Goal: Task Accomplishment & Management: Manage account settings

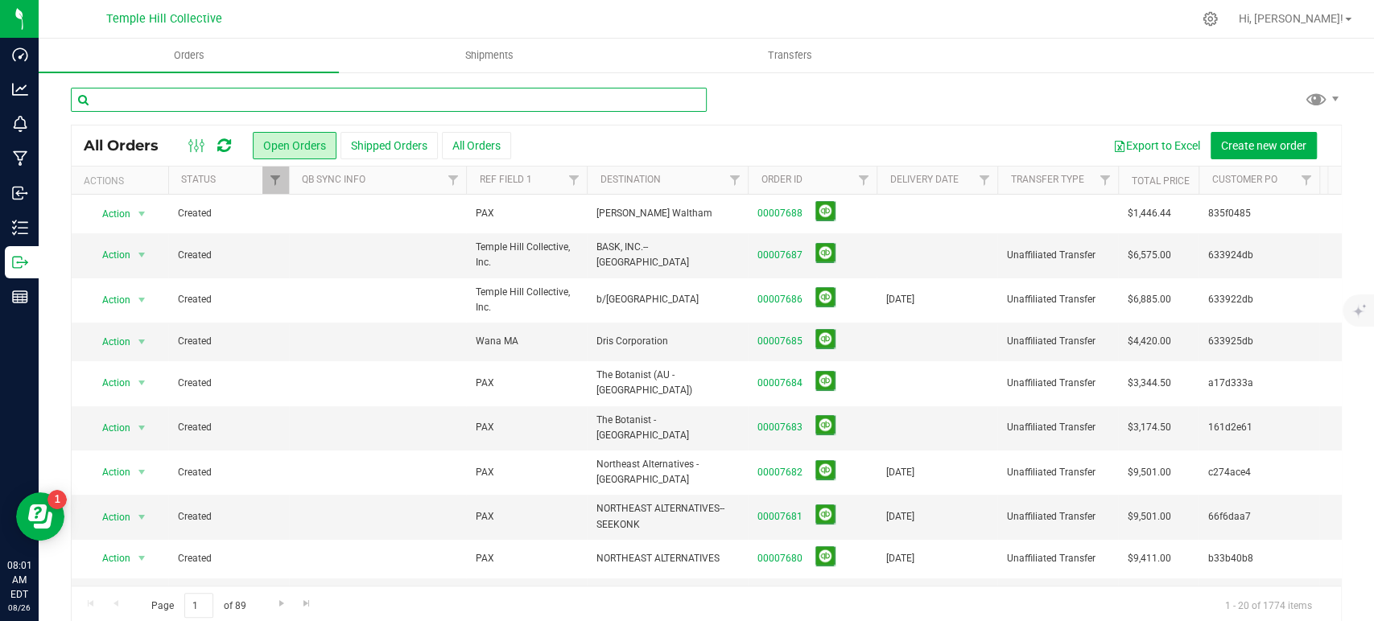
click at [404, 101] on input "text" at bounding box center [389, 100] width 636 height 24
type input "7651"
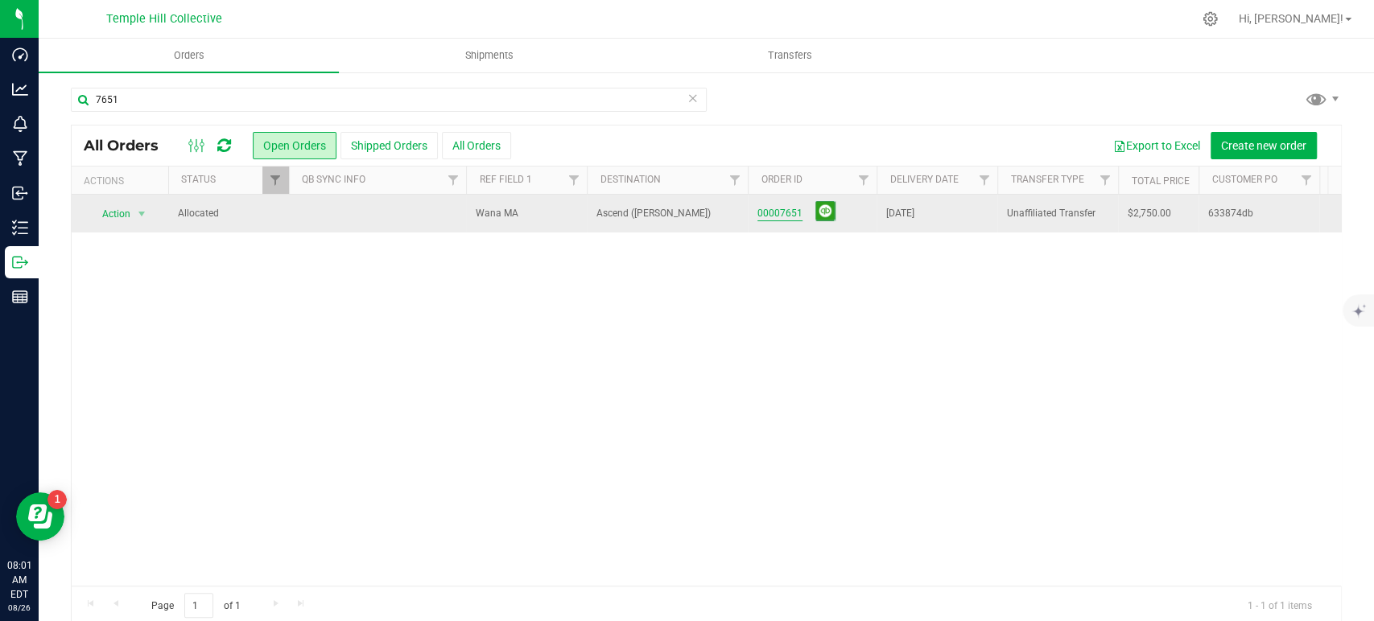
click at [788, 214] on link "00007651" at bounding box center [779, 213] width 45 height 15
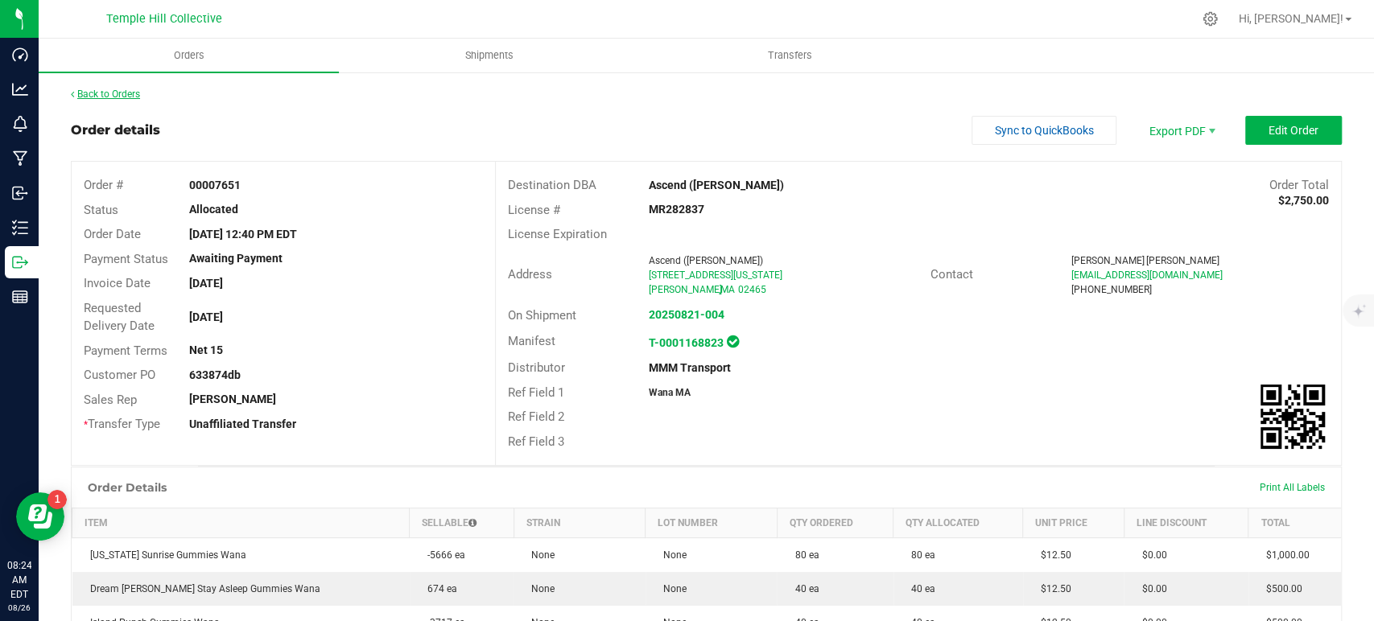
click at [133, 93] on link "Back to Orders" at bounding box center [105, 94] width 69 height 11
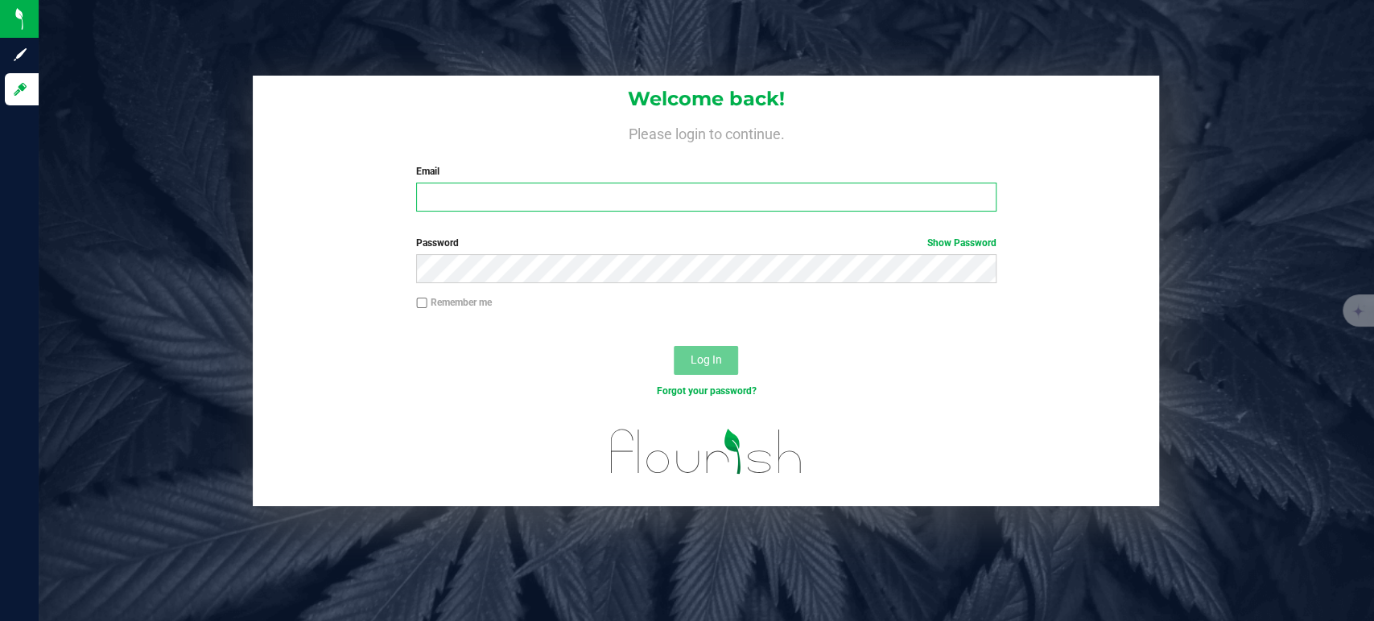
type input "[EMAIL_ADDRESS][DOMAIN_NAME]"
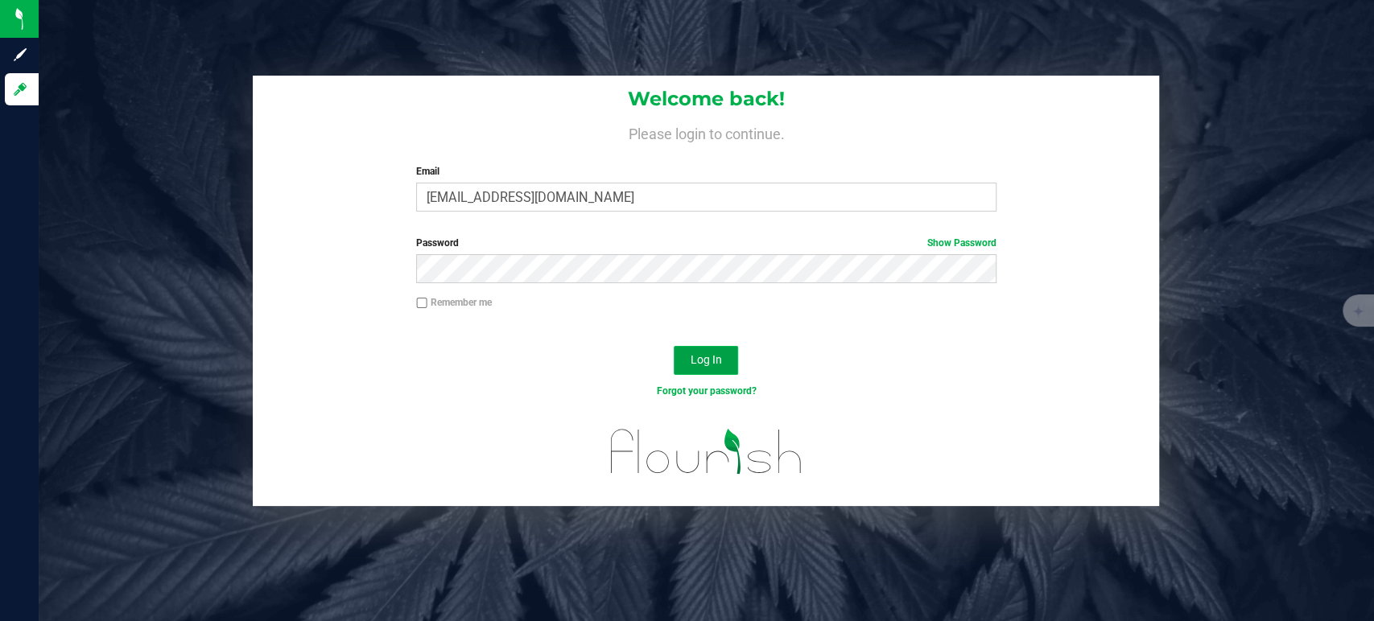
click at [724, 363] on button "Log In" at bounding box center [706, 360] width 64 height 29
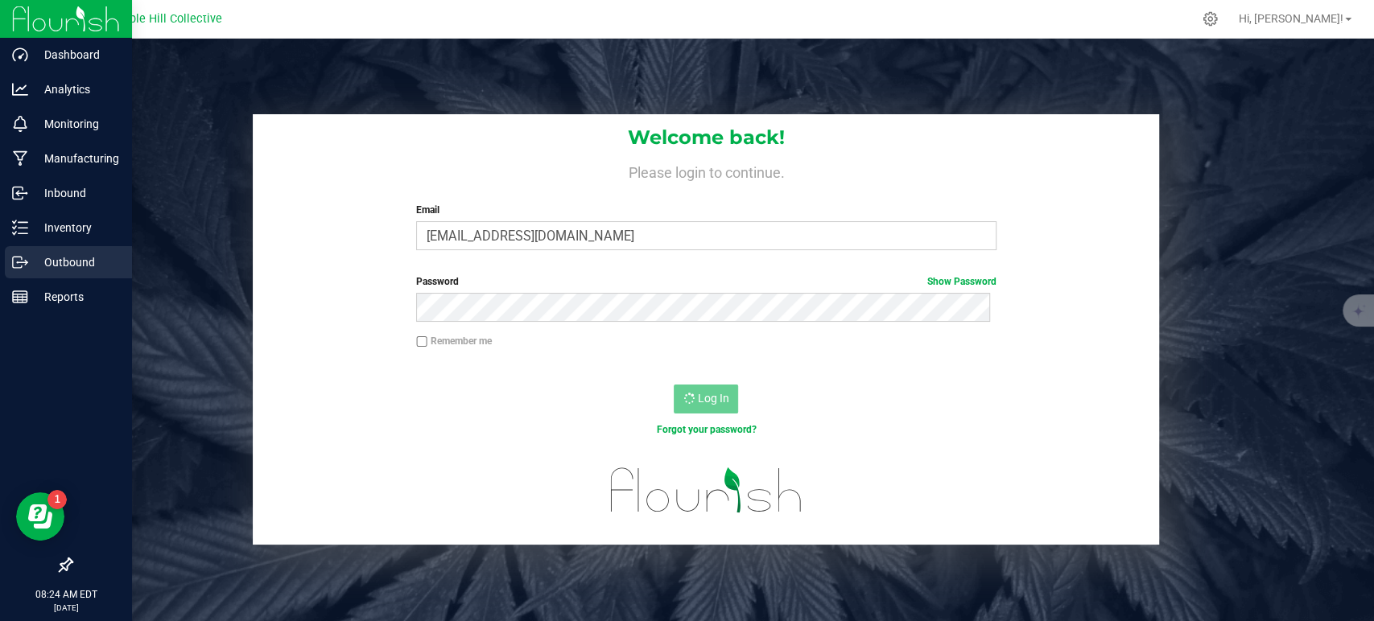
click at [17, 259] on icon at bounding box center [20, 262] width 16 height 16
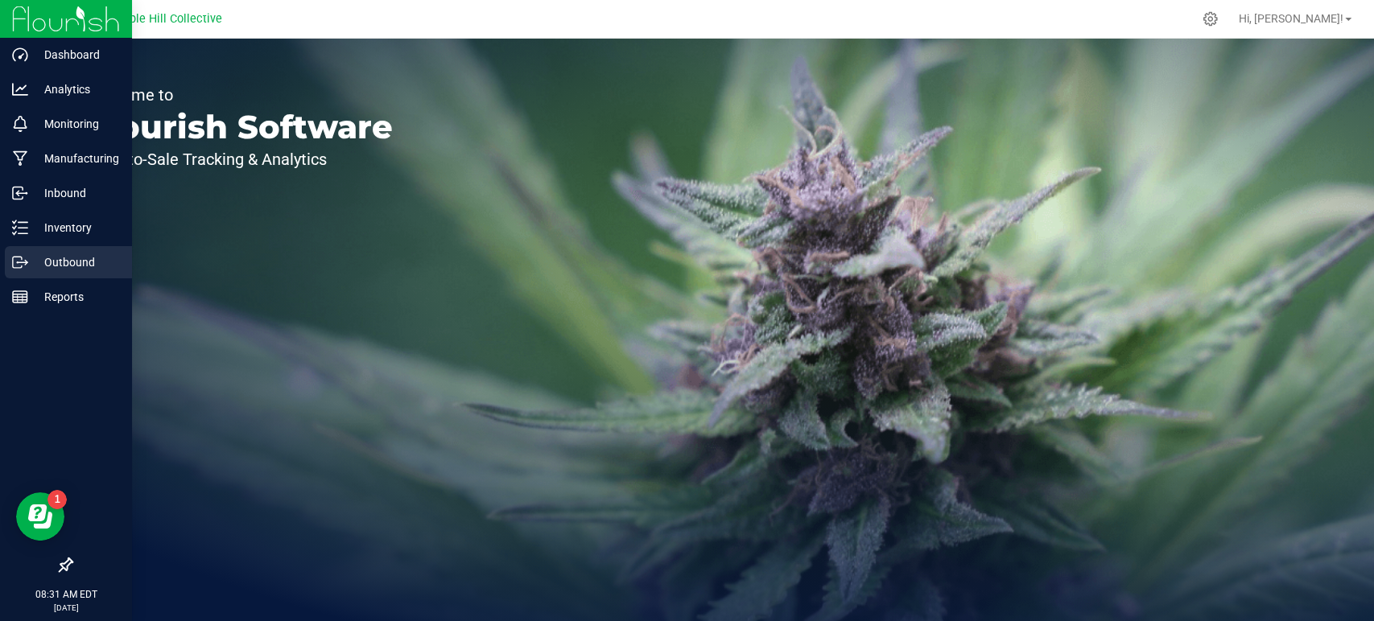
click at [71, 270] on p "Outbound" at bounding box center [76, 262] width 97 height 19
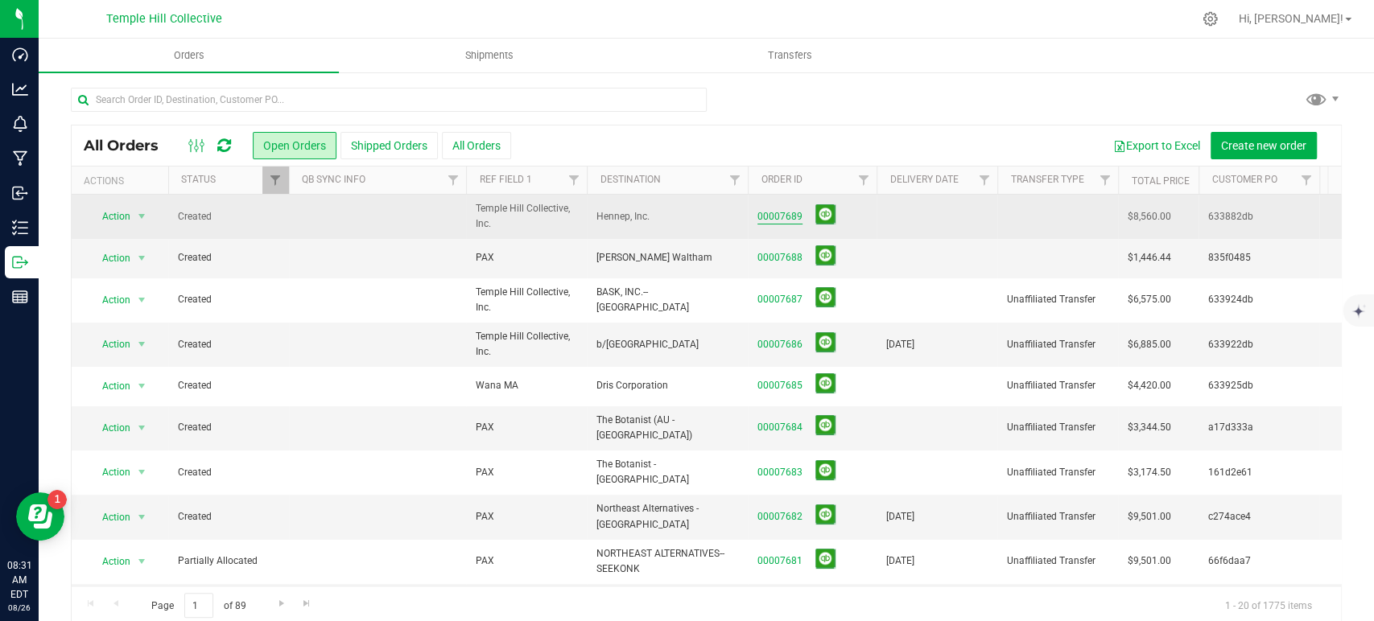
click at [762, 218] on link "00007689" at bounding box center [779, 216] width 45 height 15
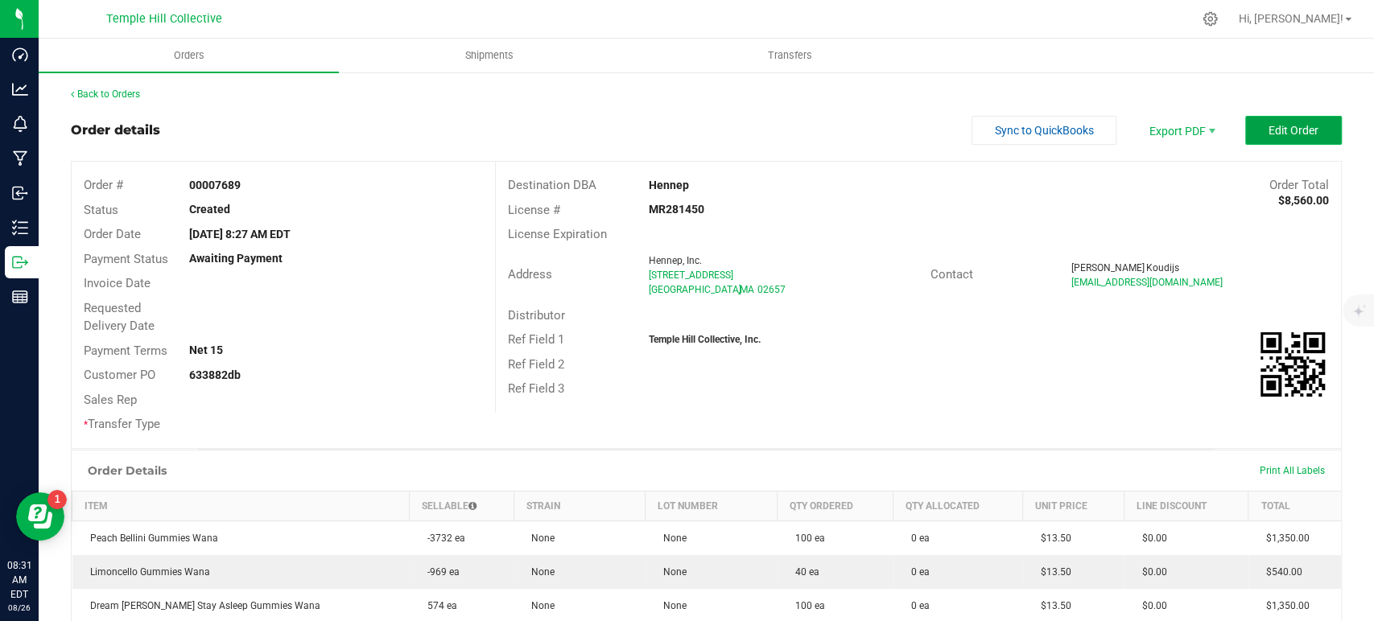
click at [1273, 142] on button "Edit Order" at bounding box center [1293, 130] width 97 height 29
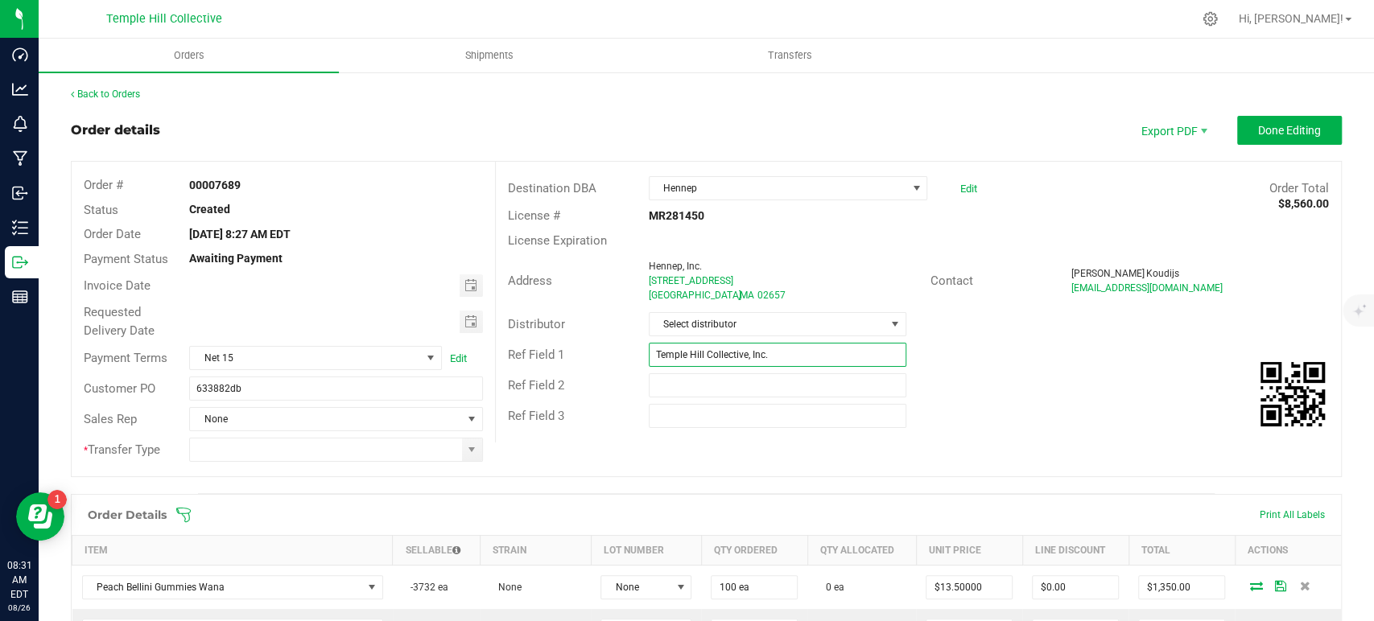
drag, startPoint x: 788, startPoint y: 357, endPoint x: 648, endPoint y: 361, distance: 140.1
click at [649, 361] on input "Temple Hill Collective, Inc." at bounding box center [778, 355] width 258 height 24
type input "Wana MA"
click at [759, 324] on span "Select distributor" at bounding box center [768, 324] width 236 height 23
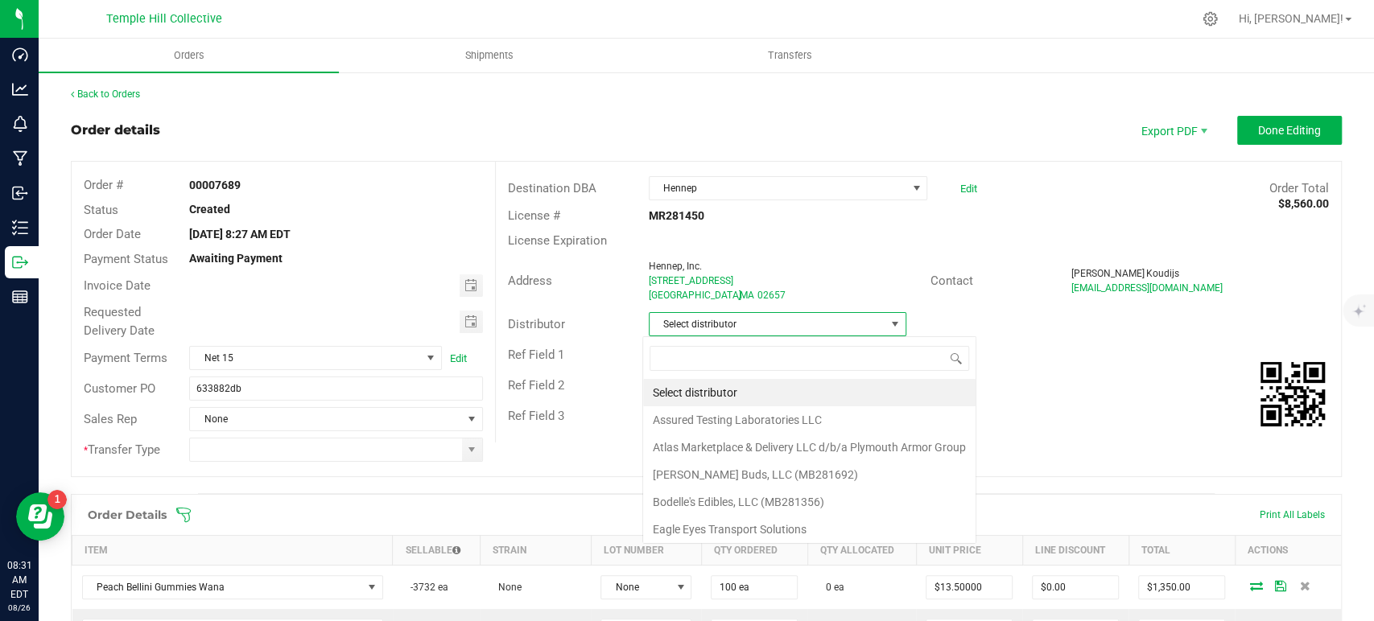
scroll to position [23, 254]
type input "mmm"
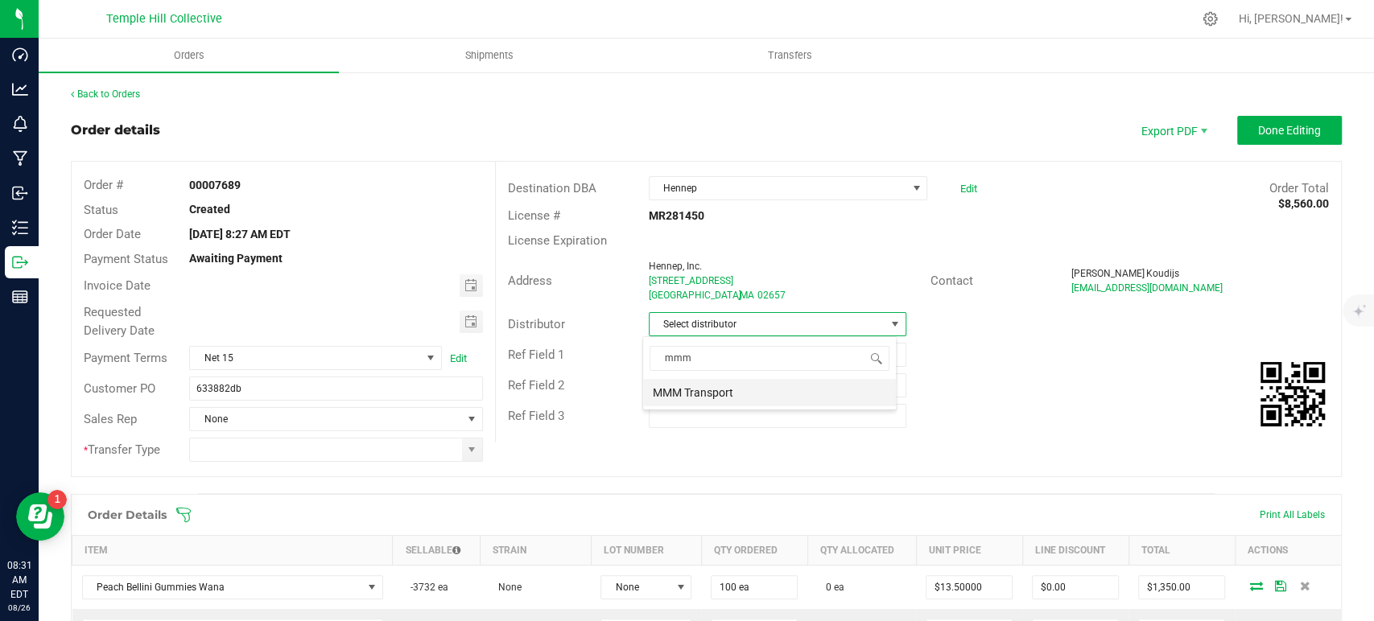
click at [738, 389] on li "MMM Transport" at bounding box center [769, 392] width 253 height 27
click at [474, 448] on span at bounding box center [472, 450] width 20 height 23
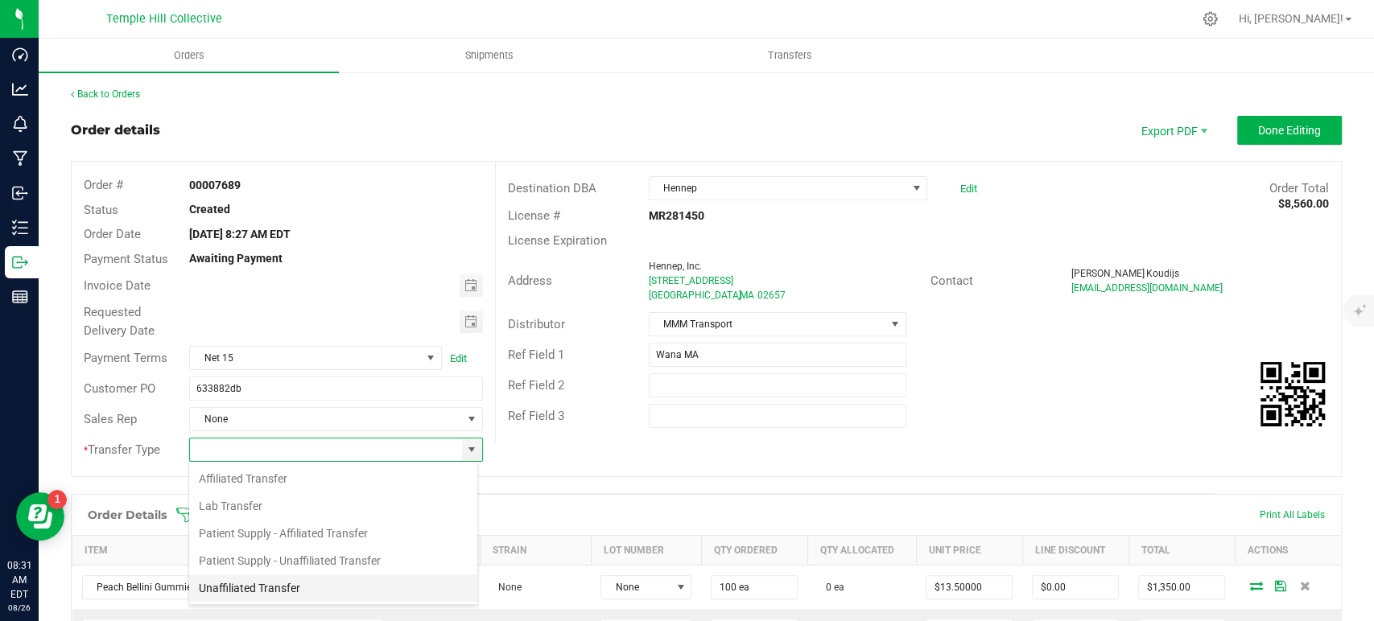
scroll to position [23, 290]
click at [328, 594] on li "Unaffiliated Transfer" at bounding box center [333, 588] width 288 height 27
type input "Unaffiliated Transfer"
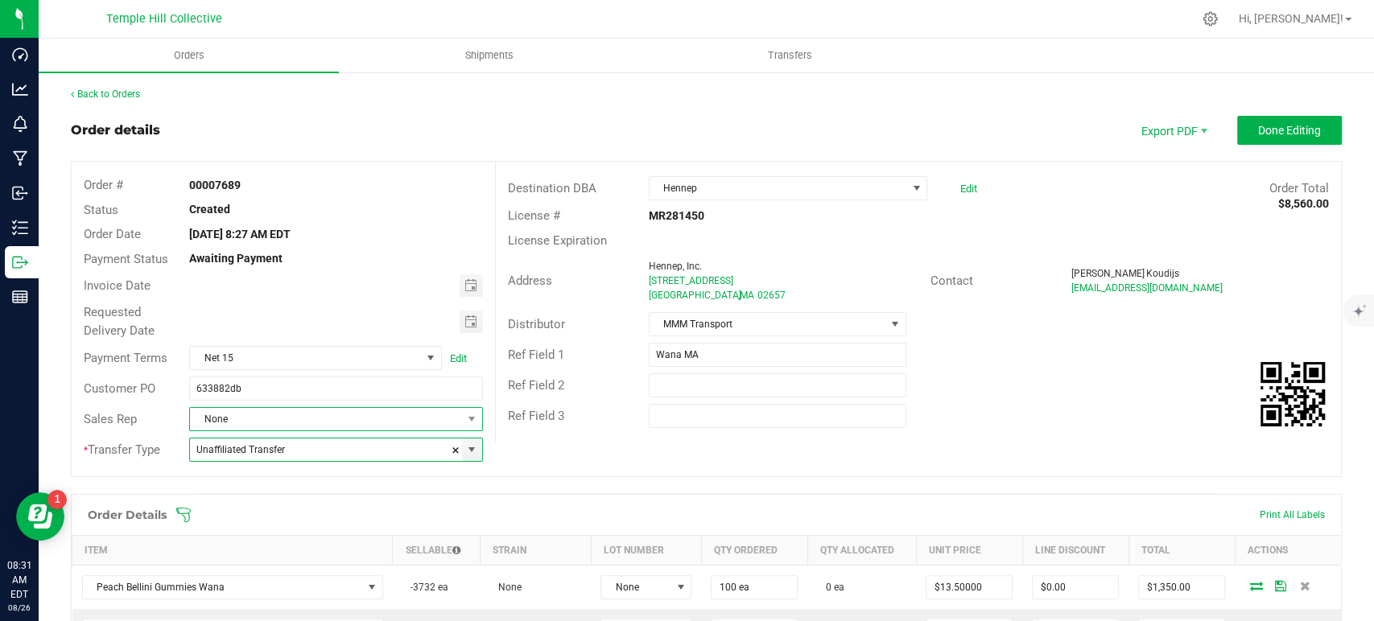
click at [328, 421] on span "None" at bounding box center [325, 419] width 271 height 23
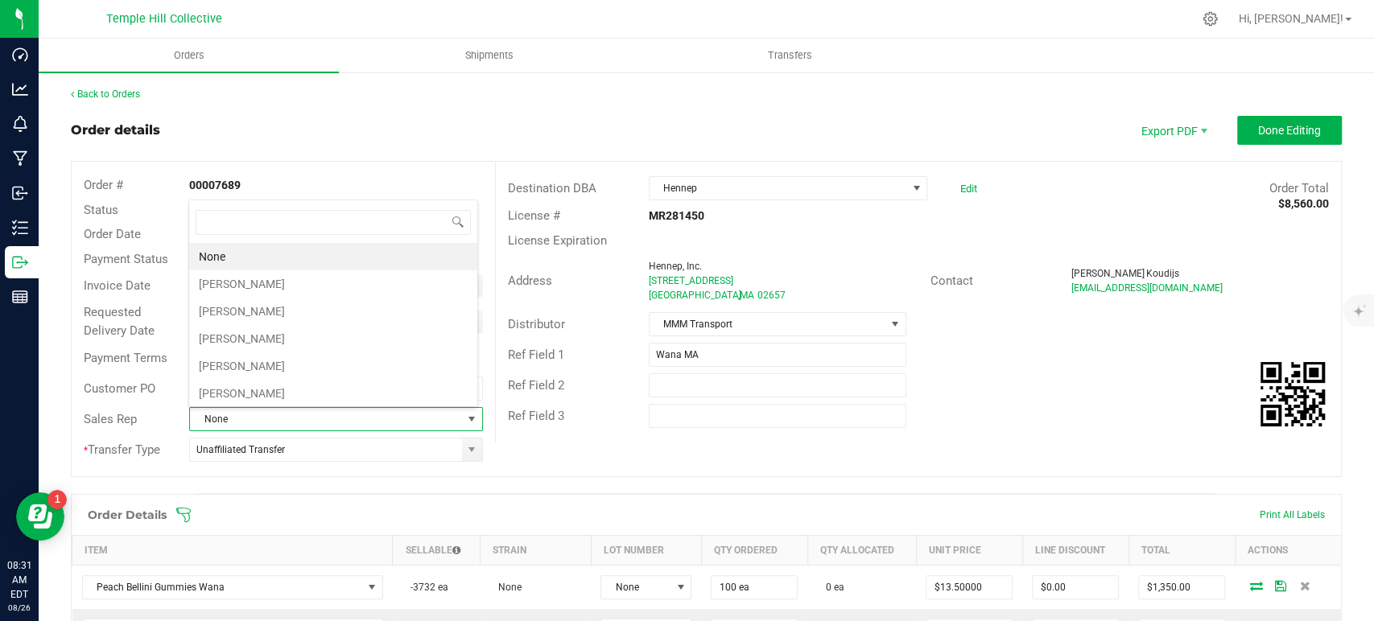
scroll to position [23, 286]
click at [303, 353] on li "[PERSON_NAME]" at bounding box center [333, 366] width 288 height 27
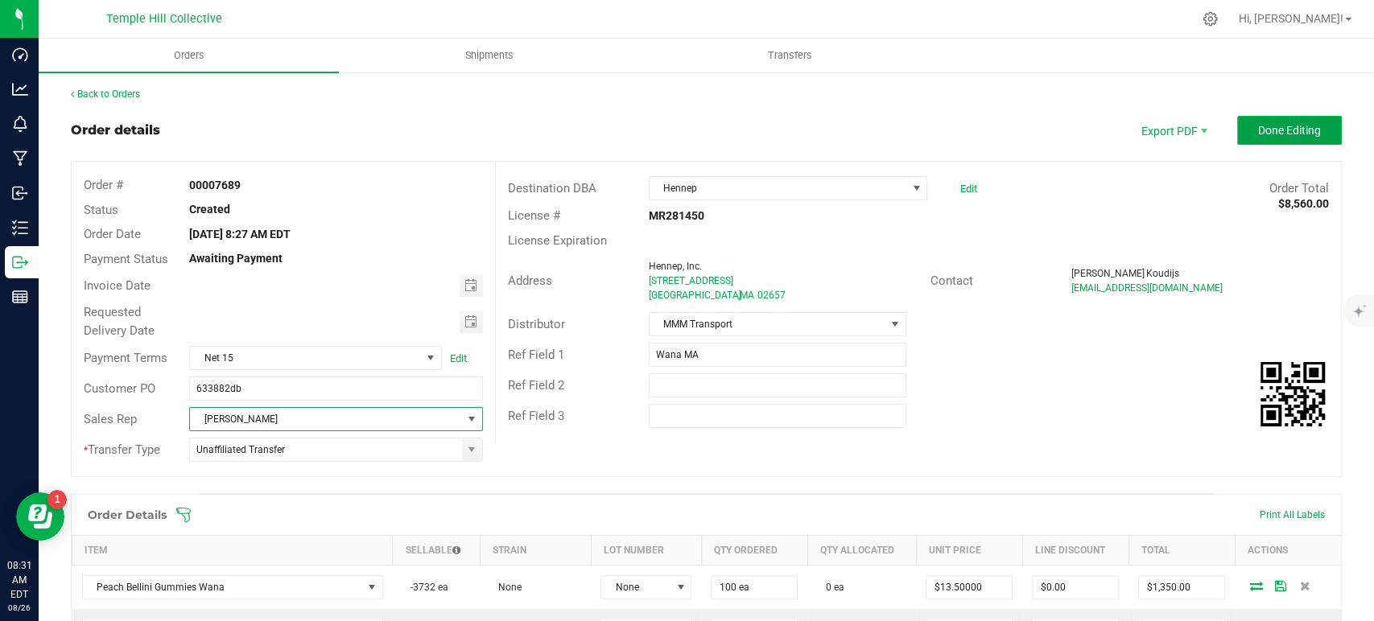
click at [1265, 133] on span "Done Editing" at bounding box center [1289, 130] width 63 height 13
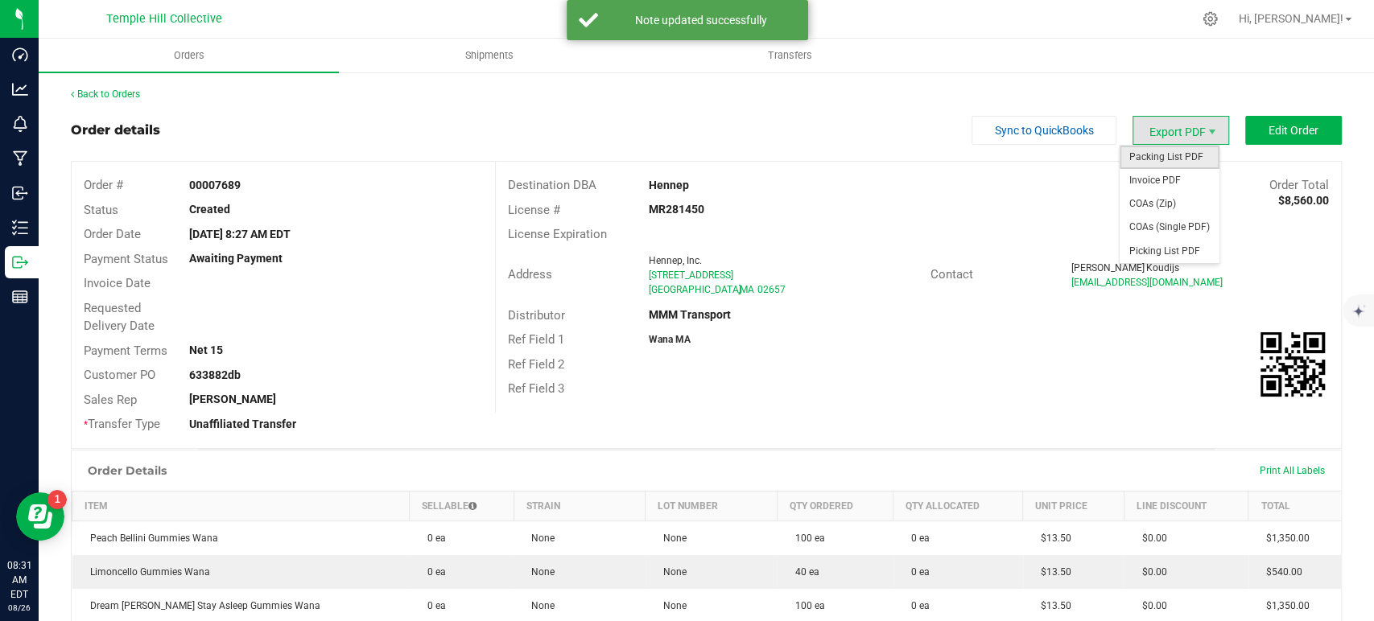
click at [1153, 154] on span "Packing List PDF" at bounding box center [1170, 157] width 100 height 23
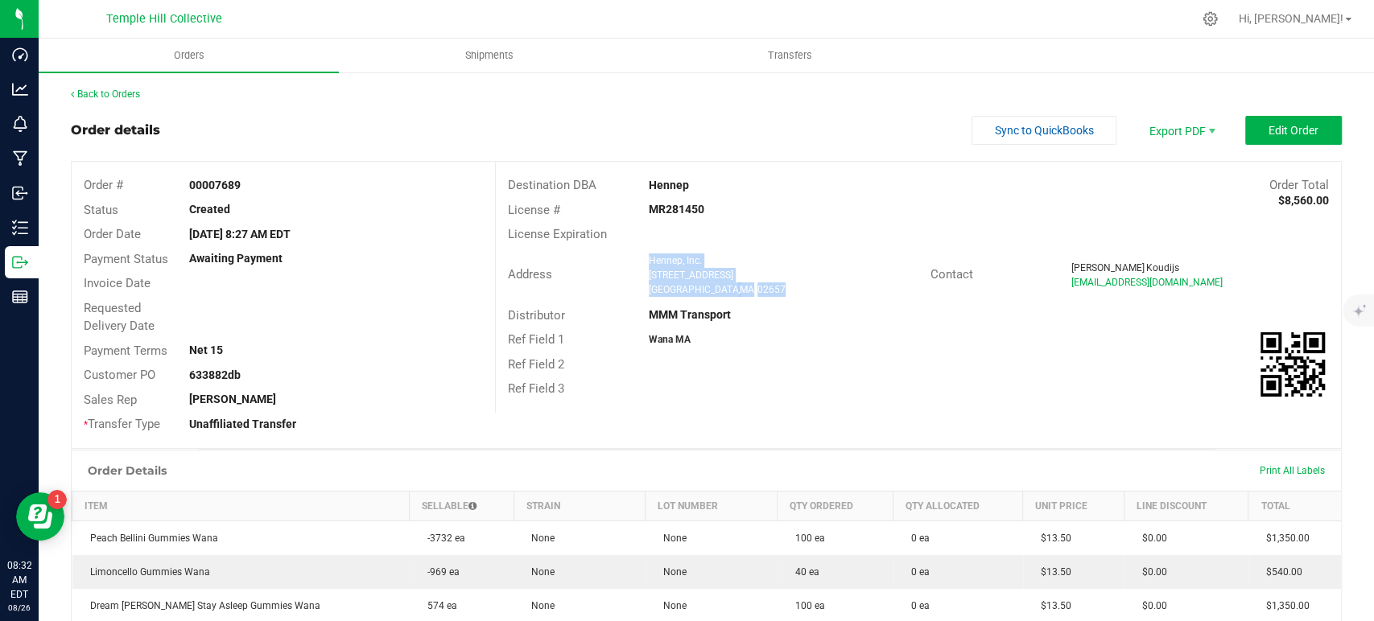
drag, startPoint x: 762, startPoint y: 291, endPoint x: 642, endPoint y: 262, distance: 122.6
click at [649, 262] on ngx-name-and-address "Hennep, Inc. 246 Commercial Street Provincetown , MA 02657" at bounding box center [784, 275] width 270 height 43
copy ngx-name-and-address "Hennep, Inc. 246 Commercial Street Provincetown , MA 02657"
click at [672, 207] on strong "MR281450" at bounding box center [677, 209] width 56 height 13
click at [672, 205] on strong "MR281450" at bounding box center [677, 209] width 56 height 13
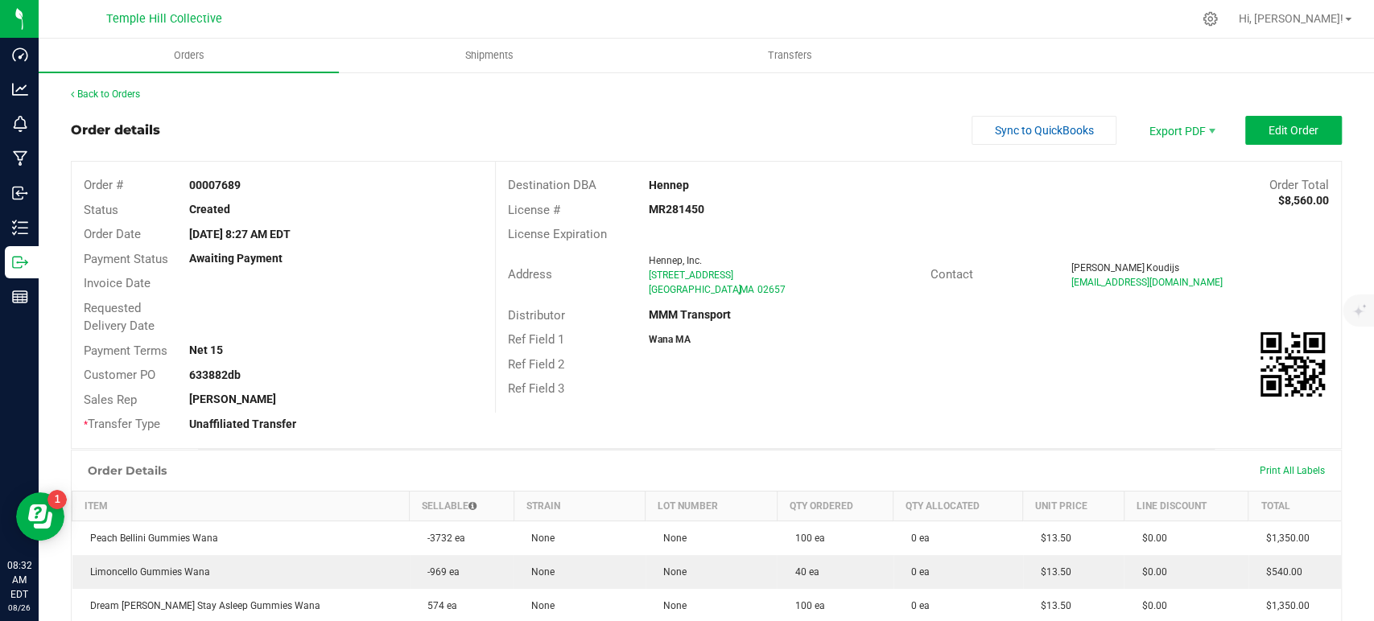
copy strong "MR281450"
click at [118, 96] on link "Back to Orders" at bounding box center [105, 94] width 69 height 11
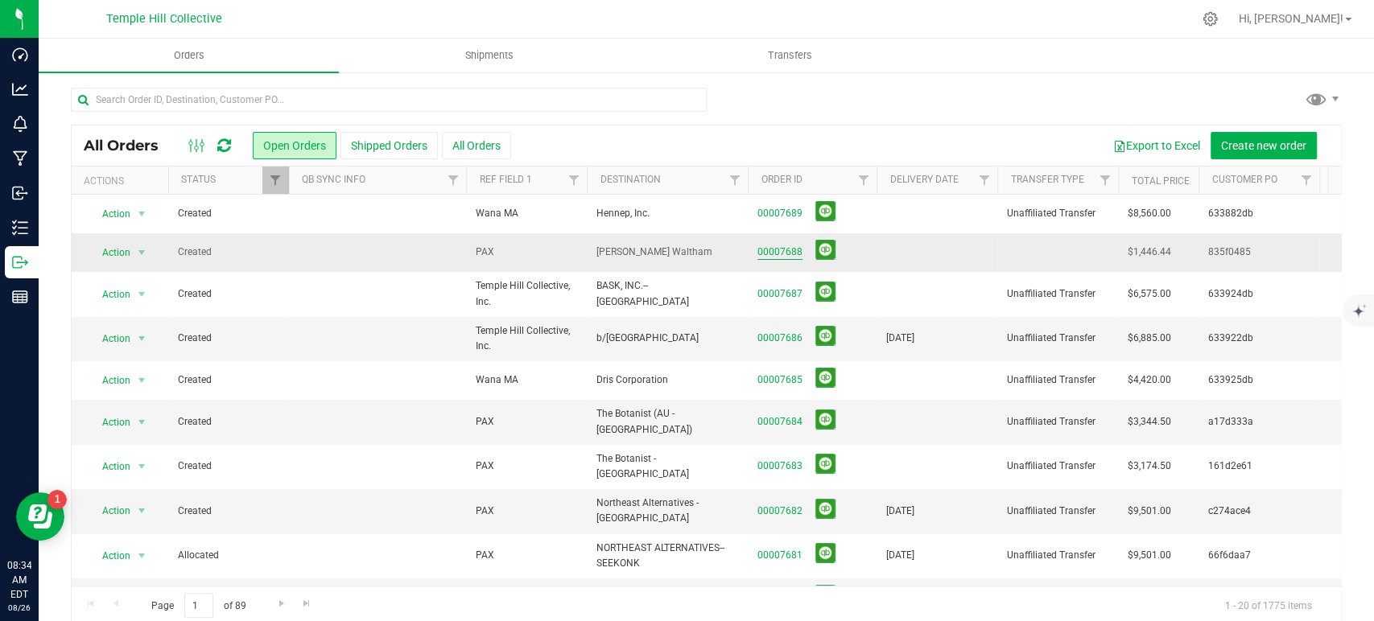
click at [789, 252] on link "00007688" at bounding box center [779, 252] width 45 height 15
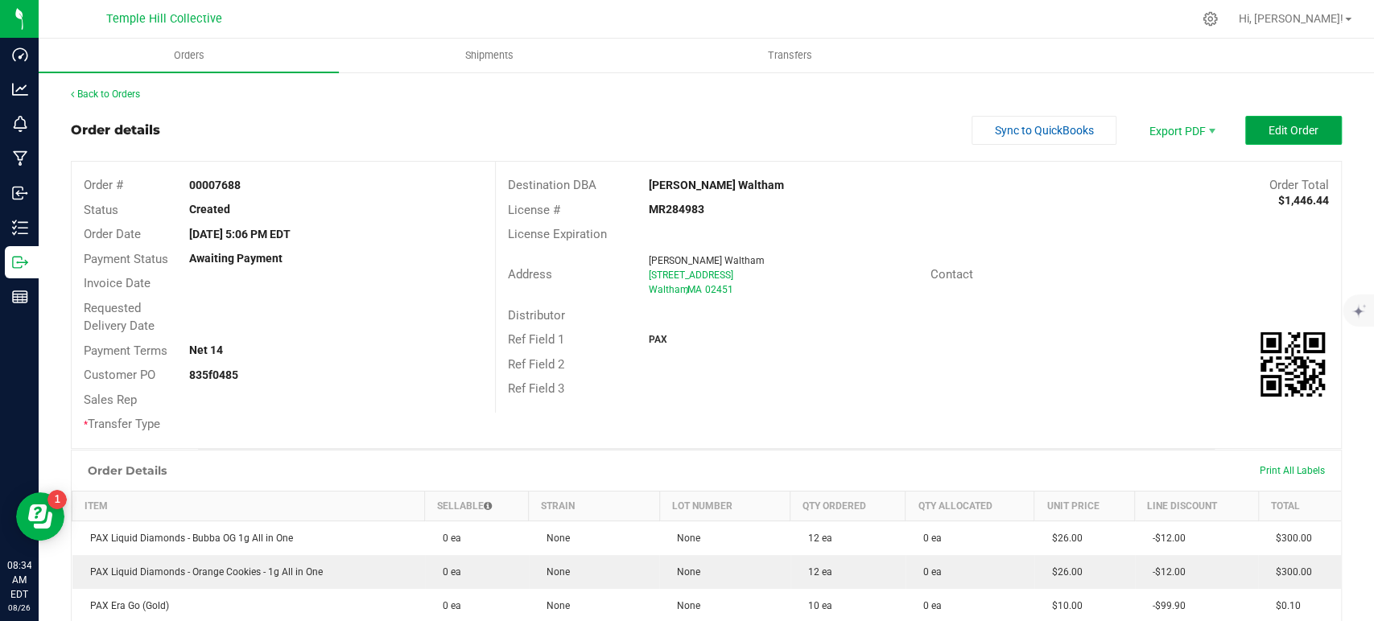
click at [1273, 134] on span "Edit Order" at bounding box center [1294, 130] width 50 height 13
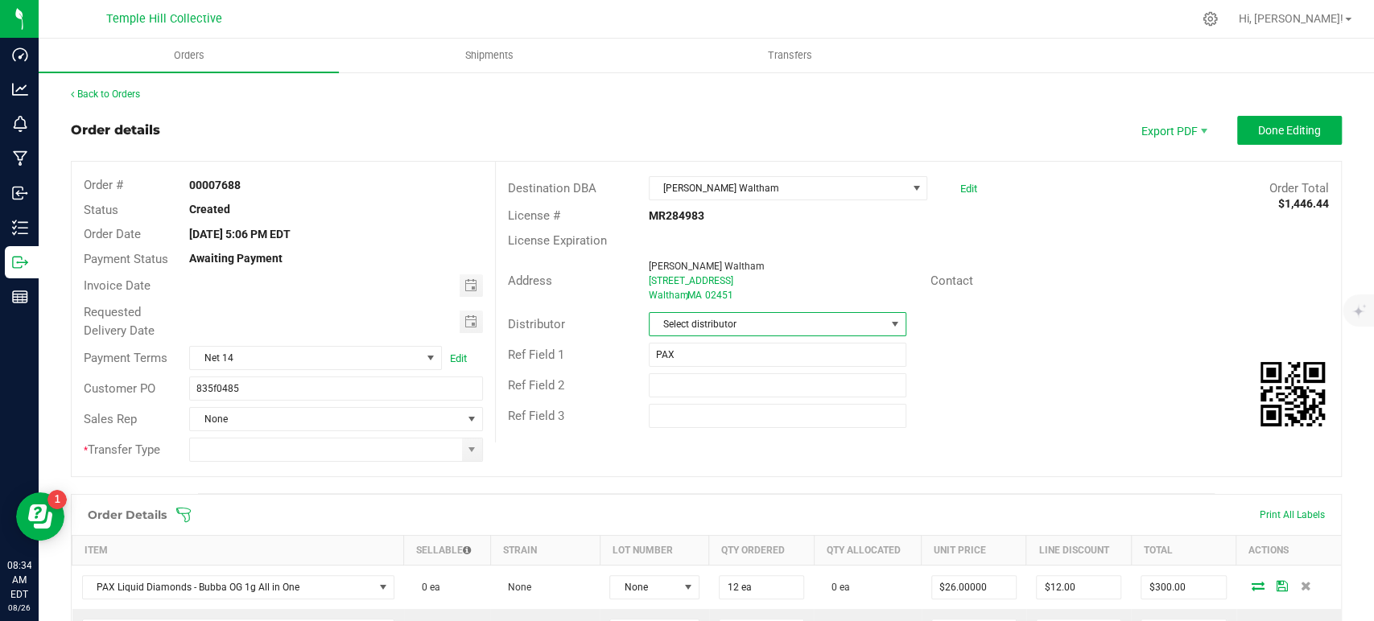
click at [691, 317] on span "Select distributor" at bounding box center [768, 324] width 236 height 23
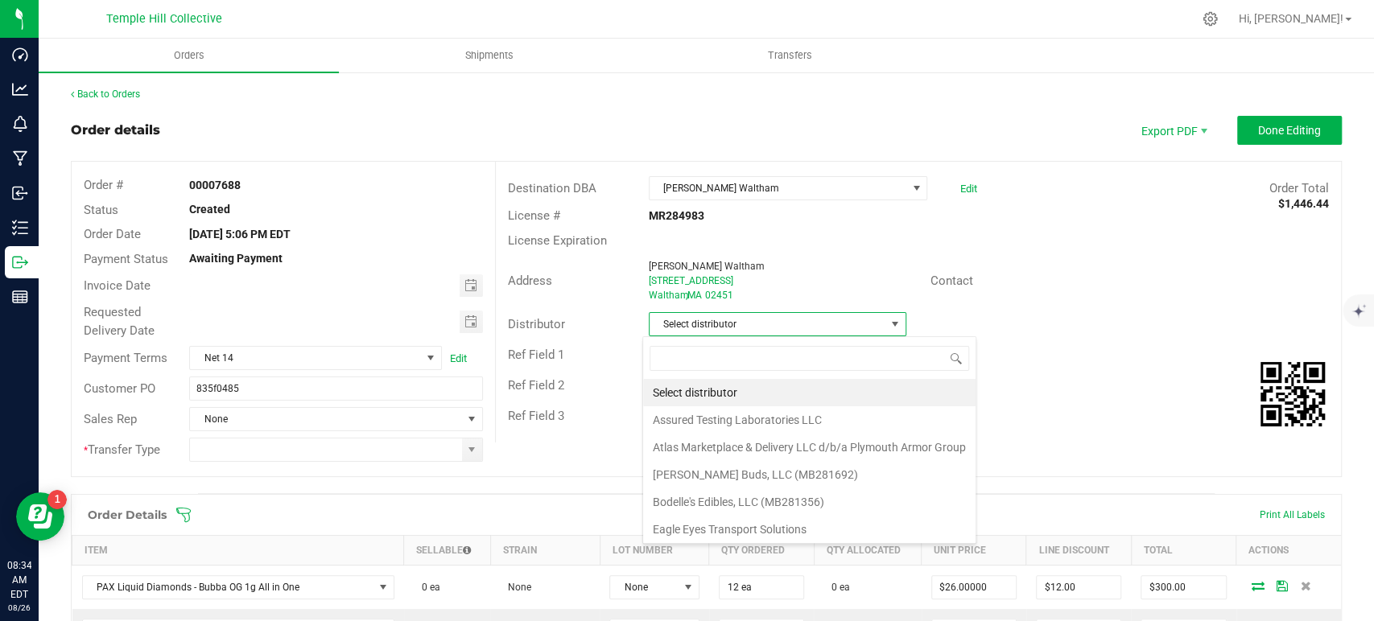
scroll to position [23, 254]
type input "mmm"
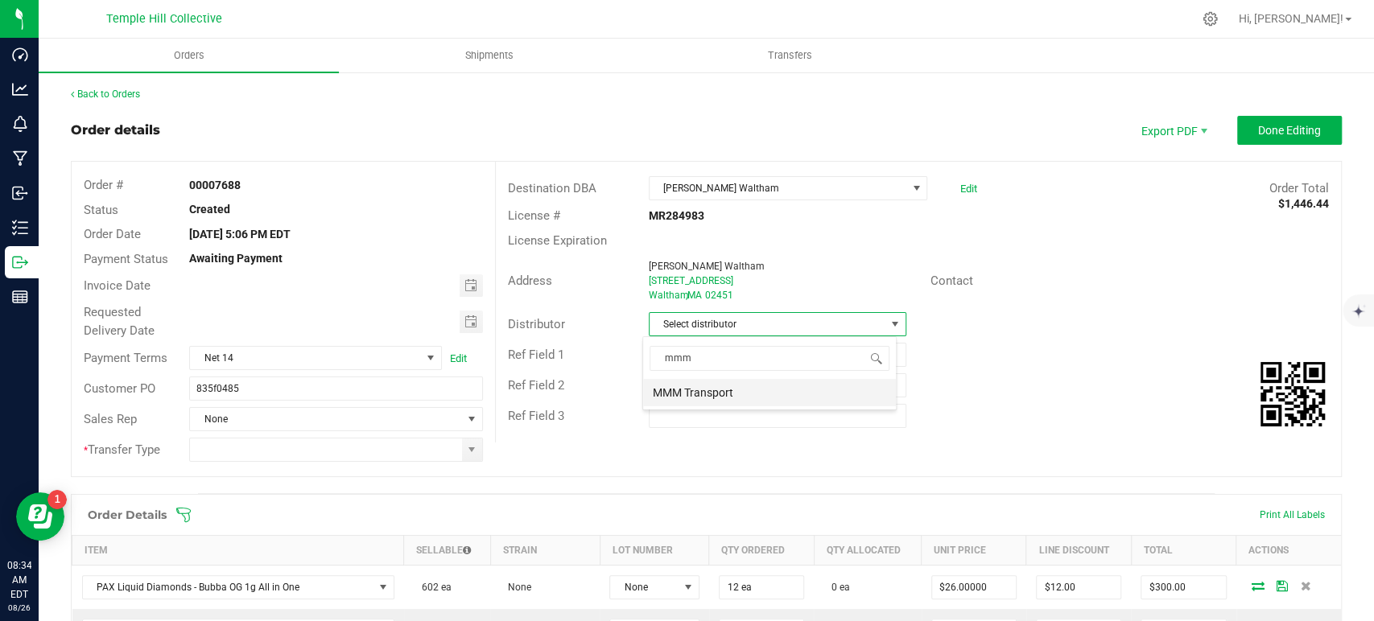
click at [716, 397] on li "MMM Transport" at bounding box center [769, 392] width 253 height 27
click at [465, 455] on span at bounding box center [471, 450] width 13 height 13
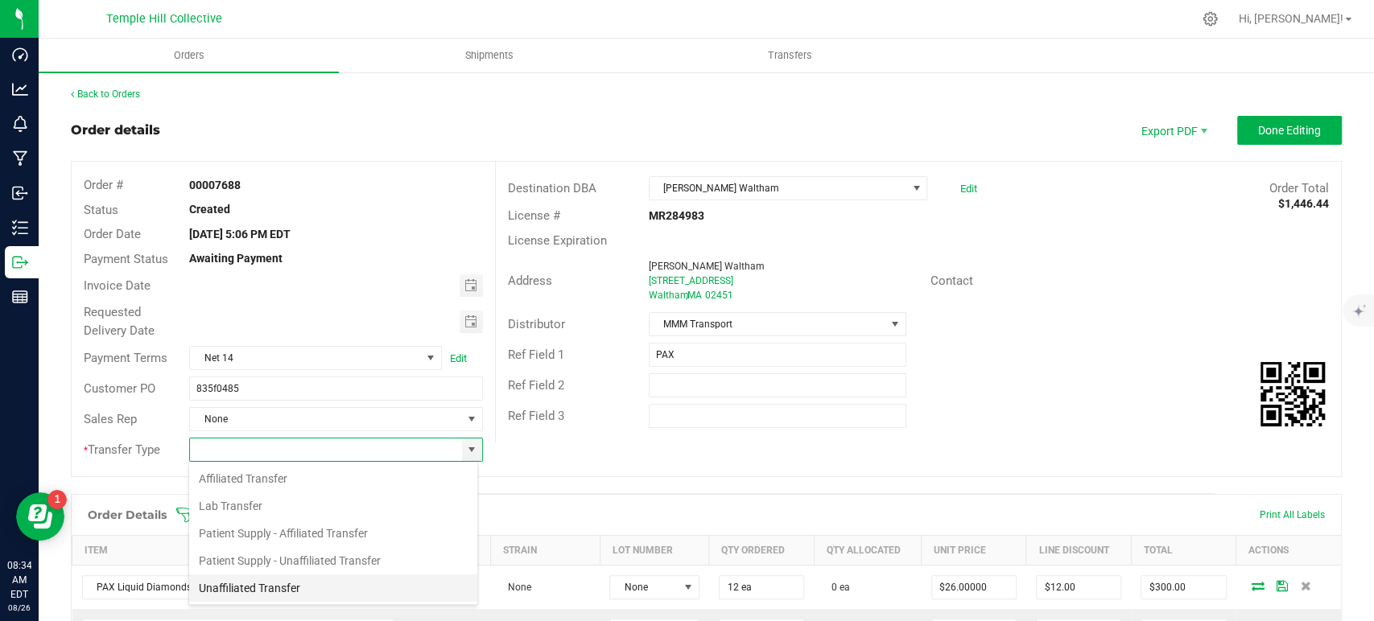
scroll to position [23, 290]
click at [304, 592] on li "Unaffiliated Transfer" at bounding box center [333, 588] width 288 height 27
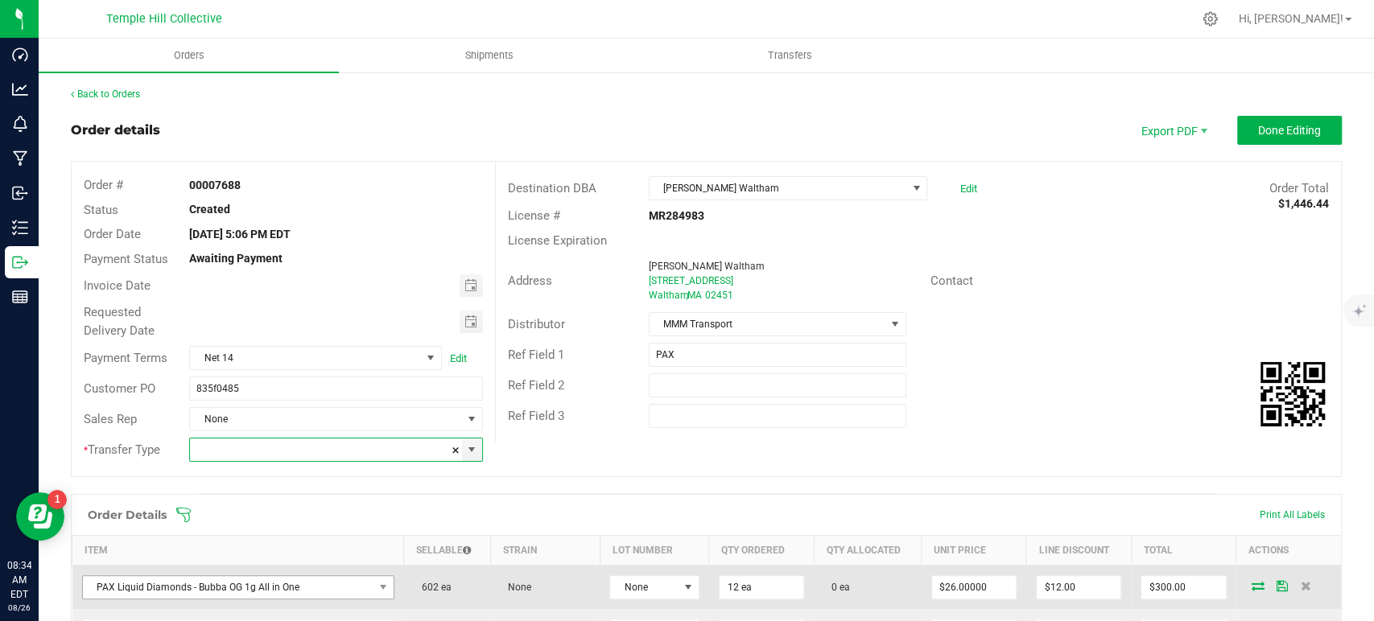
type input "Unaffiliated Transfer"
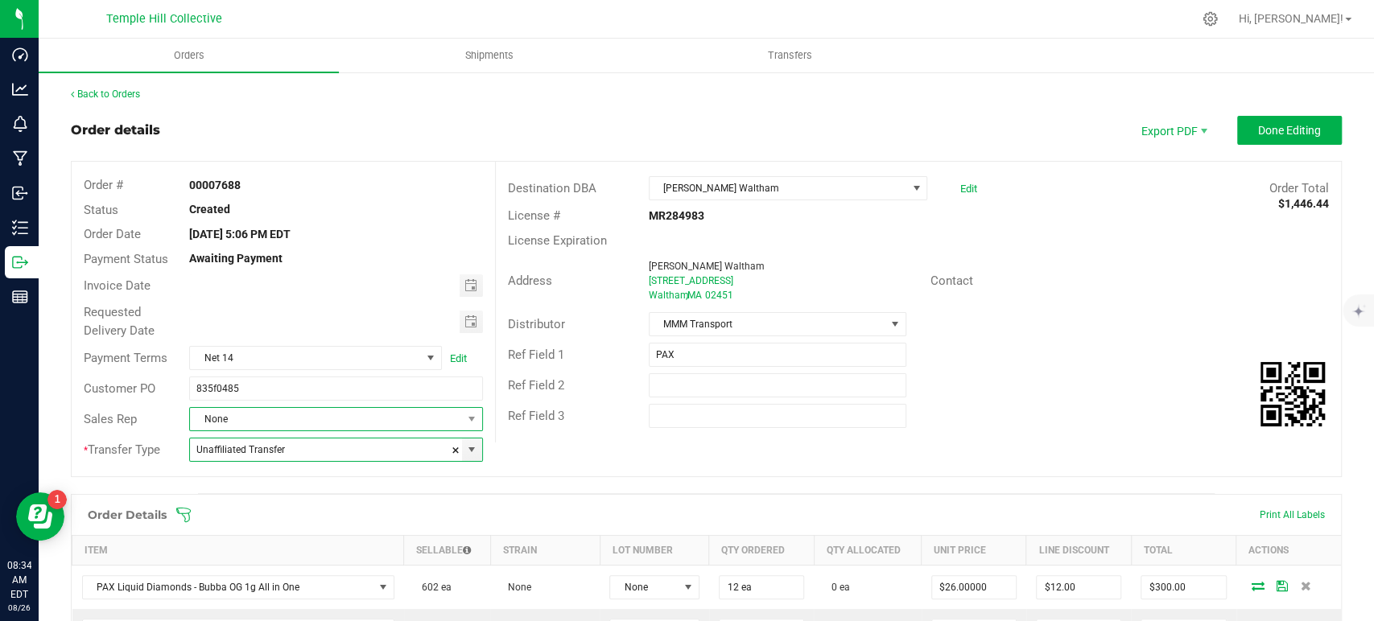
click at [316, 424] on span "None" at bounding box center [325, 419] width 271 height 23
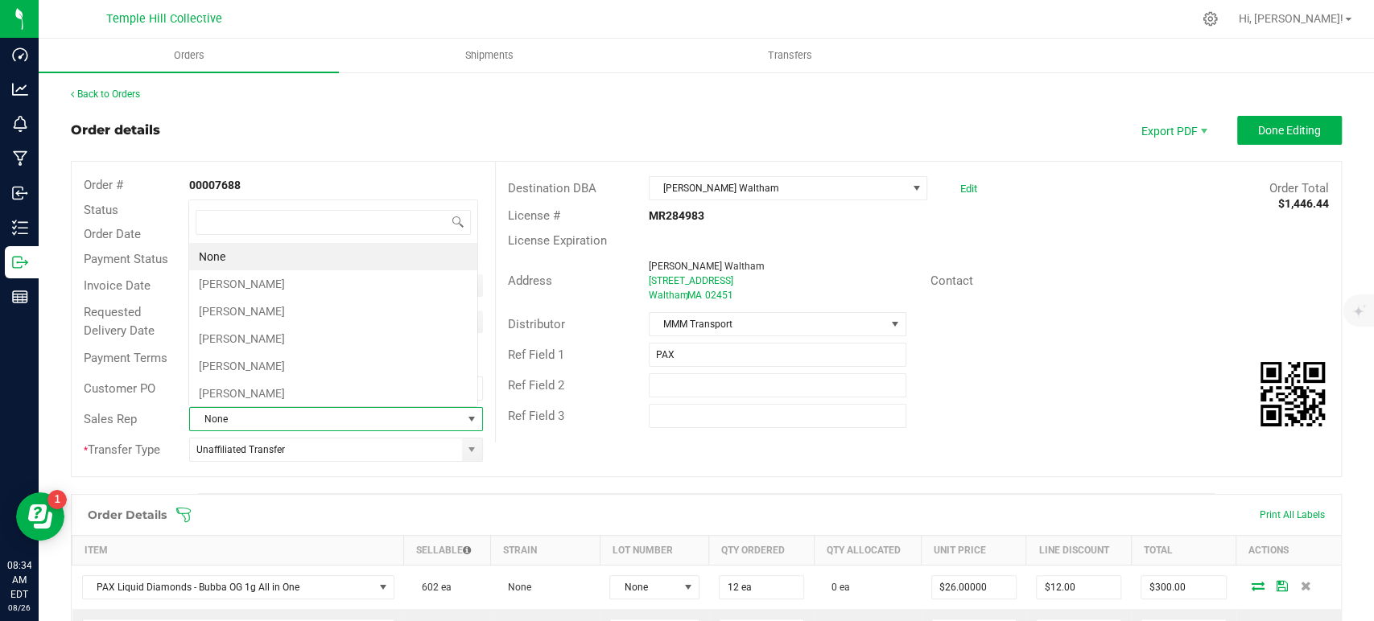
scroll to position [23, 286]
type input "c"
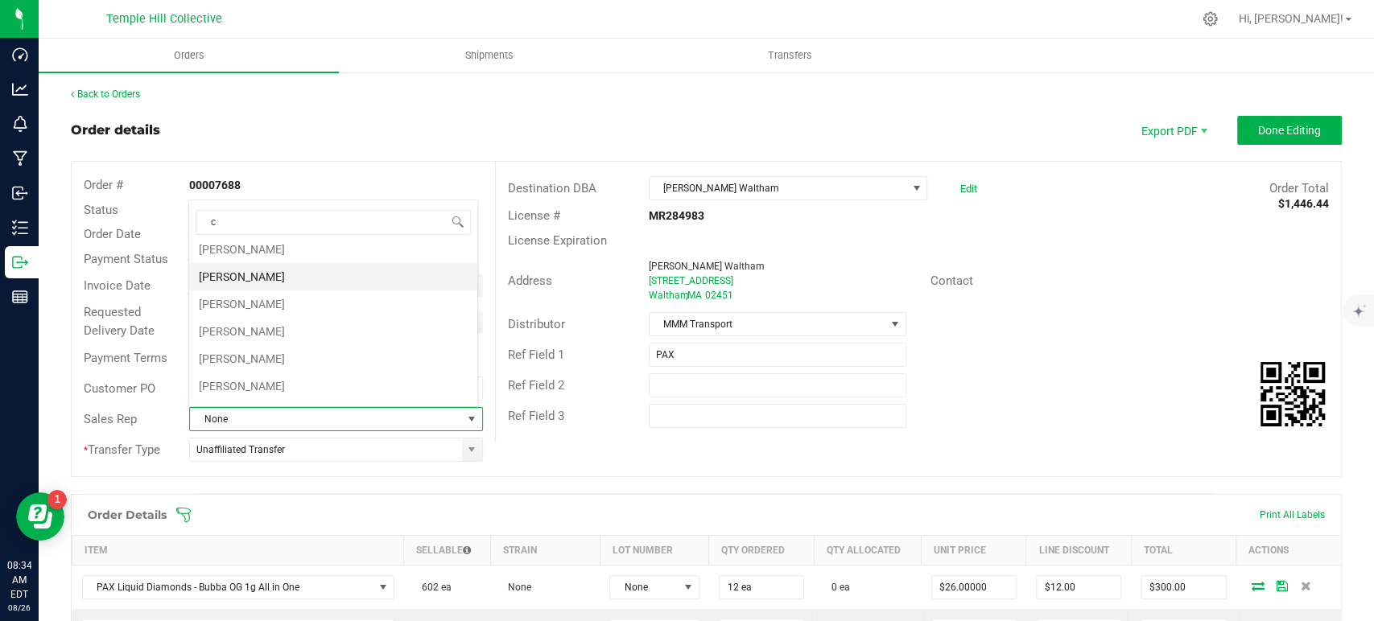
click at [283, 365] on li "[PERSON_NAME]" at bounding box center [333, 358] width 288 height 27
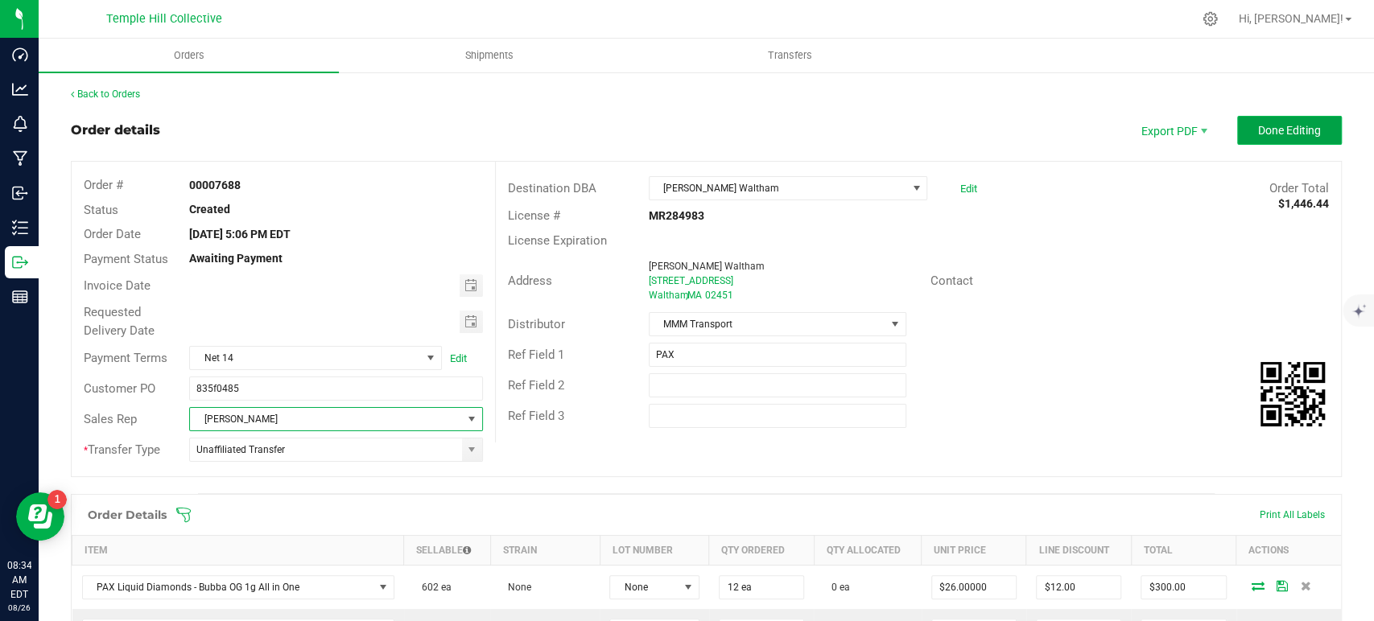
click at [1277, 134] on span "Done Editing" at bounding box center [1289, 130] width 63 height 13
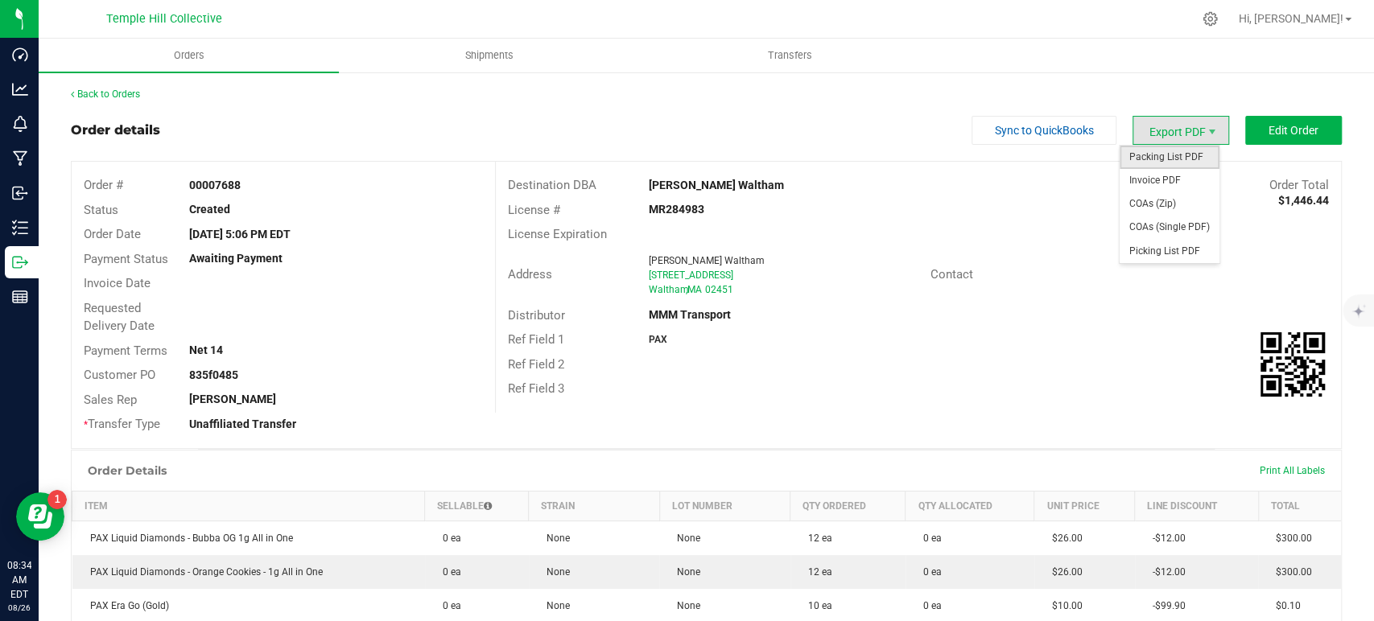
click at [1148, 153] on span "Packing List PDF" at bounding box center [1170, 157] width 100 height 23
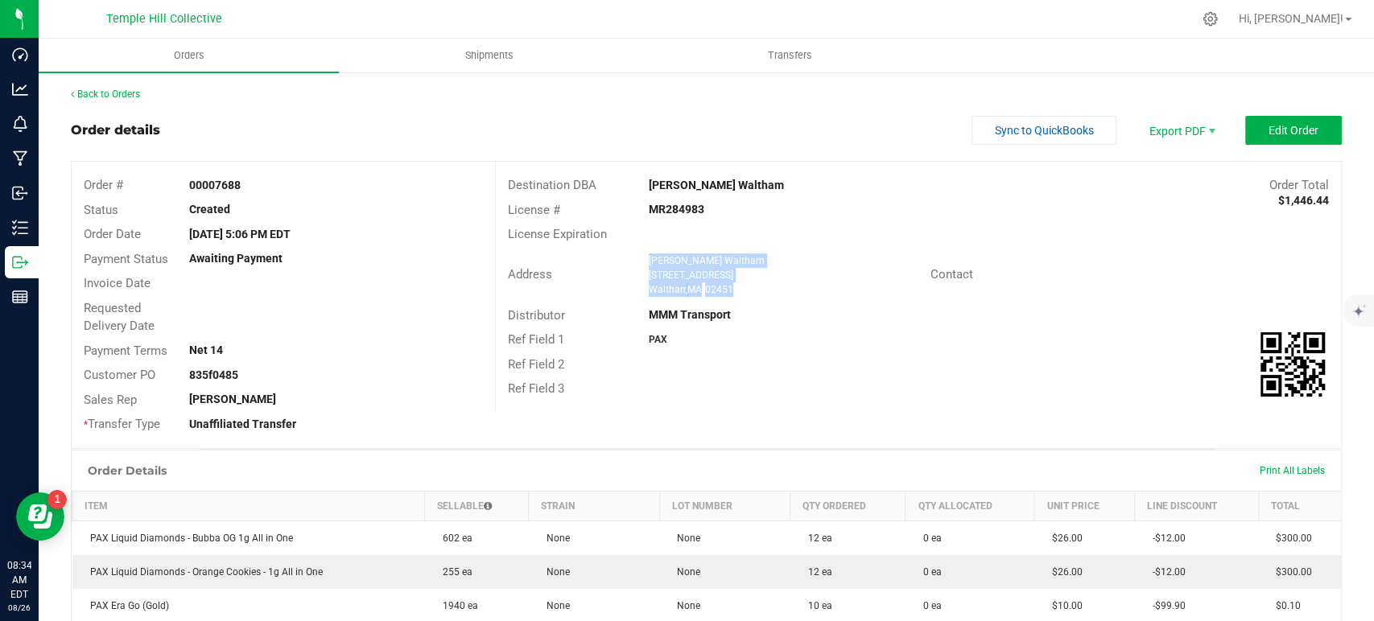
drag, startPoint x: 734, startPoint y: 291, endPoint x: 642, endPoint y: 259, distance: 97.0
click at [649, 259] on ngx-name-and-address "Uma Flowers Waltham 196 Bear Hill Road, MA Waltham , MA 02451" at bounding box center [784, 275] width 270 height 43
click at [671, 211] on strong "MR284983" at bounding box center [677, 209] width 56 height 13
copy strong "MR284983"
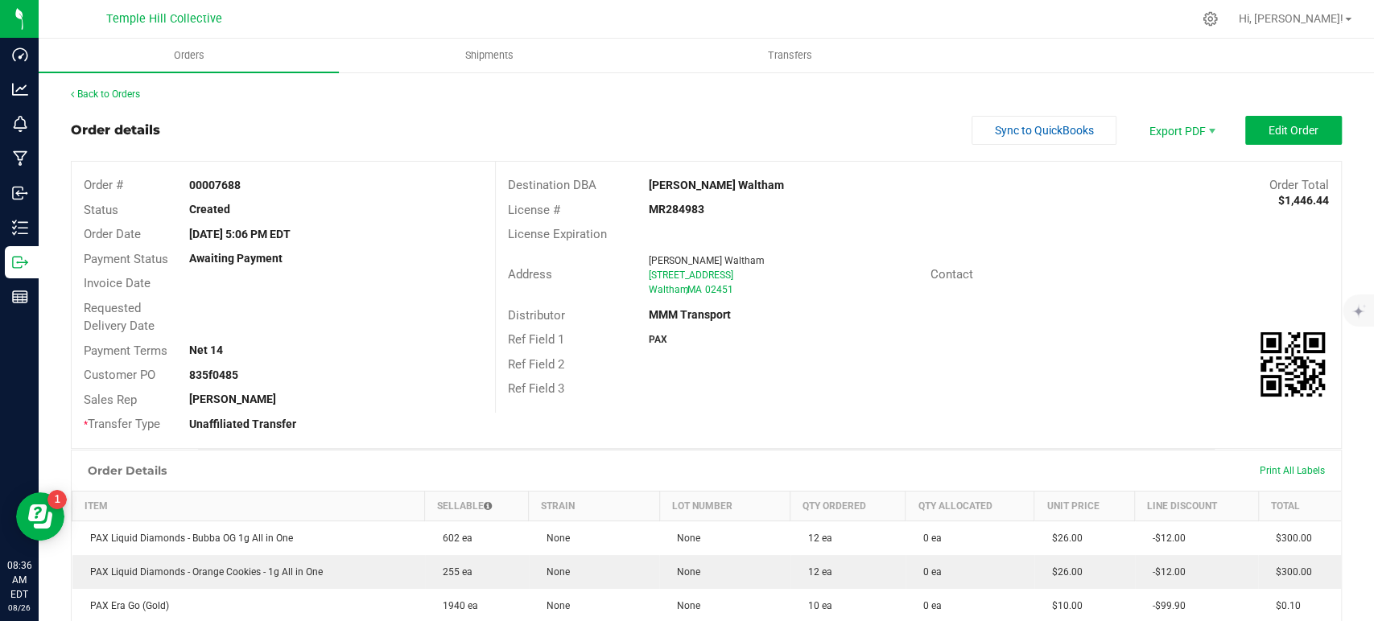
drag, startPoint x: 116, startPoint y: 101, endPoint x: 255, endPoint y: 37, distance: 153.1
click at [116, 101] on div "Back to Orders" at bounding box center [706, 94] width 1271 height 14
click at [109, 99] on link "Back to Orders" at bounding box center [105, 94] width 69 height 11
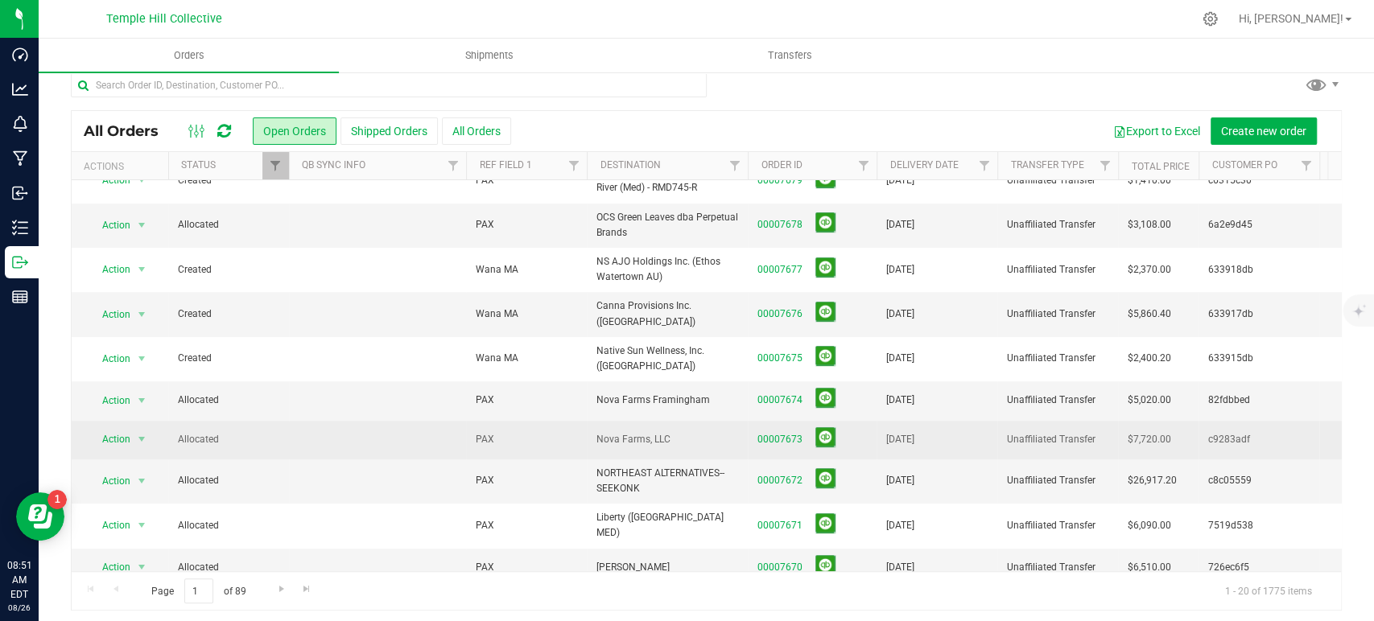
scroll to position [19, 0]
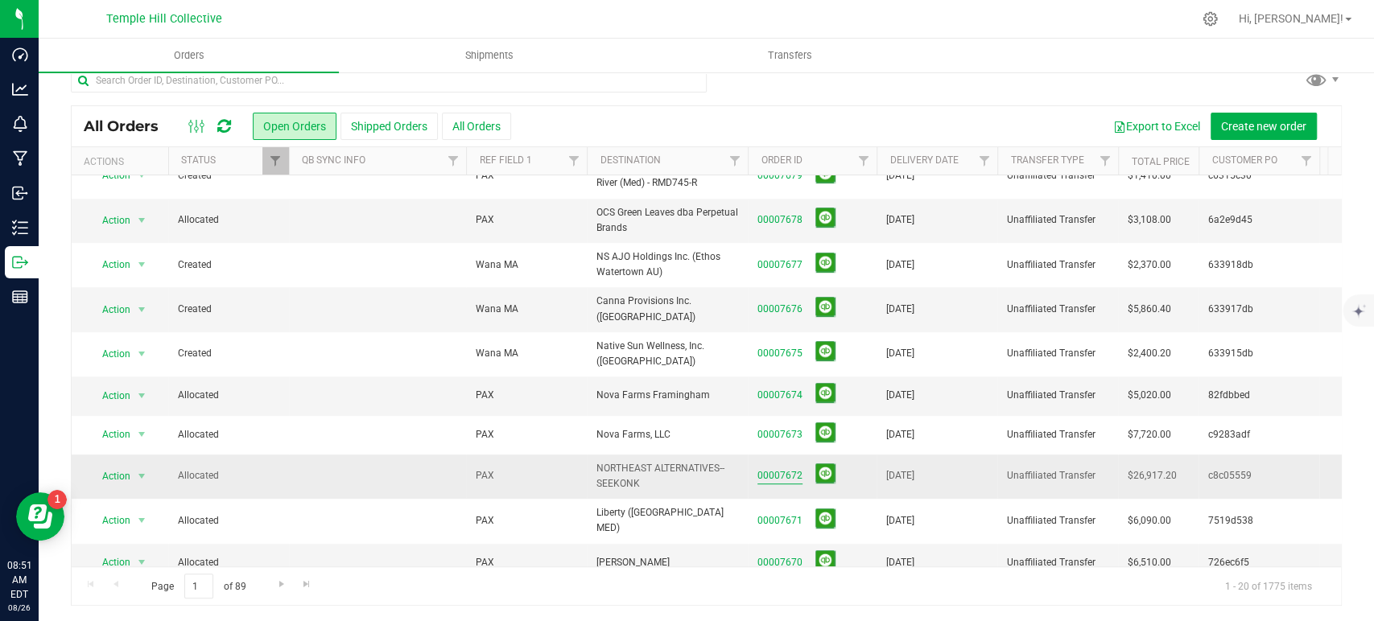
click at [777, 468] on link "00007672" at bounding box center [779, 475] width 45 height 15
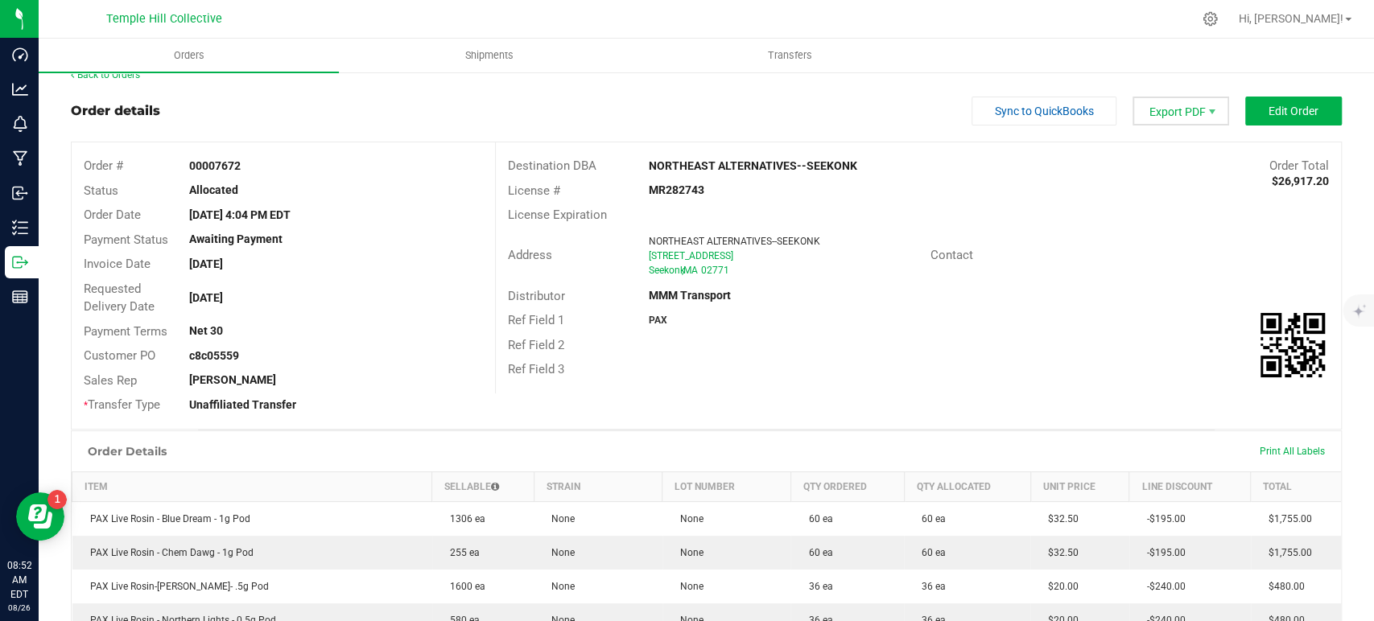
click at [1159, 114] on span "Export PDF" at bounding box center [1181, 111] width 97 height 29
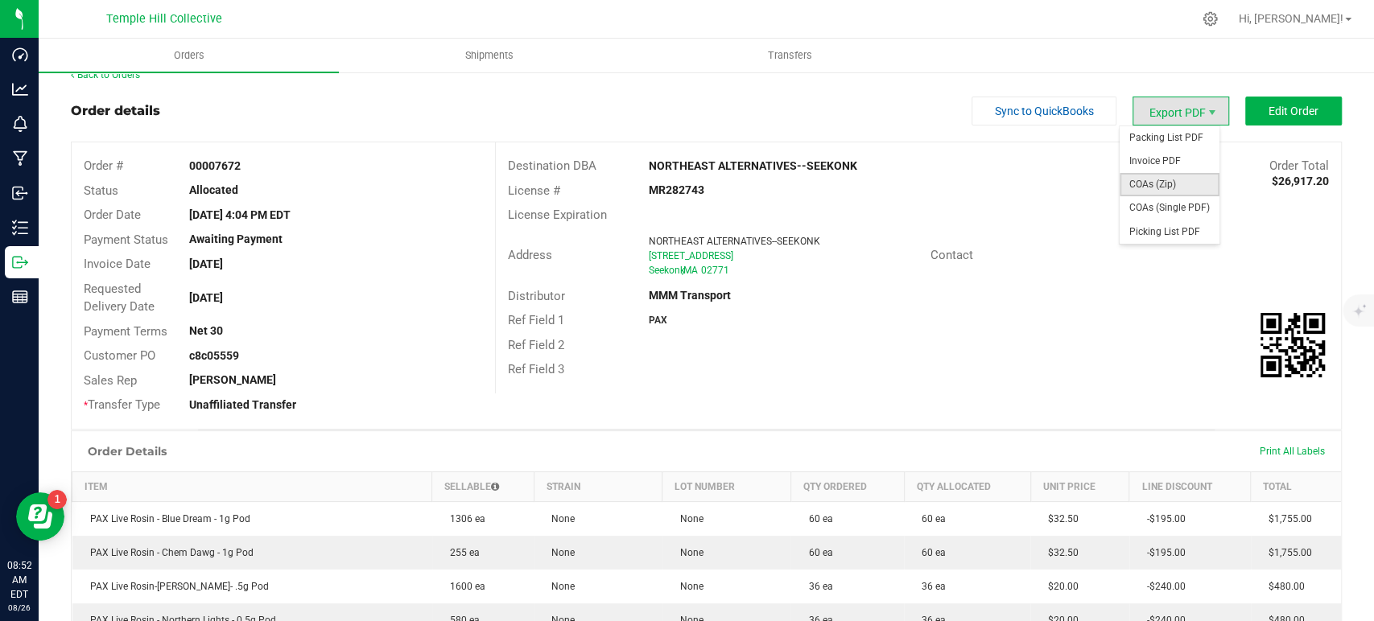
click at [1150, 189] on span "COAs (Zip)" at bounding box center [1170, 184] width 100 height 23
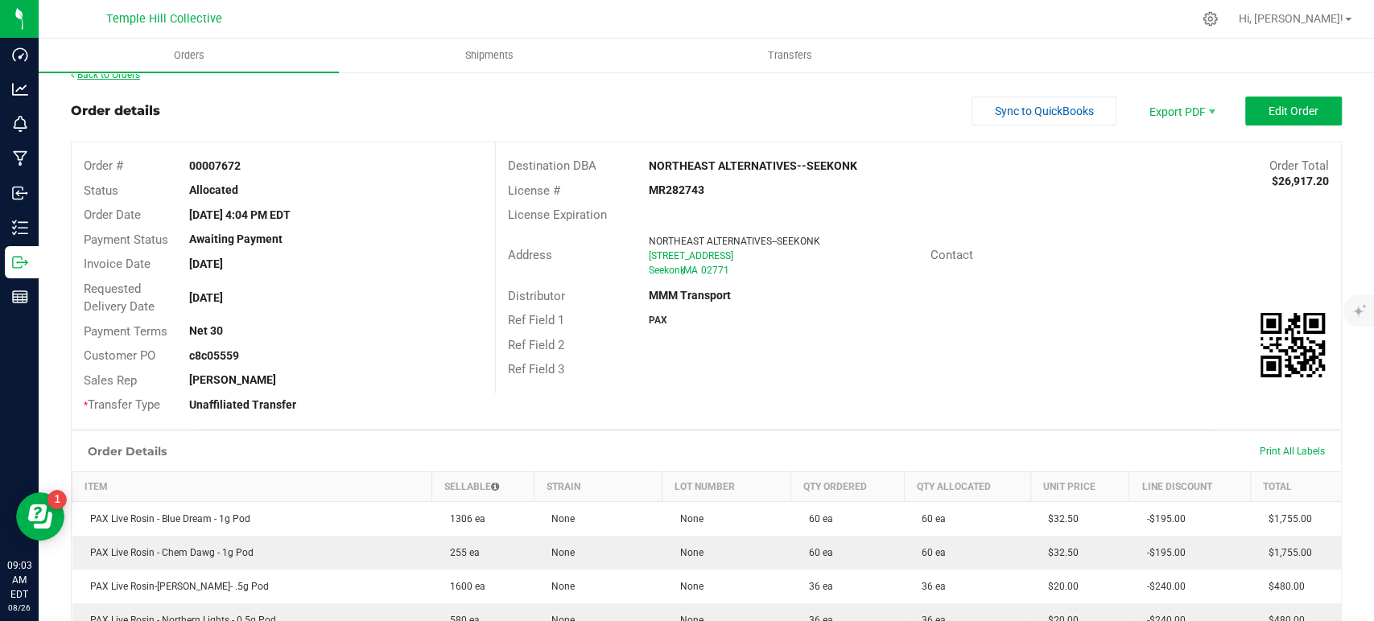
click at [131, 73] on link "Back to Orders" at bounding box center [105, 74] width 69 height 11
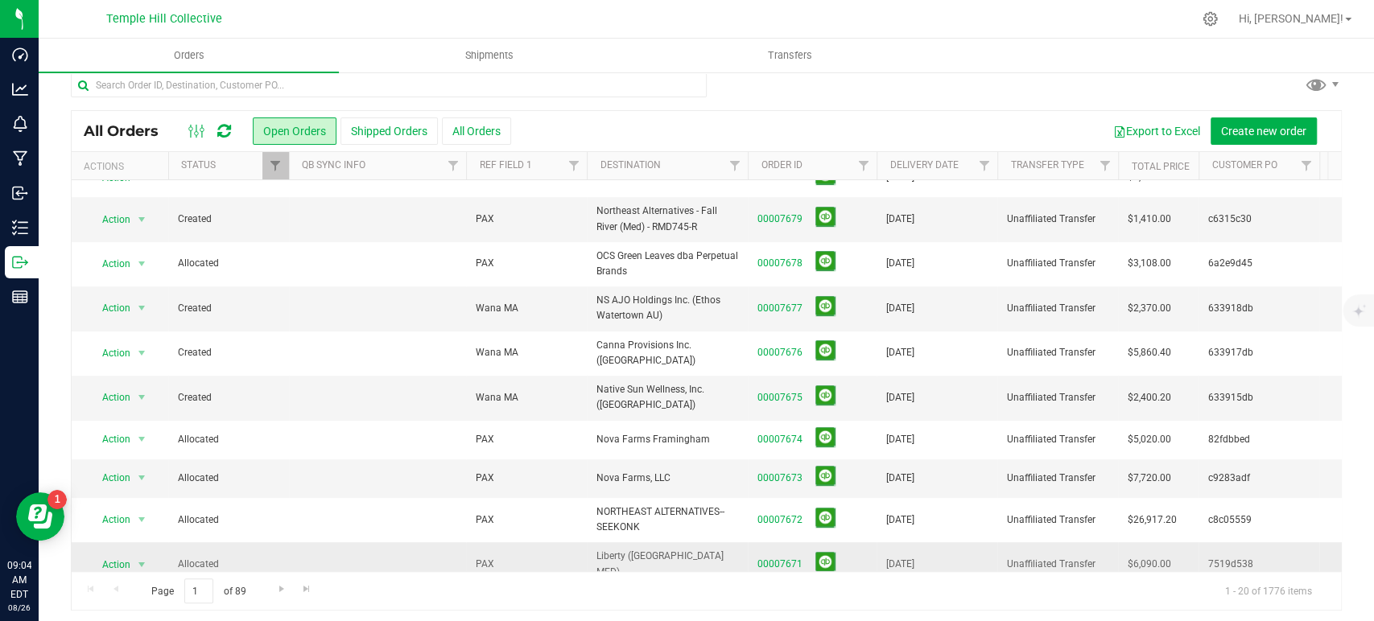
scroll to position [19, 0]
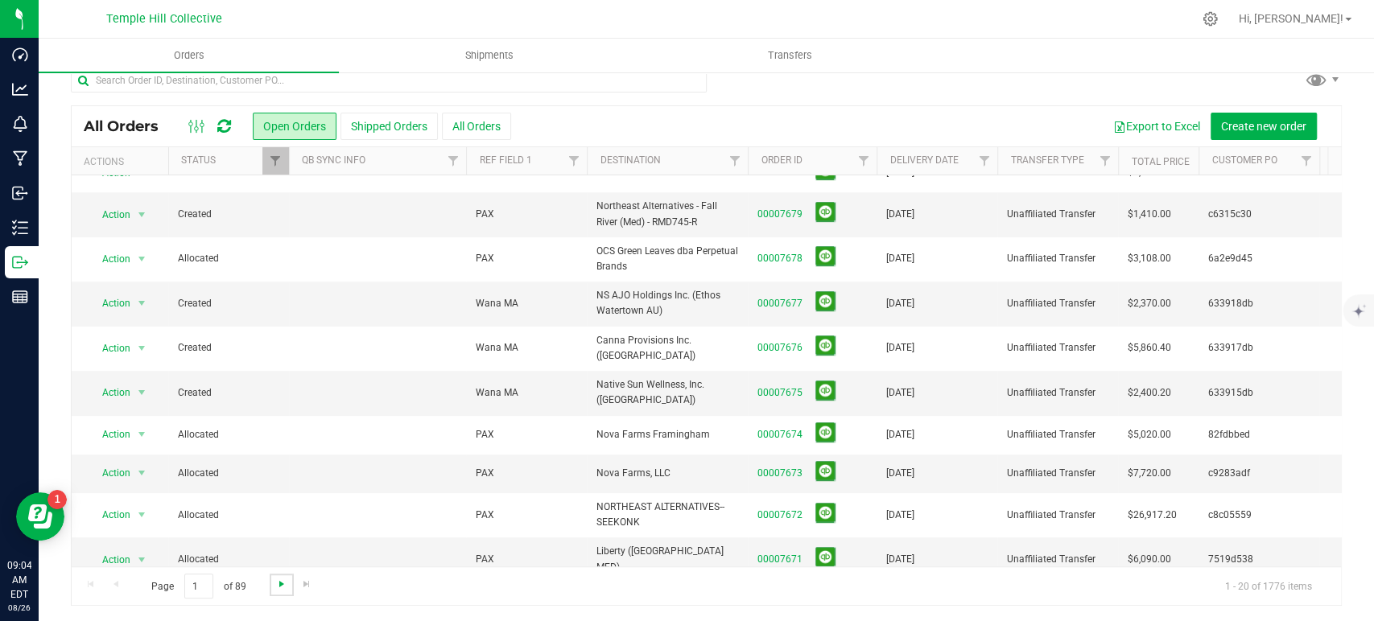
click at [277, 585] on span "Go to the next page" at bounding box center [281, 584] width 13 height 13
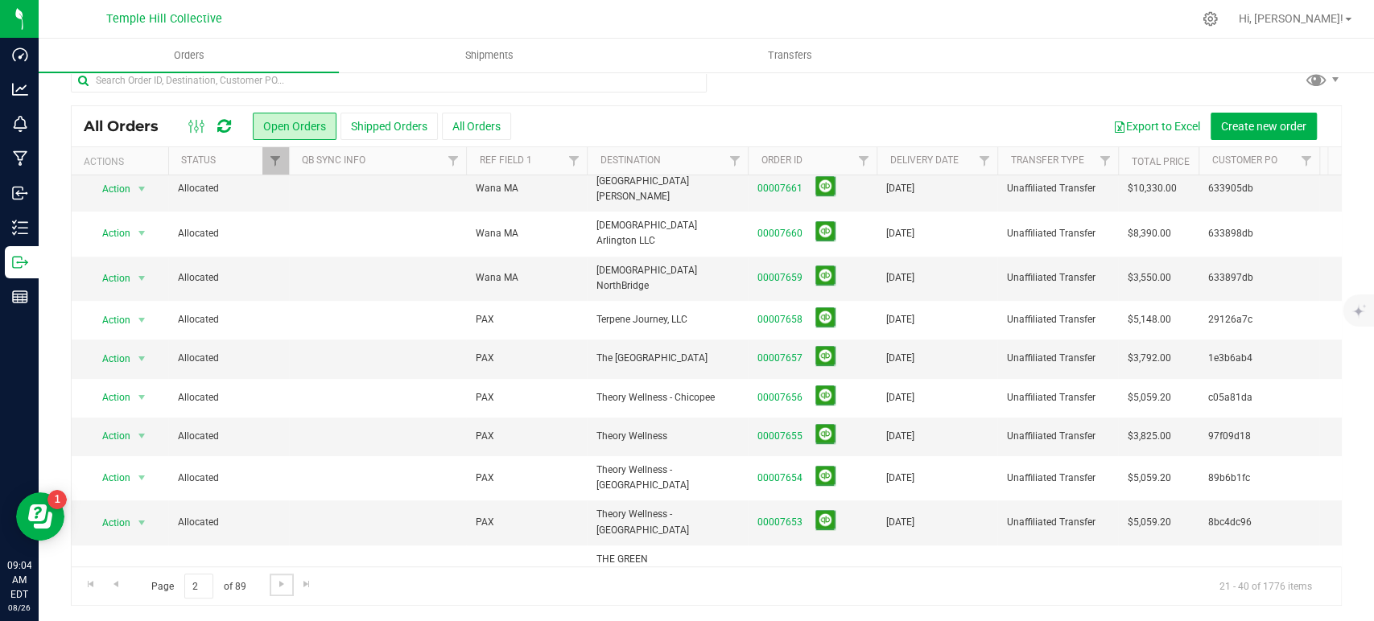
scroll to position [0, 0]
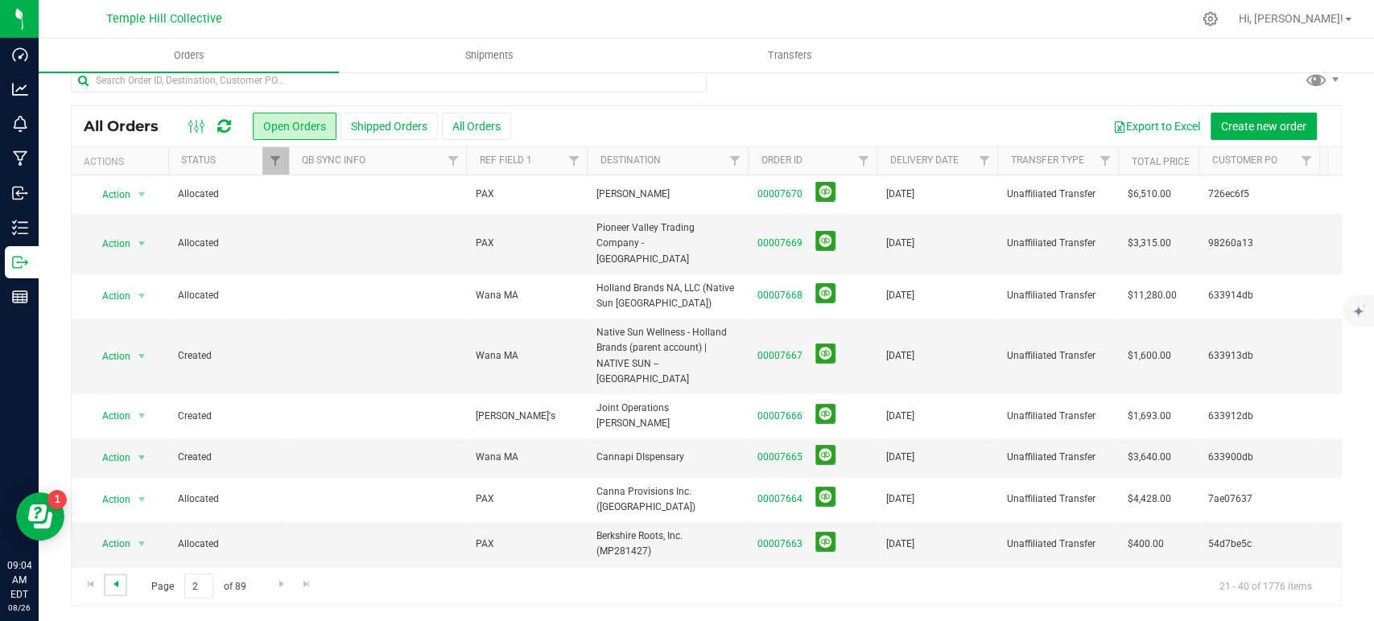
click at [116, 581] on span "Go to the previous page" at bounding box center [115, 584] width 13 height 13
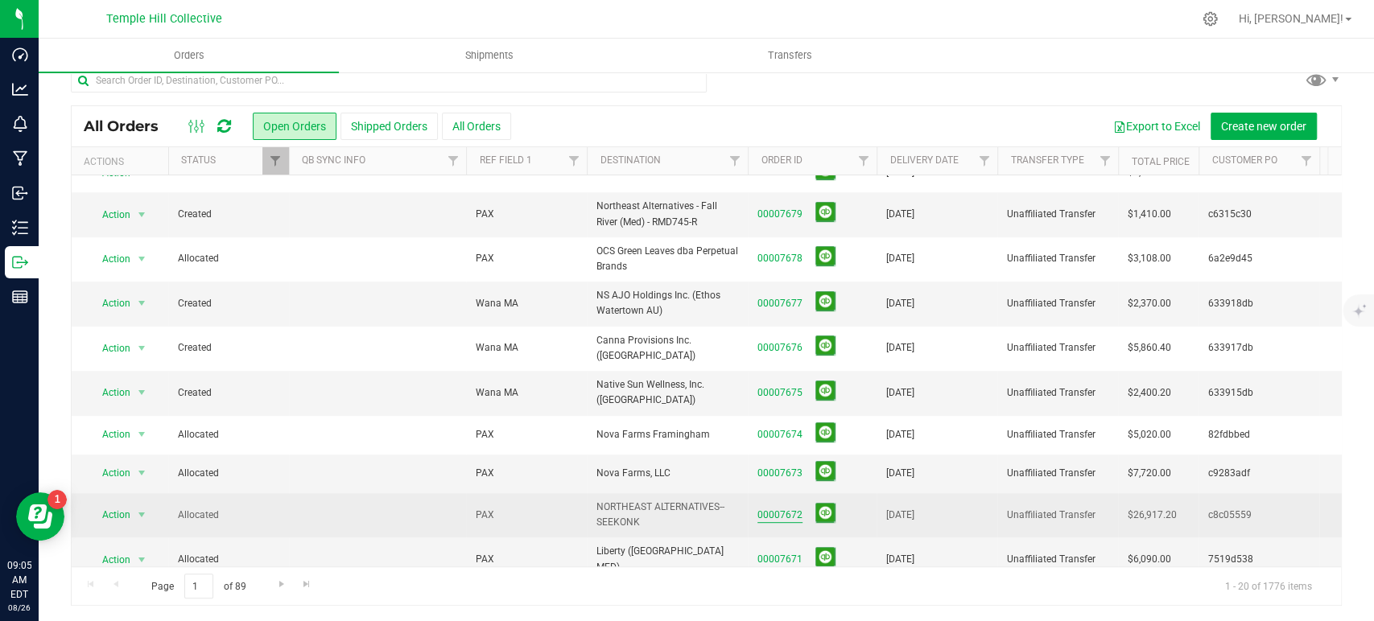
scroll to position [354, 0]
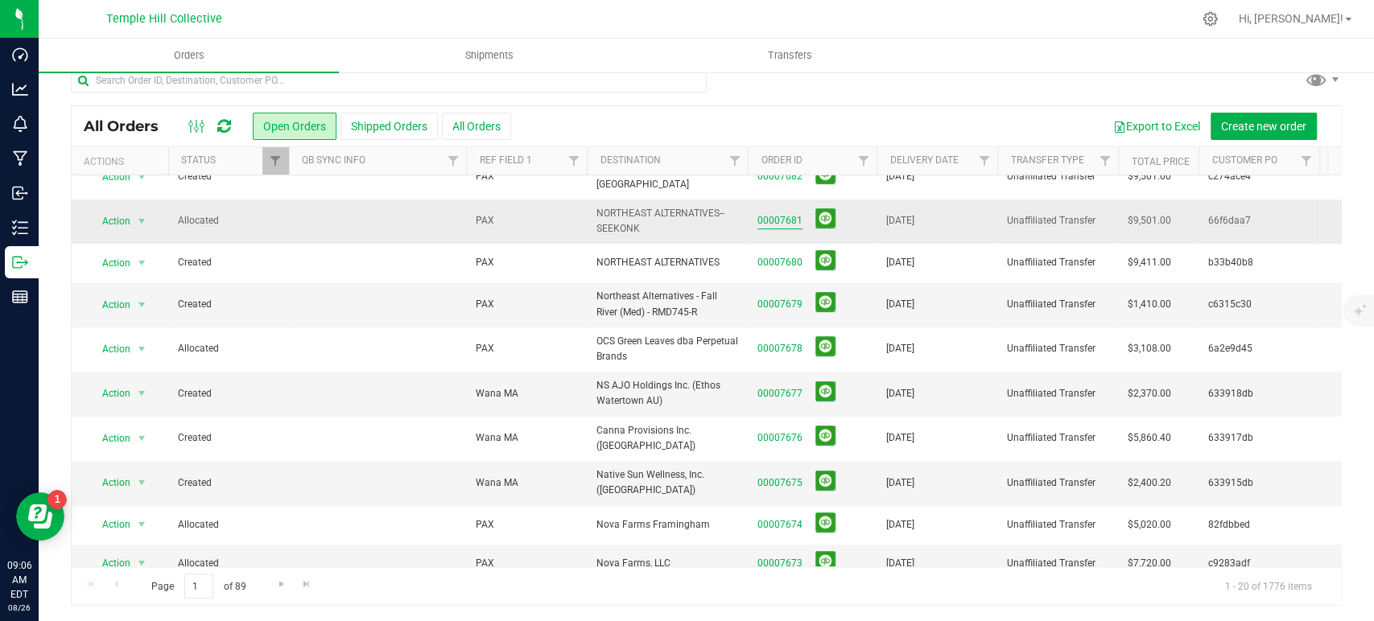
click at [782, 213] on link "00007681" at bounding box center [779, 220] width 45 height 15
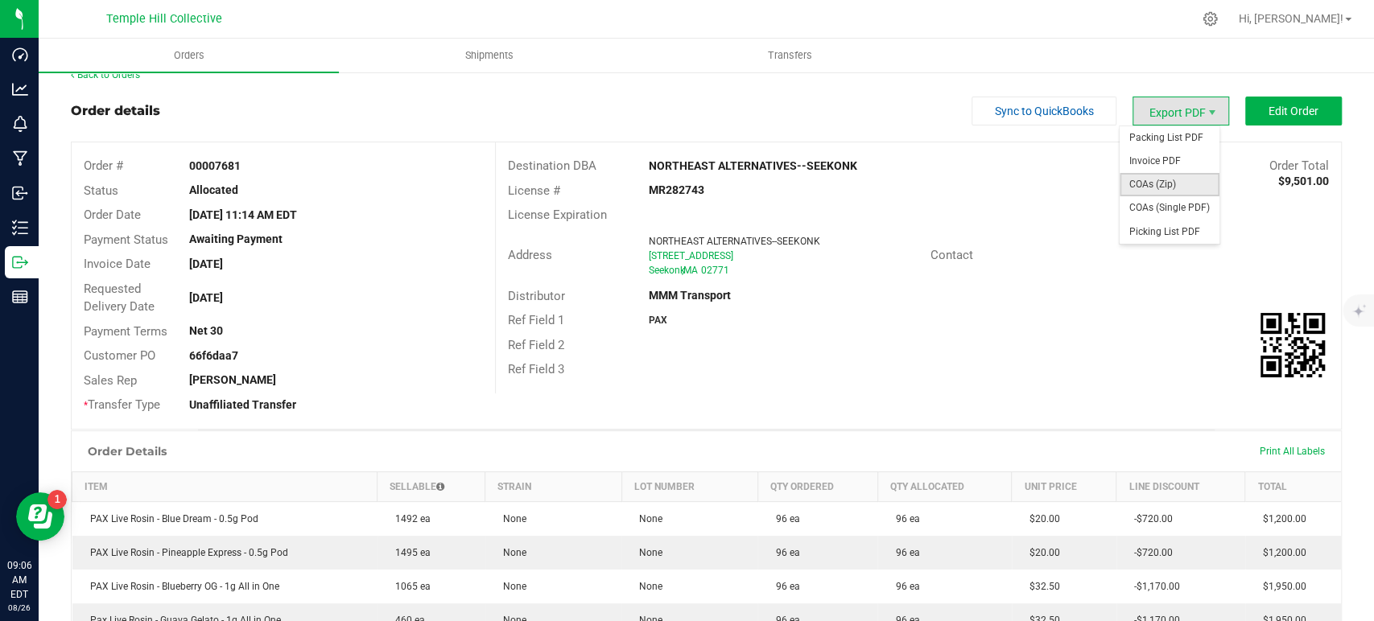
click at [1166, 179] on span "COAs (Zip)" at bounding box center [1170, 184] width 100 height 23
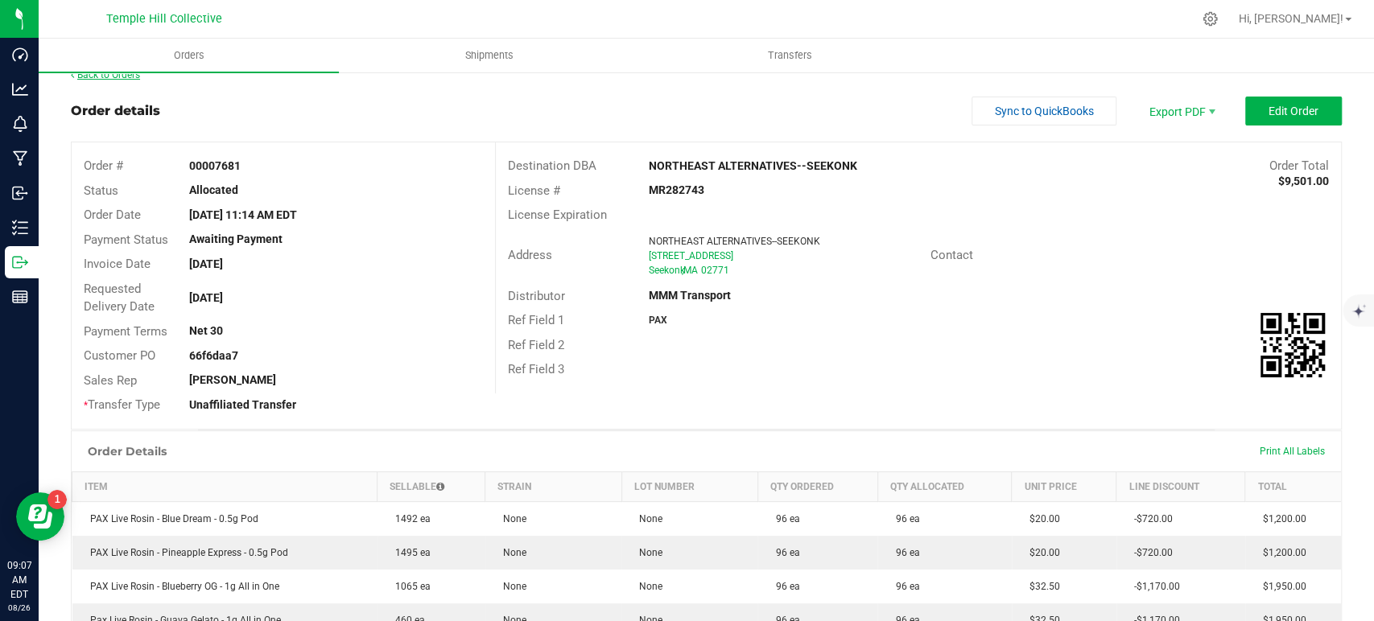
click at [110, 81] on div "Back to Orders" at bounding box center [706, 75] width 1271 height 14
click at [119, 76] on link "Back to Orders" at bounding box center [105, 74] width 69 height 11
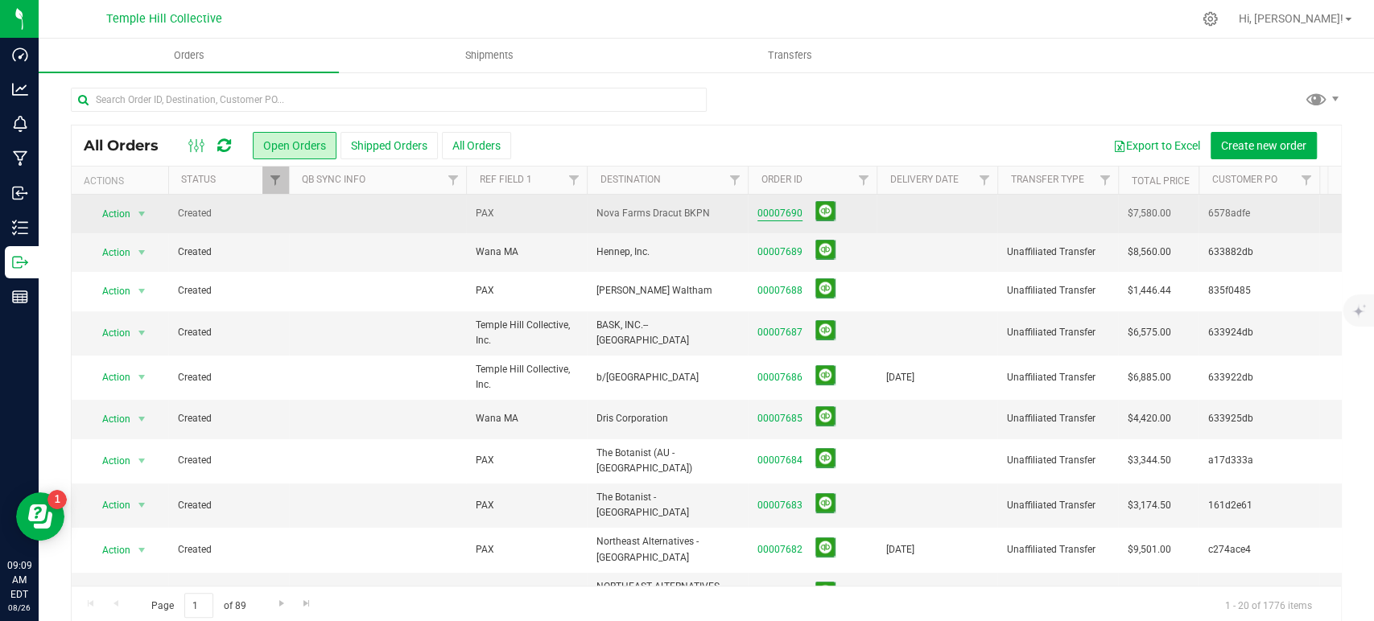
drag, startPoint x: 769, startPoint y: 208, endPoint x: 792, endPoint y: 212, distance: 23.7
click at [769, 208] on link "00007690" at bounding box center [779, 213] width 45 height 15
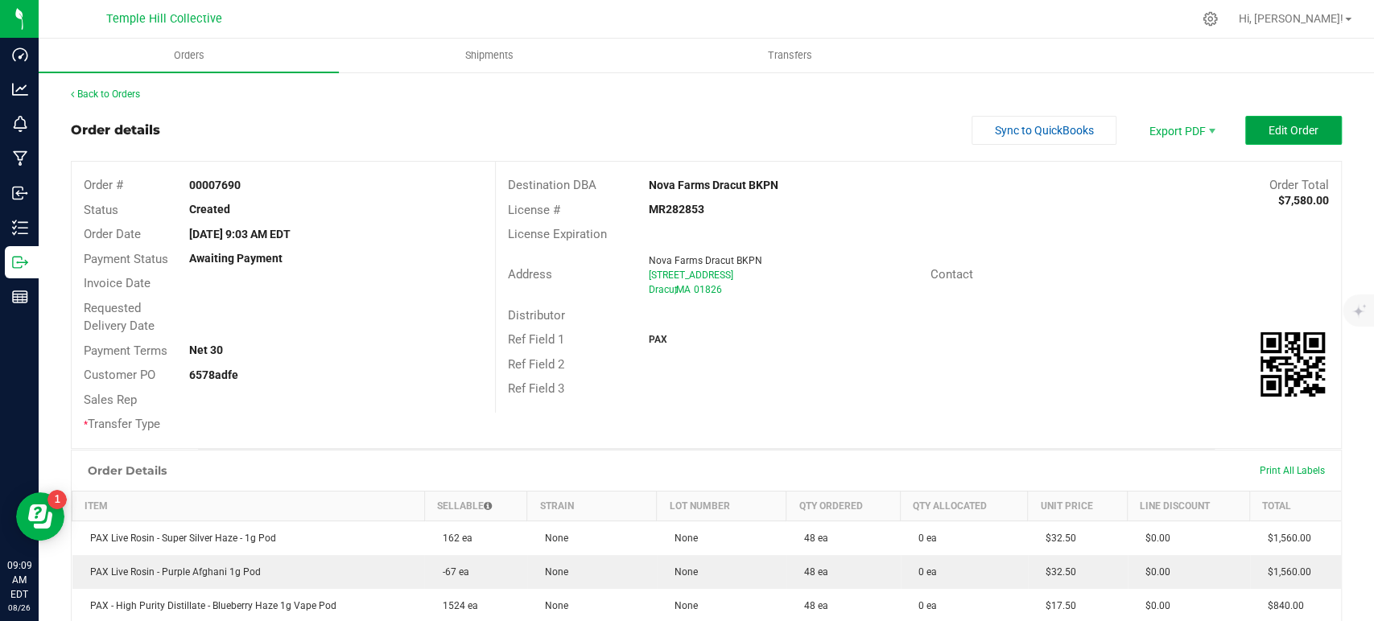
click at [1261, 118] on button "Edit Order" at bounding box center [1293, 130] width 97 height 29
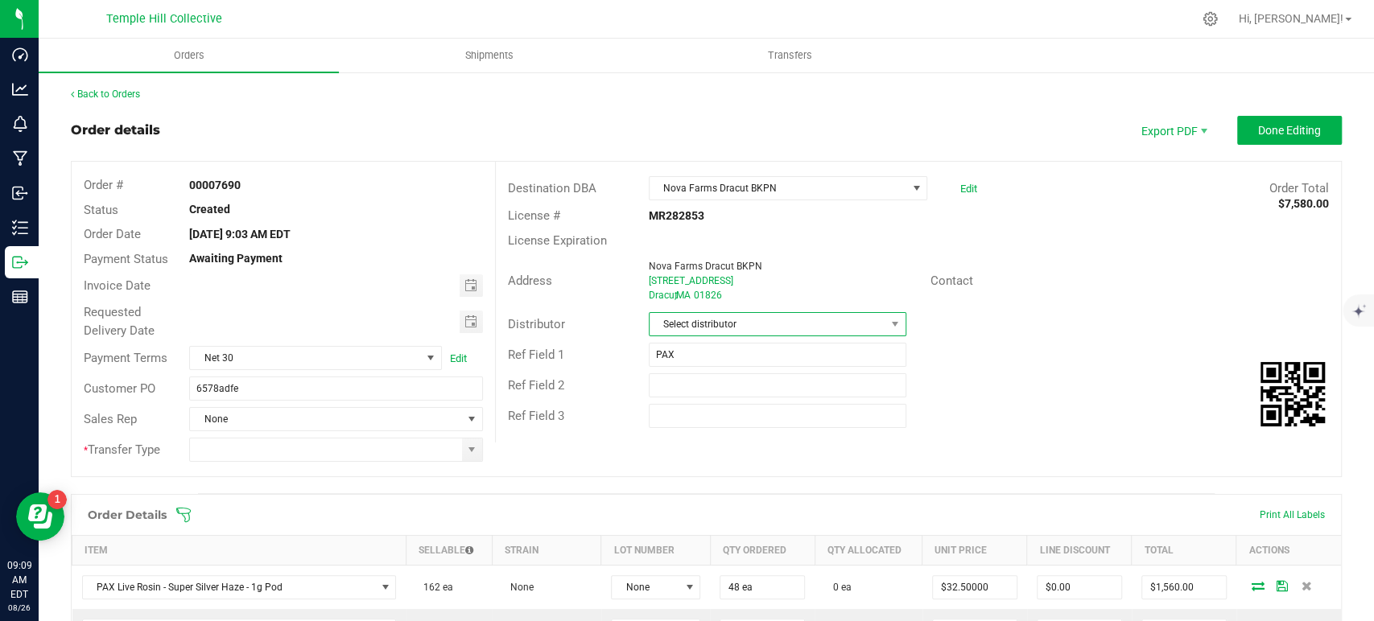
click at [707, 320] on span "Select distributor" at bounding box center [768, 324] width 236 height 23
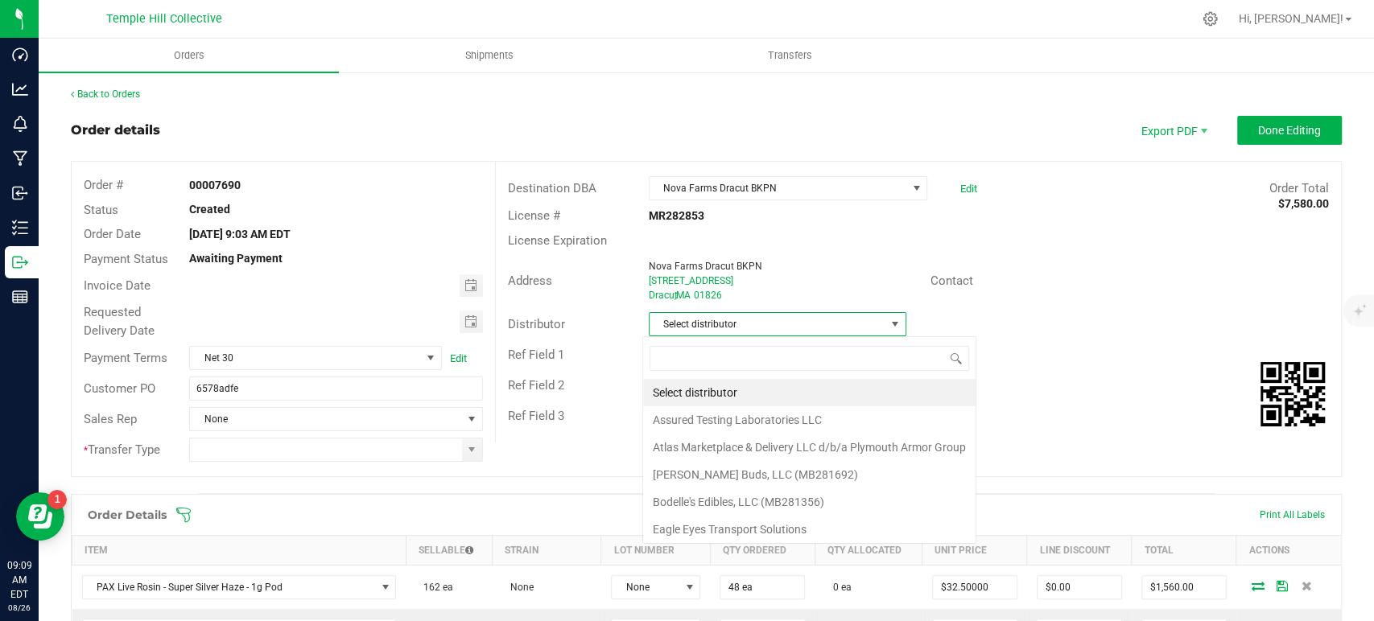
scroll to position [23, 254]
type input "mmm"
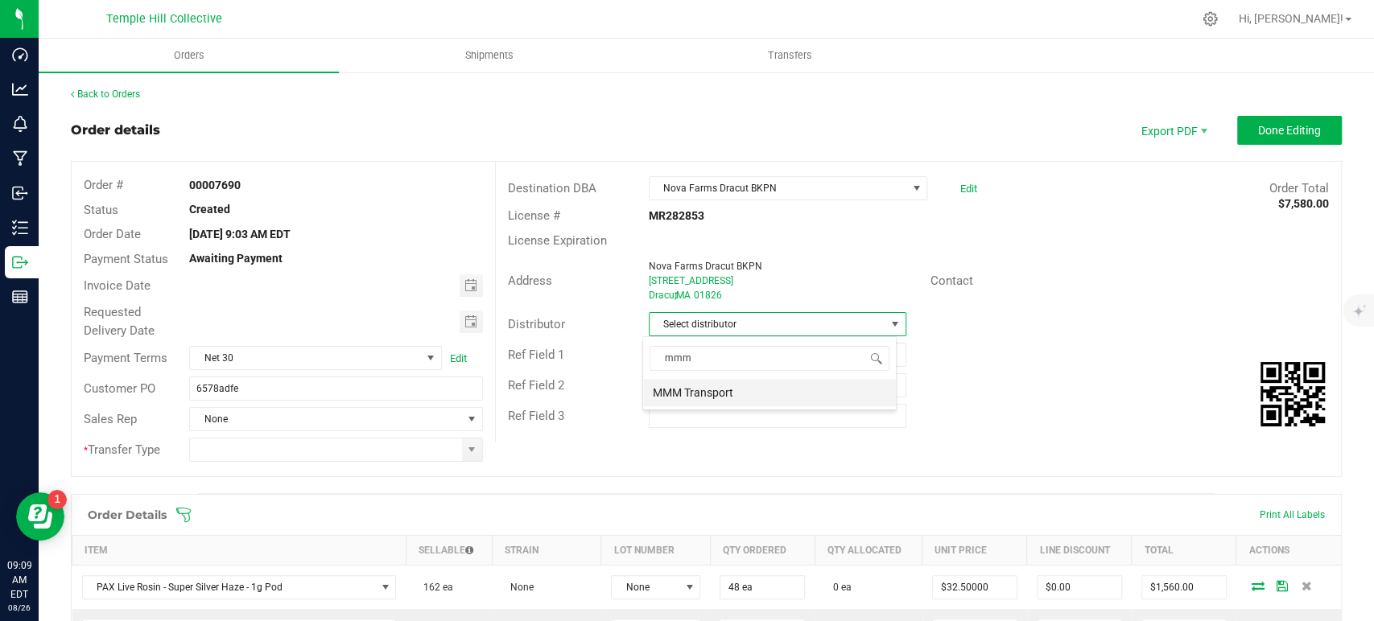
click at [720, 404] on li "MMM Transport" at bounding box center [769, 392] width 253 height 27
click at [477, 456] on span at bounding box center [472, 450] width 20 height 23
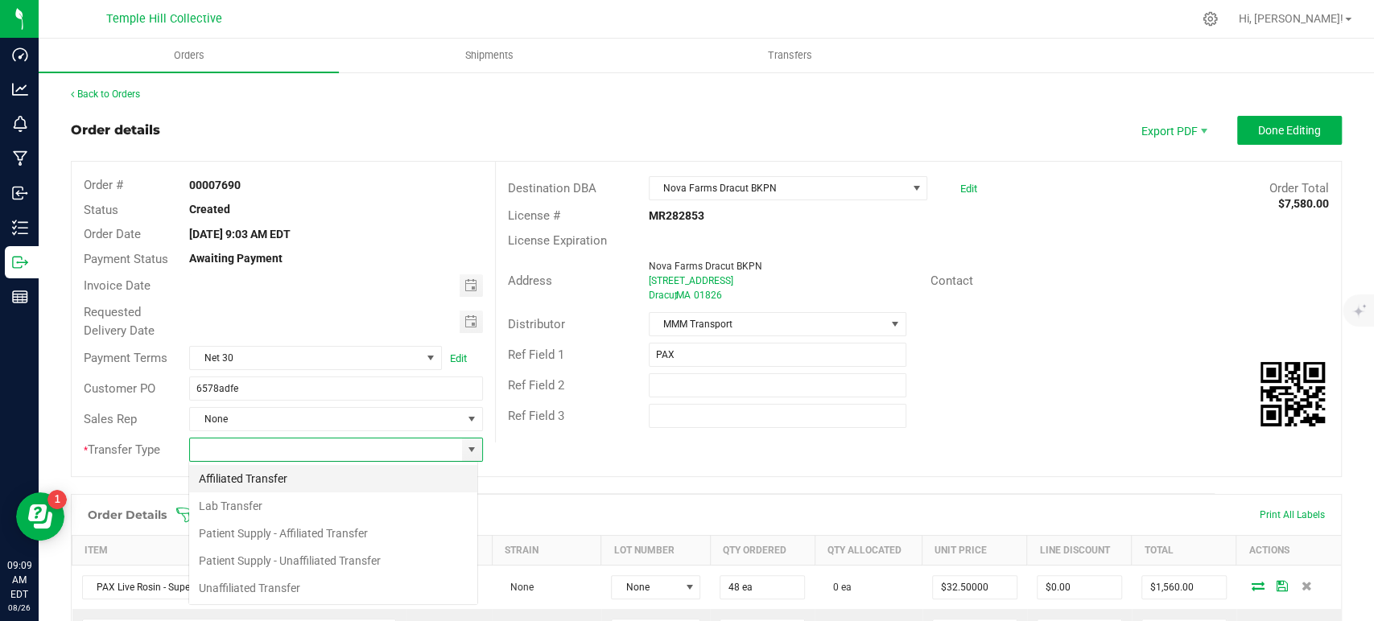
scroll to position [23, 290]
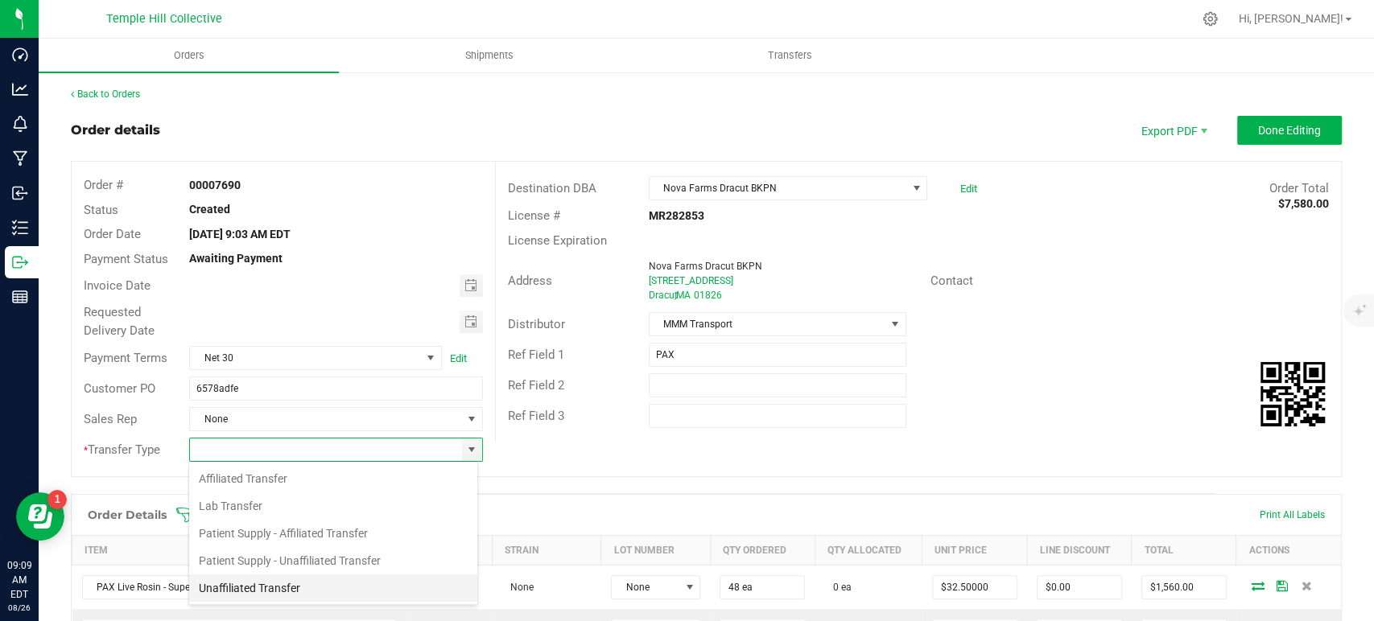
click at [316, 584] on li "Unaffiliated Transfer" at bounding box center [333, 588] width 288 height 27
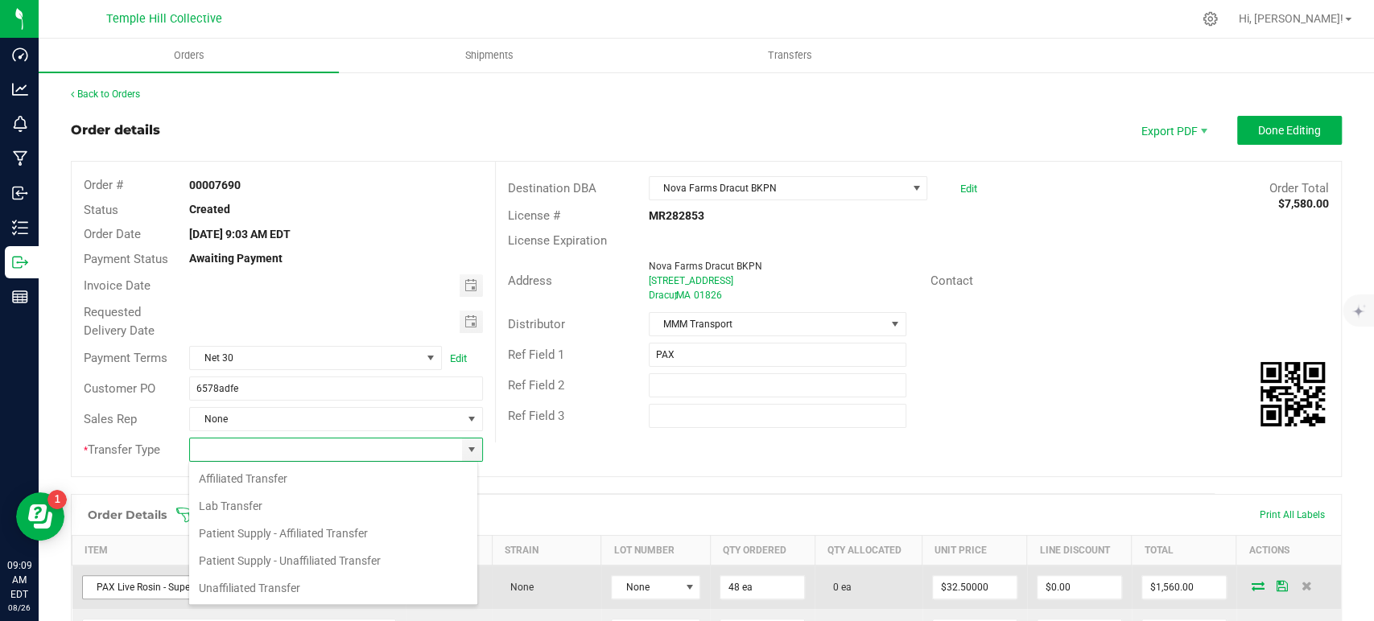
type input "Unaffiliated Transfer"
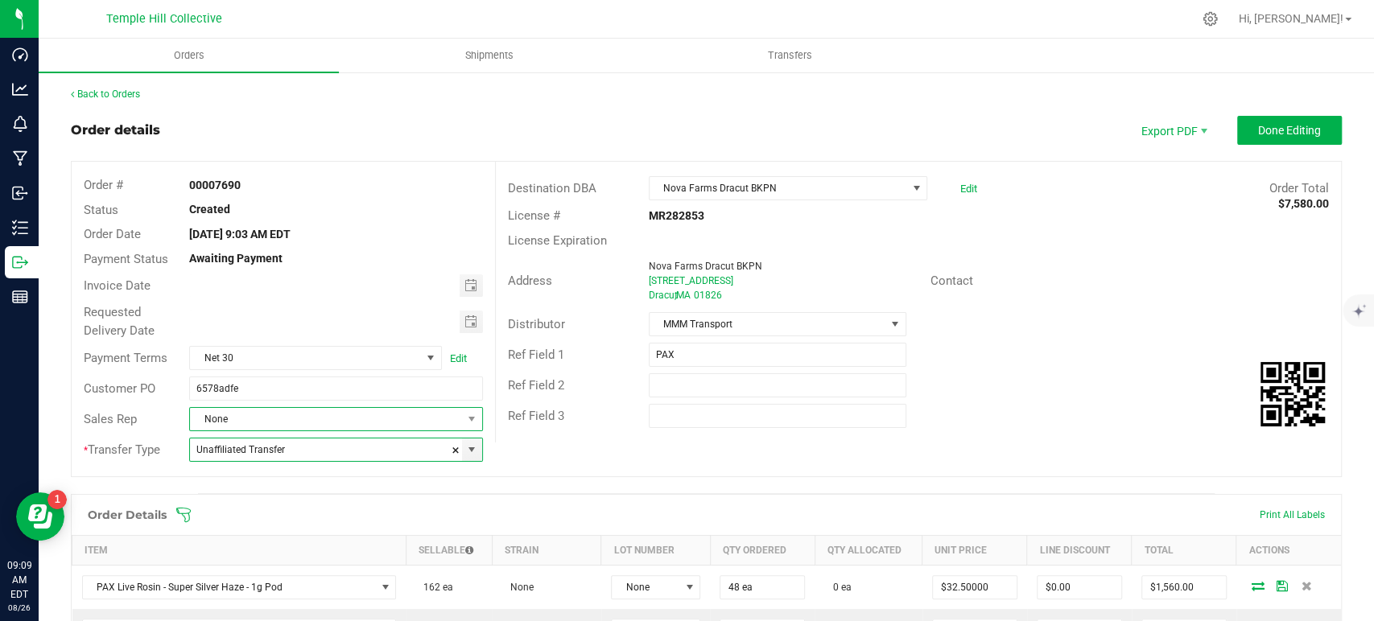
click at [325, 415] on span "None" at bounding box center [325, 419] width 271 height 23
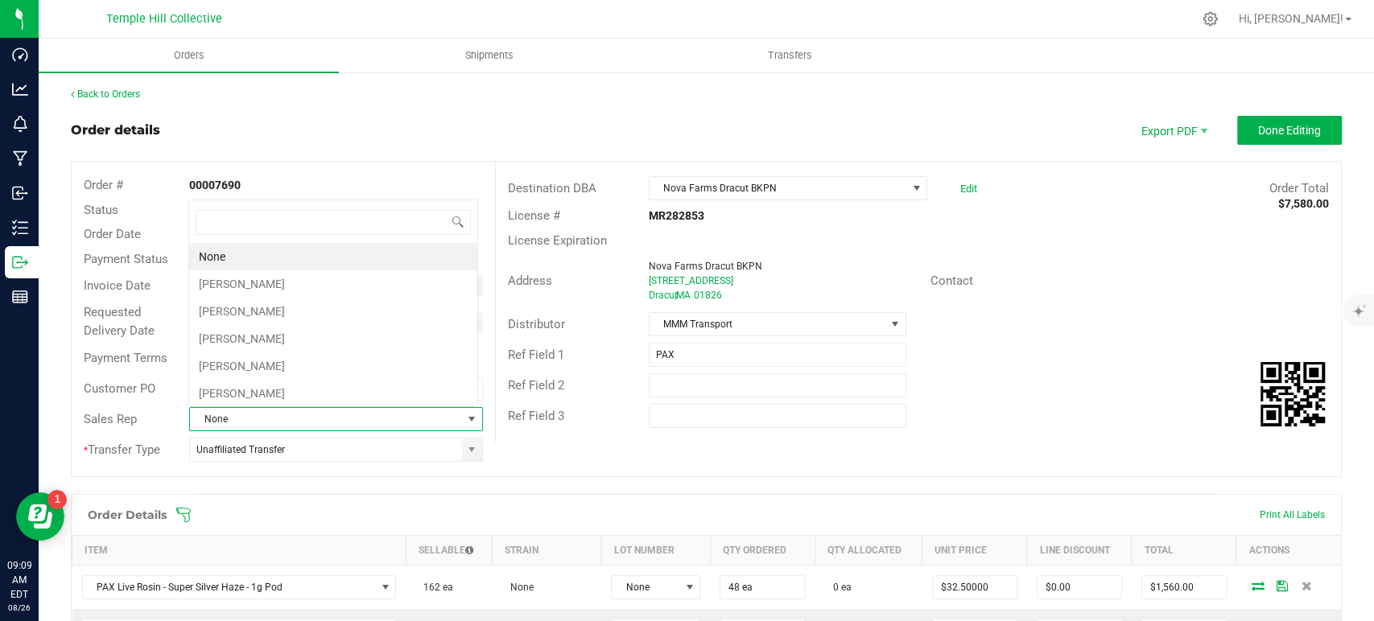
scroll to position [23, 286]
type input "marc"
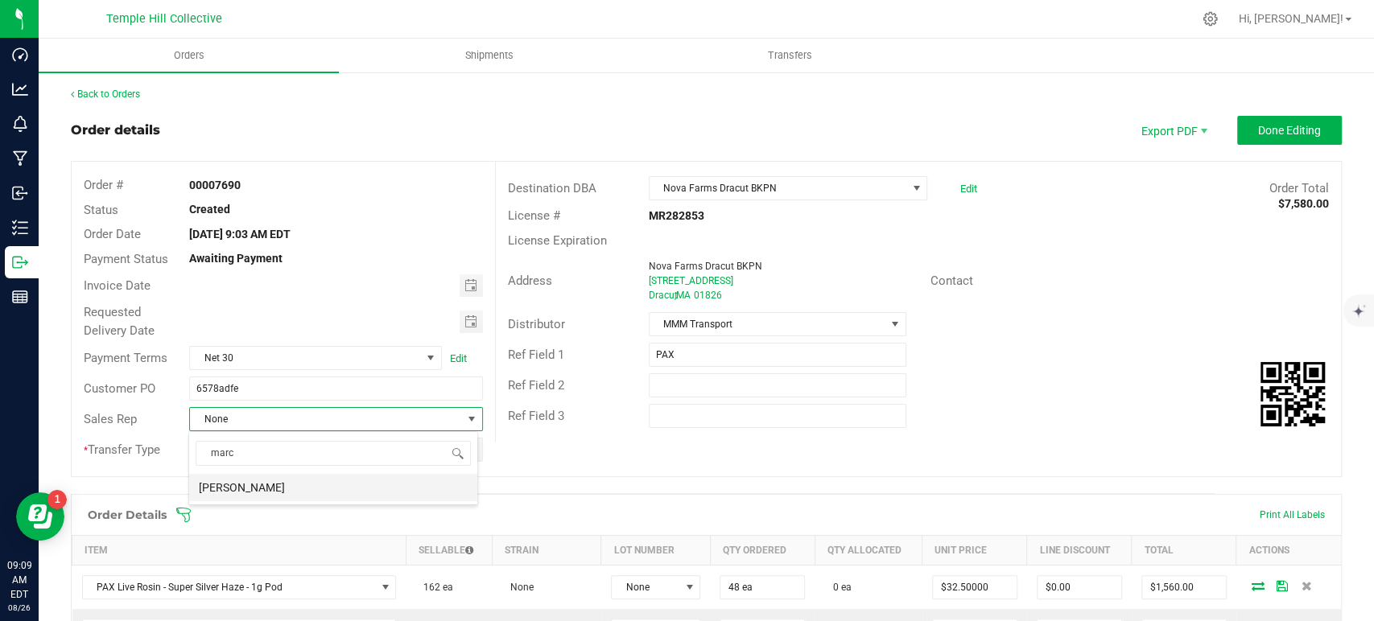
click at [324, 497] on li "[PERSON_NAME]" at bounding box center [333, 487] width 288 height 27
click at [1269, 133] on span "Done Editing" at bounding box center [1289, 130] width 63 height 13
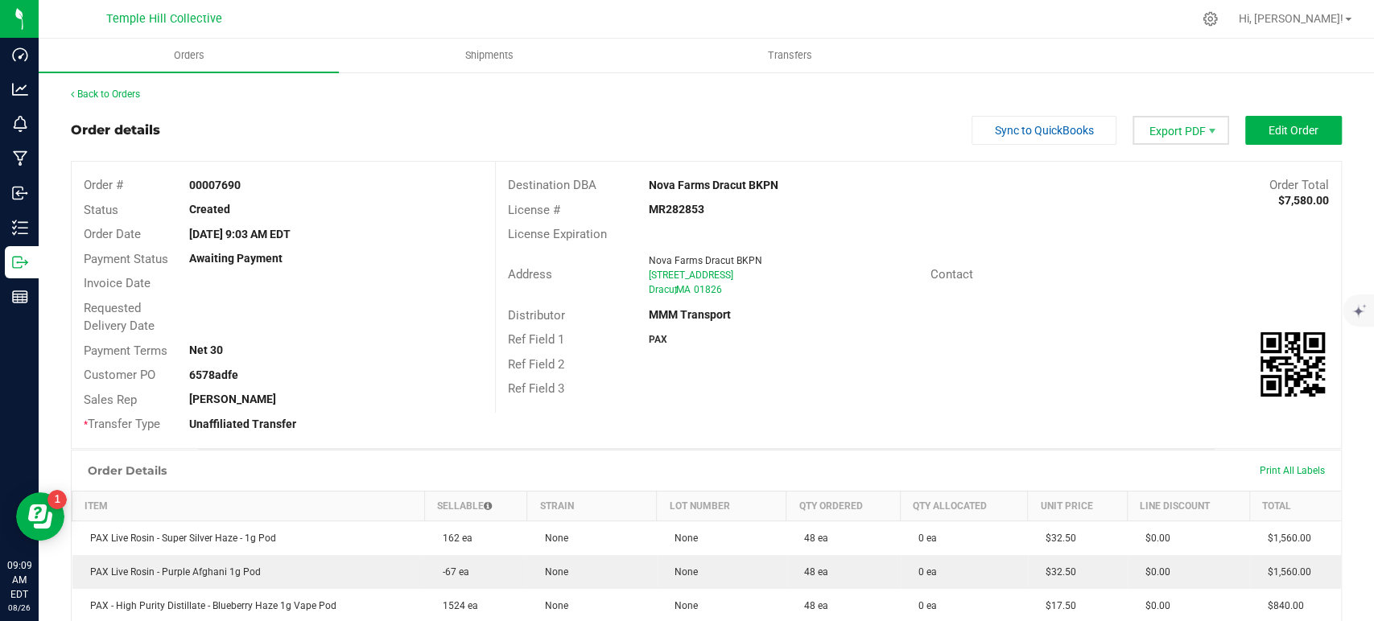
click at [1178, 130] on span "Export PDF" at bounding box center [1181, 130] width 97 height 29
click at [1166, 166] on span "Packing List PDF" at bounding box center [1170, 157] width 100 height 23
drag, startPoint x: 666, startPoint y: 285, endPoint x: 631, endPoint y: 251, distance: 48.4
click at [631, 251] on div "Address Nova Farms Dracut BKPN 1274 Merrimack Ave Dracut , MA 01826" at bounding box center [713, 275] width 435 height 50
copy ngx-name-and-address "Nova Farms Dracut BKPN 1274 Merrimack Ave Dracut , MA 01826"
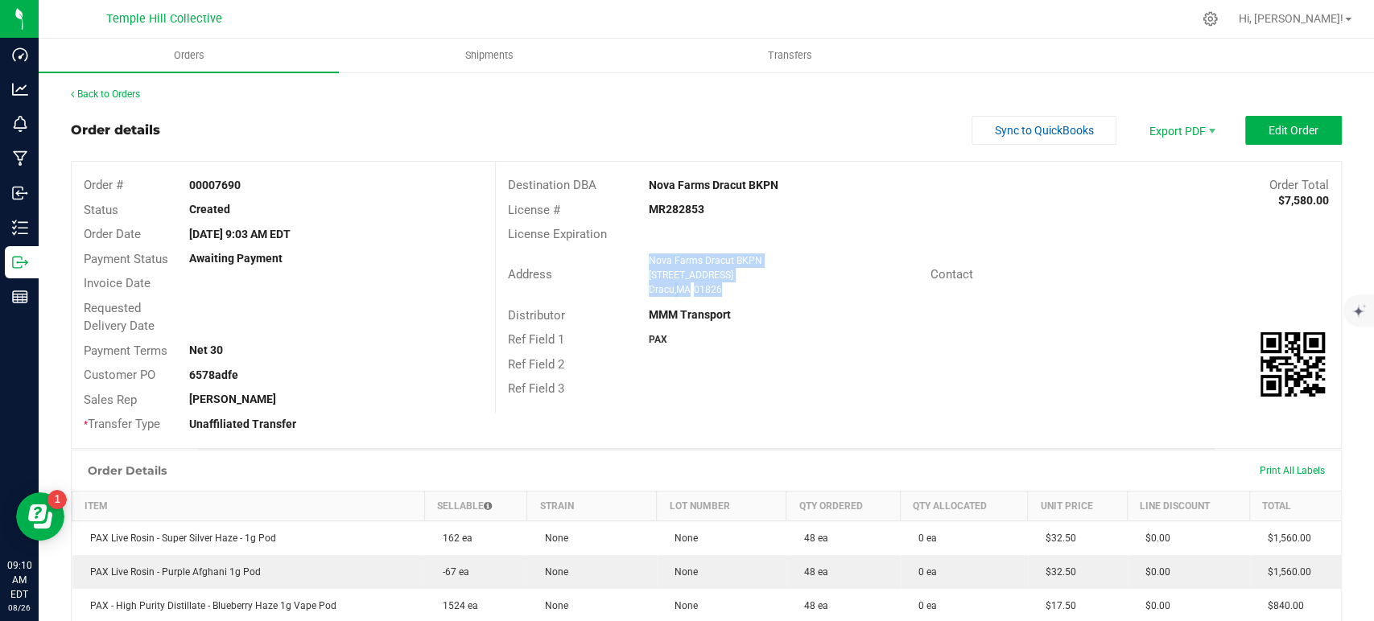
click at [675, 205] on strong "MR282853" at bounding box center [677, 209] width 56 height 13
copy strong "MR282853"
click at [123, 89] on link "Back to Orders" at bounding box center [105, 94] width 69 height 11
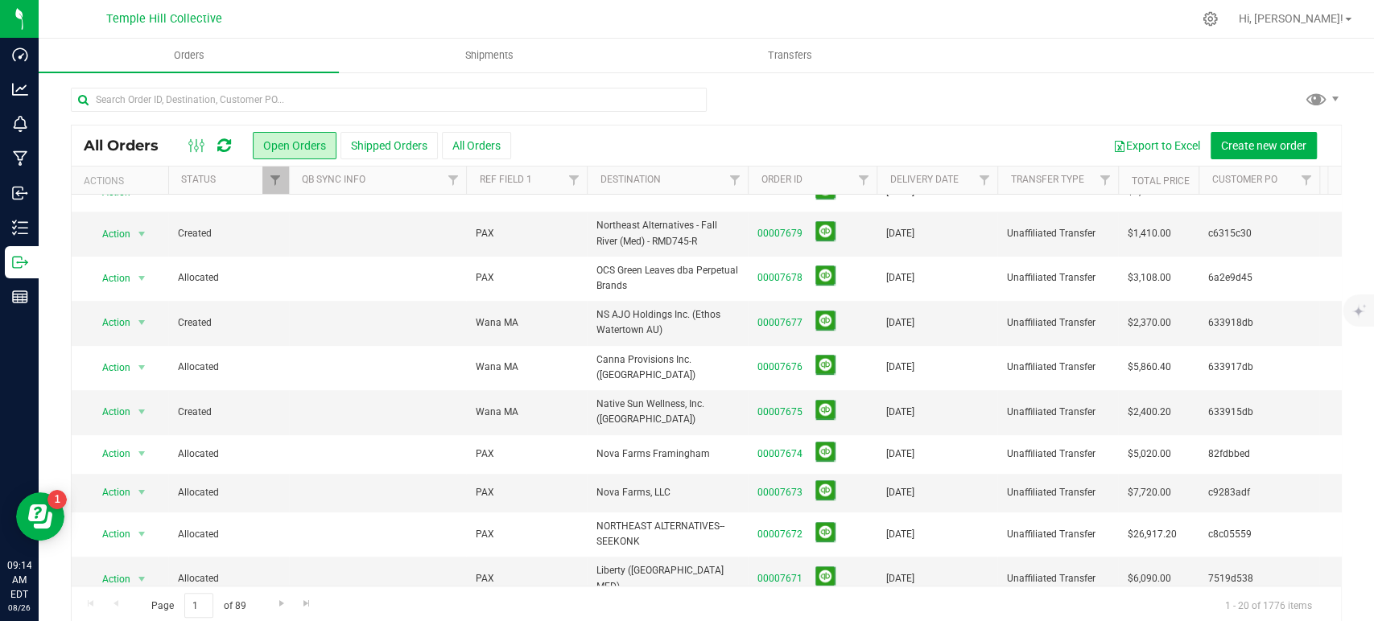
scroll to position [19, 0]
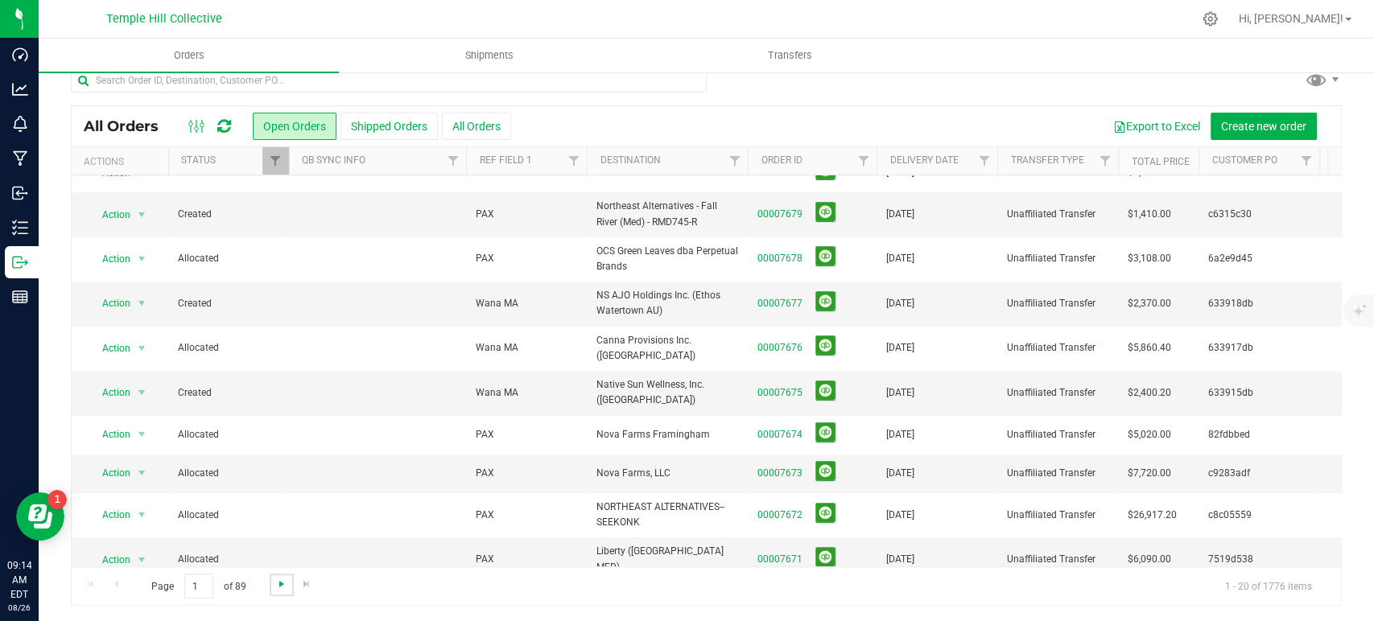
click at [284, 580] on span "Go to the next page" at bounding box center [281, 584] width 13 height 13
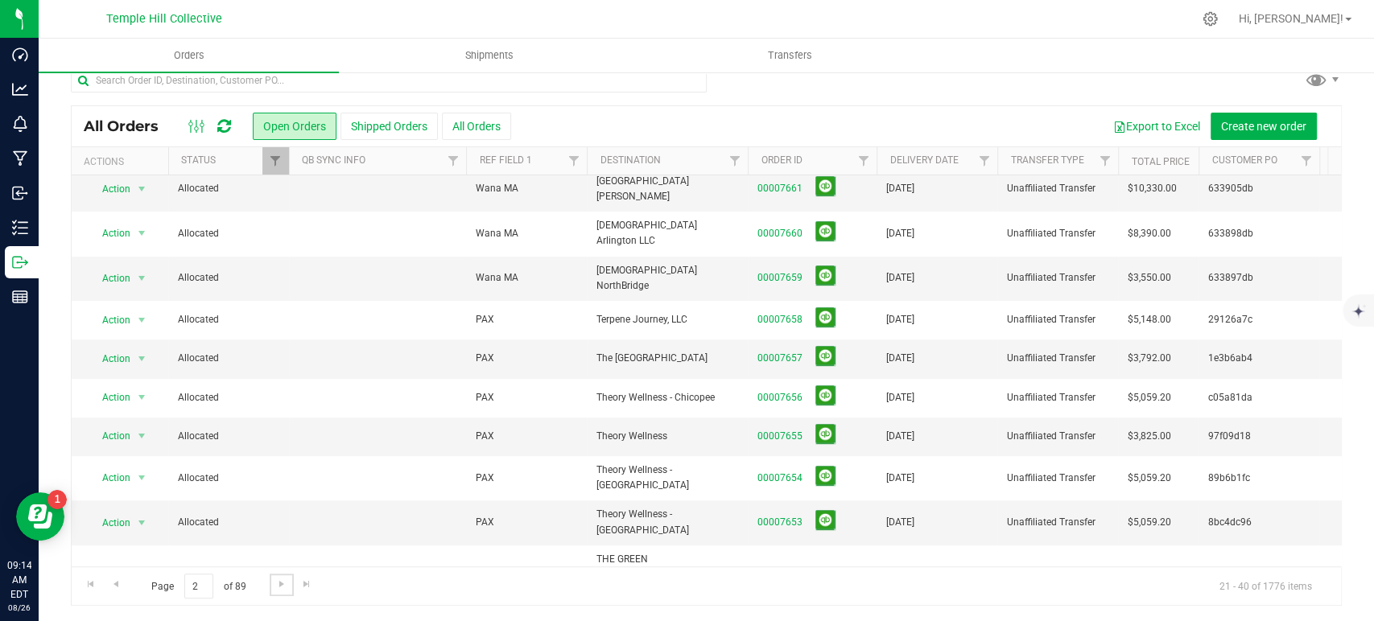
scroll to position [0, 0]
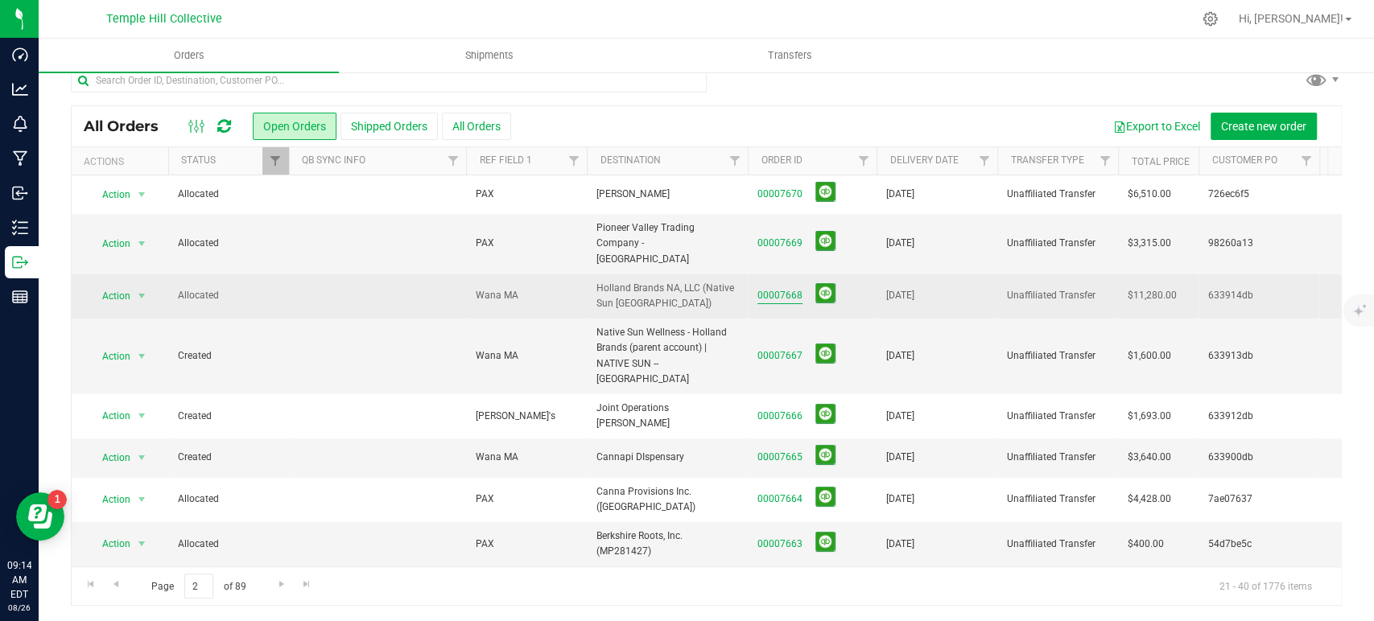
click at [782, 288] on link "00007668" at bounding box center [779, 295] width 45 height 15
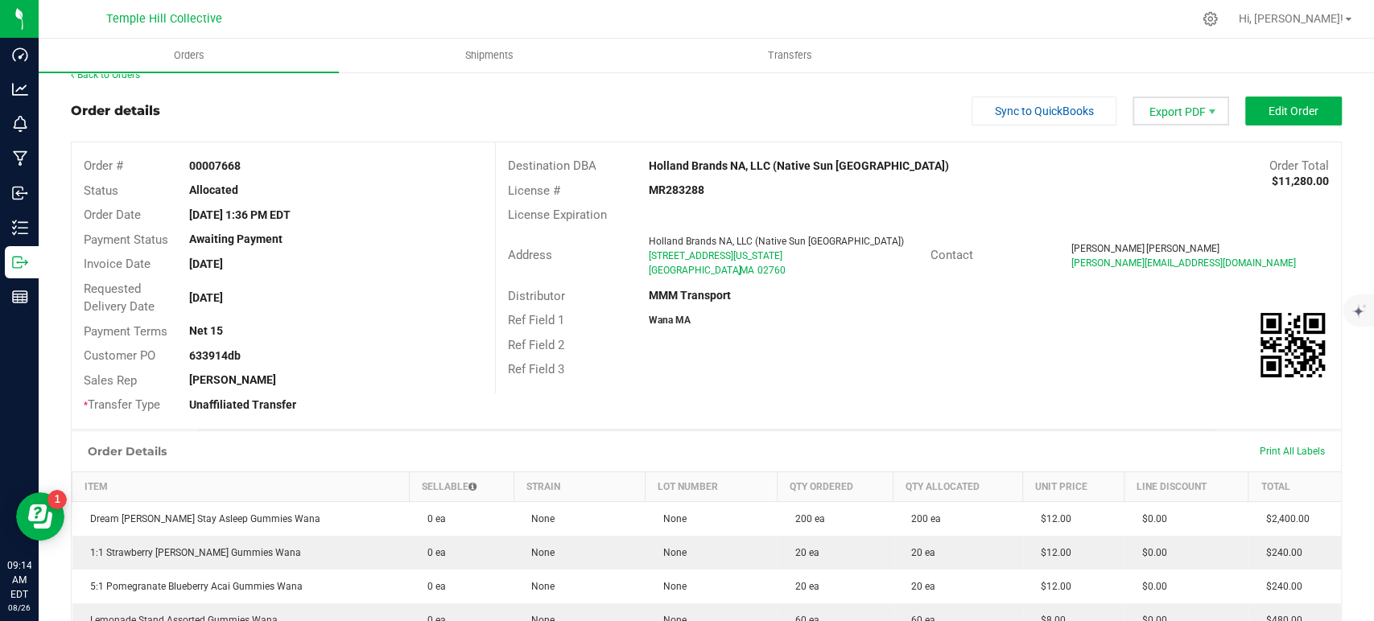
click at [1191, 118] on span "Export PDF" at bounding box center [1181, 111] width 97 height 29
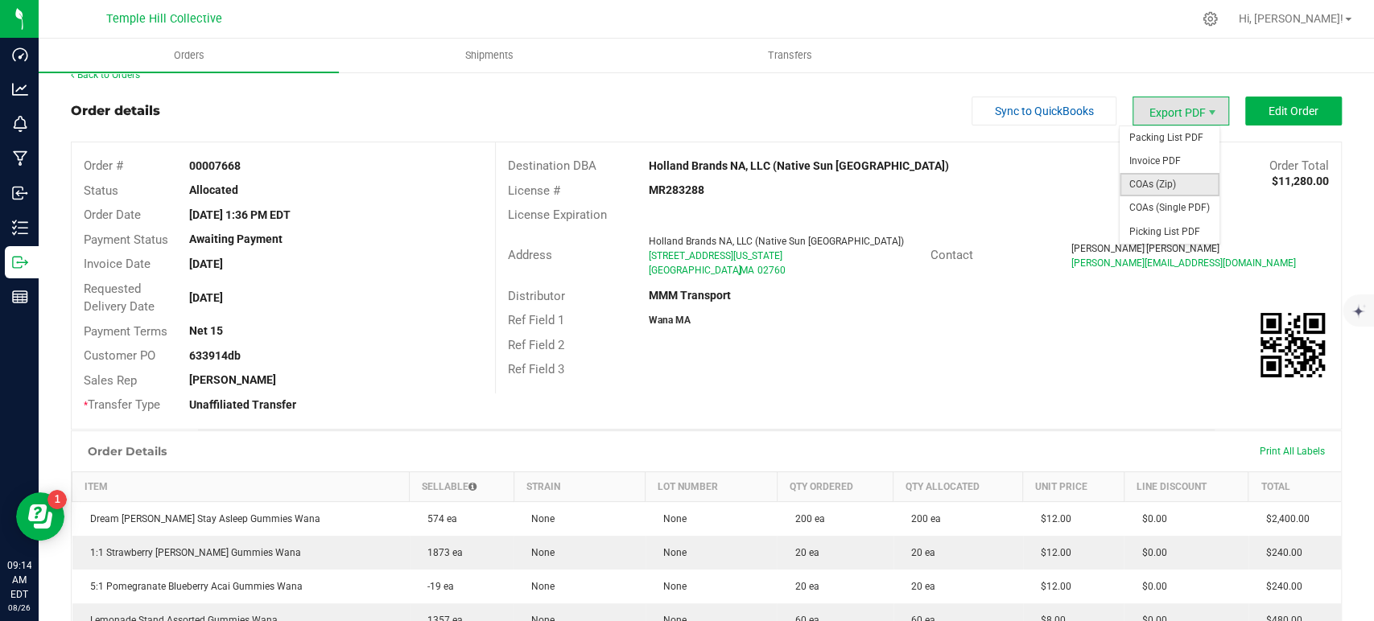
click at [1179, 177] on span "COAs (Zip)" at bounding box center [1170, 184] width 100 height 23
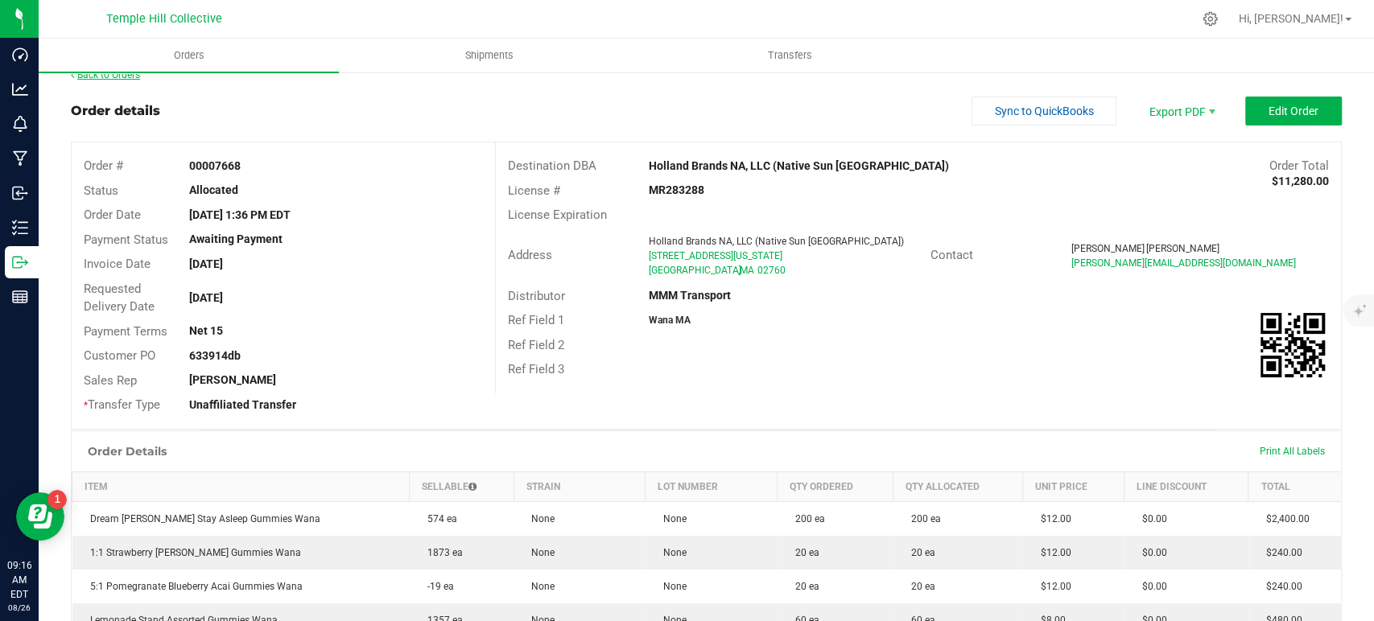
click at [132, 76] on link "Back to Orders" at bounding box center [105, 74] width 69 height 11
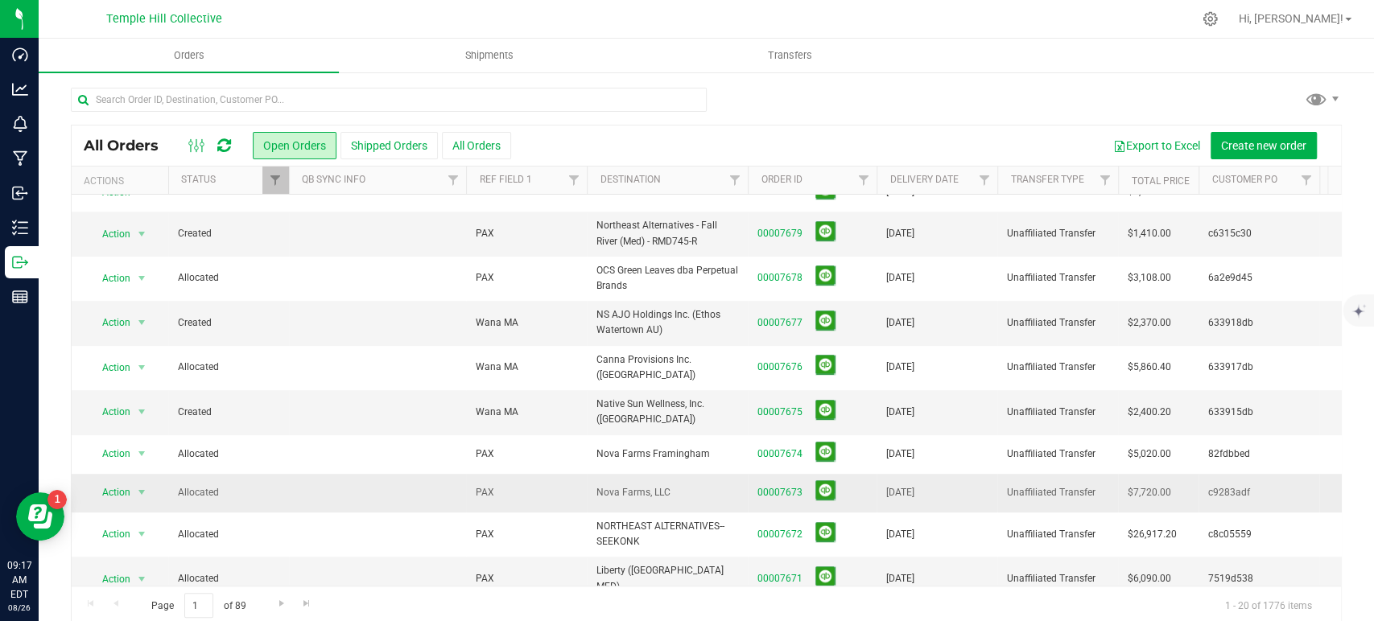
scroll to position [19, 0]
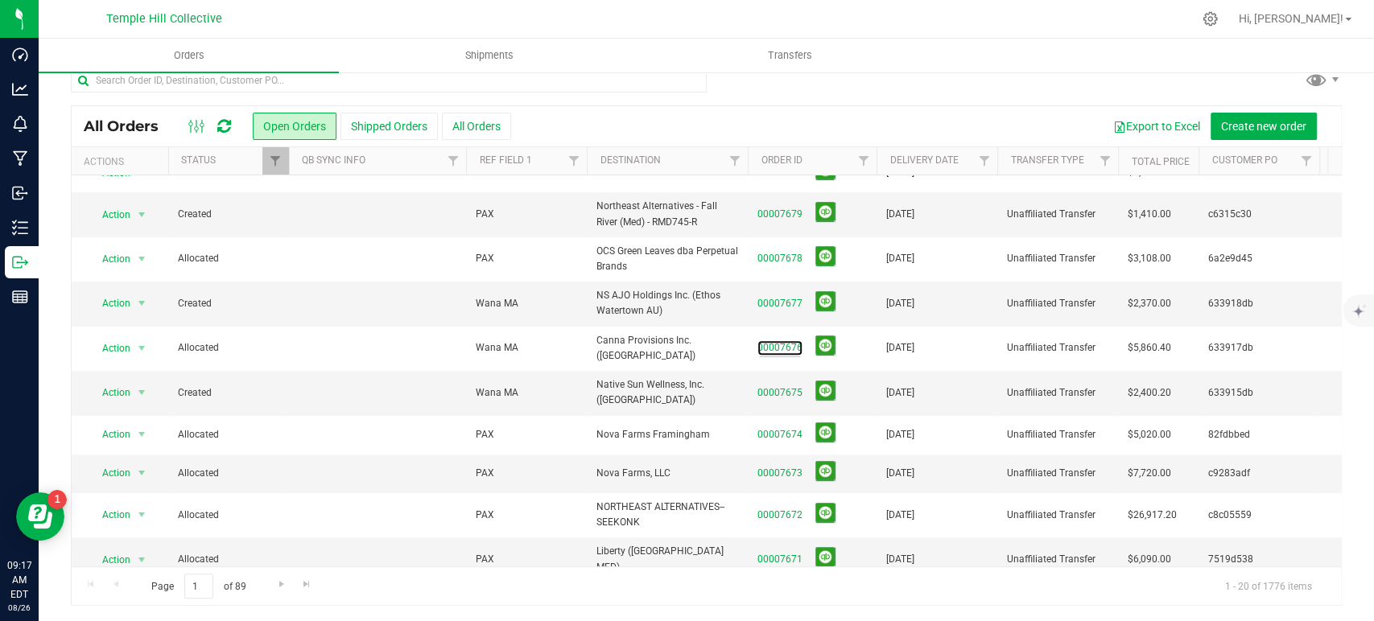
drag, startPoint x: 774, startPoint y: 329, endPoint x: 782, endPoint y: 330, distance: 8.1
click at [774, 341] on link "00007676" at bounding box center [779, 348] width 45 height 15
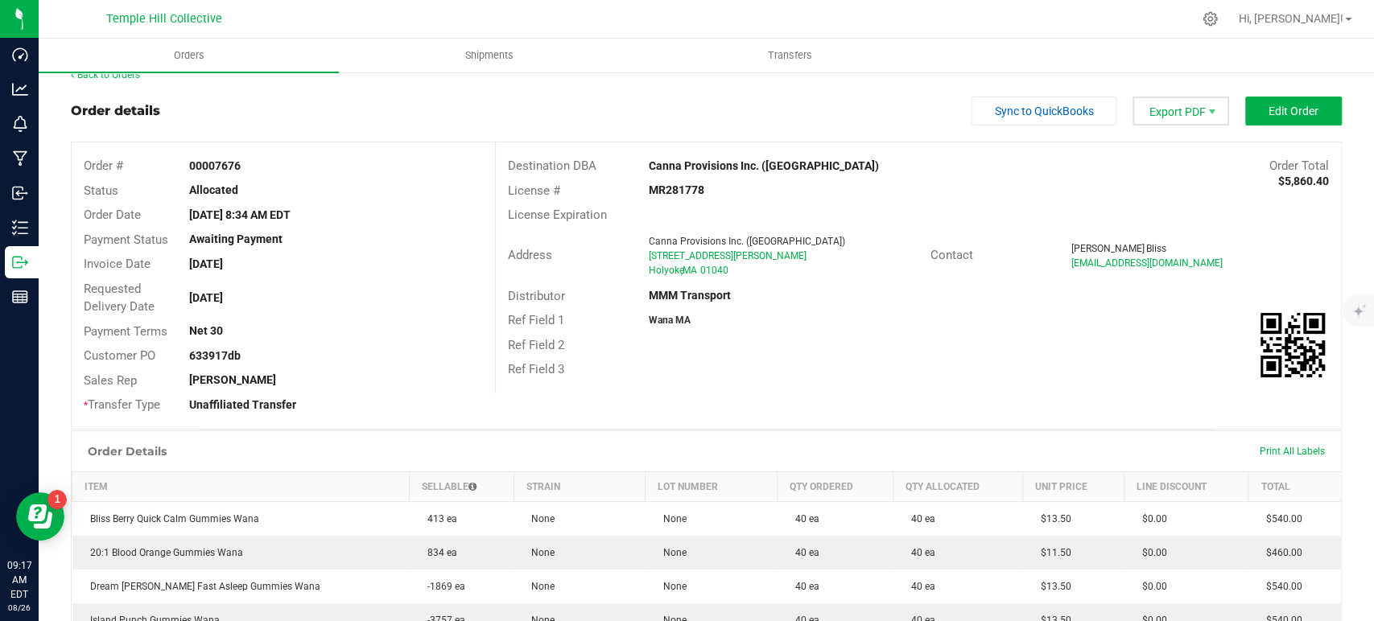
click at [1182, 122] on span "Export PDF" at bounding box center [1181, 111] width 97 height 29
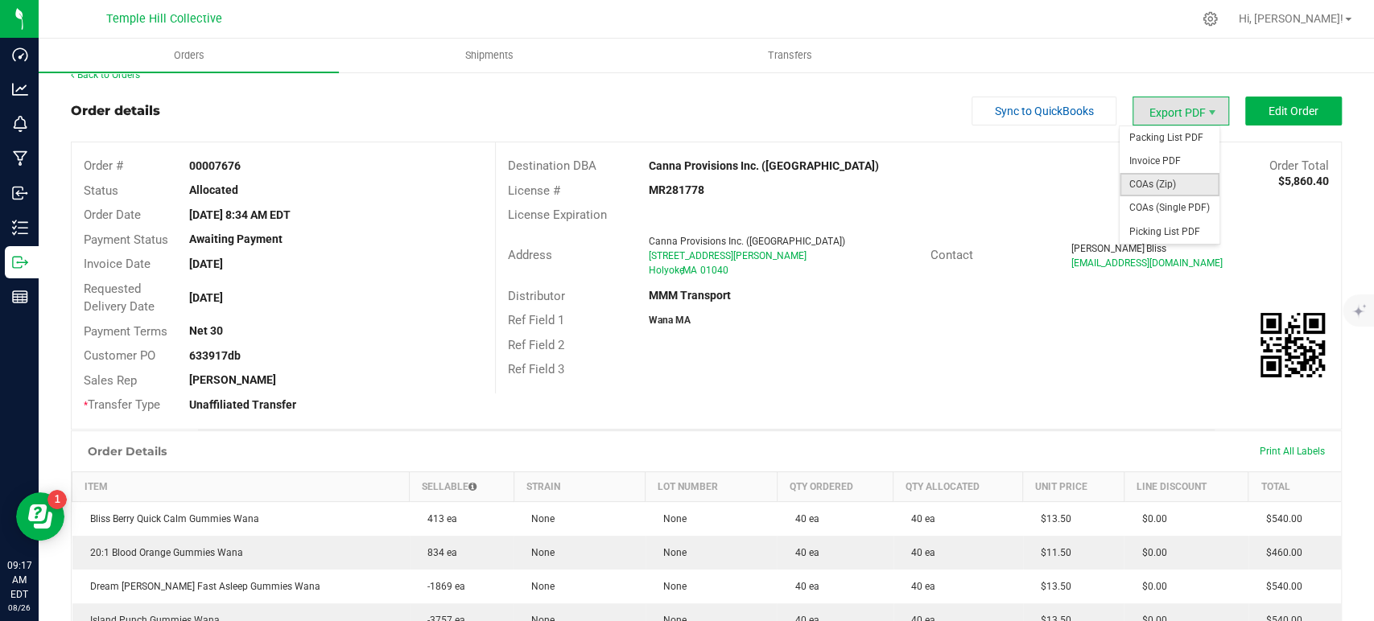
click at [1170, 180] on span "COAs (Zip)" at bounding box center [1170, 184] width 100 height 23
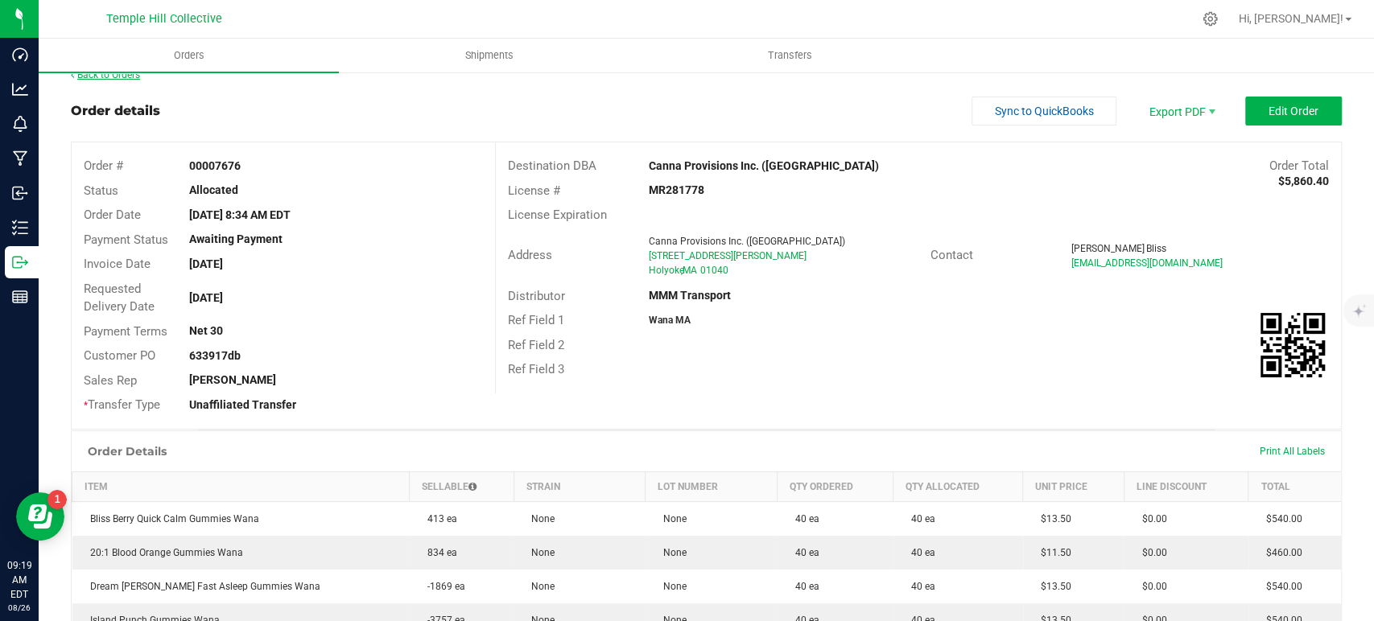
click at [122, 75] on link "Back to Orders" at bounding box center [105, 74] width 69 height 11
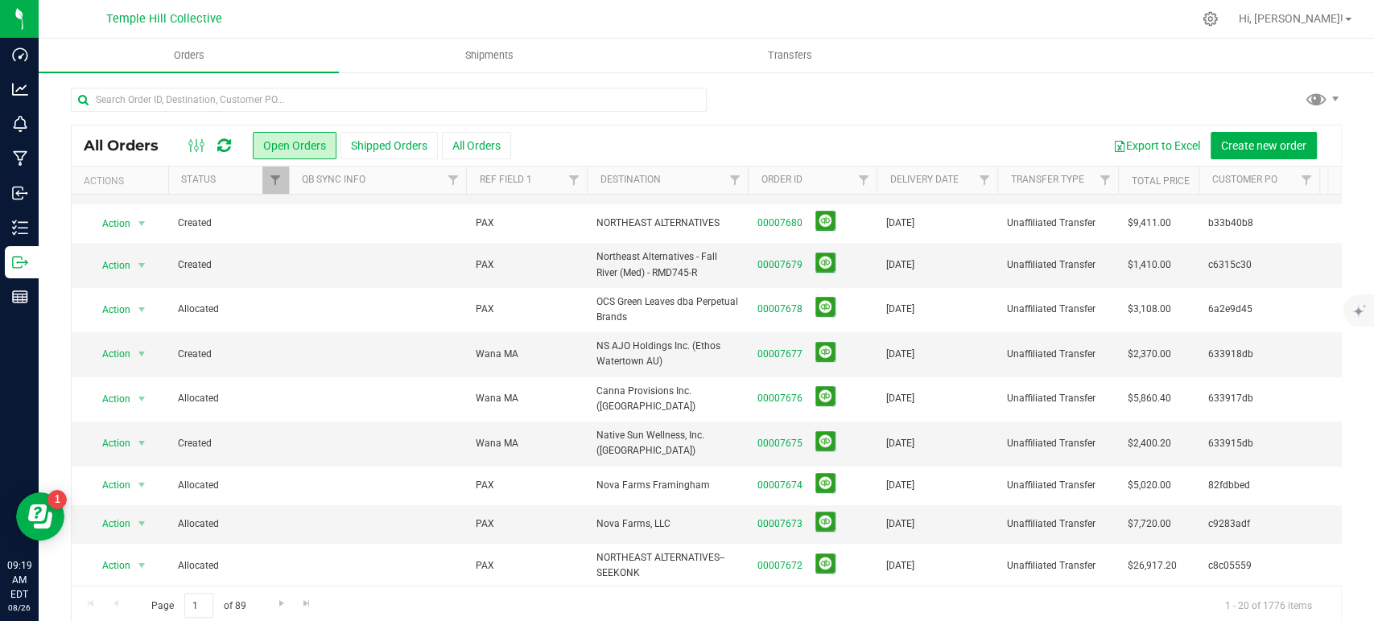
scroll to position [444, 0]
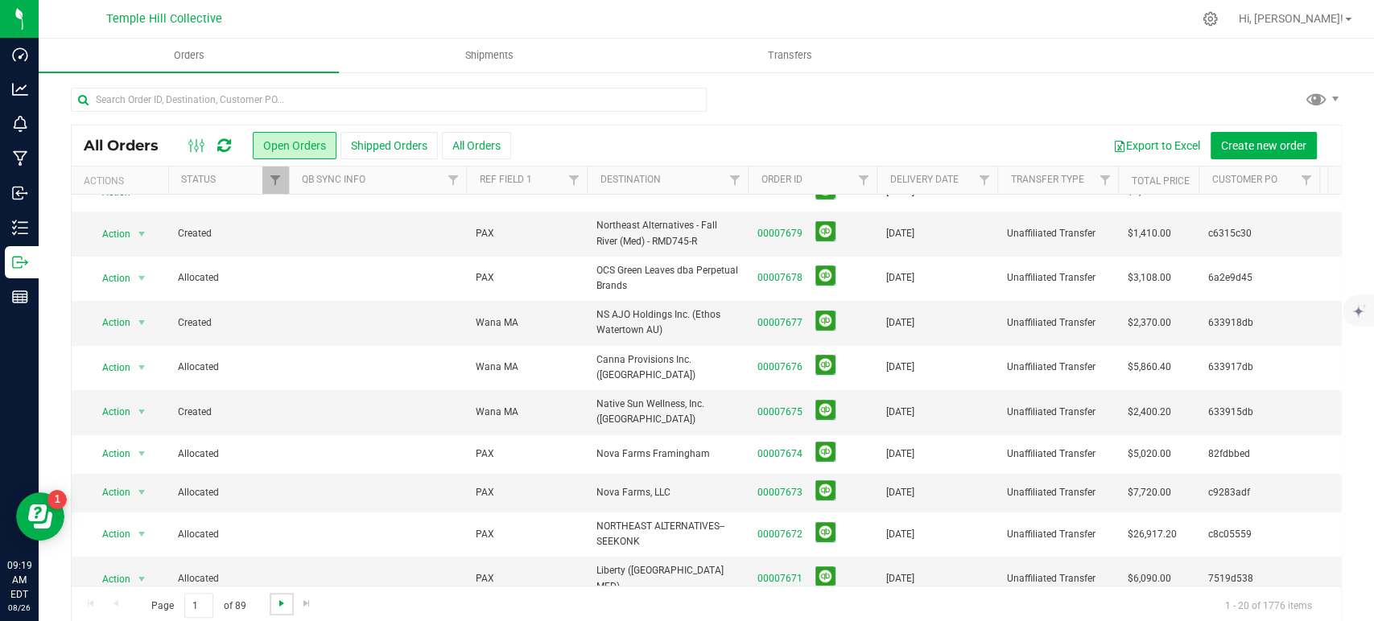
click at [277, 600] on span "Go to the next page" at bounding box center [281, 603] width 13 height 13
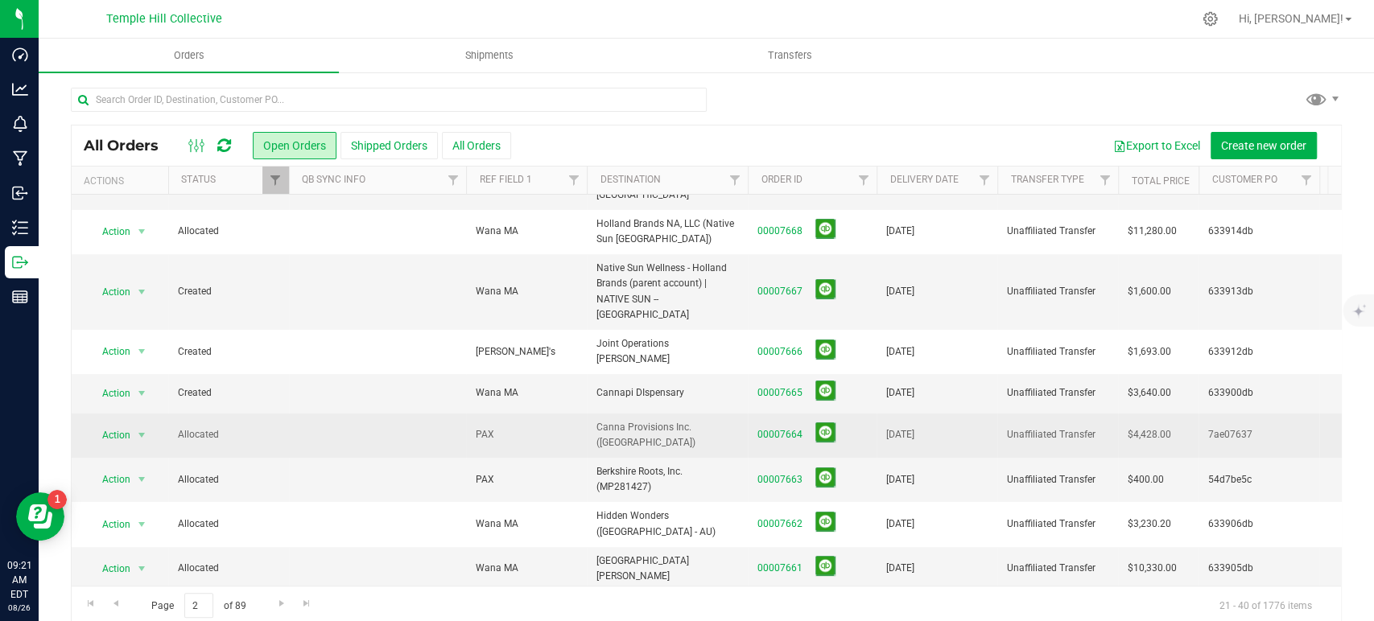
scroll to position [0, 0]
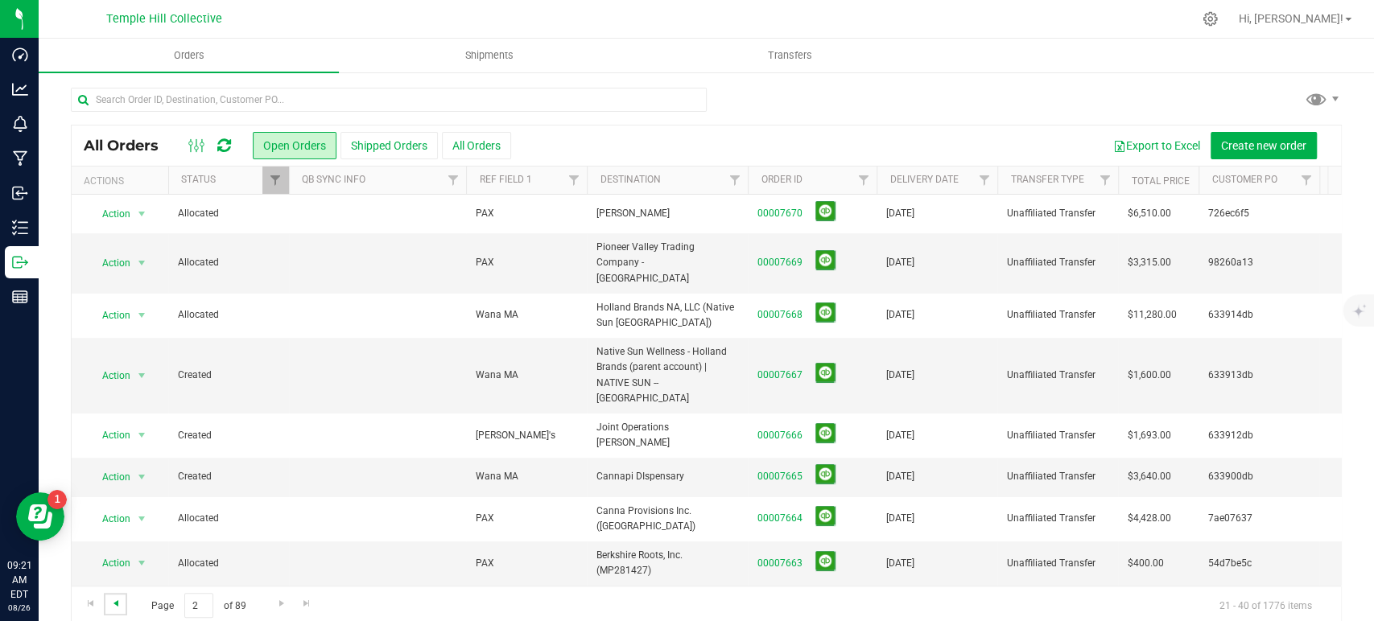
click at [116, 605] on span "Go to the previous page" at bounding box center [115, 603] width 13 height 13
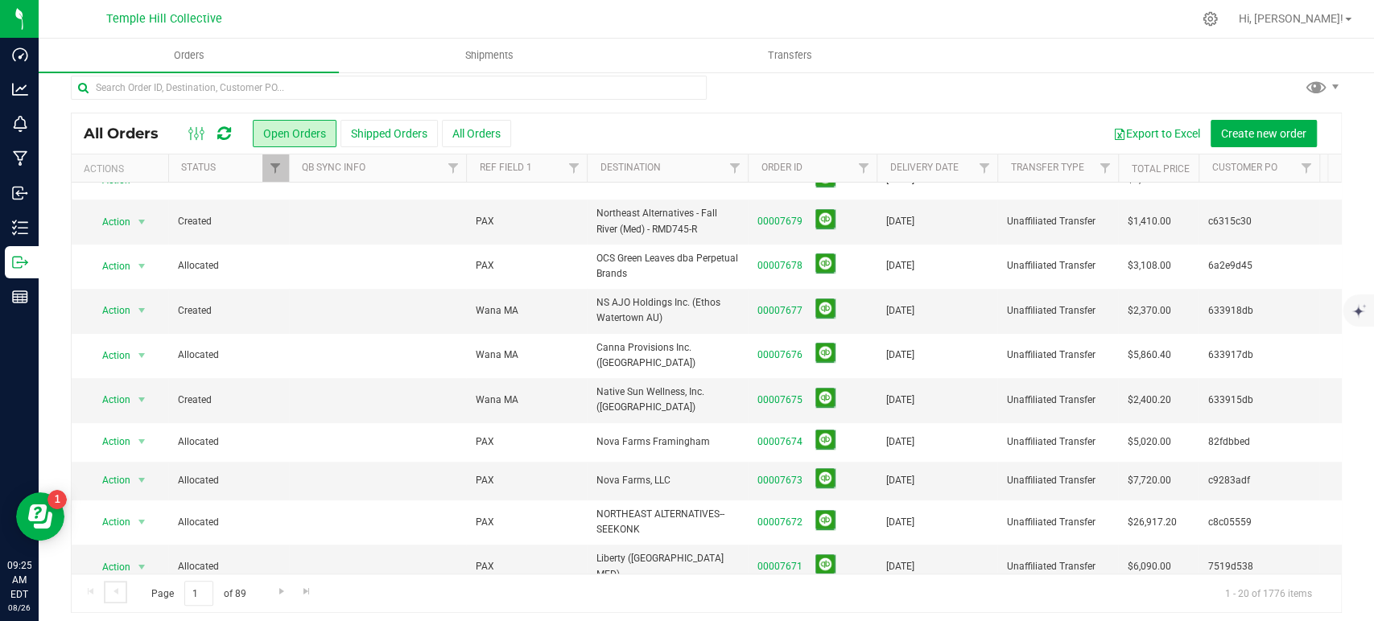
scroll to position [19, 0]
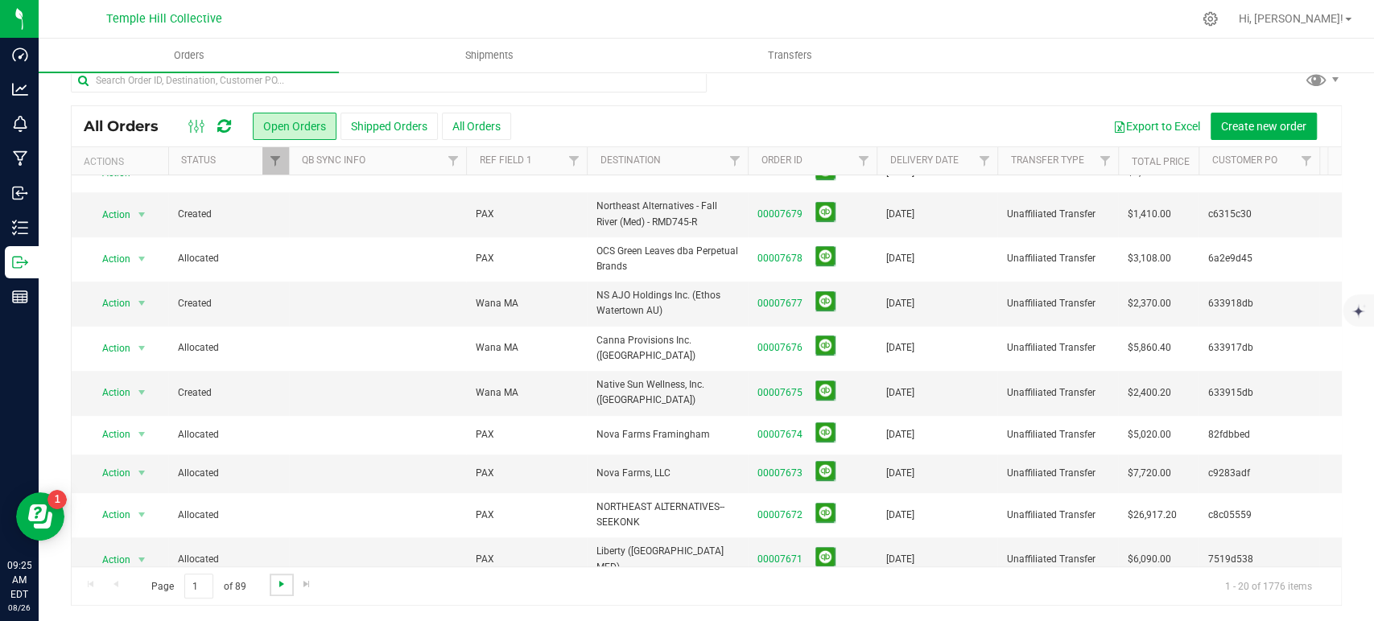
click at [280, 581] on span "Go to the next page" at bounding box center [281, 584] width 13 height 13
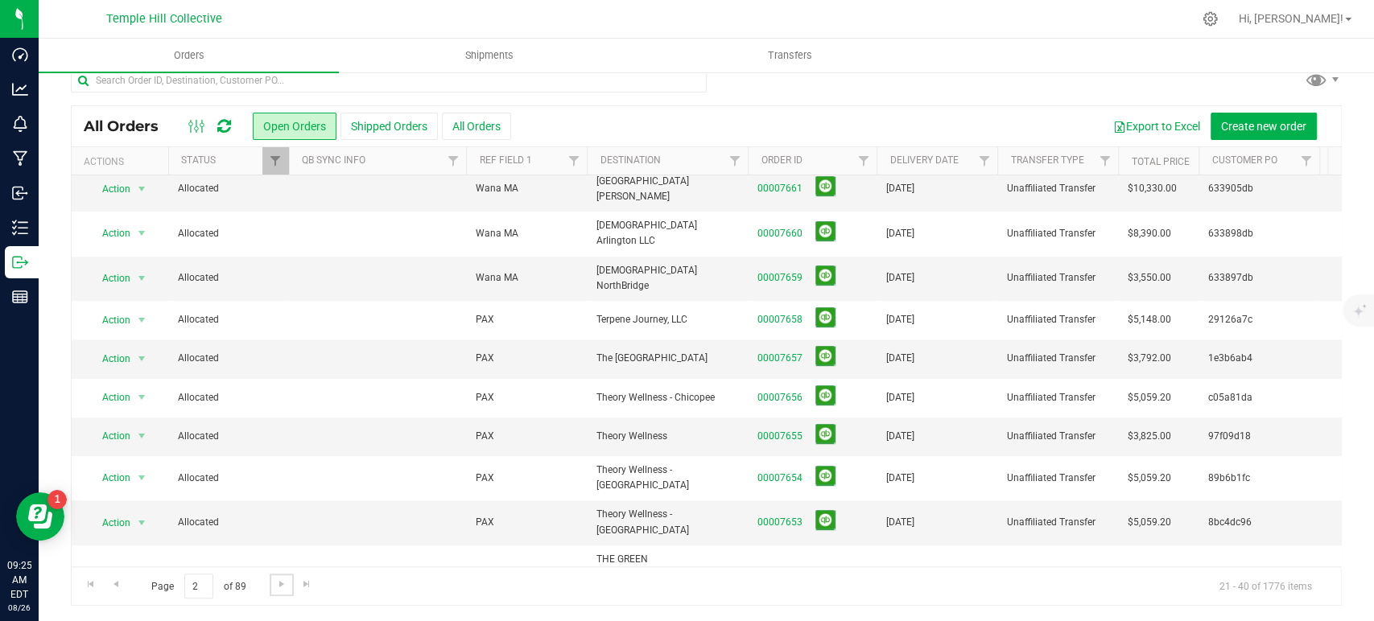
scroll to position [0, 0]
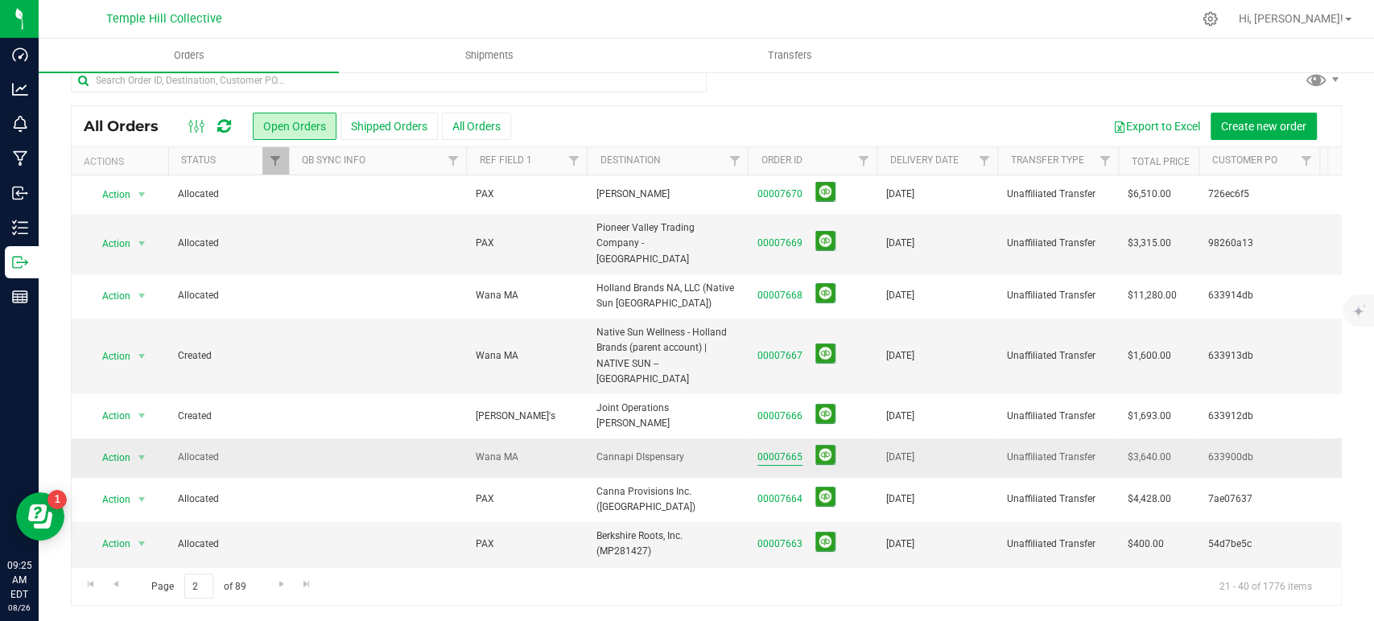
click at [797, 450] on link "00007665" at bounding box center [779, 457] width 45 height 15
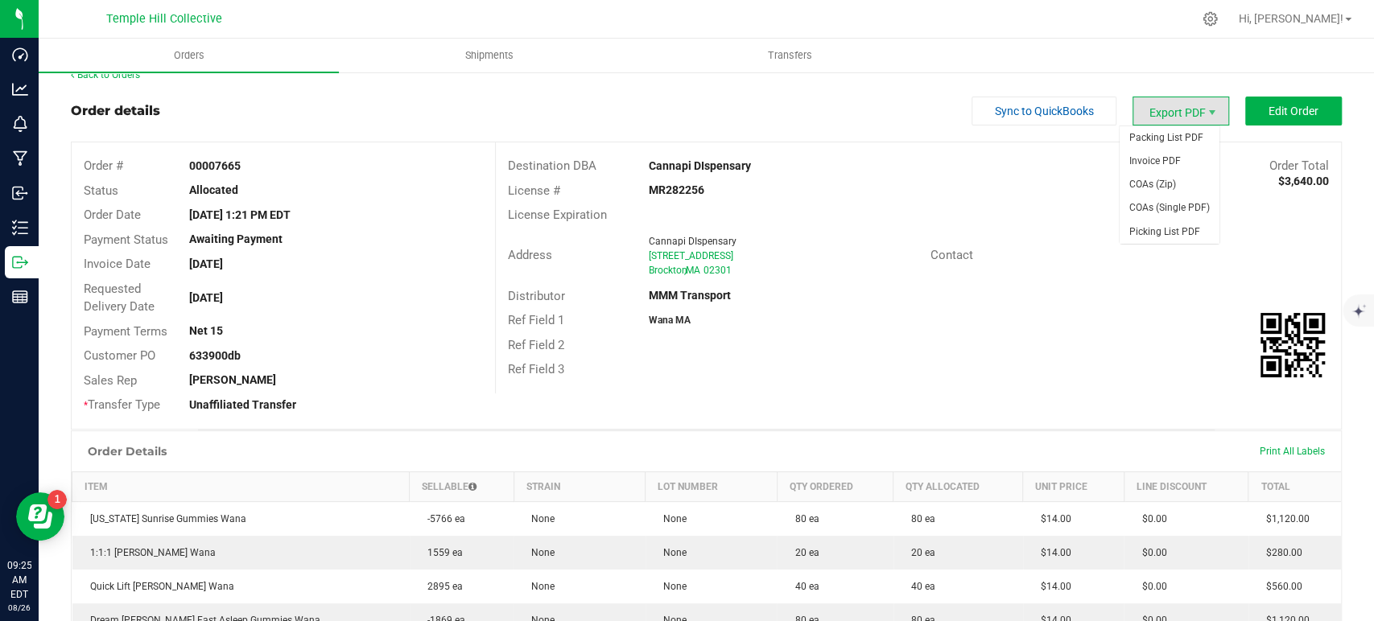
click at [1171, 113] on span "Export PDF" at bounding box center [1181, 111] width 97 height 29
click at [1167, 188] on span "COAs (Zip)" at bounding box center [1170, 184] width 100 height 23
click at [122, 75] on link "Back to Orders" at bounding box center [105, 74] width 69 height 11
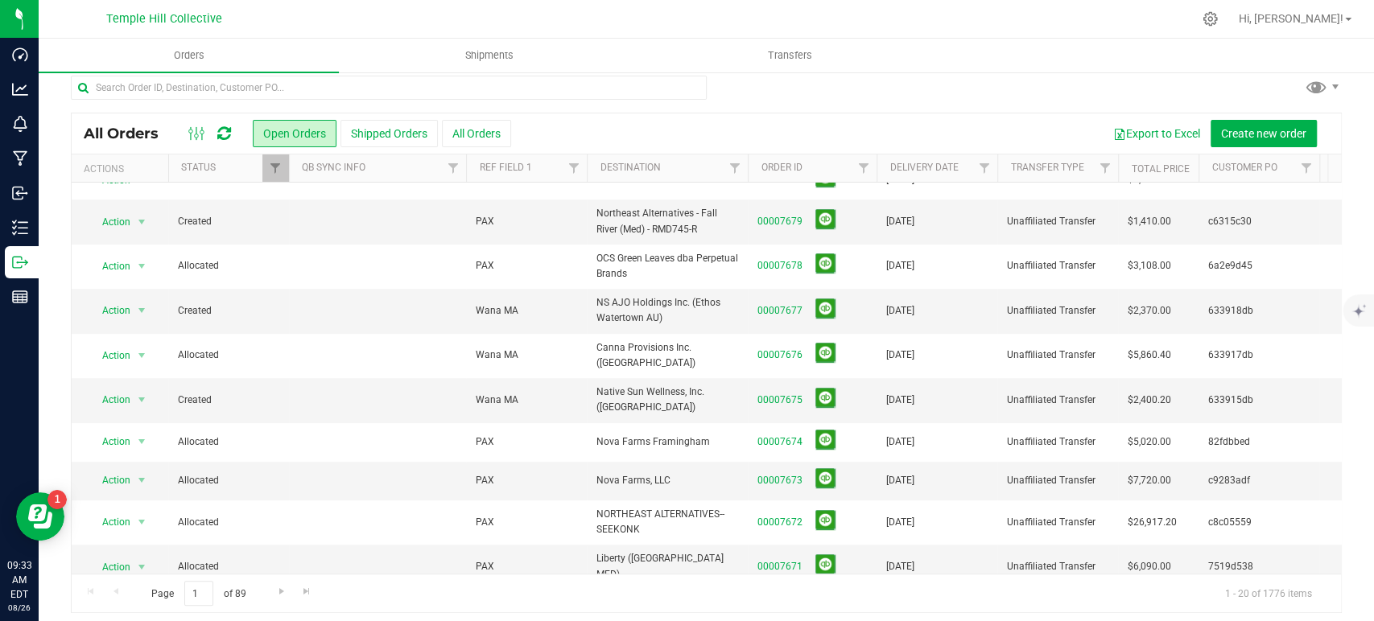
scroll to position [19, 0]
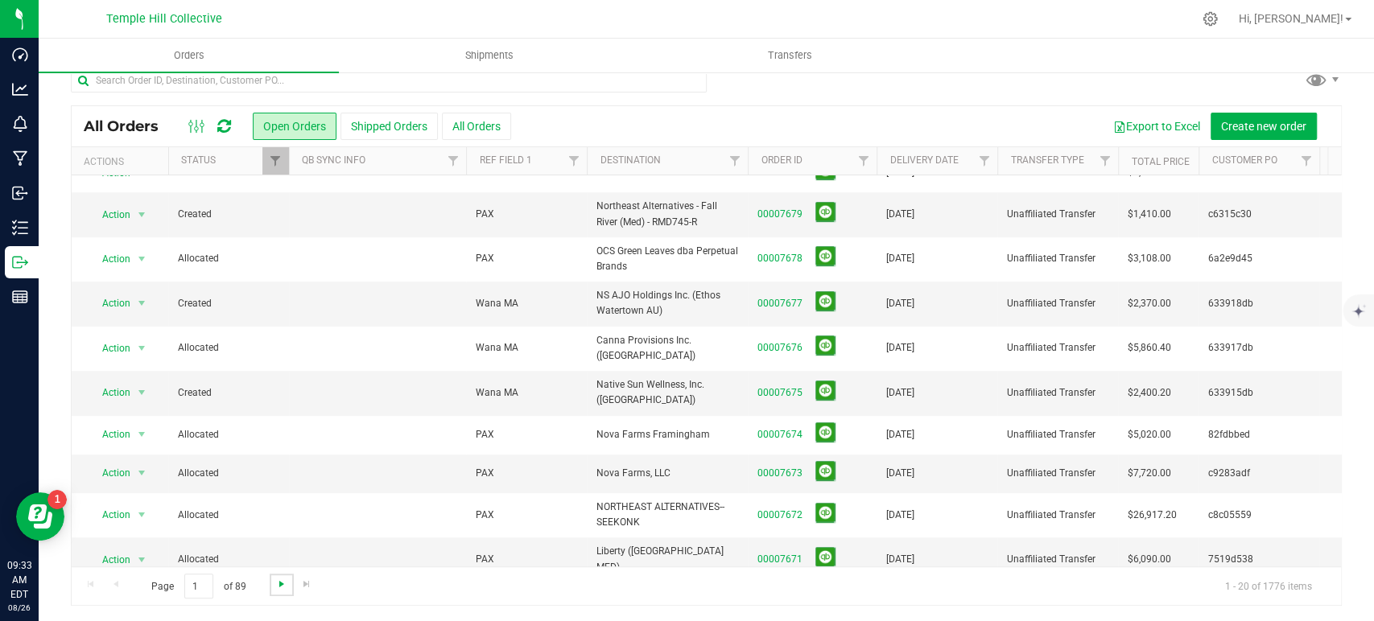
click at [278, 579] on span "Go to the next page" at bounding box center [281, 584] width 13 height 13
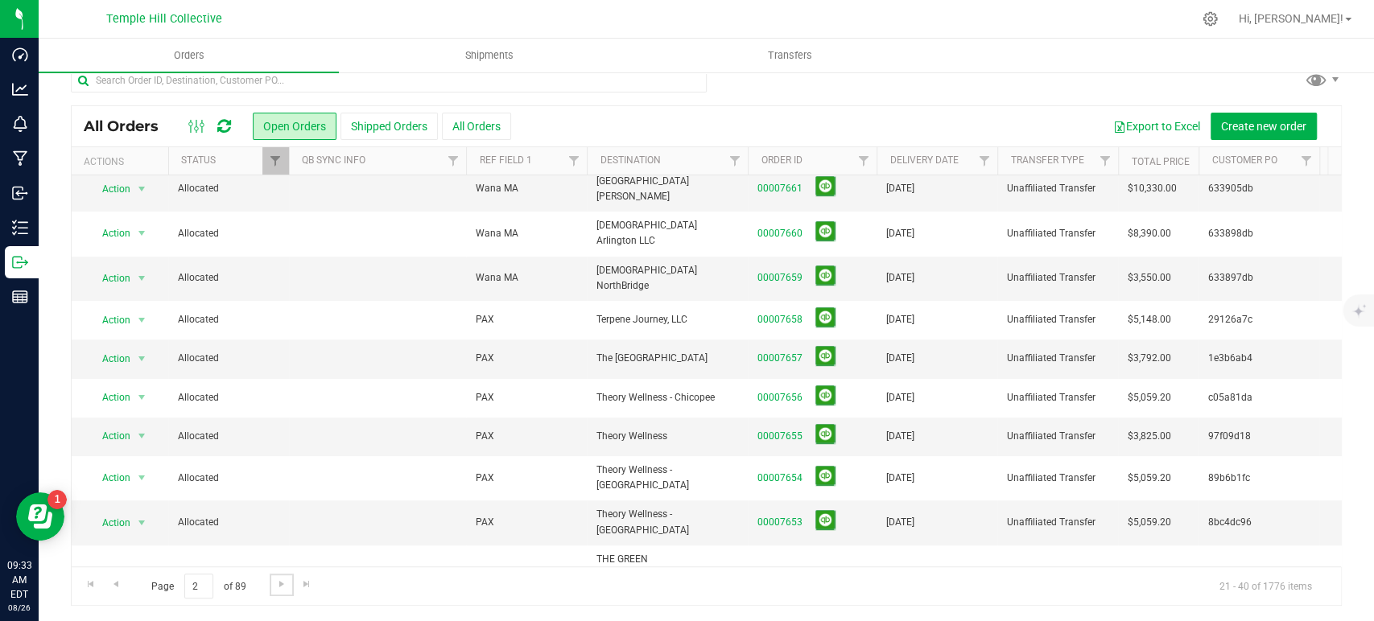
scroll to position [0, 0]
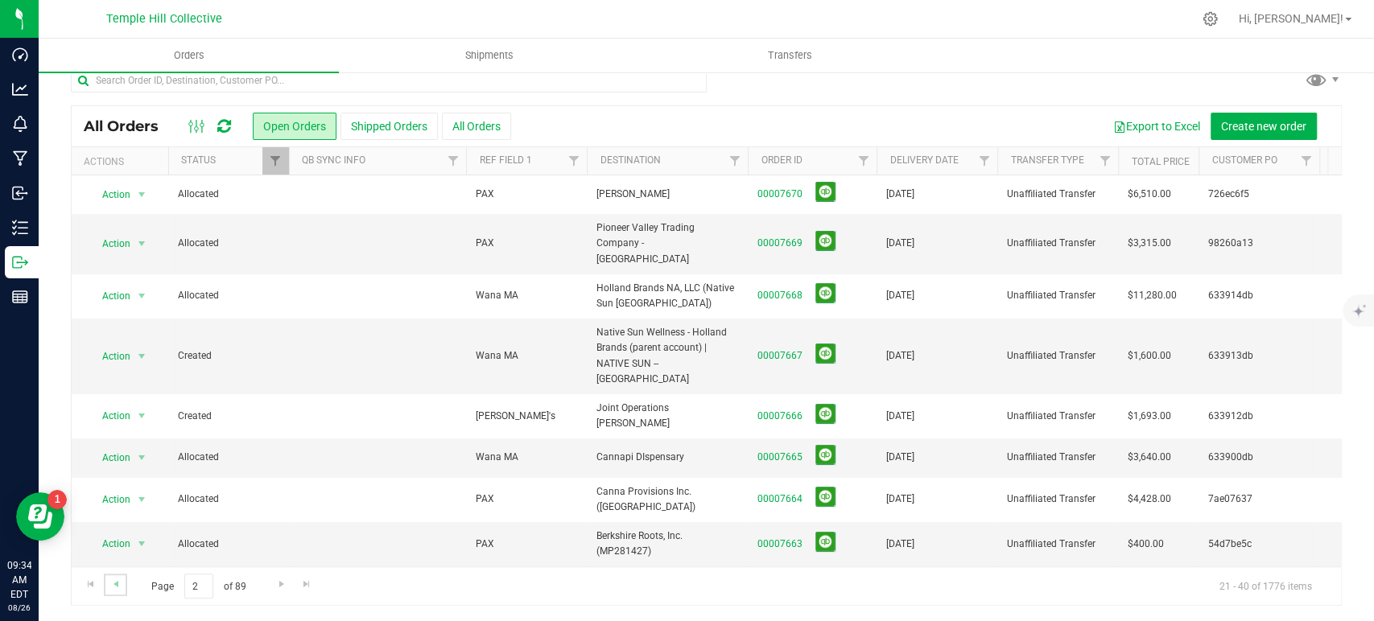
click at [125, 582] on link "Go to the previous page" at bounding box center [115, 585] width 23 height 22
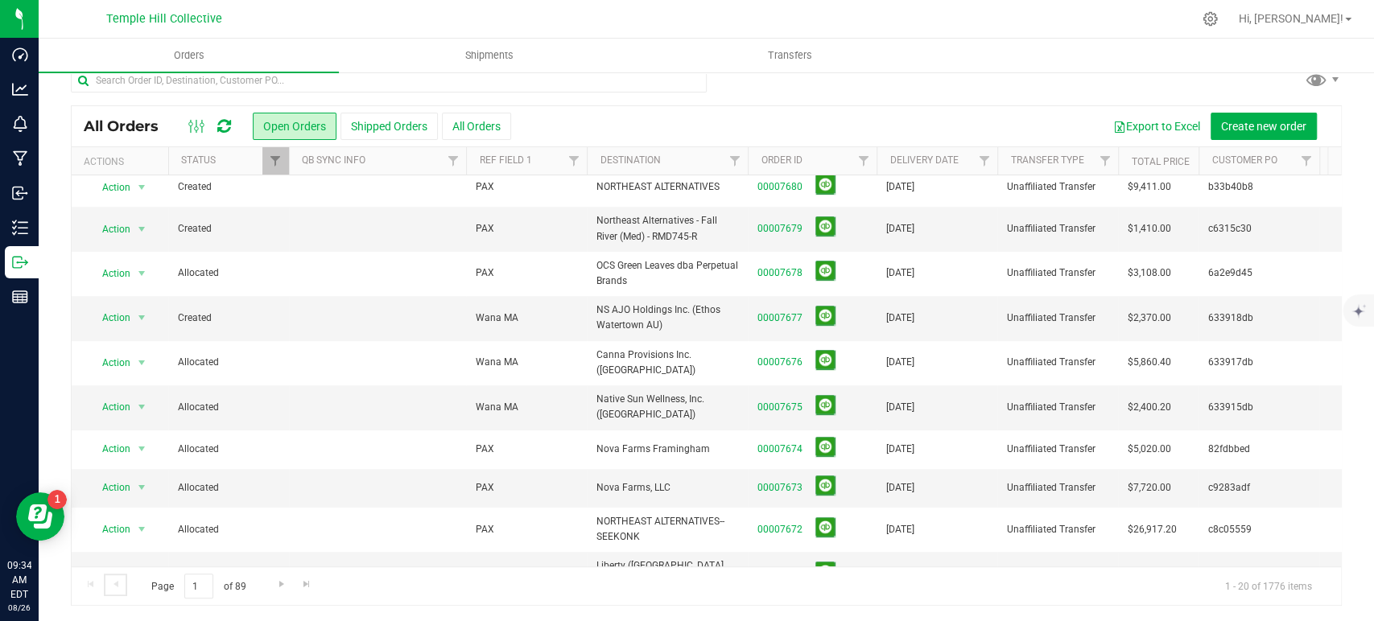
scroll to position [444, 0]
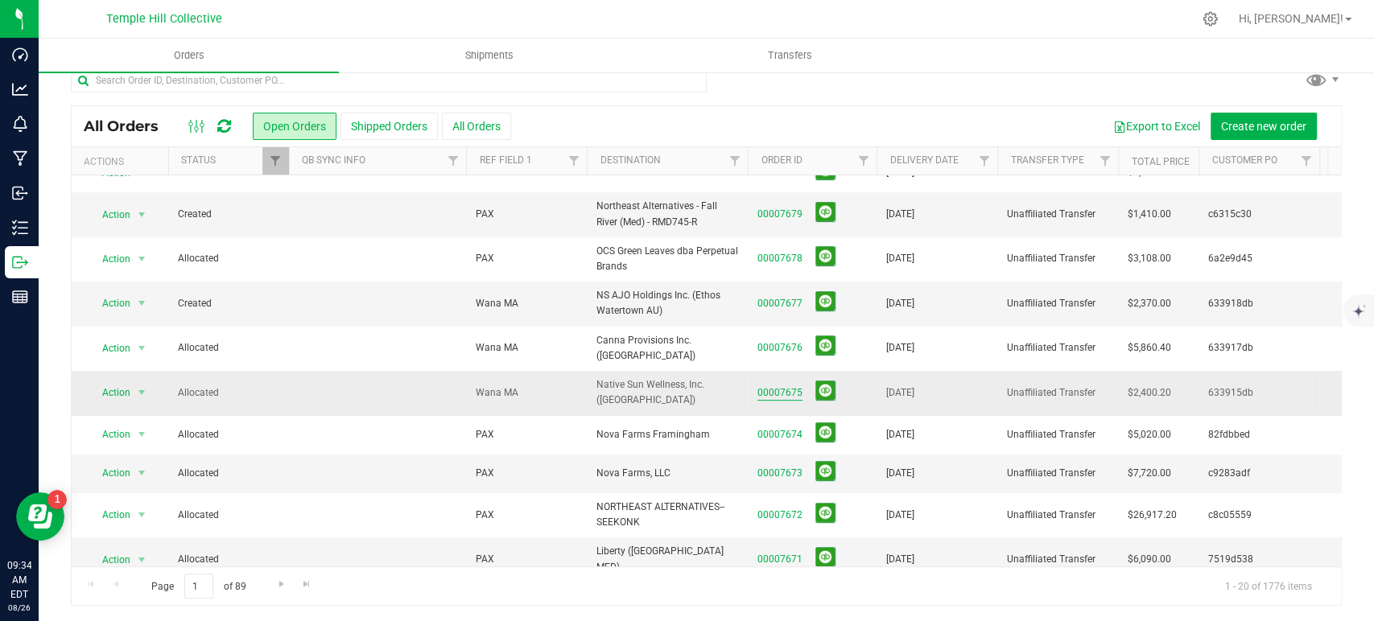
click at [783, 386] on link "00007675" at bounding box center [779, 393] width 45 height 15
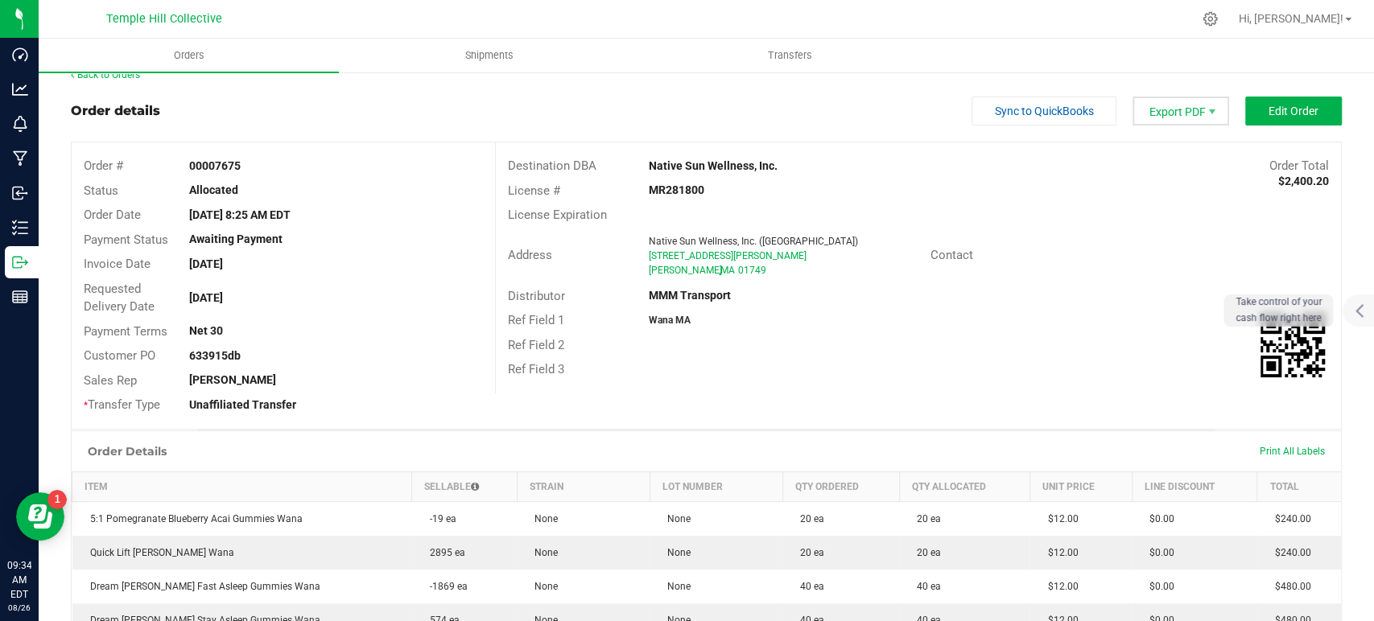
click at [1165, 115] on span "Export PDF" at bounding box center [1181, 111] width 97 height 29
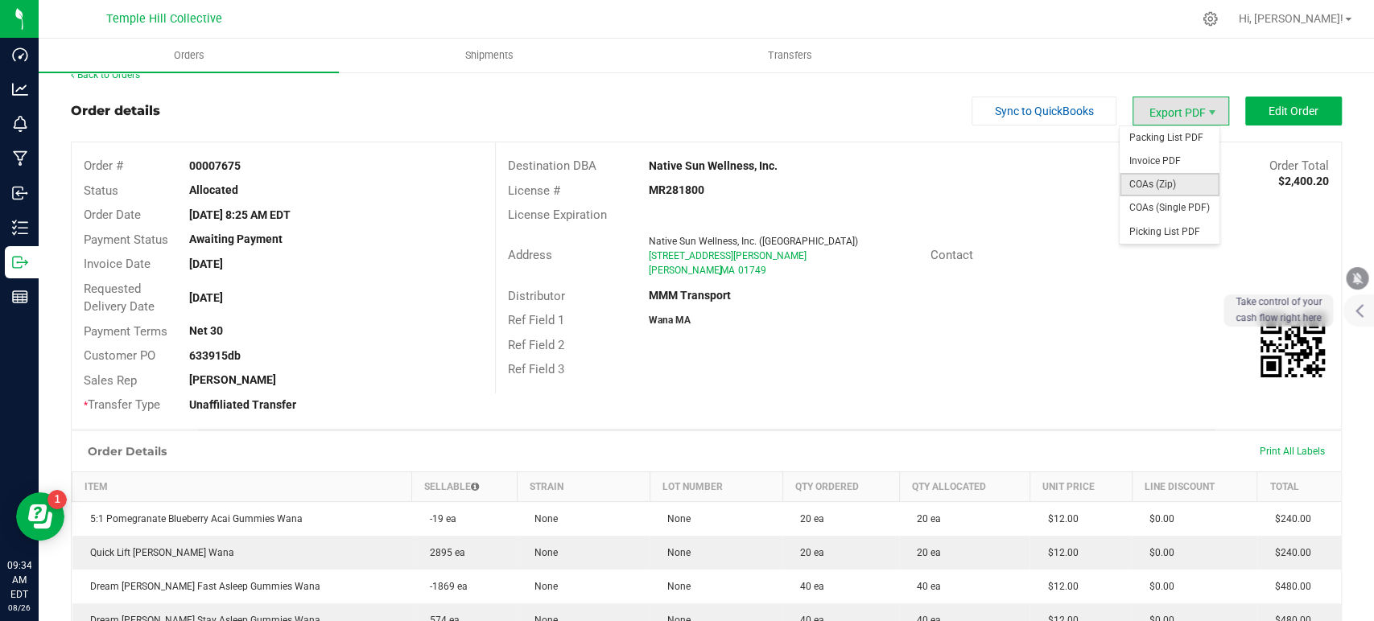
click at [1161, 180] on span "COAs (Zip)" at bounding box center [1170, 184] width 100 height 23
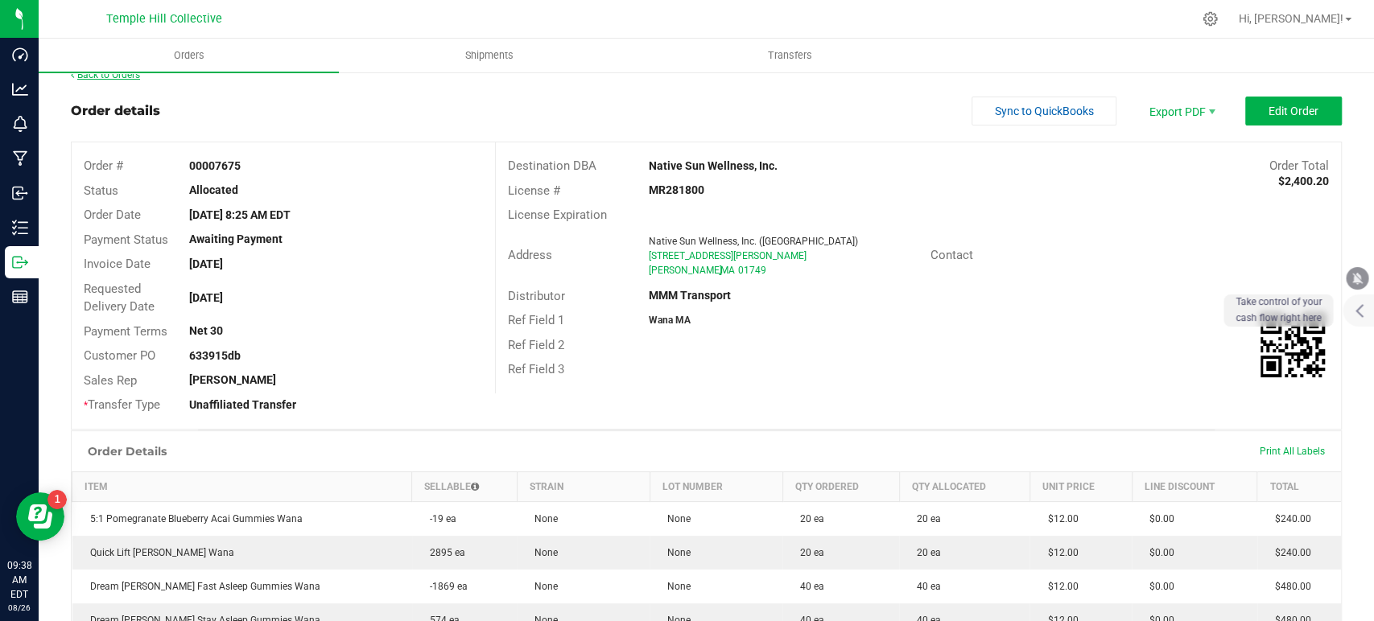
click at [129, 76] on link "Back to Orders" at bounding box center [105, 74] width 69 height 11
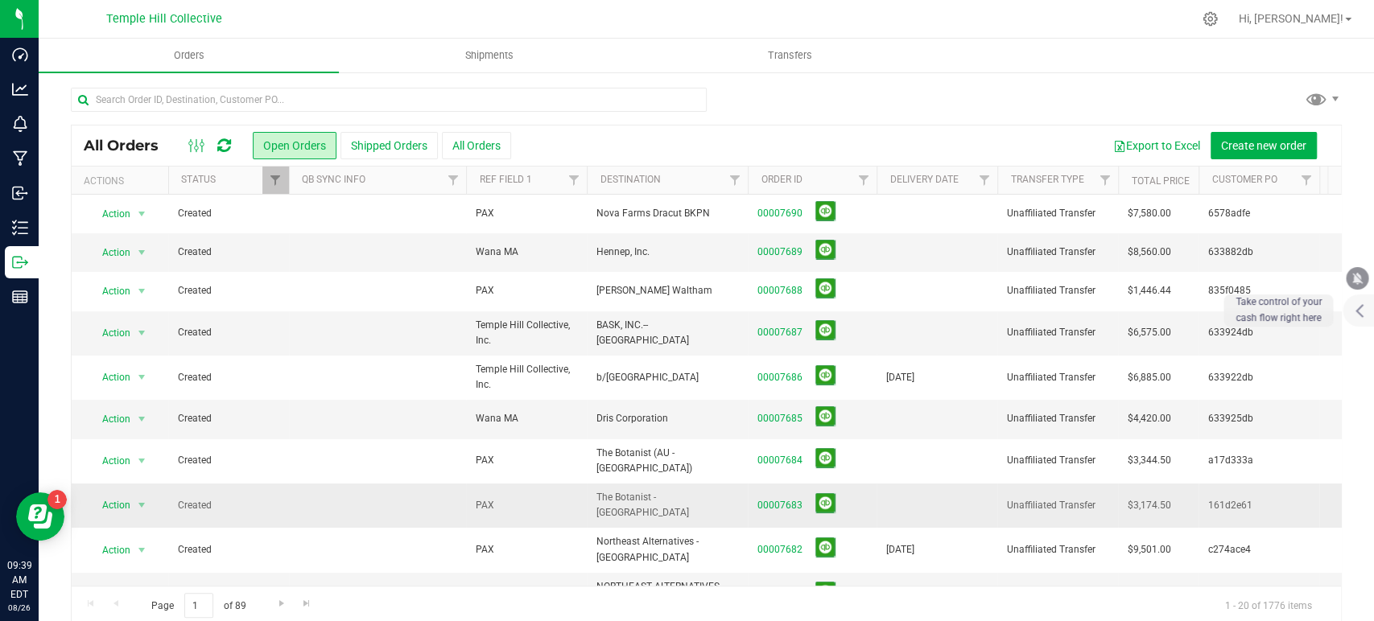
scroll to position [444, 0]
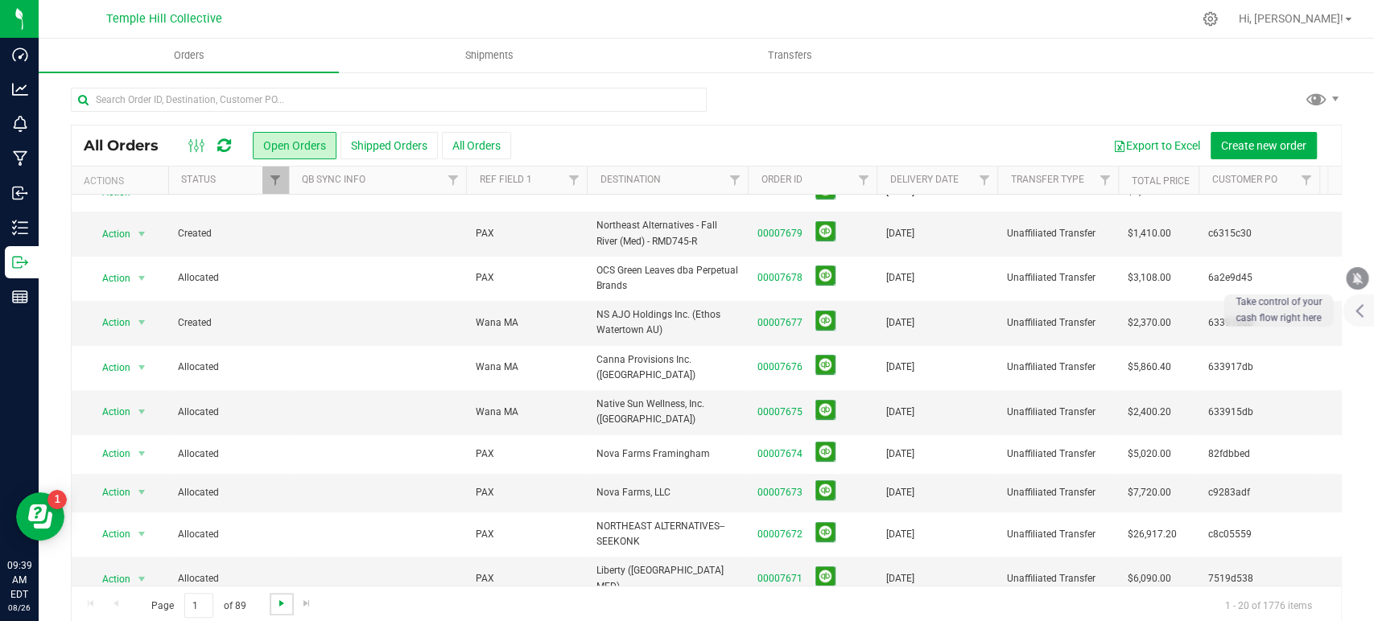
click at [283, 604] on span "Go to the next page" at bounding box center [281, 603] width 13 height 13
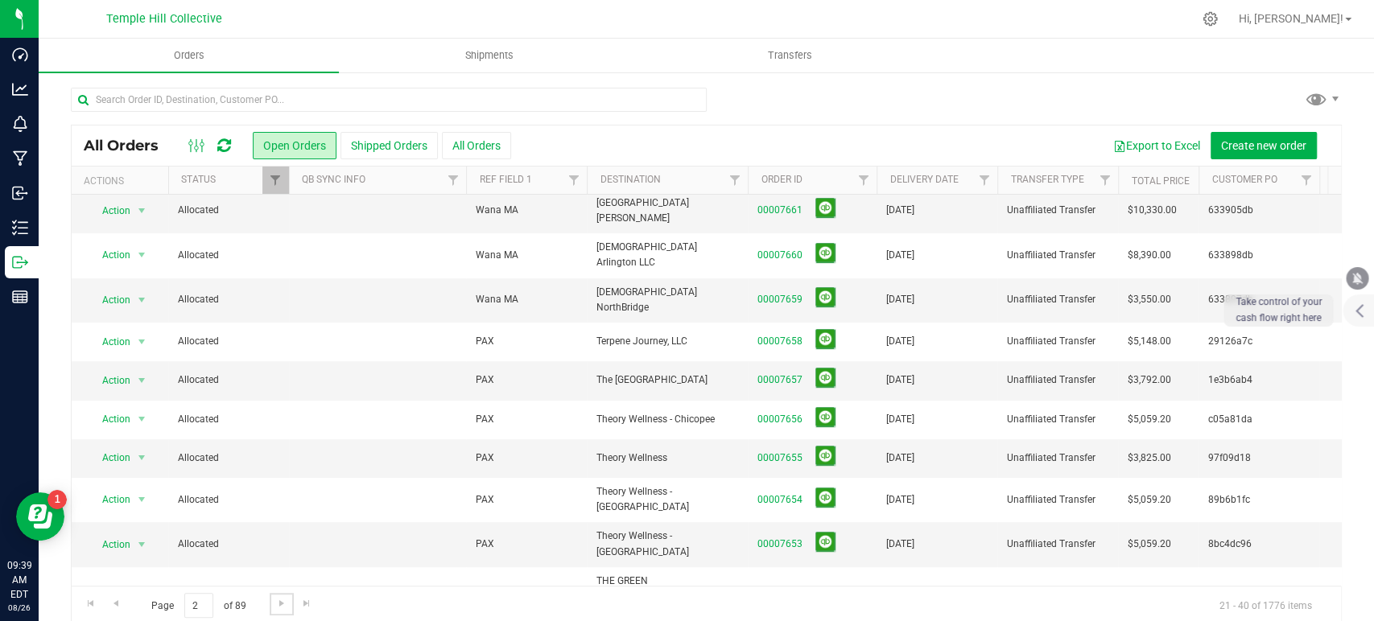
scroll to position [0, 0]
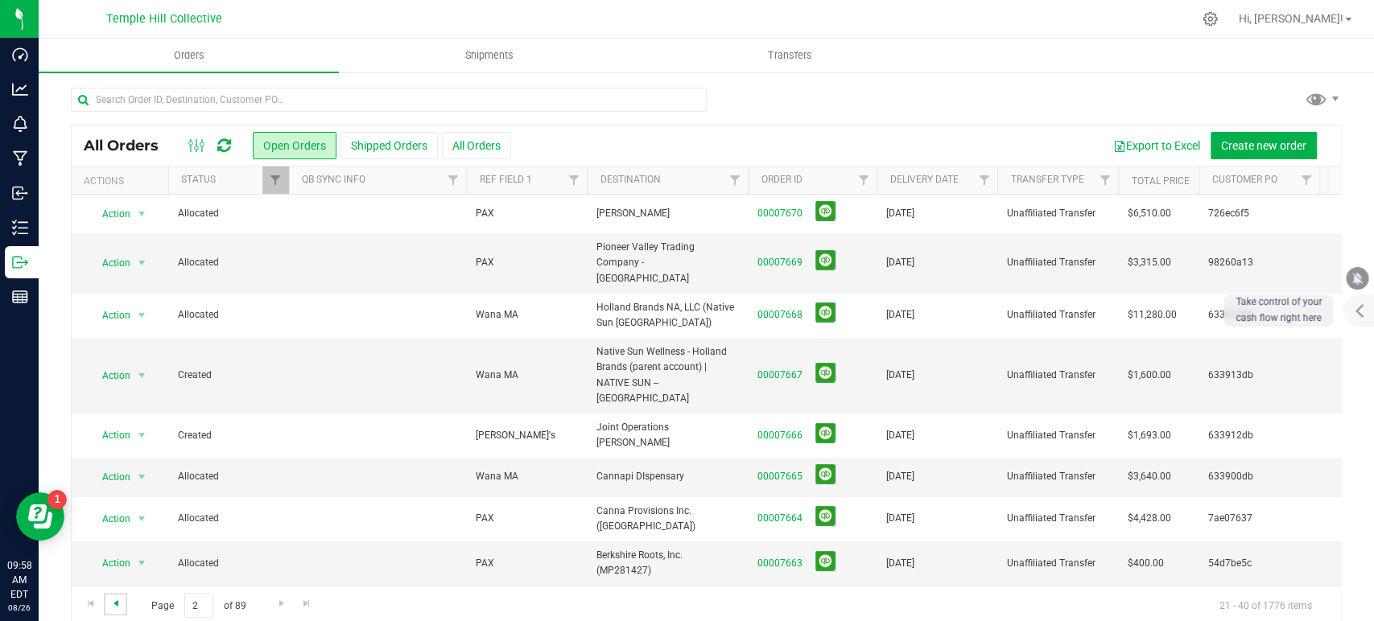
click at [113, 597] on span "Go to the previous page" at bounding box center [115, 603] width 13 height 13
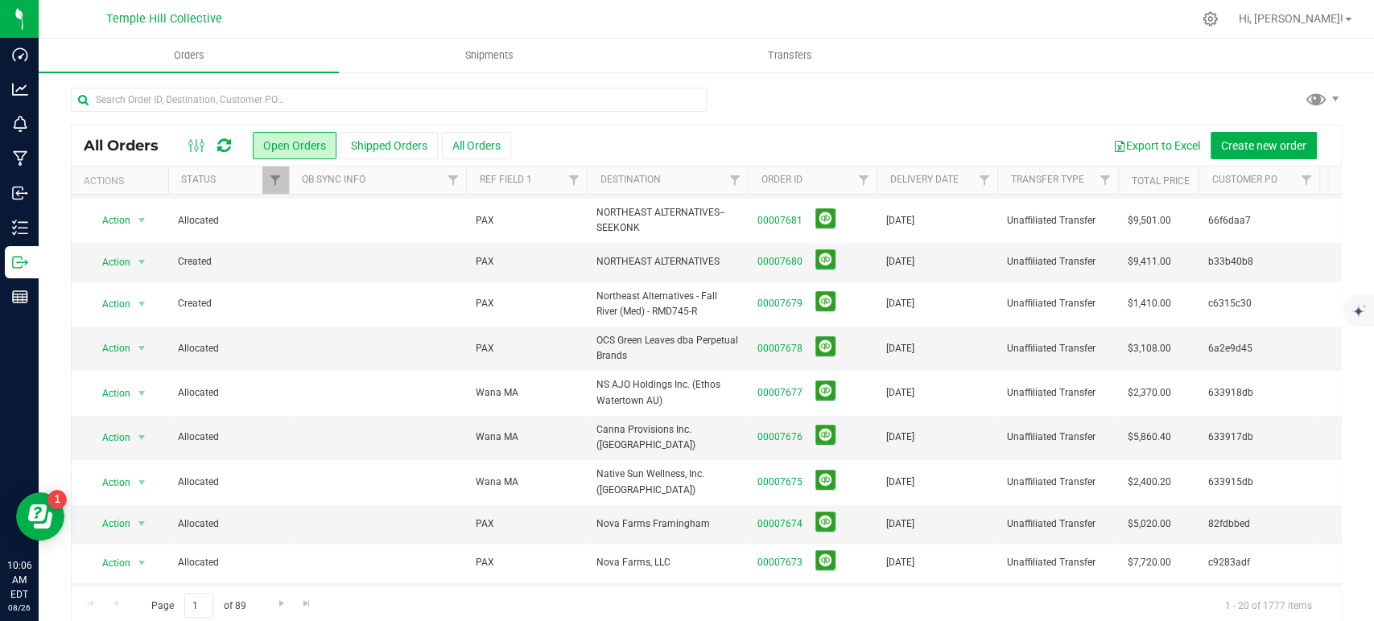
scroll to position [444, 0]
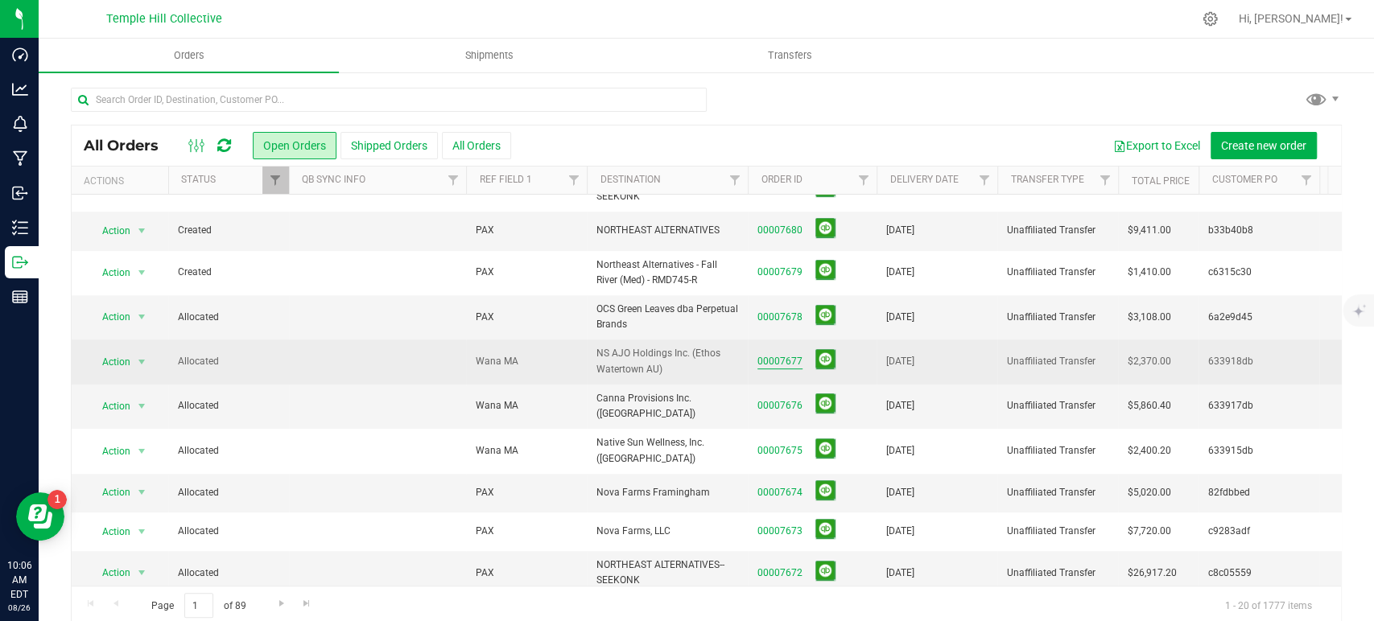
click at [773, 354] on link "00007677" at bounding box center [779, 361] width 45 height 15
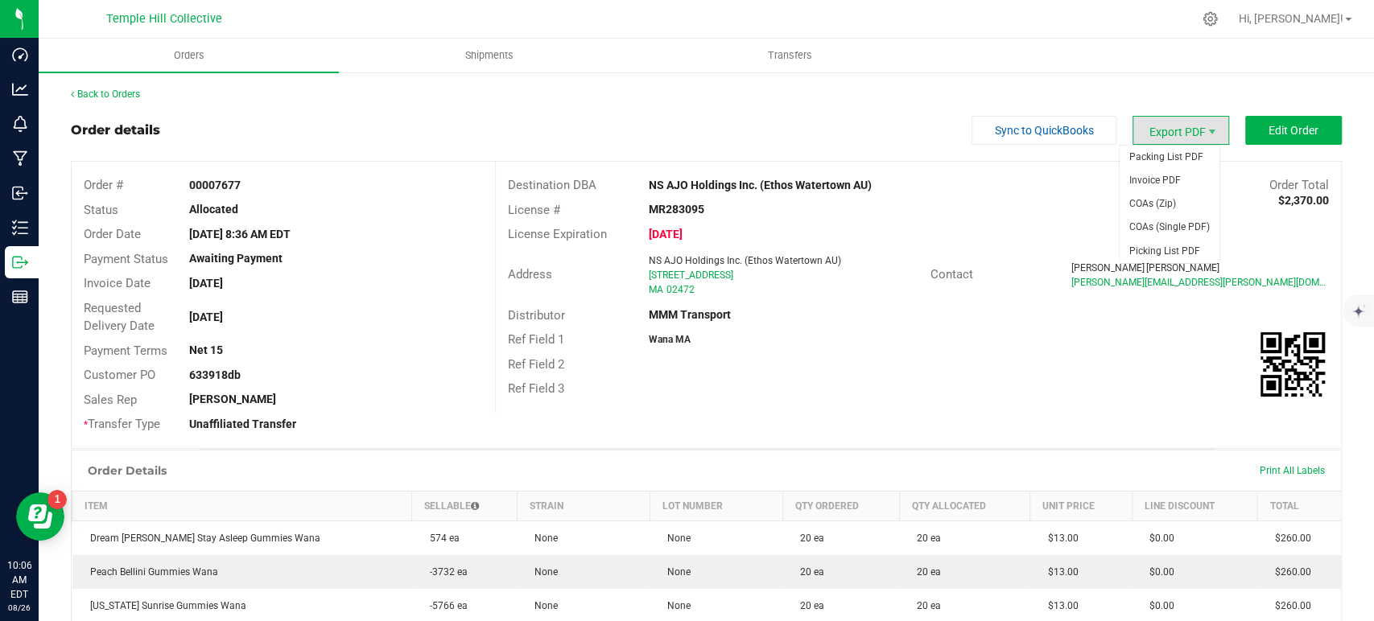
drag, startPoint x: 1178, startPoint y: 134, endPoint x: 1174, endPoint y: 144, distance: 11.2
click at [1177, 133] on span "Export PDF" at bounding box center [1181, 130] width 97 height 29
click at [1166, 201] on span "COAs (Zip)" at bounding box center [1170, 203] width 100 height 23
click at [130, 92] on link "Back to Orders" at bounding box center [105, 94] width 69 height 11
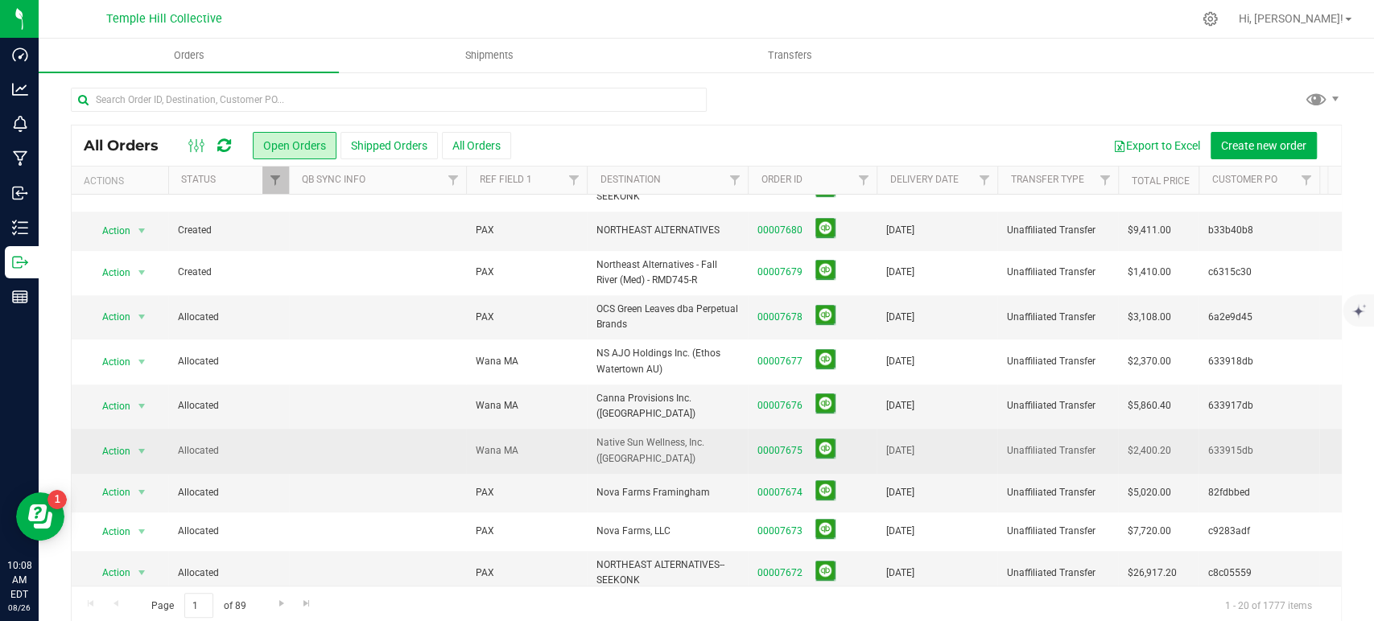
scroll to position [19, 0]
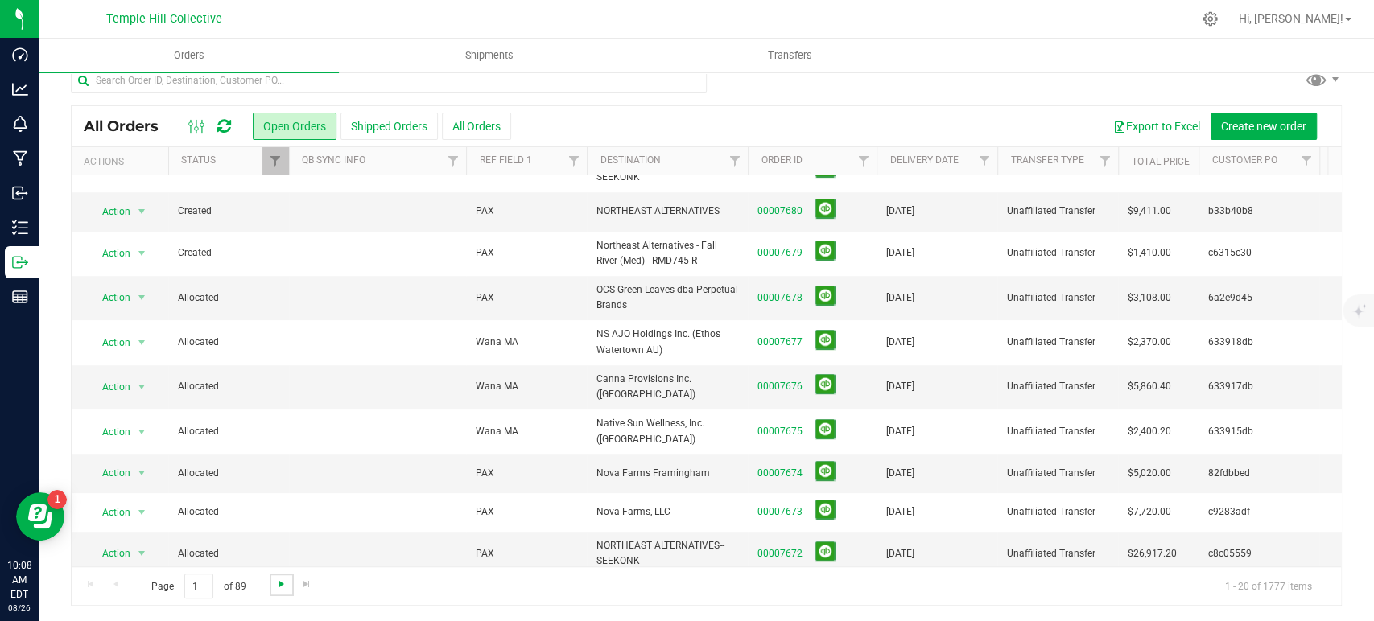
click at [277, 584] on span "Go to the next page" at bounding box center [281, 584] width 13 height 13
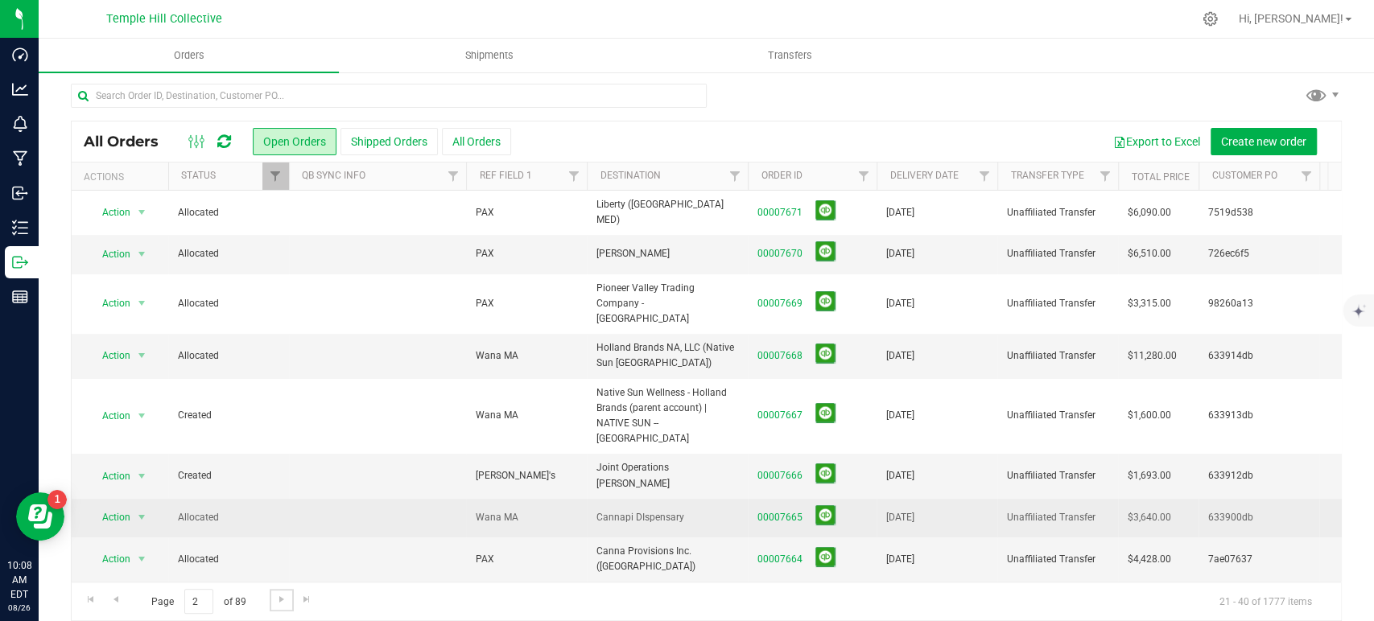
scroll to position [0, 0]
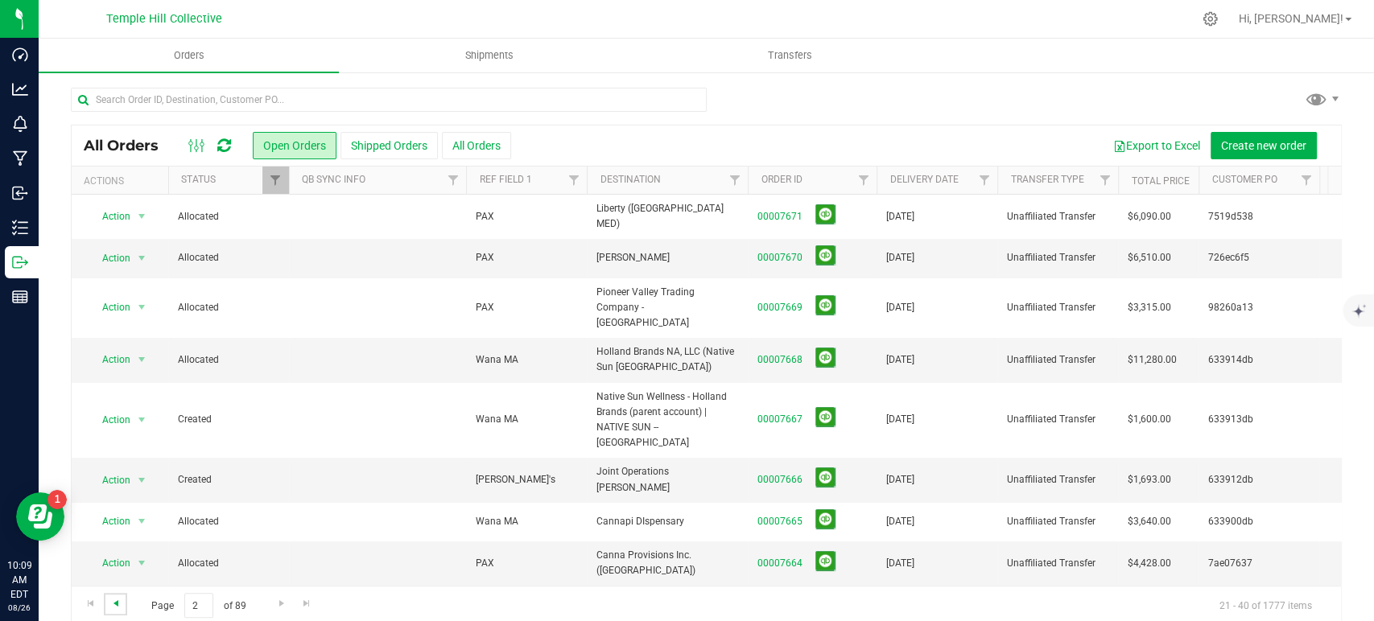
click at [116, 603] on span "Go to the previous page" at bounding box center [115, 603] width 13 height 13
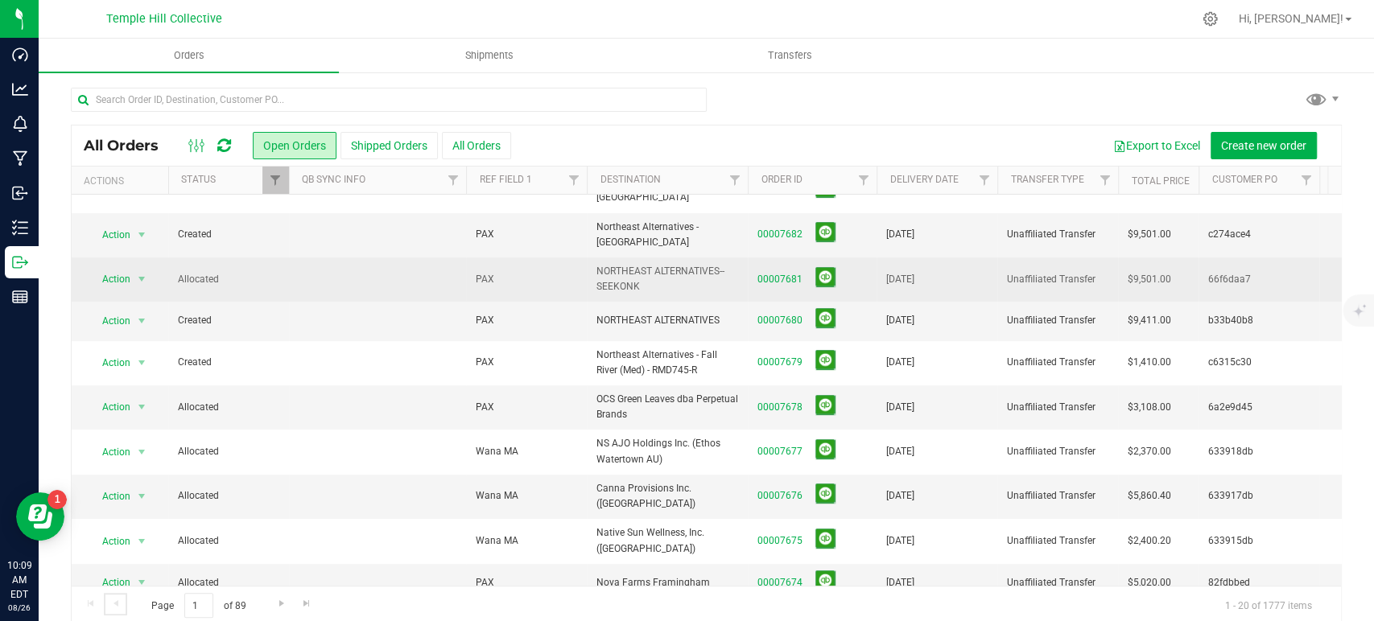
scroll to position [86, 0]
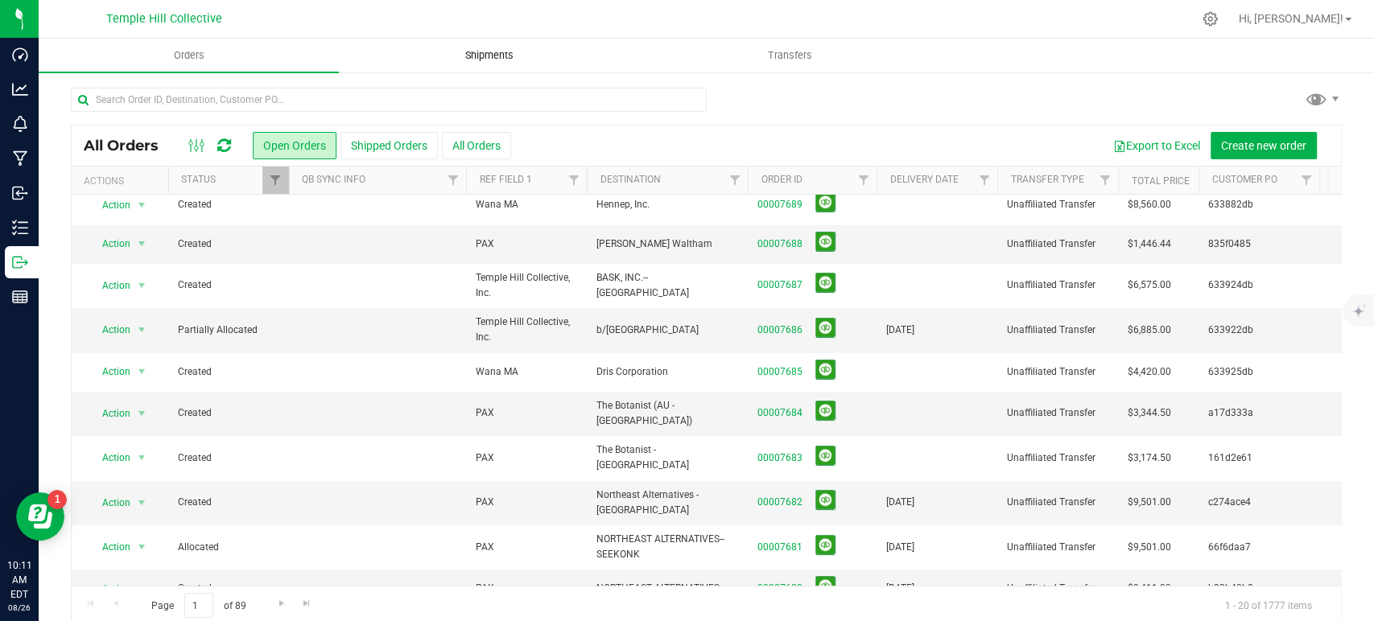
click at [497, 50] on span "Shipments" at bounding box center [490, 55] width 92 height 14
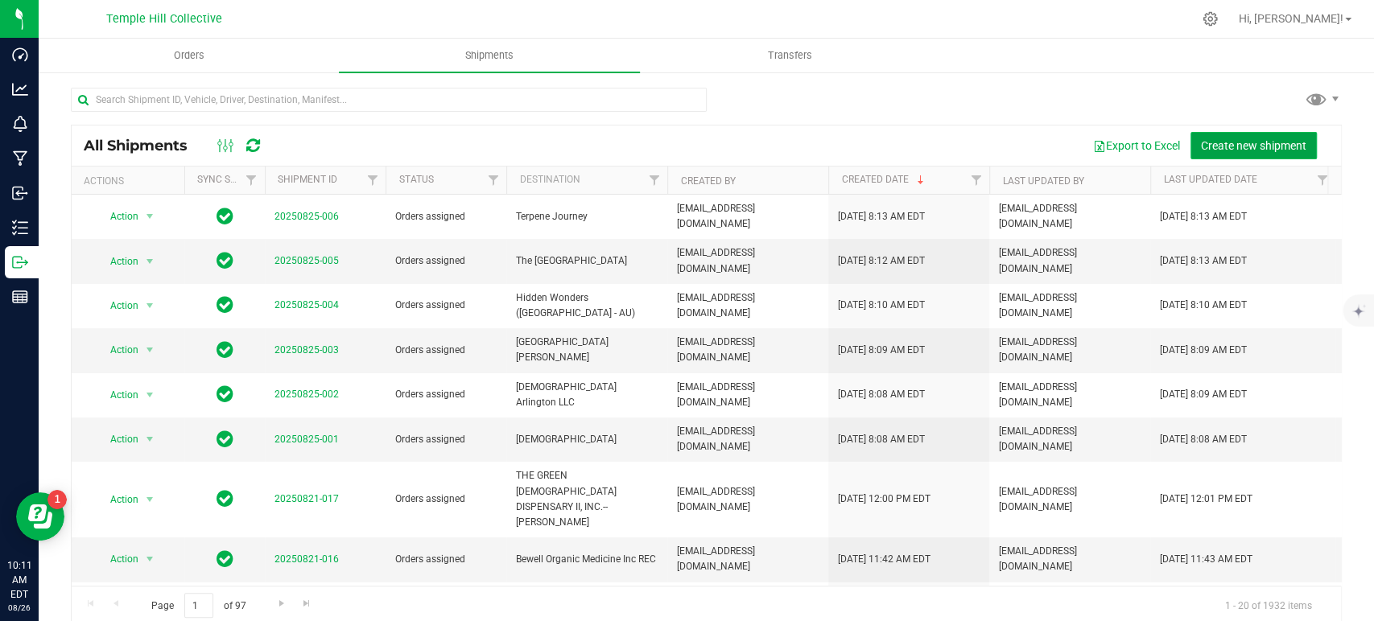
click at [1201, 140] on span "Create new shipment" at bounding box center [1253, 145] width 105 height 13
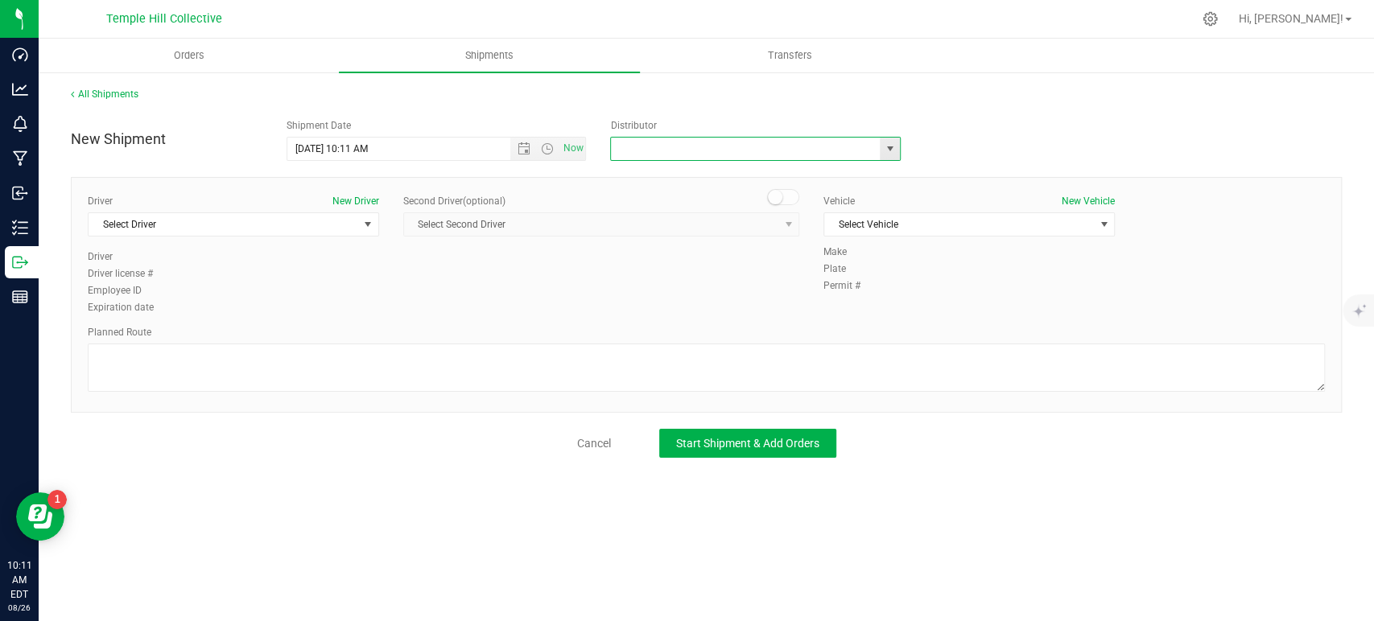
click at [824, 152] on input "text" at bounding box center [741, 149] width 261 height 23
click at [748, 182] on li "MMM Transport" at bounding box center [755, 176] width 289 height 24
type input "MMM Transport"
click at [271, 224] on span "Select Driver" at bounding box center [224, 224] width 270 height 23
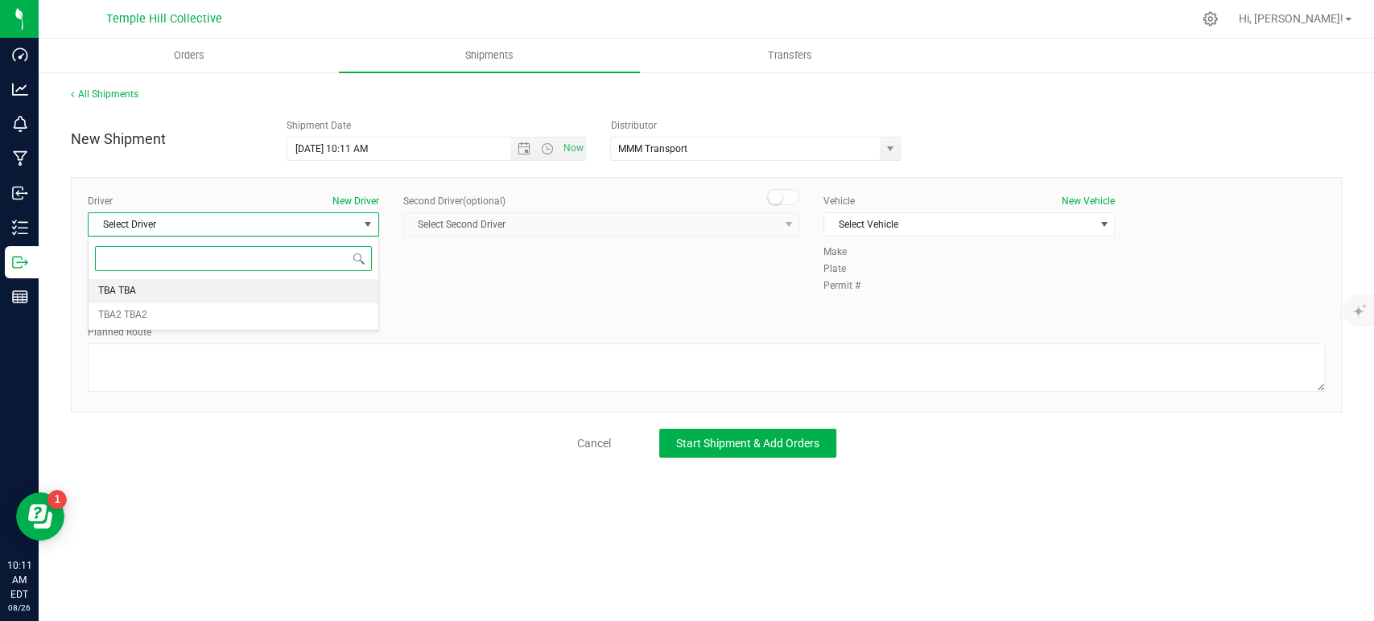
click at [167, 288] on li "TBA TBA" at bounding box center [234, 291] width 290 height 24
click at [192, 357] on textarea at bounding box center [706, 368] width 1237 height 48
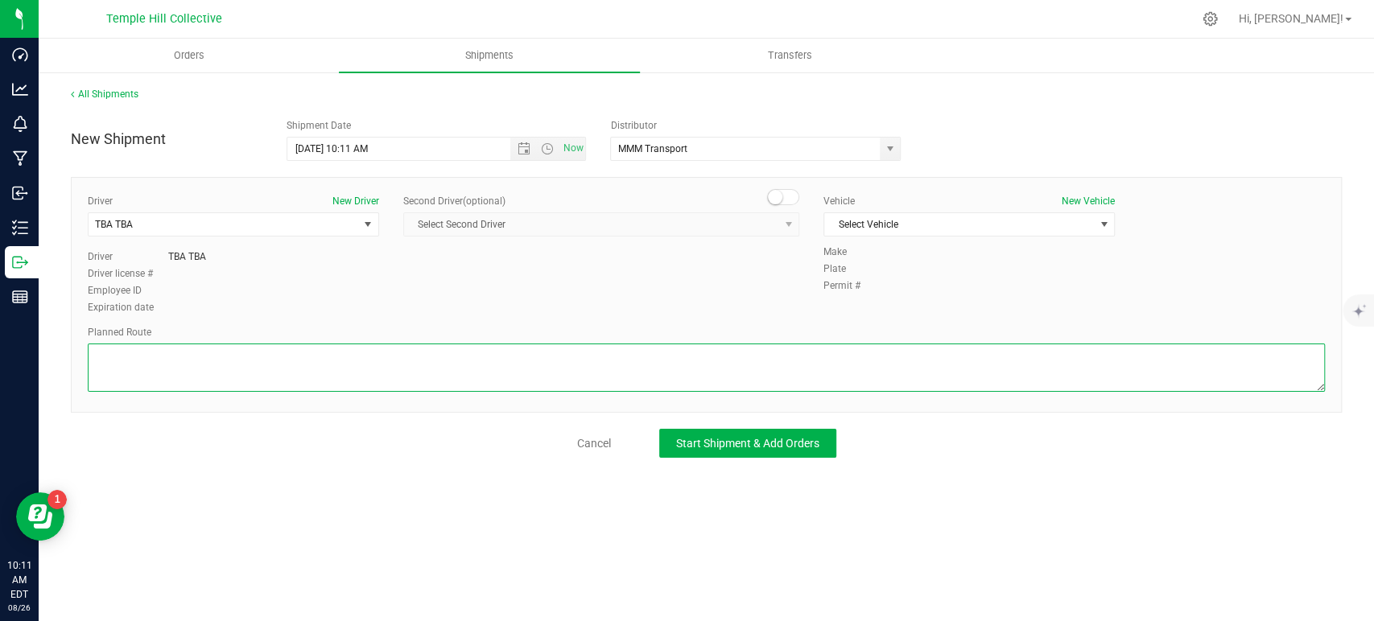
paste textarea "Randomized Route provided by Transport. Manifest created by Makayla Rice B148993"
type textarea "Randomized Route provided by Transport. Manifest created by Makayla Rice B148993"
click at [943, 226] on span "Select Vehicle" at bounding box center [959, 224] width 270 height 23
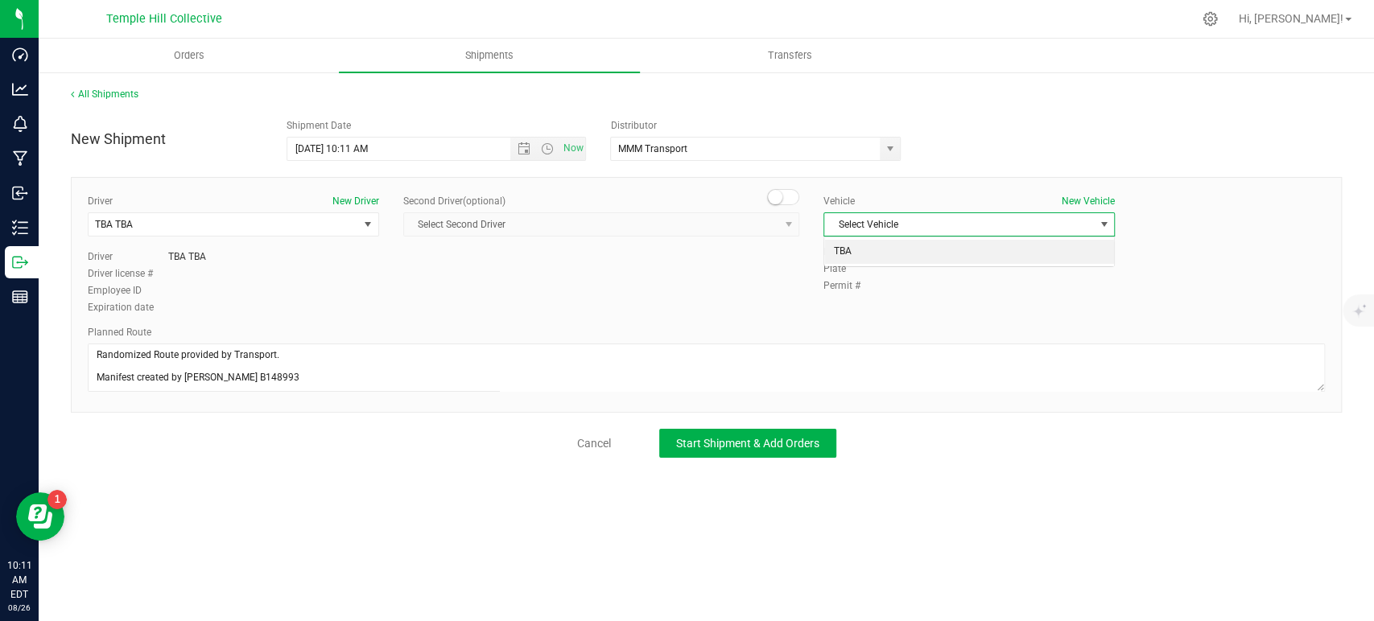
click at [914, 250] on li "TBA" at bounding box center [969, 252] width 290 height 24
click at [799, 432] on button "Start Shipment & Add Orders" at bounding box center [747, 443] width 177 height 29
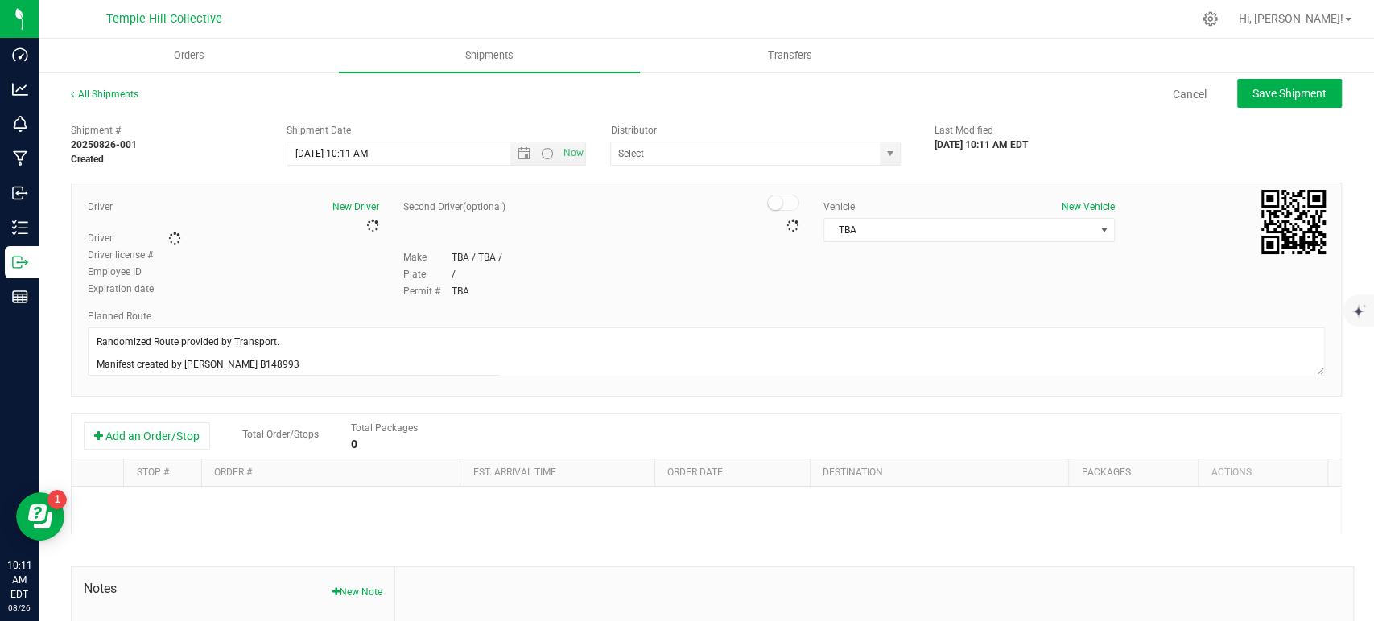
type input "MMM Transport"
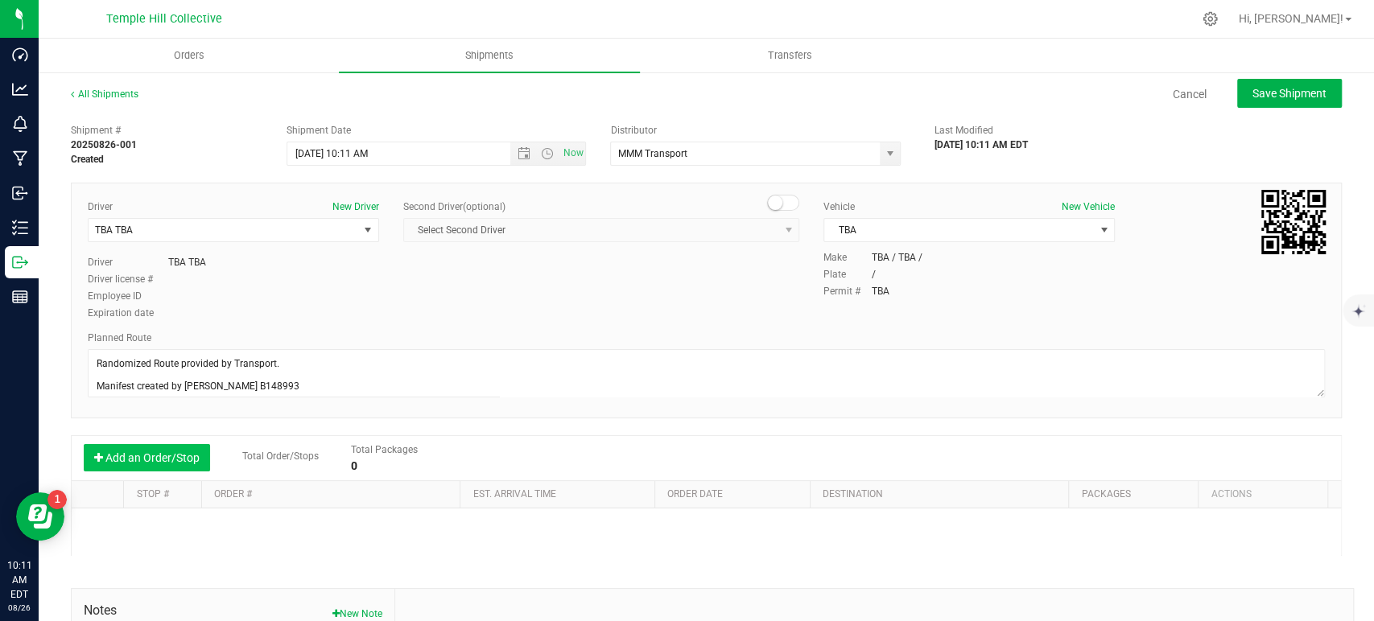
click at [133, 464] on button "Add an Order/Stop" at bounding box center [147, 457] width 126 height 27
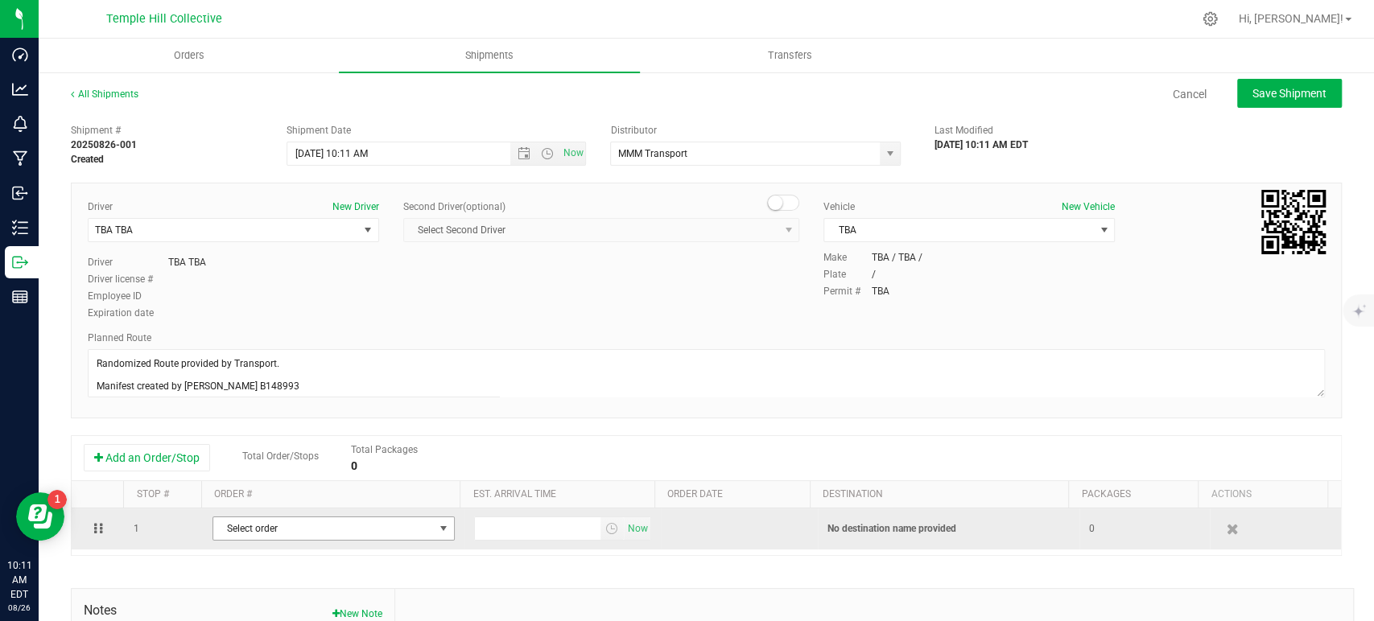
click at [315, 534] on span "Select order" at bounding box center [323, 529] width 221 height 23
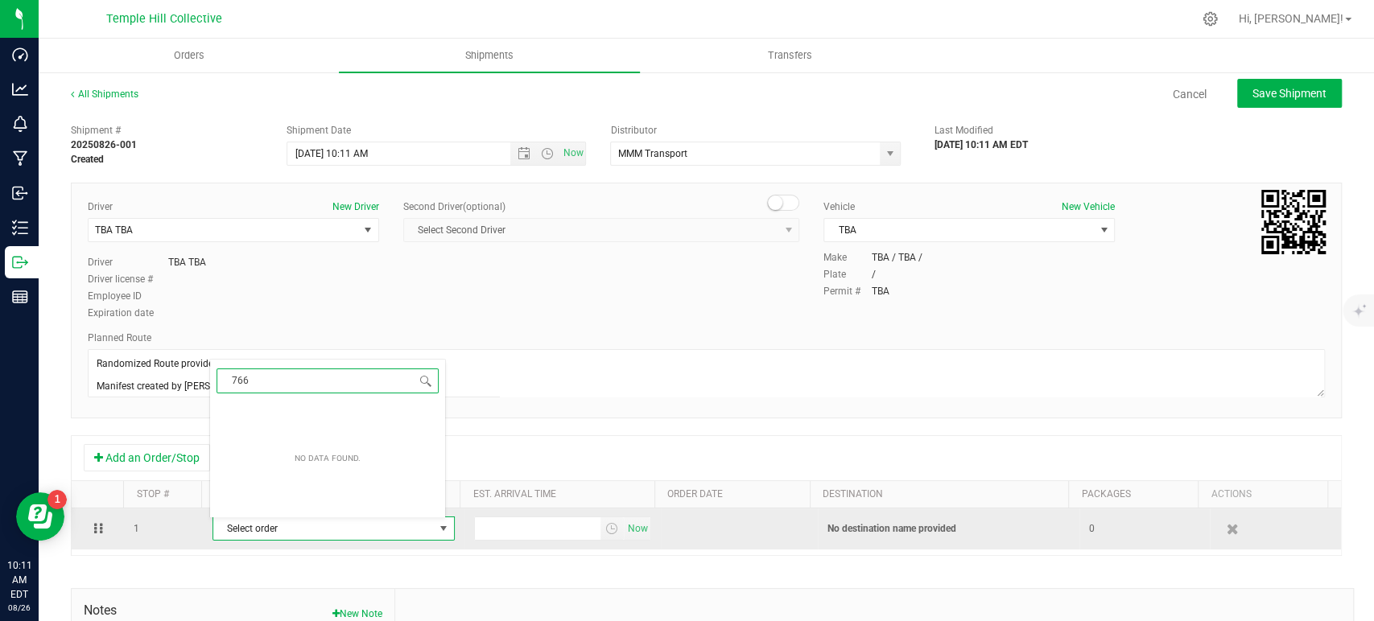
type input "7665"
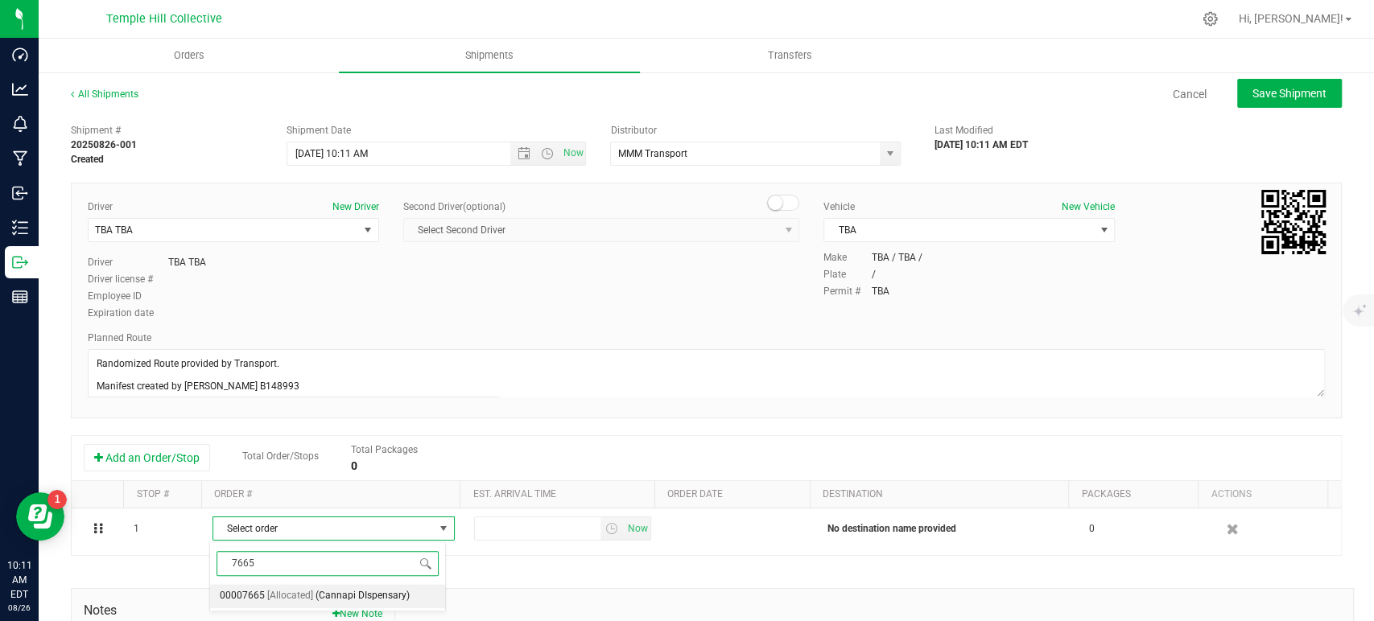
click at [316, 593] on span "(Cannapi DIspensary)" at bounding box center [363, 596] width 94 height 21
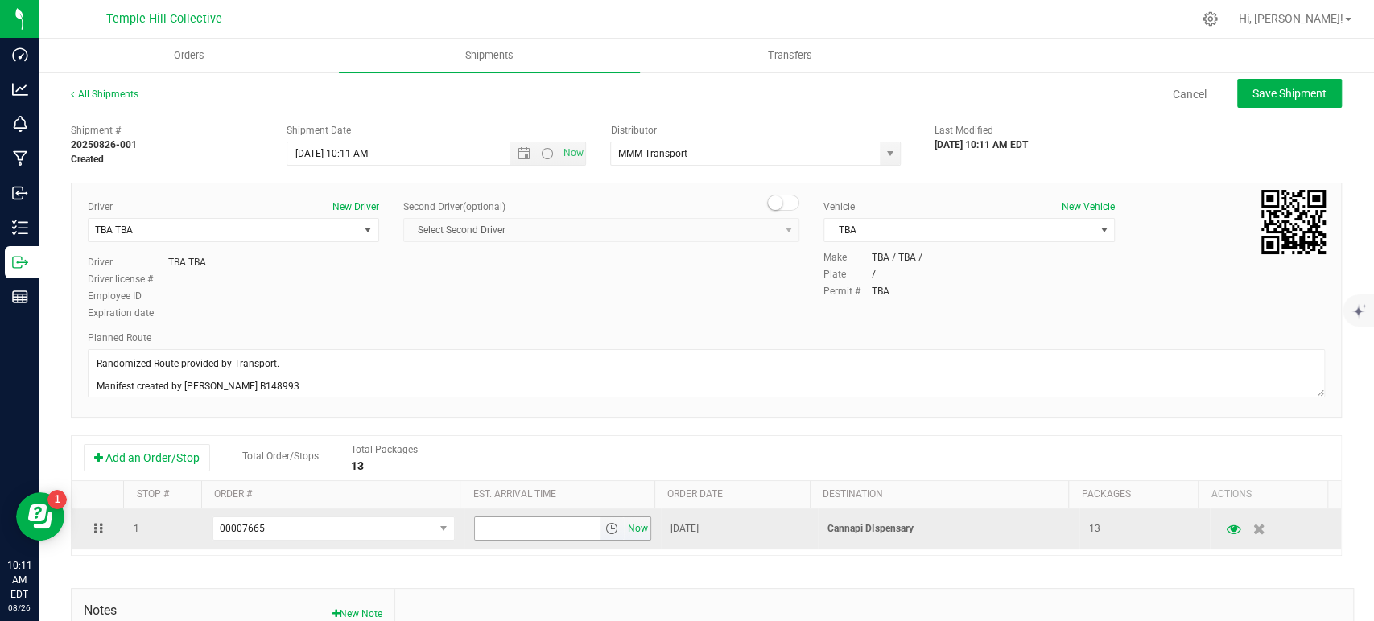
click at [629, 532] on span "Now" at bounding box center [637, 529] width 27 height 23
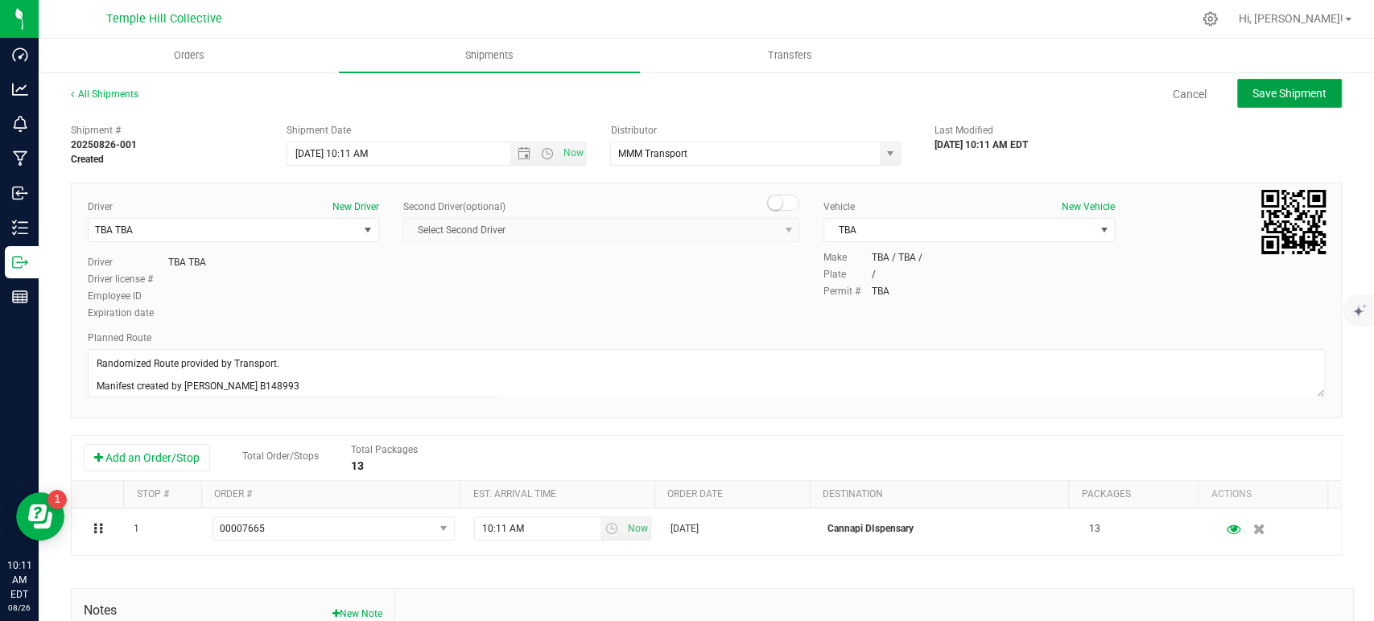
click at [1257, 97] on span "Save Shipment" at bounding box center [1290, 93] width 74 height 13
type input "8/26/2025 2:11 PM"
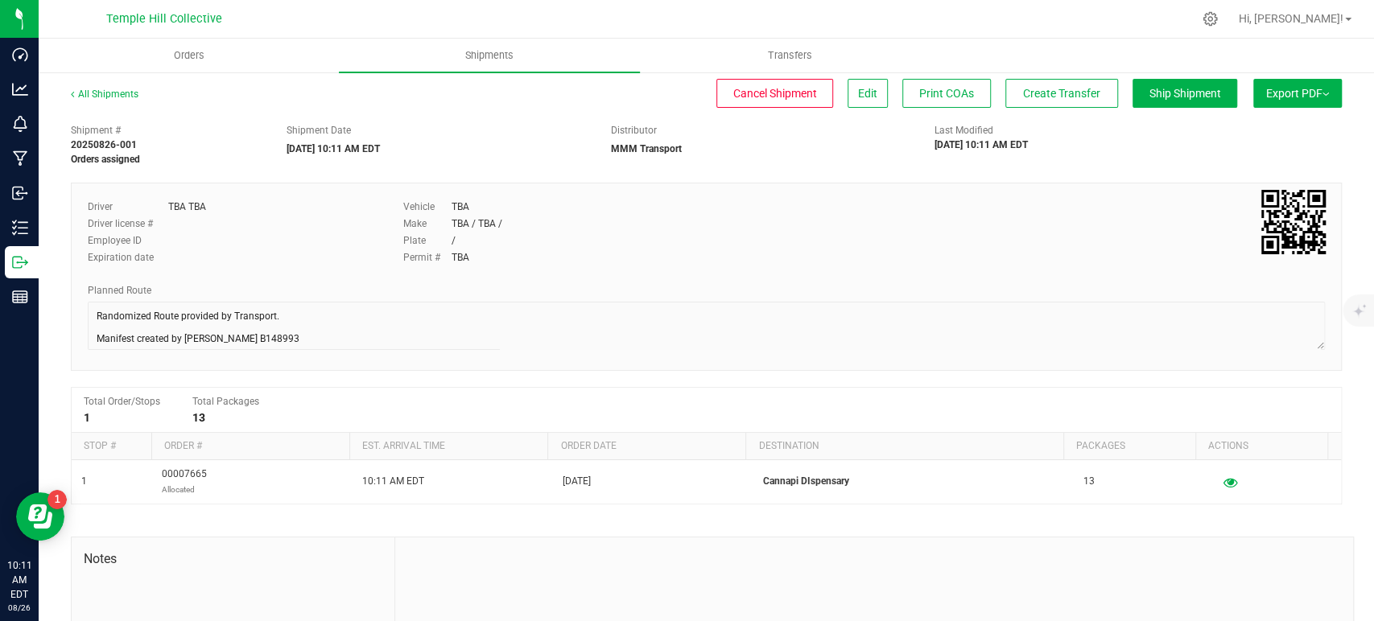
click at [1049, 77] on div "All Shipments Cancel Shipment Edit Print COAs Create Transfer Ship Shipment Exp…" at bounding box center [706, 421] width 1335 height 700
click at [1039, 87] on span "Create Transfer" at bounding box center [1061, 93] width 77 height 13
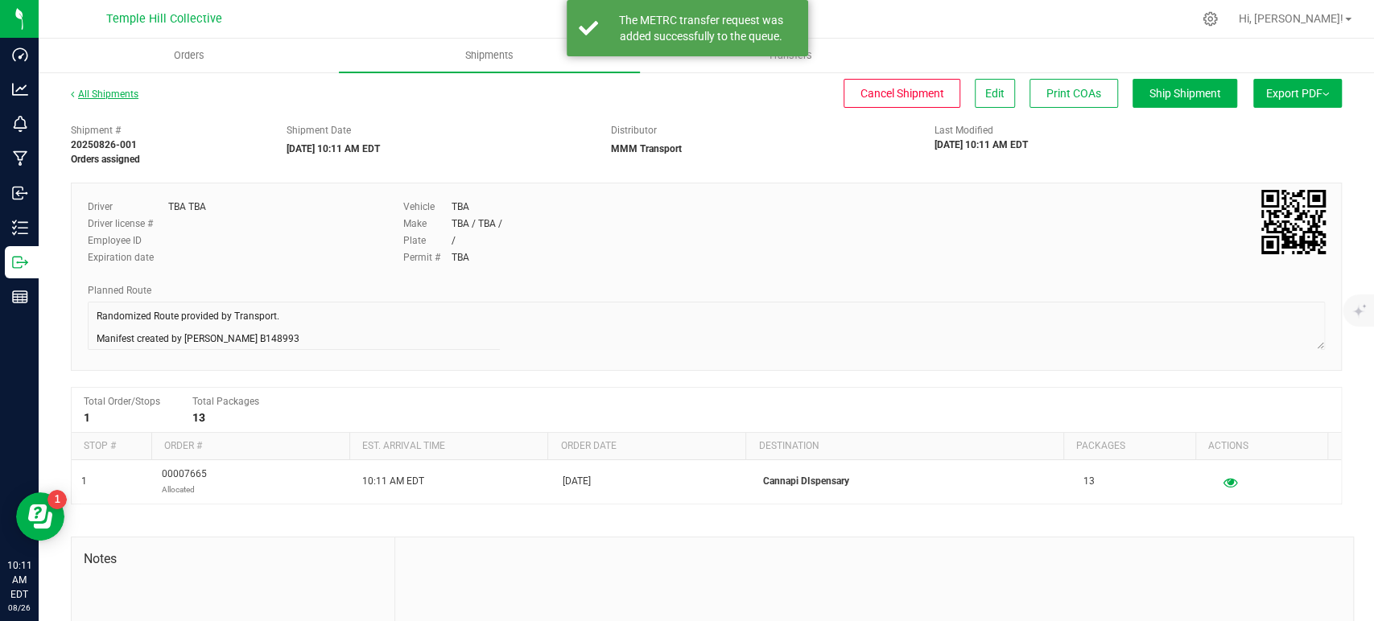
click at [129, 95] on link "All Shipments" at bounding box center [105, 94] width 68 height 11
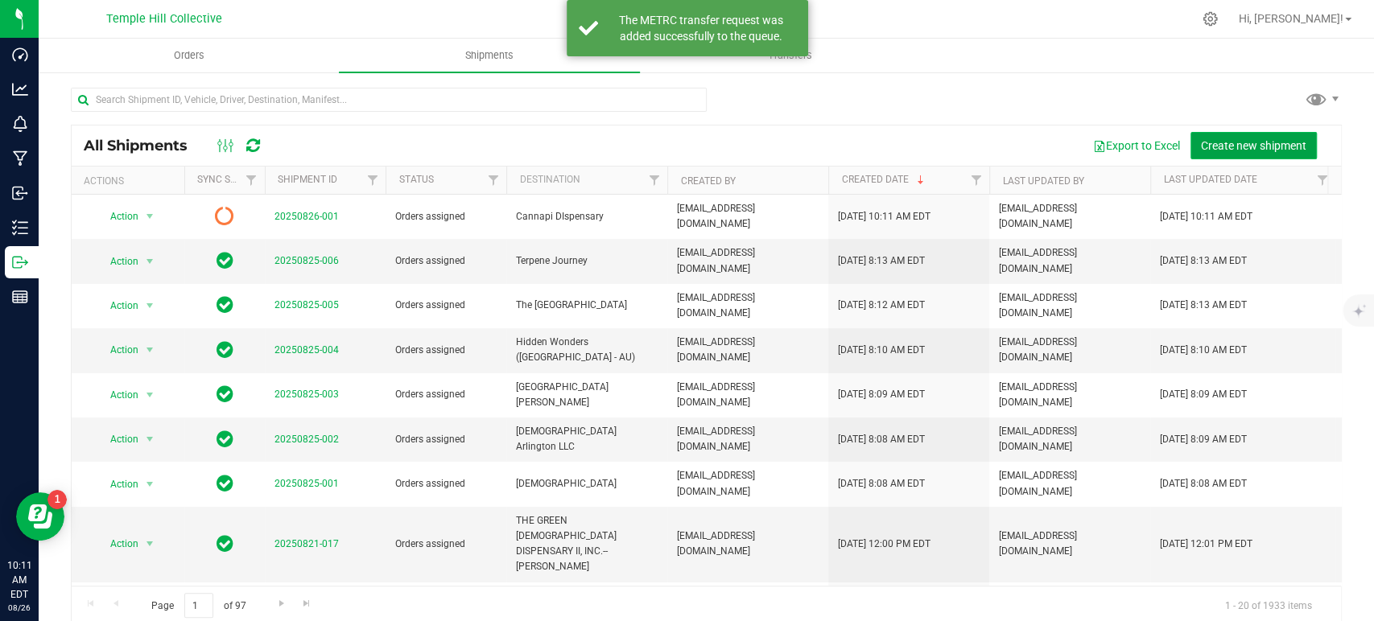
click at [1243, 139] on span "Create new shipment" at bounding box center [1253, 145] width 105 height 13
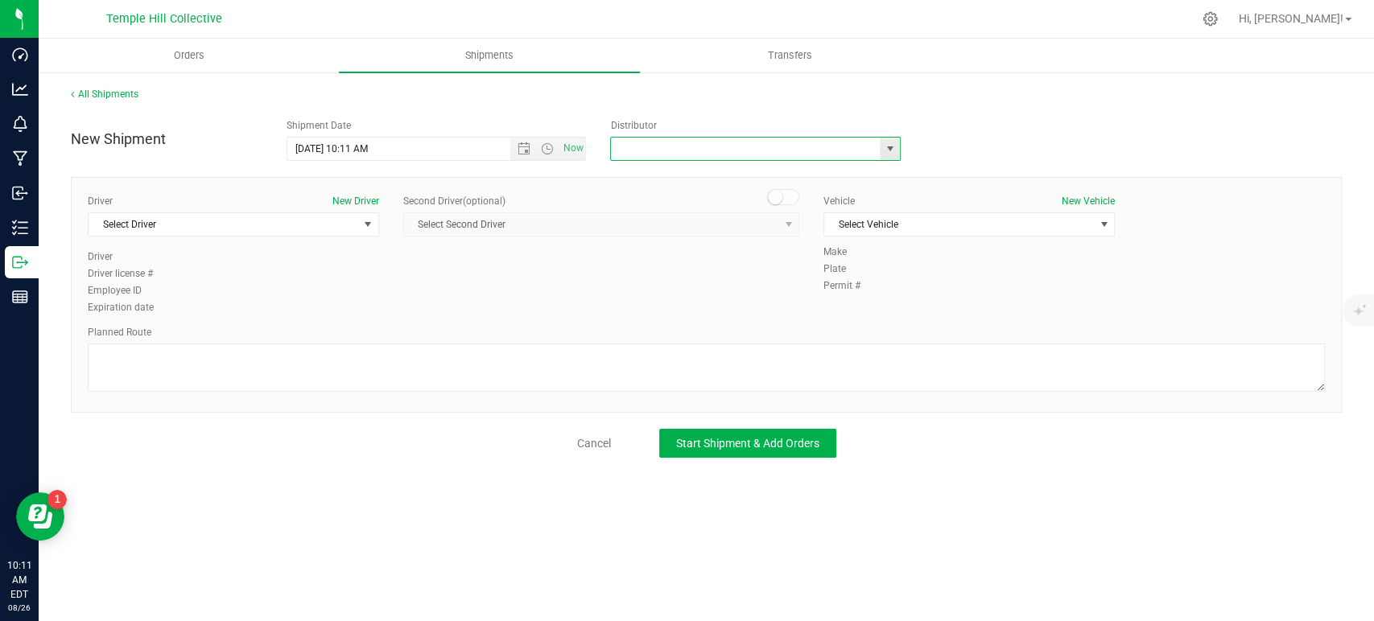
click at [694, 147] on input "text" at bounding box center [741, 149] width 261 height 23
click at [689, 164] on li "MMM Transport" at bounding box center [755, 176] width 289 height 24
type input "MMM Transport"
click at [286, 231] on span "Select Driver" at bounding box center [224, 224] width 270 height 23
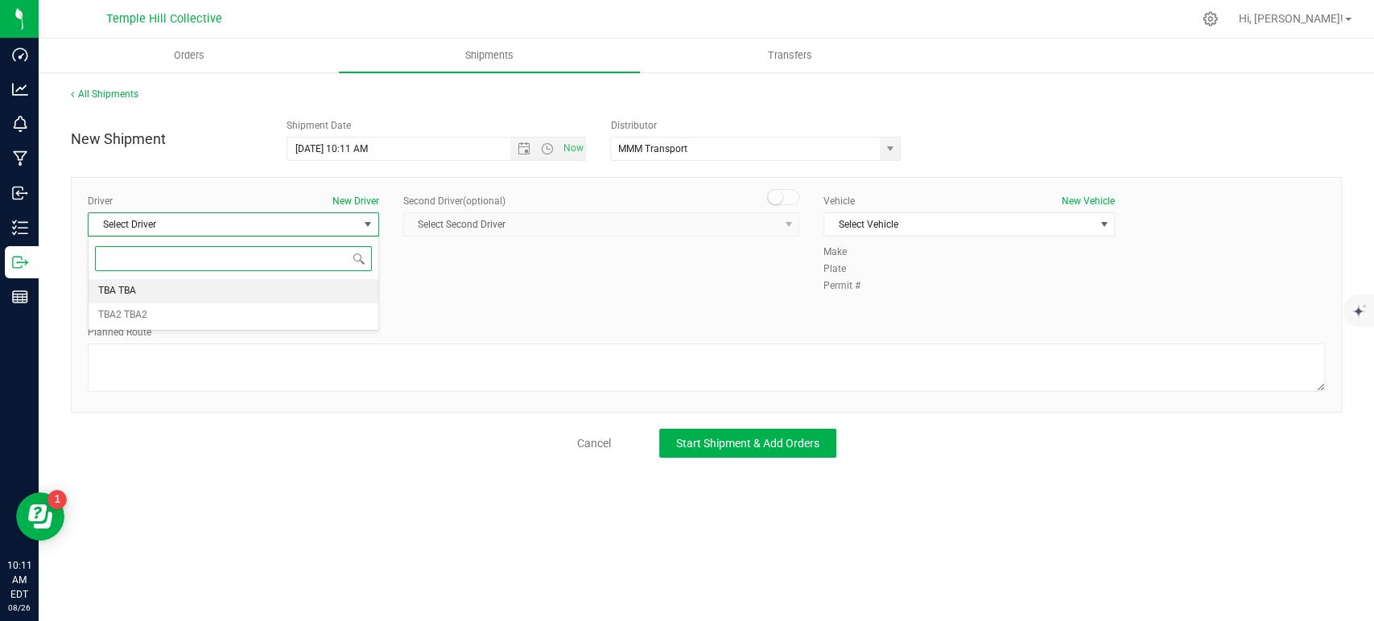
click at [220, 287] on li "TBA TBA" at bounding box center [234, 291] width 290 height 24
click at [269, 372] on textarea at bounding box center [706, 368] width 1237 height 48
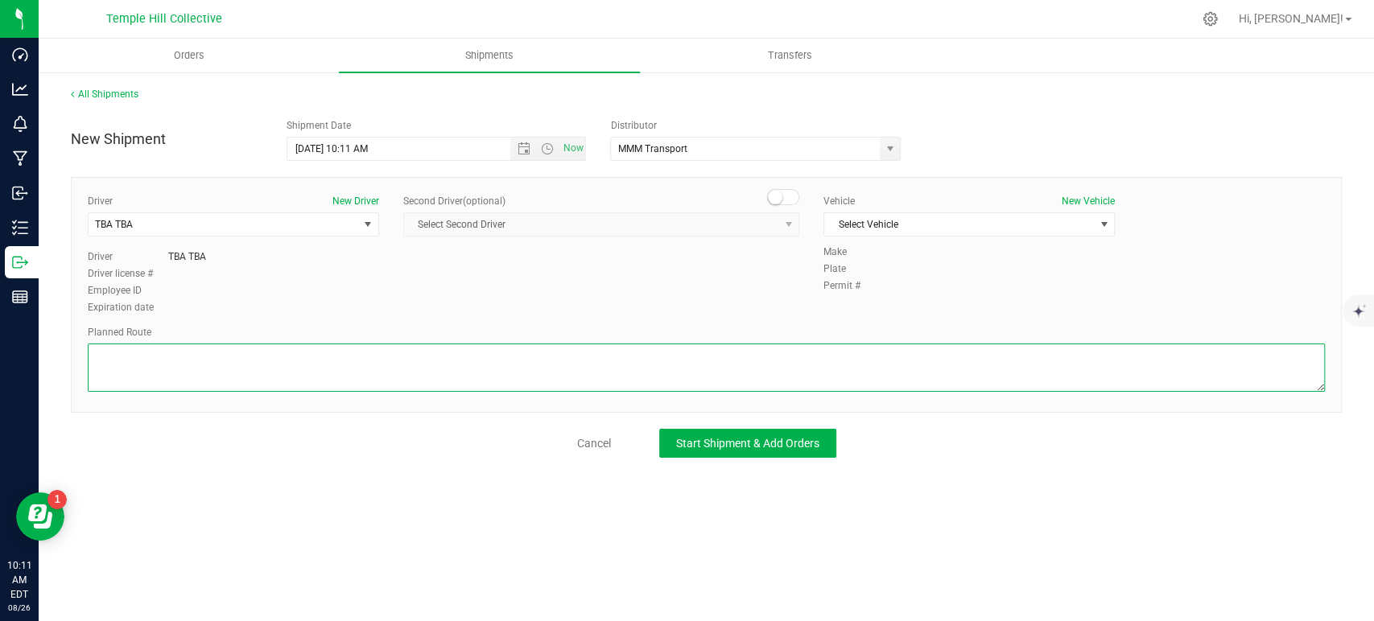
paste textarea "Randomized Route provided by Transport. Manifest created by Makayla Rice B148993"
type textarea "Randomized Route provided by Transport. Manifest created by Makayla Rice B148993"
click at [861, 230] on span "Select Vehicle" at bounding box center [959, 224] width 270 height 23
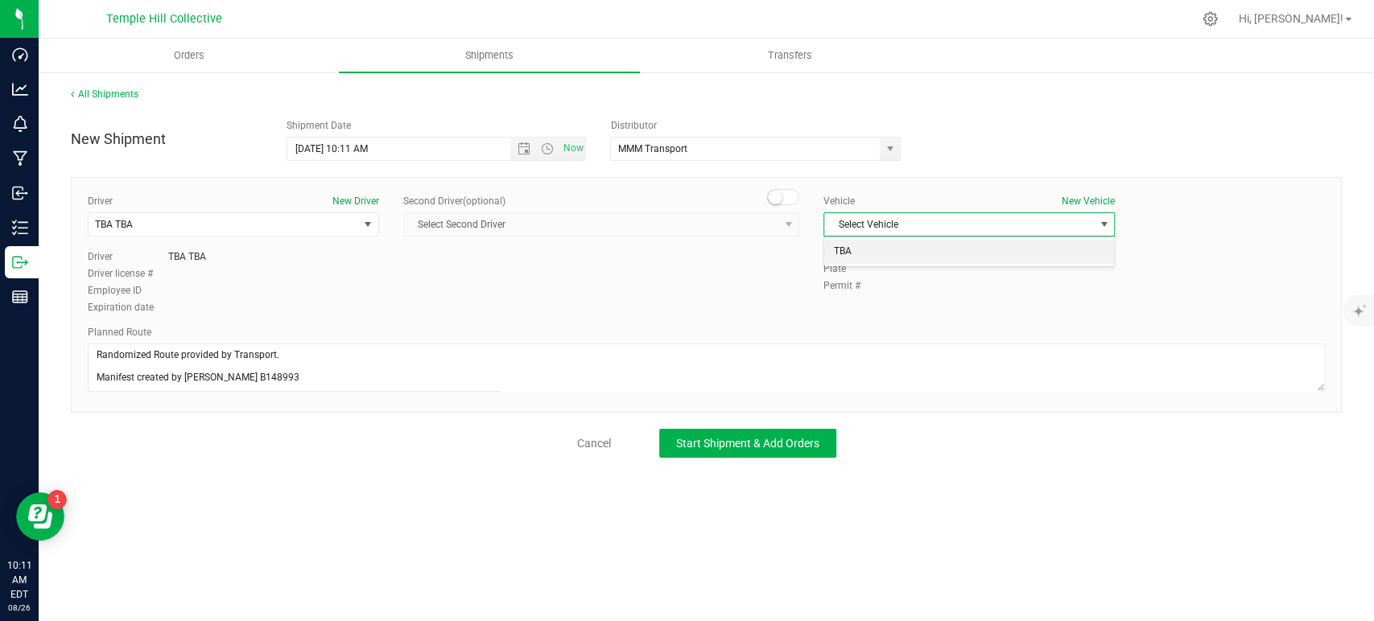
click at [859, 258] on li "TBA" at bounding box center [969, 252] width 290 height 24
click at [765, 429] on button "Start Shipment & Add Orders" at bounding box center [747, 443] width 177 height 29
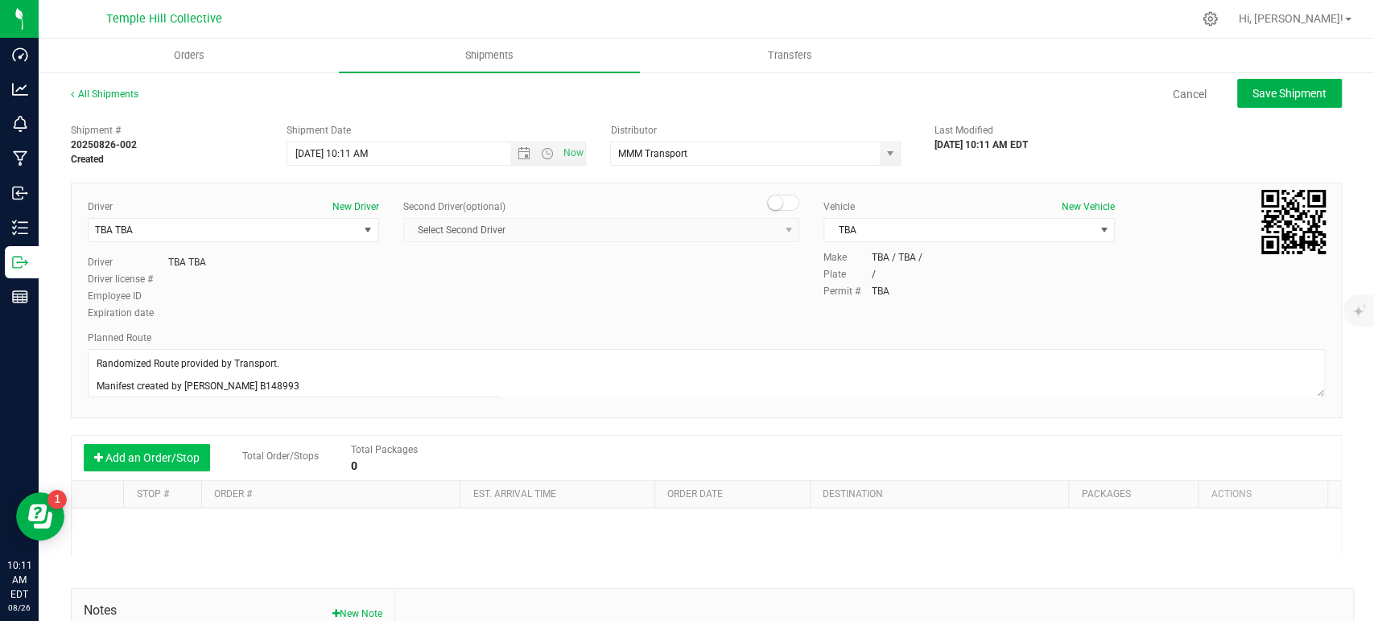
click at [195, 445] on button "Add an Order/Stop" at bounding box center [147, 457] width 126 height 27
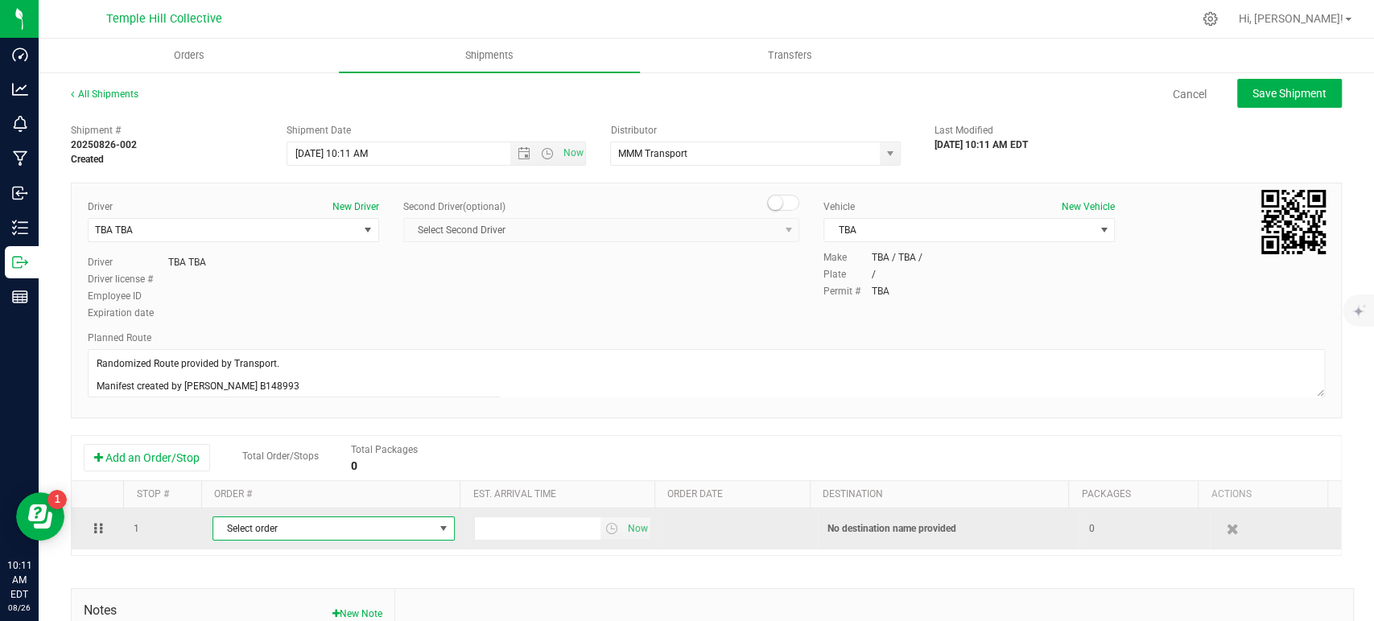
click at [316, 526] on span "Select order" at bounding box center [323, 529] width 221 height 23
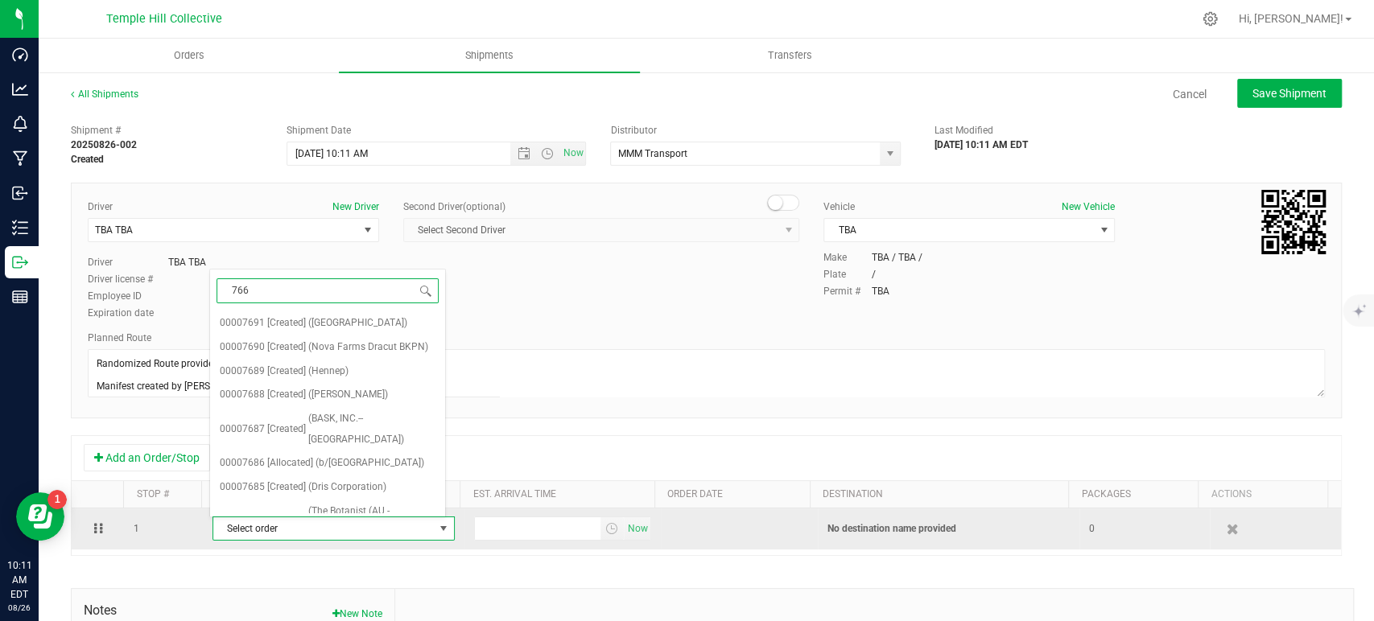
type input "7667"
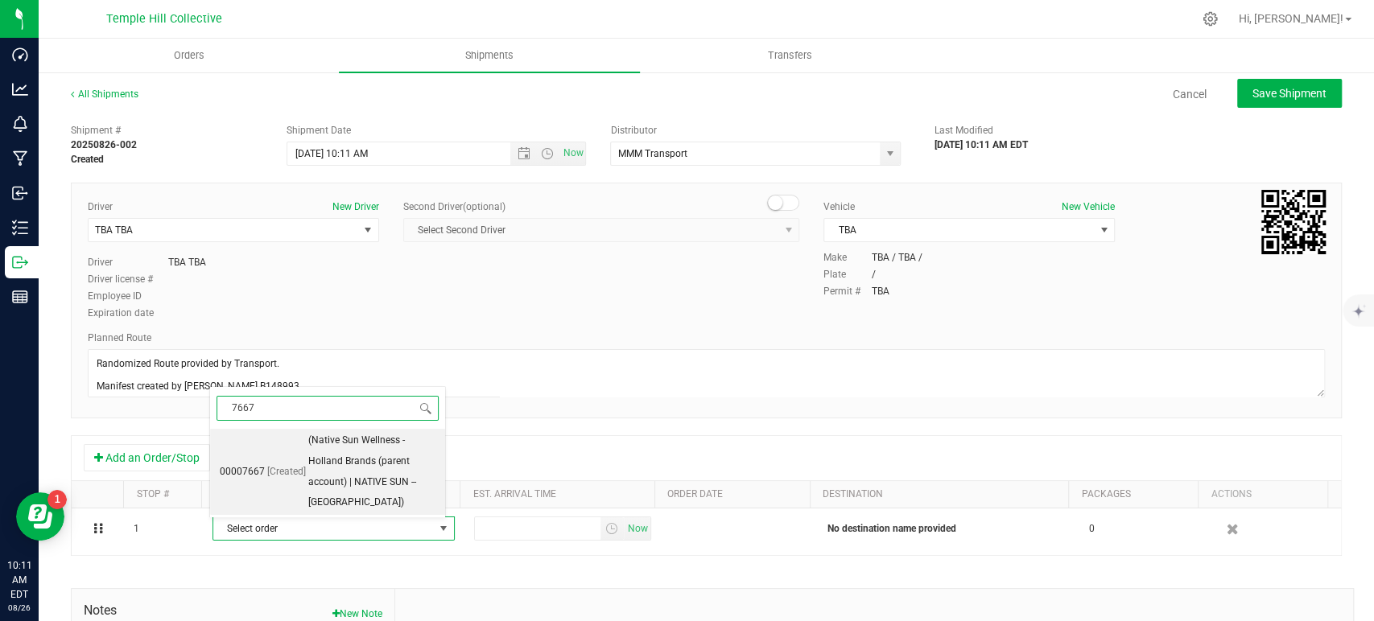
click at [336, 490] on span "(Native Sun Wellness - Holland Brands (parent account) | NATIVE SUN -- BOSTON)" at bounding box center [371, 472] width 127 height 83
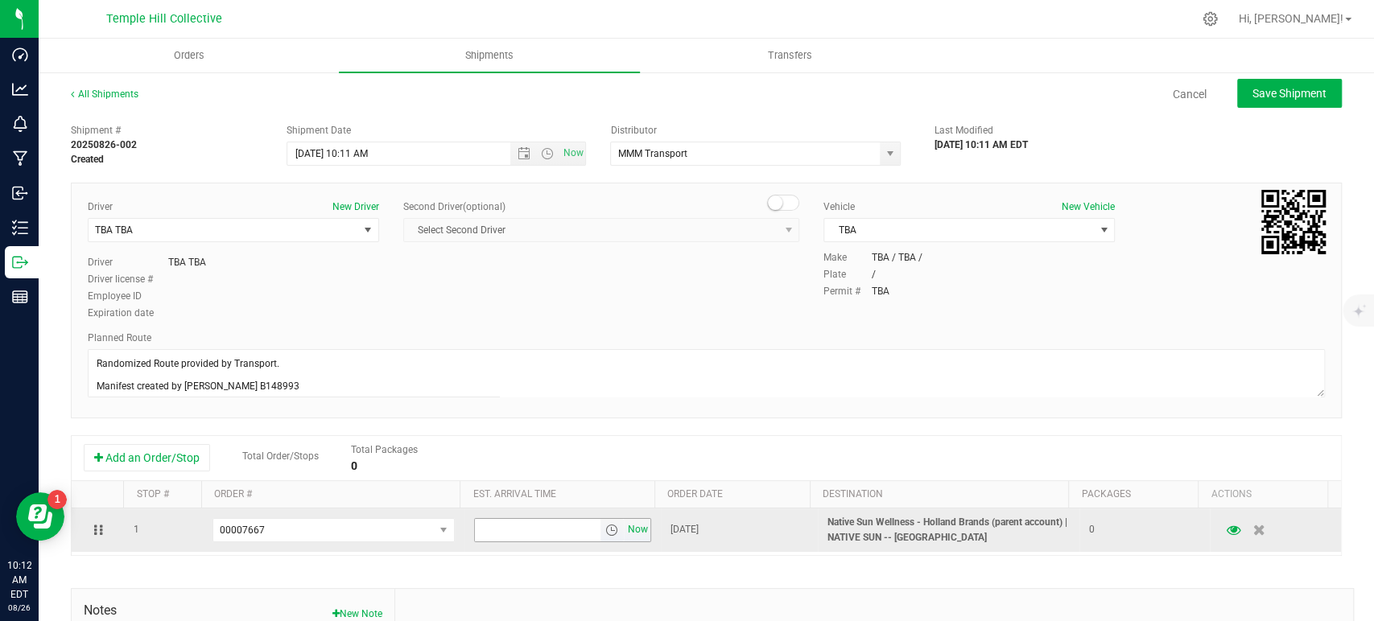
click at [625, 531] on span "Now" at bounding box center [637, 529] width 27 height 23
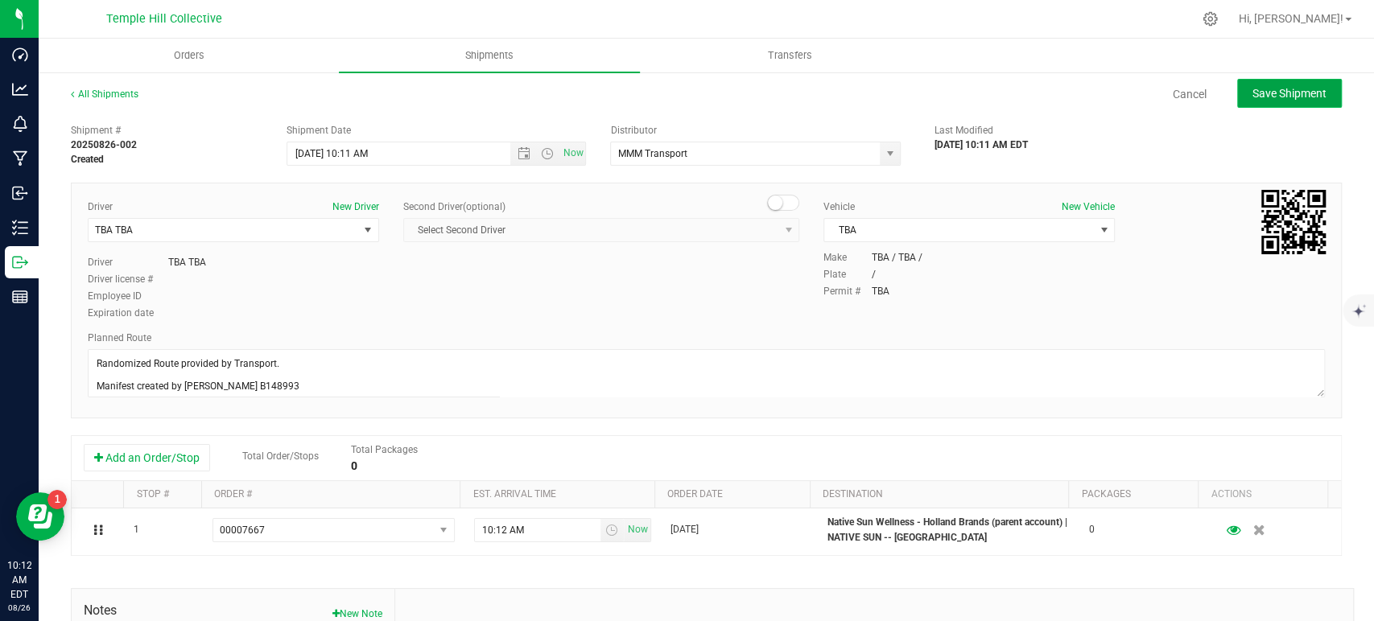
click at [1257, 92] on span "Save Shipment" at bounding box center [1290, 93] width 74 height 13
type input "8/26/2025 2:11 PM"
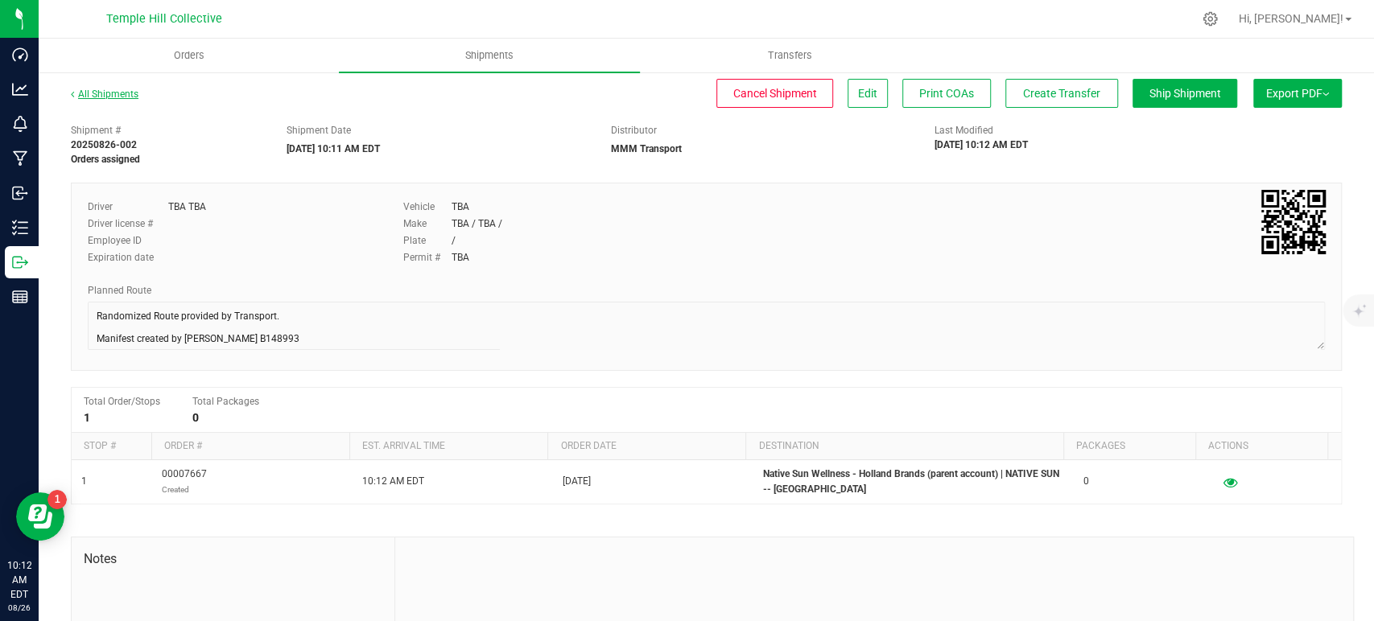
click at [132, 98] on link "All Shipments" at bounding box center [105, 94] width 68 height 11
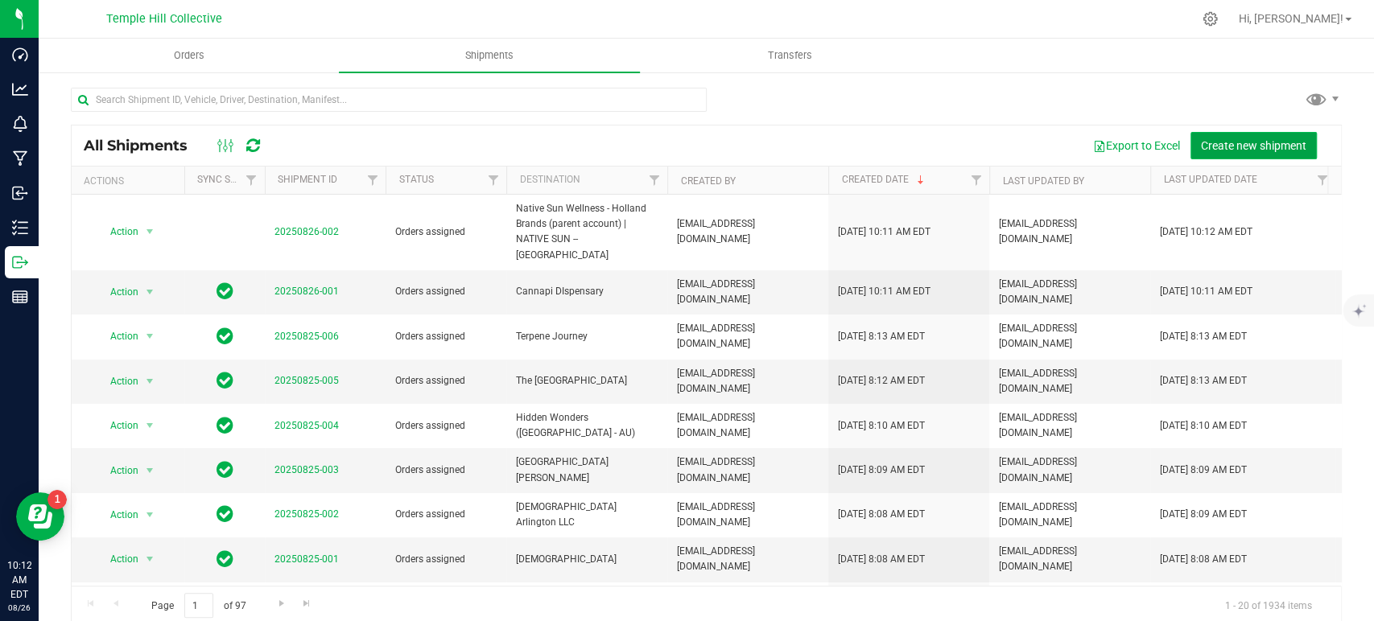
click at [1216, 141] on span "Create new shipment" at bounding box center [1253, 145] width 105 height 13
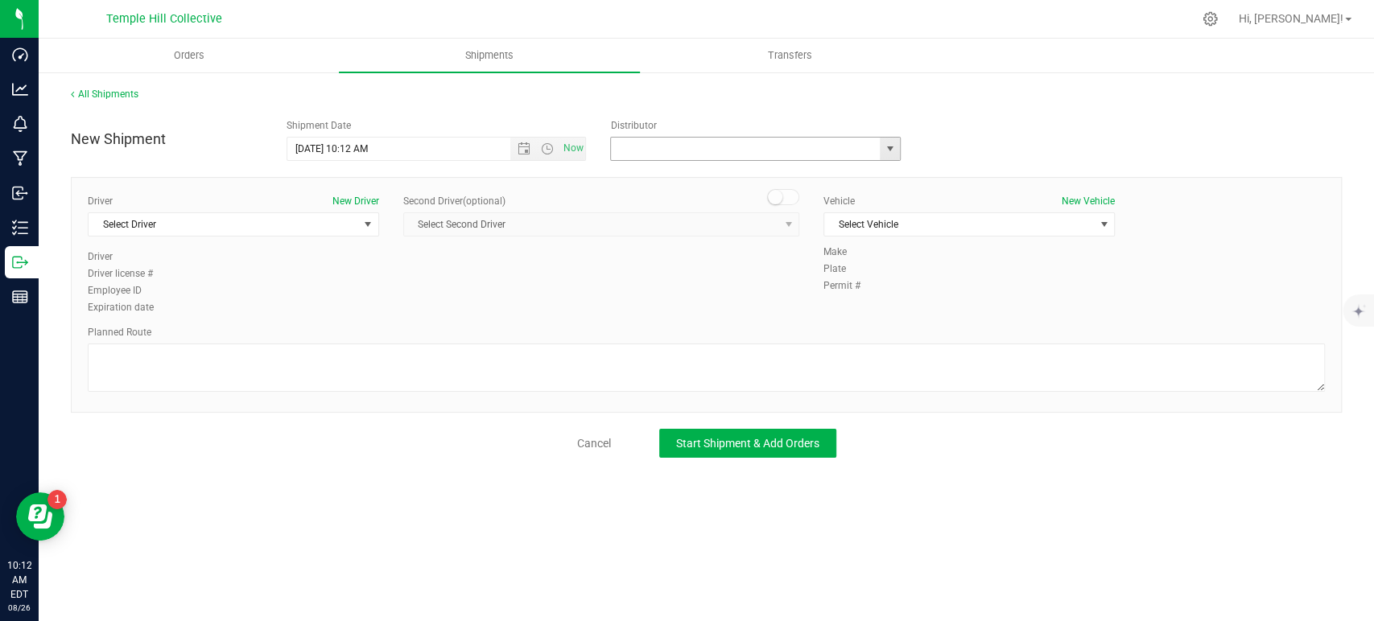
click at [727, 147] on input "text" at bounding box center [741, 149] width 261 height 23
click at [727, 171] on li "MMM Transport" at bounding box center [755, 176] width 289 height 24
type input "MMM Transport"
click at [314, 225] on span "Select Driver" at bounding box center [224, 224] width 270 height 23
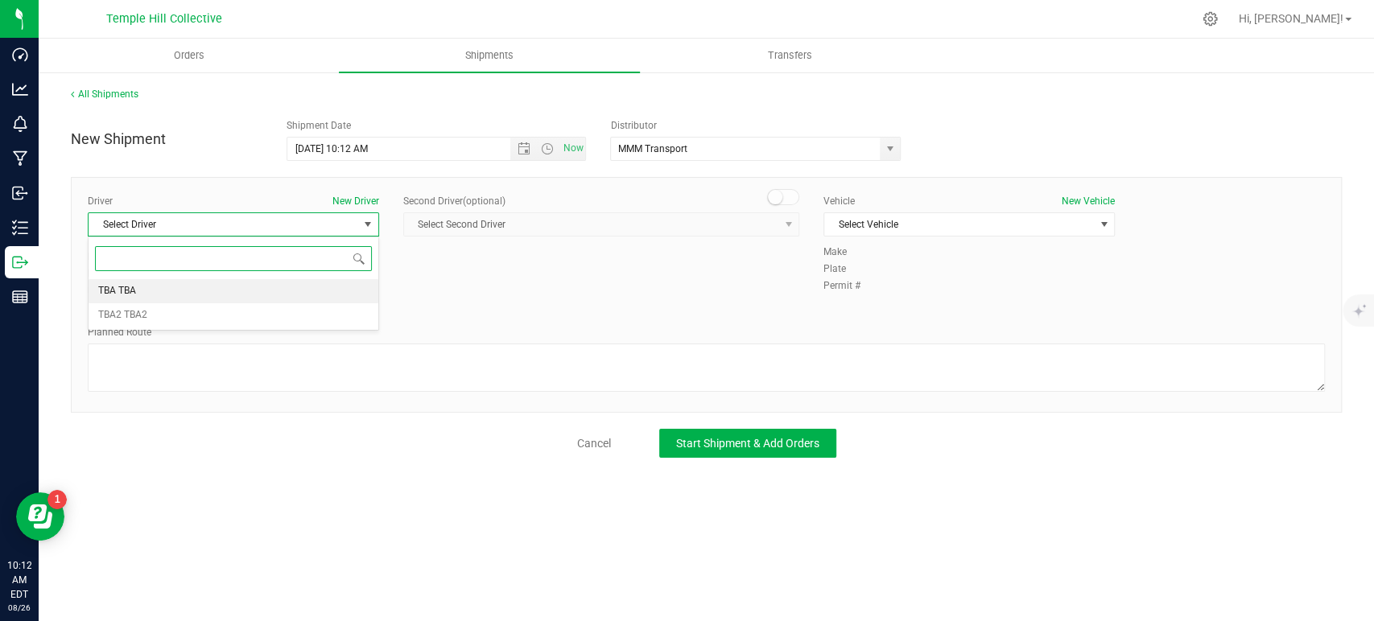
click at [201, 296] on li "TBA TBA" at bounding box center [234, 291] width 290 height 24
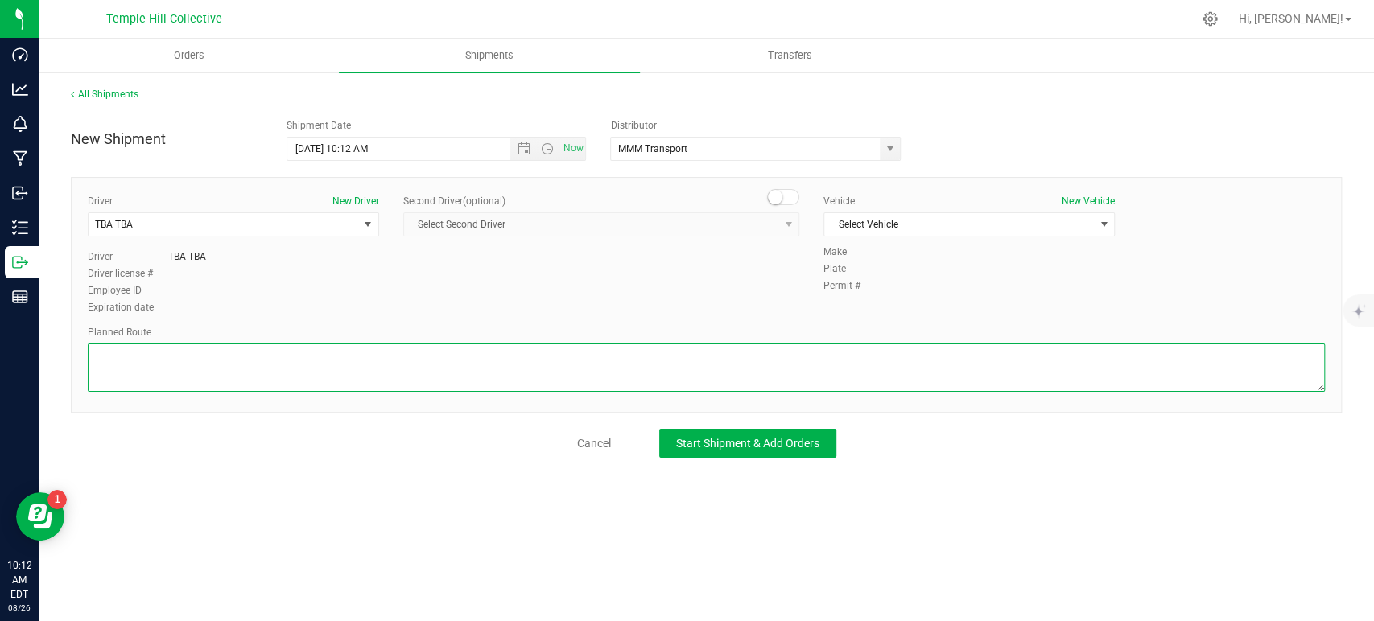
click at [213, 381] on textarea at bounding box center [706, 368] width 1237 height 48
paste textarea "Randomized Route provided by Transport. Manifest created by Makayla Rice B148993"
type textarea "Randomized Route provided by Transport. Manifest created by Makayla Rice B148993"
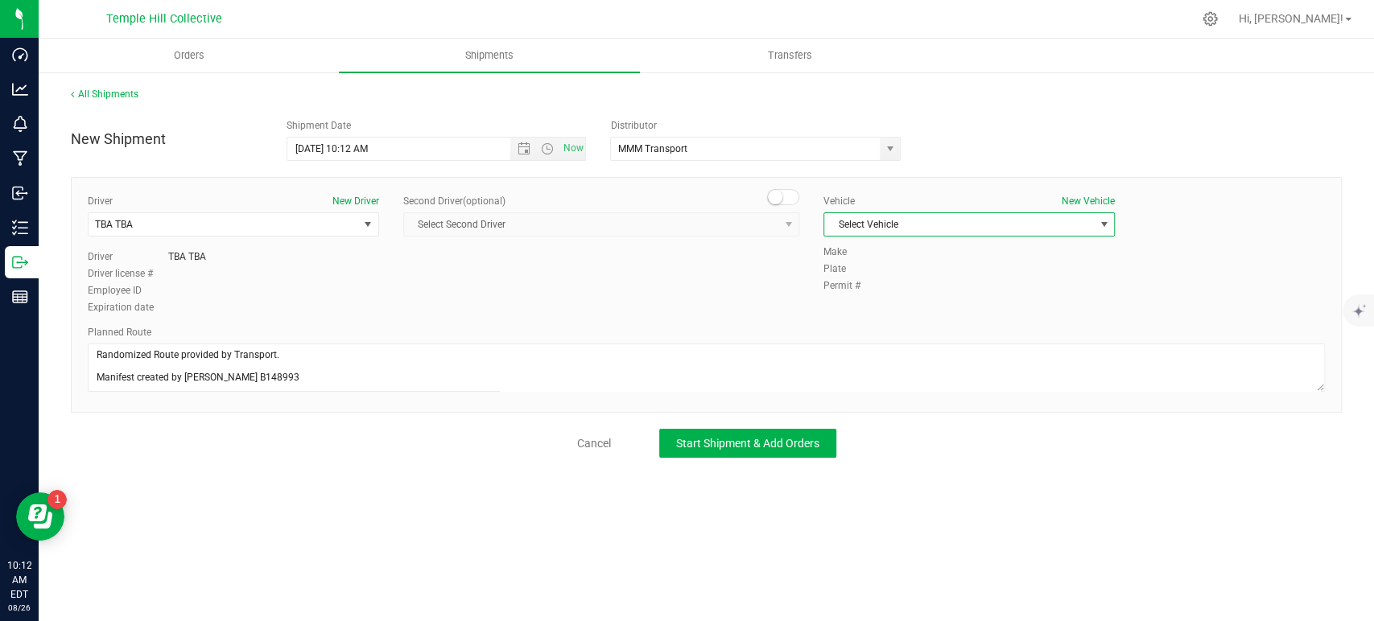
click at [995, 227] on span "Select Vehicle" at bounding box center [959, 224] width 270 height 23
click at [937, 266] on div "Select Vehicle TBA No data found." at bounding box center [968, 252] width 291 height 31
click at [893, 266] on div "Select Vehicle TBA No data found." at bounding box center [968, 252] width 291 height 31
click at [898, 255] on li "TBA" at bounding box center [969, 252] width 290 height 24
click at [784, 445] on span "Start Shipment & Add Orders" at bounding box center [747, 443] width 143 height 13
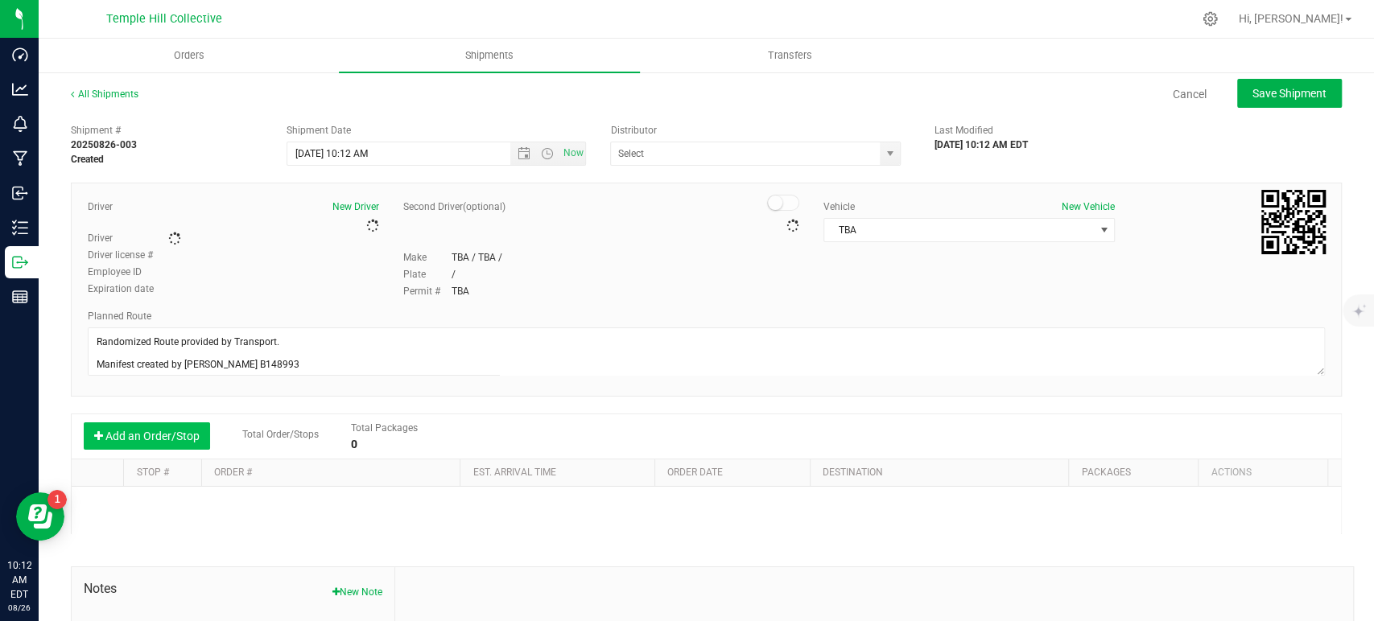
type input "MMM Transport"
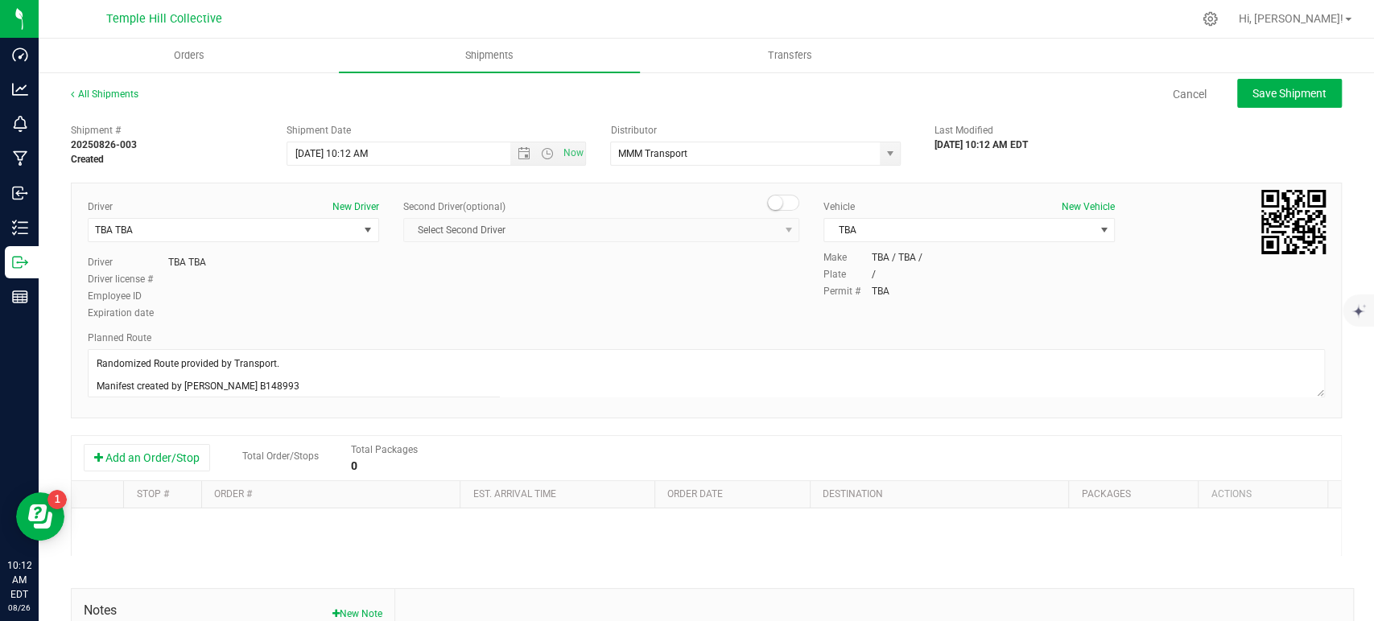
click at [197, 443] on div "Add an Order/Stop Total Order/Stops Total Packages 0" at bounding box center [706, 458] width 1269 height 45
click at [195, 456] on button "Add an Order/Stop" at bounding box center [147, 457] width 126 height 27
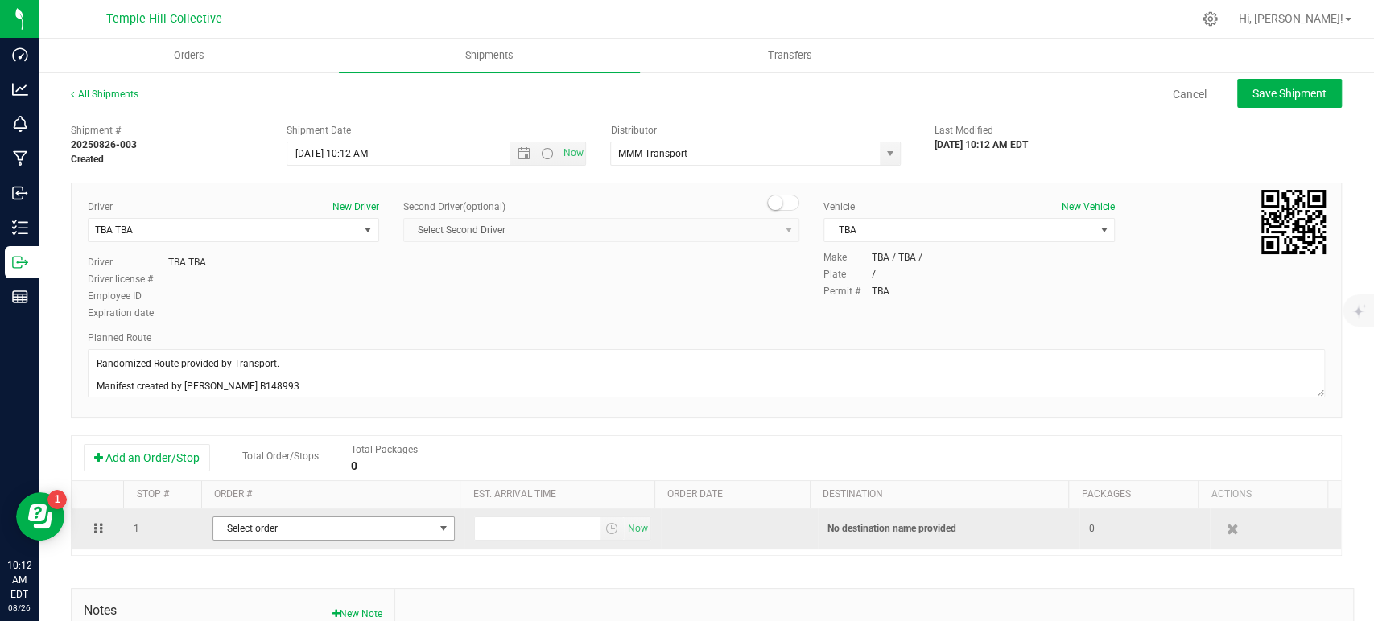
click at [296, 523] on span "Select order" at bounding box center [323, 529] width 221 height 23
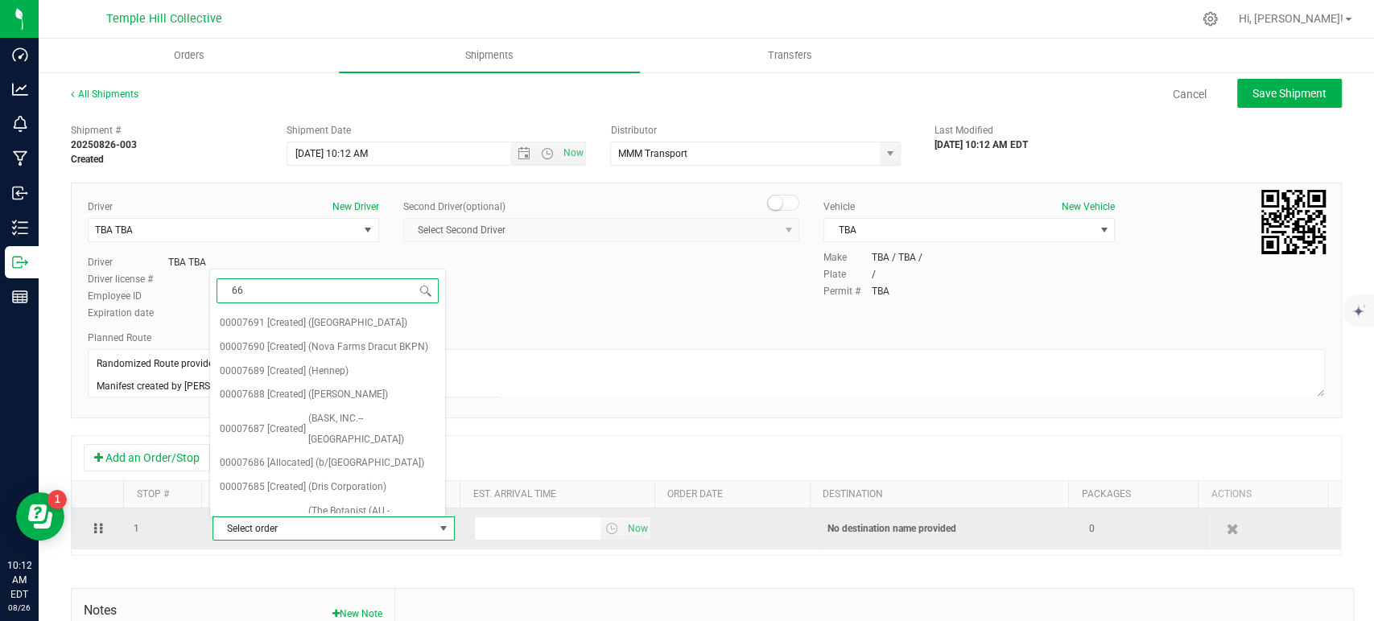
type input "668"
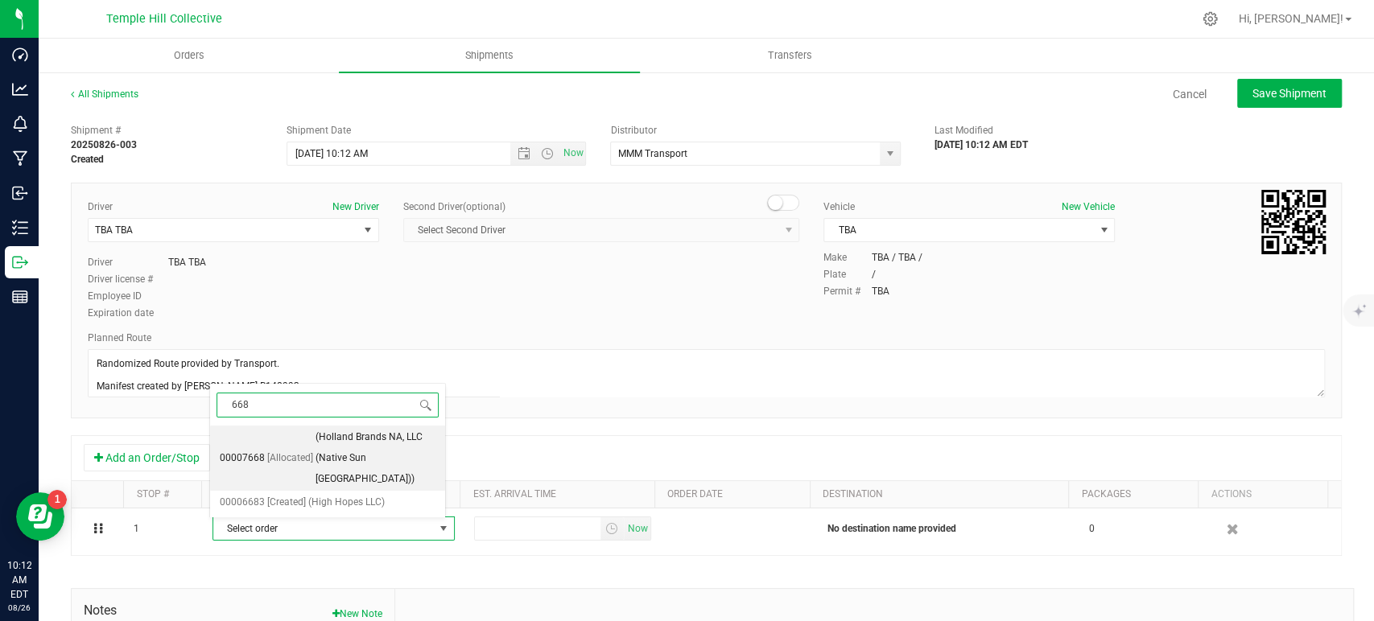
click at [308, 461] on span "[Allocated]" at bounding box center [290, 458] width 46 height 21
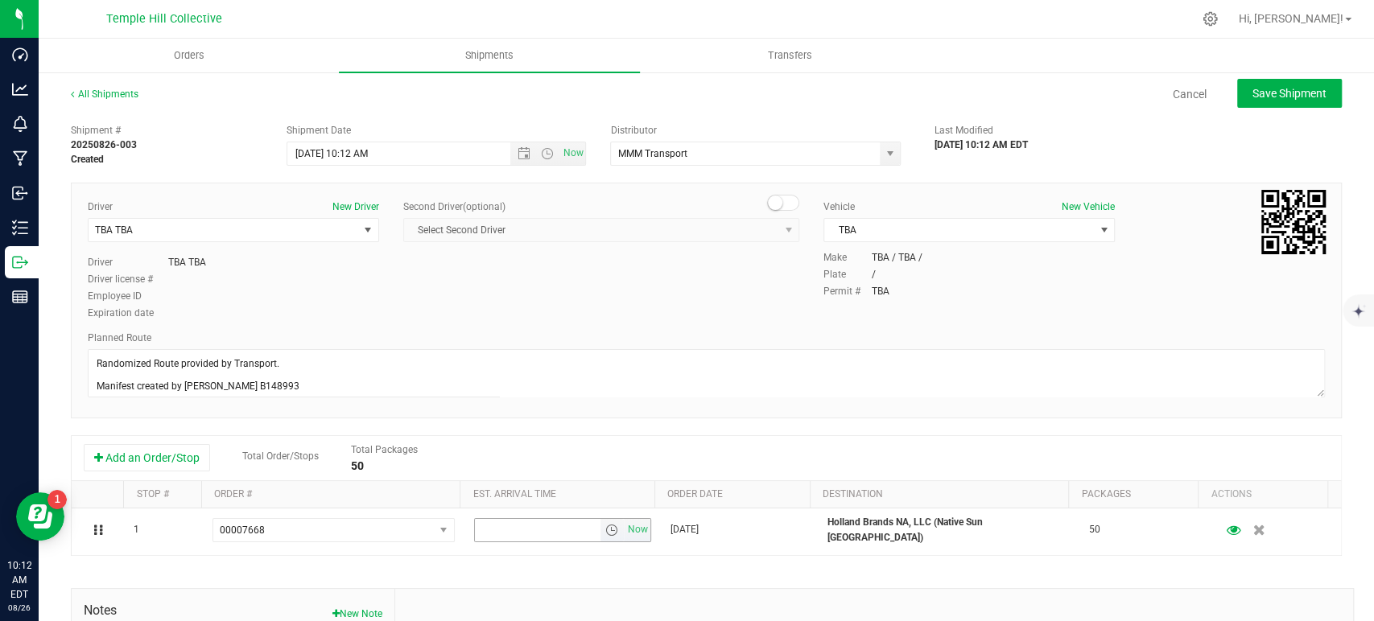
drag, startPoint x: 628, startPoint y: 533, endPoint x: 806, endPoint y: 444, distance: 198.7
click at [628, 533] on span "Now" at bounding box center [637, 529] width 27 height 23
click at [1277, 87] on span "Save Shipment" at bounding box center [1290, 93] width 74 height 13
type input "8/26/2025 2:12 PM"
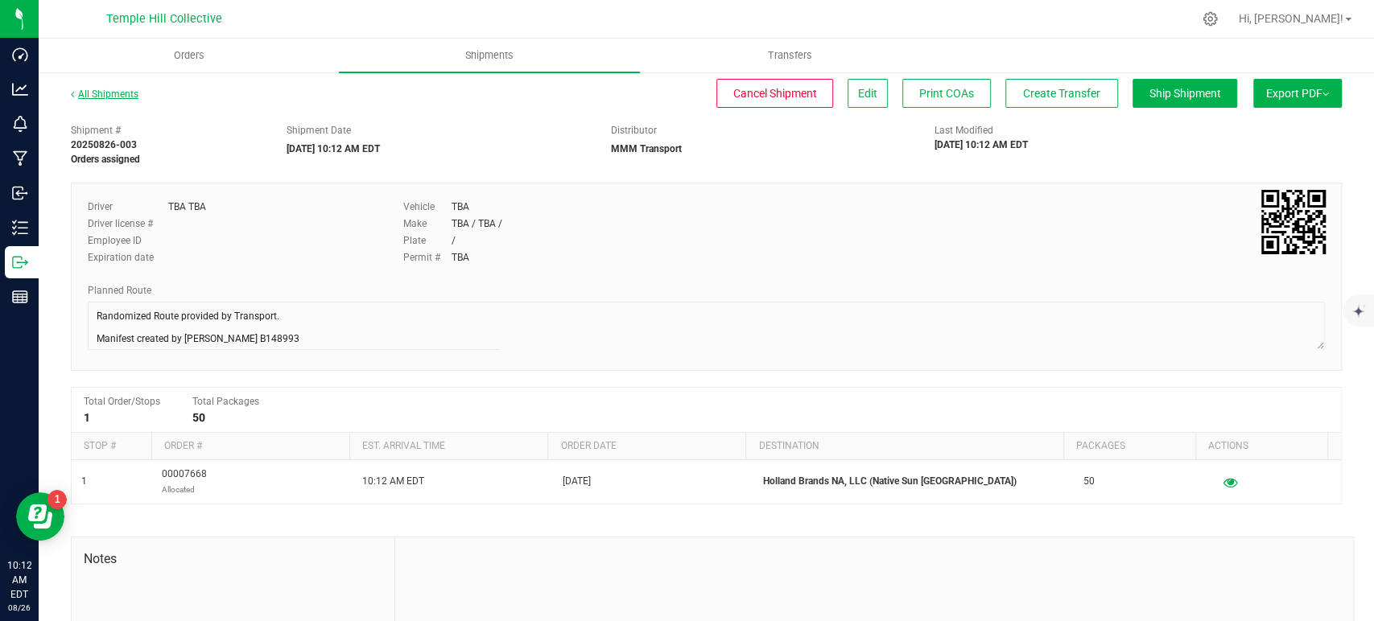
click at [121, 98] on link "All Shipments" at bounding box center [105, 94] width 68 height 11
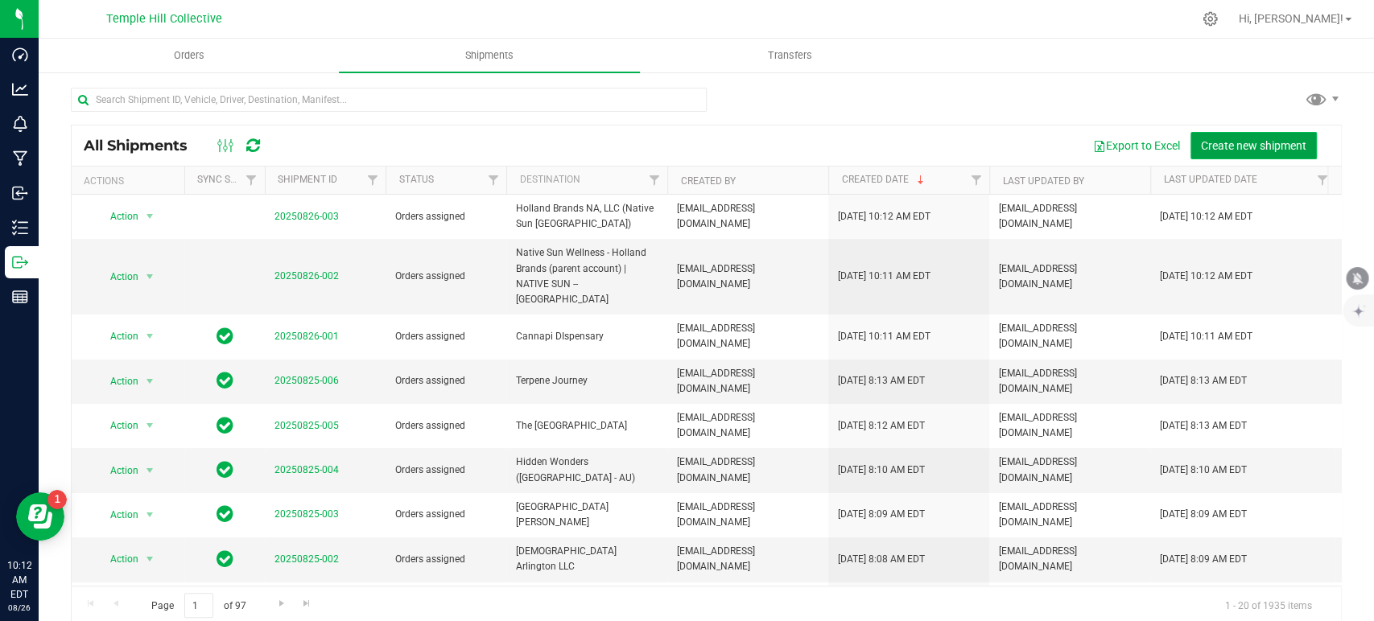
click at [1224, 139] on span "Create new shipment" at bounding box center [1253, 145] width 105 height 13
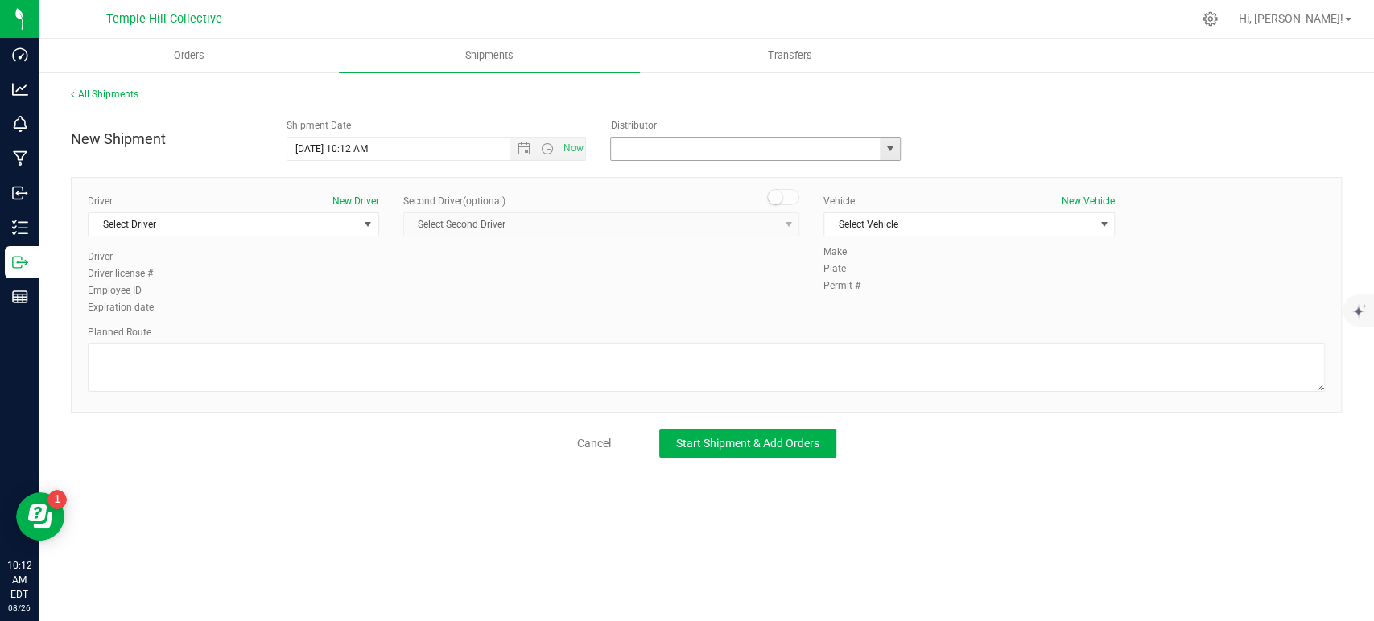
click at [666, 150] on input "text" at bounding box center [741, 149] width 261 height 23
click at [686, 171] on li "MMM Transport" at bounding box center [755, 176] width 289 height 24
type input "MMM Transport"
click at [270, 226] on span "Select Driver" at bounding box center [224, 224] width 270 height 23
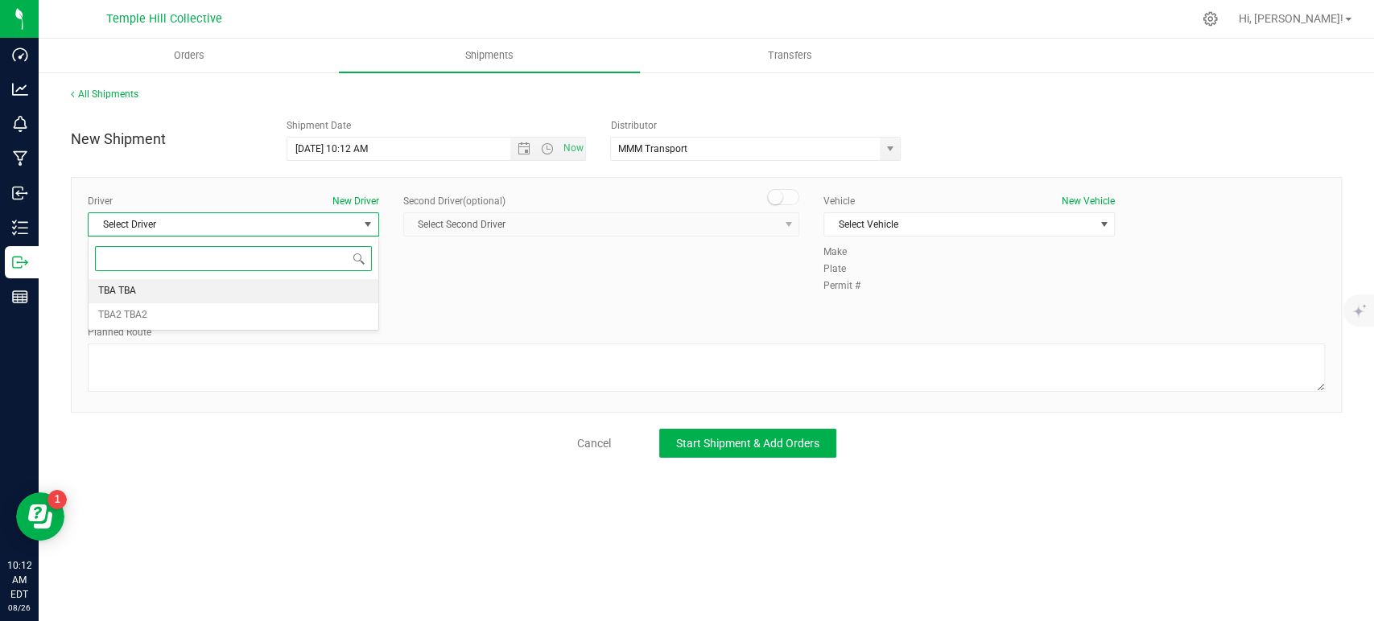
click at [232, 291] on li "TBA TBA" at bounding box center [234, 291] width 290 height 24
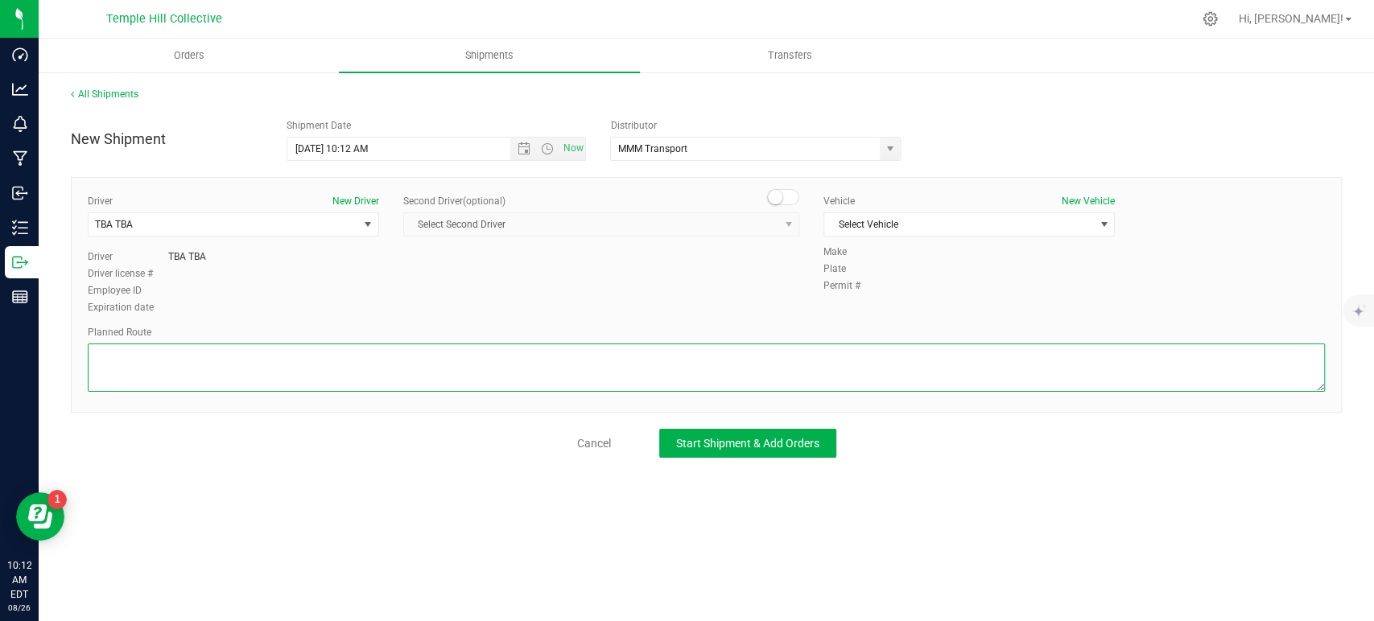
drag, startPoint x: 267, startPoint y: 366, endPoint x: 328, endPoint y: 365, distance: 61.2
click at [268, 366] on textarea at bounding box center [706, 368] width 1237 height 48
paste textarea "Randomized Route provided by Transport. Manifest created by Makayla Rice B148993"
type textarea "Randomized Route provided by Transport. Manifest created by Makayla Rice B148993"
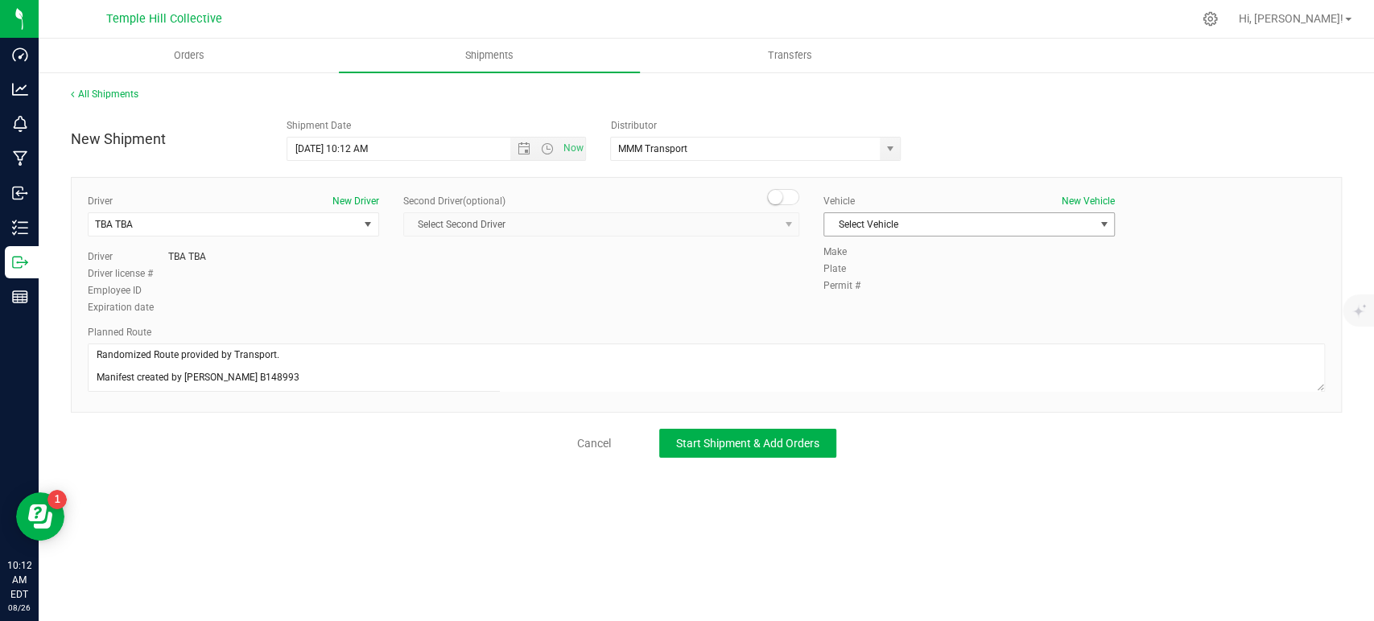
click at [873, 227] on span "Select Vehicle" at bounding box center [959, 224] width 270 height 23
click at [873, 255] on li "TBA" at bounding box center [969, 252] width 290 height 24
click at [790, 445] on span "Start Shipment & Add Orders" at bounding box center [747, 443] width 143 height 13
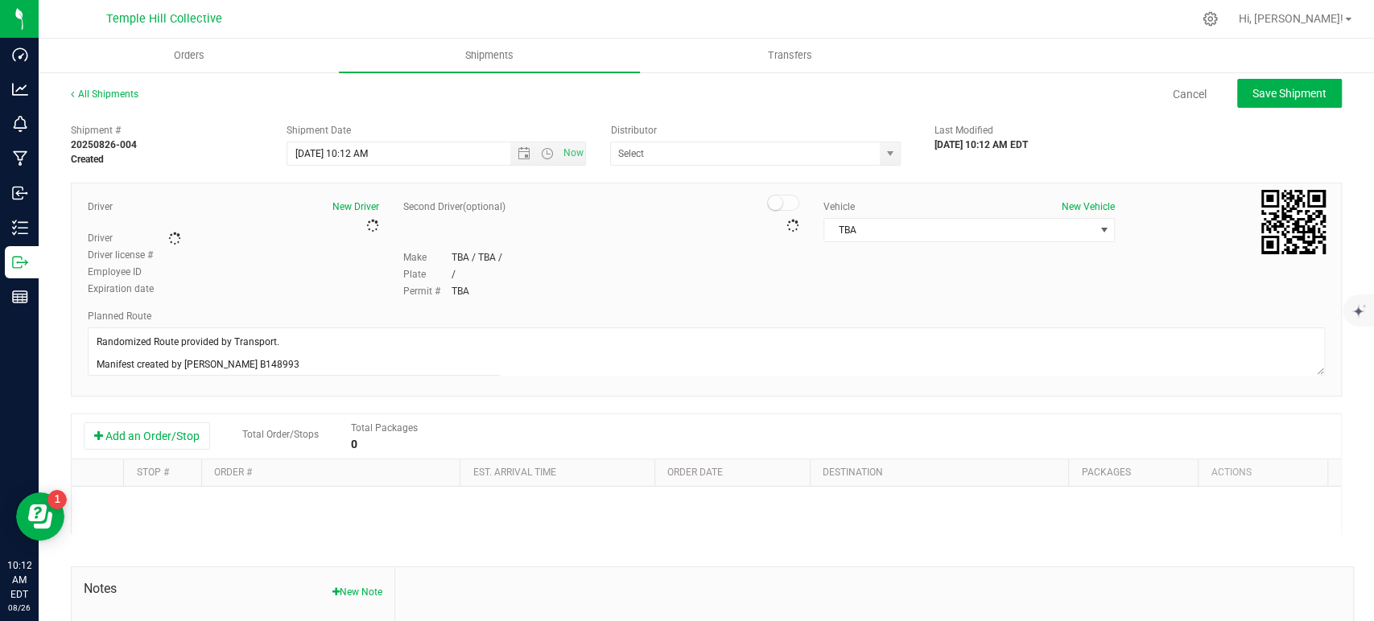
type input "MMM Transport"
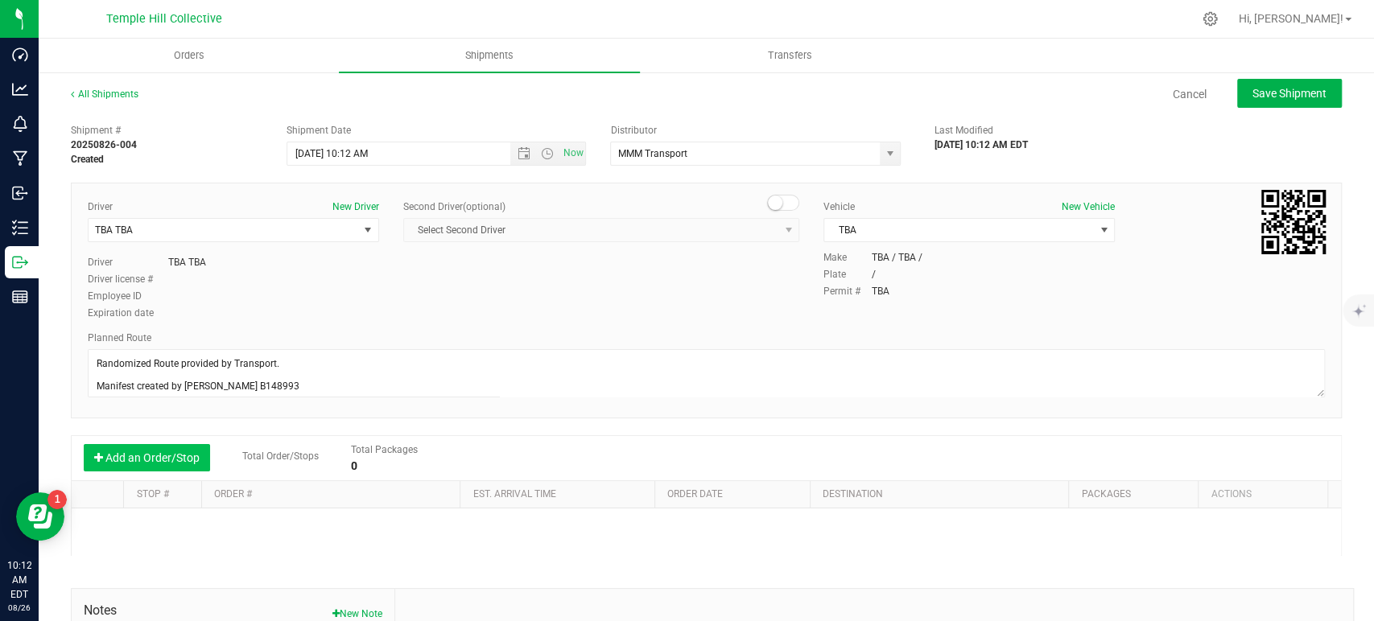
click at [152, 457] on button "Add an Order/Stop" at bounding box center [147, 457] width 126 height 27
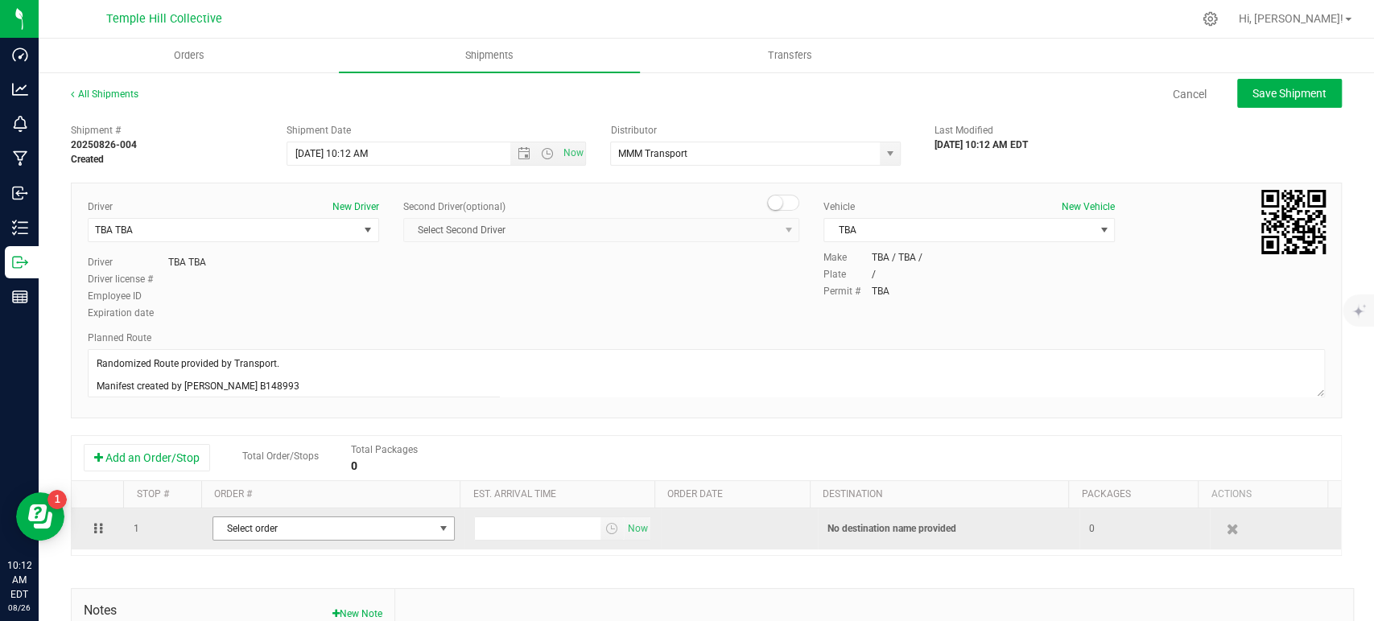
click at [332, 527] on span "Select order" at bounding box center [323, 529] width 221 height 23
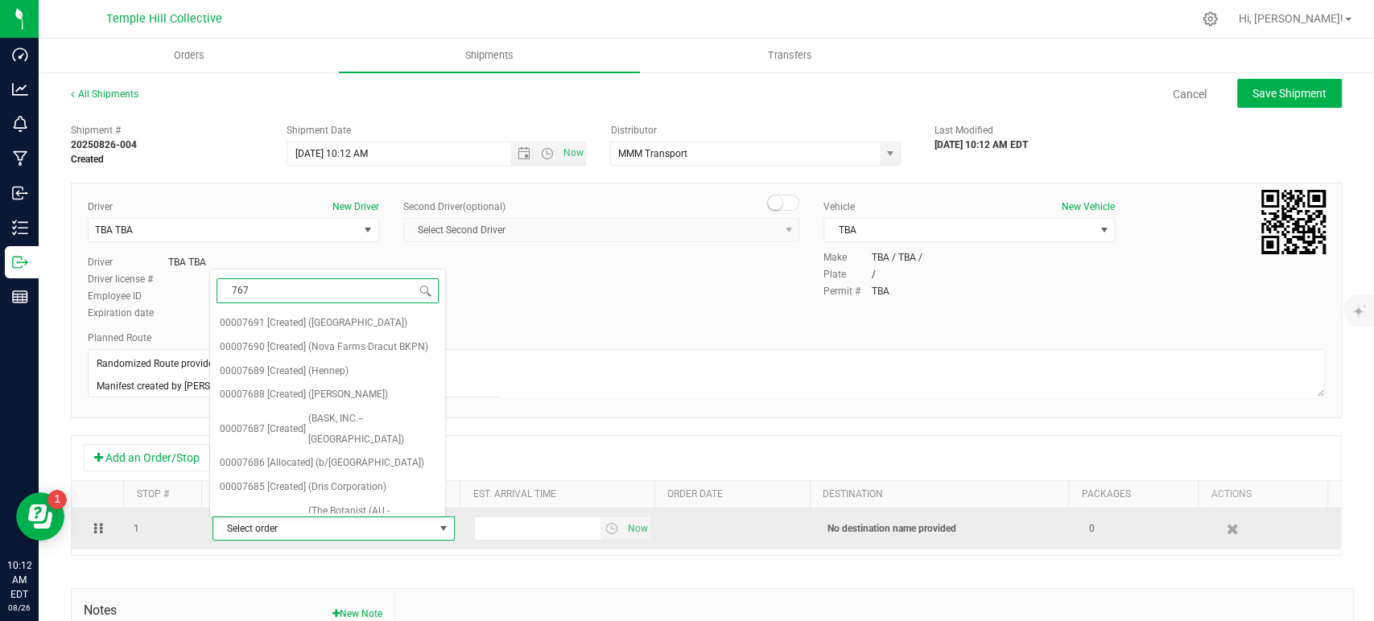
type input "7675"
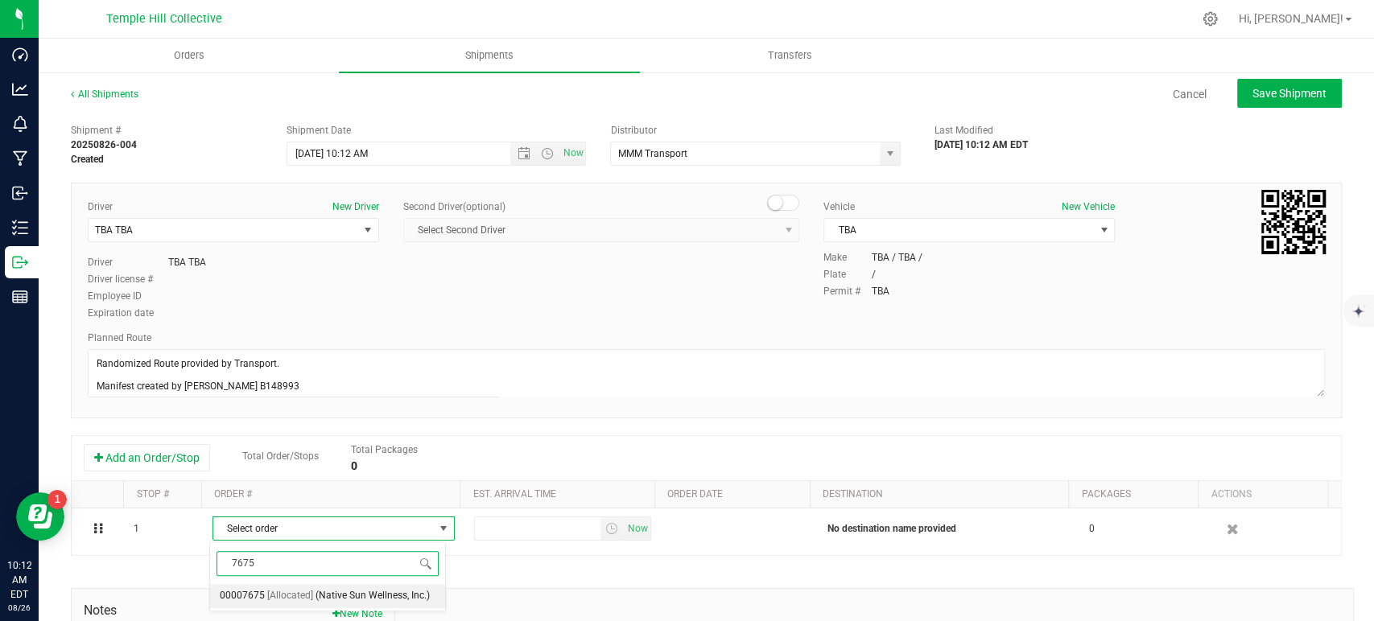
click at [357, 595] on span "(Native Sun Wellness, Inc.)" at bounding box center [373, 596] width 114 height 21
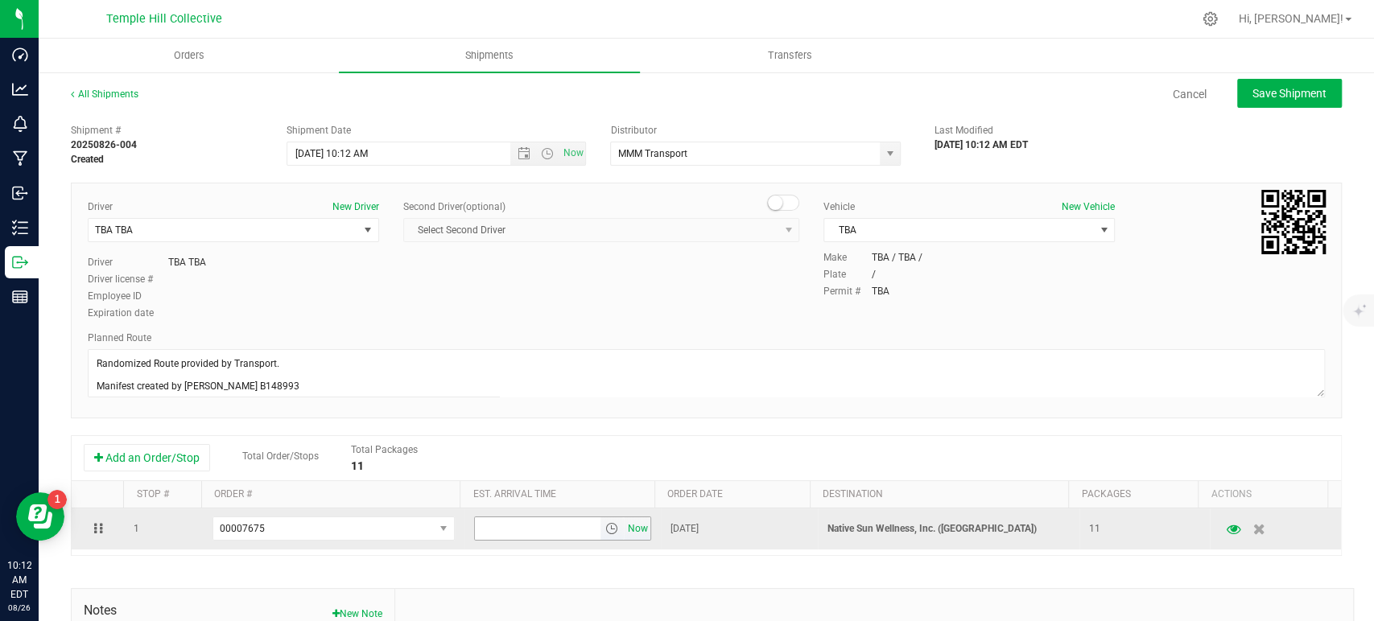
click at [631, 530] on span "Now" at bounding box center [637, 529] width 27 height 23
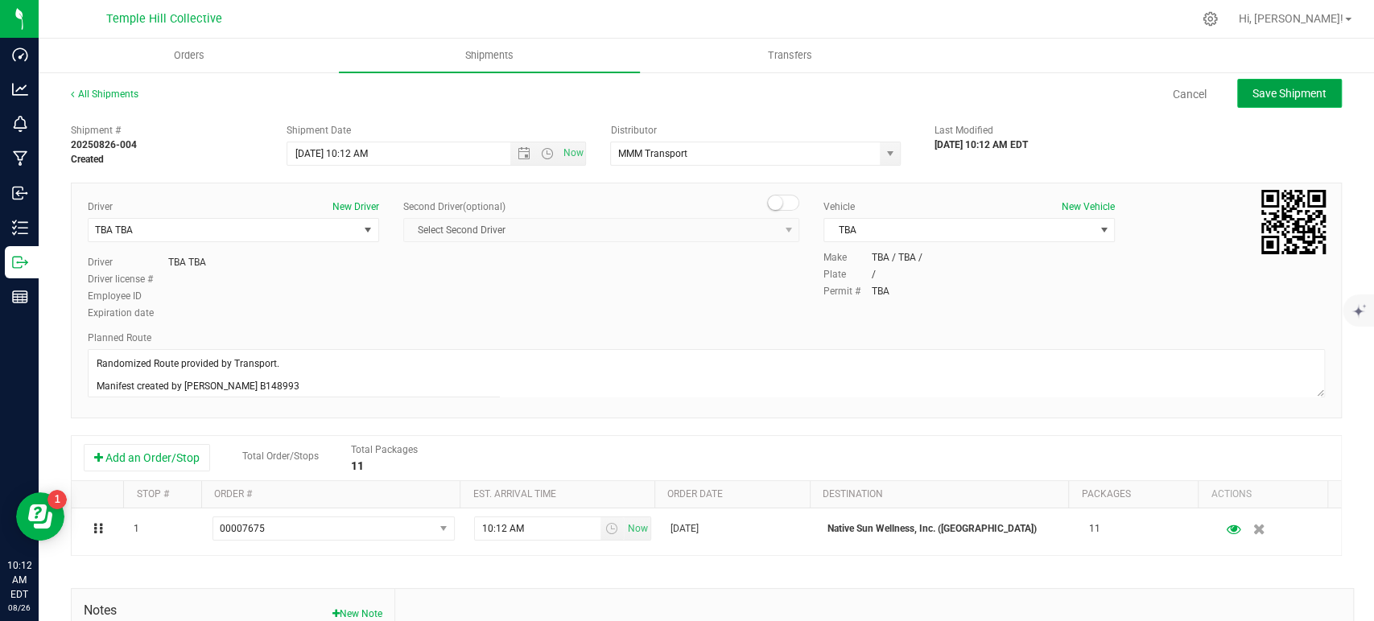
click at [1282, 97] on span "Save Shipment" at bounding box center [1290, 93] width 74 height 13
type input "8/26/2025 2:12 PM"
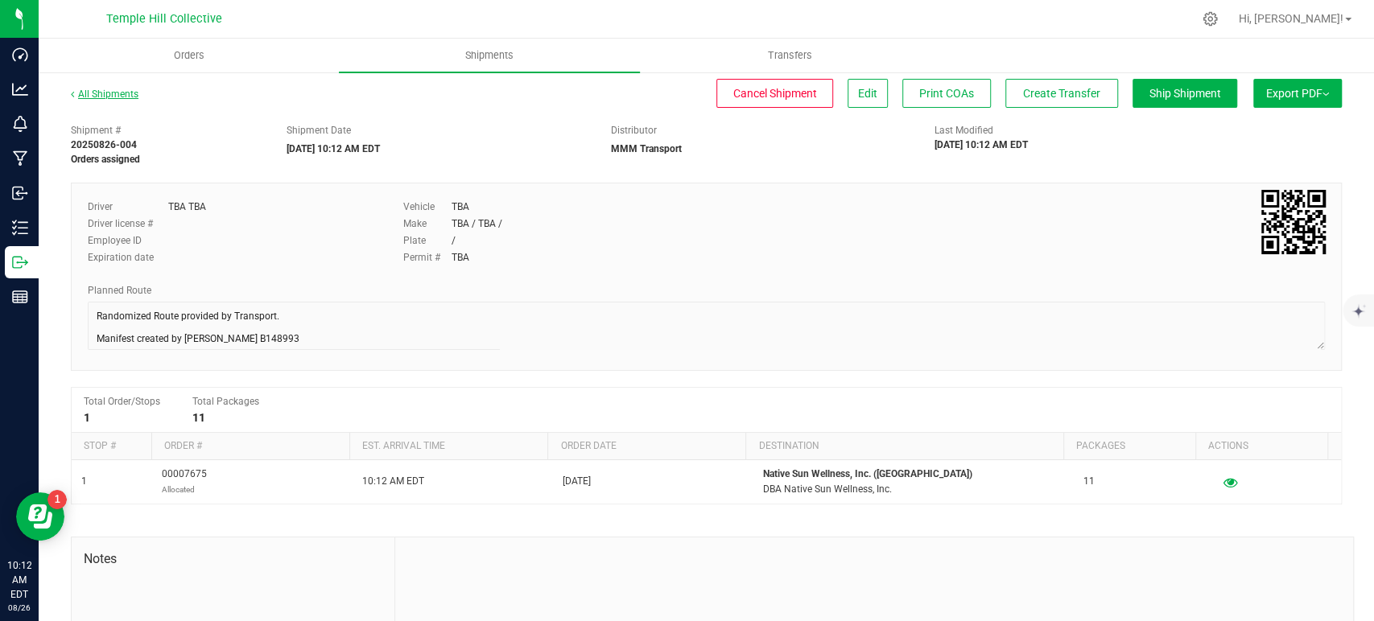
click at [123, 99] on link "All Shipments" at bounding box center [105, 94] width 68 height 11
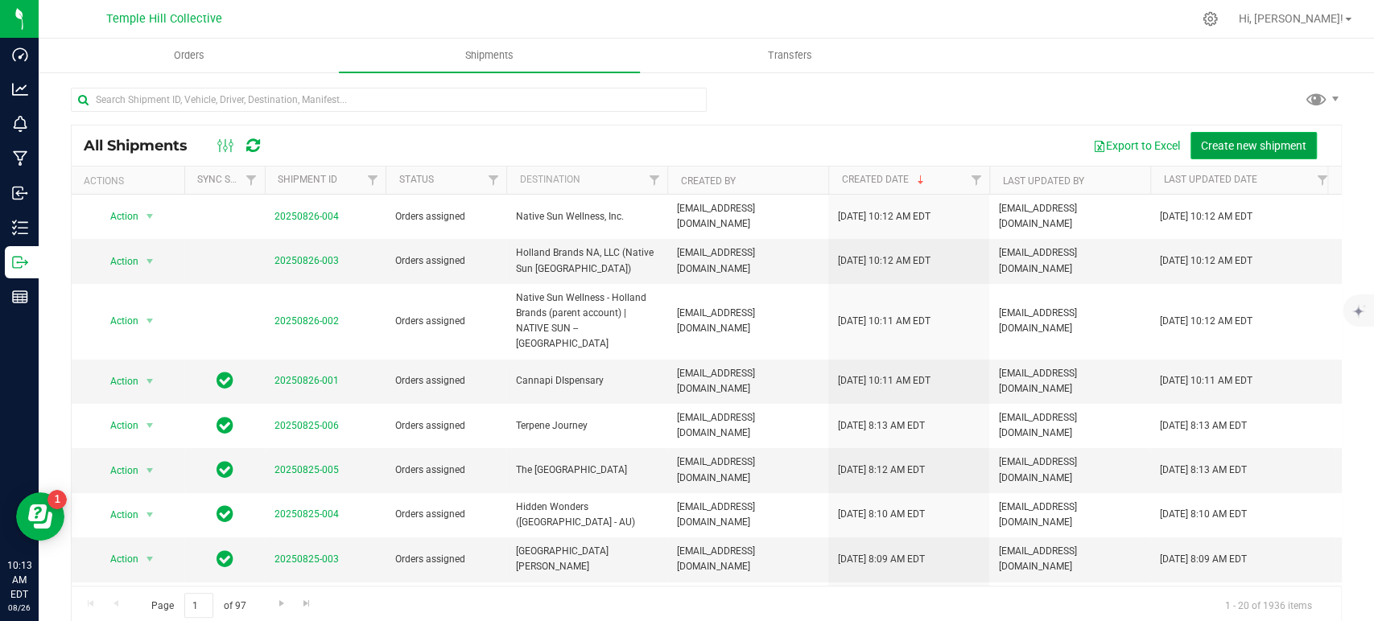
click at [1258, 146] on span "Create new shipment" at bounding box center [1253, 145] width 105 height 13
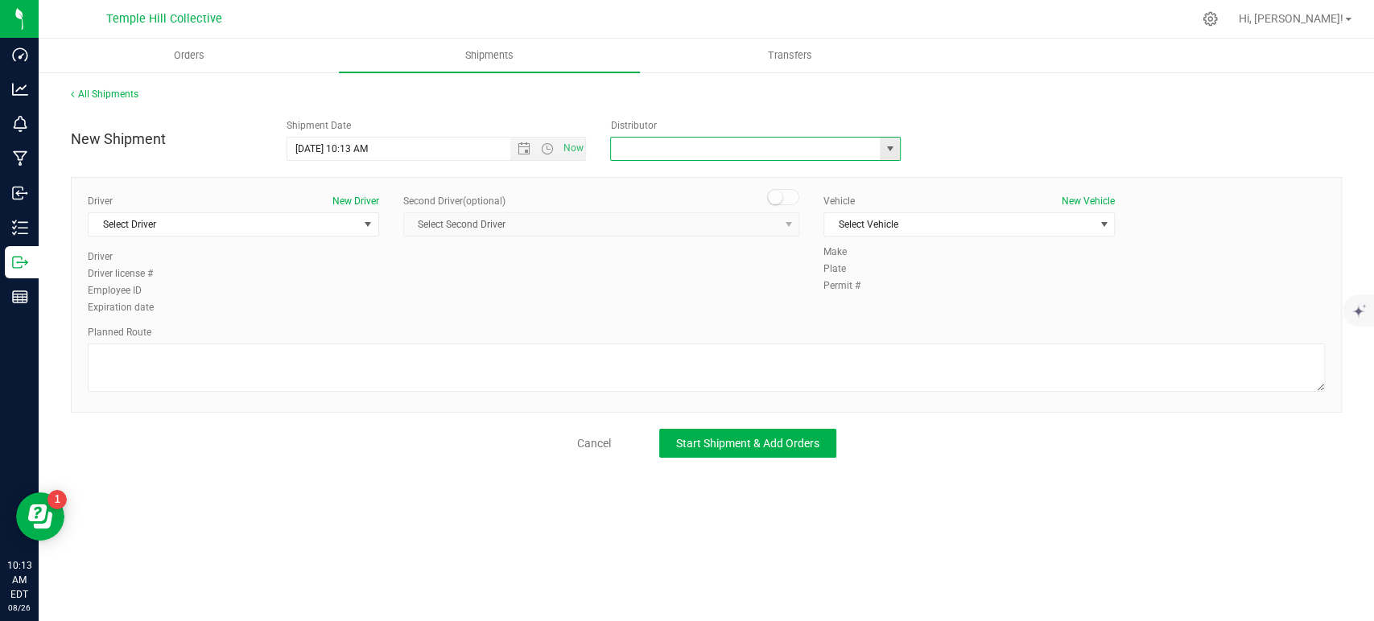
click at [733, 154] on input "text" at bounding box center [741, 149] width 261 height 23
click at [704, 177] on li "MMM Transport" at bounding box center [755, 176] width 289 height 24
type input "MMM Transport"
click at [324, 227] on span "Select Driver" at bounding box center [224, 224] width 270 height 23
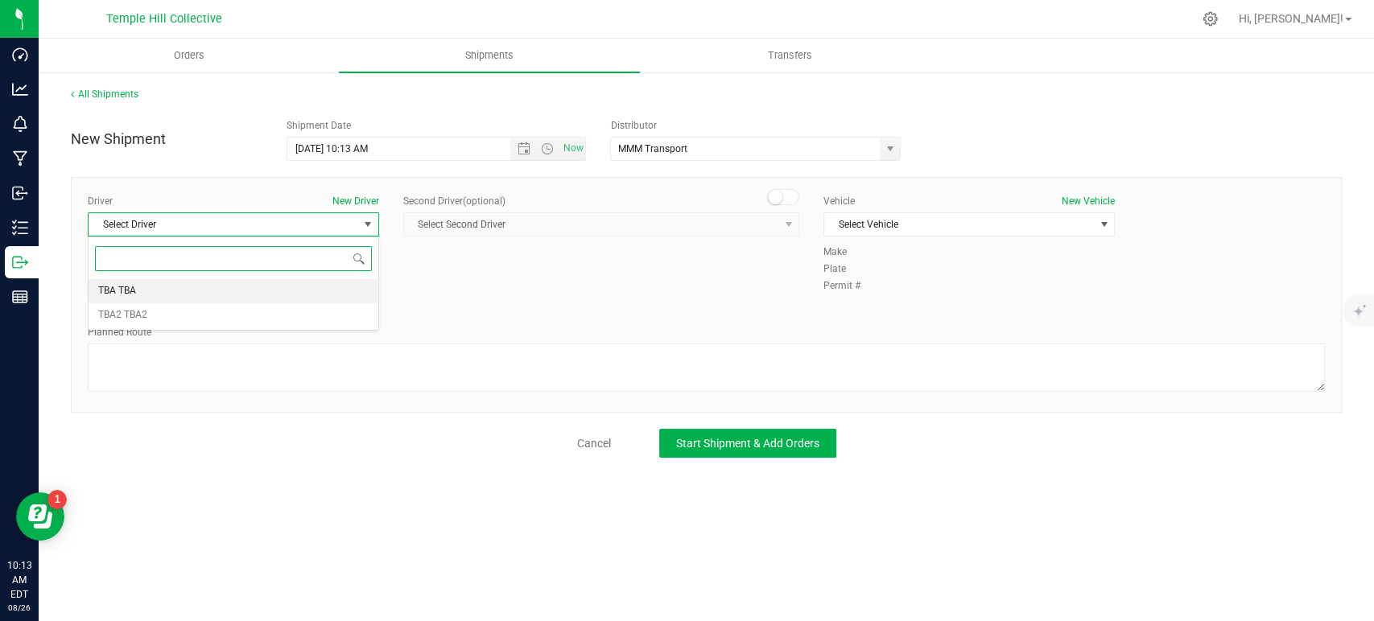
click at [230, 288] on li "TBA TBA" at bounding box center [234, 291] width 290 height 24
click at [234, 359] on textarea at bounding box center [706, 368] width 1237 height 48
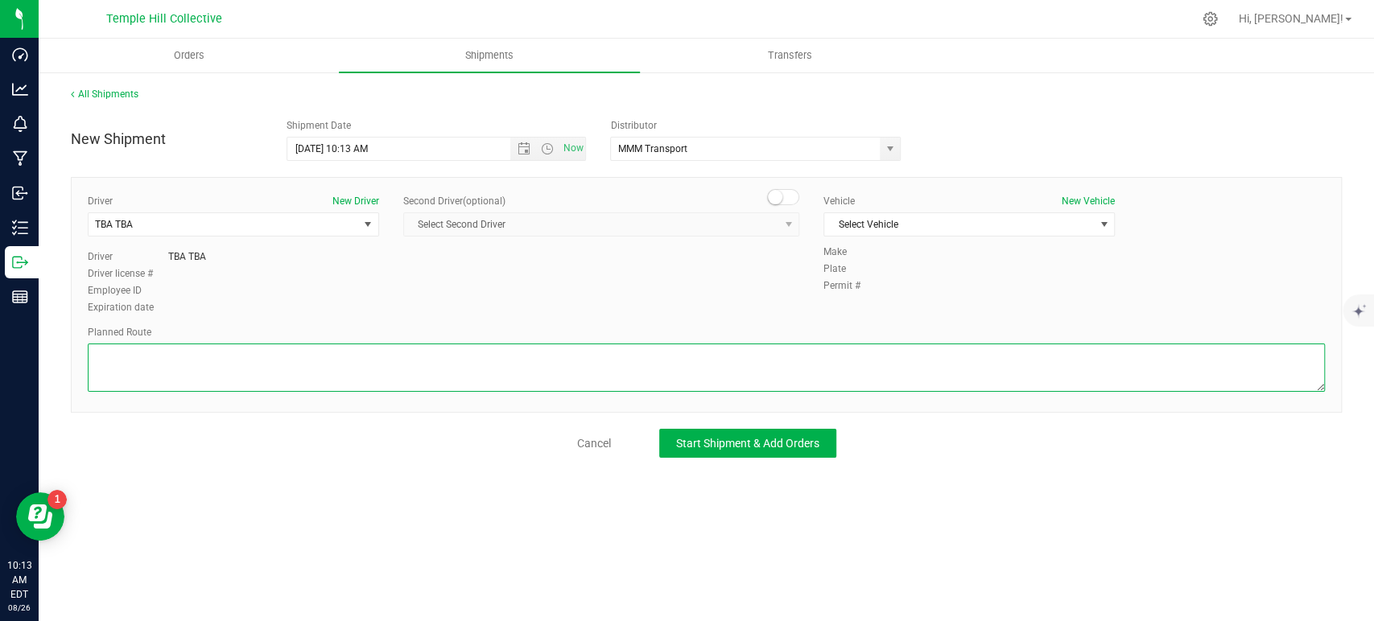
paste textarea "Randomized Route provided by Transport. Manifest created by Makayla Rice B148993"
type textarea "Randomized Route provided by Transport. Manifest created by Makayla Rice B148993"
click at [943, 213] on span "Select Vehicle" at bounding box center [959, 224] width 270 height 23
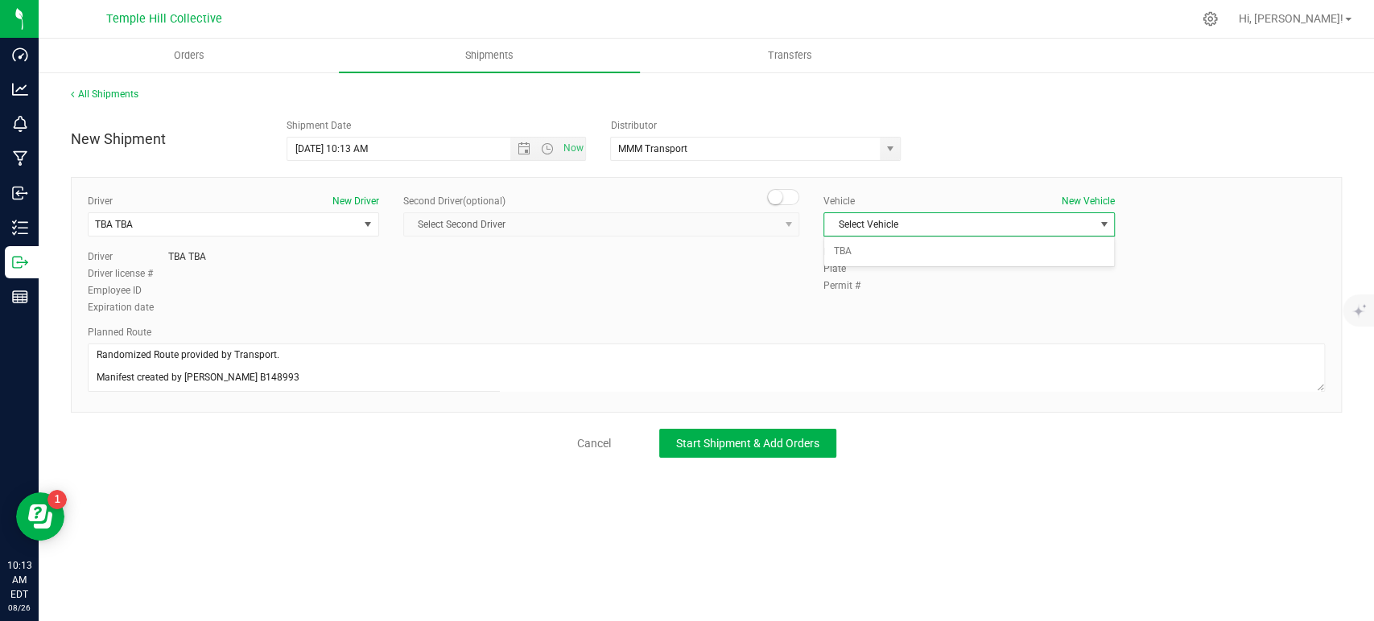
click at [888, 263] on div "Select Vehicle TBA No data found." at bounding box center [968, 252] width 291 height 31
click at [881, 250] on li "TBA" at bounding box center [969, 252] width 290 height 24
click at [770, 444] on span "Start Shipment & Add Orders" at bounding box center [747, 443] width 143 height 13
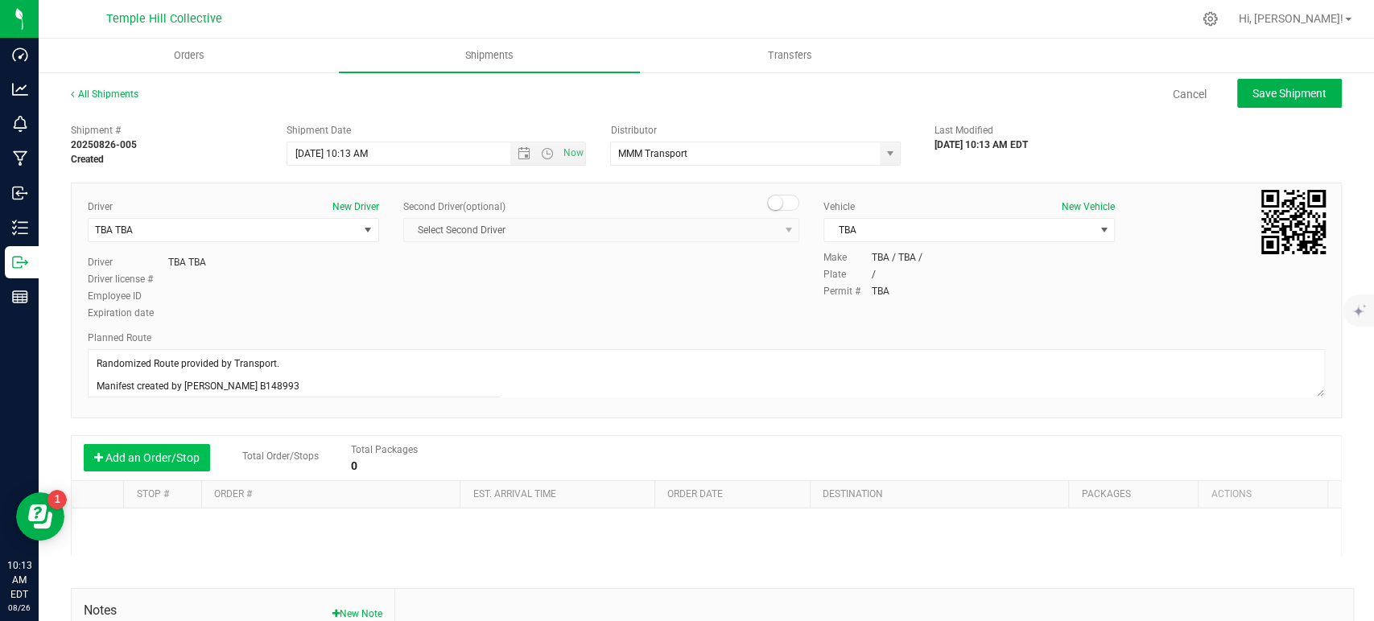
click at [160, 456] on button "Add an Order/Stop" at bounding box center [147, 457] width 126 height 27
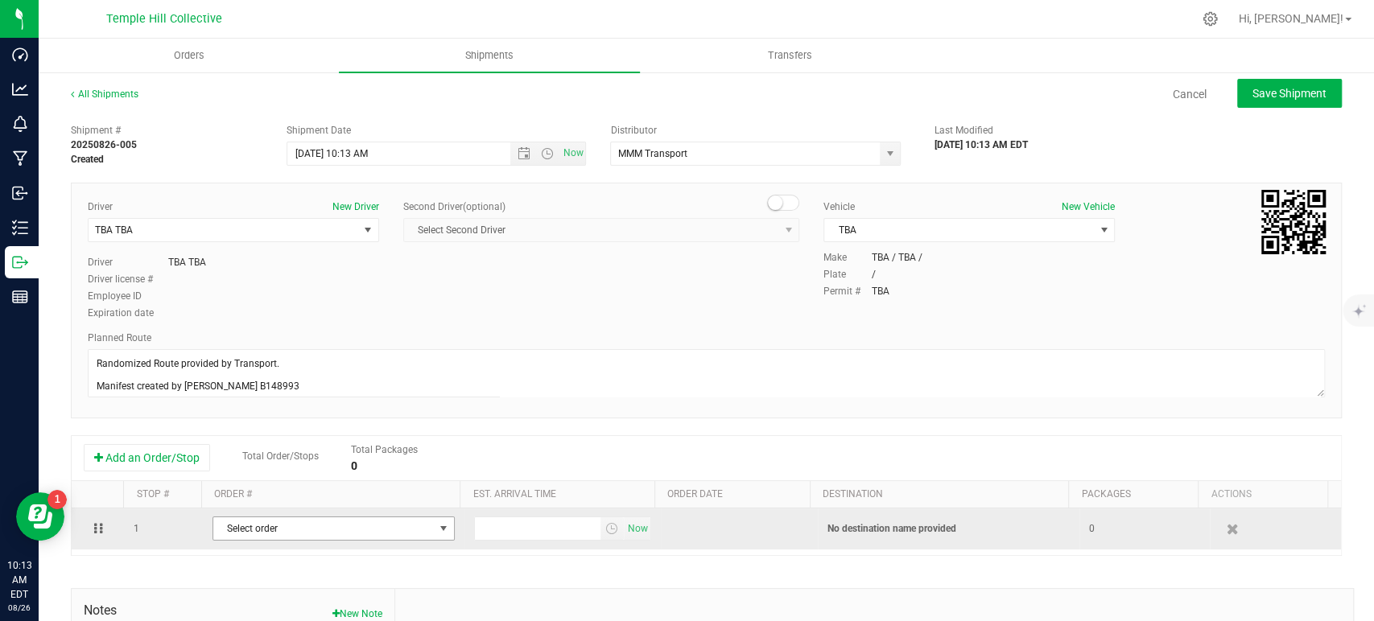
click at [308, 530] on span "Select order" at bounding box center [323, 529] width 221 height 23
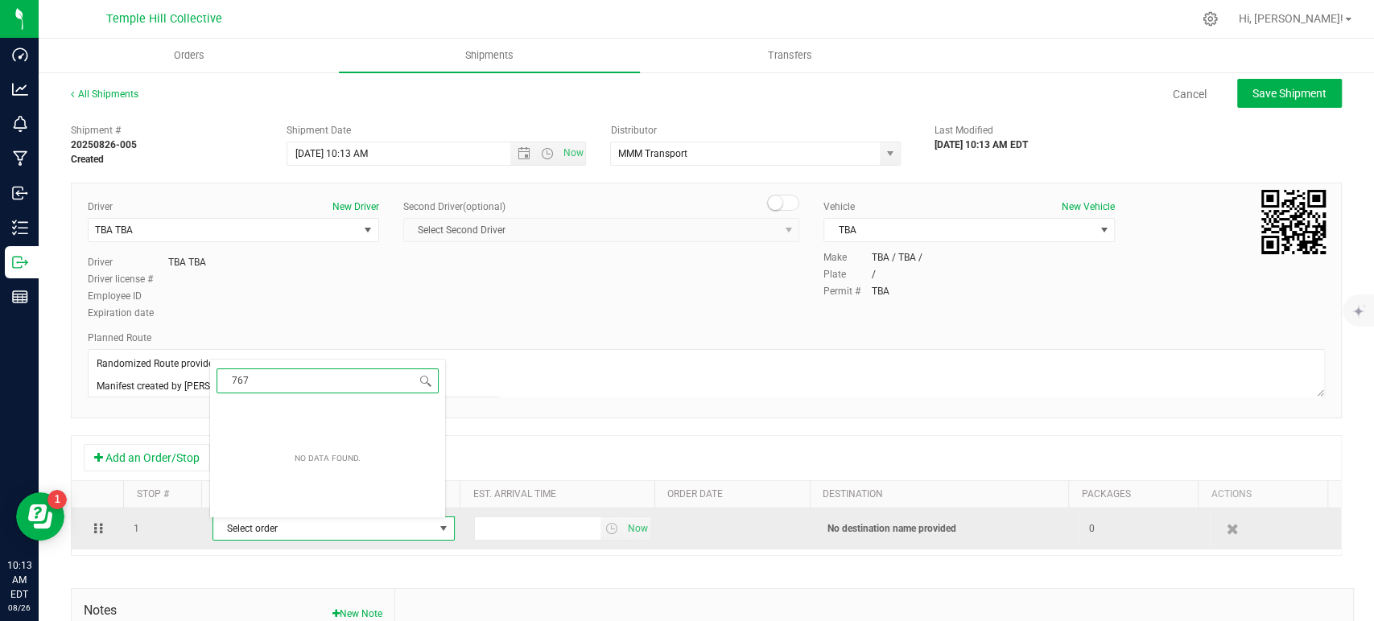
type input "7676"
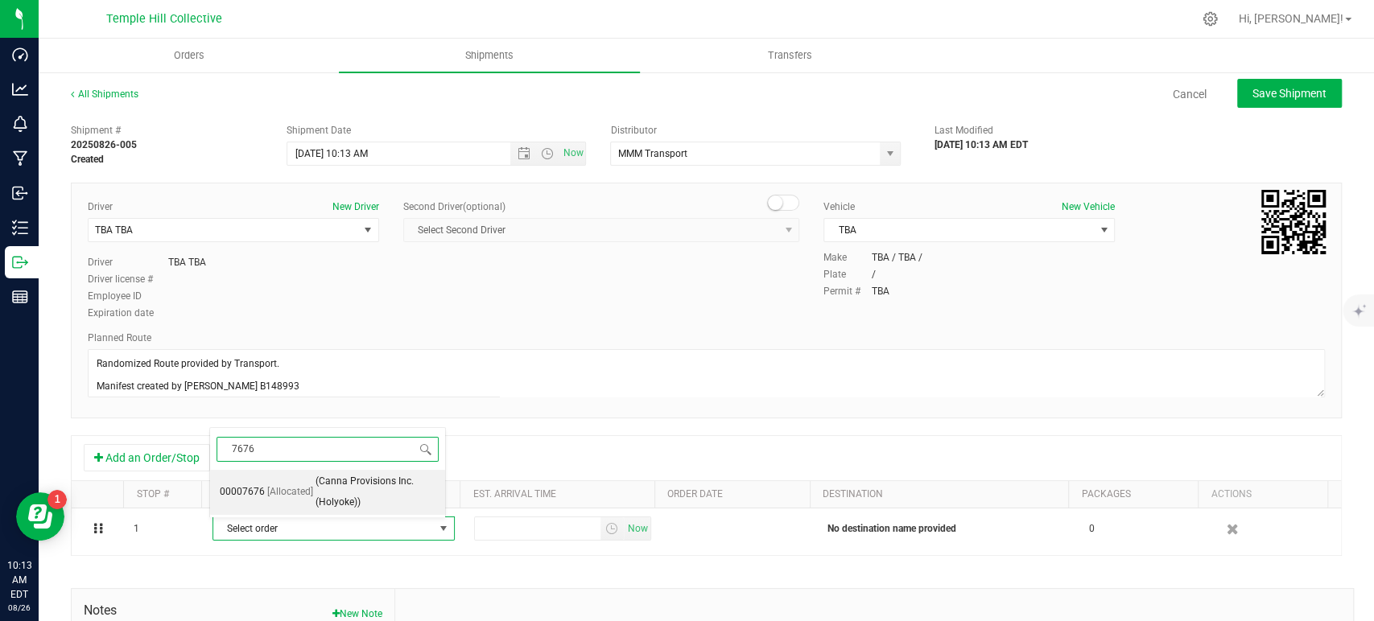
click at [316, 489] on span "(Canna Provisions Inc. (Holyoke))" at bounding box center [376, 492] width 120 height 41
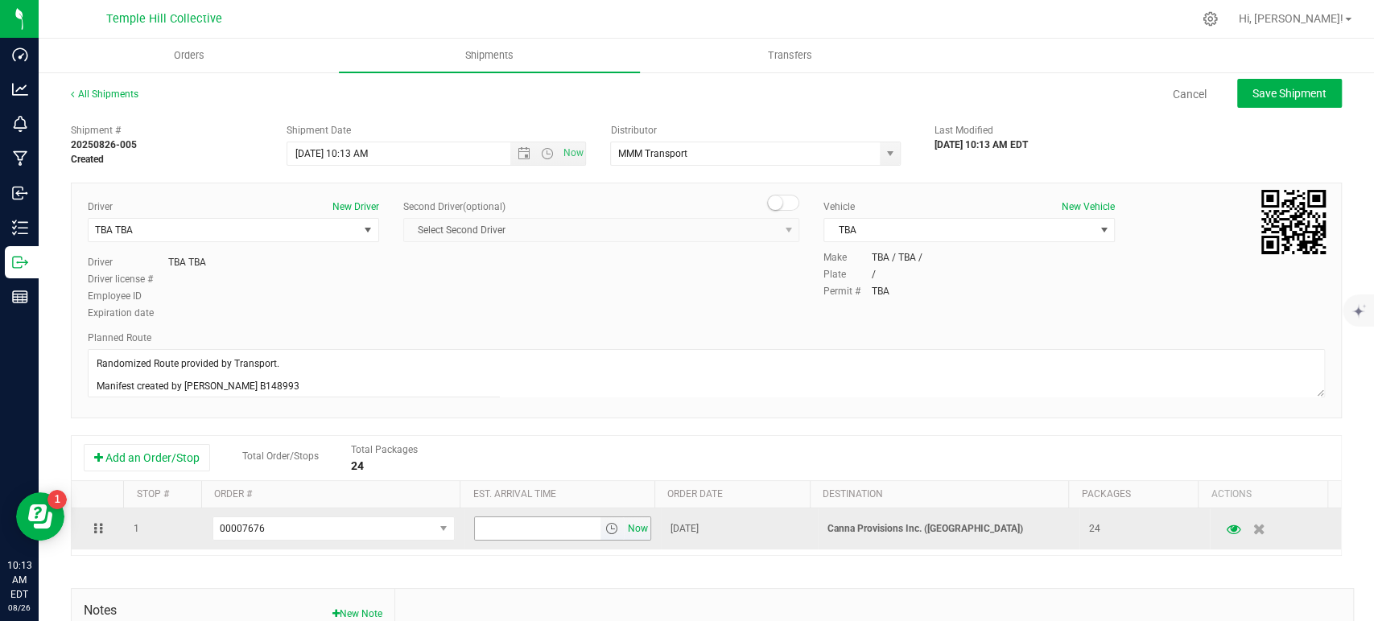
click at [624, 529] on span "Now" at bounding box center [637, 529] width 27 height 23
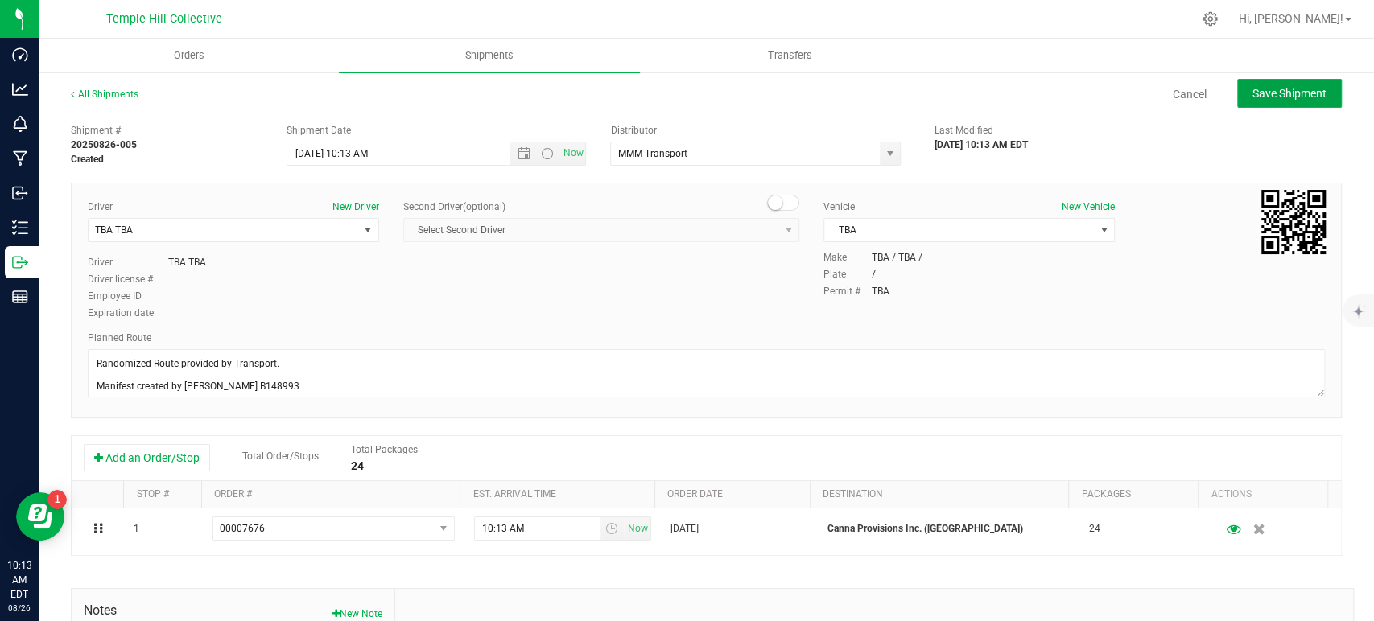
click at [1272, 94] on span "Save Shipment" at bounding box center [1290, 93] width 74 height 13
type input "8/26/2025 2:13 PM"
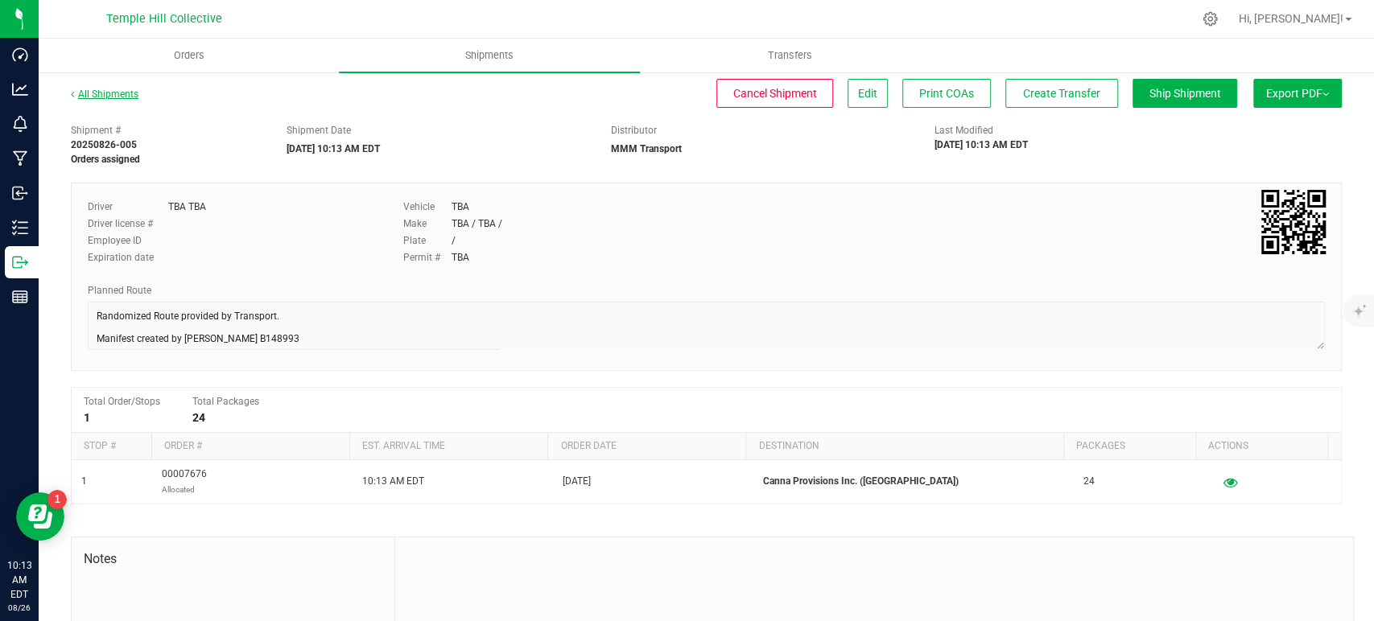
click at [126, 96] on link "All Shipments" at bounding box center [105, 94] width 68 height 11
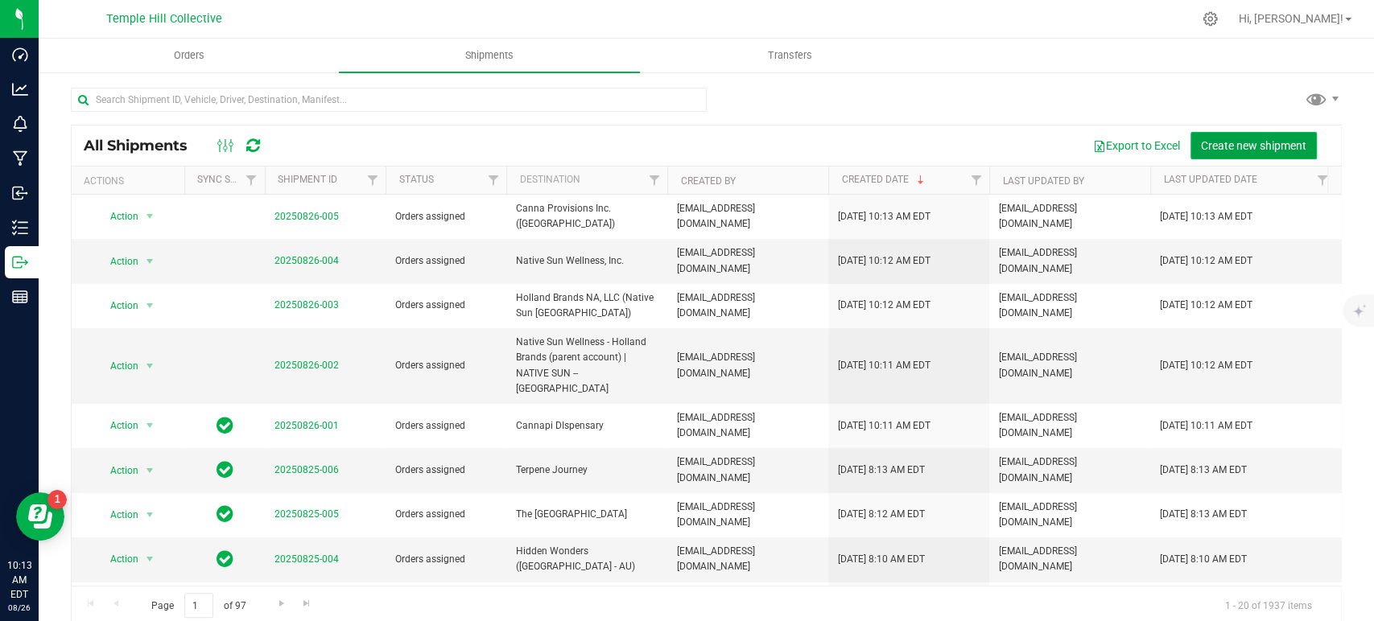
click at [1236, 144] on span "Create new shipment" at bounding box center [1253, 145] width 105 height 13
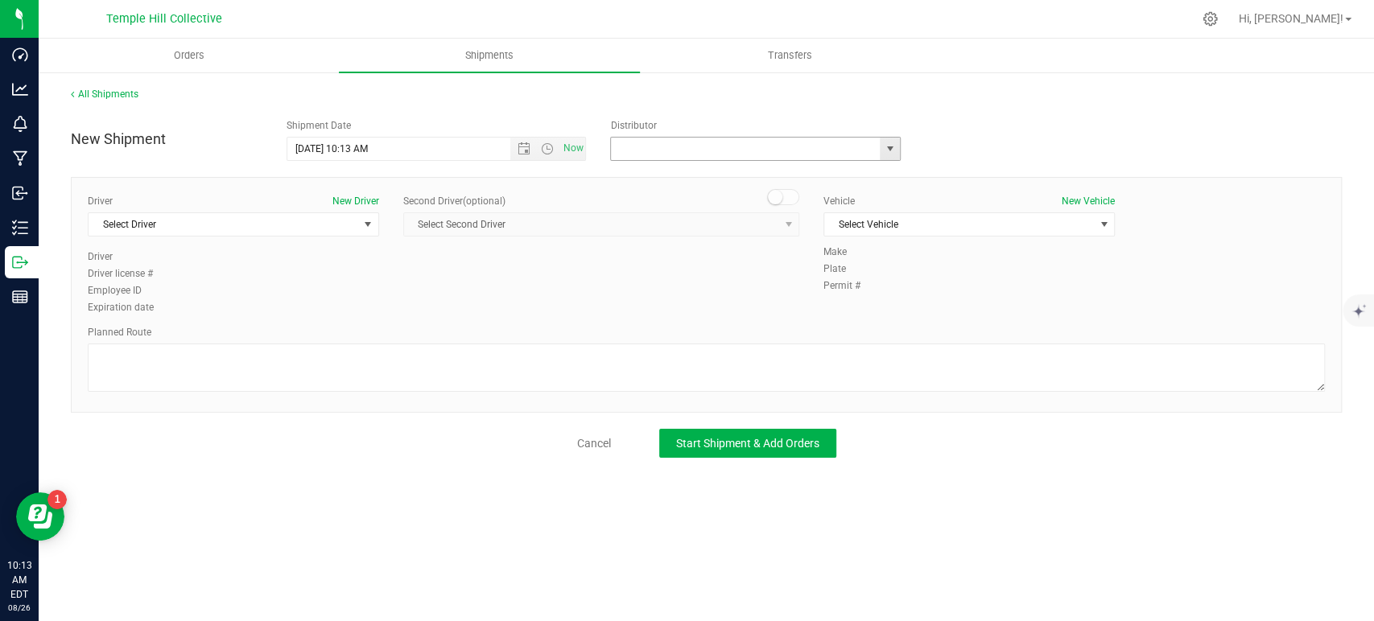
click at [676, 142] on input "text" at bounding box center [741, 149] width 261 height 23
click at [681, 170] on li "MMM Transport" at bounding box center [755, 176] width 289 height 24
type input "MMM Transport"
click at [292, 227] on span "Select Driver" at bounding box center [224, 224] width 270 height 23
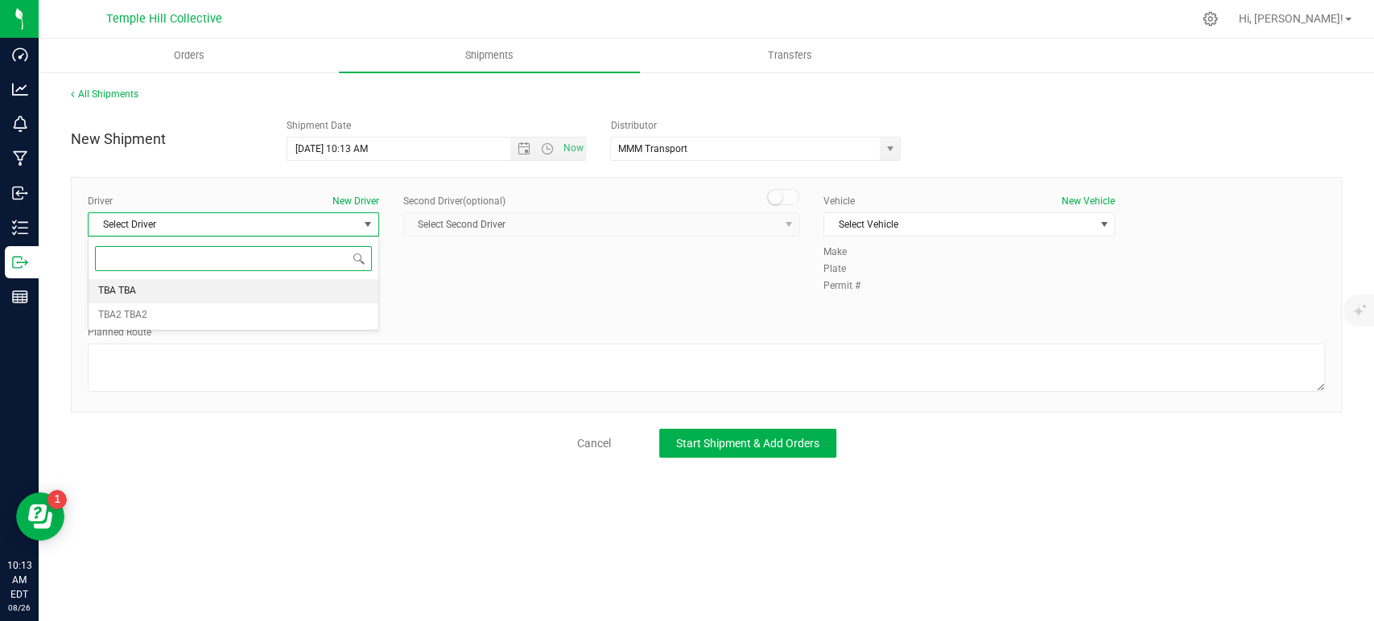
click at [272, 291] on li "TBA TBA" at bounding box center [234, 291] width 290 height 24
click at [907, 228] on span "Select Vehicle" at bounding box center [959, 224] width 270 height 23
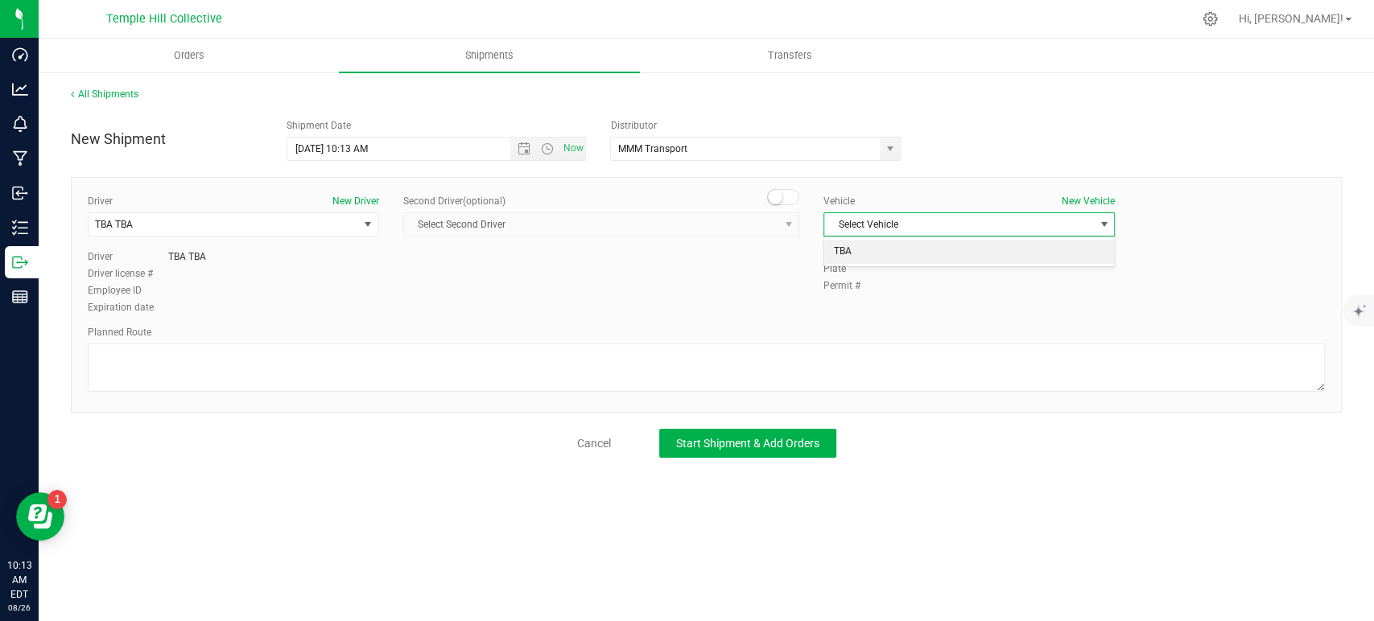
click at [878, 253] on li "TBA" at bounding box center [969, 252] width 290 height 24
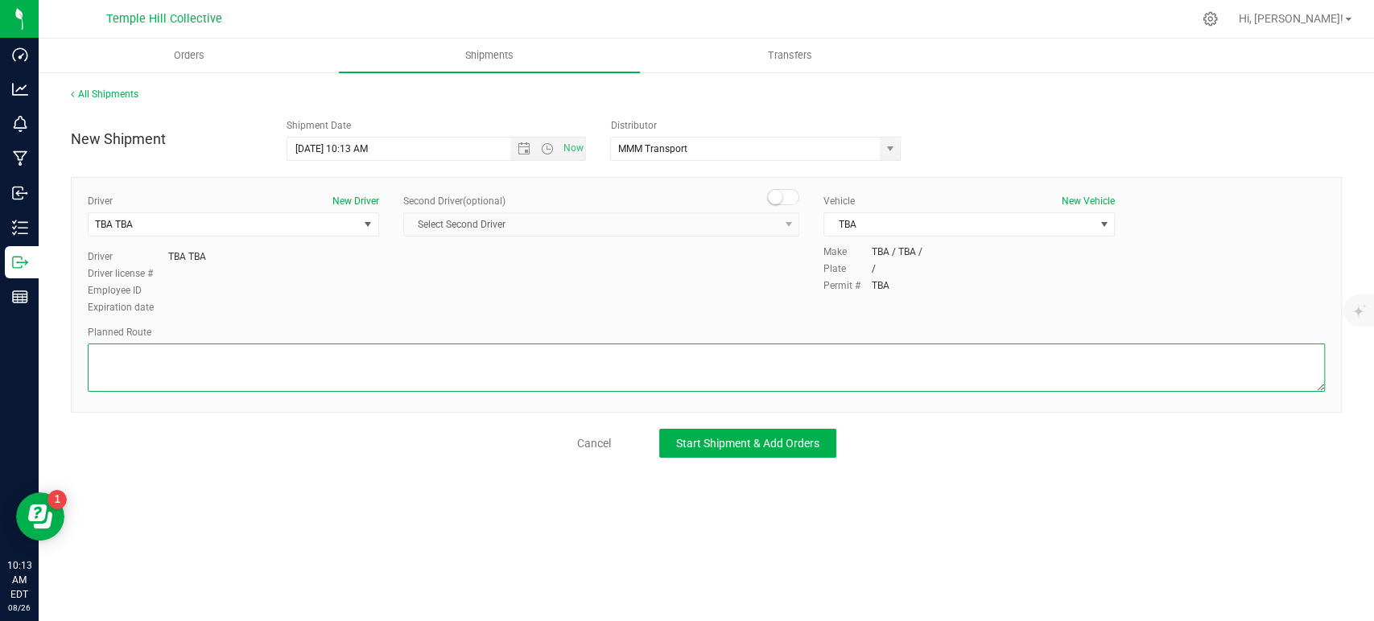
click at [771, 350] on textarea at bounding box center [706, 368] width 1237 height 48
paste textarea "Randomized Route provided by Transport. Manifest created by Makayla Rice B148993"
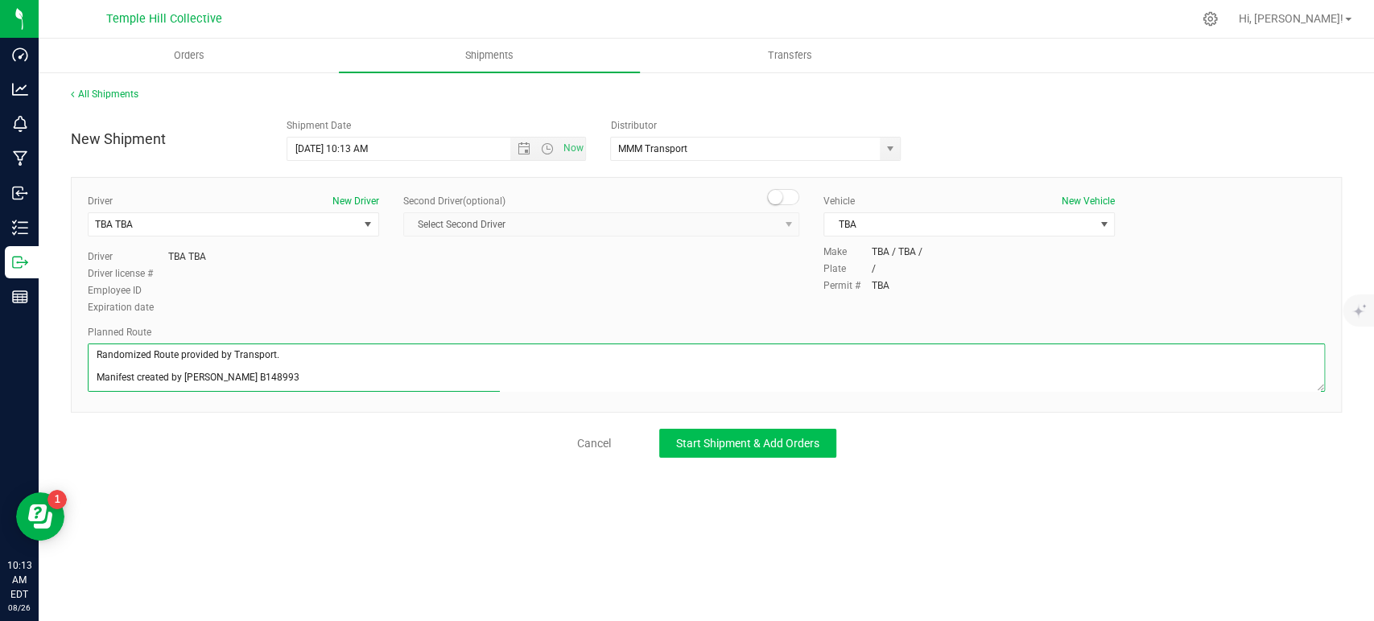
type textarea "Randomized Route provided by Transport. Manifest created by Makayla Rice B148993"
click at [779, 451] on button "Start Shipment & Add Orders" at bounding box center [747, 443] width 177 height 29
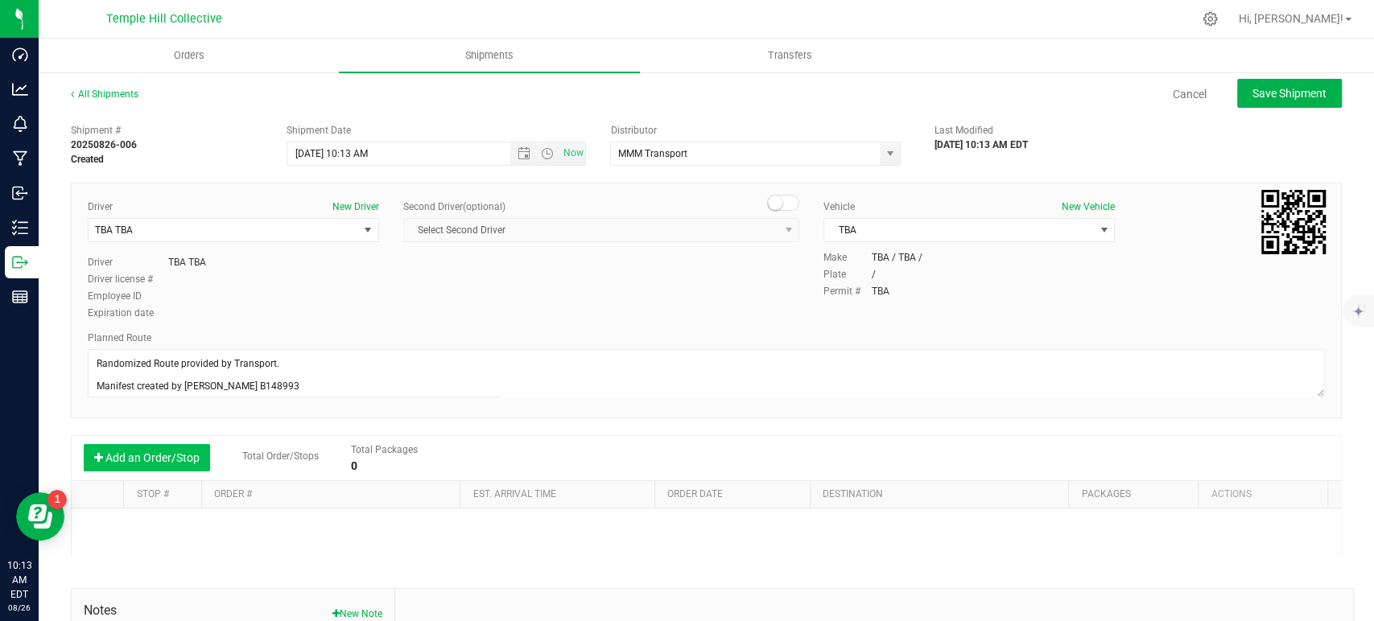
click at [157, 458] on button "Add an Order/Stop" at bounding box center [147, 457] width 126 height 27
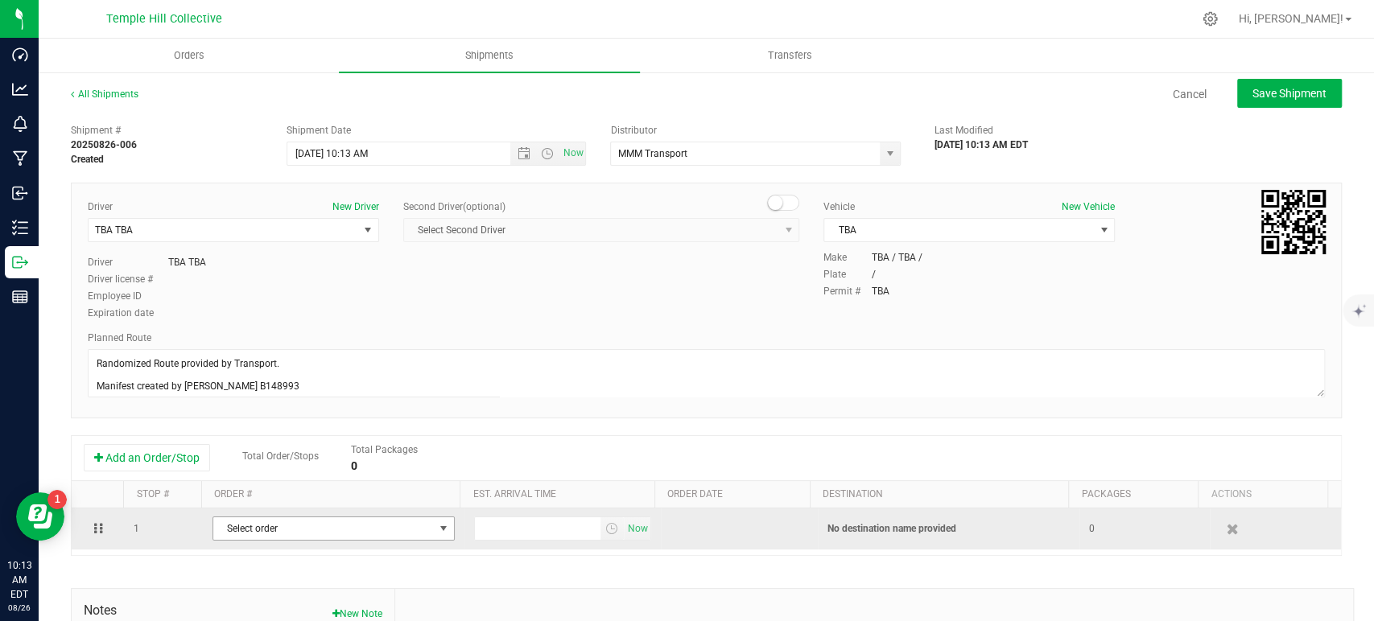
click at [314, 526] on span "Select order" at bounding box center [323, 529] width 221 height 23
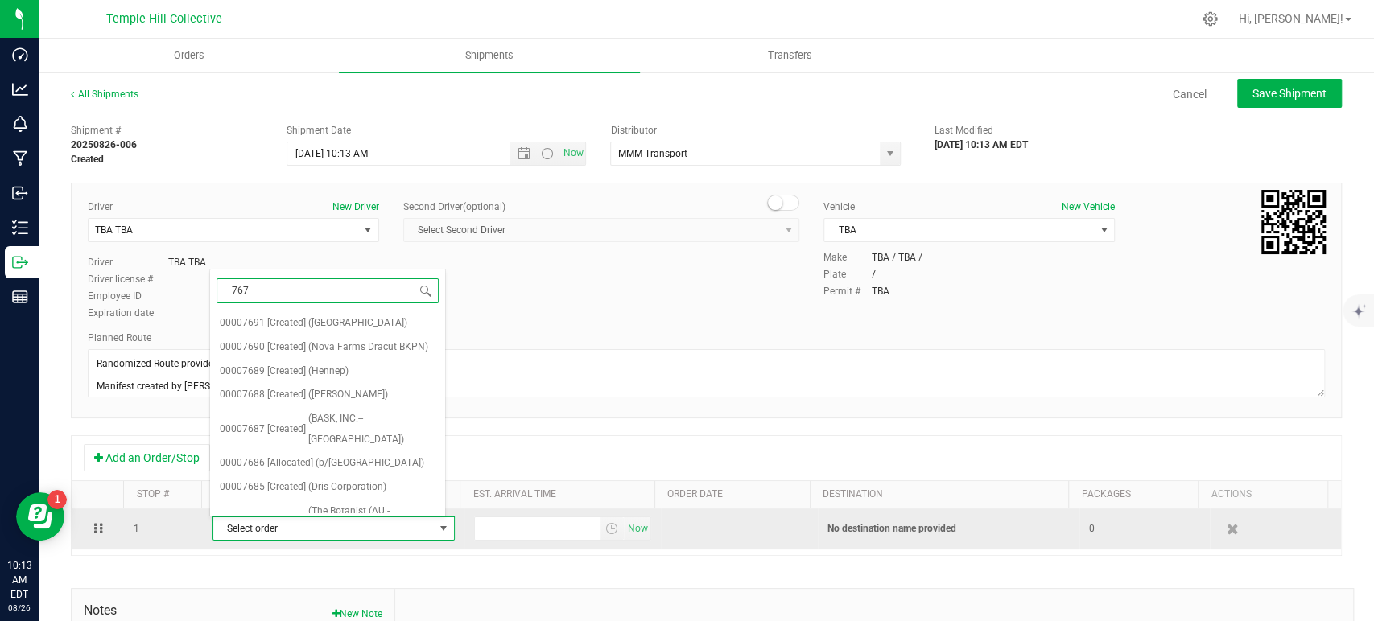
type input "7677"
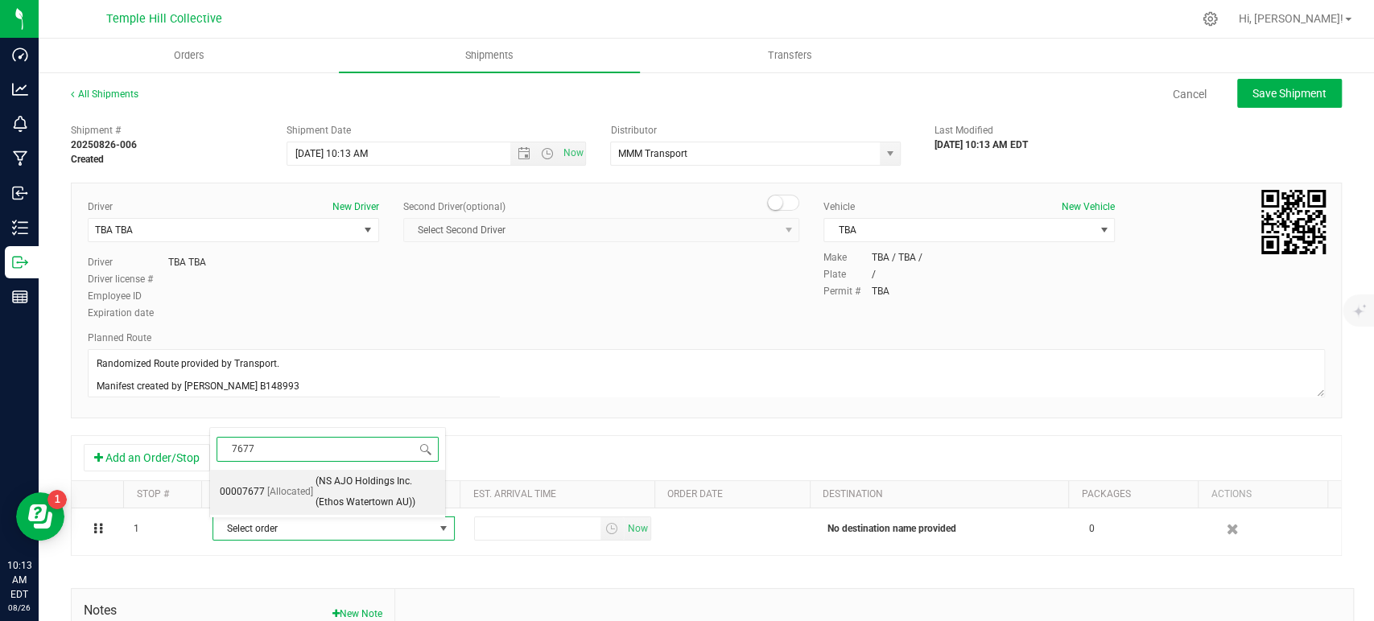
click at [332, 497] on span "(NS AJO Holdings Inc. (Ethos Watertown AU))" at bounding box center [376, 492] width 120 height 41
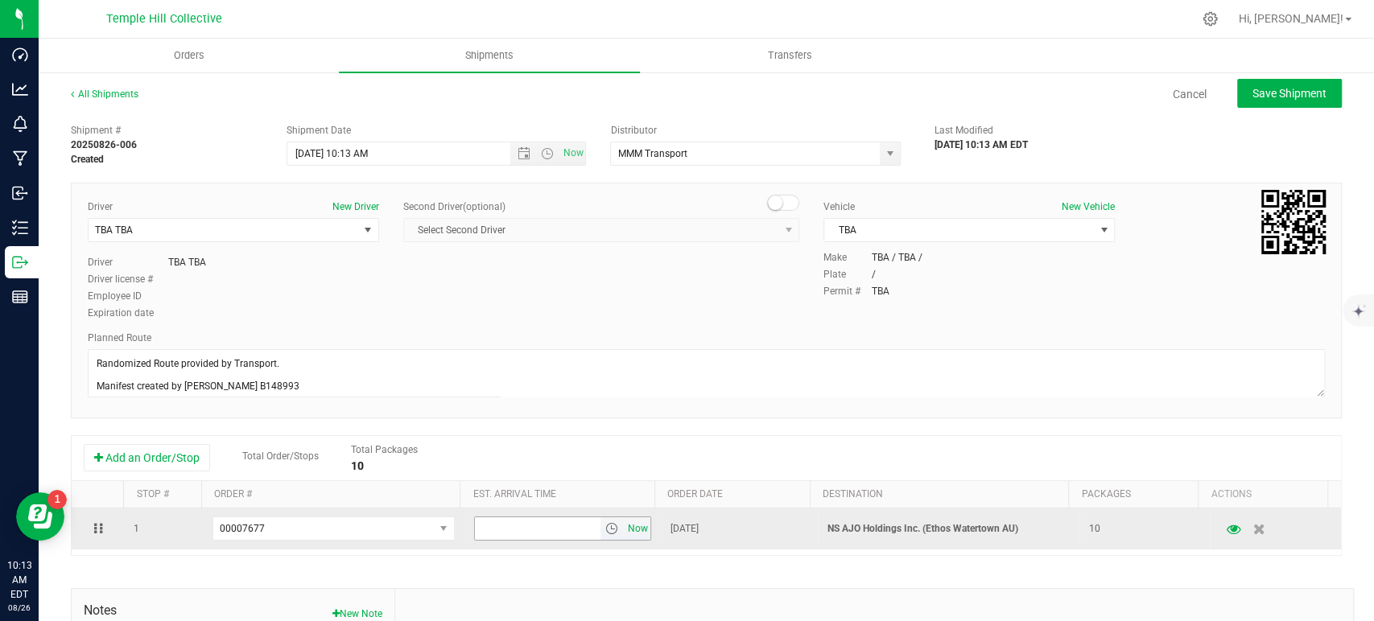
click at [624, 527] on span "Now" at bounding box center [637, 529] width 27 height 23
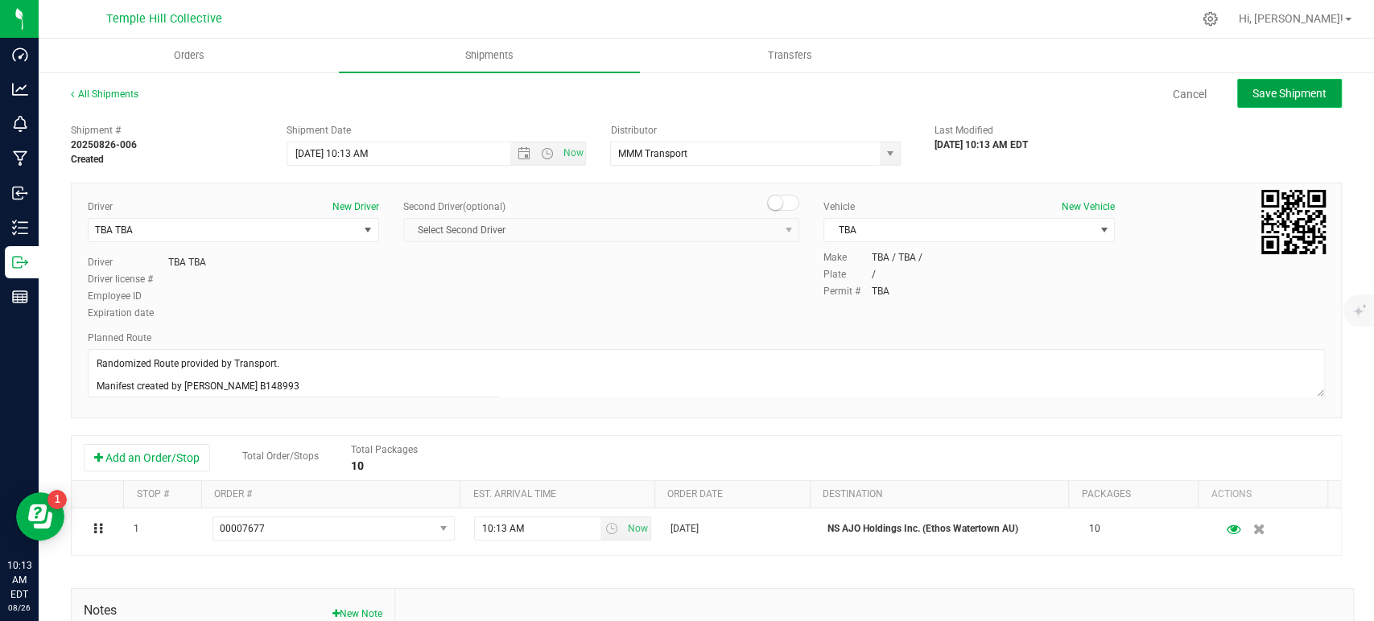
click at [1270, 97] on span "Save Shipment" at bounding box center [1290, 93] width 74 height 13
type input "8/26/2025 2:13 PM"
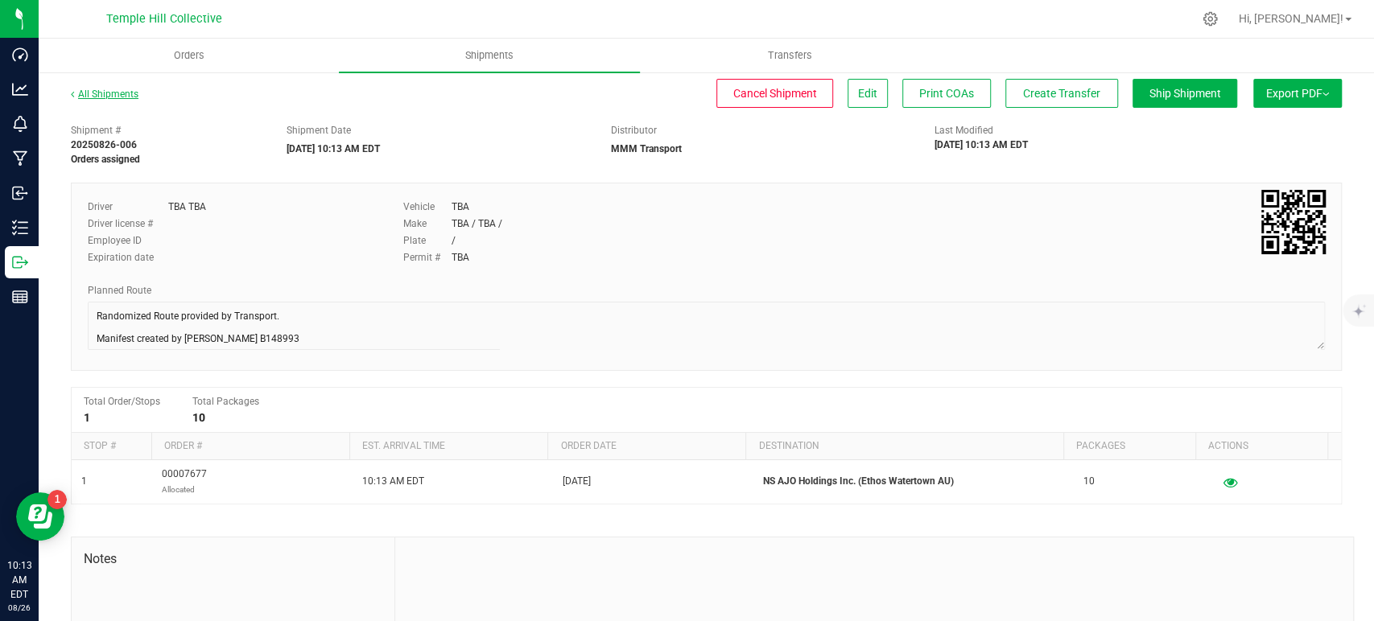
click at [122, 95] on link "All Shipments" at bounding box center [105, 94] width 68 height 11
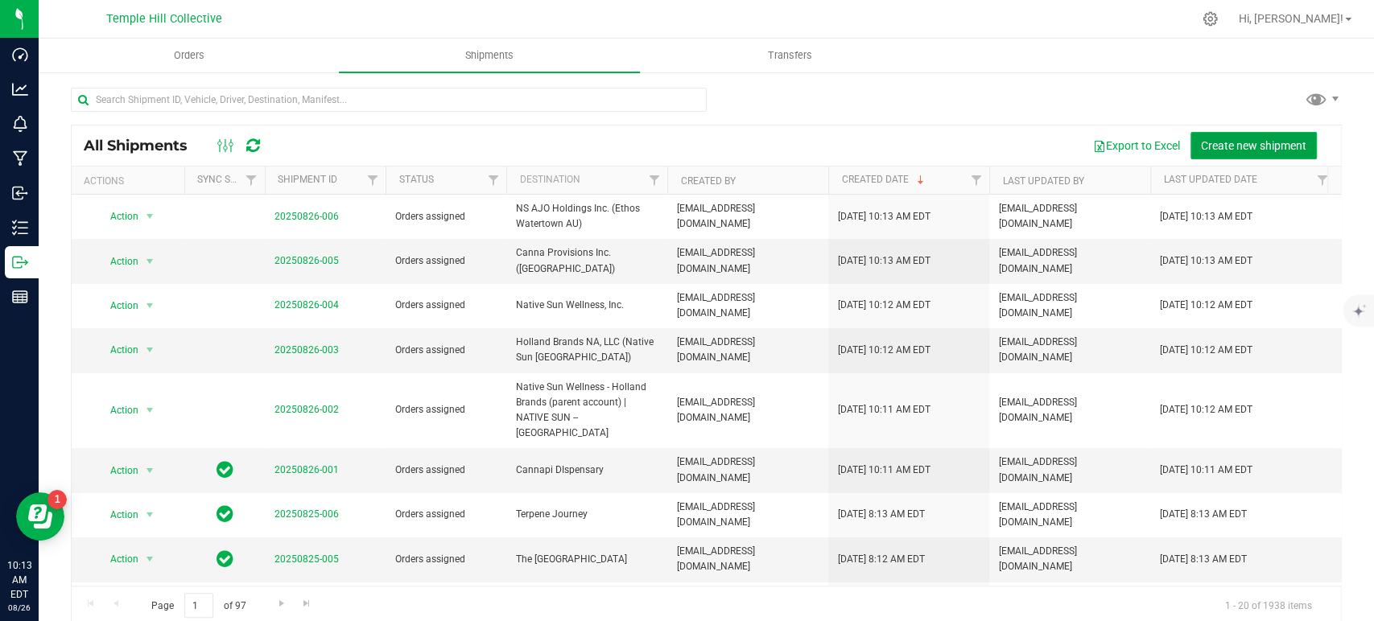
click at [1244, 147] on span "Create new shipment" at bounding box center [1253, 145] width 105 height 13
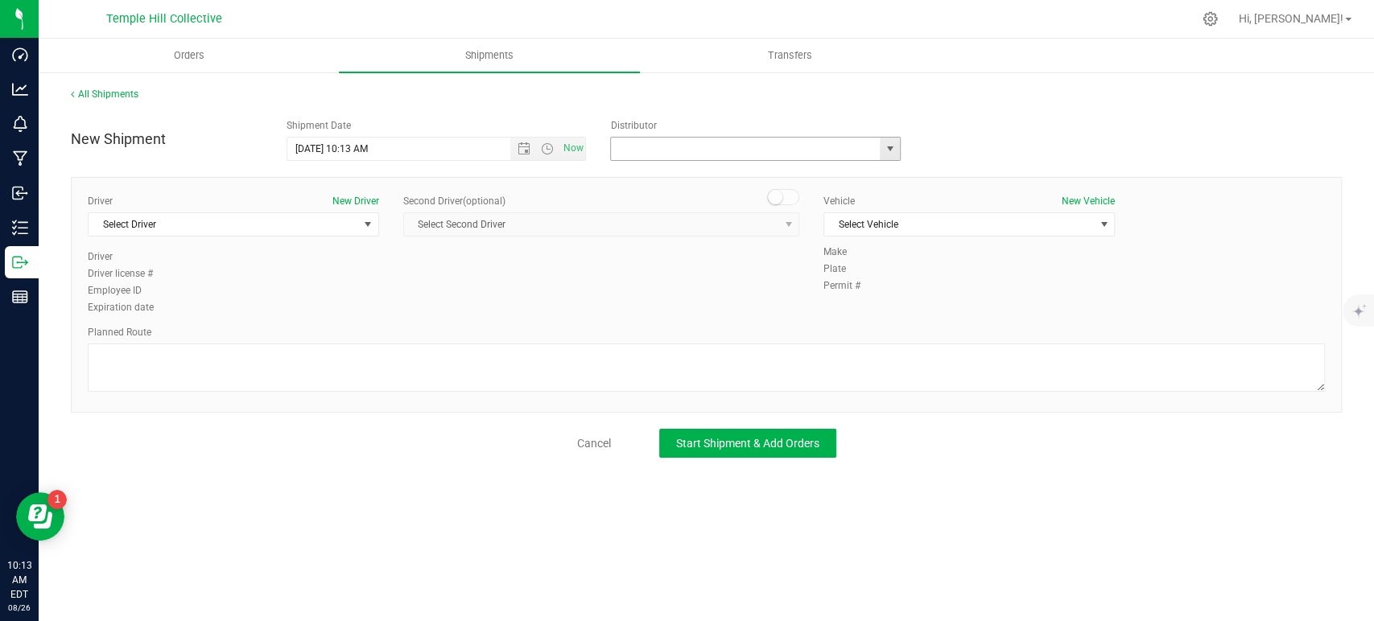
click at [704, 151] on input "text" at bounding box center [741, 149] width 261 height 23
click at [736, 175] on li "MMM Transport" at bounding box center [755, 176] width 289 height 24
type input "MMM Transport"
click at [284, 217] on span "Select Driver" at bounding box center [224, 224] width 270 height 23
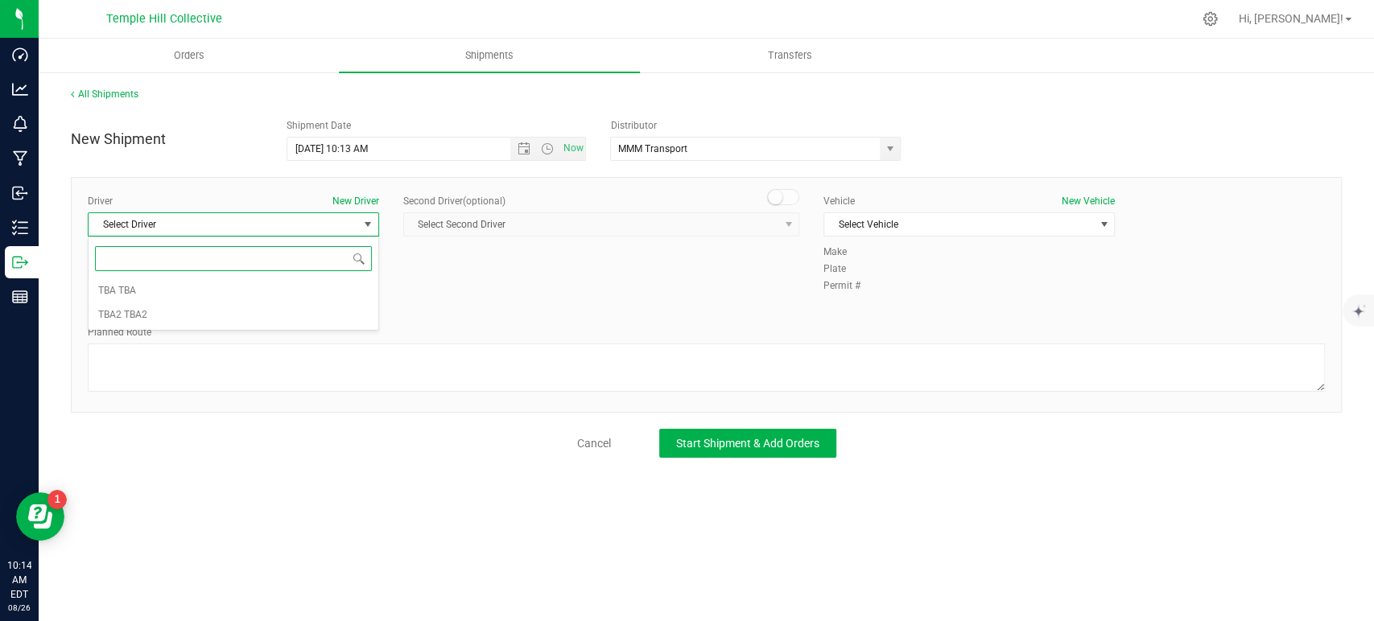
click at [244, 262] on input at bounding box center [233, 258] width 277 height 25
click at [231, 289] on li "TBA TBA" at bounding box center [234, 291] width 290 height 24
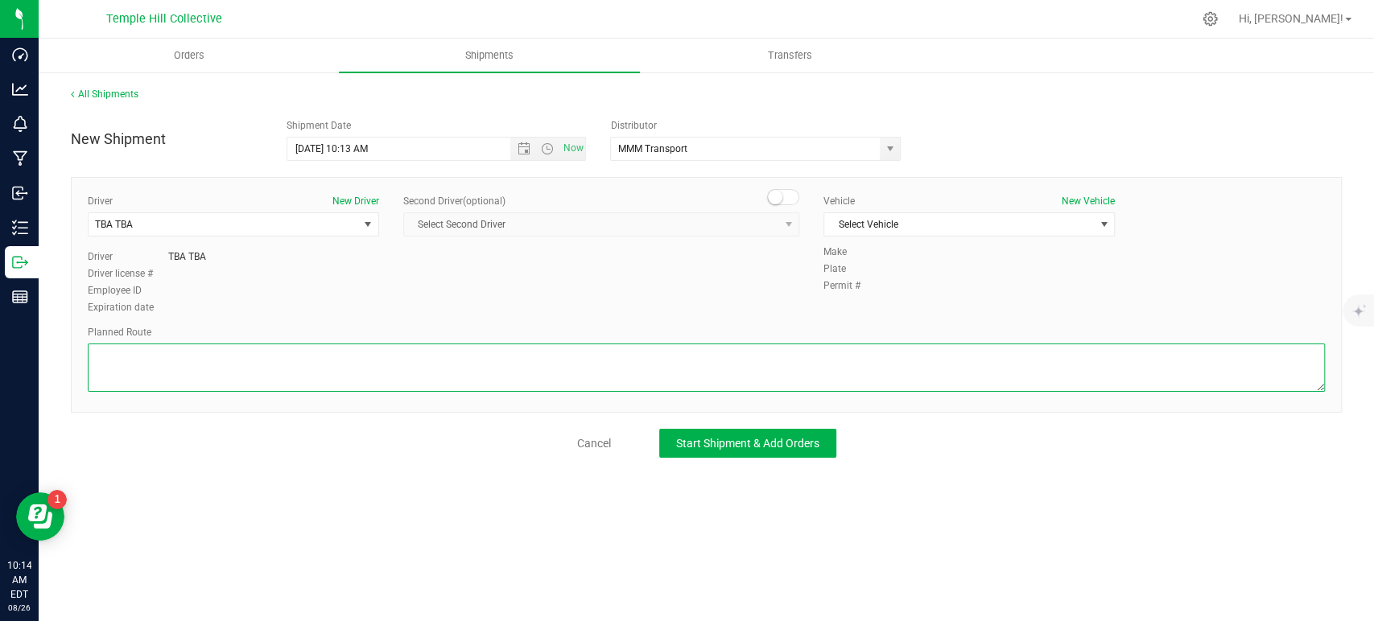
click at [246, 377] on textarea at bounding box center [706, 368] width 1237 height 48
paste textarea "Randomized Route provided by Transport. Manifest created by Makayla Rice B148993"
type textarea "Randomized Route provided by Transport. Manifest created by Makayla Rice B148993"
click at [883, 220] on span "Select Vehicle" at bounding box center [959, 224] width 270 height 23
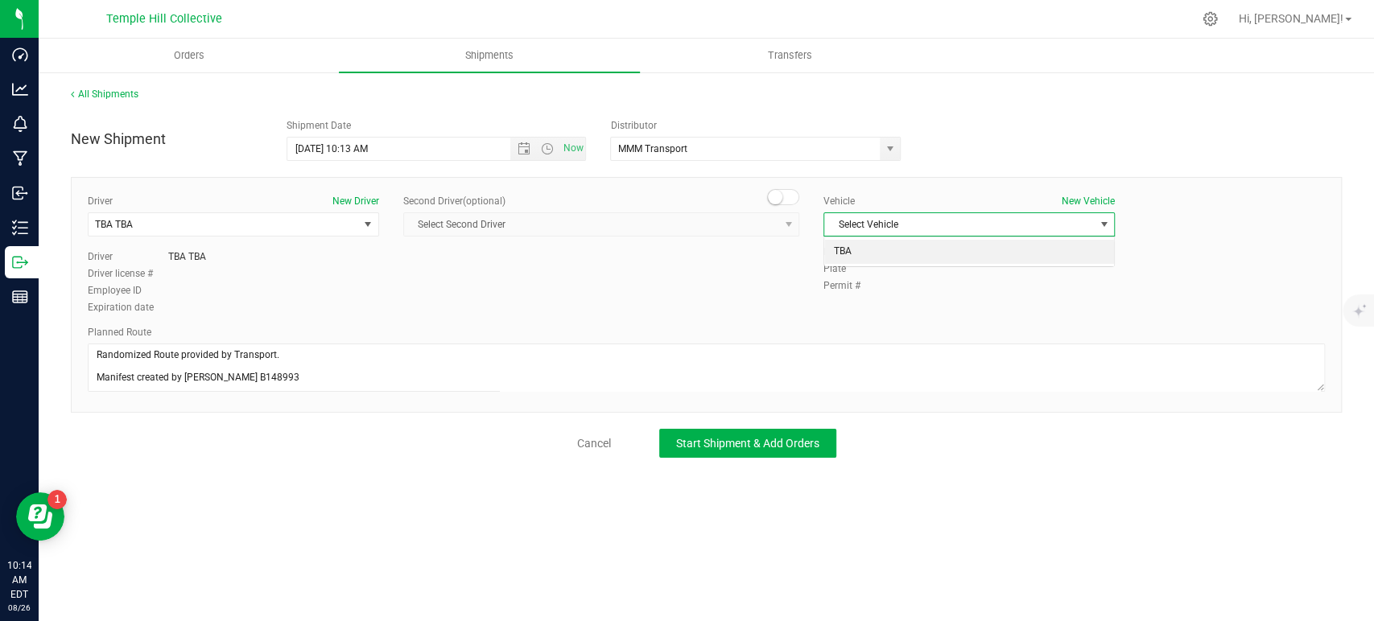
click at [873, 254] on li "TBA" at bounding box center [969, 252] width 290 height 24
click at [799, 443] on span "Start Shipment & Add Orders" at bounding box center [747, 443] width 143 height 13
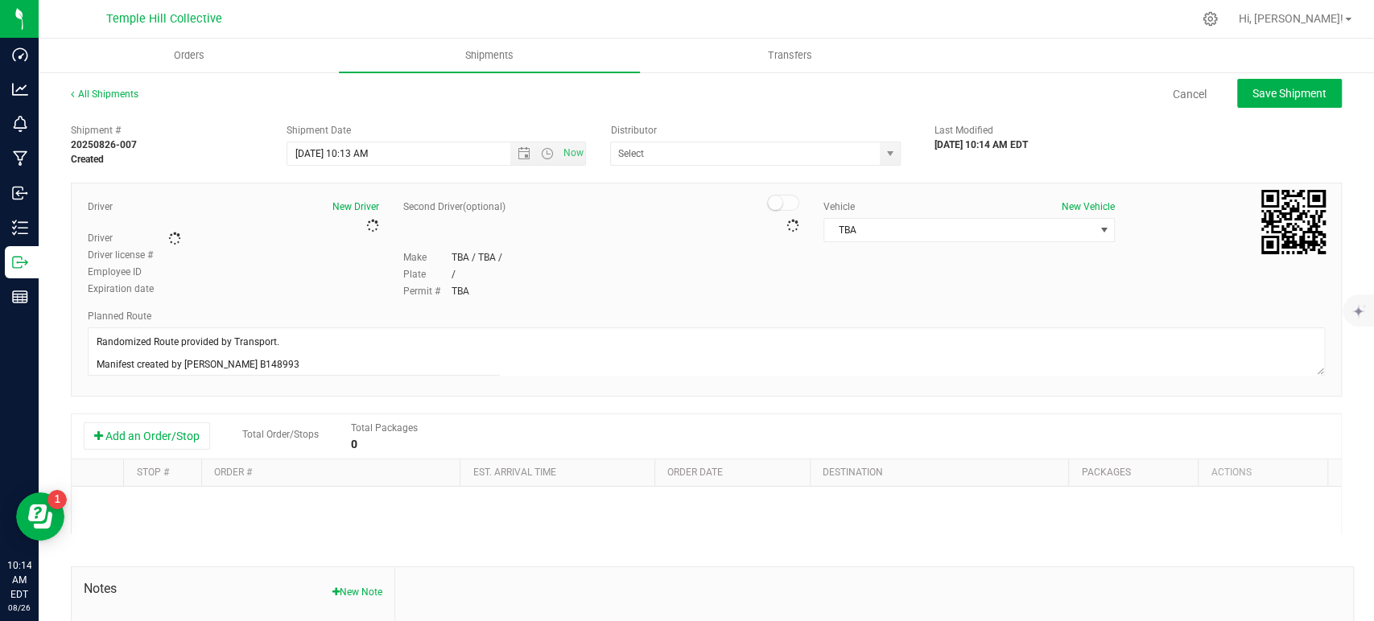
type input "MMM Transport"
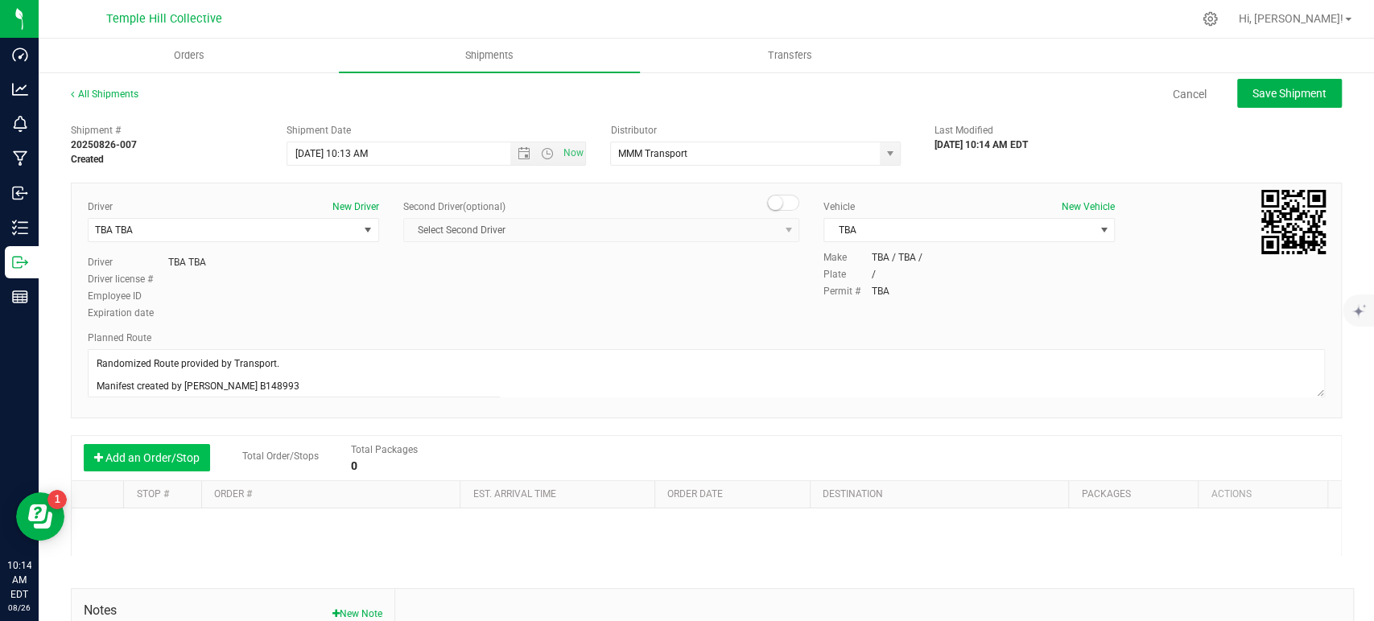
click at [170, 460] on button "Add an Order/Stop" at bounding box center [147, 457] width 126 height 27
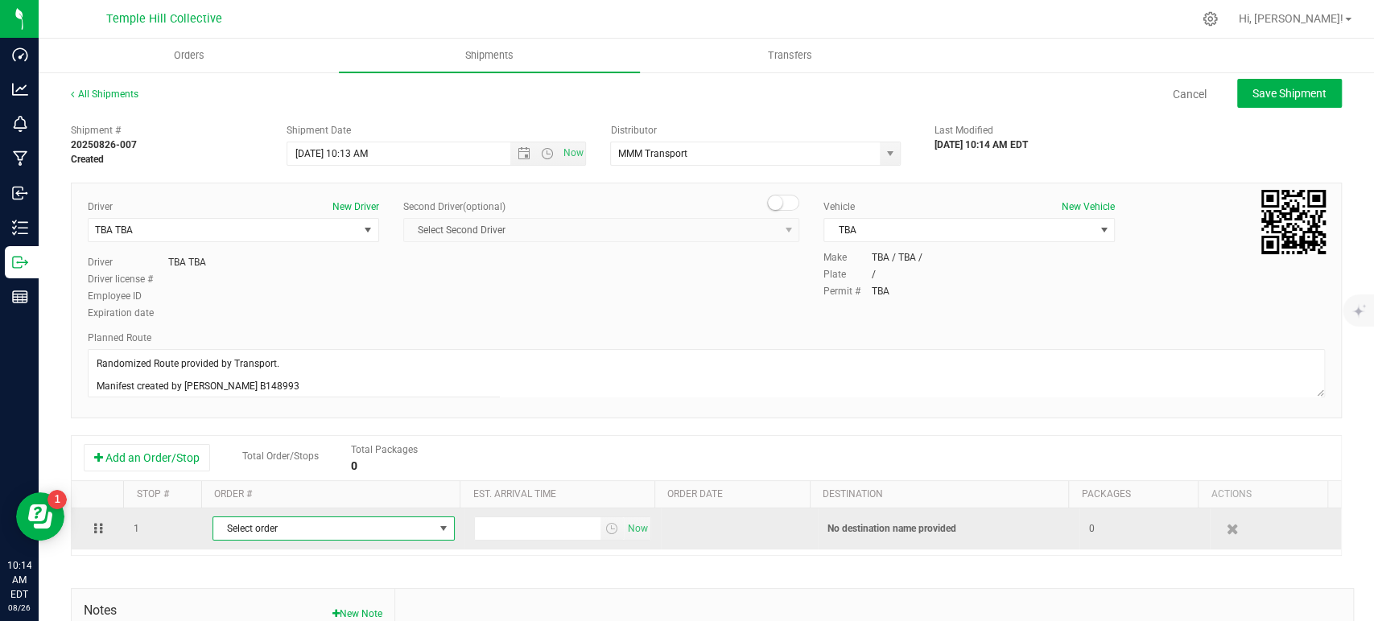
click at [302, 529] on span "Select order" at bounding box center [323, 529] width 221 height 23
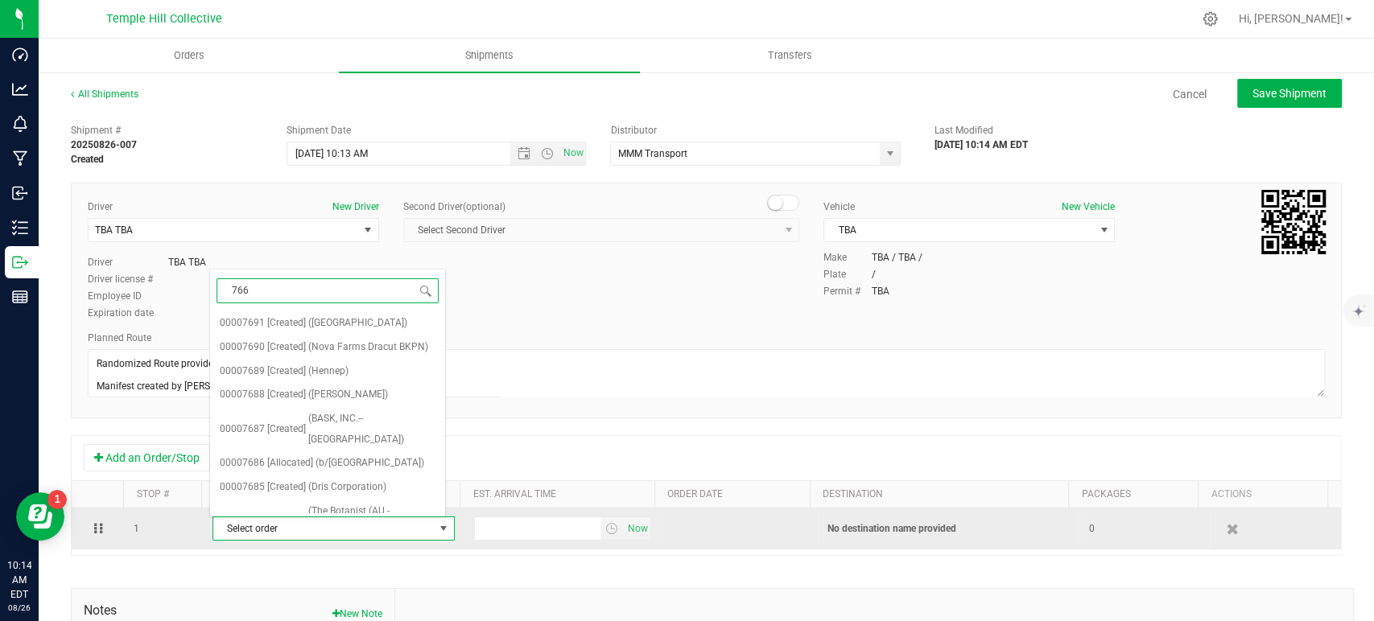
type input "7664"
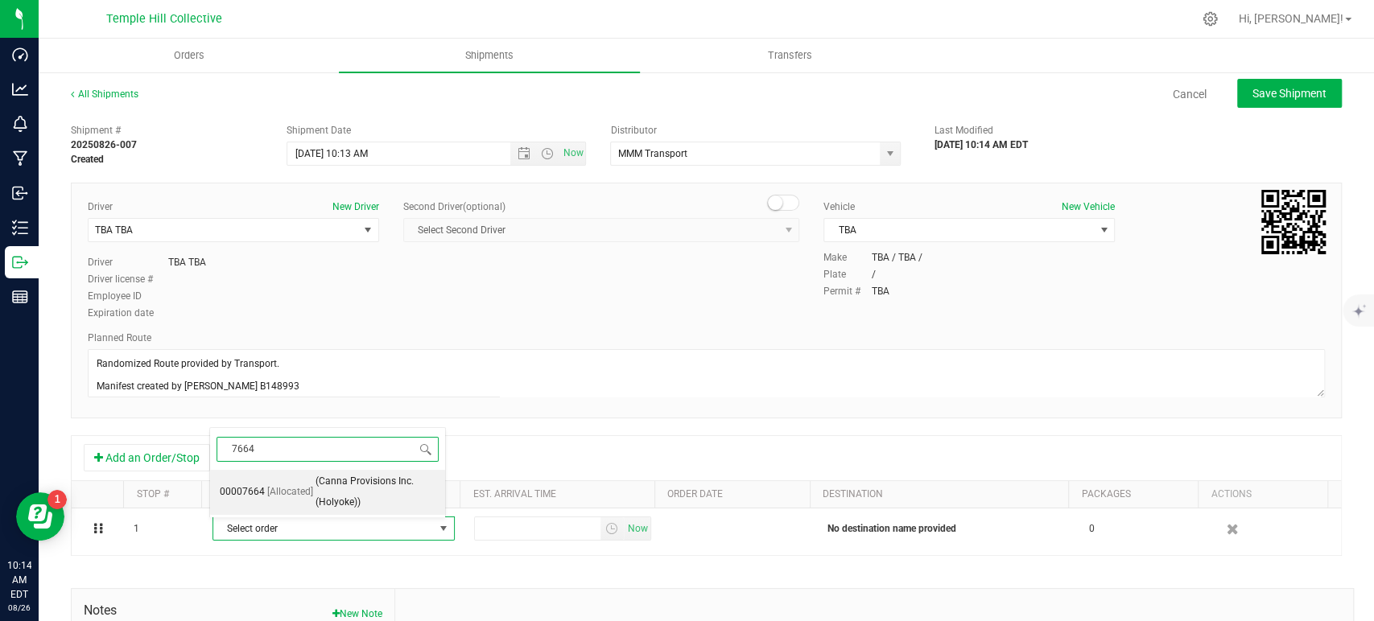
click at [331, 494] on span "(Canna Provisions Inc. (Holyoke))" at bounding box center [376, 492] width 120 height 41
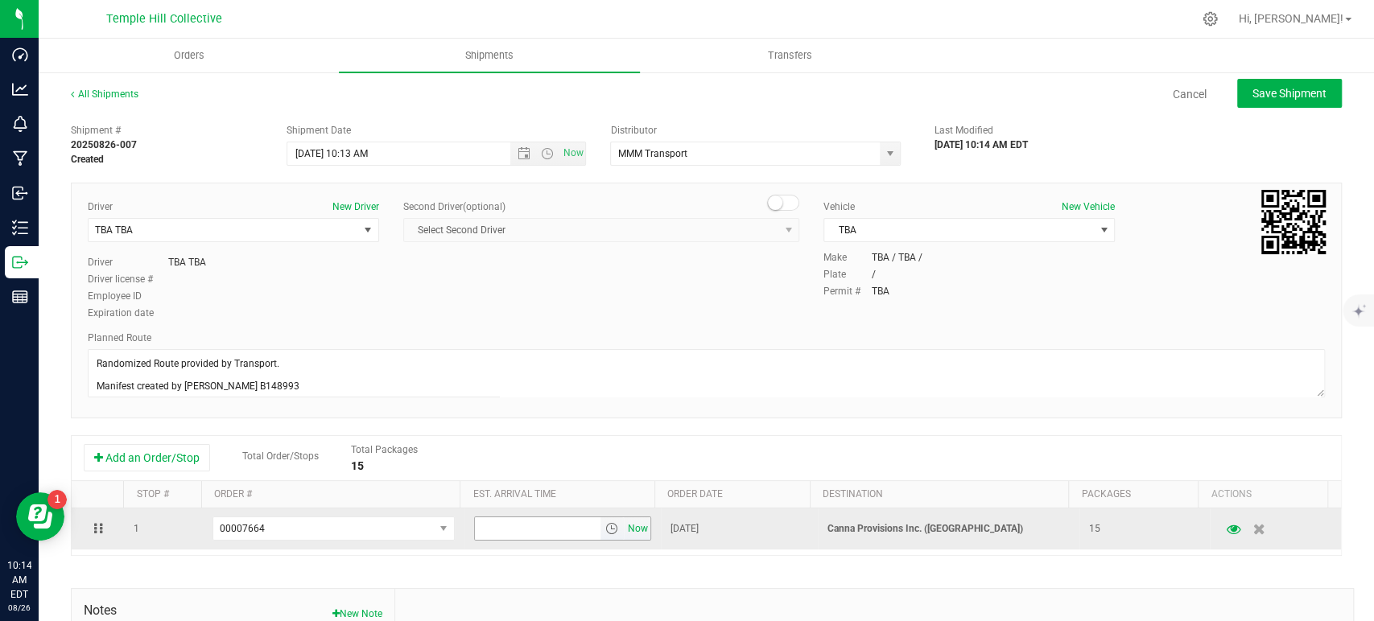
click at [624, 522] on span "Now" at bounding box center [637, 529] width 27 height 23
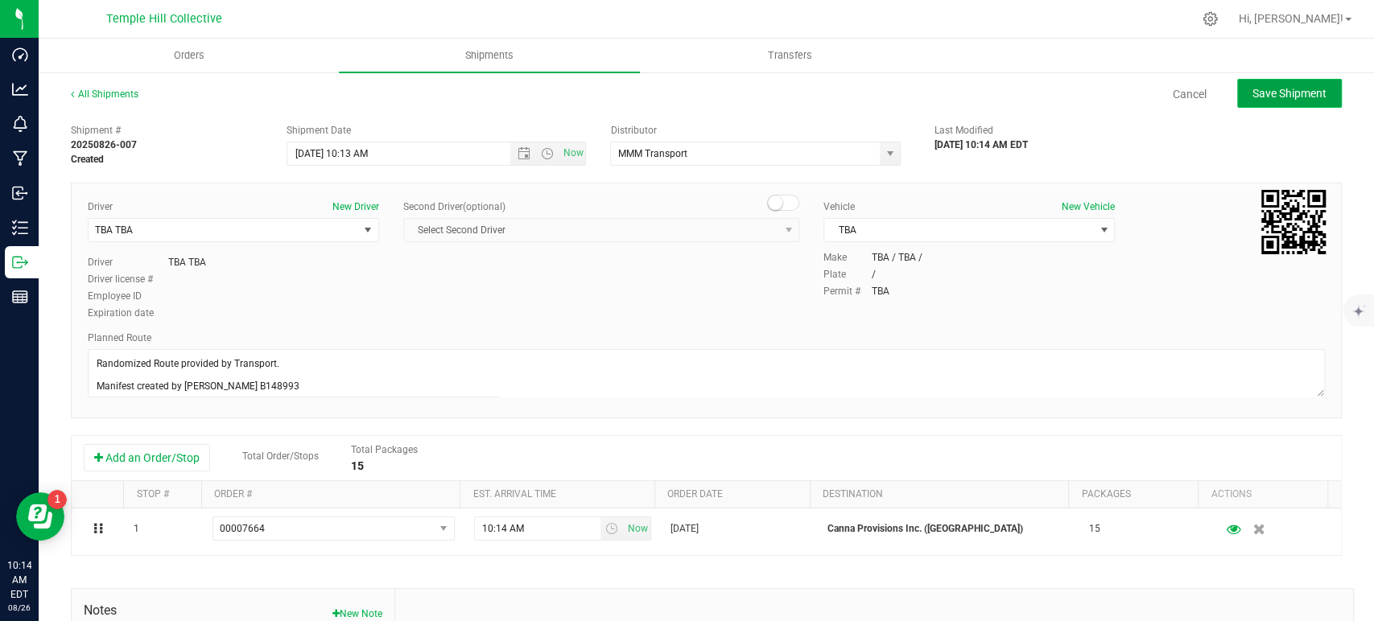
click at [1275, 87] on span "Save Shipment" at bounding box center [1290, 93] width 74 height 13
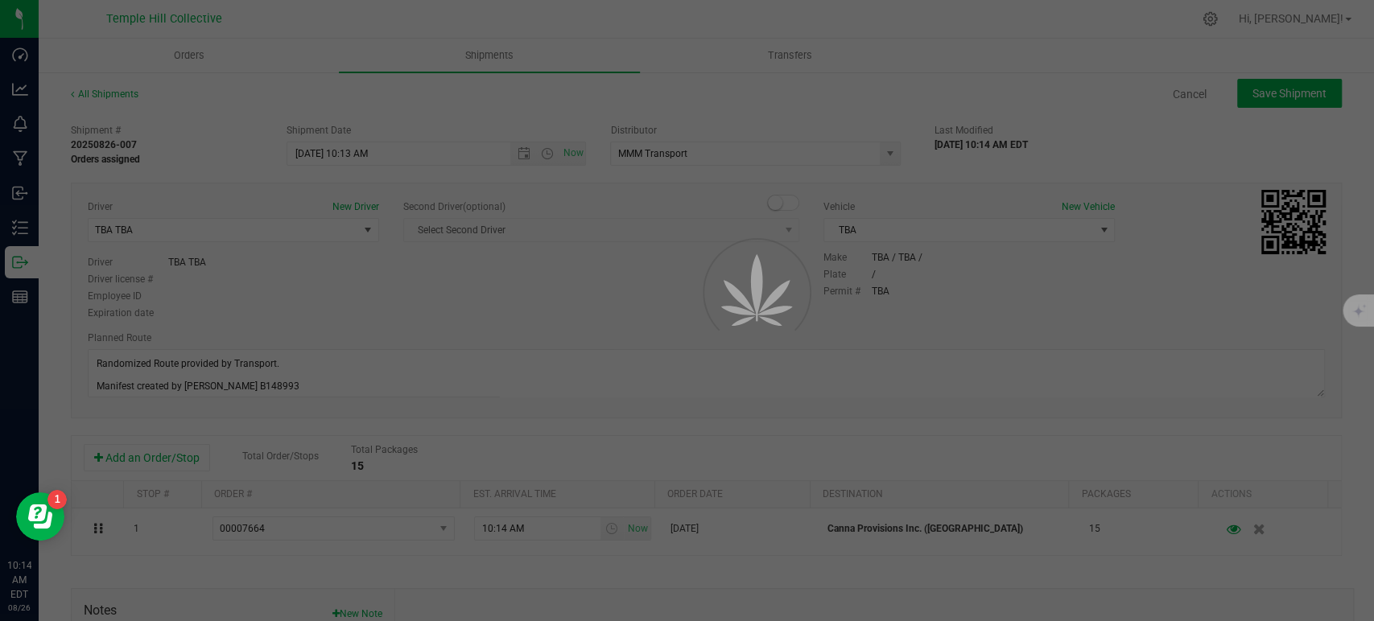
type input "8/26/2025 2:13 PM"
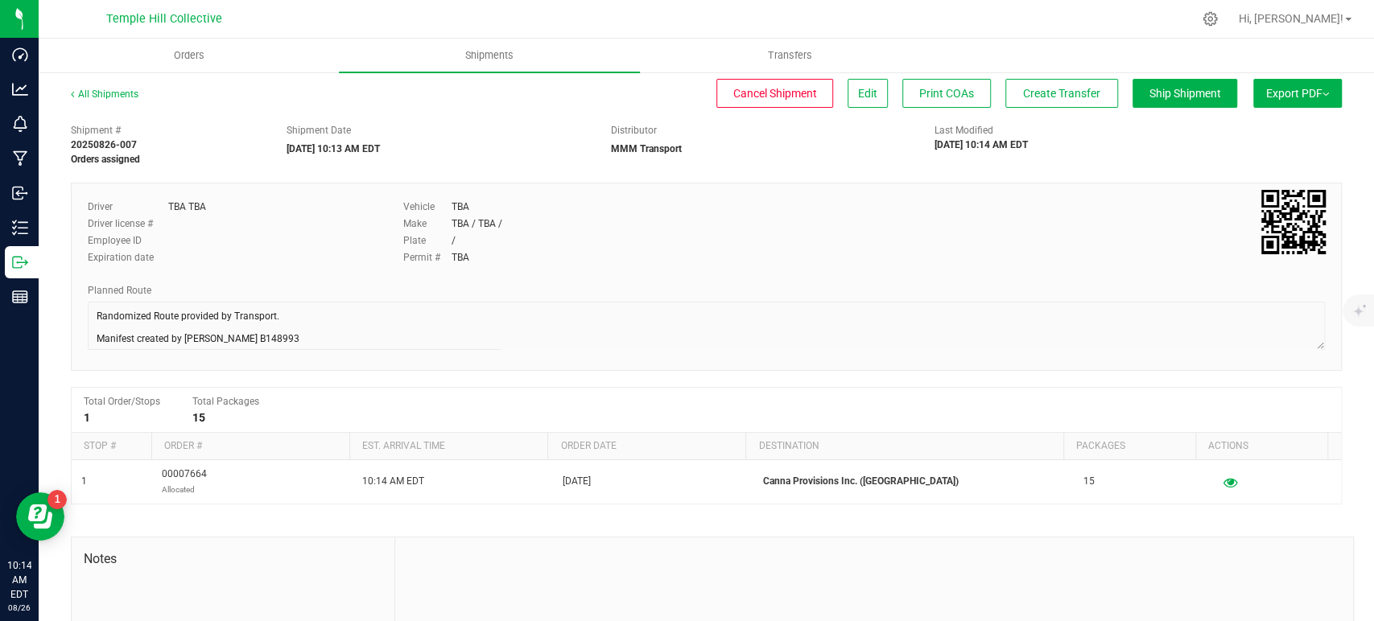
click at [123, 101] on div "All Shipments" at bounding box center [119, 99] width 97 height 24
click at [126, 97] on link "All Shipments" at bounding box center [105, 94] width 68 height 11
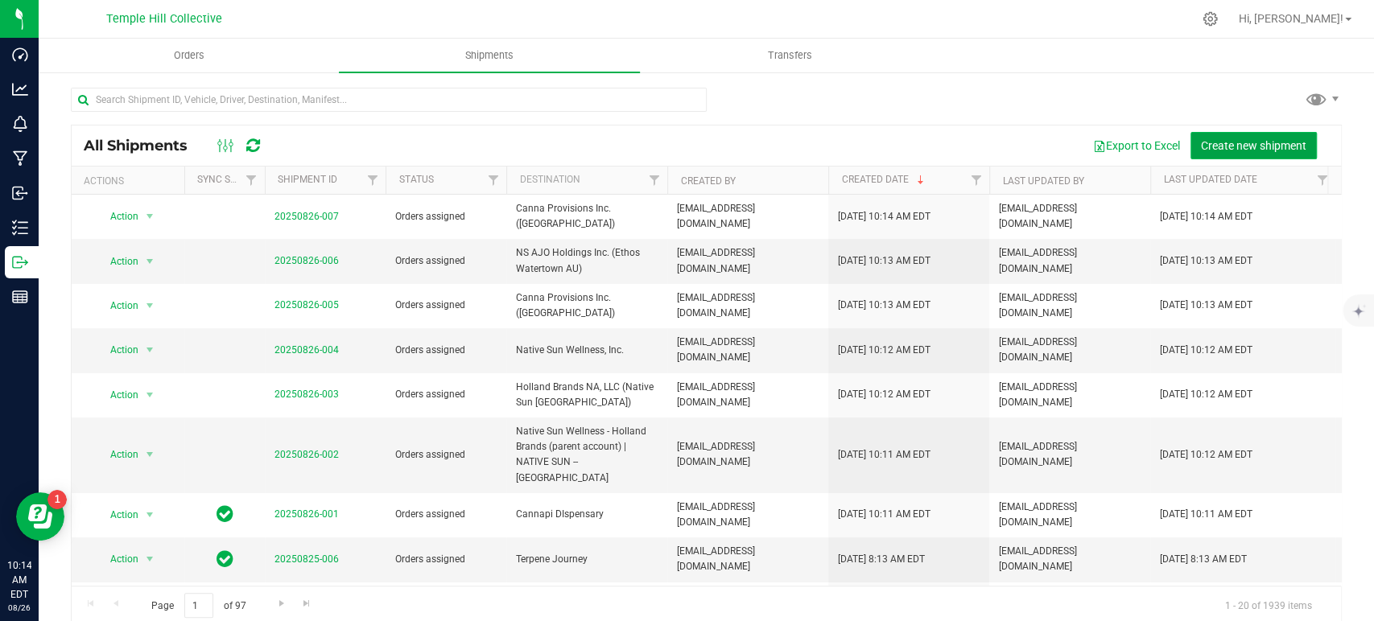
click at [1251, 139] on span "Create new shipment" at bounding box center [1253, 145] width 105 height 13
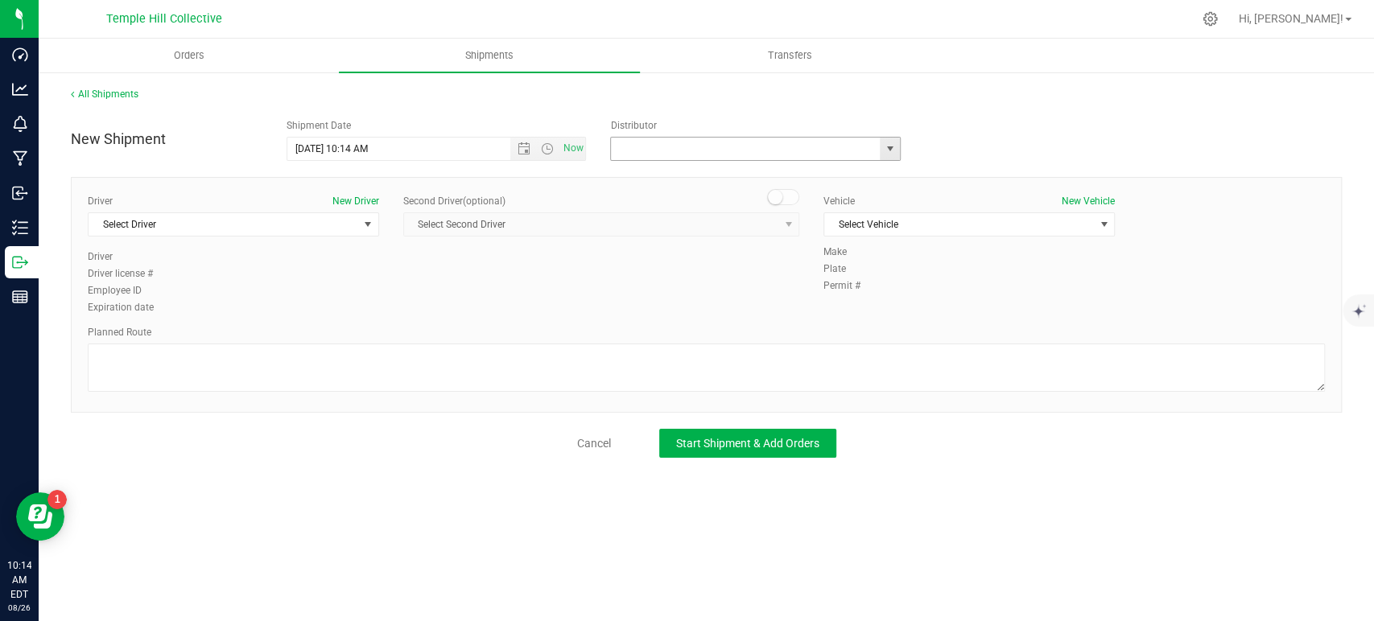
click at [778, 147] on input "text" at bounding box center [741, 149] width 261 height 23
click at [785, 180] on li "MMM Transport" at bounding box center [755, 176] width 289 height 24
type input "MMM Transport"
click at [296, 225] on span "Select Driver" at bounding box center [224, 224] width 270 height 23
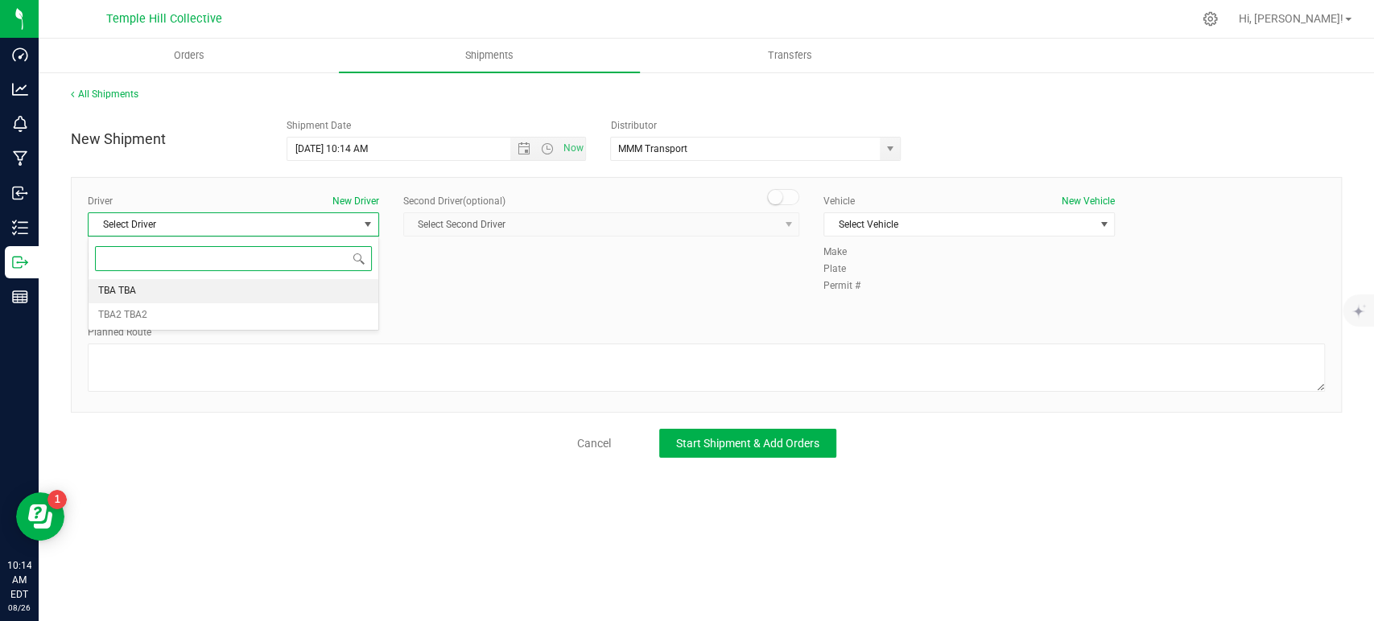
click at [221, 285] on li "TBA TBA" at bounding box center [234, 291] width 290 height 24
click at [251, 383] on textarea at bounding box center [706, 368] width 1237 height 48
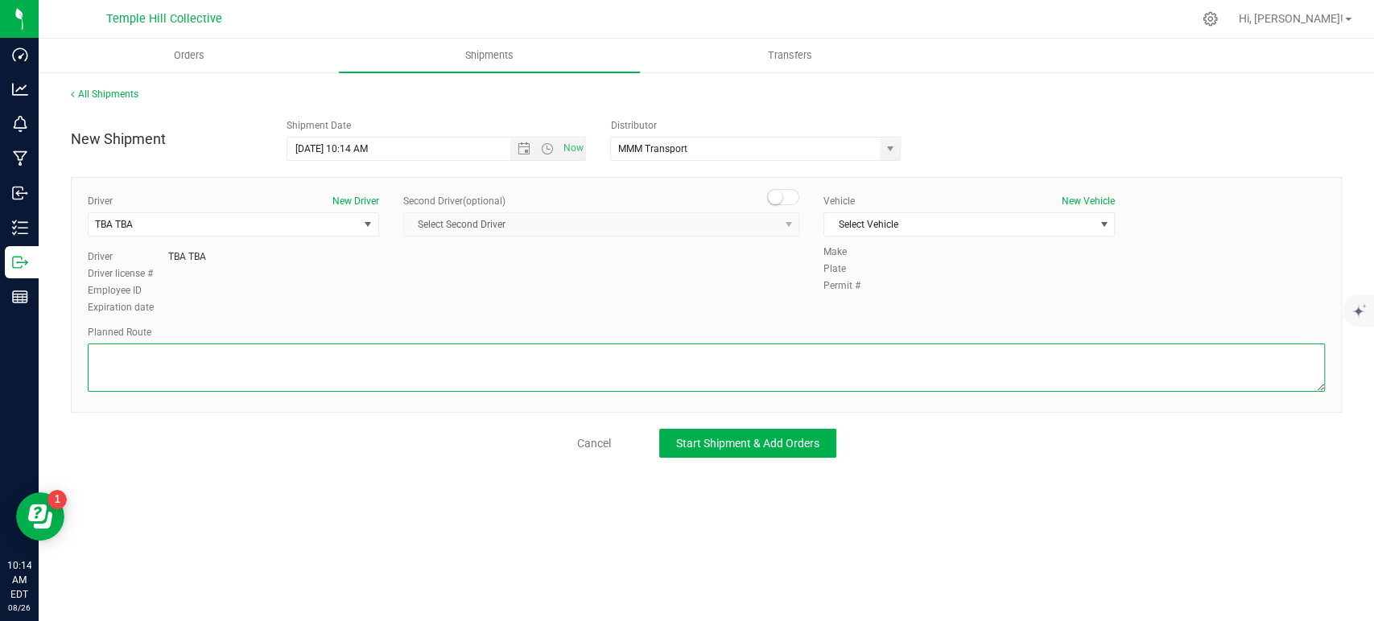
paste textarea "Randomized Route provided by Transport. Manifest created by Makayla Rice B148993"
type textarea "Randomized Route provided by Transport. Manifest created by Makayla Rice B148993"
click at [925, 221] on span "Select Vehicle" at bounding box center [959, 224] width 270 height 23
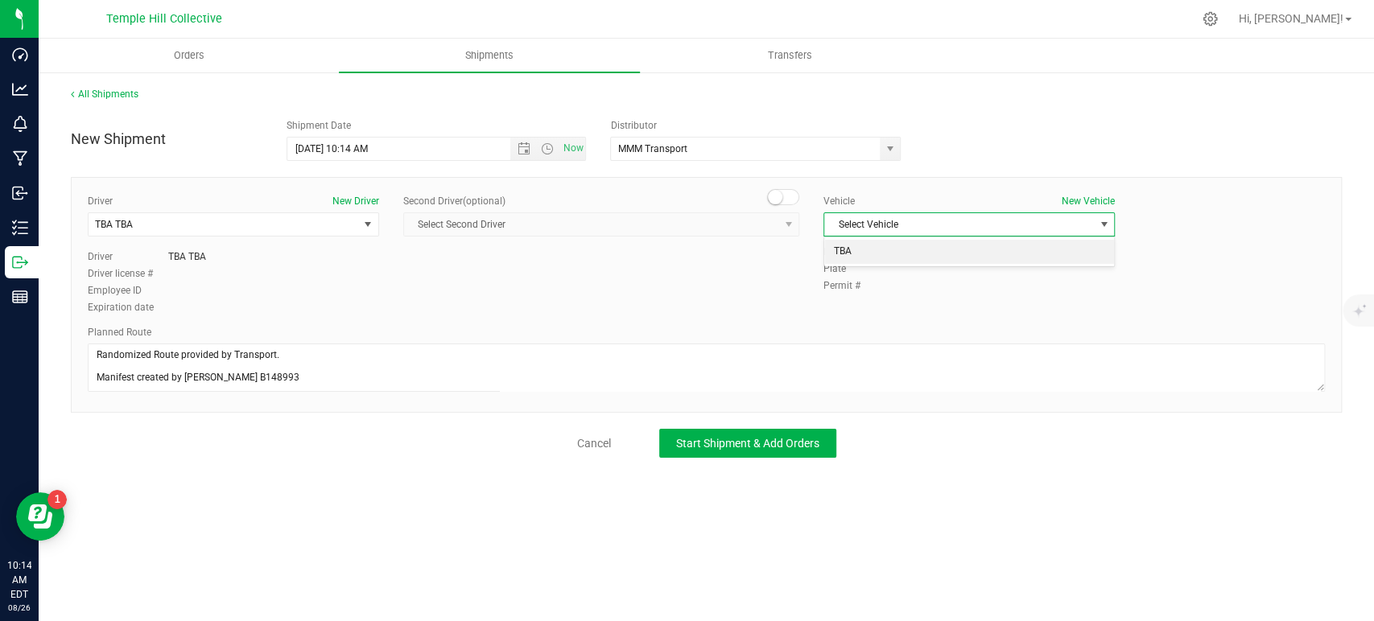
click at [897, 256] on li "TBA" at bounding box center [969, 252] width 290 height 24
click at [813, 425] on div "New Shipment Shipment Date 8/26/2025 10:14 AM Now Distributor MMM Transport Ass…" at bounding box center [706, 284] width 1271 height 347
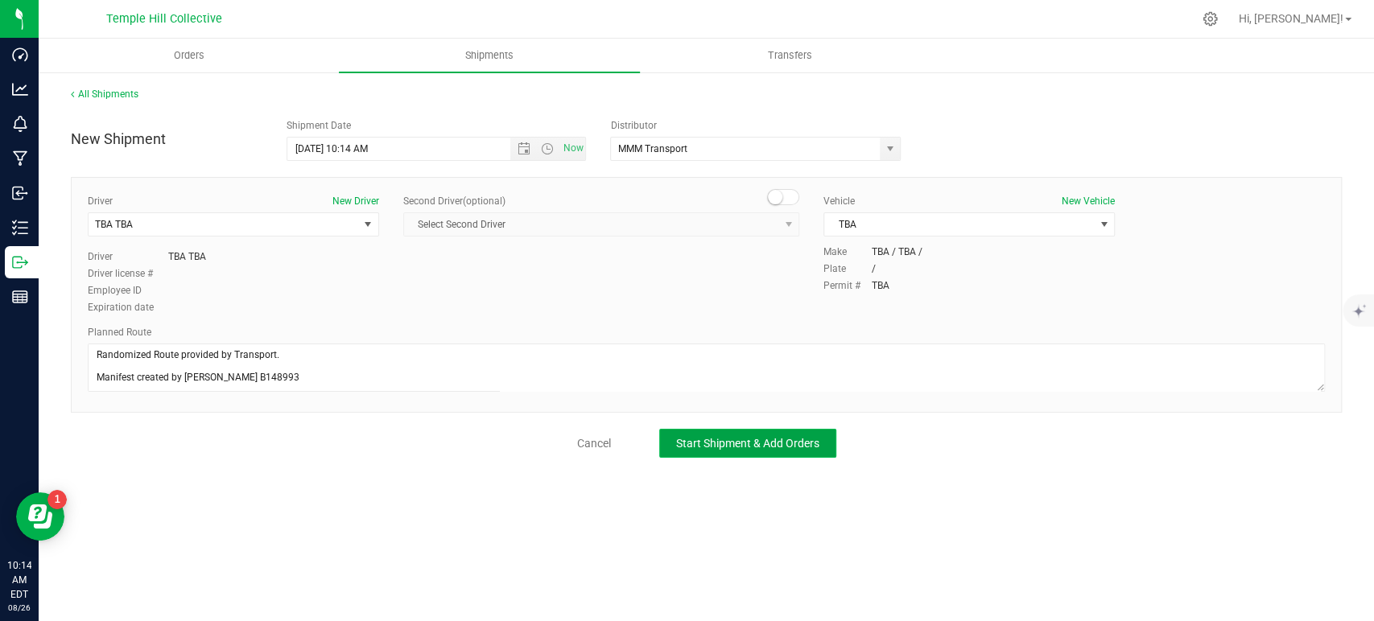
click at [734, 448] on span "Start Shipment & Add Orders" at bounding box center [747, 443] width 143 height 13
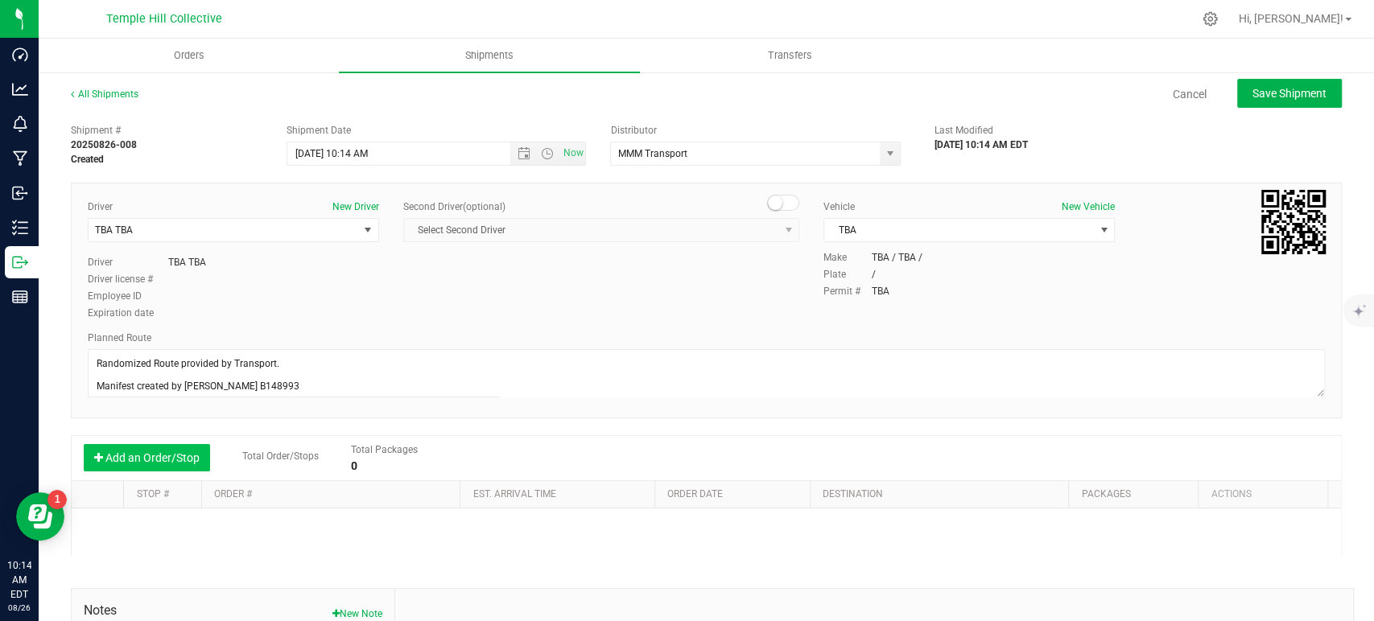
click at [165, 453] on button "Add an Order/Stop" at bounding box center [147, 457] width 126 height 27
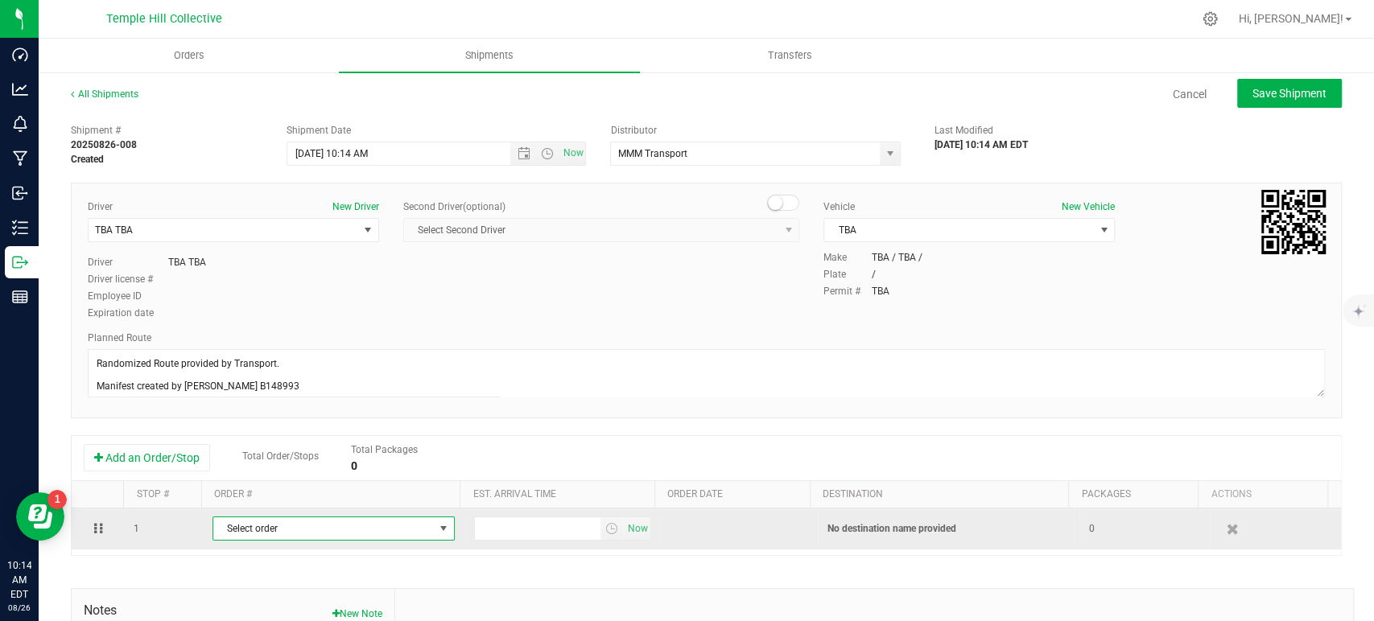
click at [399, 533] on span "Select order" at bounding box center [323, 529] width 221 height 23
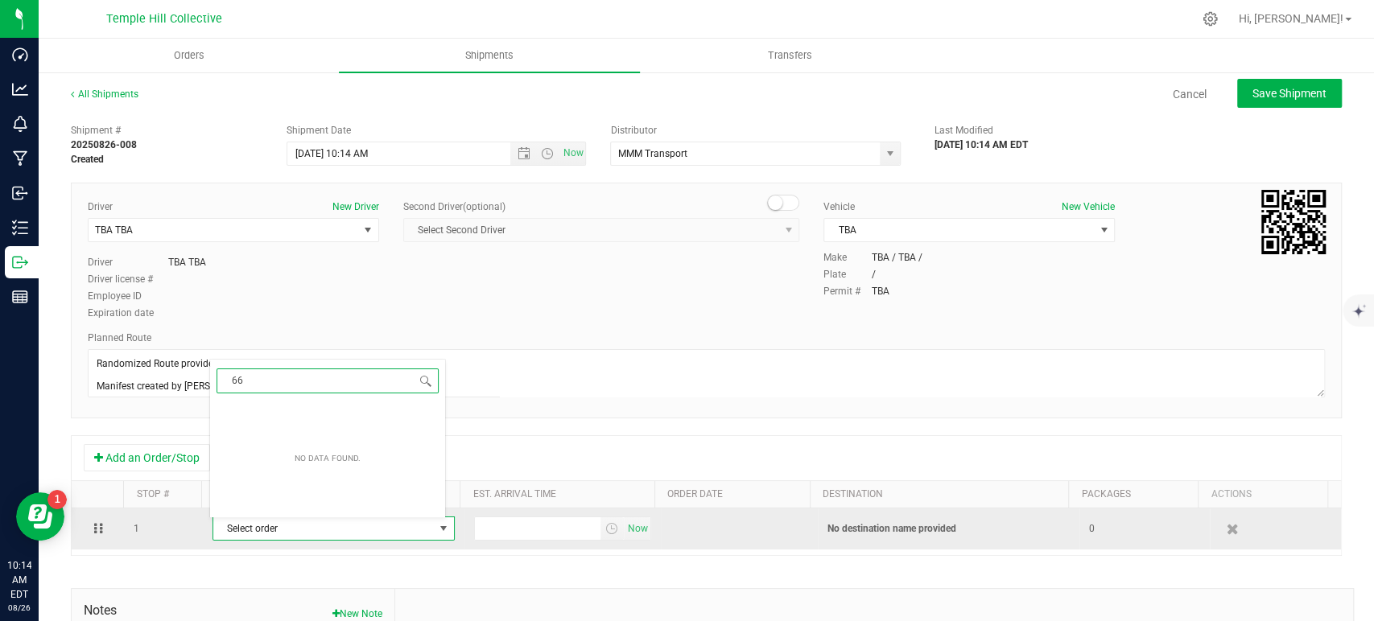
type input "669"
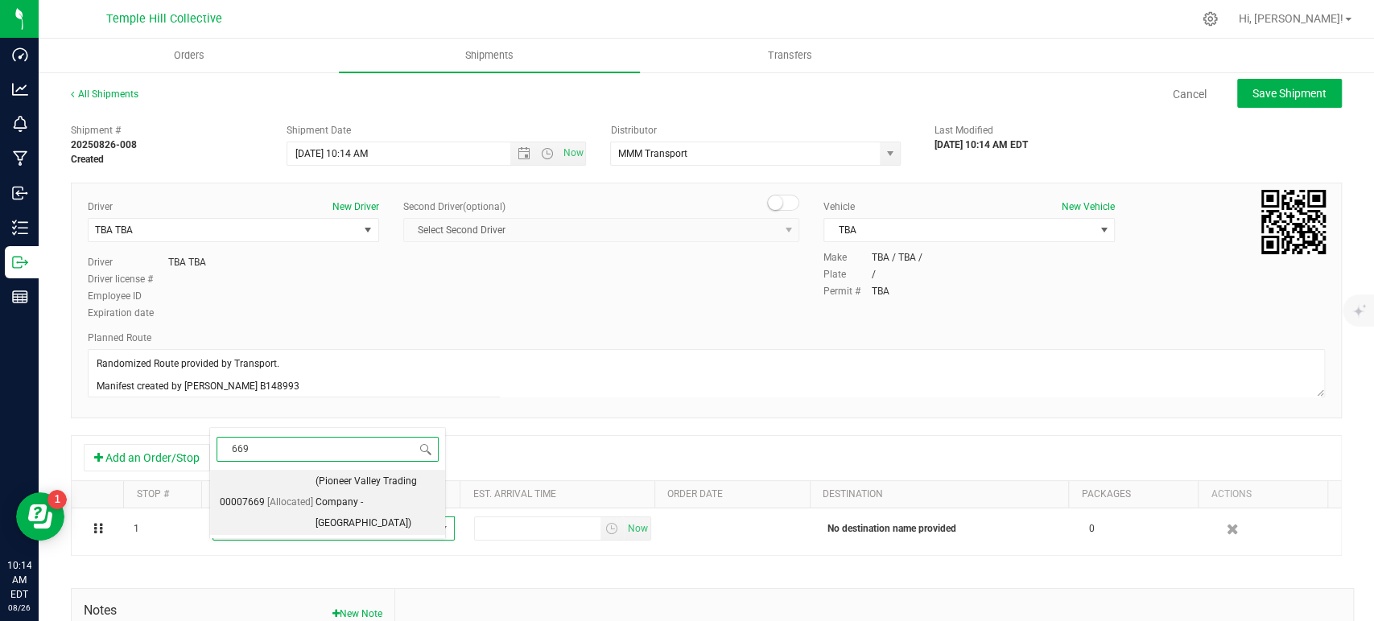
click at [303, 495] on span "[Allocated]" at bounding box center [290, 503] width 46 height 21
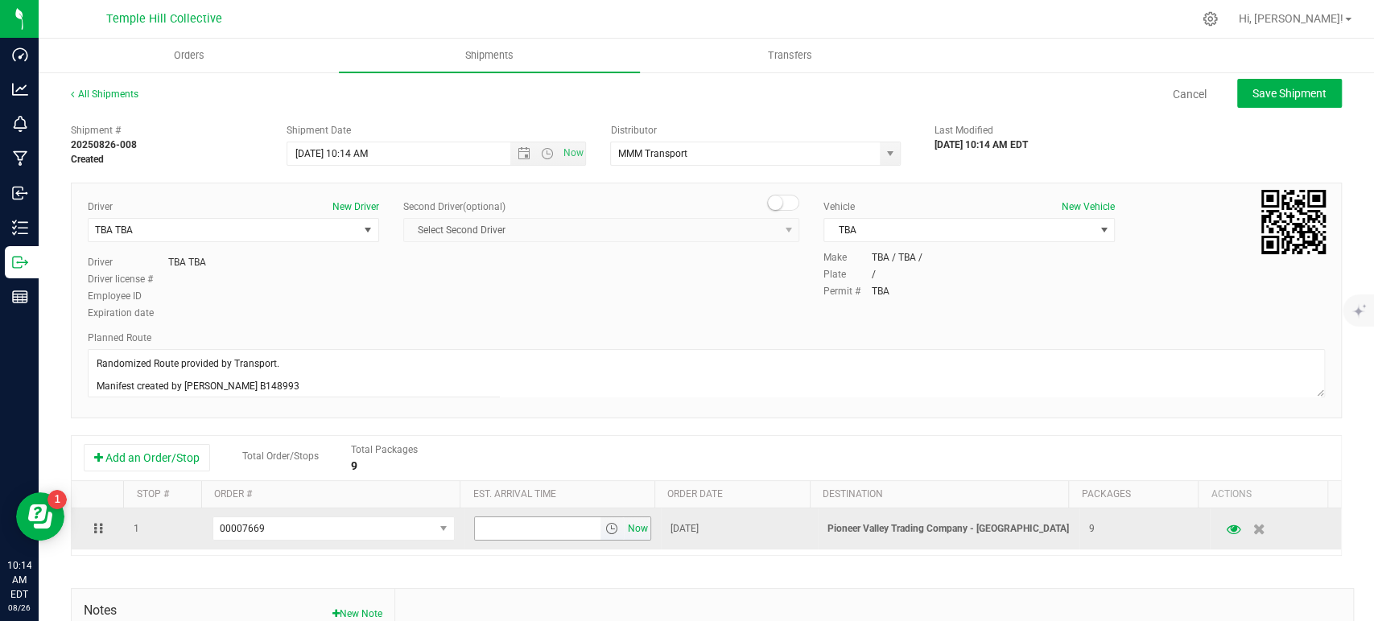
click at [630, 528] on span "Now" at bounding box center [637, 529] width 27 height 23
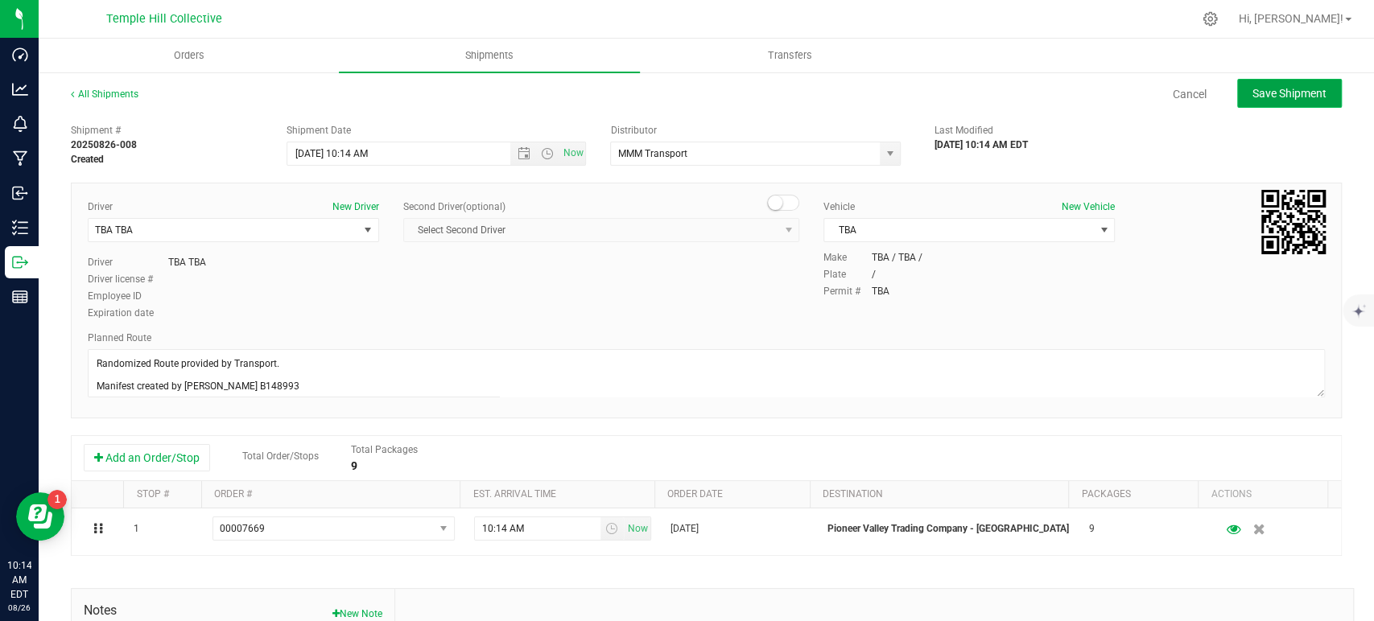
click at [1302, 90] on span "Save Shipment" at bounding box center [1290, 93] width 74 height 13
type input "8/26/2025 2:14 PM"
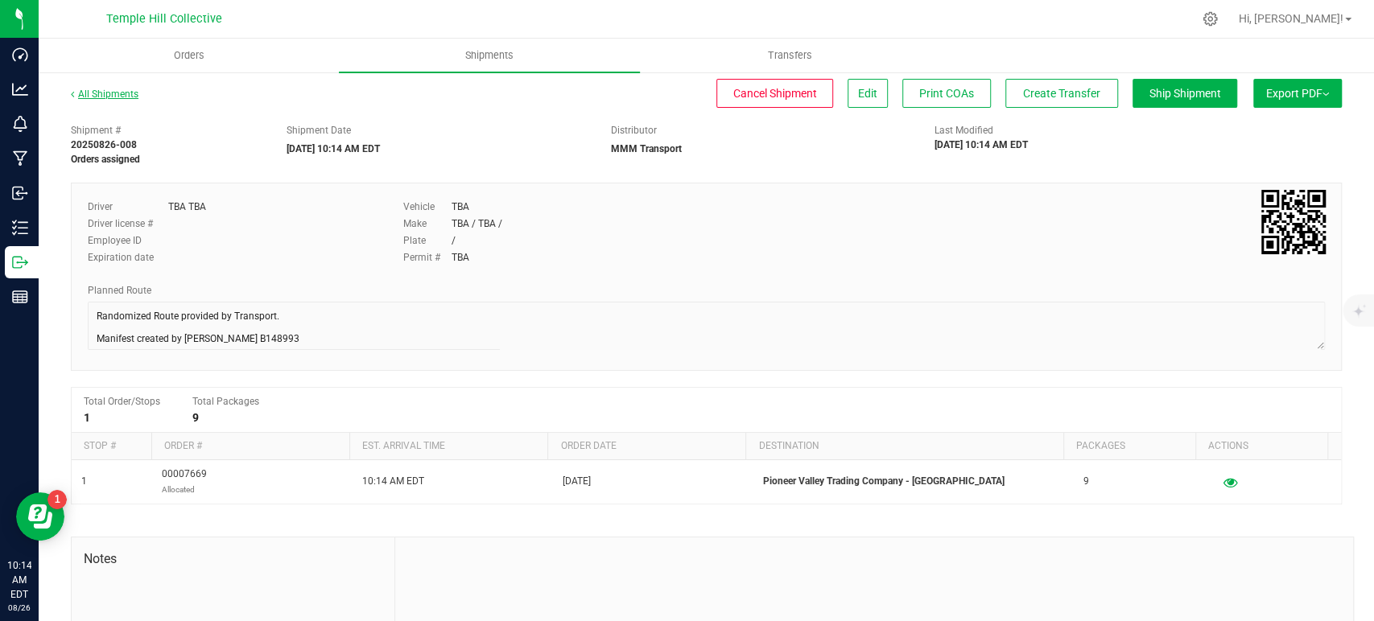
click at [122, 93] on link "All Shipments" at bounding box center [105, 94] width 68 height 11
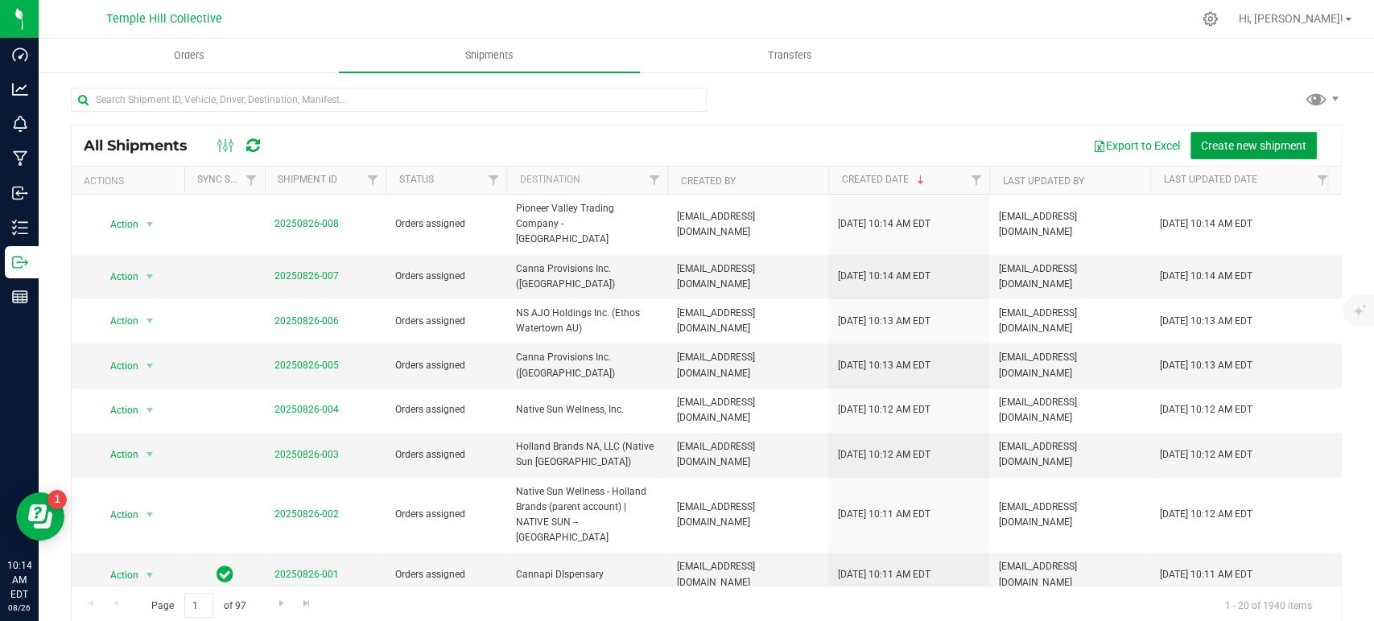
click at [1203, 139] on span "Create new shipment" at bounding box center [1253, 145] width 105 height 13
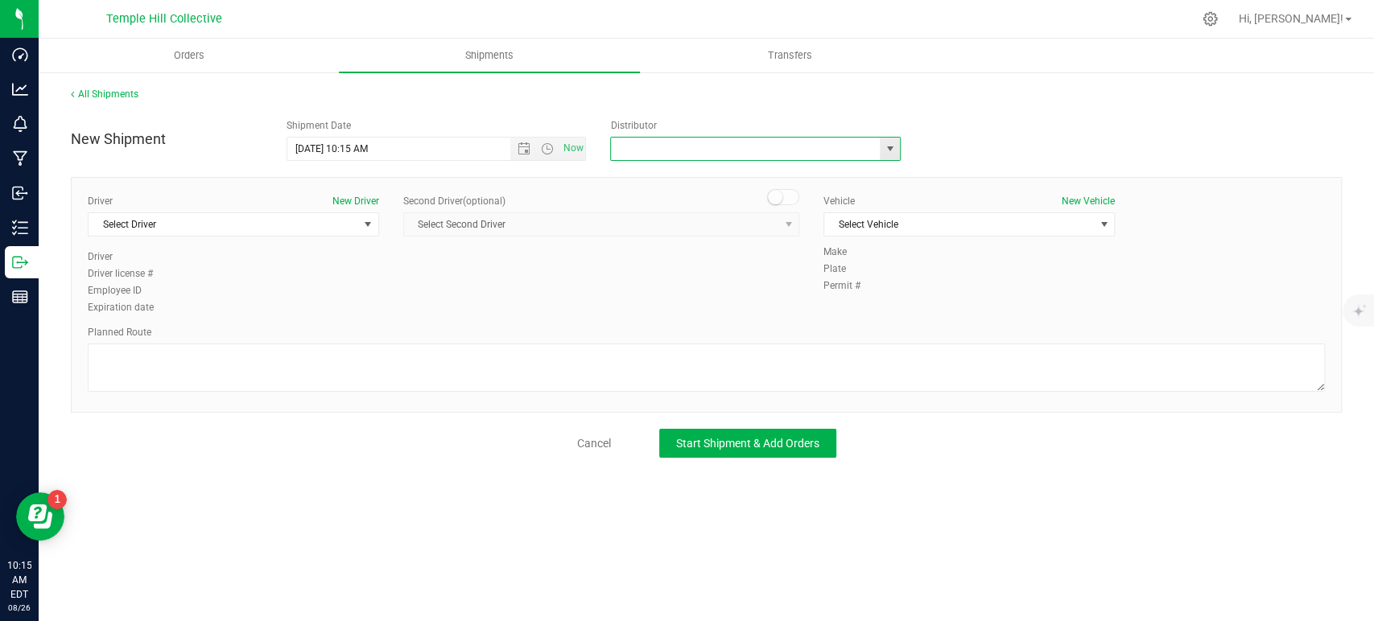
click at [719, 142] on input "text" at bounding box center [741, 149] width 261 height 23
click at [705, 170] on li "MMM Transport" at bounding box center [755, 176] width 289 height 24
type input "MMM Transport"
click at [246, 224] on span "Select Driver" at bounding box center [224, 224] width 270 height 23
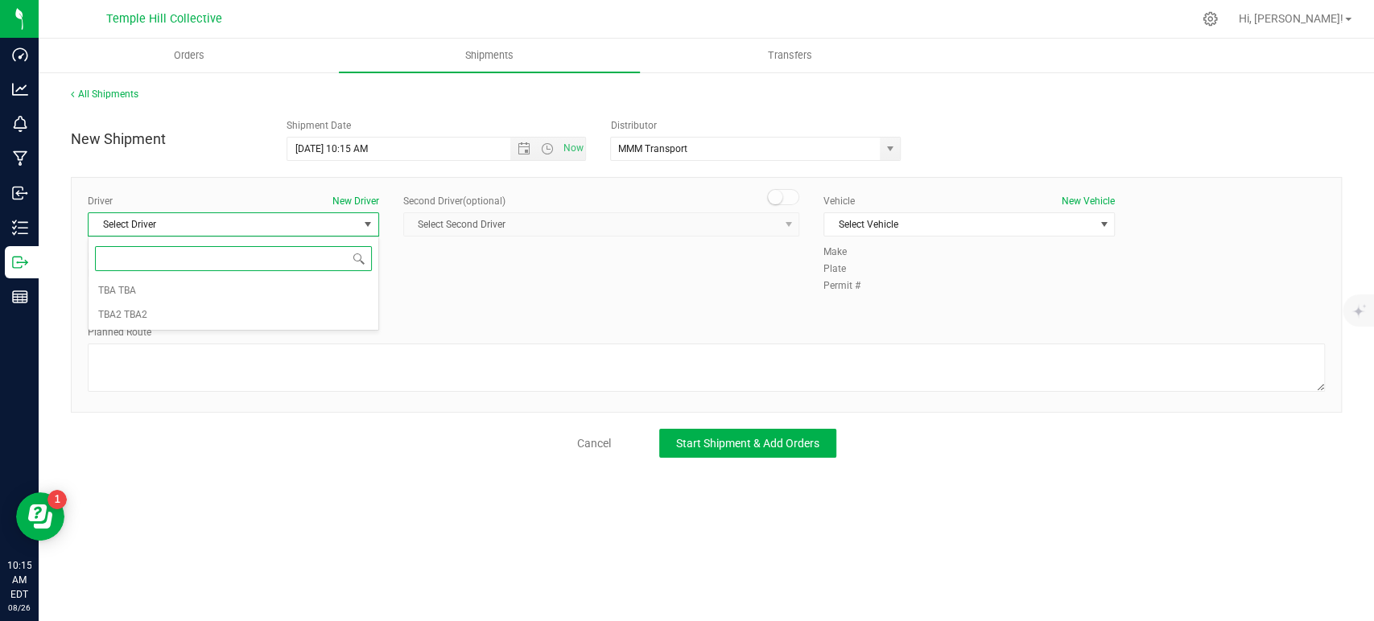
click at [229, 252] on input at bounding box center [233, 258] width 277 height 25
click at [221, 288] on li "TBA TBA" at bounding box center [234, 291] width 290 height 24
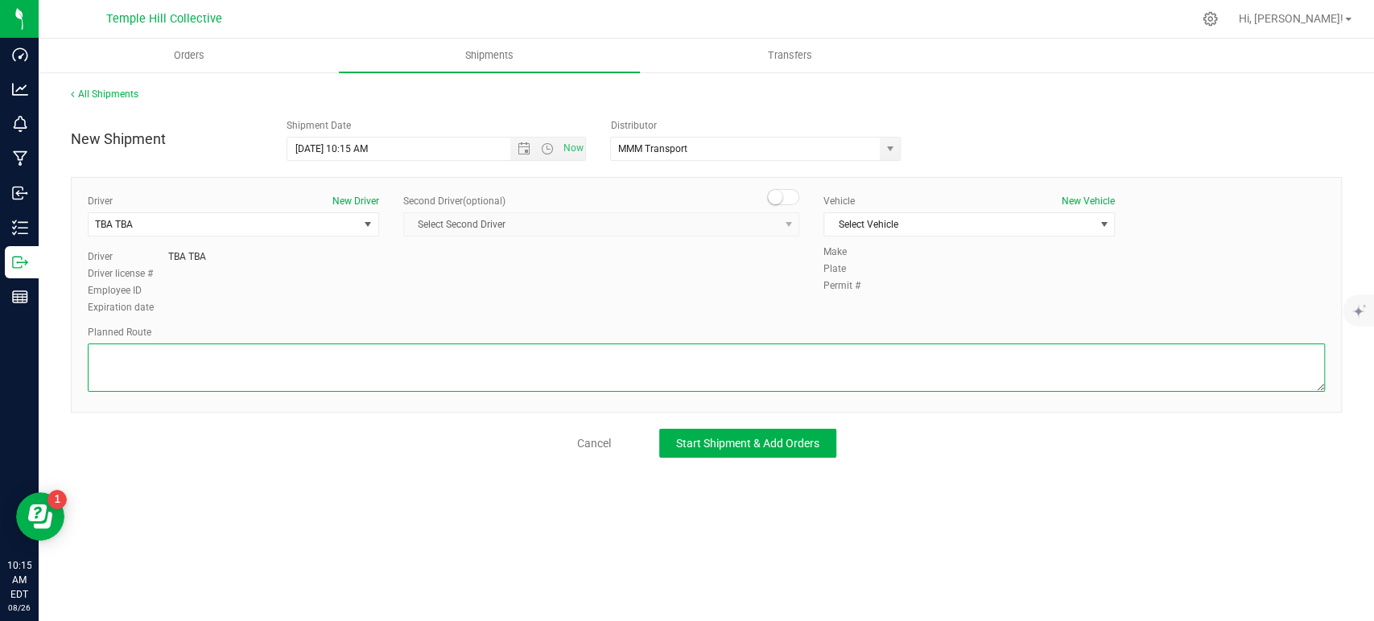
drag, startPoint x: 277, startPoint y: 353, endPoint x: 316, endPoint y: 354, distance: 38.7
click at [280, 354] on textarea at bounding box center [706, 368] width 1237 height 48
paste textarea "Randomized Route provided by Transport. Manifest created by Makayla Rice B148993"
type textarea "Randomized Route provided by Transport. Manifest created by Makayla Rice B148993"
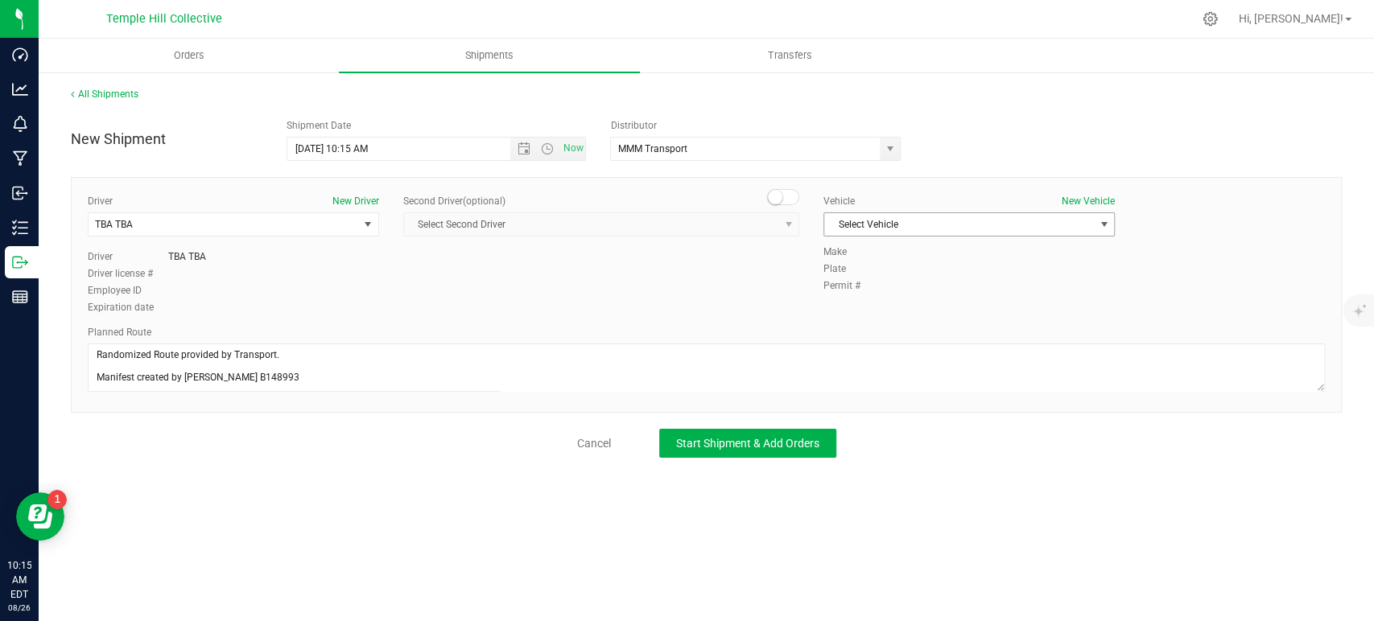
click at [909, 220] on span "Select Vehicle" at bounding box center [959, 224] width 270 height 23
click at [888, 250] on li "TBA" at bounding box center [969, 252] width 290 height 24
click at [811, 443] on span "Start Shipment & Add Orders" at bounding box center [747, 443] width 143 height 13
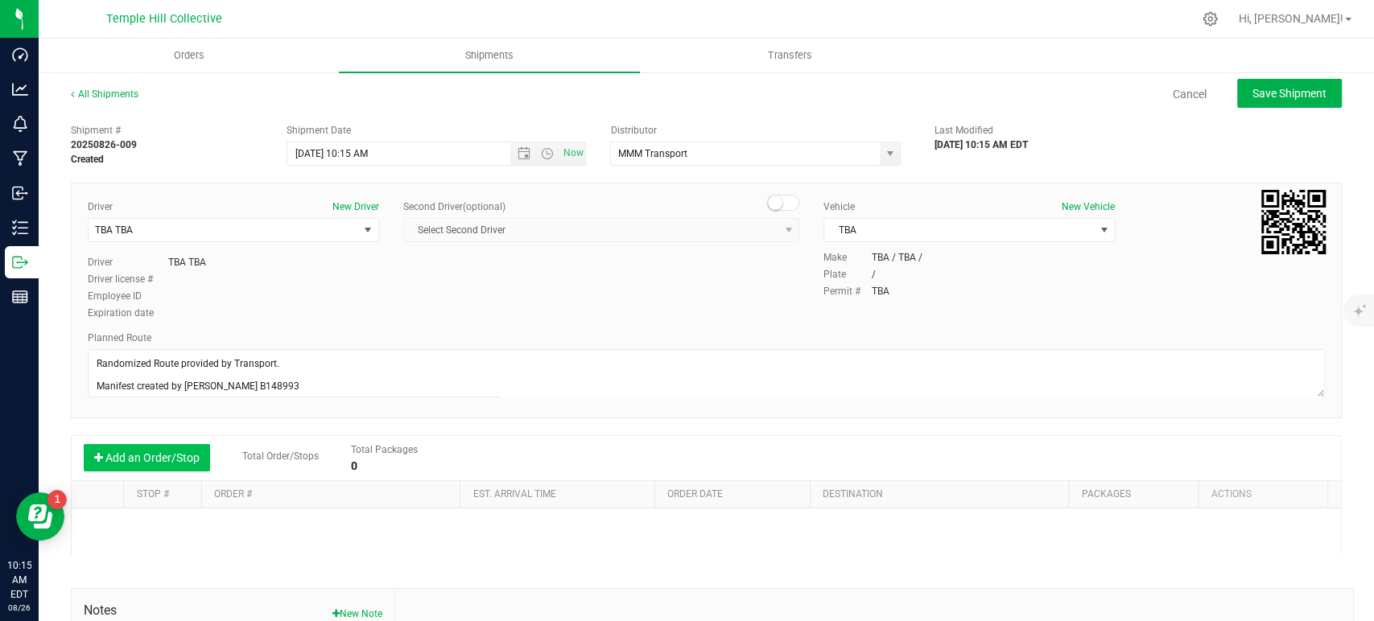
click at [188, 458] on button "Add an Order/Stop" at bounding box center [147, 457] width 126 height 27
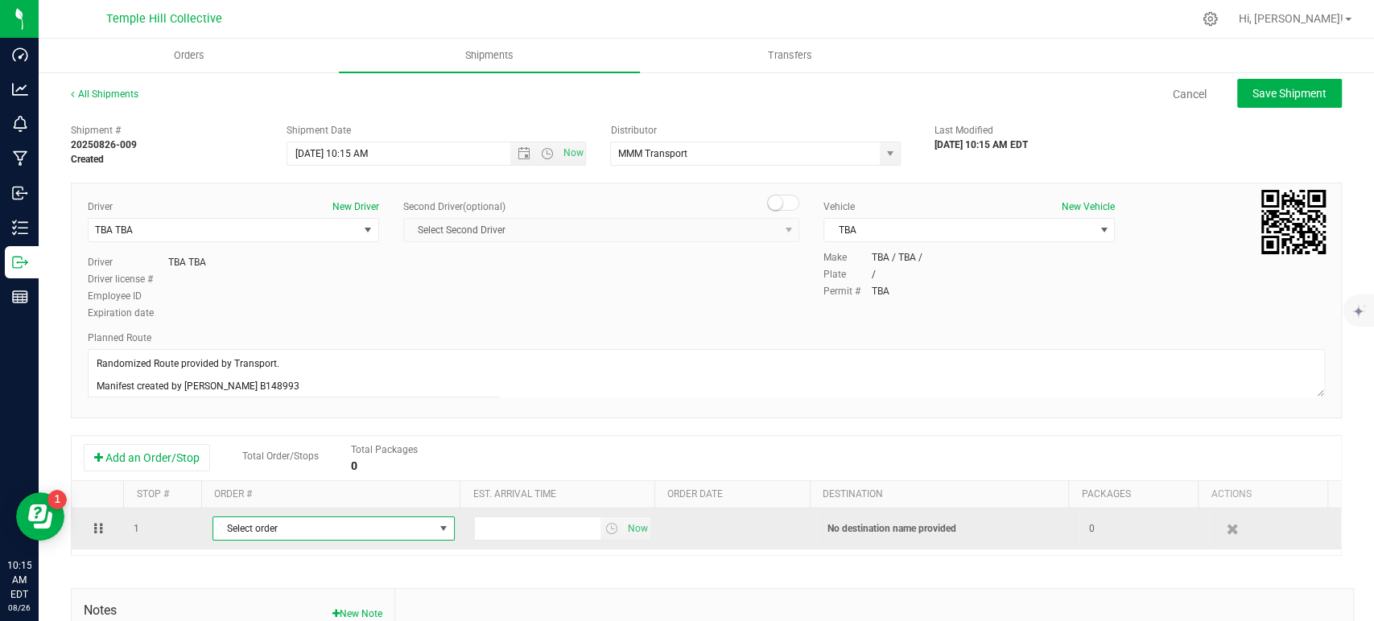
click at [322, 525] on span "Select order" at bounding box center [323, 529] width 221 height 23
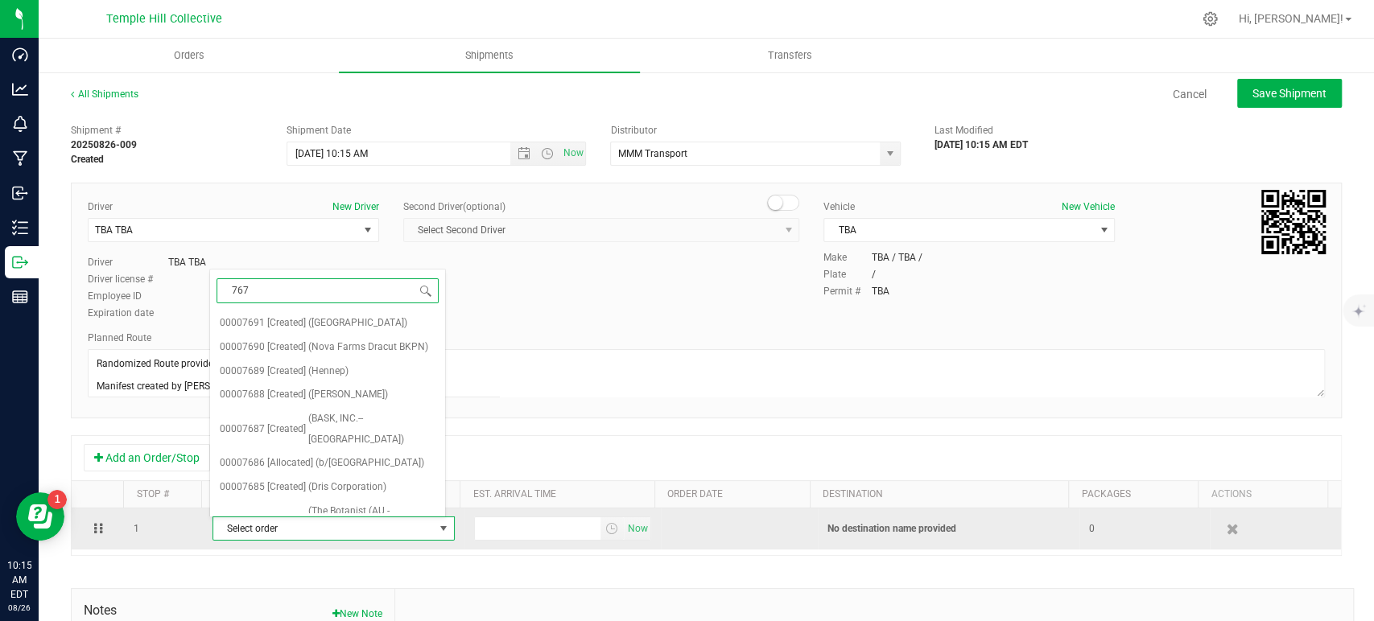
type input "7670"
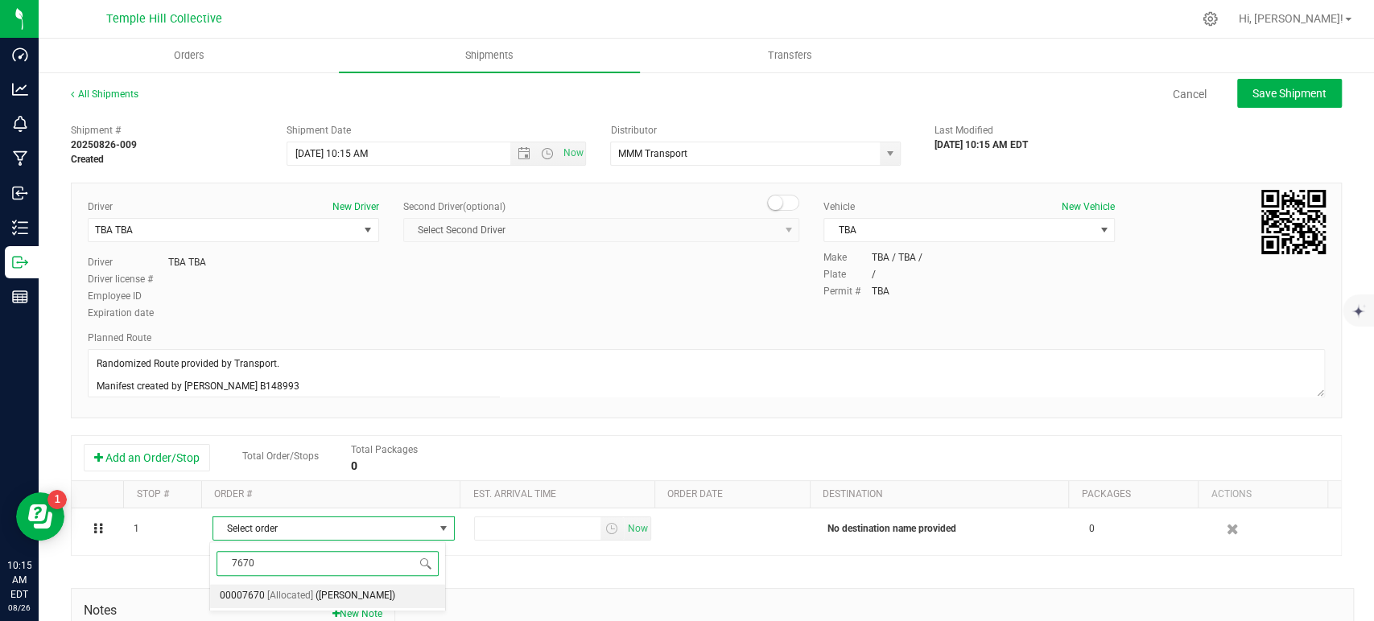
click at [340, 597] on span "(Liberty Somerville - ADU)" at bounding box center [356, 596] width 80 height 21
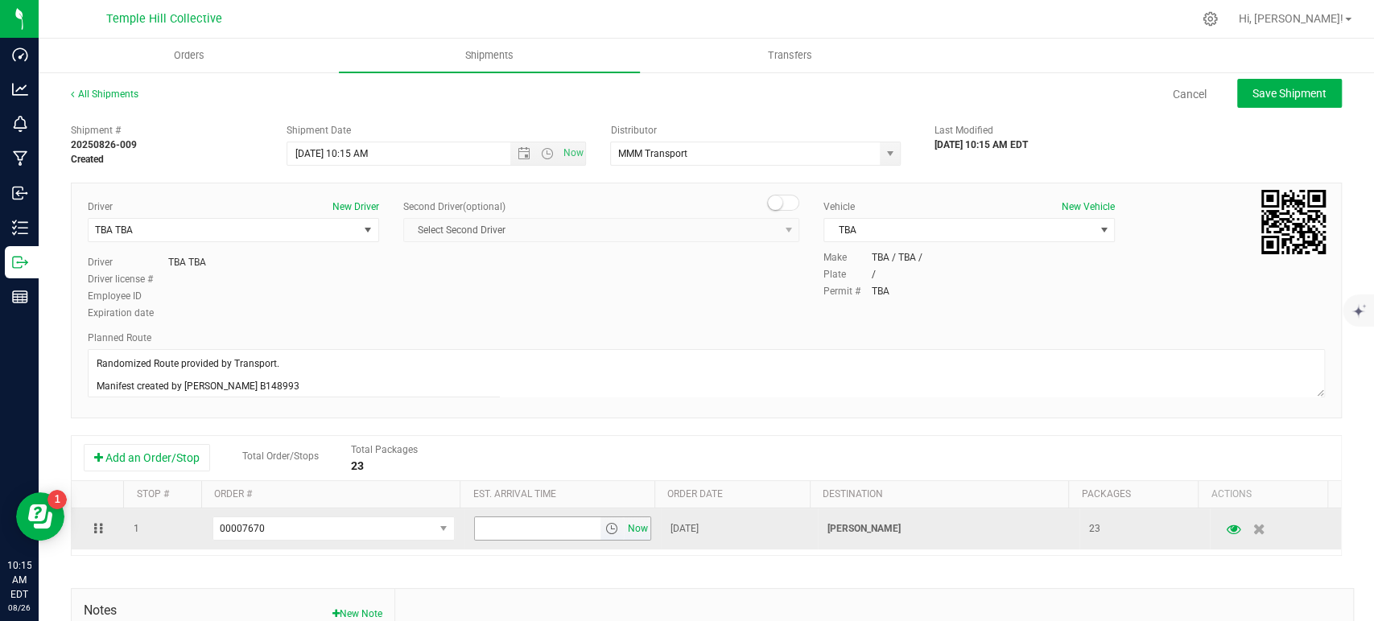
click at [625, 529] on span "Now" at bounding box center [637, 529] width 27 height 23
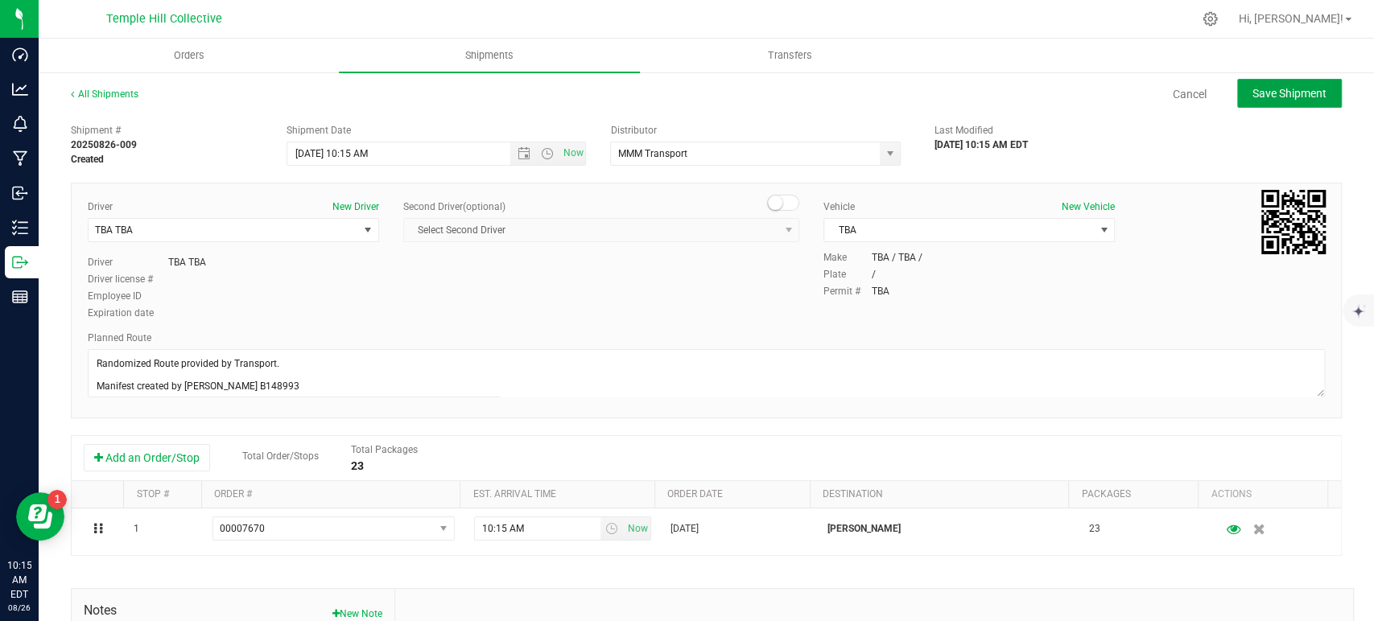
click at [1286, 97] on span "Save Shipment" at bounding box center [1290, 93] width 74 height 13
type input "8/26/2025 2:15 PM"
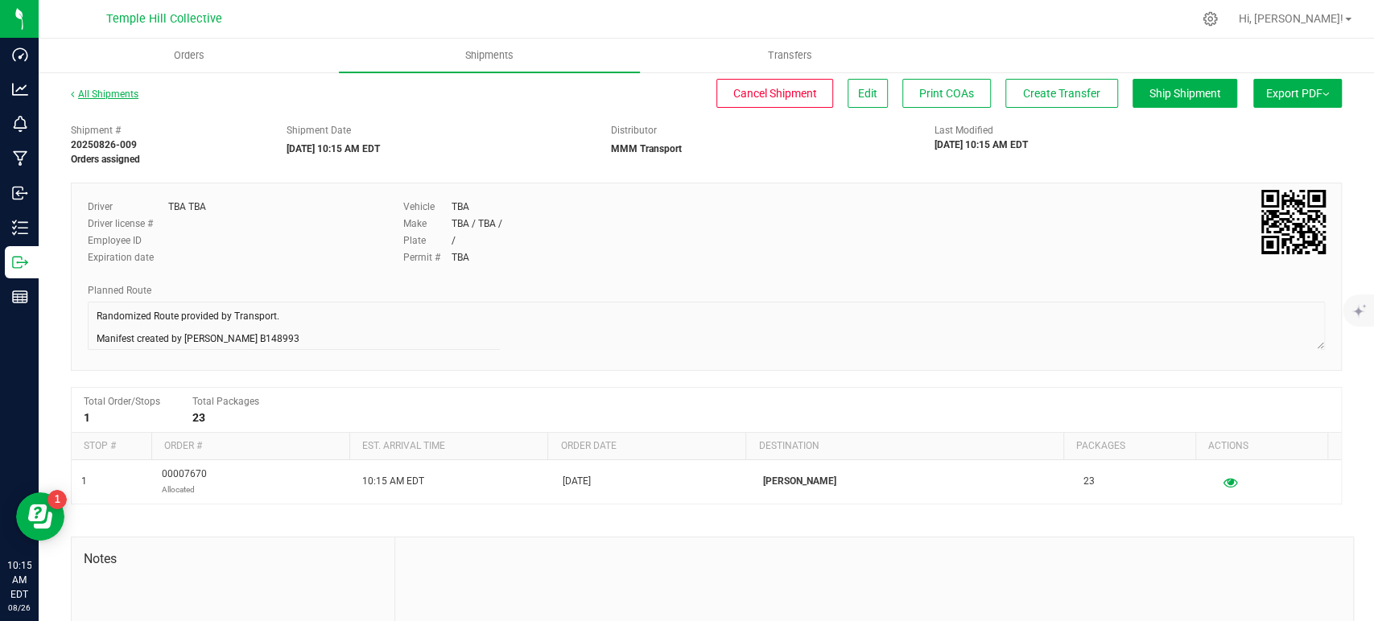
click at [101, 95] on link "All Shipments" at bounding box center [105, 94] width 68 height 11
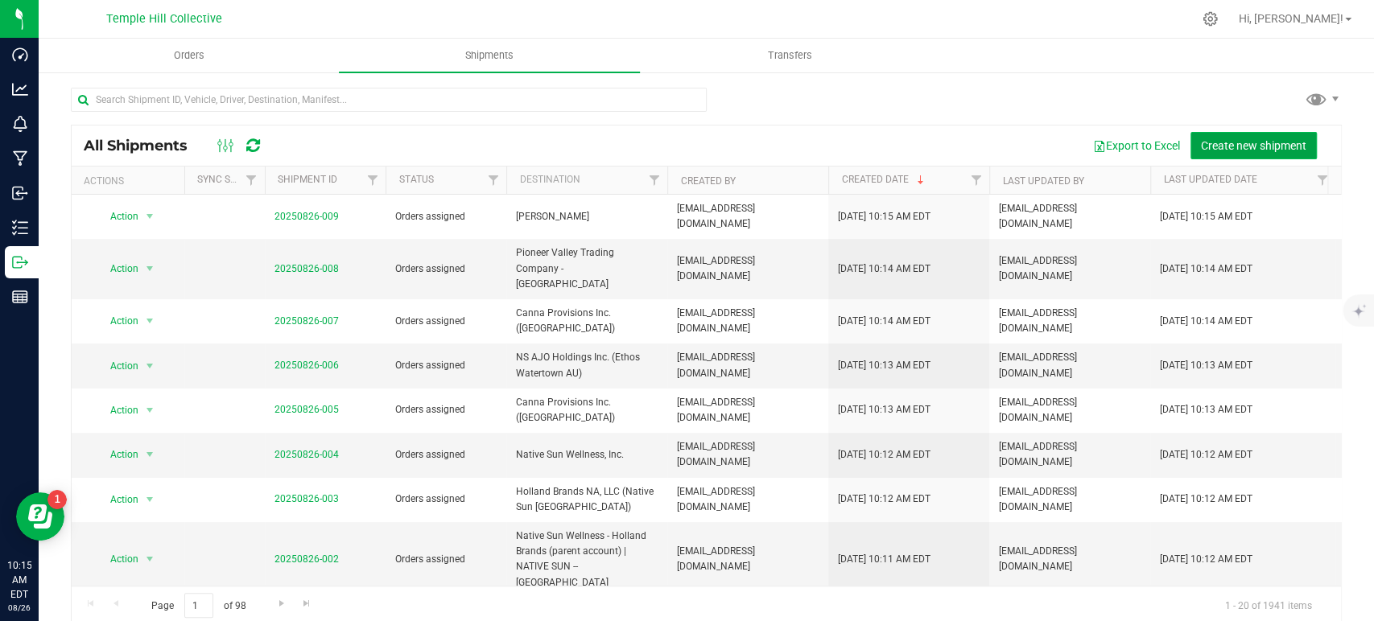
click at [1224, 140] on span "Create new shipment" at bounding box center [1253, 145] width 105 height 13
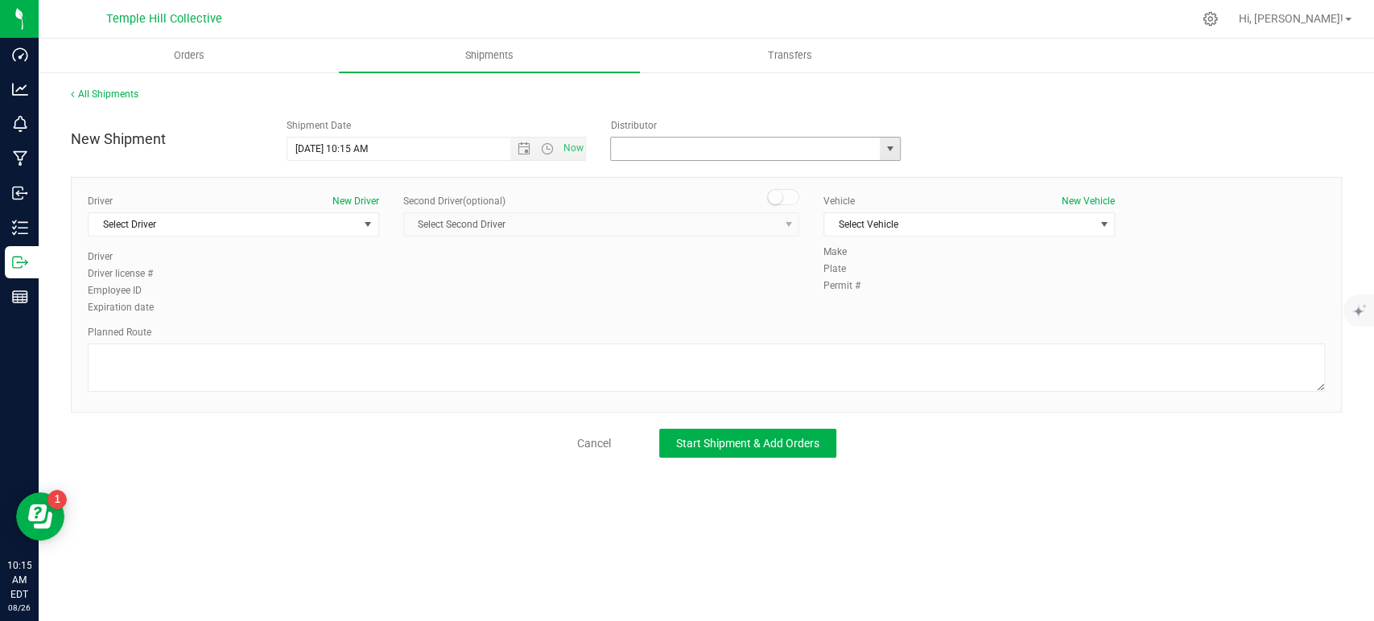
click at [852, 146] on input "text" at bounding box center [741, 149] width 261 height 23
click at [826, 172] on li "MMM Transport" at bounding box center [755, 176] width 289 height 24
type input "MMM Transport"
click at [230, 225] on span "Select Driver" at bounding box center [224, 224] width 270 height 23
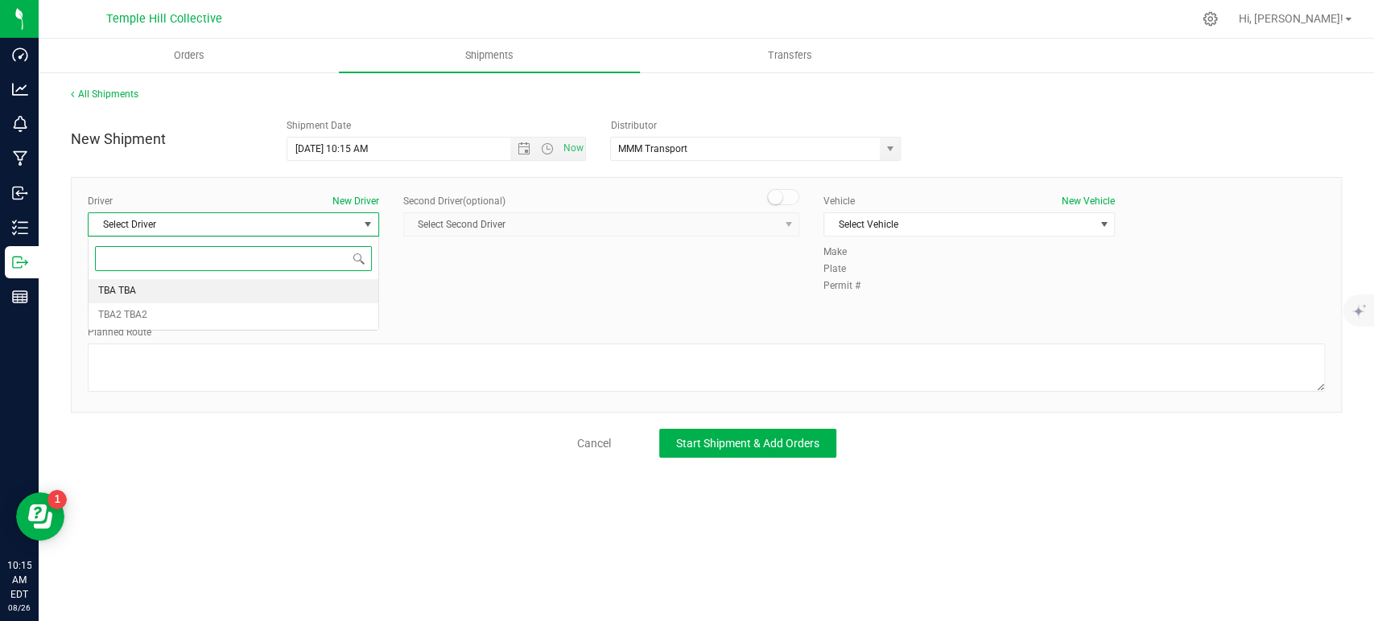
click at [172, 279] on li "TBA TBA" at bounding box center [234, 291] width 290 height 24
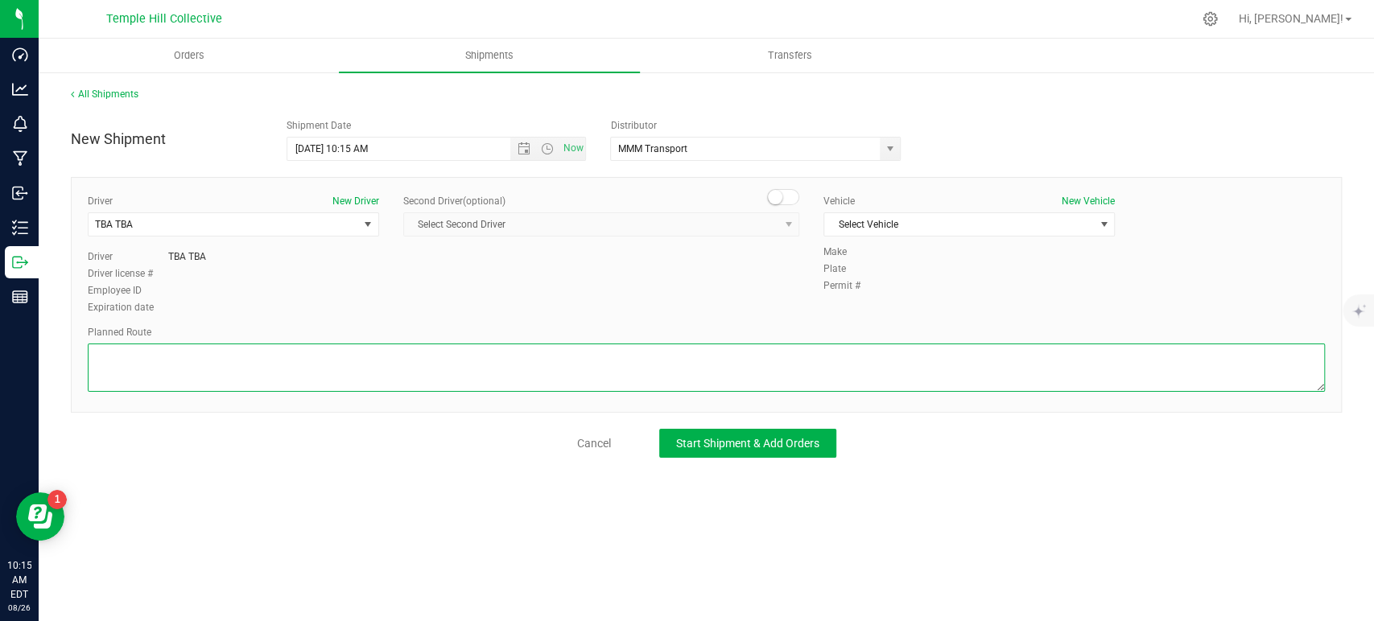
click at [193, 352] on textarea at bounding box center [706, 368] width 1237 height 48
paste textarea "Randomized Route provided by Transport. Manifest created by Makayla Rice B148993"
type textarea "Randomized Route provided by Transport. Manifest created by Makayla Rice B148993"
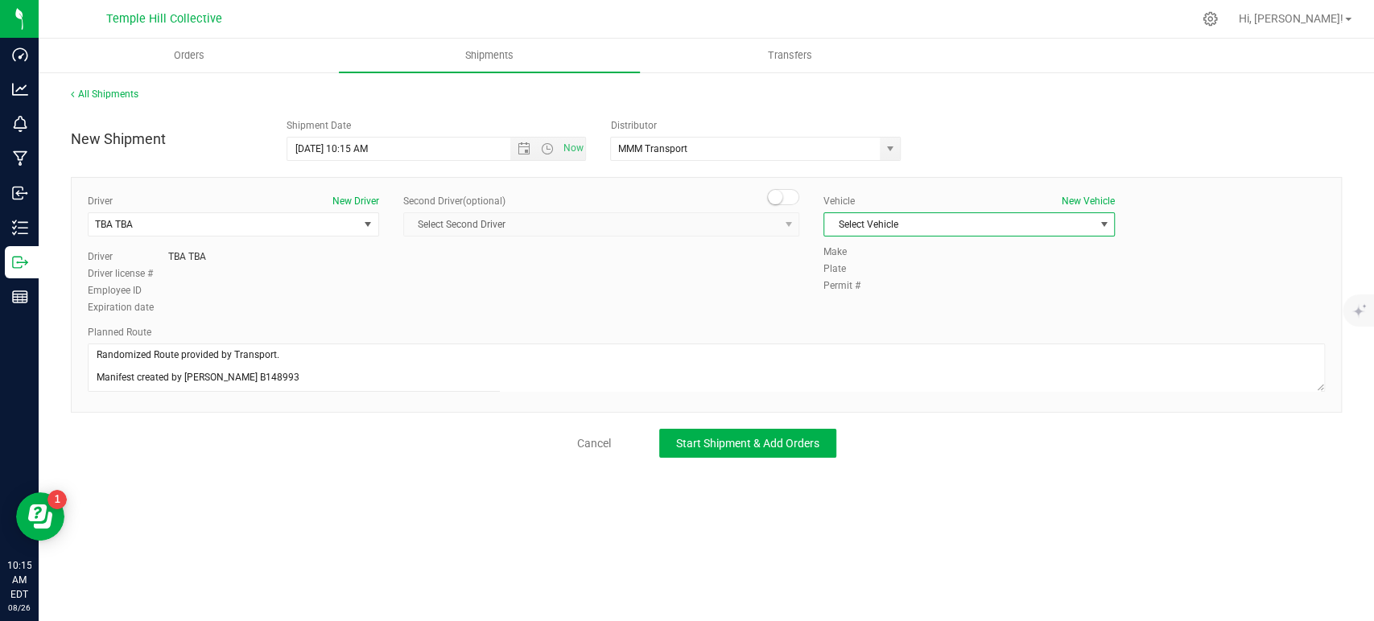
click at [921, 224] on span "Select Vehicle" at bounding box center [959, 224] width 270 height 23
click at [902, 250] on li "TBA" at bounding box center [969, 252] width 290 height 24
click at [766, 437] on span "Start Shipment & Add Orders" at bounding box center [747, 443] width 143 height 13
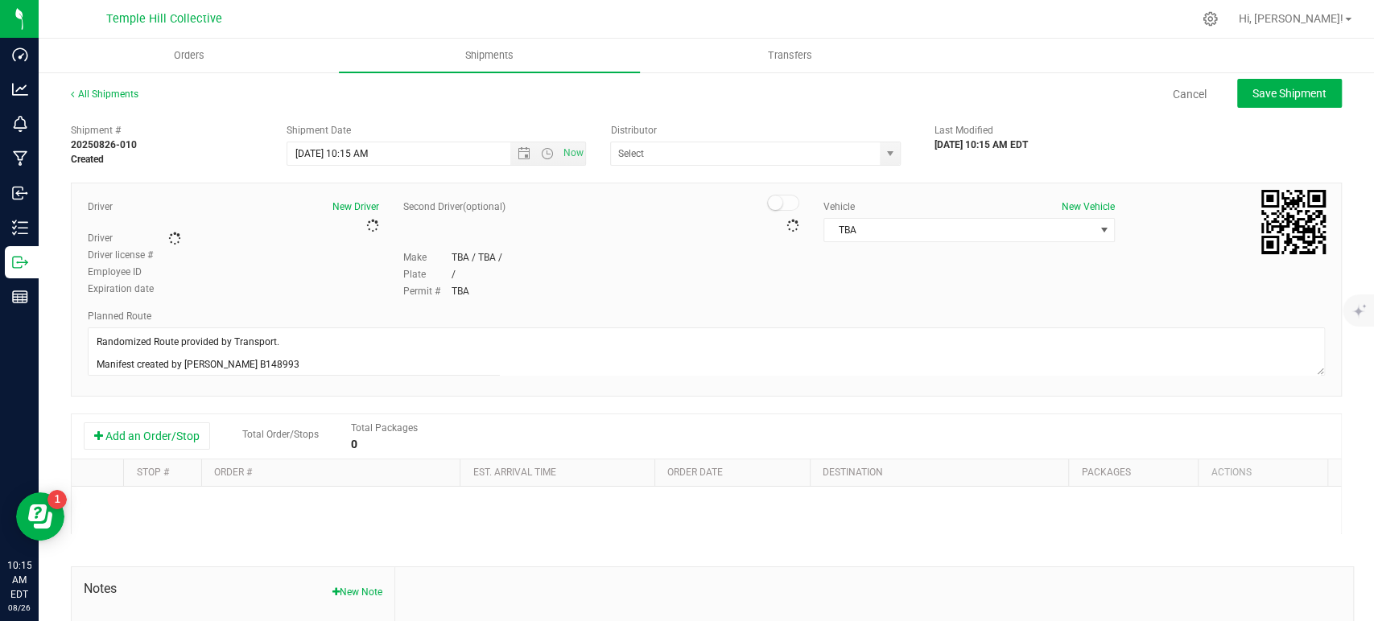
type input "MMM Transport"
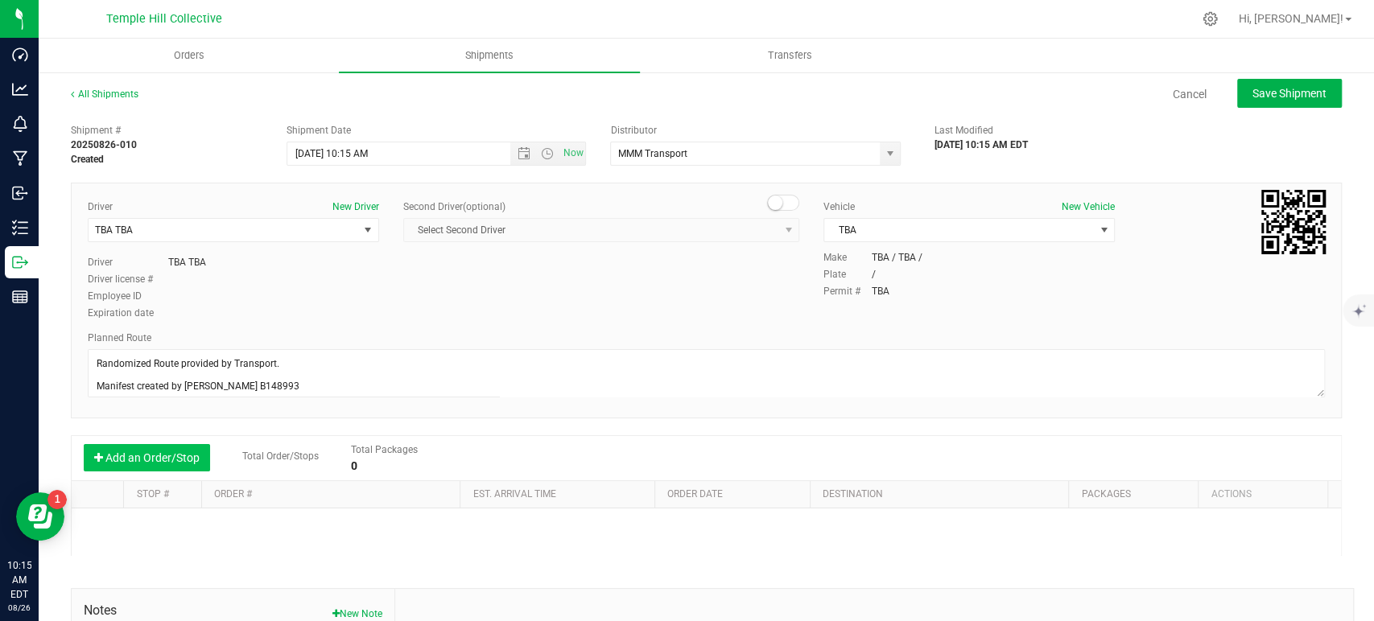
click at [163, 454] on button "Add an Order/Stop" at bounding box center [147, 457] width 126 height 27
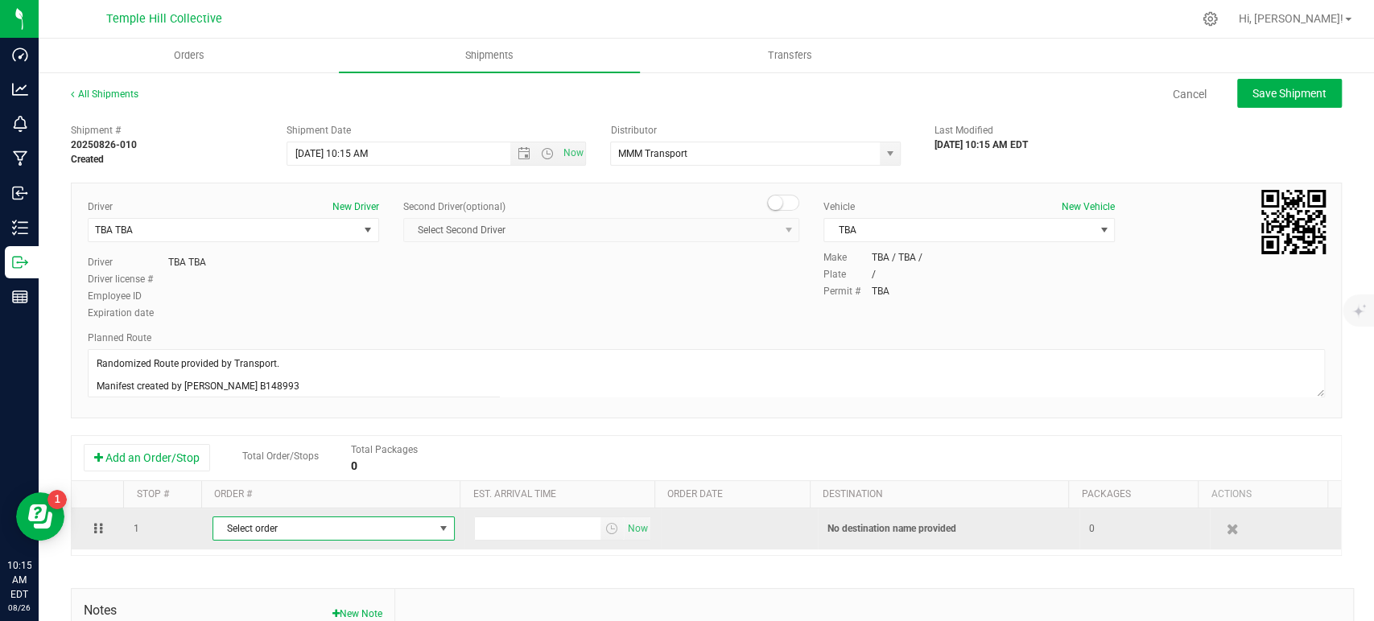
click at [316, 531] on span "Select order" at bounding box center [323, 529] width 221 height 23
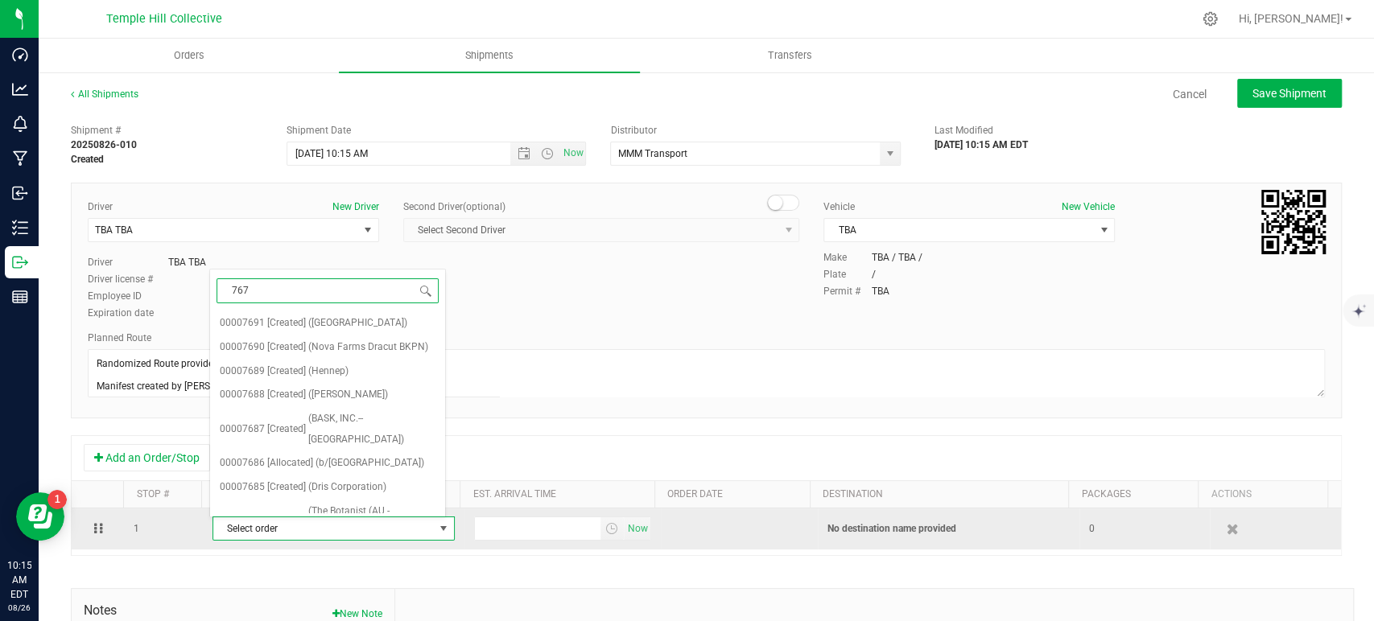
type input "7671"
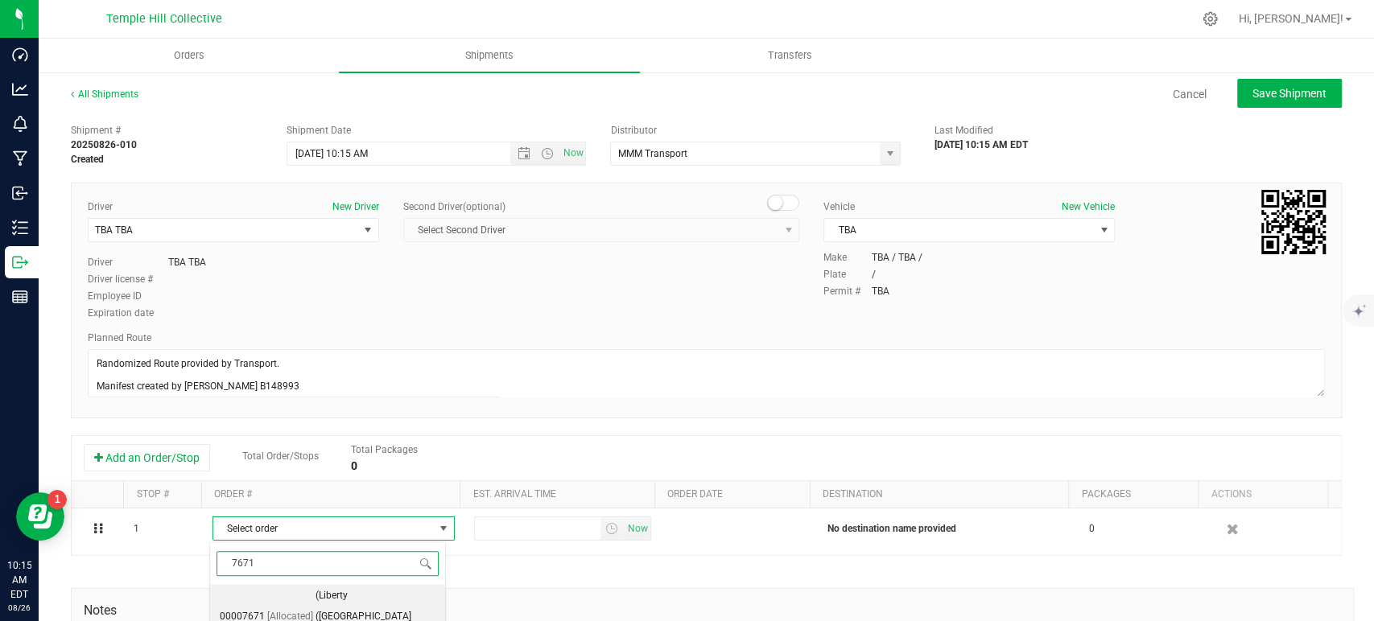
click at [299, 607] on span "[Allocated]" at bounding box center [290, 617] width 46 height 21
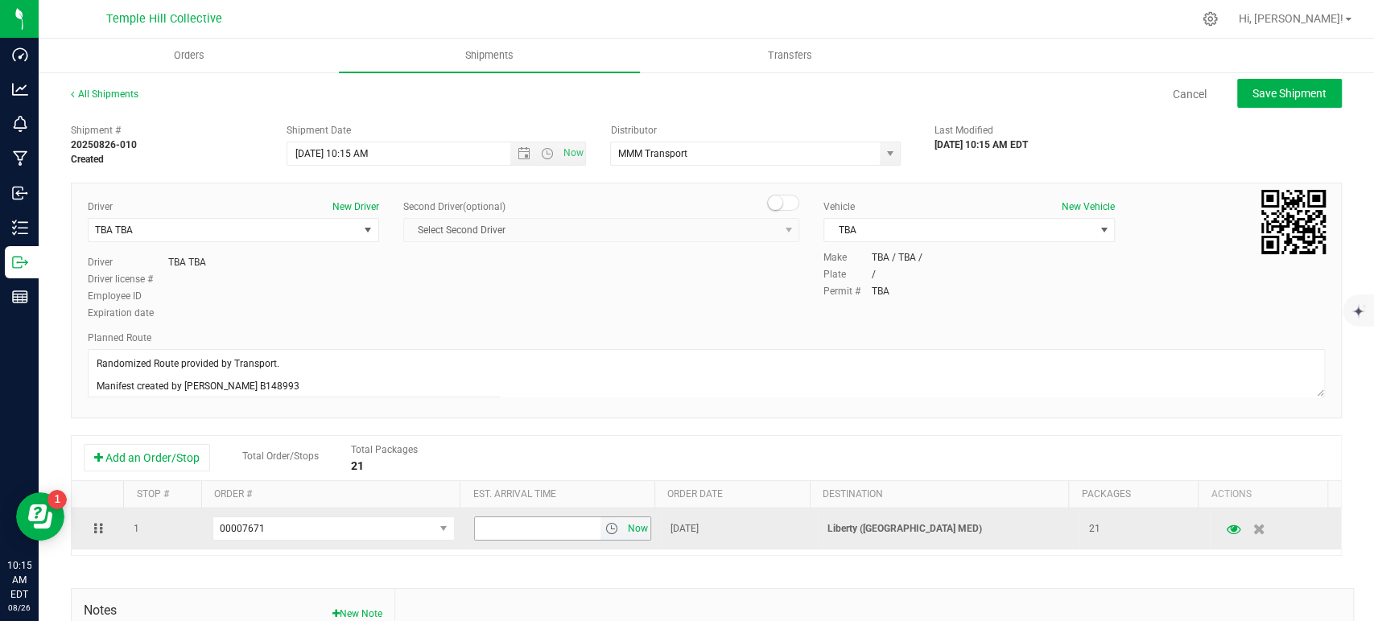
click at [624, 529] on span "Now" at bounding box center [637, 529] width 27 height 23
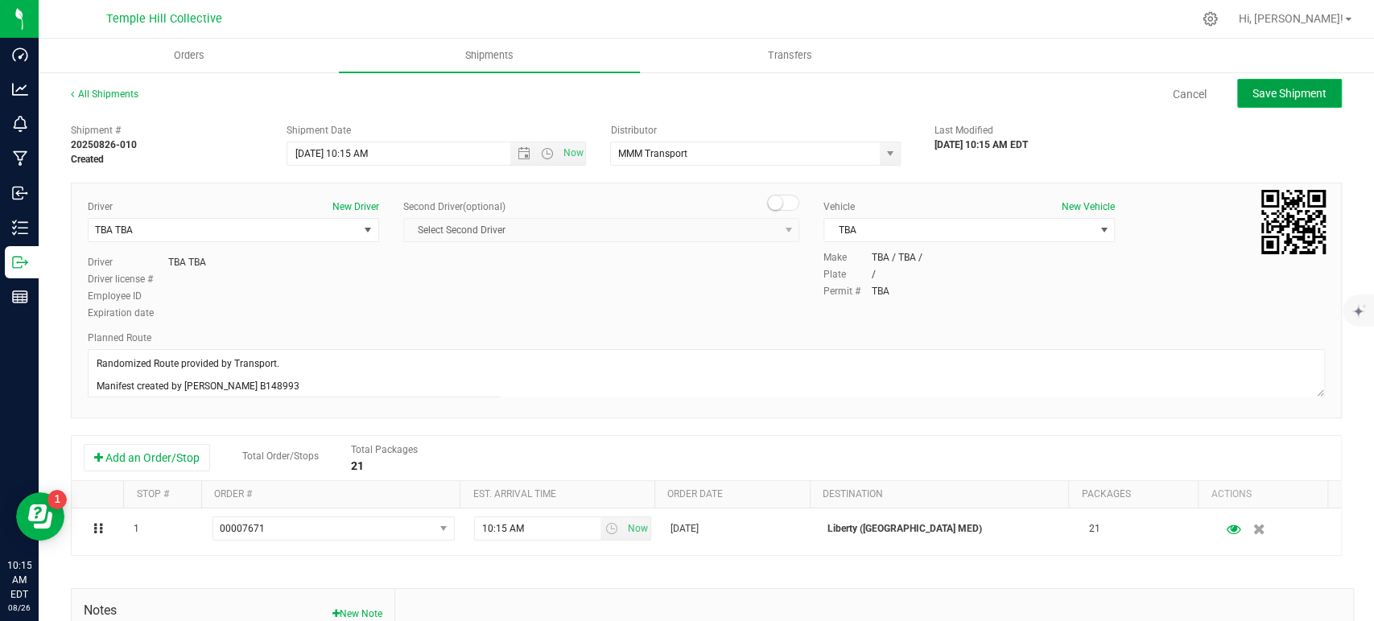
click at [1308, 87] on span "Save Shipment" at bounding box center [1290, 93] width 74 height 13
type input "8/26/2025 2:15 PM"
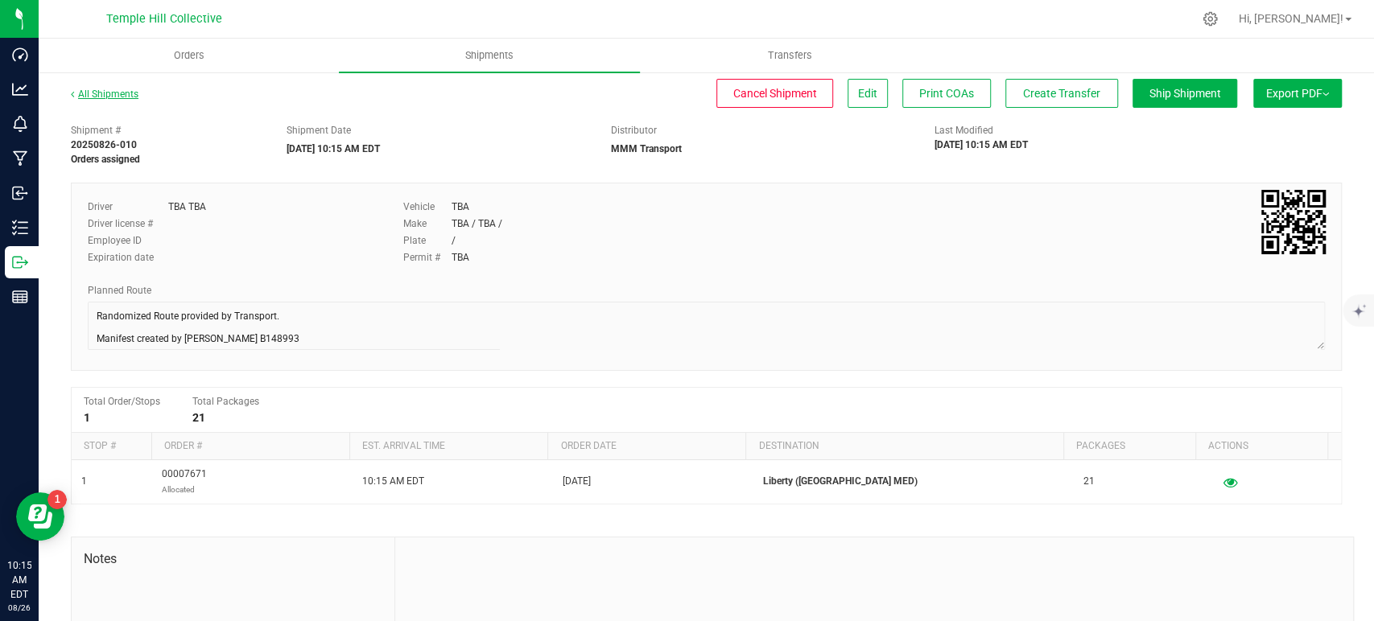
click at [118, 97] on link "All Shipments" at bounding box center [105, 94] width 68 height 11
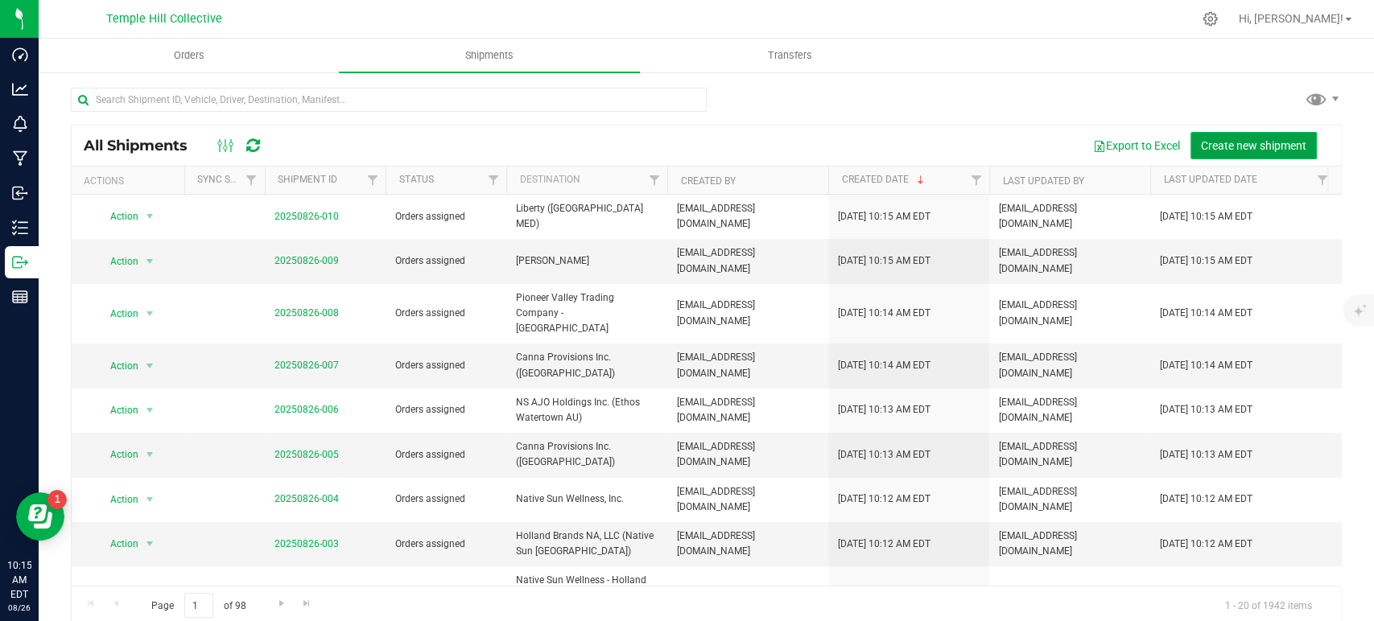
click at [1243, 146] on span "Create new shipment" at bounding box center [1253, 145] width 105 height 13
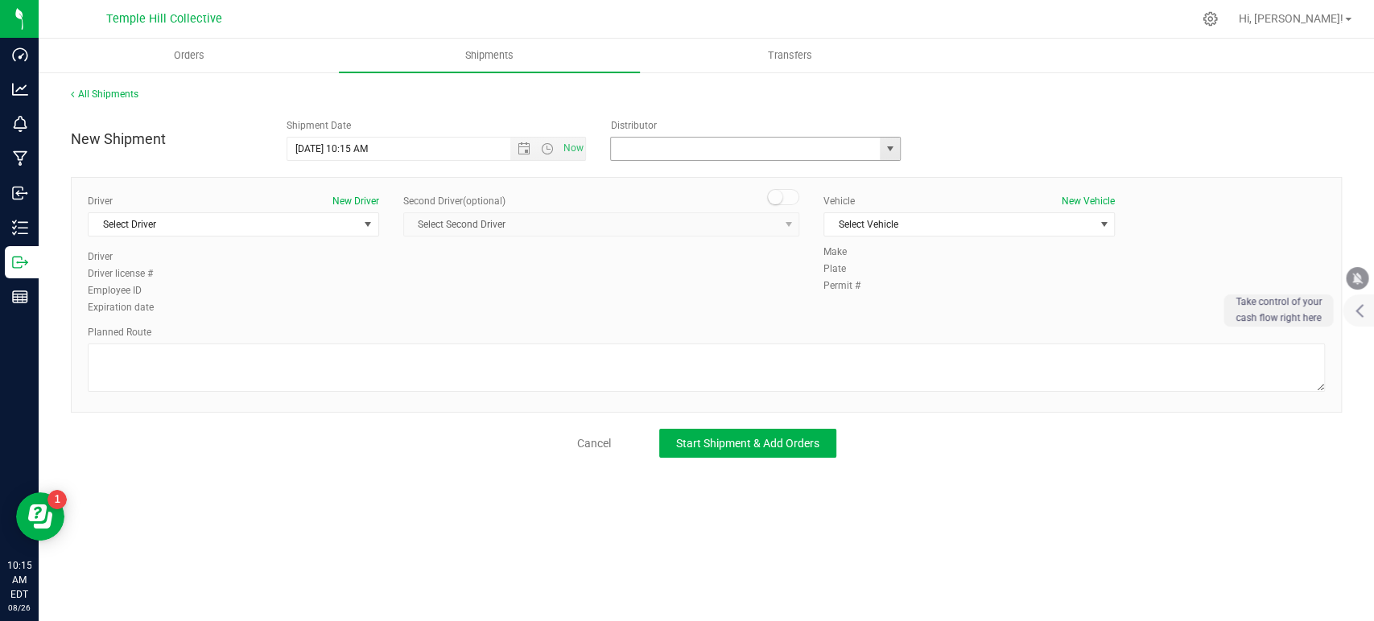
click at [761, 151] on input "text" at bounding box center [741, 149] width 261 height 23
click at [753, 185] on li "MMM Transport" at bounding box center [755, 176] width 289 height 24
type input "MMM Transport"
click at [254, 219] on span "Select Driver" at bounding box center [224, 224] width 270 height 23
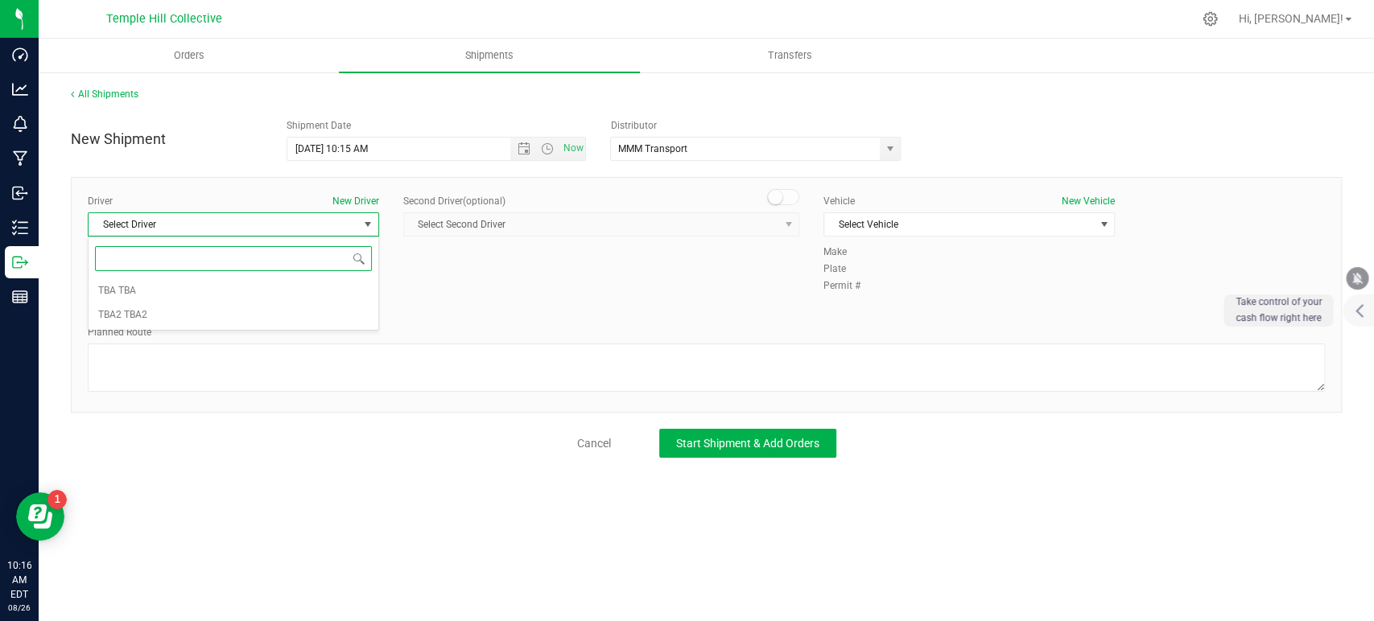
click at [207, 267] on input at bounding box center [233, 258] width 277 height 25
click at [195, 287] on li "TBA TBA" at bounding box center [234, 291] width 290 height 24
click at [273, 348] on textarea at bounding box center [706, 368] width 1237 height 48
paste textarea "Randomized Route provided by Transport. Manifest created by [PERSON_NAME] B1489…"
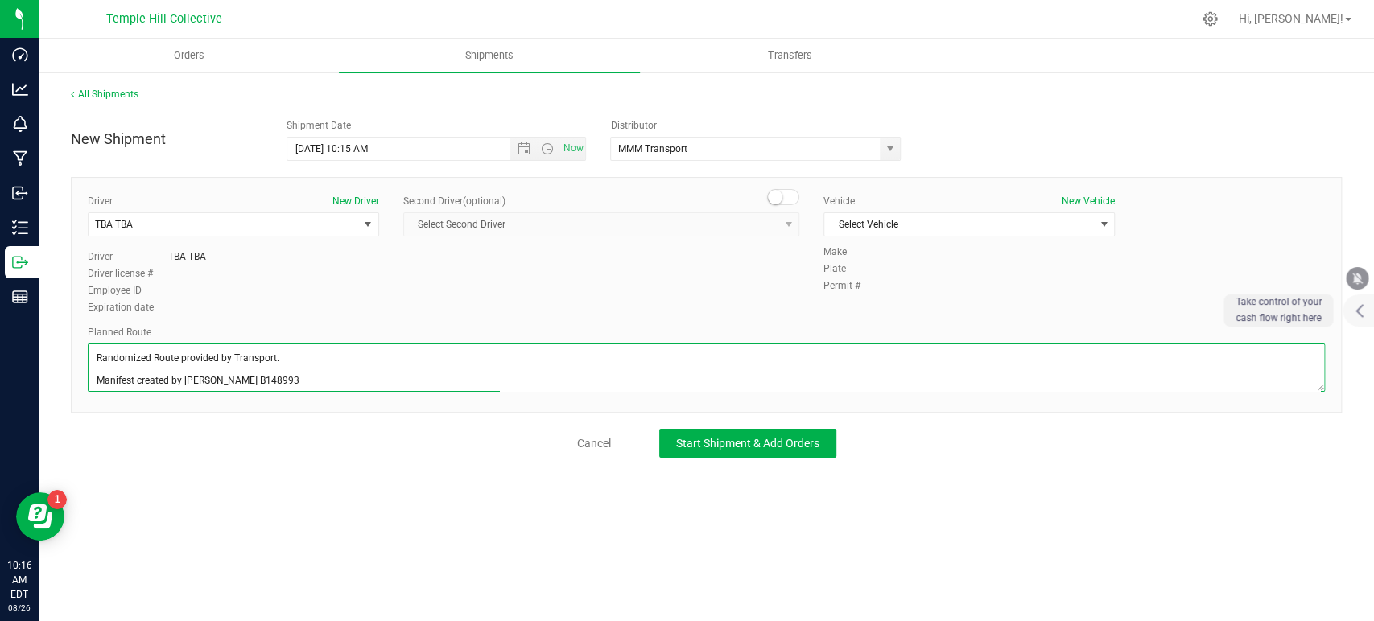
scroll to position [6, 0]
type textarea "Randomized Route provided by Transport. Manifest created by [PERSON_NAME] B1489…"
drag, startPoint x: 866, startPoint y: 226, endPoint x: 865, endPoint y: 240, distance: 13.7
click at [867, 226] on span "Select Vehicle" at bounding box center [959, 224] width 270 height 23
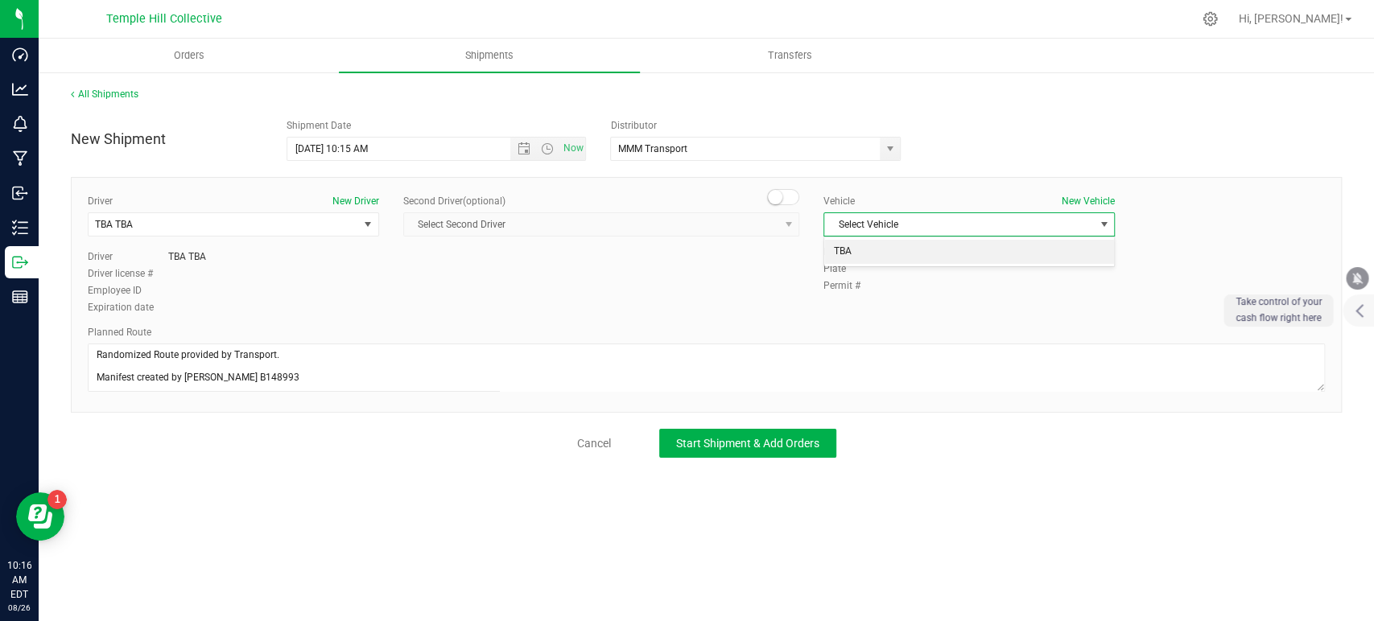
click at [873, 250] on li "TBA" at bounding box center [969, 252] width 290 height 24
click at [805, 444] on span "Start Shipment & Add Orders" at bounding box center [747, 443] width 143 height 13
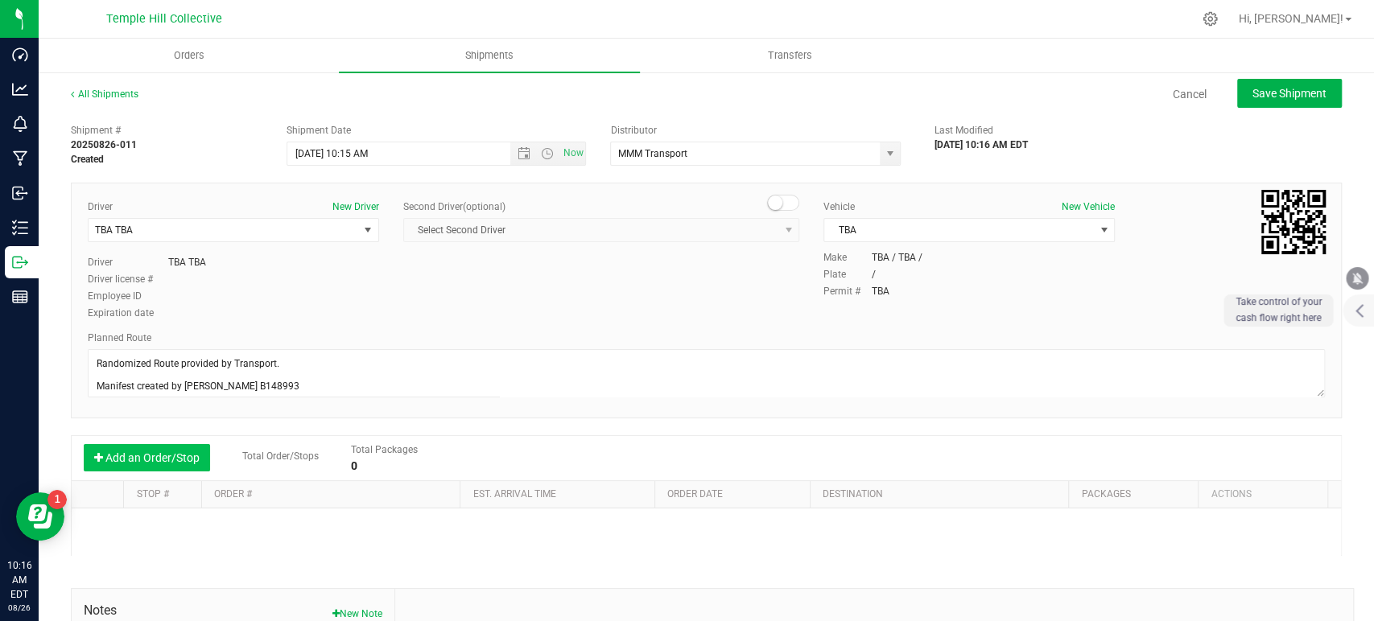
click at [163, 463] on button "Add an Order/Stop" at bounding box center [147, 457] width 126 height 27
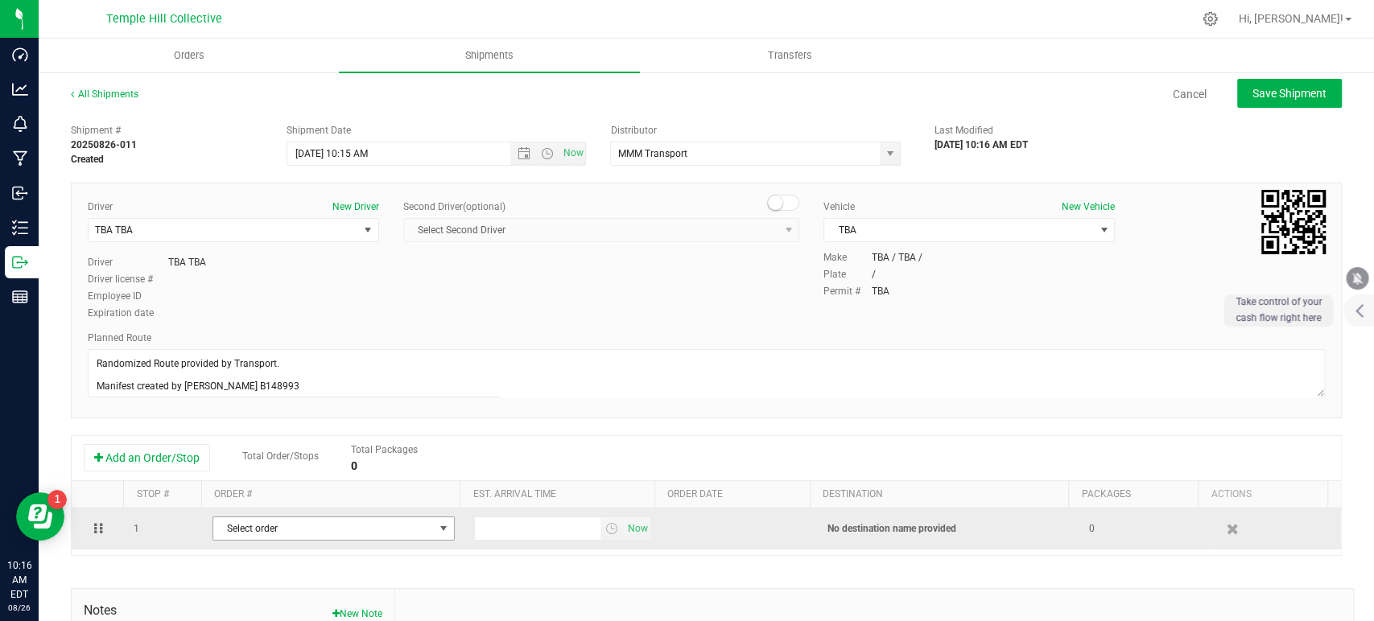
click at [353, 531] on span "Select order" at bounding box center [323, 529] width 221 height 23
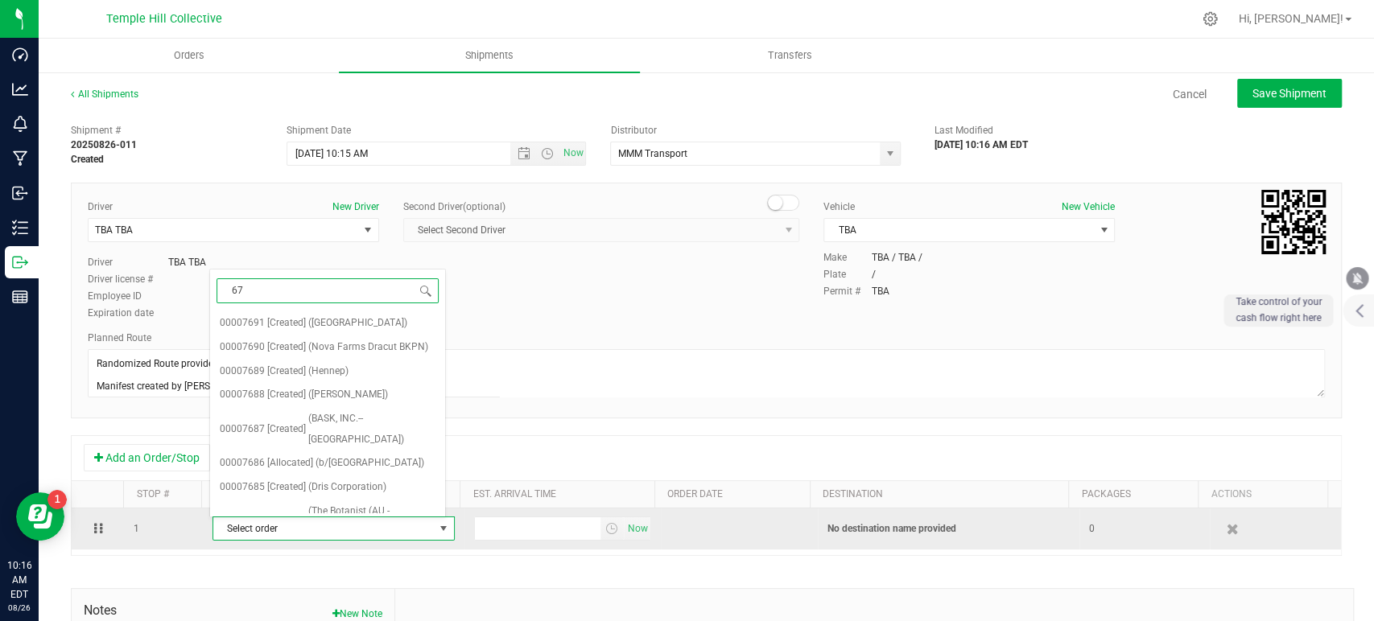
type input "672"
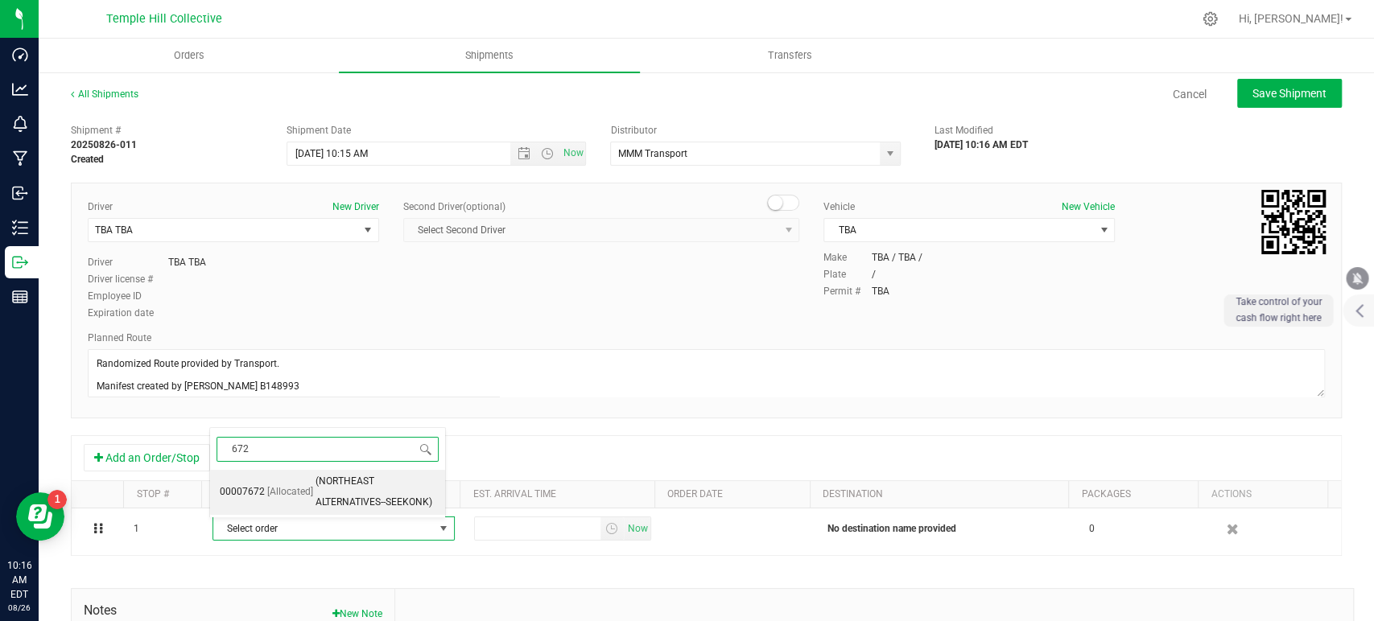
click at [350, 493] on span "(NORTHEAST ALTERNATIVES--SEEKONK)" at bounding box center [376, 492] width 120 height 41
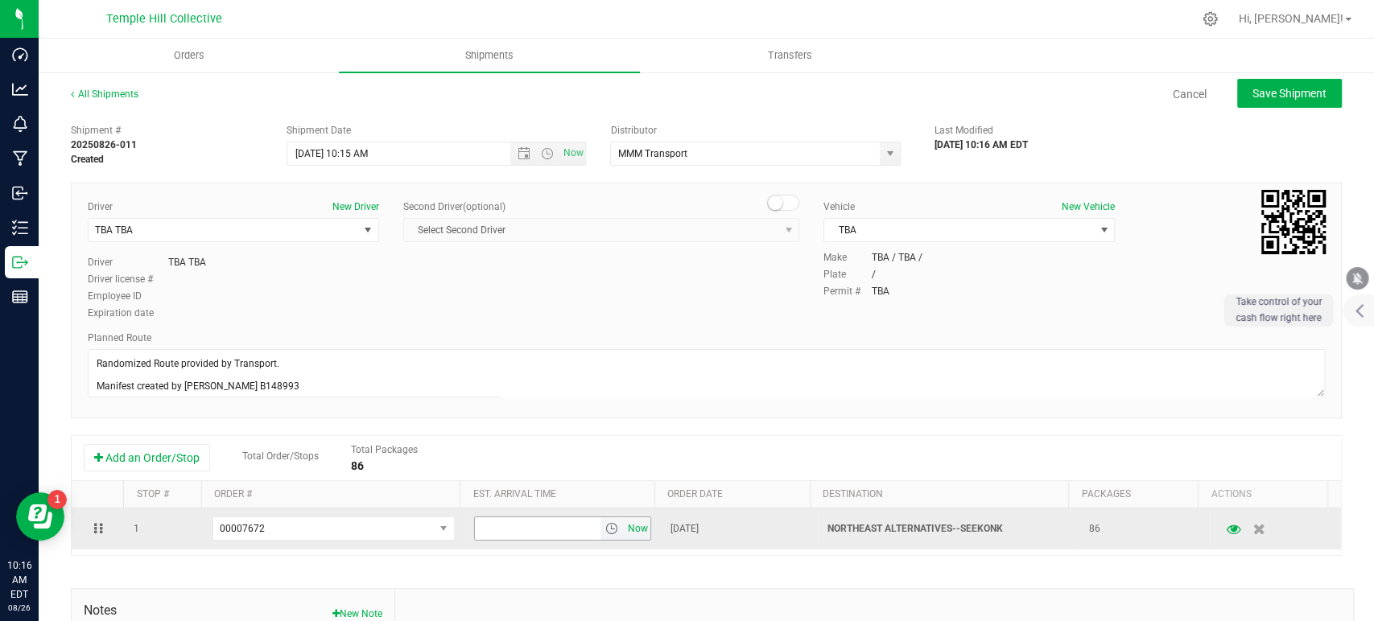
click at [629, 529] on span "Now" at bounding box center [637, 529] width 27 height 23
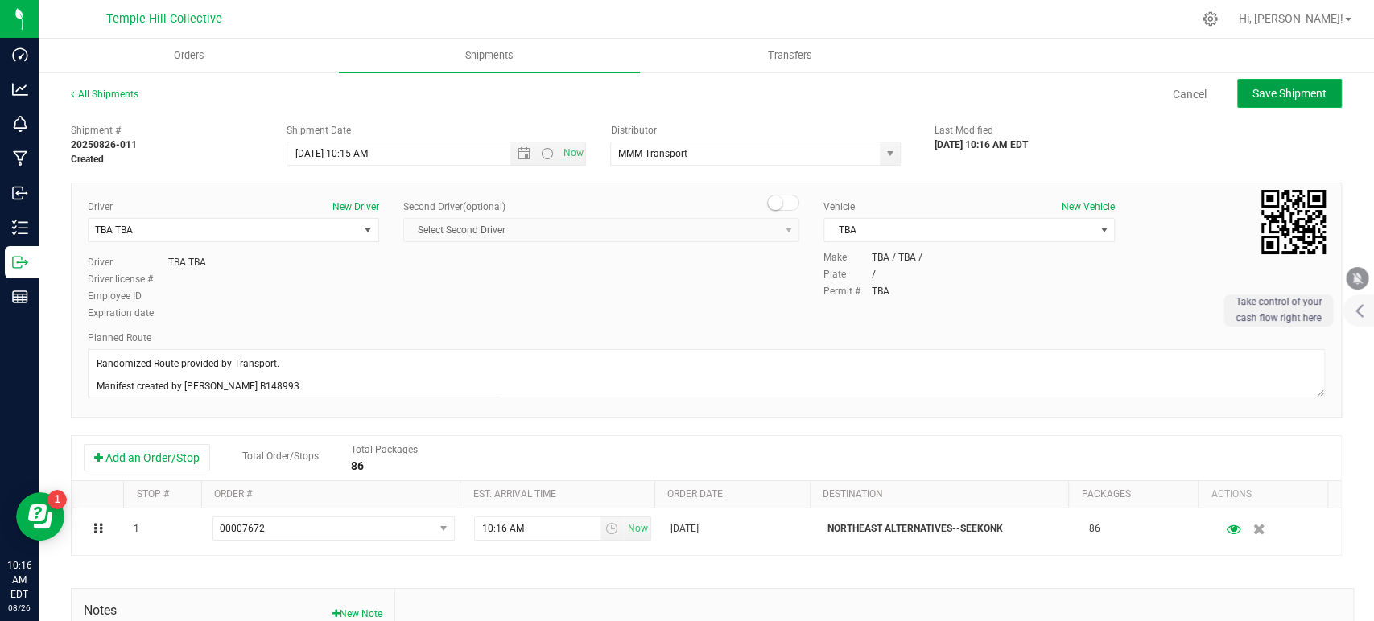
click at [1284, 87] on span "Save Shipment" at bounding box center [1290, 93] width 74 height 13
type input "8/26/2025 2:15 PM"
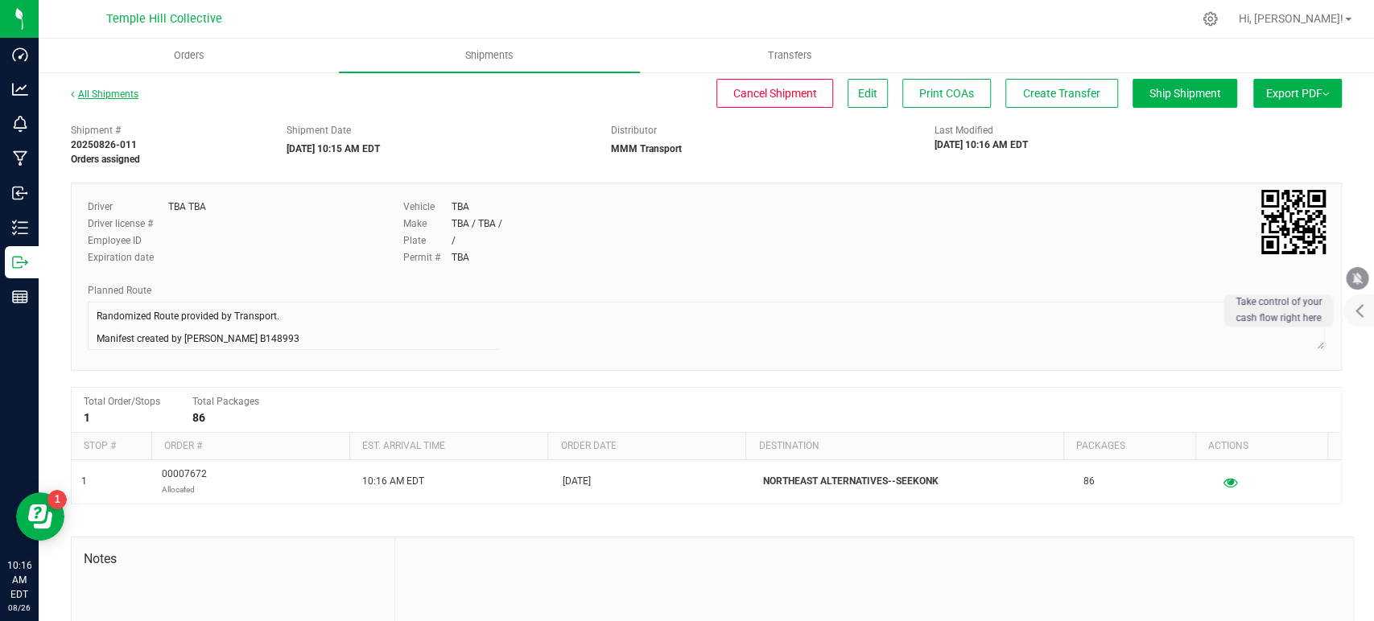
click at [128, 97] on link "All Shipments" at bounding box center [105, 94] width 68 height 11
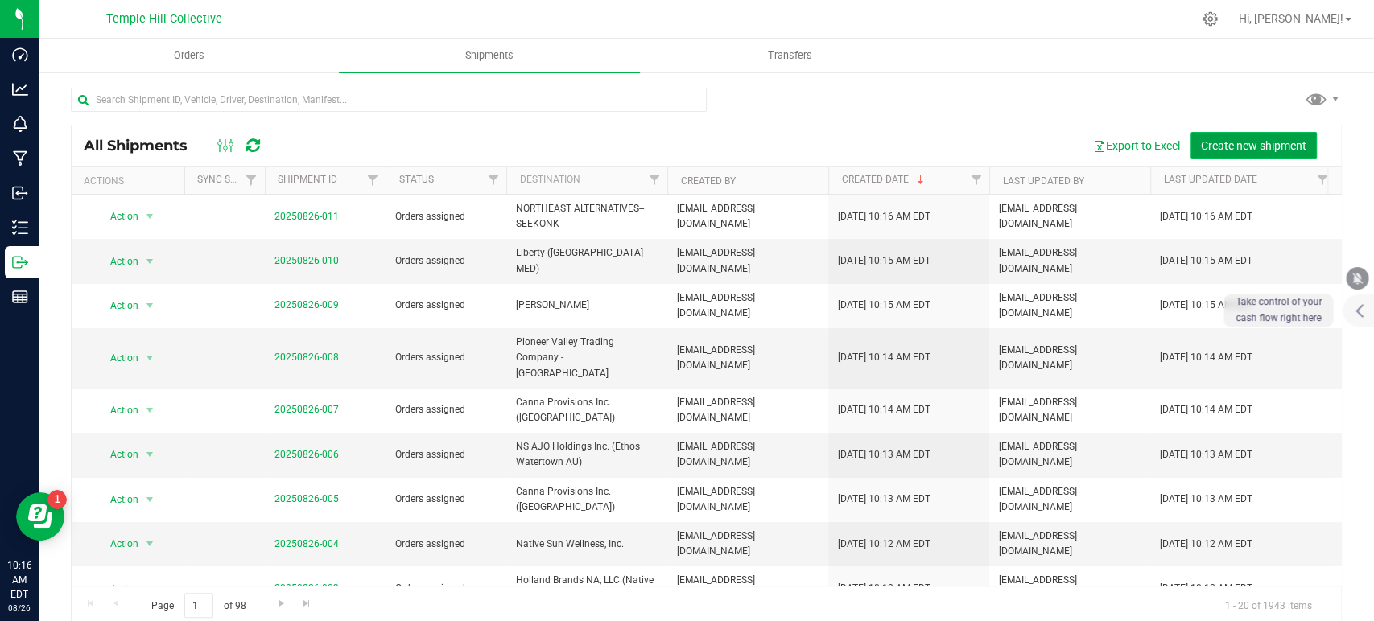
click at [1206, 141] on span "Create new shipment" at bounding box center [1253, 145] width 105 height 13
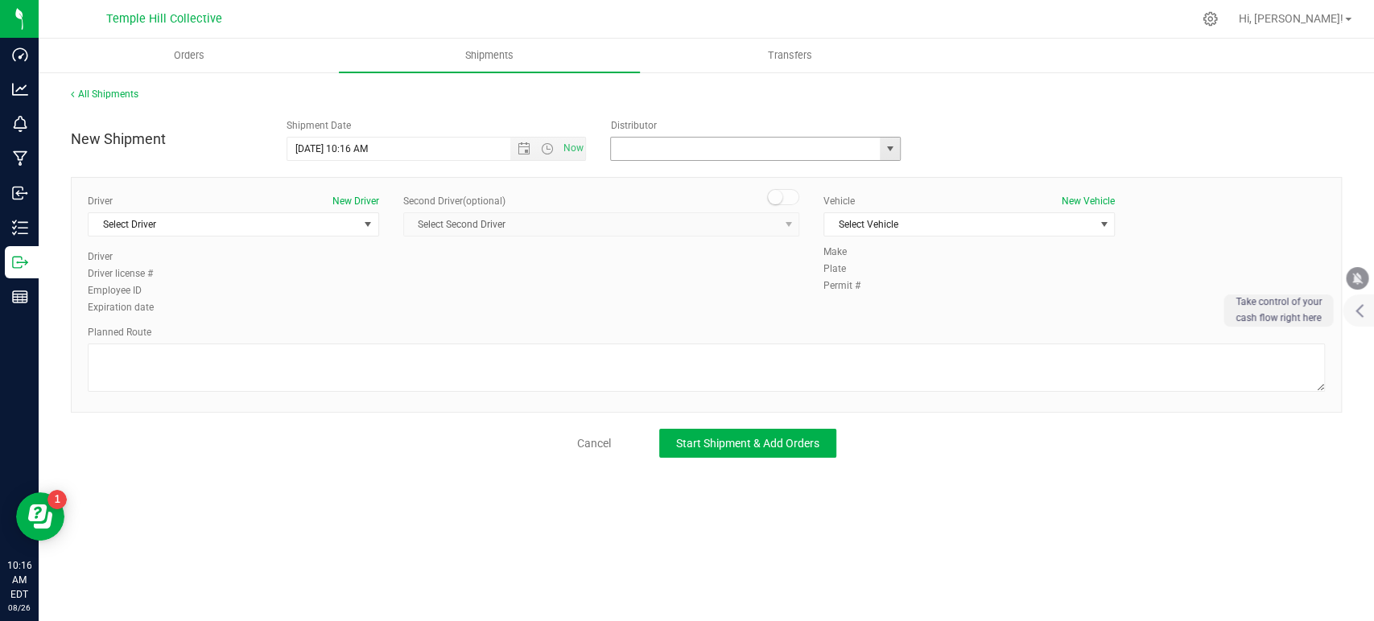
click at [711, 152] on input "text" at bounding box center [741, 149] width 261 height 23
click at [709, 172] on li "MMM Transport" at bounding box center [755, 176] width 289 height 24
type input "MMM Transport"
click at [296, 211] on div "Driver New Driver Select Driver Select Driver TBA TBA TBA2 TBA2" at bounding box center [233, 222] width 291 height 56
click at [274, 222] on span "Select Driver" at bounding box center [224, 224] width 270 height 23
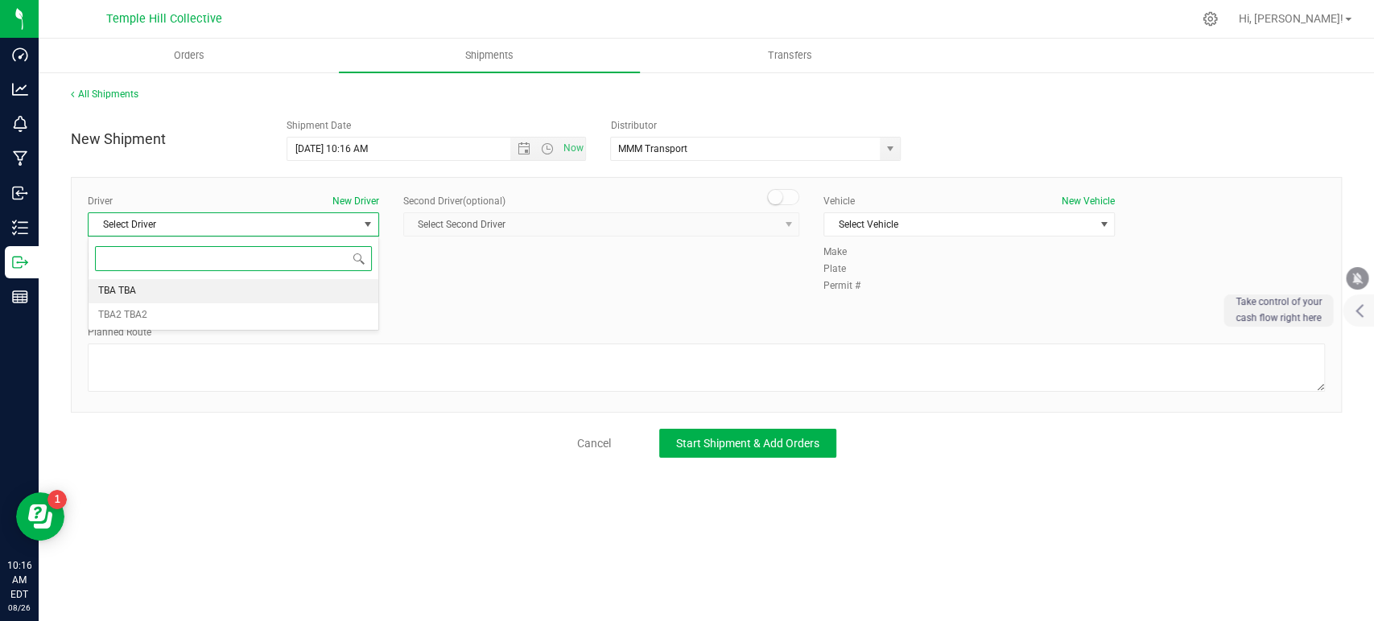
click at [244, 284] on li "TBA TBA" at bounding box center [234, 291] width 290 height 24
drag, startPoint x: 248, startPoint y: 350, endPoint x: 262, endPoint y: 351, distance: 13.7
click at [248, 351] on textarea at bounding box center [706, 368] width 1237 height 48
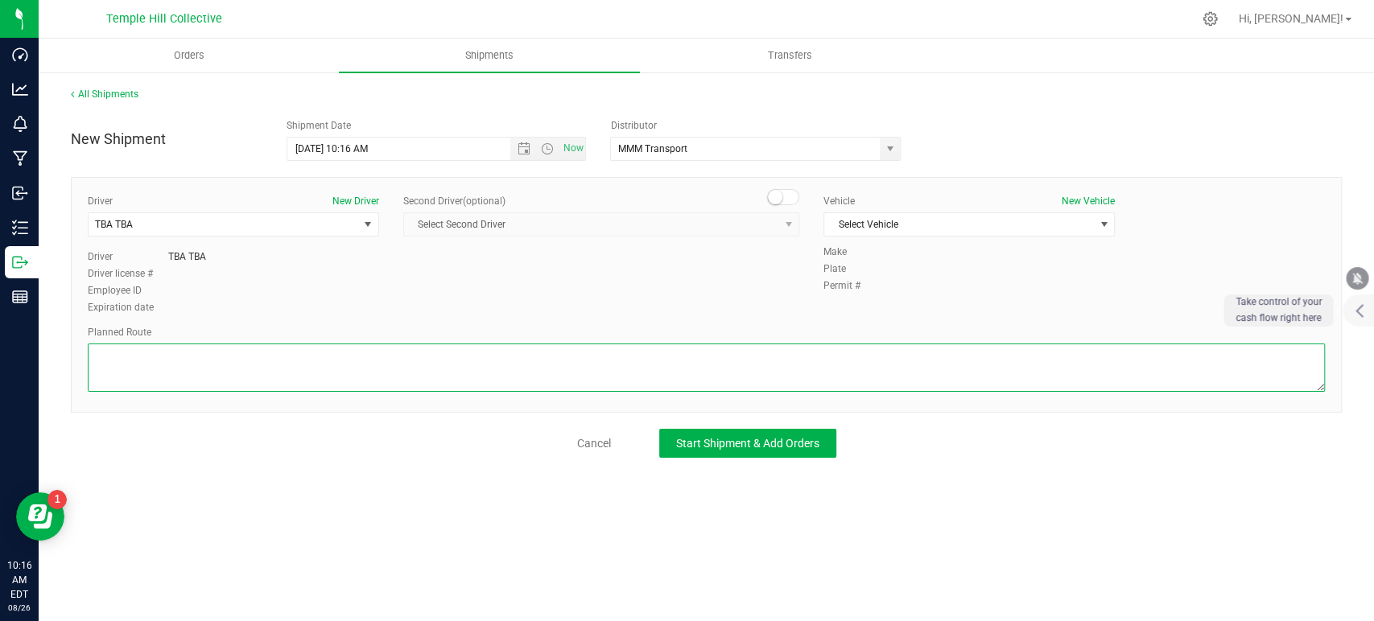
paste textarea "Randomized Route provided by Transport. Manifest created by Makayla Rice B148993"
type textarea "Randomized Route provided by Transport. Manifest created by Makayla Rice B148993"
click at [898, 208] on div "Vehicle New Vehicle Select Vehicle Select Vehicle TBA" at bounding box center [969, 219] width 316 height 51
click at [891, 222] on span "Select Vehicle" at bounding box center [959, 224] width 270 height 23
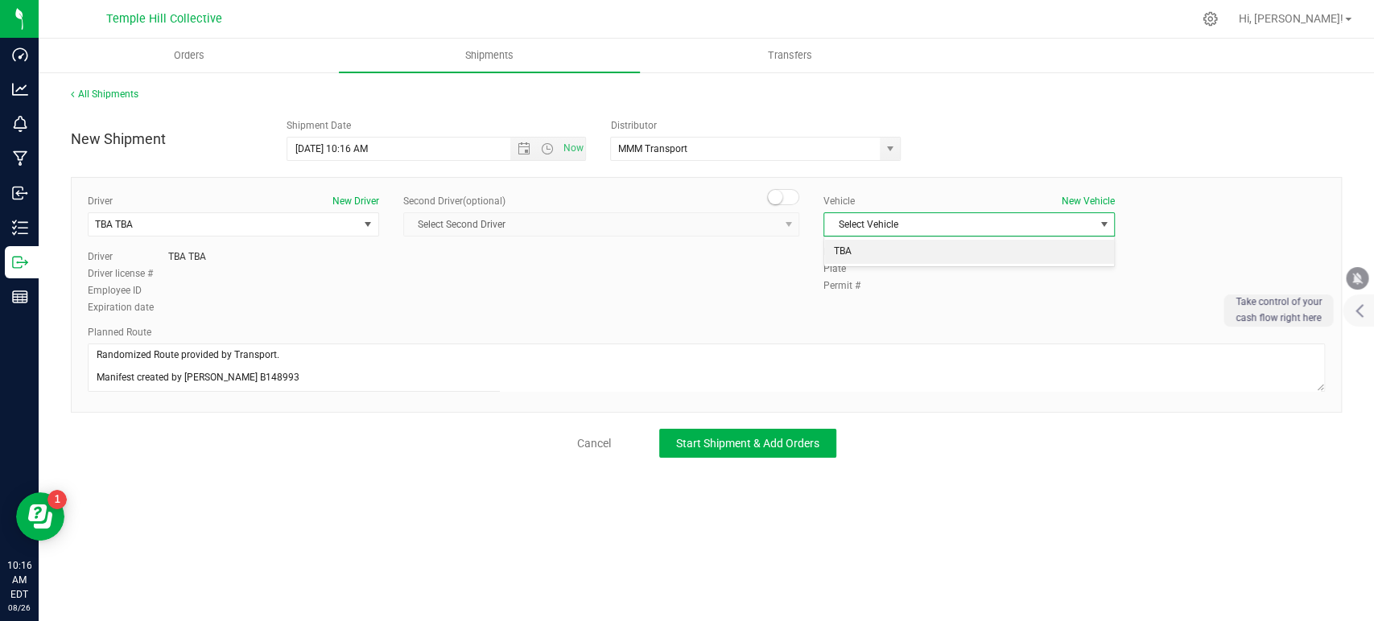
click at [884, 251] on li "TBA" at bounding box center [969, 252] width 290 height 24
click at [787, 431] on button "Start Shipment & Add Orders" at bounding box center [747, 443] width 177 height 29
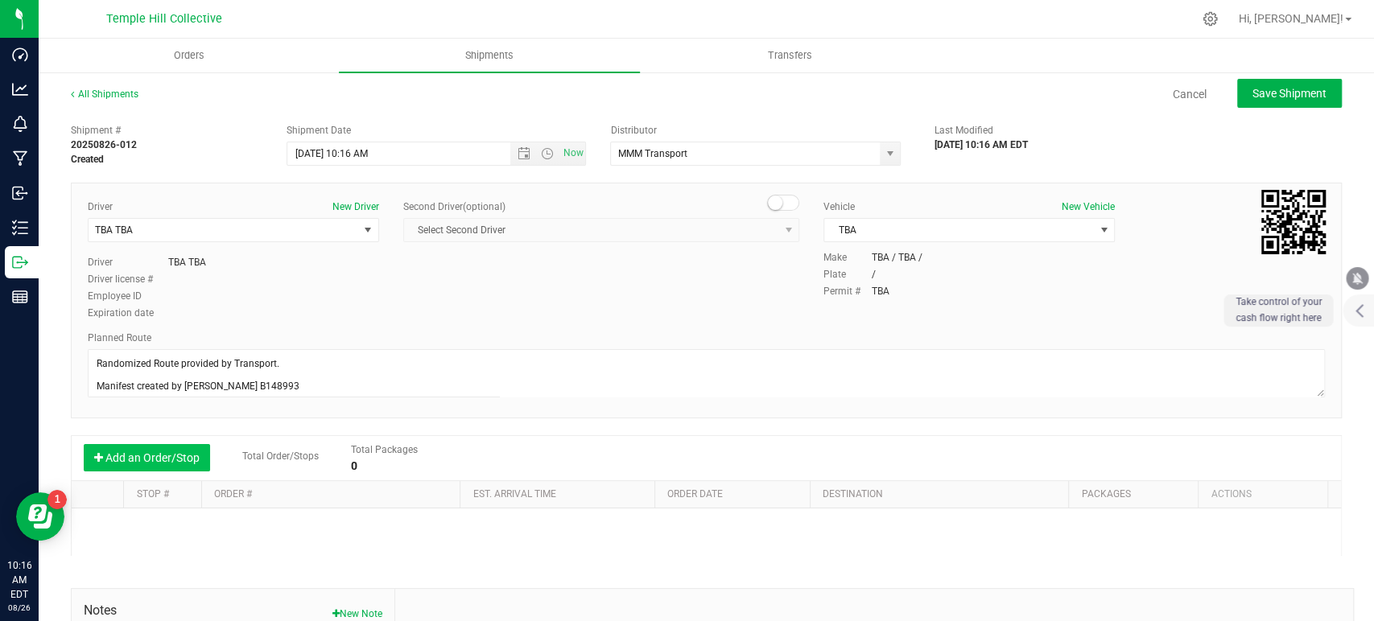
click at [167, 455] on button "Add an Order/Stop" at bounding box center [147, 457] width 126 height 27
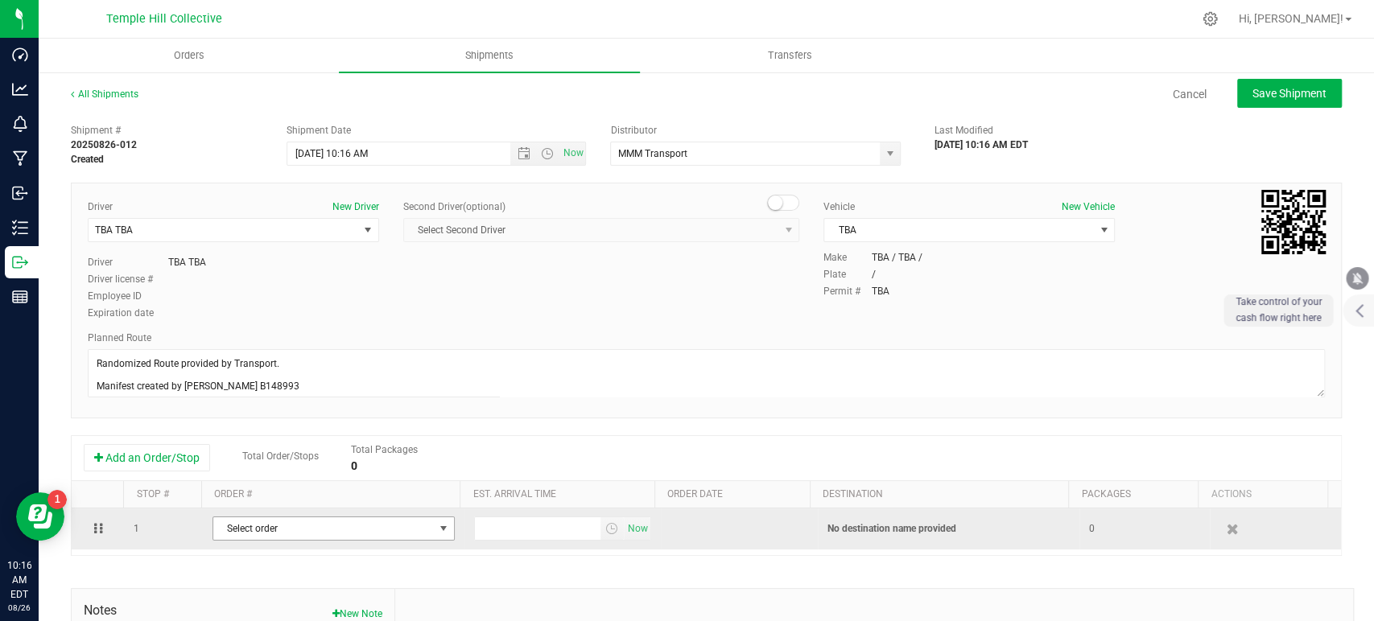
click at [307, 526] on span "Select order" at bounding box center [323, 529] width 221 height 23
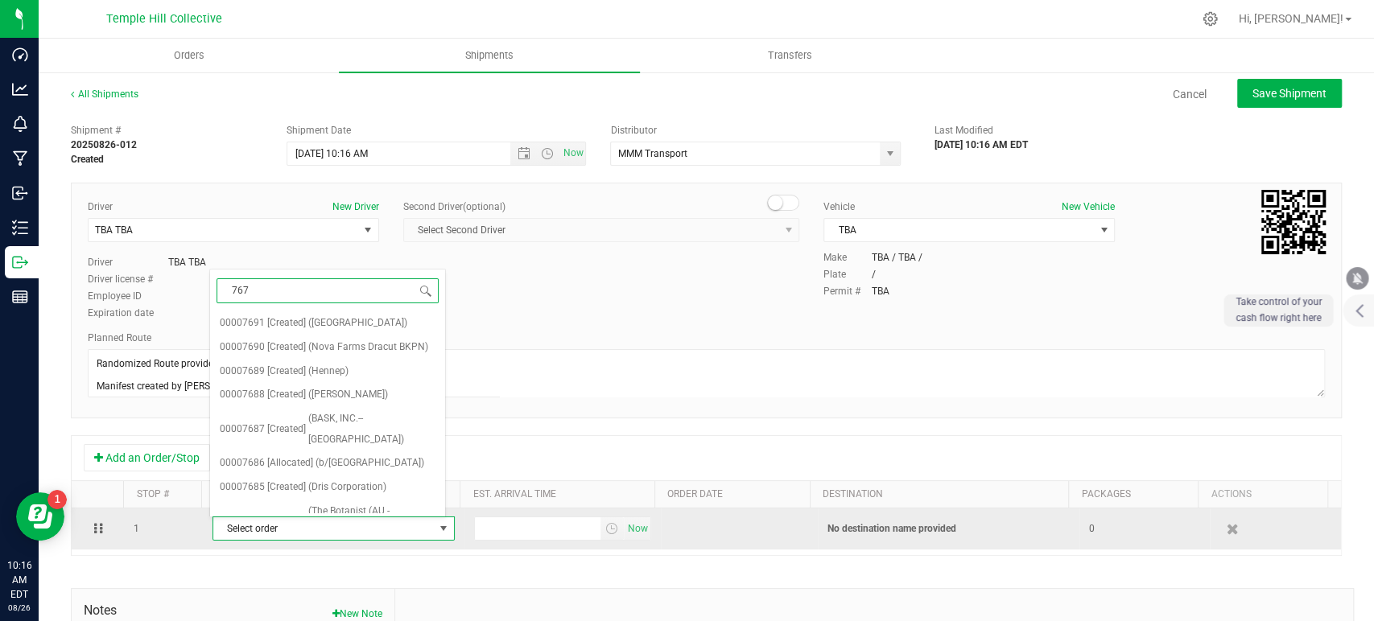
type input "7673"
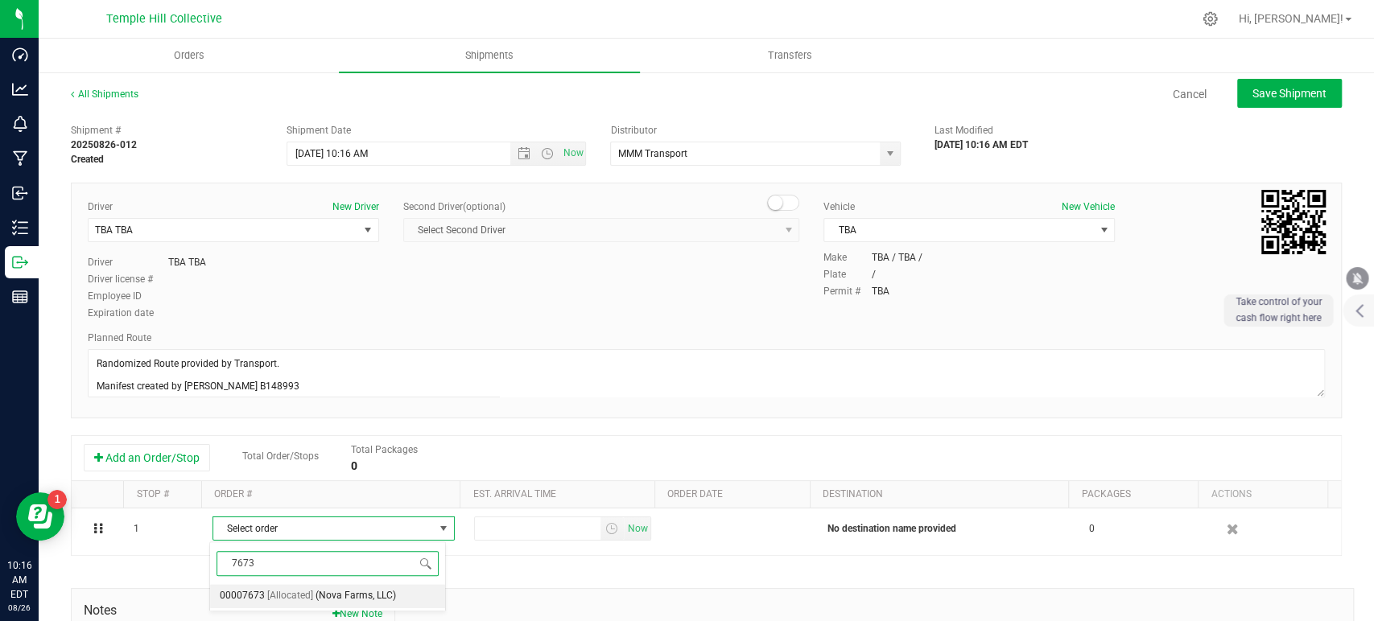
click at [310, 595] on li "00007673 [Allocated] (Nova Farms, LLC)" at bounding box center [327, 596] width 235 height 24
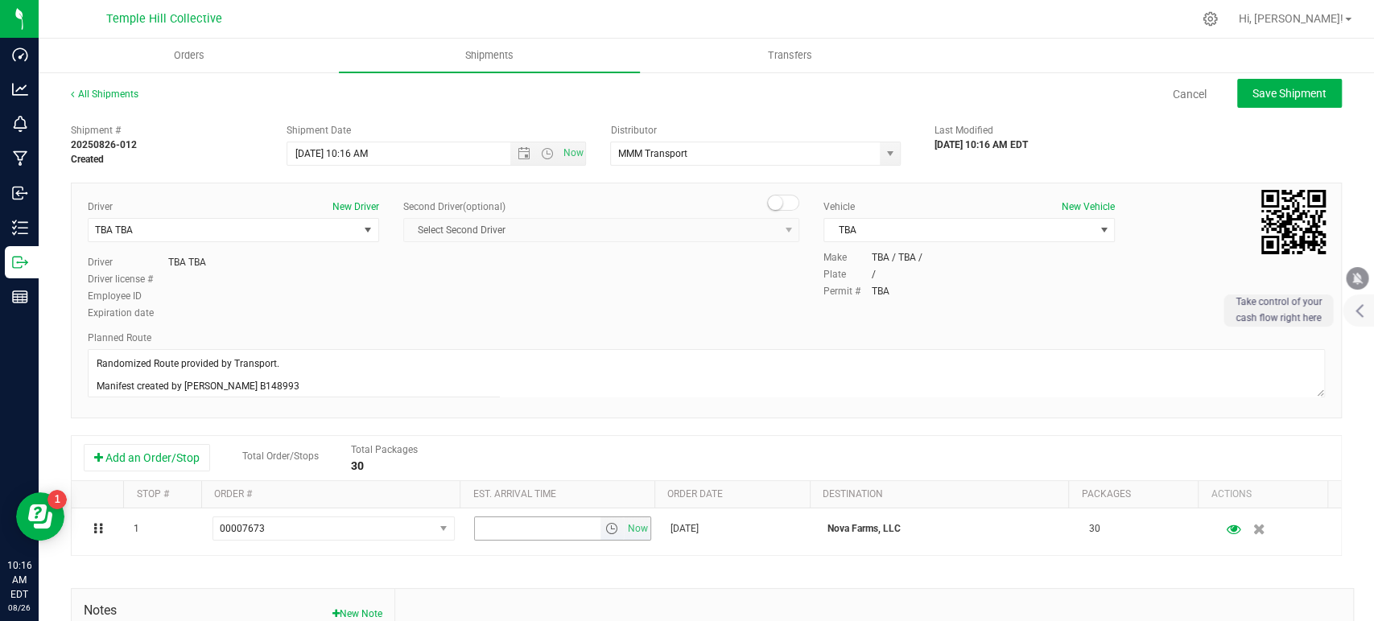
click at [629, 526] on span "Now" at bounding box center [637, 529] width 27 height 23
click at [1296, 91] on span "Save Shipment" at bounding box center [1290, 93] width 74 height 13
type input "8/26/2025 2:16 PM"
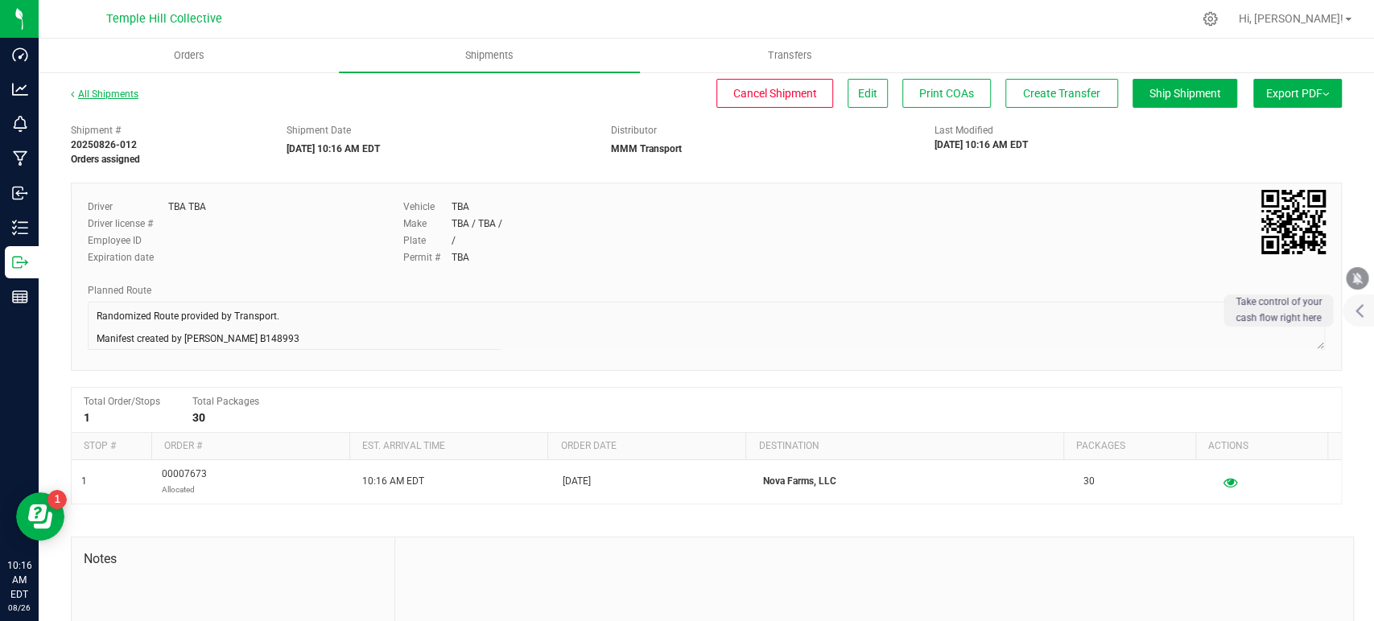
click at [111, 95] on link "All Shipments" at bounding box center [105, 94] width 68 height 11
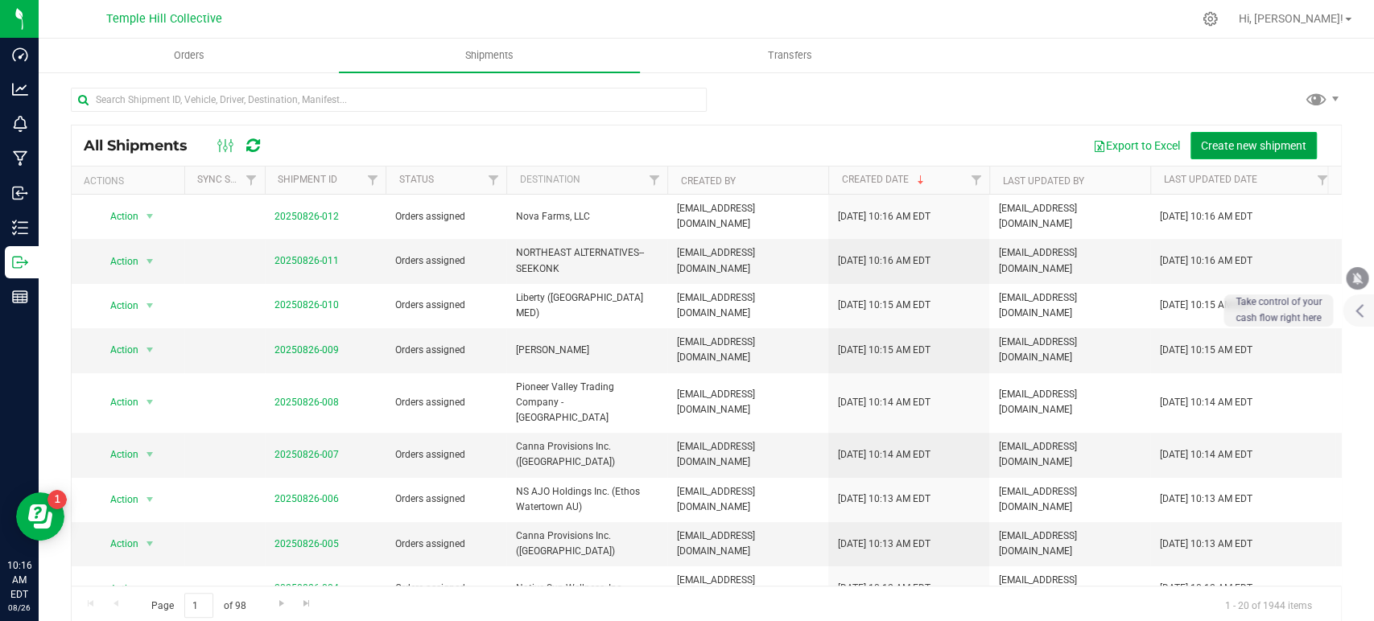
click at [1207, 139] on span "Create new shipment" at bounding box center [1253, 145] width 105 height 13
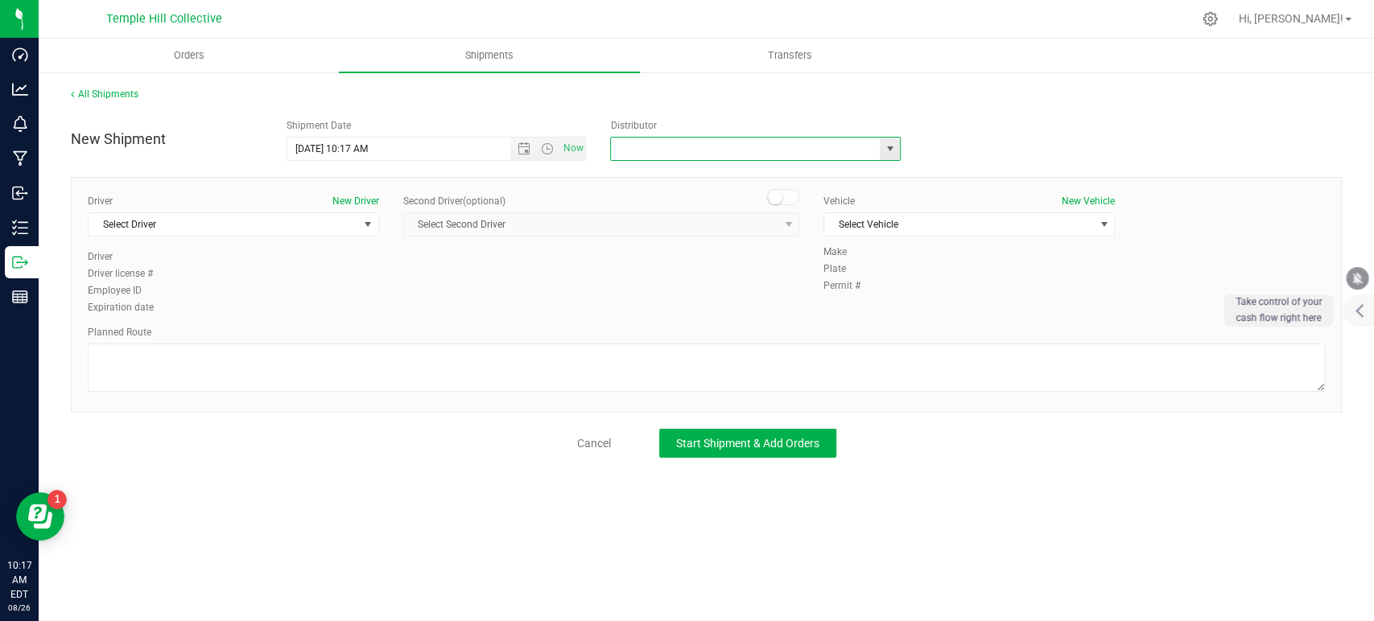
click at [782, 146] on input "text" at bounding box center [741, 149] width 261 height 23
click at [724, 172] on li "MMM Transport" at bounding box center [755, 176] width 289 height 24
type input "MMM Transport"
click at [295, 221] on span "Select Driver" at bounding box center [224, 224] width 270 height 23
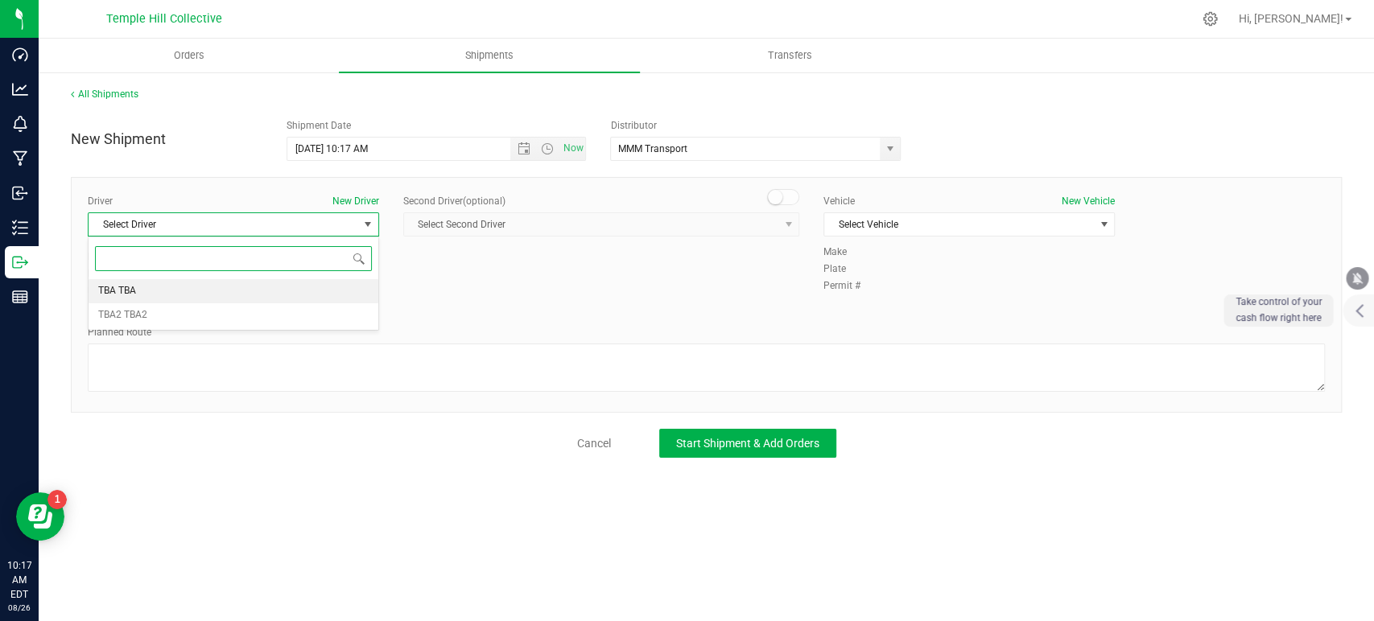
click at [185, 301] on li "TBA TBA" at bounding box center [234, 291] width 290 height 24
click at [225, 354] on textarea at bounding box center [706, 368] width 1237 height 48
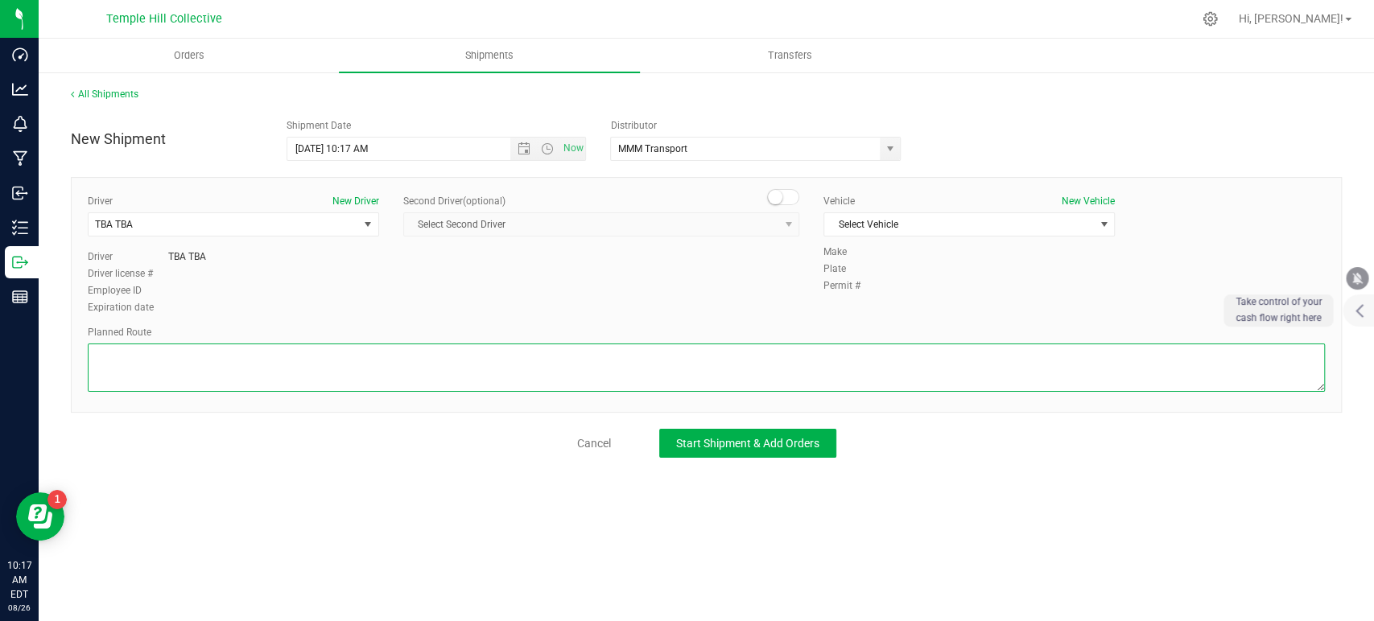
paste textarea "Randomized Route provided by Transport. Manifest created by Makayla Rice B148993"
type textarea "Randomized Route provided by Transport. Manifest created by Makayla Rice B148993"
click at [877, 222] on span "Select Vehicle" at bounding box center [959, 224] width 270 height 23
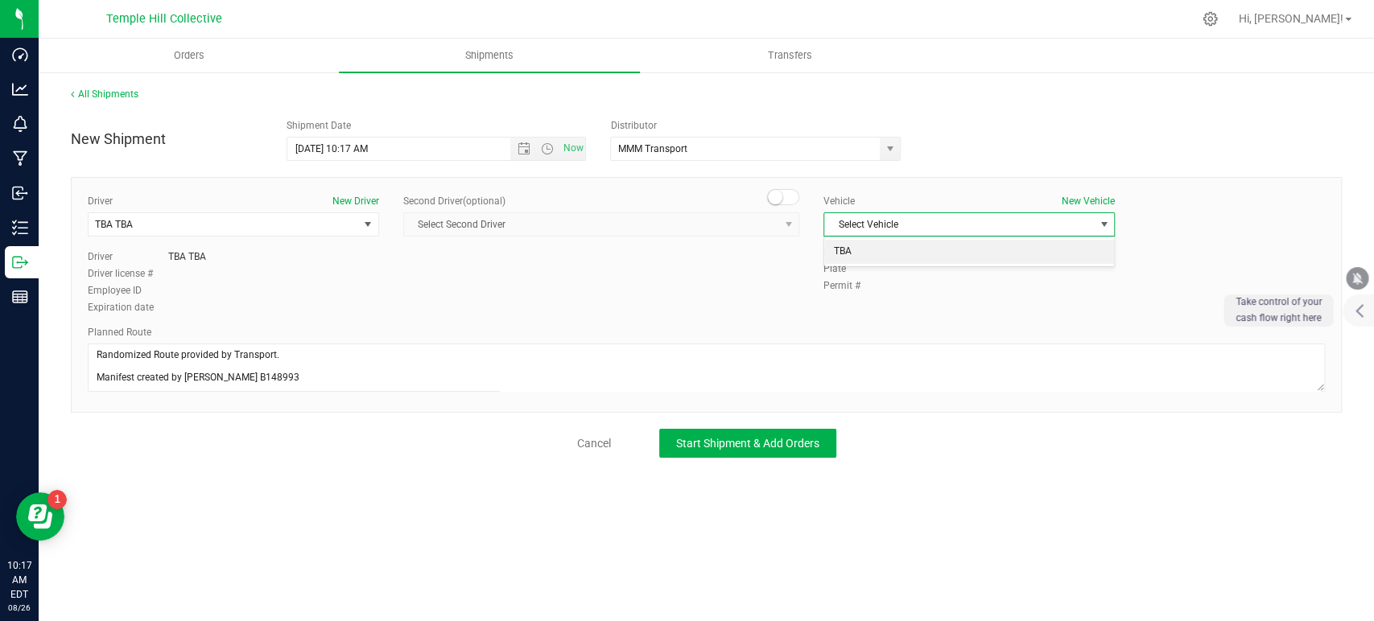
click at [861, 255] on li "TBA" at bounding box center [969, 252] width 290 height 24
click at [759, 445] on span "Start Shipment & Add Orders" at bounding box center [747, 443] width 143 height 13
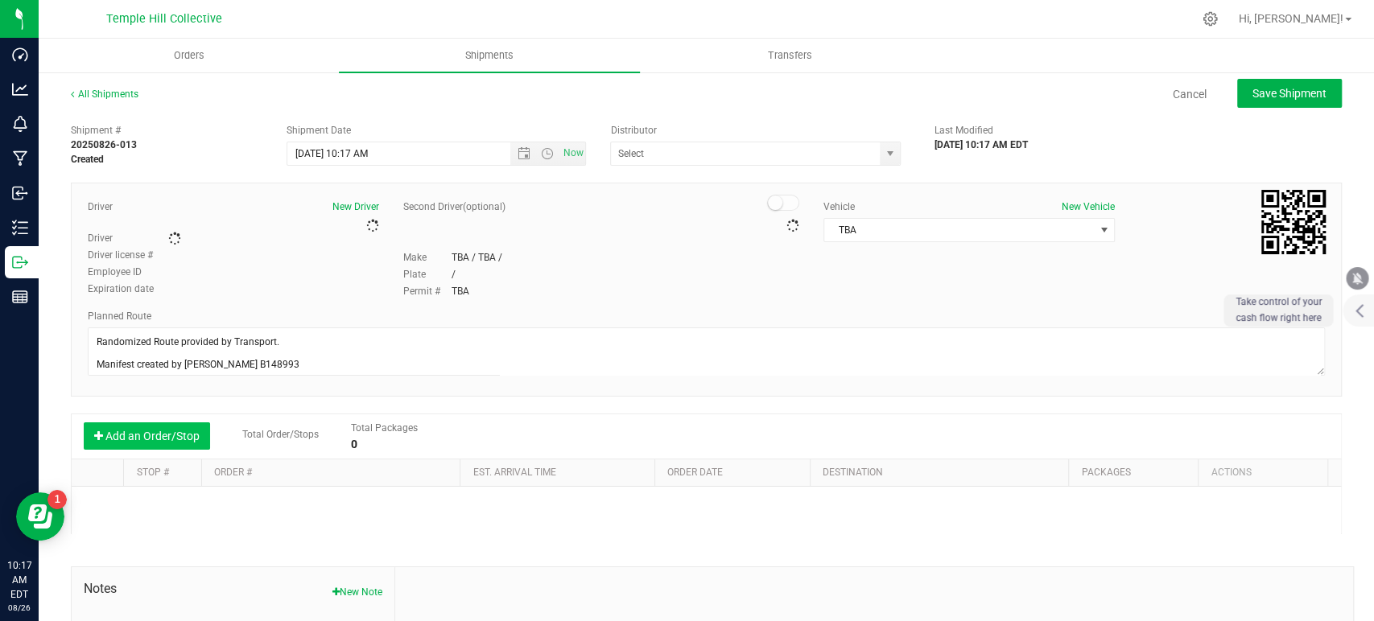
type input "MMM Transport"
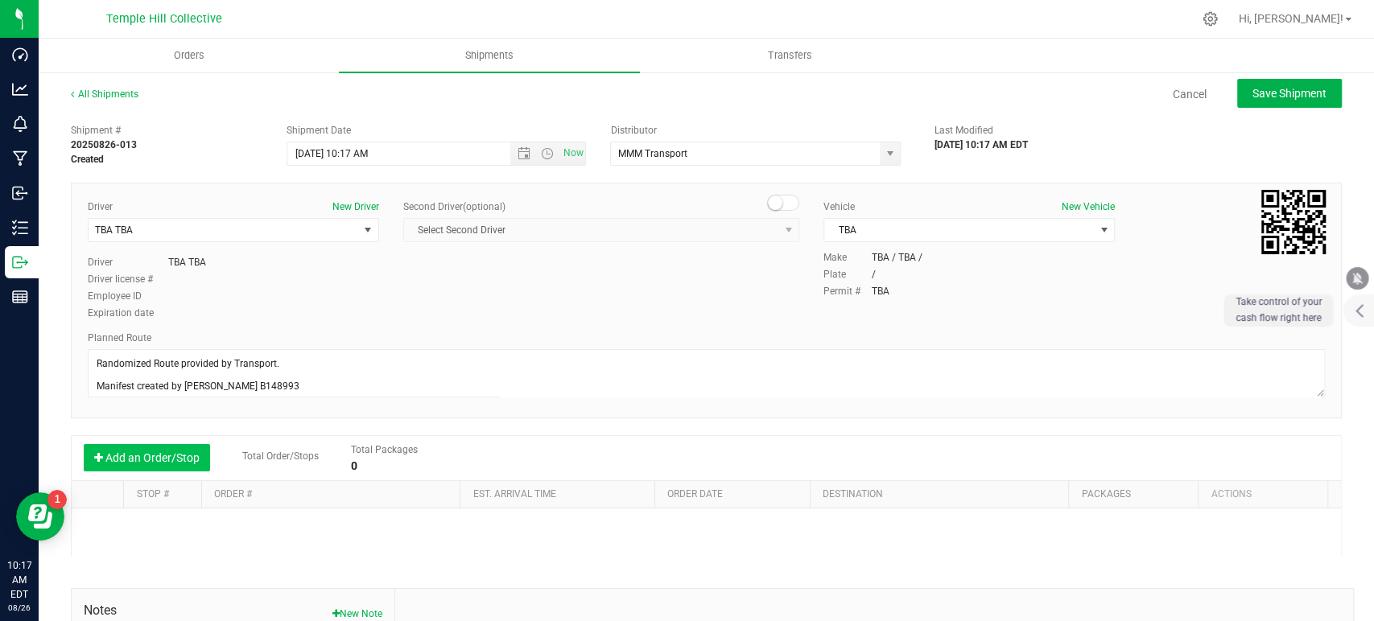
click at [151, 448] on button "Add an Order/Stop" at bounding box center [147, 457] width 126 height 27
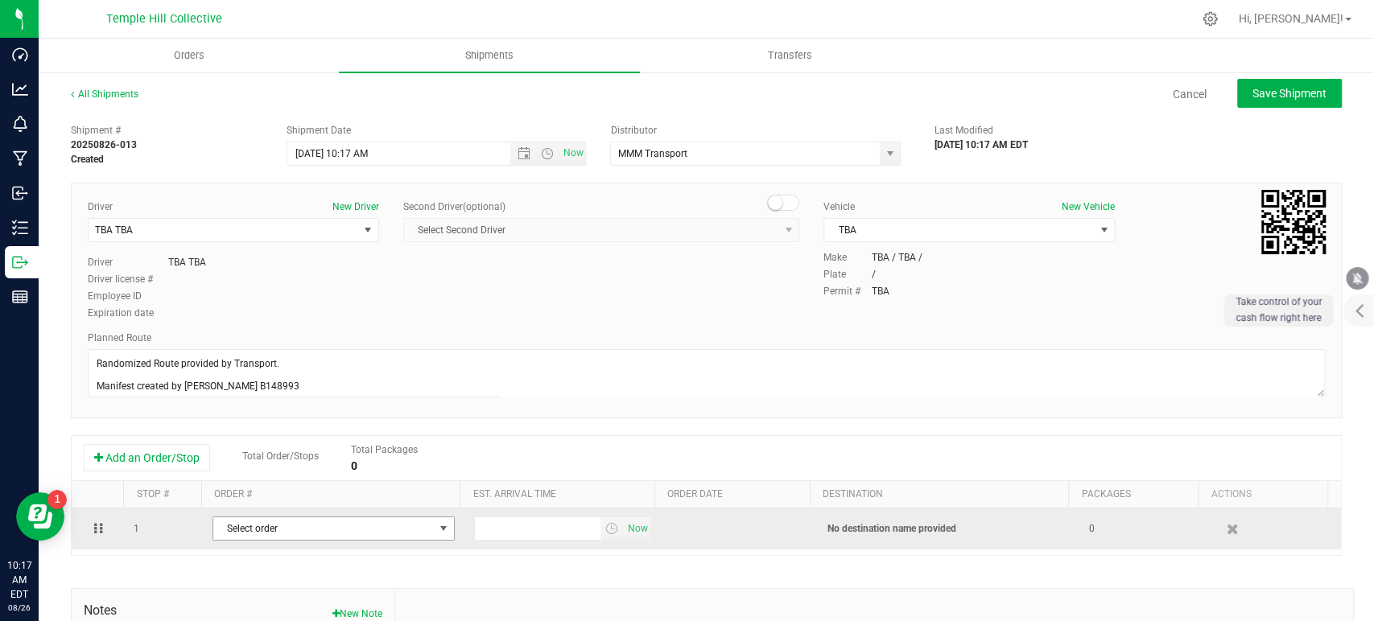
click at [312, 526] on span "Select order" at bounding box center [323, 529] width 221 height 23
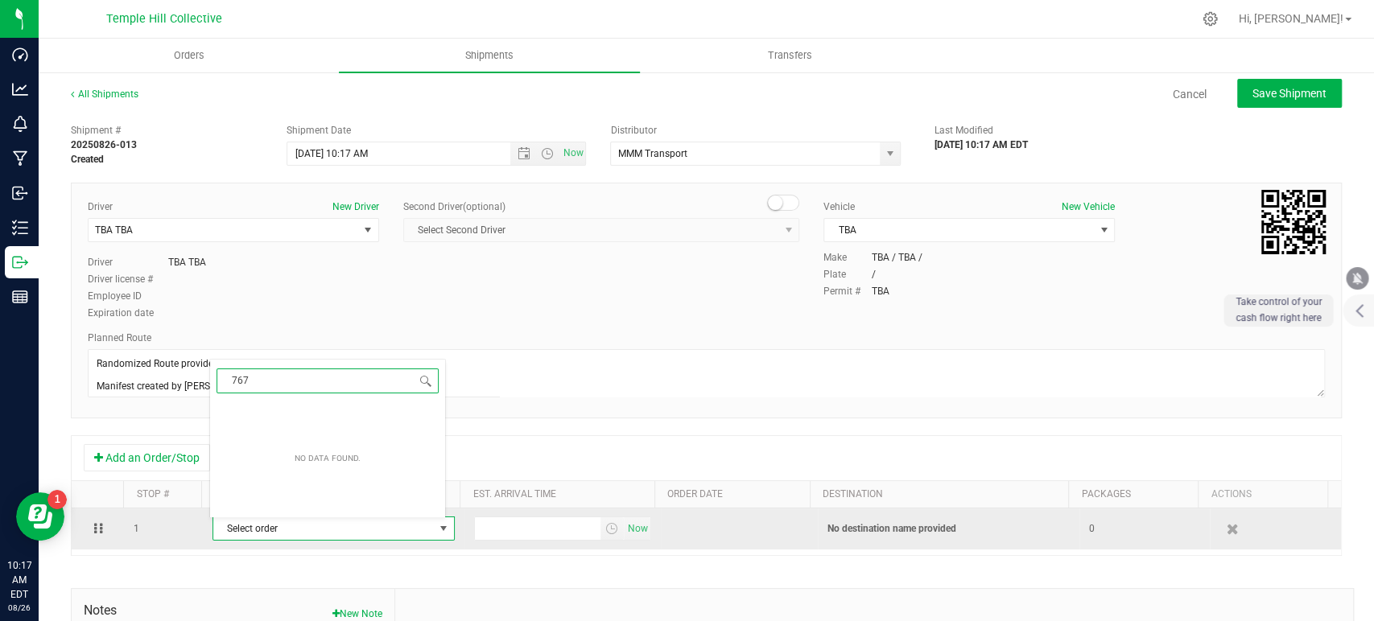
type input "7674"
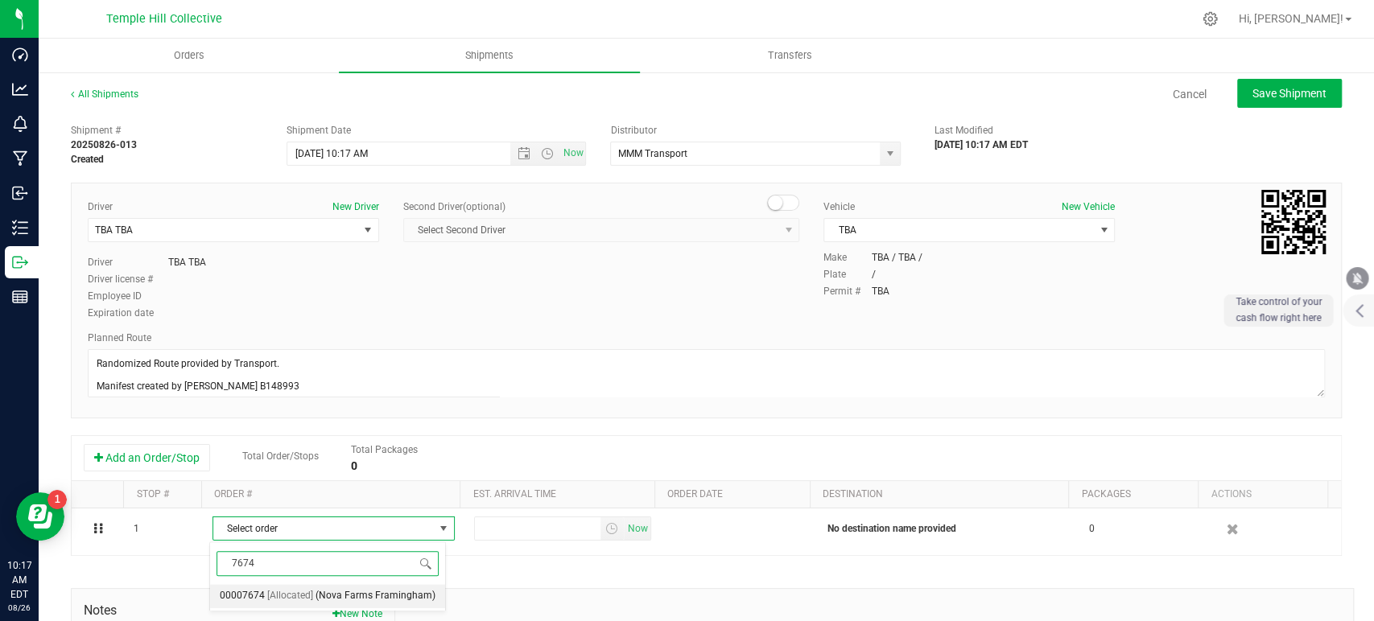
click at [316, 592] on span "(Nova Farms Framingham)" at bounding box center [376, 596] width 120 height 21
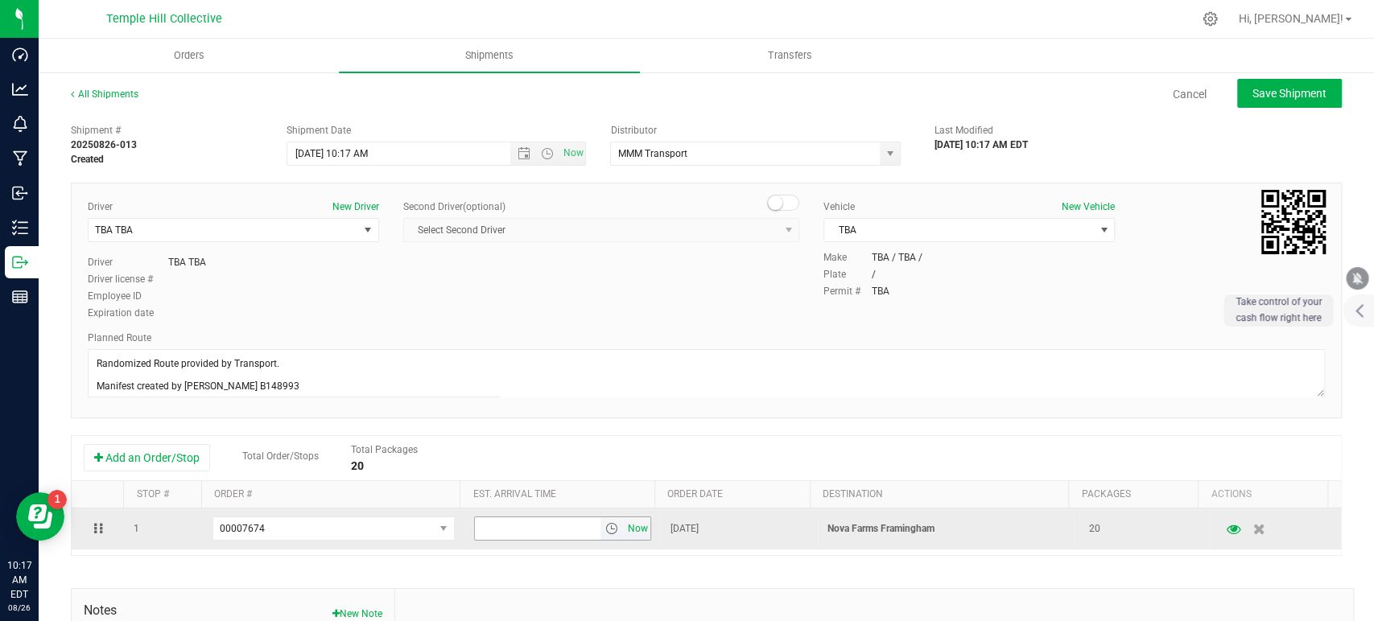
click at [625, 525] on span "Now" at bounding box center [637, 529] width 27 height 23
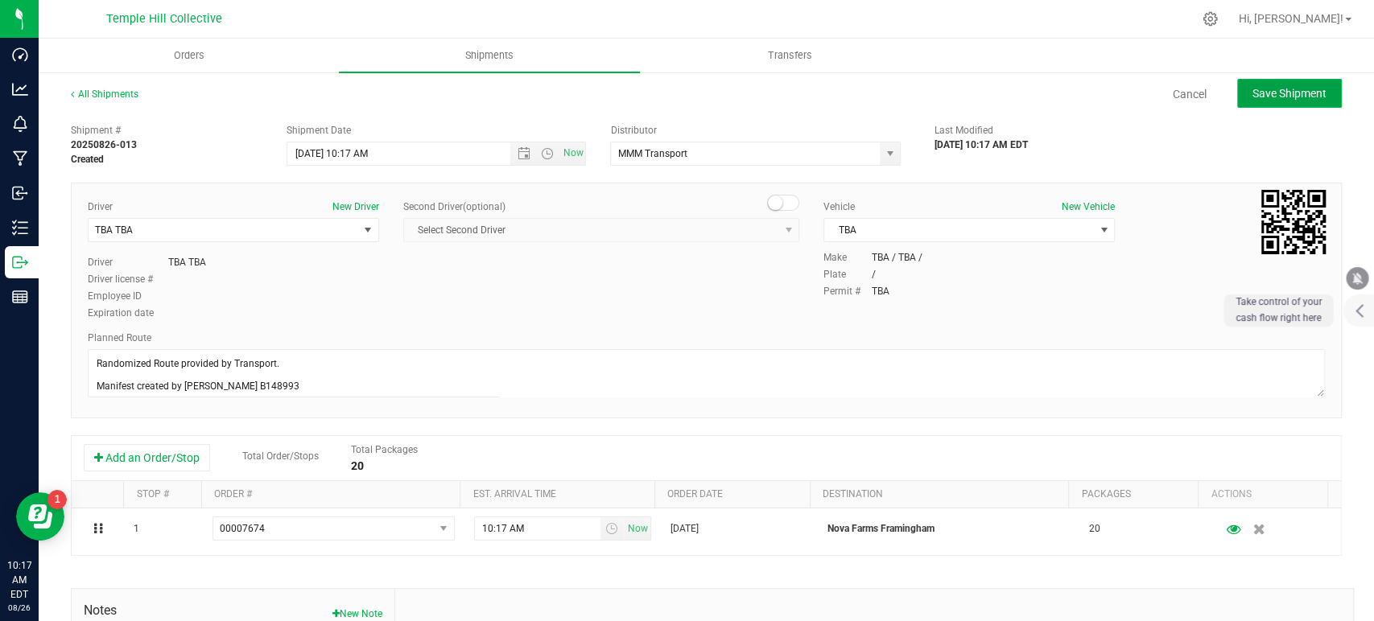
click at [1255, 97] on span "Save Shipment" at bounding box center [1290, 93] width 74 height 13
type input "8/26/2025 2:17 PM"
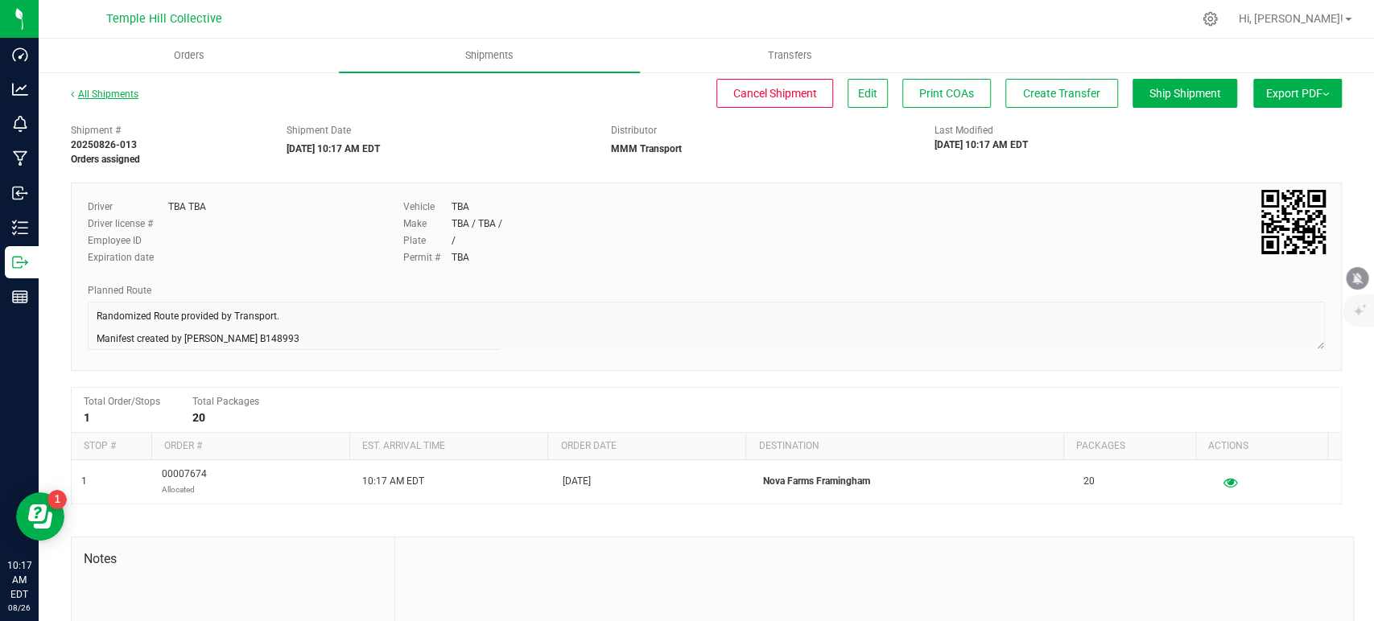
click at [110, 89] on link "All Shipments" at bounding box center [105, 94] width 68 height 11
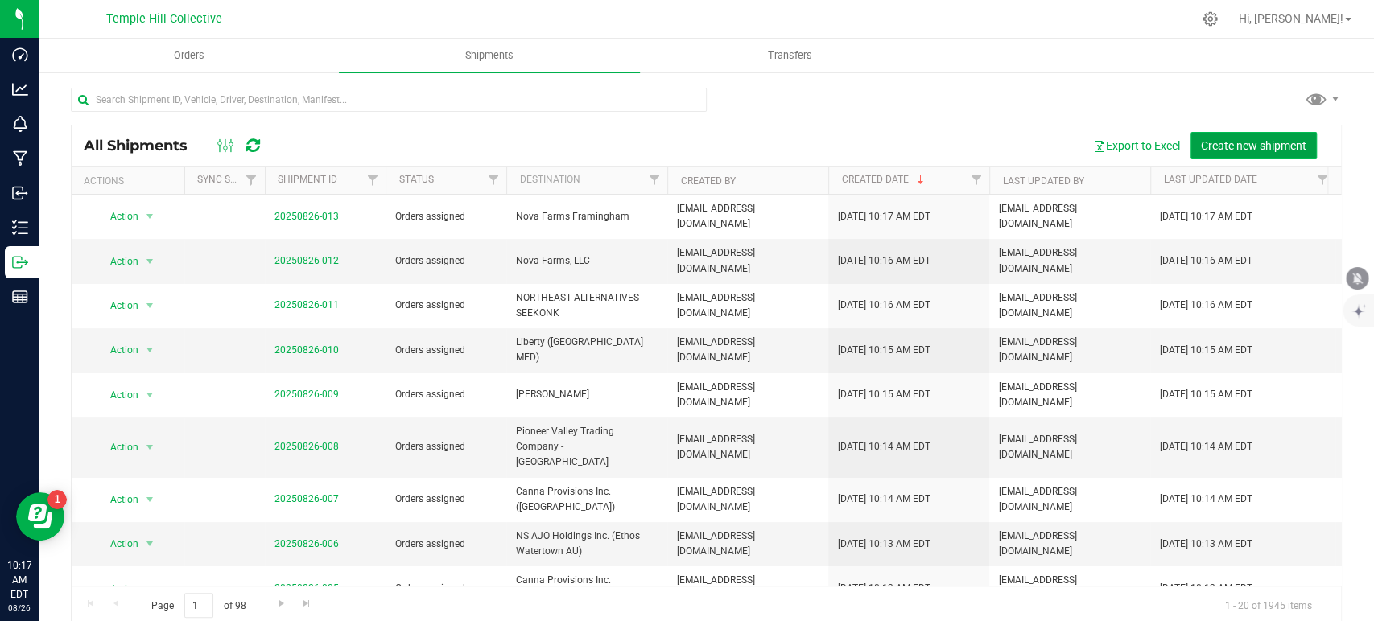
click at [1230, 145] on span "Create new shipment" at bounding box center [1253, 145] width 105 height 13
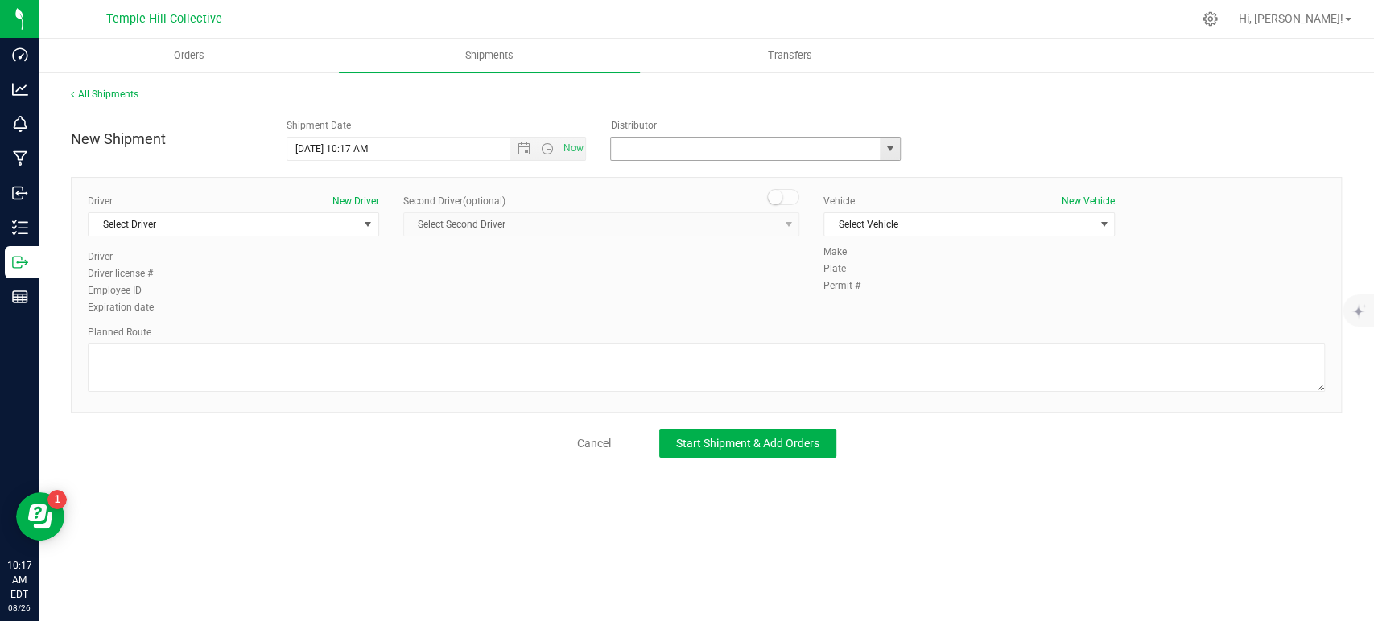
click at [651, 151] on input "text" at bounding box center [741, 149] width 261 height 23
click at [693, 184] on li "MMM Transport" at bounding box center [755, 176] width 289 height 24
type input "MMM Transport"
click at [287, 223] on span "Select Driver" at bounding box center [224, 224] width 270 height 23
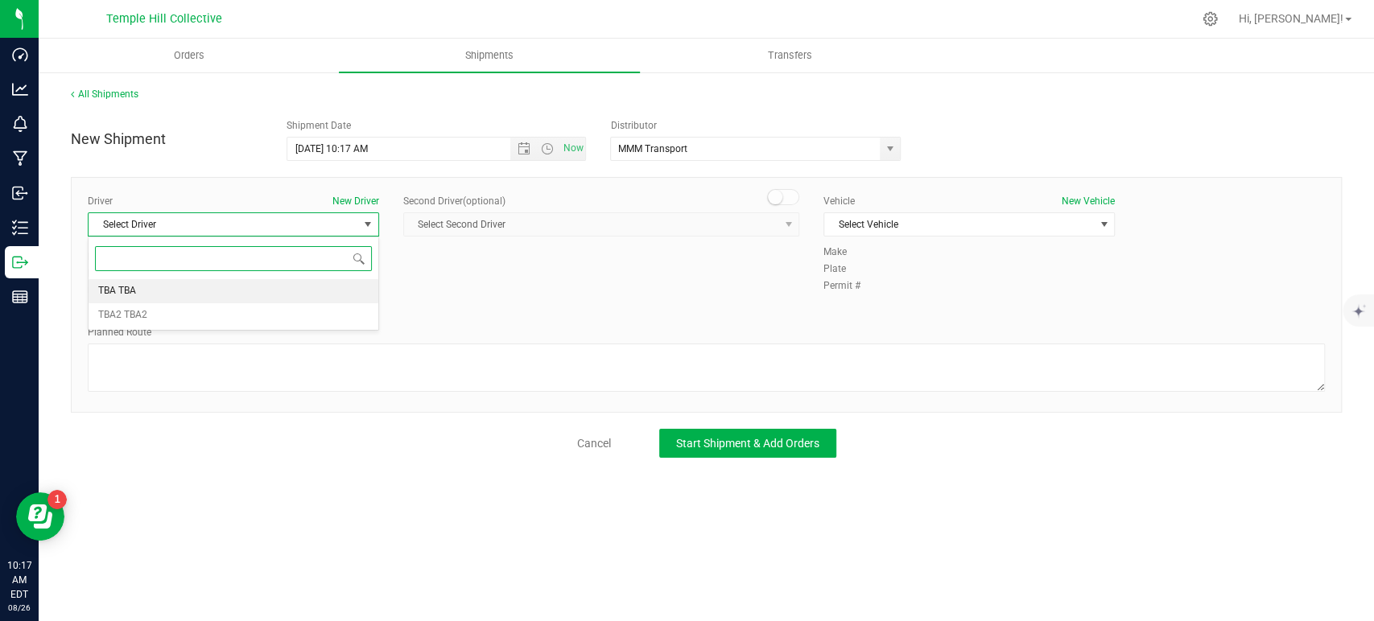
click at [219, 287] on li "TBA TBA" at bounding box center [234, 291] width 290 height 24
click at [246, 349] on textarea at bounding box center [706, 368] width 1237 height 48
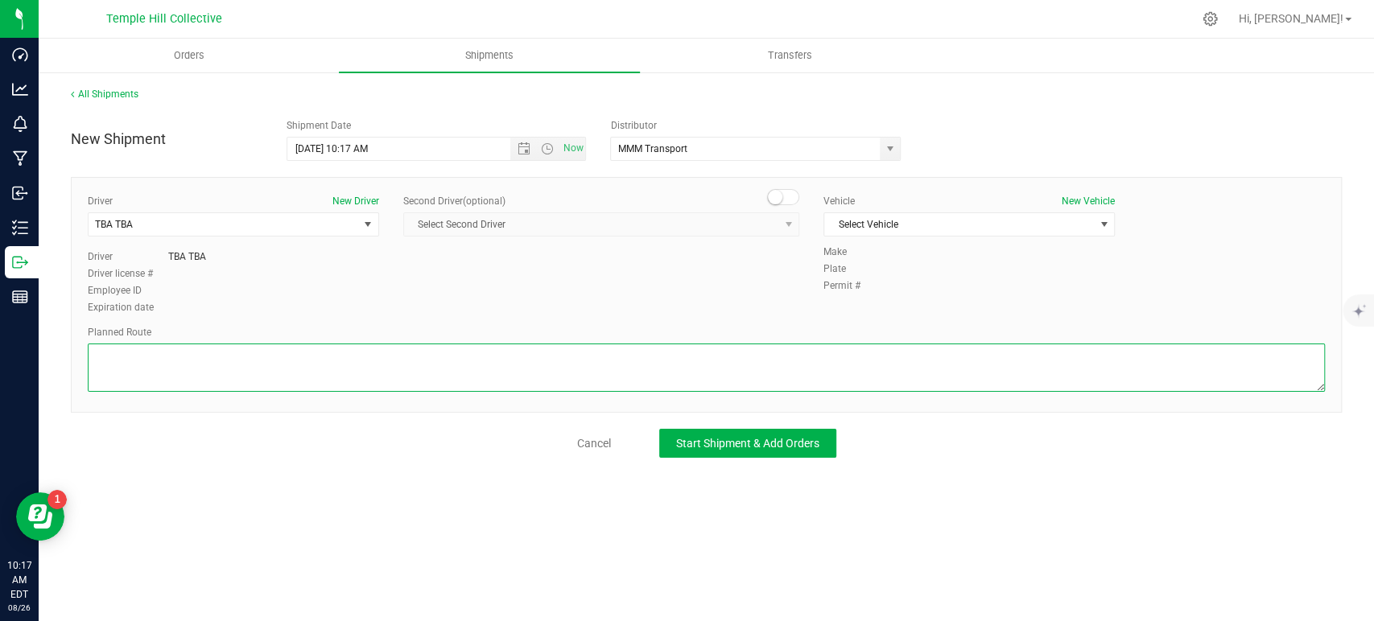
paste textarea "Randomized Route provided by Transport. Manifest created by Makayla Rice B148993"
type textarea "Randomized Route provided by Transport. Manifest created by Makayla Rice B148993"
click at [881, 224] on span "Select Vehicle" at bounding box center [959, 224] width 270 height 23
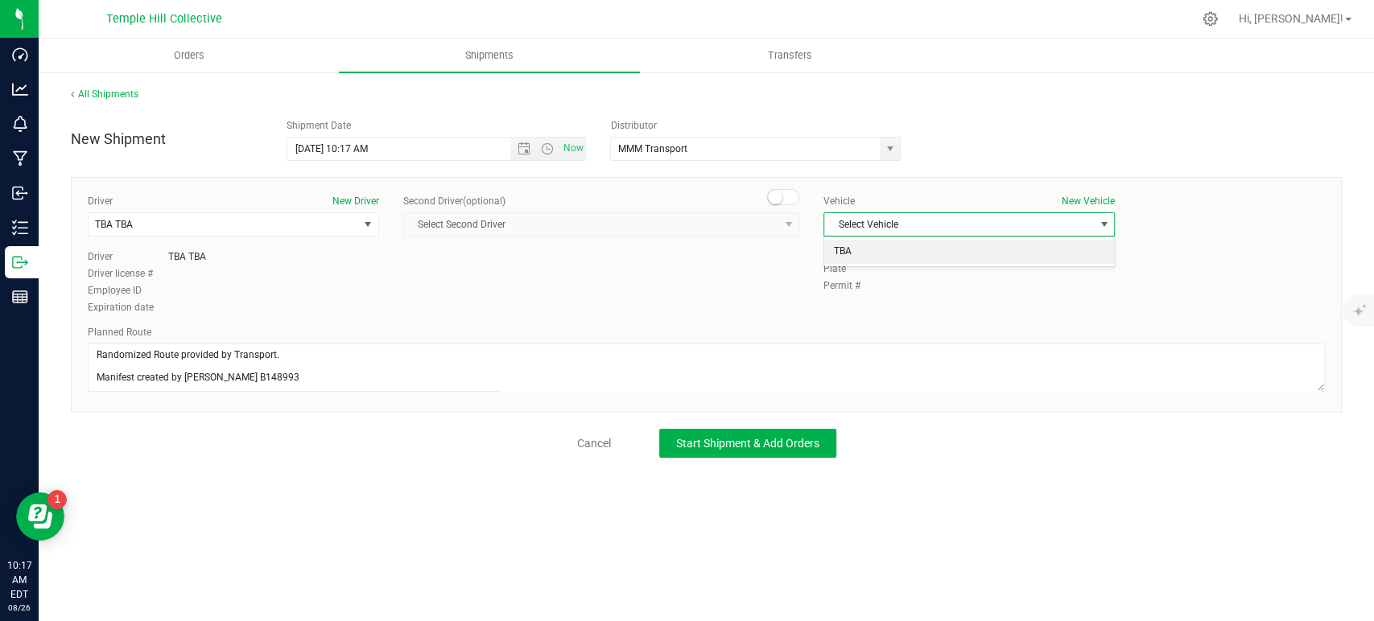
click at [871, 247] on li "TBA" at bounding box center [969, 252] width 290 height 24
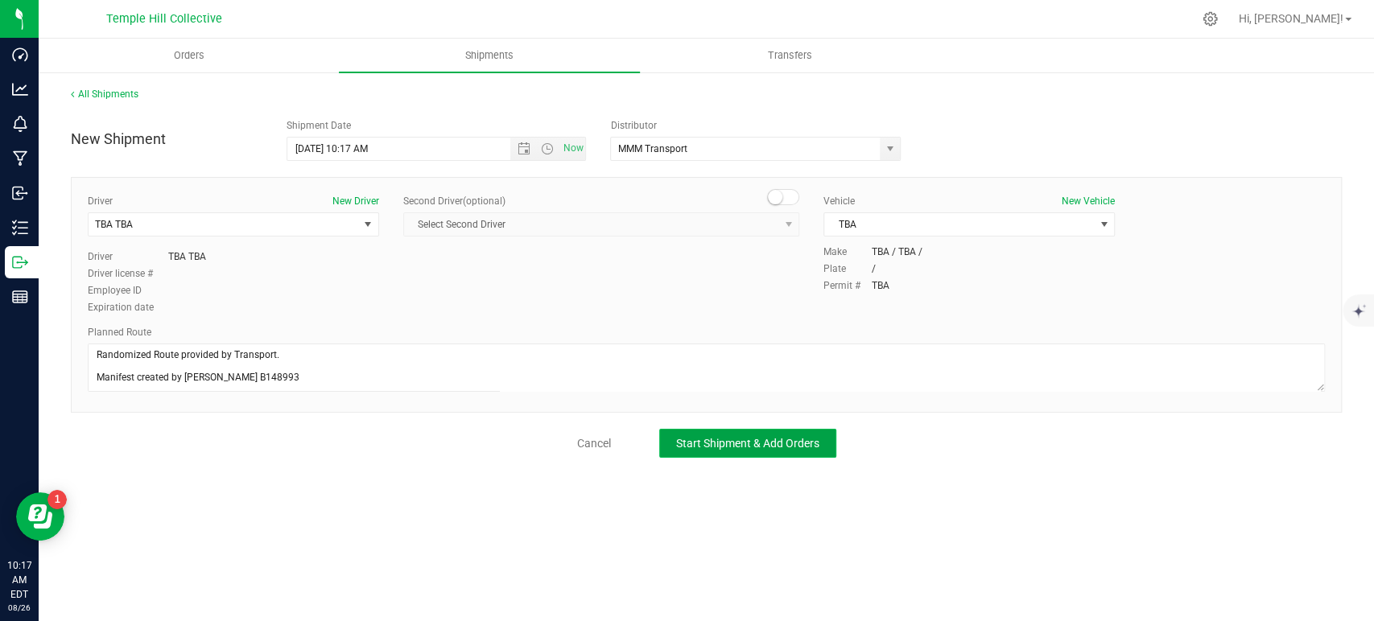
drag, startPoint x: 768, startPoint y: 439, endPoint x: 467, endPoint y: 470, distance: 302.7
click at [767, 439] on span "Start Shipment & Add Orders" at bounding box center [747, 443] width 143 height 13
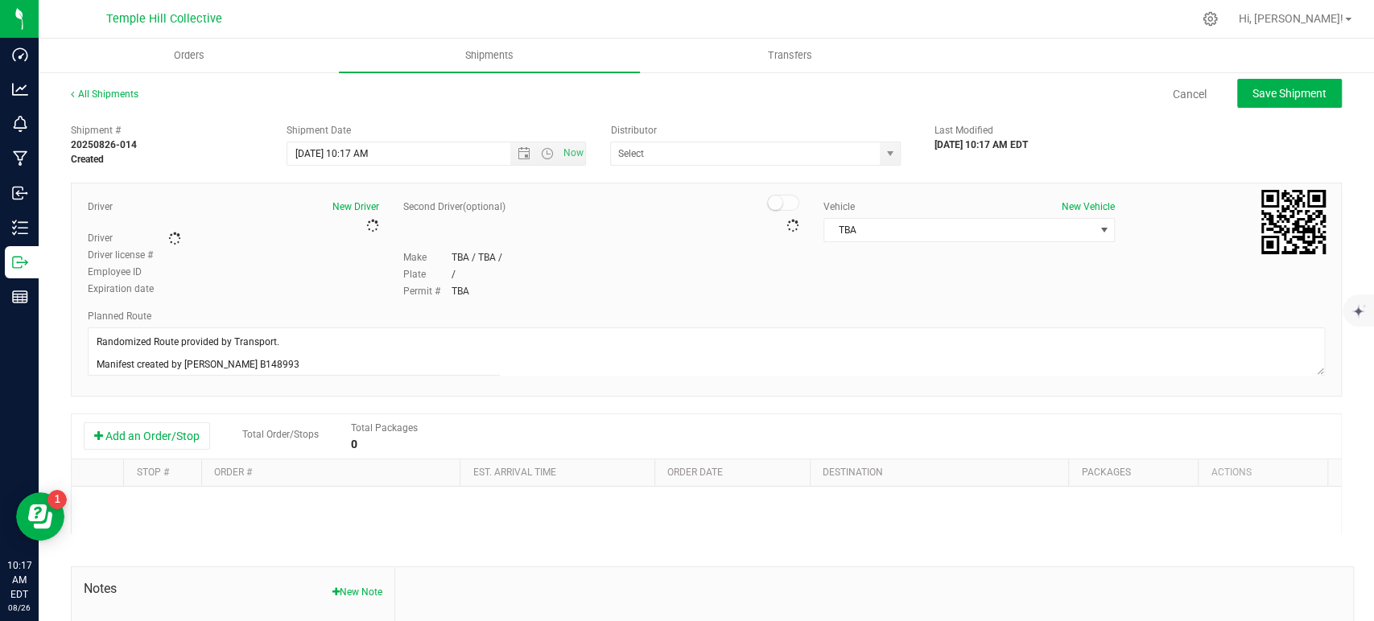
type input "MMM Transport"
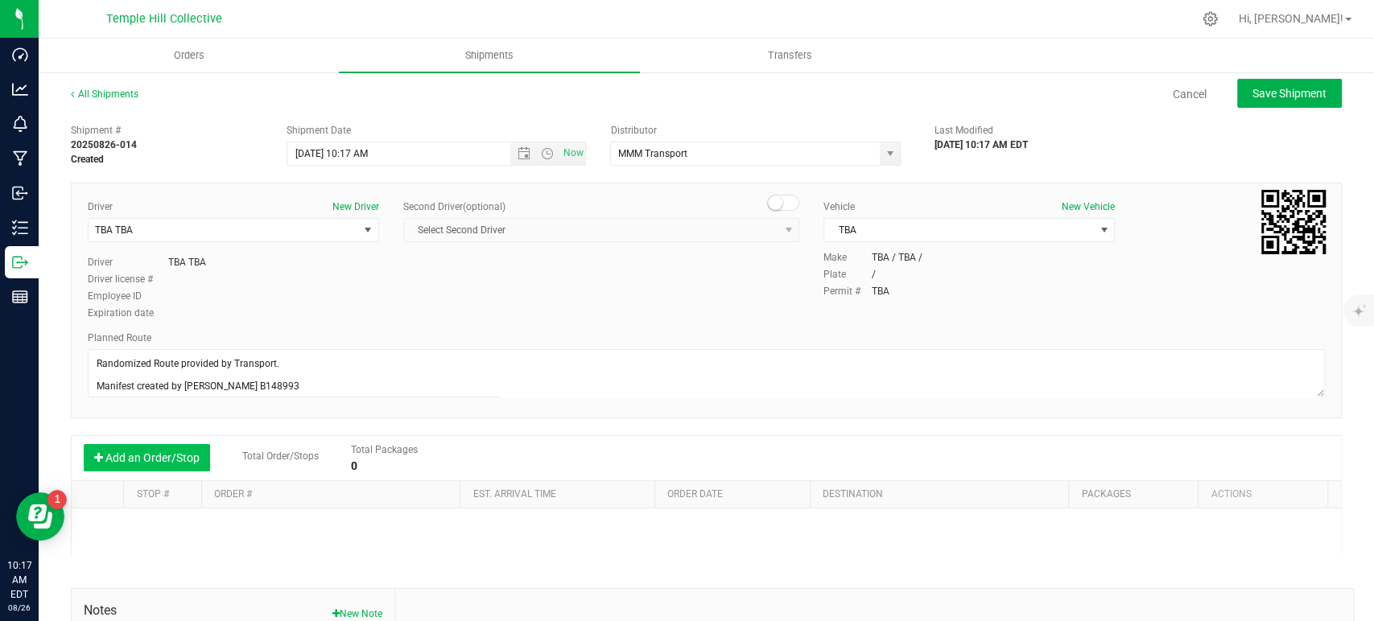
click at [175, 456] on button "Add an Order/Stop" at bounding box center [147, 457] width 126 height 27
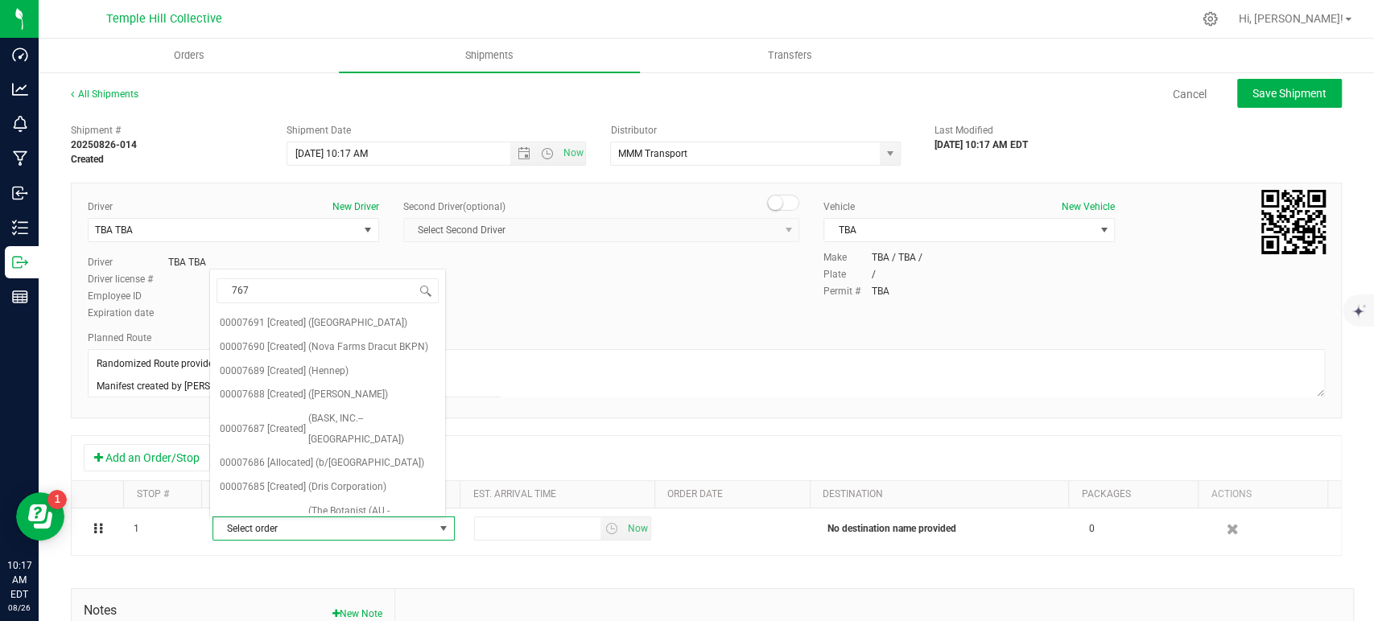
type input "7678"
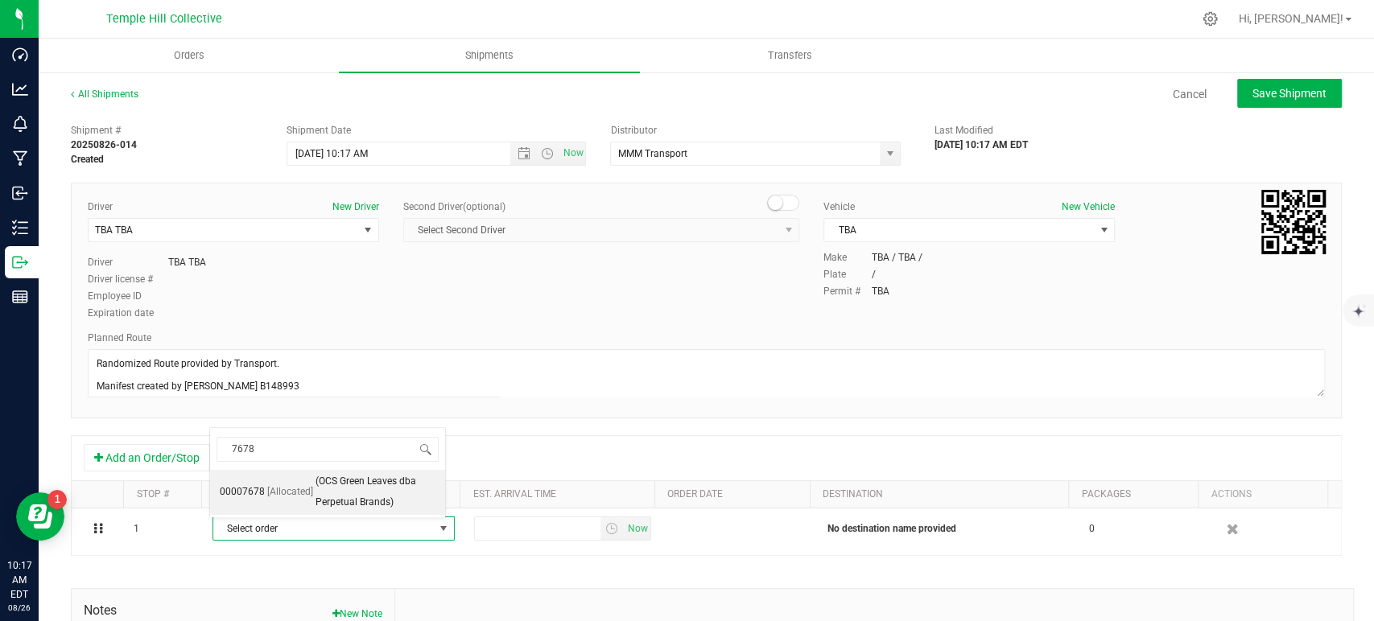
click at [345, 482] on span "(OCS Green Leaves dba Perpetual Brands)" at bounding box center [376, 492] width 120 height 41
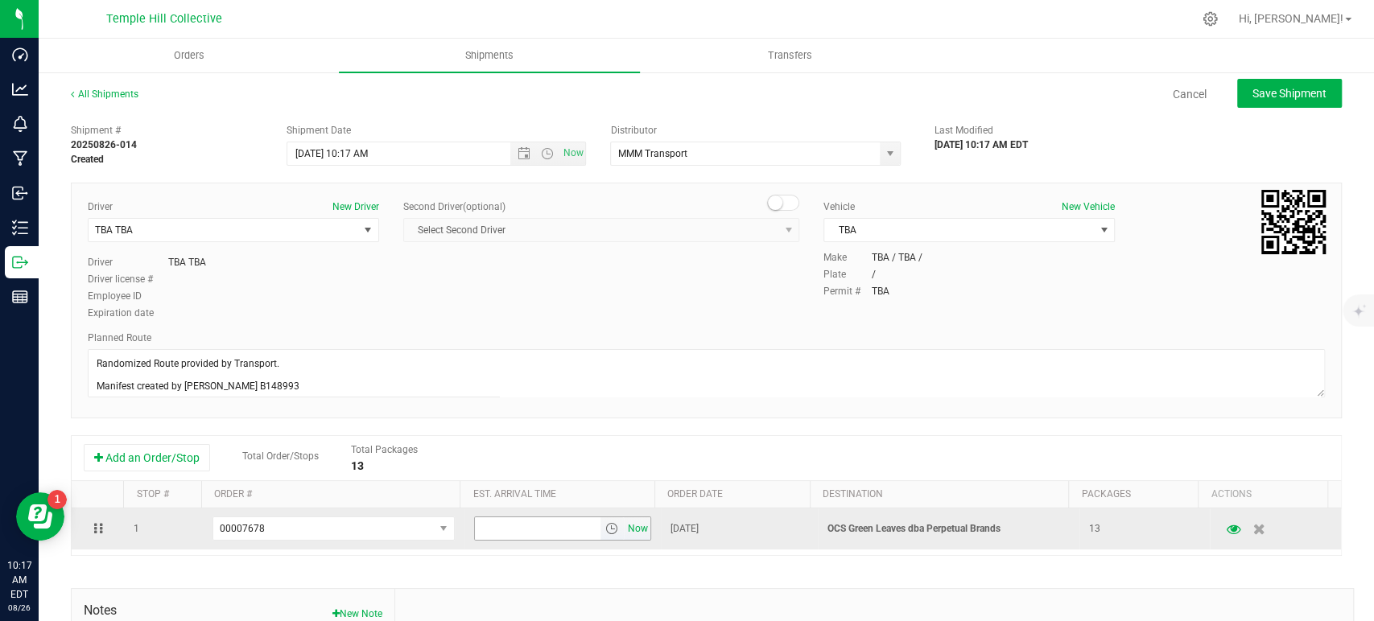
click at [625, 529] on span "Now" at bounding box center [637, 529] width 27 height 23
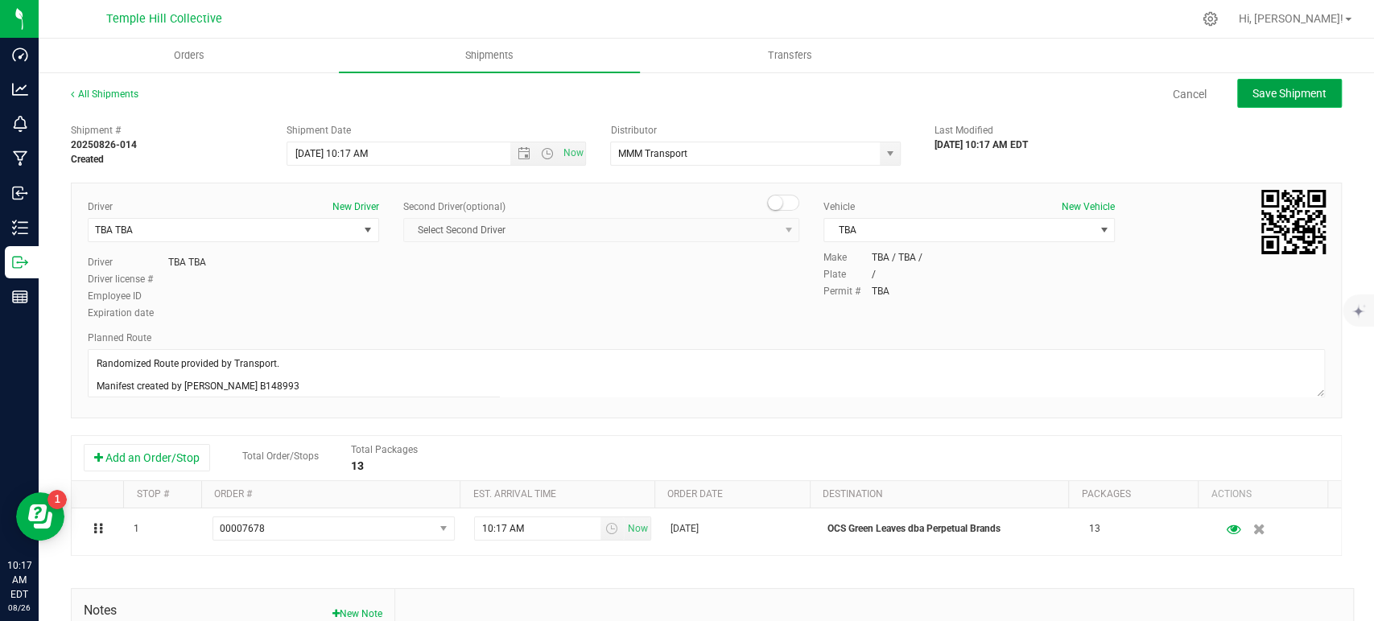
click at [1282, 93] on span "Save Shipment" at bounding box center [1290, 93] width 74 height 13
type input "[DATE] 2:17 PM"
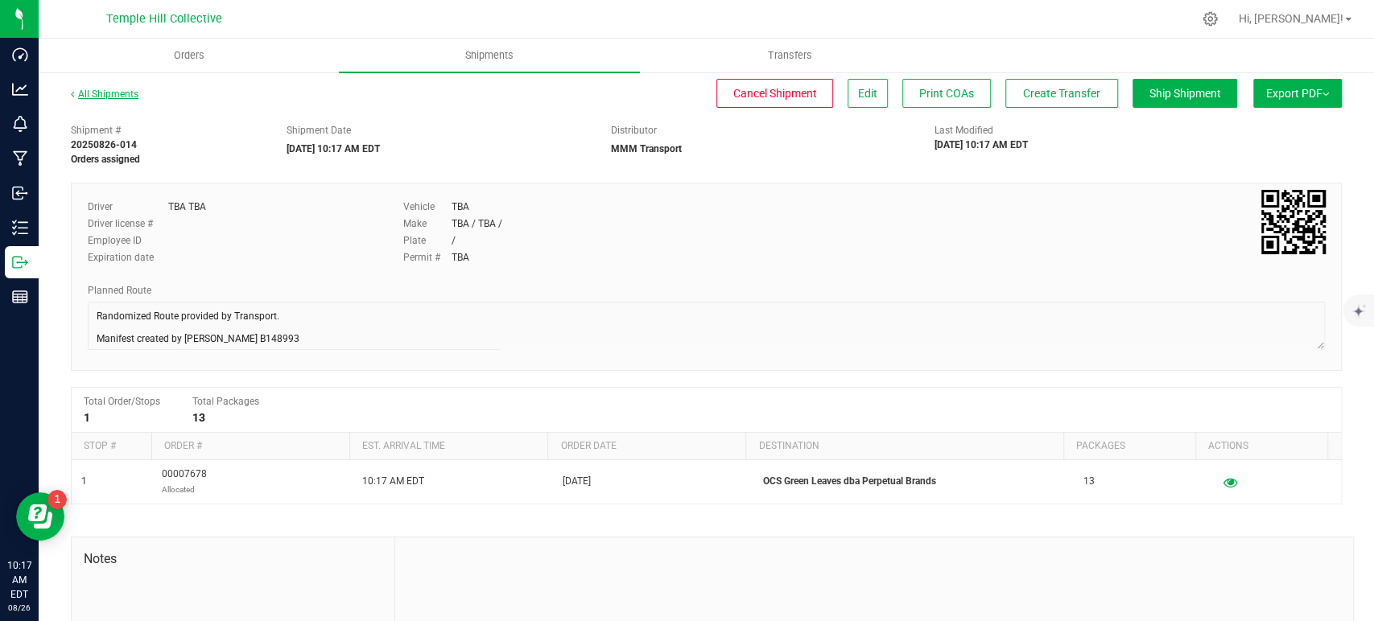
click at [117, 94] on link "All Shipments" at bounding box center [105, 94] width 68 height 11
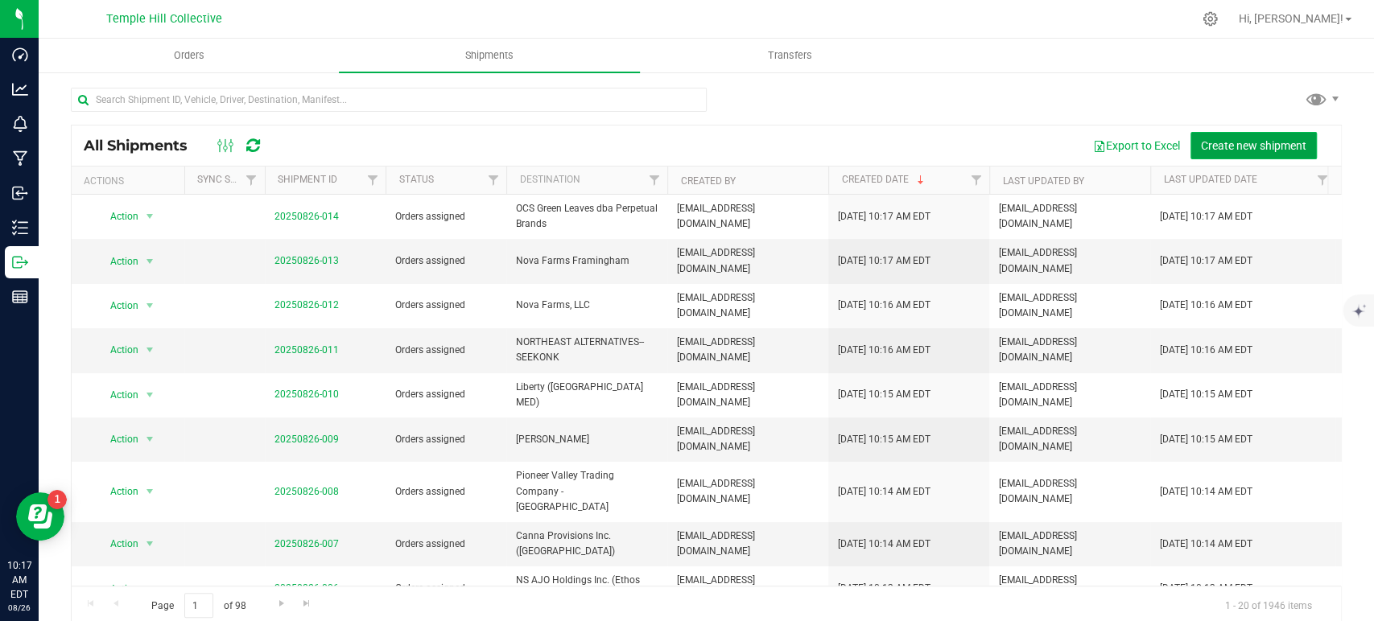
click at [1276, 152] on button "Create new shipment" at bounding box center [1254, 145] width 126 height 27
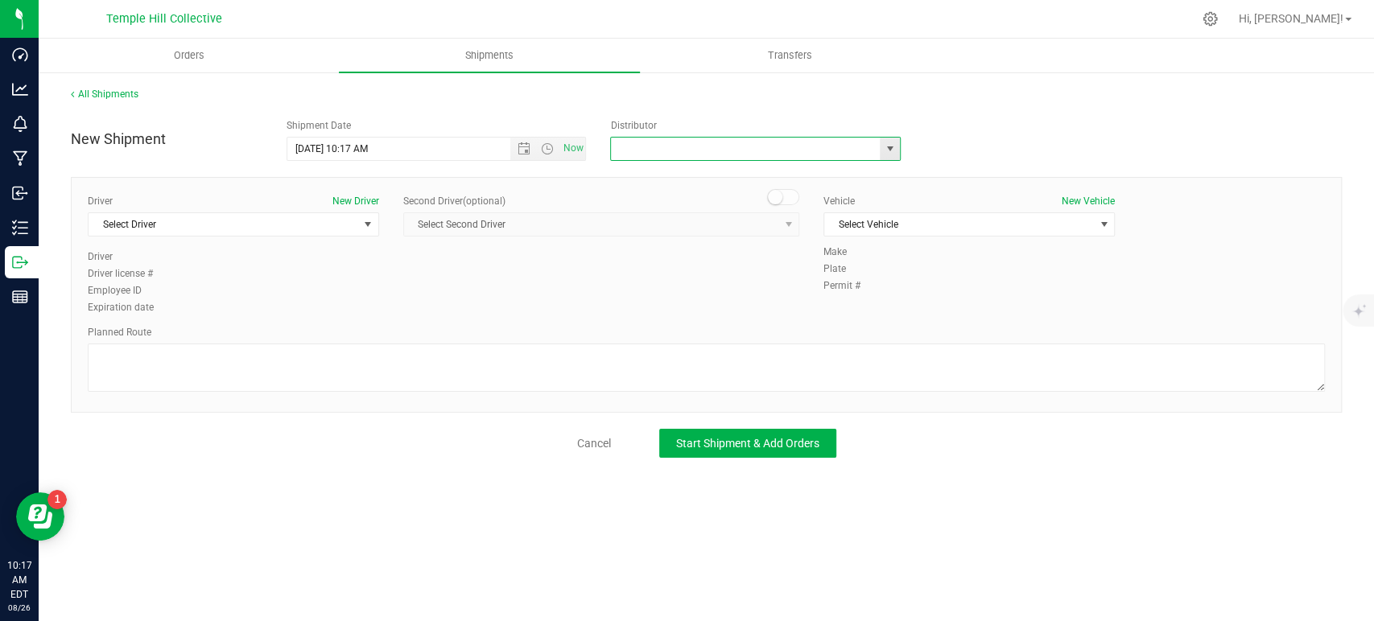
click at [724, 147] on input "text" at bounding box center [741, 149] width 261 height 23
click at [733, 173] on li "MMM Transport" at bounding box center [755, 176] width 289 height 24
type input "MMM Transport"
click at [256, 230] on span "Select Driver" at bounding box center [224, 224] width 270 height 23
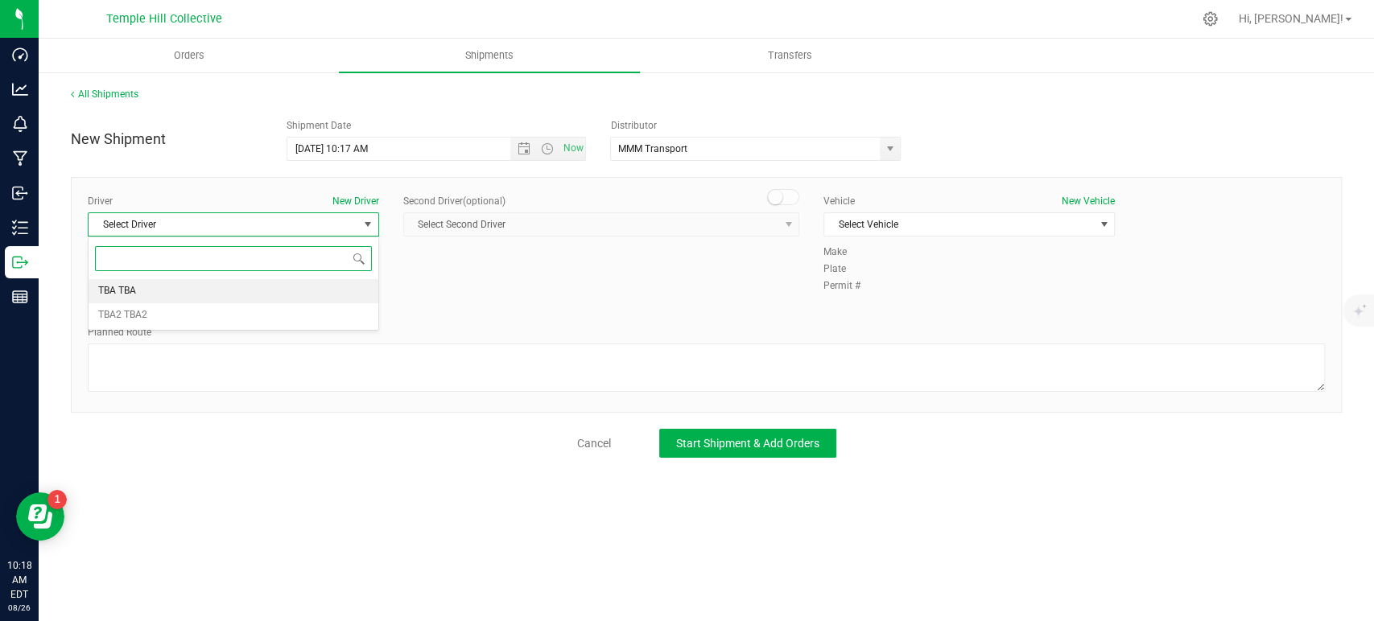
click at [225, 291] on li "TBA TBA" at bounding box center [234, 291] width 290 height 24
click at [254, 352] on textarea at bounding box center [706, 368] width 1237 height 48
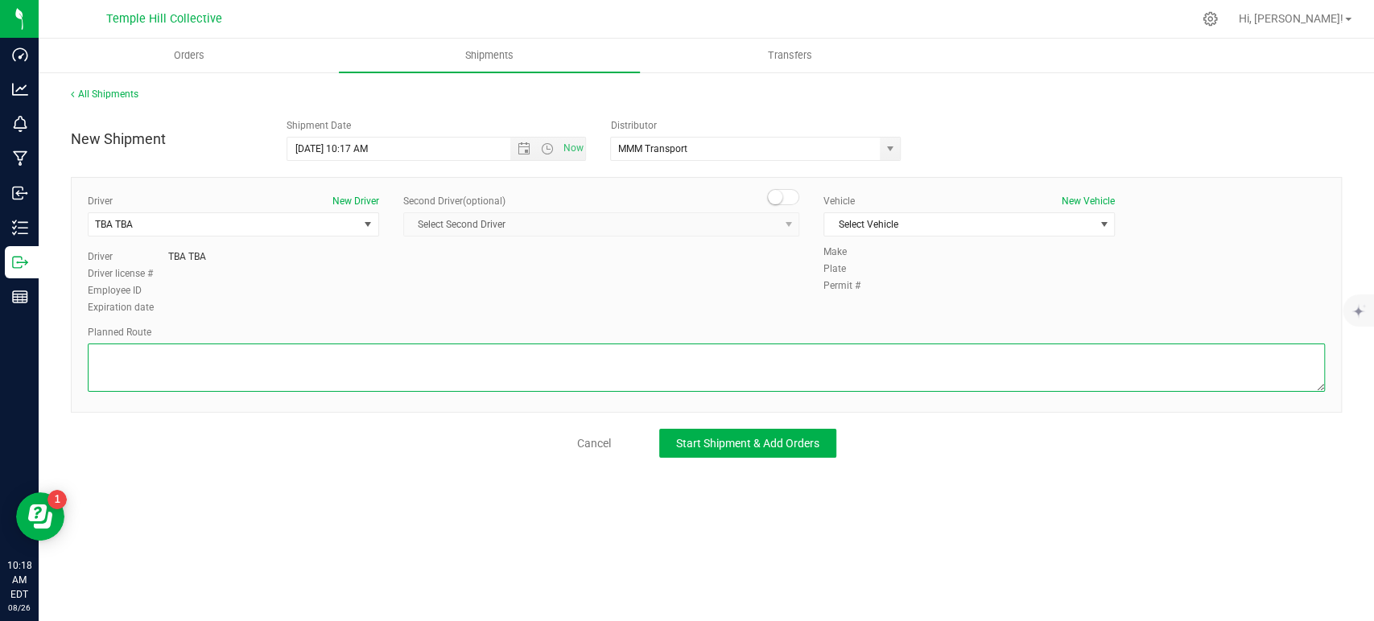
paste textarea "Randomized Route provided by Transport. Manifest created by [PERSON_NAME] B1489…"
type textarea "Randomized Route provided by Transport. Manifest created by [PERSON_NAME] B1489…"
click at [876, 229] on span "Select Vehicle" at bounding box center [959, 224] width 270 height 23
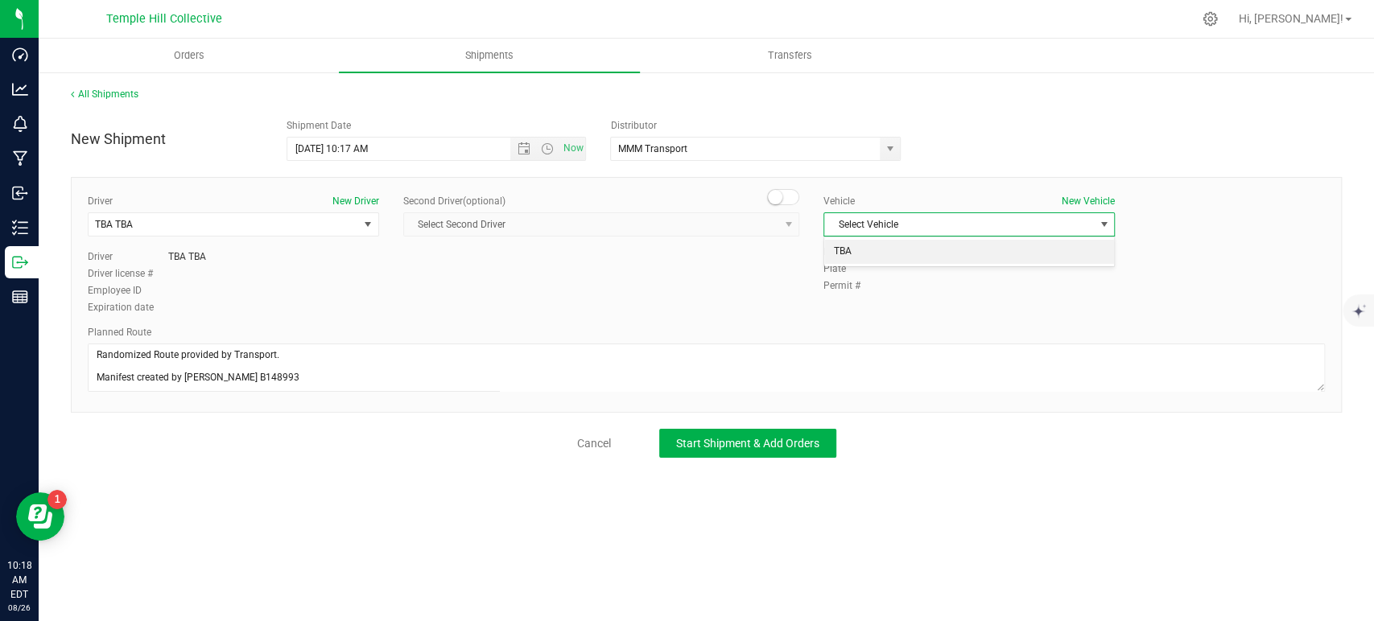
click at [871, 256] on li "TBA" at bounding box center [969, 252] width 290 height 24
click at [791, 444] on span "Start Shipment & Add Orders" at bounding box center [747, 443] width 143 height 13
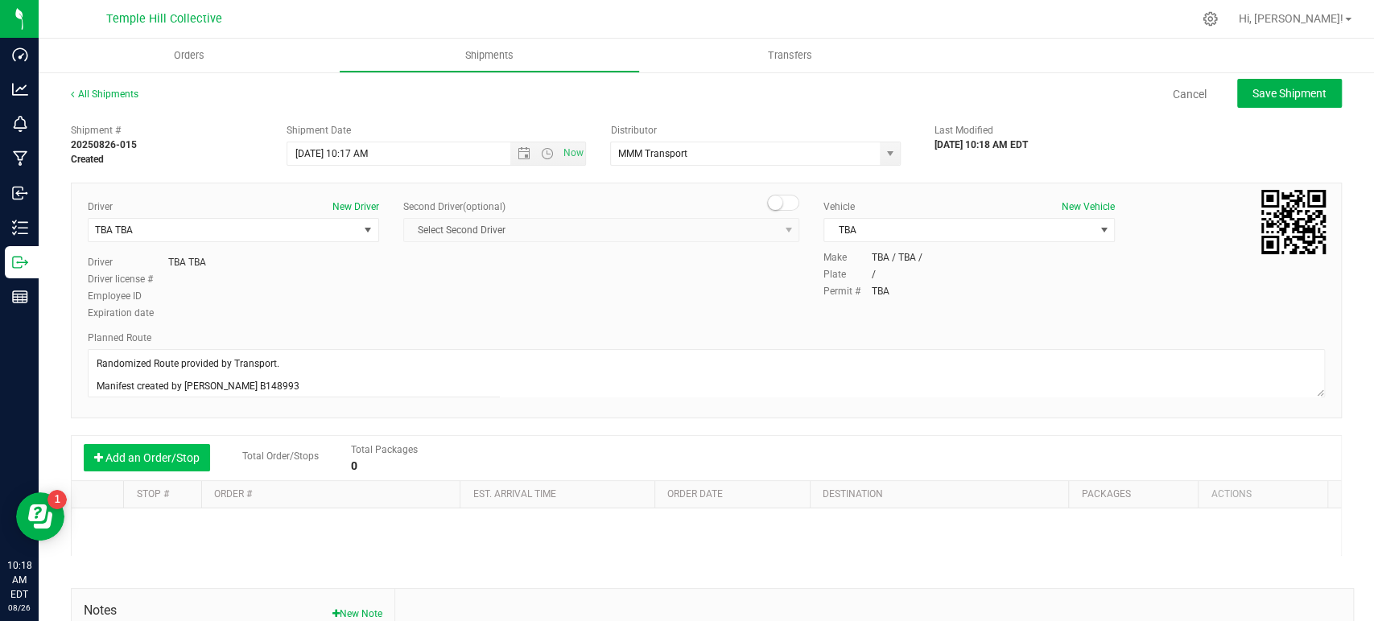
click at [185, 462] on button "Add an Order/Stop" at bounding box center [147, 457] width 126 height 27
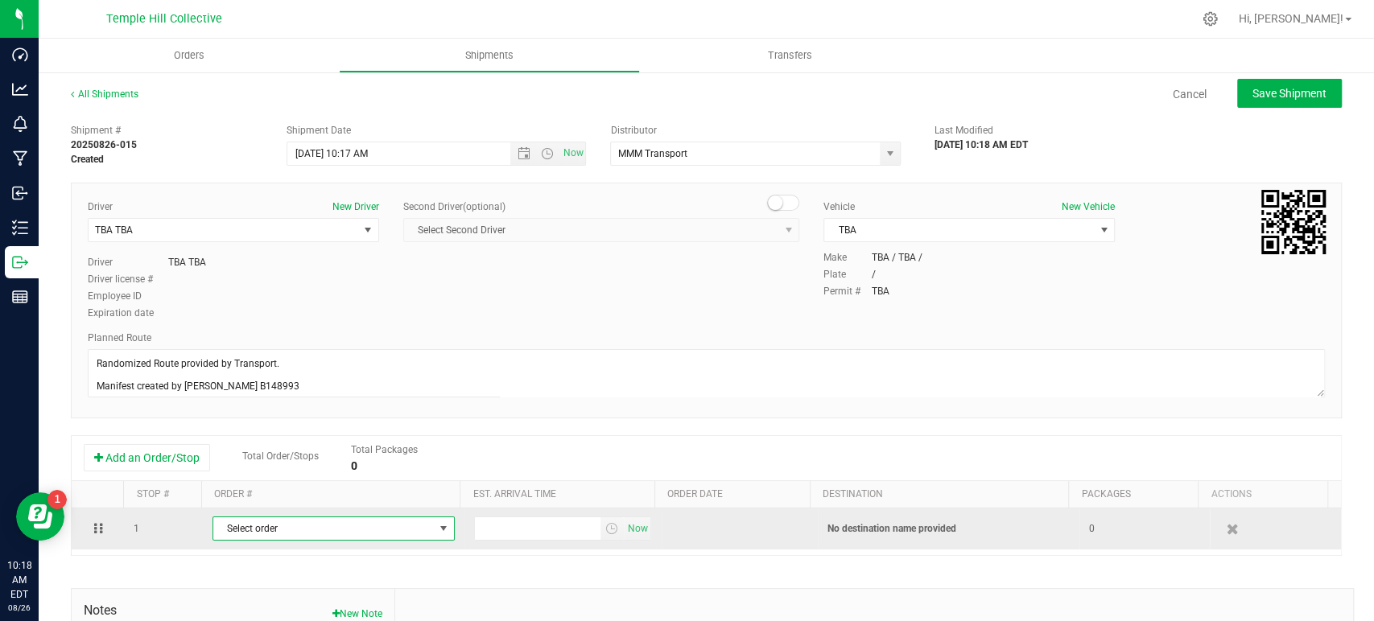
click at [322, 526] on span "Select order" at bounding box center [323, 529] width 221 height 23
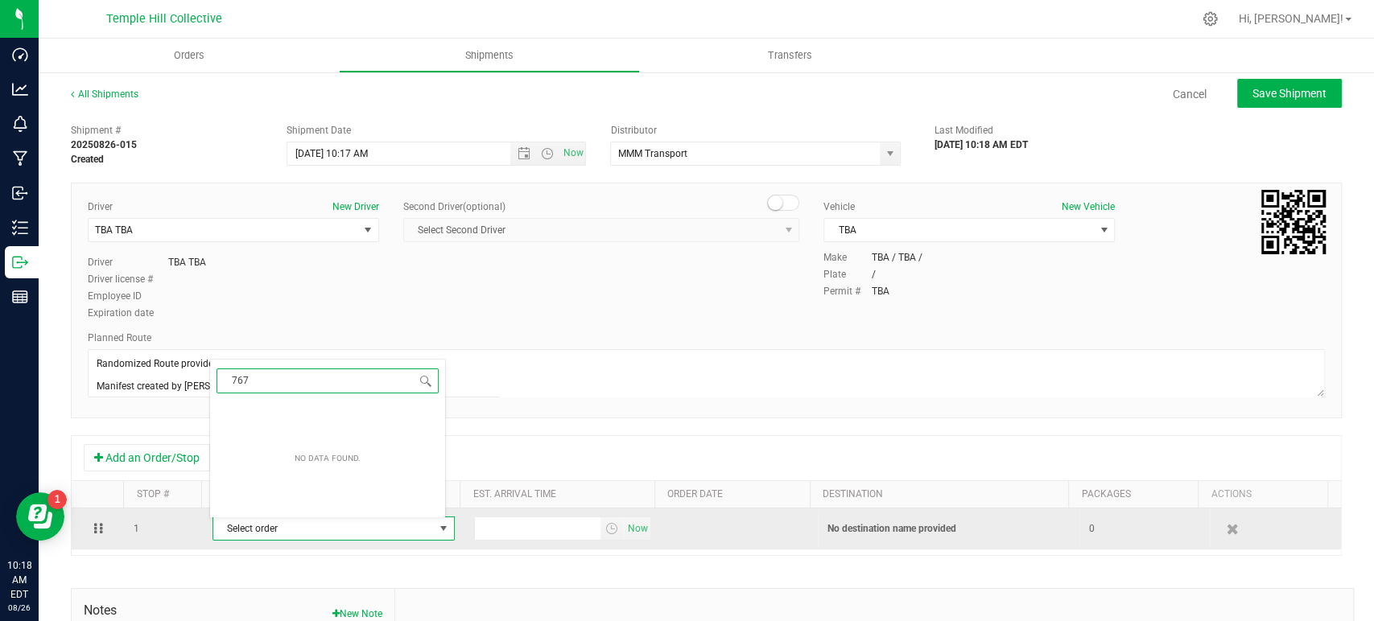
type input "7679"
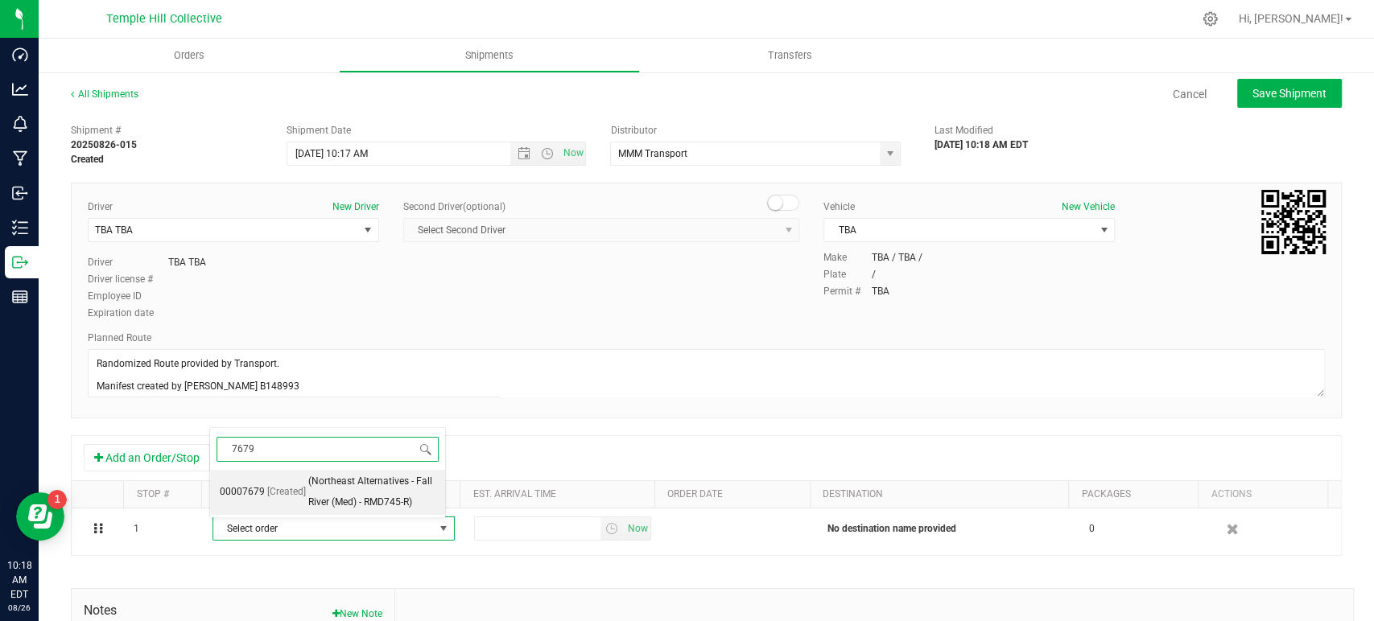
click at [338, 489] on span "(Northeast Alternatives - Fall River (Med) - RMD745-R)" at bounding box center [371, 492] width 127 height 41
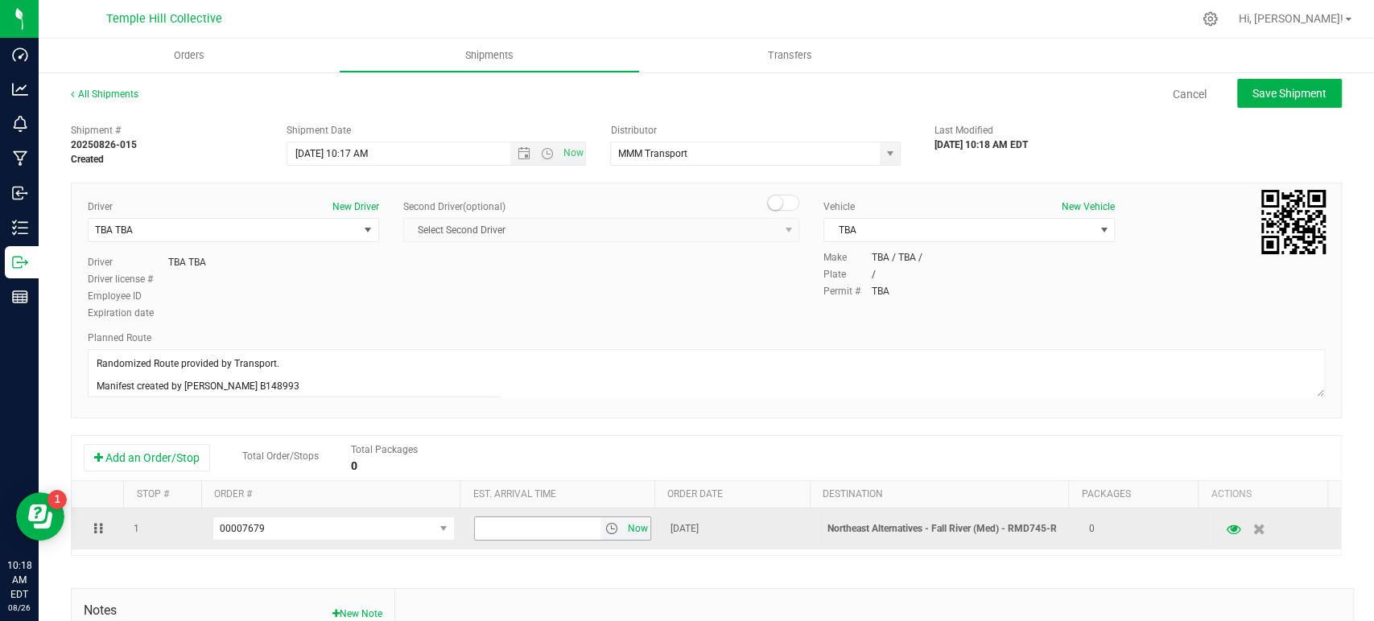
click at [624, 528] on span "Now" at bounding box center [637, 529] width 27 height 23
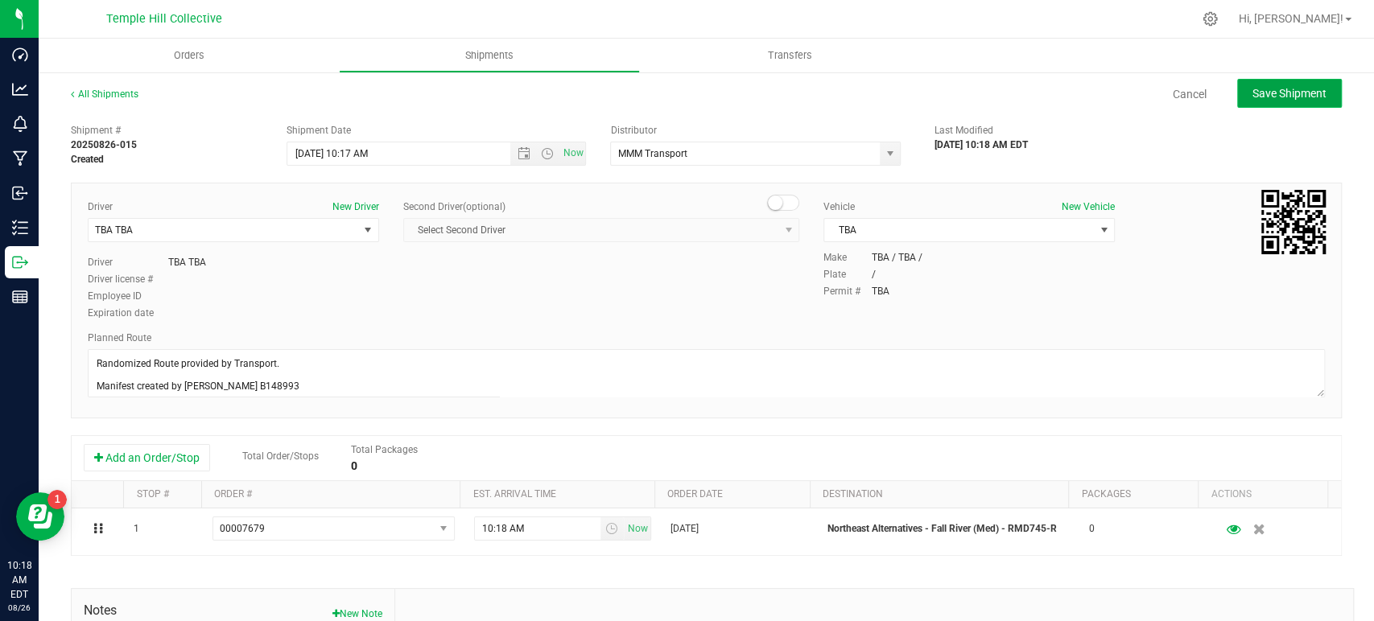
click at [1276, 101] on button "Save Shipment" at bounding box center [1289, 93] width 105 height 29
type input "8/26/2025 2:17 PM"
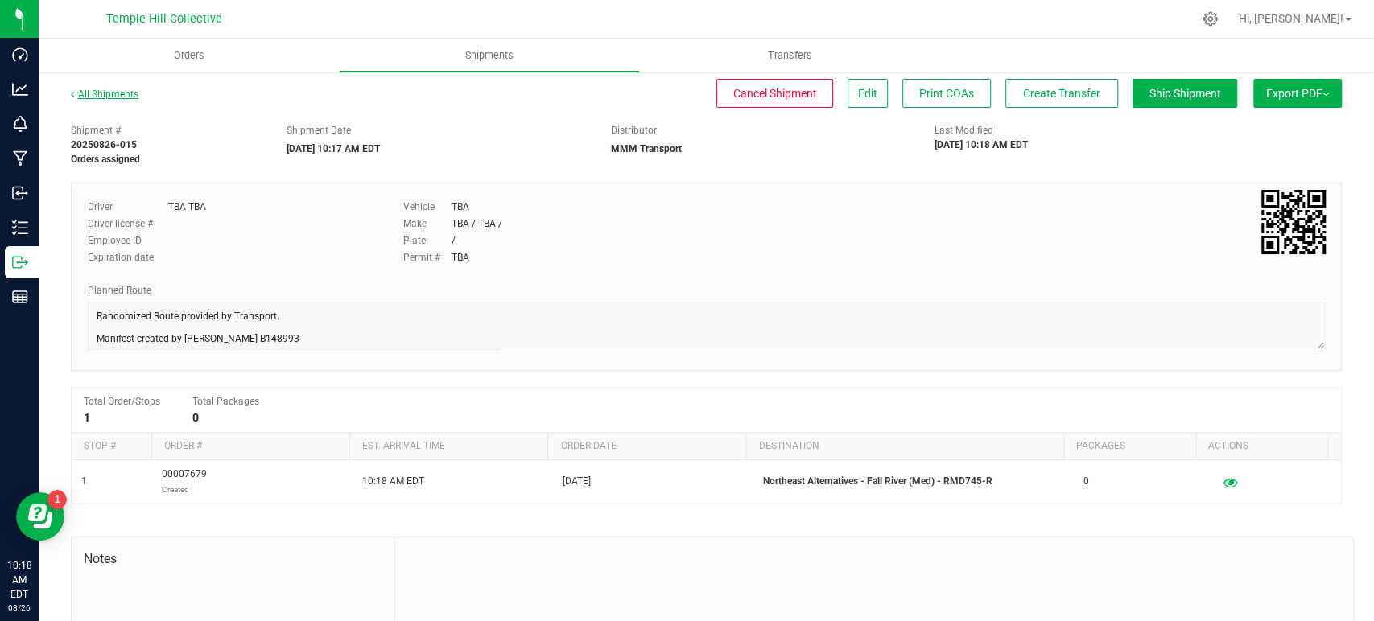
click at [118, 98] on link "All Shipments" at bounding box center [105, 94] width 68 height 11
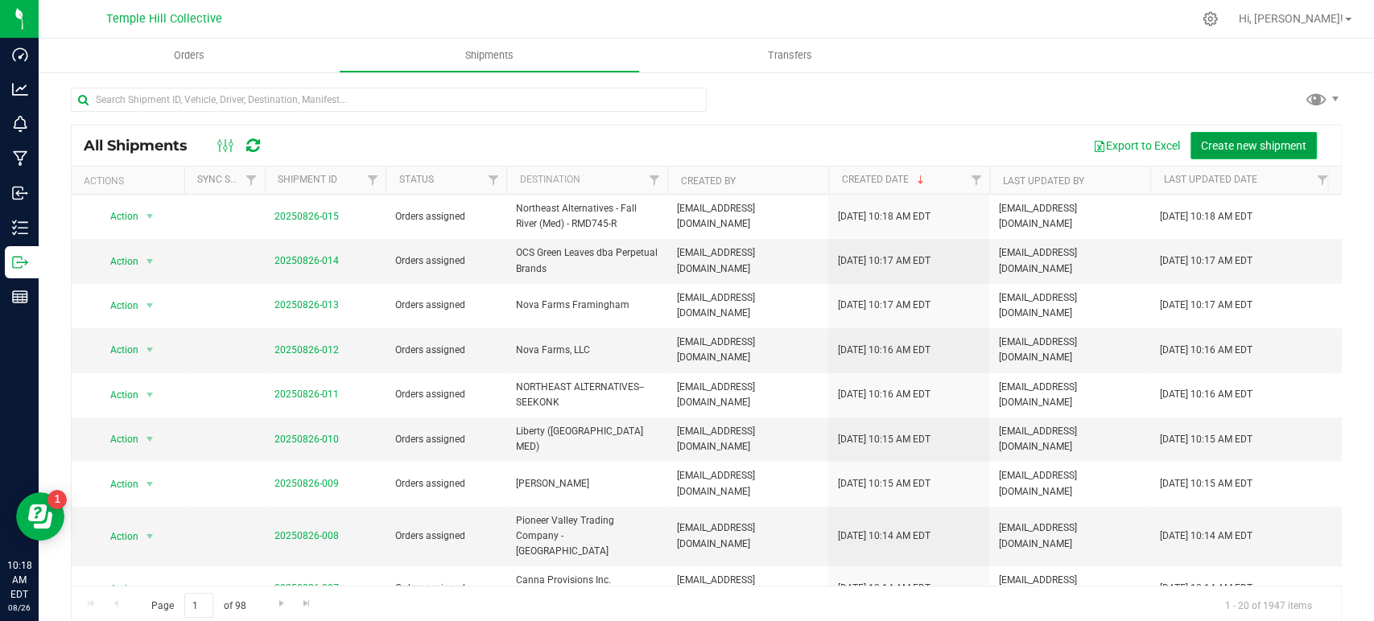
click at [1212, 144] on span "Create new shipment" at bounding box center [1253, 145] width 105 height 13
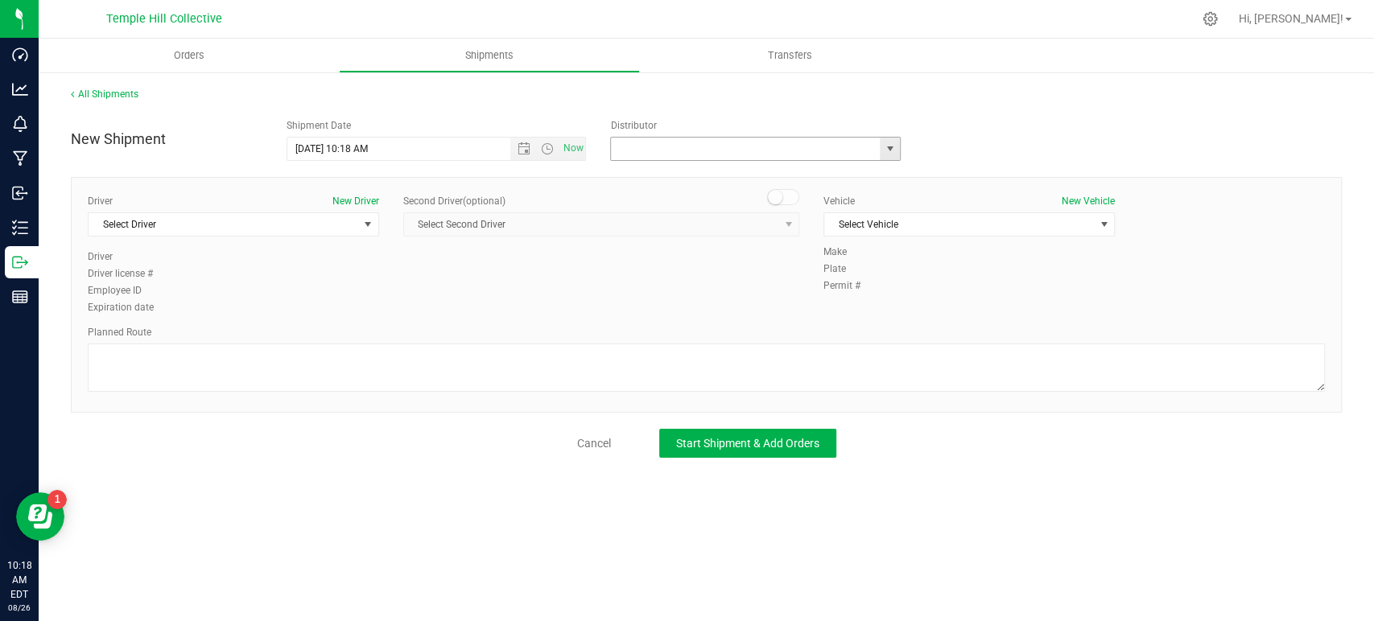
click at [674, 147] on input "text" at bounding box center [741, 149] width 261 height 23
click at [657, 171] on li "MMM Transport" at bounding box center [755, 176] width 289 height 24
type input "MMM Transport"
click at [287, 221] on span "Select Driver" at bounding box center [224, 224] width 270 height 23
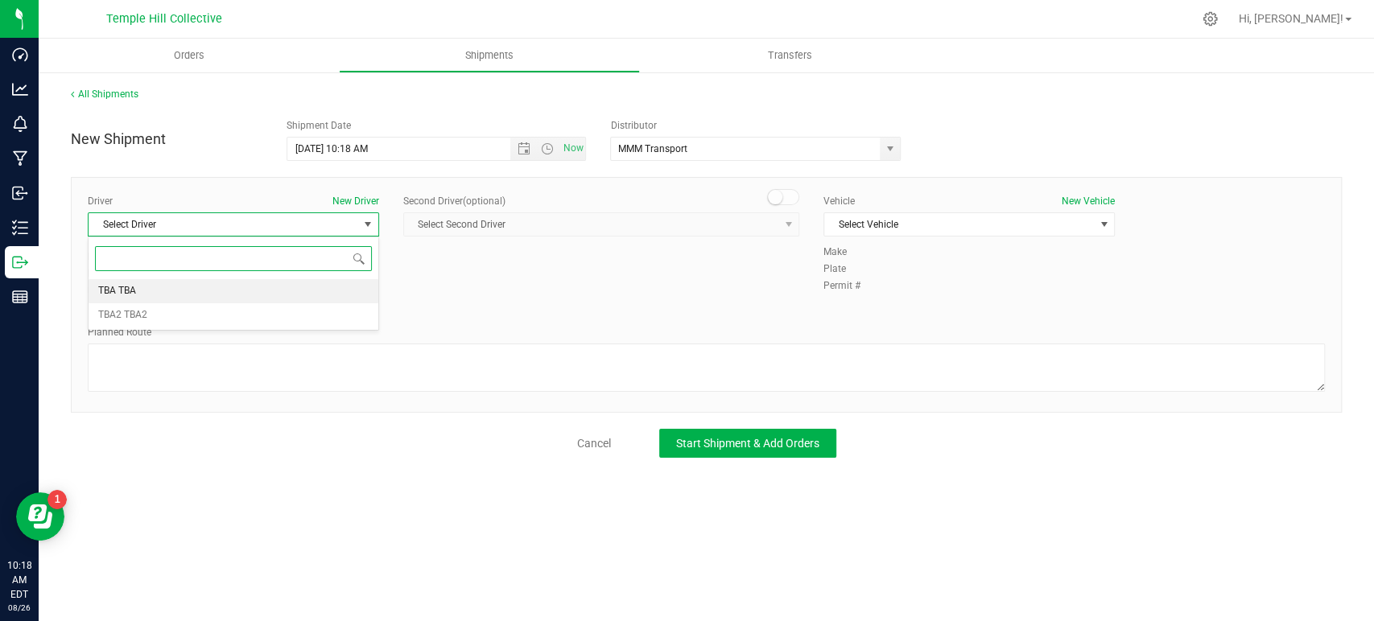
click at [236, 286] on li "TBA TBA" at bounding box center [234, 291] width 290 height 24
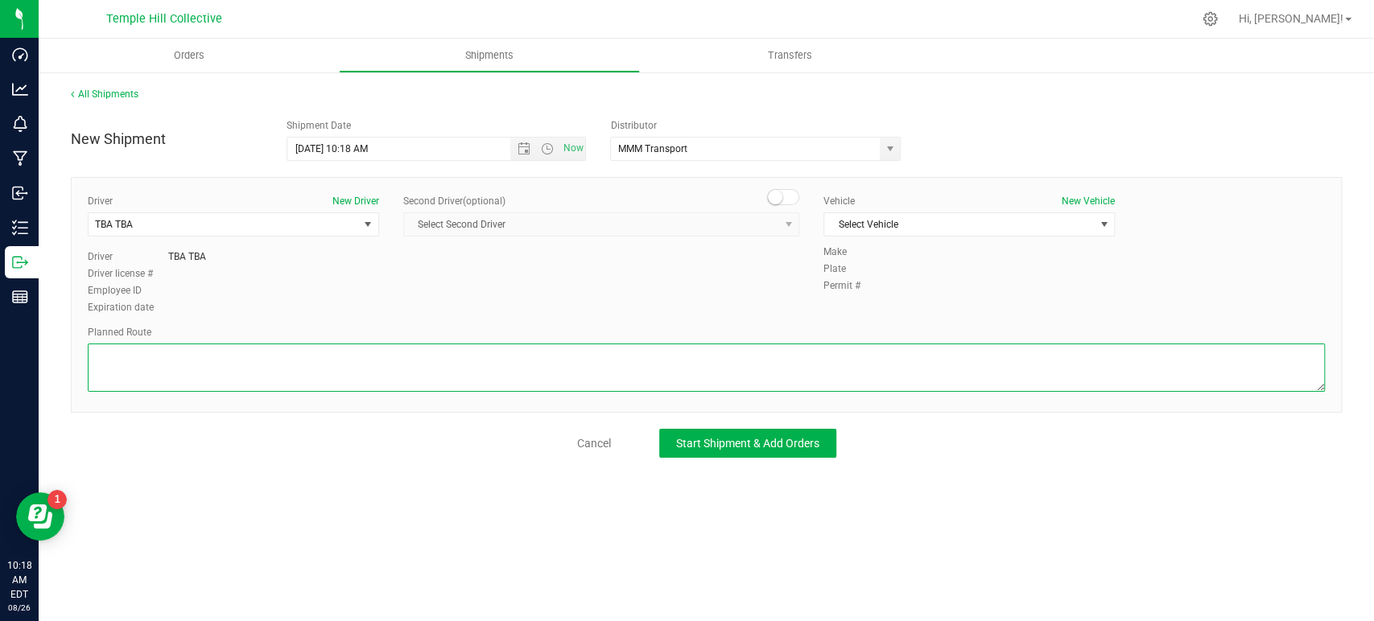
click at [251, 373] on textarea at bounding box center [706, 368] width 1237 height 48
paste textarea "Randomized Route provided by Transport. Manifest created by Makayla Rice B148993"
type textarea "Randomized Route provided by Transport. Manifest created by Makayla Rice B148993"
click at [873, 209] on div "Vehicle New Vehicle Select Vehicle Select Vehicle TBA" at bounding box center [969, 219] width 316 height 51
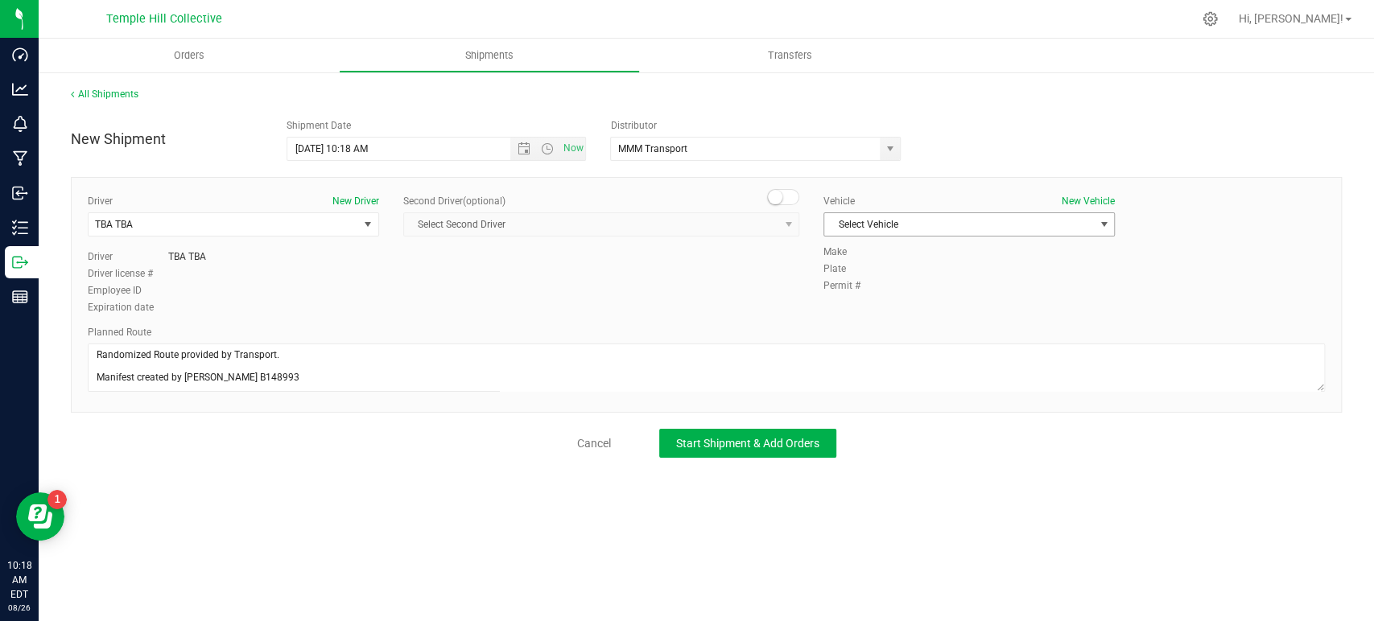
click at [879, 223] on span "Select Vehicle" at bounding box center [959, 224] width 270 height 23
click at [873, 257] on li "TBA" at bounding box center [969, 252] width 290 height 24
click at [790, 465] on div "All Shipments New Shipment Shipment Date 8/26/2025 10:18 AM Now Distributor MMM…" at bounding box center [706, 272] width 1335 height 403
click at [773, 437] on span "Start Shipment & Add Orders" at bounding box center [747, 443] width 143 height 13
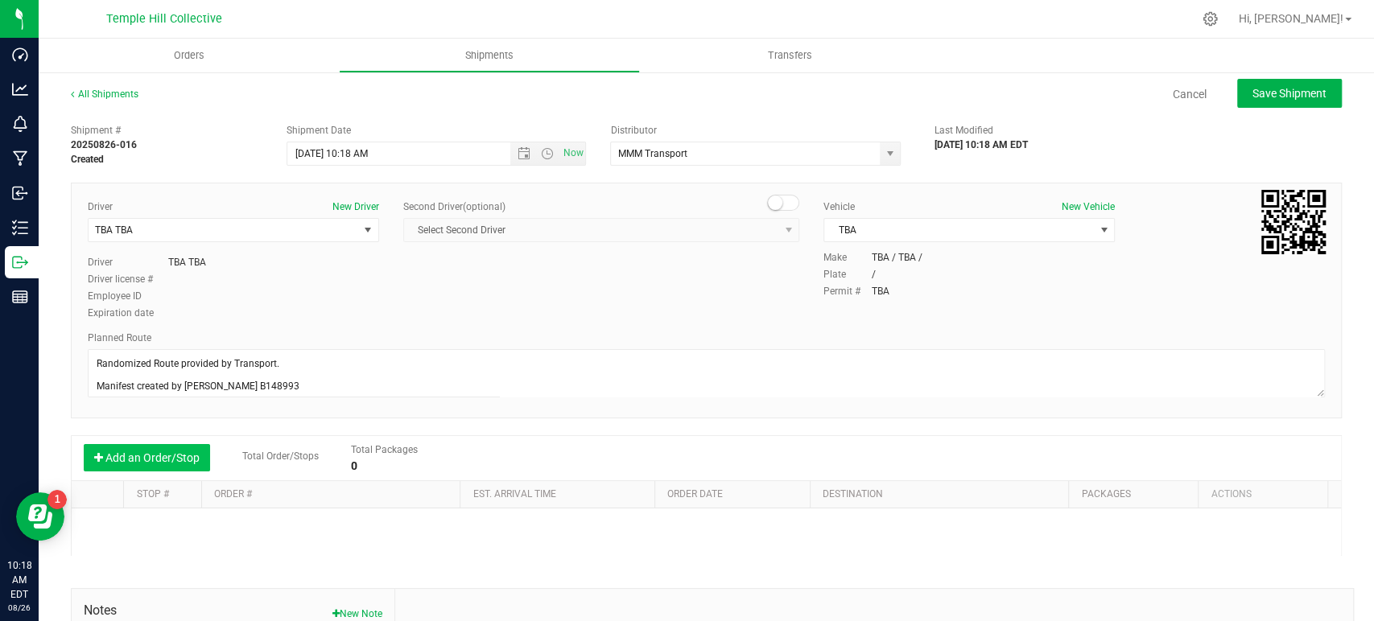
click at [184, 468] on button "Add an Order/Stop" at bounding box center [147, 457] width 126 height 27
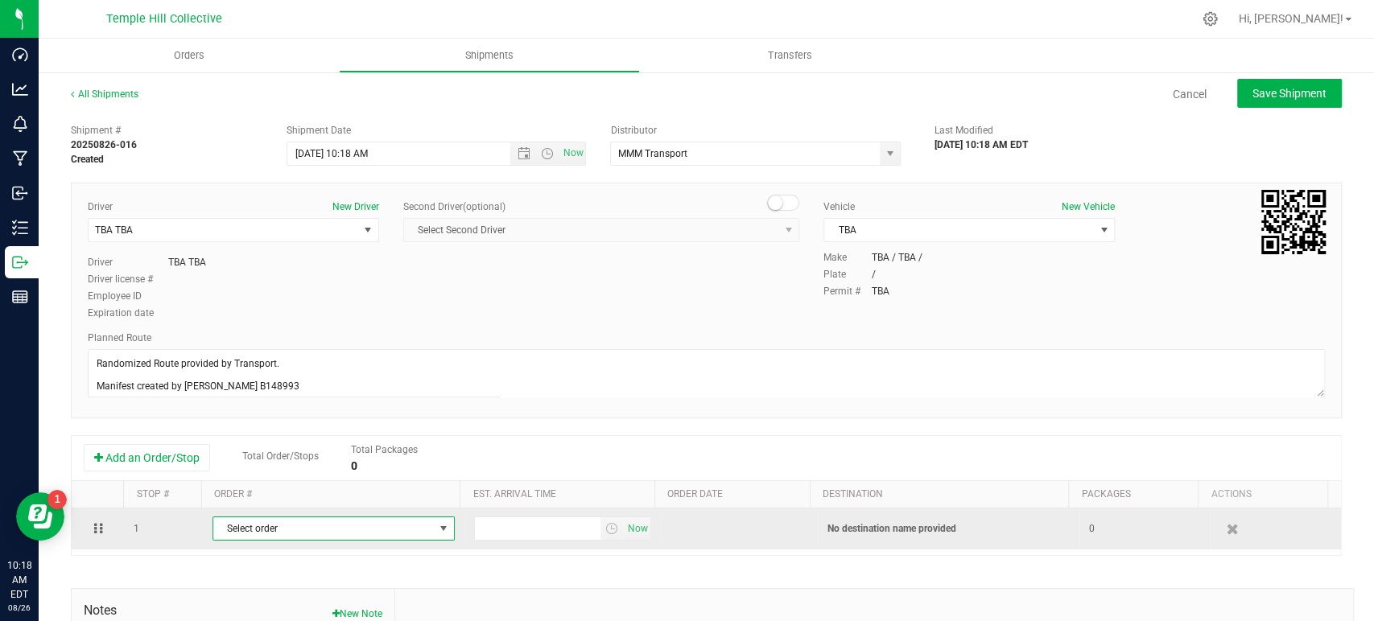
click at [346, 526] on span "Select order" at bounding box center [323, 529] width 221 height 23
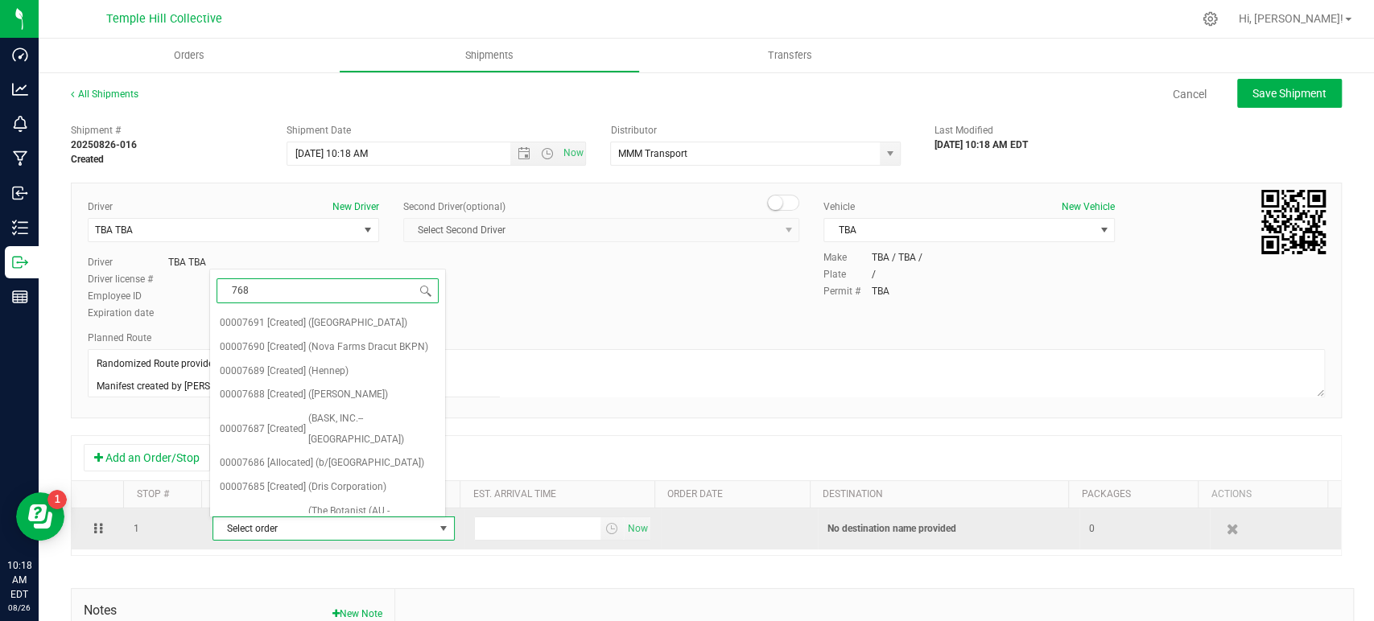
type input "7680"
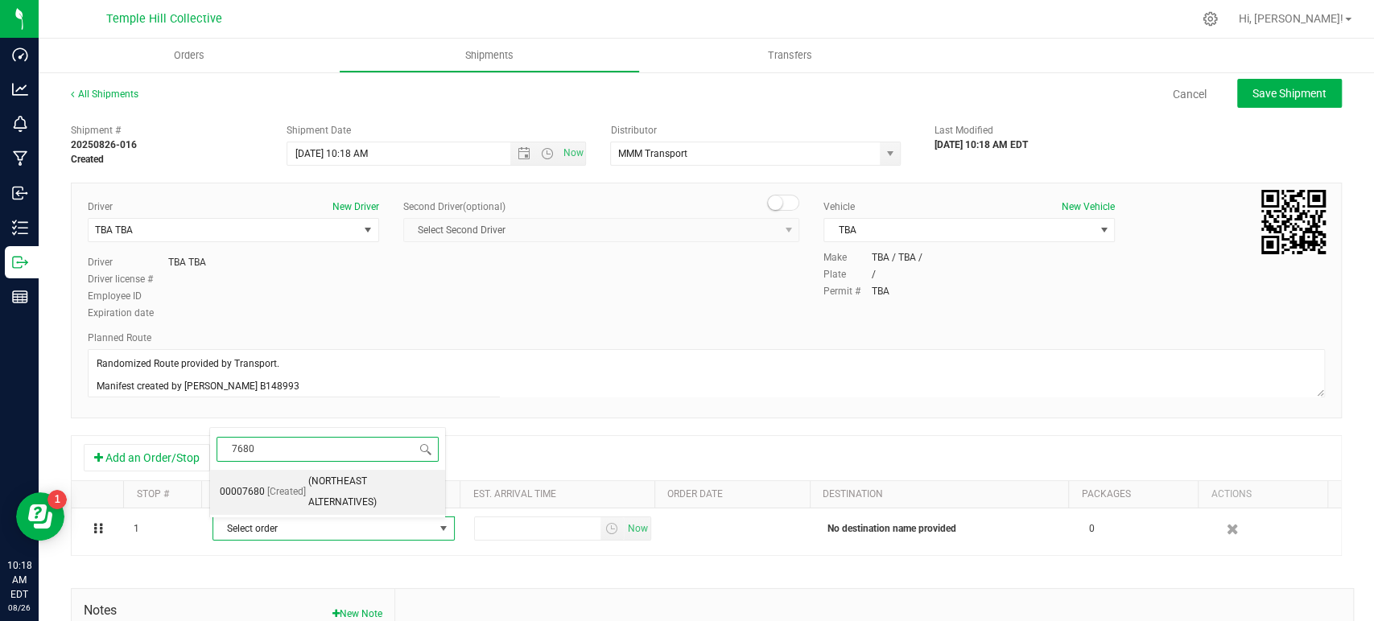
click at [366, 498] on span "(NORTHEAST ALTERNATIVES)" at bounding box center [371, 492] width 127 height 41
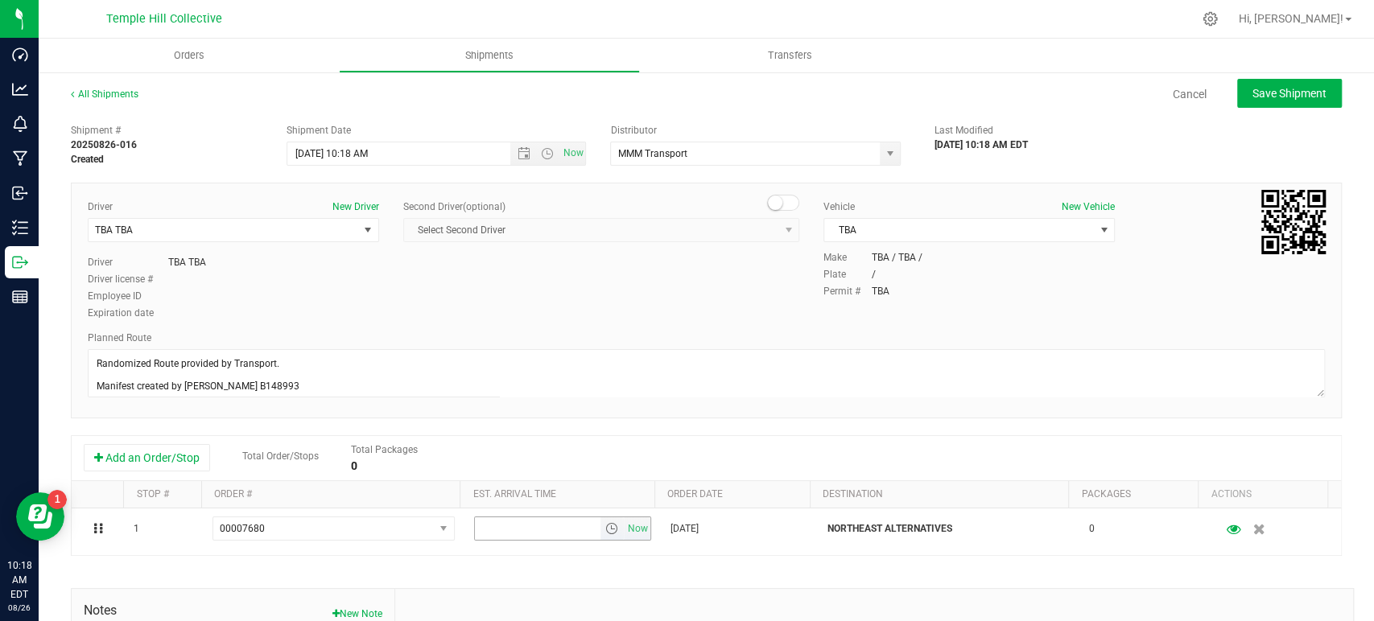
drag, startPoint x: 621, startPoint y: 525, endPoint x: 718, endPoint y: 498, distance: 101.0
click at [624, 525] on span "Now" at bounding box center [637, 529] width 27 height 23
click at [1277, 102] on button "Save Shipment" at bounding box center [1289, 93] width 105 height 29
type input "8/26/2025 2:18 PM"
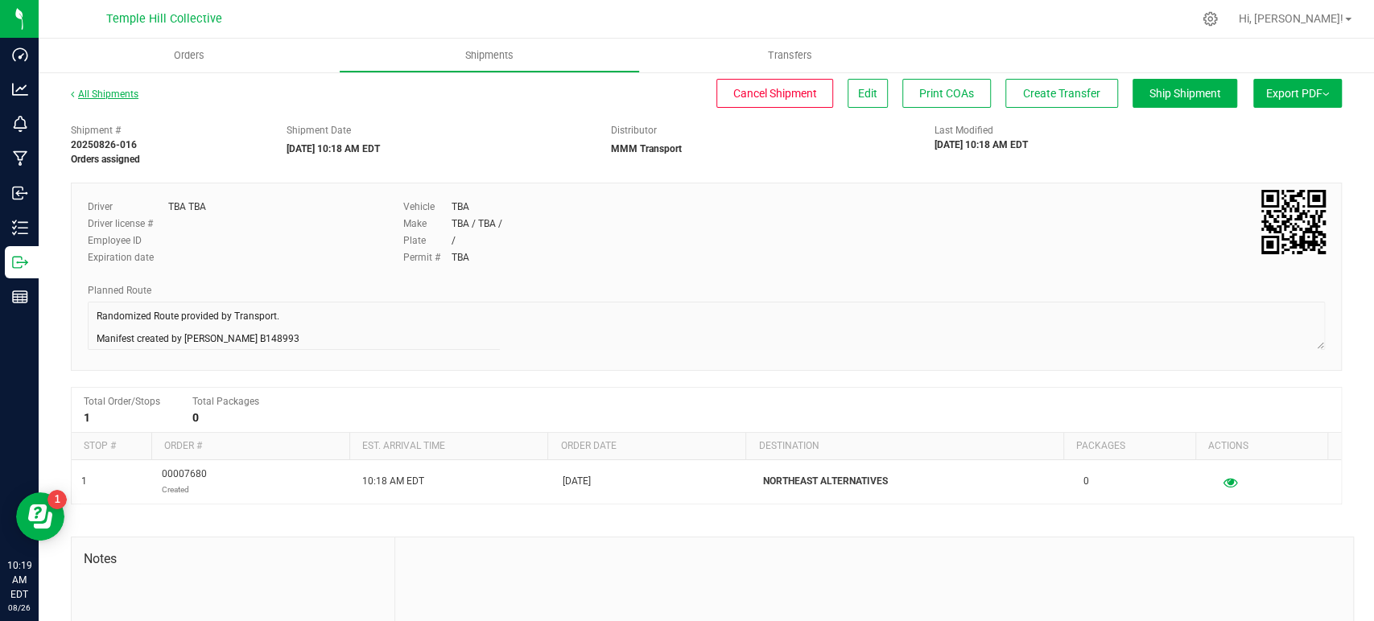
click at [125, 95] on link "All Shipments" at bounding box center [105, 94] width 68 height 11
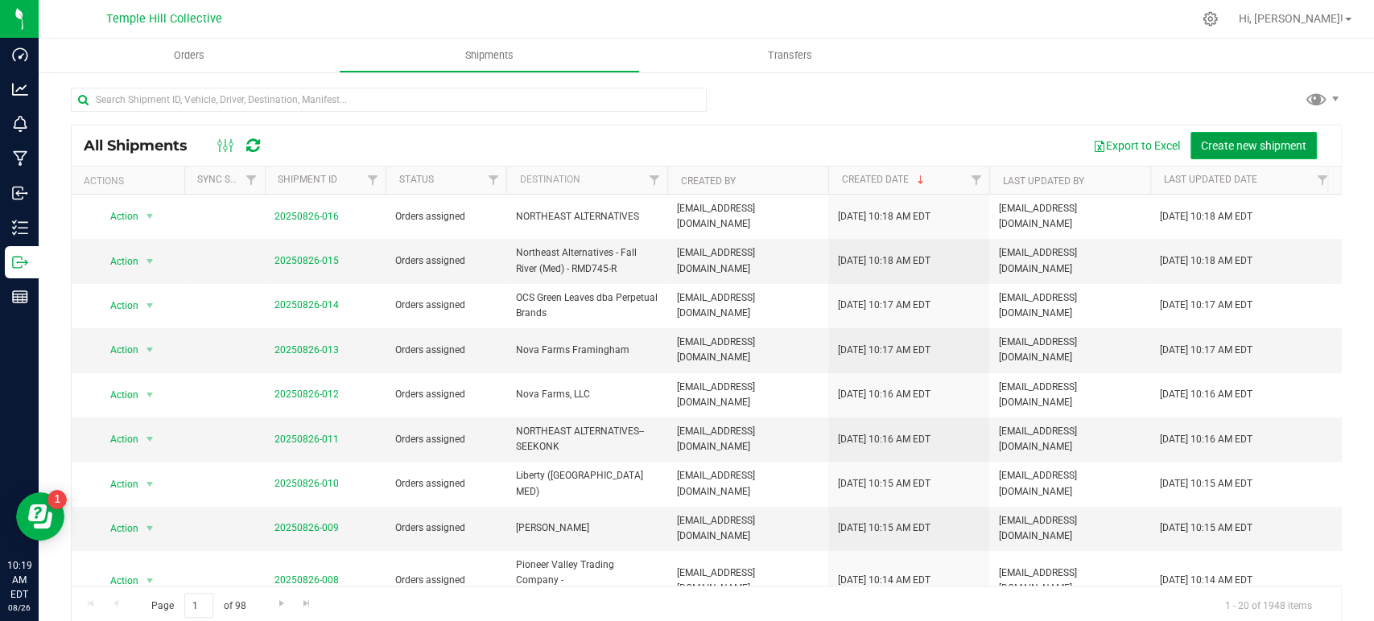
click at [1212, 141] on span "Create new shipment" at bounding box center [1253, 145] width 105 height 13
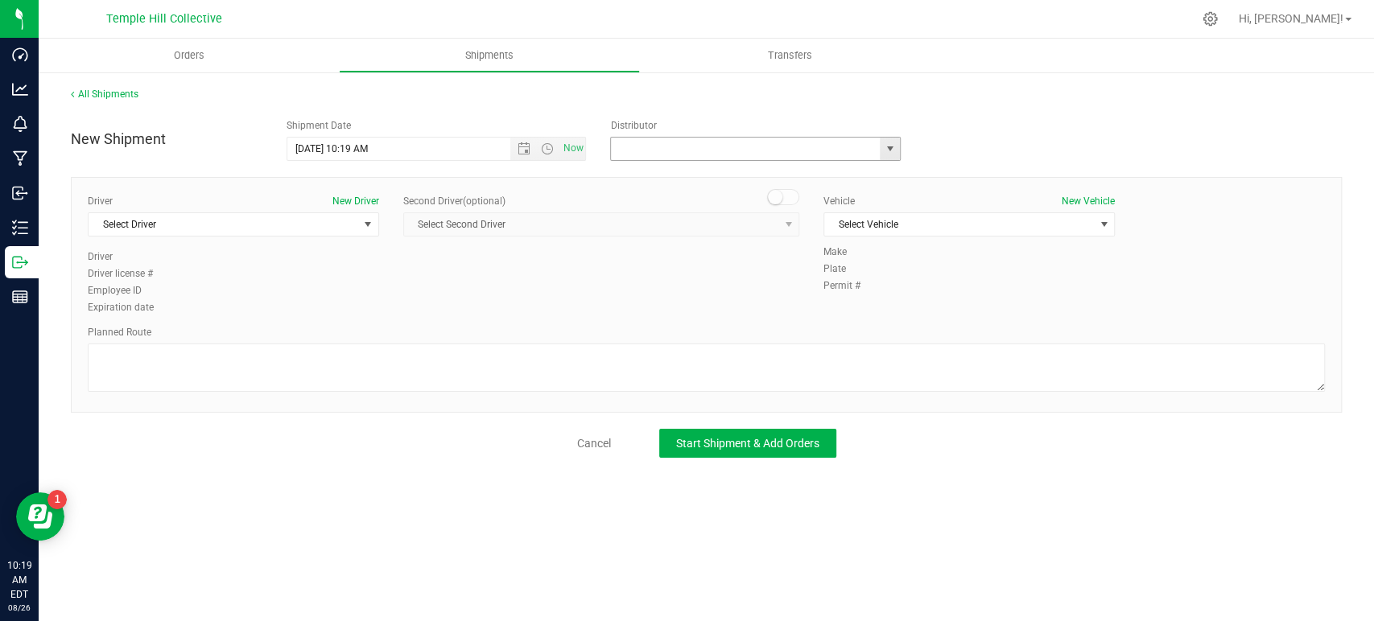
click at [673, 147] on input "text" at bounding box center [741, 149] width 261 height 23
click at [668, 174] on li "MMM Transport" at bounding box center [755, 176] width 289 height 24
type input "MMM Transport"
click at [327, 227] on span "Select Driver" at bounding box center [224, 224] width 270 height 23
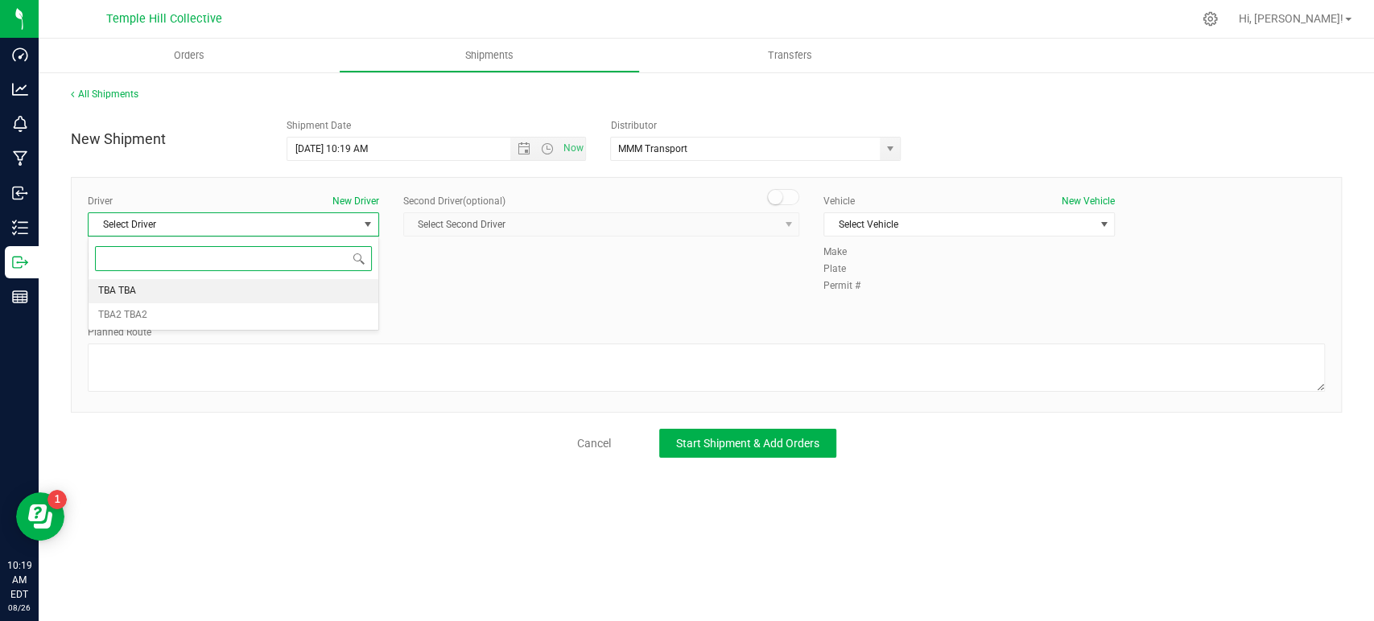
click at [246, 288] on li "TBA TBA" at bounding box center [234, 291] width 290 height 24
click at [262, 360] on textarea at bounding box center [706, 368] width 1237 height 48
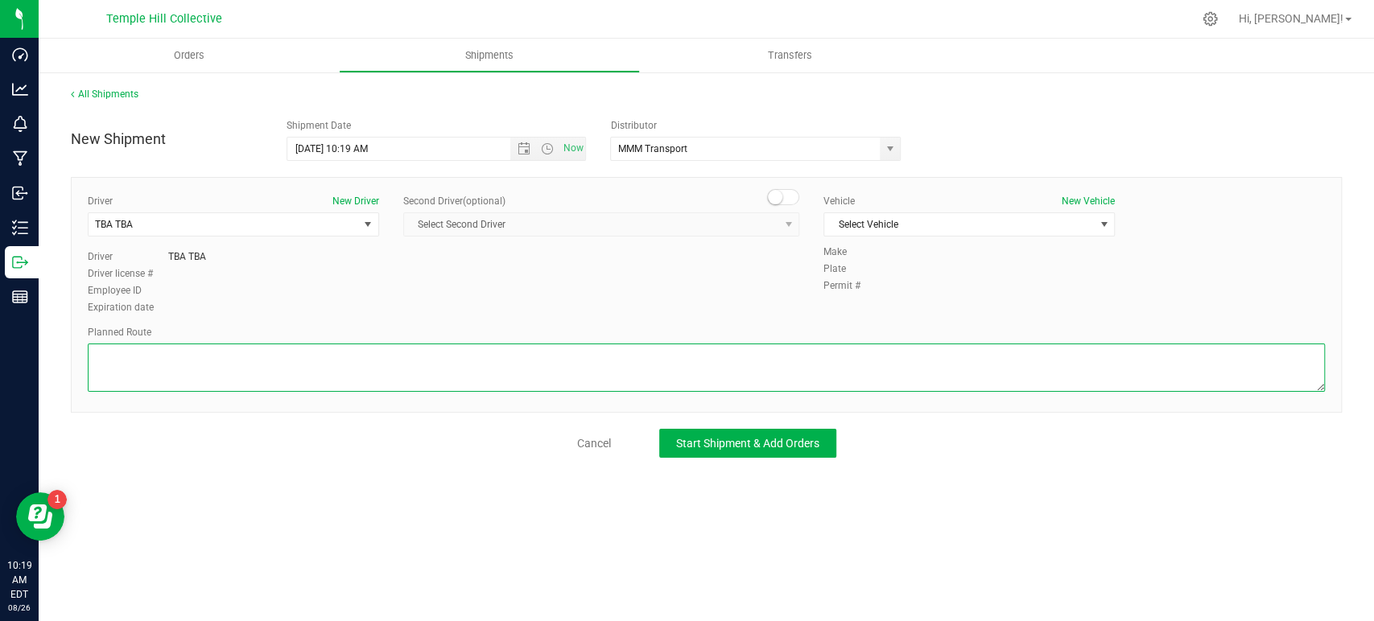
paste textarea "Randomized Route provided by Transport. Manifest created by Makayla Rice B148993"
type textarea "Randomized Route provided by Transport. Manifest created by Makayla Rice B148993"
click at [859, 226] on span "Select Vehicle" at bounding box center [959, 224] width 270 height 23
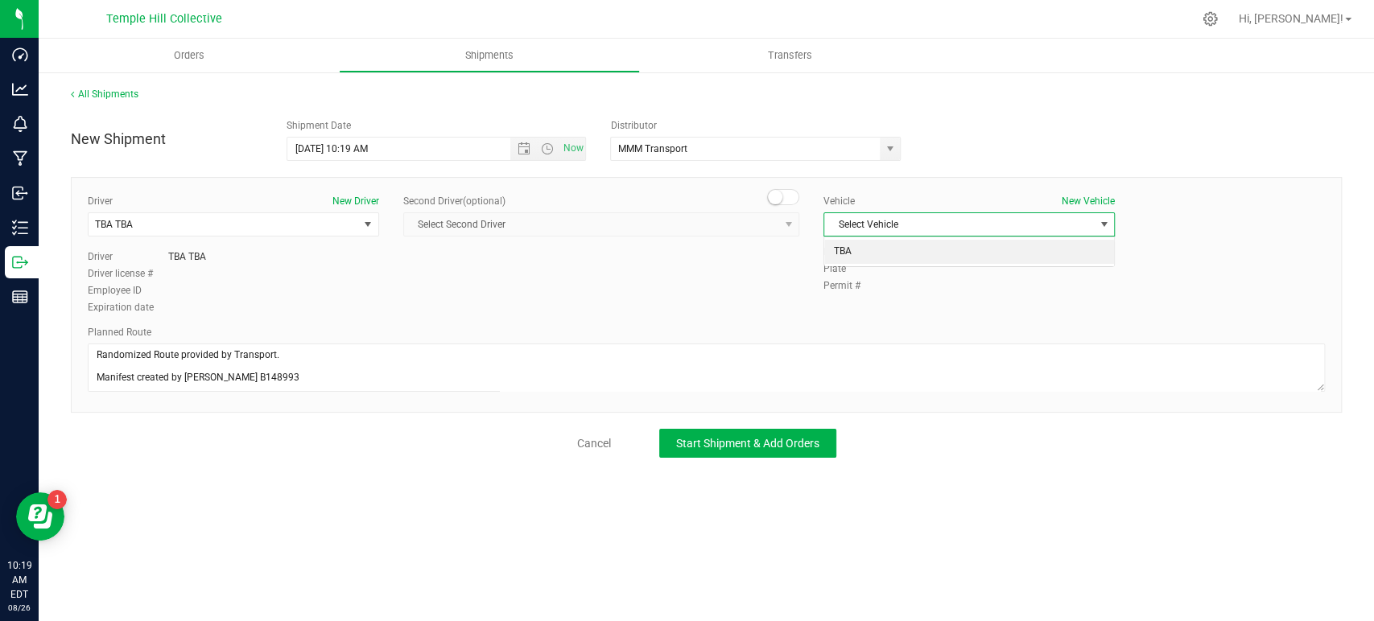
click at [852, 262] on li "TBA" at bounding box center [969, 252] width 290 height 24
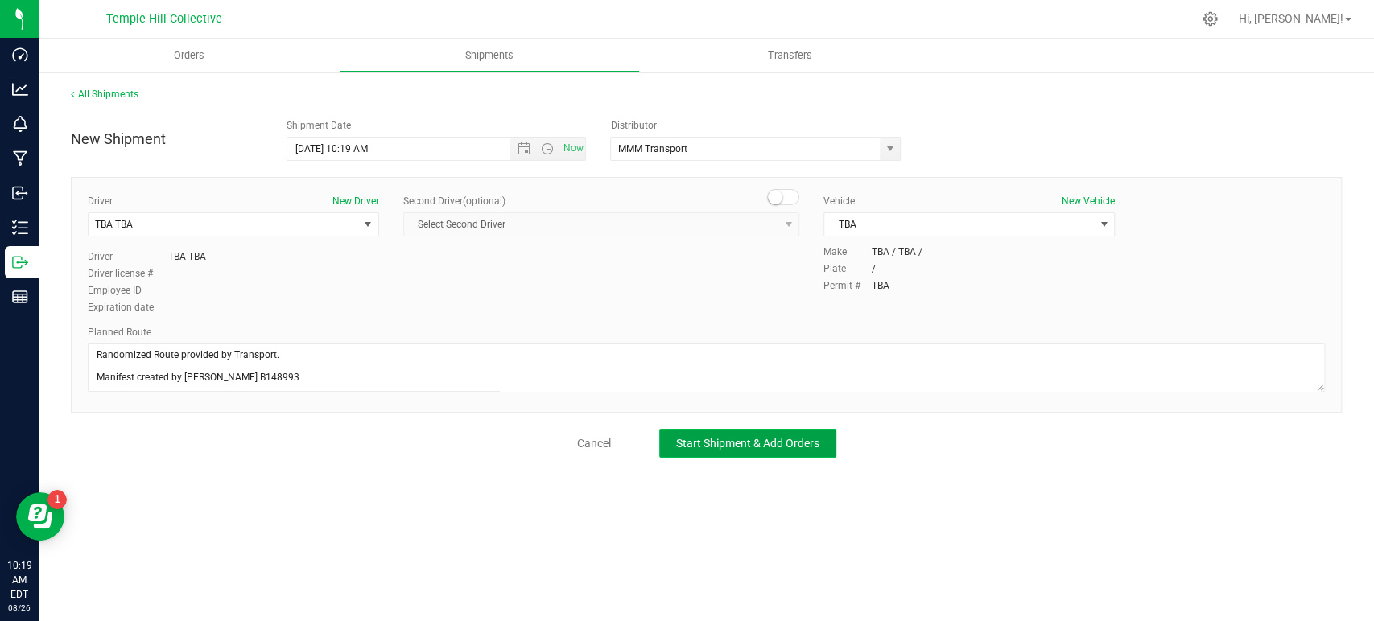
click at [799, 437] on span "Start Shipment & Add Orders" at bounding box center [747, 443] width 143 height 13
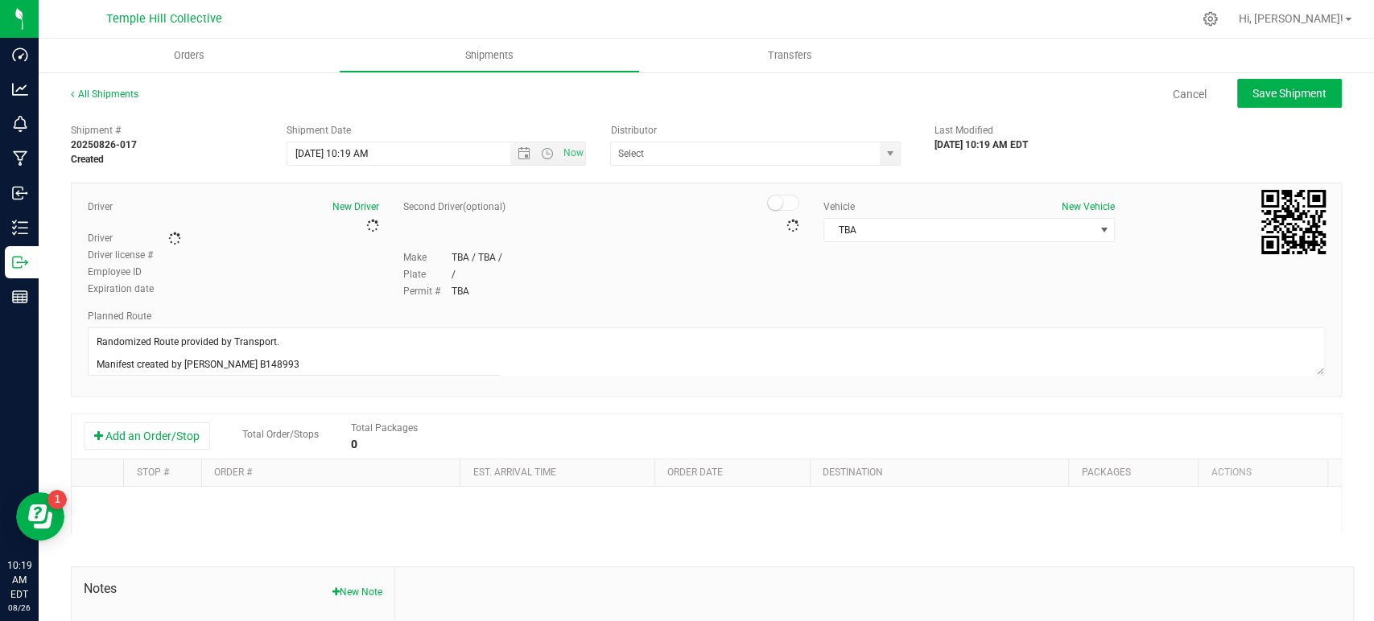
type input "MMM Transport"
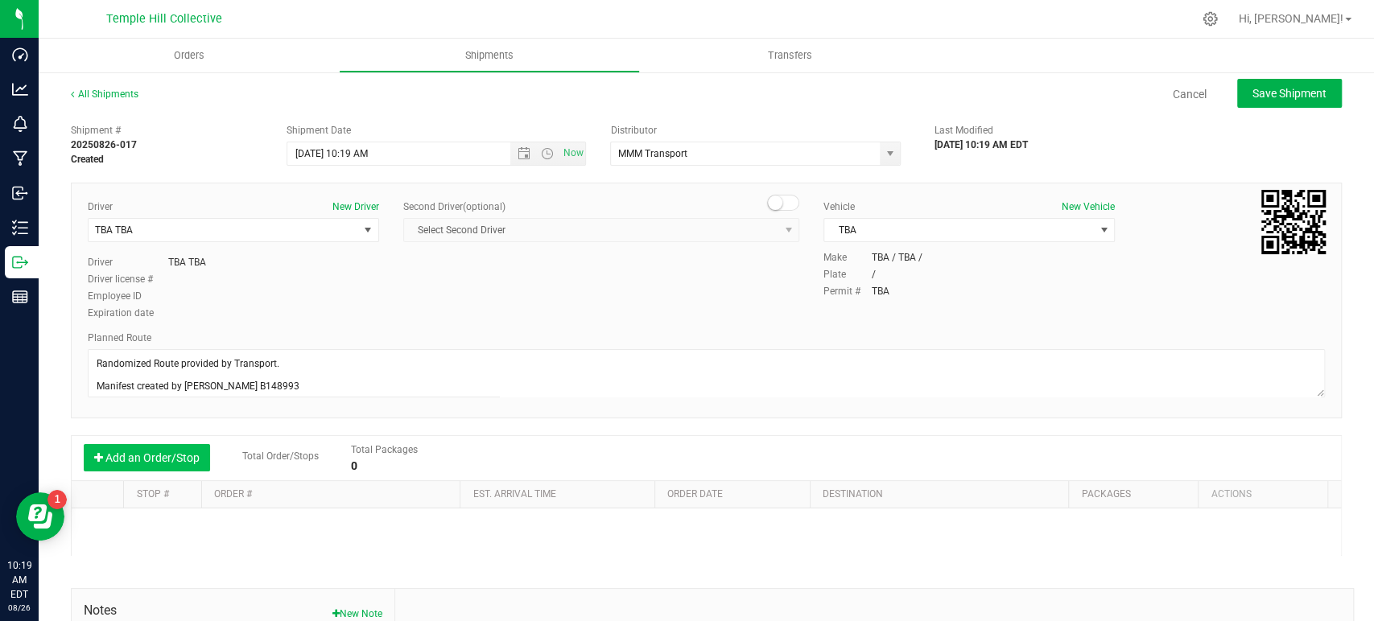
click at [175, 448] on button "Add an Order/Stop" at bounding box center [147, 457] width 126 height 27
click at [313, 527] on span "Select order" at bounding box center [323, 529] width 221 height 23
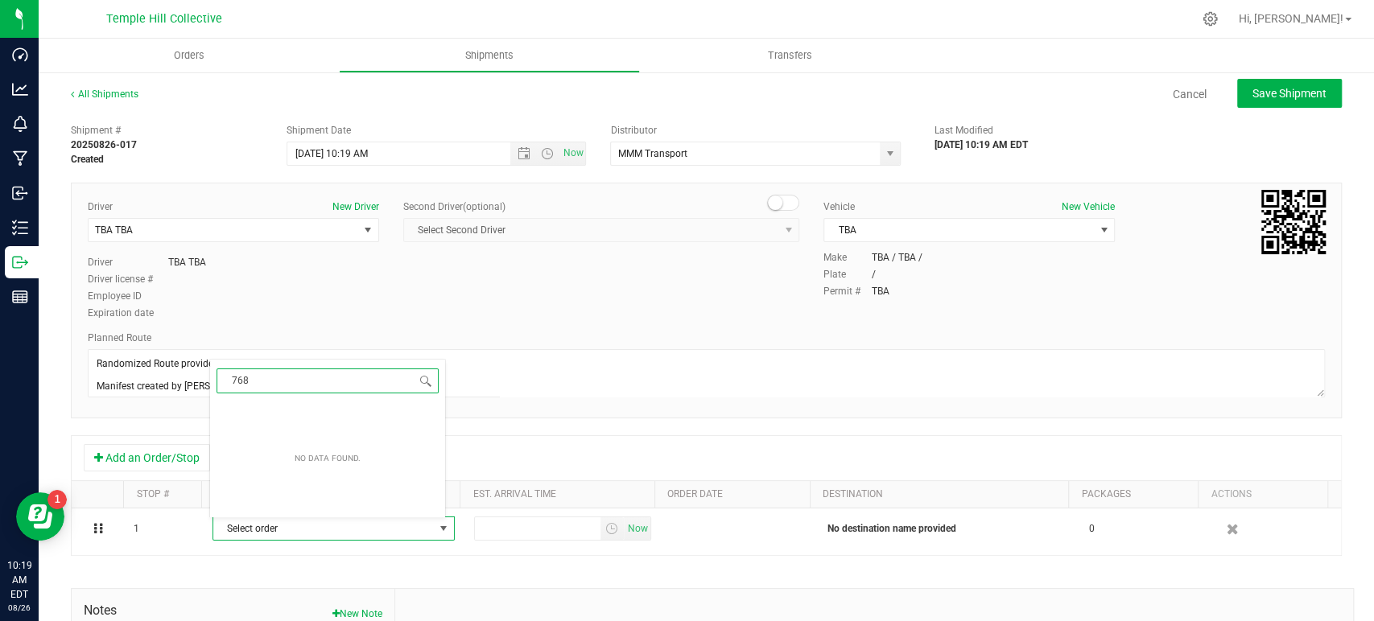
type input "7681"
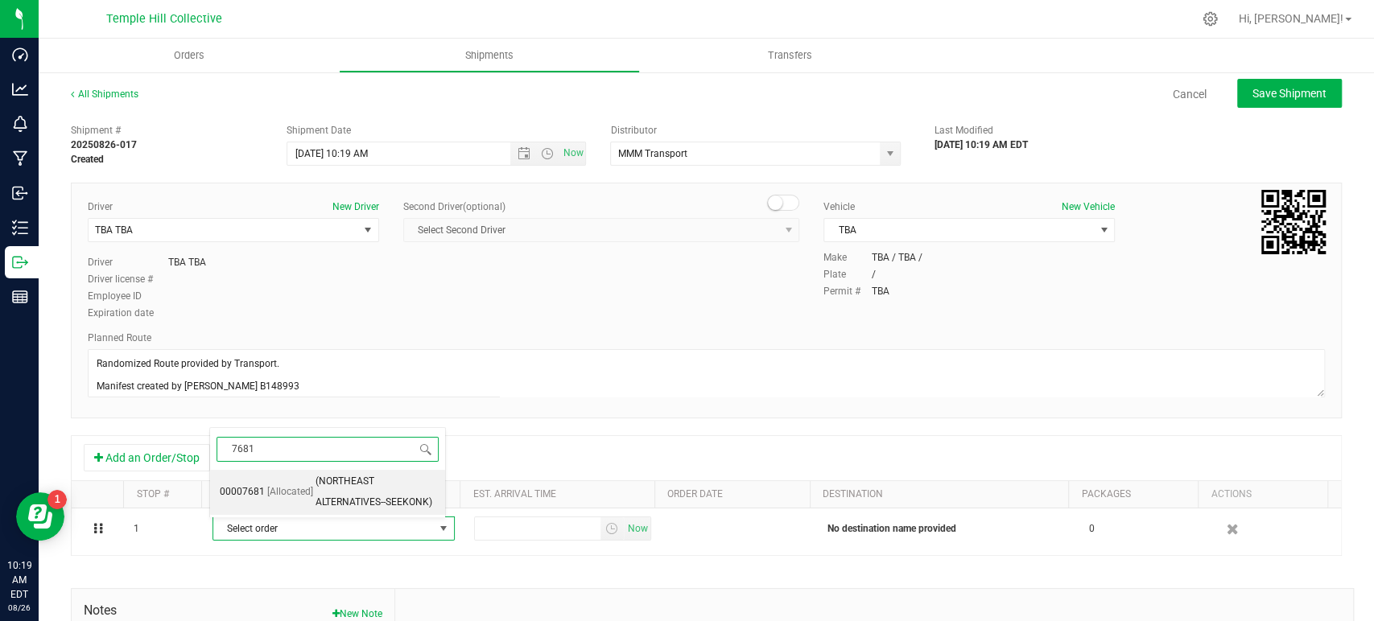
click at [324, 501] on span "(NORTHEAST ALTERNATIVES--SEEKONK)" at bounding box center [376, 492] width 120 height 41
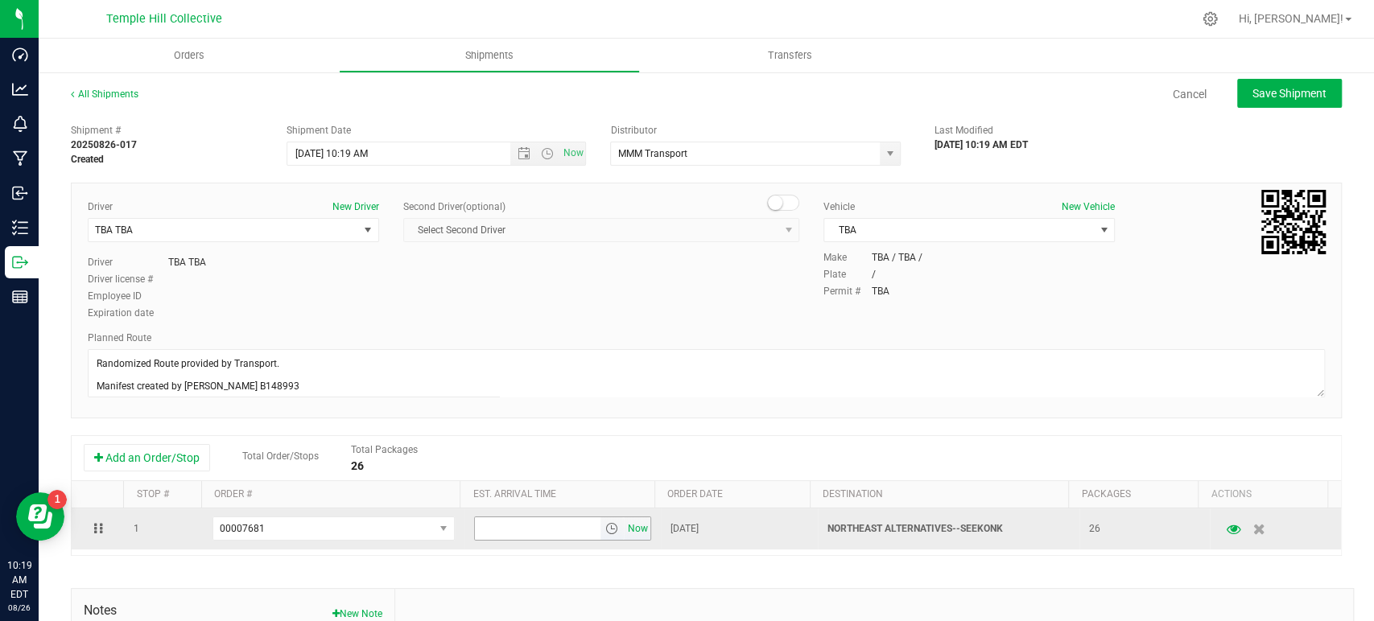
click at [634, 531] on span "Now" at bounding box center [637, 529] width 27 height 23
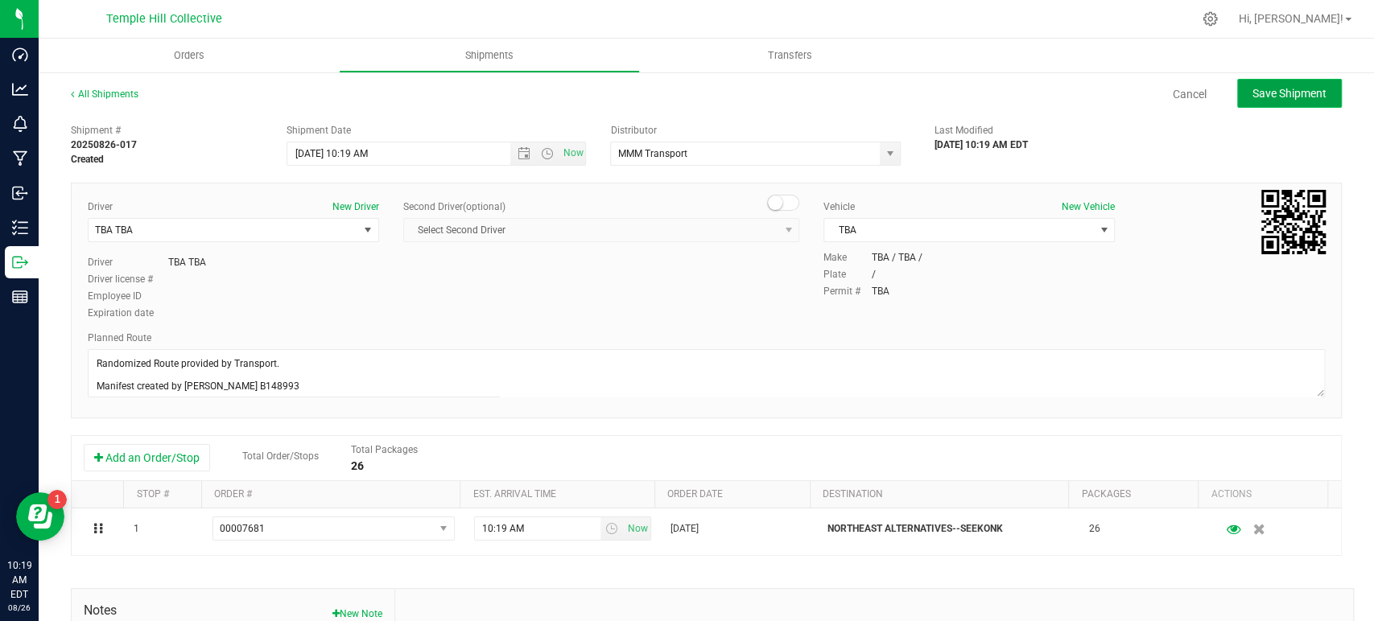
click at [1289, 88] on span "Save Shipment" at bounding box center [1290, 93] width 74 height 13
type input "8/26/2025 2:19 PM"
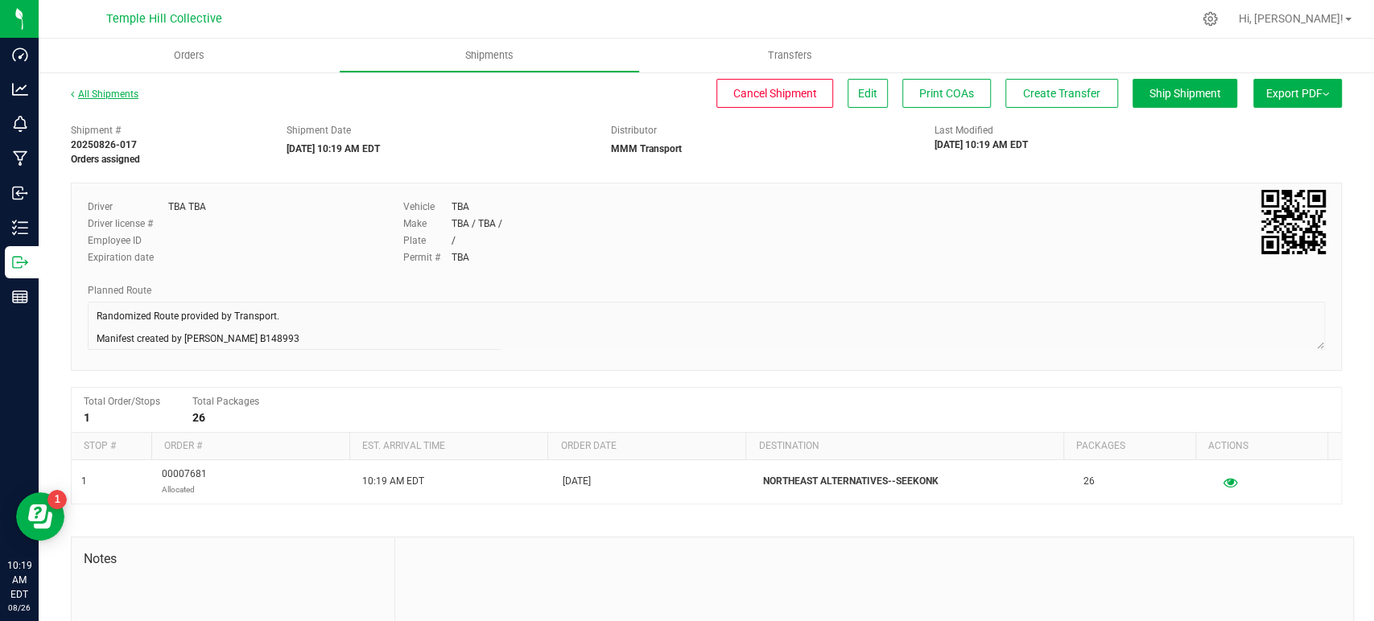
click at [114, 95] on link "All Shipments" at bounding box center [105, 94] width 68 height 11
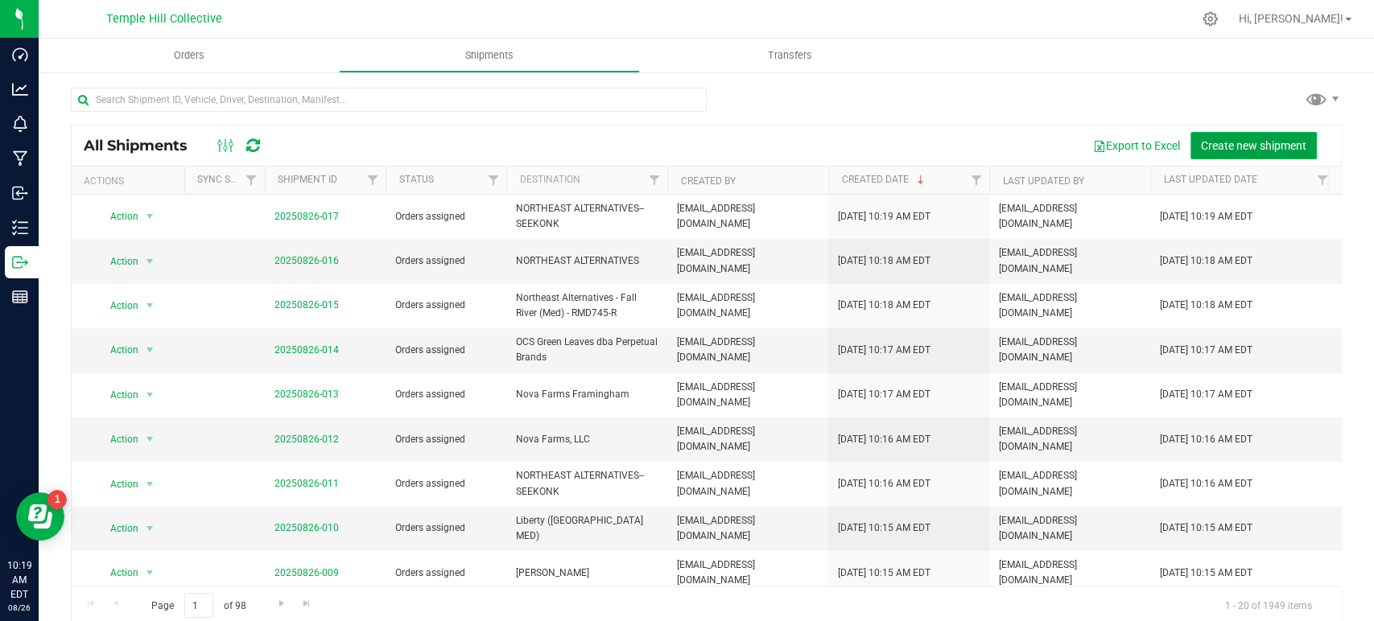
click at [1236, 155] on button "Create new shipment" at bounding box center [1254, 145] width 126 height 27
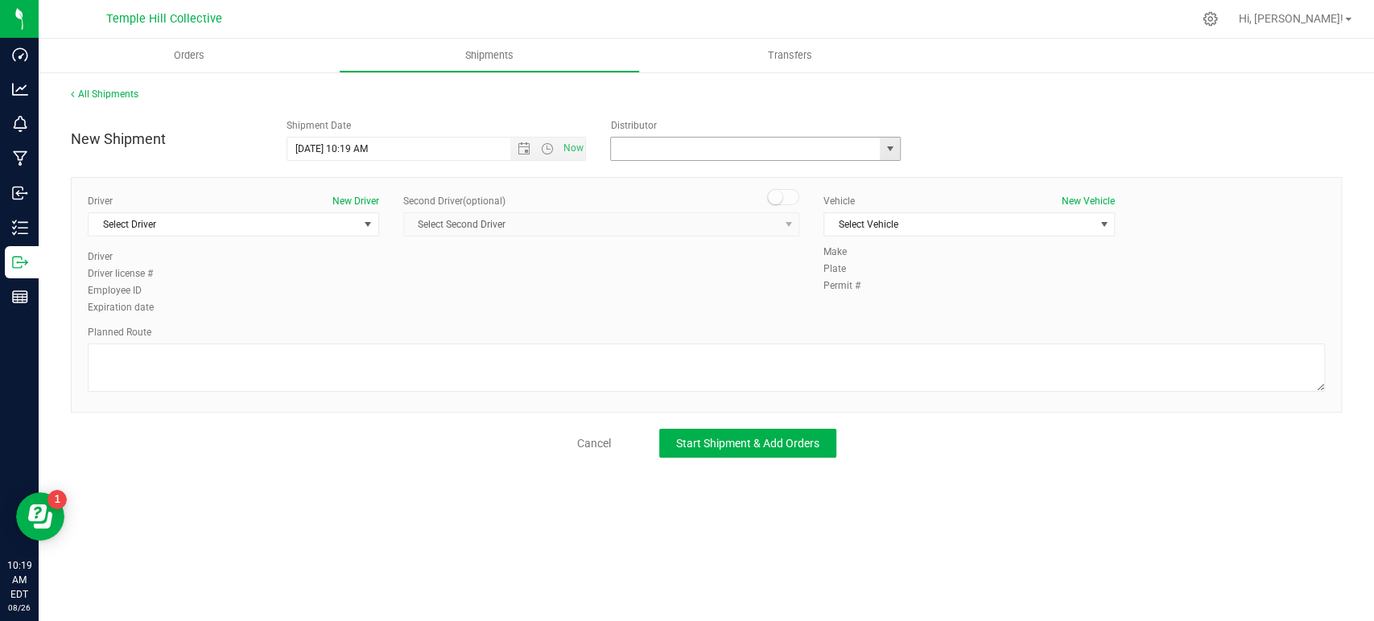
click at [684, 155] on input "text" at bounding box center [741, 149] width 261 height 23
click at [677, 177] on li "MMM Transport" at bounding box center [755, 176] width 289 height 24
type input "MMM Transport"
click at [288, 224] on span "Select Driver" at bounding box center [224, 224] width 270 height 23
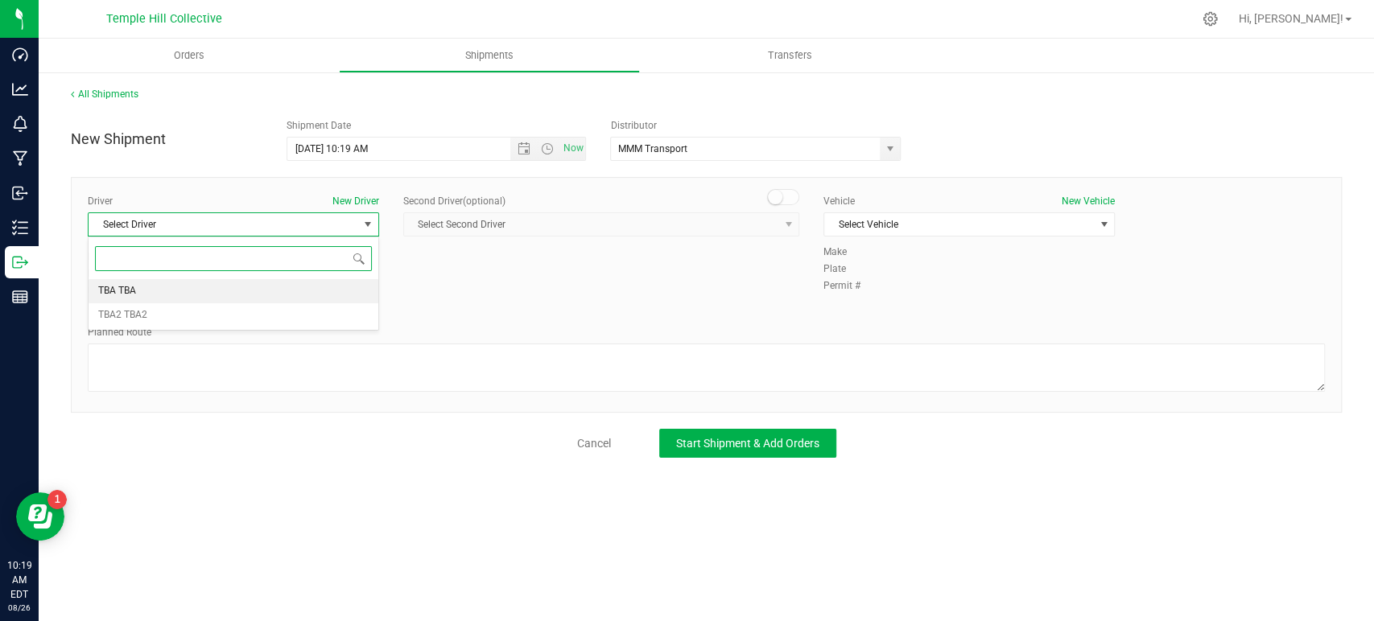
click at [232, 290] on li "TBA TBA" at bounding box center [234, 291] width 290 height 24
click at [283, 363] on textarea at bounding box center [706, 368] width 1237 height 48
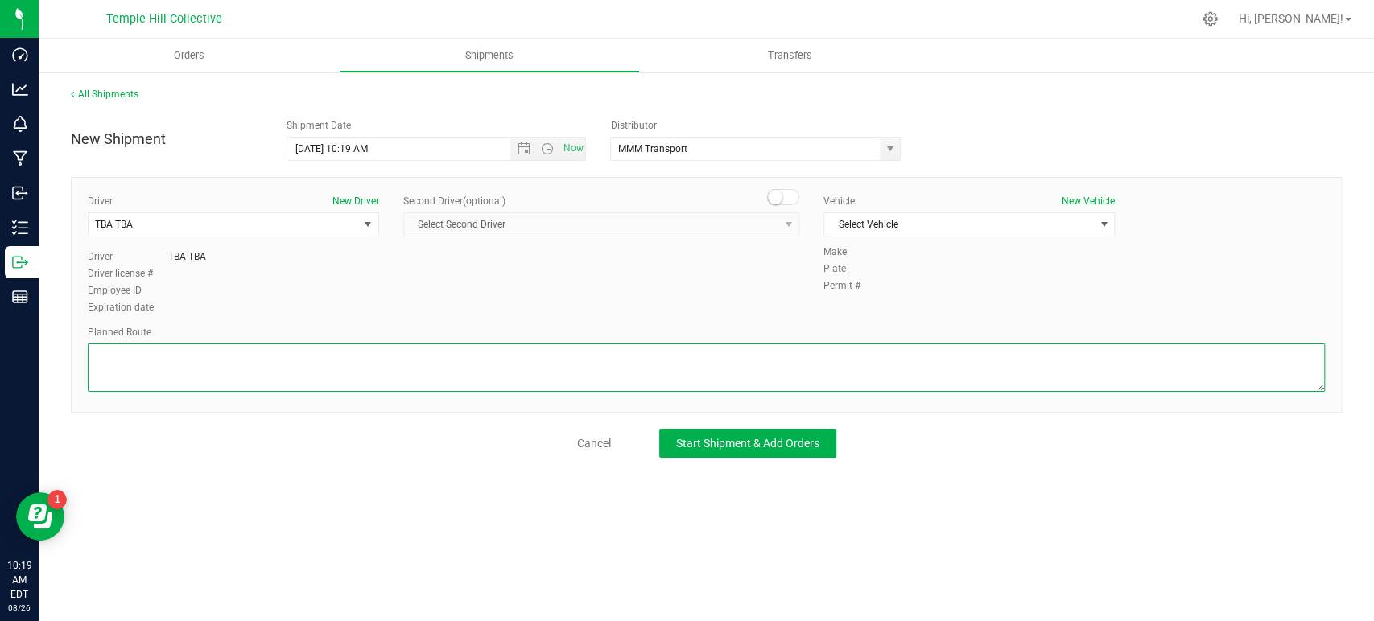
paste textarea "Randomized Route provided by Transport. Manifest created by Makayla Rice B148993"
type textarea "Randomized Route provided by Transport. Manifest created by Makayla Rice B148993"
click at [909, 228] on span "Select Vehicle" at bounding box center [959, 224] width 270 height 23
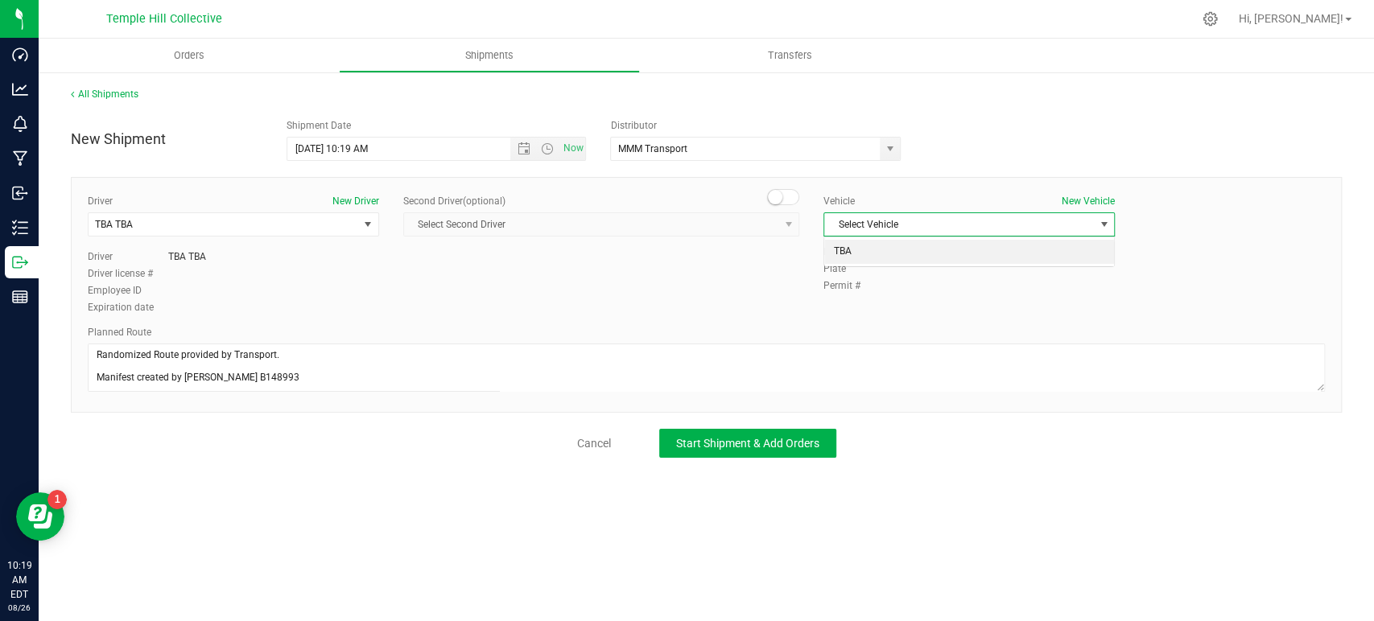
click at [892, 259] on li "TBA" at bounding box center [969, 252] width 290 height 24
click at [760, 446] on span "Start Shipment & Add Orders" at bounding box center [747, 443] width 143 height 13
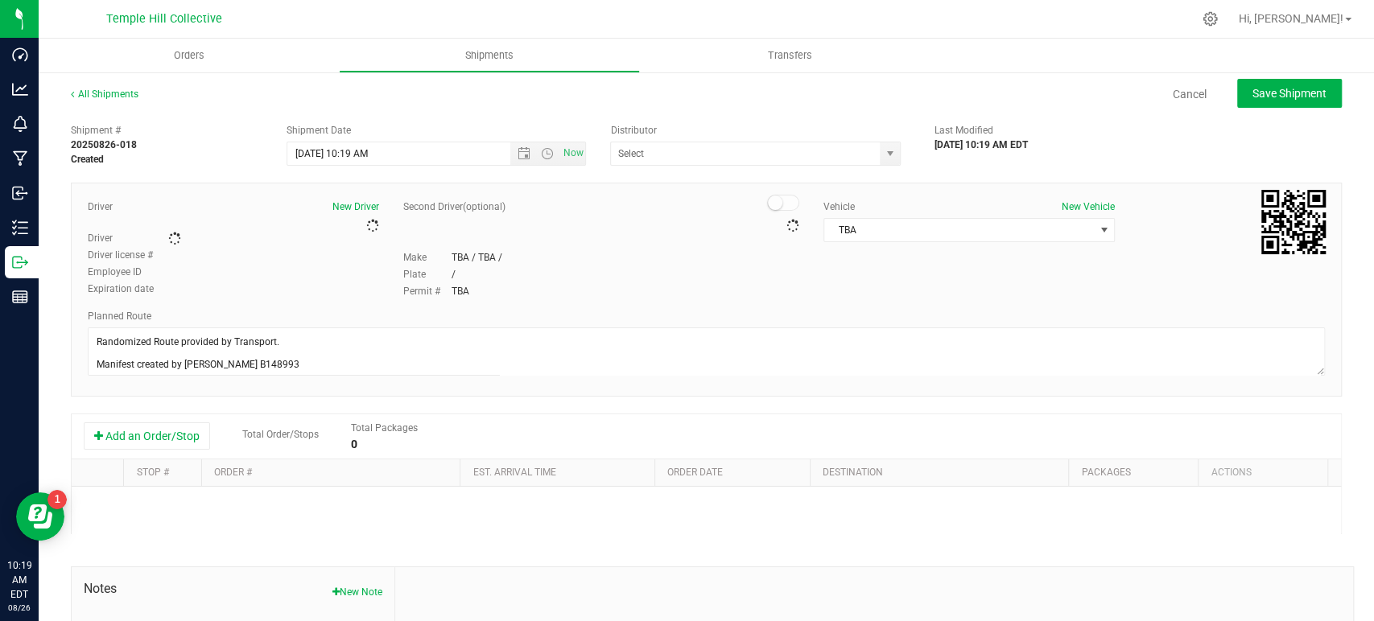
type input "MMM Transport"
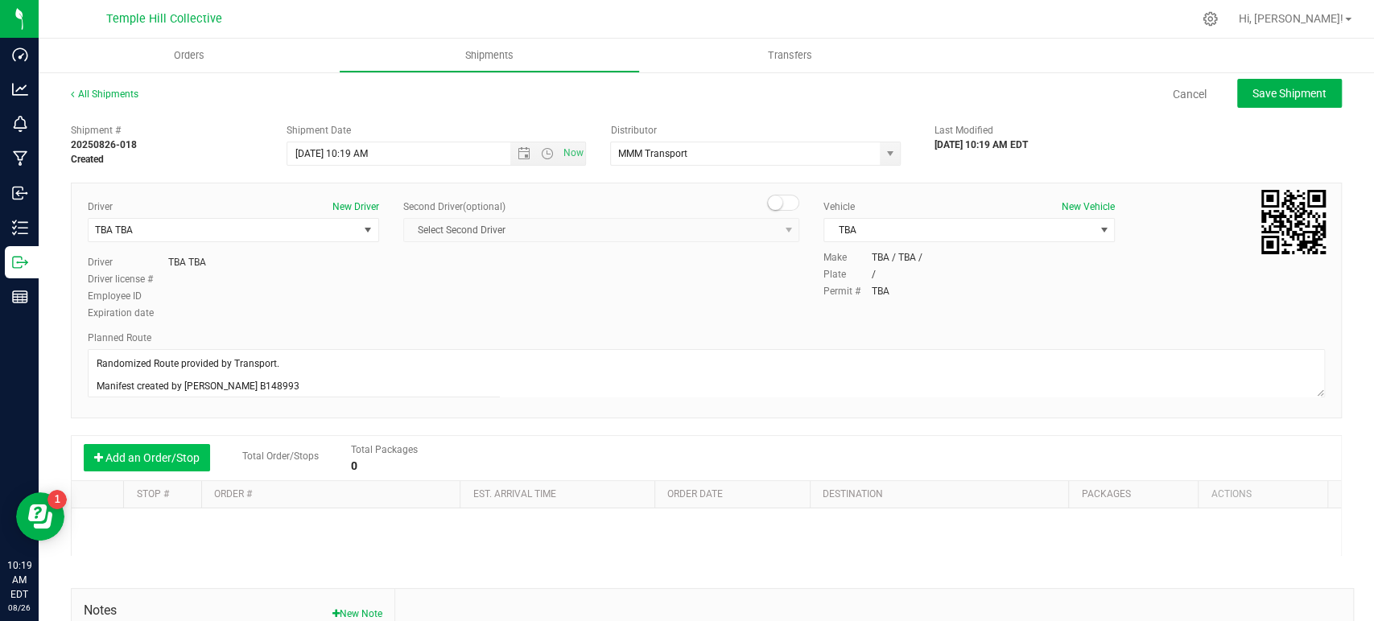
click at [176, 456] on button "Add an Order/Stop" at bounding box center [147, 457] width 126 height 27
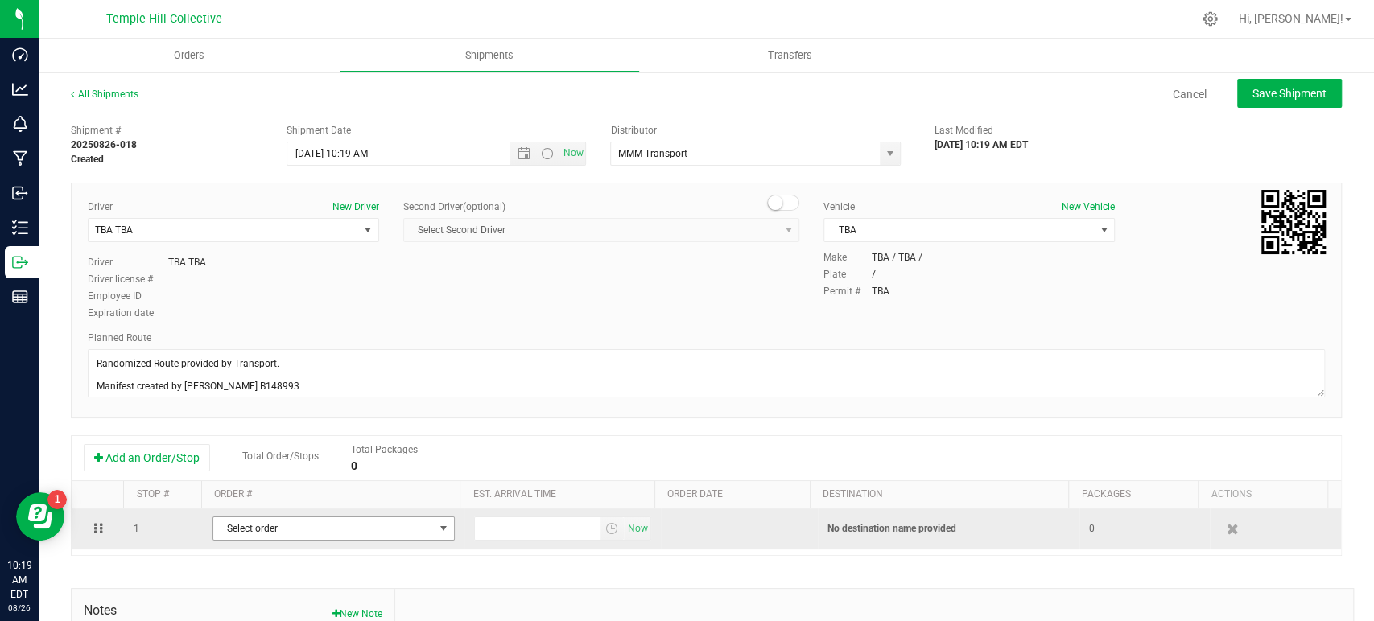
click at [283, 526] on span "Select order" at bounding box center [323, 529] width 221 height 23
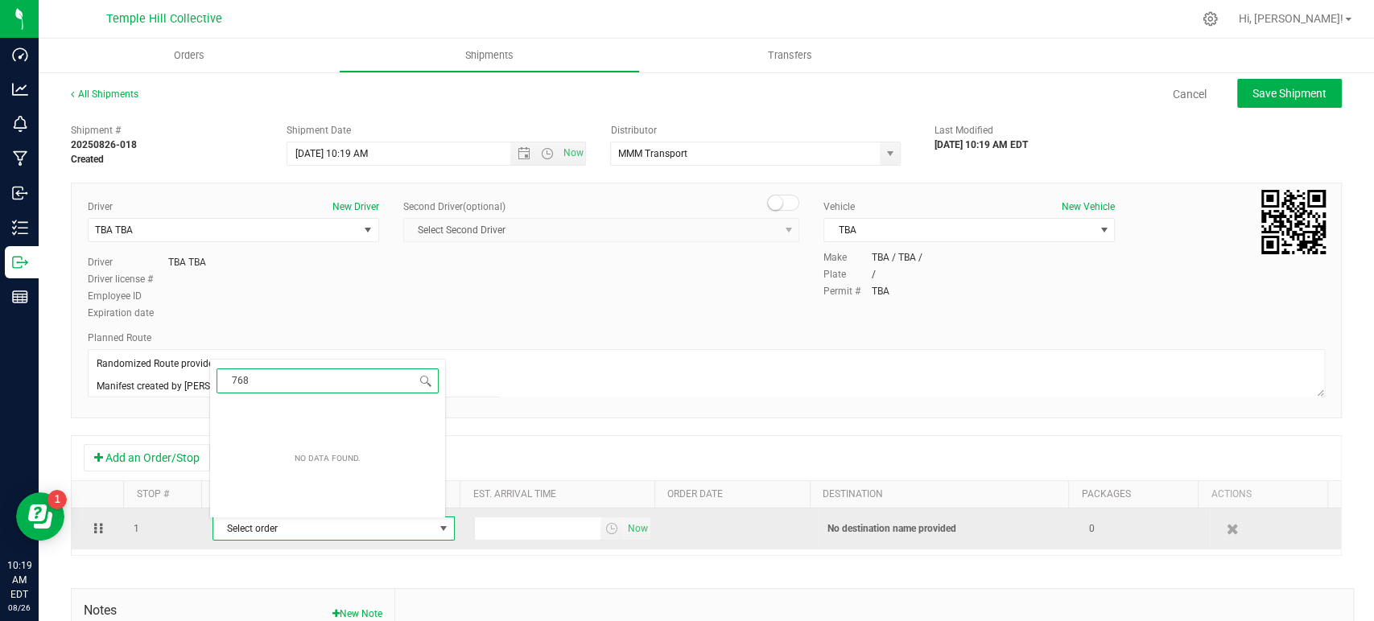
type input "7682"
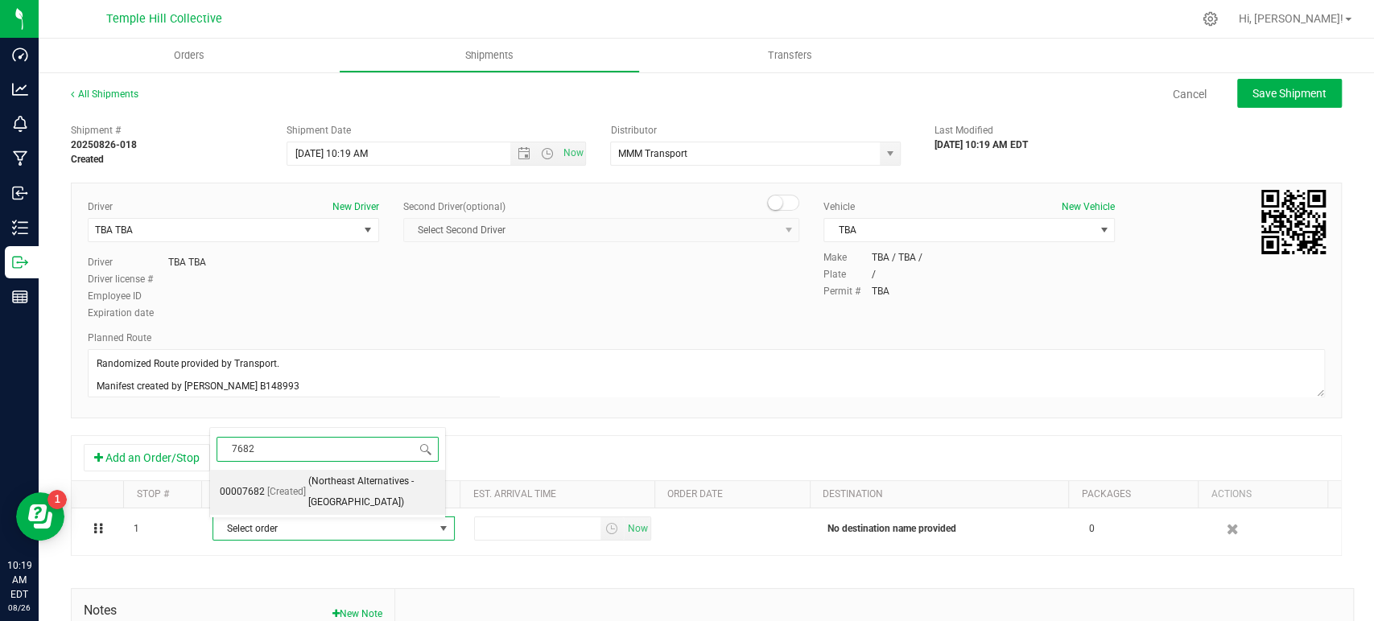
click at [320, 500] on span "(Northeast Alternatives - New Bedford)" at bounding box center [371, 492] width 127 height 41
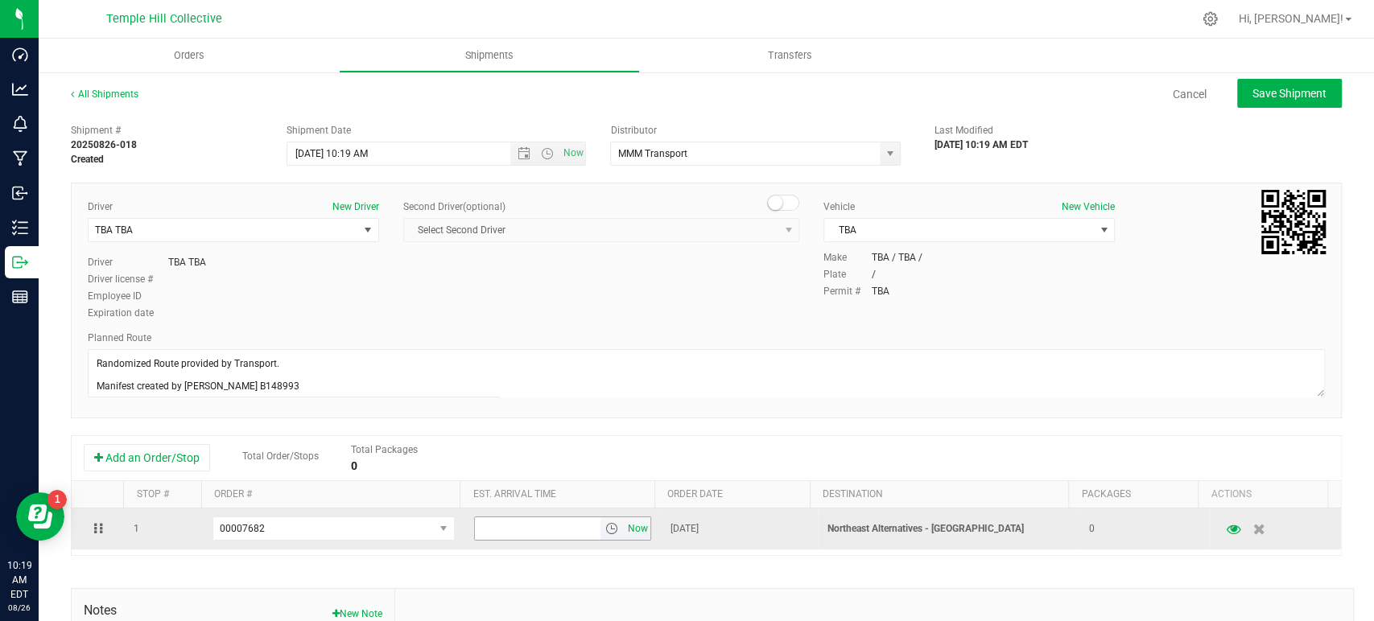
click at [625, 527] on span "Now" at bounding box center [637, 529] width 27 height 23
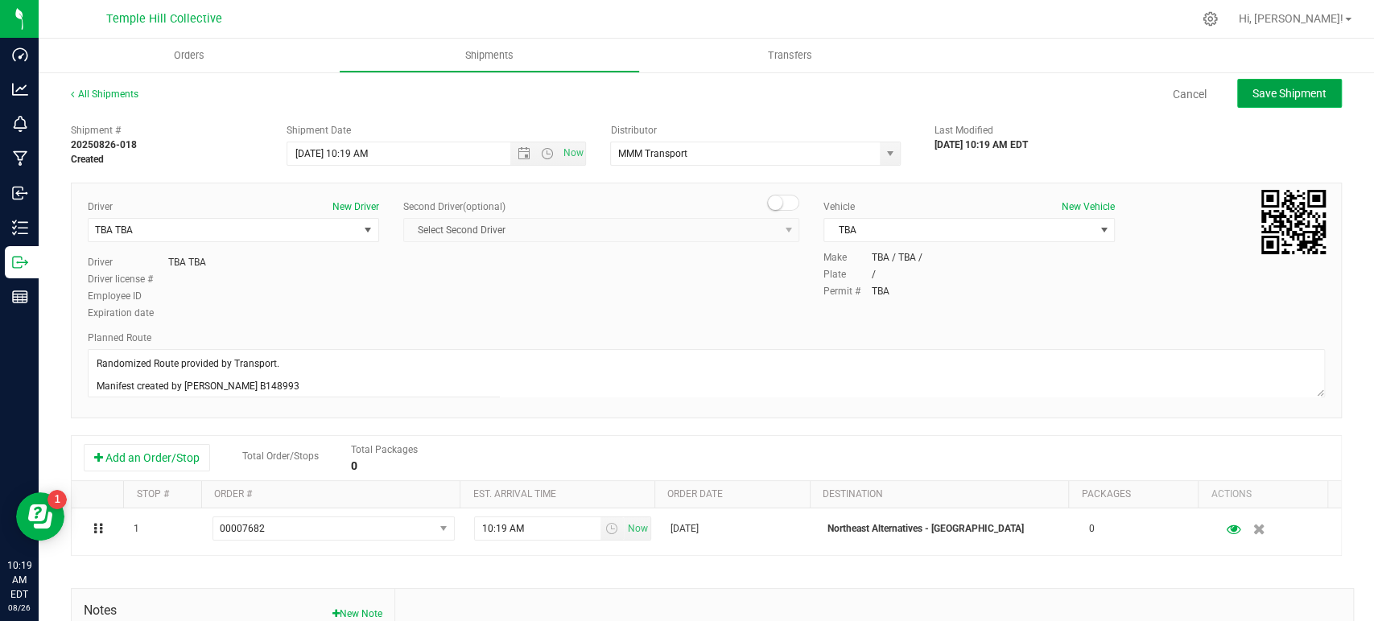
click at [1237, 103] on button "Save Shipment" at bounding box center [1289, 93] width 105 height 29
type input "8/26/2025 2:19 PM"
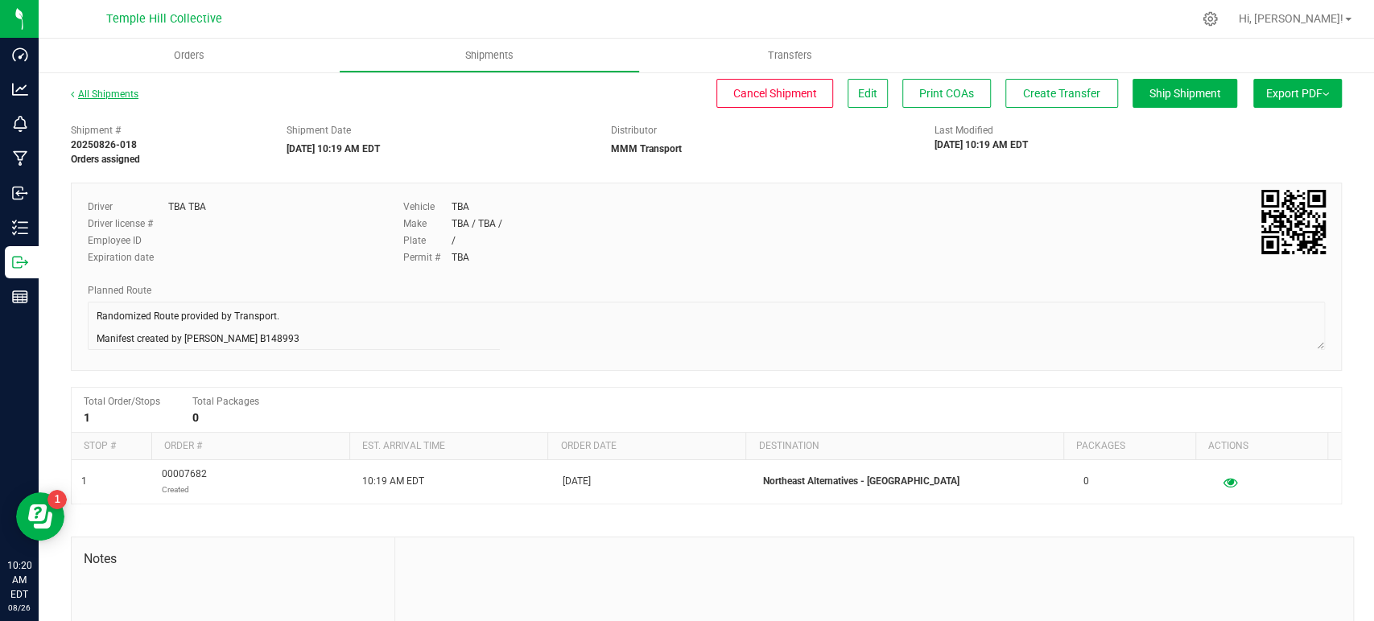
click at [120, 93] on link "All Shipments" at bounding box center [105, 94] width 68 height 11
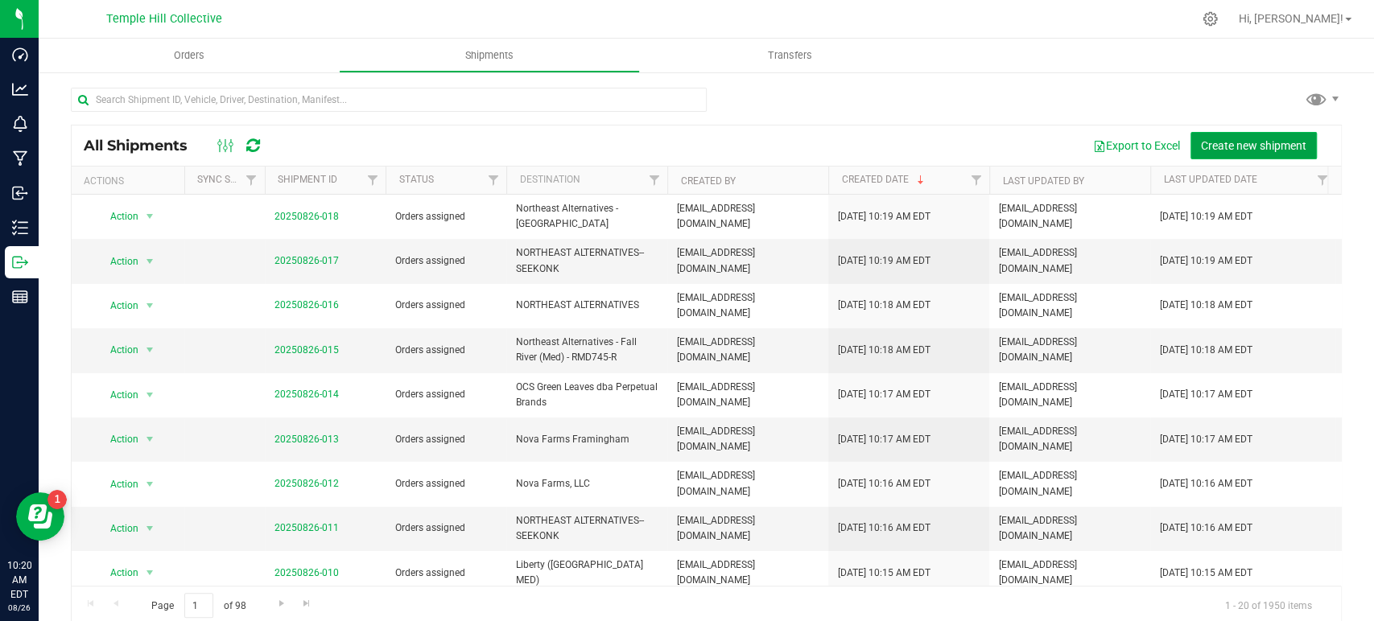
click at [1229, 139] on span "Create new shipment" at bounding box center [1253, 145] width 105 height 13
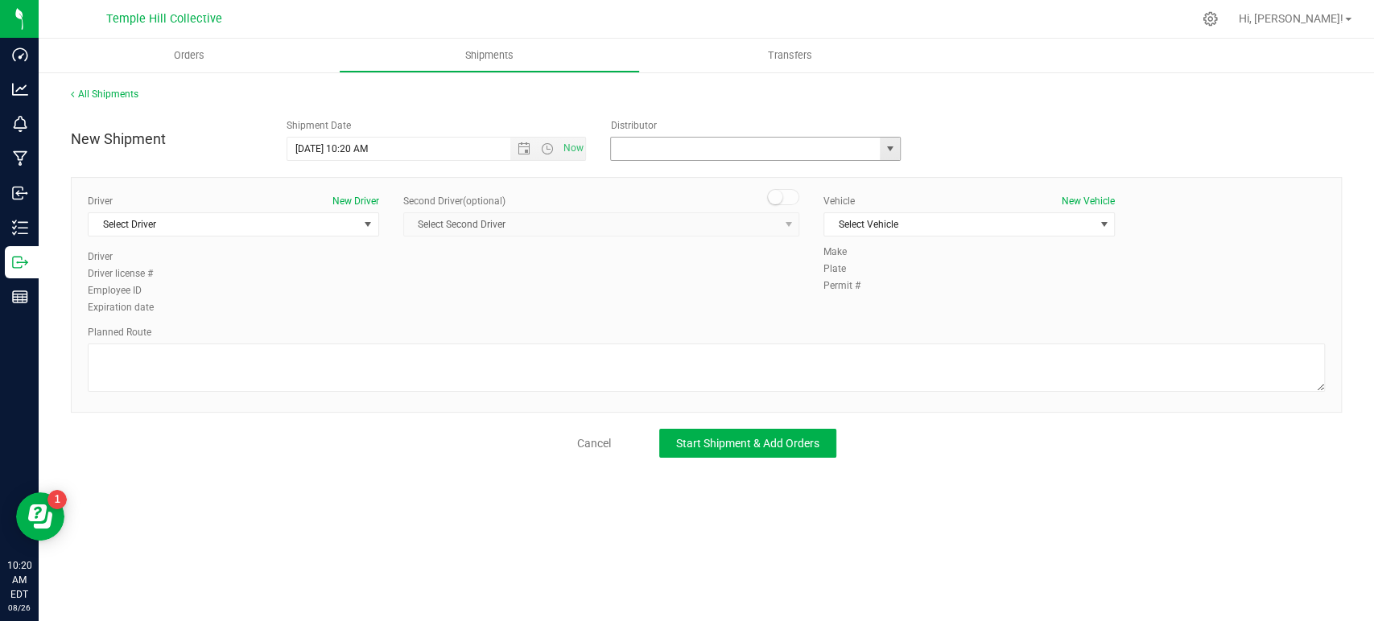
click at [733, 147] on input "text" at bounding box center [741, 149] width 261 height 23
click at [737, 182] on li "MMM Transport" at bounding box center [755, 176] width 289 height 24
type input "MMM Transport"
click at [262, 230] on span "Select Driver" at bounding box center [224, 224] width 270 height 23
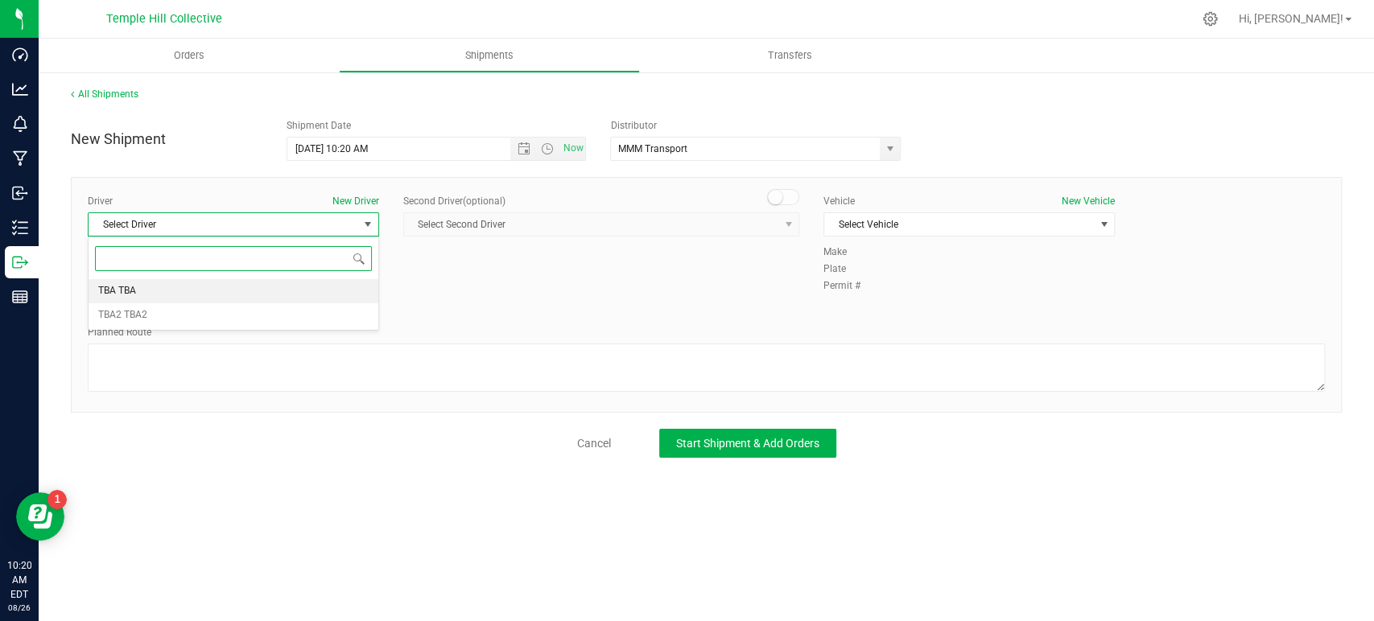
click at [246, 294] on li "TBA TBA" at bounding box center [234, 291] width 290 height 24
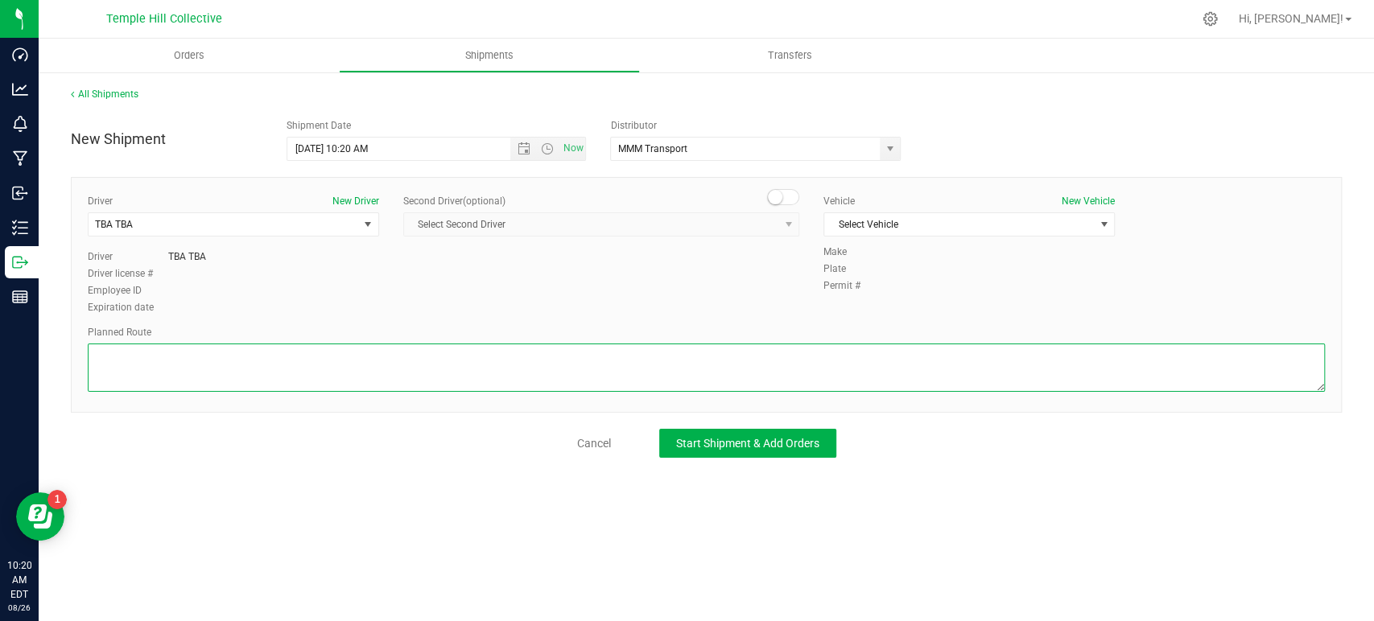
click at [264, 351] on textarea at bounding box center [706, 368] width 1237 height 48
paste textarea "Randomized Route provided by Transport. Manifest created by Makayla Rice B148993"
type textarea "Randomized Route provided by Transport. Manifest created by Makayla Rice B148993"
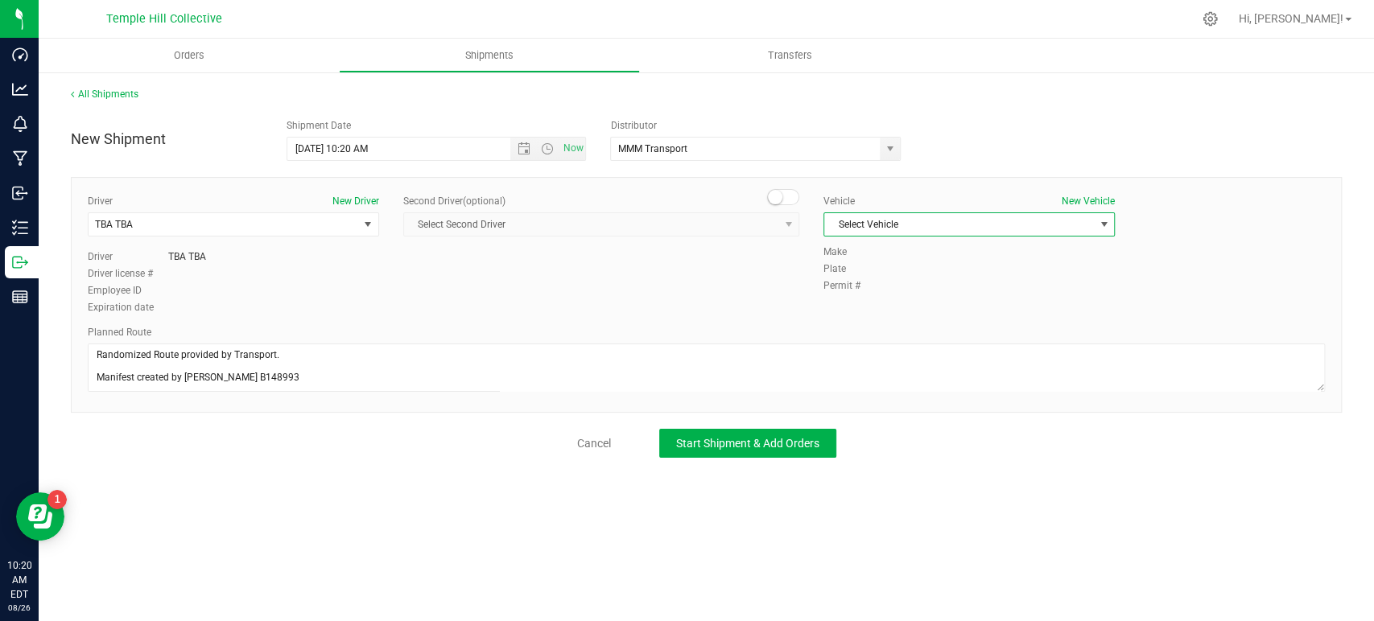
click at [969, 213] on span "Select Vehicle" at bounding box center [959, 224] width 270 height 23
click at [869, 258] on li "TBA" at bounding box center [969, 252] width 290 height 24
click at [810, 457] on div "All Shipments New Shipment Shipment Date 8/26/2025 10:20 AM Now Distributor MMM…" at bounding box center [706, 272] width 1335 height 403
click at [728, 438] on span "Start Shipment & Add Orders" at bounding box center [747, 443] width 143 height 13
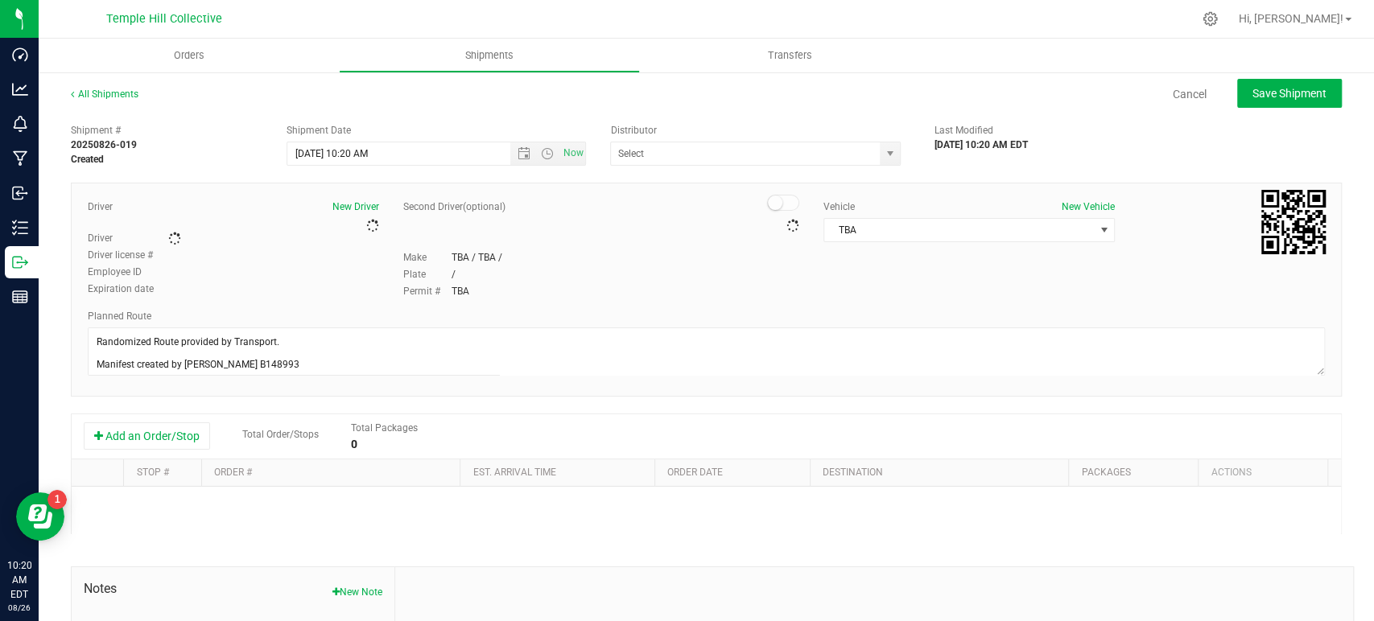
type input "MMM Transport"
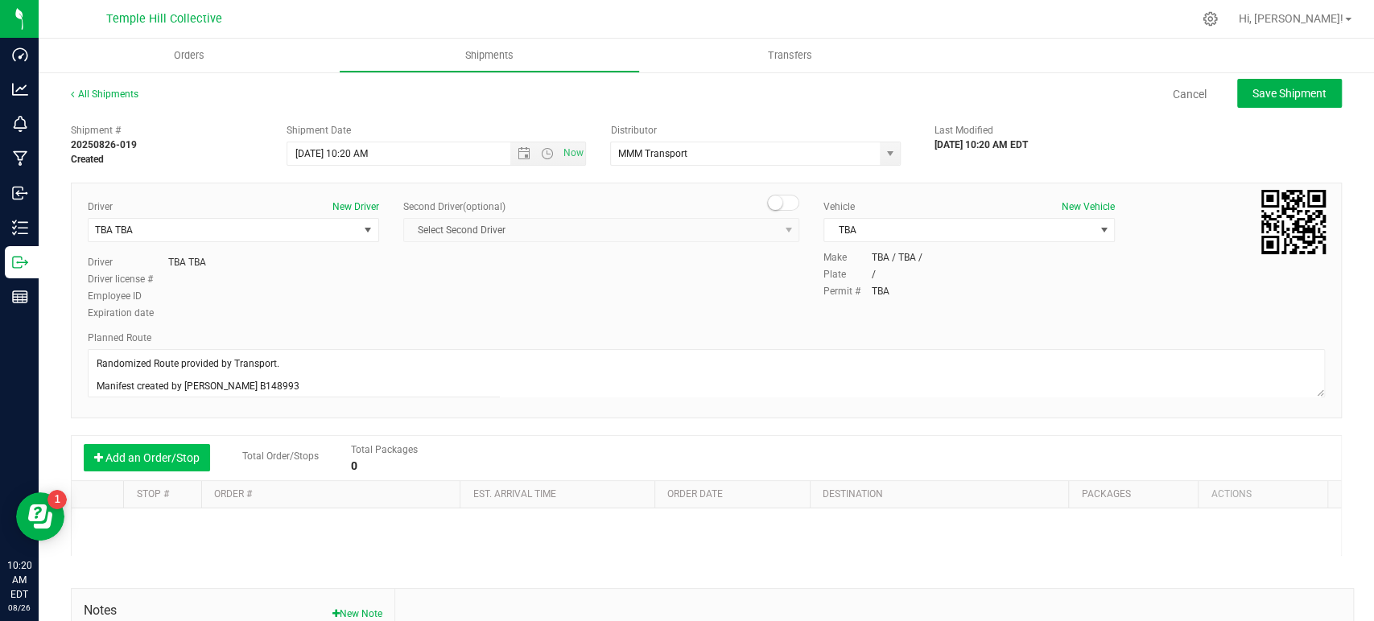
click at [196, 454] on button "Add an Order/Stop" at bounding box center [147, 457] width 126 height 27
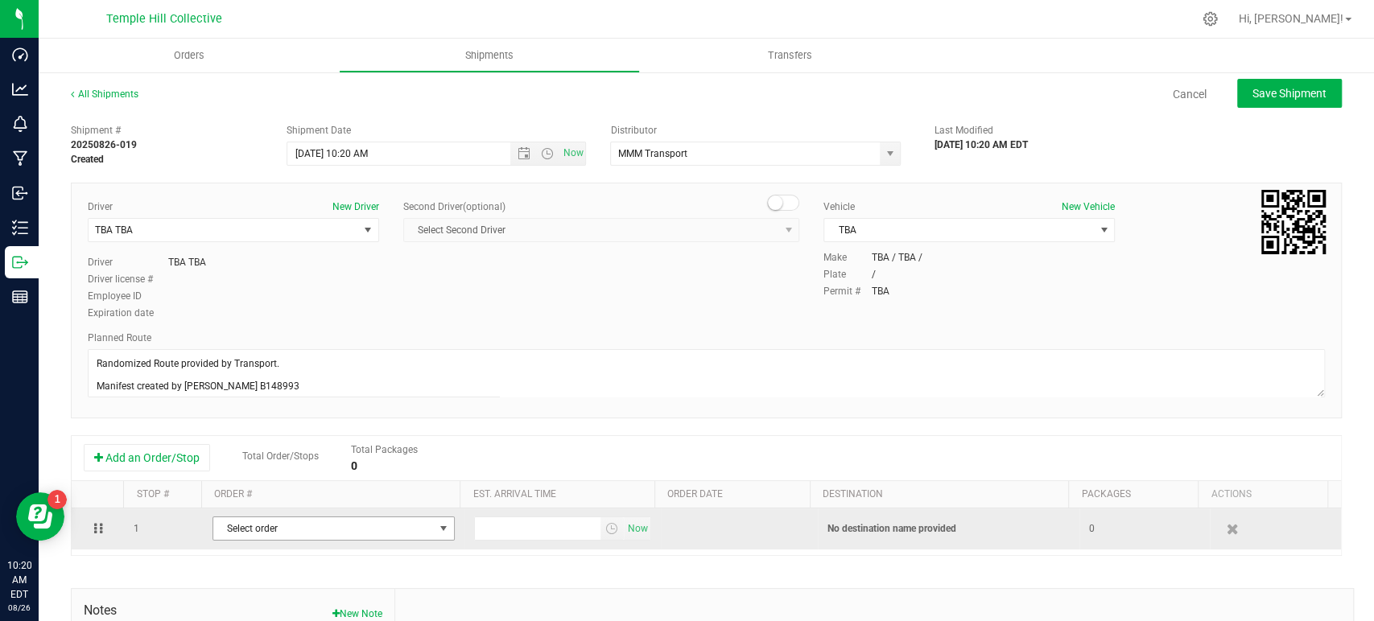
click at [291, 522] on span "Select order" at bounding box center [323, 529] width 221 height 23
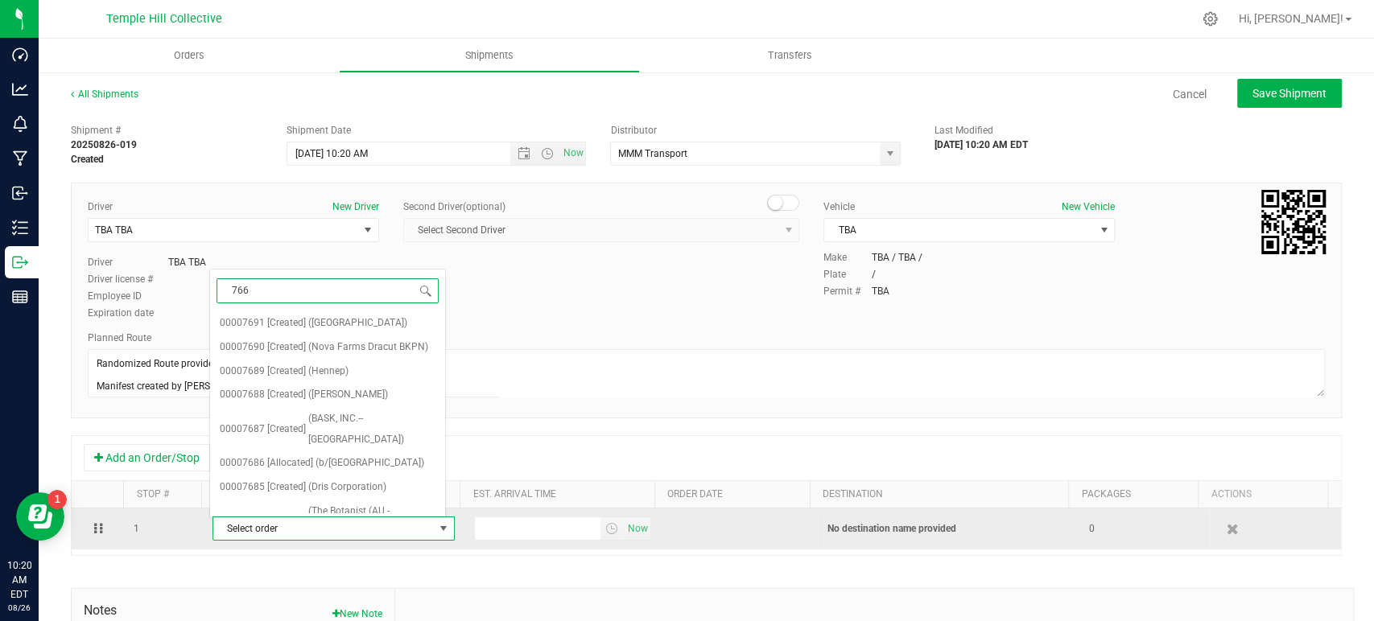
type input "7666"
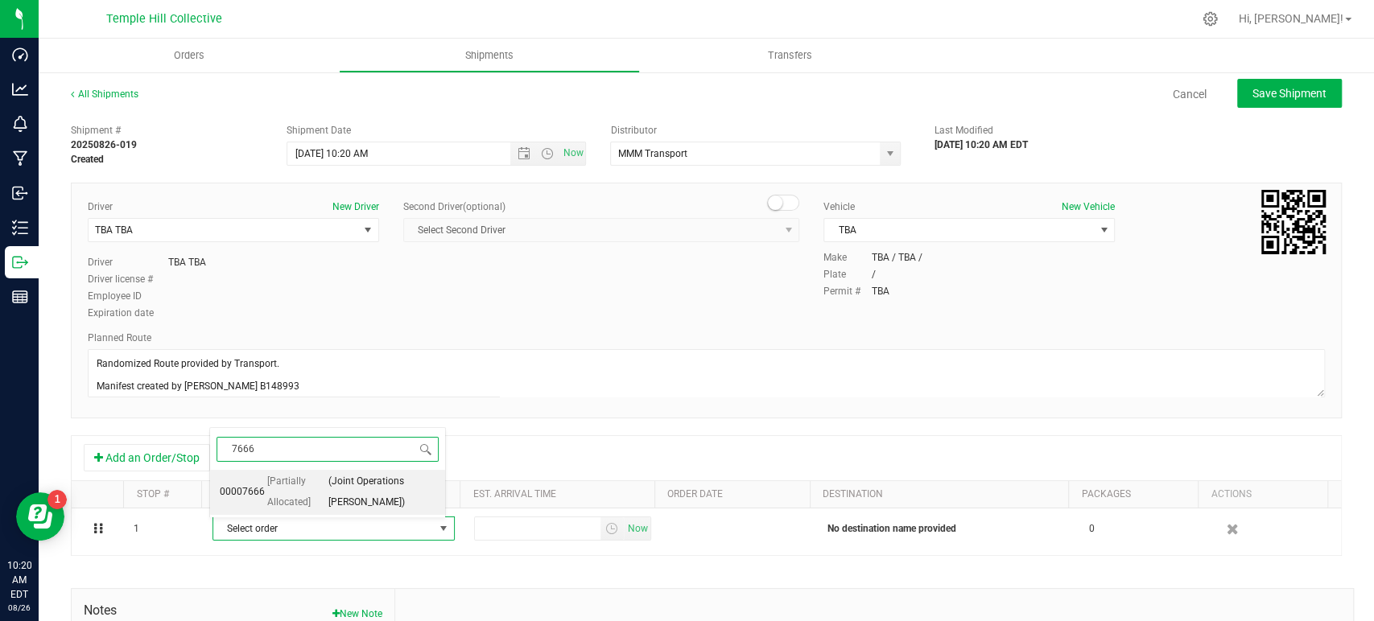
click at [308, 494] on span "[Partially Allocated]" at bounding box center [296, 492] width 59 height 41
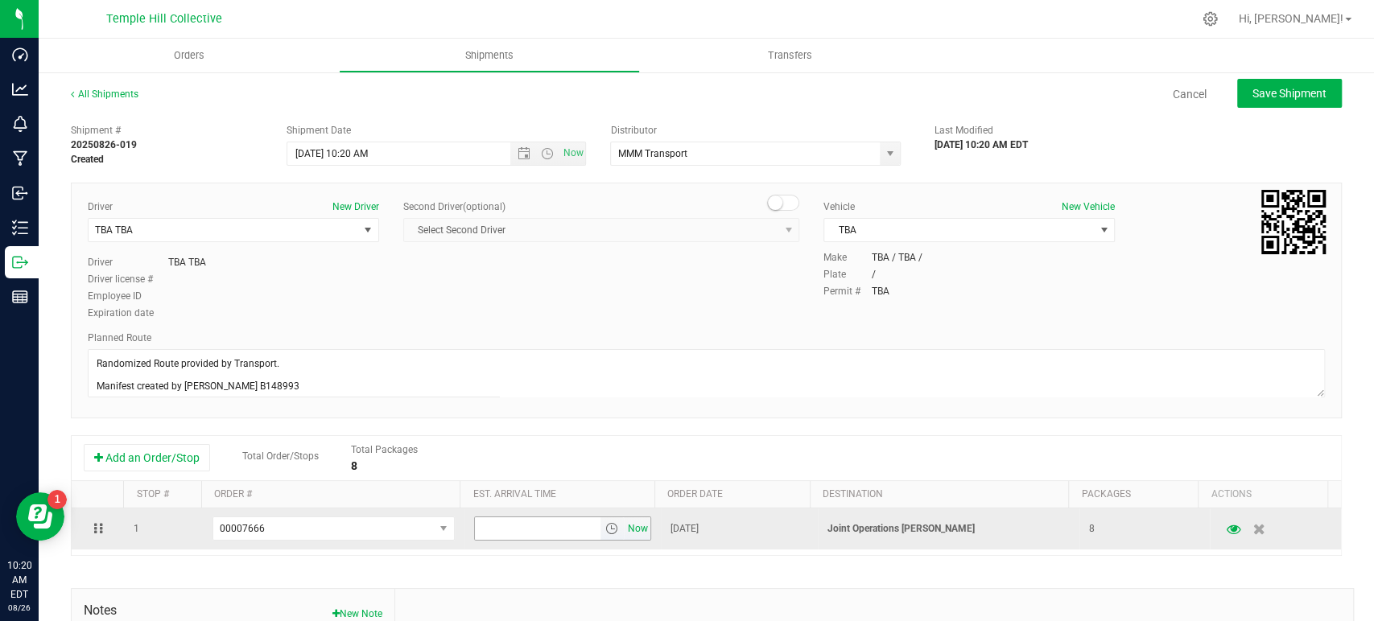
click at [629, 526] on span "Now" at bounding box center [637, 529] width 27 height 23
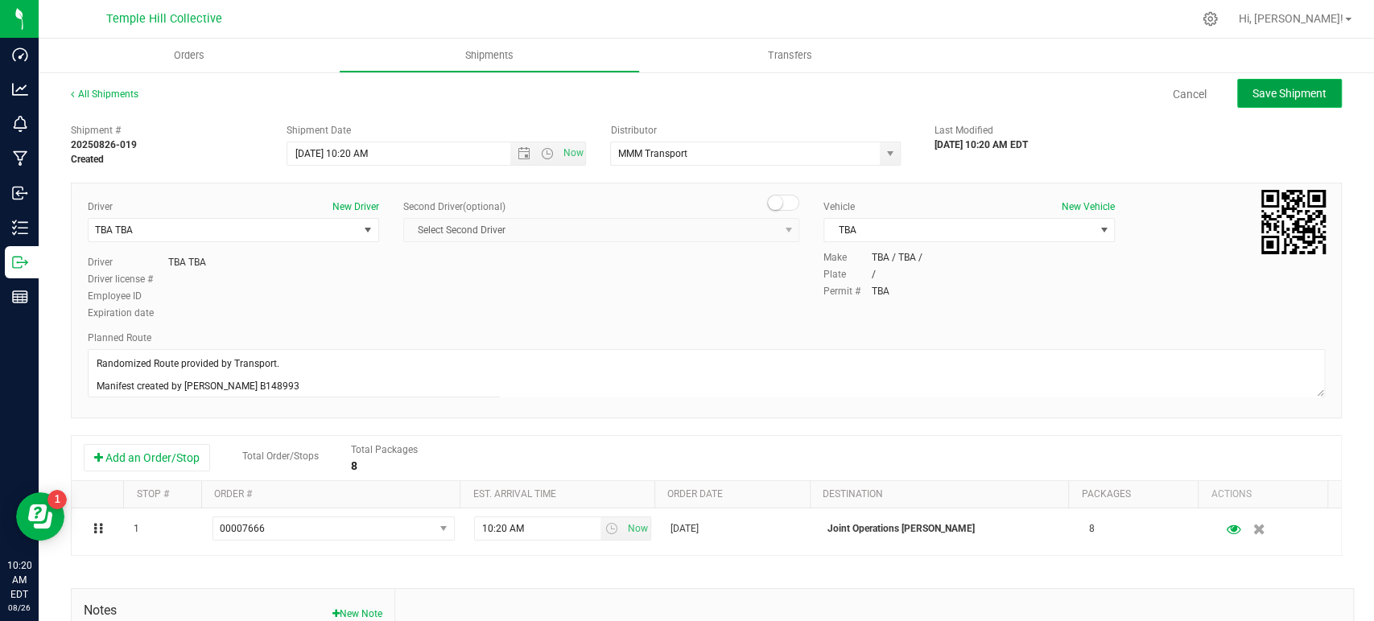
click at [1274, 94] on span "Save Shipment" at bounding box center [1290, 93] width 74 height 13
type input "8/26/2025 2:20 PM"
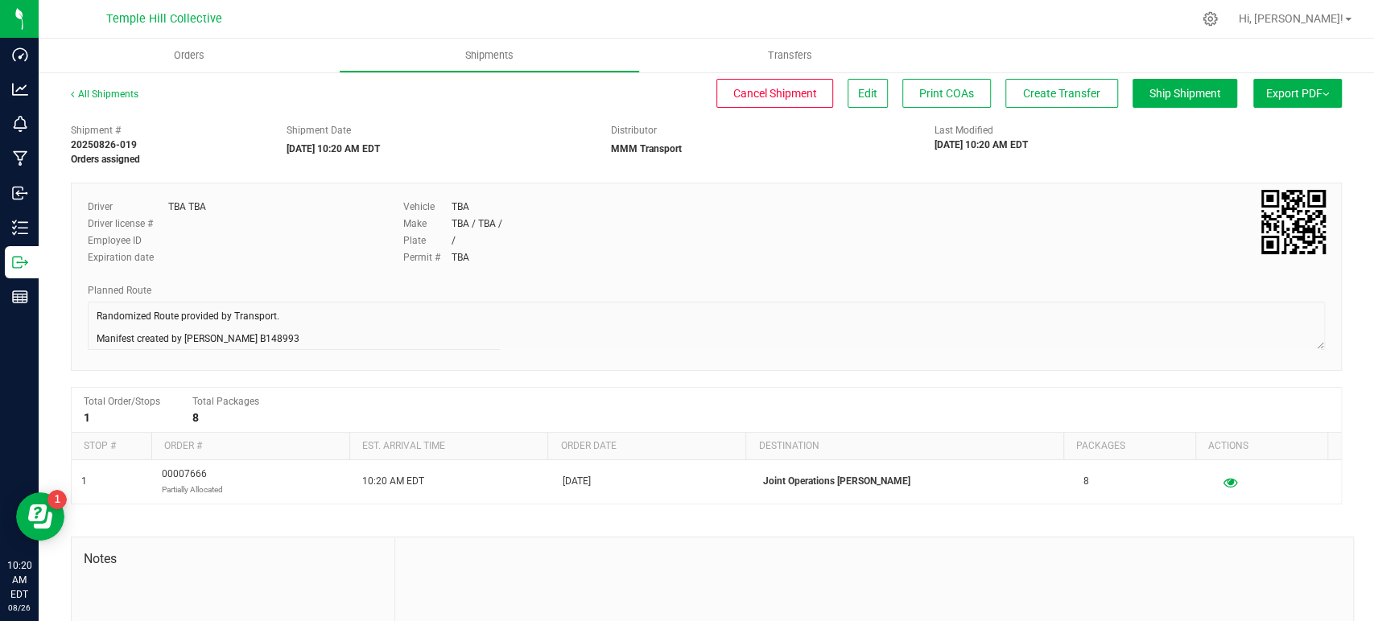
click at [139, 94] on div "All Shipments" at bounding box center [119, 99] width 97 height 24
click at [94, 98] on link "All Shipments" at bounding box center [105, 94] width 68 height 11
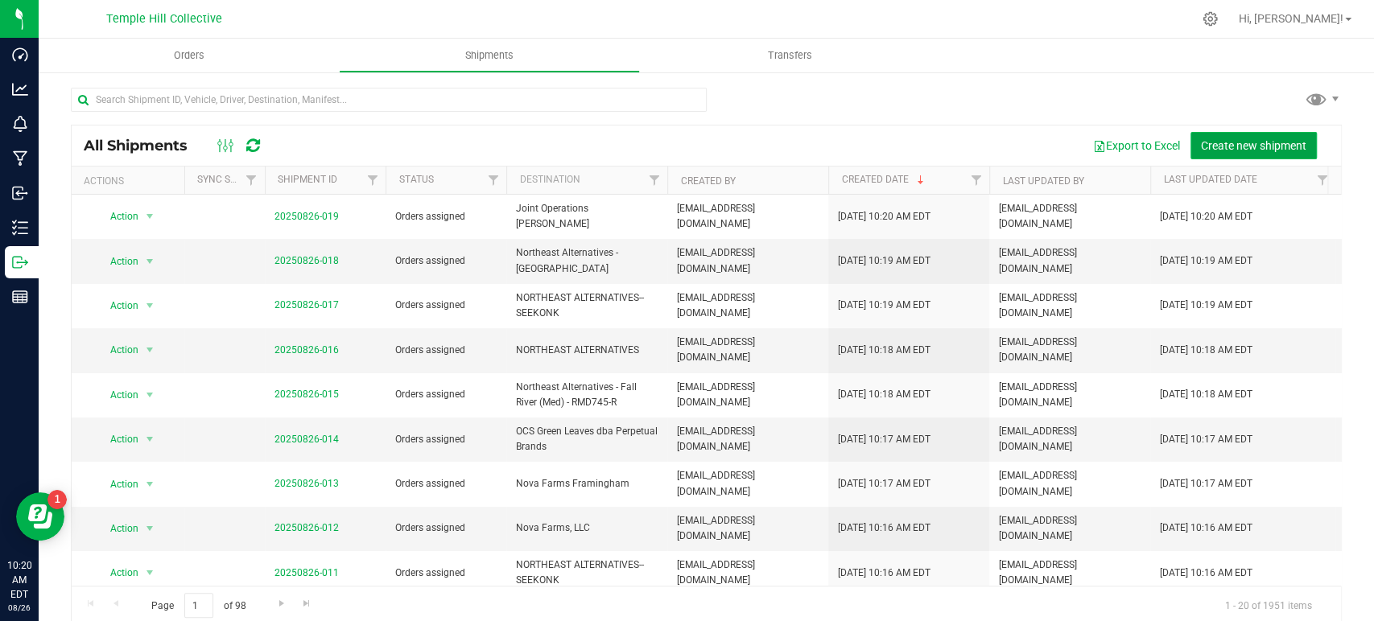
click at [1222, 145] on span "Create new shipment" at bounding box center [1253, 145] width 105 height 13
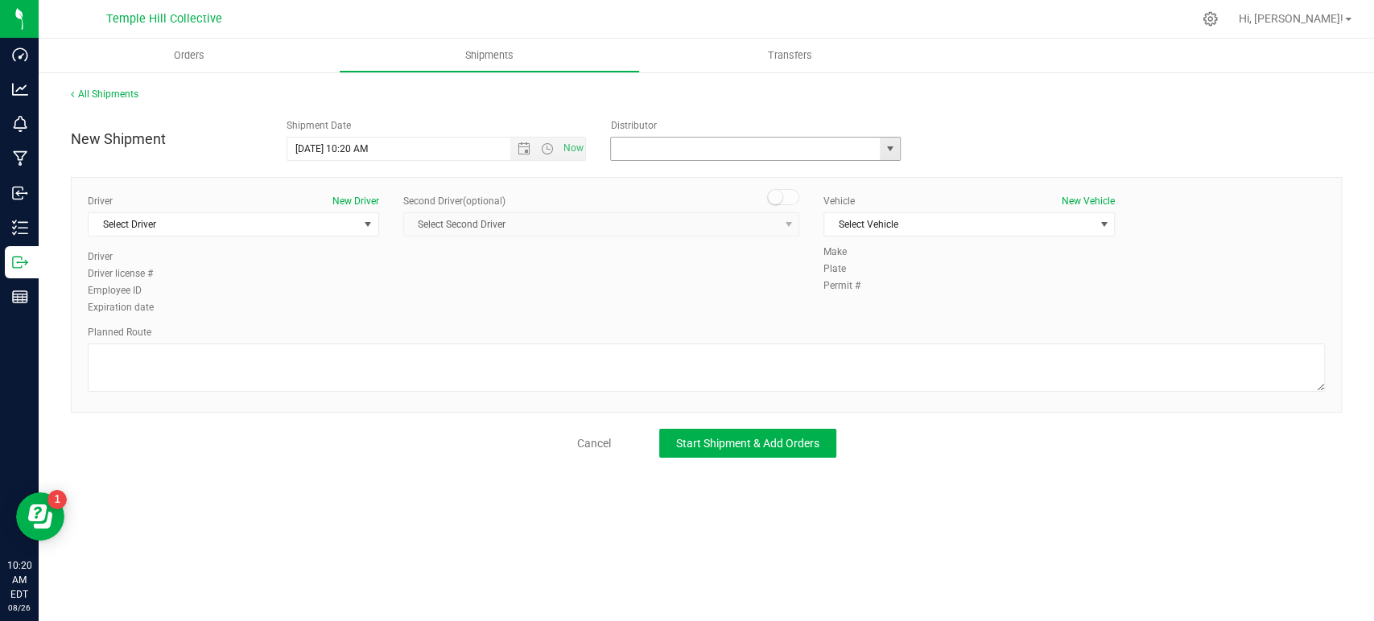
click at [642, 142] on input "text" at bounding box center [741, 149] width 261 height 23
click at [662, 173] on li "MMM Transport" at bounding box center [755, 176] width 289 height 24
type input "MMM Transport"
click at [283, 229] on span "Select Driver" at bounding box center [224, 224] width 270 height 23
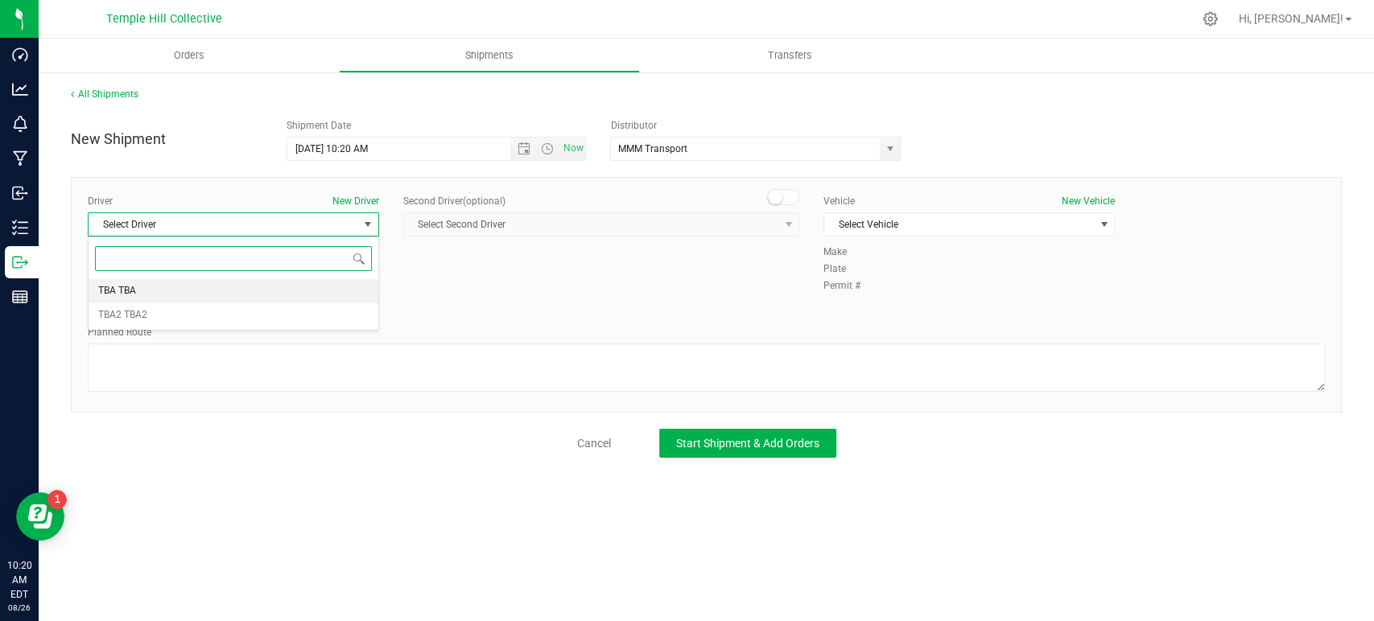
click at [203, 291] on li "TBA TBA" at bounding box center [234, 291] width 290 height 24
drag, startPoint x: 244, startPoint y: 377, endPoint x: 254, endPoint y: 378, distance: 9.7
click at [245, 377] on textarea at bounding box center [706, 368] width 1237 height 48
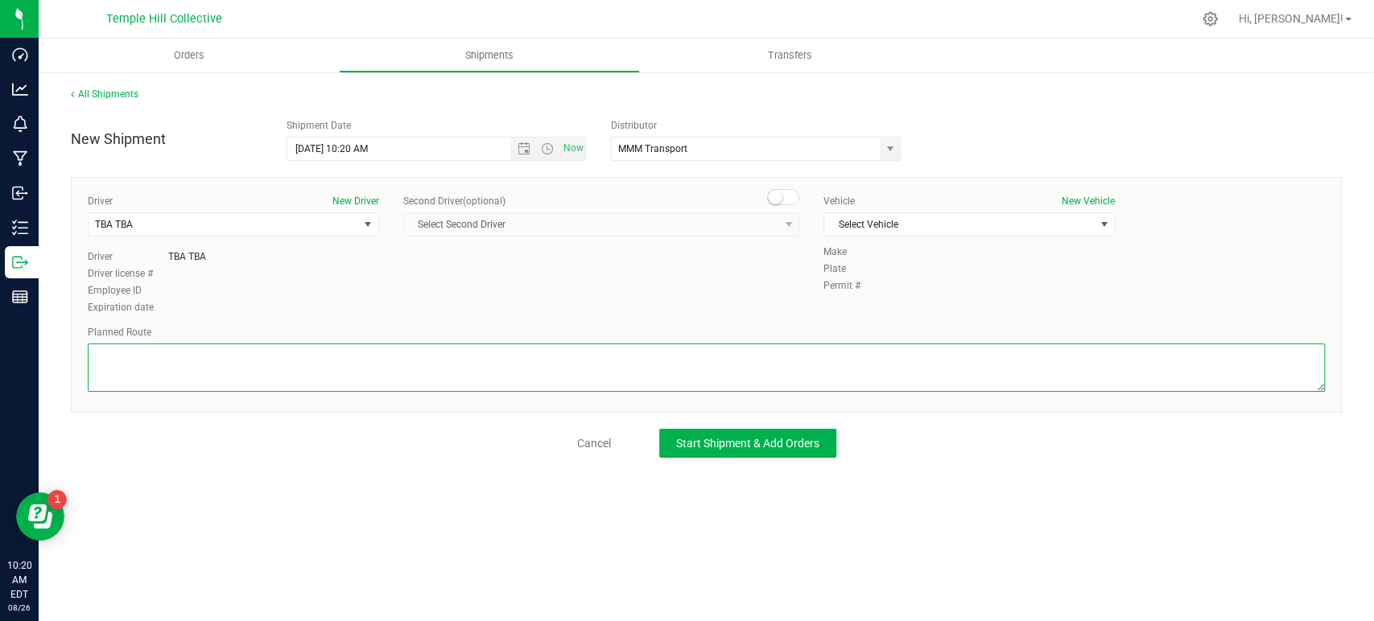
paste textarea "Randomized Route provided by Transport. Manifest created by Makayla Rice B148993"
type textarea "Randomized Route provided by Transport. Manifest created by Makayla Rice B148993"
click at [929, 220] on span "Select Vehicle" at bounding box center [959, 224] width 270 height 23
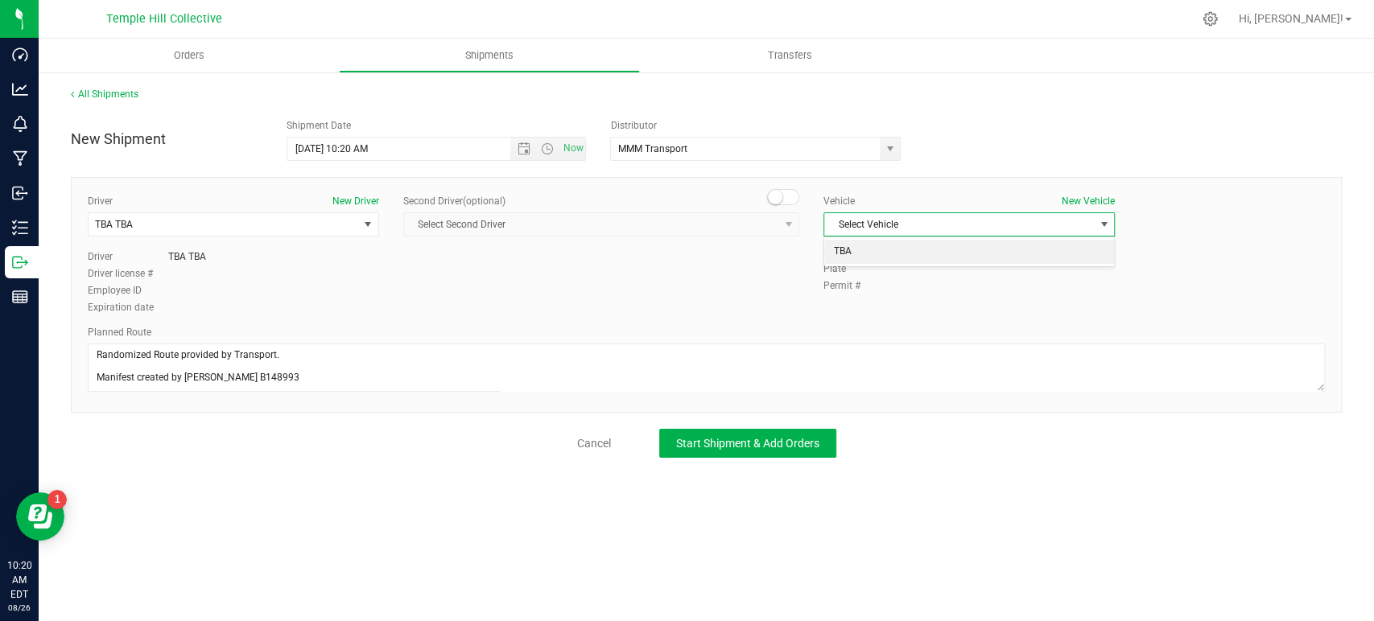
click at [898, 258] on li "TBA" at bounding box center [969, 252] width 290 height 24
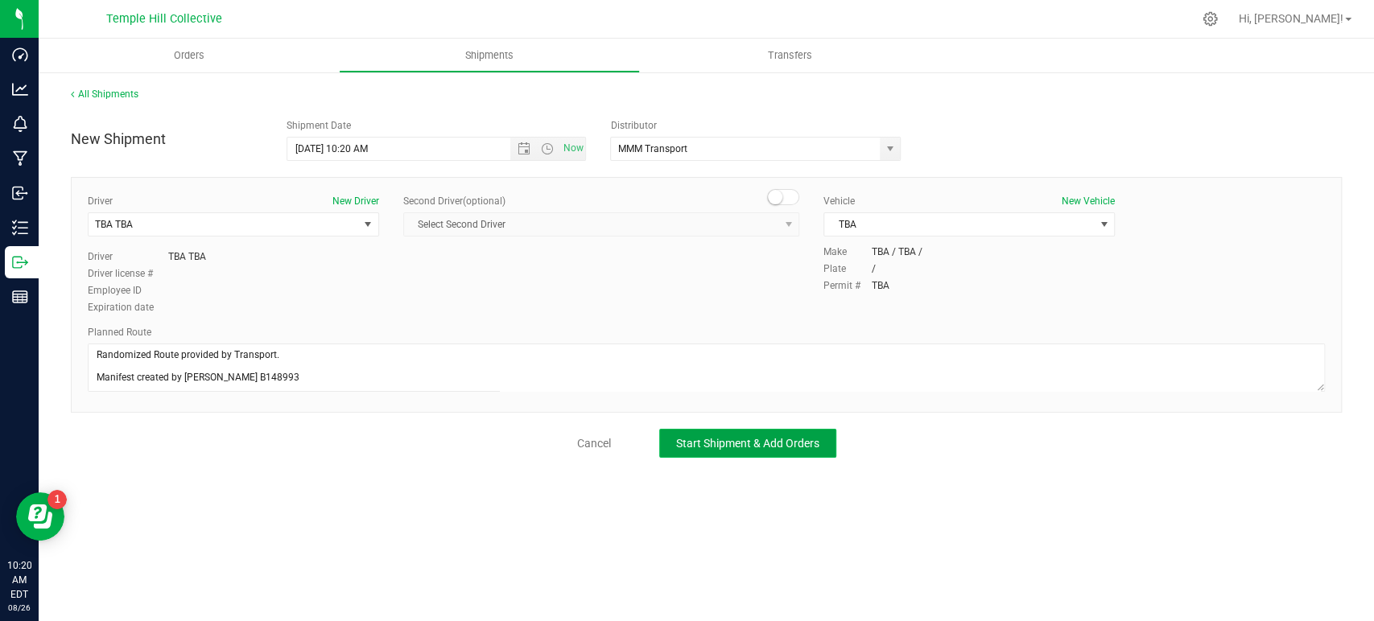
click at [772, 450] on button "Start Shipment & Add Orders" at bounding box center [747, 443] width 177 height 29
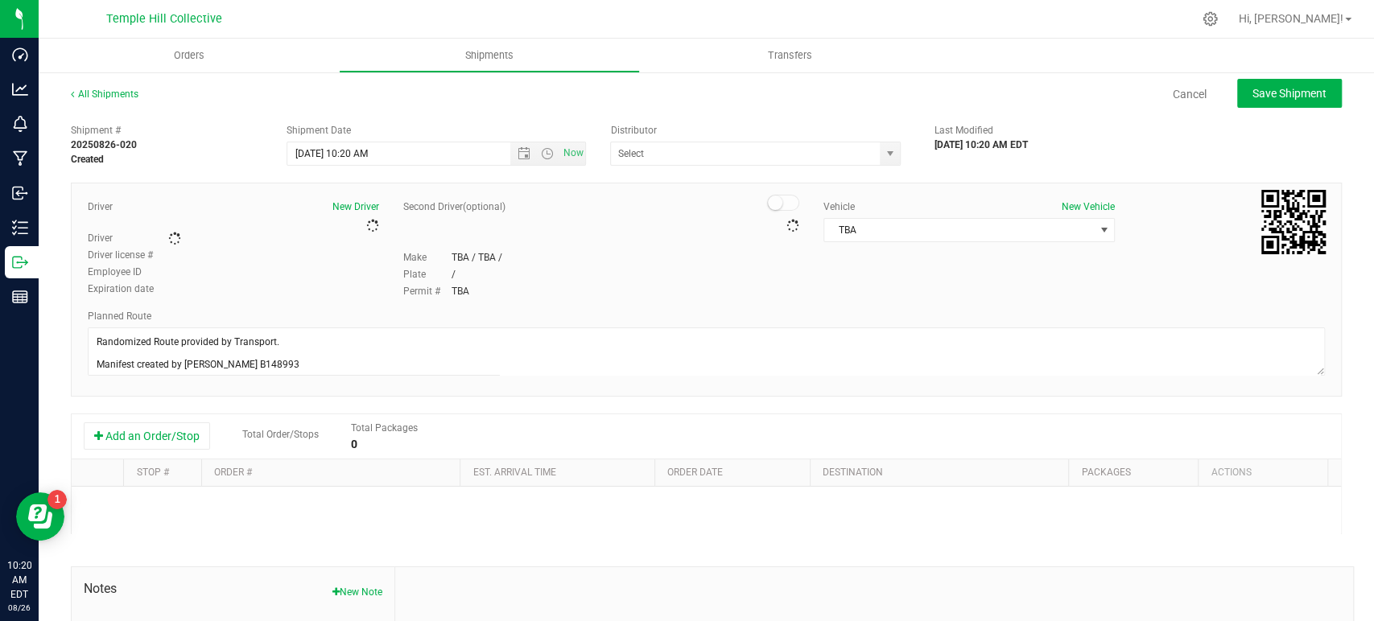
type input "MMM Transport"
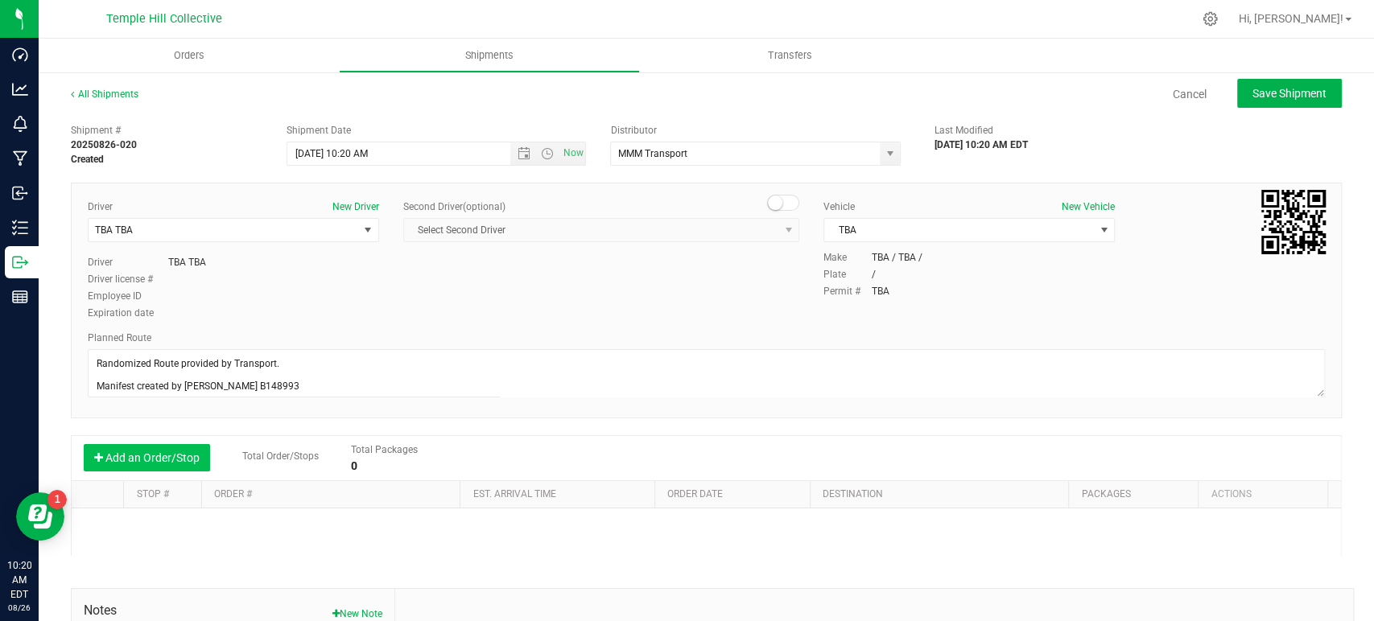
click at [151, 448] on button "Add an Order/Stop" at bounding box center [147, 457] width 126 height 27
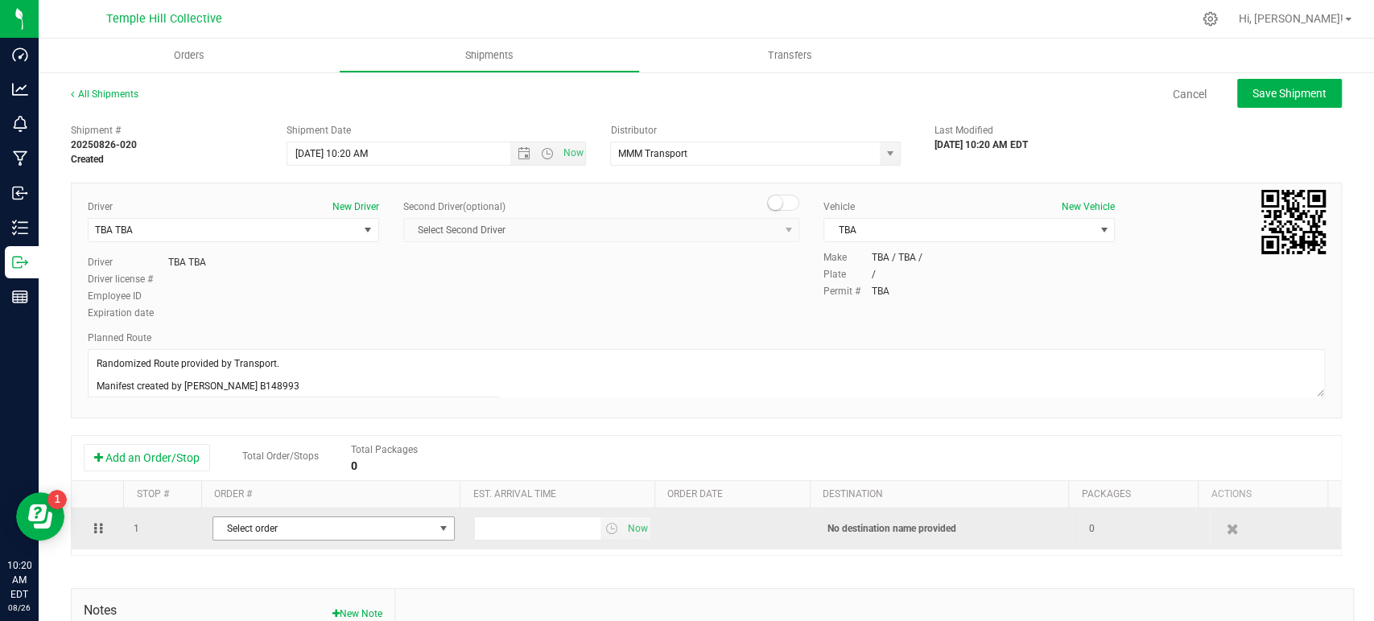
click at [345, 526] on span "Select order" at bounding box center [323, 529] width 221 height 23
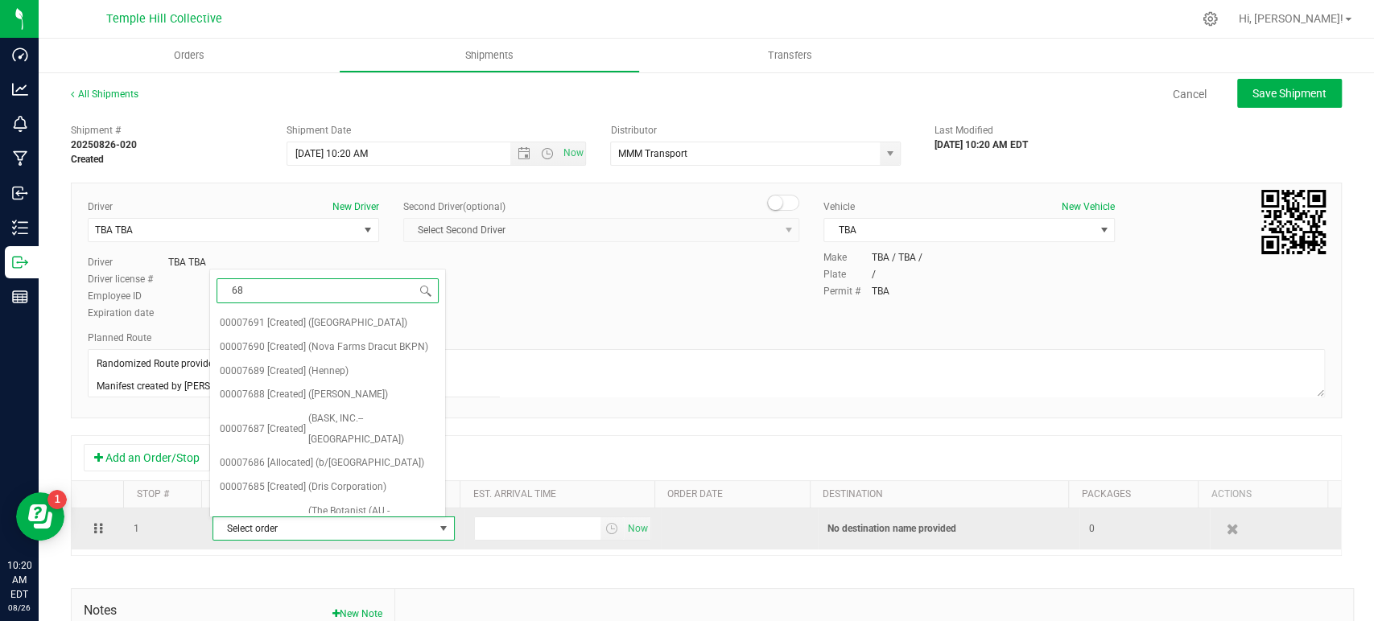
type input "686"
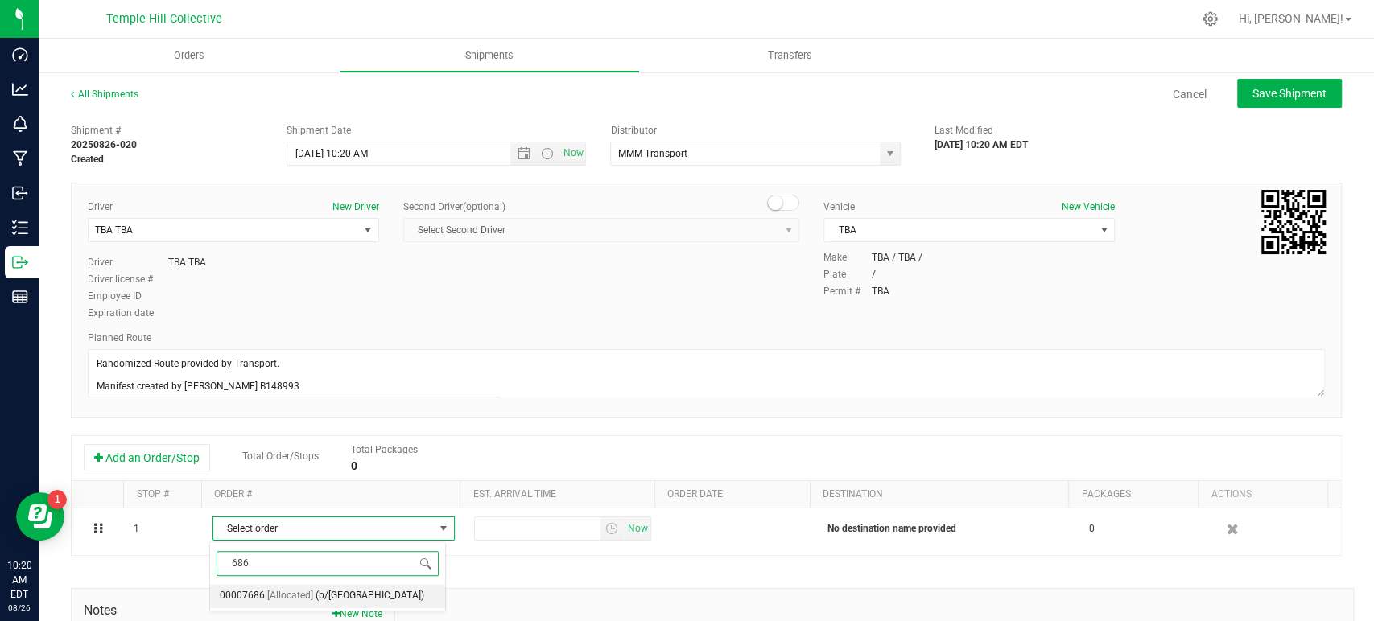
click at [346, 597] on span "(b/well Provincetown)" at bounding box center [370, 596] width 109 height 21
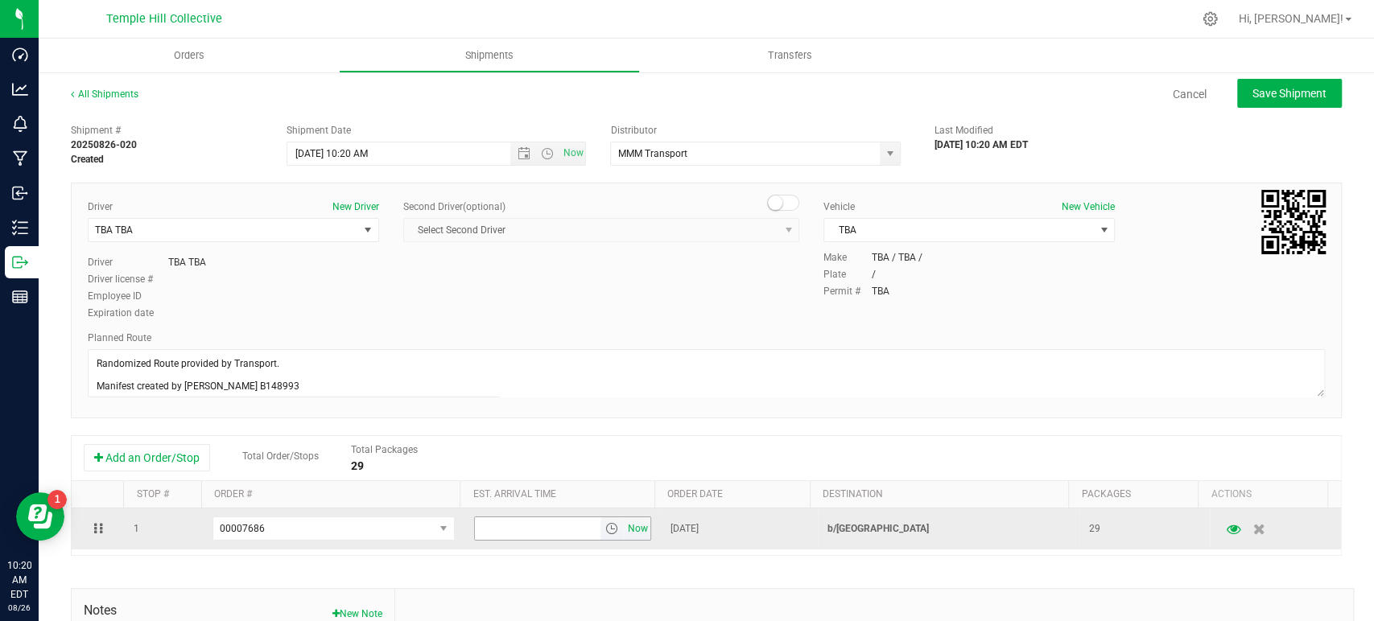
click at [625, 531] on span "Now" at bounding box center [637, 529] width 27 height 23
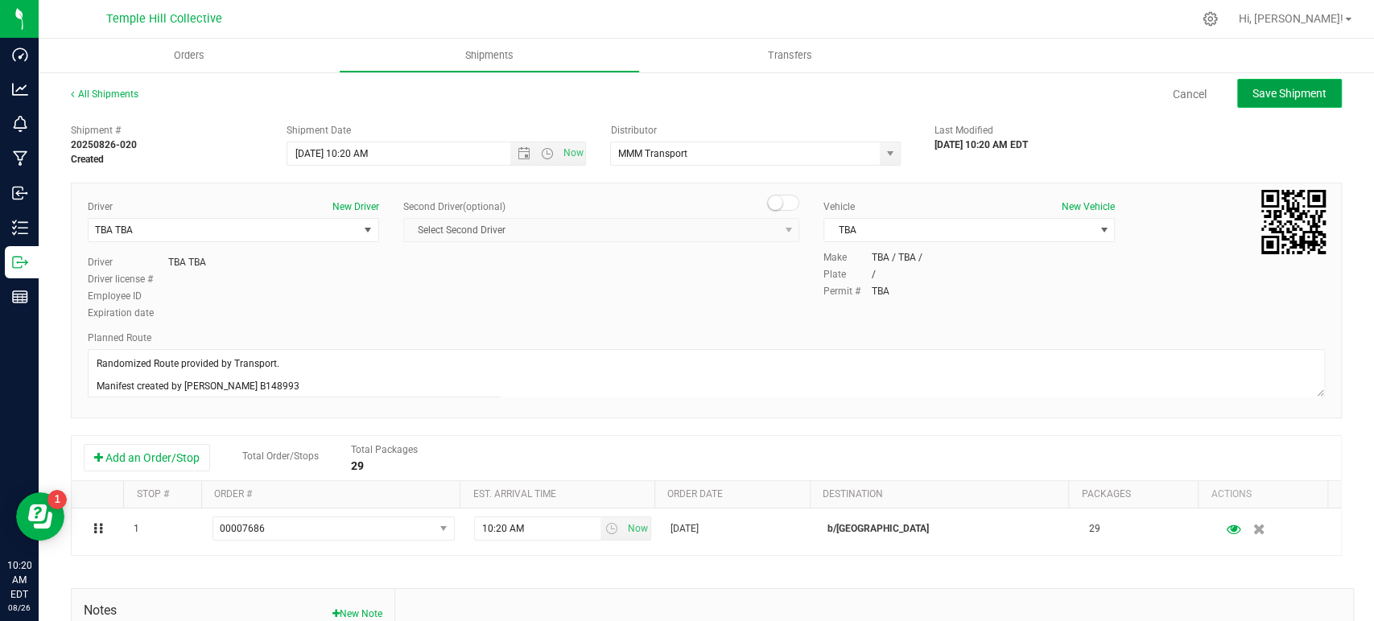
click at [1264, 98] on span "Save Shipment" at bounding box center [1290, 93] width 74 height 13
type input "8/26/2025 2:20 PM"
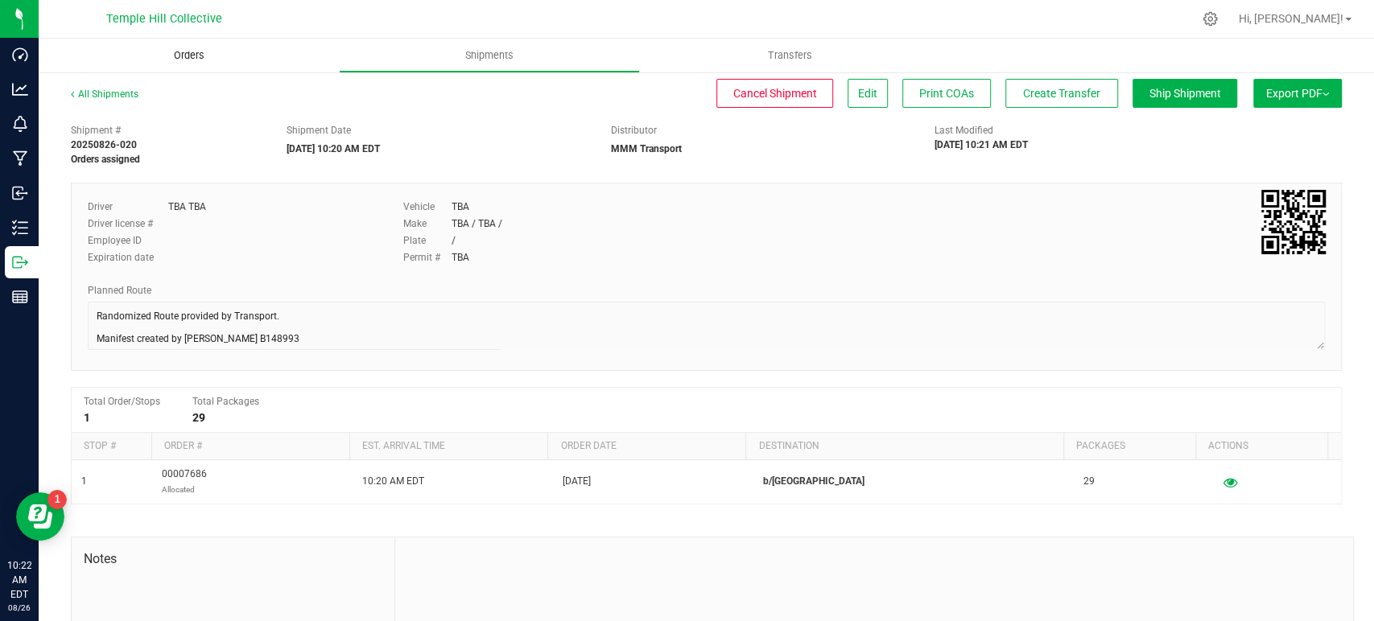
click at [188, 50] on span "Orders" at bounding box center [189, 55] width 74 height 14
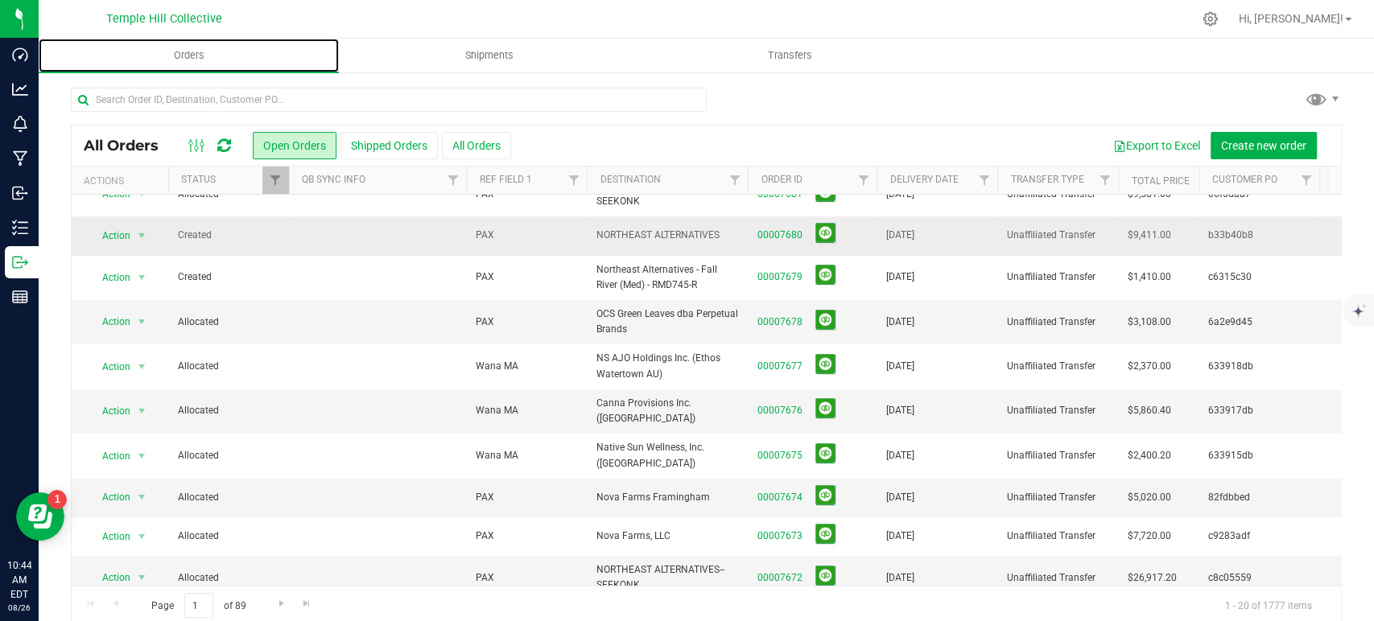
scroll to position [444, 0]
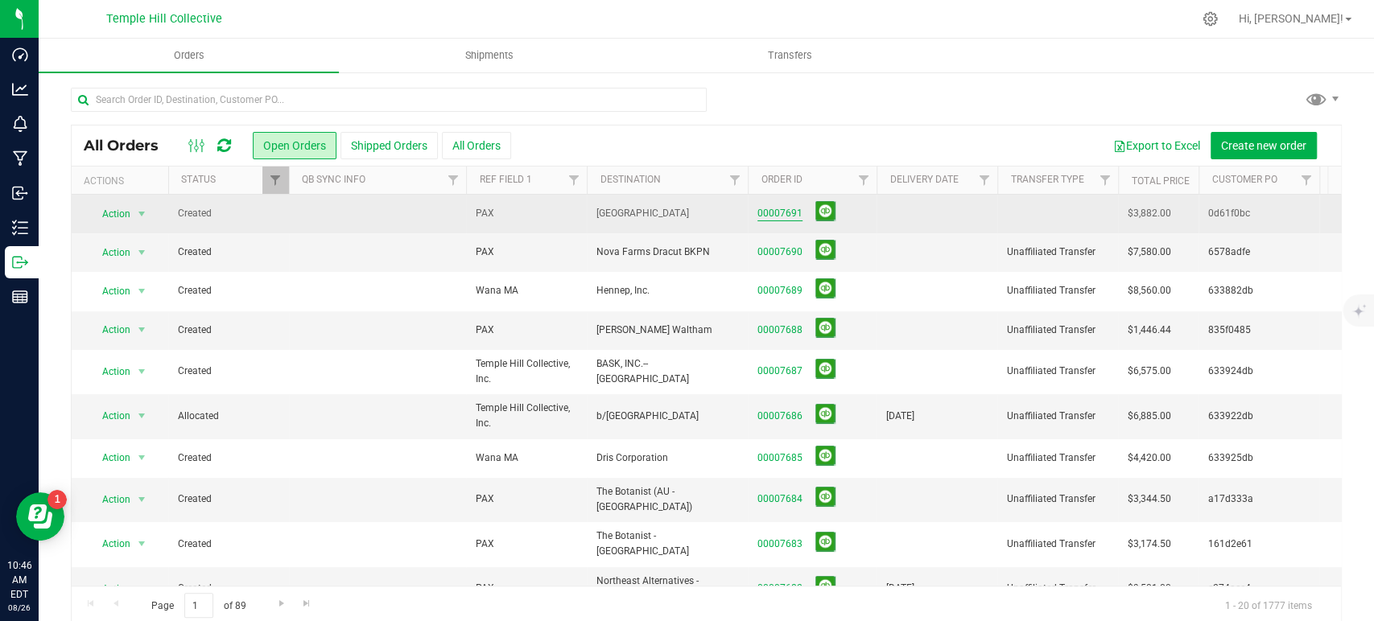
click at [779, 215] on link "00007691" at bounding box center [779, 213] width 45 height 15
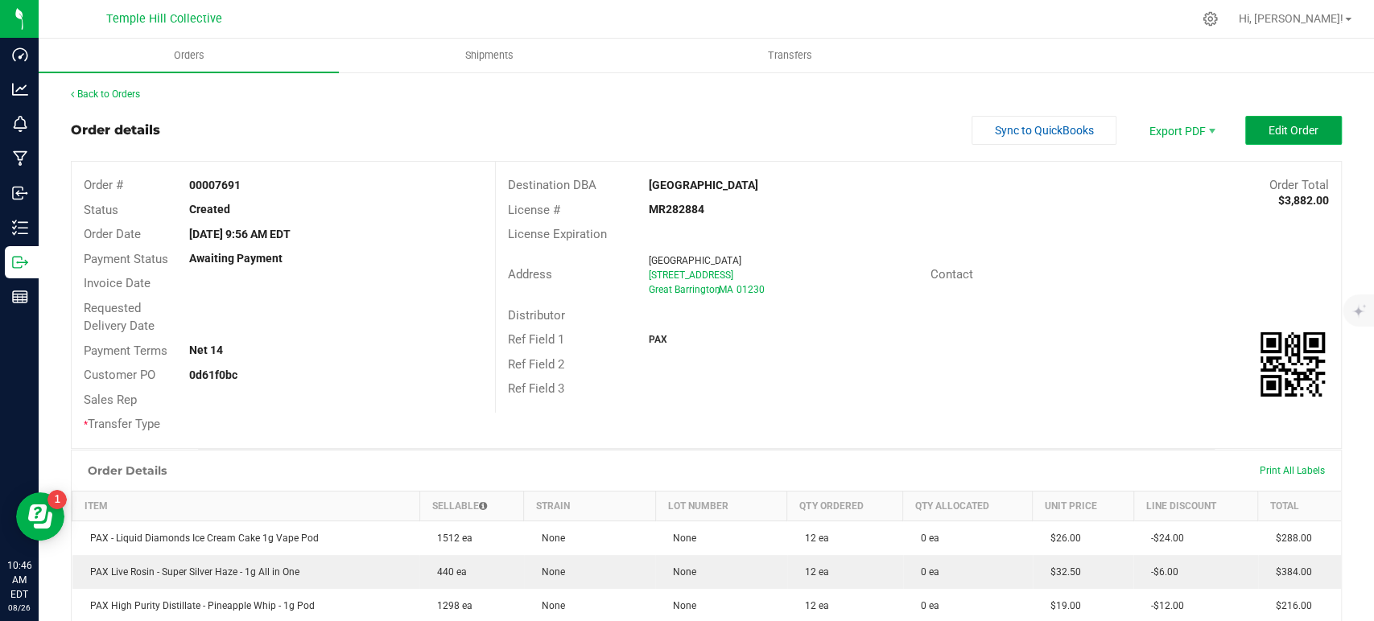
click at [1255, 139] on button "Edit Order" at bounding box center [1293, 130] width 97 height 29
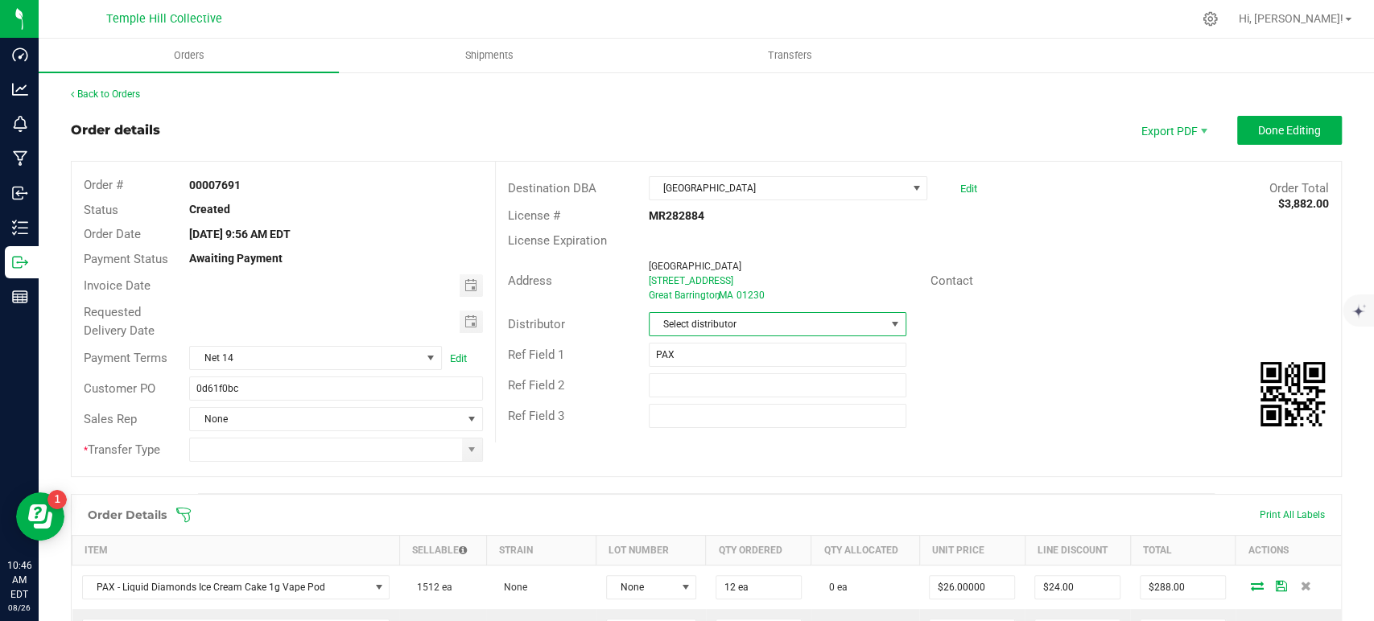
click at [731, 327] on span "Select distributor" at bounding box center [768, 324] width 236 height 23
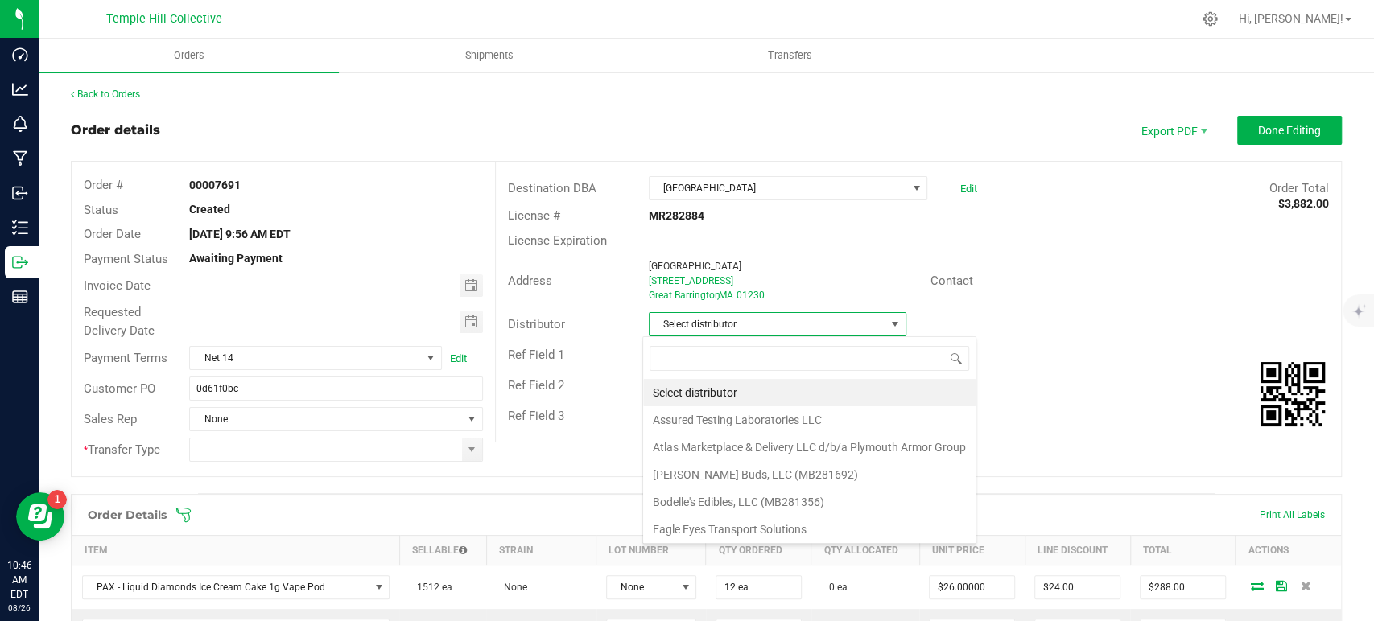
scroll to position [23, 254]
type input "mmm"
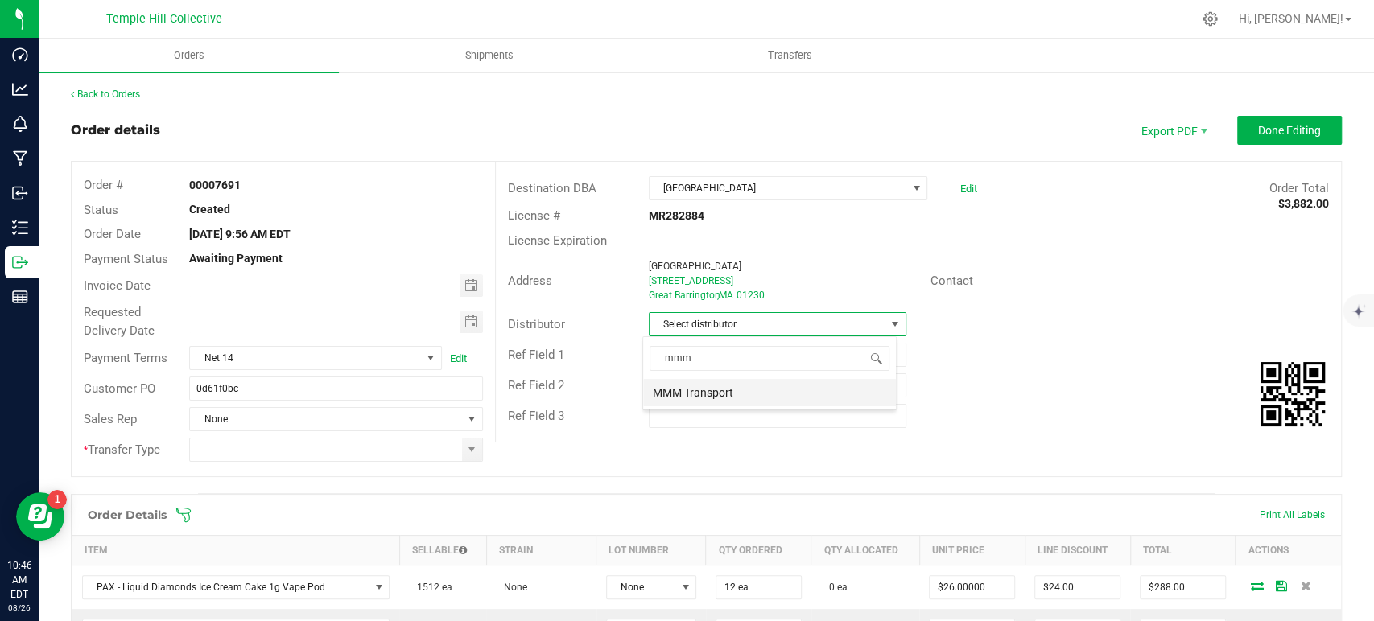
click at [733, 390] on li "MMM Transport" at bounding box center [769, 392] width 253 height 27
click at [452, 449] on input at bounding box center [325, 450] width 271 height 23
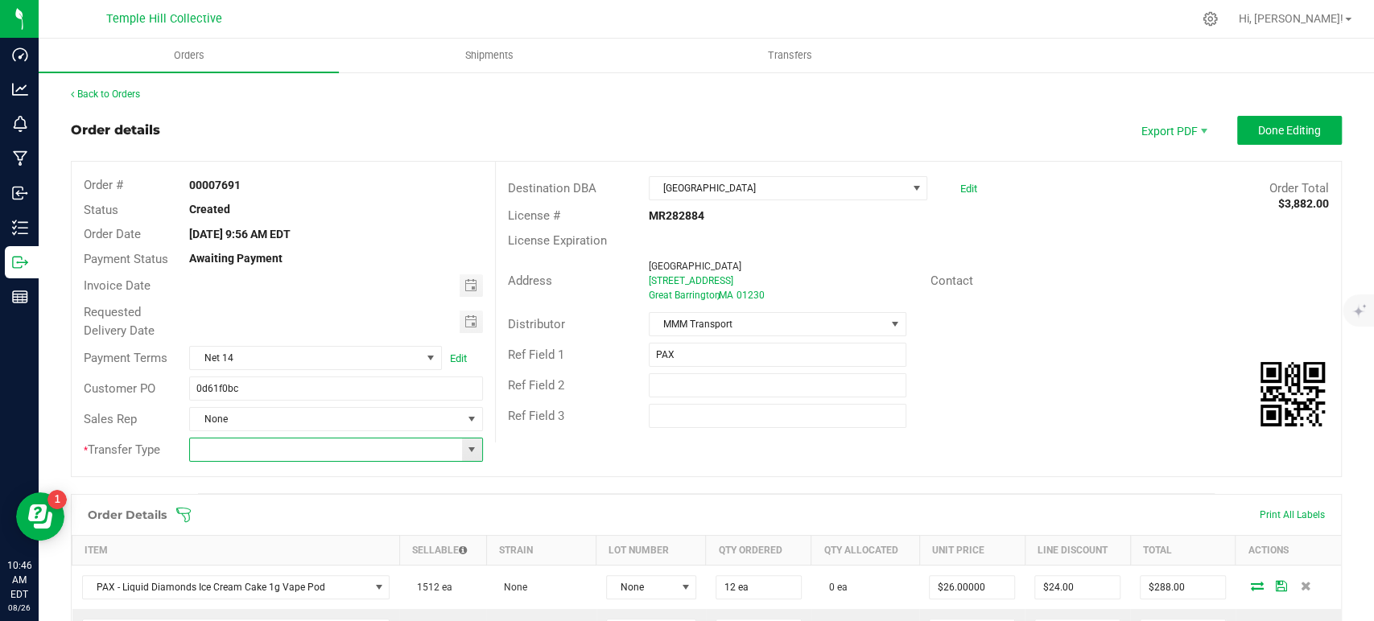
click at [465, 448] on span at bounding box center [471, 450] width 13 height 13
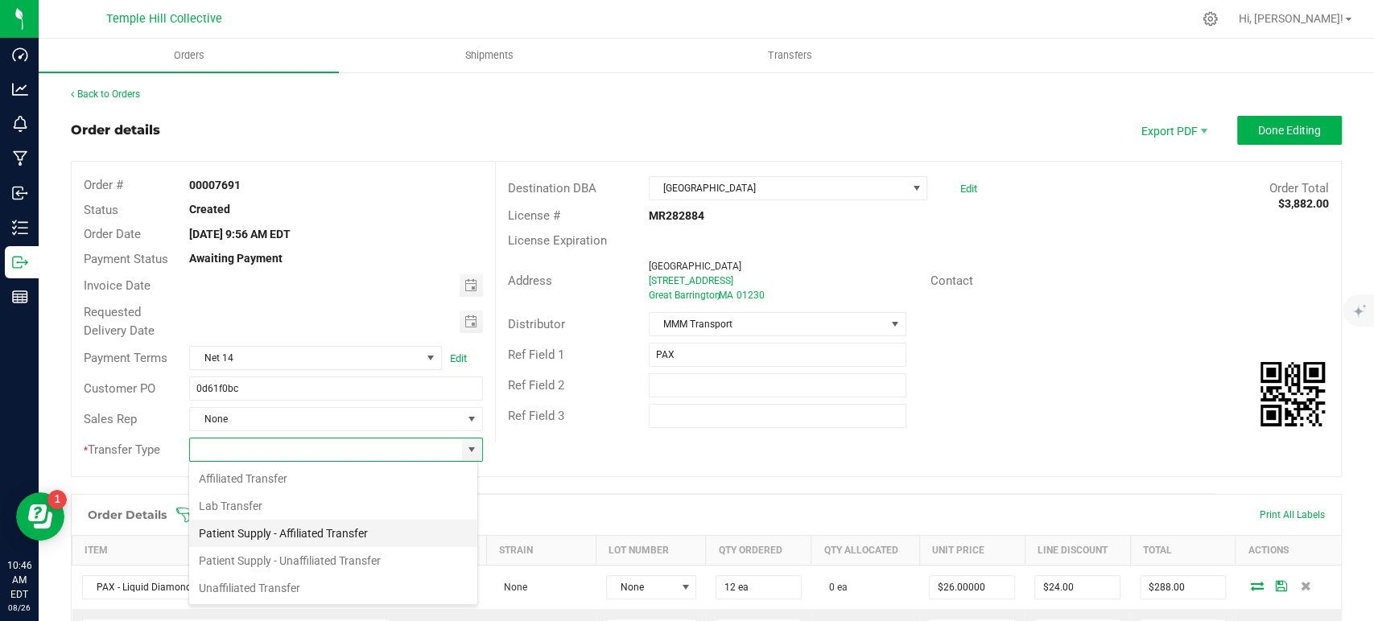
scroll to position [23, 290]
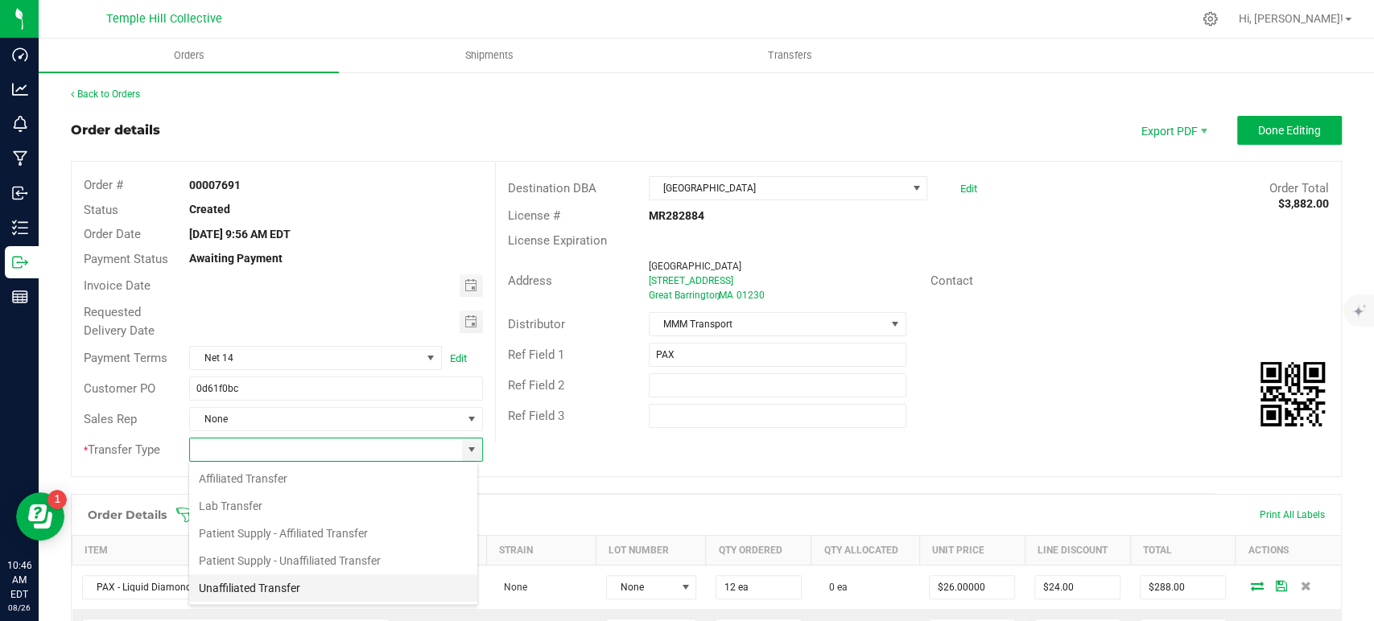
click at [325, 596] on li "Unaffiliated Transfer" at bounding box center [333, 588] width 288 height 27
type input "Unaffiliated Transfer"
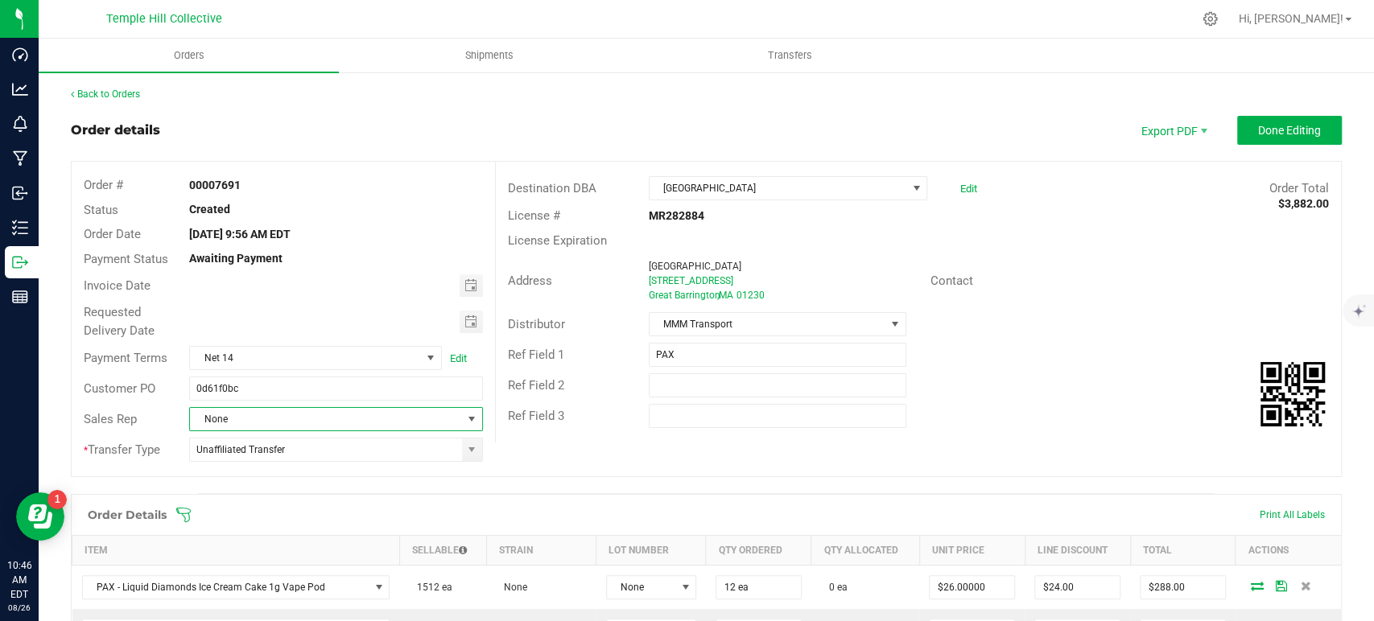
click at [329, 411] on span "None" at bounding box center [325, 419] width 271 height 23
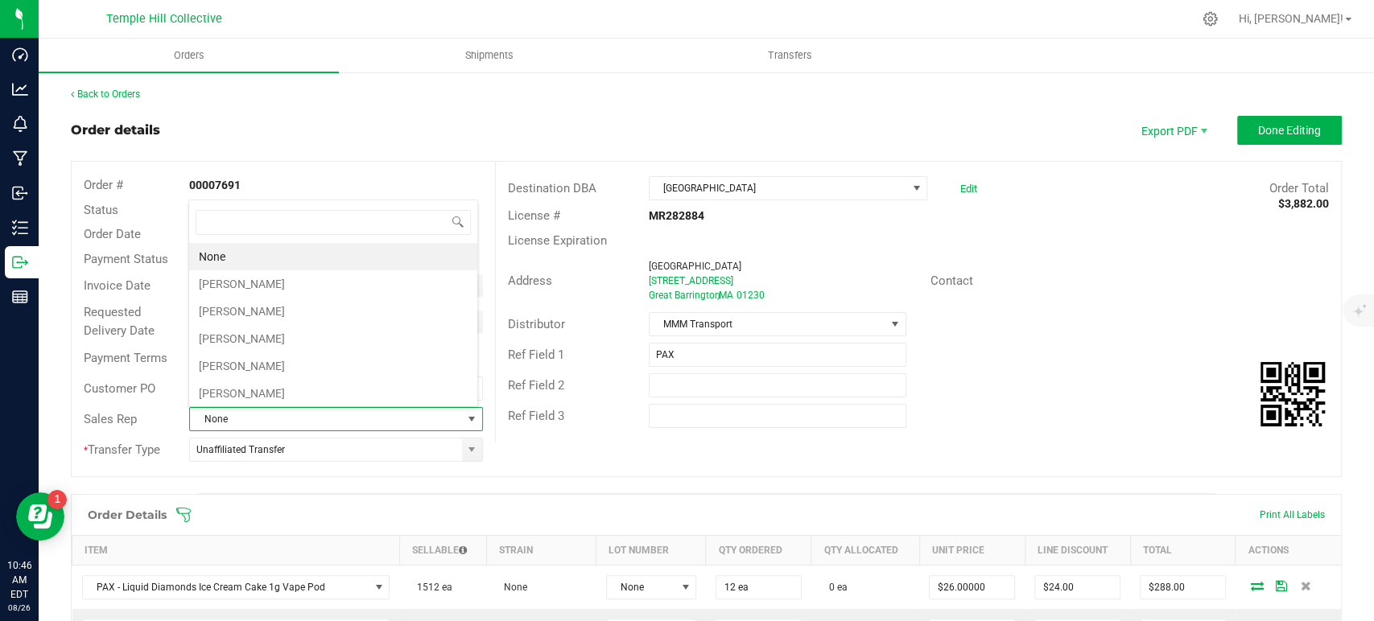
scroll to position [23, 286]
type input "coli"
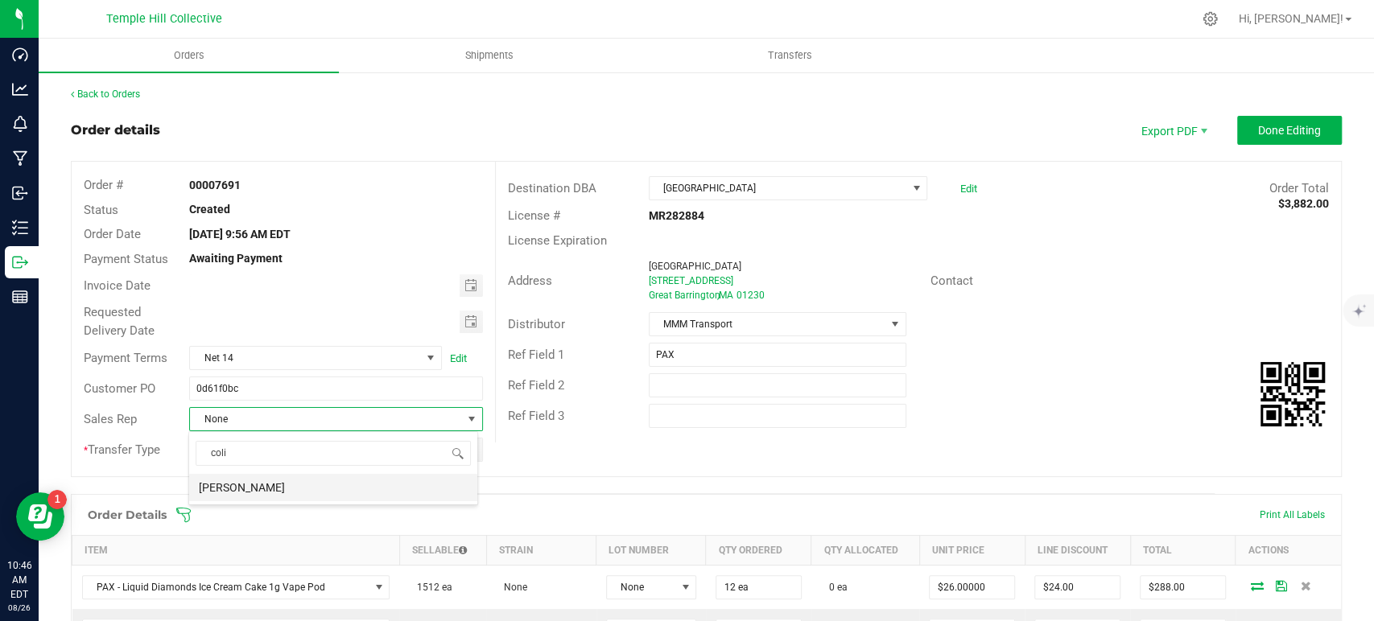
click at [322, 489] on li "[PERSON_NAME]" at bounding box center [333, 487] width 288 height 27
click at [1274, 118] on button "Done Editing" at bounding box center [1289, 130] width 105 height 29
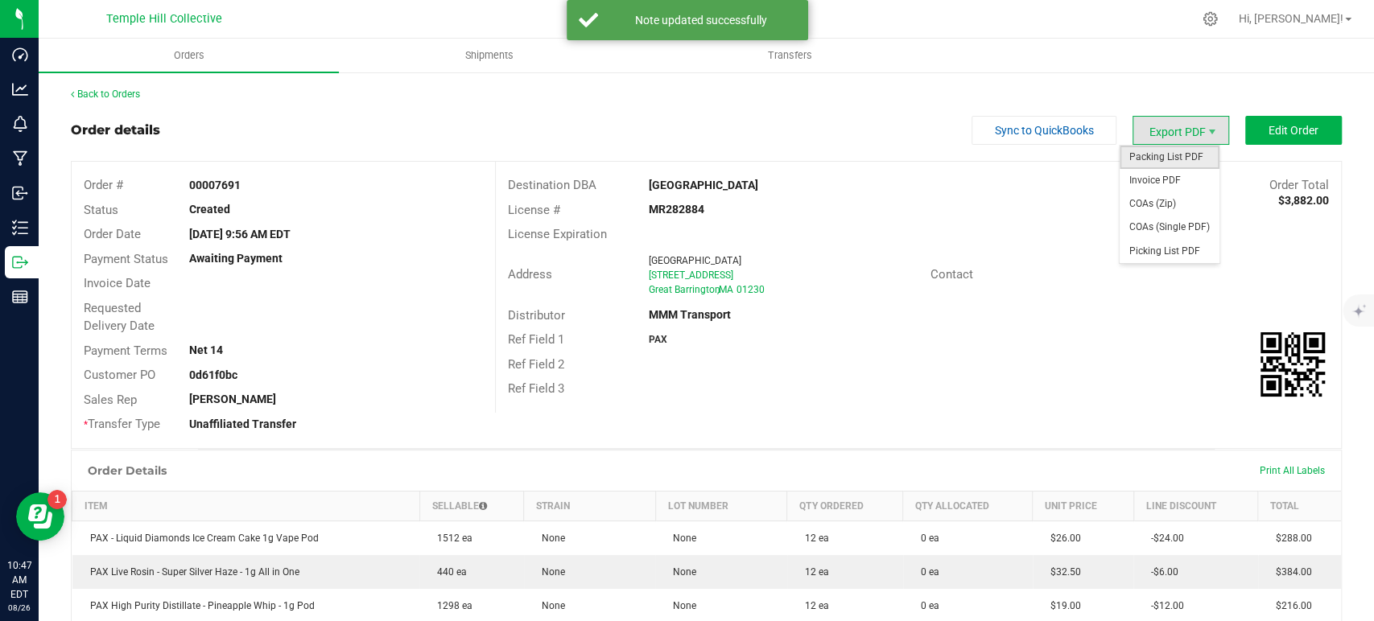
click at [1182, 155] on span "Packing List PDF" at bounding box center [1170, 157] width 100 height 23
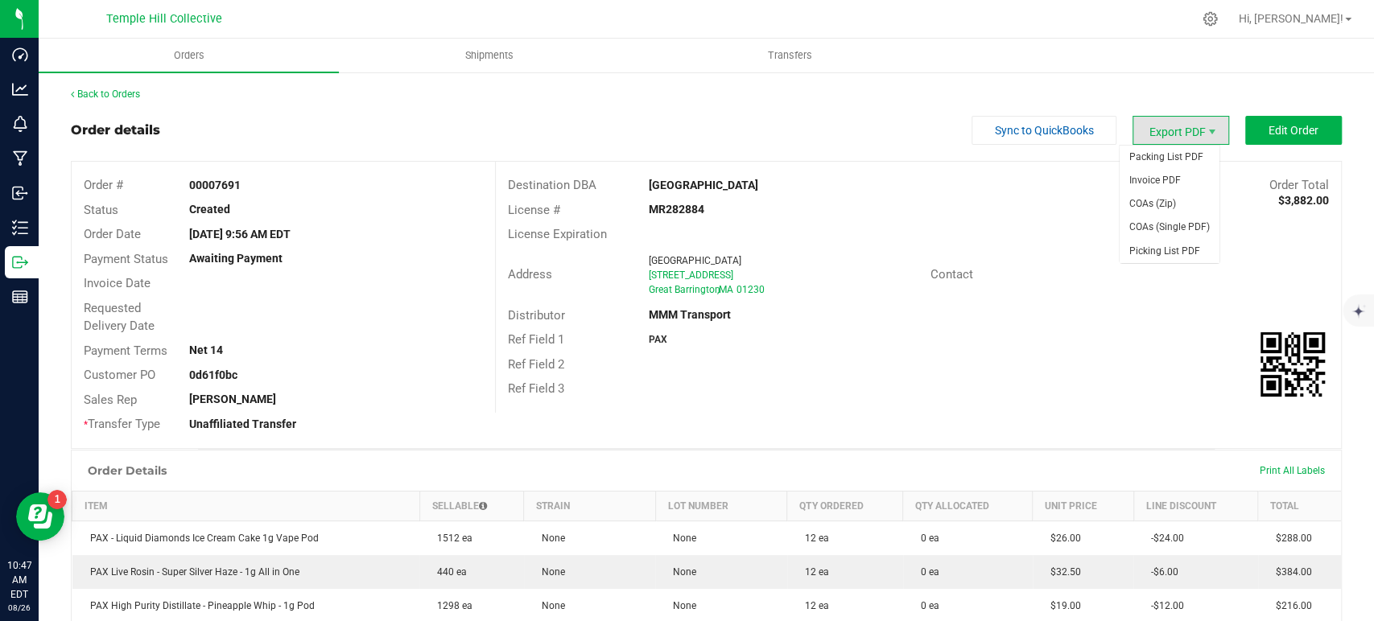
click at [1166, 132] on span "Export PDF" at bounding box center [1181, 130] width 97 height 29
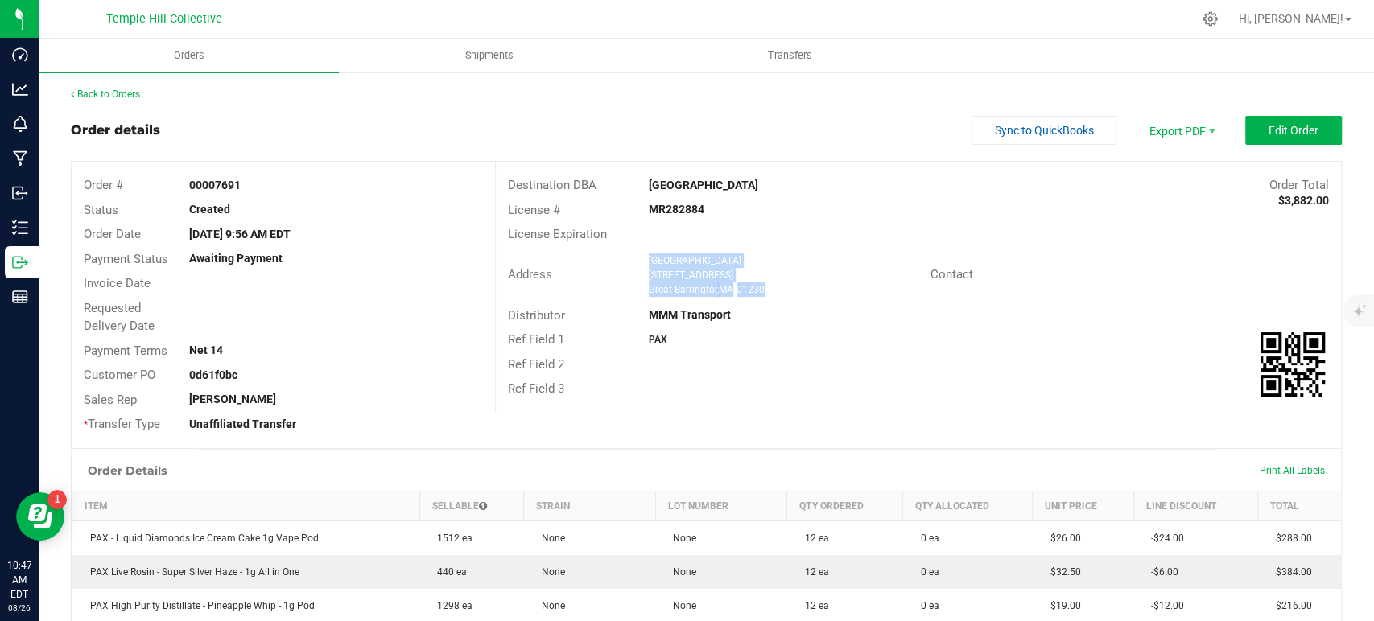
drag, startPoint x: 772, startPoint y: 287, endPoint x: 644, endPoint y: 258, distance: 131.1
click at [649, 258] on ngx-name-and-address "[GEOGRAPHIC_DATA] [STREET_ADDRESS]" at bounding box center [784, 275] width 270 height 43
copy ngx-name-and-address "[GEOGRAPHIC_DATA] [STREET_ADDRESS]"
click at [687, 213] on strong "MR282884" at bounding box center [677, 209] width 56 height 13
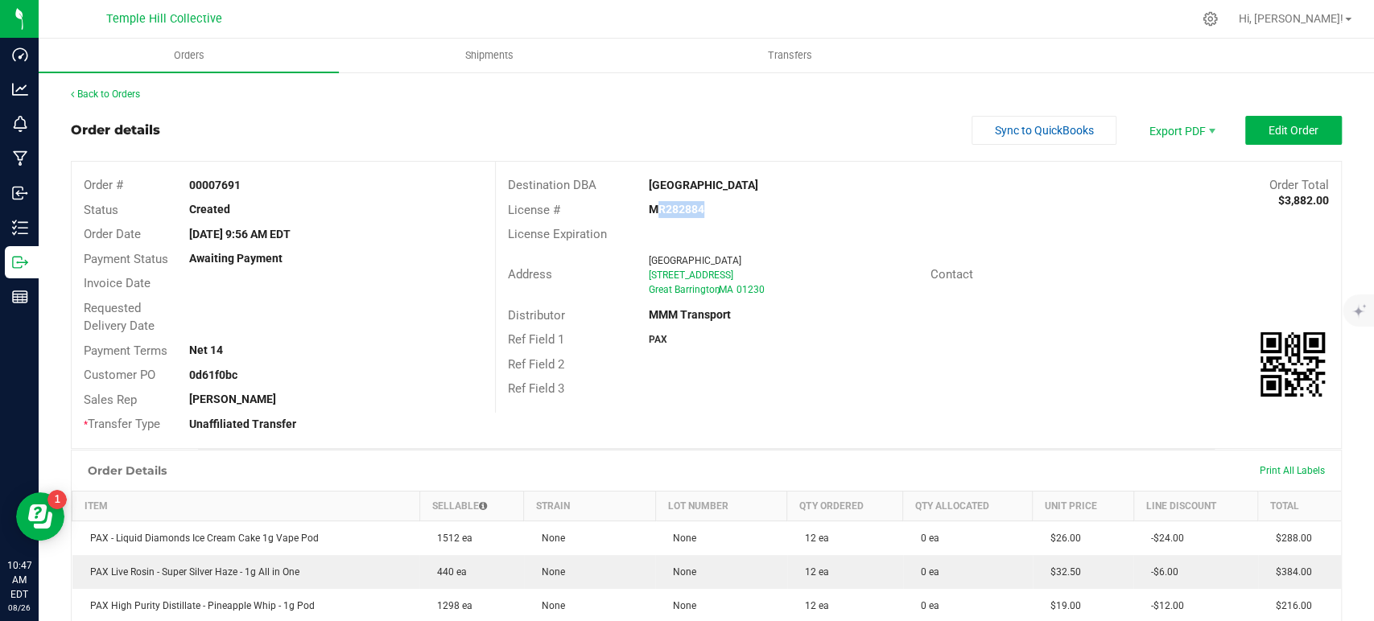
click at [687, 213] on strong "MR282884" at bounding box center [677, 209] width 56 height 13
copy strong "MR282884"
click at [122, 100] on div "Back to Orders" at bounding box center [706, 94] width 1271 height 14
click at [134, 96] on link "Back to Orders" at bounding box center [105, 94] width 69 height 11
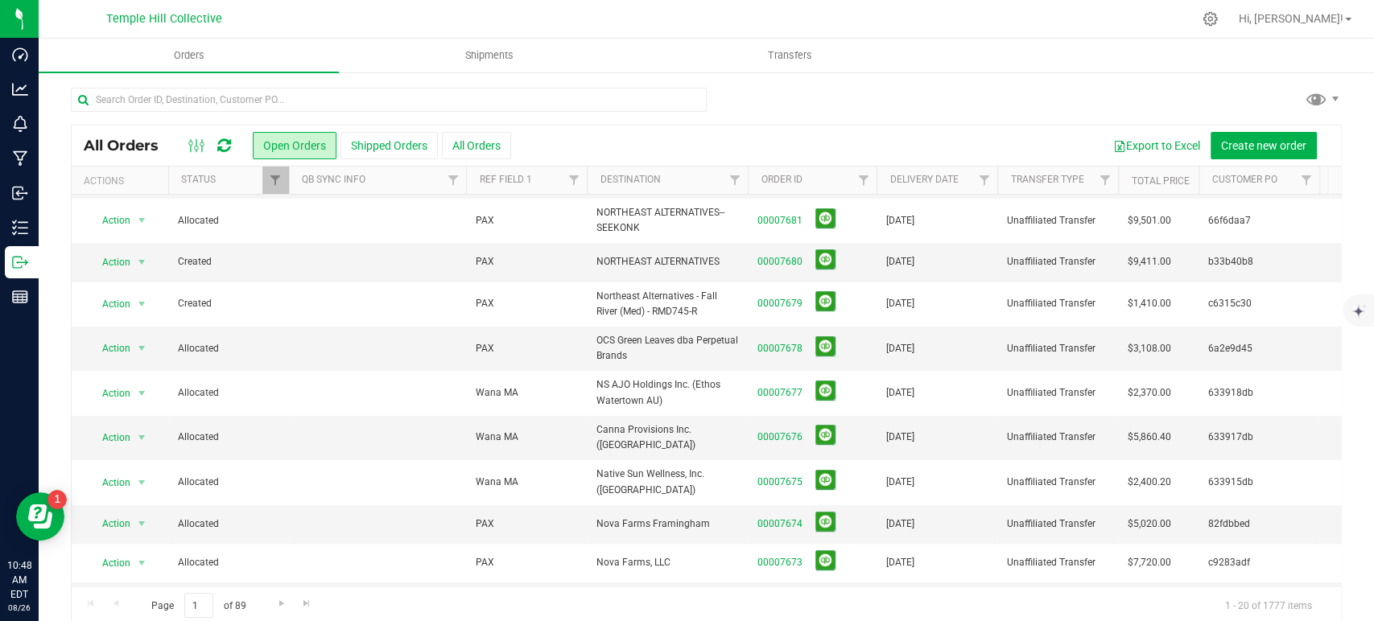
scroll to position [444, 0]
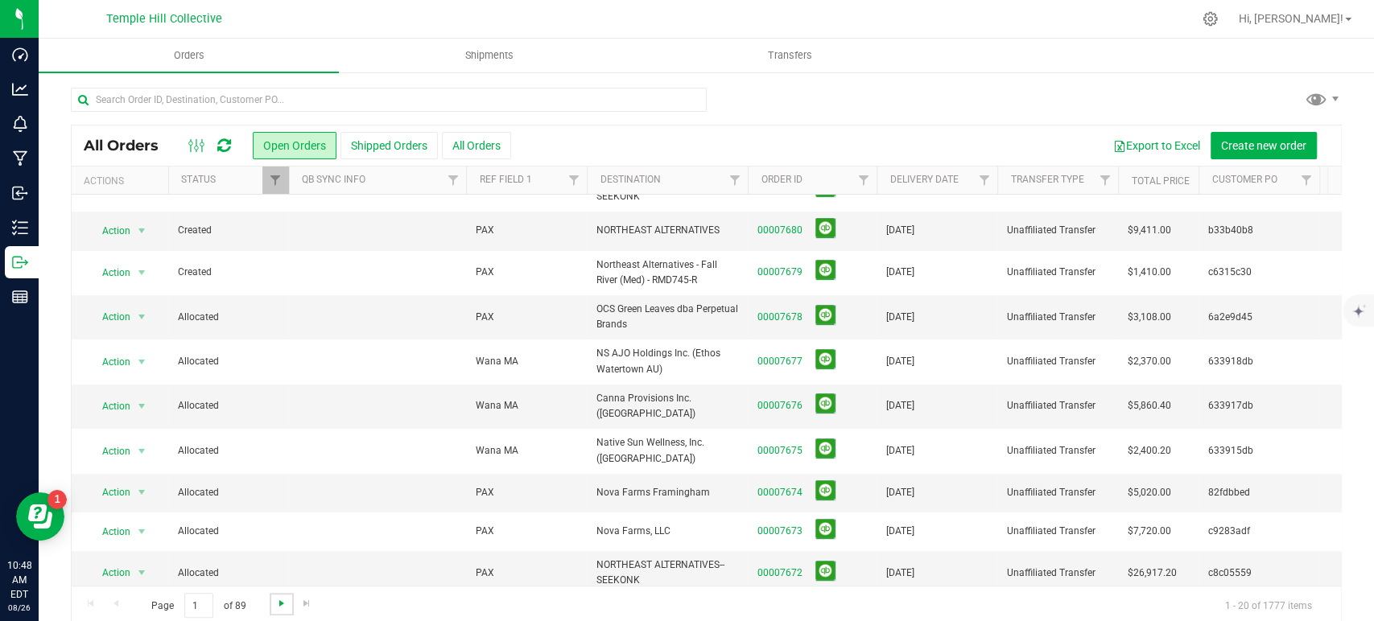
click at [283, 599] on span "Go to the next page" at bounding box center [281, 603] width 13 height 13
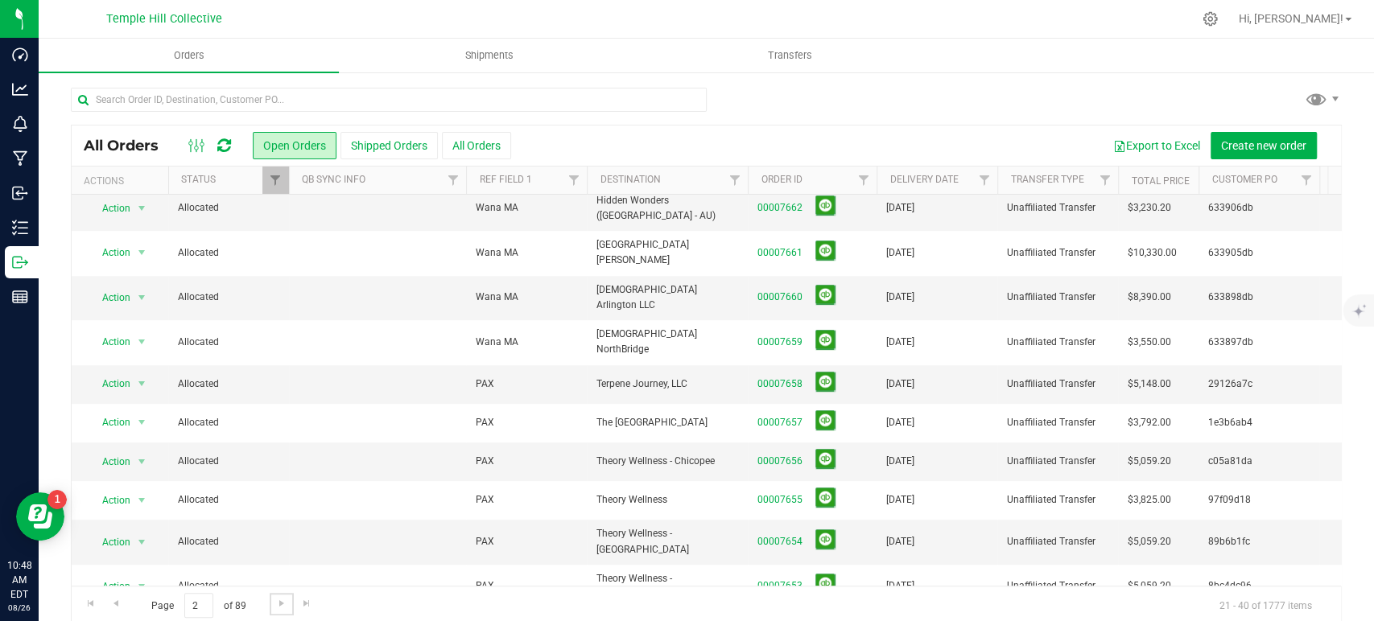
scroll to position [0, 0]
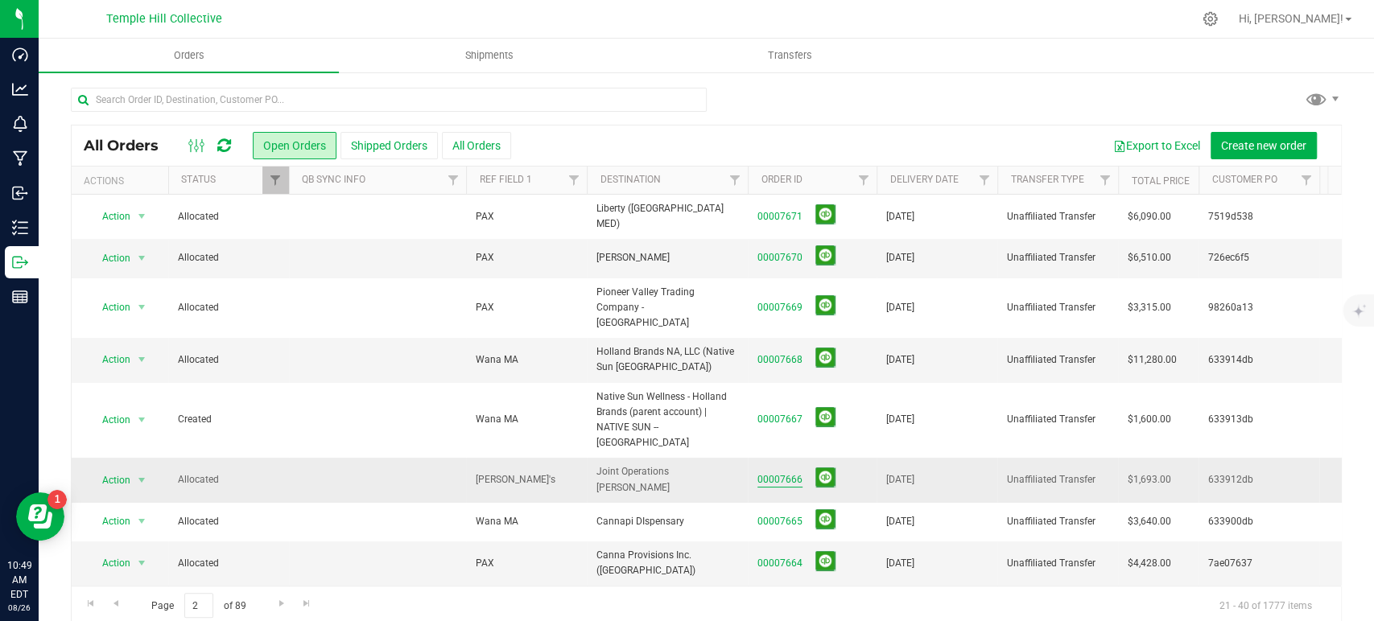
click at [778, 473] on link "00007666" at bounding box center [779, 480] width 45 height 15
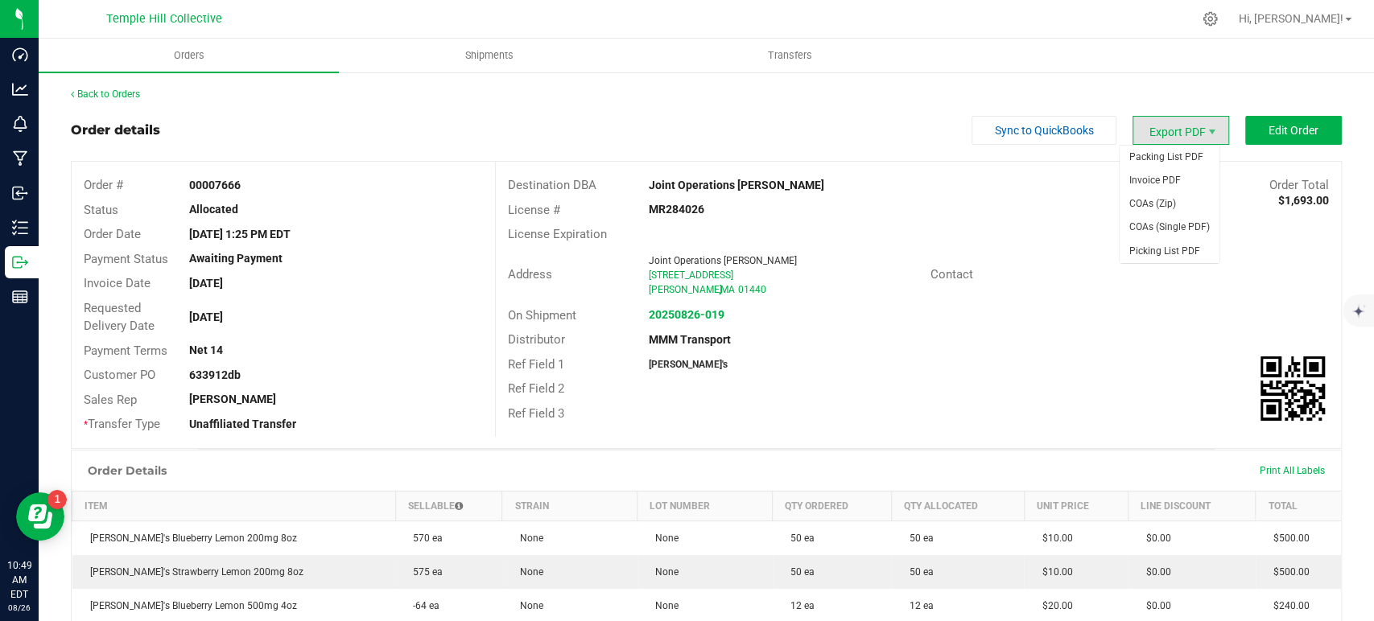
click at [1179, 131] on span "Export PDF" at bounding box center [1181, 130] width 97 height 29
click at [1155, 200] on span "COAs (Zip)" at bounding box center [1170, 203] width 100 height 23
click at [132, 99] on link "Back to Orders" at bounding box center [105, 94] width 69 height 11
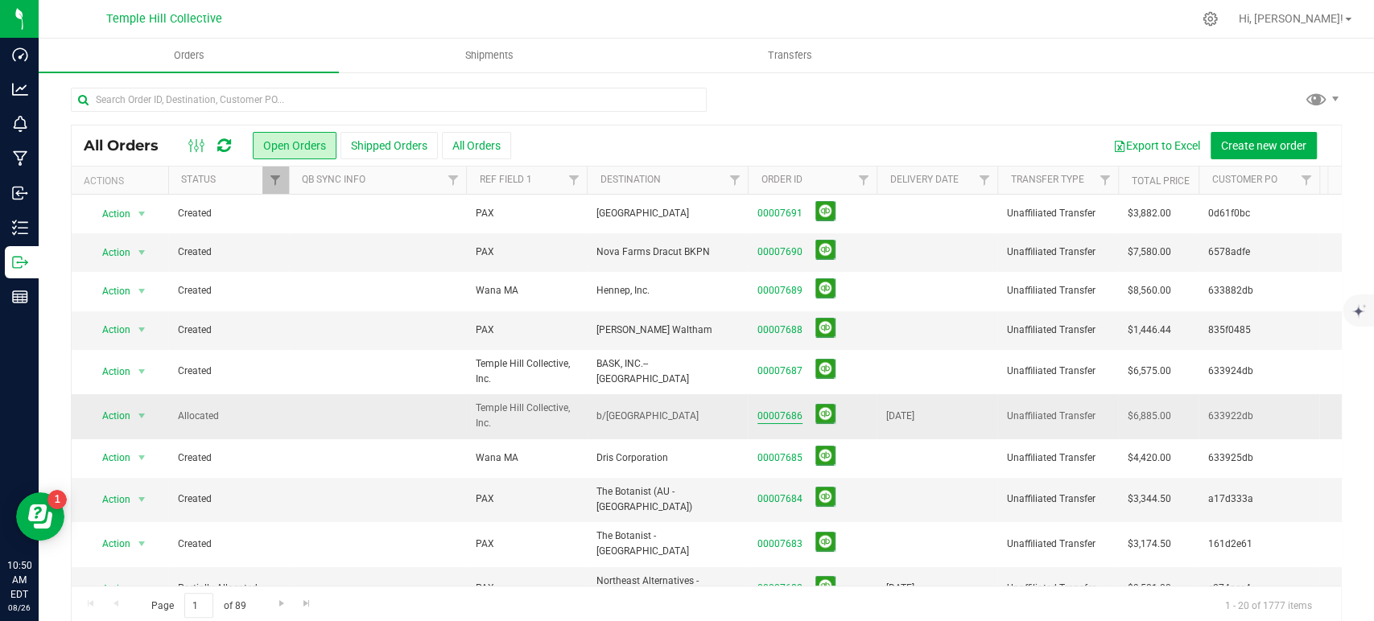
click at [792, 409] on link "00007686" at bounding box center [779, 416] width 45 height 15
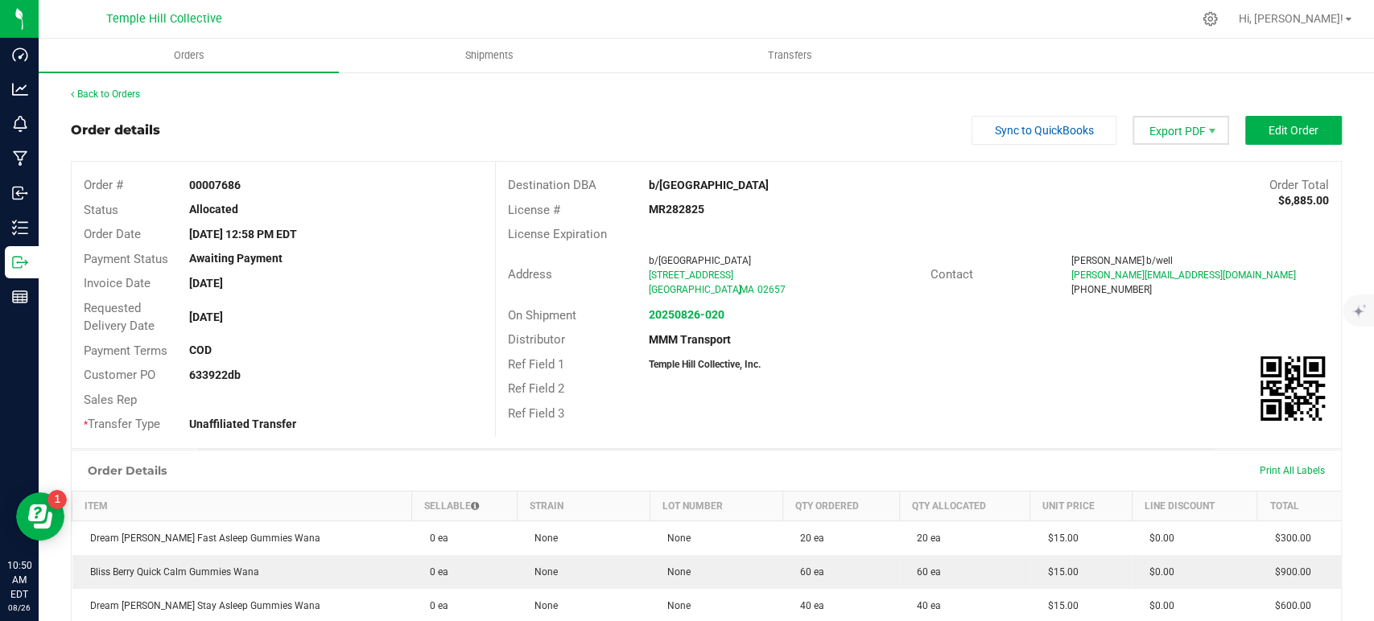
click at [1170, 140] on span "Export PDF" at bounding box center [1181, 130] width 97 height 29
click at [1168, 200] on span "COAs (Zip)" at bounding box center [1170, 203] width 100 height 23
click at [134, 95] on link "Back to Orders" at bounding box center [105, 94] width 69 height 11
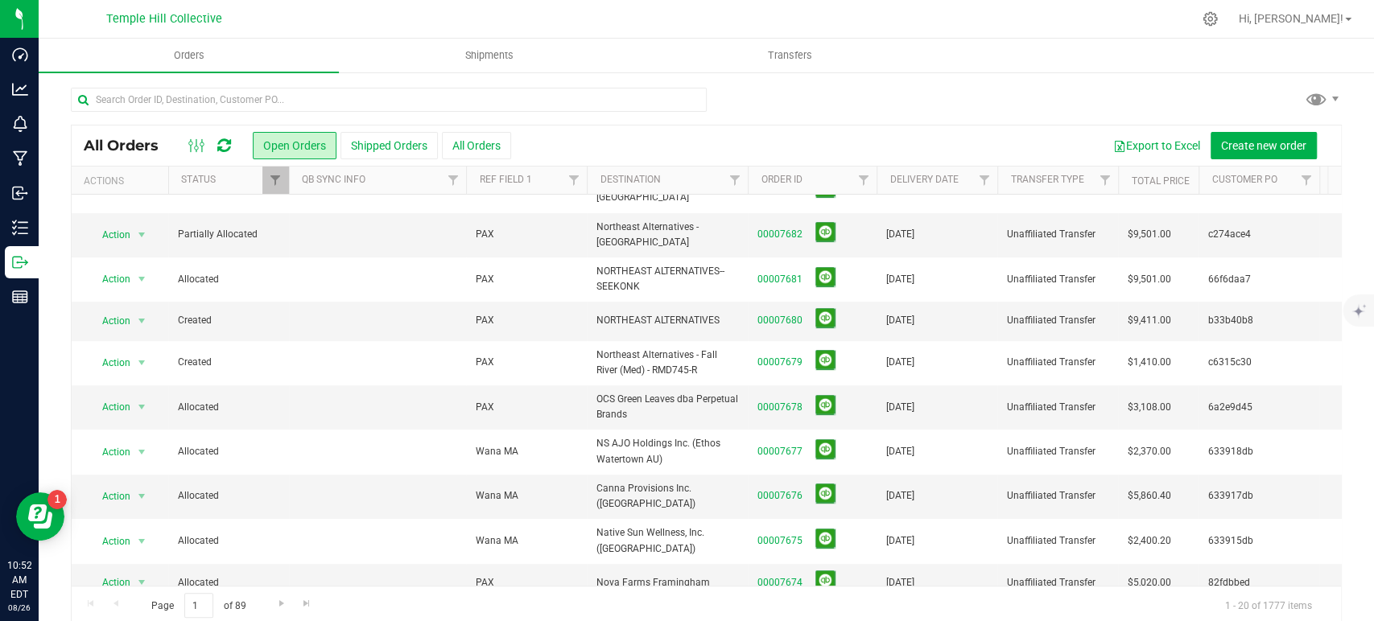
scroll to position [265, 0]
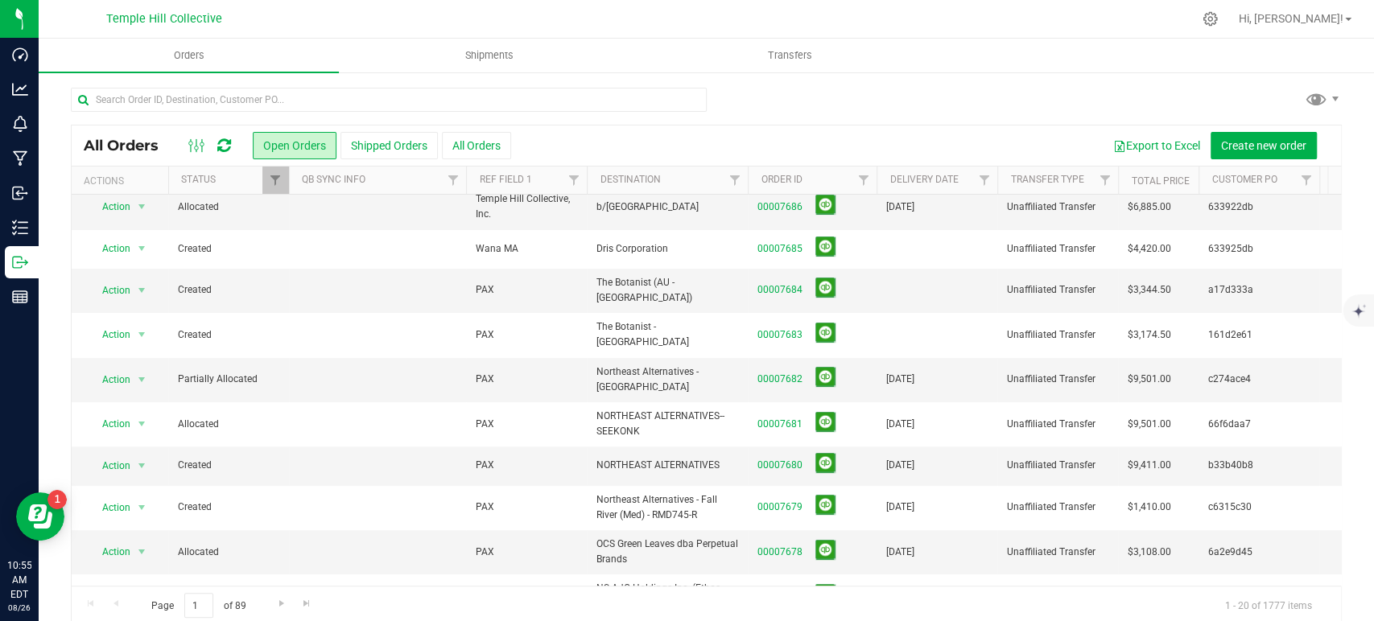
scroll to position [179, 0]
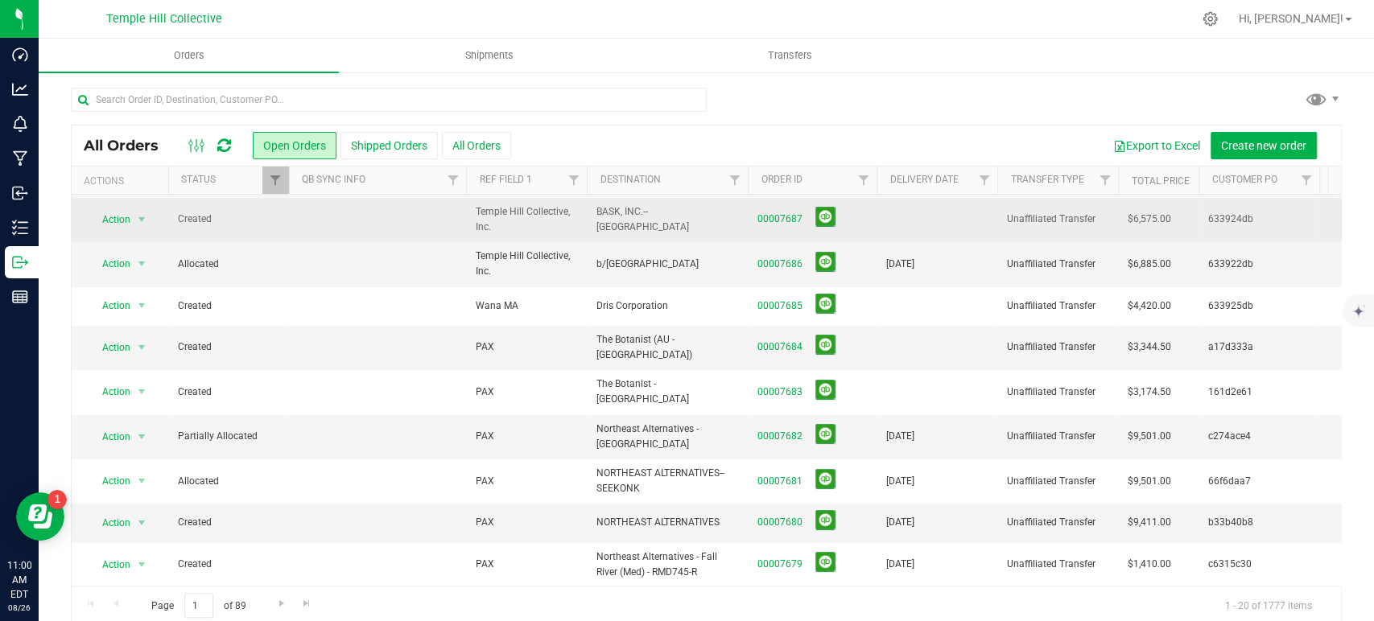
scroll to position [179, 0]
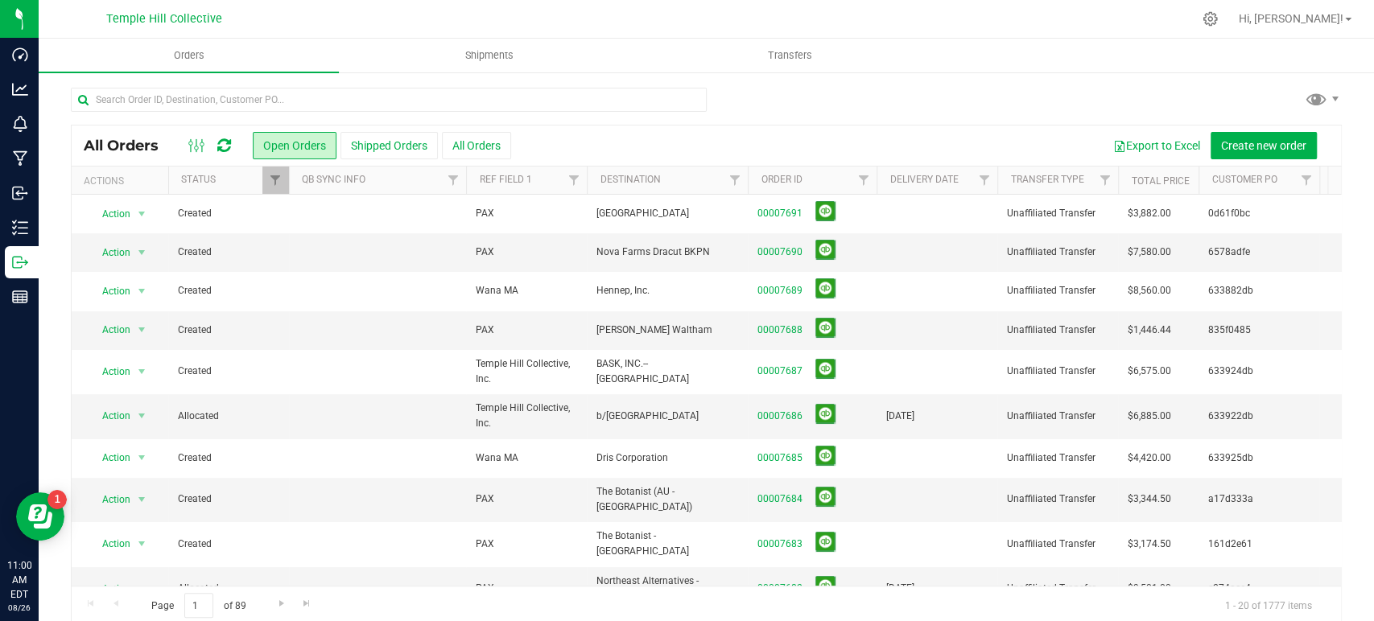
scroll to position [179, 0]
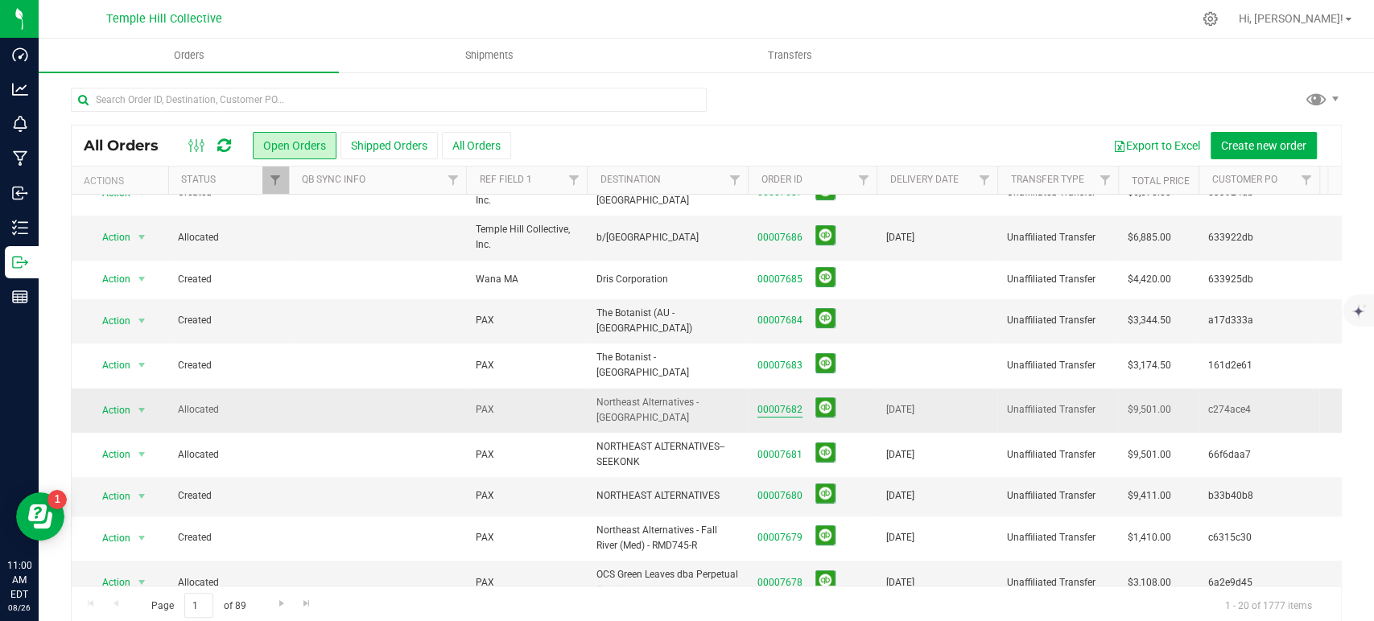
click at [795, 402] on link "00007682" at bounding box center [779, 409] width 45 height 15
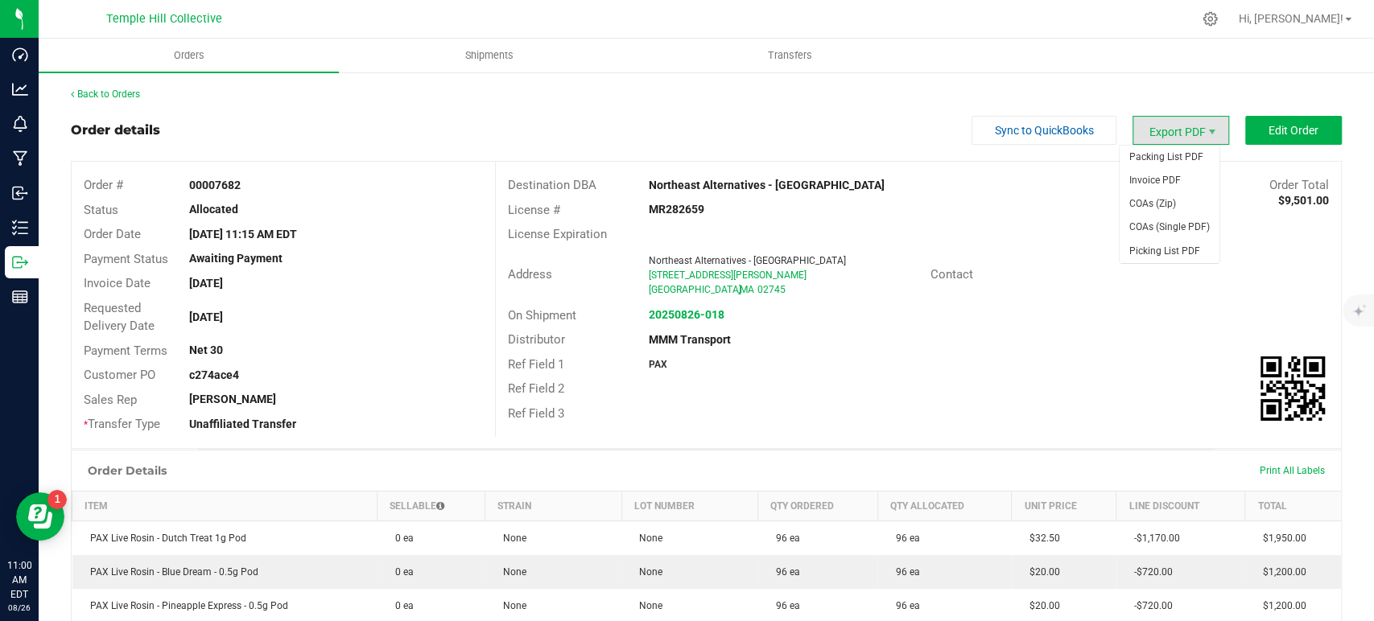
click at [1176, 134] on span "Export PDF" at bounding box center [1181, 130] width 97 height 29
click at [1166, 199] on span "COAs (Zip)" at bounding box center [1170, 203] width 100 height 23
click at [129, 93] on link "Back to Orders" at bounding box center [105, 94] width 69 height 11
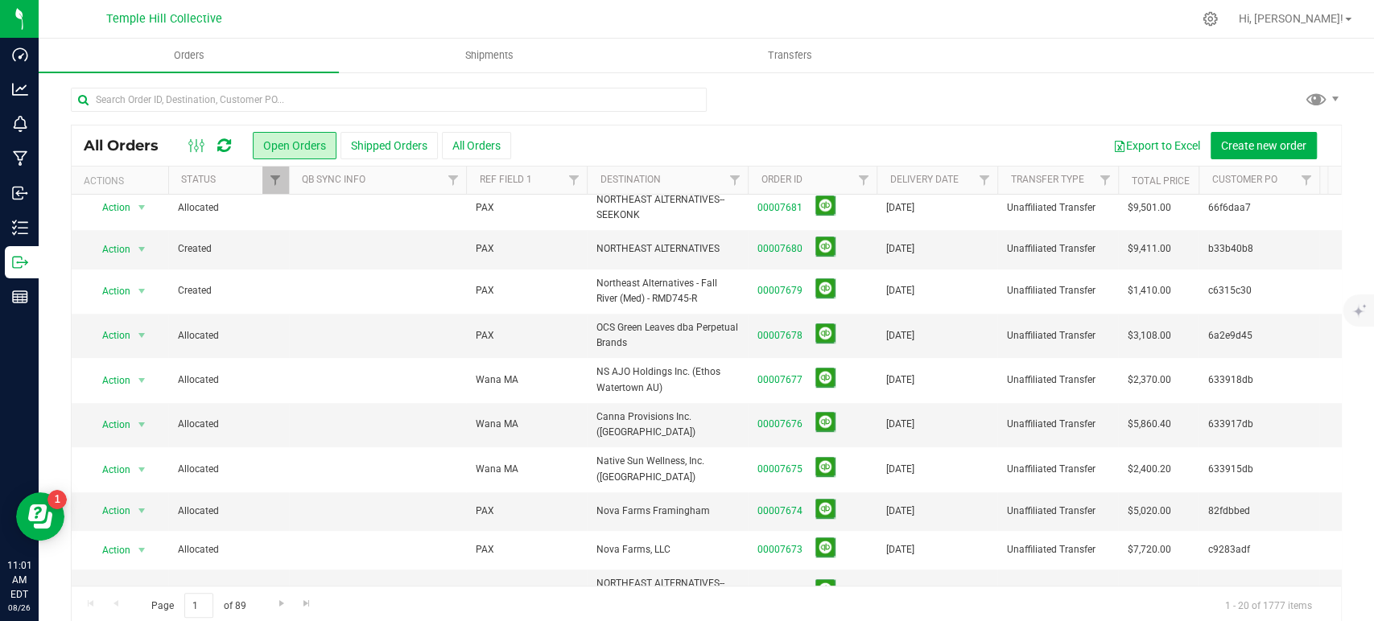
scroll to position [444, 0]
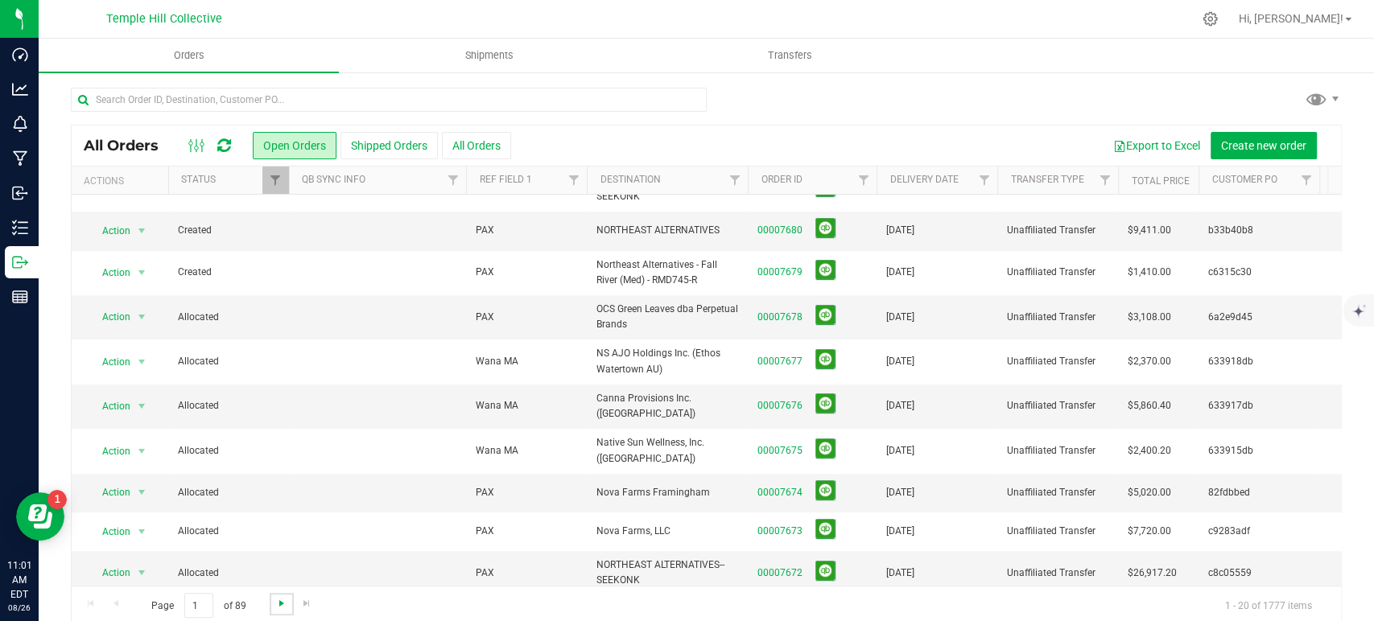
click at [283, 604] on span "Go to the next page" at bounding box center [281, 603] width 13 height 13
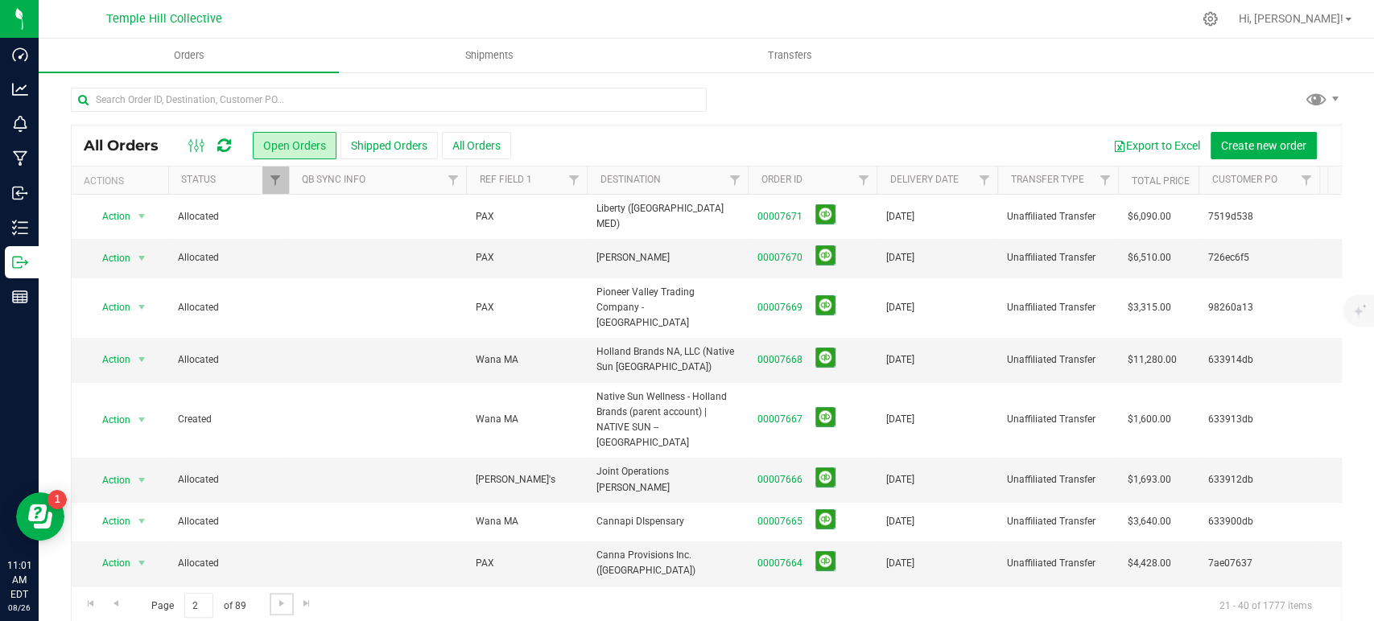
scroll to position [89, 0]
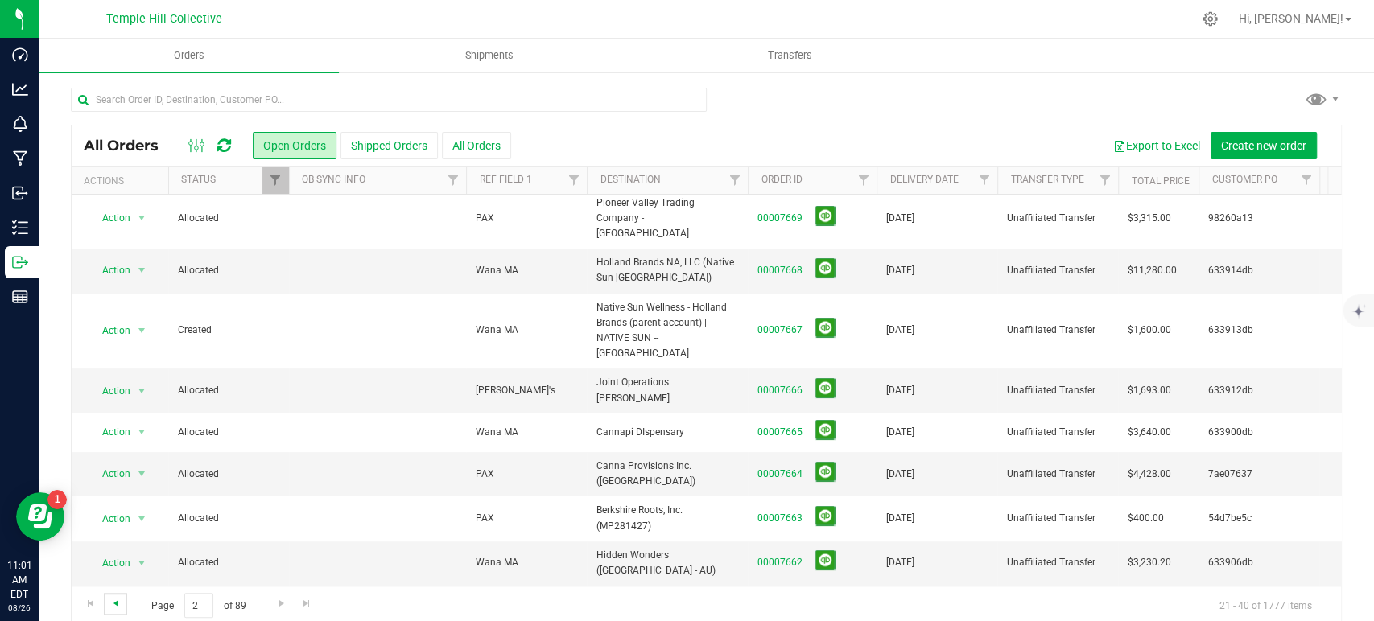
click at [117, 602] on span "Go to the previous page" at bounding box center [115, 603] width 13 height 13
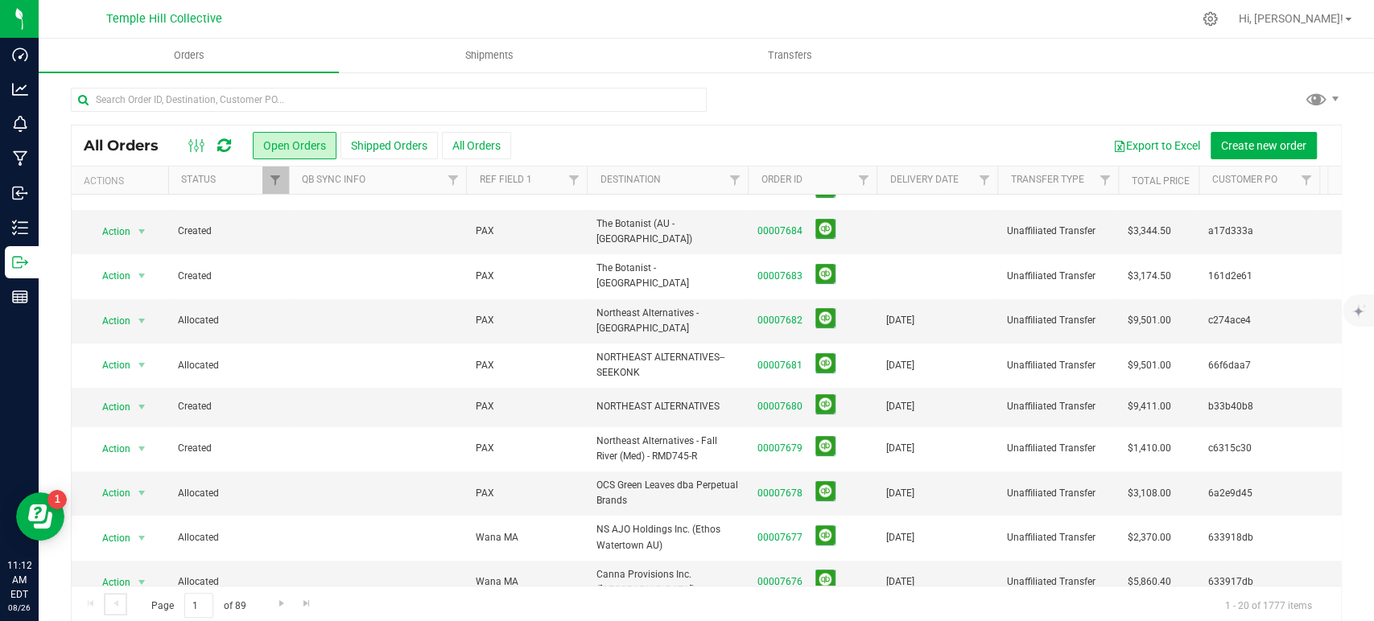
scroll to position [0, 0]
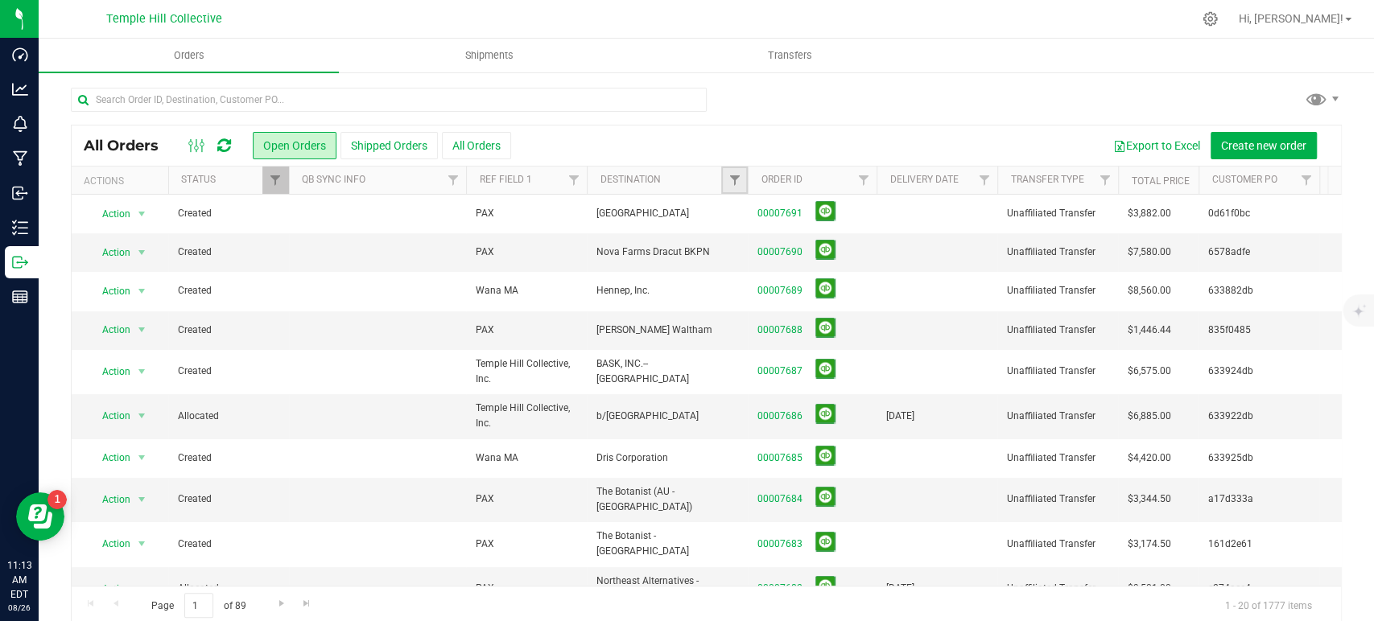
drag, startPoint x: 742, startPoint y: 180, endPoint x: 737, endPoint y: 188, distance: 9.4
click at [742, 180] on link "Filter" at bounding box center [734, 180] width 27 height 27
click at [778, 219] on div at bounding box center [813, 255] width 185 height 122
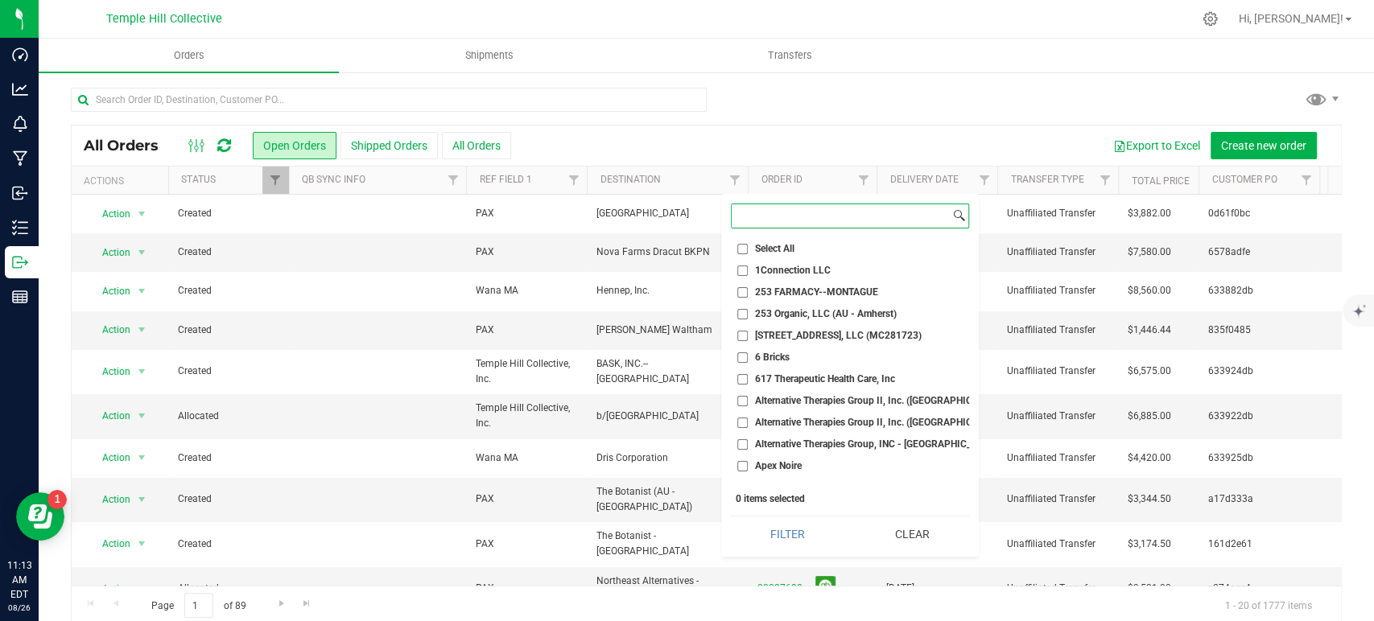
click at [781, 217] on input at bounding box center [841, 215] width 218 height 23
paste input "Reverie 73"
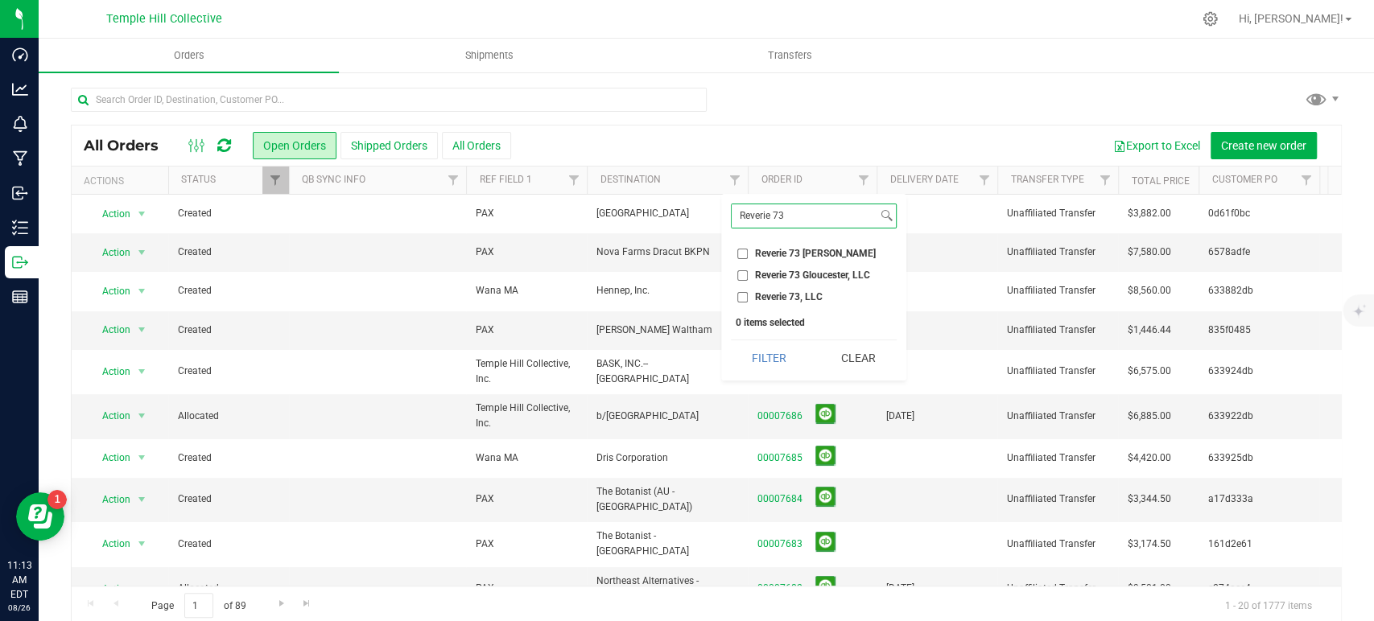
type input "Reverie 73"
click at [731, 341] on button "Filter" at bounding box center [769, 358] width 77 height 35
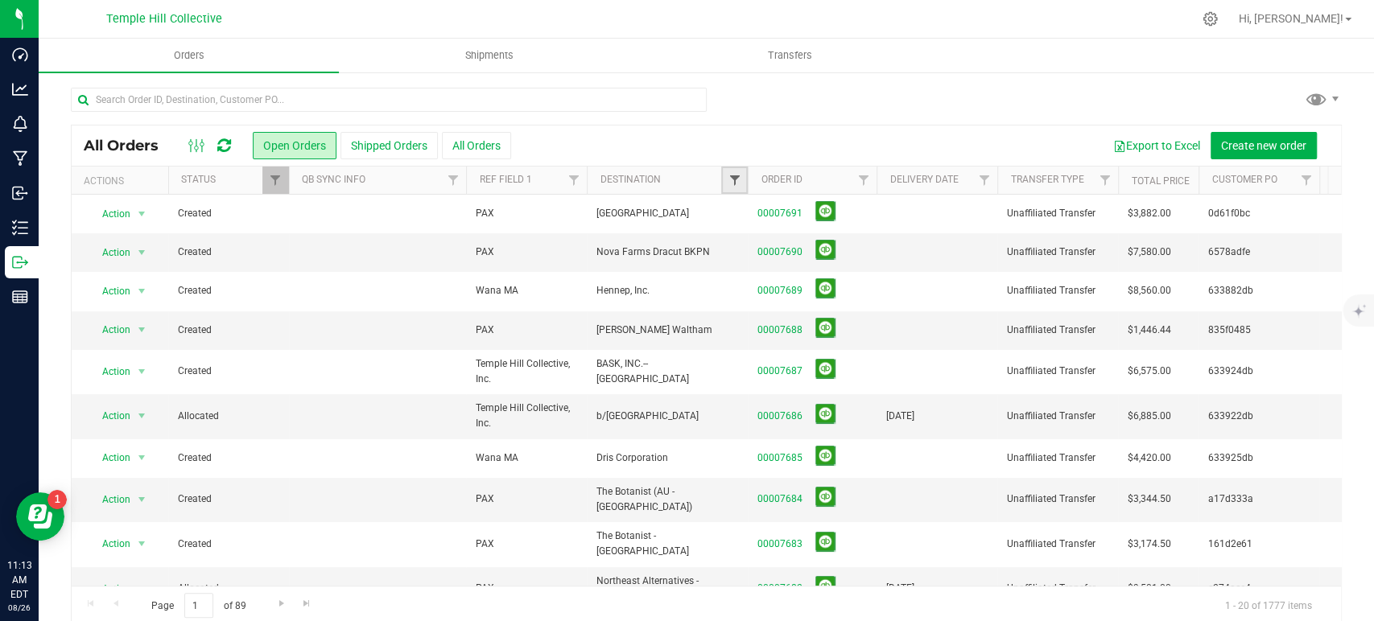
click at [733, 175] on span "Filter" at bounding box center [734, 180] width 13 height 13
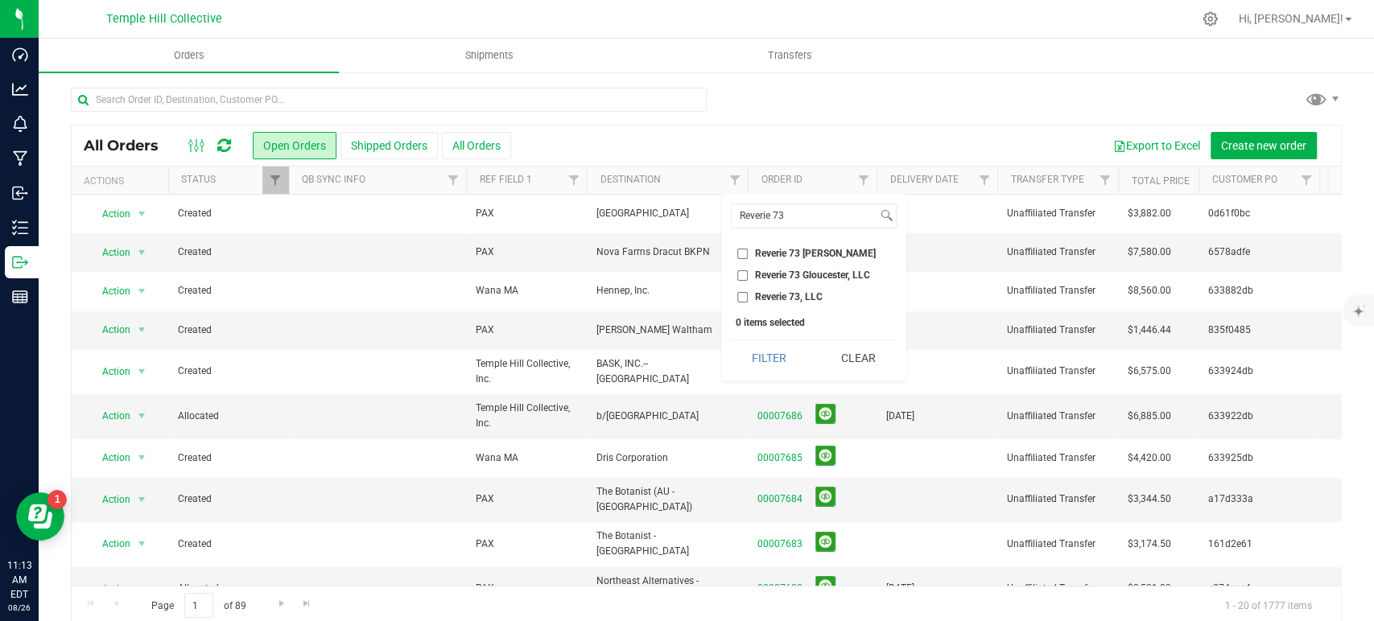
click at [807, 257] on span "Reverie 73 [PERSON_NAME]" at bounding box center [815, 254] width 121 height 10
click at [748, 257] on input "Reverie 73 Beverly" at bounding box center [742, 254] width 10 height 10
checkbox input "true"
click at [773, 361] on button "Filter" at bounding box center [769, 358] width 77 height 35
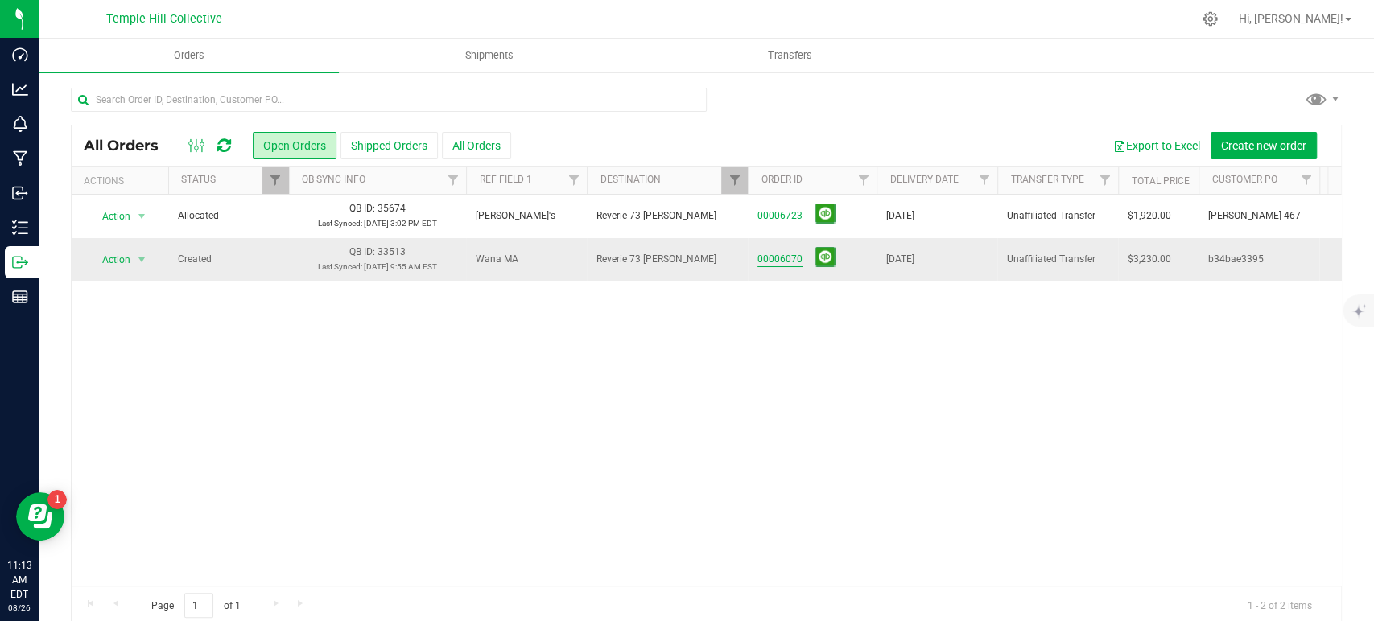
click at [776, 262] on link "00006070" at bounding box center [779, 259] width 45 height 15
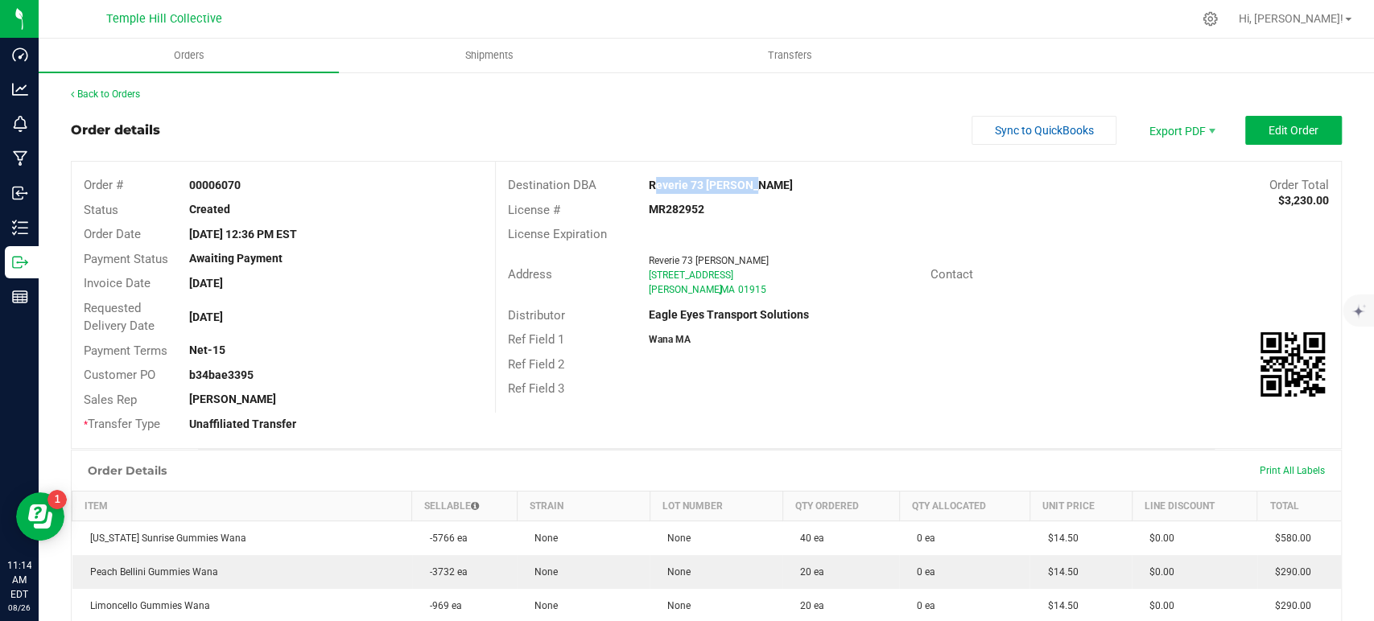
drag, startPoint x: 745, startPoint y: 185, endPoint x: 641, endPoint y: 188, distance: 104.7
click at [641, 188] on div "Reverie 73 Beverly" at bounding box center [813, 185] width 353 height 17
copy strong "Reverie 73 Beverly"
click at [682, 209] on strong "MR282952" at bounding box center [677, 209] width 56 height 13
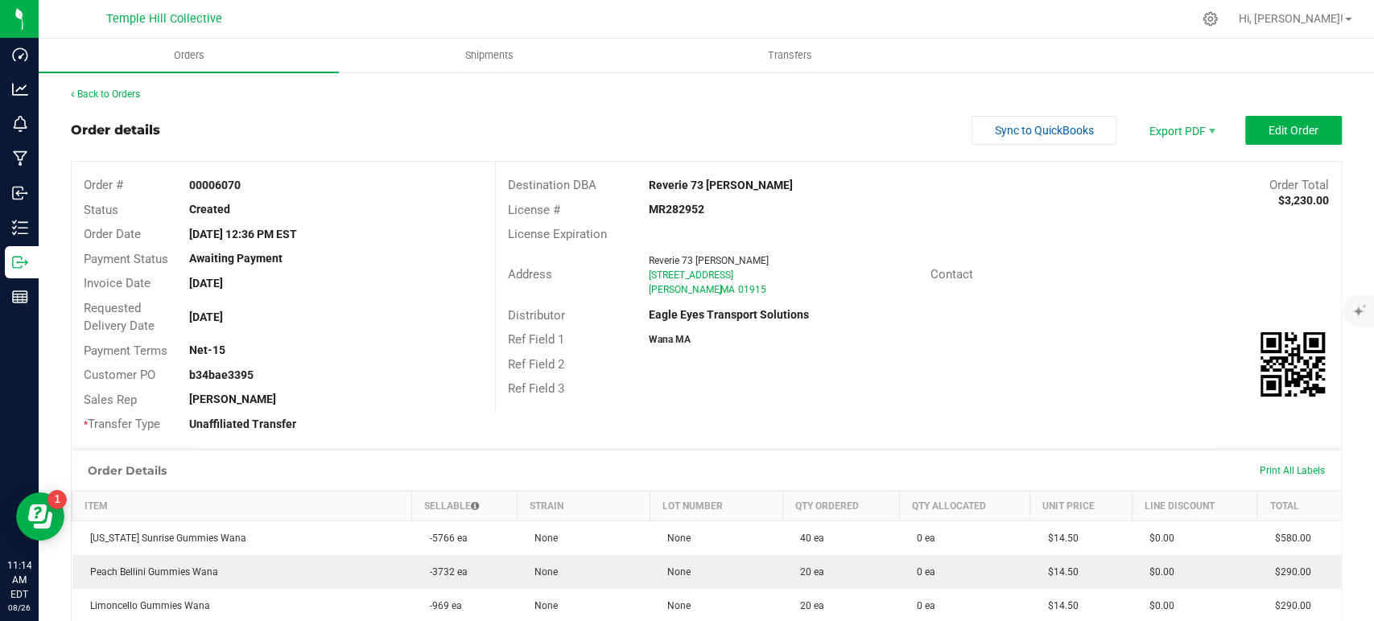
copy strong "MR282952"
drag, startPoint x: 720, startPoint y: 272, endPoint x: 634, endPoint y: 273, distance: 85.3
click at [641, 273] on div "Reverie 73 Beverly 350 Rantoul St Beverly , MA 01915" at bounding box center [786, 275] width 290 height 43
copy span "350 Rantoul St"
drag, startPoint x: 758, startPoint y: 183, endPoint x: 643, endPoint y: 188, distance: 115.2
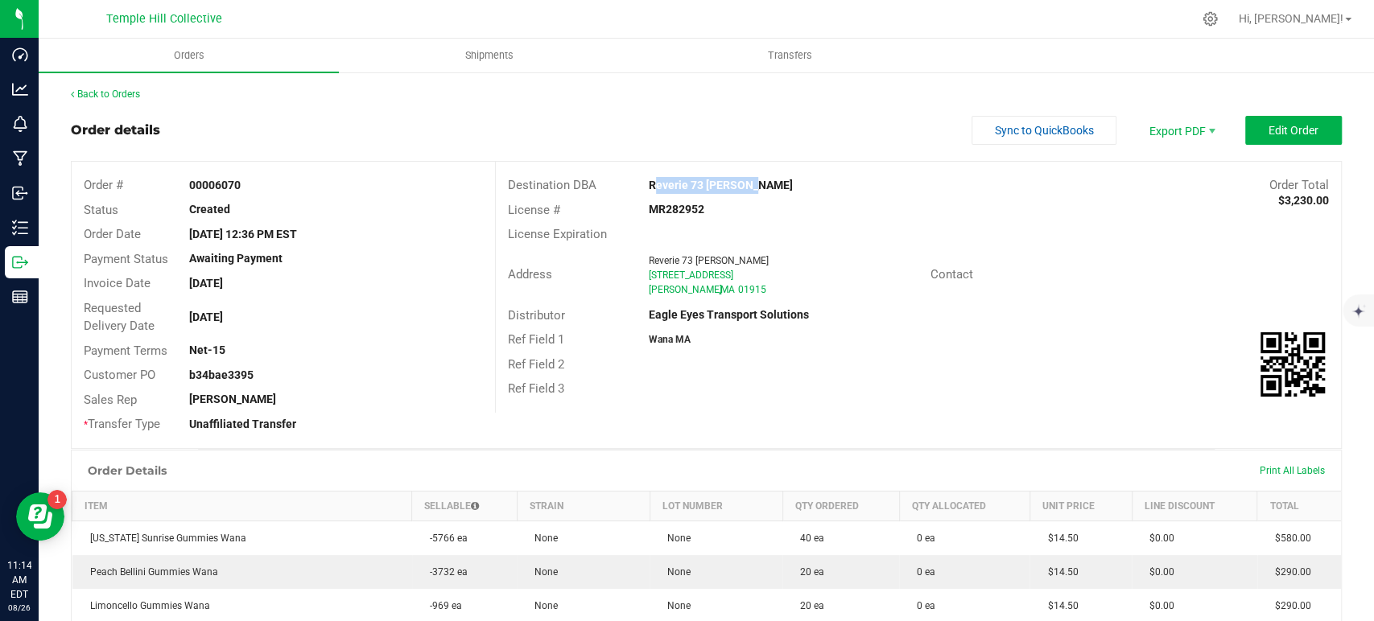
click at [643, 188] on div "Reverie 73 Beverly" at bounding box center [813, 185] width 353 height 17
copy strong "Reverie 73 Beverly"
click at [131, 98] on link "Back to Orders" at bounding box center [105, 94] width 69 height 11
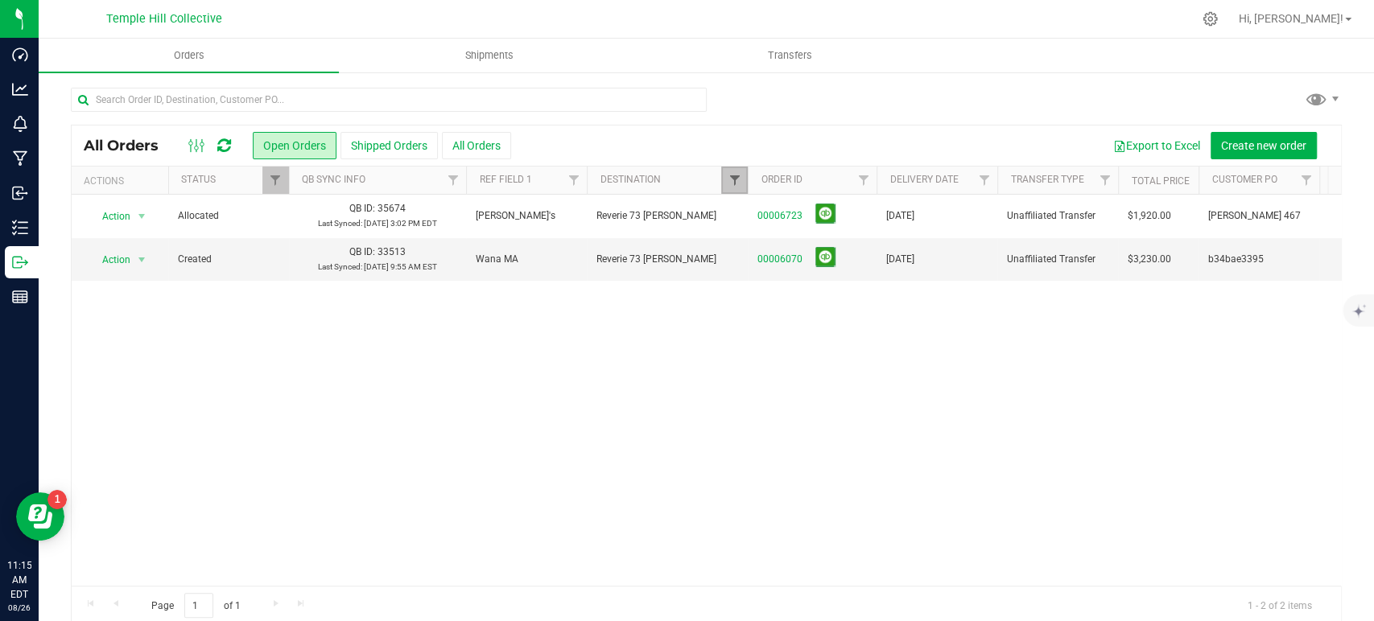
click at [737, 178] on span "Filter" at bounding box center [734, 180] width 13 height 13
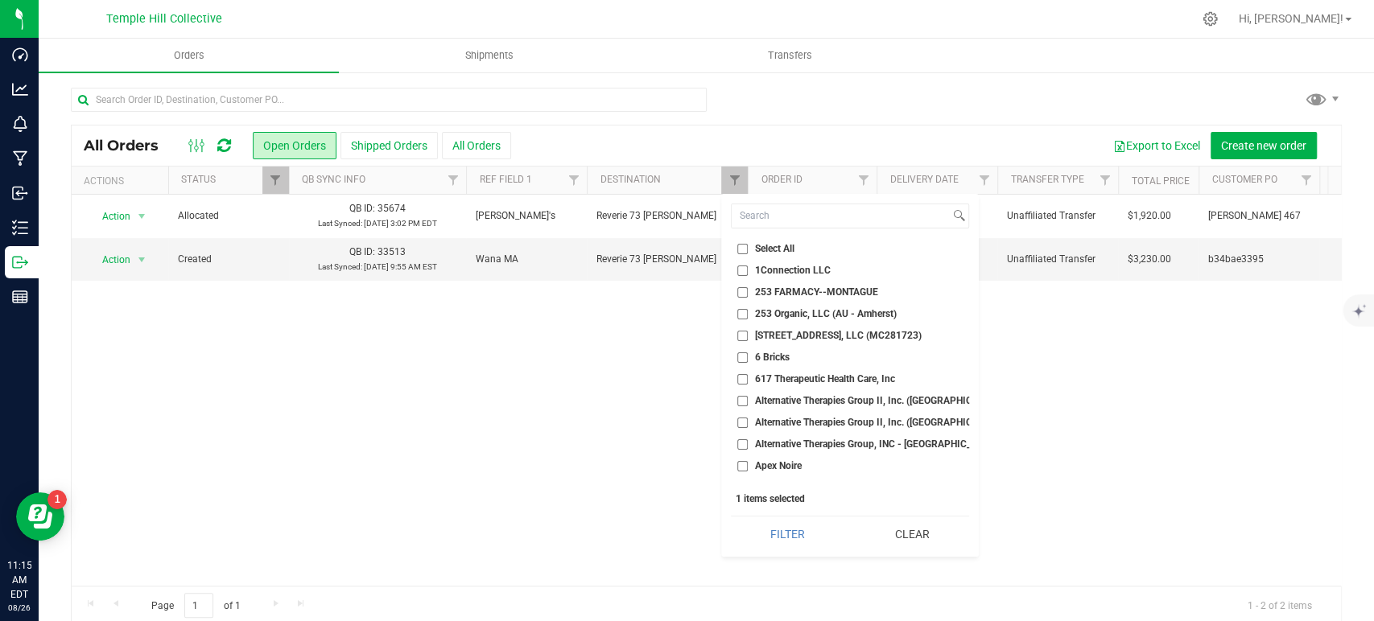
click at [852, 288] on span "253 FARMACY--MONTAGUE" at bounding box center [816, 292] width 123 height 10
click at [748, 288] on input "253 FARMACY--MONTAGUE" at bounding box center [742, 292] width 10 height 10
checkbox input "true"
click at [922, 526] on button "Clear" at bounding box center [913, 534] width 114 height 35
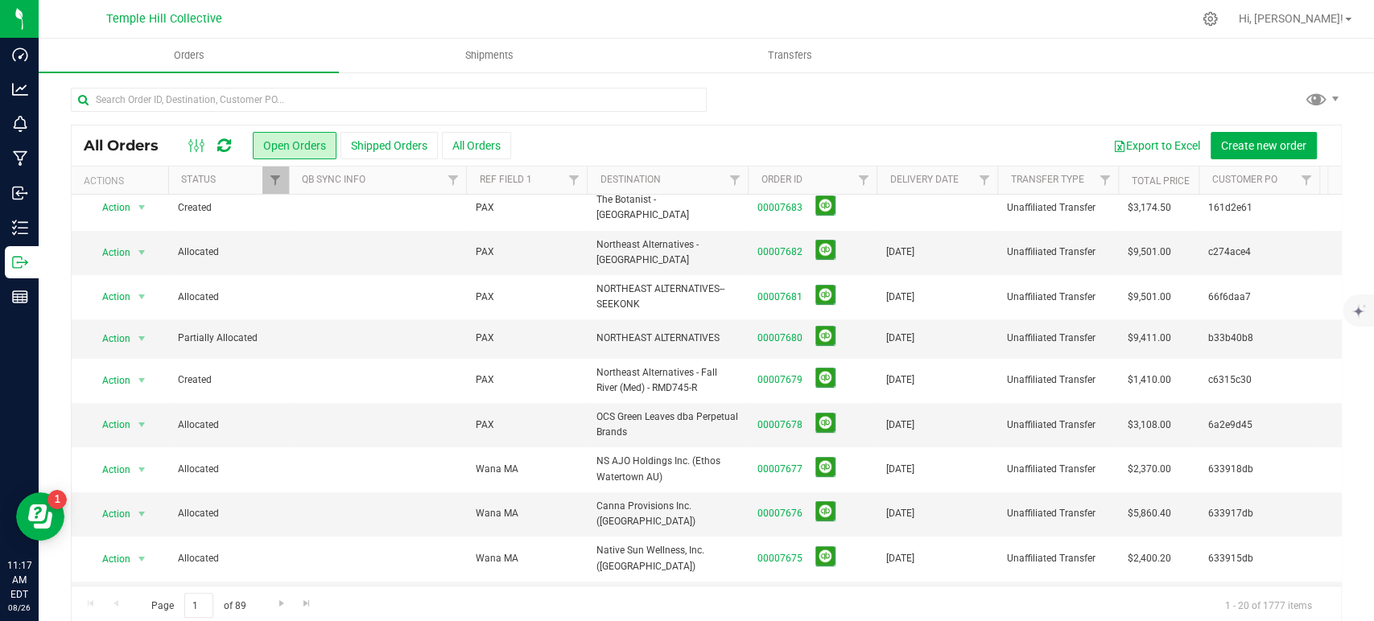
scroll to position [357, 0]
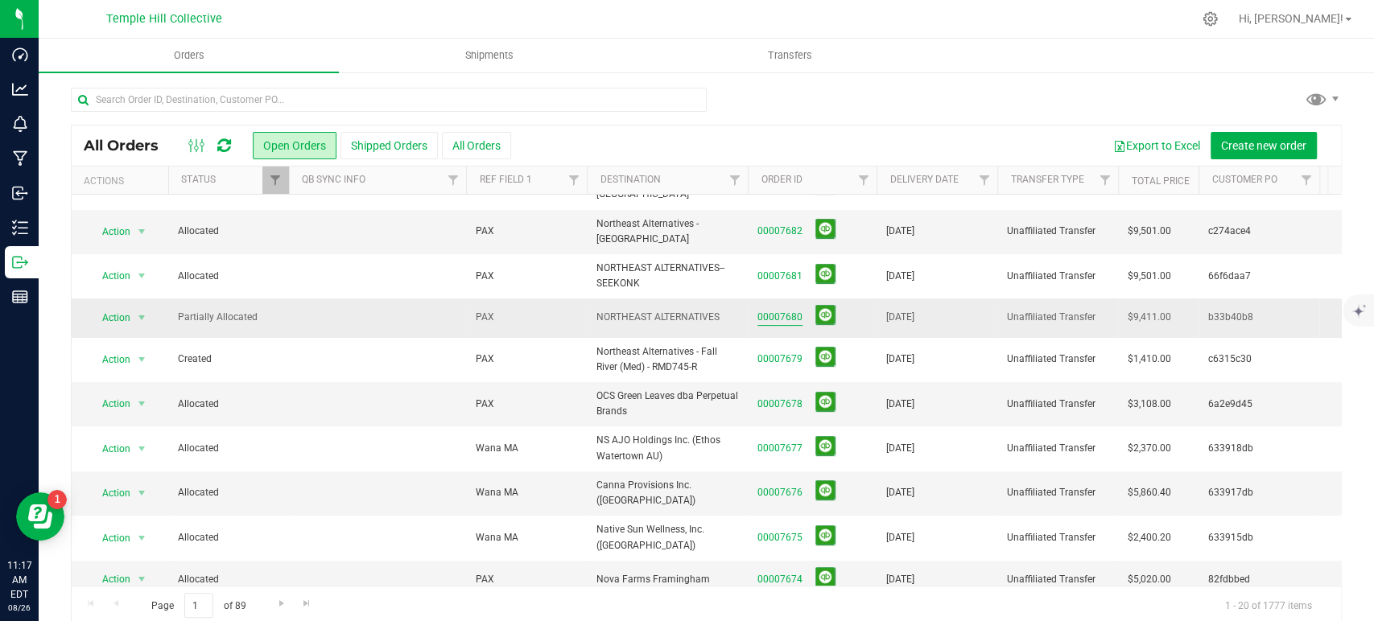
click at [782, 310] on link "00007680" at bounding box center [779, 317] width 45 height 15
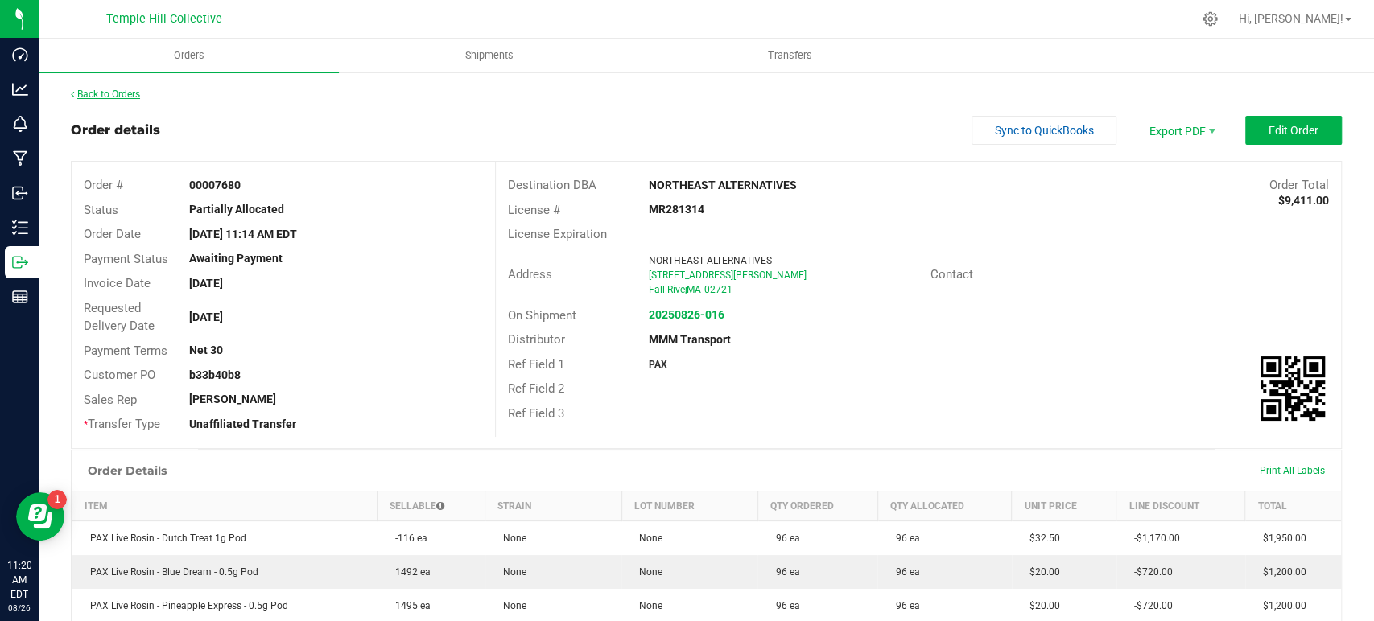
click at [109, 93] on link "Back to Orders" at bounding box center [105, 94] width 69 height 11
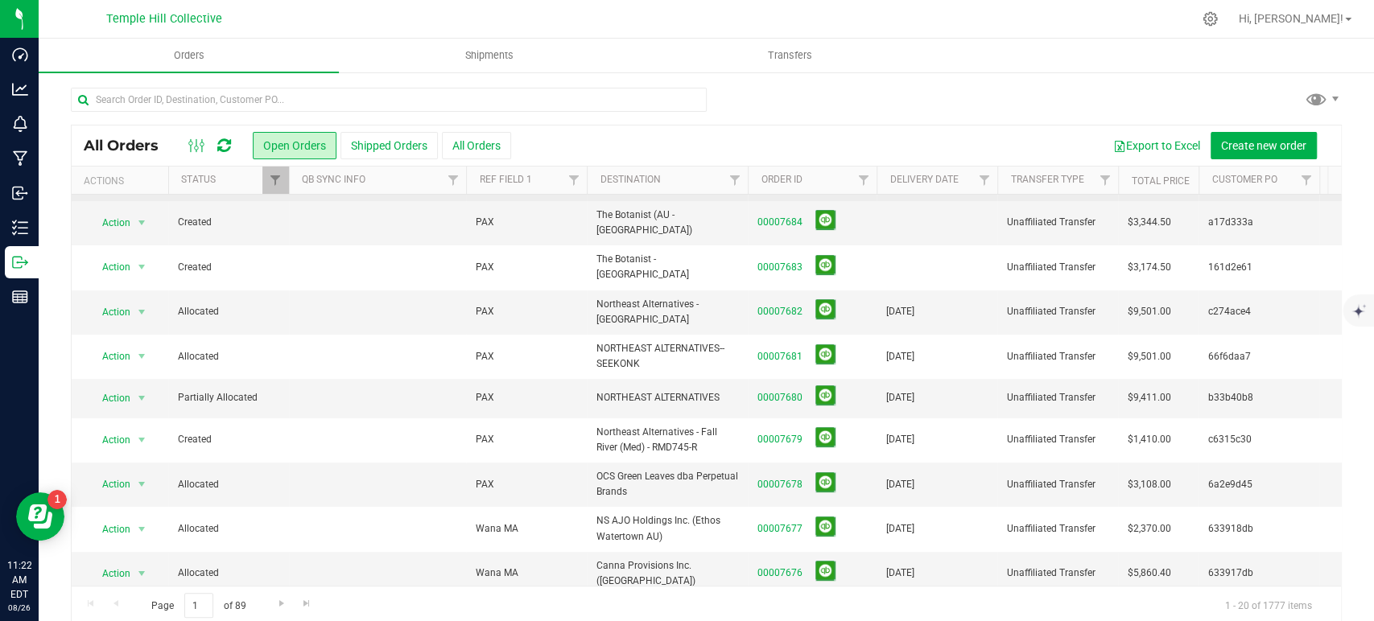
scroll to position [357, 0]
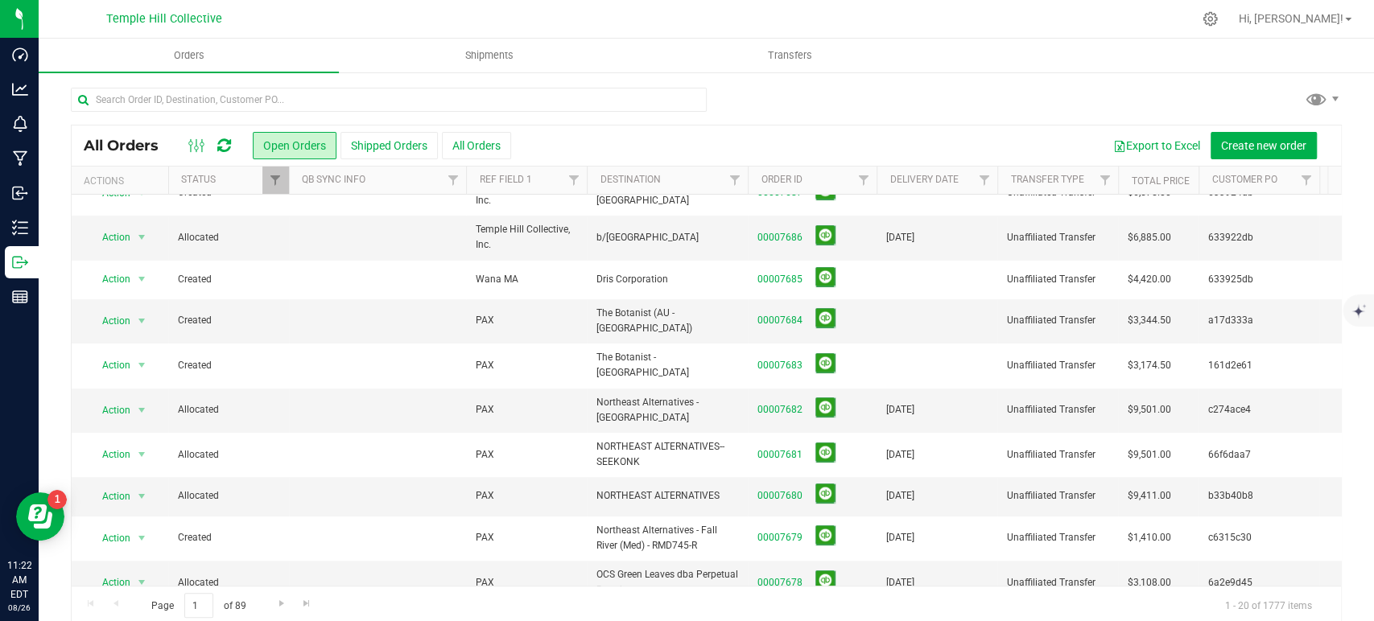
scroll to position [268, 0]
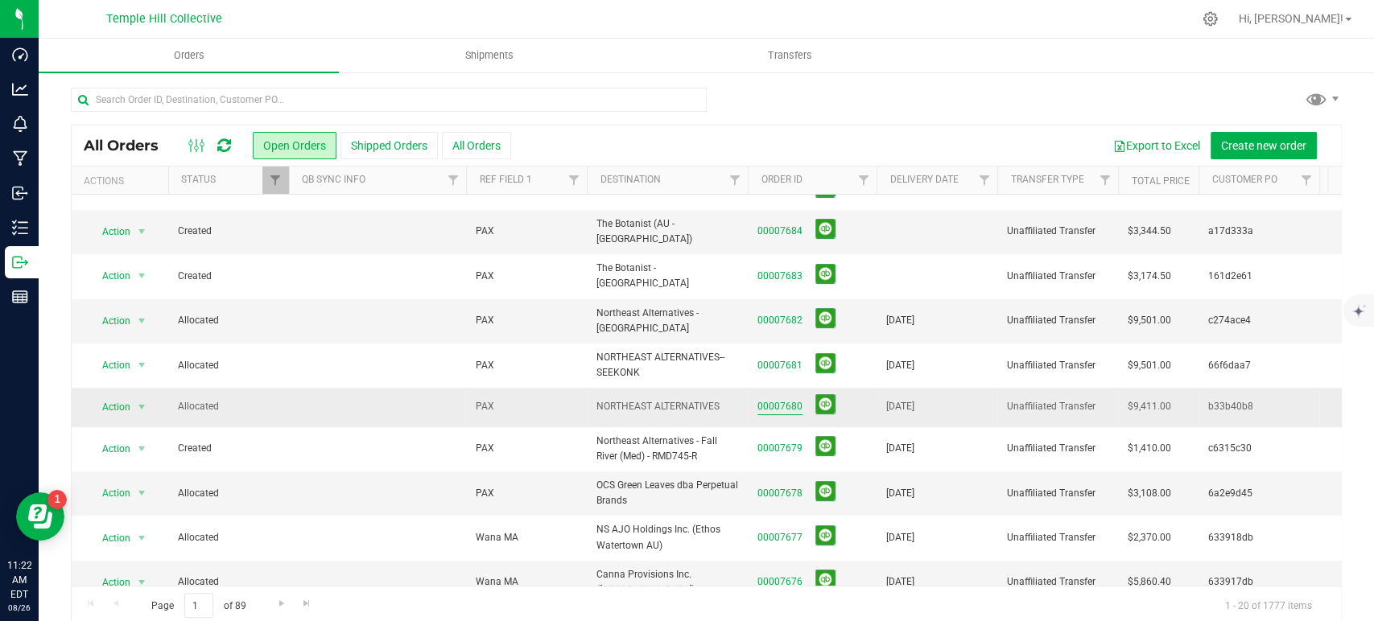
click at [782, 399] on link "00007680" at bounding box center [779, 406] width 45 height 15
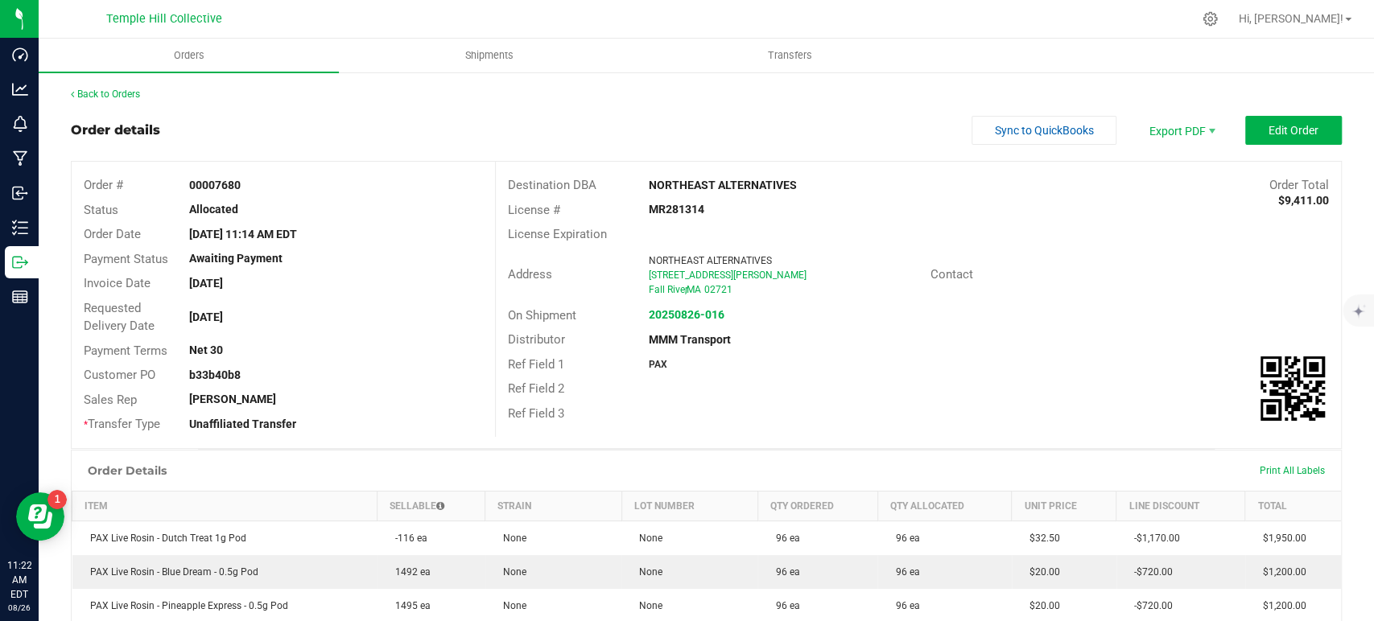
click at [1187, 114] on div "Back to Orders Order details Sync to QuickBooks Export PDF Edit Order Order # 0…" at bounding box center [706, 572] width 1271 height 970
click at [1181, 127] on span "Export PDF" at bounding box center [1181, 130] width 97 height 29
click at [1172, 206] on span "COAs (Zip)" at bounding box center [1170, 203] width 100 height 23
click at [134, 95] on link "Back to Orders" at bounding box center [105, 94] width 69 height 11
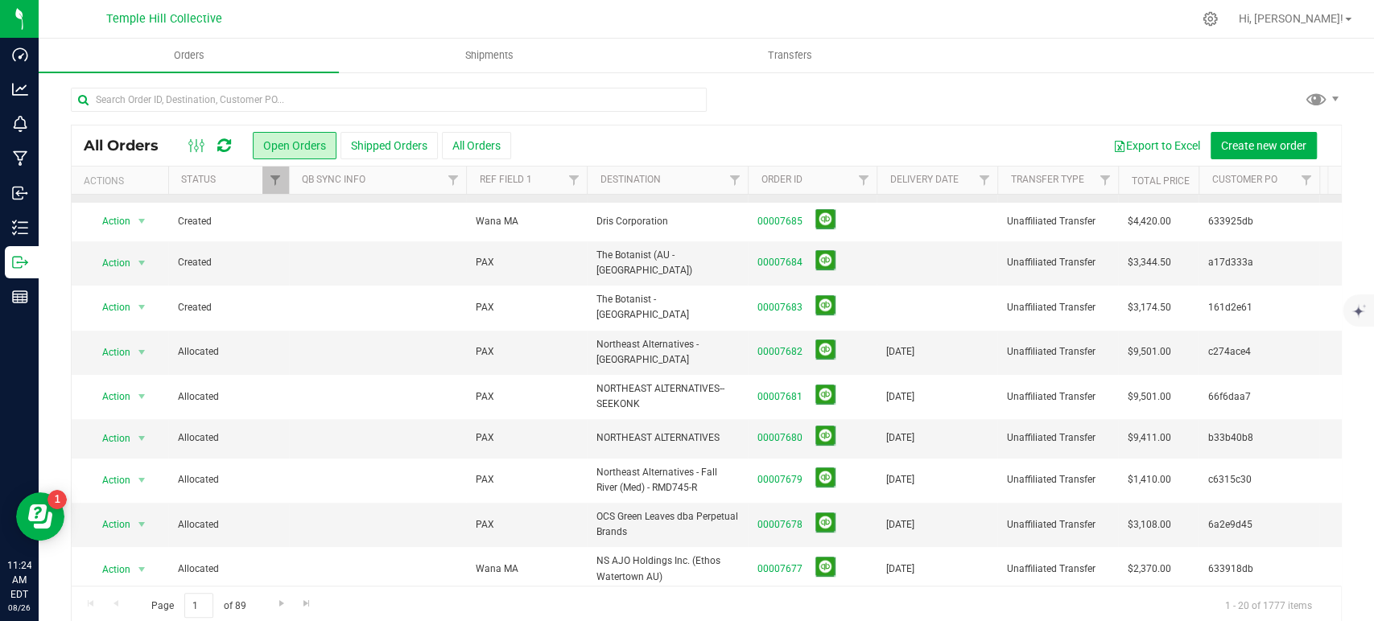
scroll to position [268, 0]
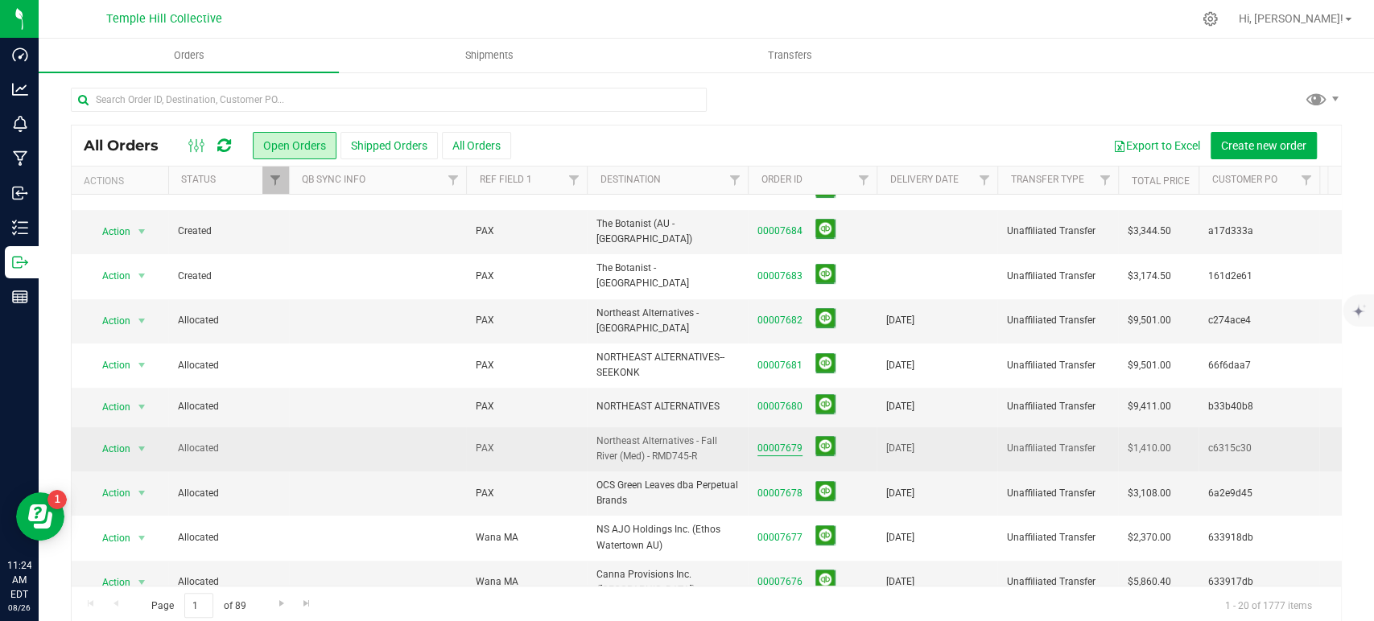
click at [784, 441] on link "00007679" at bounding box center [779, 448] width 45 height 15
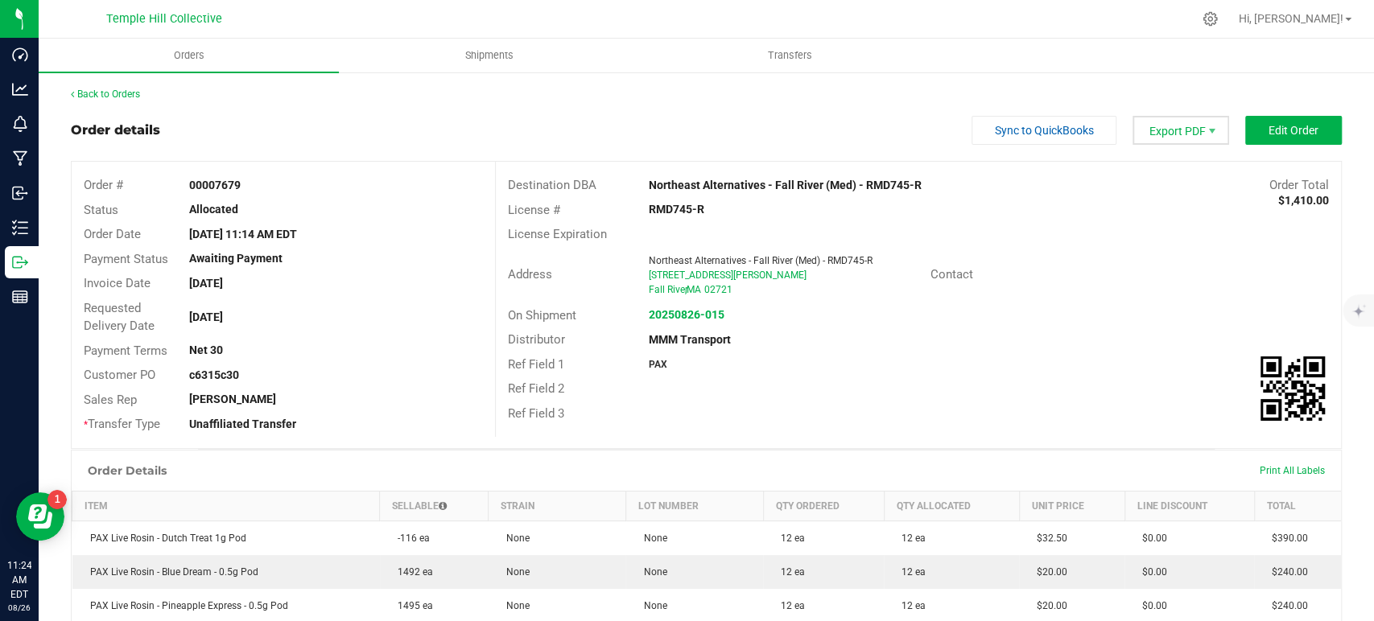
click at [1162, 138] on span "Export PDF" at bounding box center [1181, 130] width 97 height 29
click at [1164, 196] on span "COAs (Zip)" at bounding box center [1170, 203] width 100 height 23
click at [129, 93] on link "Back to Orders" at bounding box center [105, 94] width 69 height 11
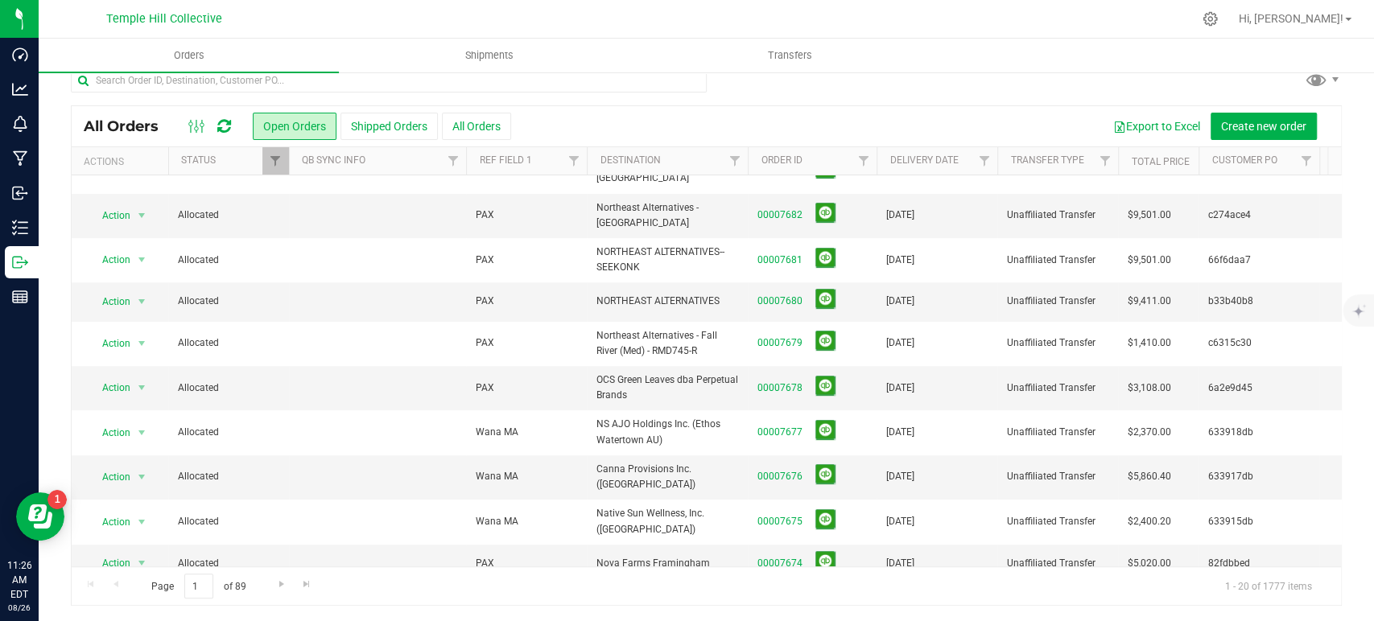
scroll to position [265, 0]
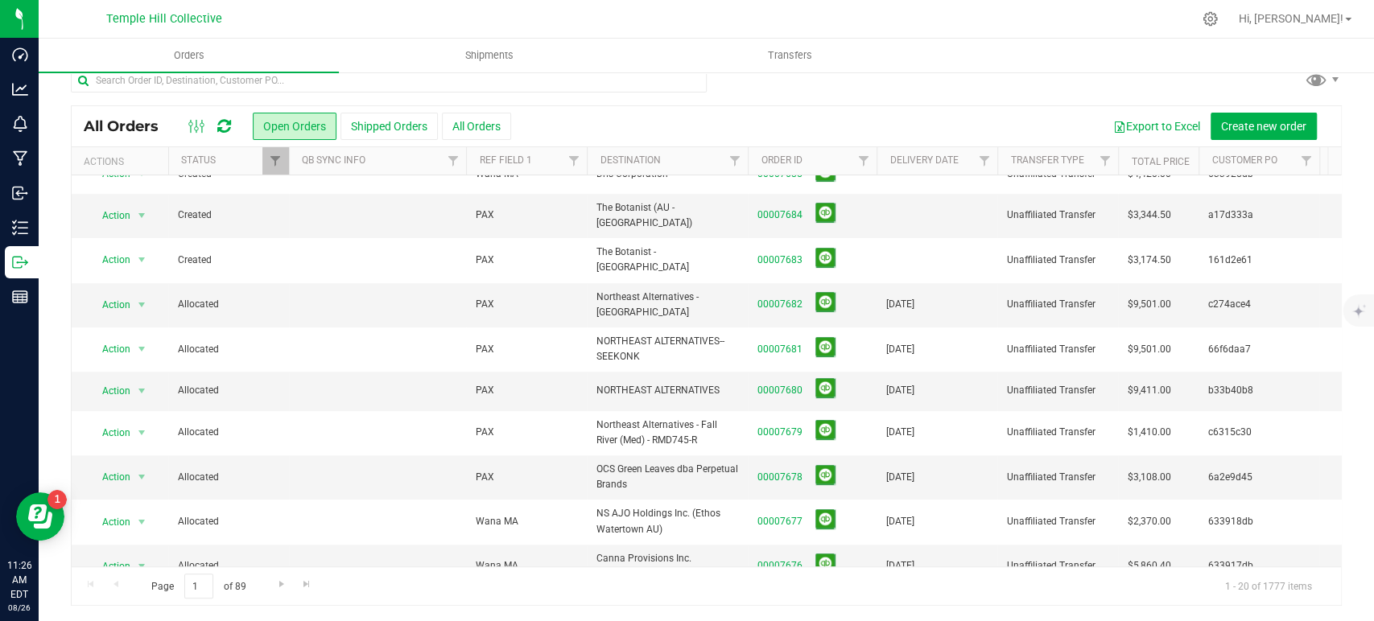
click at [898, 76] on div at bounding box center [706, 86] width 1271 height 37
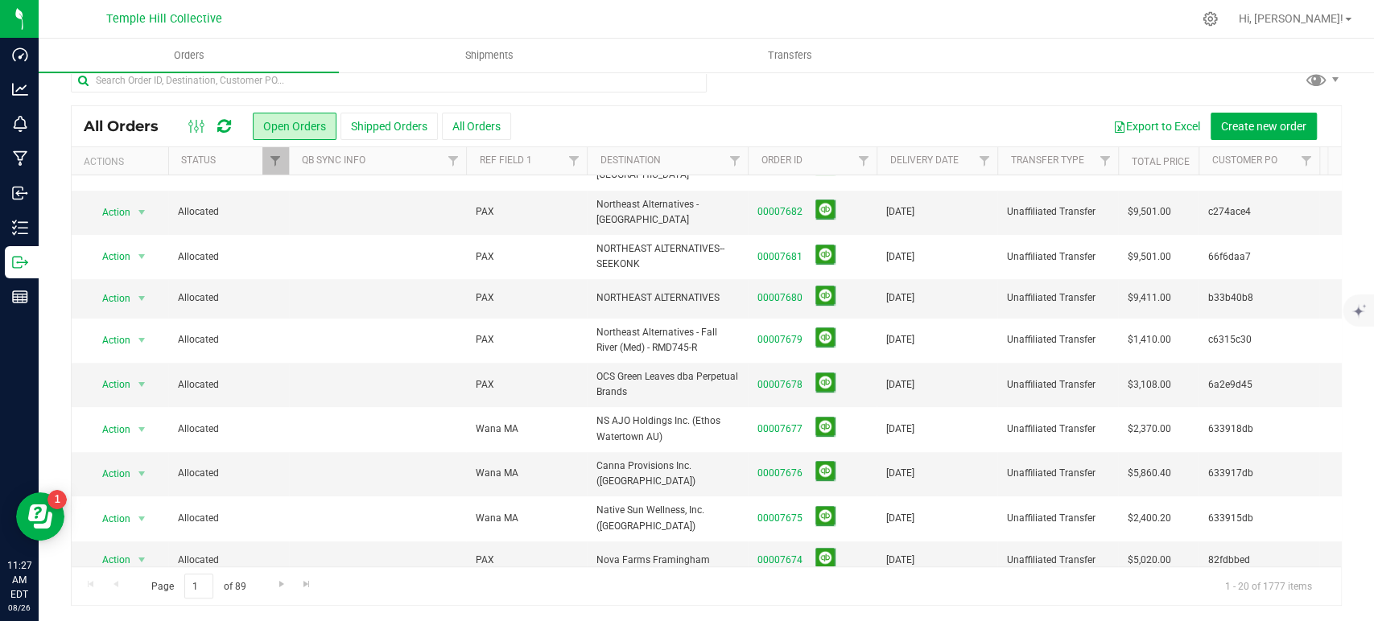
scroll to position [444, 0]
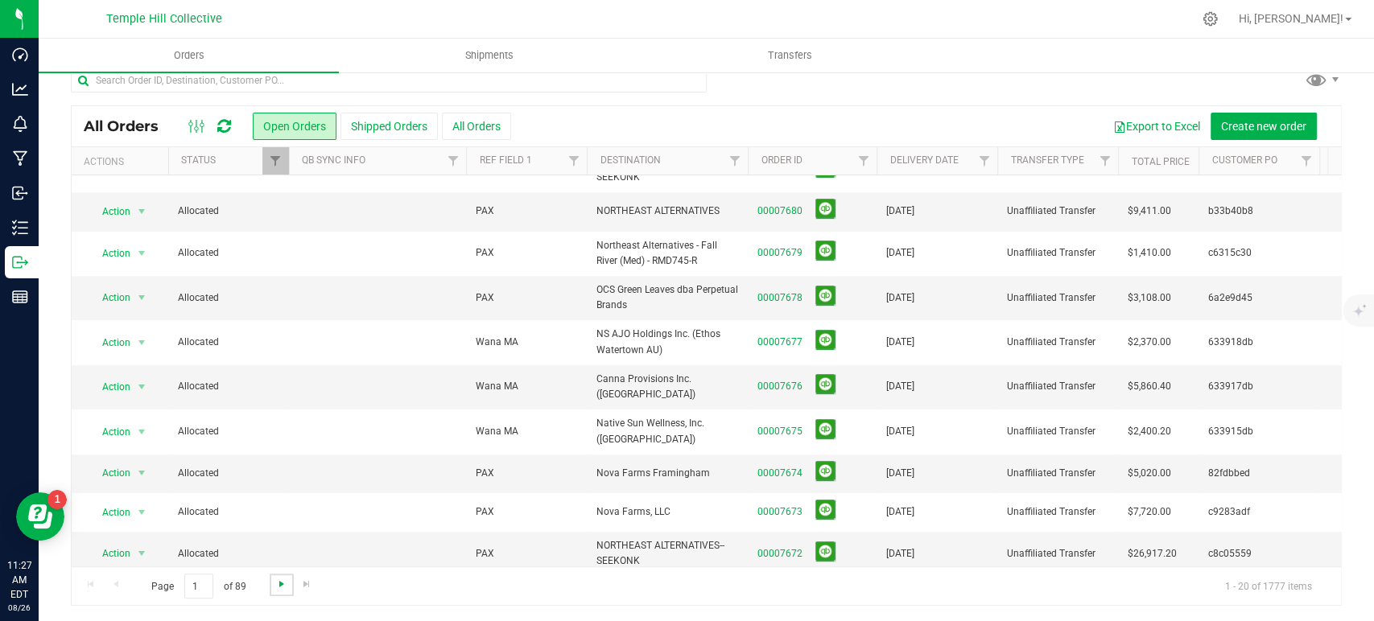
click at [278, 578] on span "Go to the next page" at bounding box center [281, 584] width 13 height 13
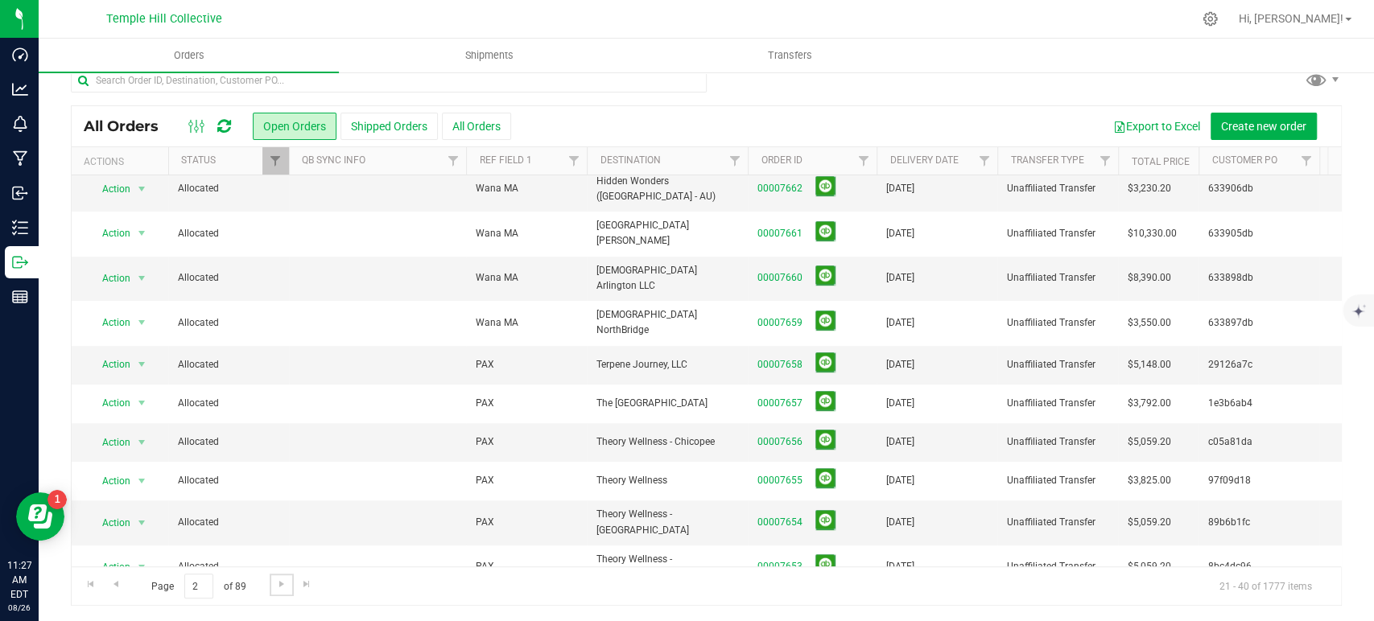
scroll to position [0, 0]
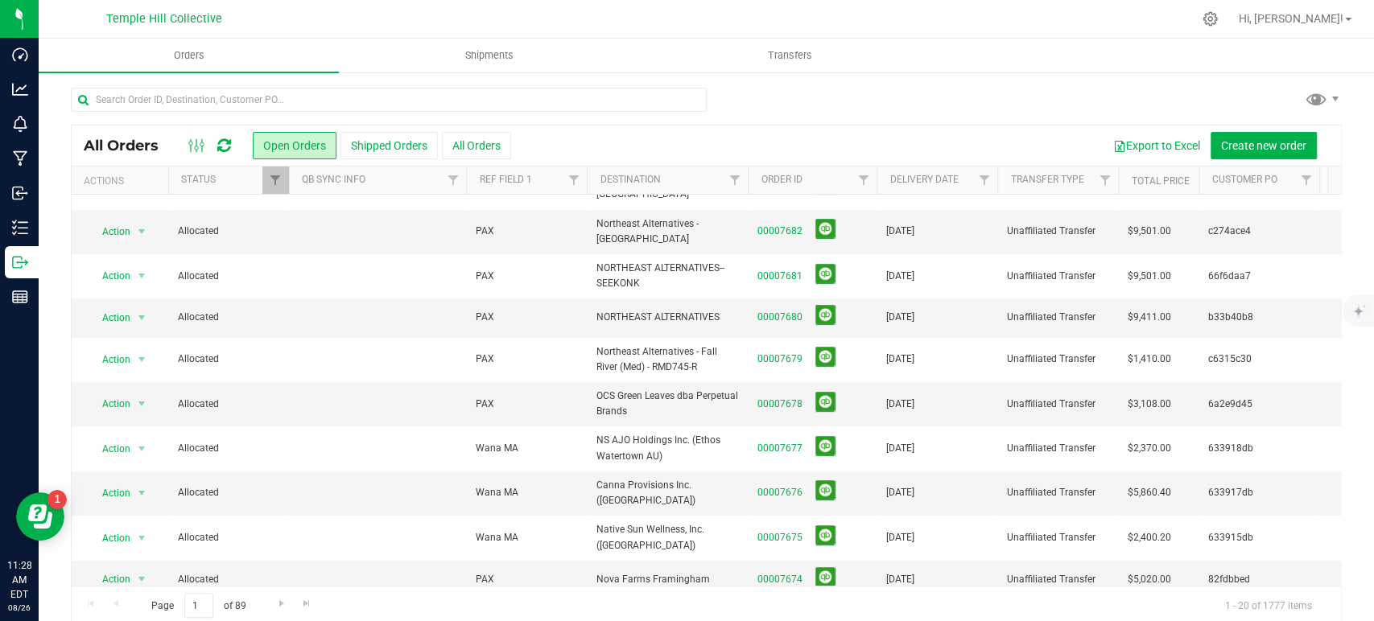
scroll to position [444, 0]
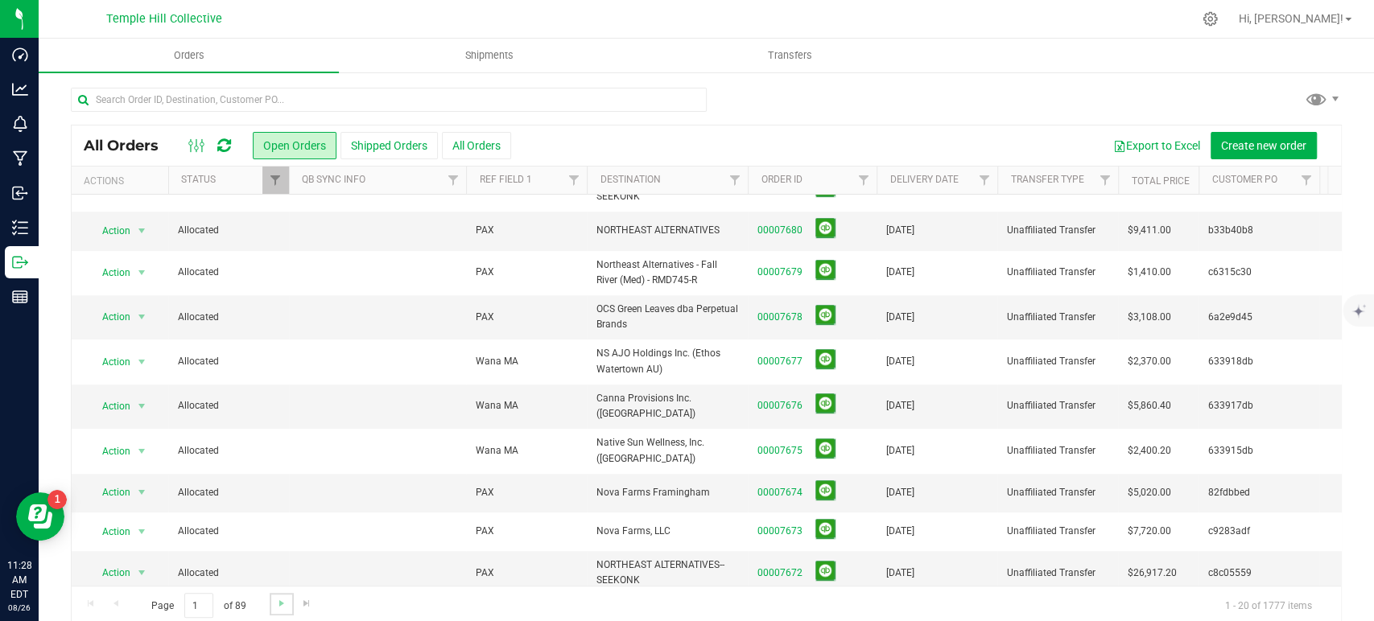
click at [271, 605] on link "Go to the next page" at bounding box center [281, 604] width 23 height 22
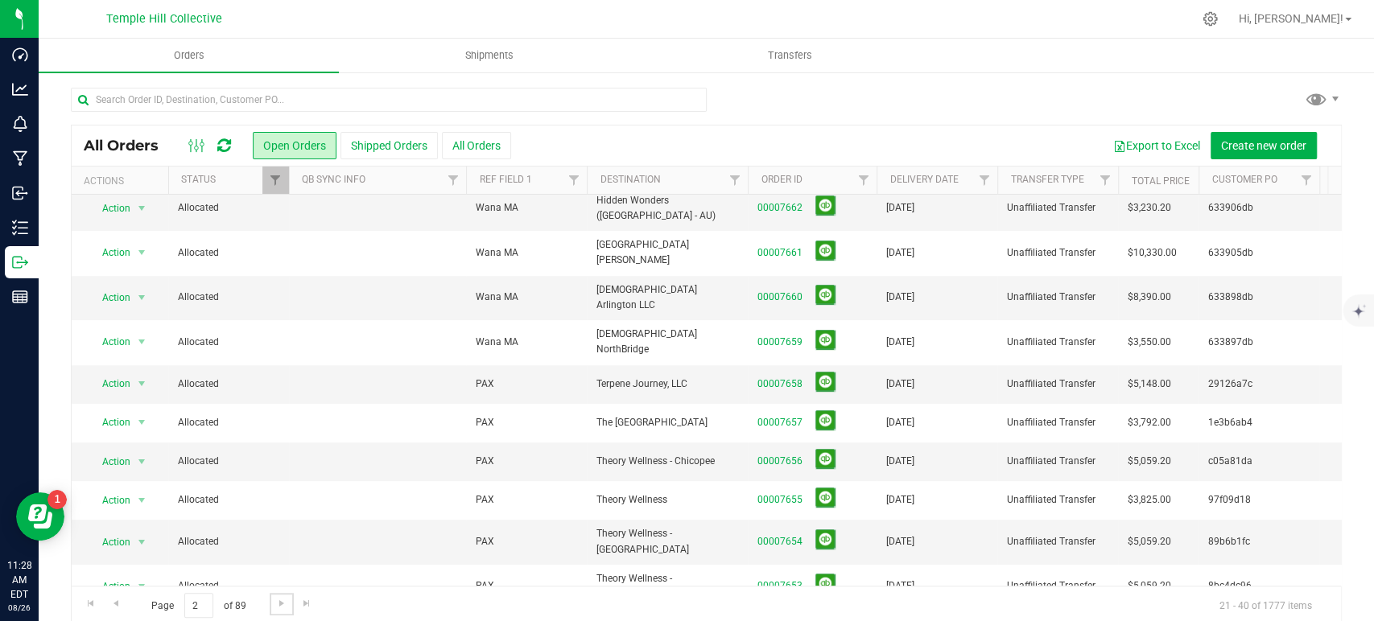
scroll to position [0, 0]
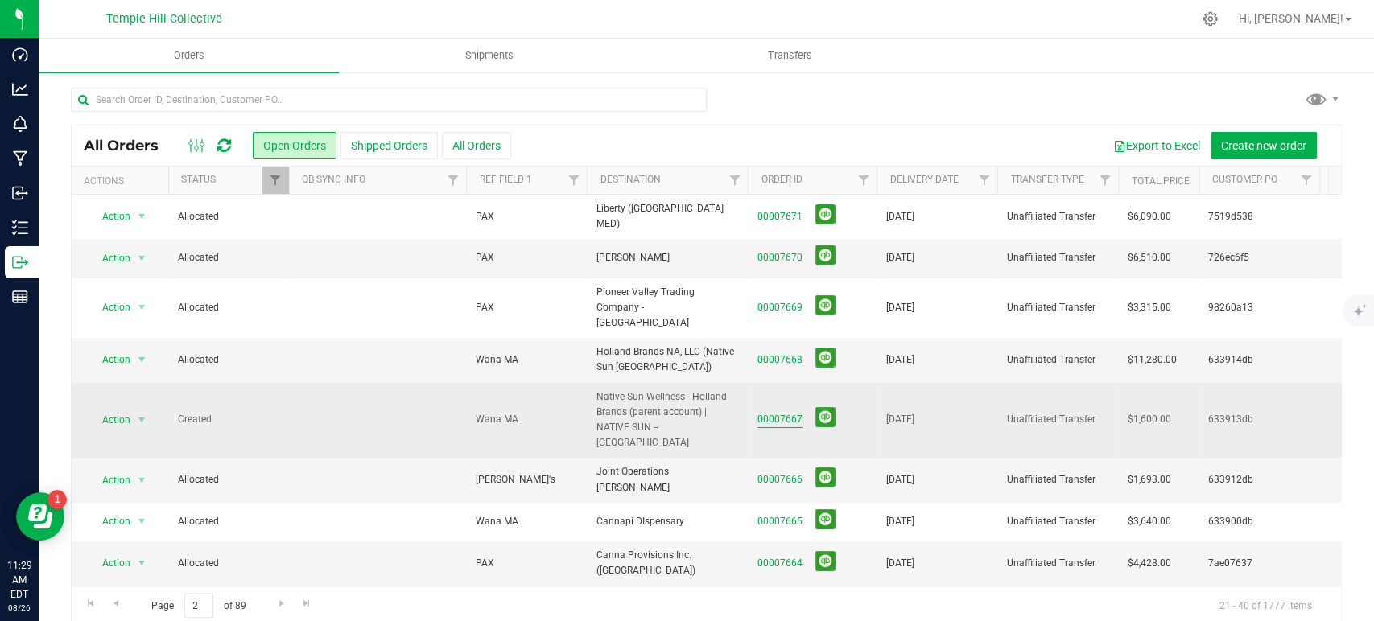
click at [789, 412] on link "00007667" at bounding box center [779, 419] width 45 height 15
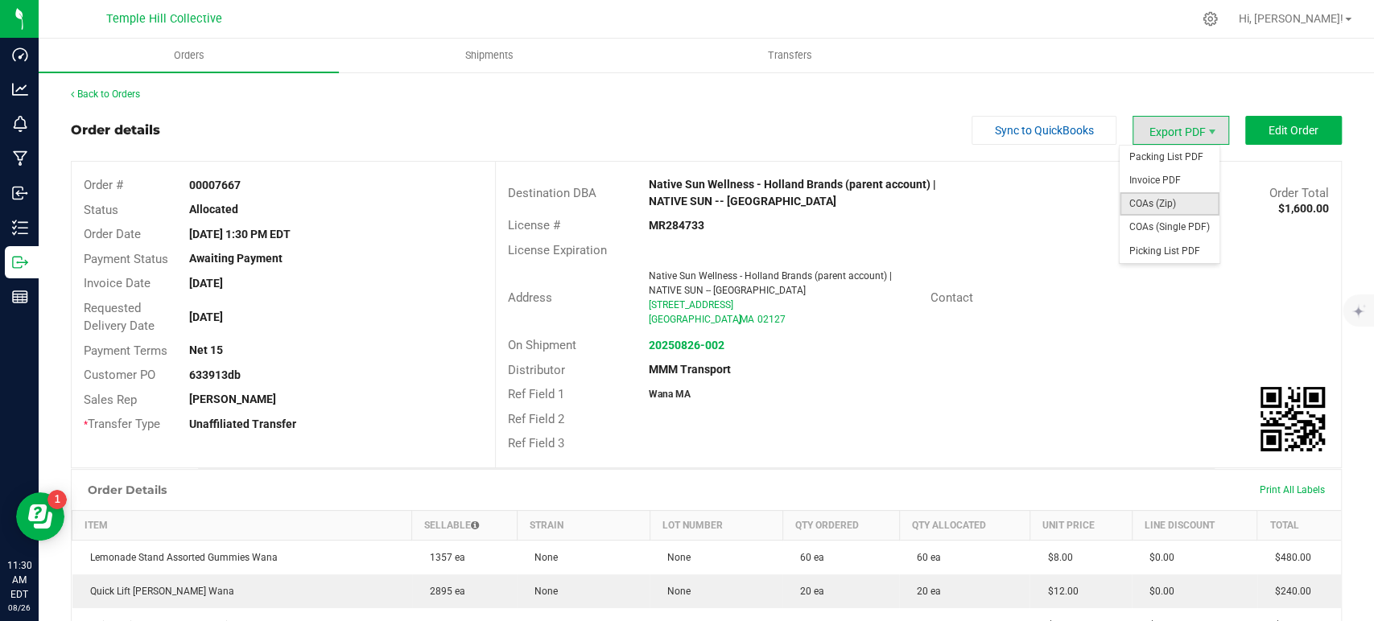
click at [1175, 200] on span "COAs (Zip)" at bounding box center [1170, 203] width 100 height 23
click at [101, 92] on link "Back to Orders" at bounding box center [105, 94] width 69 height 11
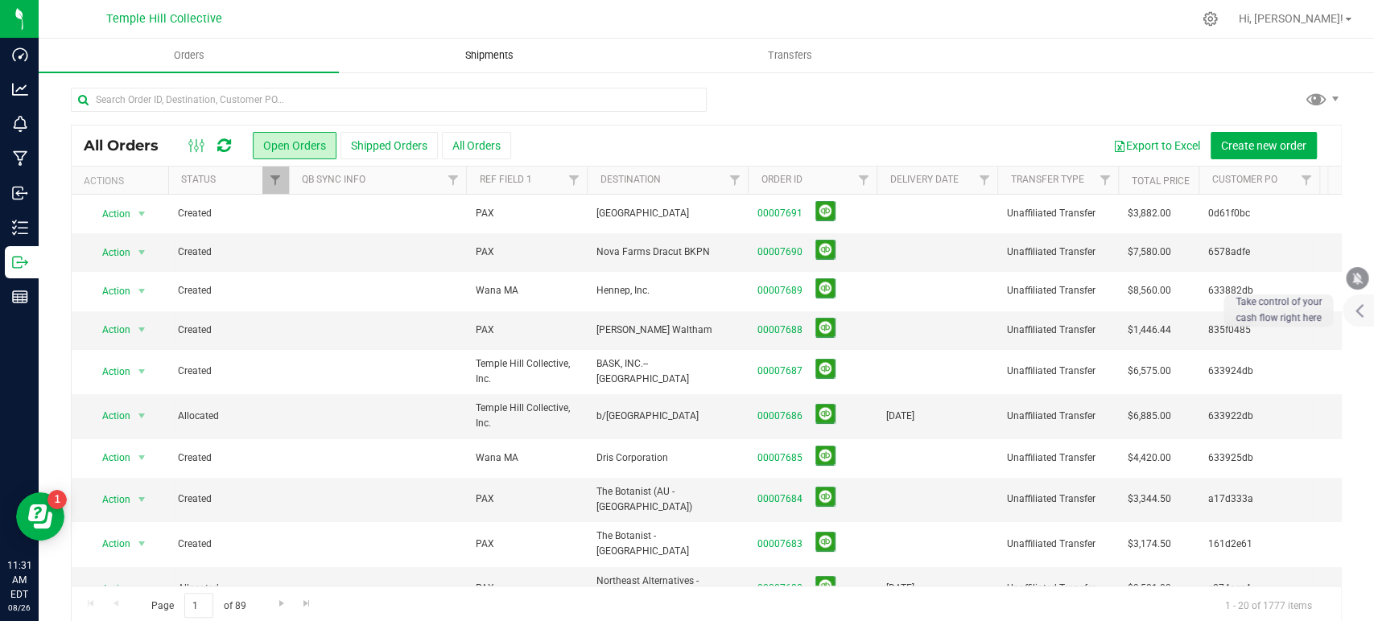
click at [509, 54] on span "Shipments" at bounding box center [490, 55] width 92 height 14
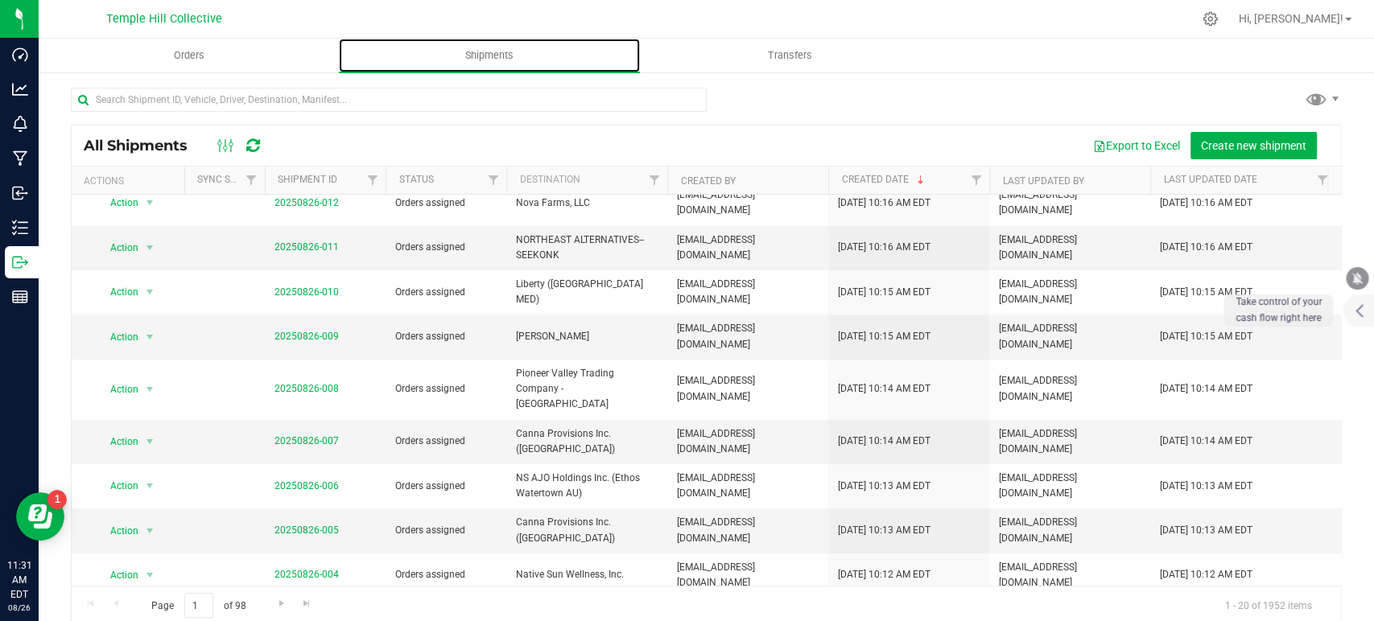
scroll to position [435, 0]
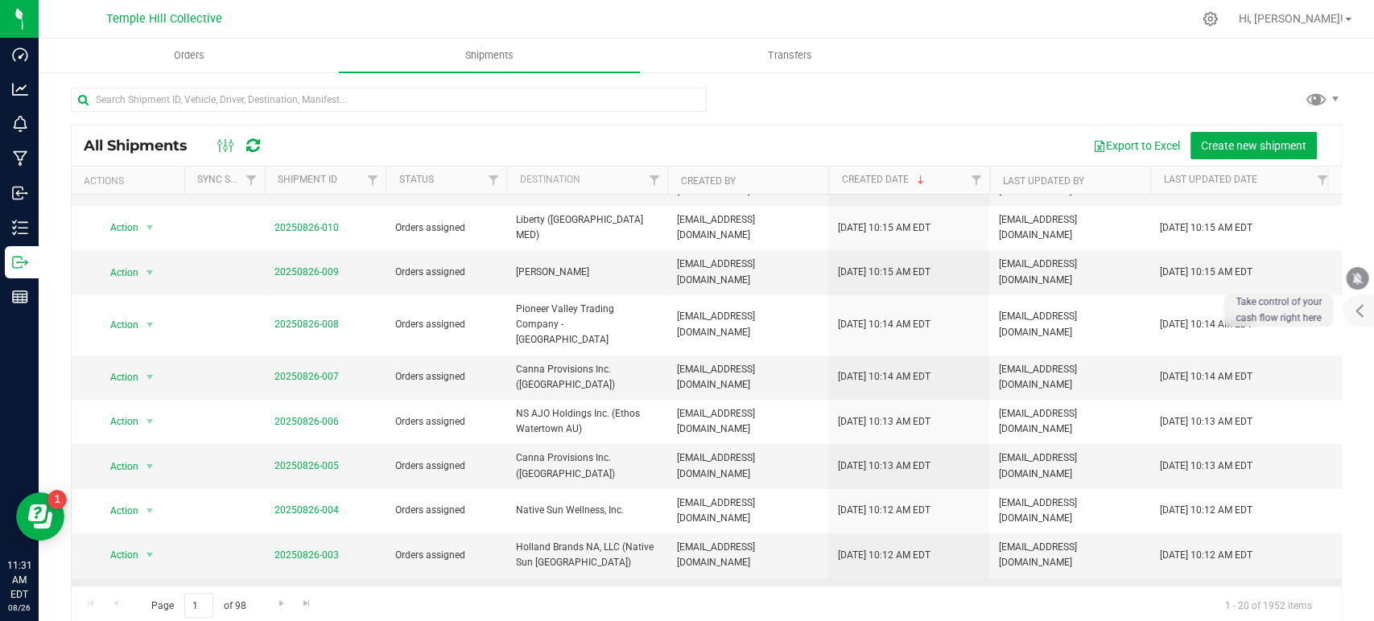
click at [316, 609] on link "20250826-002" at bounding box center [306, 614] width 64 height 11
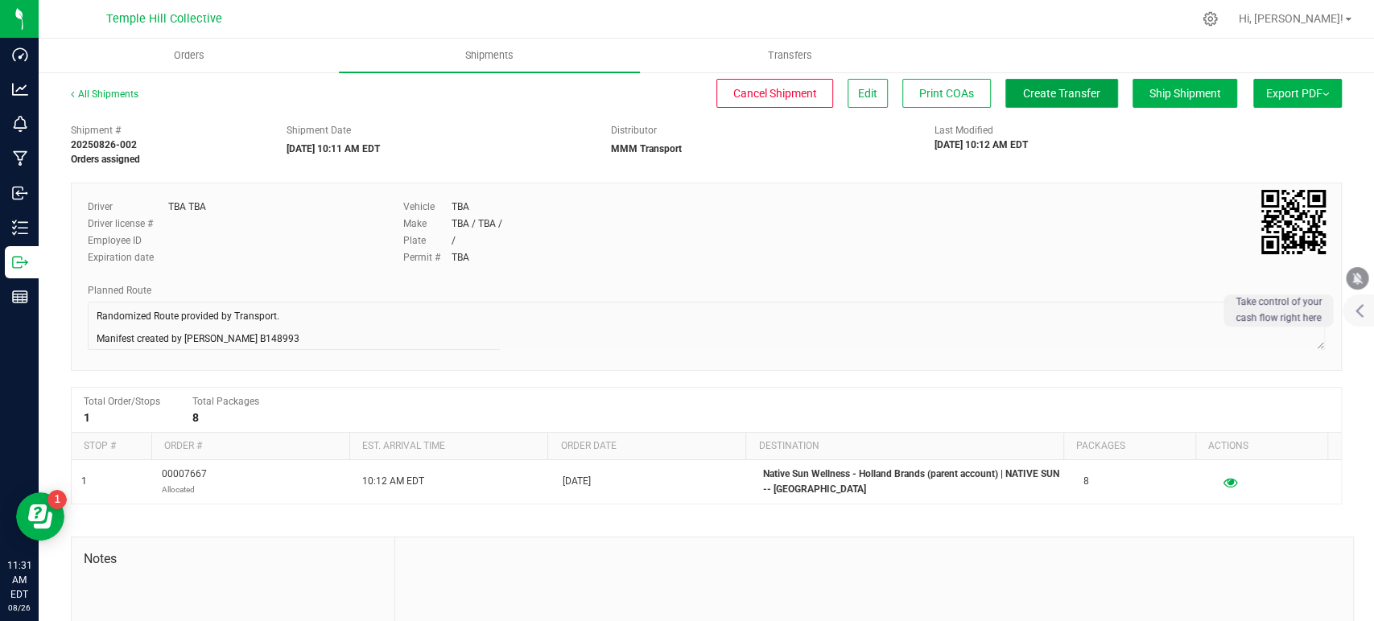
click at [1023, 97] on span "Create Transfer" at bounding box center [1061, 93] width 77 height 13
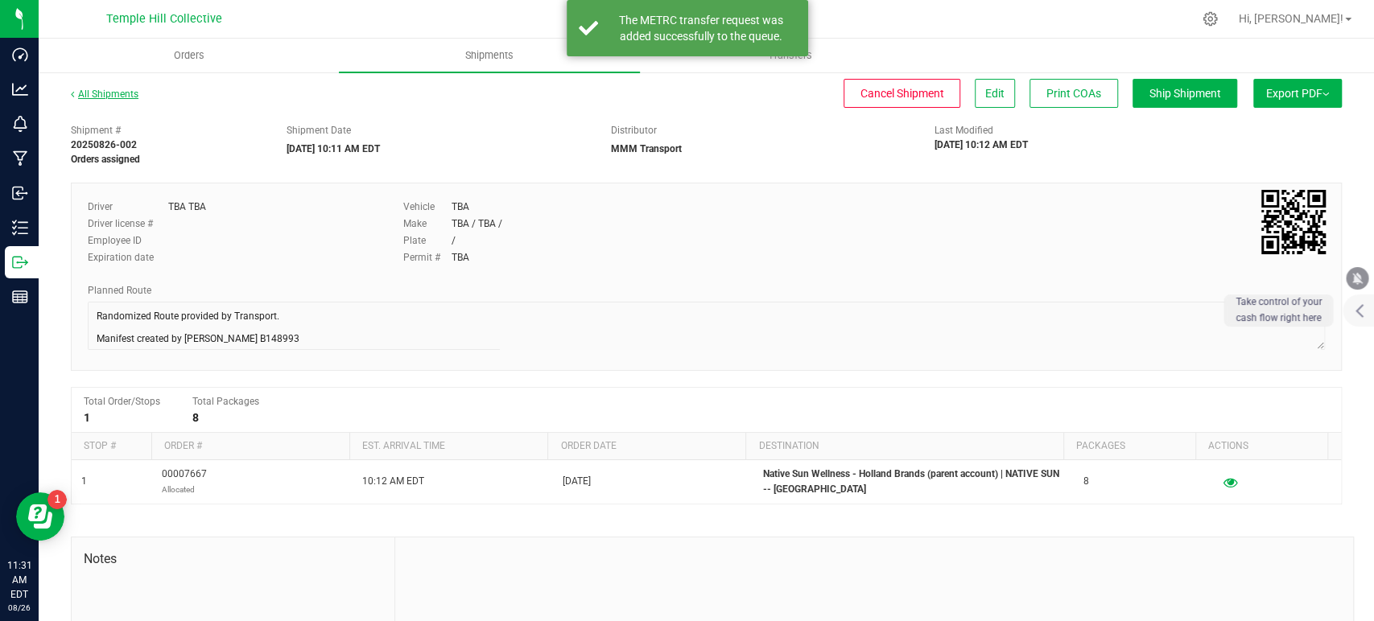
click at [112, 96] on link "All Shipments" at bounding box center [105, 94] width 68 height 11
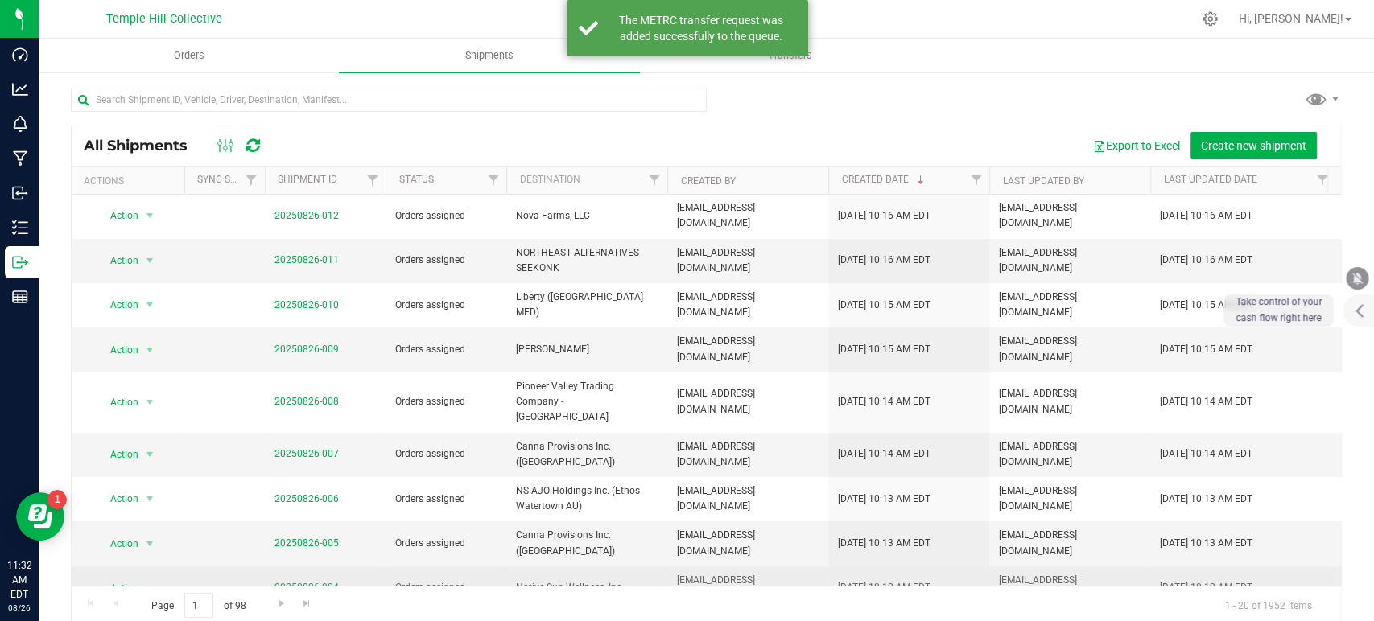
scroll to position [435, 0]
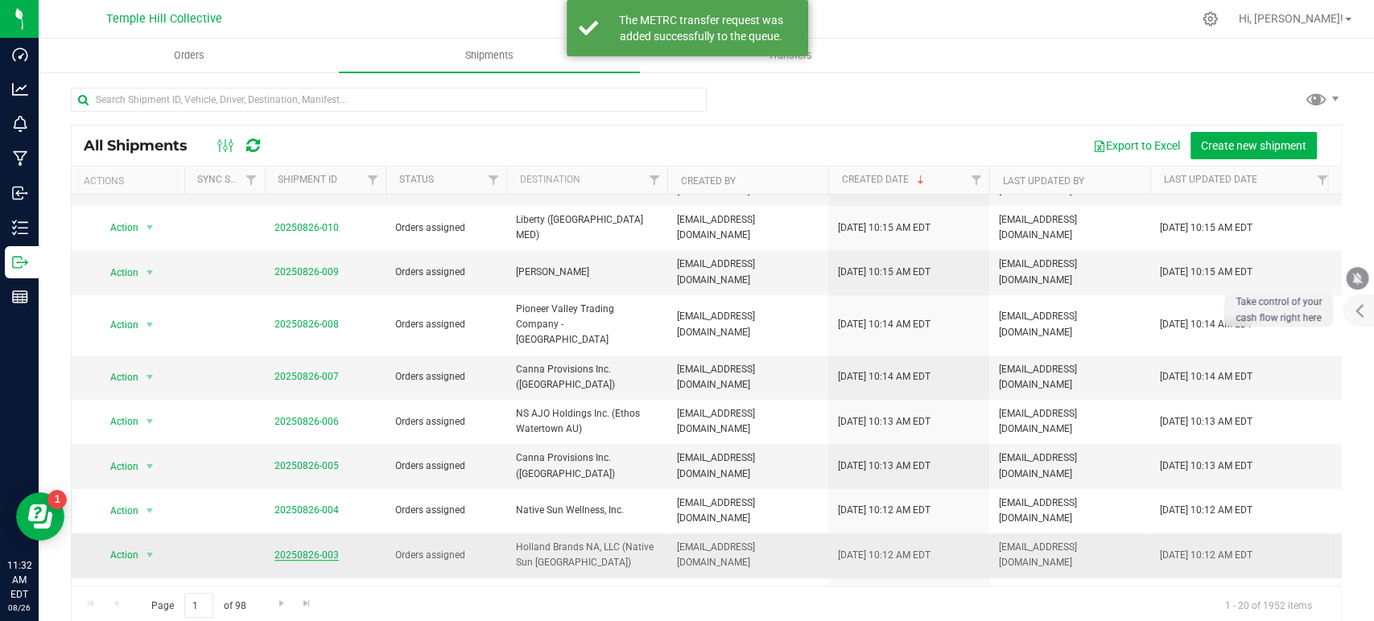
click at [308, 550] on link "20250826-003" at bounding box center [306, 555] width 64 height 11
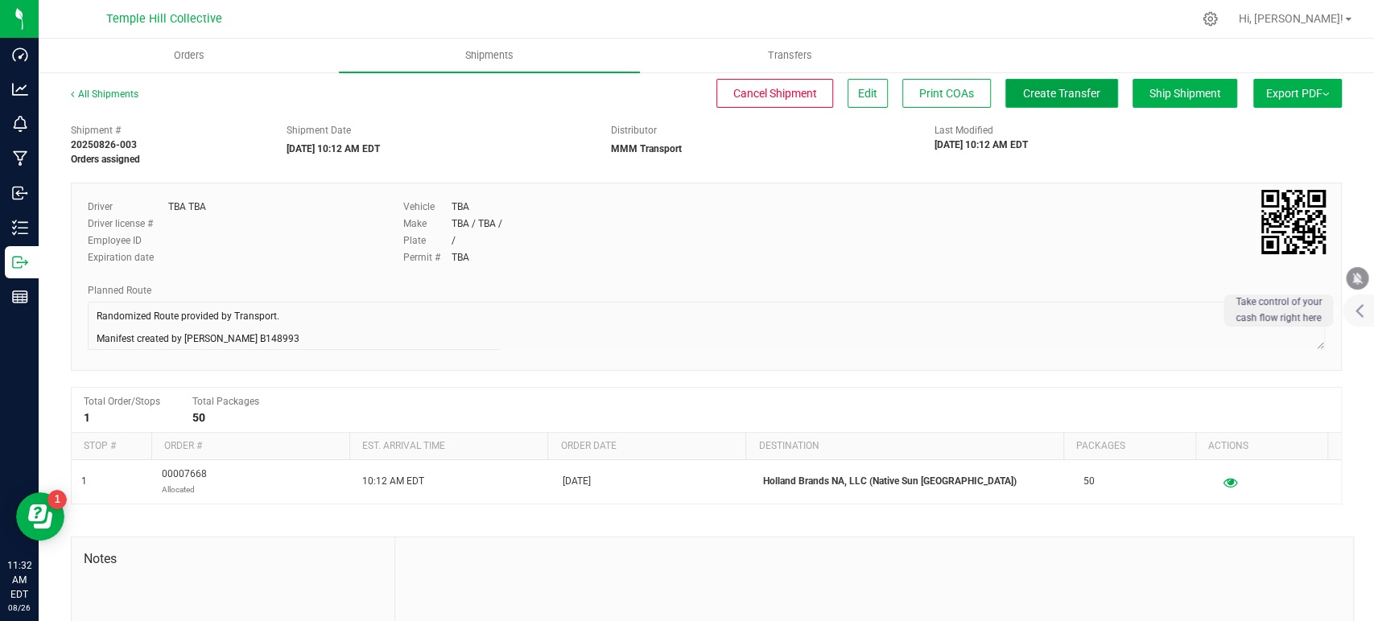
click at [1064, 89] on span "Create Transfer" at bounding box center [1061, 93] width 77 height 13
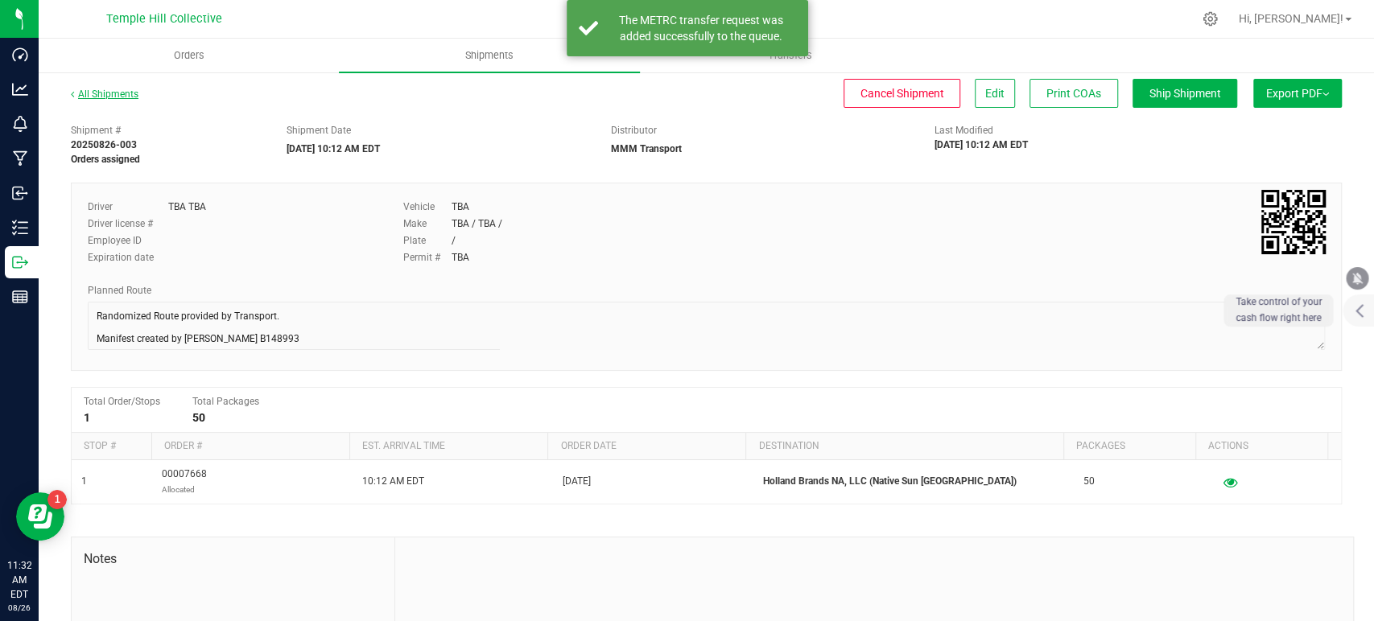
click at [127, 91] on link "All Shipments" at bounding box center [105, 94] width 68 height 11
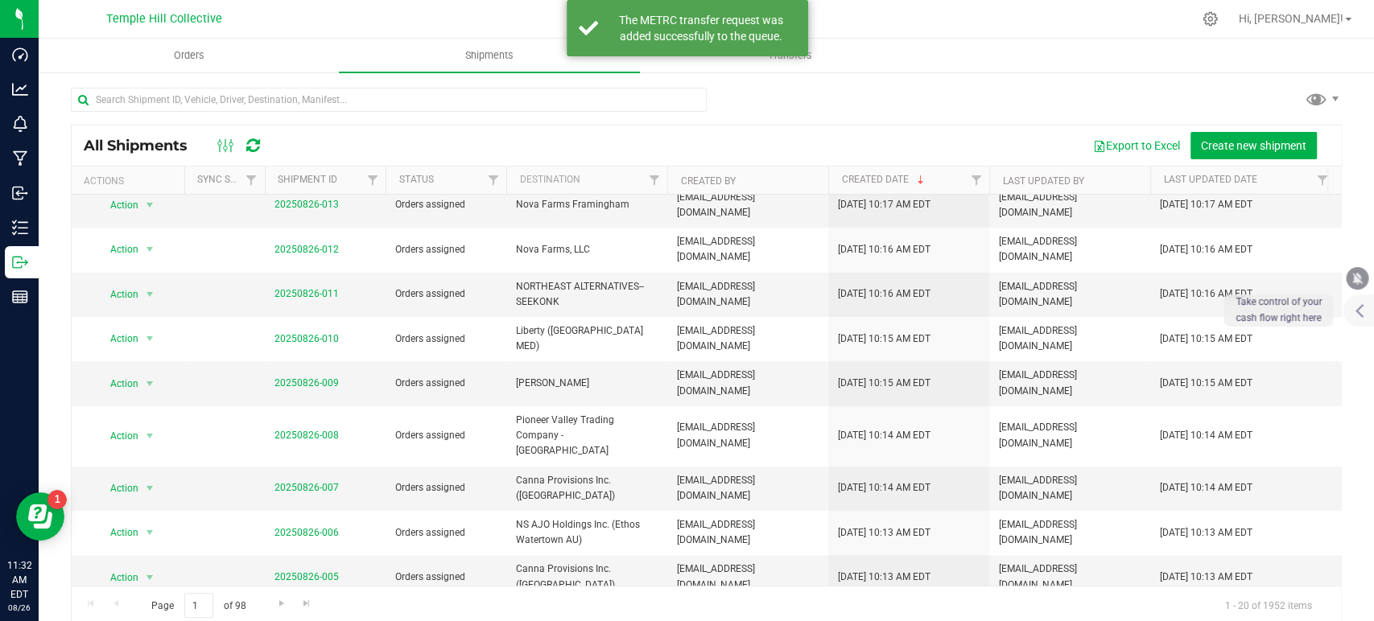
scroll to position [357, 0]
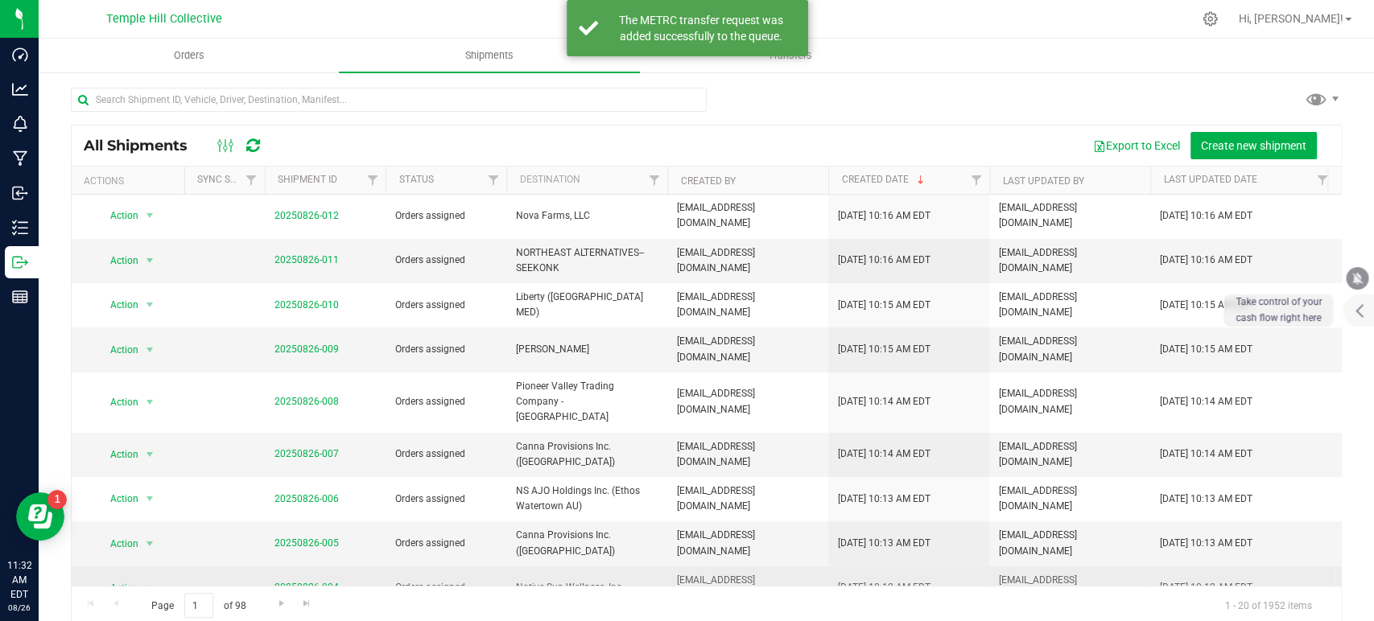
click at [301, 582] on link "20250826-004" at bounding box center [306, 587] width 64 height 11
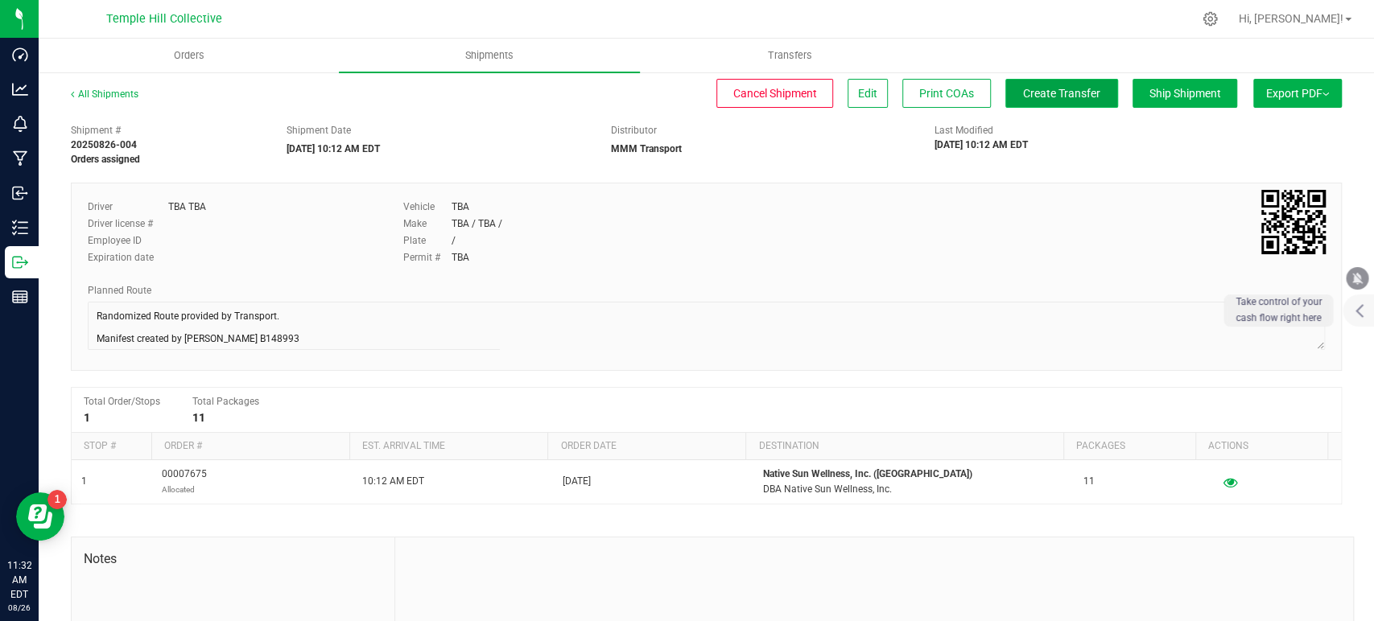
click at [1050, 96] on span "Create Transfer" at bounding box center [1061, 93] width 77 height 13
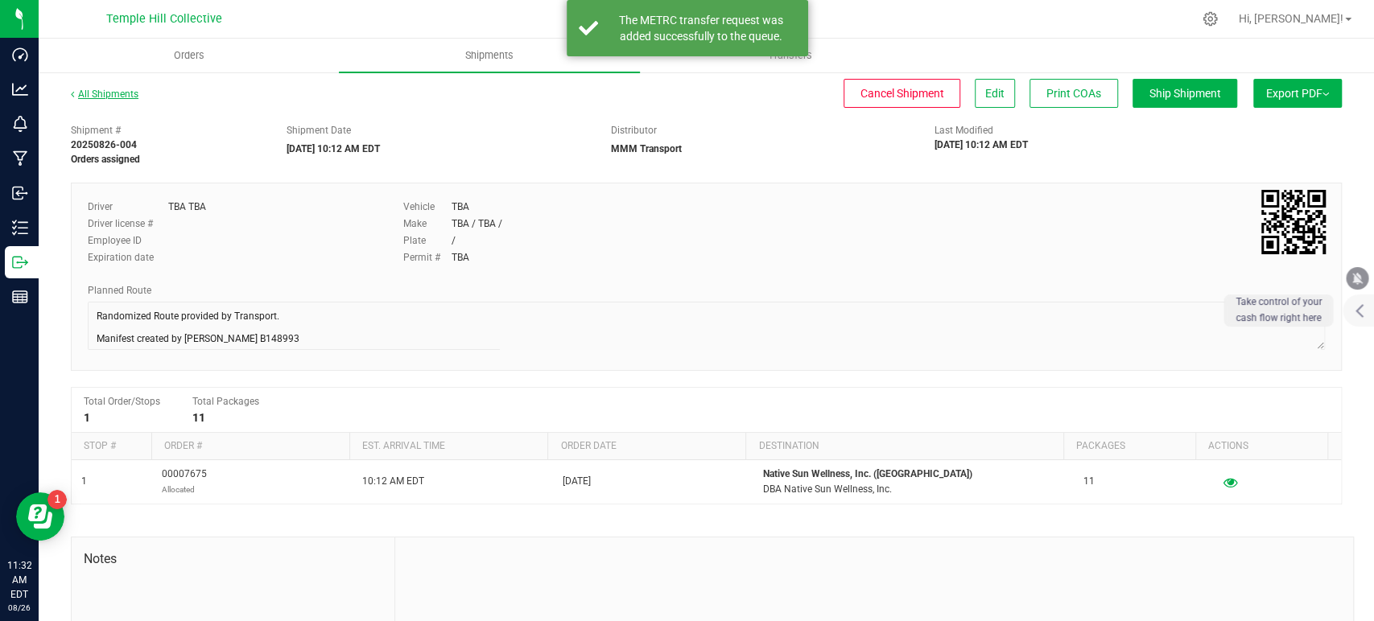
click at [129, 93] on link "All Shipments" at bounding box center [105, 94] width 68 height 11
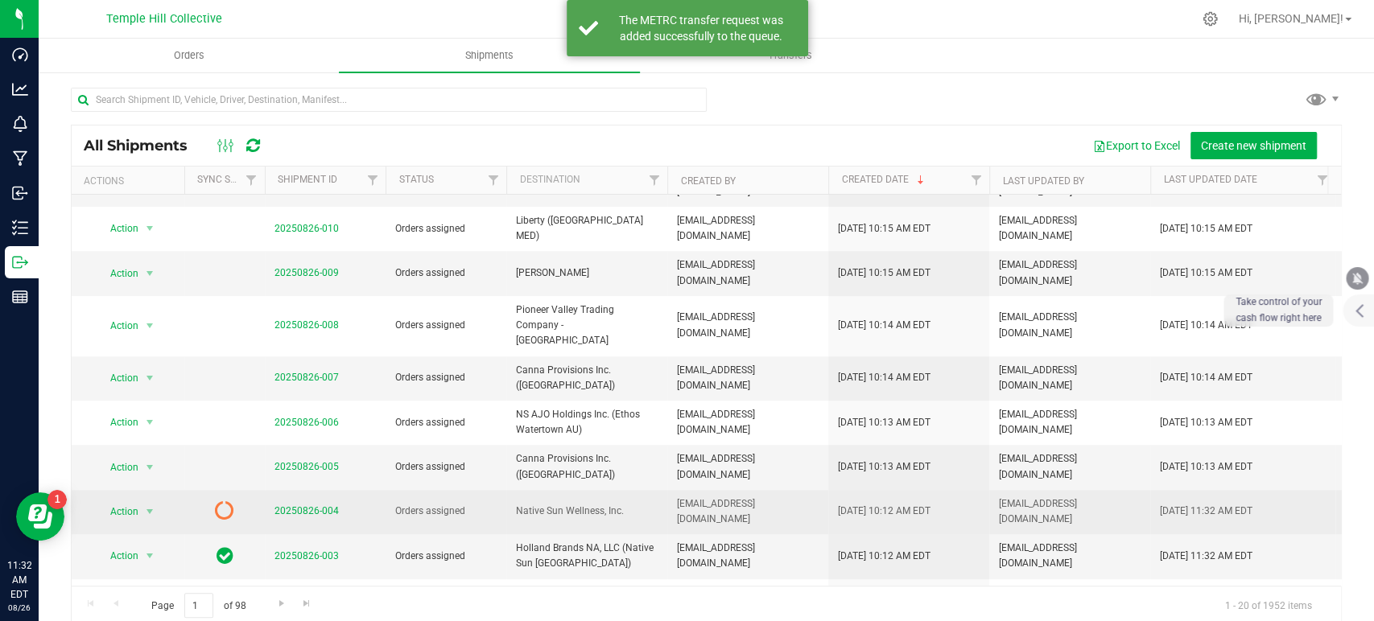
scroll to position [435, 0]
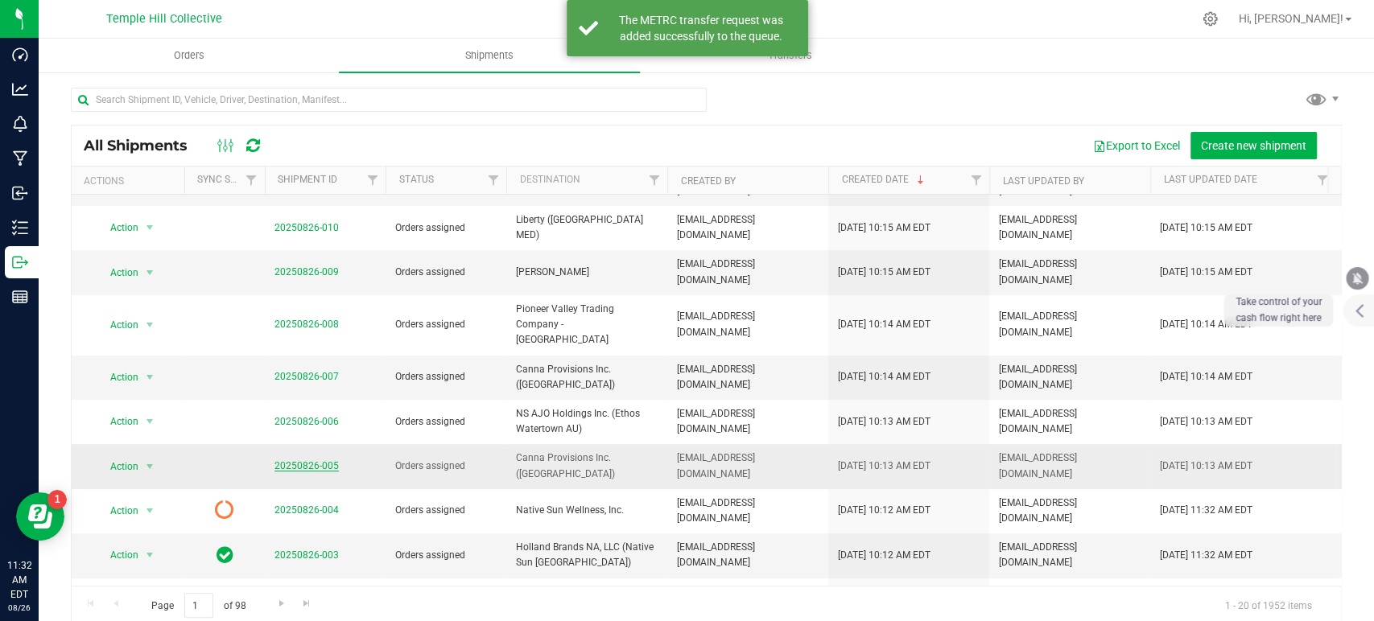
click at [308, 460] on link "20250826-005" at bounding box center [306, 465] width 64 height 11
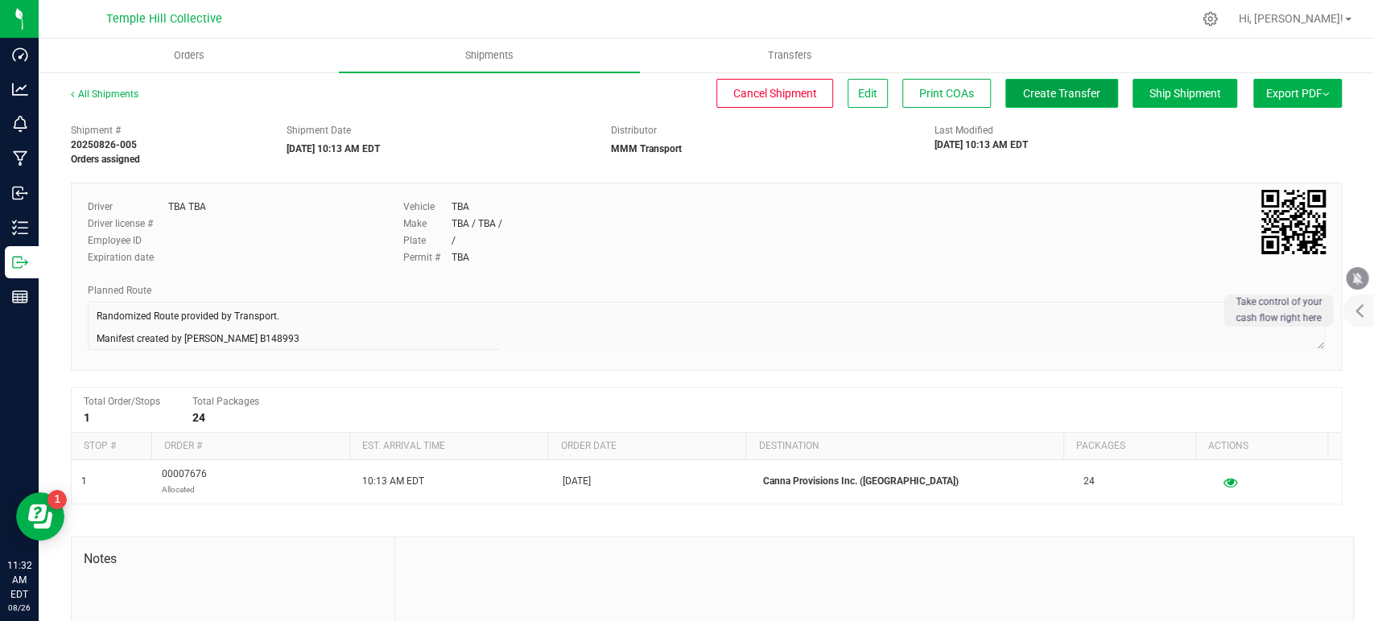
click at [1044, 89] on span "Create Transfer" at bounding box center [1061, 93] width 77 height 13
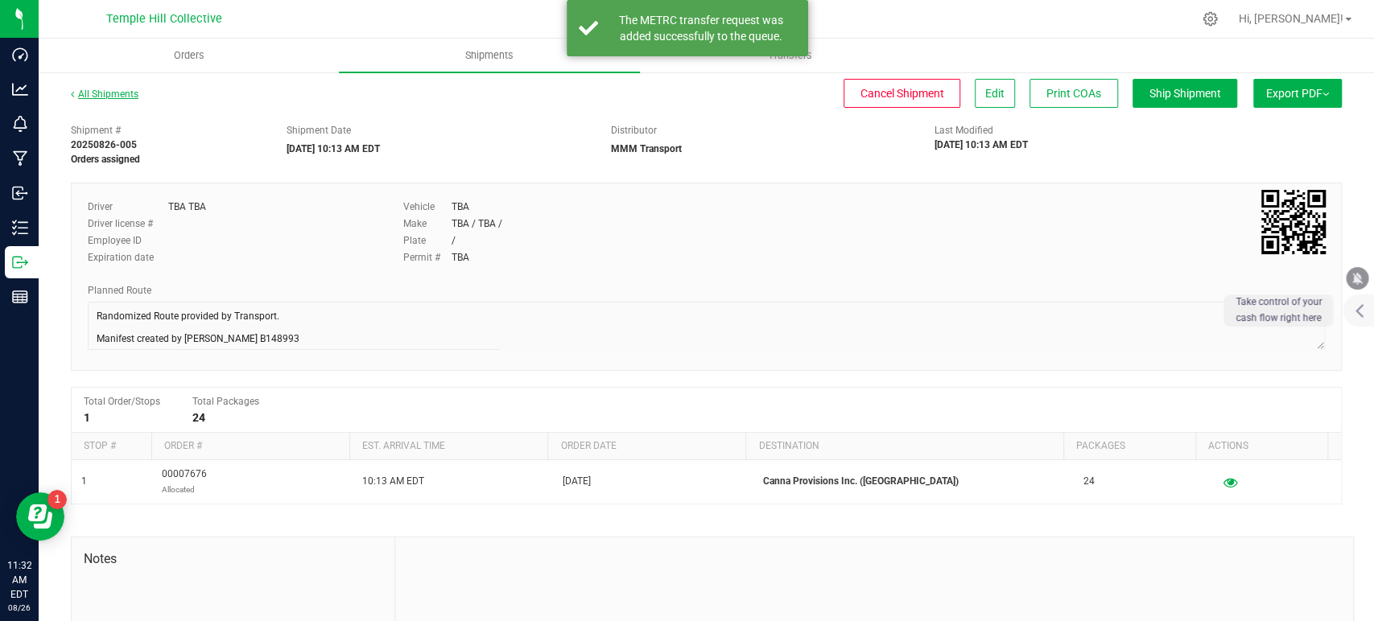
click at [128, 93] on link "All Shipments" at bounding box center [105, 94] width 68 height 11
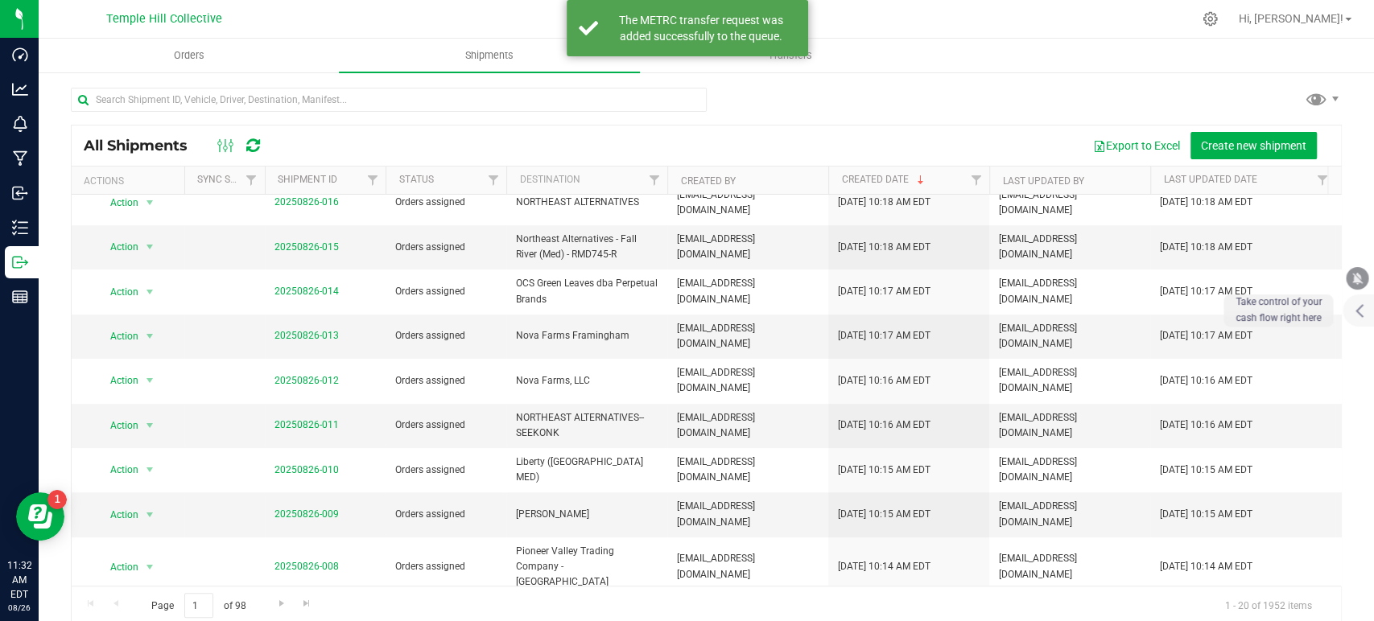
scroll to position [357, 0]
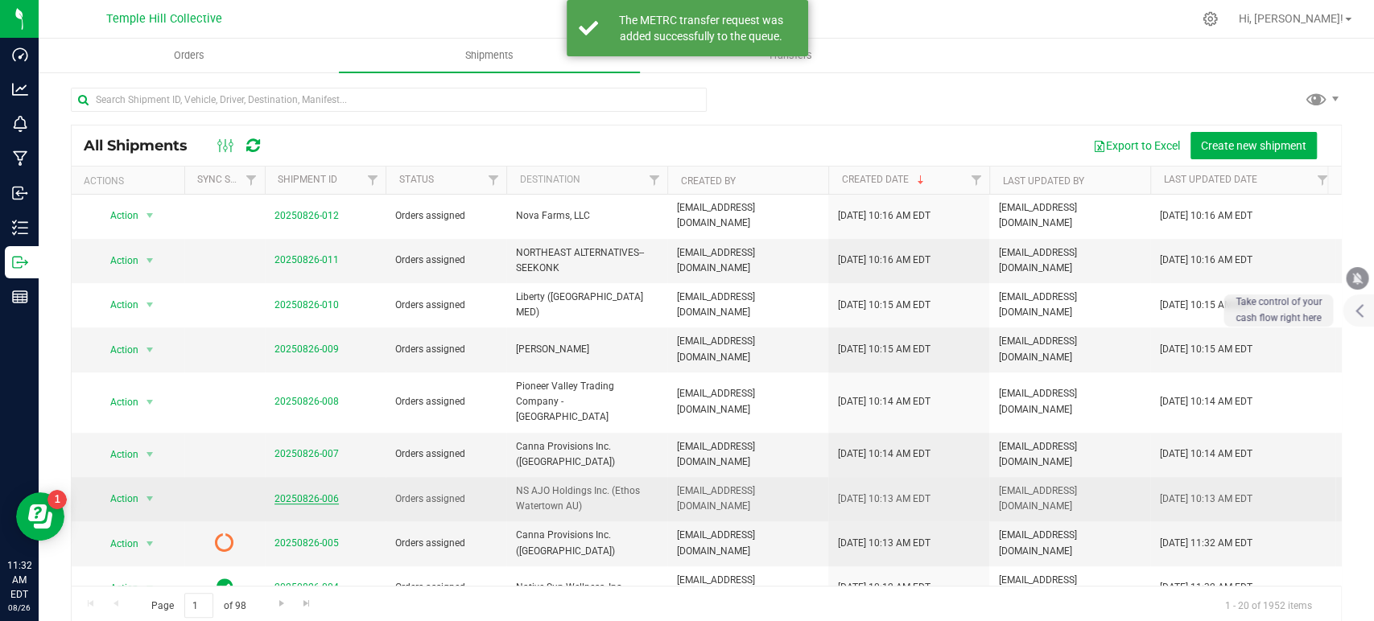
click at [316, 493] on link "20250826-006" at bounding box center [306, 498] width 64 height 11
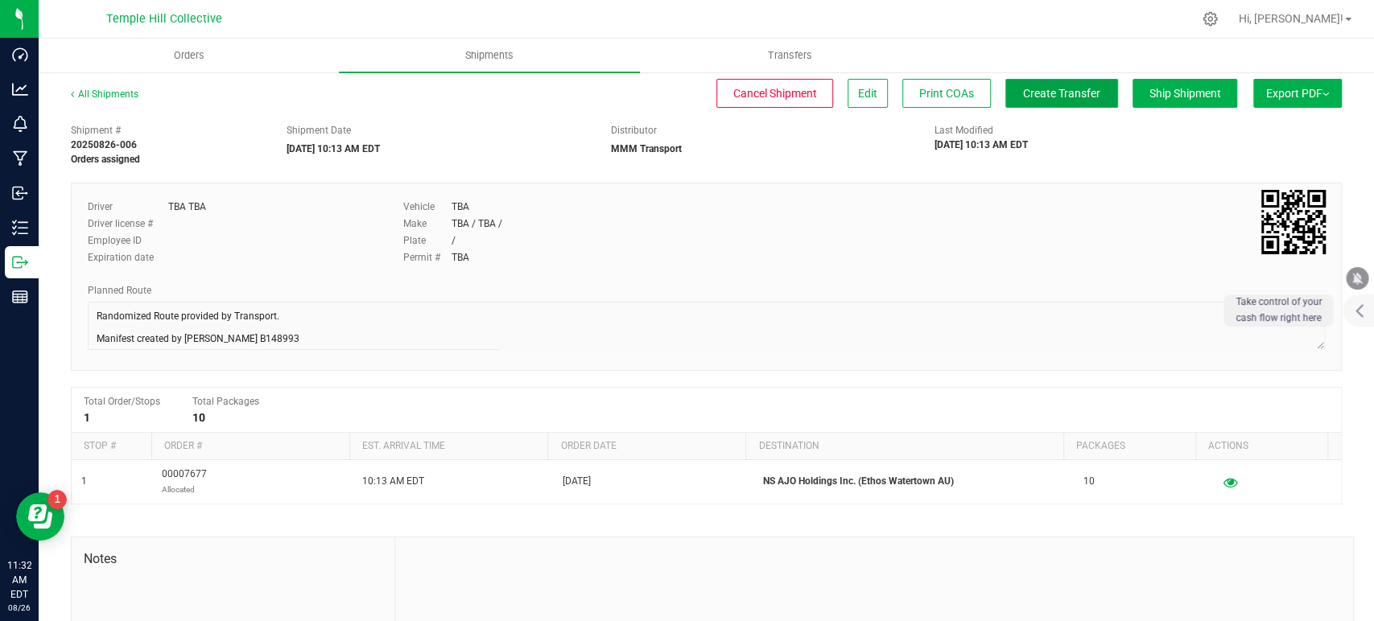
click at [1025, 97] on span "Create Transfer" at bounding box center [1061, 93] width 77 height 13
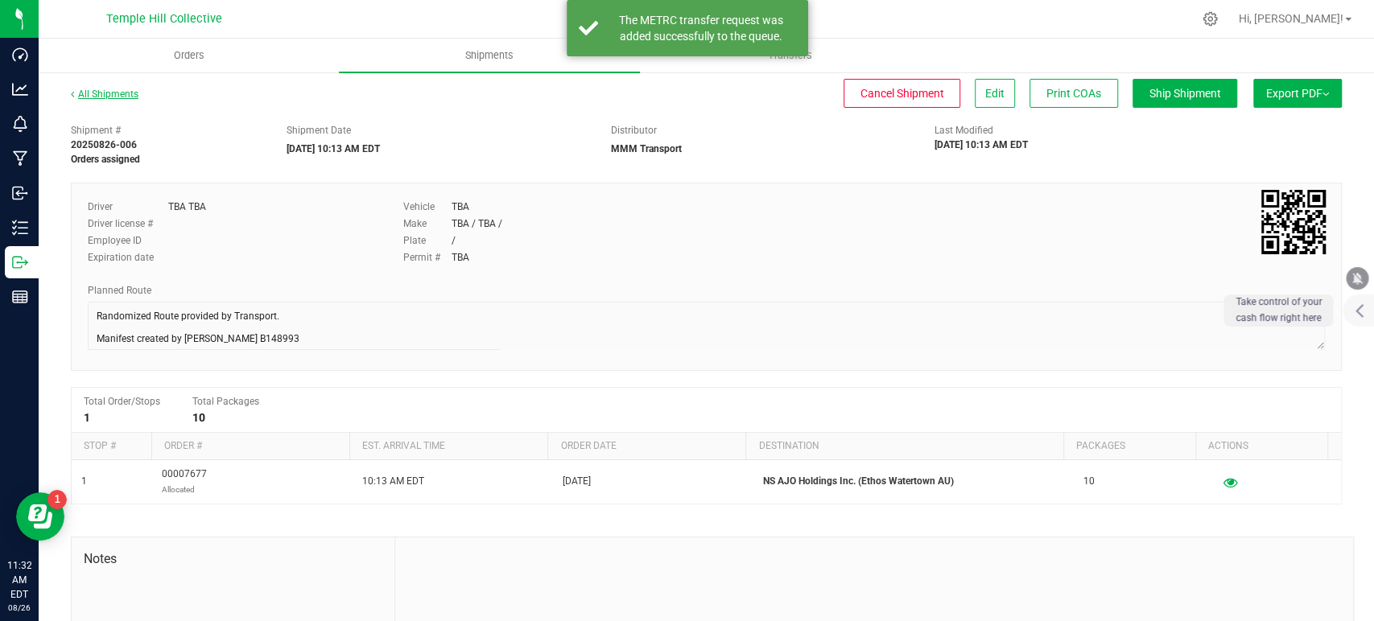
click at [127, 95] on link "All Shipments" at bounding box center [105, 94] width 68 height 11
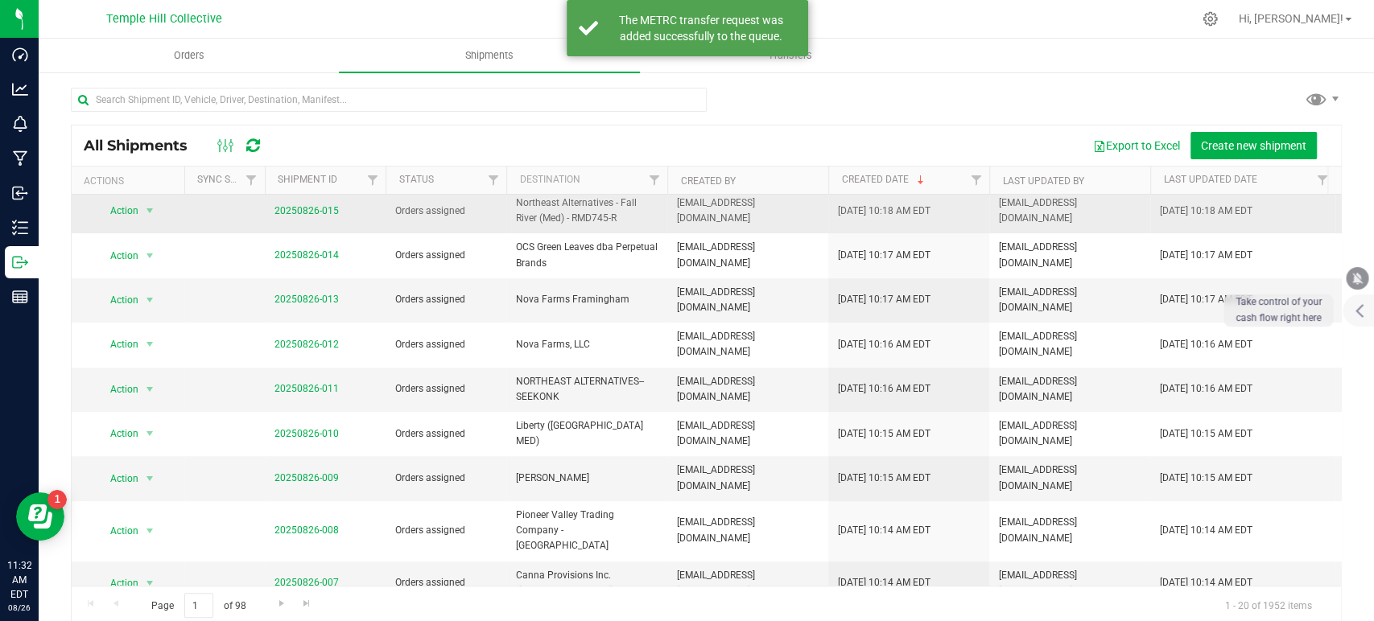
scroll to position [268, 0]
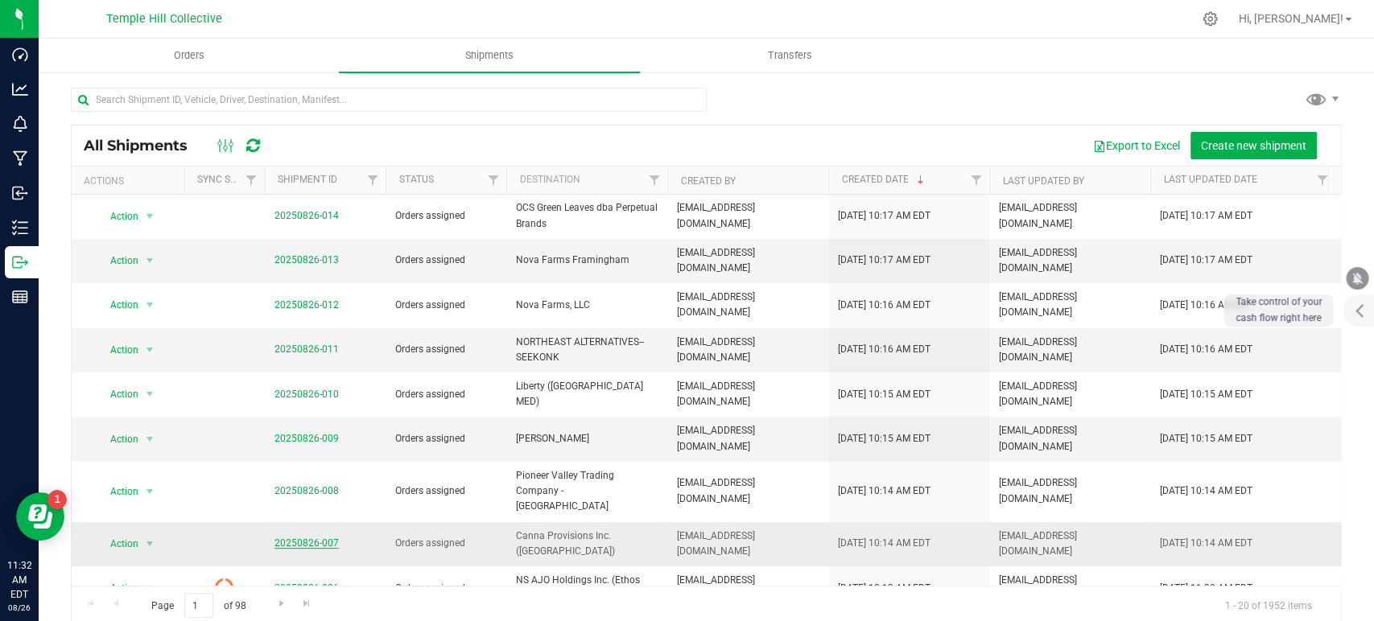
click at [315, 538] on link "20250826-007" at bounding box center [306, 543] width 64 height 11
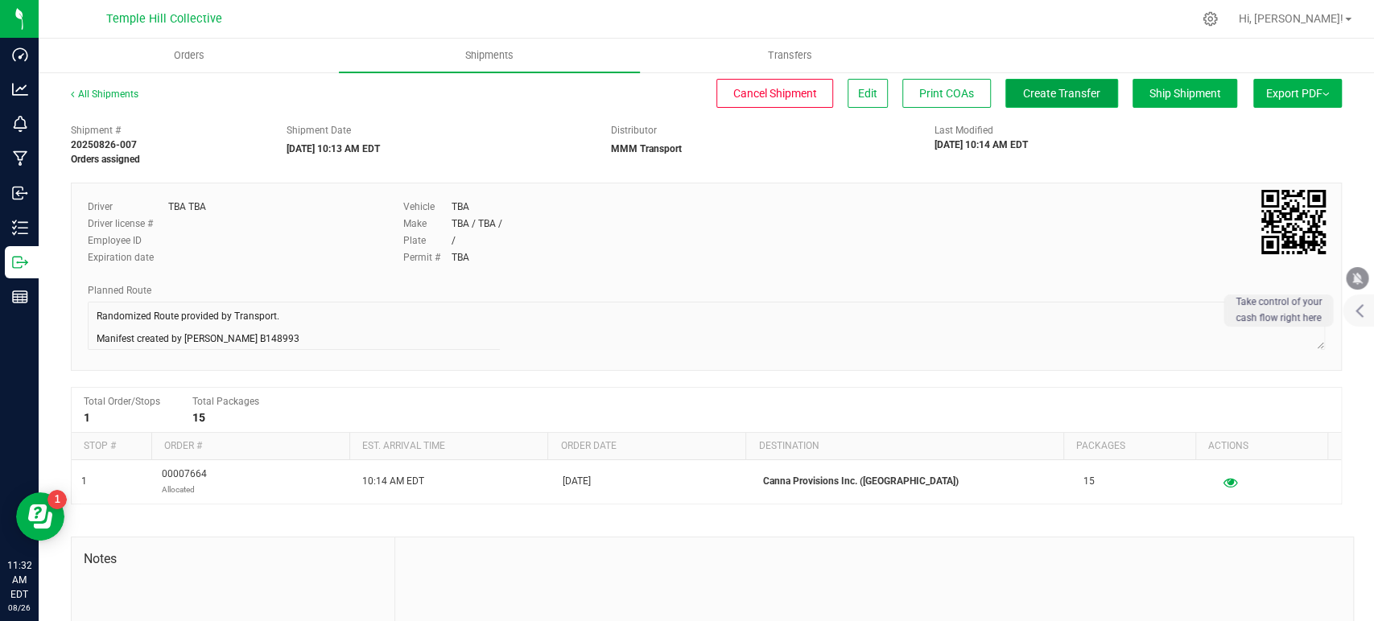
click at [1023, 95] on span "Create Transfer" at bounding box center [1061, 93] width 77 height 13
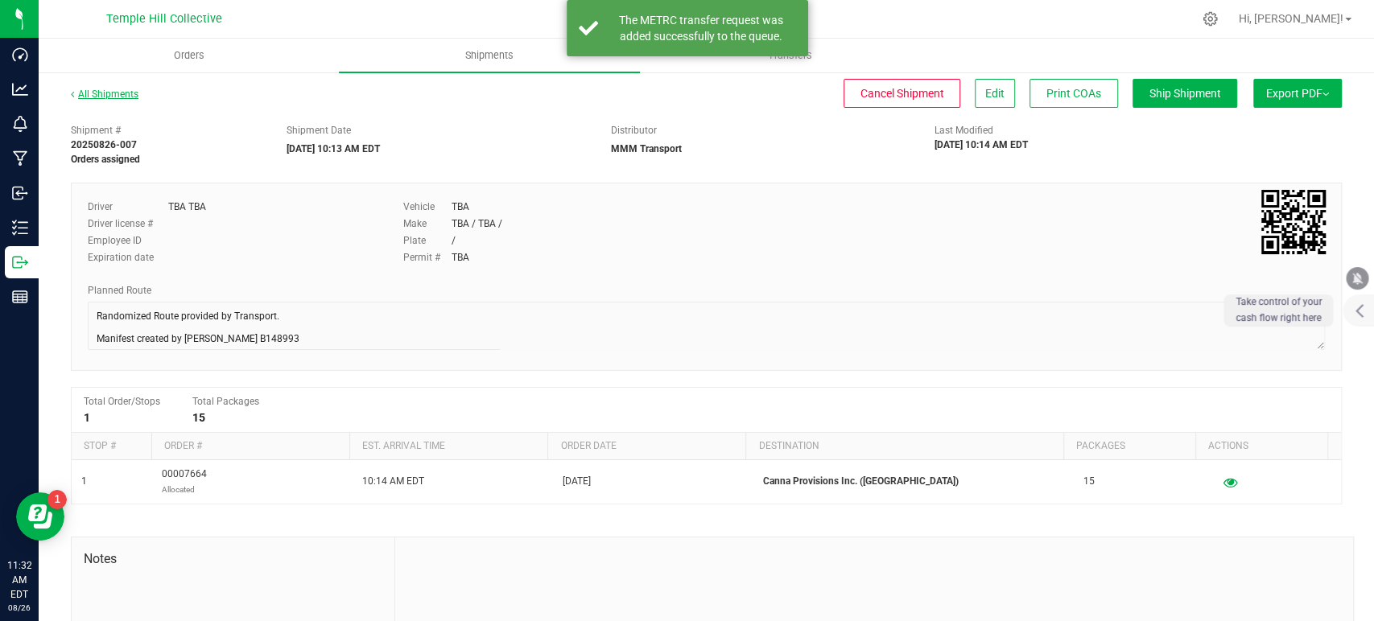
click at [118, 92] on link "All Shipments" at bounding box center [105, 94] width 68 height 11
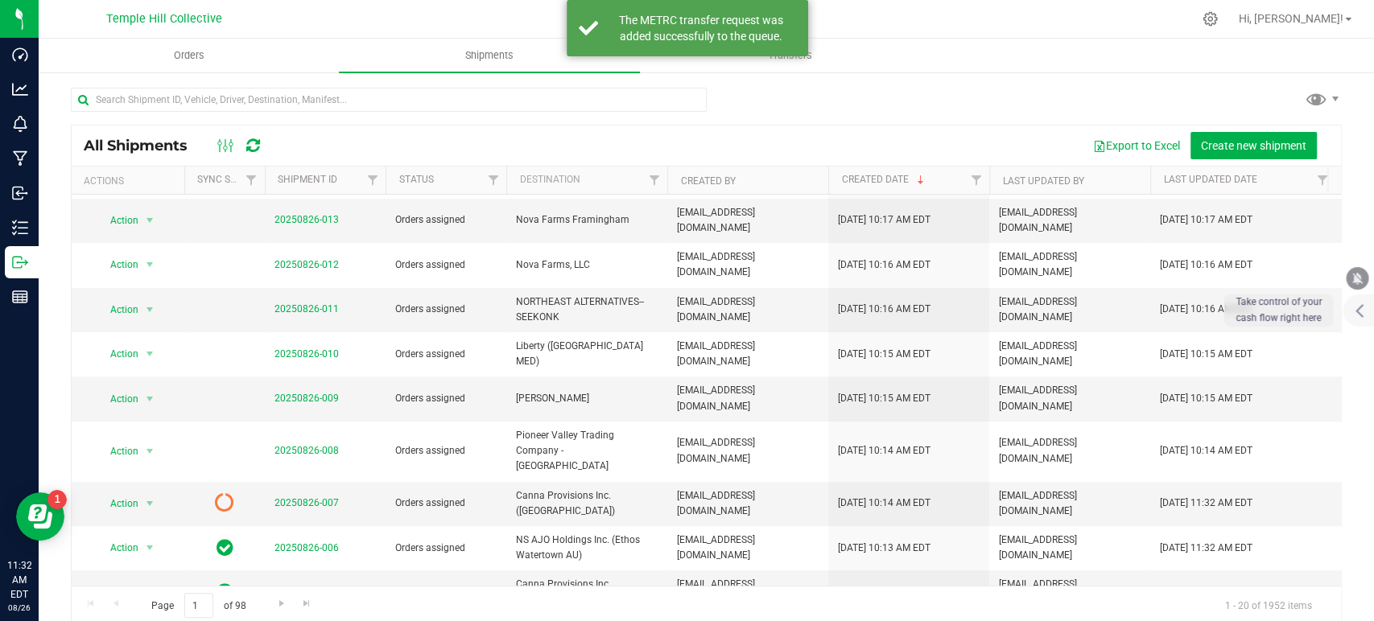
scroll to position [435, 0]
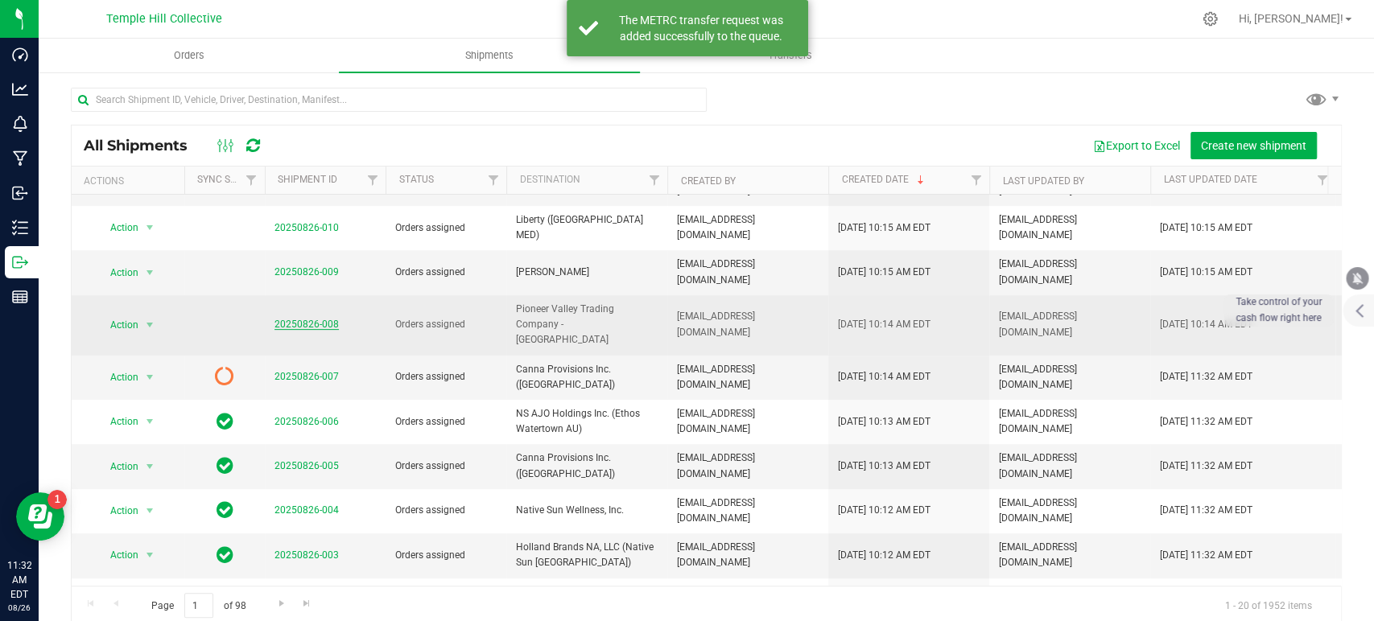
click at [304, 319] on link "20250826-008" at bounding box center [306, 324] width 64 height 11
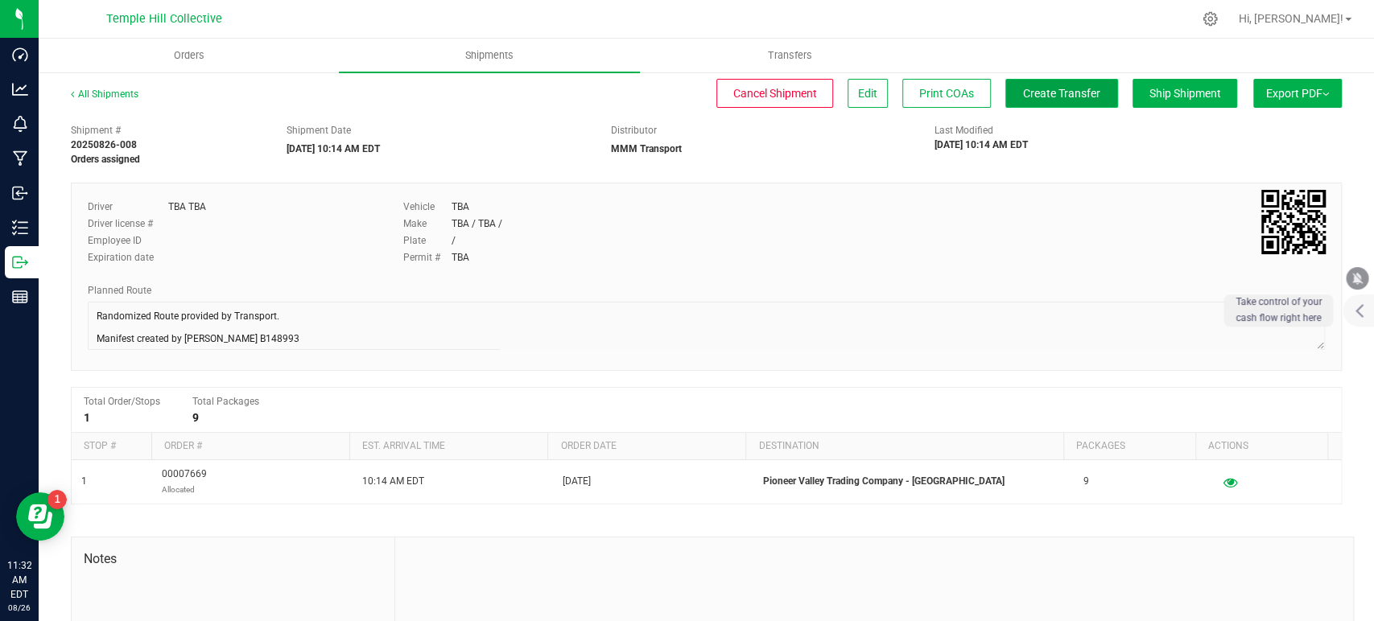
click at [1045, 94] on span "Create Transfer" at bounding box center [1061, 93] width 77 height 13
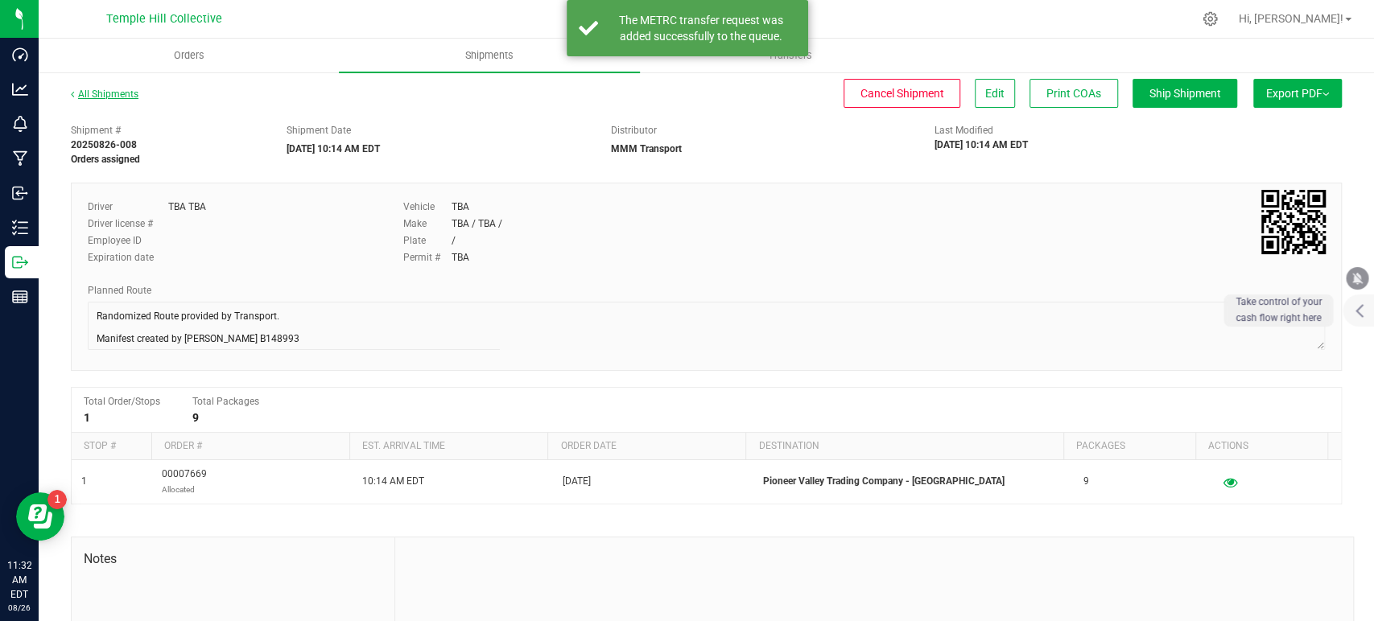
click at [111, 95] on link "All Shipments" at bounding box center [105, 94] width 68 height 11
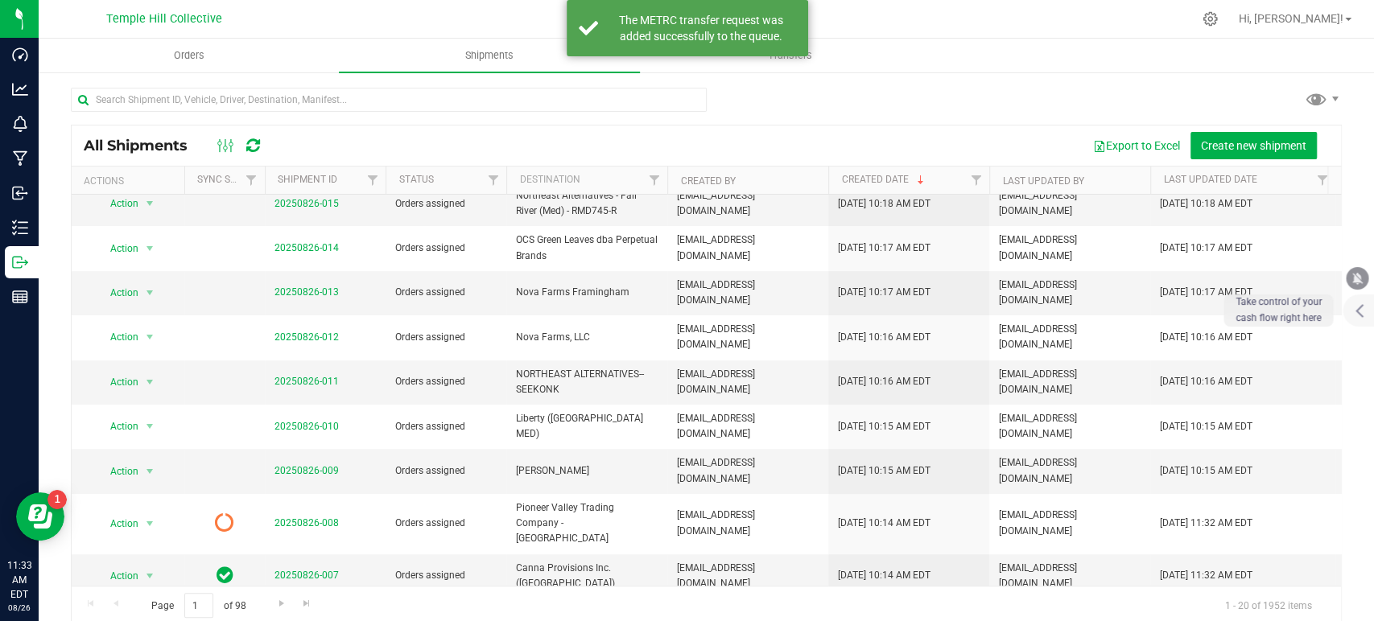
scroll to position [268, 0]
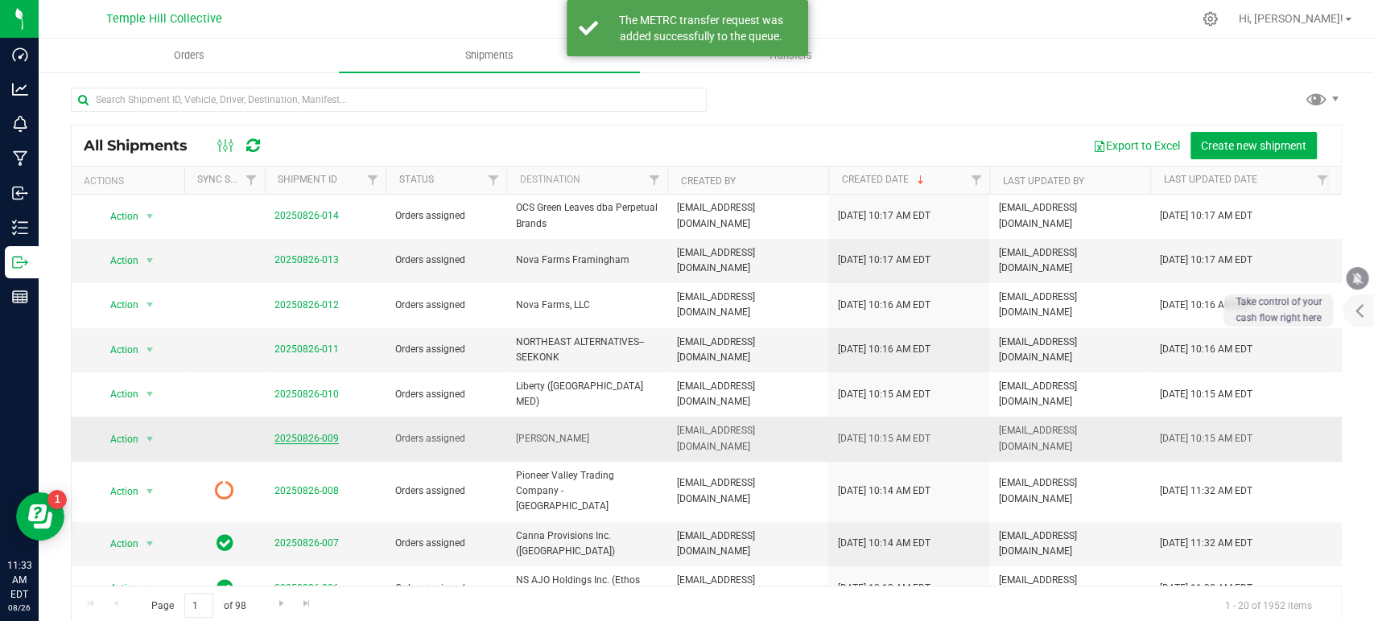
click at [316, 433] on link "20250826-009" at bounding box center [306, 438] width 64 height 11
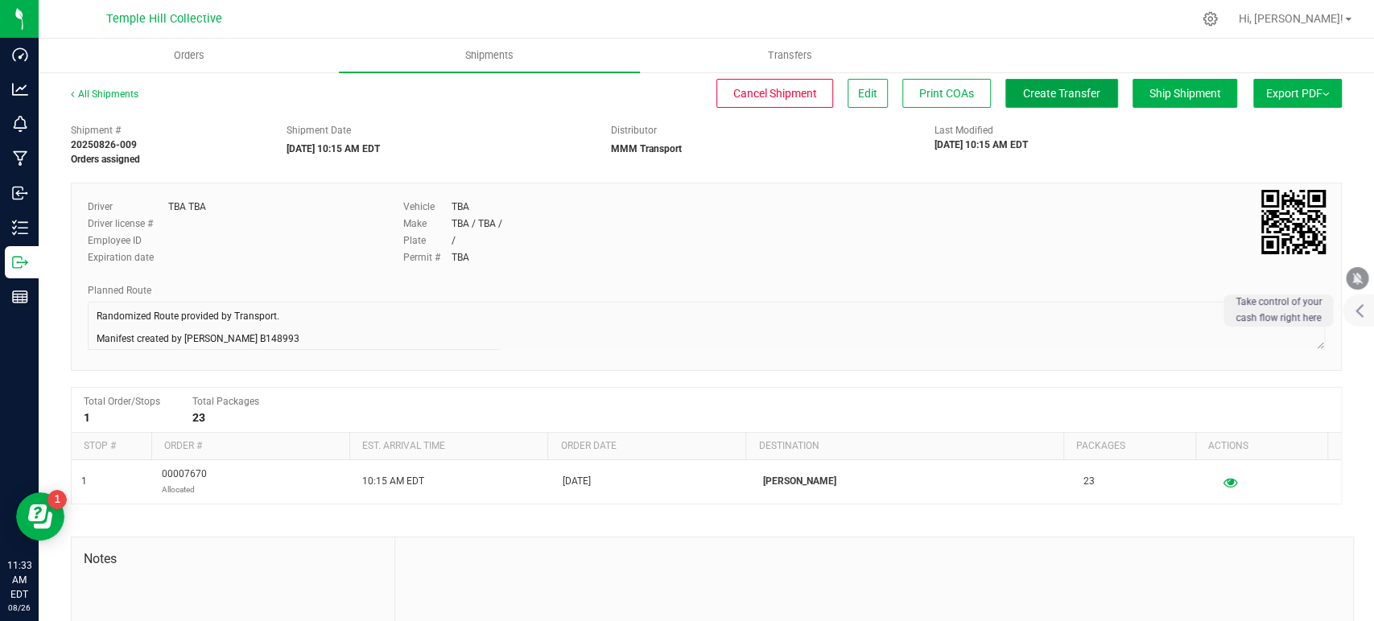
click at [1032, 96] on span "Create Transfer" at bounding box center [1061, 93] width 77 height 13
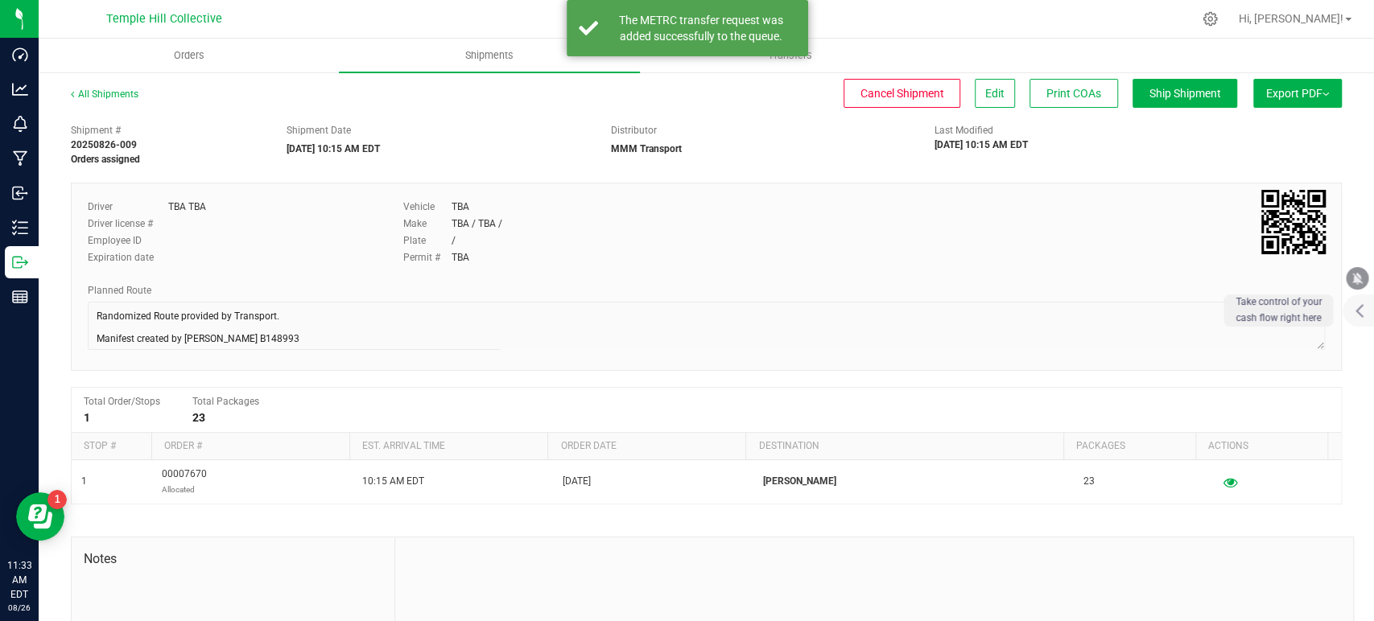
click at [123, 87] on div "All Shipments" at bounding box center [119, 99] width 97 height 24
click at [122, 96] on link "All Shipments" at bounding box center [105, 94] width 68 height 11
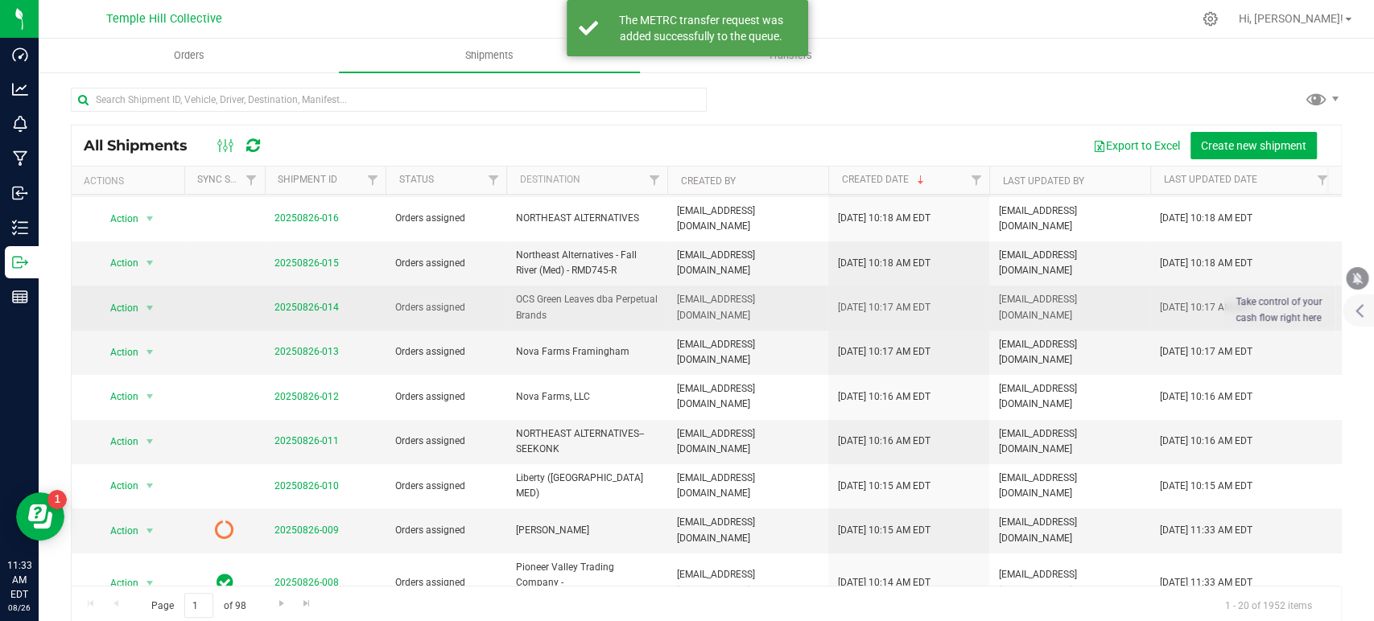
scroll to position [179, 0]
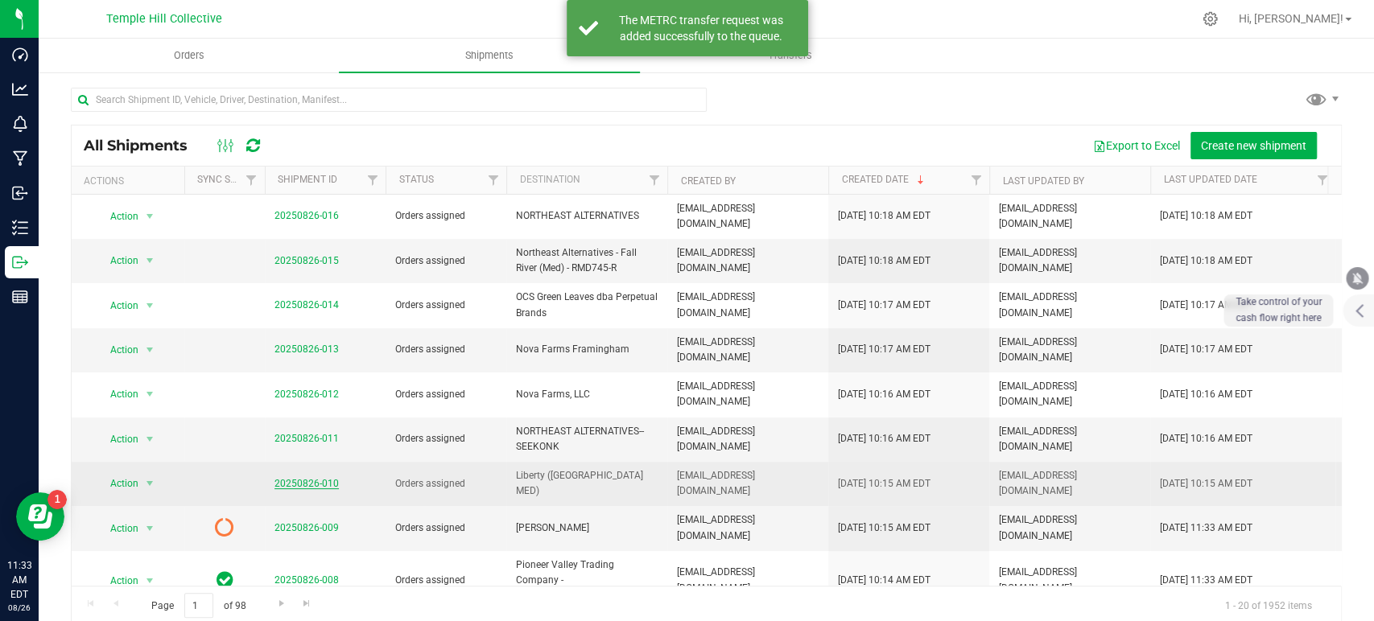
click at [325, 478] on link "20250826-010" at bounding box center [306, 483] width 64 height 11
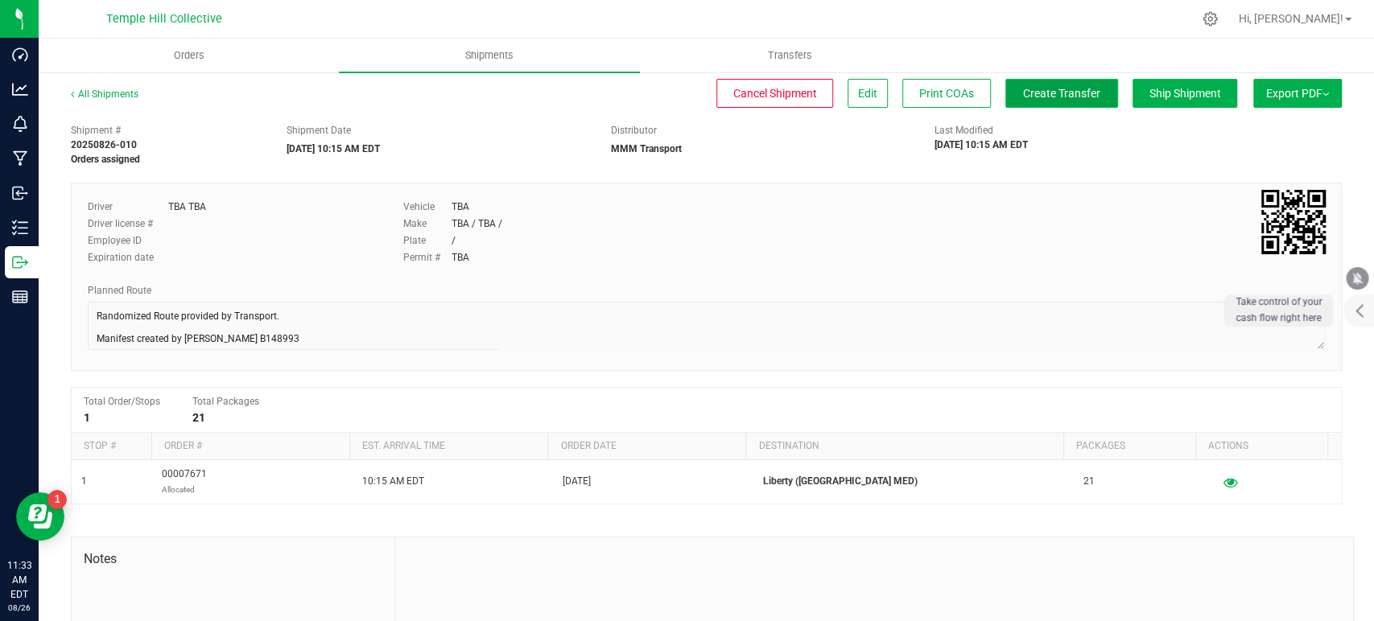
click at [1066, 85] on button "Create Transfer" at bounding box center [1061, 93] width 113 height 29
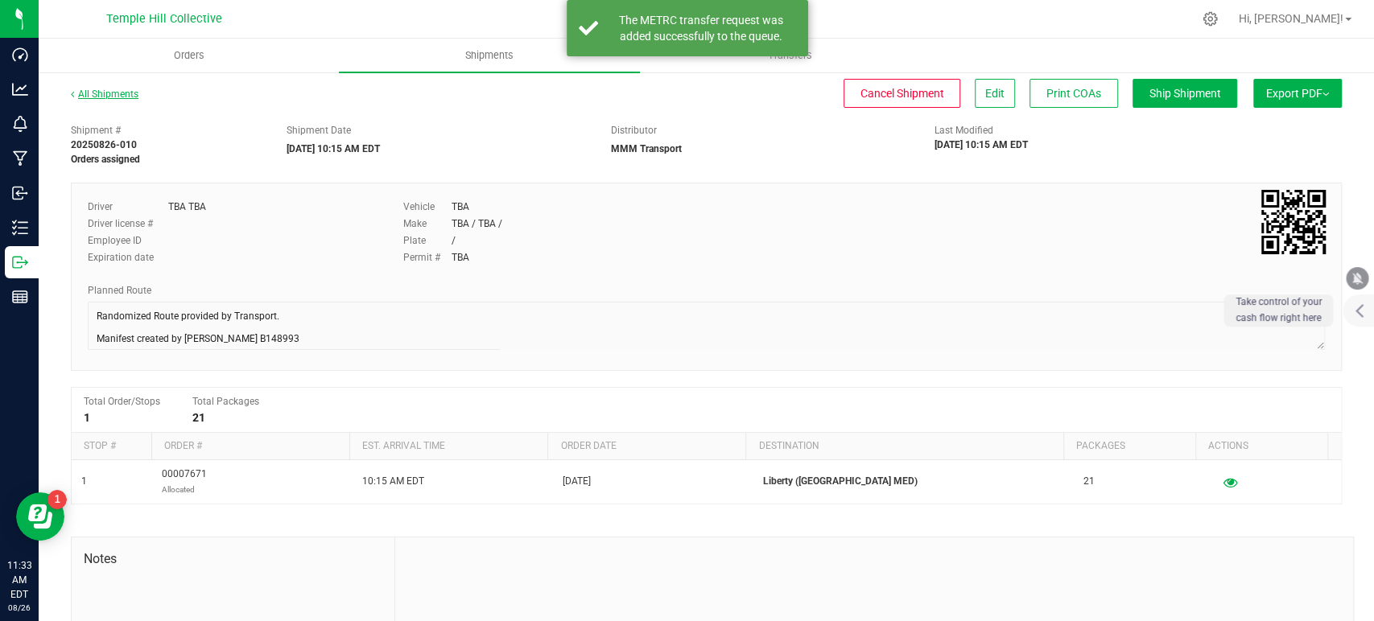
click at [122, 89] on link "All Shipments" at bounding box center [105, 94] width 68 height 11
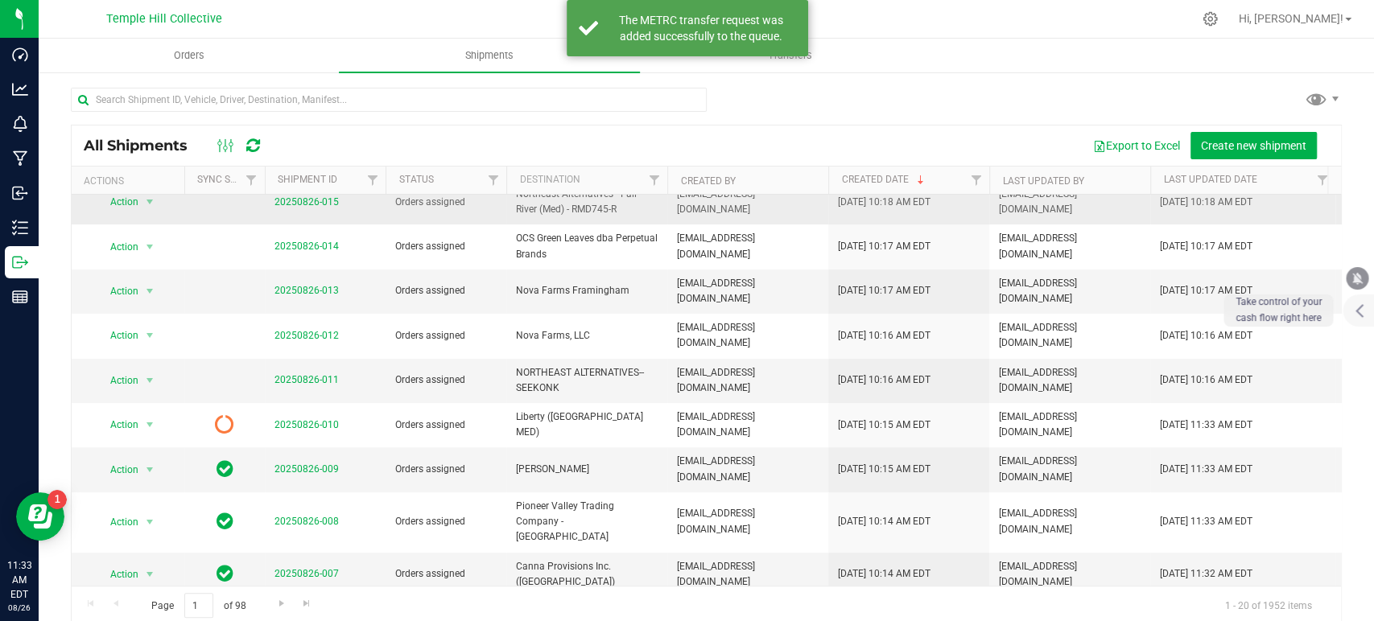
scroll to position [268, 0]
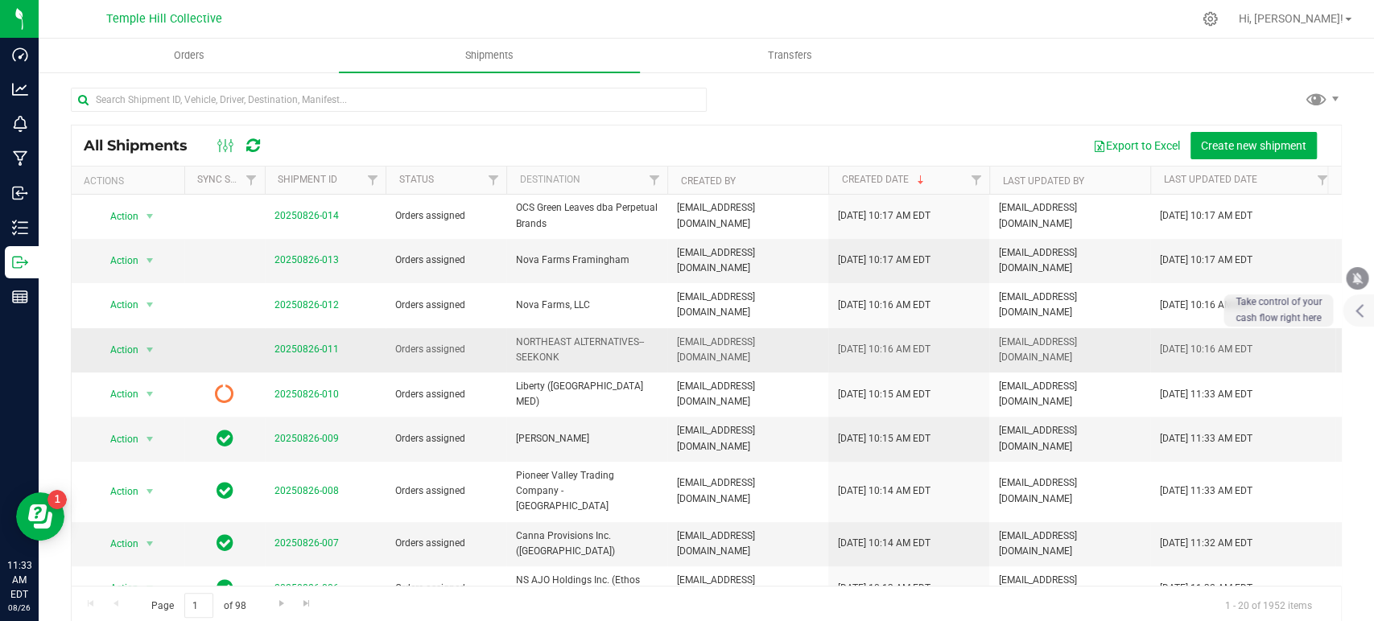
click at [328, 328] on td "20250826-011" at bounding box center [325, 350] width 121 height 44
click at [331, 344] on link "20250826-011" at bounding box center [306, 349] width 64 height 11
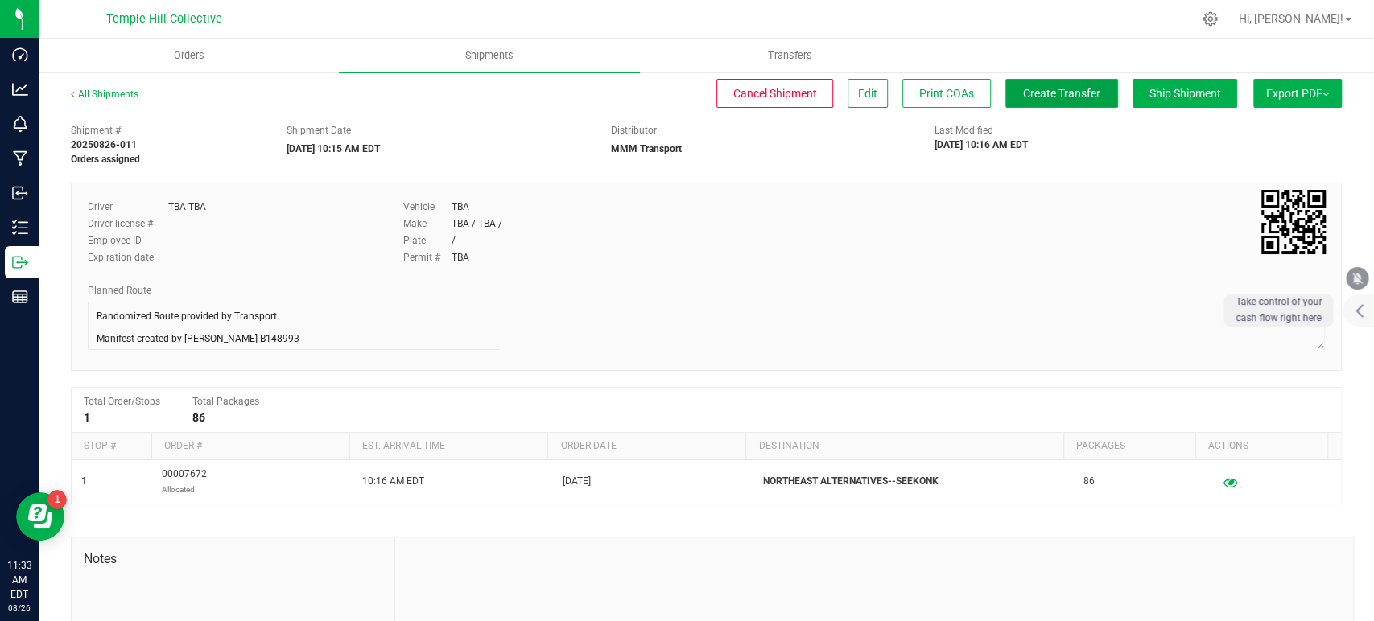
click at [1056, 95] on span "Create Transfer" at bounding box center [1061, 93] width 77 height 13
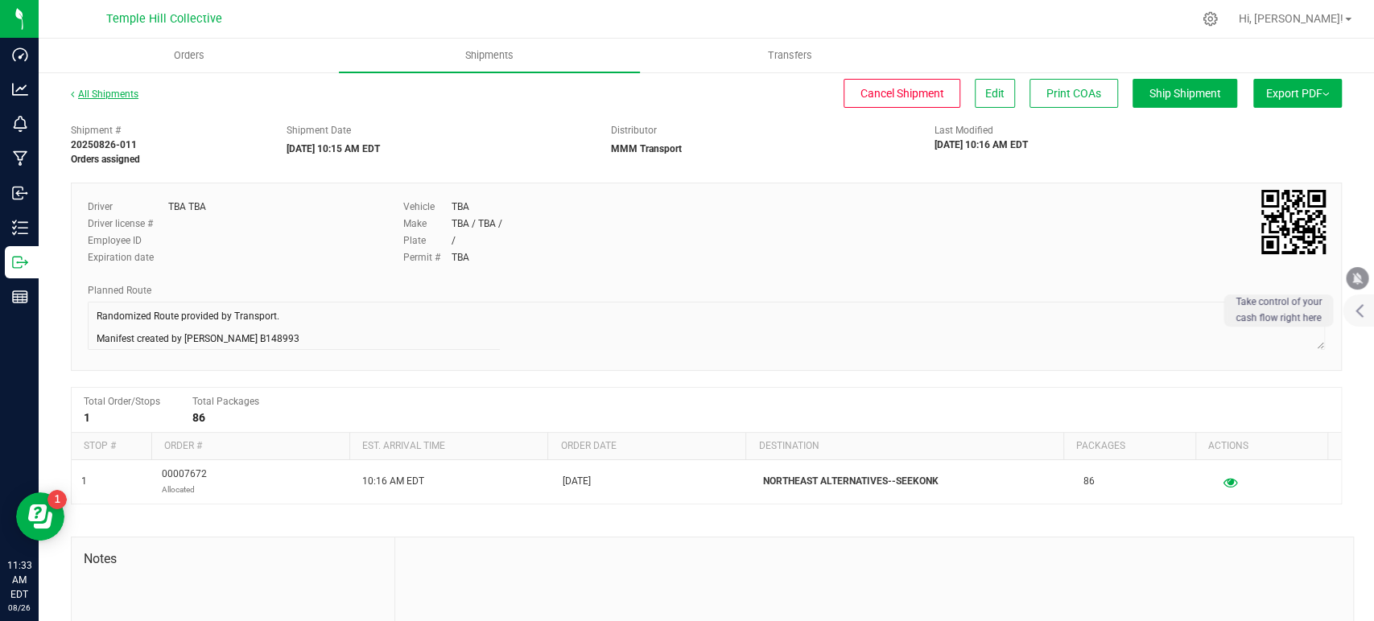
click at [136, 95] on link "All Shipments" at bounding box center [105, 94] width 68 height 11
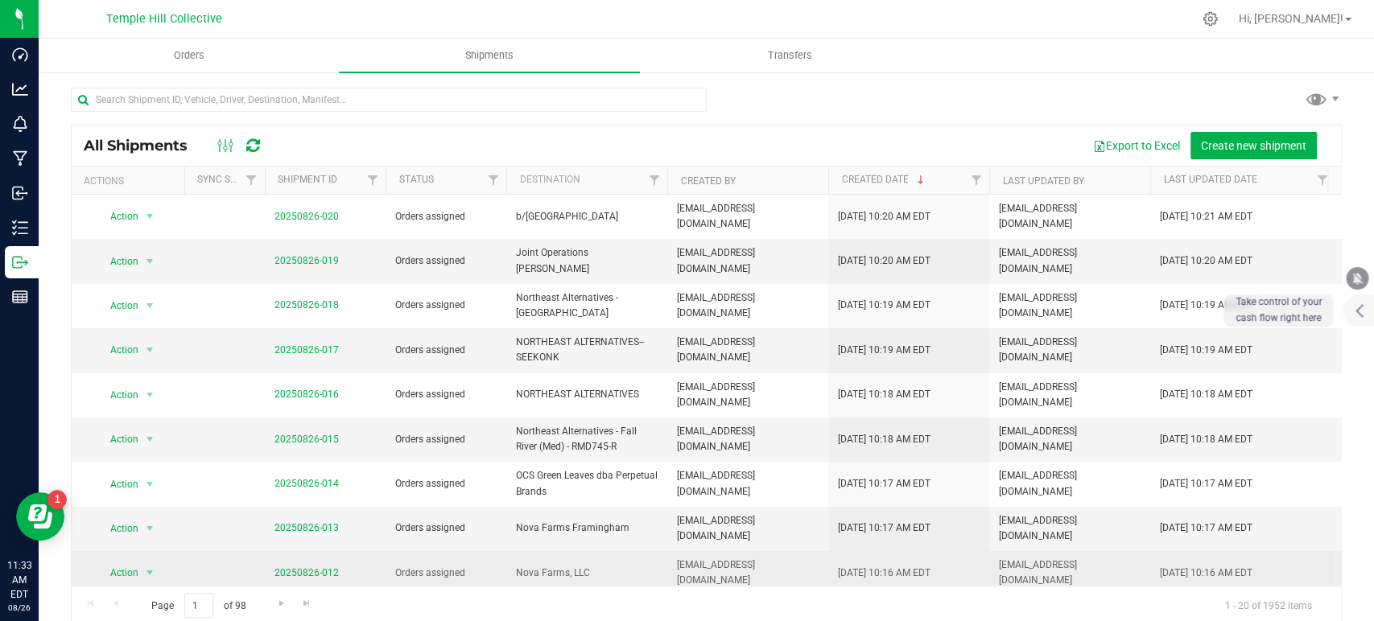
click at [310, 566] on span "20250826-012" at bounding box center [306, 573] width 64 height 15
click at [316, 568] on link "20250826-012" at bounding box center [306, 573] width 64 height 11
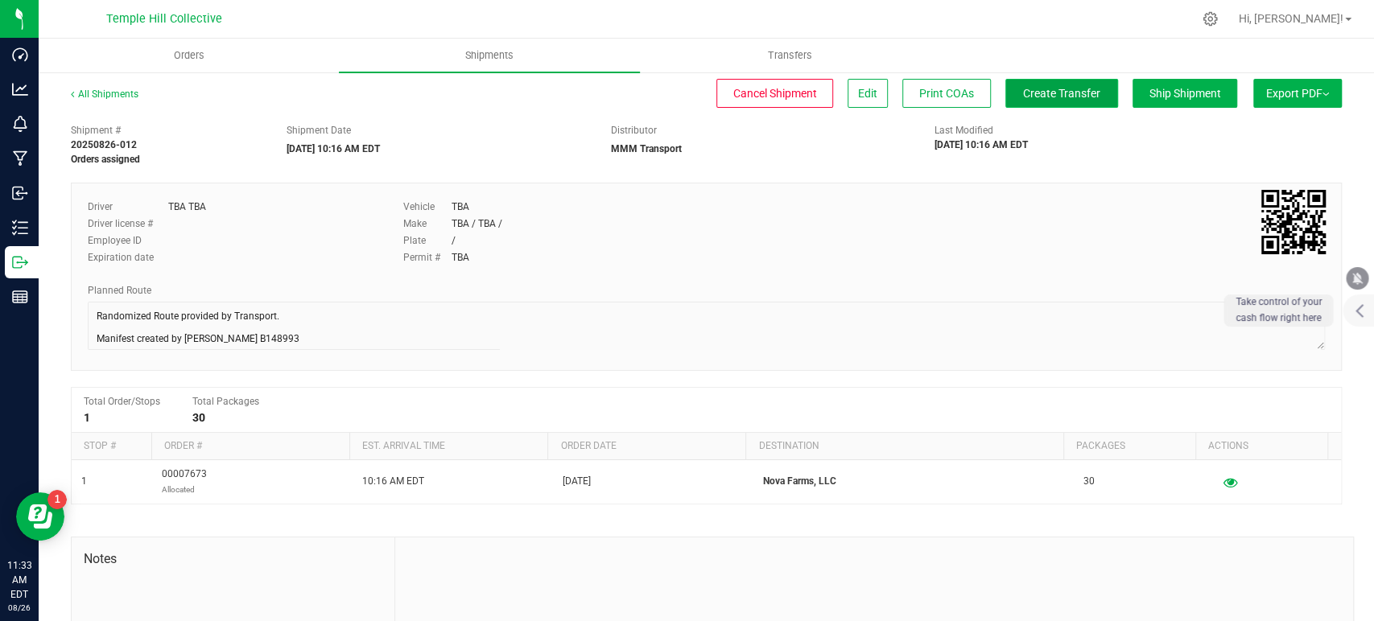
click at [1048, 85] on button "Create Transfer" at bounding box center [1061, 93] width 113 height 29
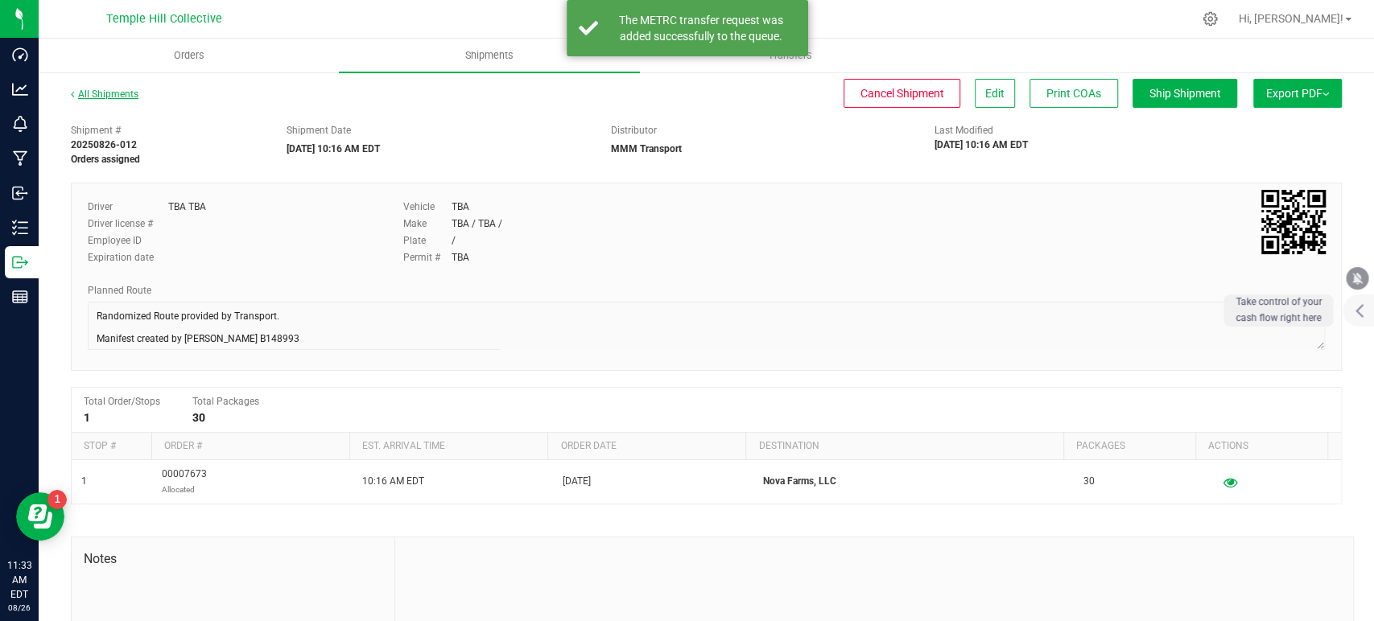
click at [104, 95] on link "All Shipments" at bounding box center [105, 94] width 68 height 11
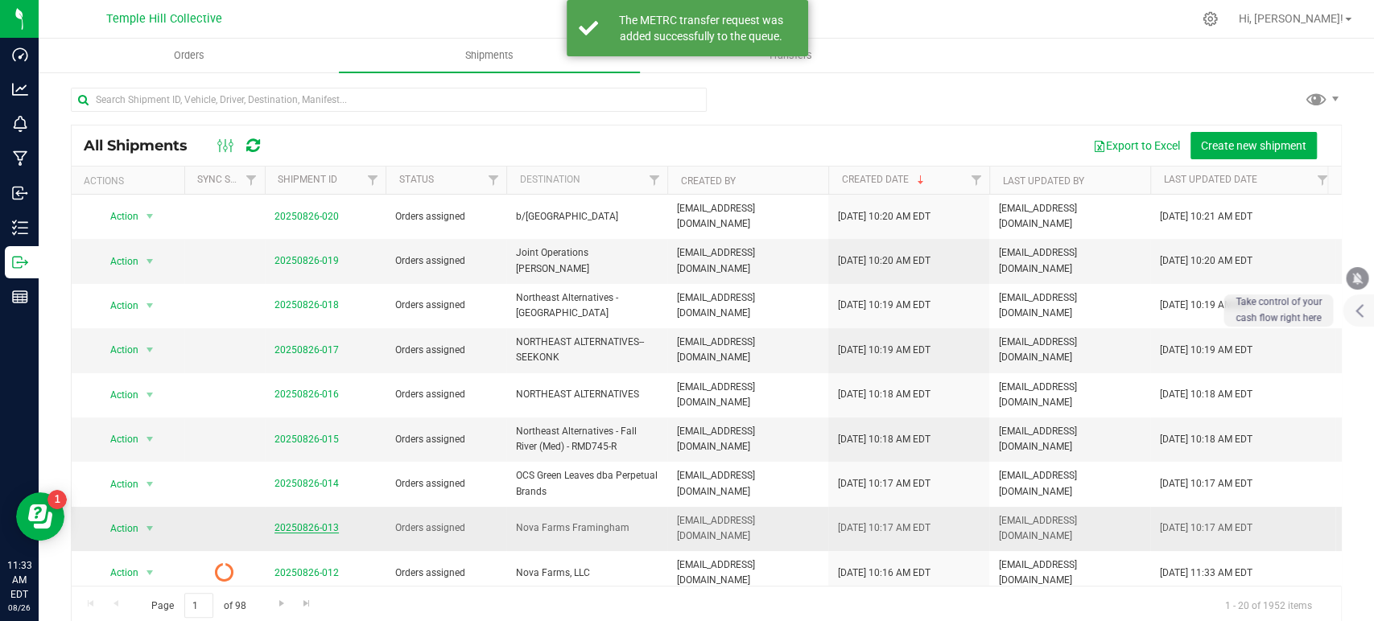
click at [324, 522] on link "20250826-013" at bounding box center [306, 527] width 64 height 11
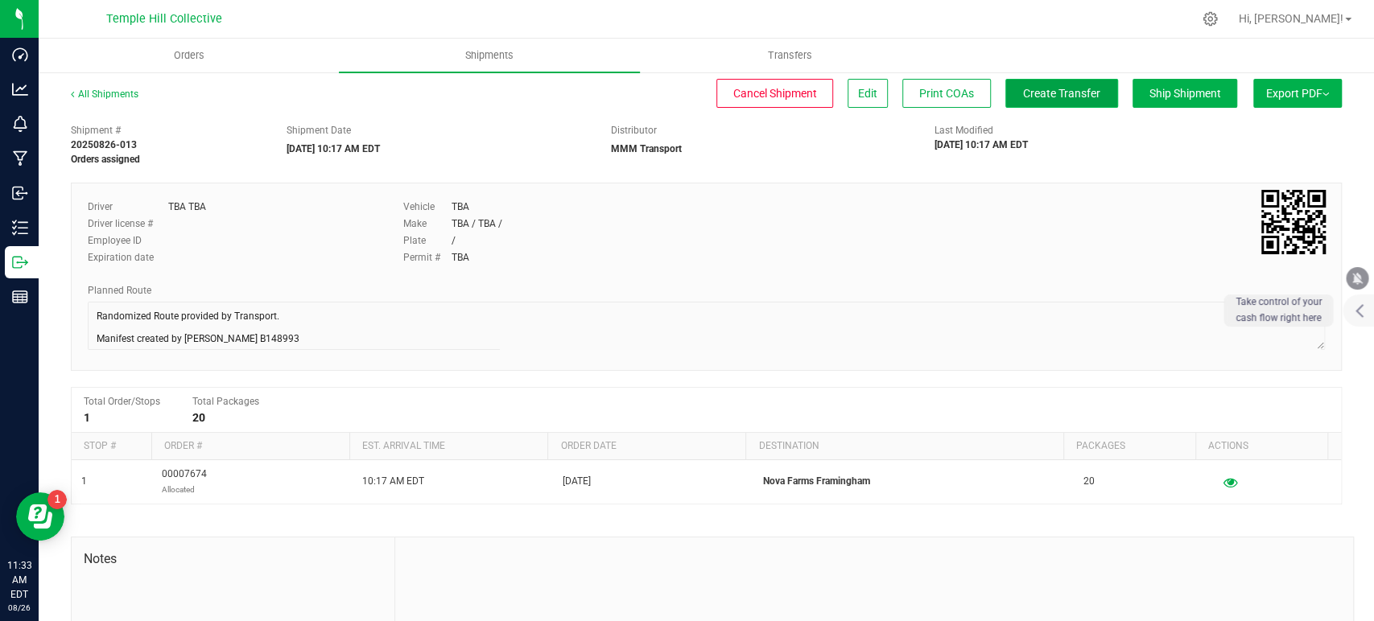
click at [1044, 93] on span "Create Transfer" at bounding box center [1061, 93] width 77 height 13
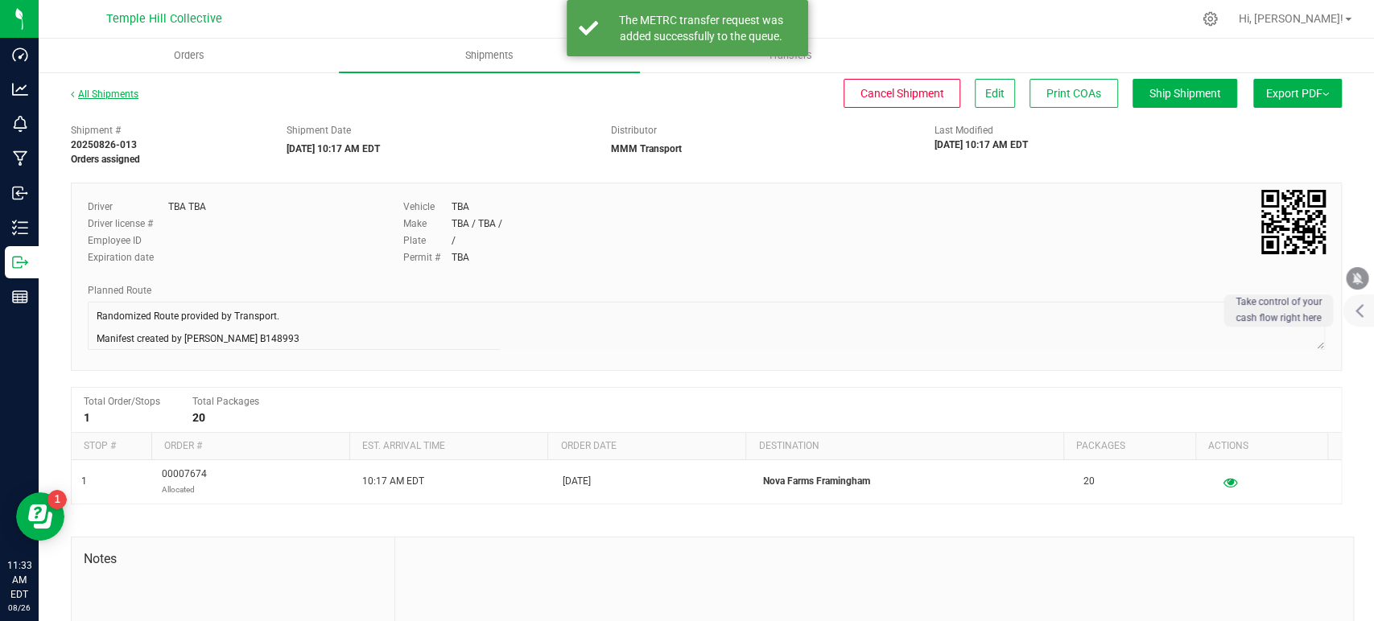
click at [109, 97] on link "All Shipments" at bounding box center [105, 94] width 68 height 11
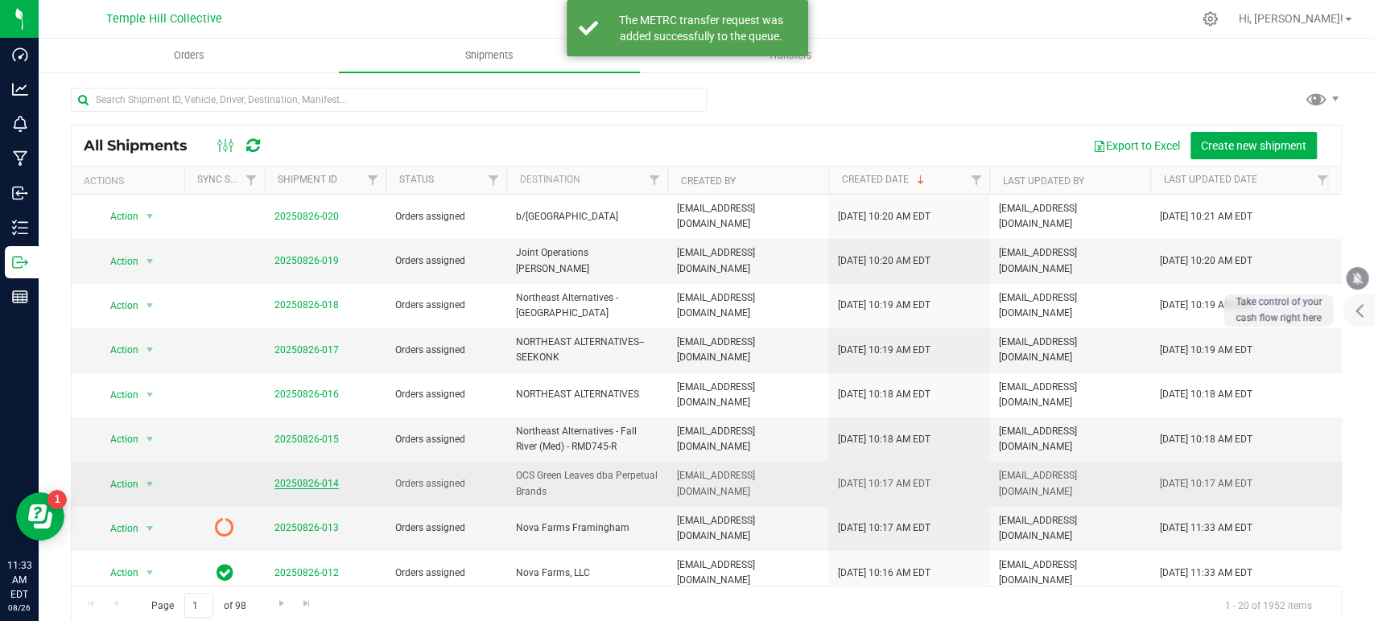
click at [312, 478] on link "20250826-014" at bounding box center [306, 483] width 64 height 11
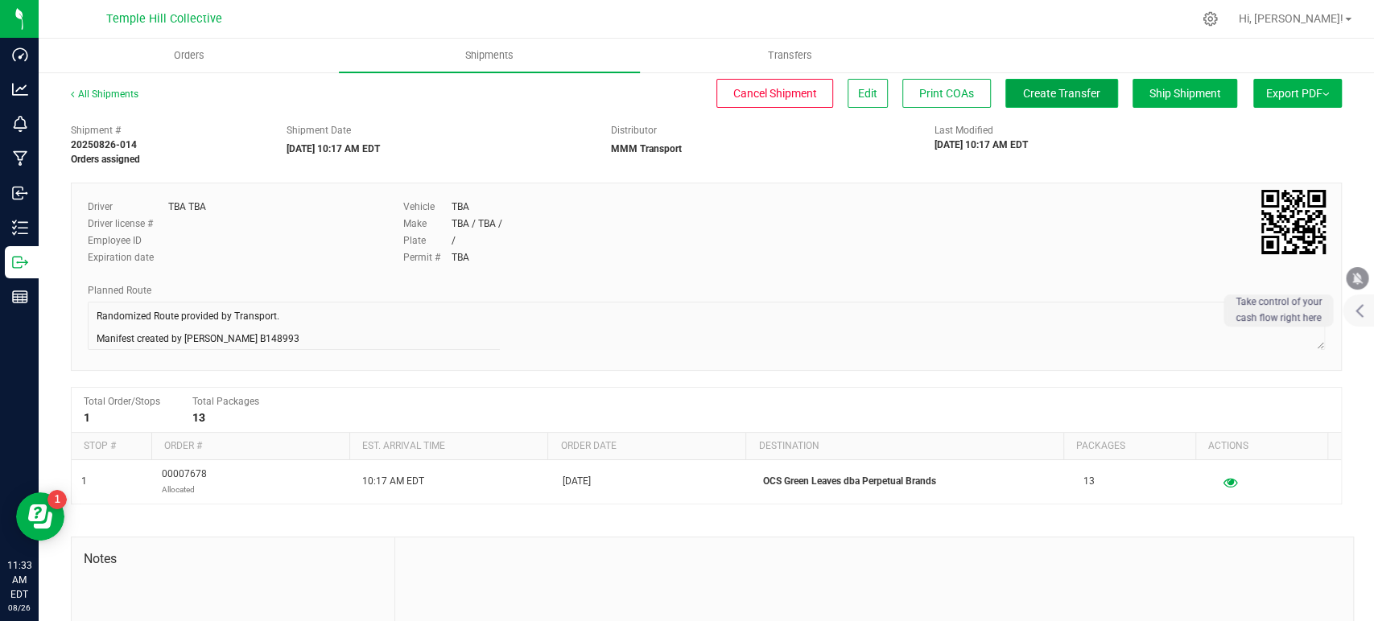
click at [1042, 89] on span "Create Transfer" at bounding box center [1061, 93] width 77 height 13
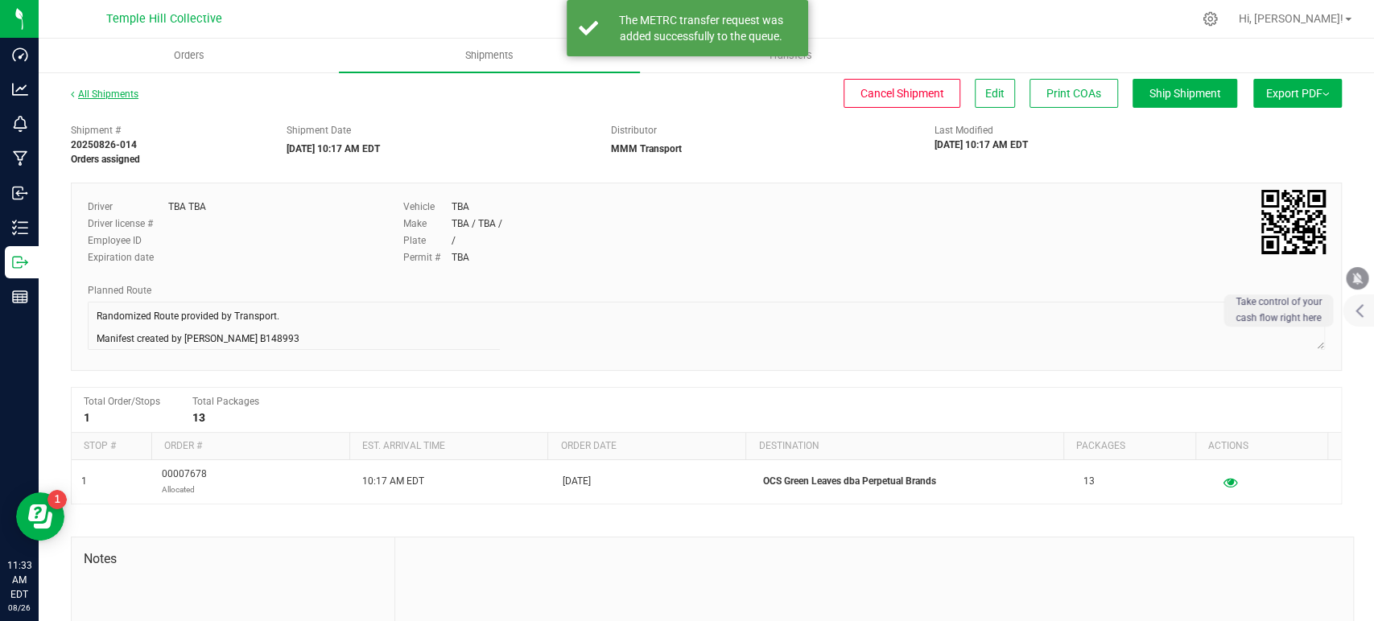
click at [120, 97] on link "All Shipments" at bounding box center [105, 94] width 68 height 11
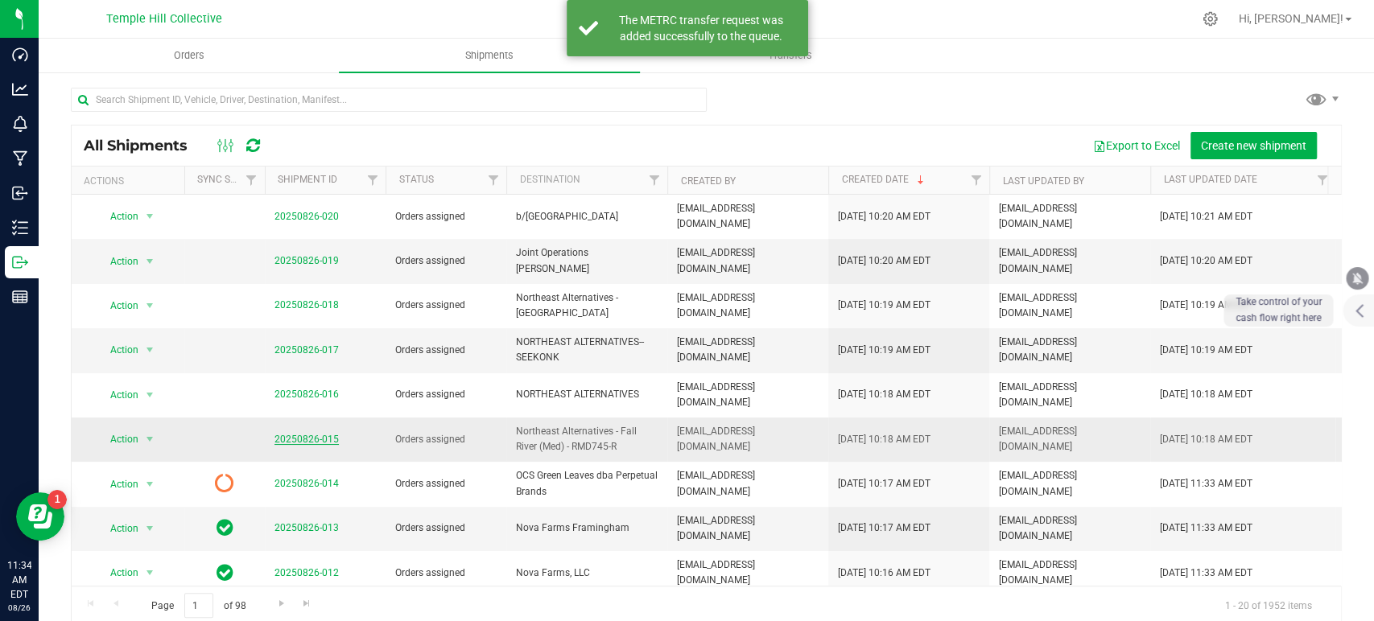
click at [302, 434] on link "20250826-015" at bounding box center [306, 439] width 64 height 11
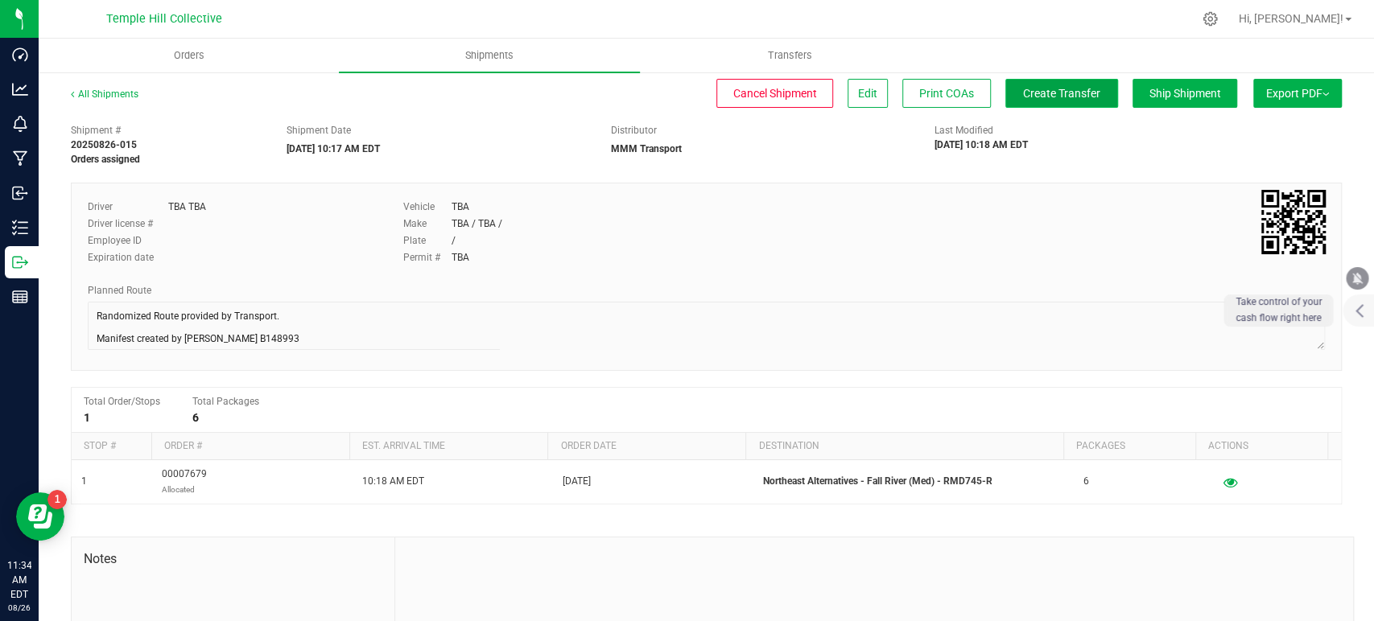
click at [1030, 95] on span "Create Transfer" at bounding box center [1061, 93] width 77 height 13
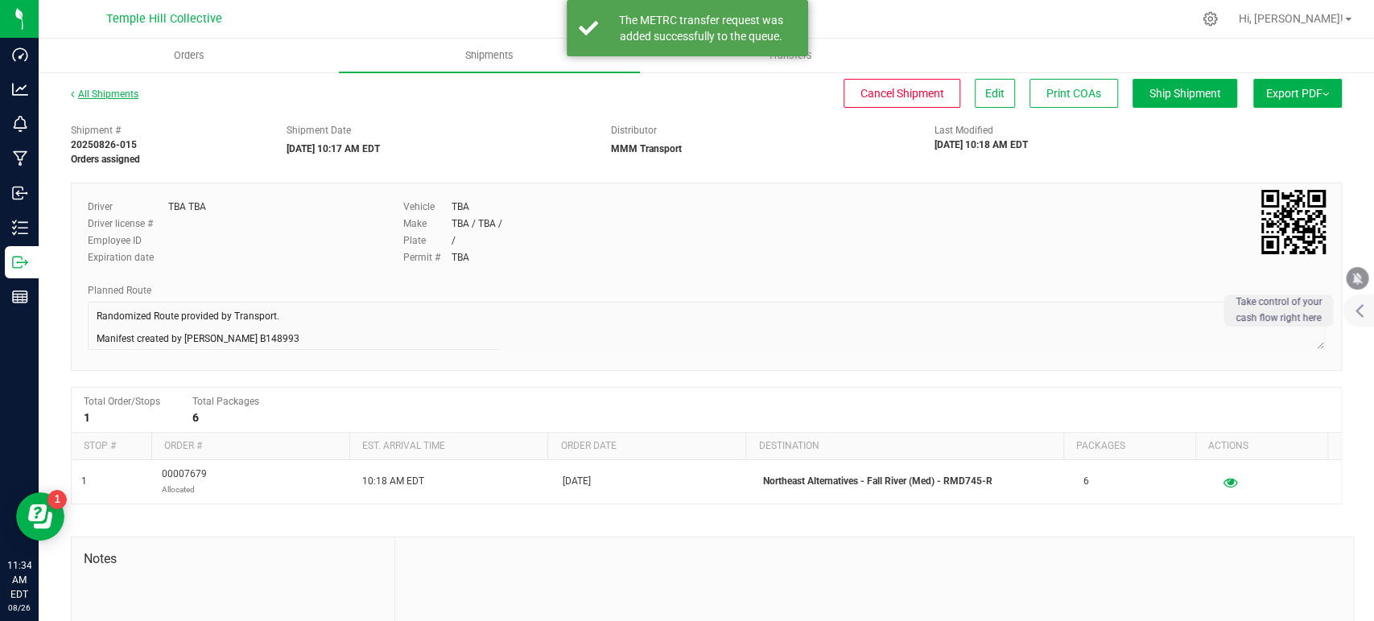
click at [119, 92] on link "All Shipments" at bounding box center [105, 94] width 68 height 11
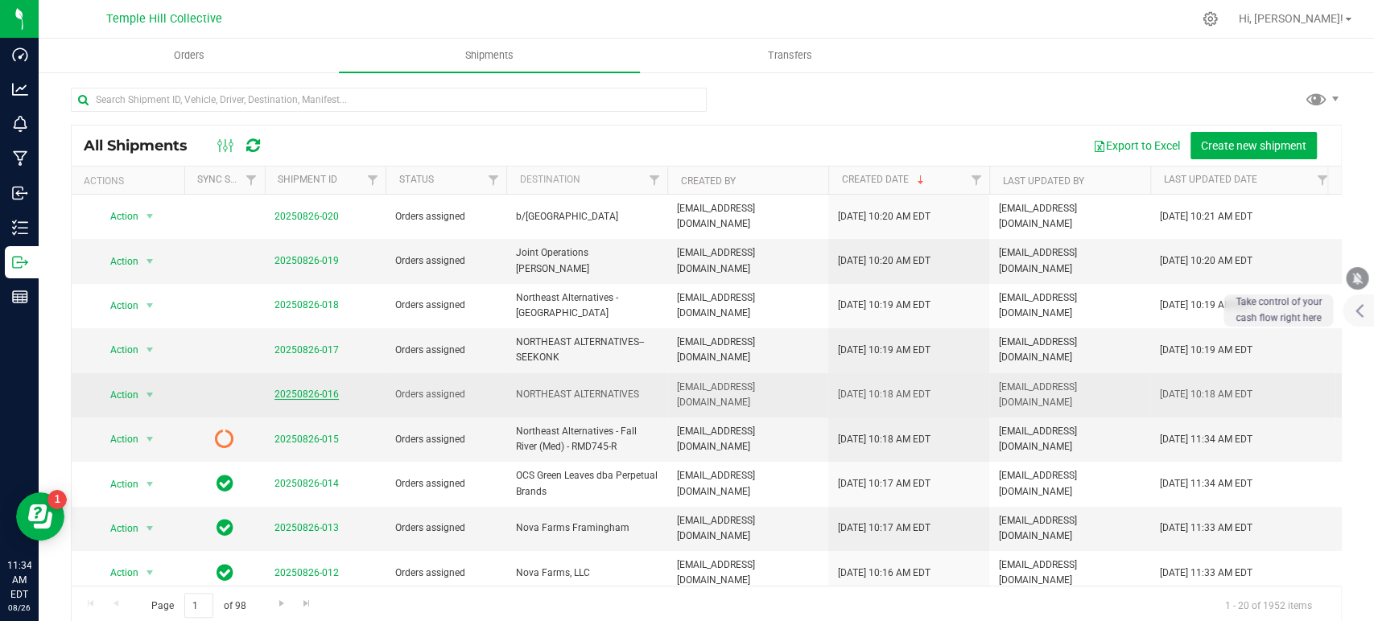
click at [316, 389] on link "20250826-016" at bounding box center [306, 394] width 64 height 11
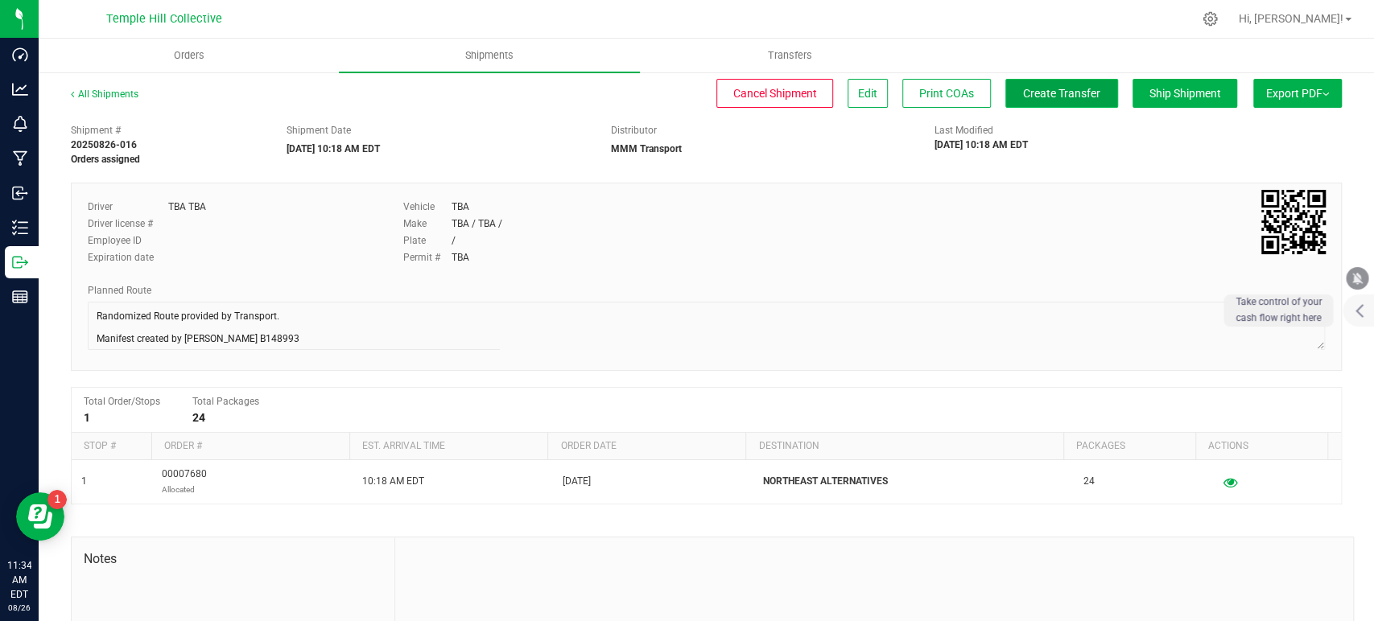
click at [1005, 98] on button "Create Transfer" at bounding box center [1061, 93] width 113 height 29
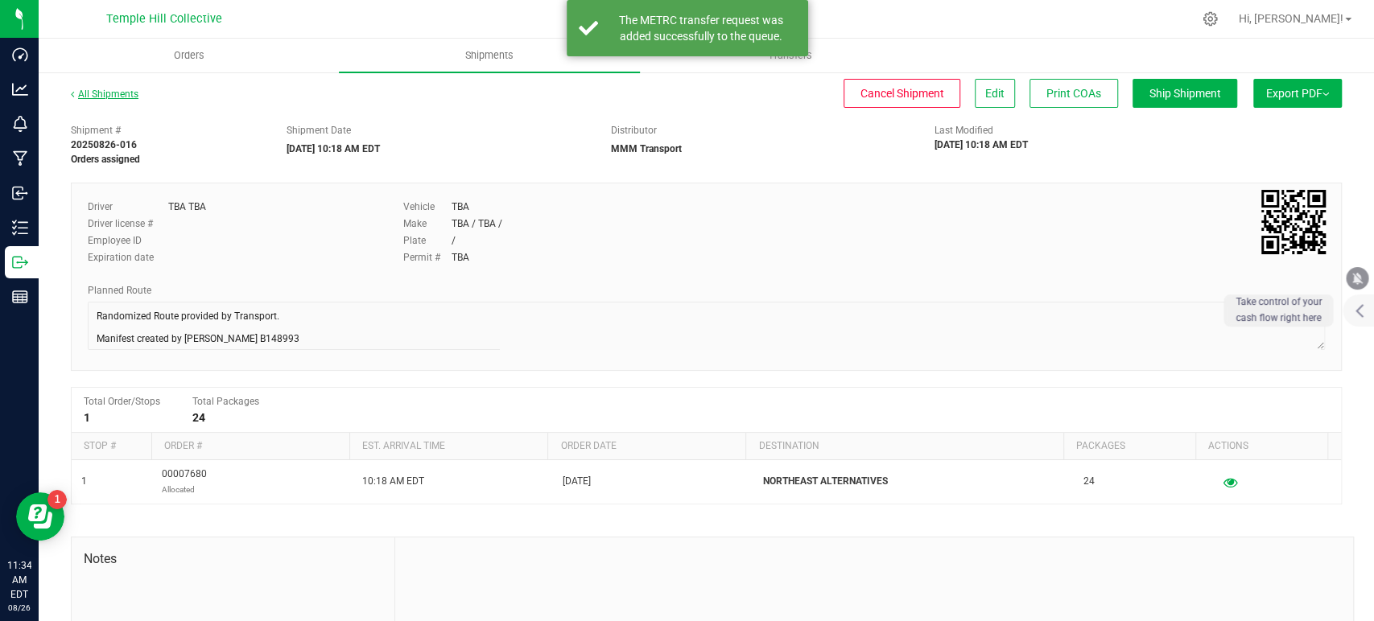
click at [124, 93] on link "All Shipments" at bounding box center [105, 94] width 68 height 11
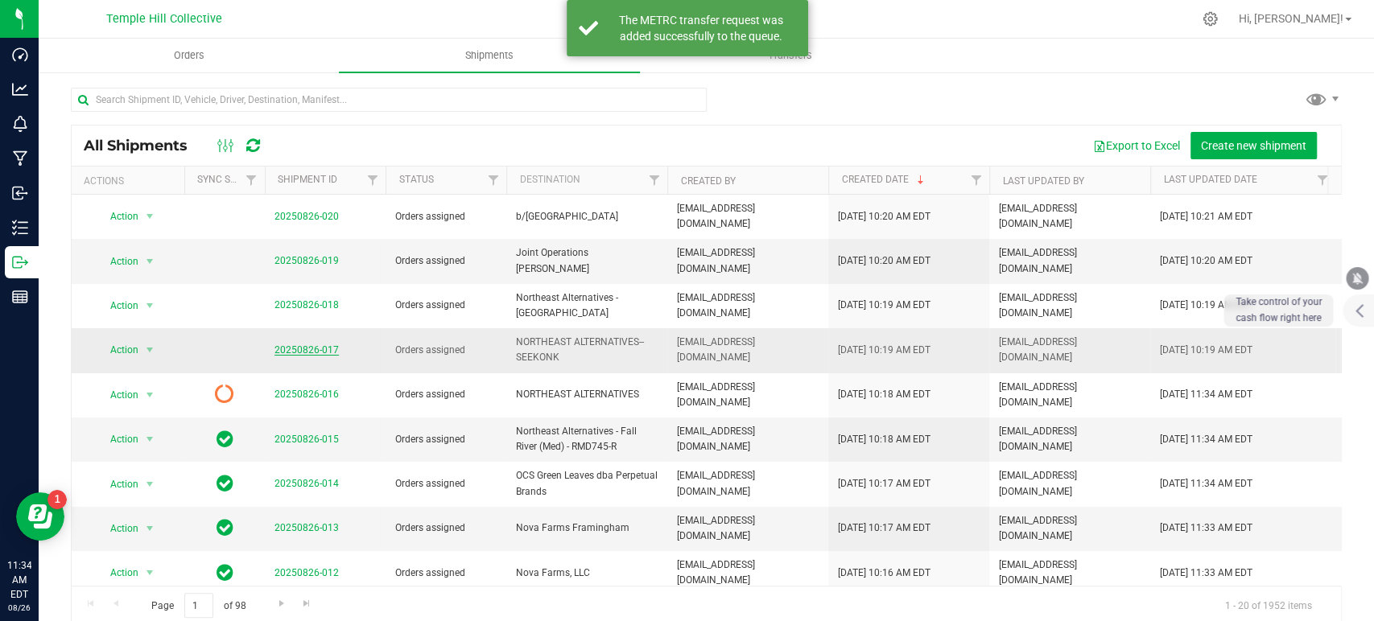
click at [320, 345] on link "20250826-017" at bounding box center [306, 350] width 64 height 11
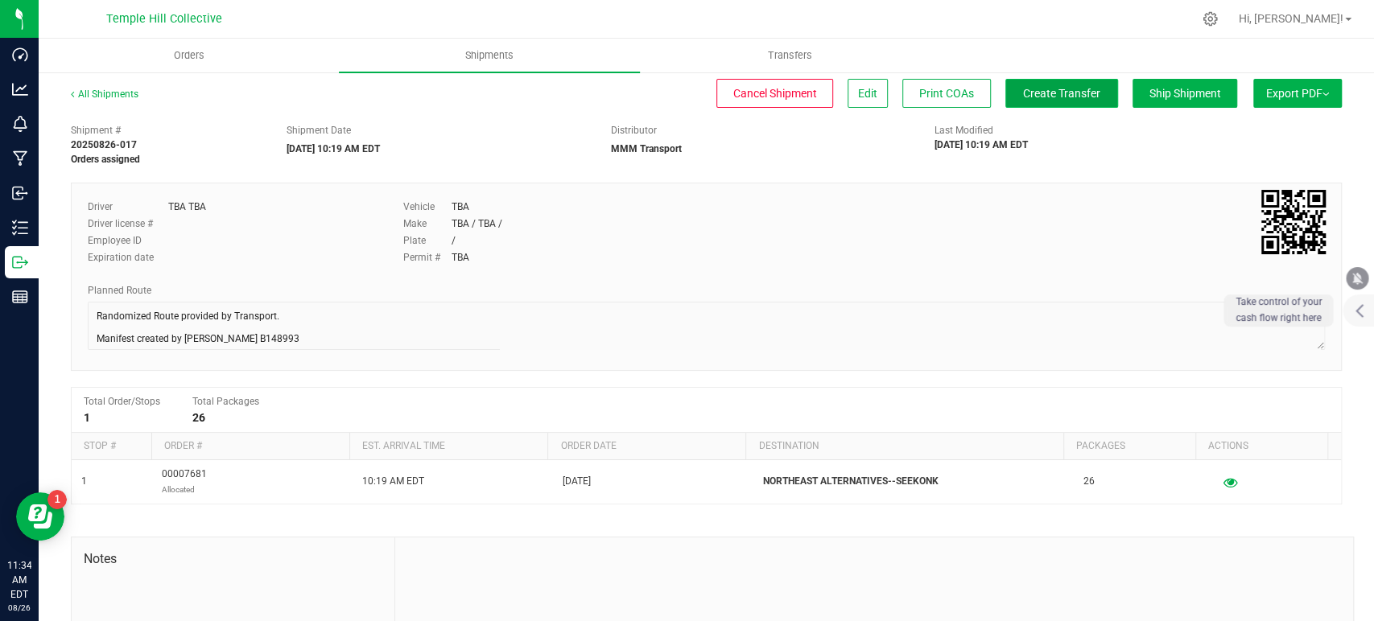
click at [1023, 95] on span "Create Transfer" at bounding box center [1061, 93] width 77 height 13
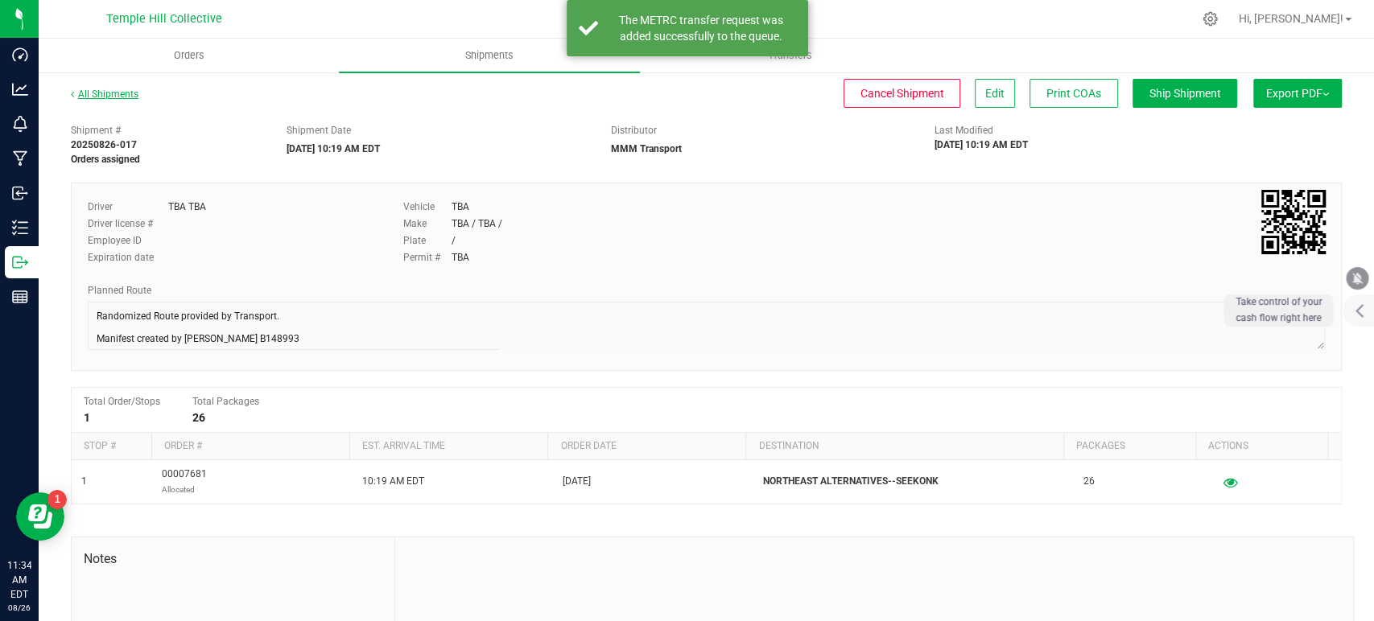
click at [114, 95] on link "All Shipments" at bounding box center [105, 94] width 68 height 11
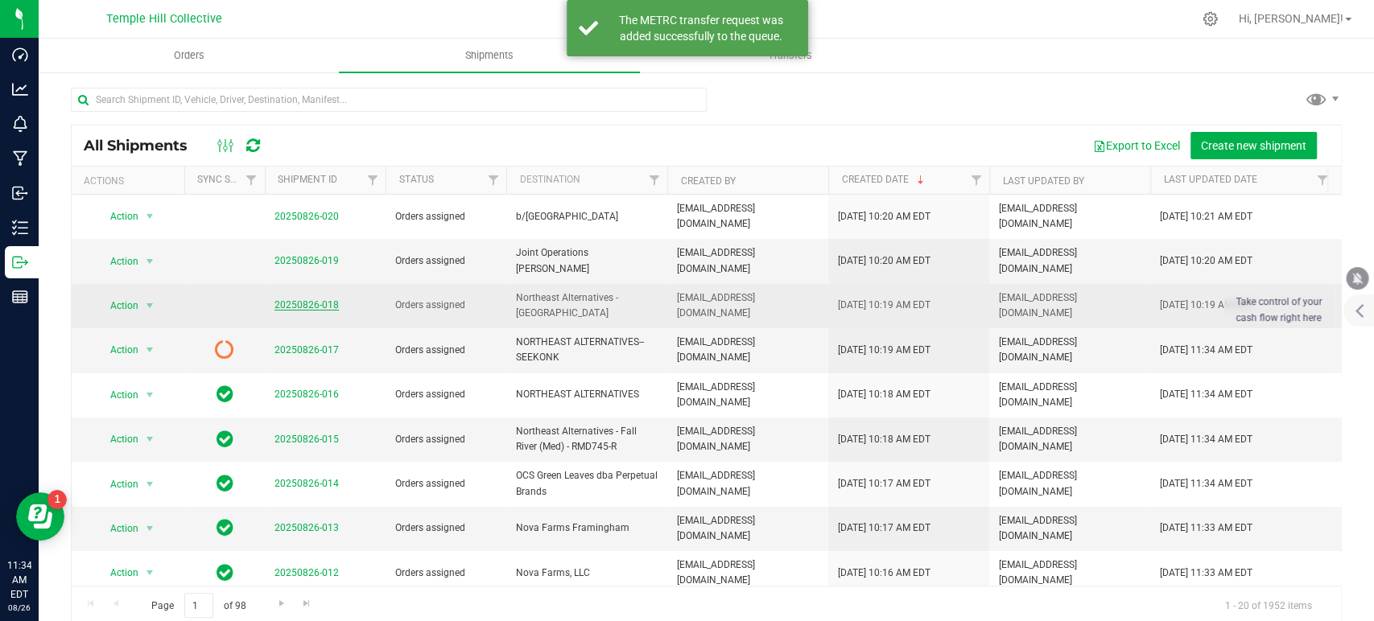
click at [307, 299] on link "20250826-018" at bounding box center [306, 304] width 64 height 11
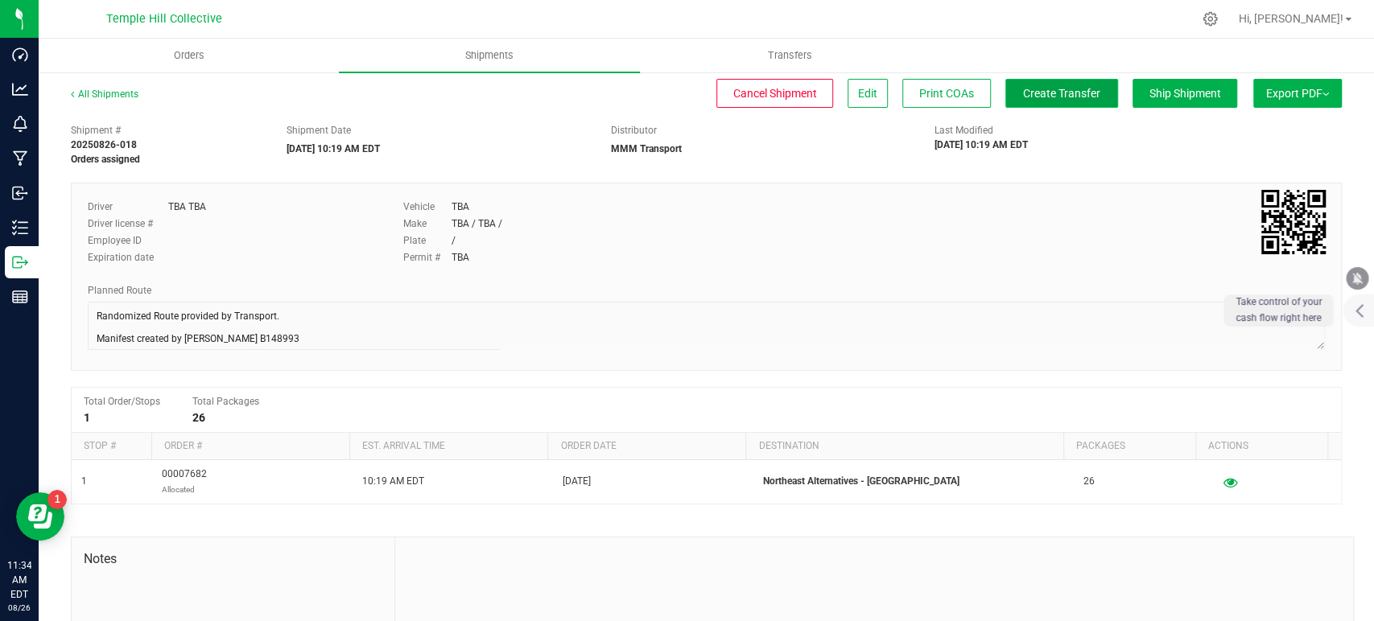
click at [1023, 95] on span "Create Transfer" at bounding box center [1061, 93] width 77 height 13
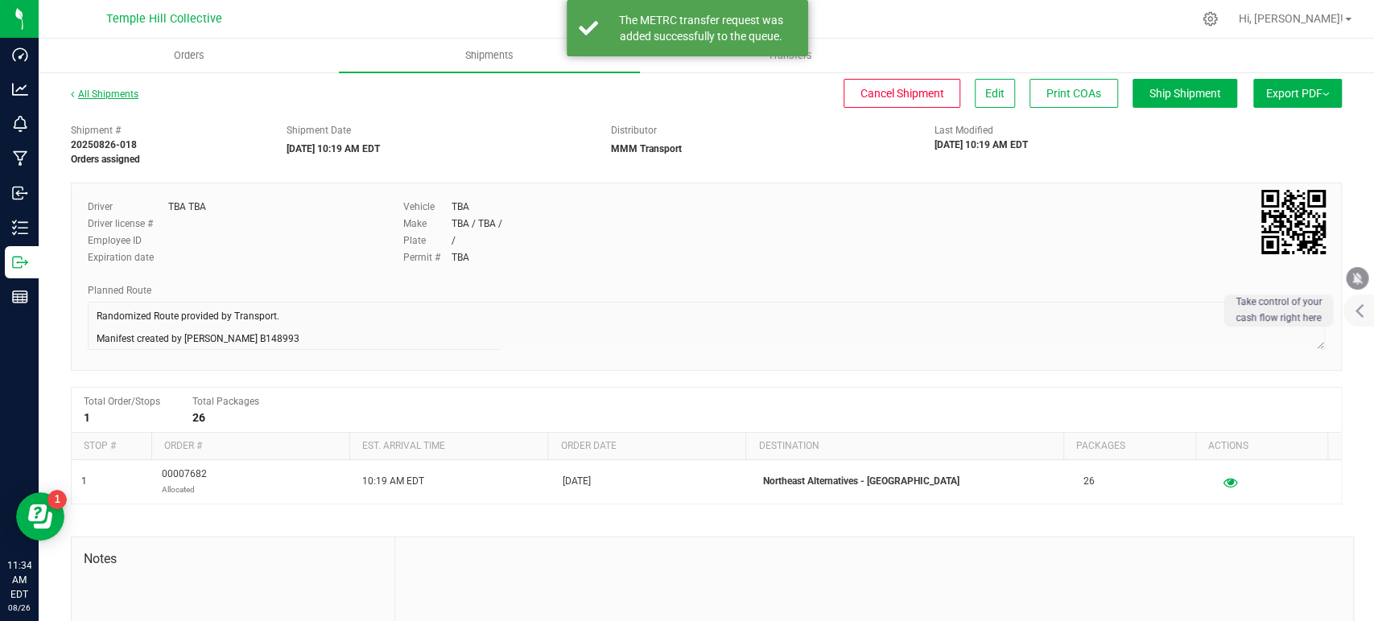
click at [117, 95] on link "All Shipments" at bounding box center [105, 94] width 68 height 11
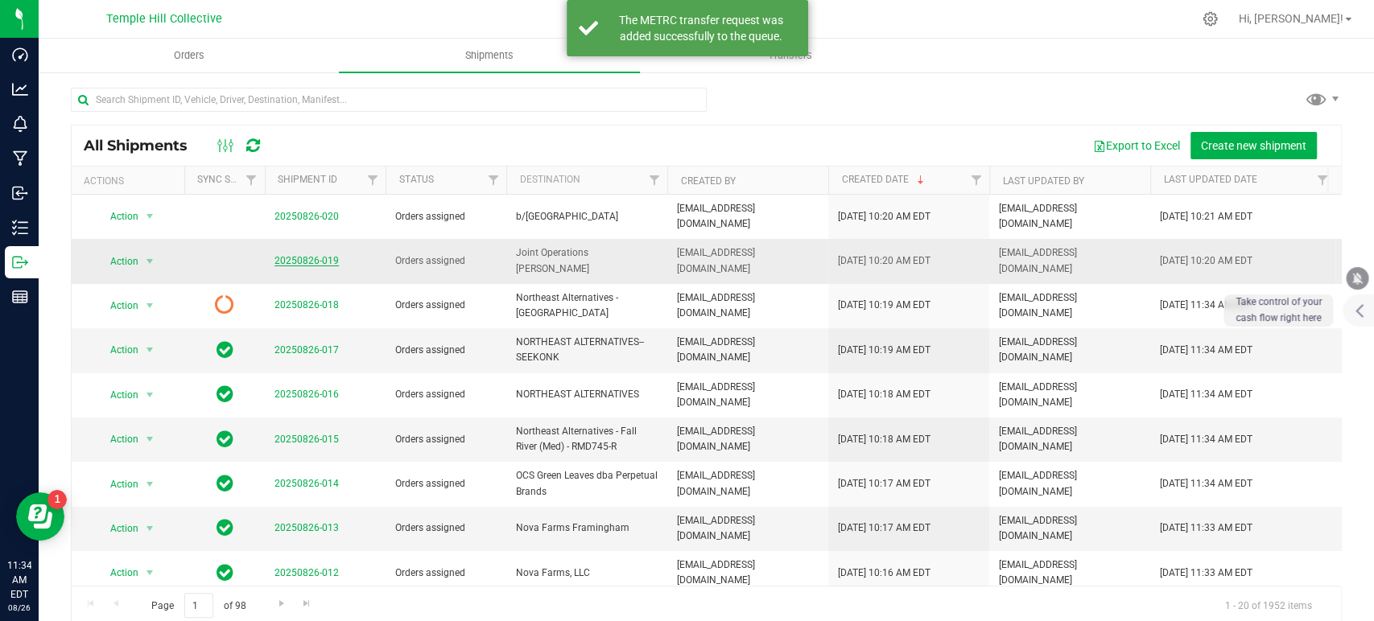
click at [308, 255] on link "20250826-019" at bounding box center [306, 260] width 64 height 11
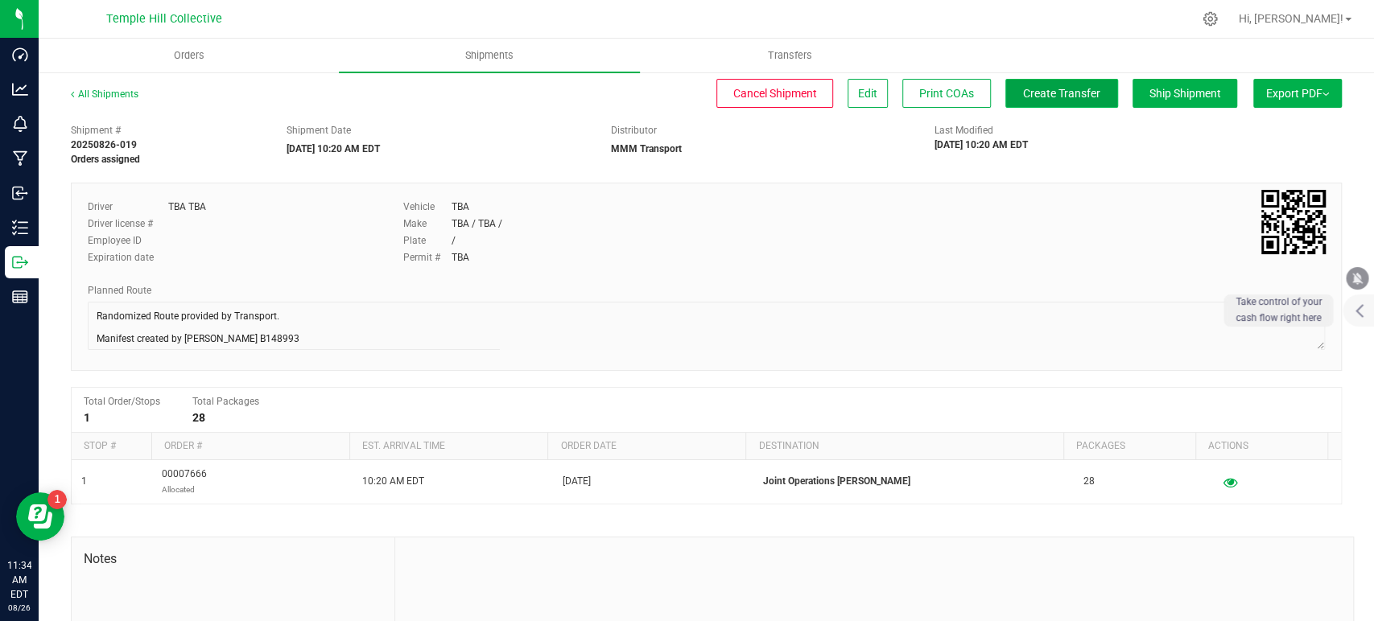
click at [1023, 91] on span "Create Transfer" at bounding box center [1061, 93] width 77 height 13
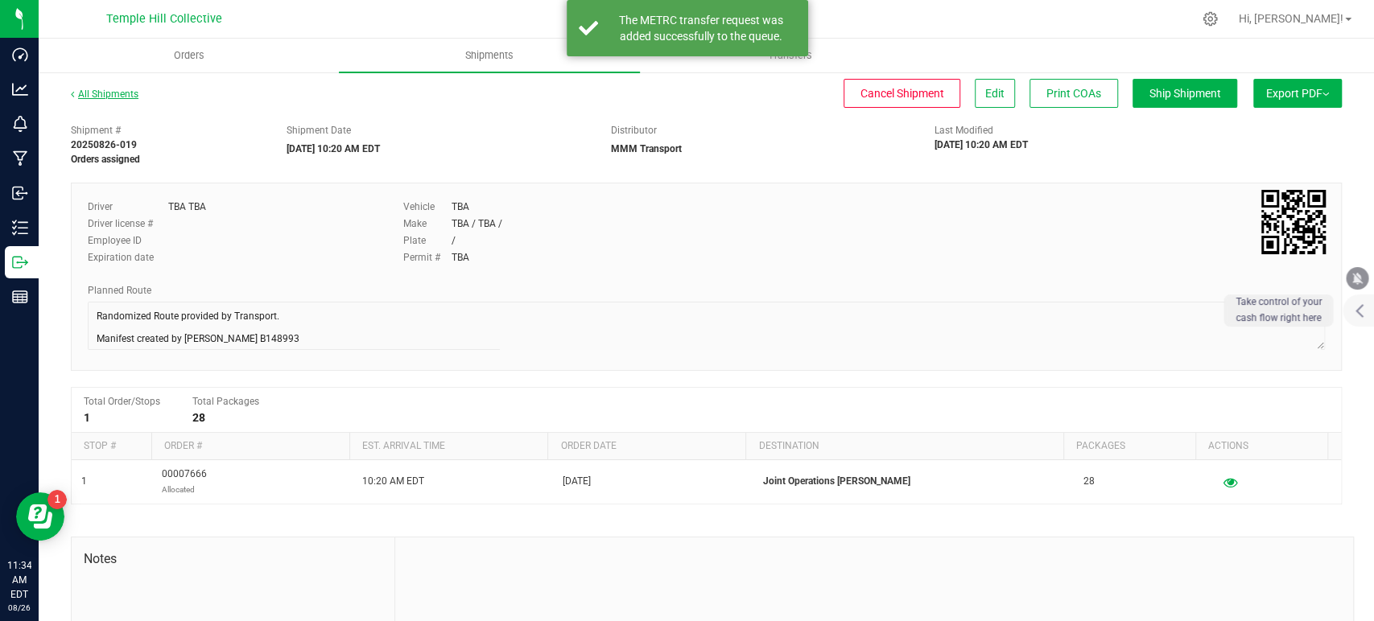
click at [99, 96] on link "All Shipments" at bounding box center [105, 94] width 68 height 11
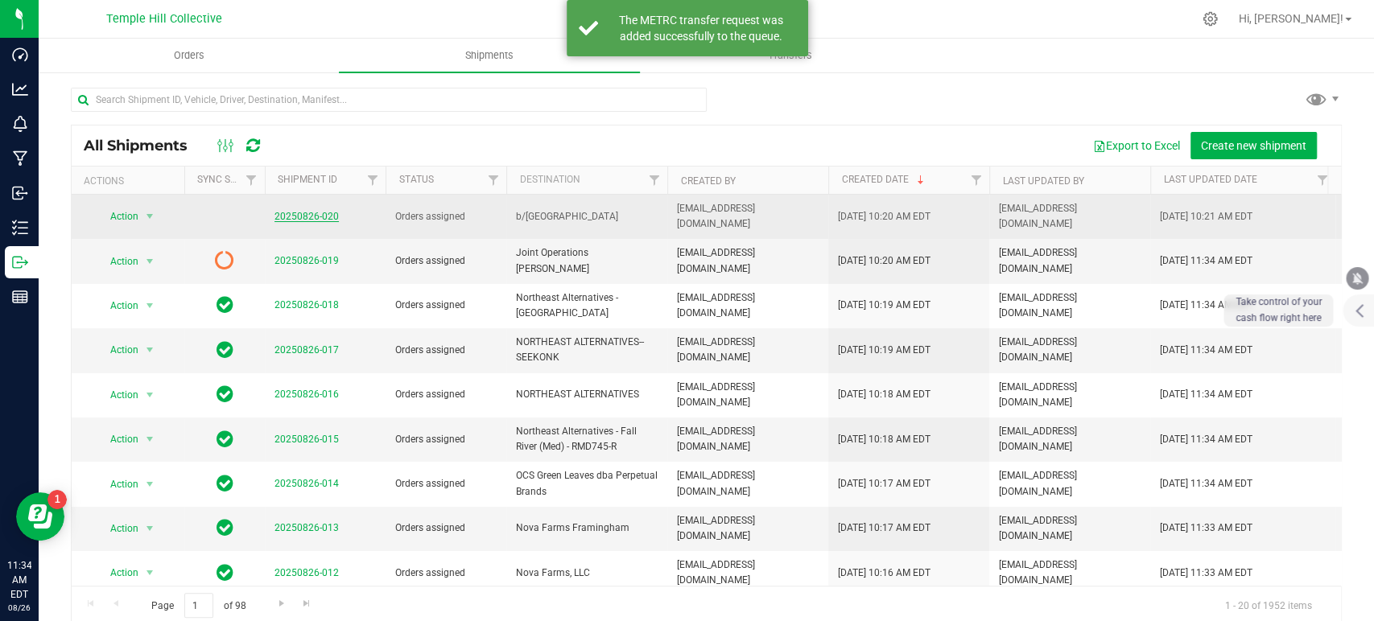
click at [281, 217] on link "20250826-020" at bounding box center [306, 216] width 64 height 11
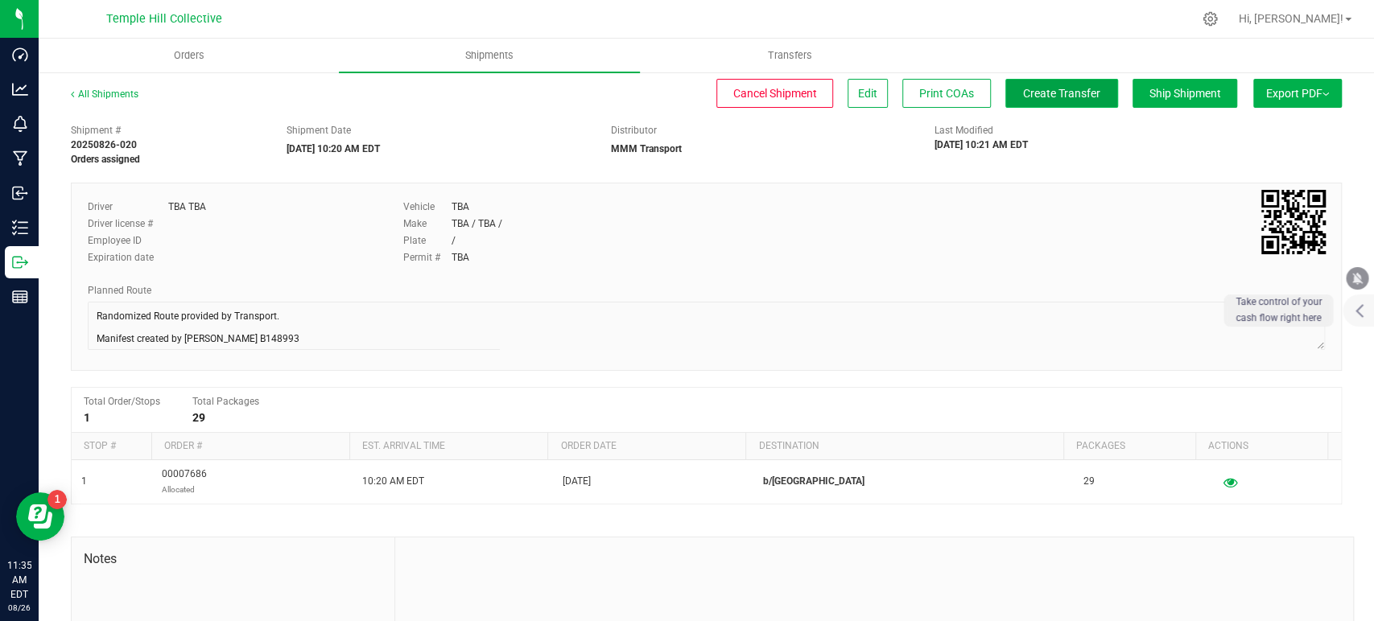
click at [1050, 105] on button "Create Transfer" at bounding box center [1061, 93] width 113 height 29
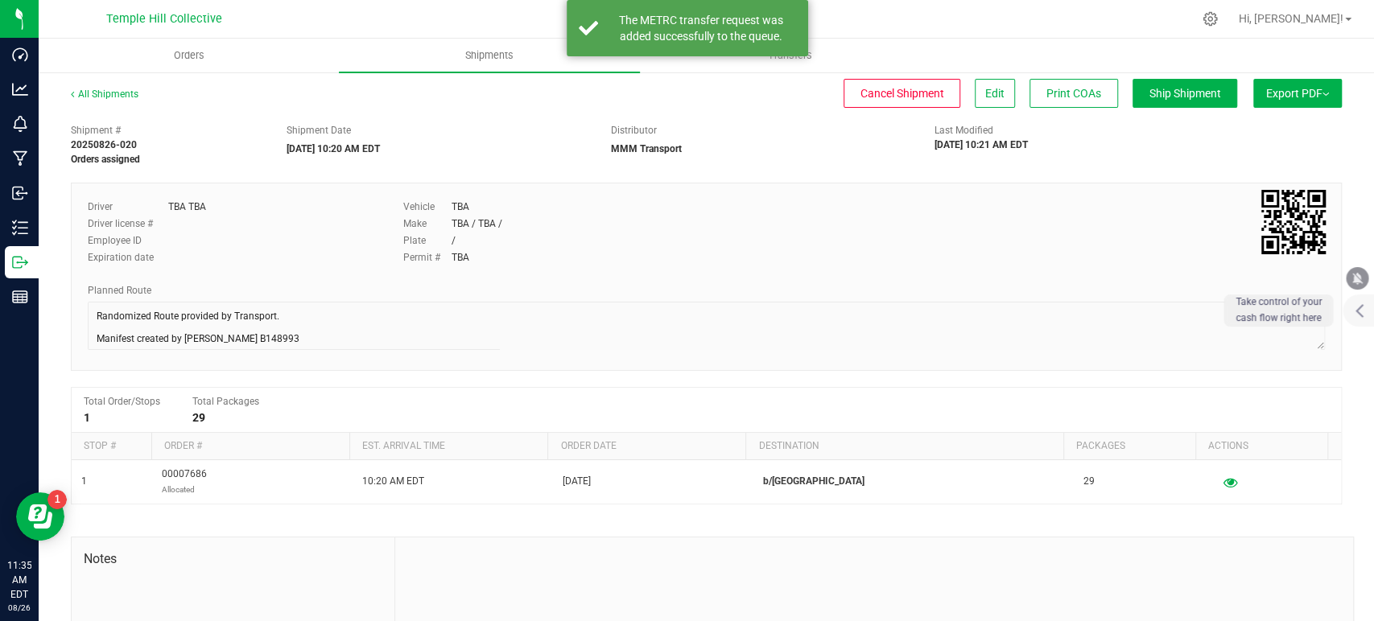
click at [116, 101] on div "All Shipments" at bounding box center [119, 99] width 97 height 24
click at [126, 96] on link "All Shipments" at bounding box center [105, 94] width 68 height 11
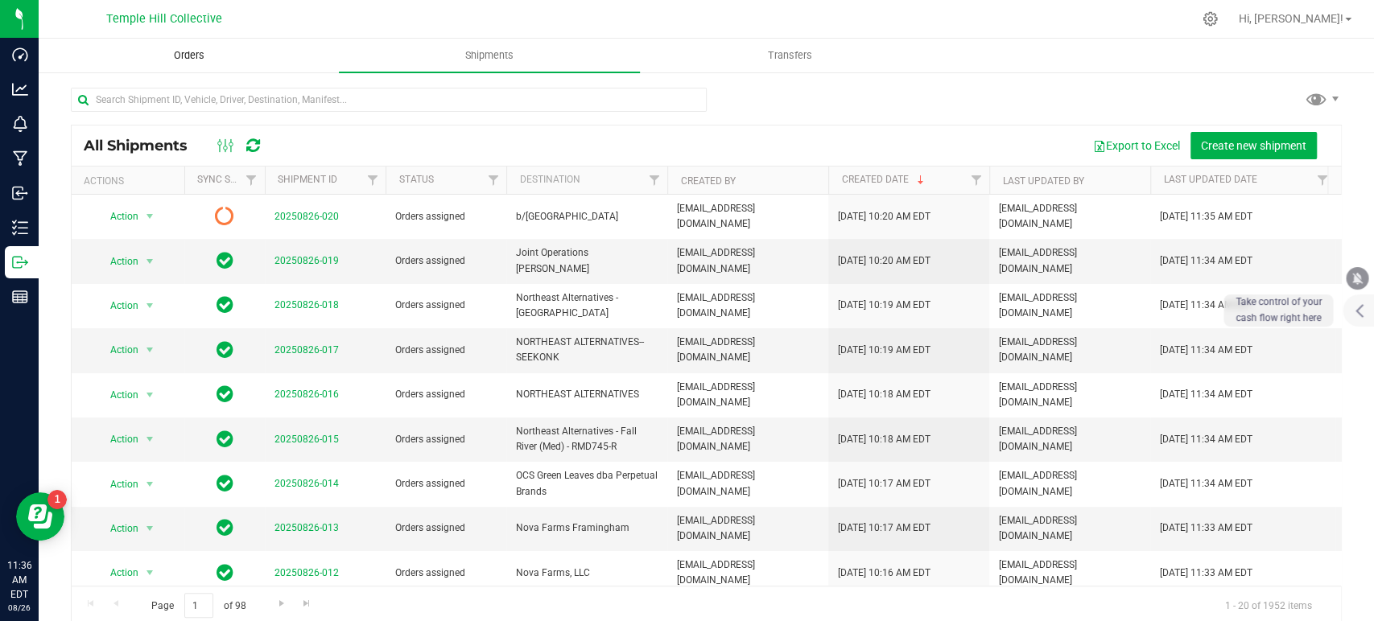
click at [192, 56] on span "Orders" at bounding box center [189, 55] width 74 height 14
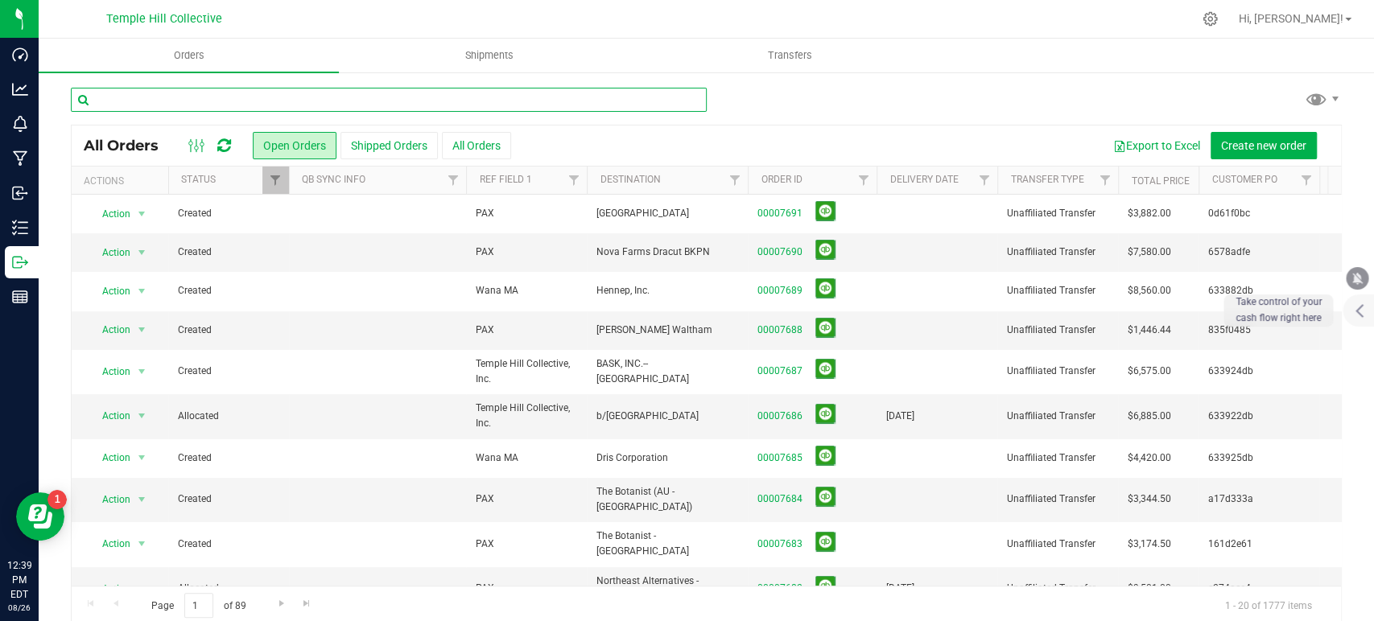
click at [319, 108] on input "text" at bounding box center [389, 100] width 636 height 24
paste input "5ad90e52"
type input "5ad90e52"
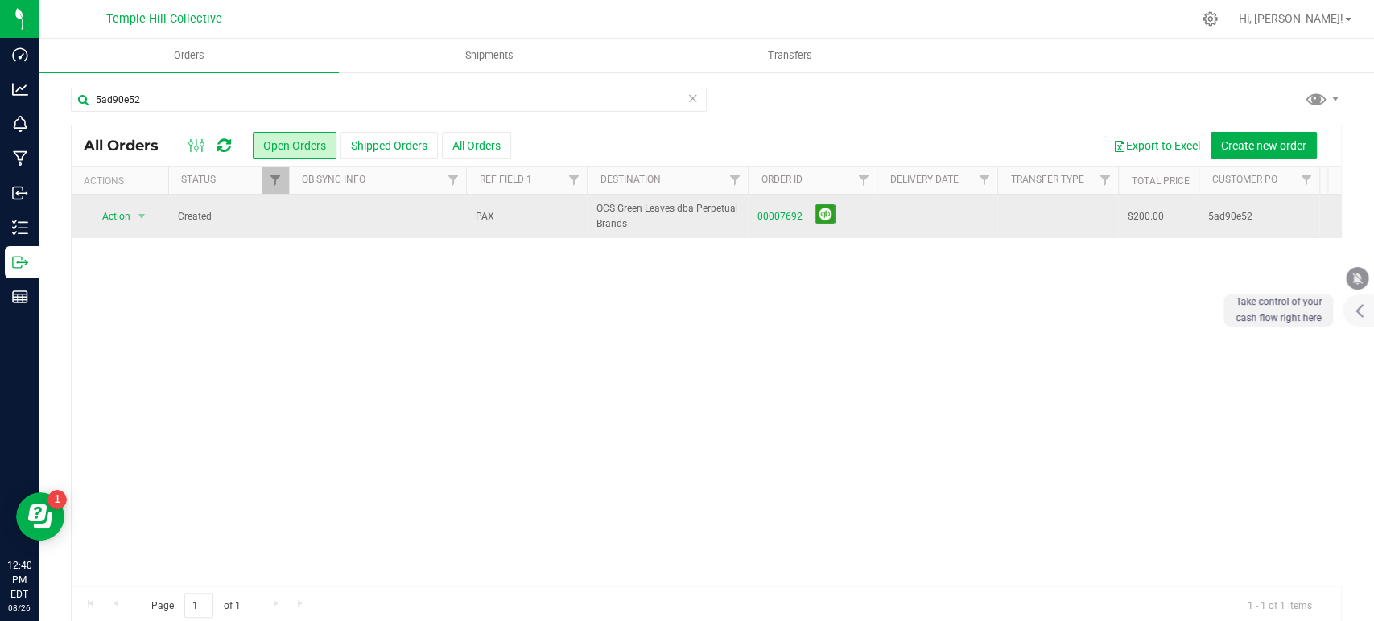
click at [789, 218] on link "00007692" at bounding box center [779, 216] width 45 height 15
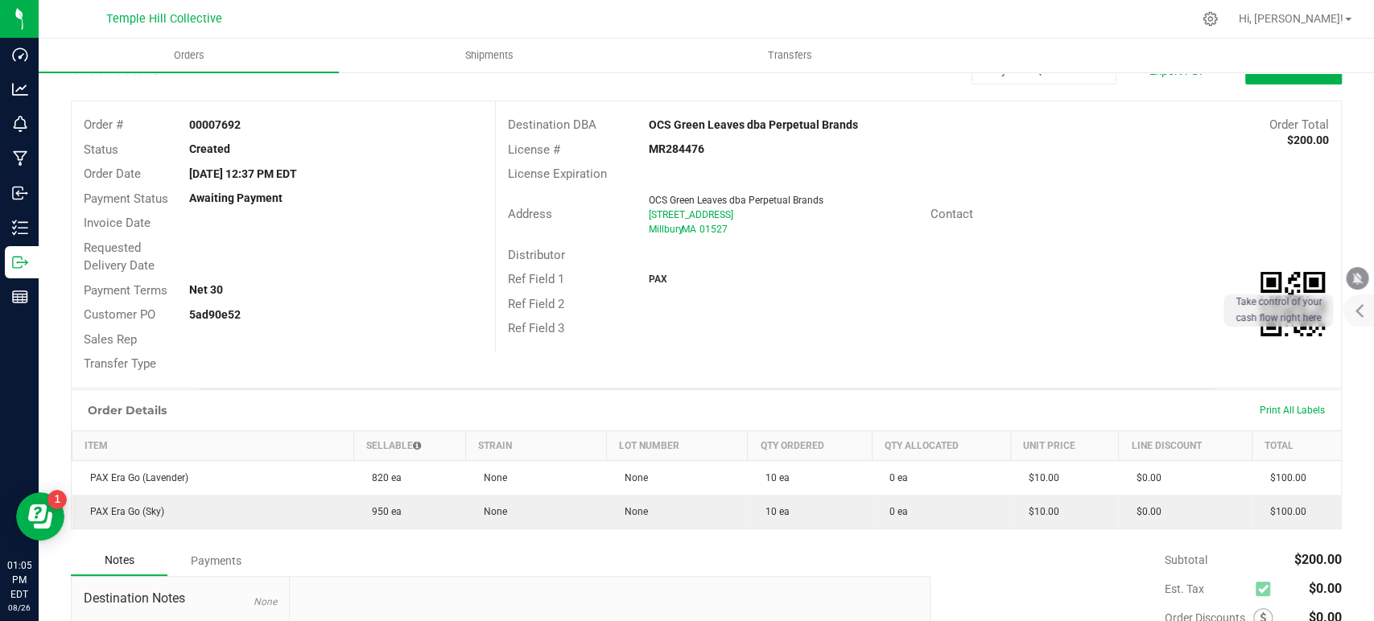
scroll to position [89, 0]
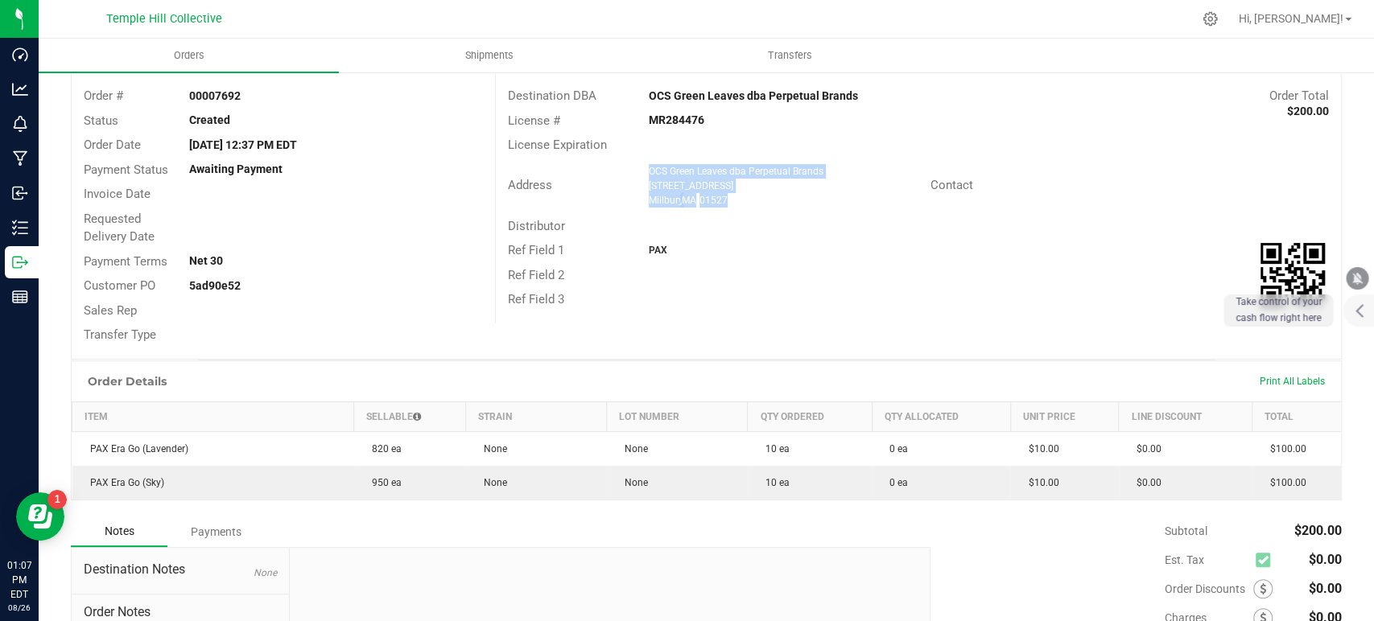
drag, startPoint x: 754, startPoint y: 197, endPoint x: 645, endPoint y: 175, distance: 111.8
click at [649, 175] on ngx-name-and-address "OCS Green Leaves dba Perpetual Brands 12 Latti Farm Road Millbury , MA 01527" at bounding box center [784, 185] width 270 height 43
copy ngx-name-and-address "OCS Green Leaves dba Perpetual Brands 12 Latti Farm Road Millbury , MA 01527"
click at [775, 220] on div "Distributor" at bounding box center [918, 226] width 845 height 25
drag, startPoint x: 729, startPoint y: 198, endPoint x: 643, endPoint y: 170, distance: 89.9
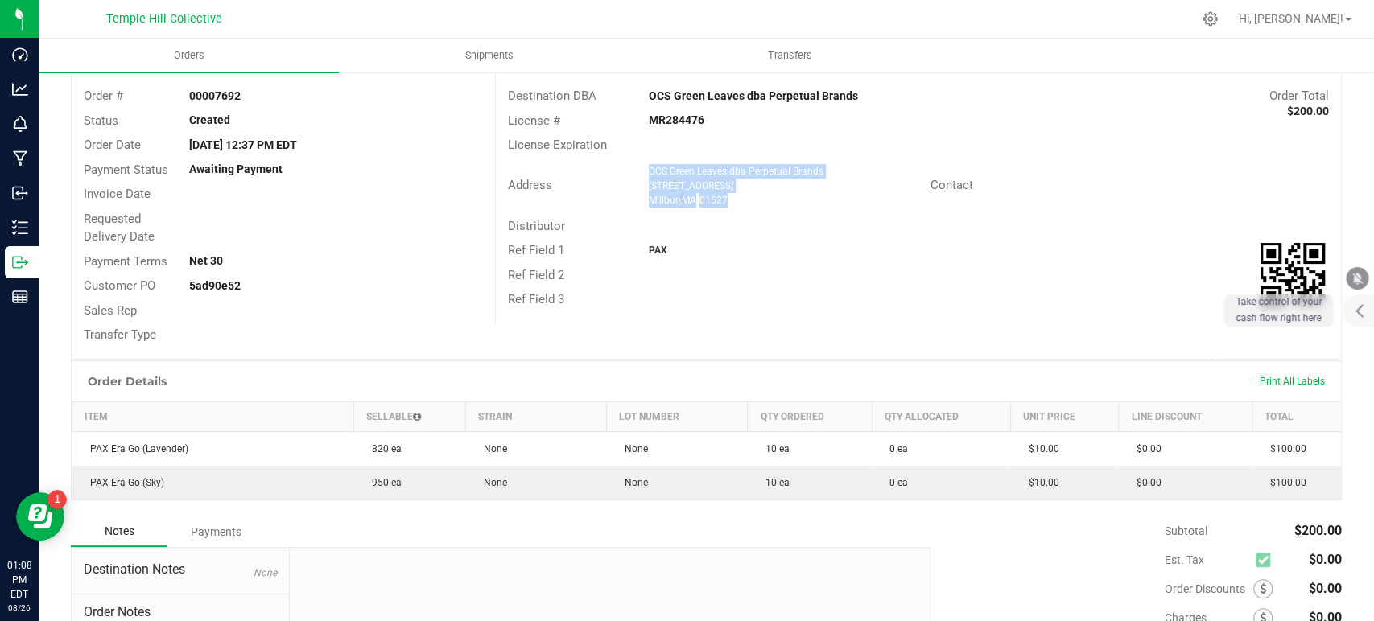
click at [649, 170] on ngx-name-and-address "OCS Green Leaves dba Perpetual Brands 12 Latti Farm Road Millbury , MA 01527" at bounding box center [784, 185] width 270 height 43
copy ngx-name-and-address "OCS Green Leaves dba Perpetual Brands 12 Latti Farm Road Millbury , MA 01527"
click at [668, 118] on strong "MR284476" at bounding box center [677, 120] width 56 height 13
click at [667, 118] on strong "MR284476" at bounding box center [677, 120] width 56 height 13
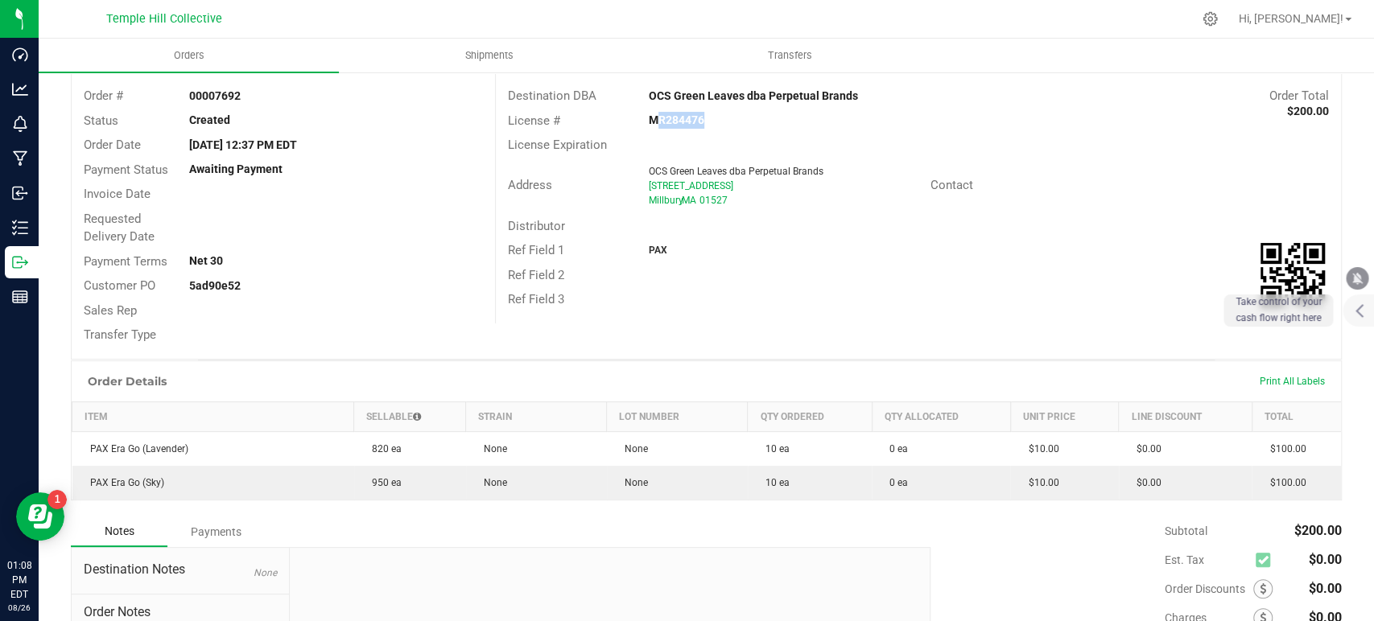
click at [667, 118] on strong "MR284476" at bounding box center [677, 120] width 56 height 13
copy strong "MR284476"
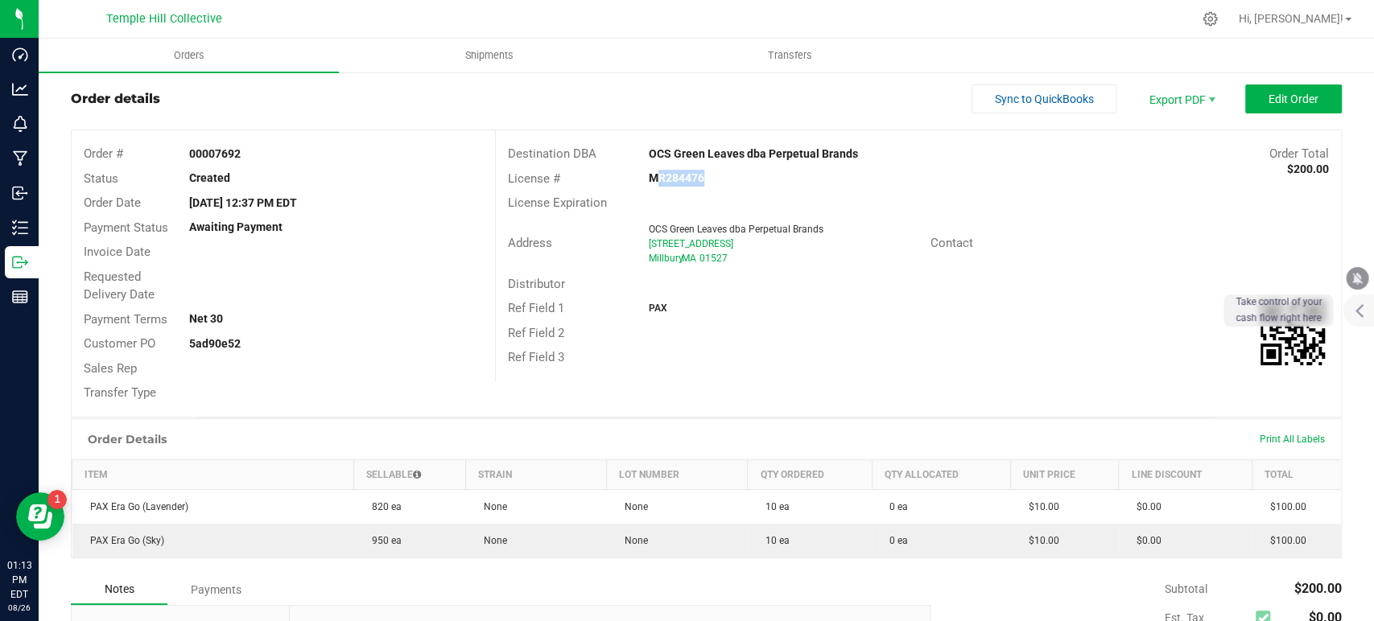
scroll to position [0, 0]
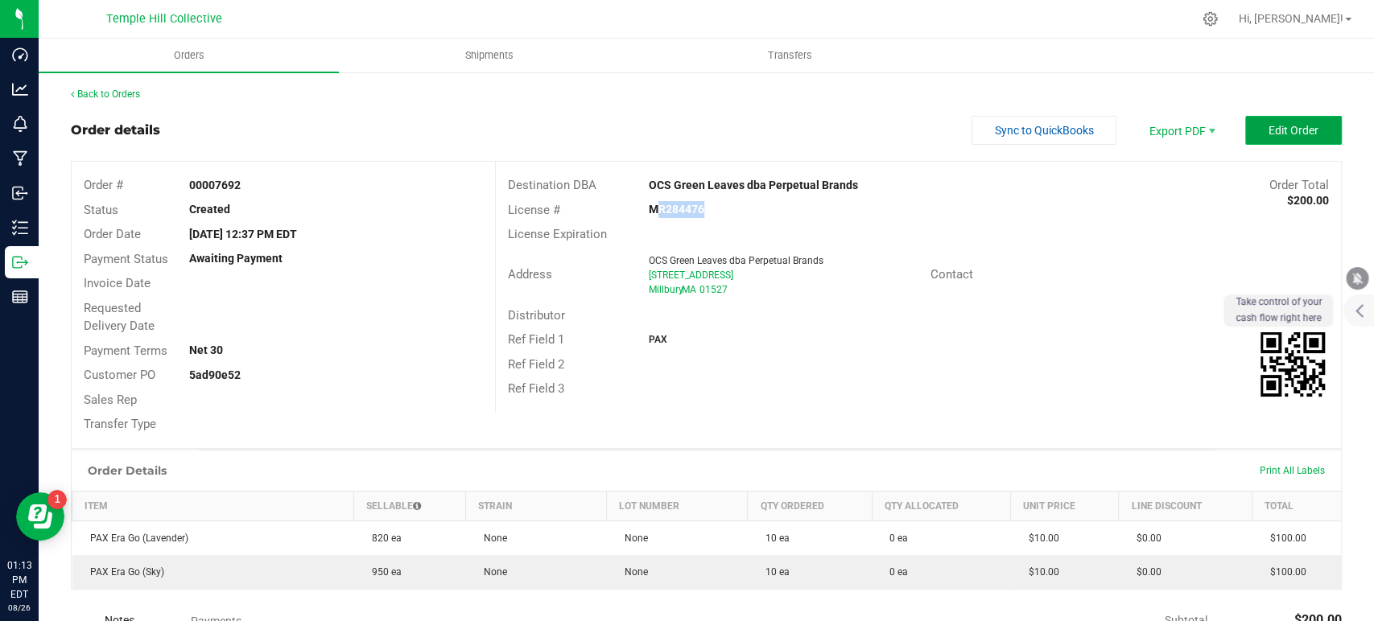
click at [1269, 133] on span "Edit Order" at bounding box center [1294, 130] width 50 height 13
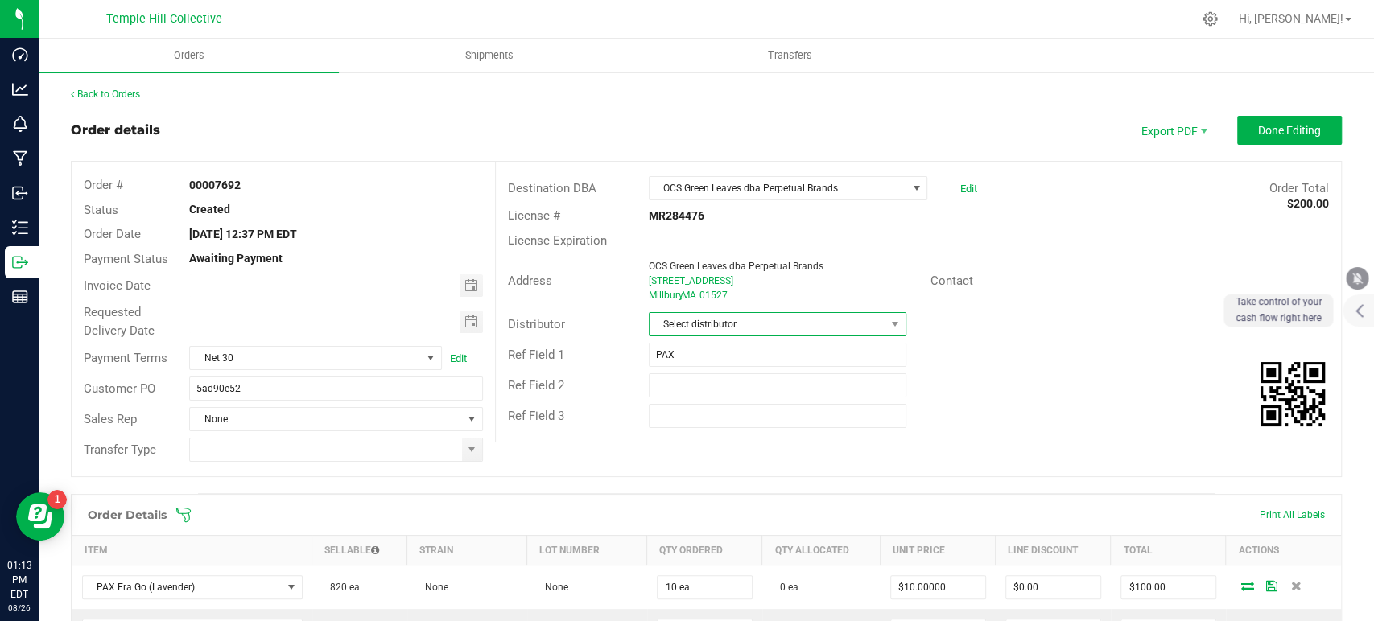
click at [817, 320] on span "Select distributor" at bounding box center [768, 324] width 236 height 23
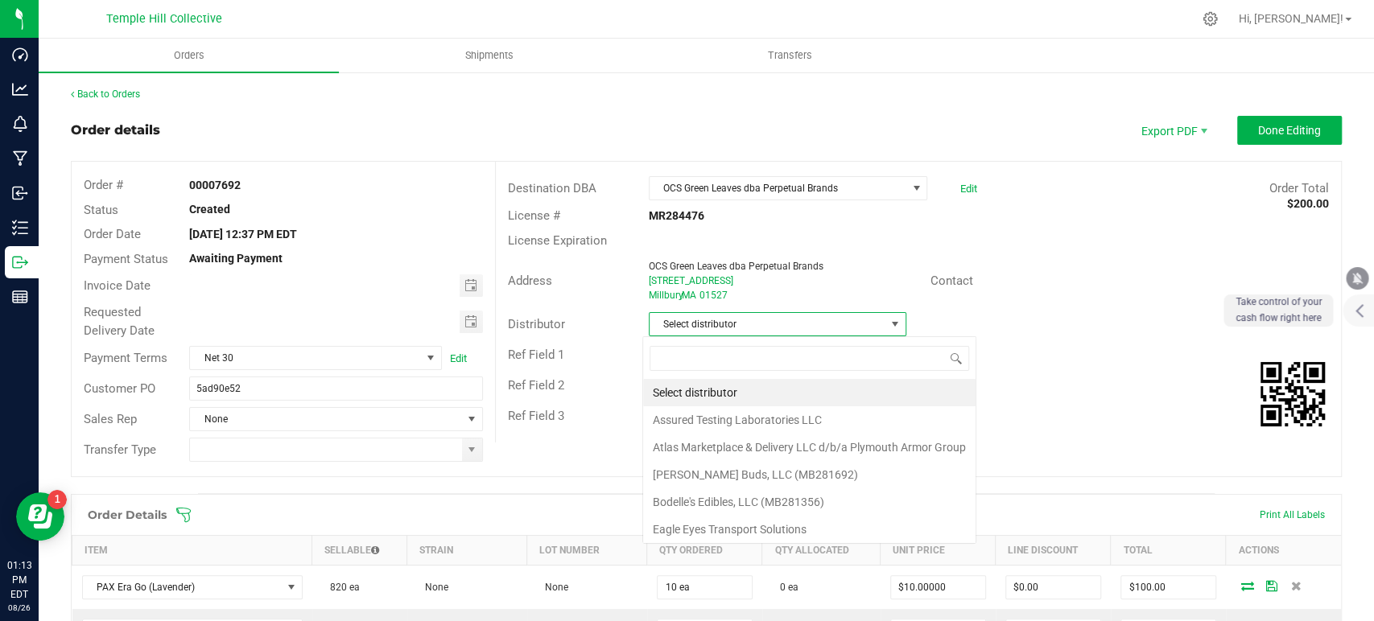
scroll to position [23, 254]
type input "mmm"
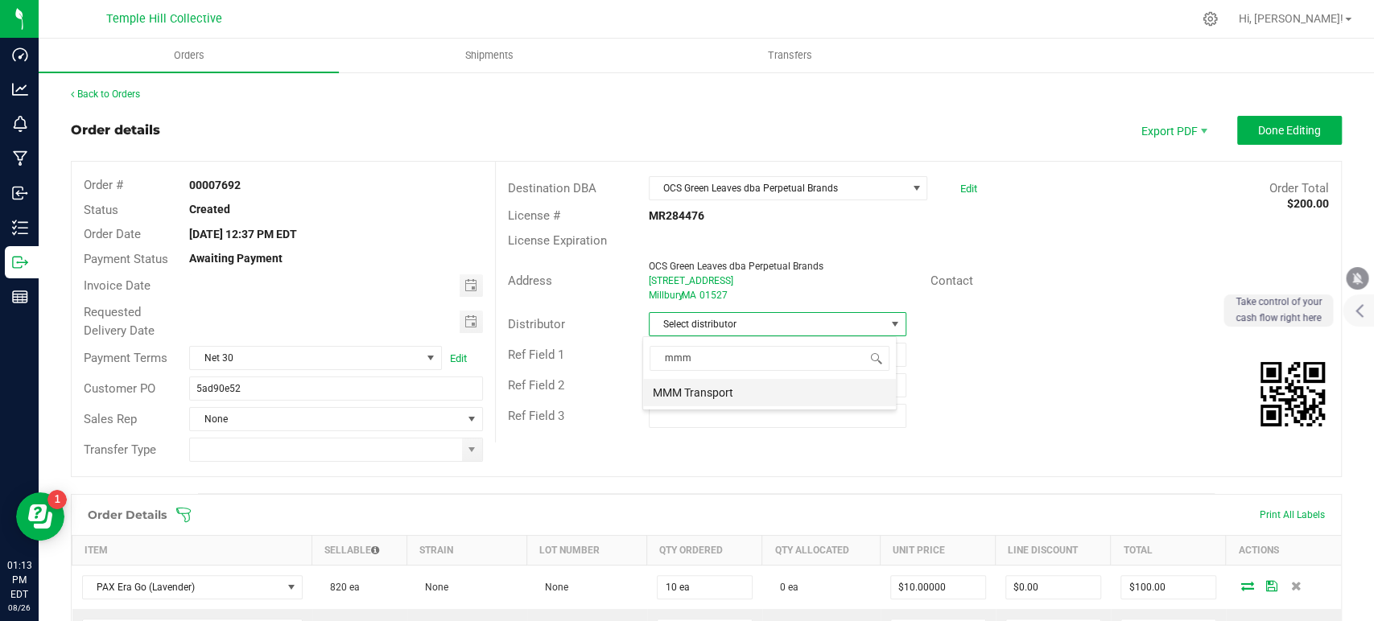
click at [779, 389] on li "MMM Transport" at bounding box center [769, 392] width 253 height 27
click at [474, 450] on span at bounding box center [472, 450] width 20 height 23
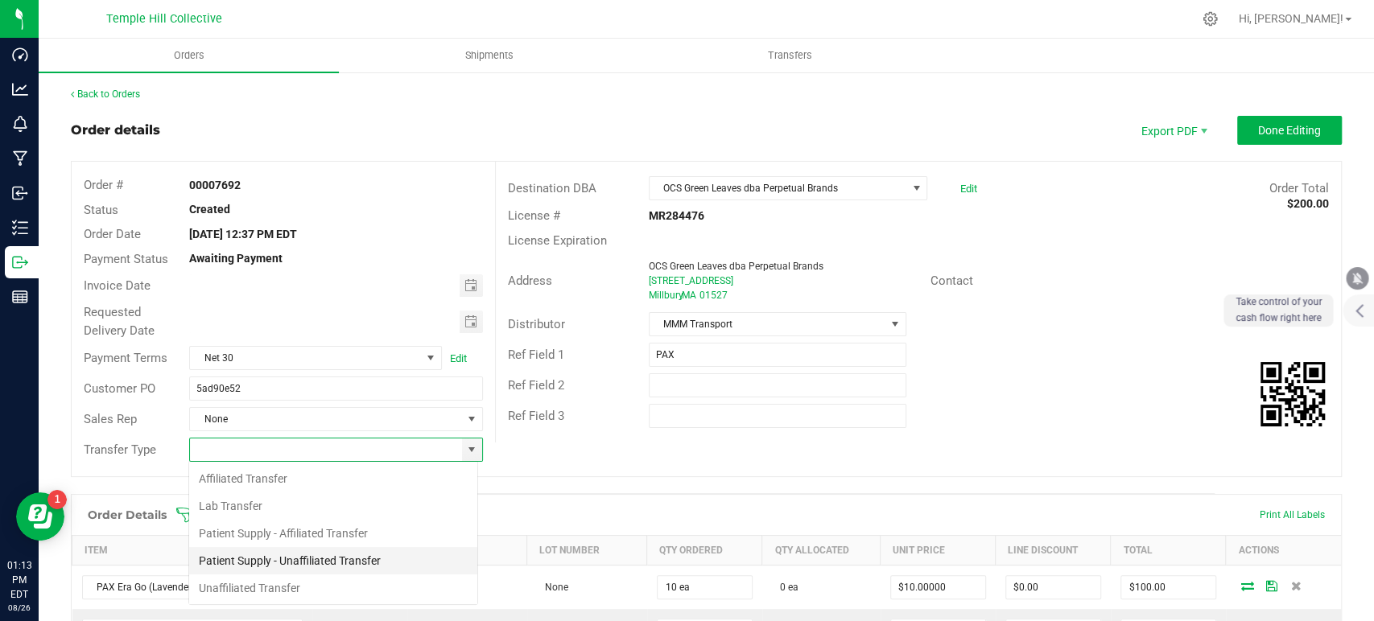
scroll to position [23, 290]
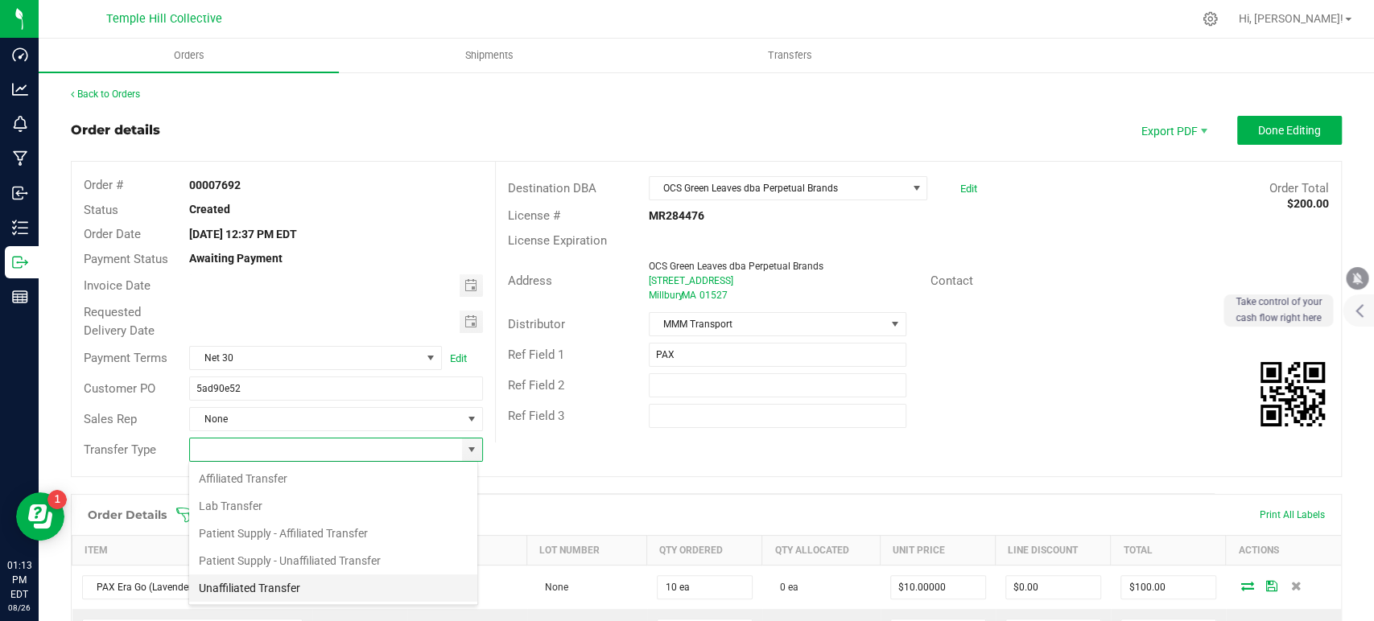
click at [320, 584] on li "Unaffiliated Transfer" at bounding box center [333, 588] width 288 height 27
type input "Unaffiliated Transfer"
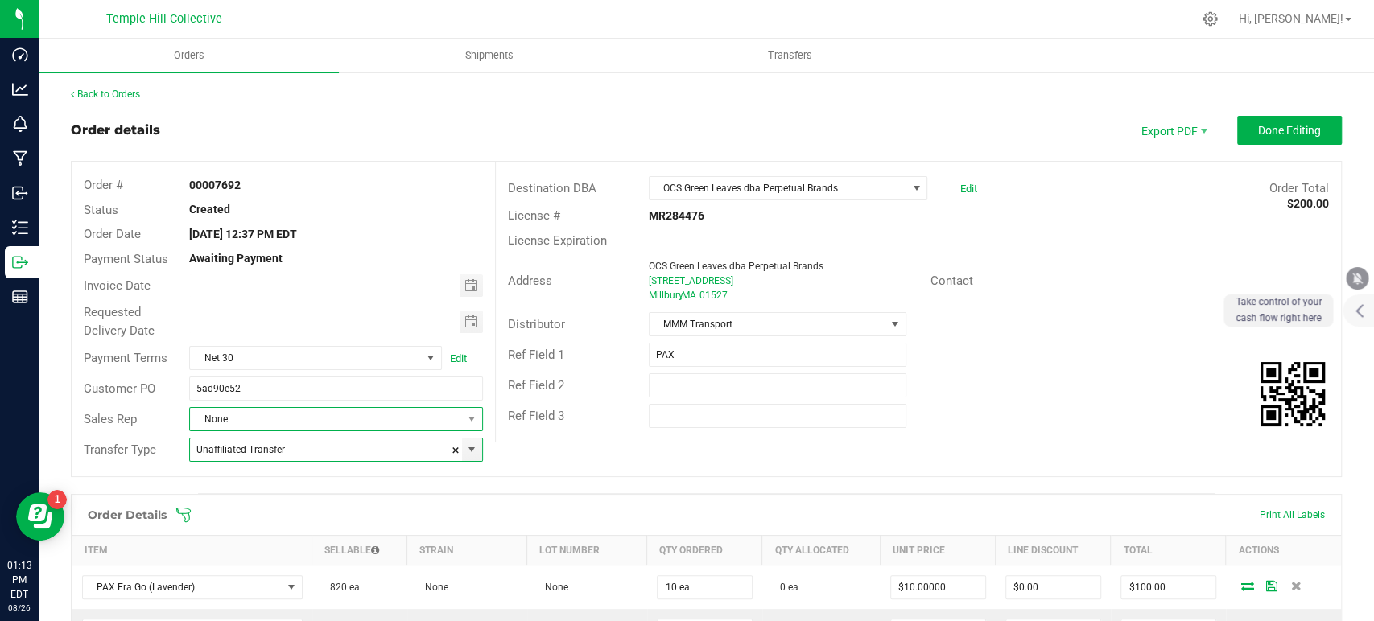
click at [361, 424] on span "None" at bounding box center [325, 419] width 271 height 23
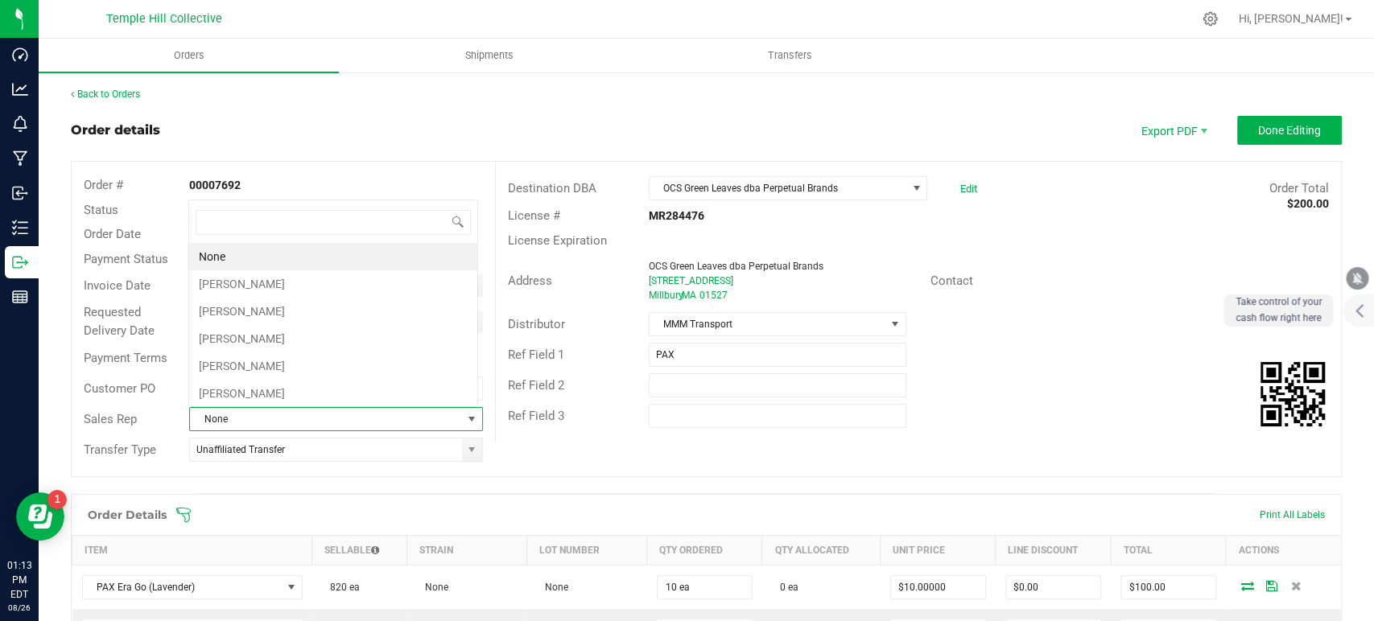
scroll to position [23, 286]
type input "jam"
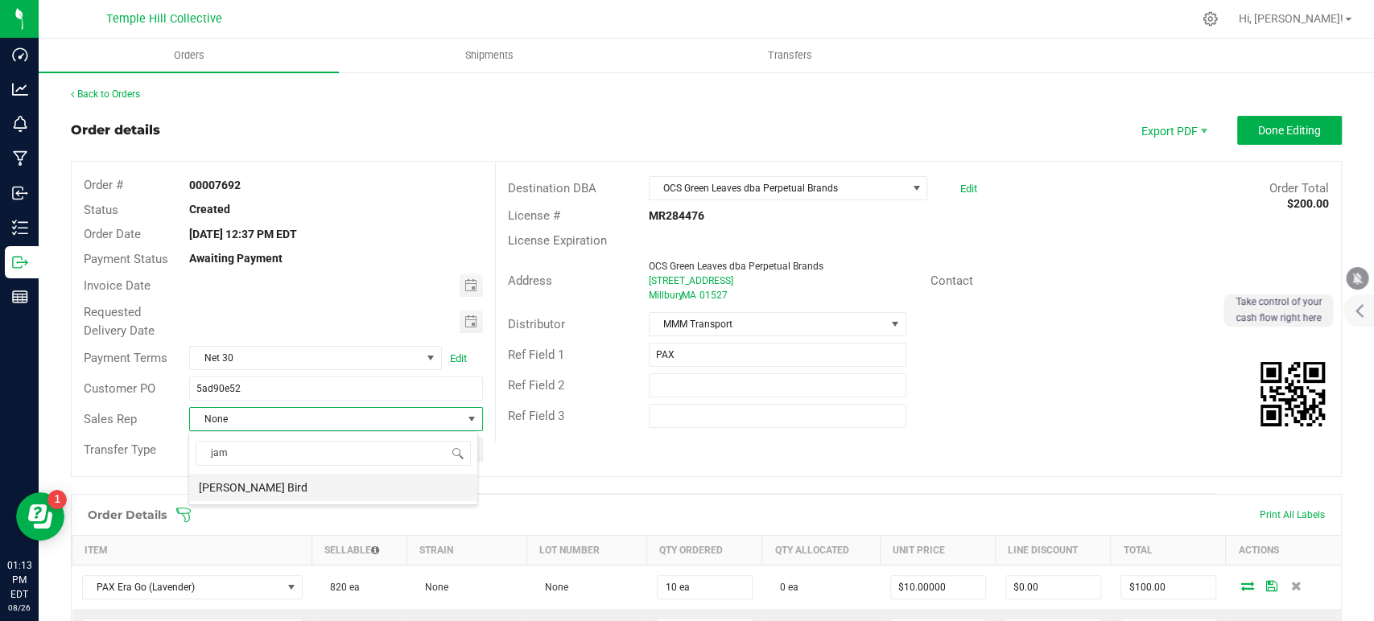
click at [380, 489] on li "[PERSON_NAME] Bird" at bounding box center [333, 487] width 288 height 27
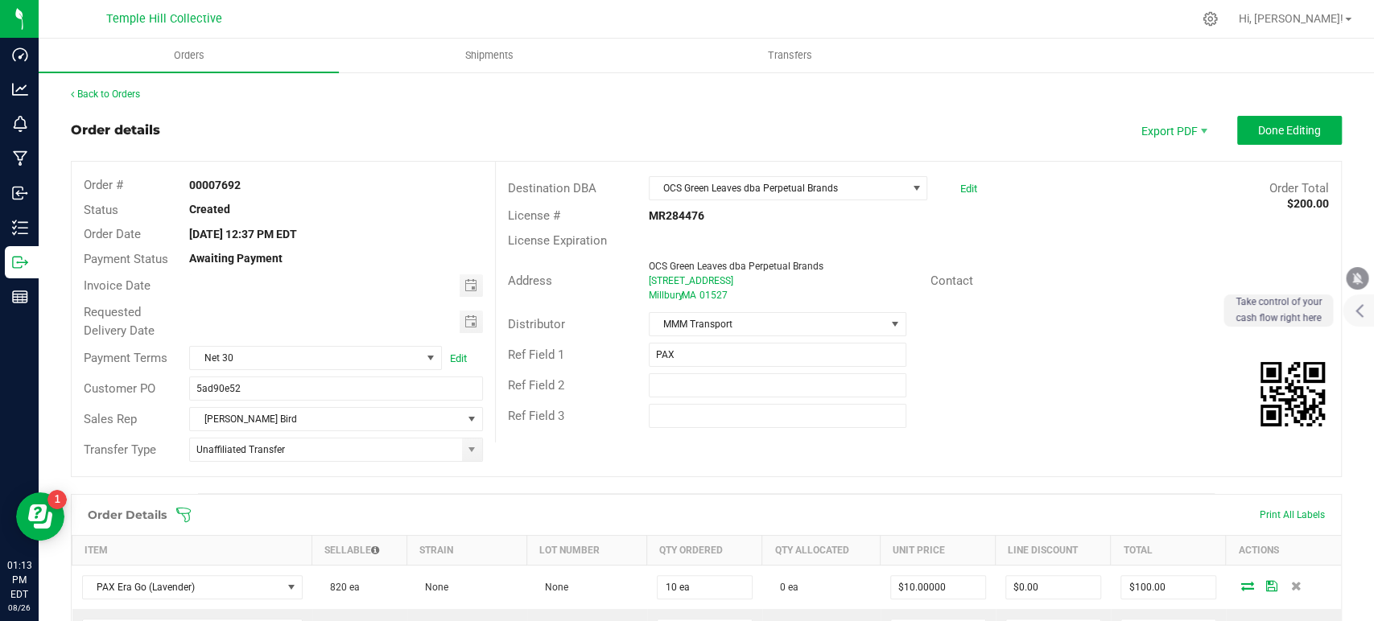
click at [744, 457] on div "Order # 00007692 Status Created Order Date Aug 26, 2025 12:37 PM EDT Payment St…" at bounding box center [706, 319] width 1269 height 315
click at [1292, 134] on span "Done Editing" at bounding box center [1289, 130] width 63 height 13
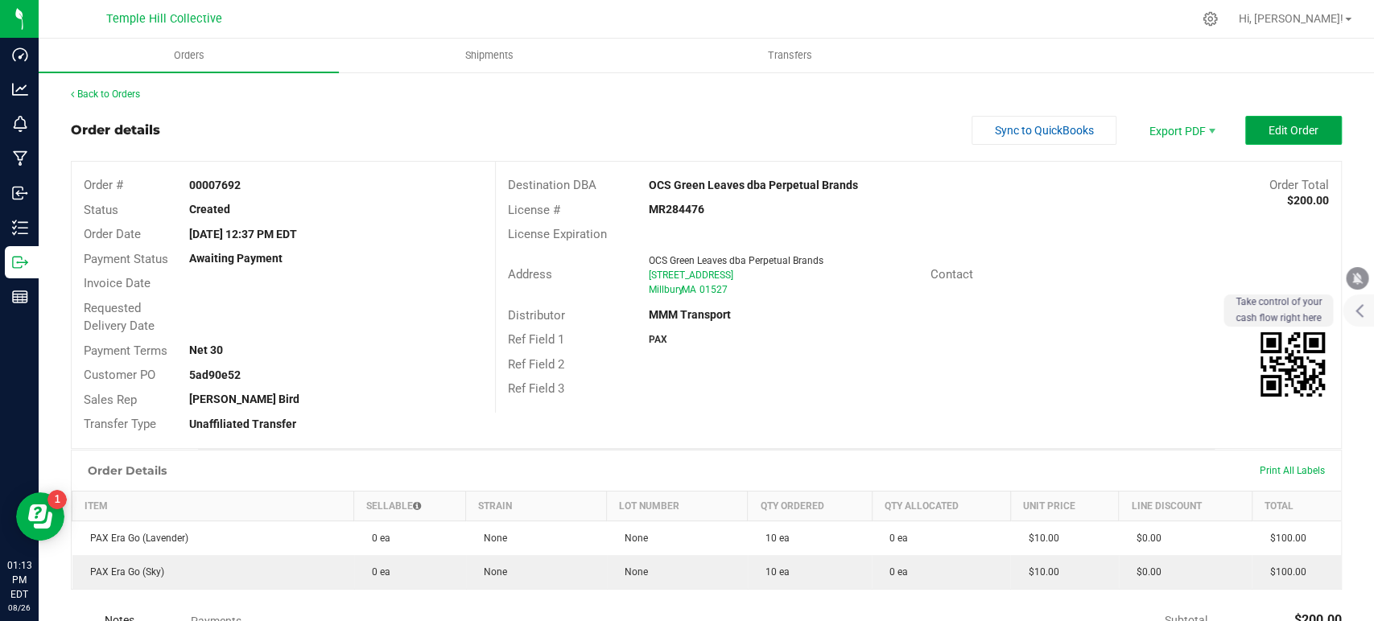
click at [1282, 131] on span "Edit Order" at bounding box center [1294, 130] width 50 height 13
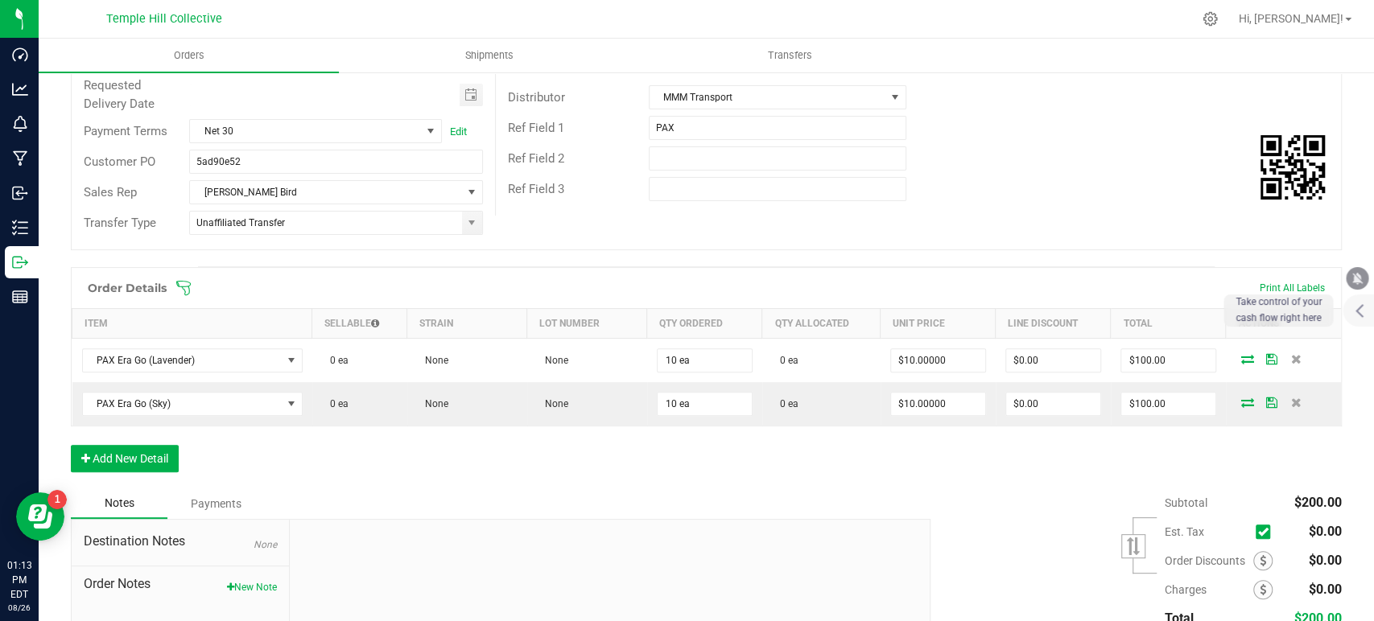
scroll to position [268, 0]
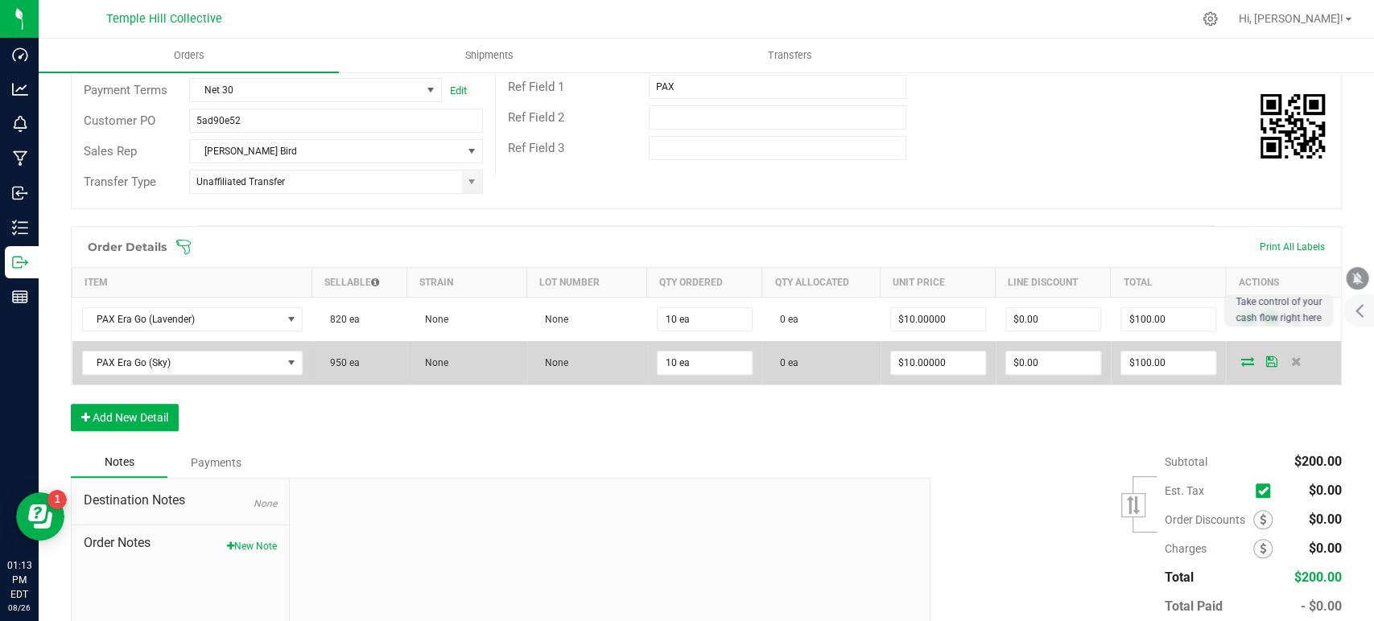
click at [1241, 359] on icon at bounding box center [1247, 362] width 13 height 10
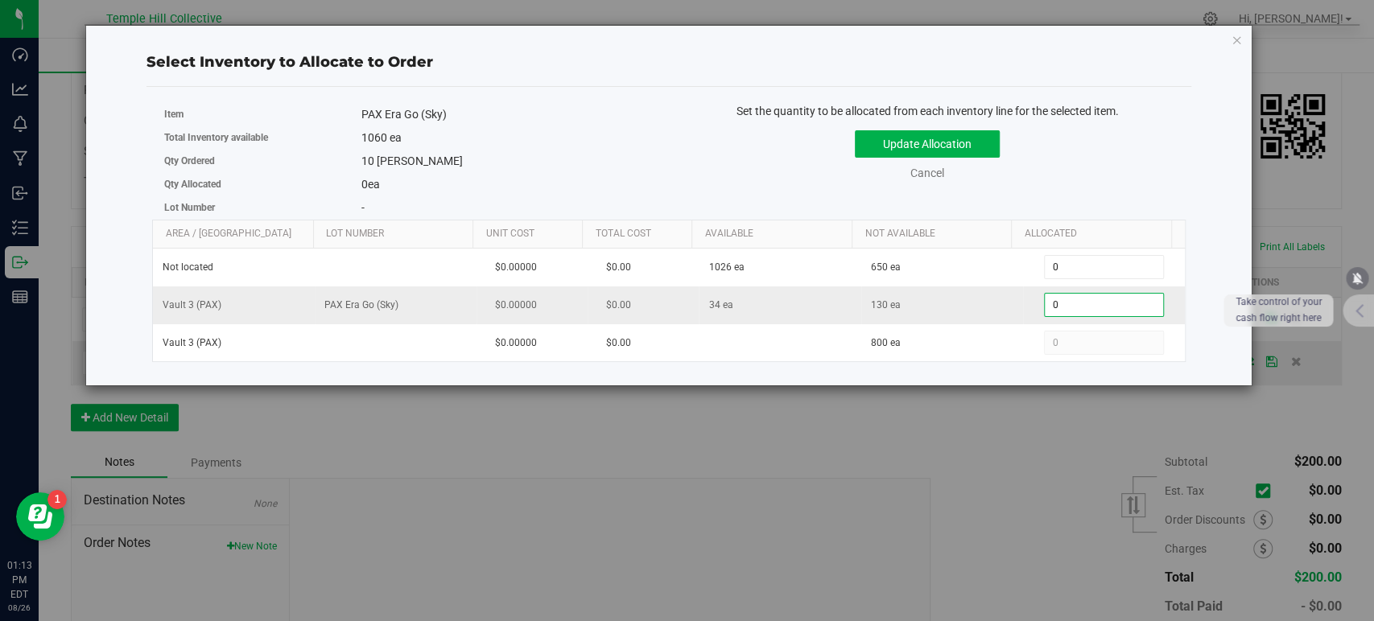
click at [1085, 306] on span "0 0" at bounding box center [1104, 305] width 120 height 24
type input "010"
type input "10"
click at [954, 148] on button "Update Allocation" at bounding box center [927, 143] width 145 height 27
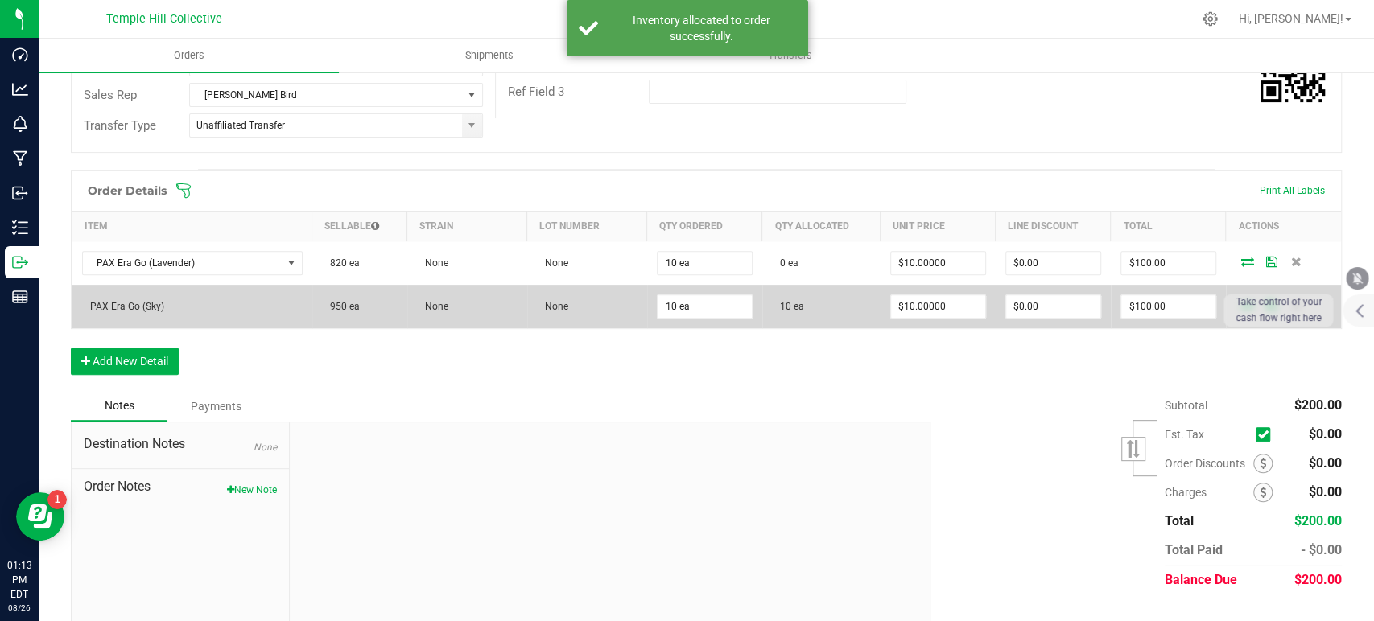
scroll to position [356, 0]
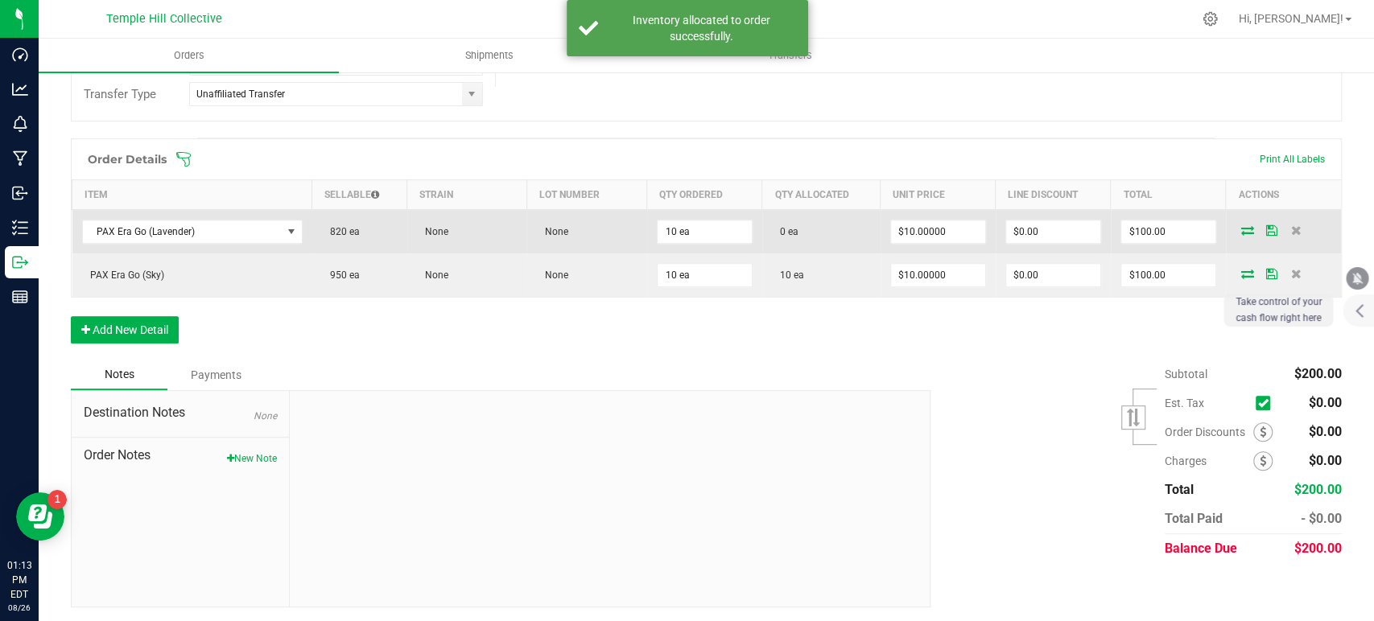
click at [1241, 229] on icon at bounding box center [1247, 230] width 13 height 10
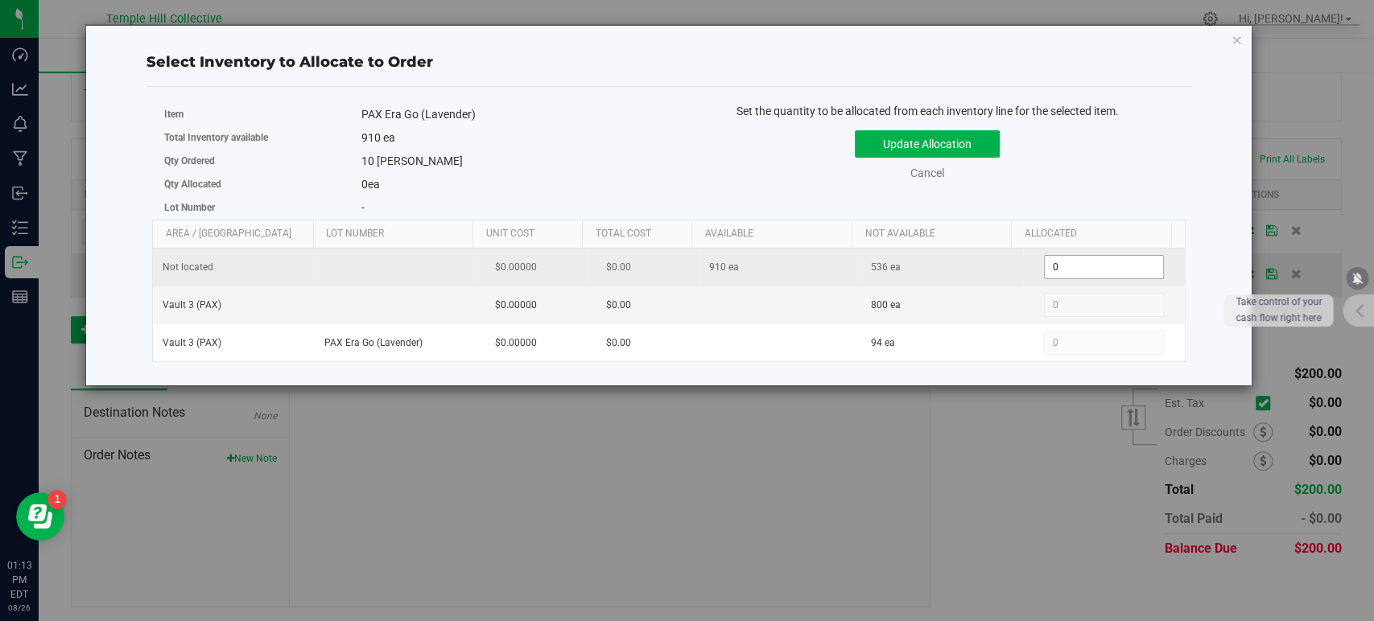
click at [1092, 265] on span "0 0" at bounding box center [1104, 267] width 120 height 24
type input "010"
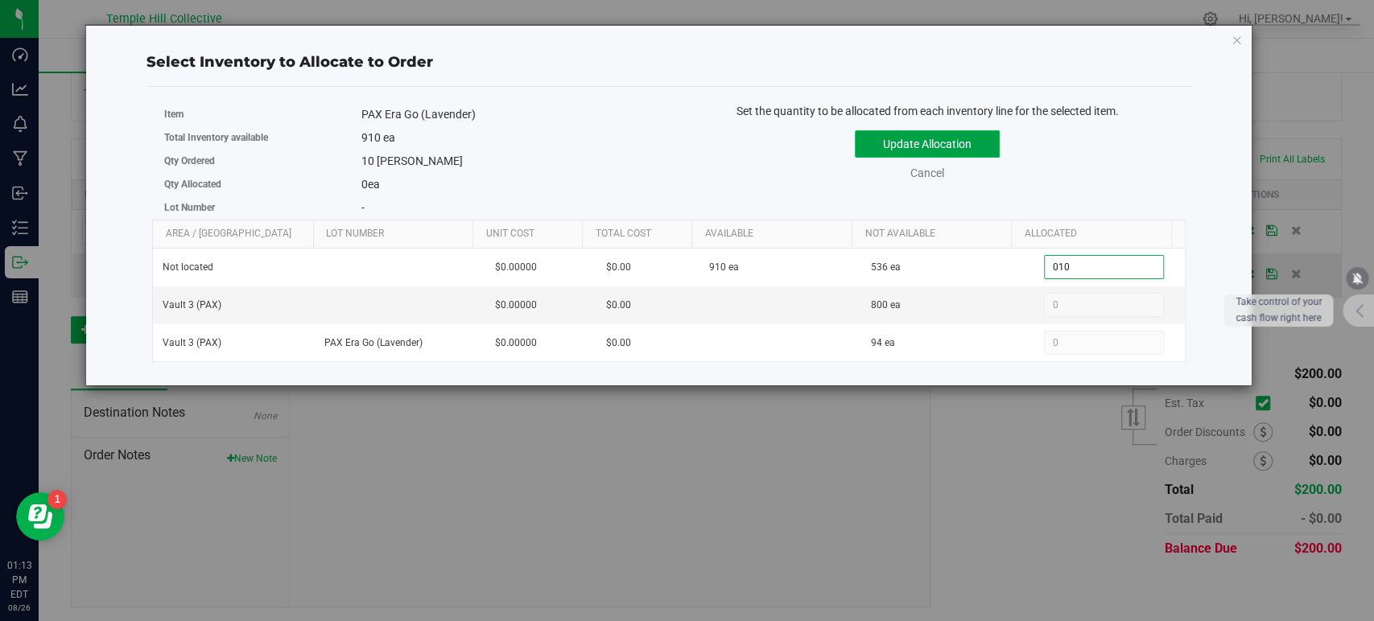
type input "10"
click at [981, 146] on button "Update Allocation" at bounding box center [927, 143] width 145 height 27
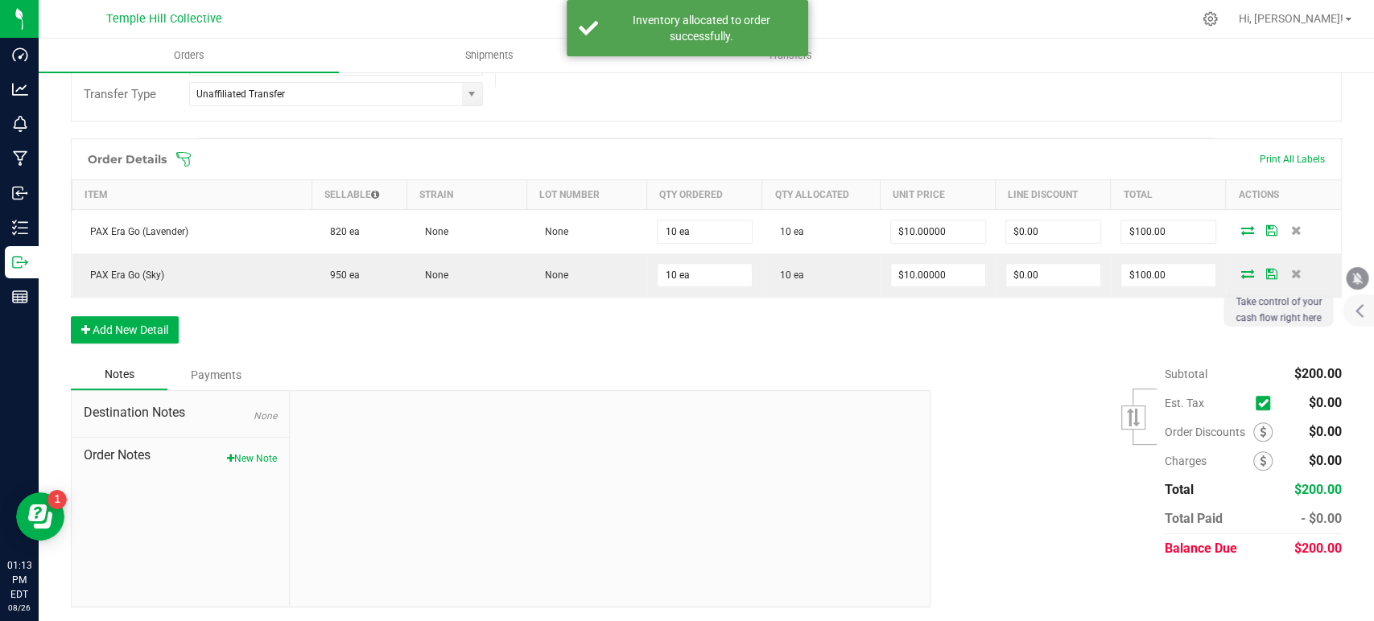
scroll to position [0, 0]
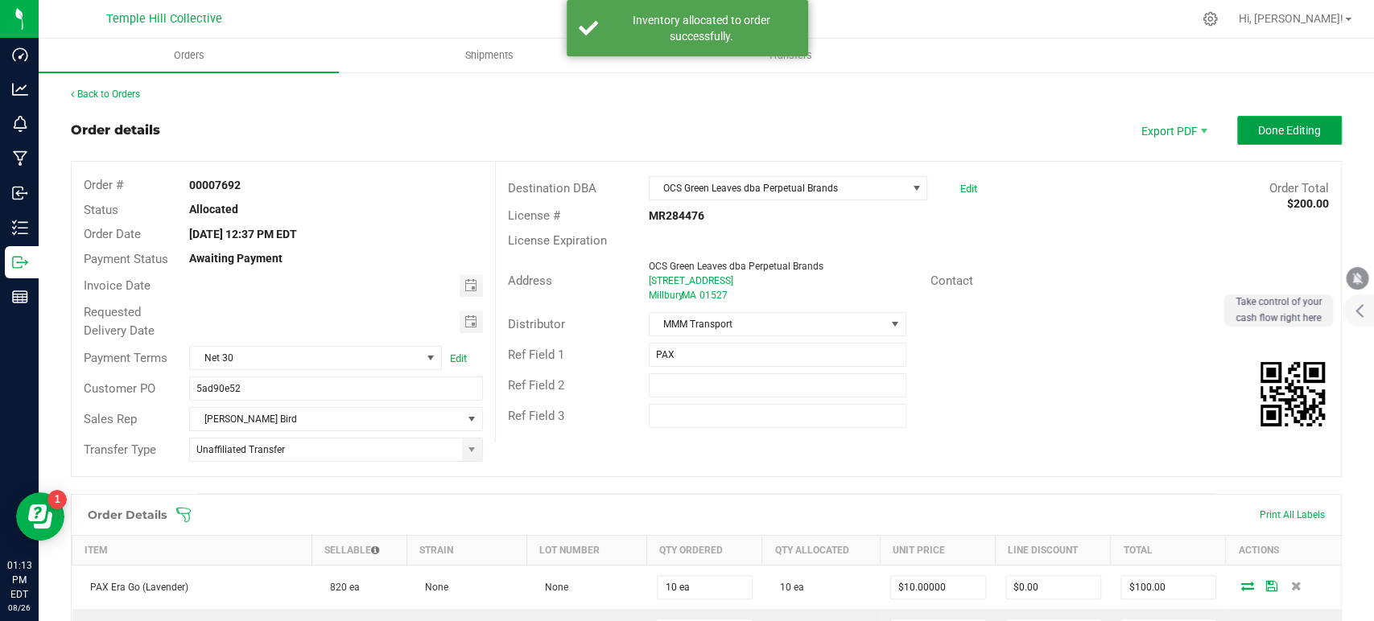
click at [1258, 136] on span "Done Editing" at bounding box center [1289, 130] width 63 height 13
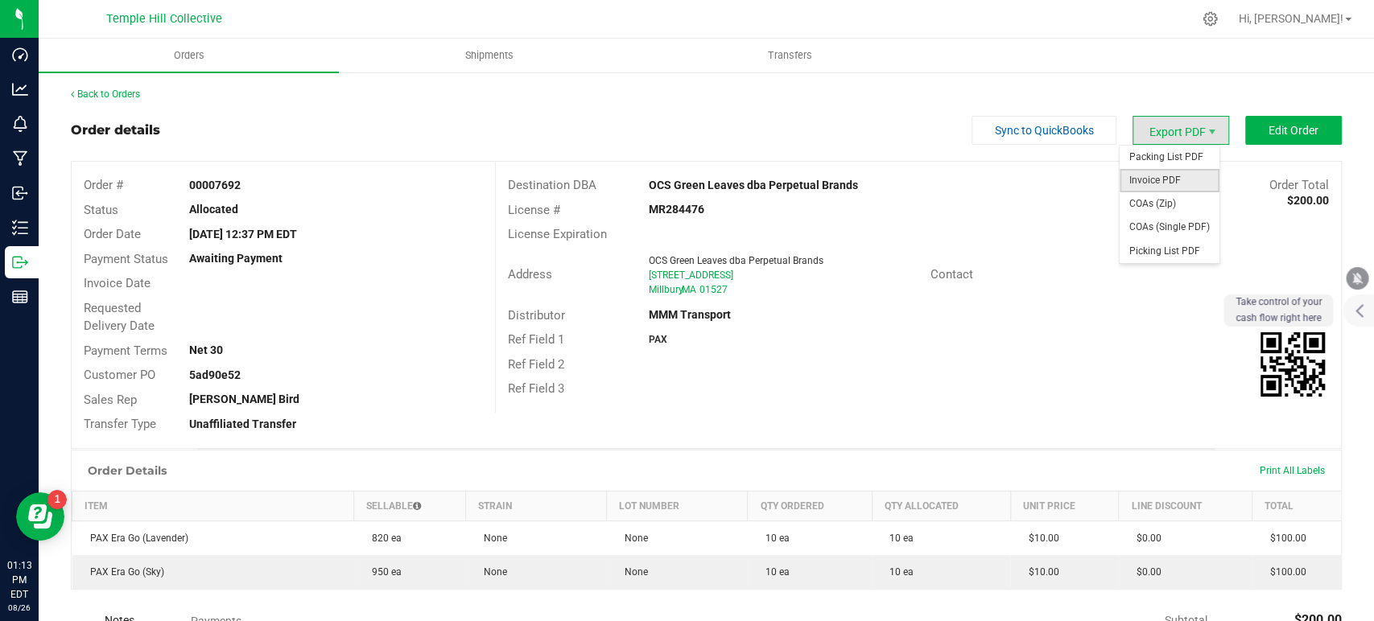
click at [1152, 182] on span "Invoice PDF" at bounding box center [1170, 180] width 100 height 23
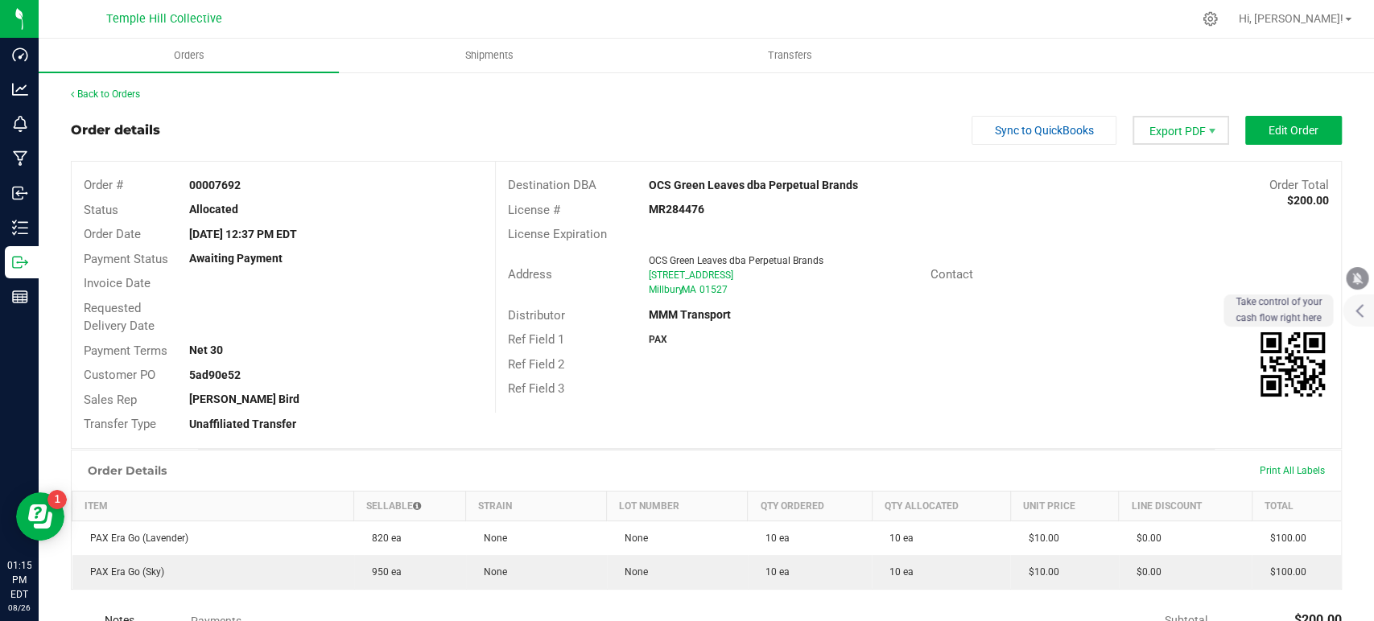
click at [1172, 133] on span "Export PDF" at bounding box center [1181, 130] width 97 height 29
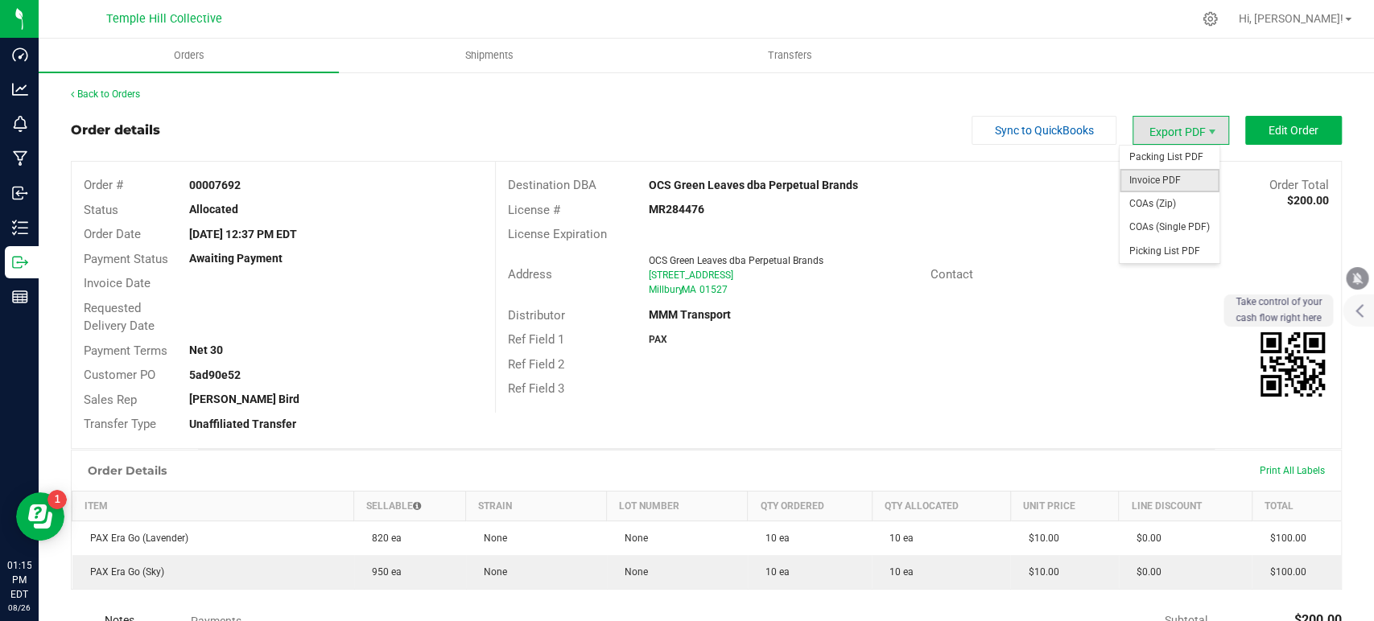
click at [1158, 191] on span "Invoice PDF" at bounding box center [1170, 180] width 100 height 23
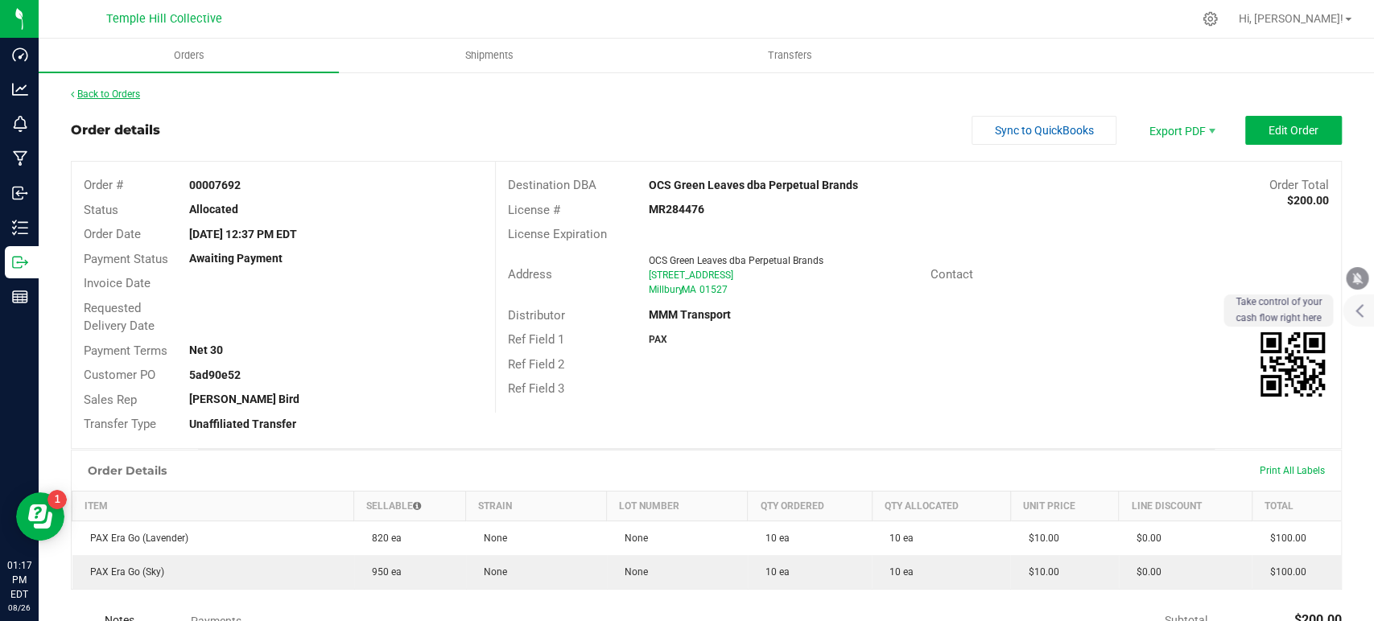
click at [126, 96] on link "Back to Orders" at bounding box center [105, 94] width 69 height 11
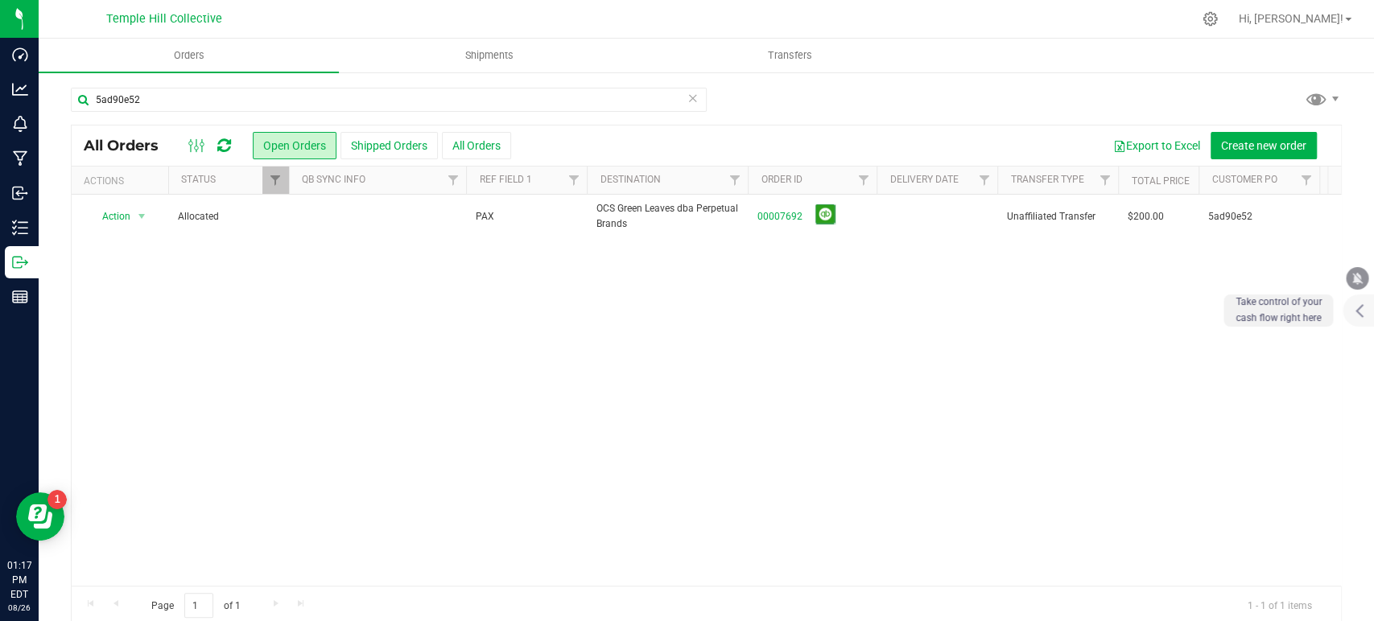
click at [687, 101] on icon at bounding box center [692, 97] width 11 height 19
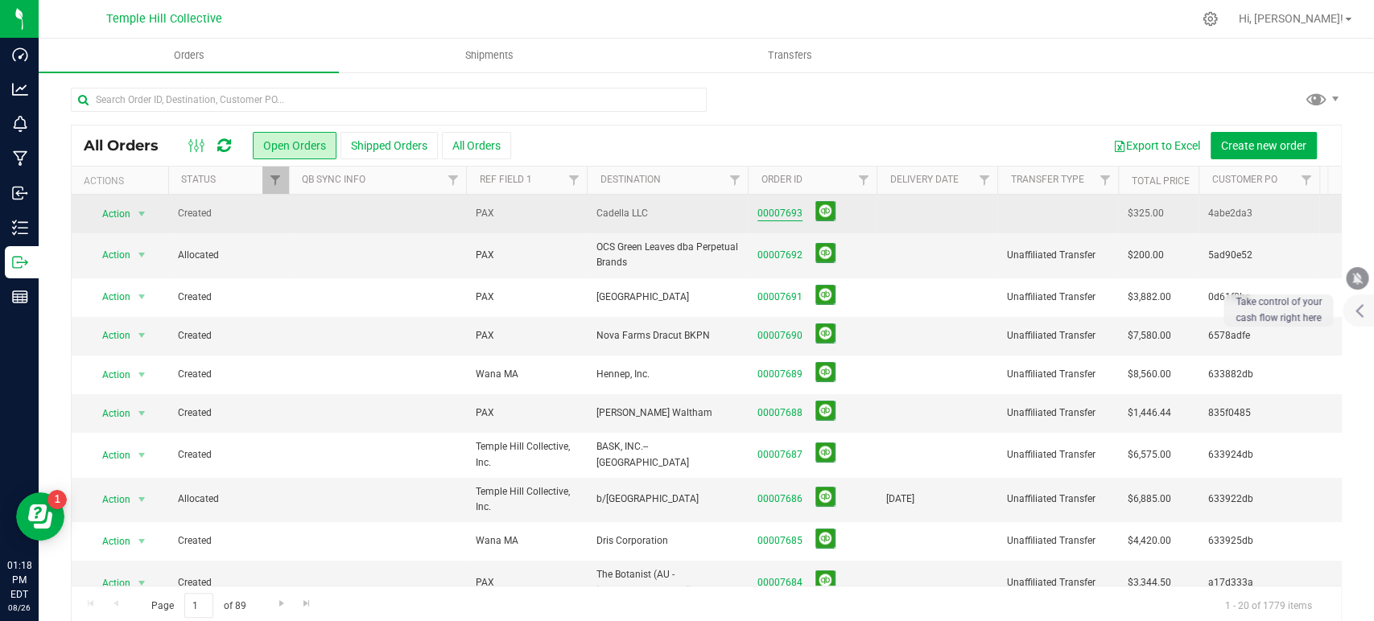
click at [786, 213] on link "00007693" at bounding box center [779, 213] width 45 height 15
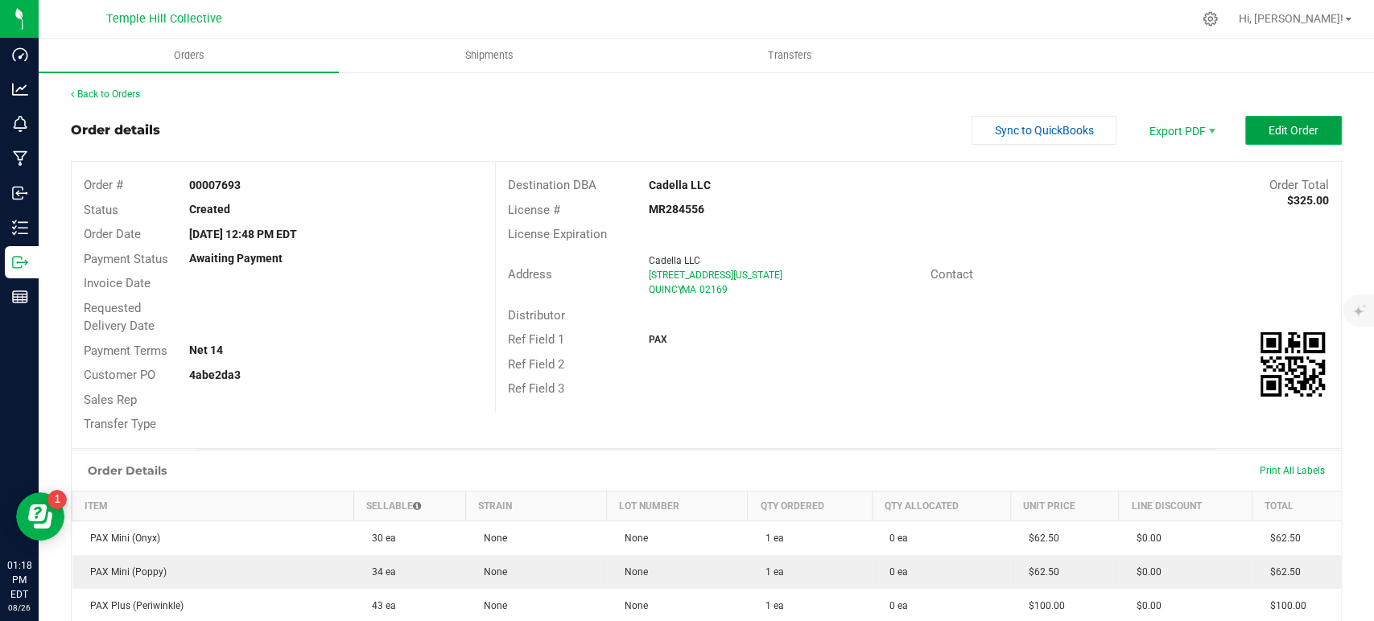
click at [1290, 122] on button "Edit Order" at bounding box center [1293, 130] width 97 height 29
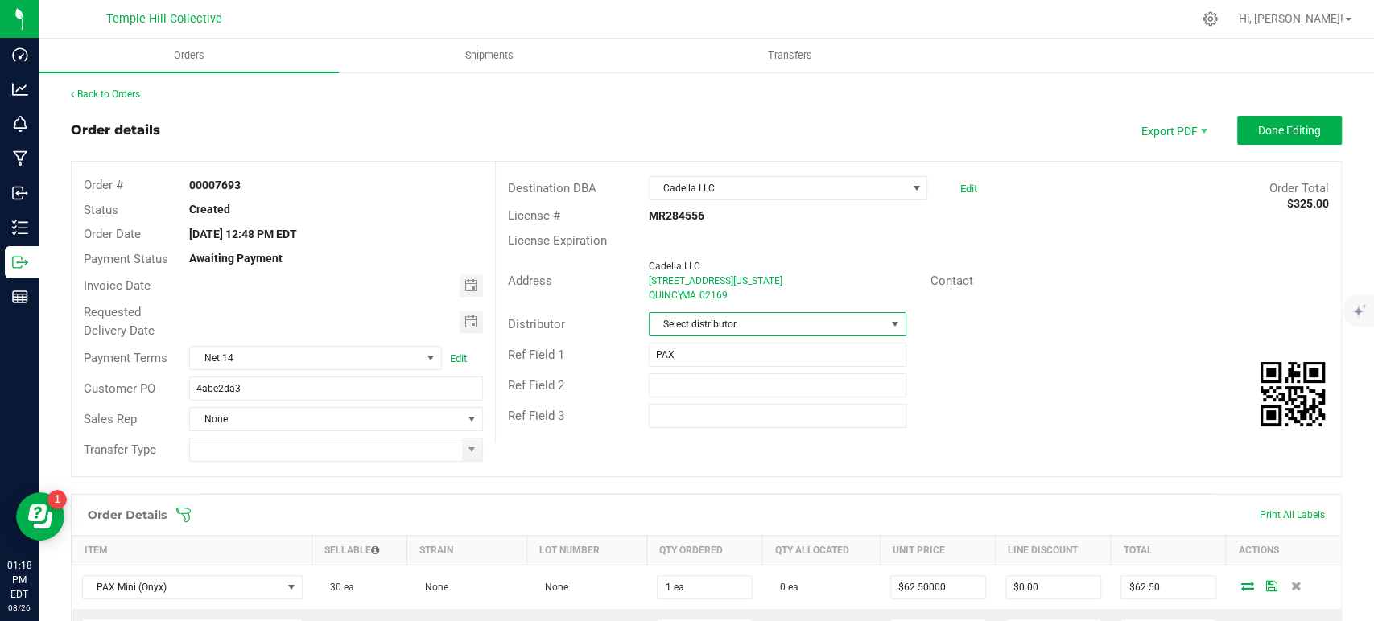
click at [734, 320] on span "Select distributor" at bounding box center [768, 324] width 236 height 23
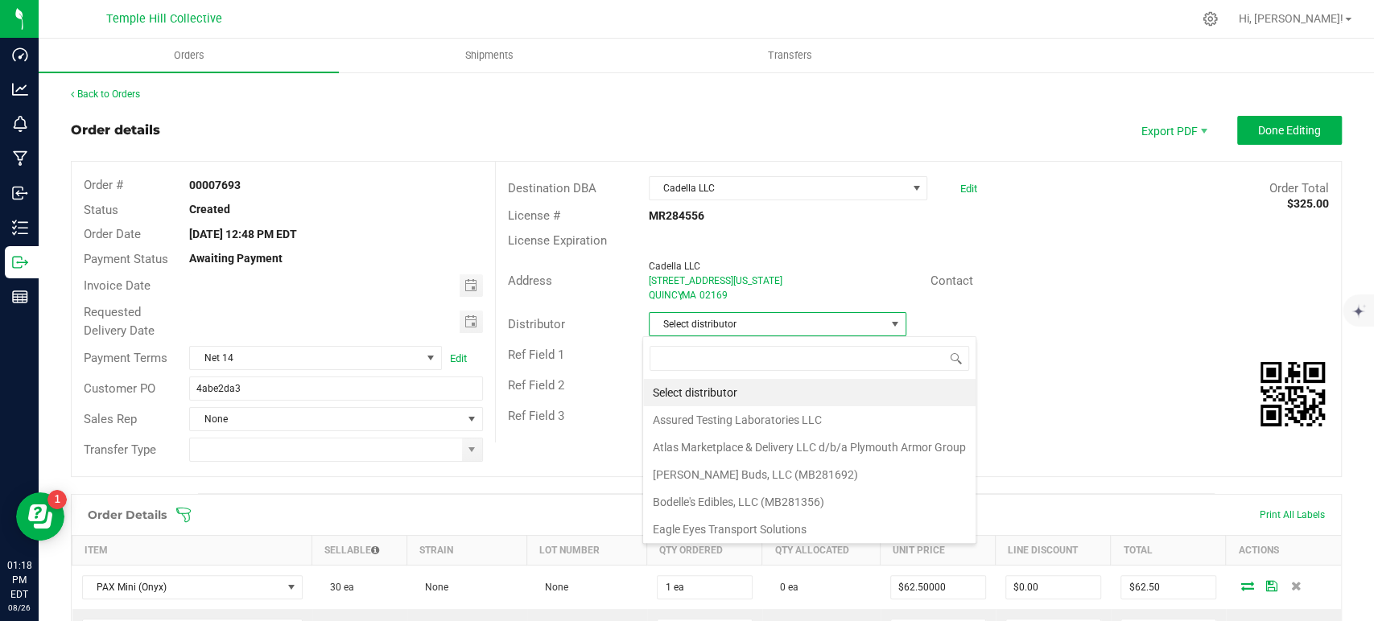
scroll to position [23, 254]
type input "fed"
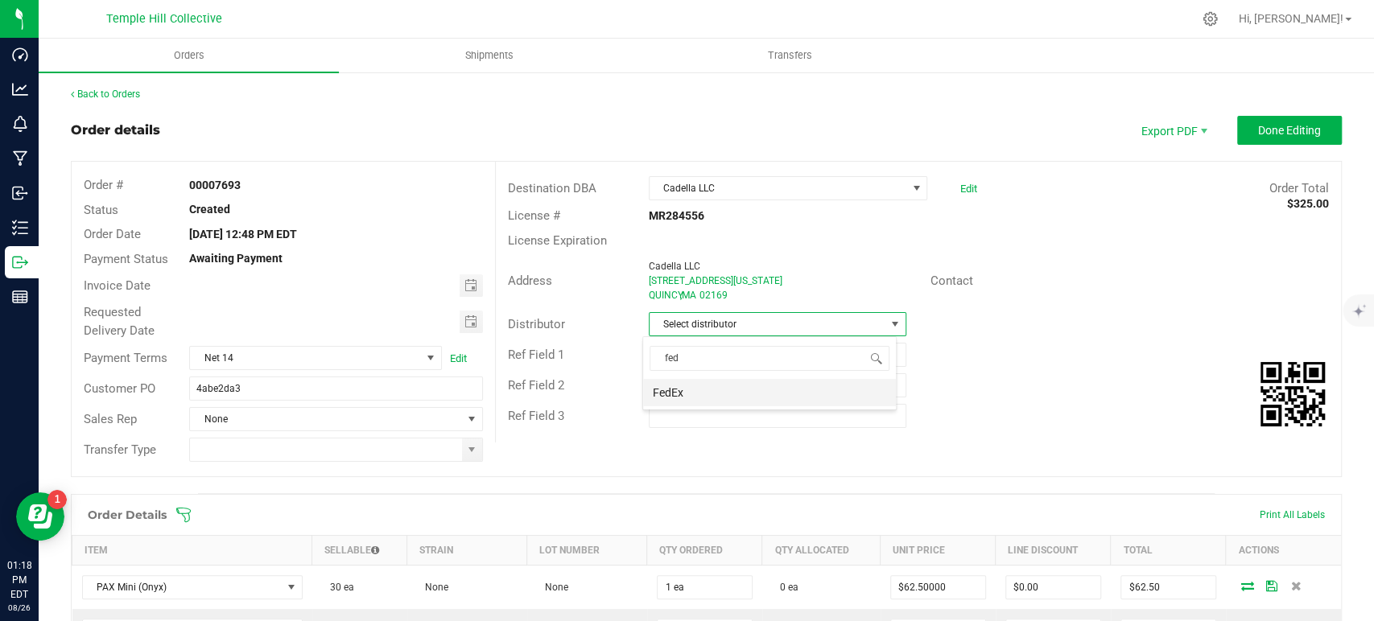
click at [708, 401] on li "FedEx" at bounding box center [769, 392] width 253 height 27
click at [465, 451] on span at bounding box center [471, 450] width 13 height 13
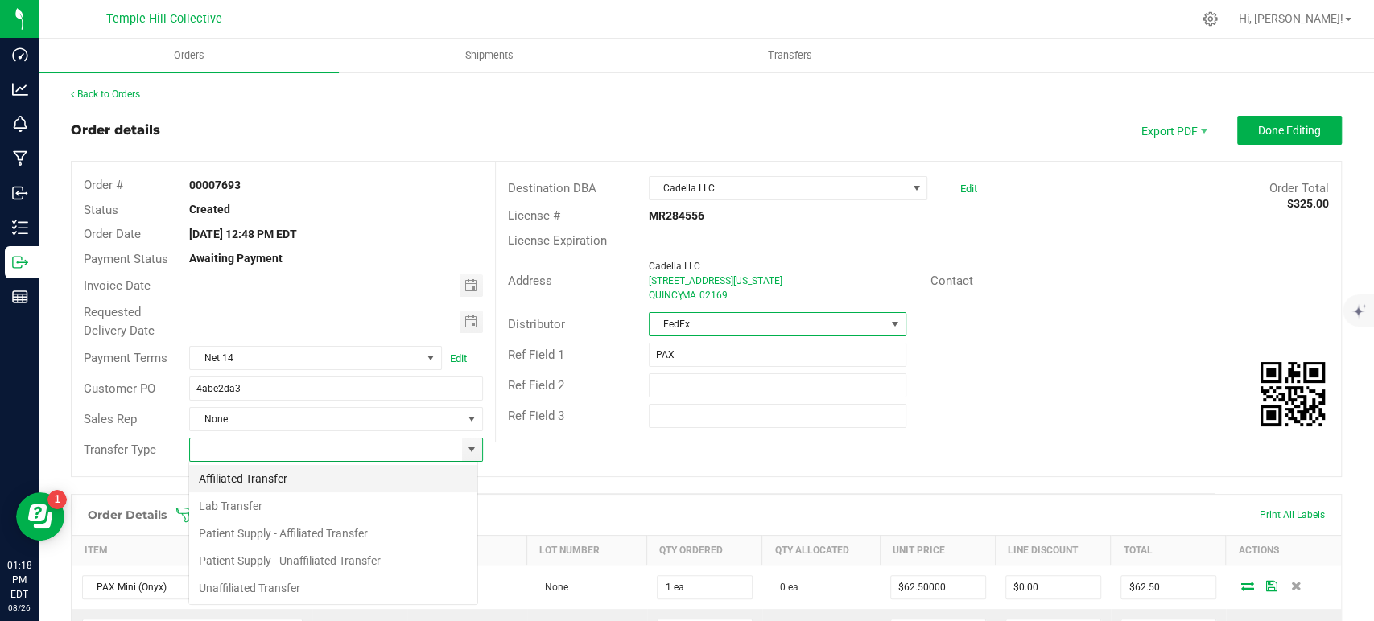
scroll to position [23, 290]
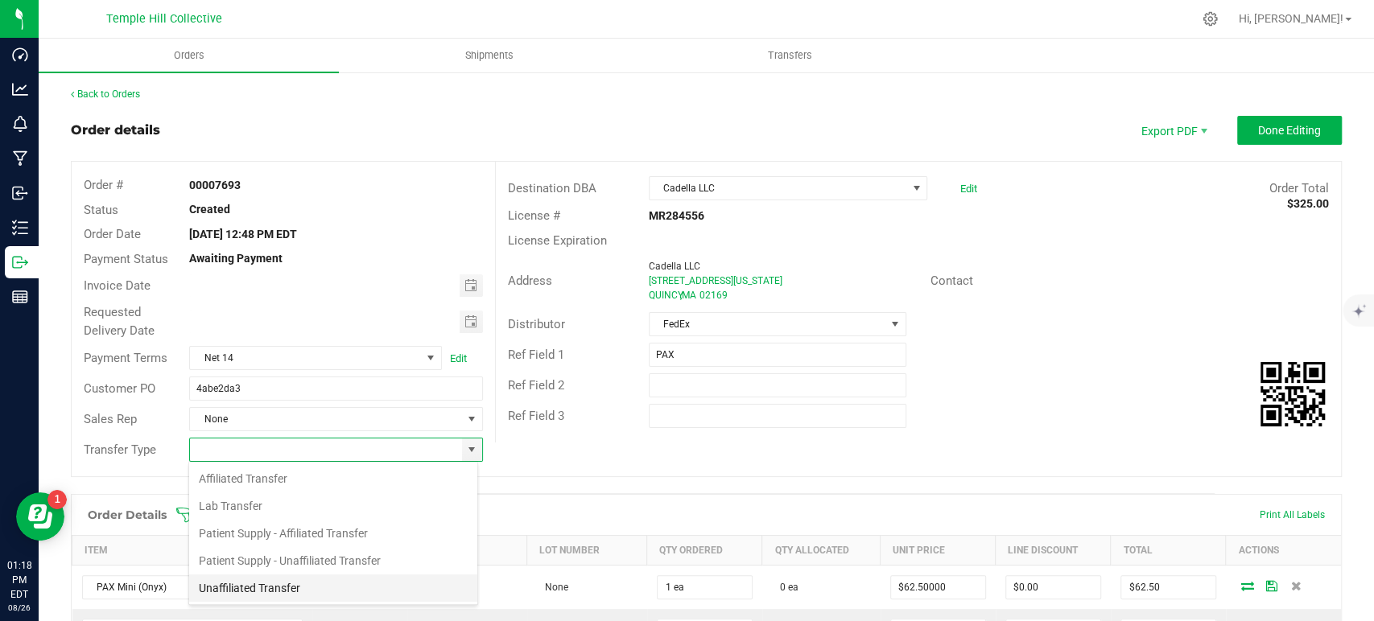
click at [289, 587] on li "Unaffiliated Transfer" at bounding box center [333, 588] width 288 height 27
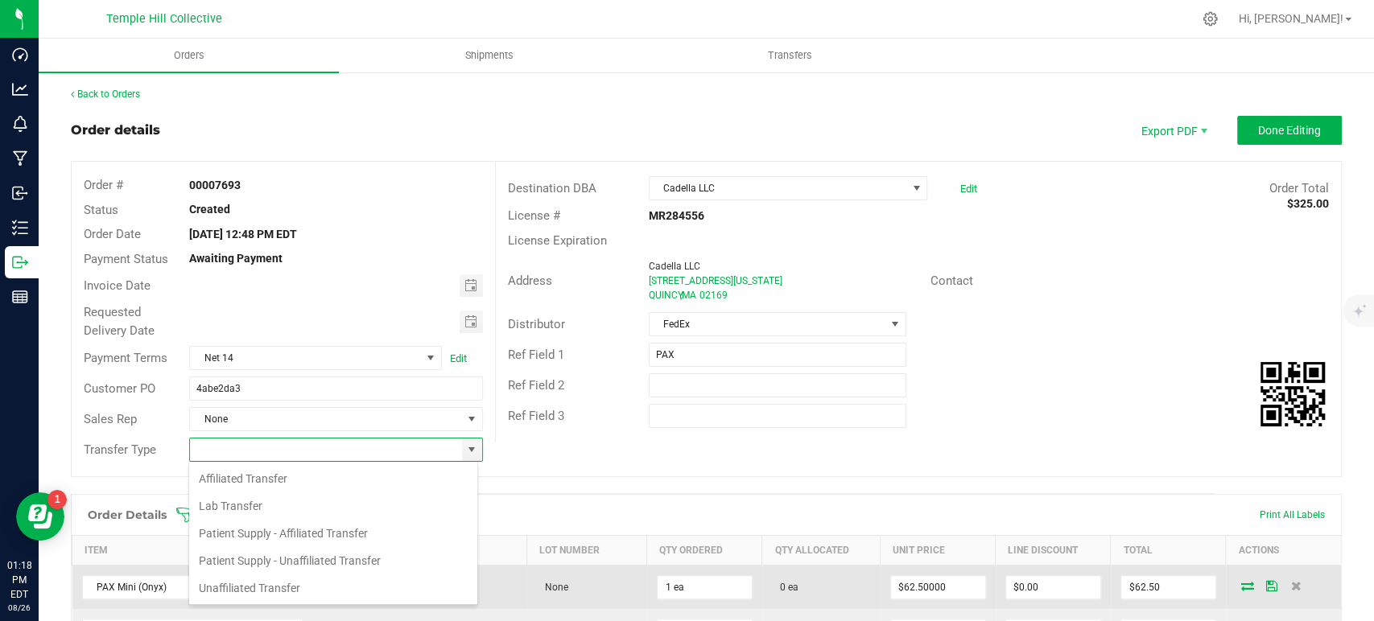
type input "Unaffiliated Transfer"
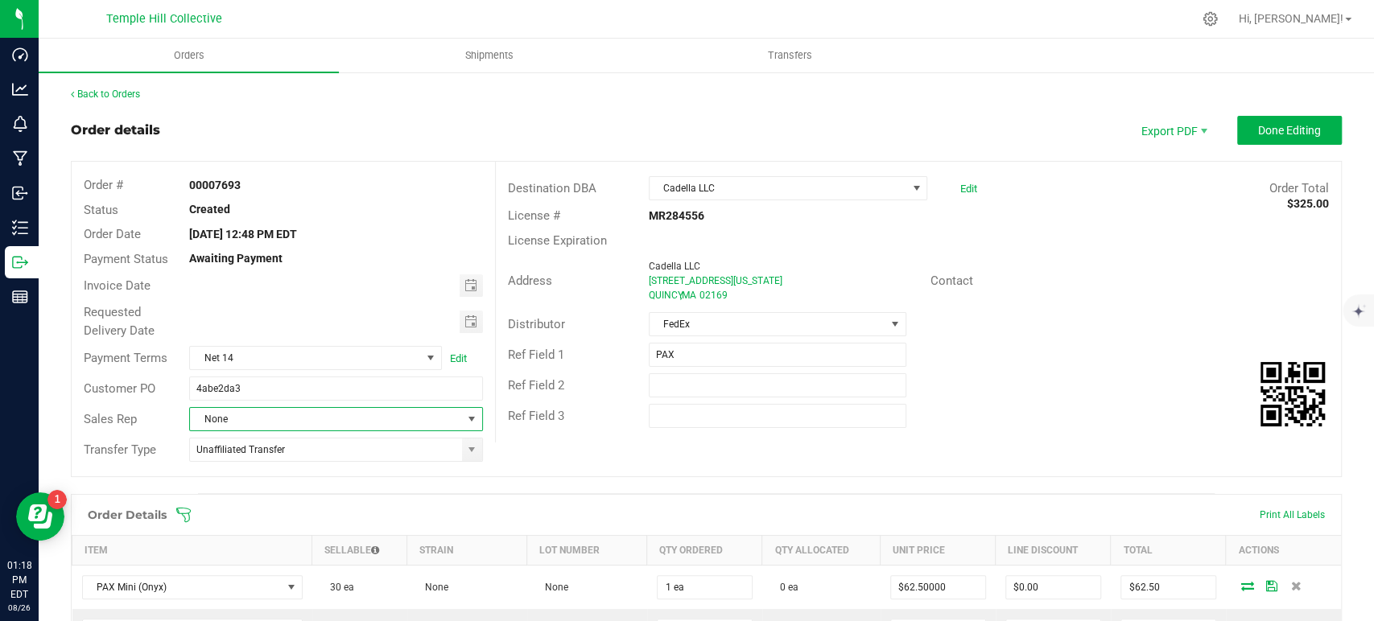
click at [302, 422] on span "None" at bounding box center [325, 419] width 271 height 23
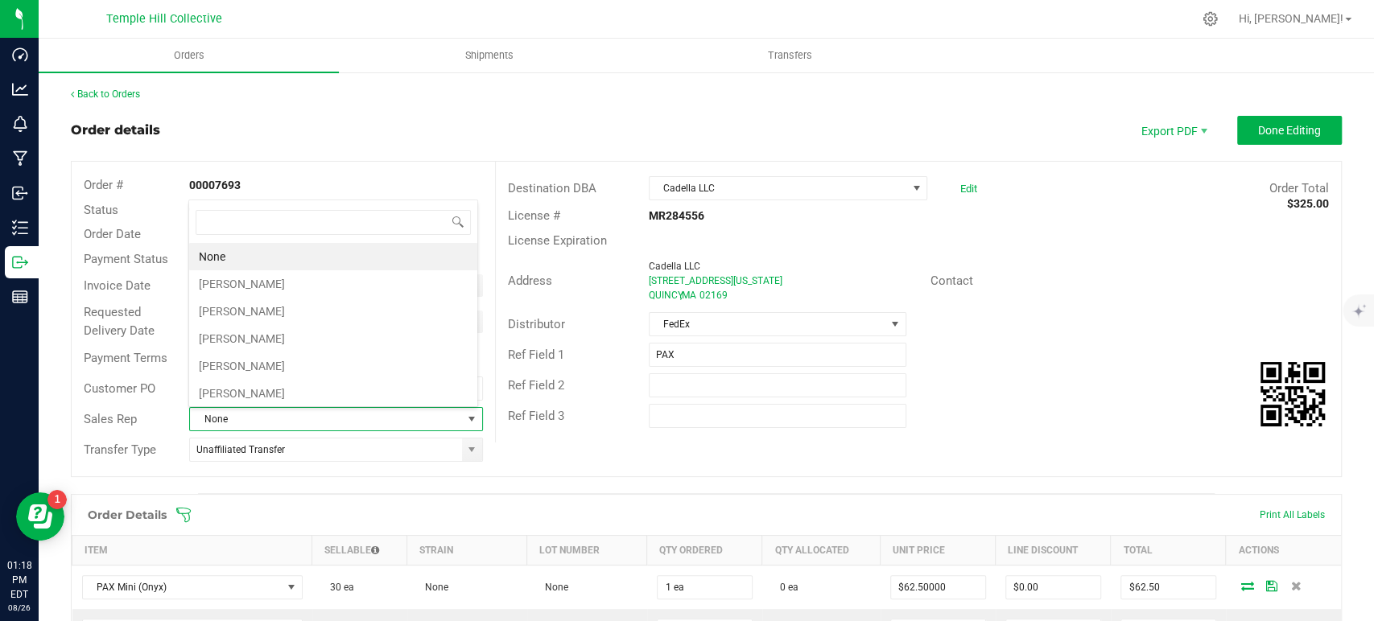
scroll to position [23, 286]
type input "c"
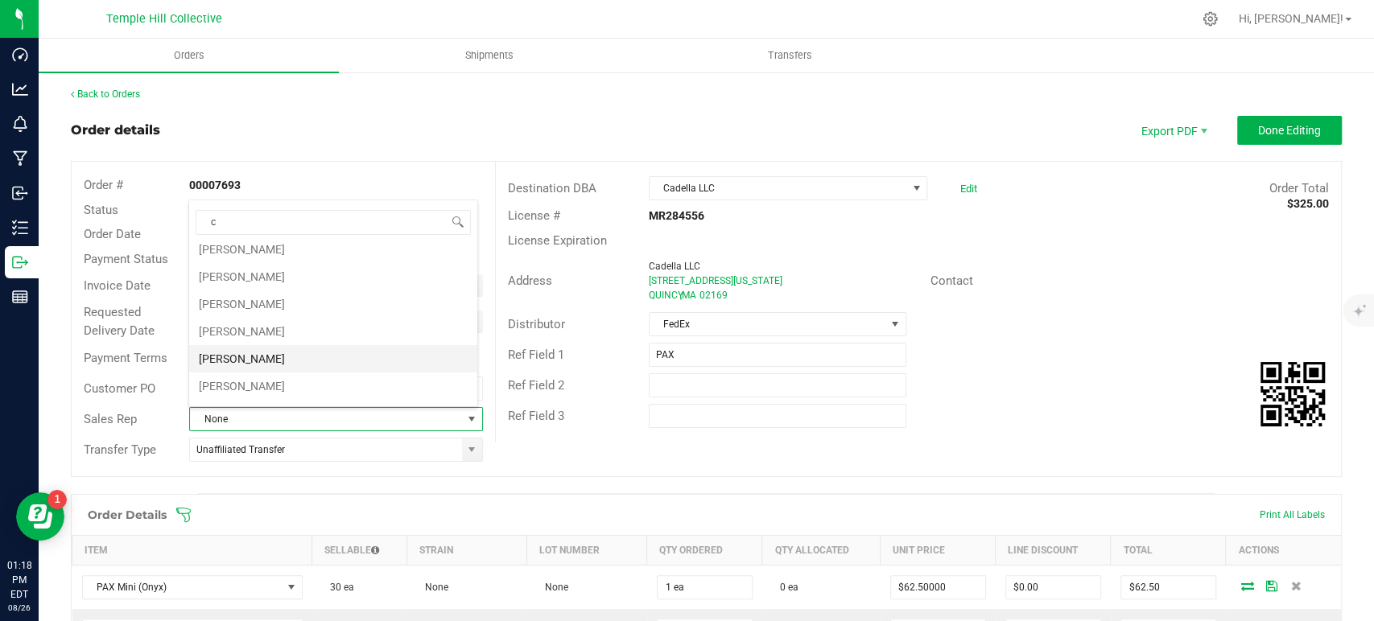
click at [282, 356] on li "[PERSON_NAME]" at bounding box center [333, 358] width 288 height 27
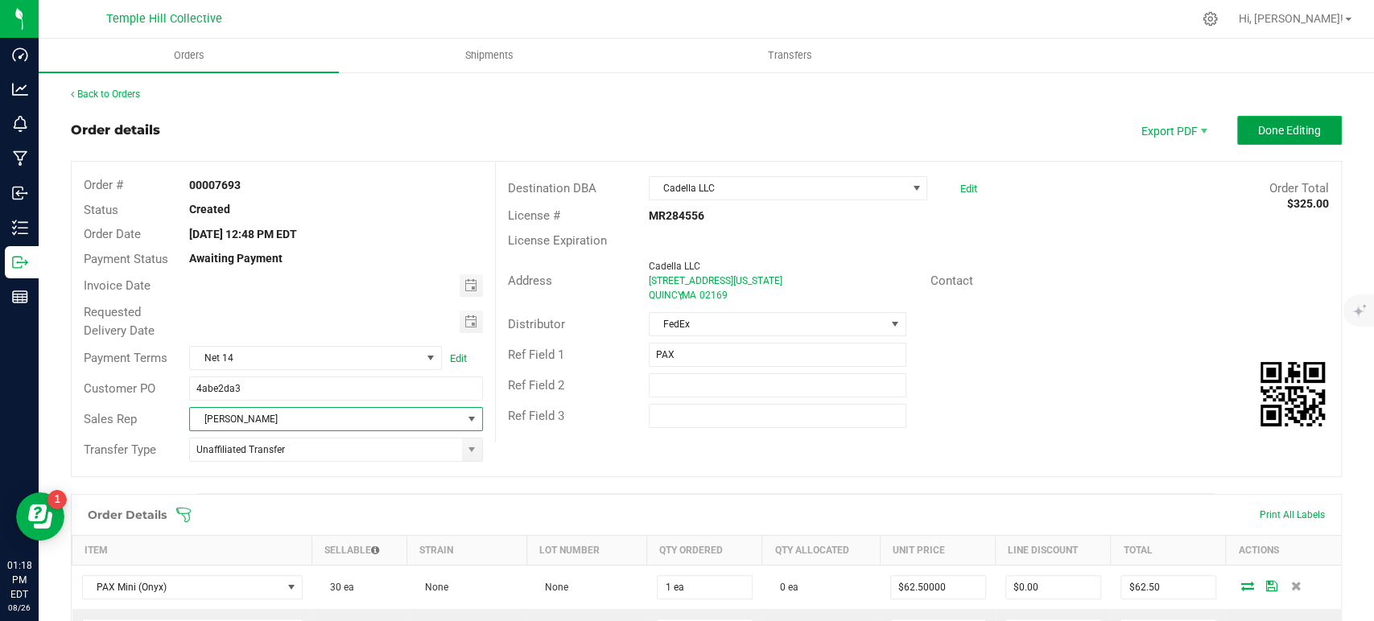
click at [1264, 134] on span "Done Editing" at bounding box center [1289, 130] width 63 height 13
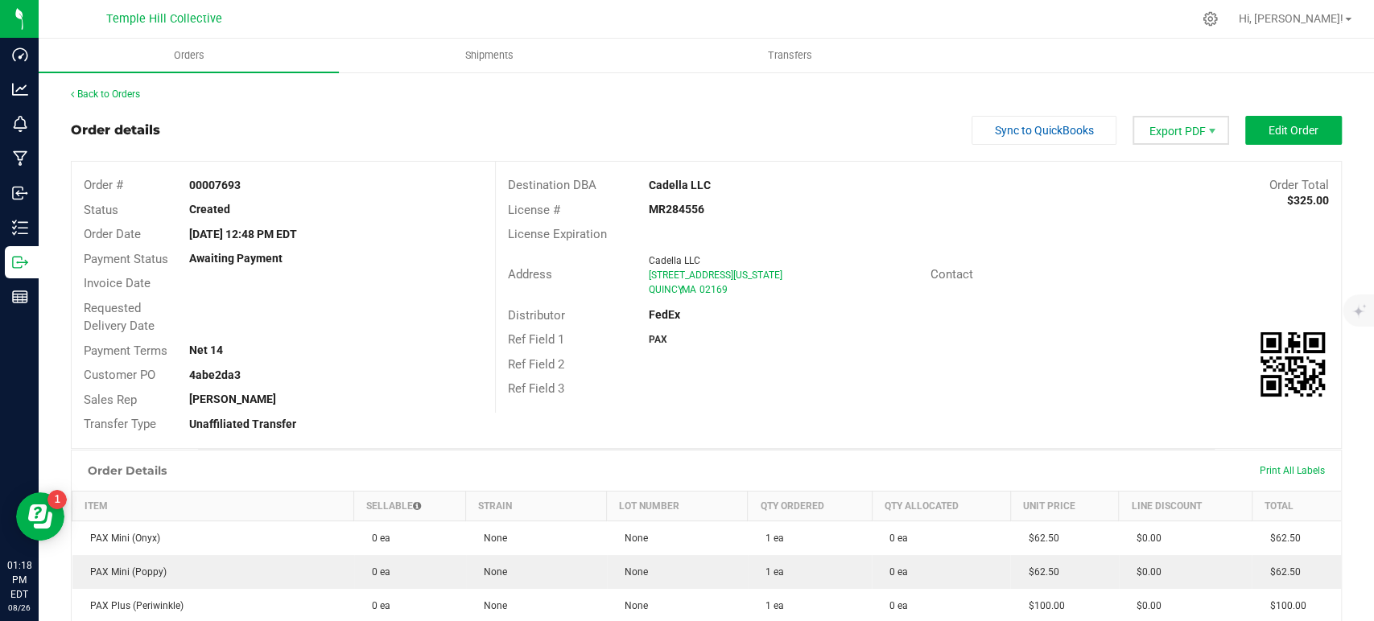
click at [1167, 140] on span "Export PDF" at bounding box center [1181, 130] width 97 height 29
click at [1165, 162] on span "Packing List PDF" at bounding box center [1170, 157] width 100 height 23
click at [128, 99] on link "Back to Orders" at bounding box center [105, 94] width 69 height 11
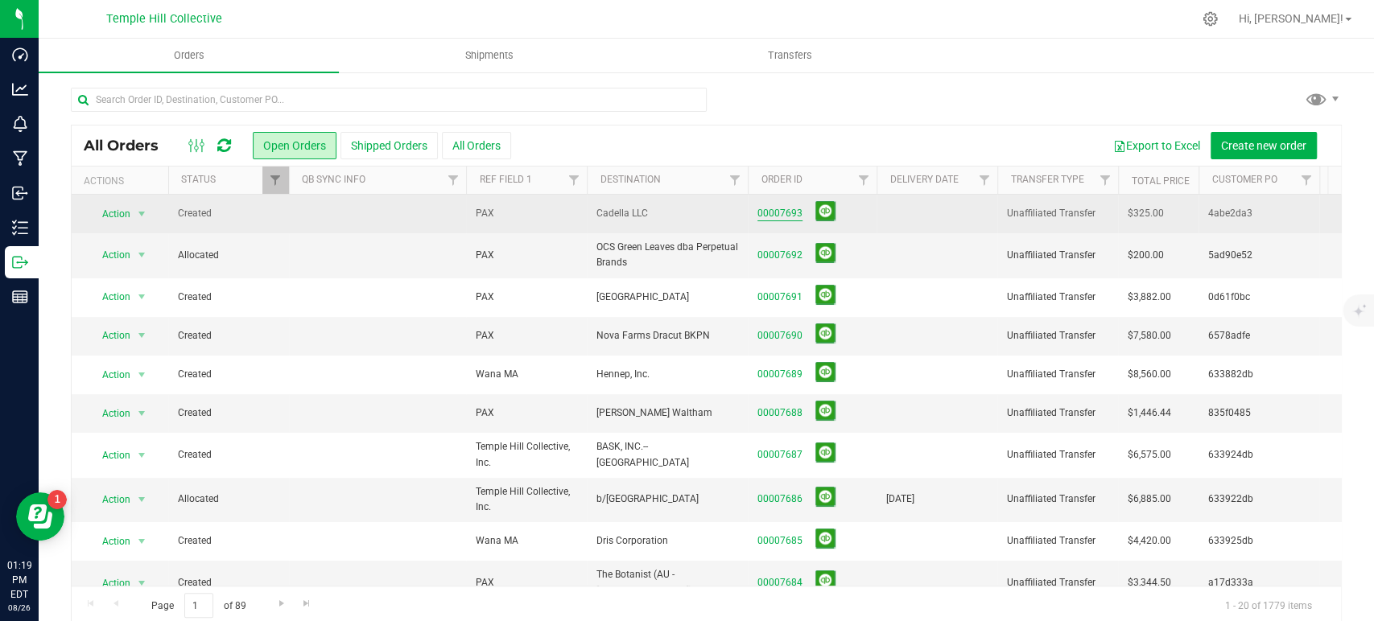
click at [772, 213] on link "00007693" at bounding box center [779, 213] width 45 height 15
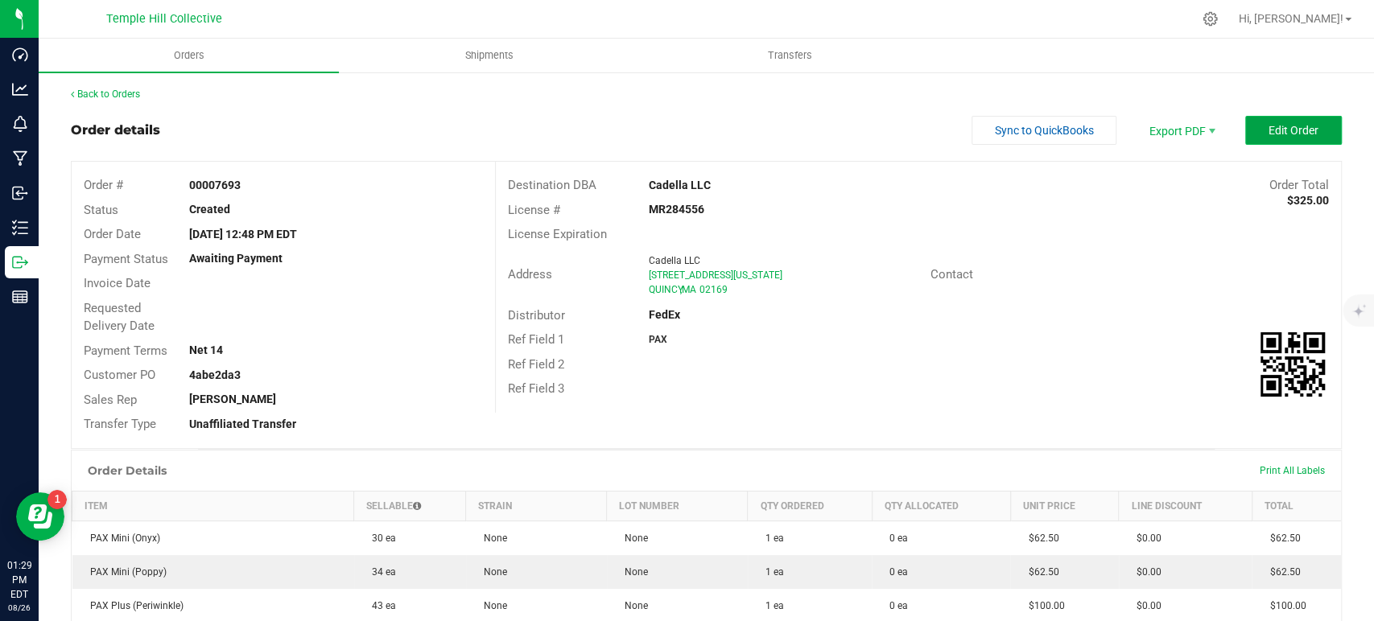
click at [1269, 126] on span "Edit Order" at bounding box center [1294, 130] width 50 height 13
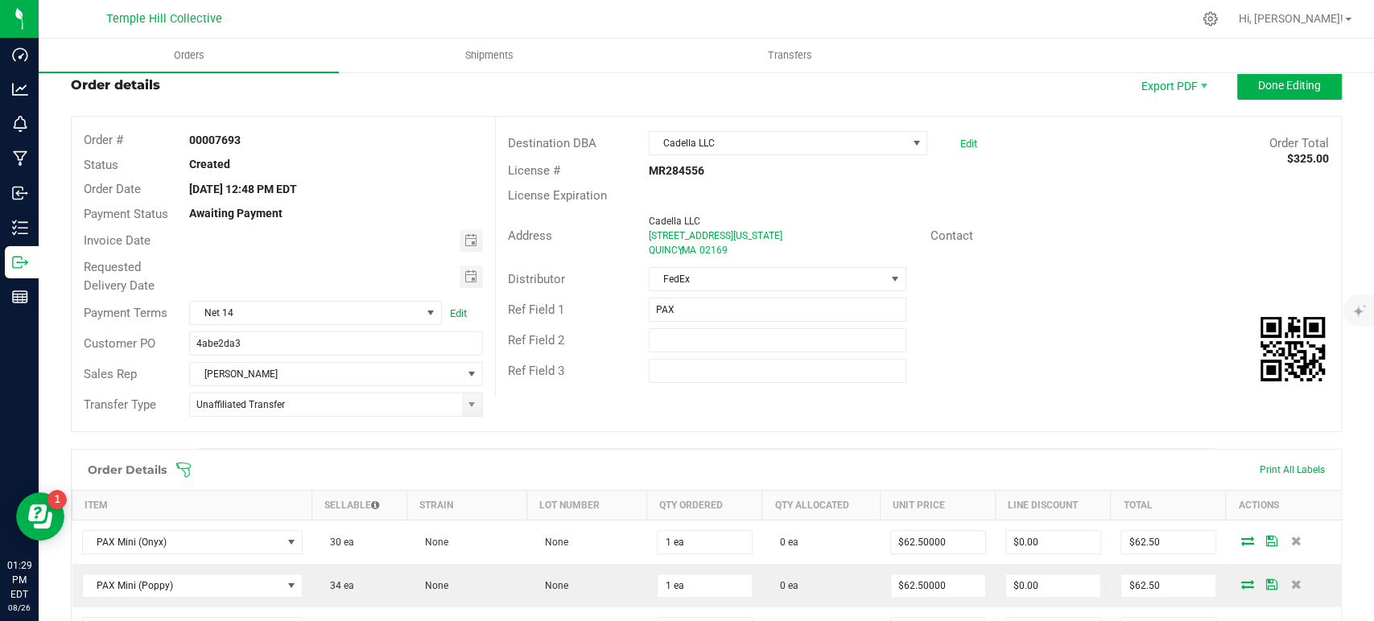
scroll to position [89, 0]
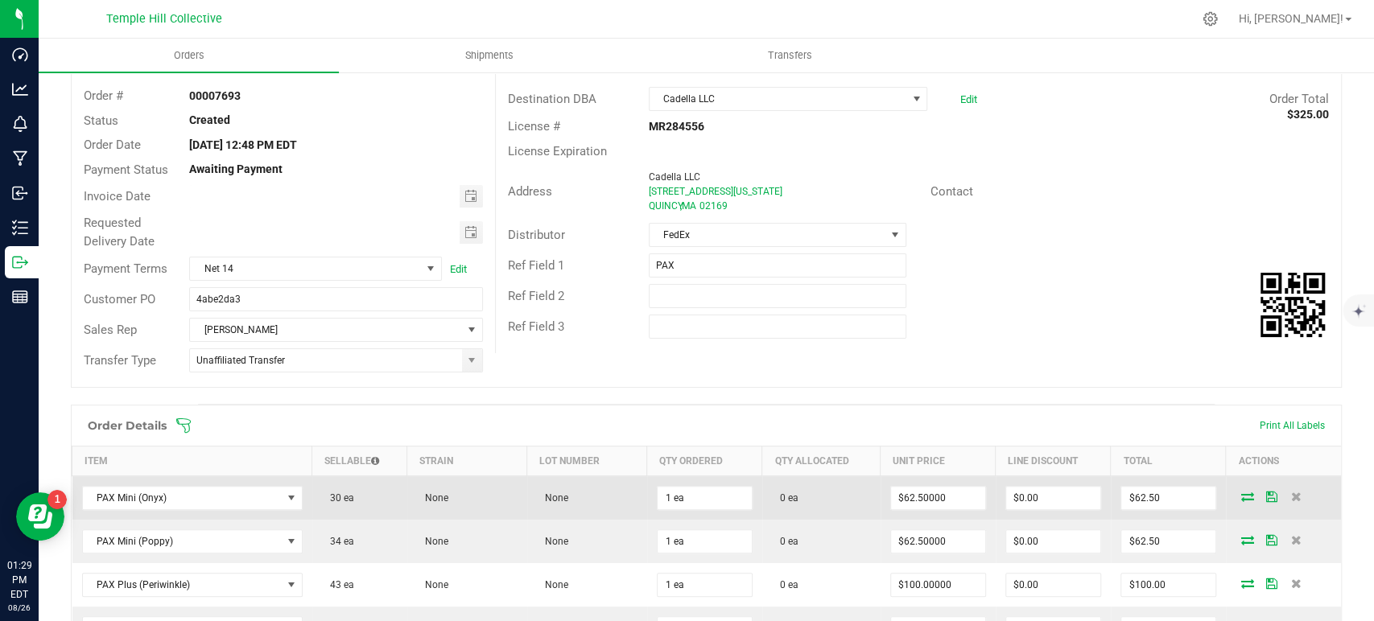
click at [1241, 500] on icon at bounding box center [1247, 497] width 13 height 10
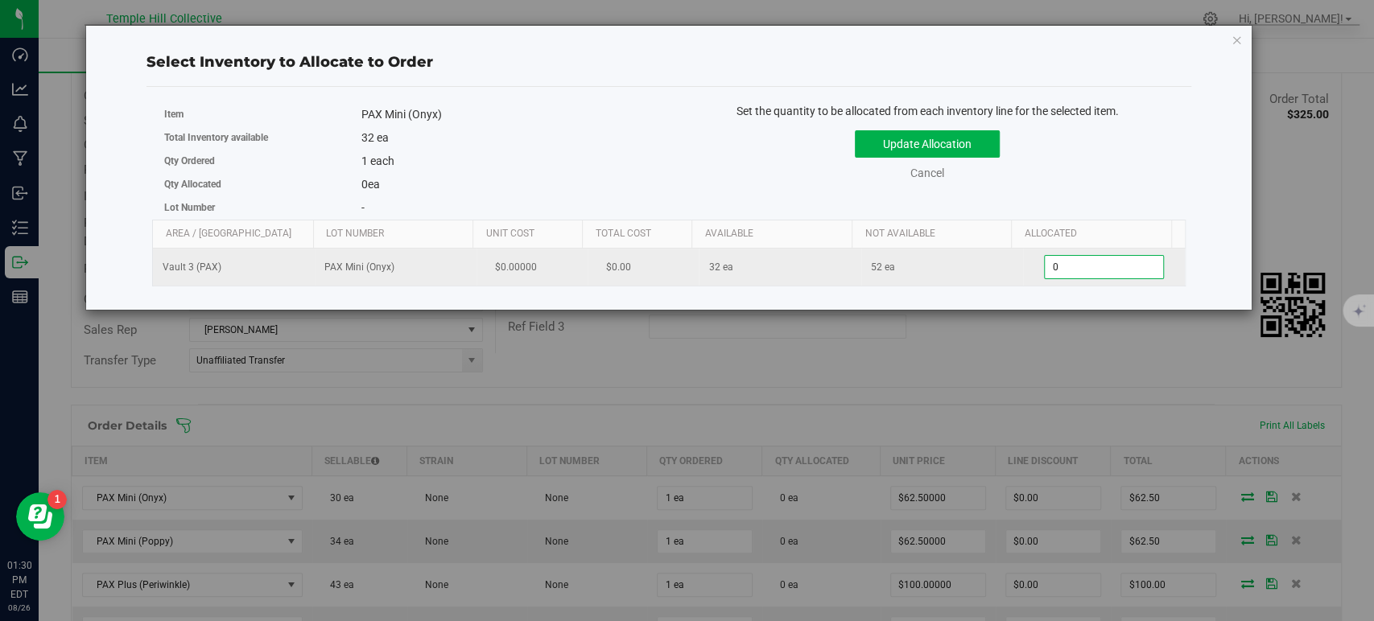
click at [1080, 267] on span "0 0" at bounding box center [1104, 267] width 120 height 24
type input "01"
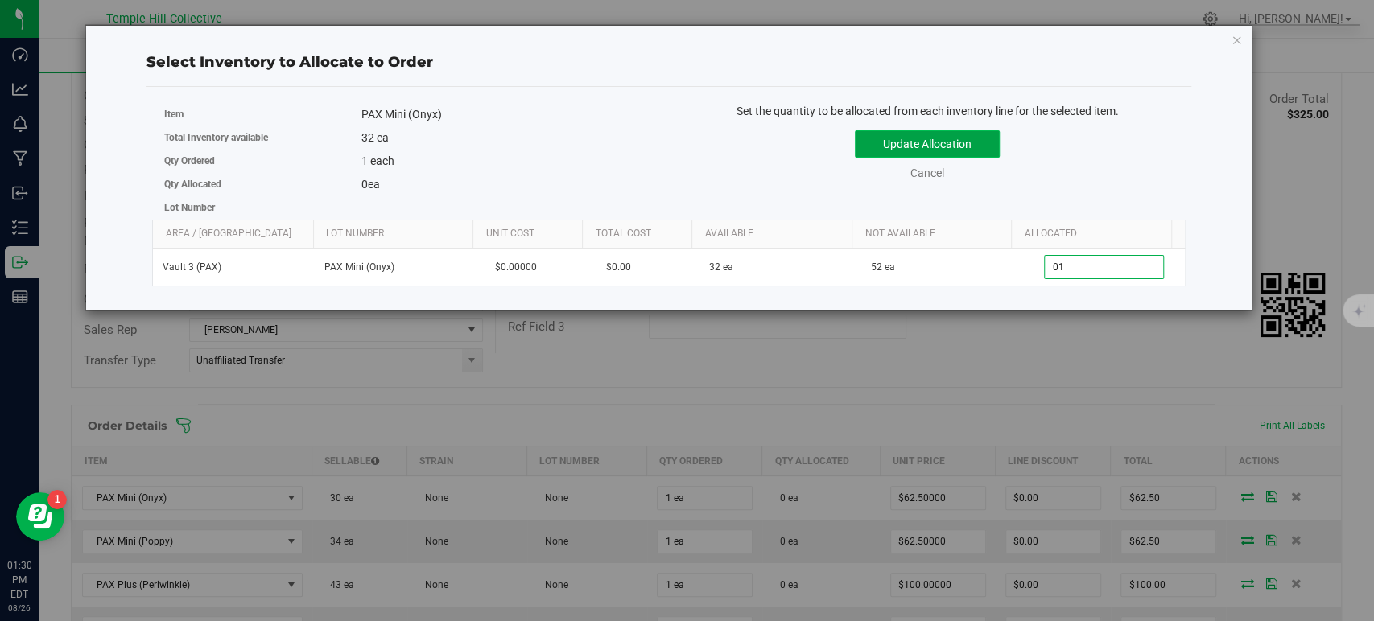
type input "1"
click at [960, 148] on button "Update Allocation" at bounding box center [927, 143] width 145 height 27
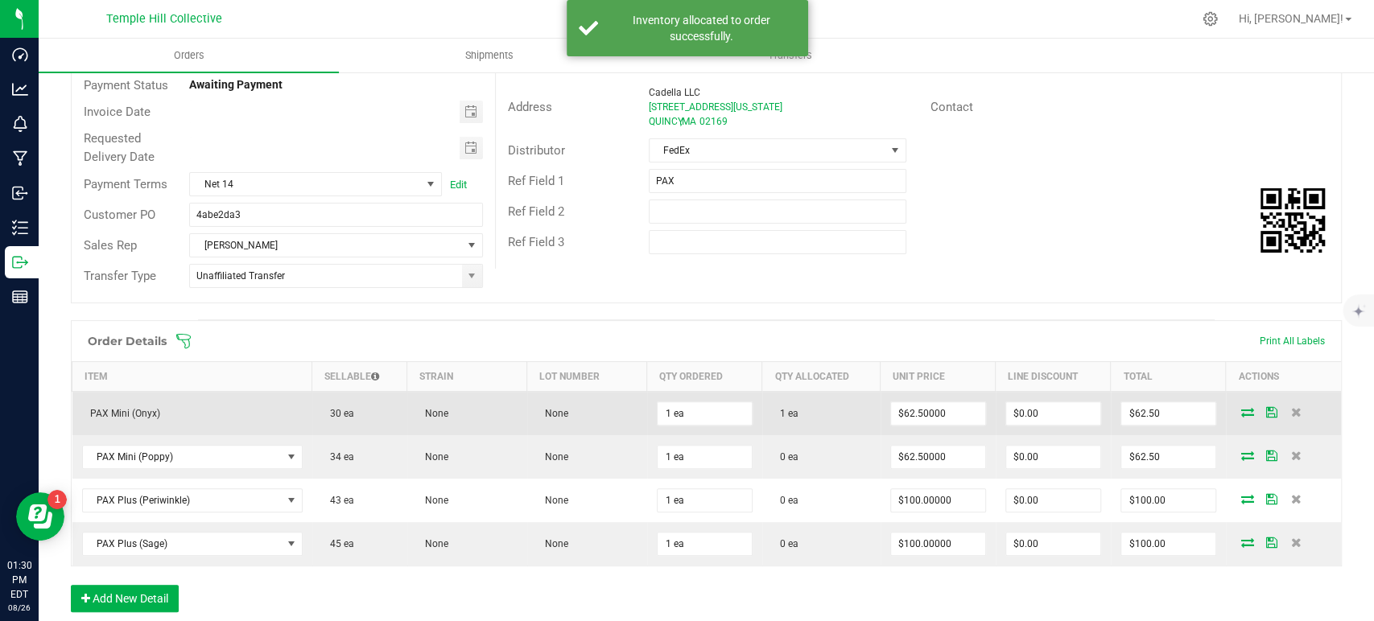
scroll to position [268, 0]
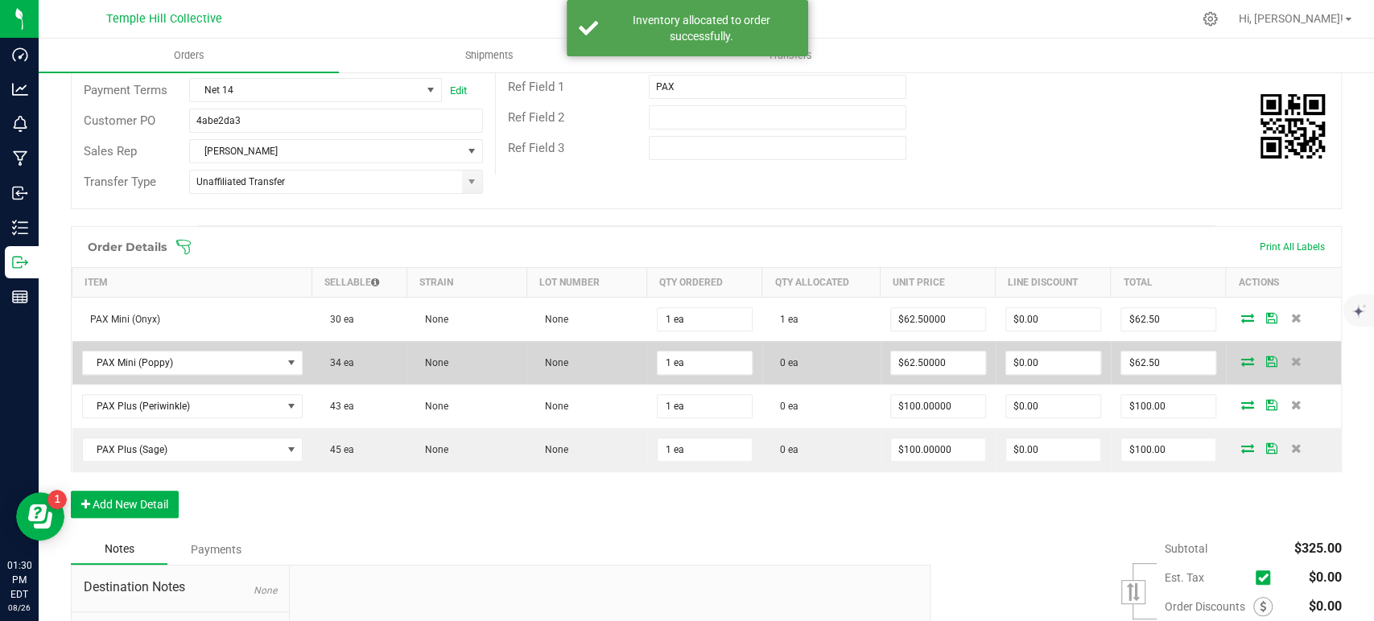
click at [1241, 359] on icon at bounding box center [1247, 362] width 13 height 10
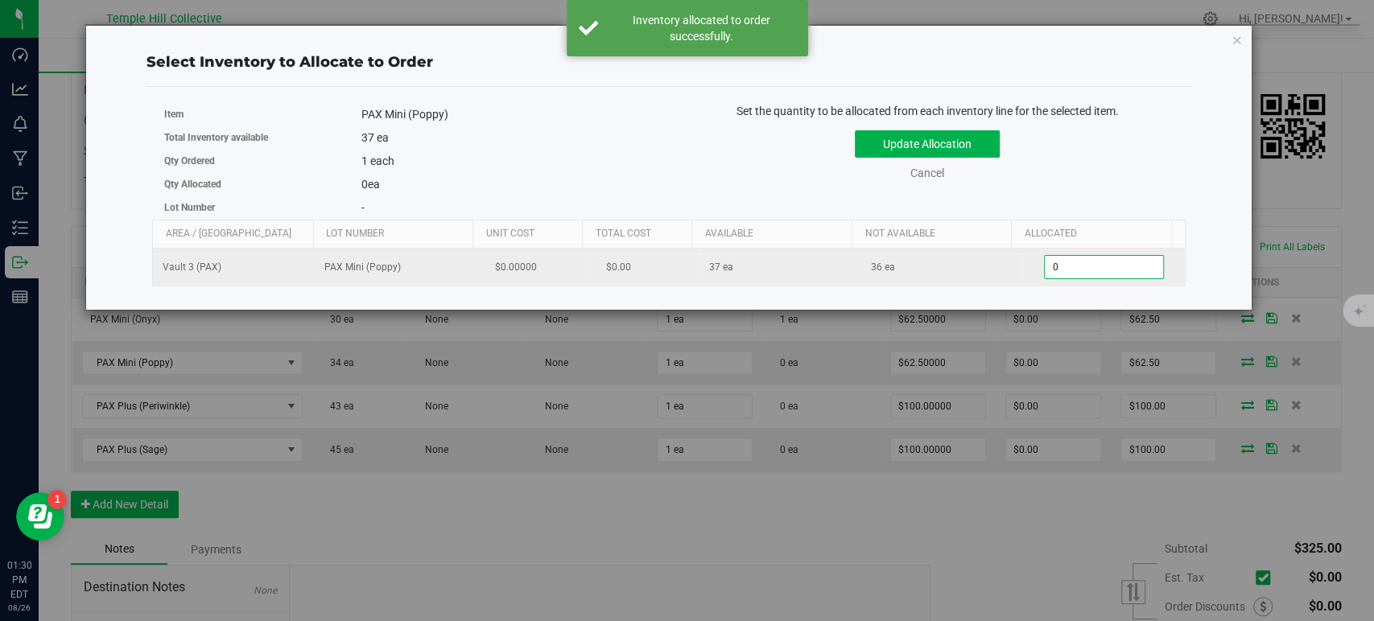
click at [1075, 264] on span "0 0" at bounding box center [1104, 267] width 120 height 24
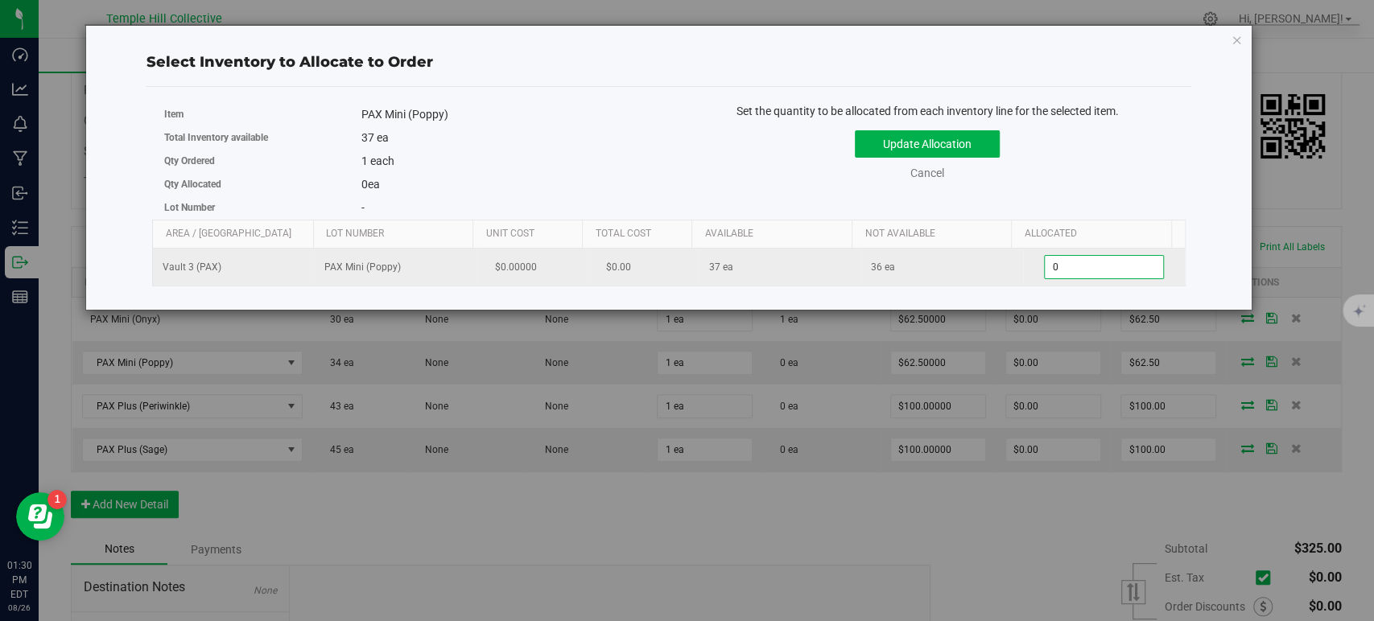
type input "01"
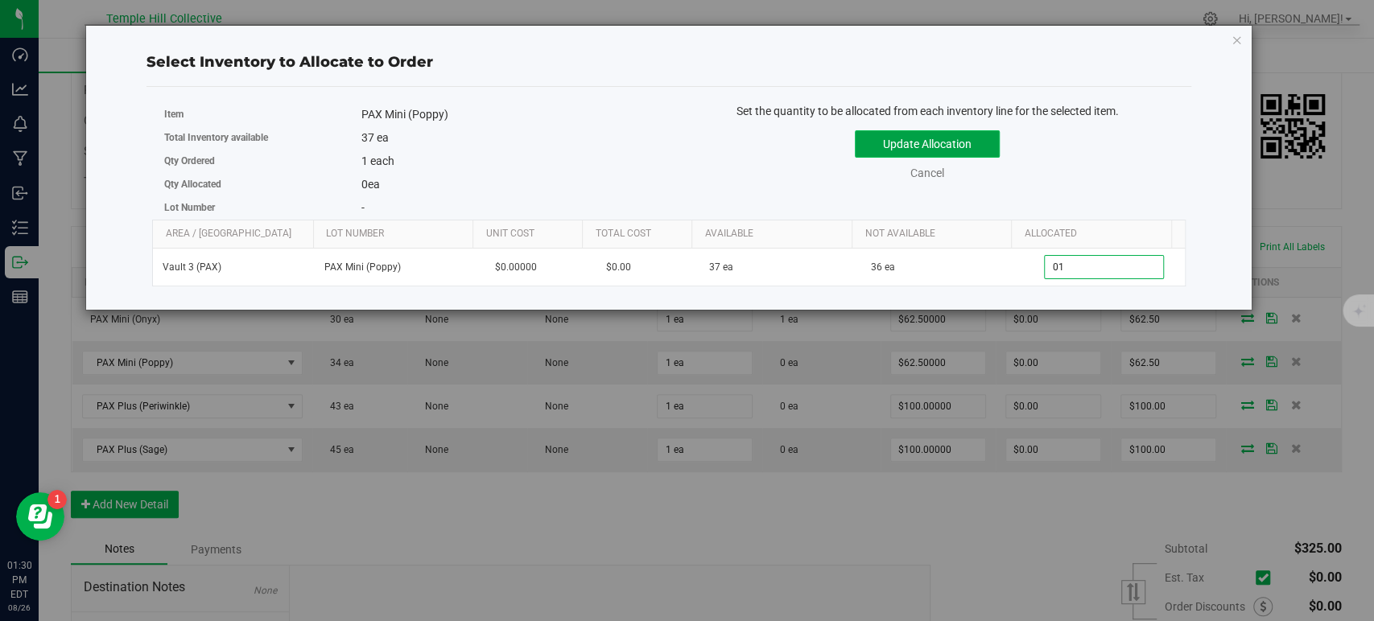
type input "1"
click at [962, 147] on button "Update Allocation" at bounding box center [927, 143] width 145 height 27
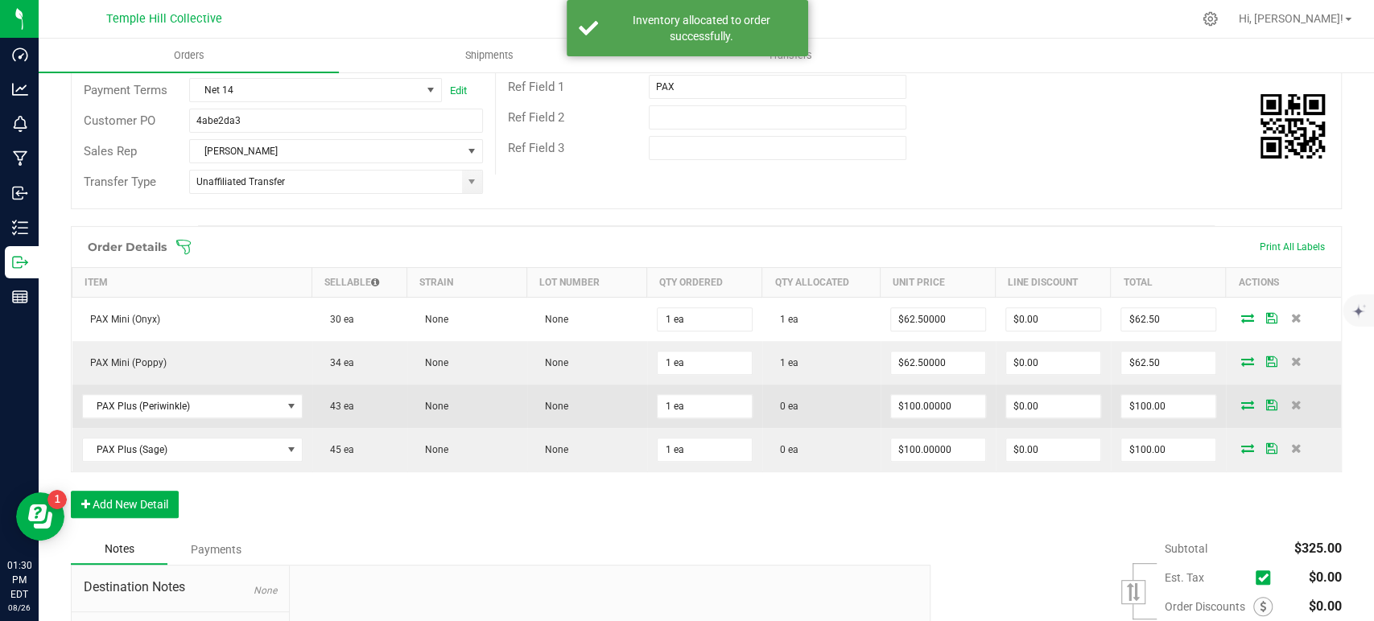
click at [1241, 402] on icon at bounding box center [1247, 405] width 13 height 10
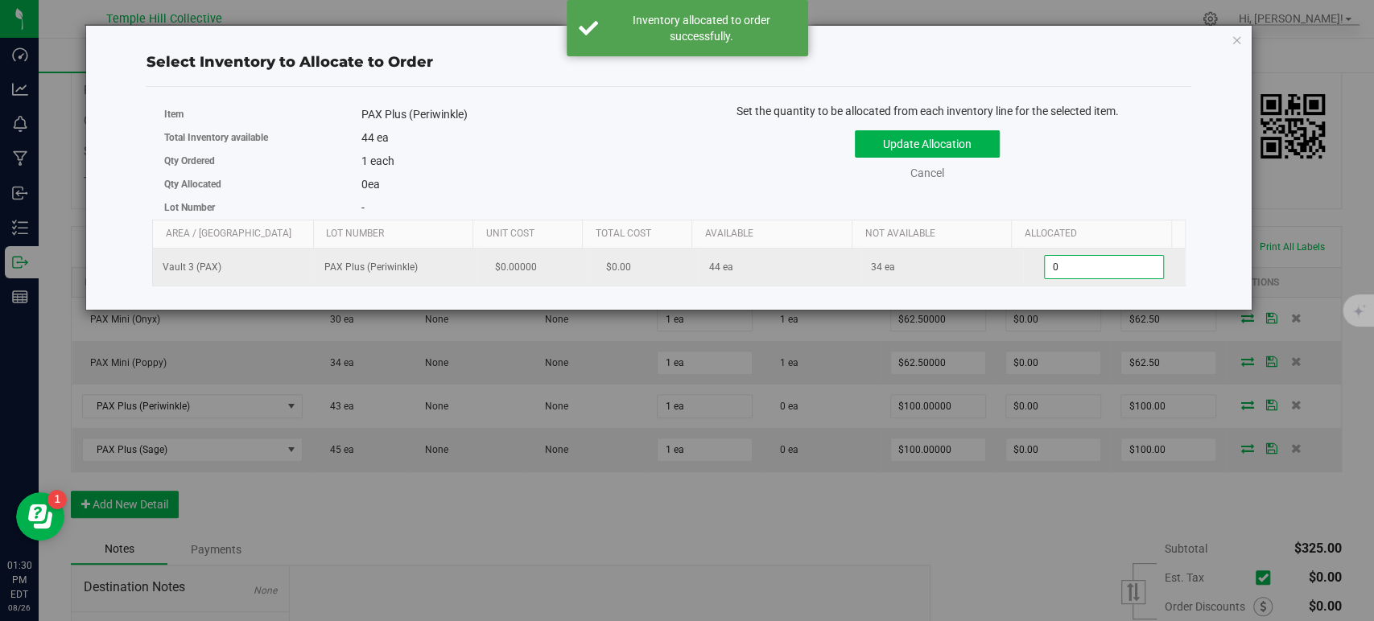
click at [1063, 268] on span "0 0" at bounding box center [1104, 267] width 120 height 24
type input "01"
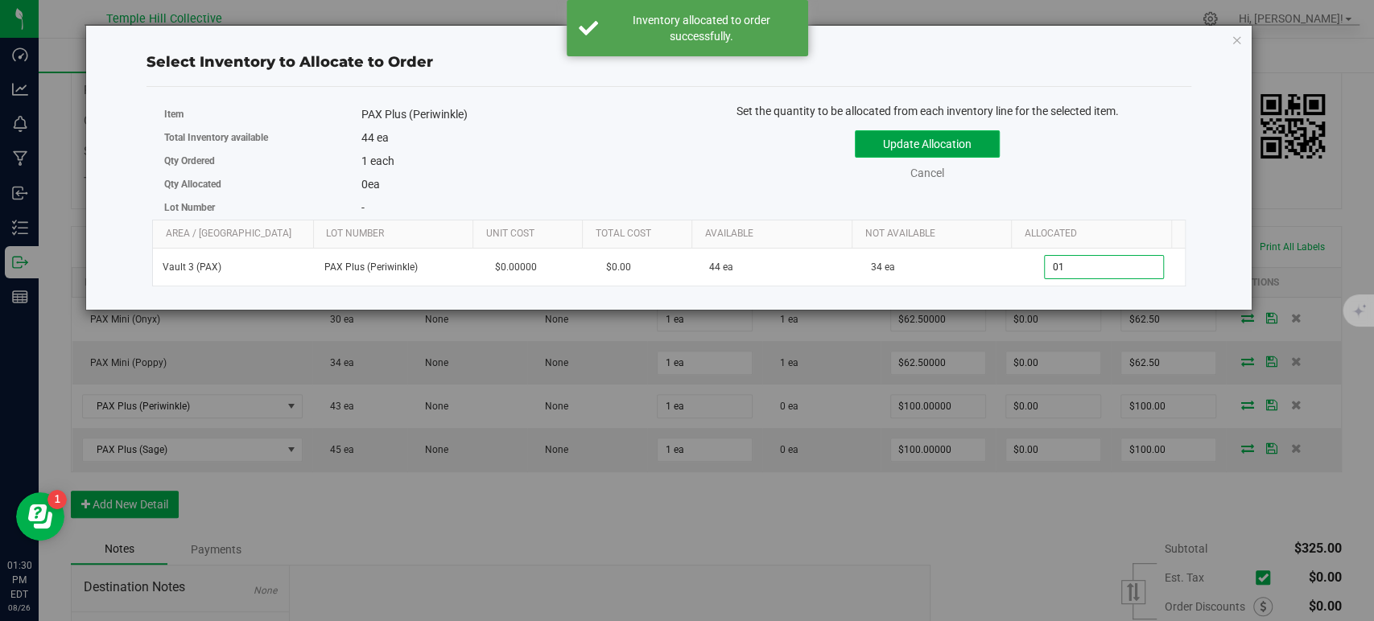
type input "1"
click at [976, 153] on button "Update Allocation" at bounding box center [927, 143] width 145 height 27
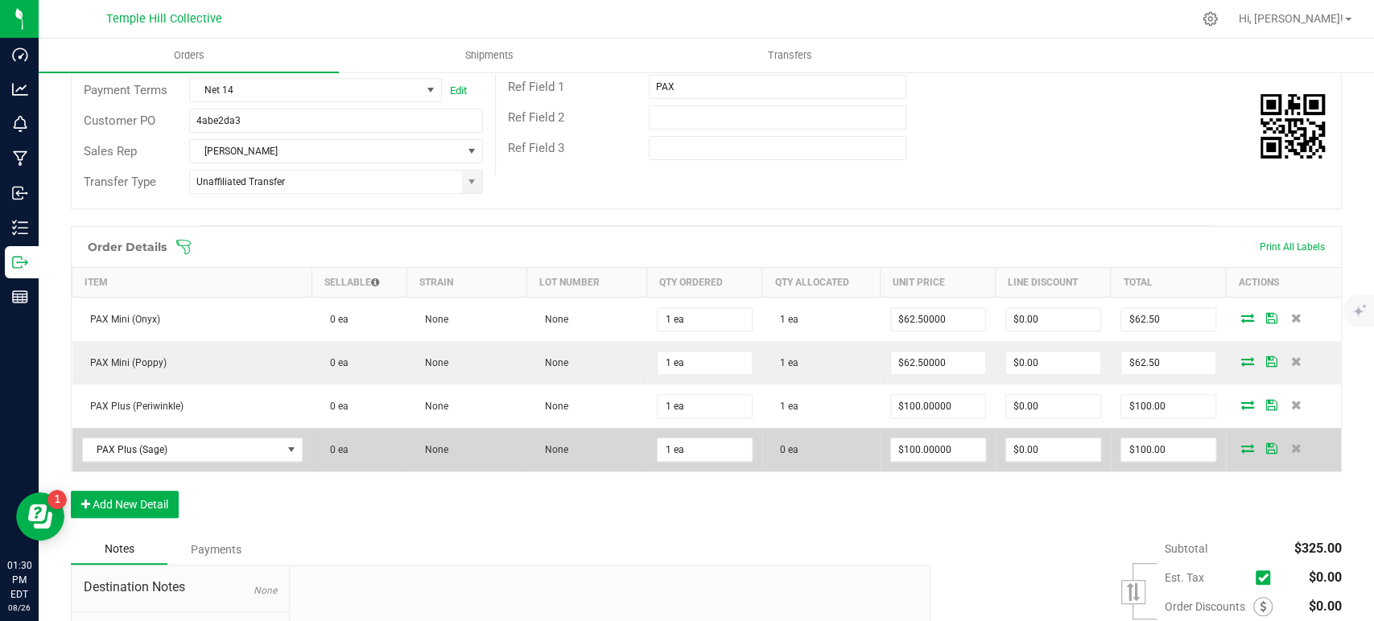
click at [1241, 445] on icon at bounding box center [1247, 449] width 13 height 10
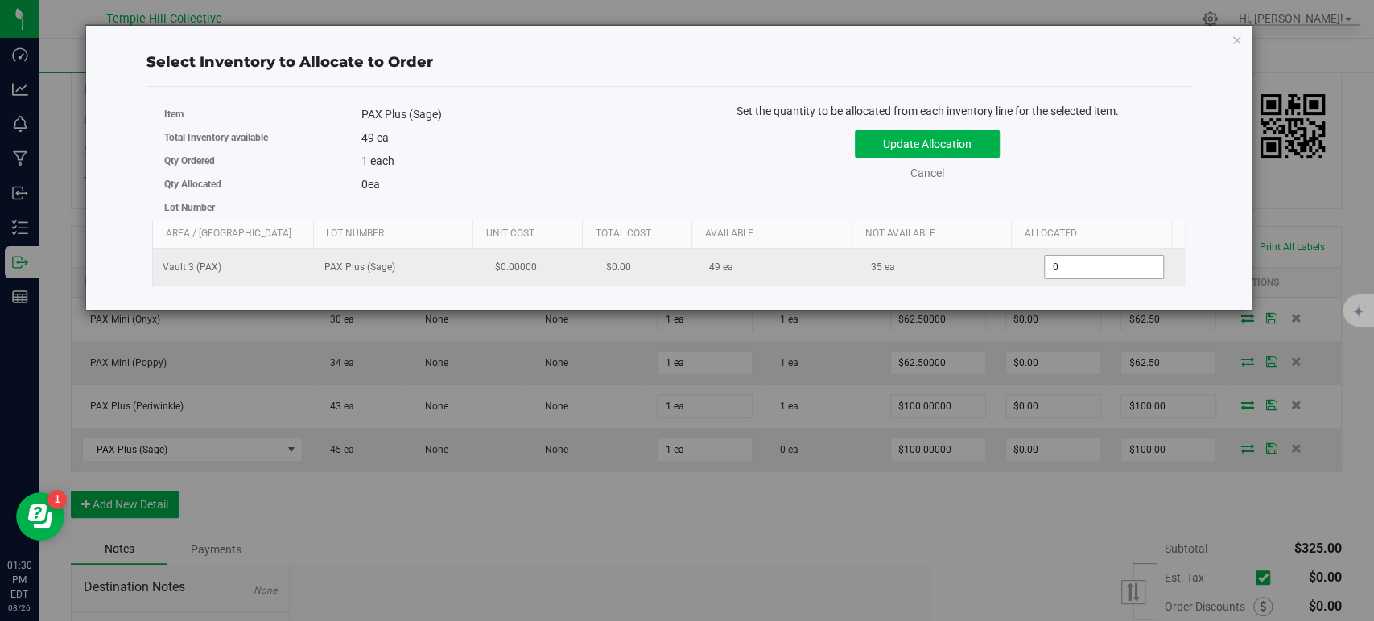
click at [1066, 266] on span "0 0" at bounding box center [1104, 267] width 120 height 24
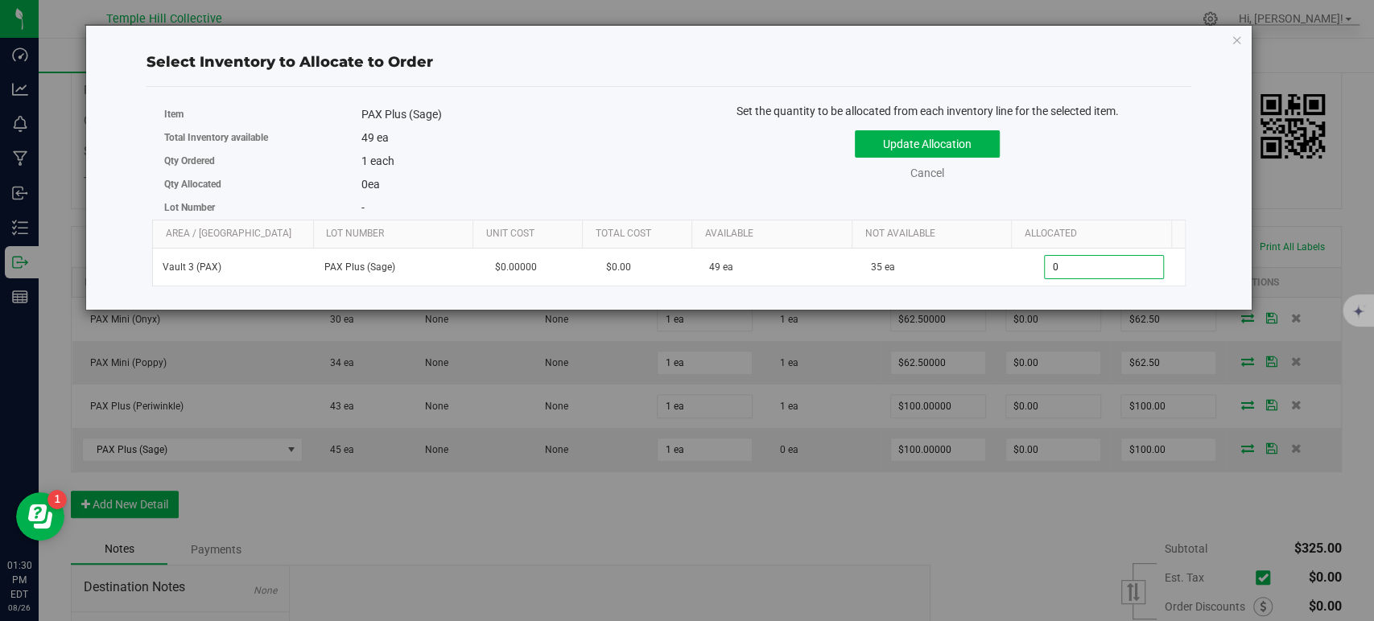
type input "01"
click at [978, 156] on button "Update Allocation" at bounding box center [927, 143] width 145 height 27
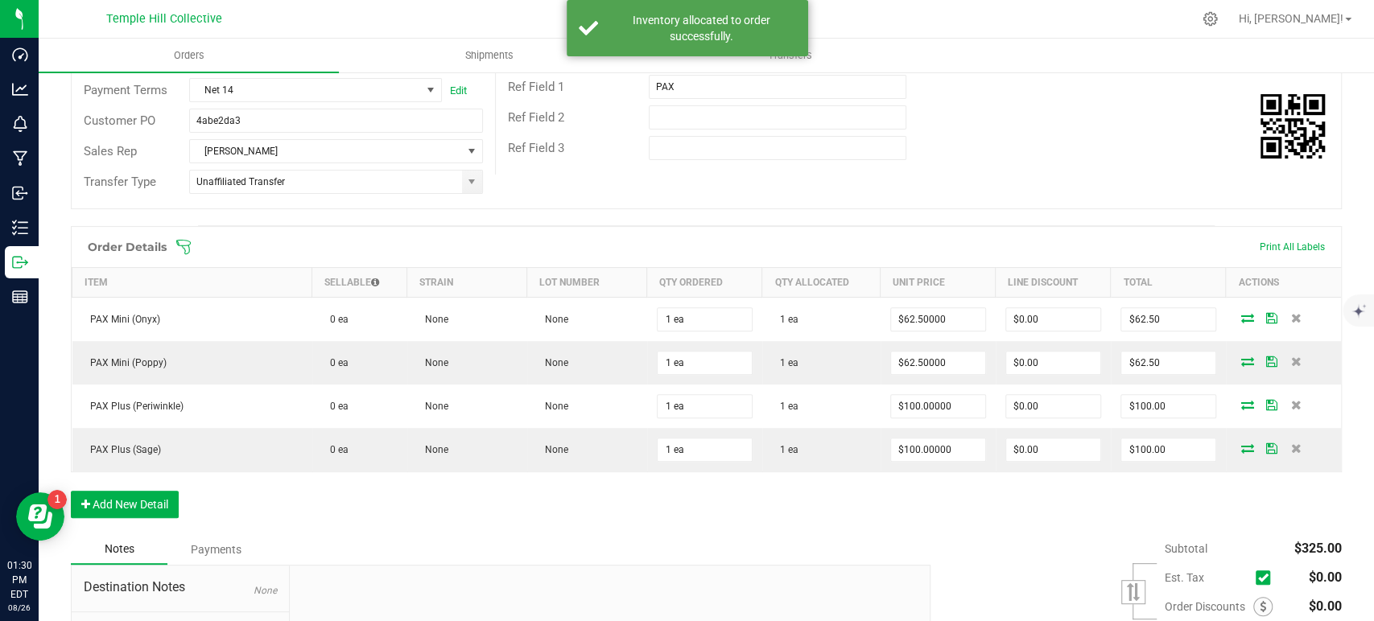
click at [1075, 211] on div "Order details Export PDF Done Editing Order # 00007693 Status Allocated Order D…" at bounding box center [706, 315] width 1271 height 935
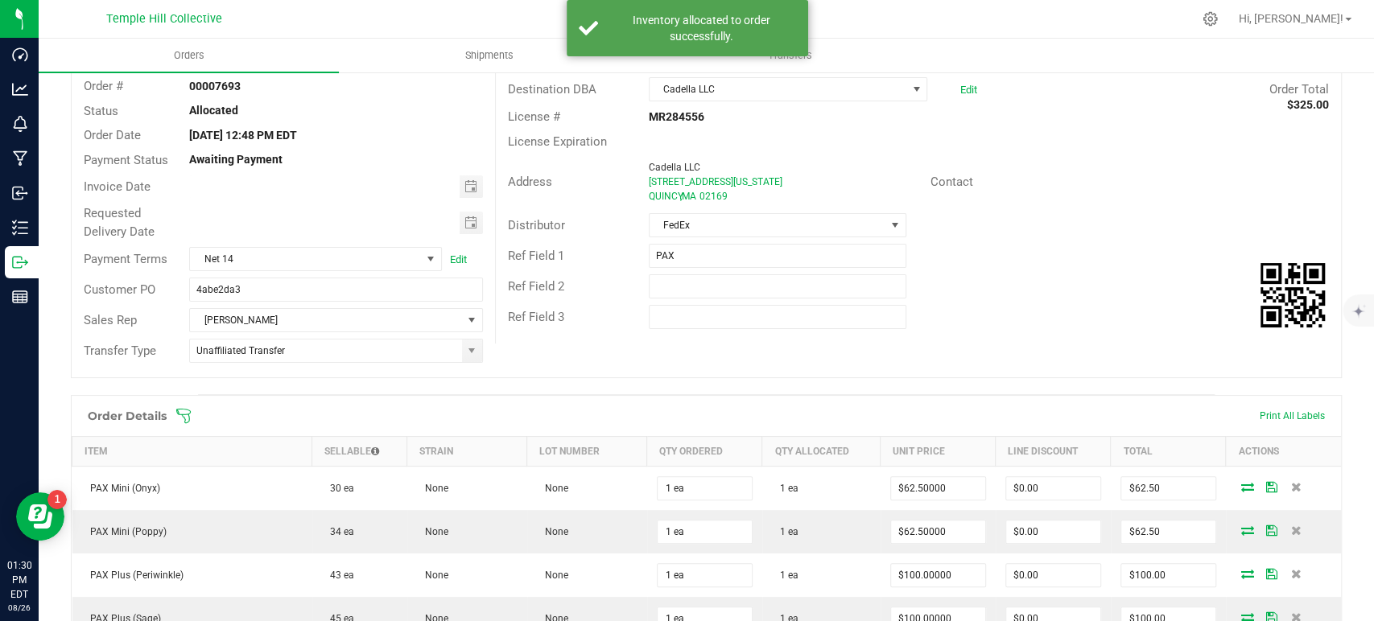
scroll to position [0, 0]
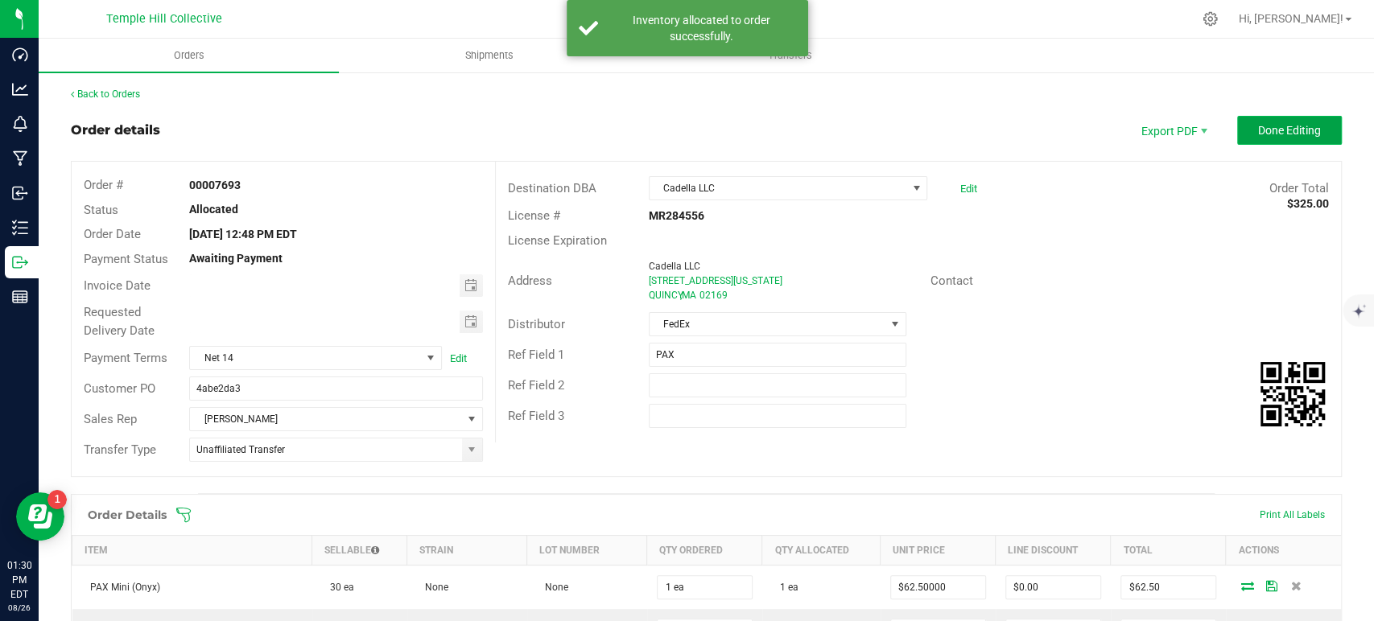
click at [1258, 129] on span "Done Editing" at bounding box center [1289, 130] width 63 height 13
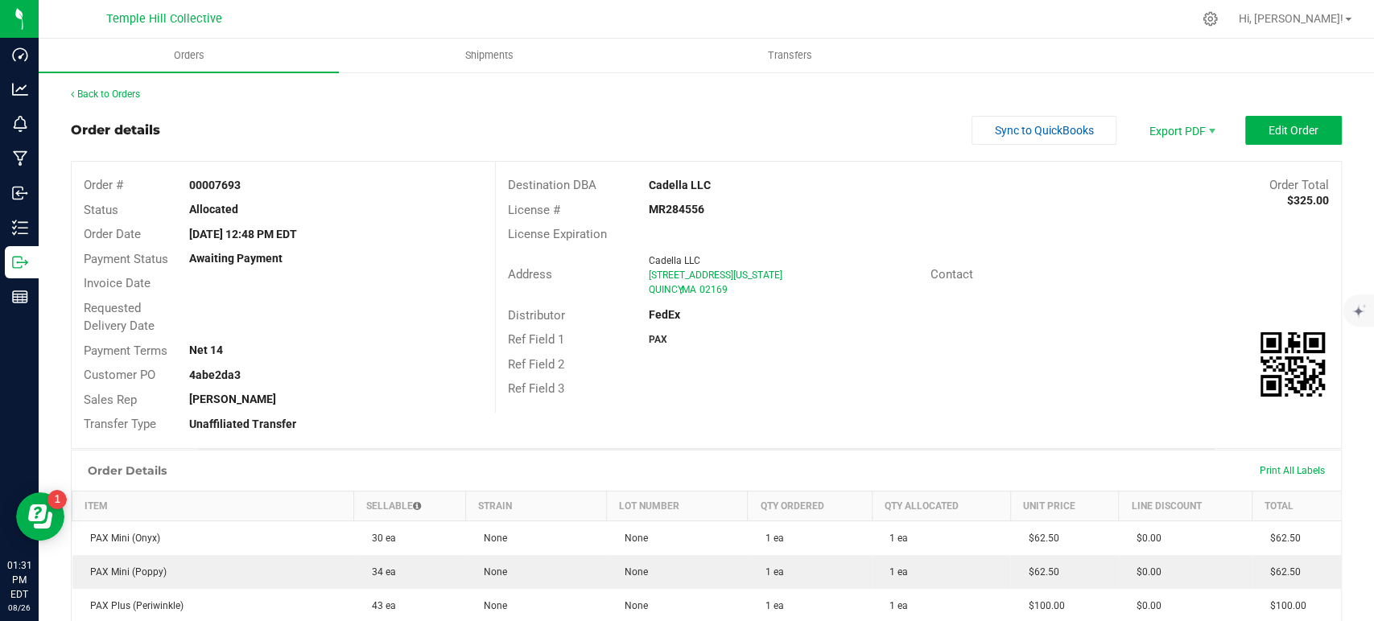
drag, startPoint x: 715, startPoint y: 184, endPoint x: 608, endPoint y: 184, distance: 107.1
click at [608, 184] on div "Destination DBA Cadella LLC Order Total $325.00" at bounding box center [918, 185] width 845 height 25
copy div "Cadella LLC"
drag, startPoint x: 745, startPoint y: 274, endPoint x: 644, endPoint y: 274, distance: 100.6
click at [649, 274] on div "715 Washington Street" at bounding box center [784, 275] width 270 height 14
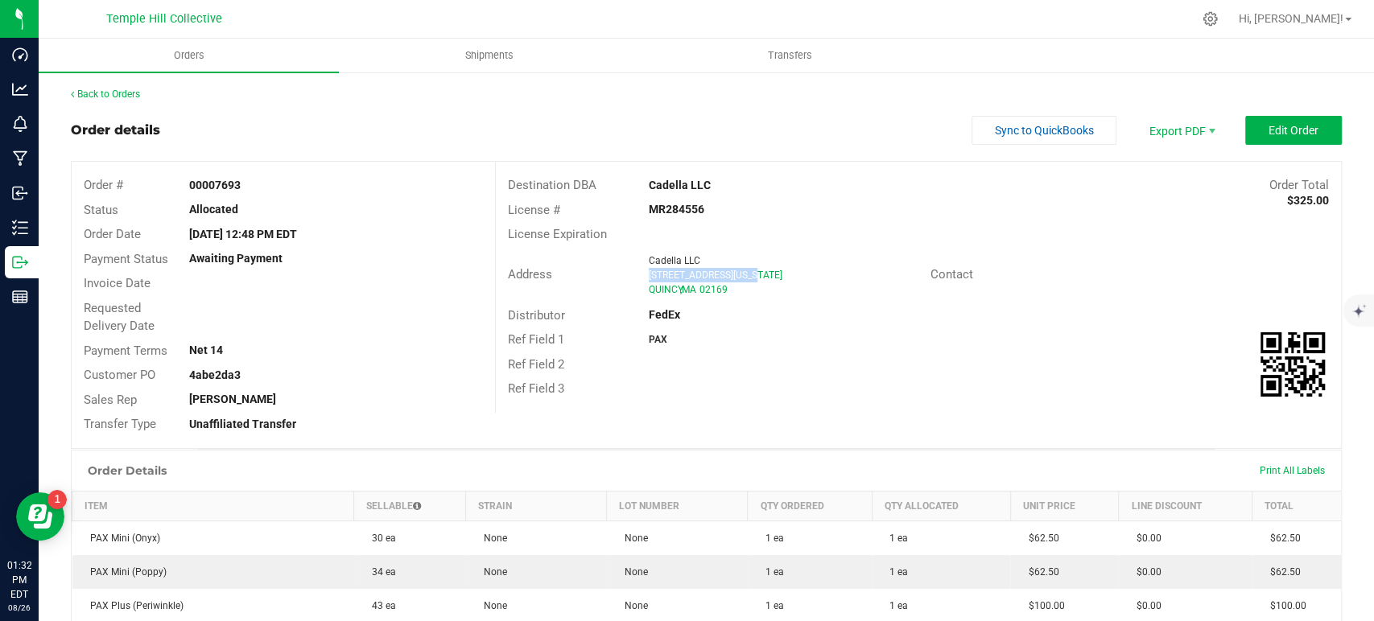
copy span "715 Washington Street"
drag, startPoint x: 737, startPoint y: 289, endPoint x: 698, endPoint y: 291, distance: 38.7
click at [698, 291] on div "QUINCY , MA 02169" at bounding box center [784, 290] width 270 height 14
copy span "02169"
click at [122, 93] on link "Back to Orders" at bounding box center [105, 94] width 69 height 11
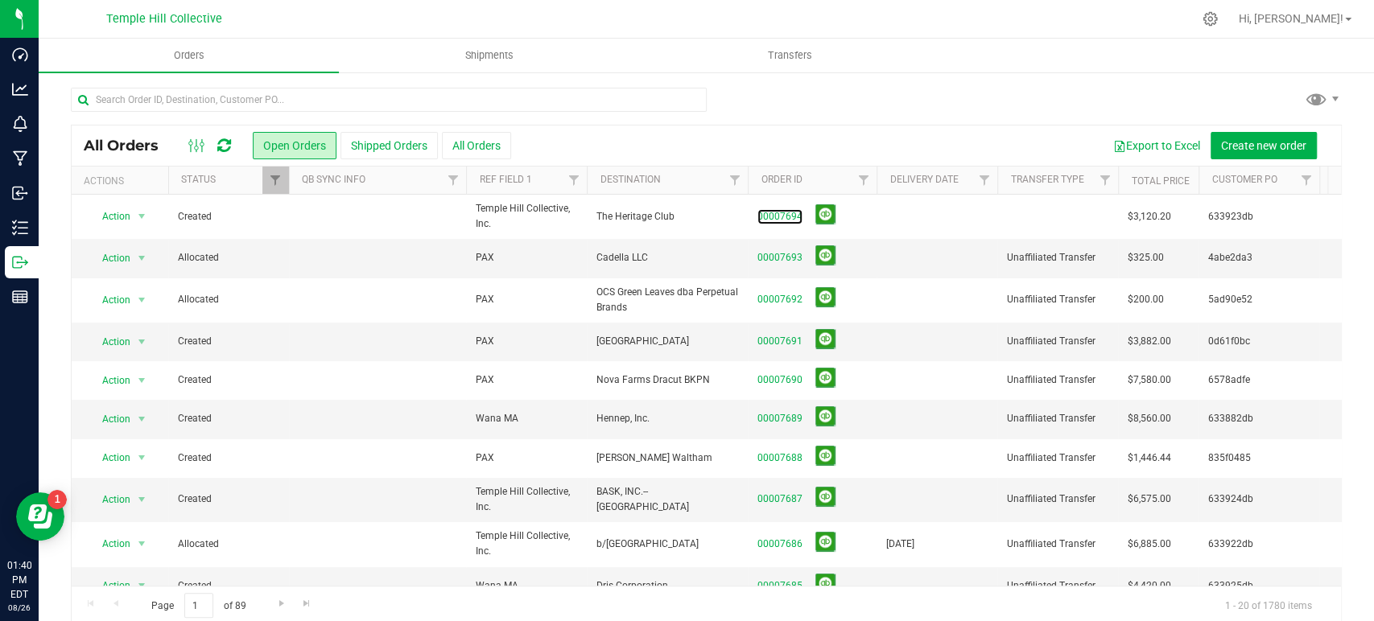
click at [782, 215] on link "00007694" at bounding box center [779, 216] width 45 height 15
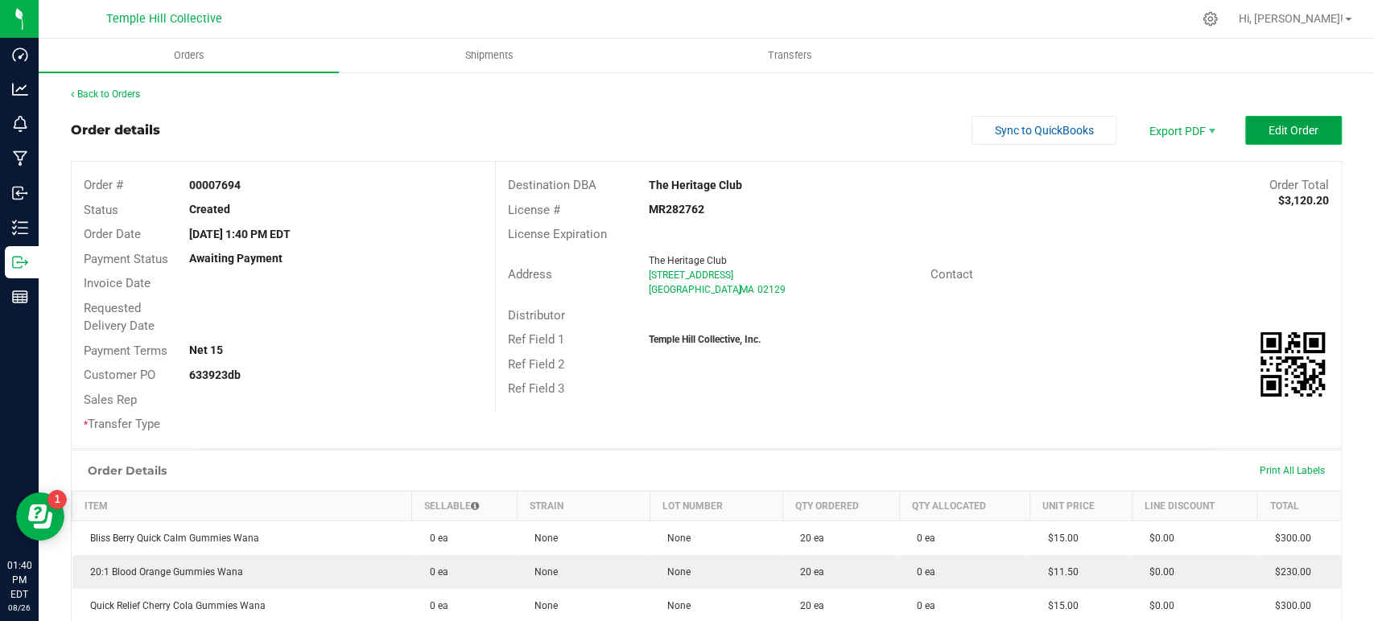
click at [1249, 135] on button "Edit Order" at bounding box center [1293, 130] width 97 height 29
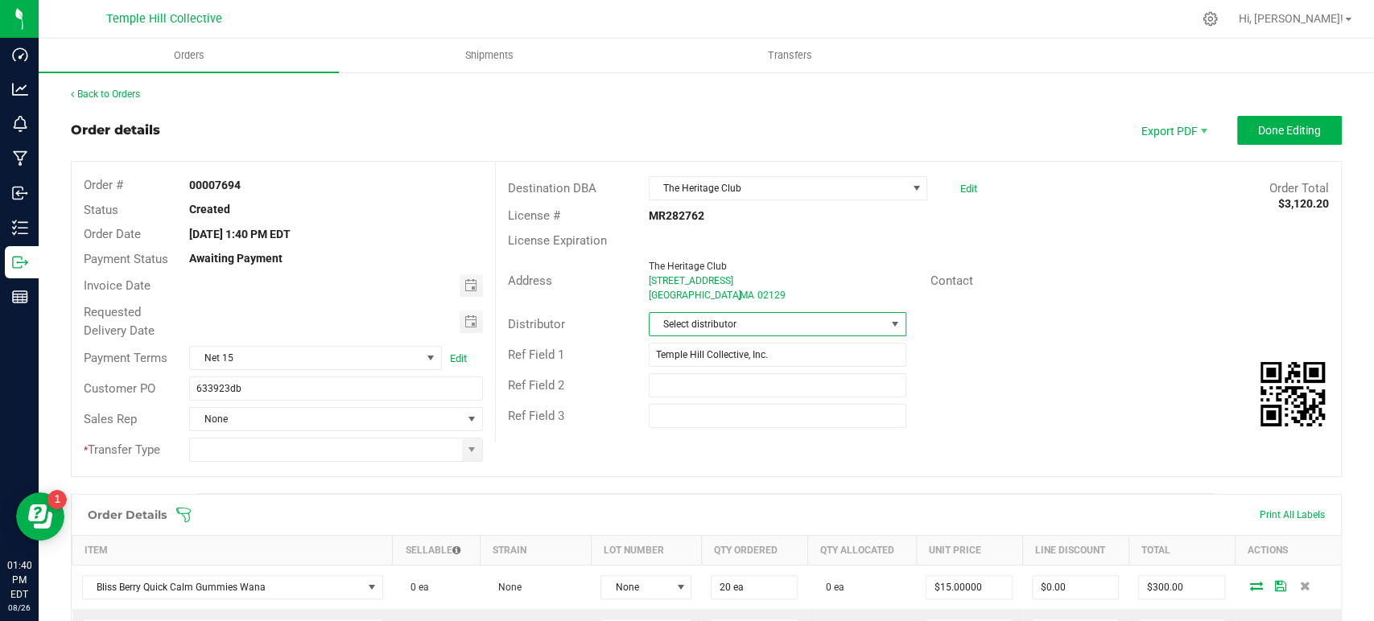
click at [771, 322] on span "Select distributor" at bounding box center [768, 324] width 236 height 23
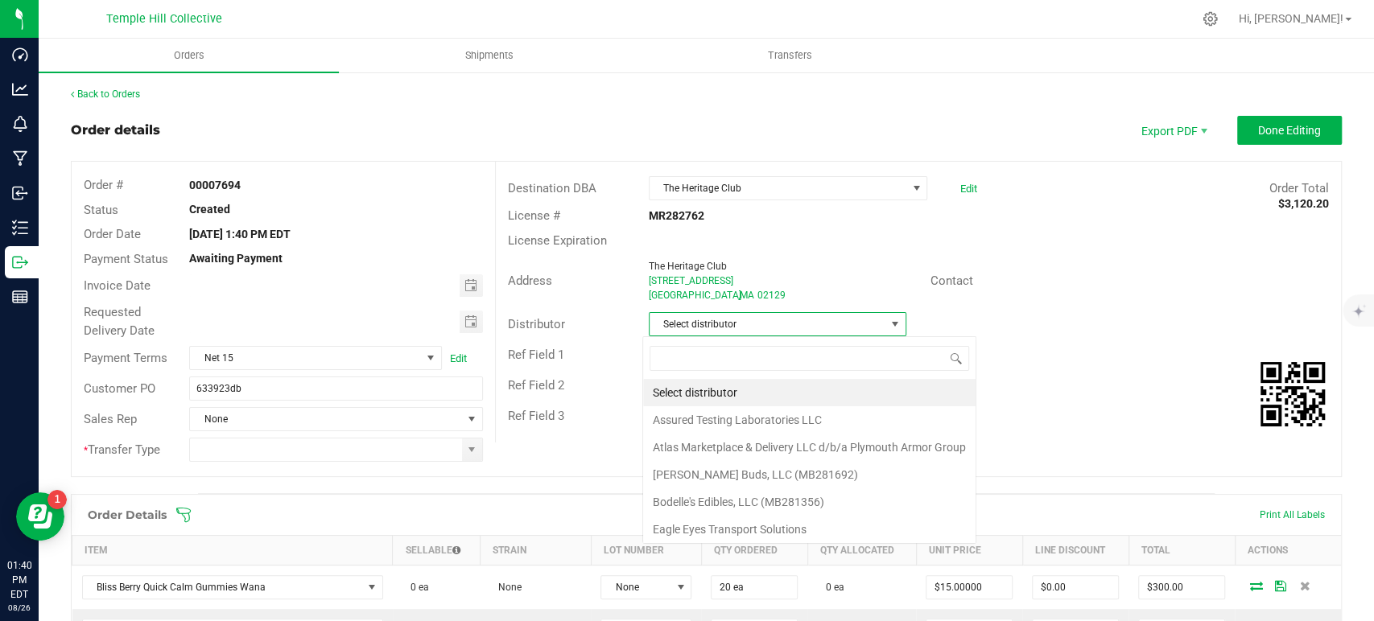
scroll to position [23, 254]
type input "mmm"
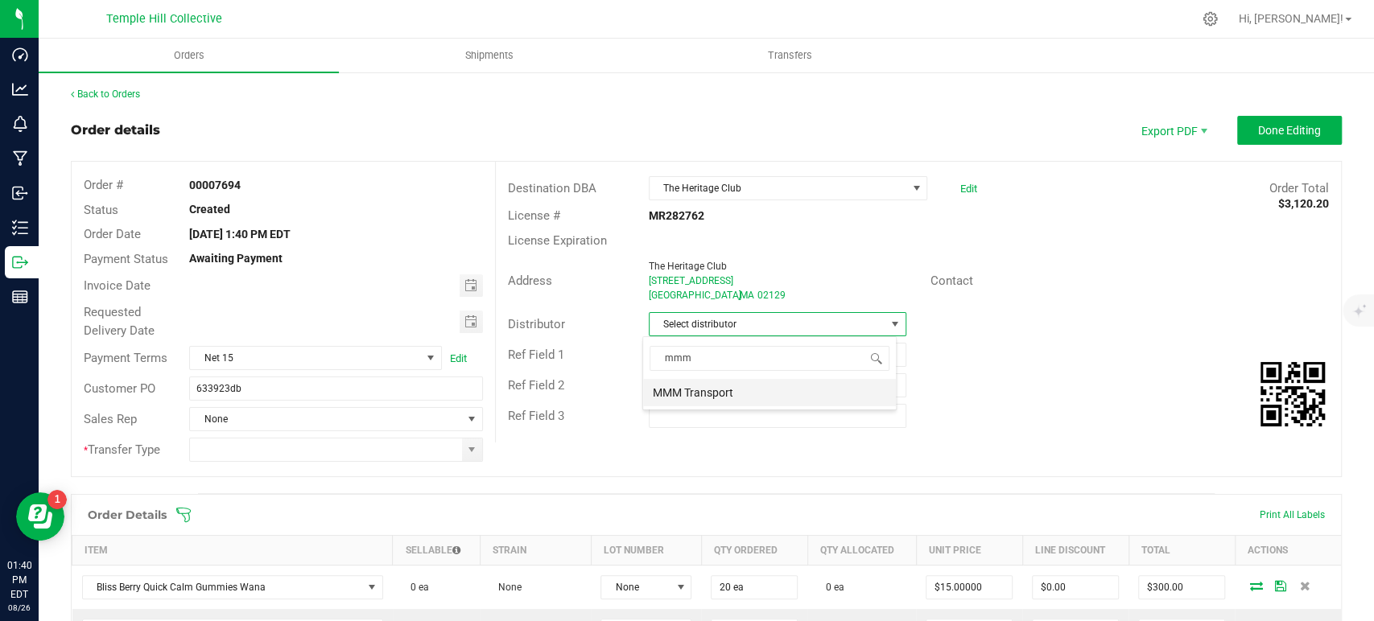
click at [747, 390] on li "MMM Transport" at bounding box center [769, 392] width 253 height 27
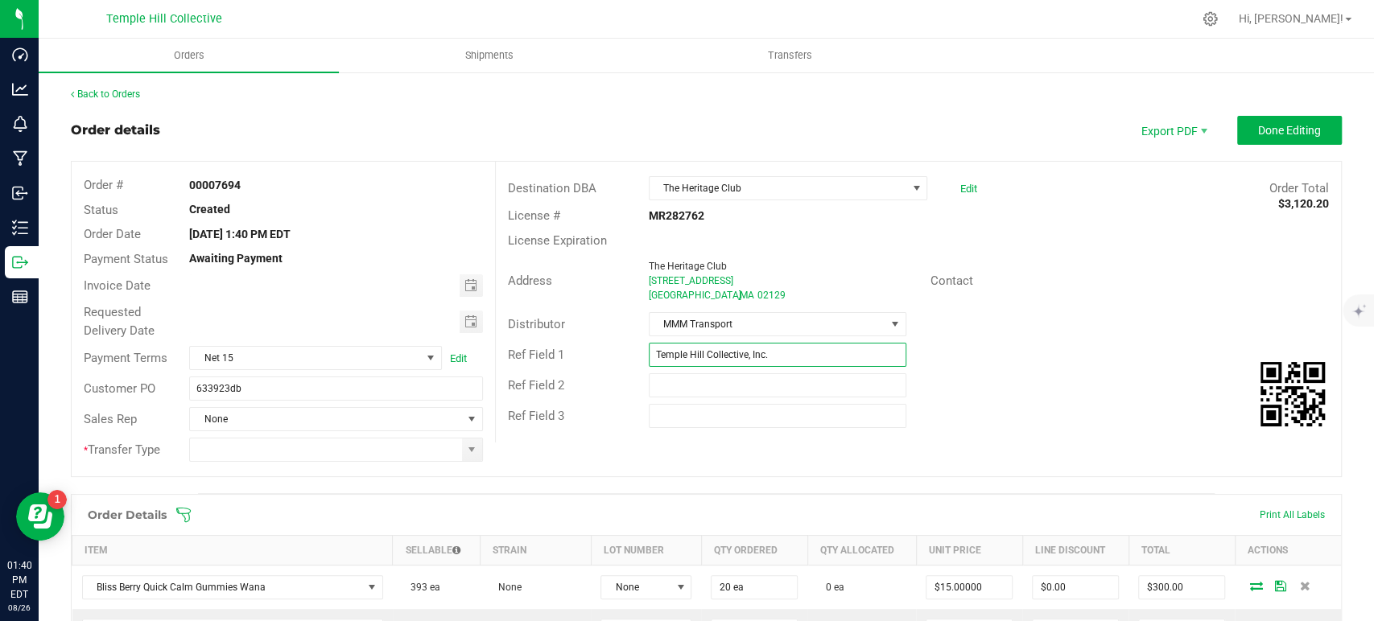
drag, startPoint x: 785, startPoint y: 353, endPoint x: 643, endPoint y: 364, distance: 142.1
click at [649, 364] on input "Temple Hill Collective, Inc." at bounding box center [778, 355] width 258 height 24
type input "Wana MA"
click at [470, 452] on span at bounding box center [471, 450] width 13 height 13
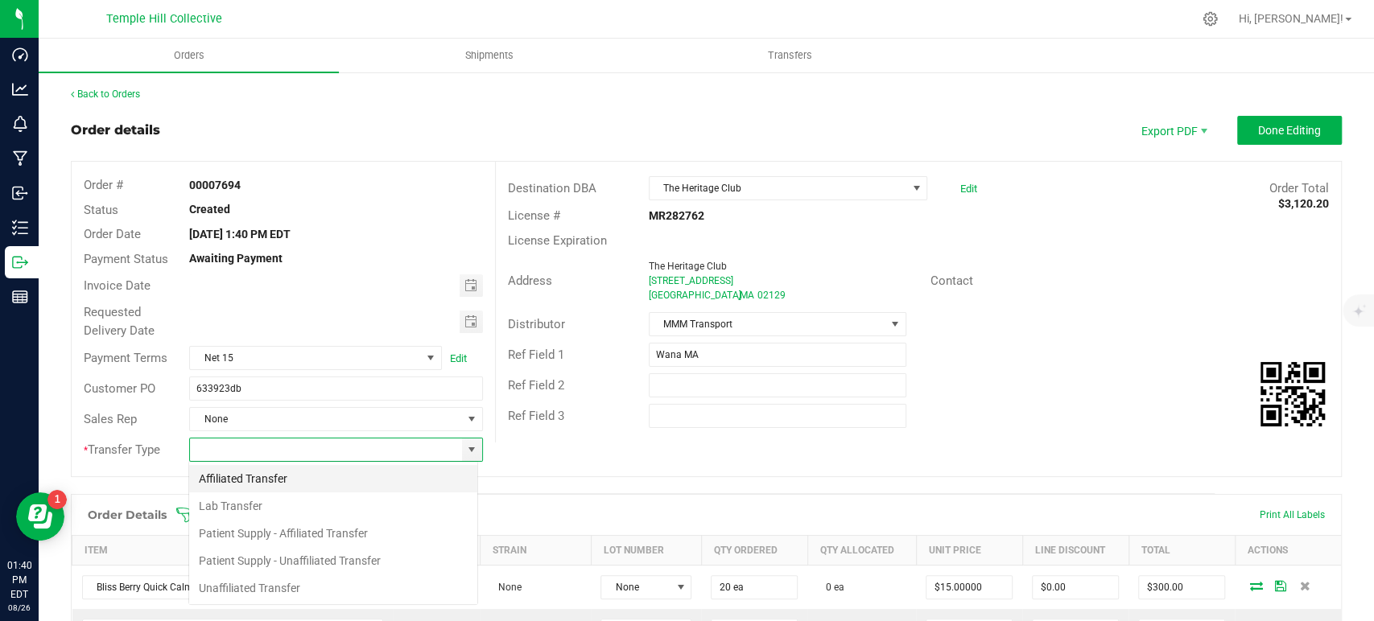
scroll to position [23, 290]
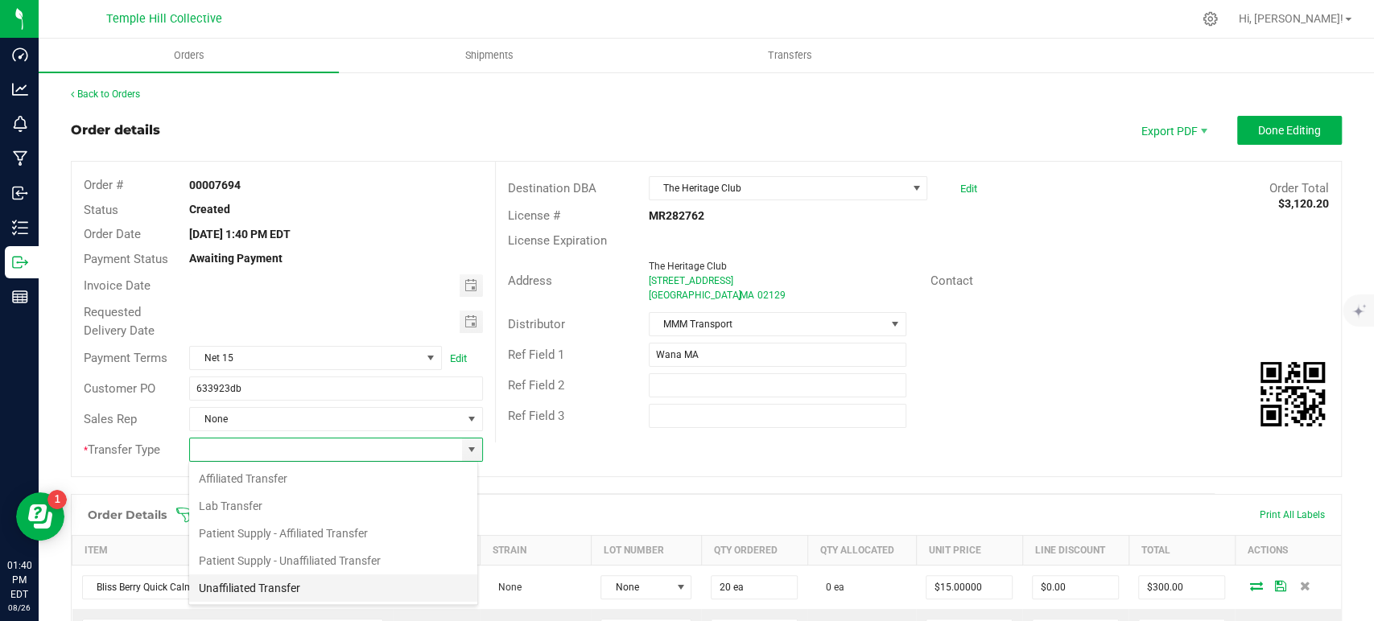
click at [293, 591] on li "Unaffiliated Transfer" at bounding box center [333, 588] width 288 height 27
type input "Unaffiliated Transfer"
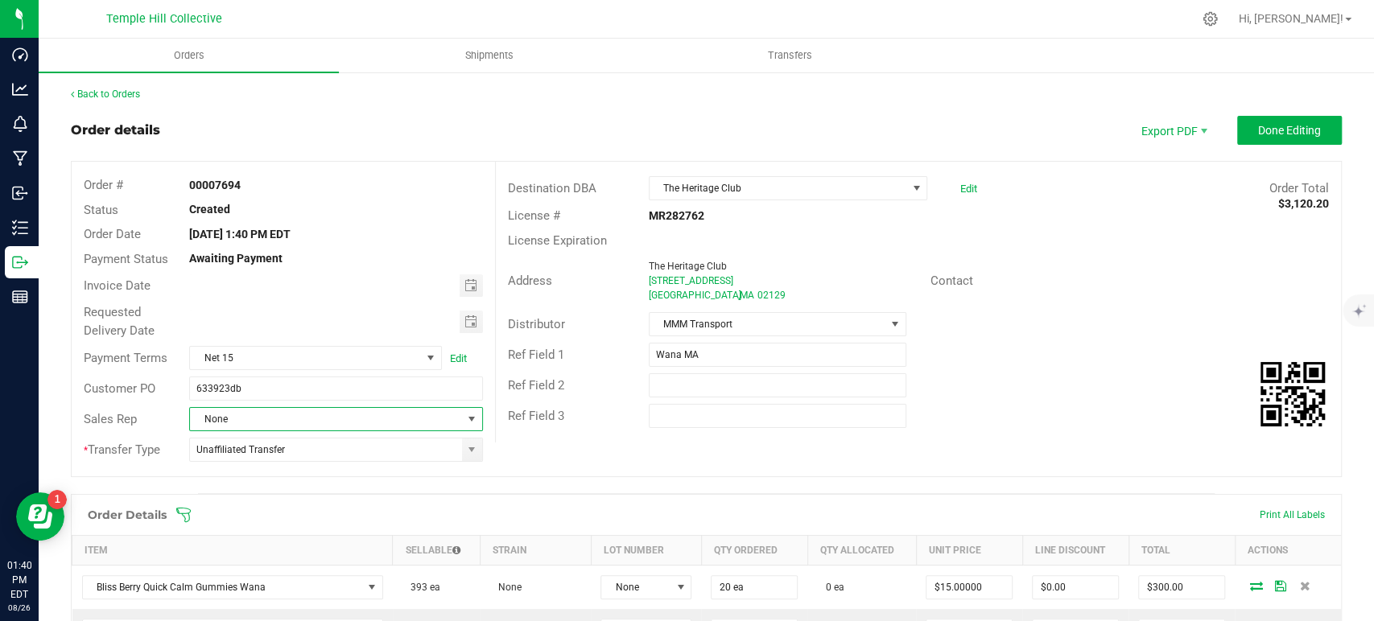
click at [324, 412] on span "None" at bounding box center [325, 419] width 271 height 23
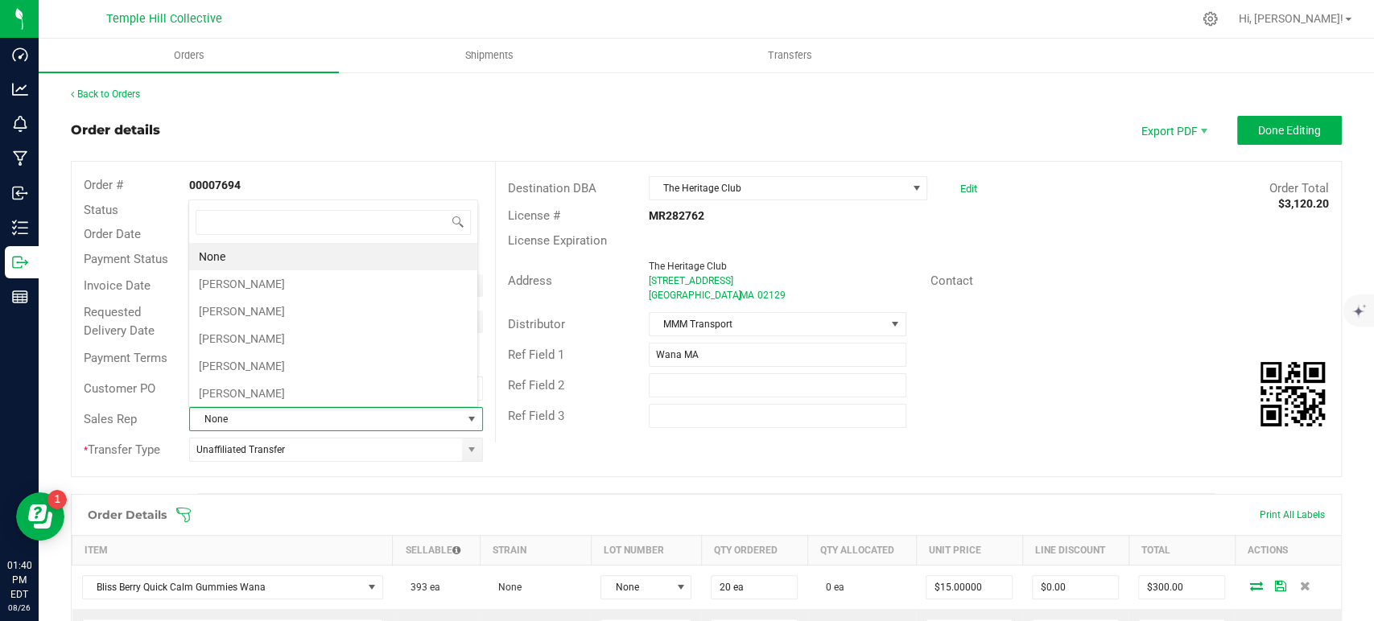
scroll to position [23, 286]
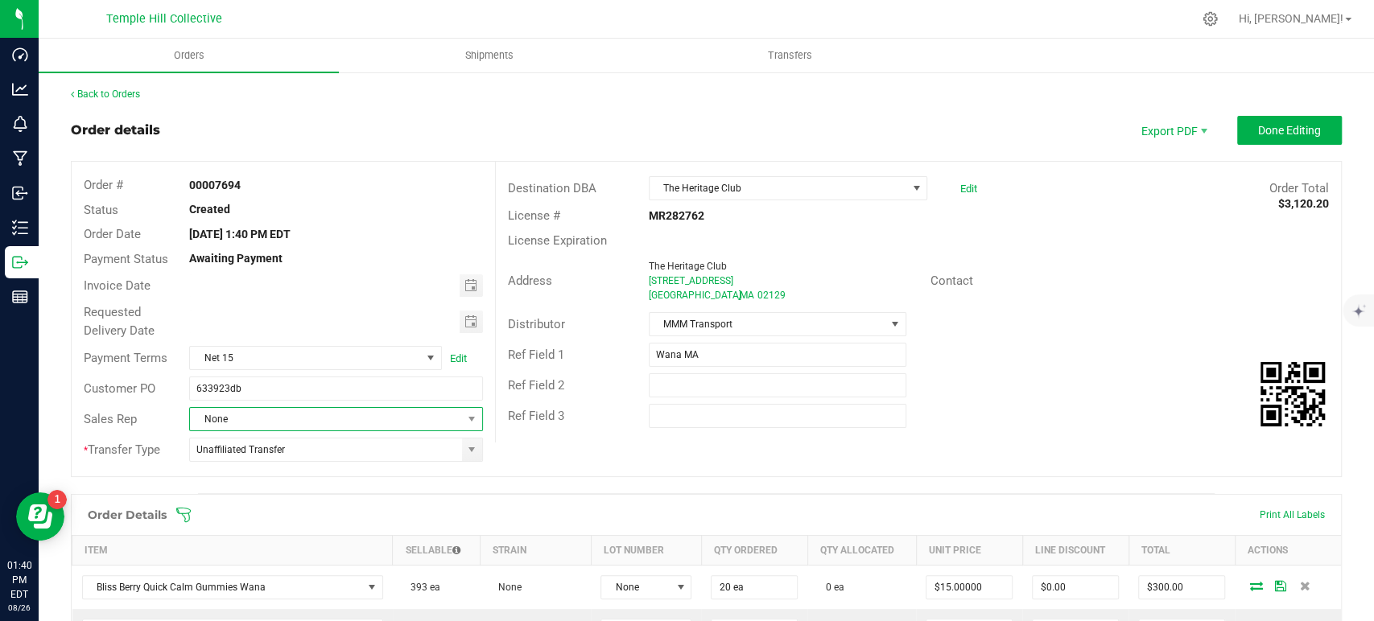
click at [389, 417] on span "None" at bounding box center [325, 419] width 271 height 23
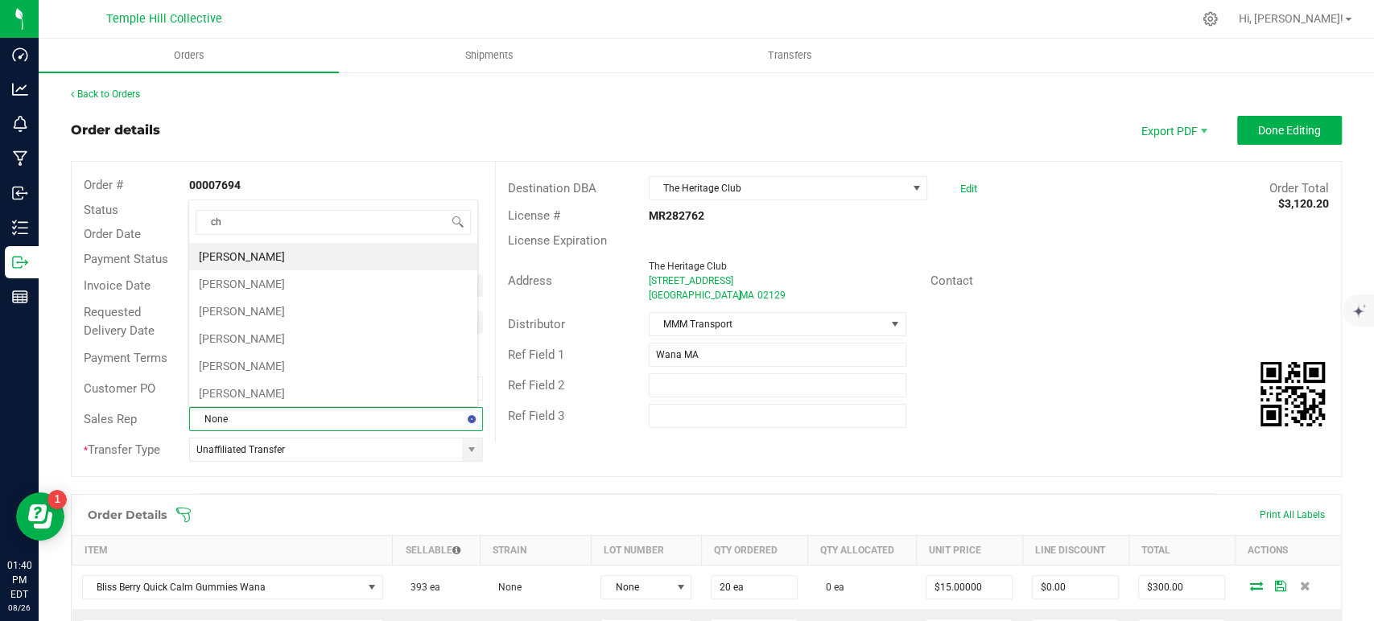
type input "chr"
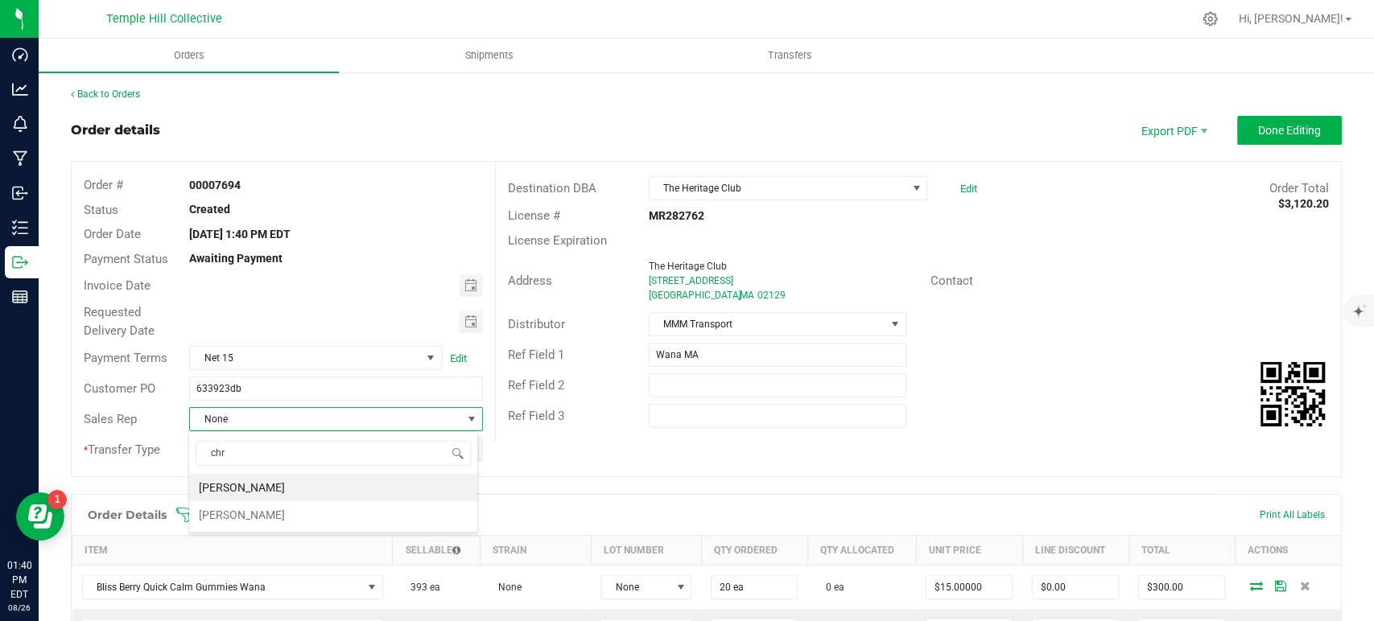
click at [296, 488] on li "[PERSON_NAME]" at bounding box center [333, 487] width 288 height 27
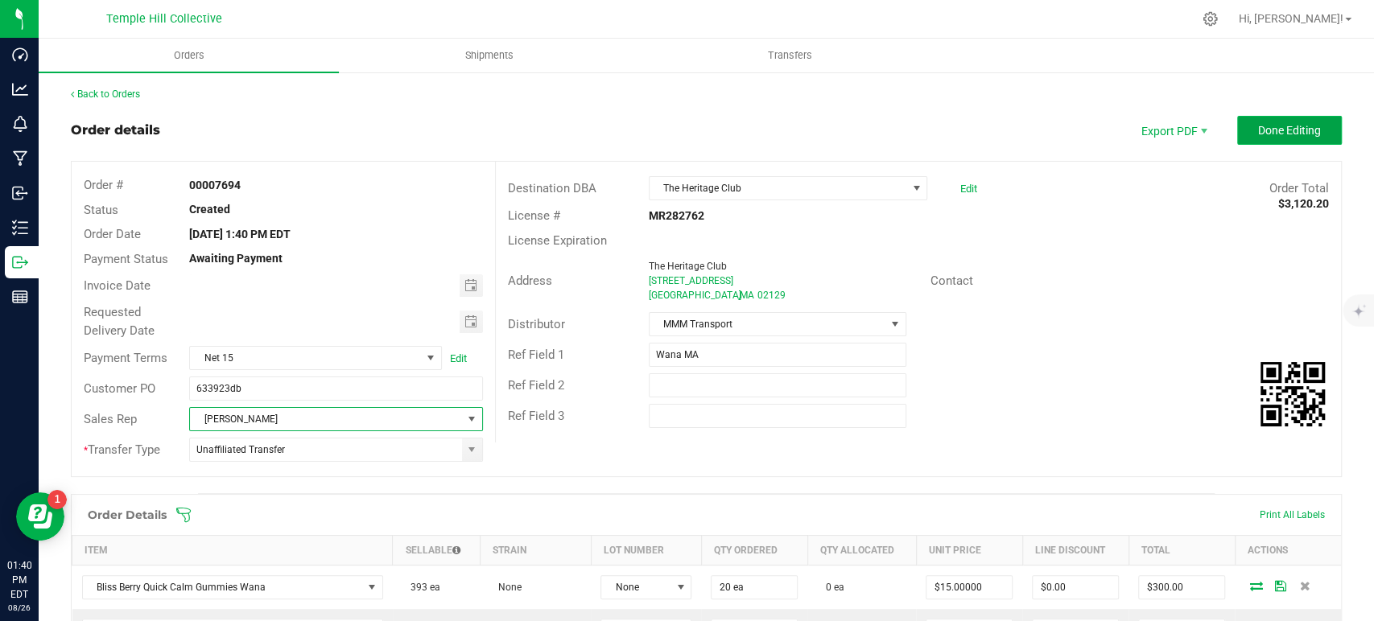
click at [1283, 138] on button "Done Editing" at bounding box center [1289, 130] width 105 height 29
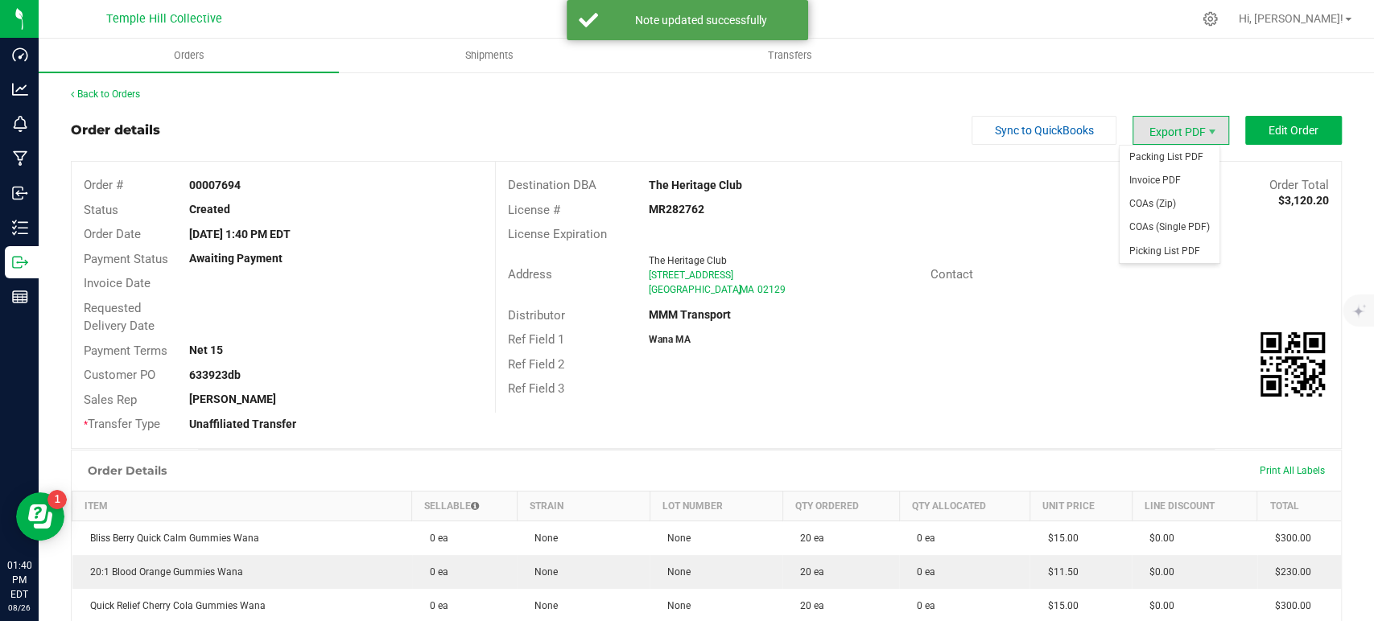
click at [1163, 140] on span "Export PDF" at bounding box center [1181, 130] width 97 height 29
click at [1163, 161] on span "Packing List PDF" at bounding box center [1170, 157] width 100 height 23
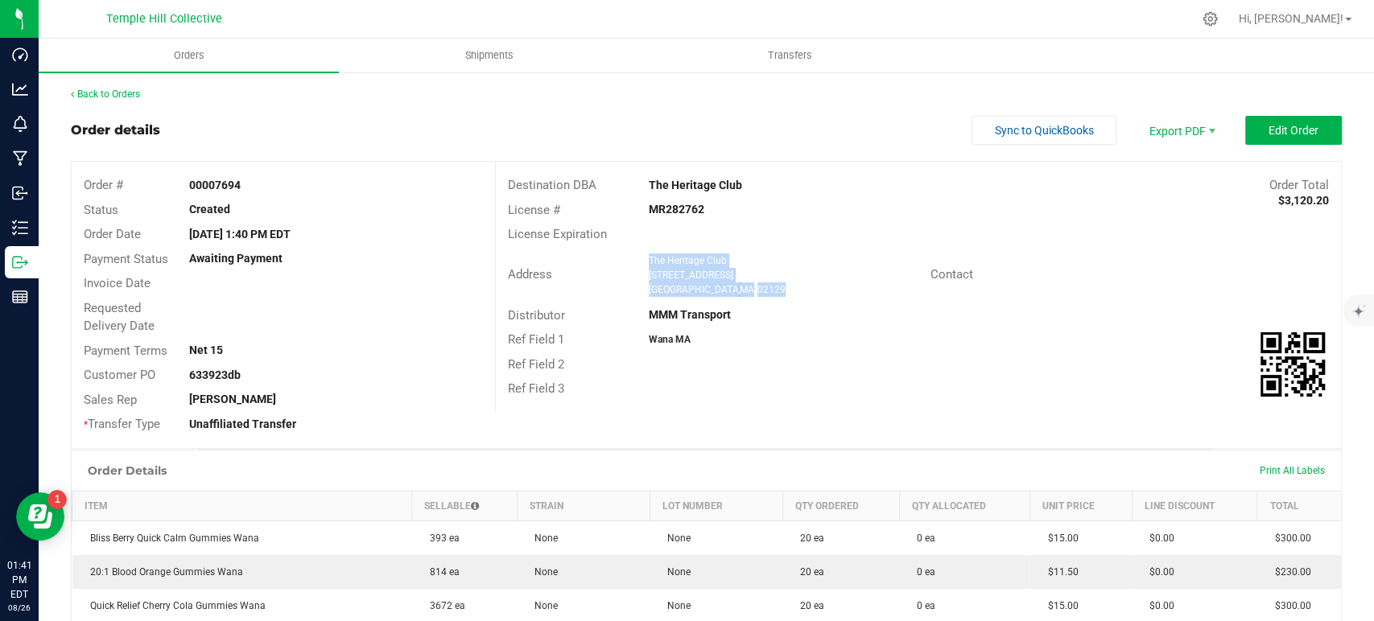
drag, startPoint x: 734, startPoint y: 293, endPoint x: 635, endPoint y: 262, distance: 103.6
click at [641, 262] on div "The Heritage Club 116 Cambridge Street Boston , MA 02129" at bounding box center [786, 275] width 290 height 43
copy ngx-name-and-address "The Heritage Club 116 Cambridge Street Boston , MA 02129"
click at [680, 205] on strong "MR282762" at bounding box center [677, 209] width 56 height 13
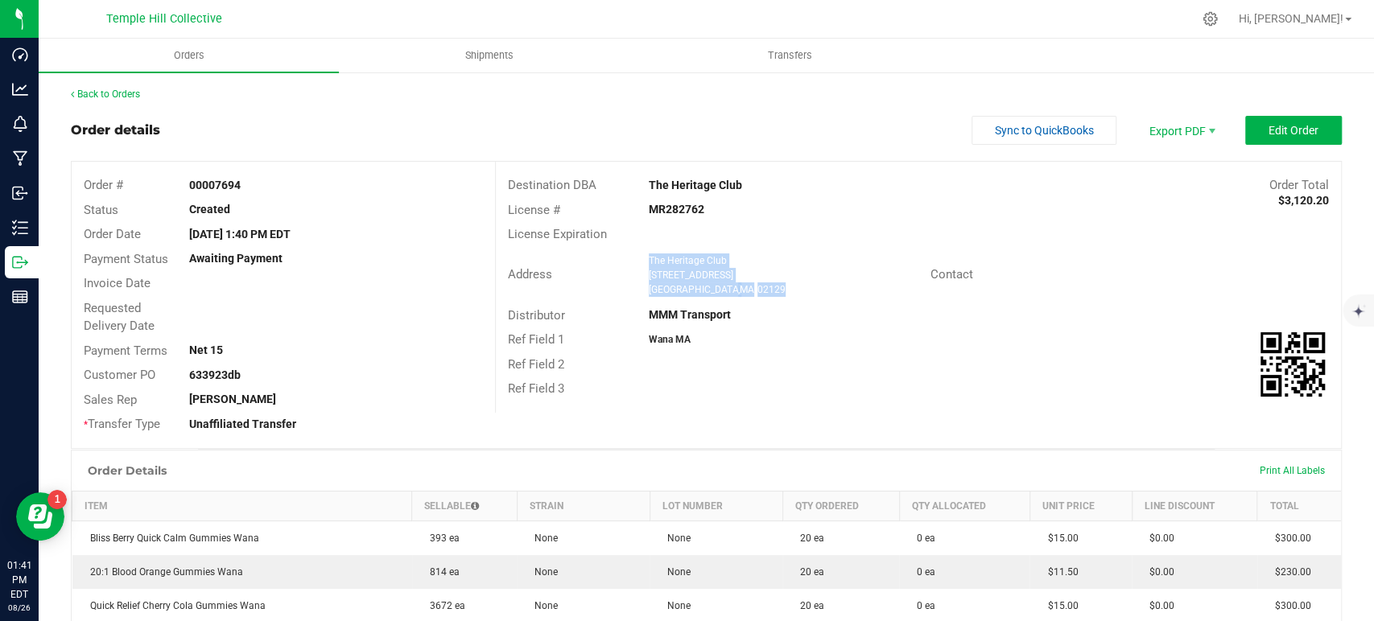
copy strong "MR282762"
click at [143, 100] on div "Back to Orders" at bounding box center [706, 94] width 1271 height 14
click at [118, 95] on link "Back to Orders" at bounding box center [105, 94] width 69 height 11
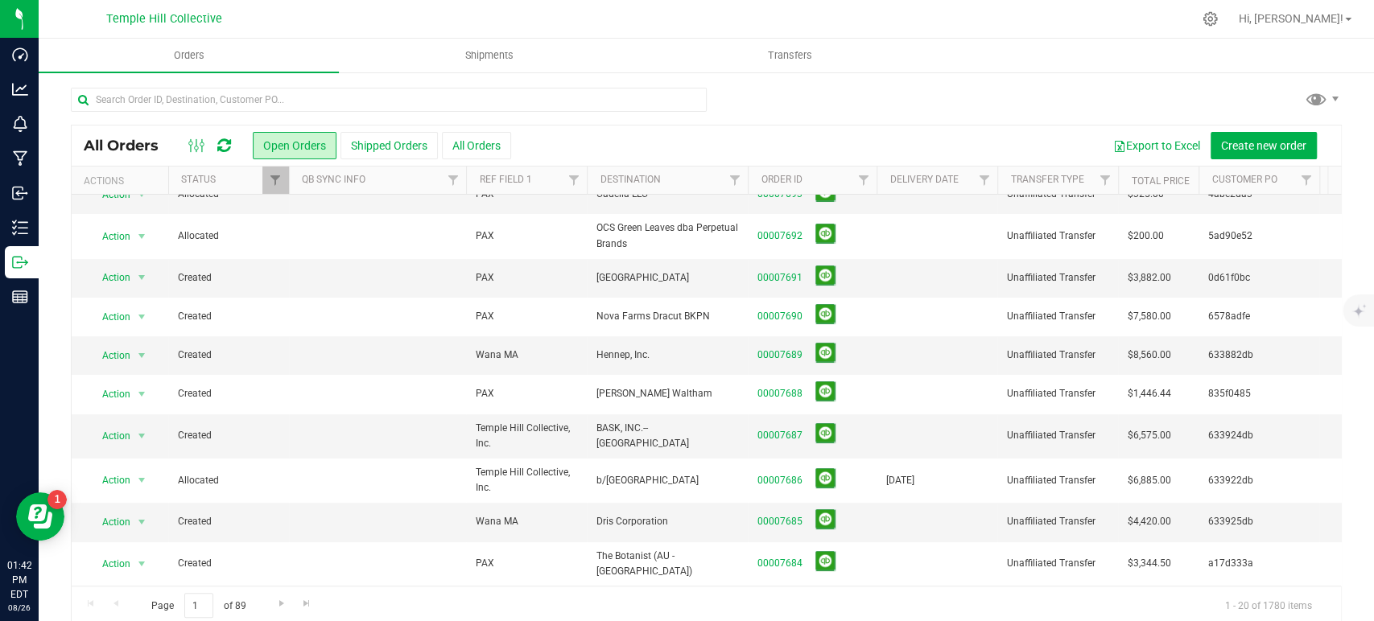
scroll to position [89, 0]
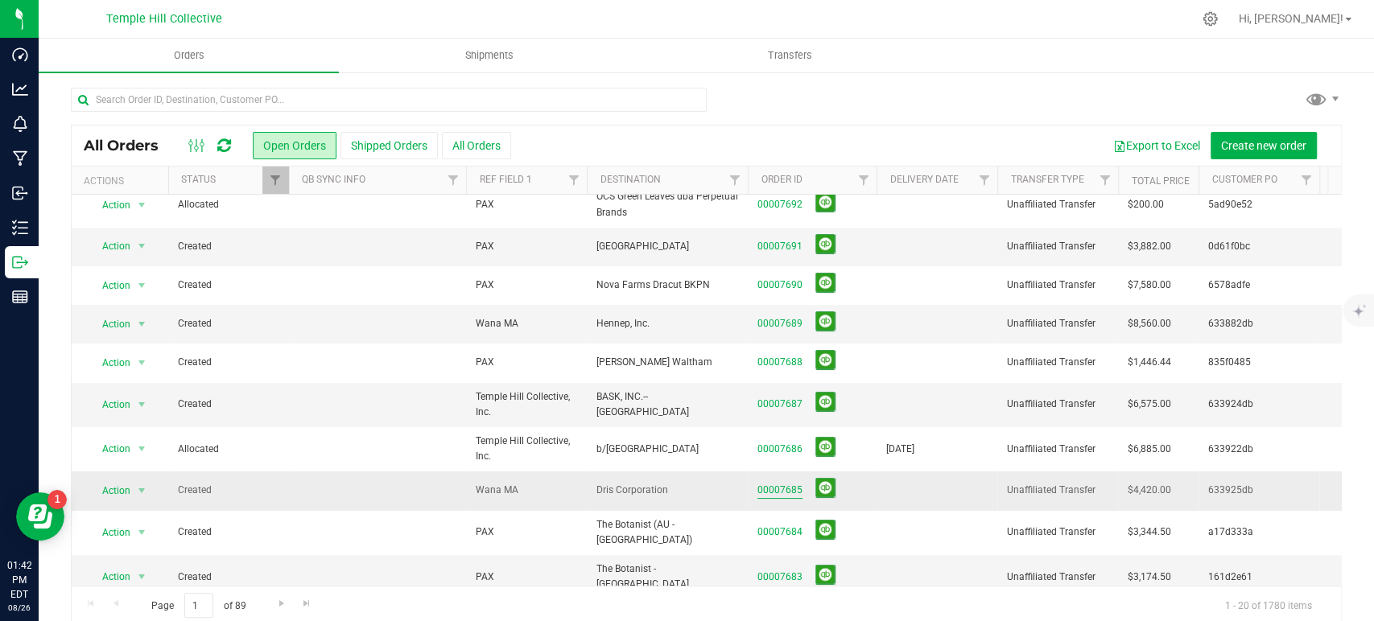
click at [776, 487] on link "00007685" at bounding box center [779, 490] width 45 height 15
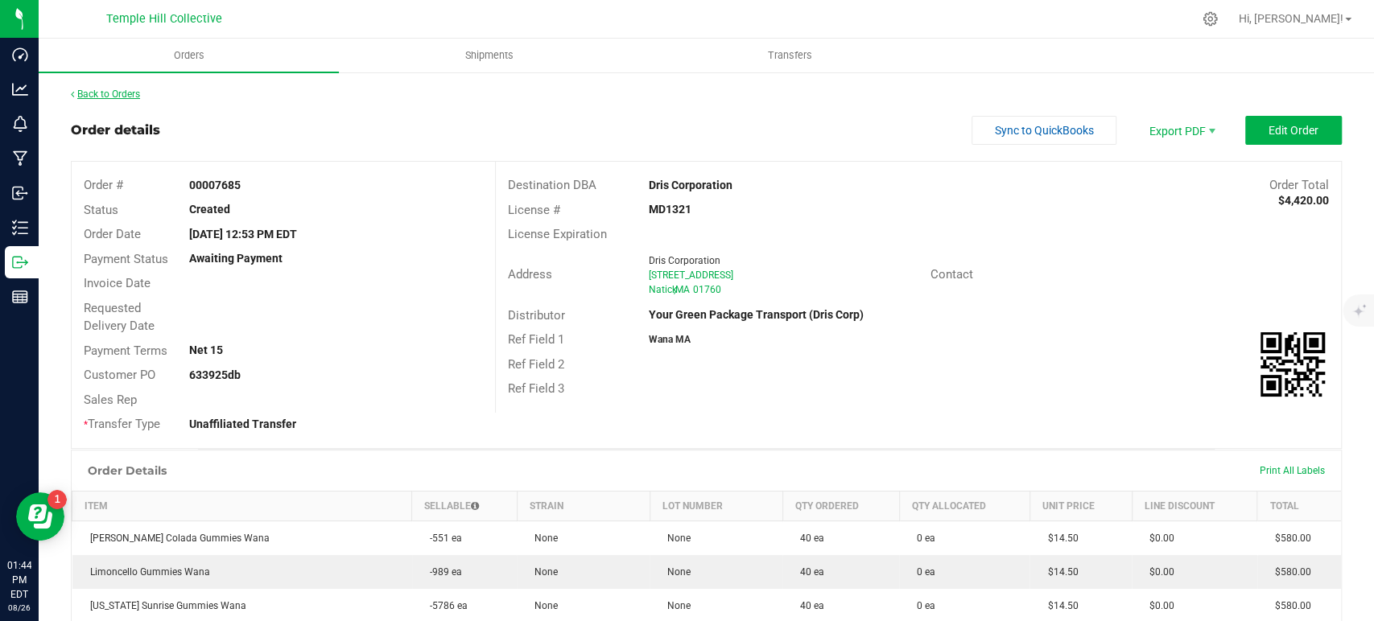
click at [140, 94] on link "Back to Orders" at bounding box center [105, 94] width 69 height 11
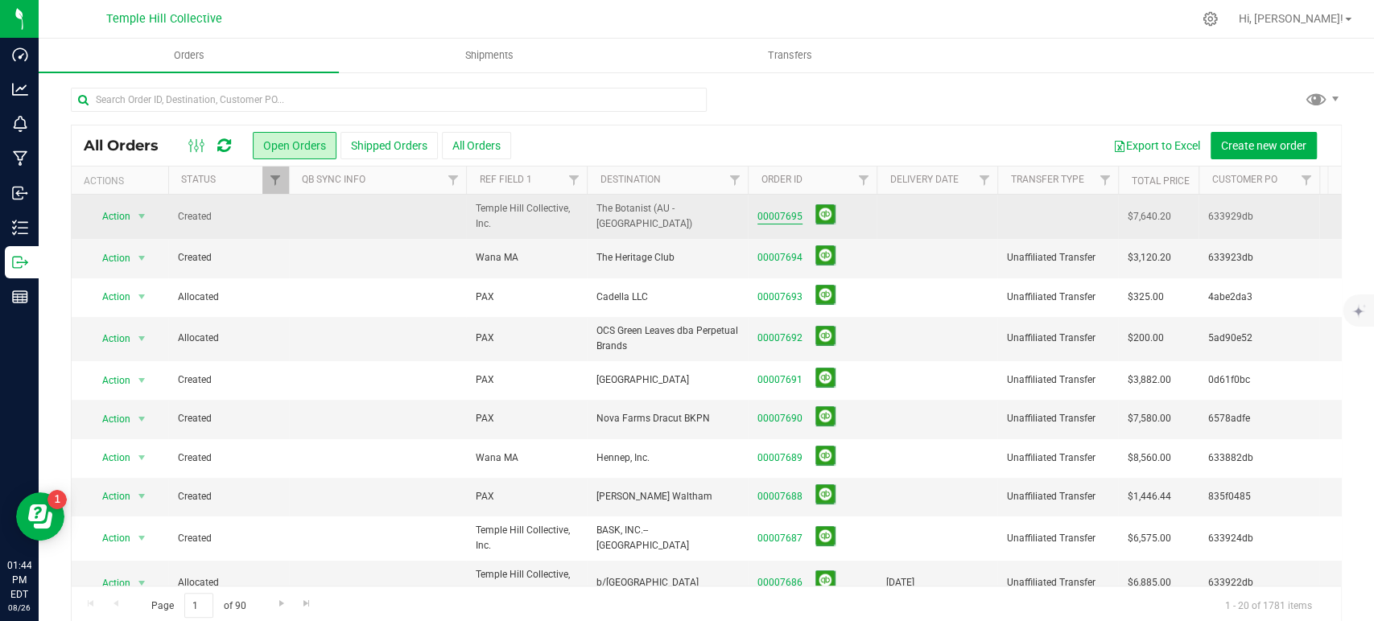
click at [781, 215] on link "00007695" at bounding box center [779, 216] width 45 height 15
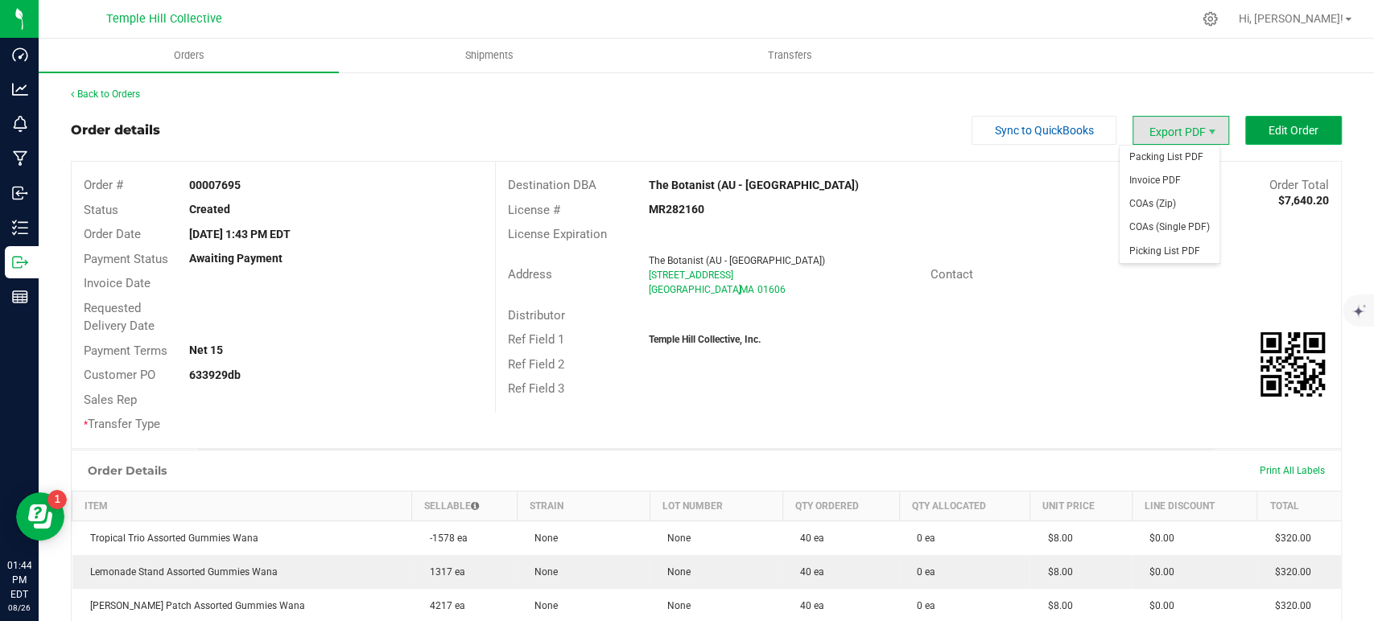
click at [1289, 126] on span "Edit Order" at bounding box center [1294, 130] width 50 height 13
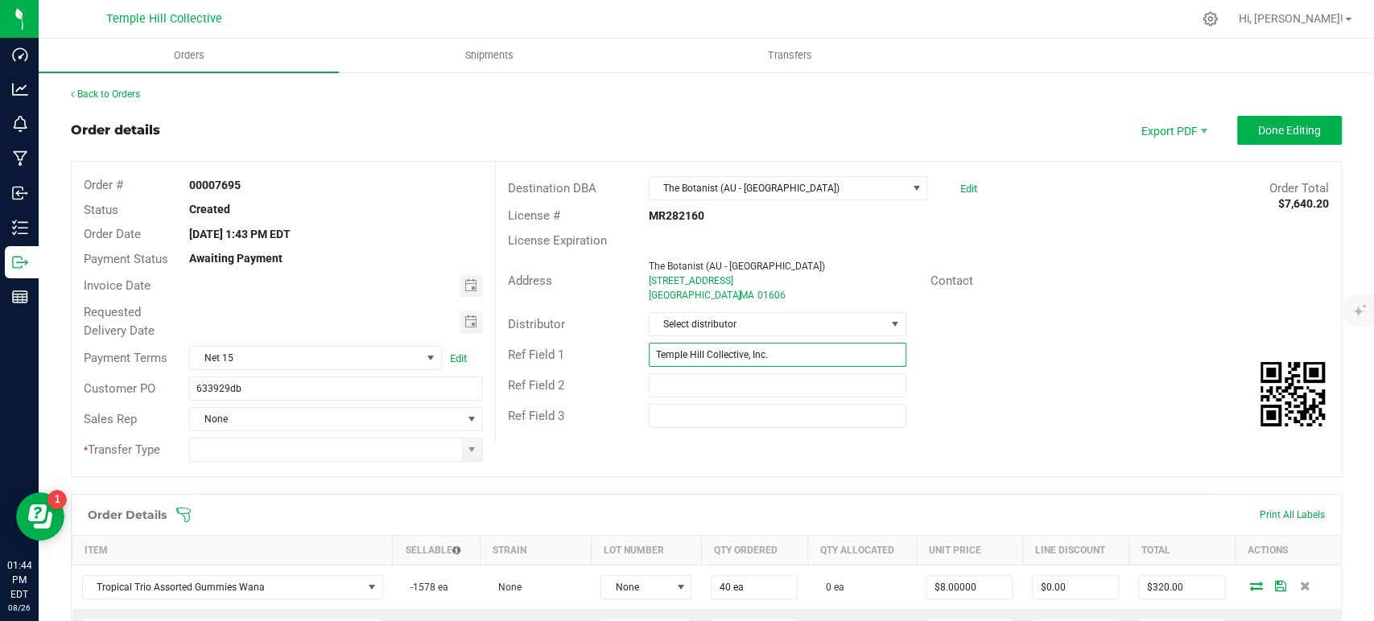
drag, startPoint x: 796, startPoint y: 354, endPoint x: 634, endPoint y: 358, distance: 161.8
click at [637, 358] on div "Temple Hill Collective, Inc." at bounding box center [778, 355] width 282 height 24
type input "Wana MA"
click at [764, 316] on span "Select distributor" at bounding box center [768, 324] width 236 height 23
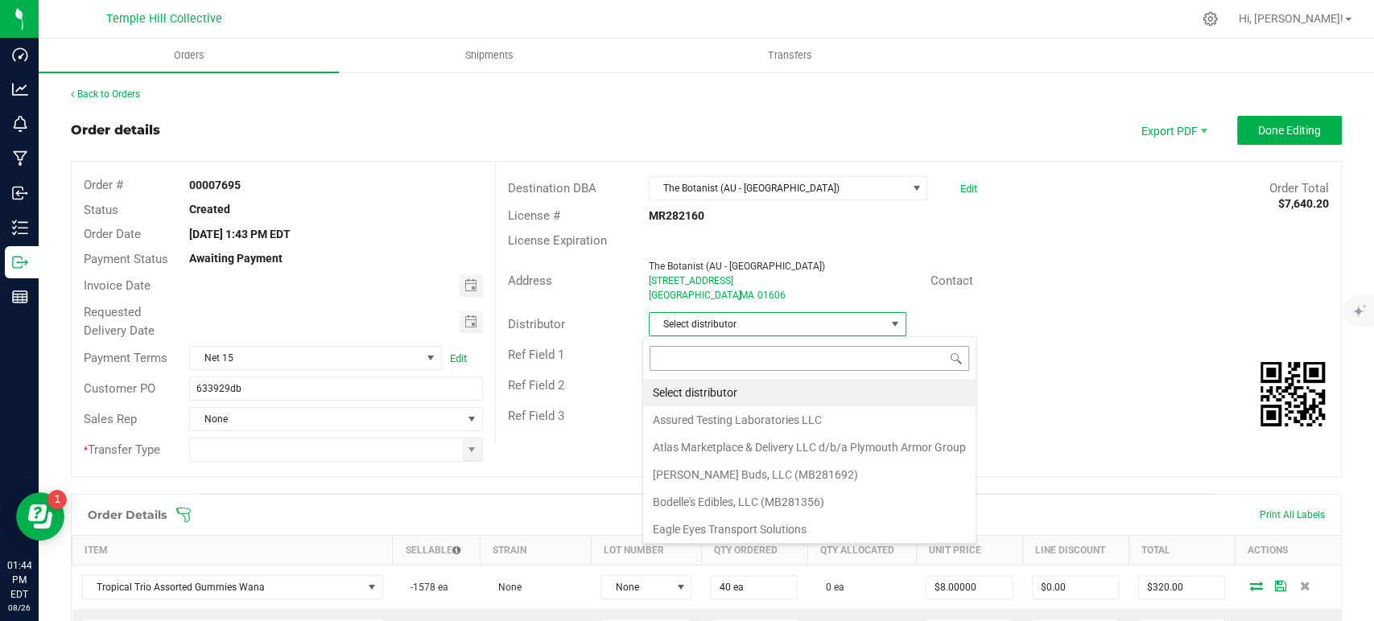
scroll to position [23, 254]
type input "mmm"
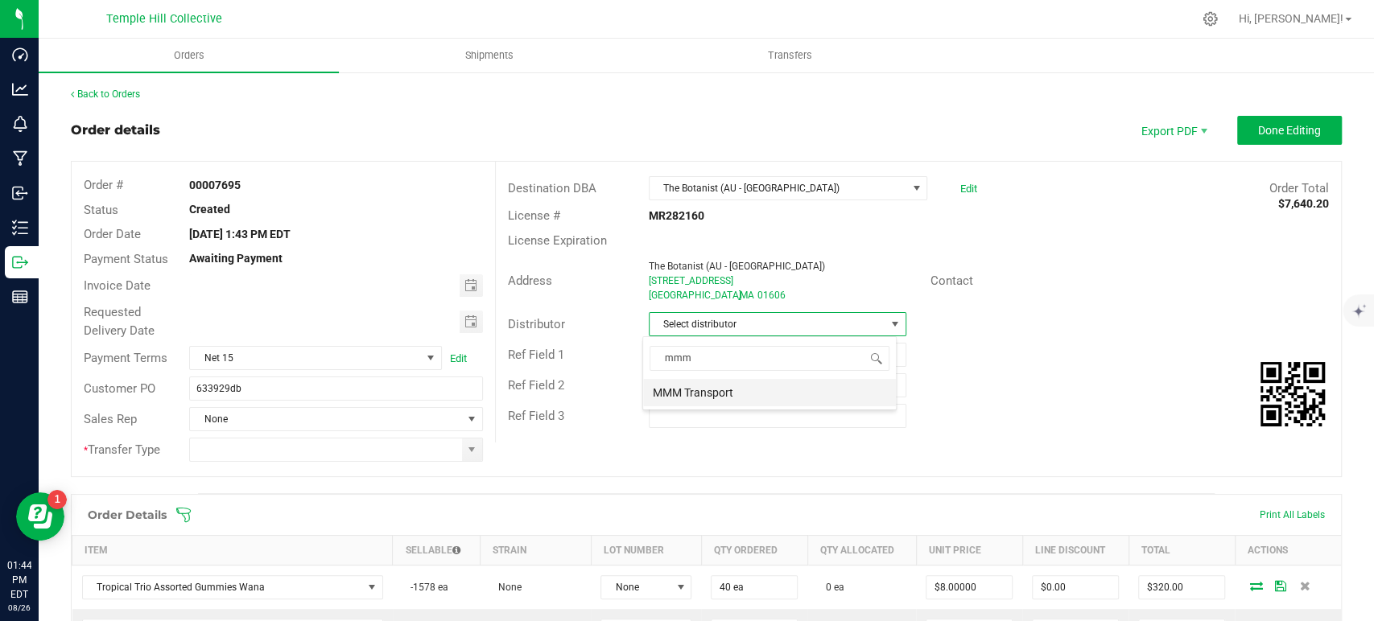
click at [745, 391] on li "MMM Transport" at bounding box center [769, 392] width 253 height 27
click at [473, 450] on span at bounding box center [471, 450] width 13 height 13
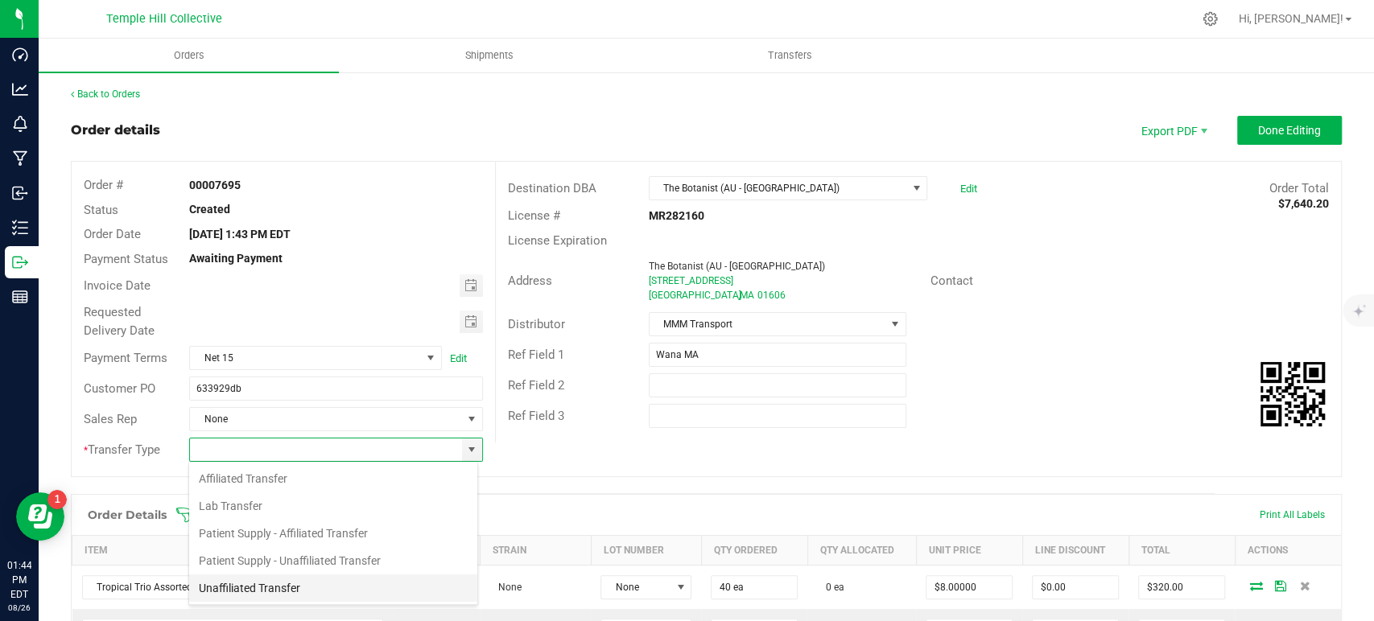
scroll to position [23, 290]
click at [300, 591] on li "Unaffiliated Transfer" at bounding box center [333, 588] width 288 height 27
type input "Unaffiliated Transfer"
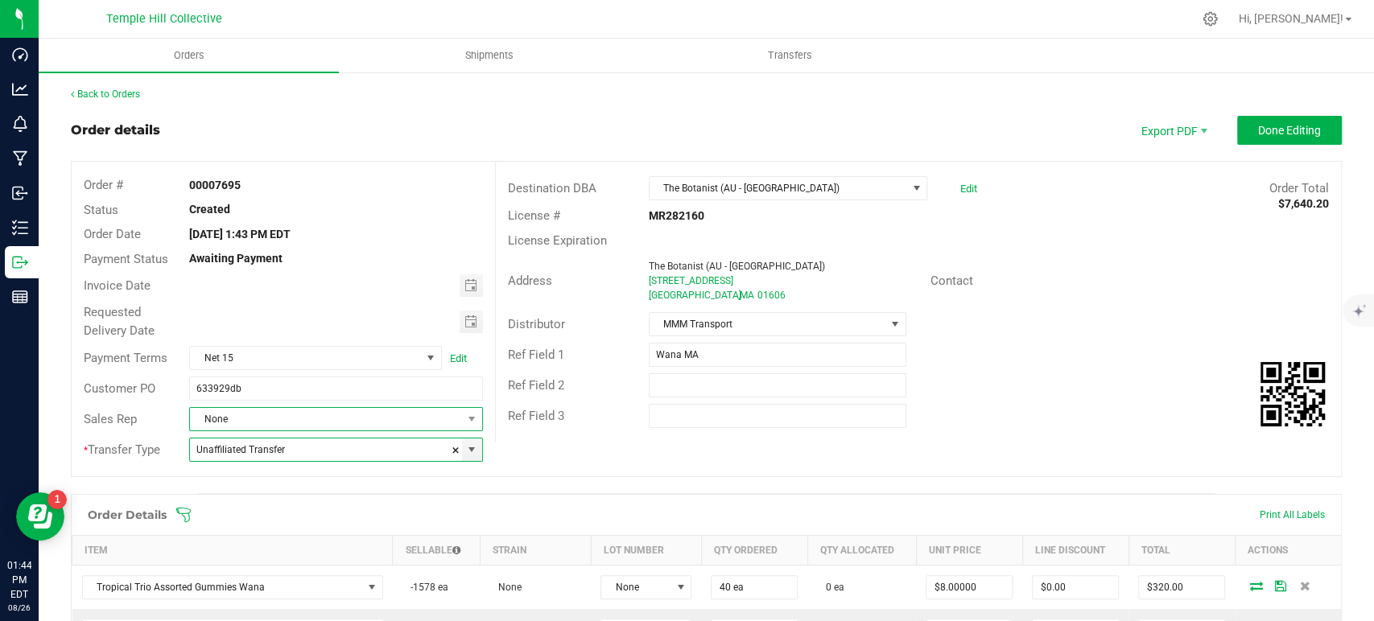
click at [330, 422] on span "None" at bounding box center [325, 419] width 271 height 23
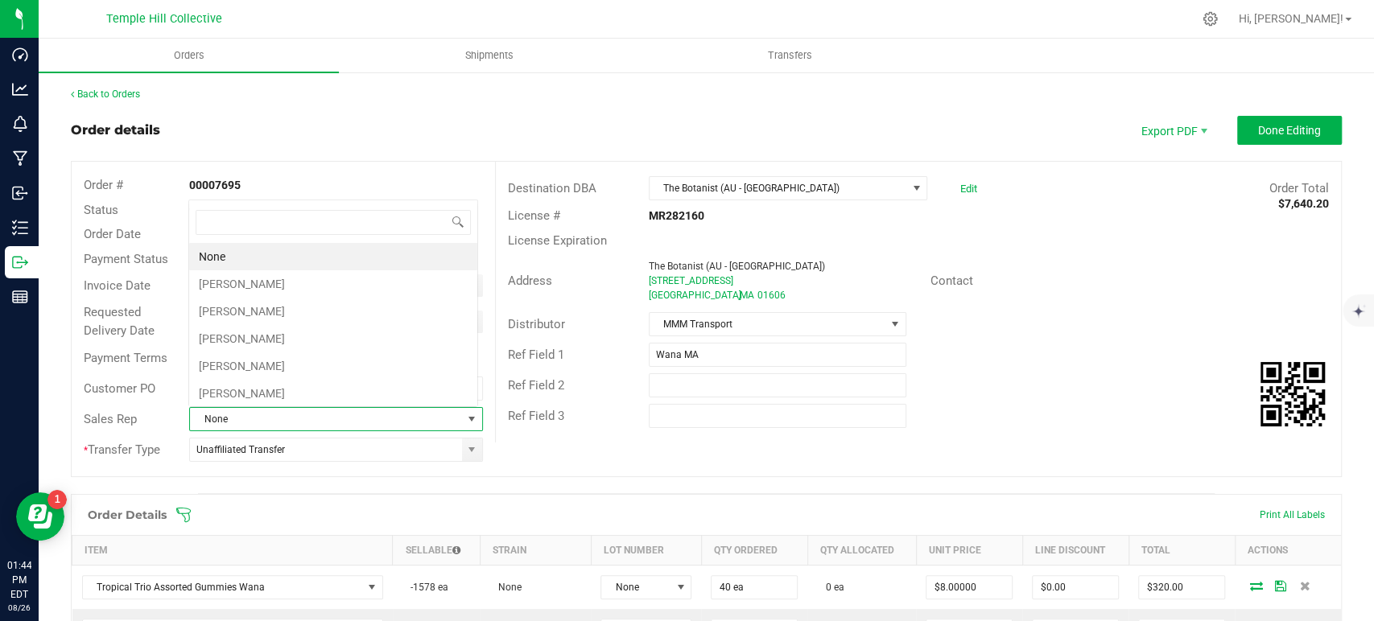
scroll to position [23, 286]
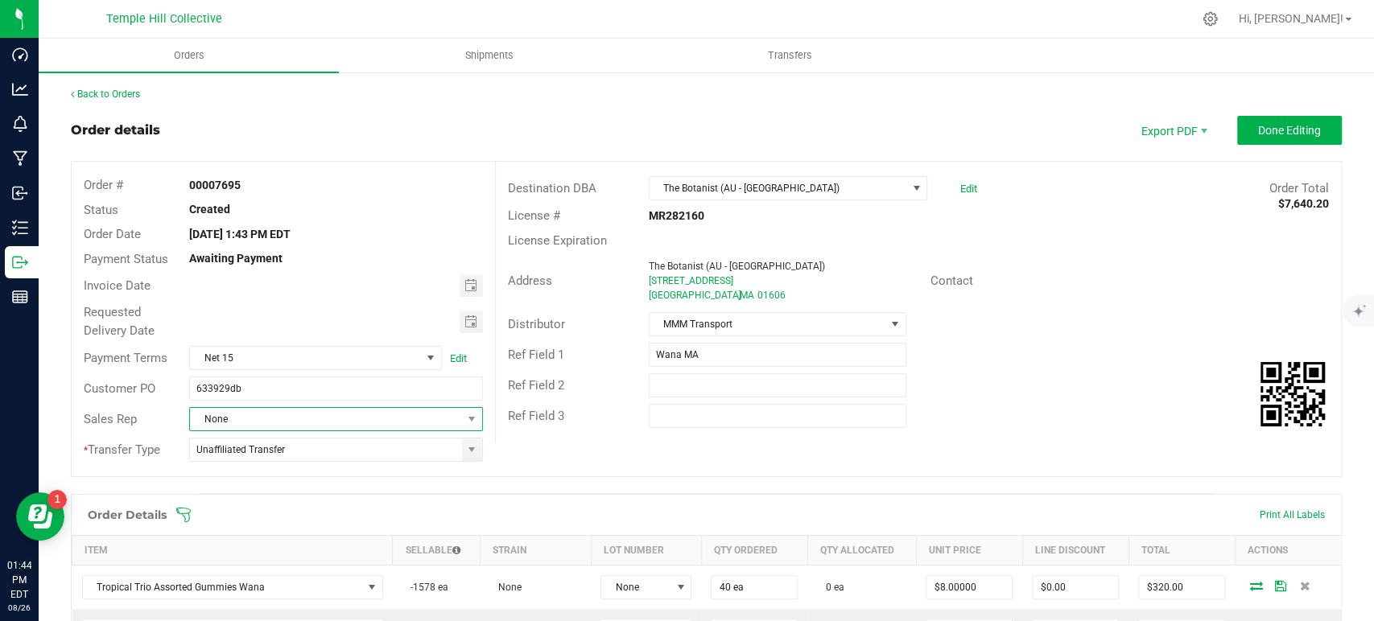
click at [335, 413] on span "None" at bounding box center [325, 419] width 271 height 23
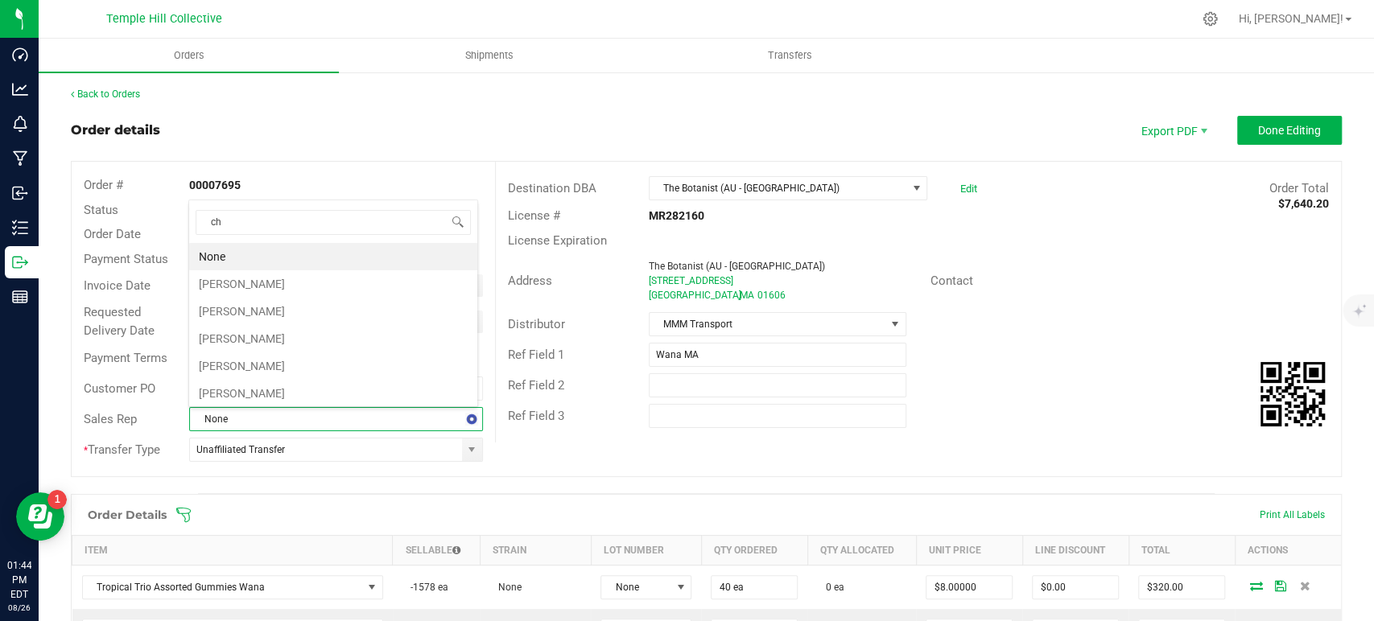
type input "chr"
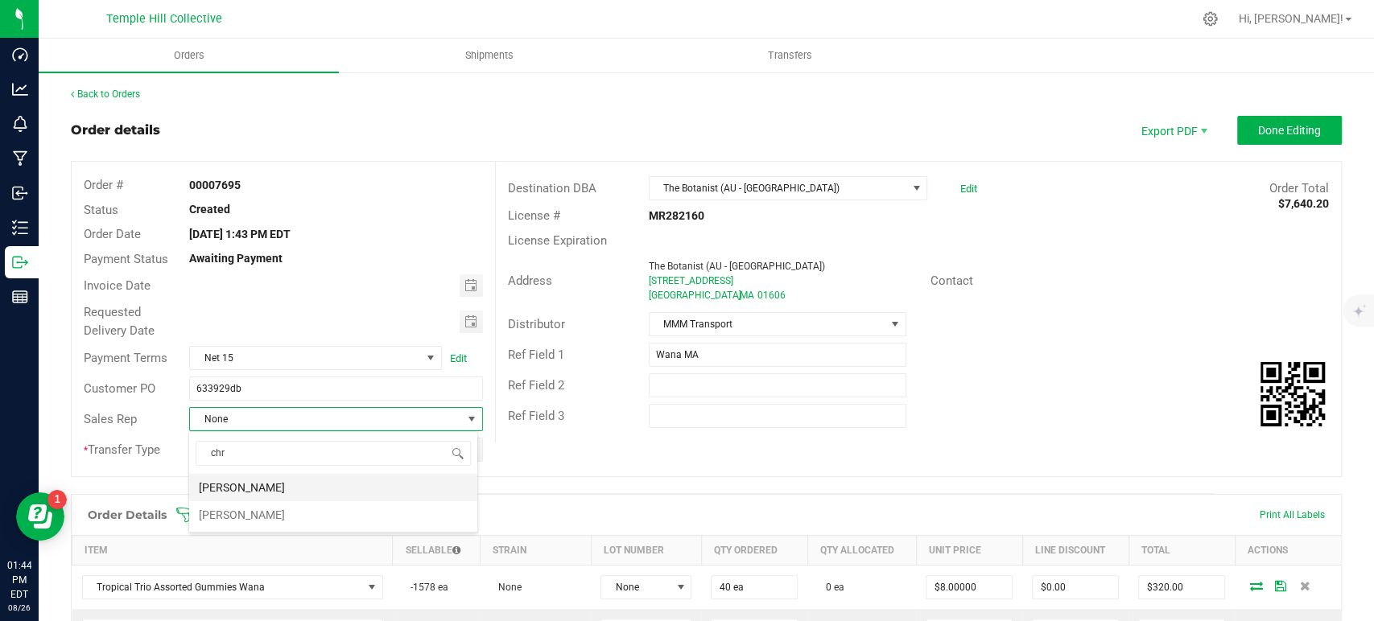
click at [325, 494] on li "[PERSON_NAME]" at bounding box center [333, 487] width 288 height 27
click at [1316, 134] on button "Done Editing" at bounding box center [1289, 130] width 105 height 29
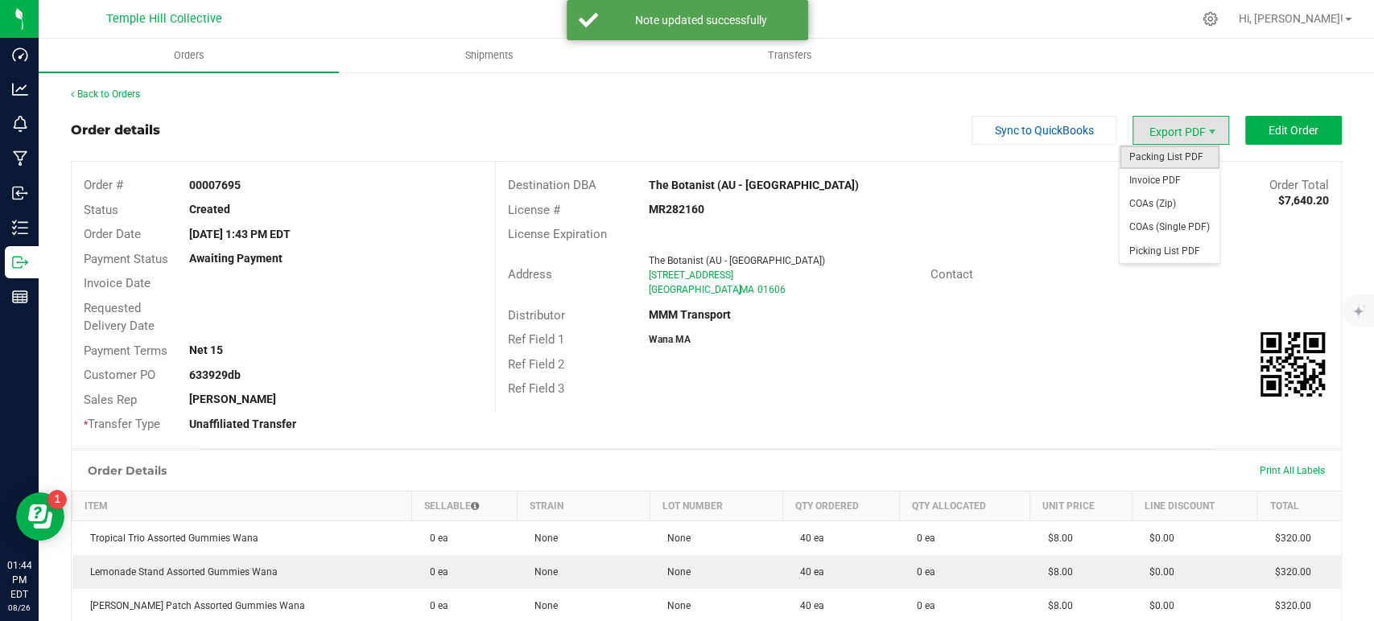
click at [1158, 163] on span "Packing List PDF" at bounding box center [1170, 157] width 100 height 23
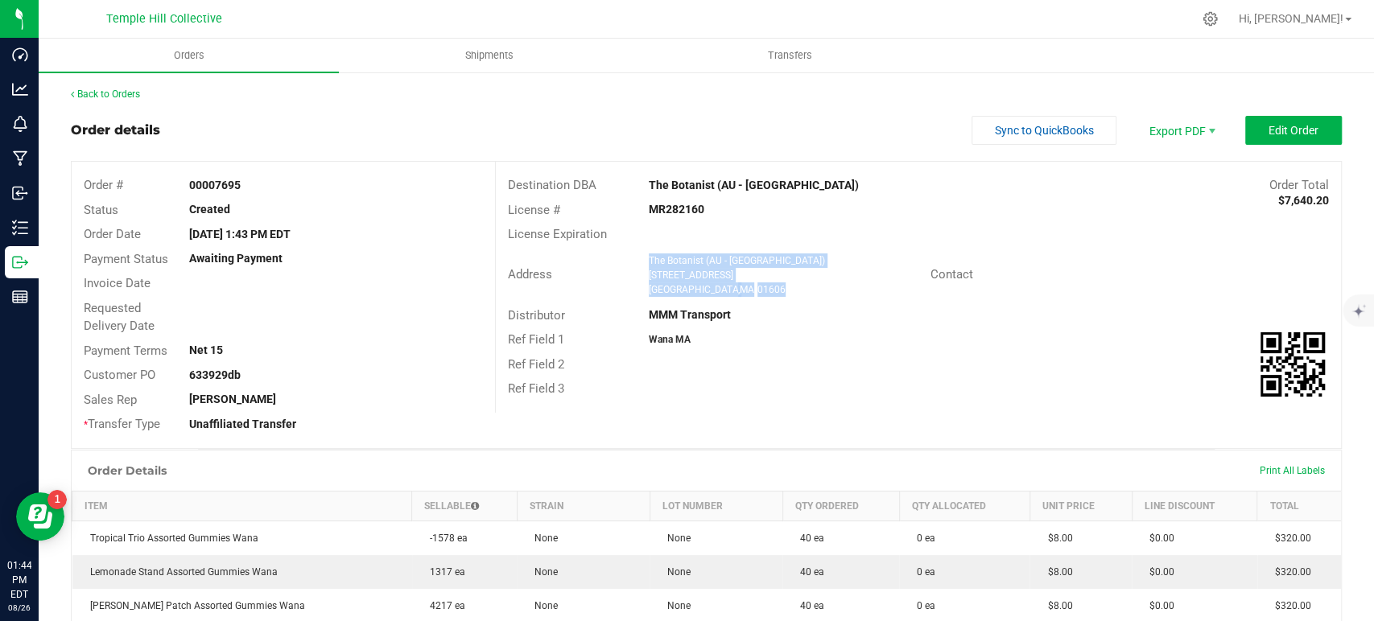
drag, startPoint x: 744, startPoint y: 290, endPoint x: 644, endPoint y: 260, distance: 104.2
click at [649, 260] on ngx-name-and-address "The Botanist (AU - Worcester) 65 Pullman St Worcester , MA 01606" at bounding box center [784, 275] width 270 height 43
copy ngx-name-and-address "The Botanist (AU - Worcester) 65 Pullman St Worcester , MA 01606"
click at [677, 208] on strong "MR282160" at bounding box center [677, 209] width 56 height 13
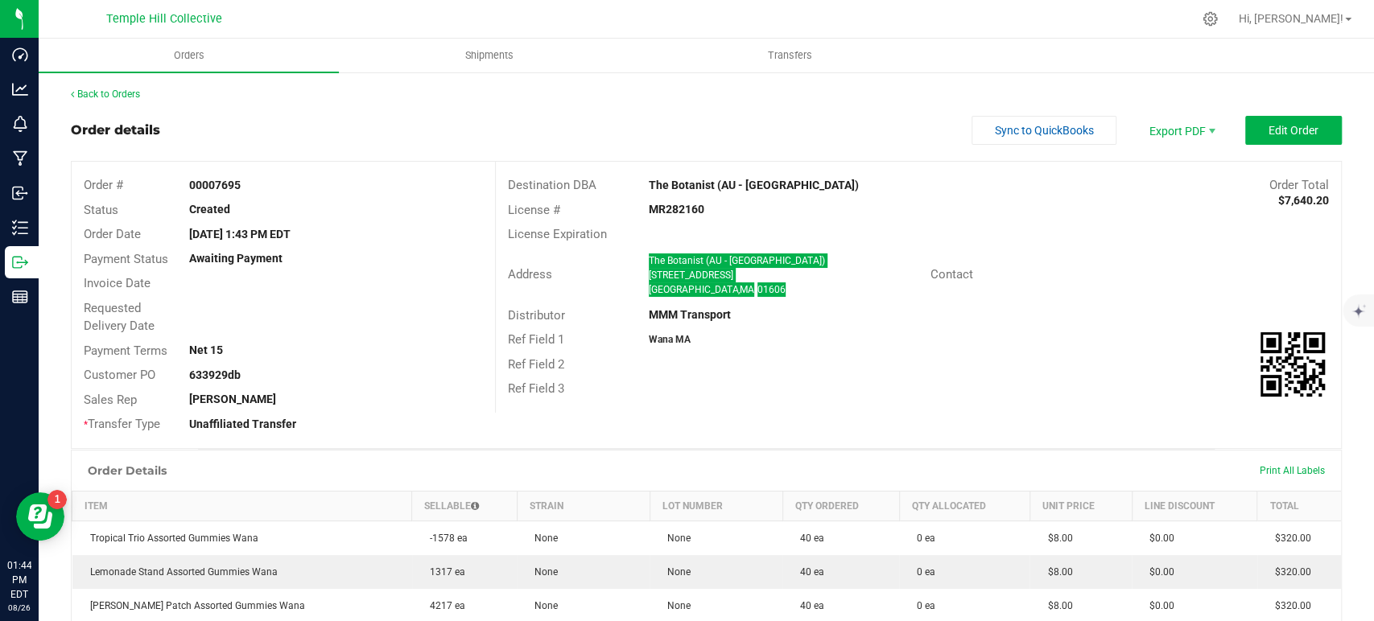
copy strong "MR282160"
click at [130, 97] on link "Back to Orders" at bounding box center [105, 94] width 69 height 11
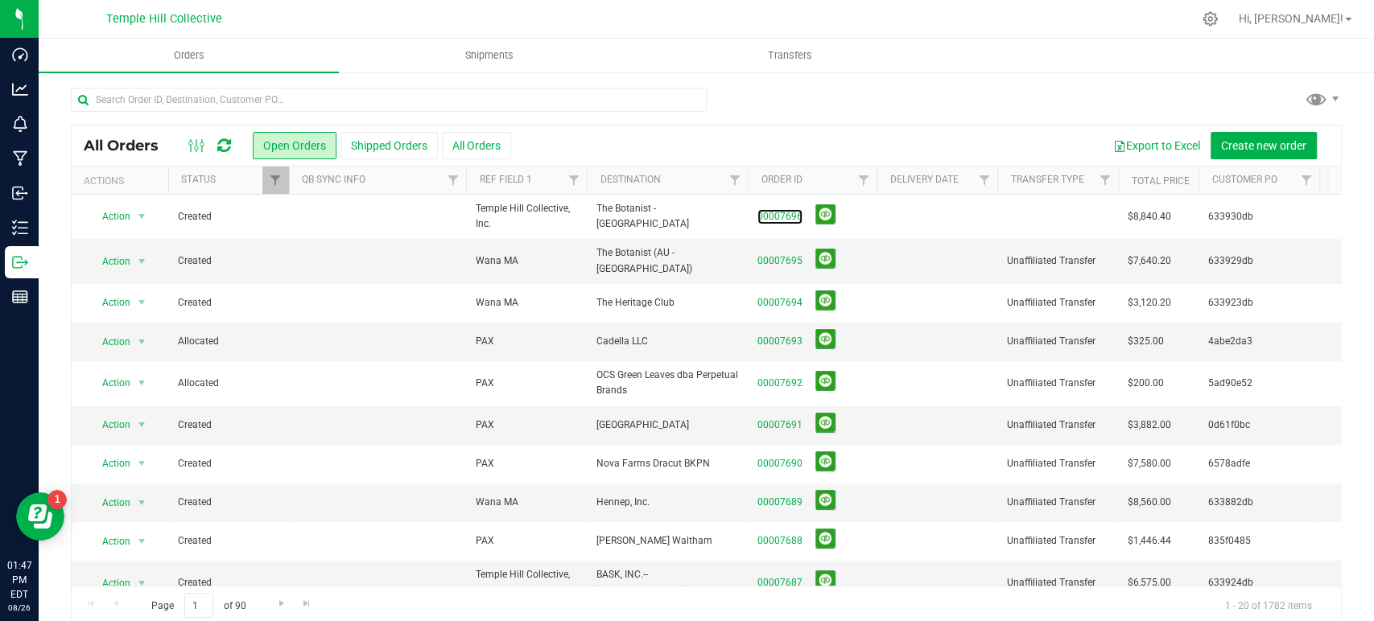
click at [775, 216] on link "00007696" at bounding box center [779, 216] width 45 height 15
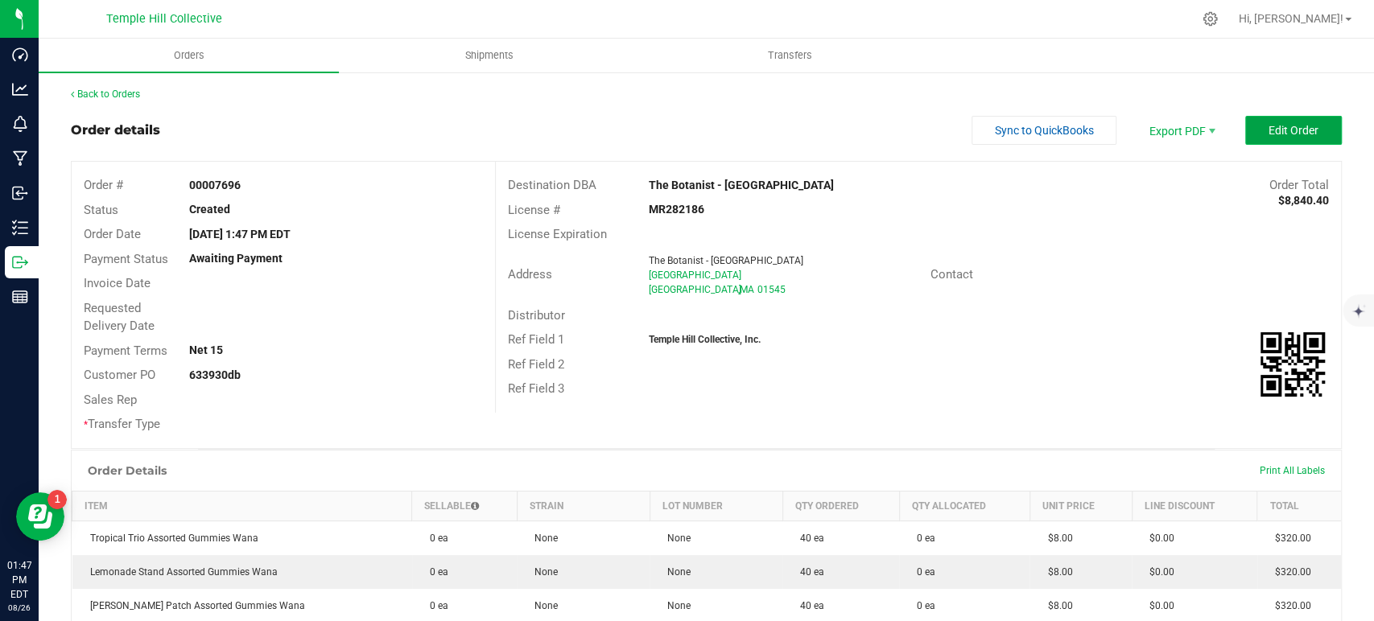
click at [1262, 139] on button "Edit Order" at bounding box center [1293, 130] width 97 height 29
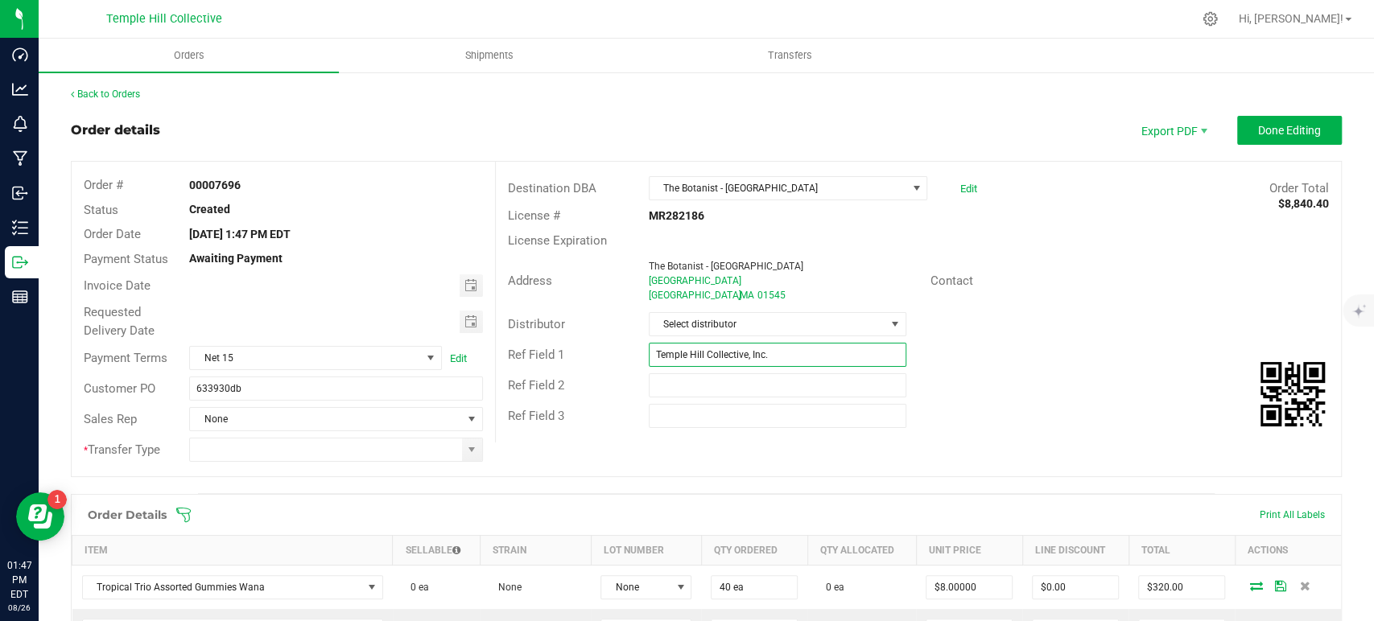
drag, startPoint x: 790, startPoint y: 357, endPoint x: 636, endPoint y: 363, distance: 153.9
click at [637, 363] on div "Temple Hill Collective, Inc." at bounding box center [778, 355] width 282 height 24
type input "Wana MA"
click at [772, 325] on span "Select distributor" at bounding box center [768, 324] width 236 height 23
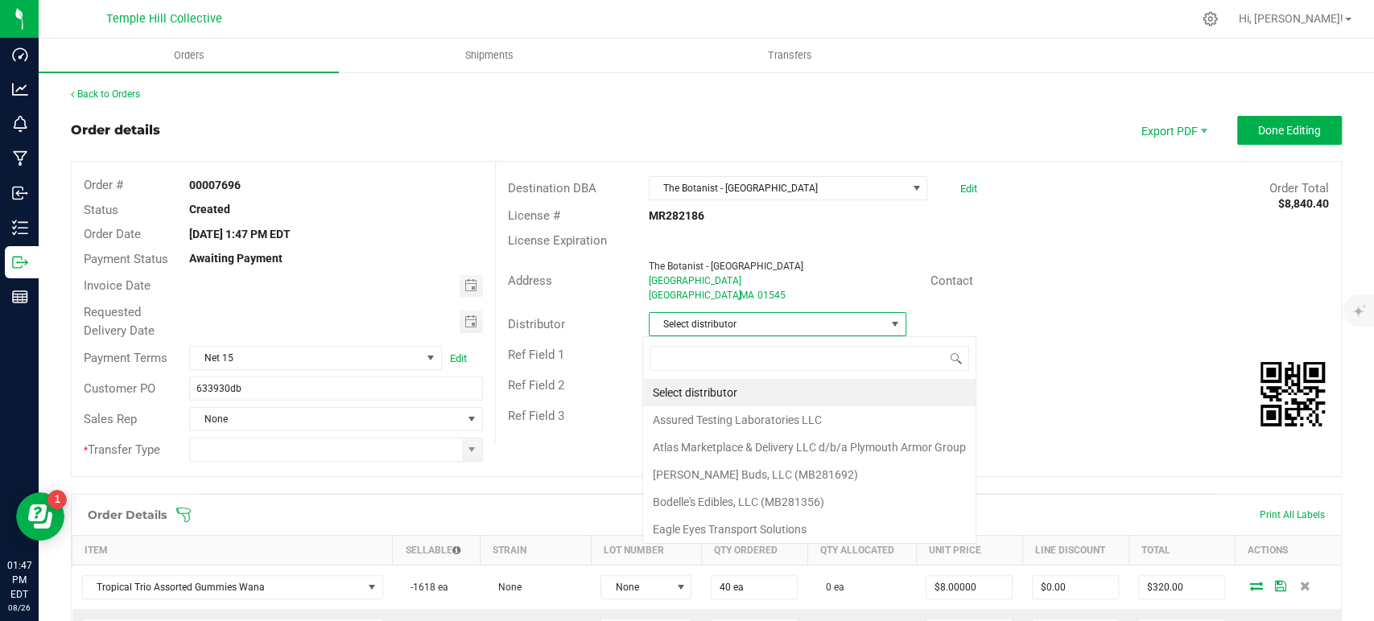
scroll to position [23, 254]
type input "mmm"
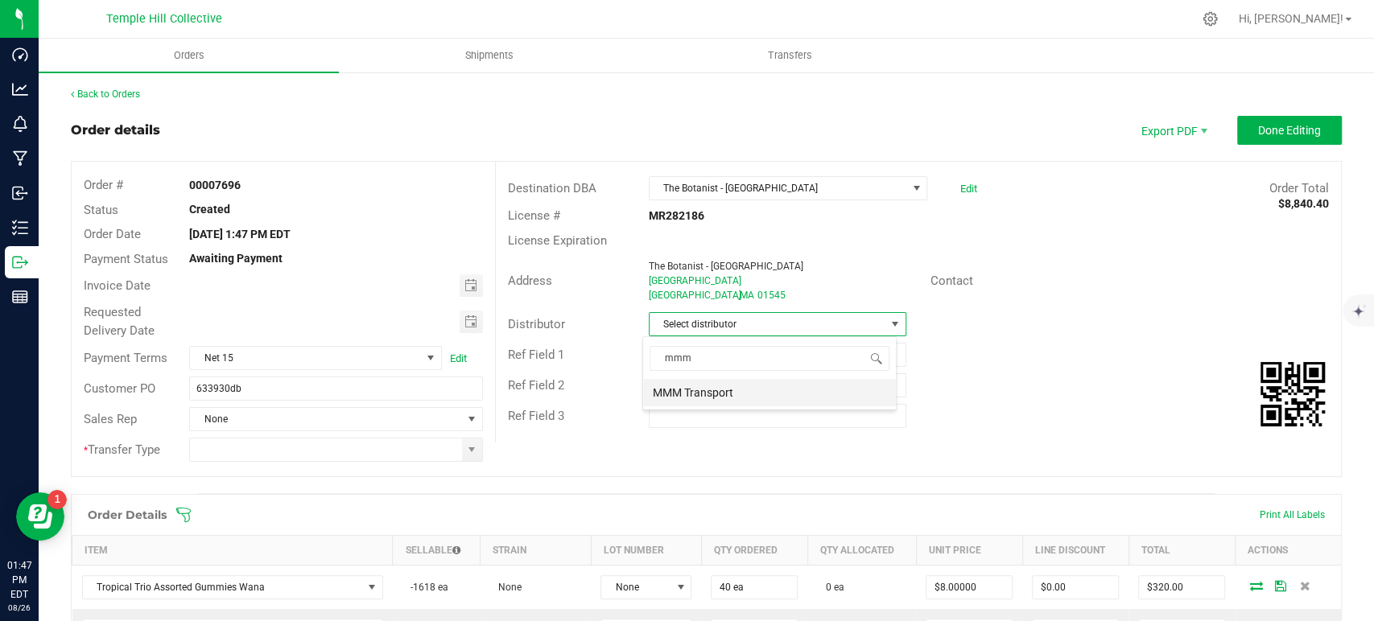
click at [769, 380] on li "MMM Transport" at bounding box center [769, 392] width 253 height 27
click at [474, 452] on span at bounding box center [472, 450] width 20 height 23
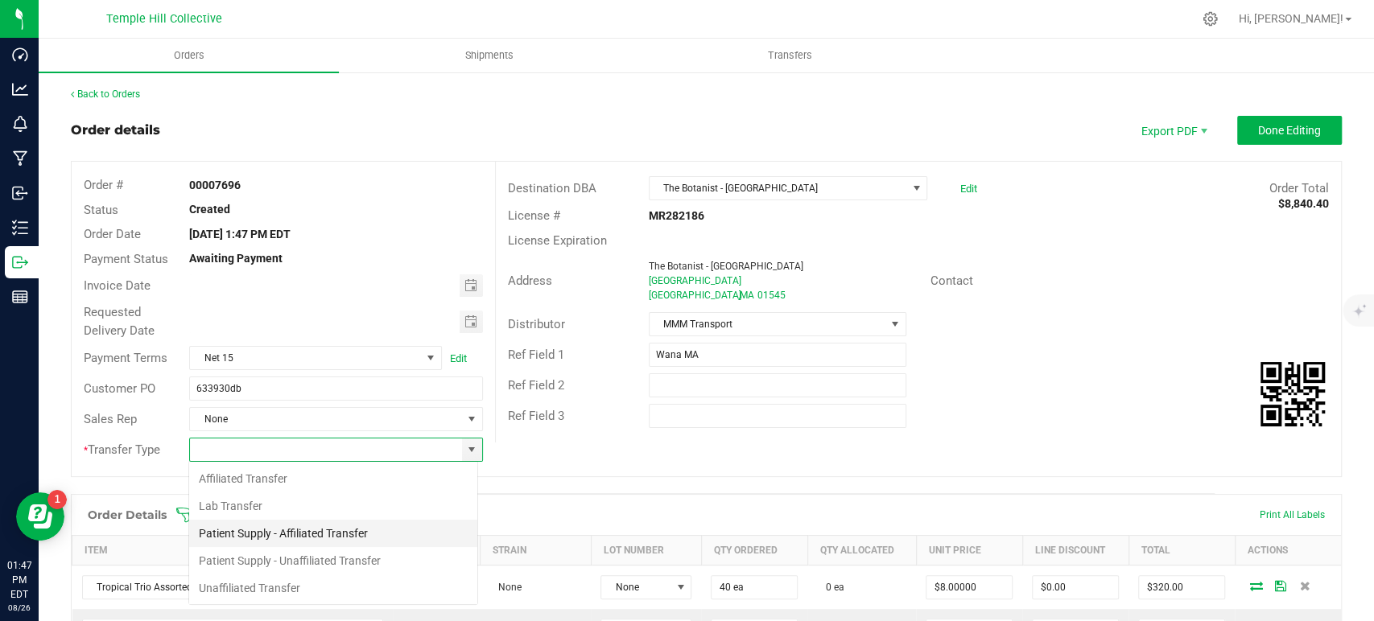
scroll to position [23, 290]
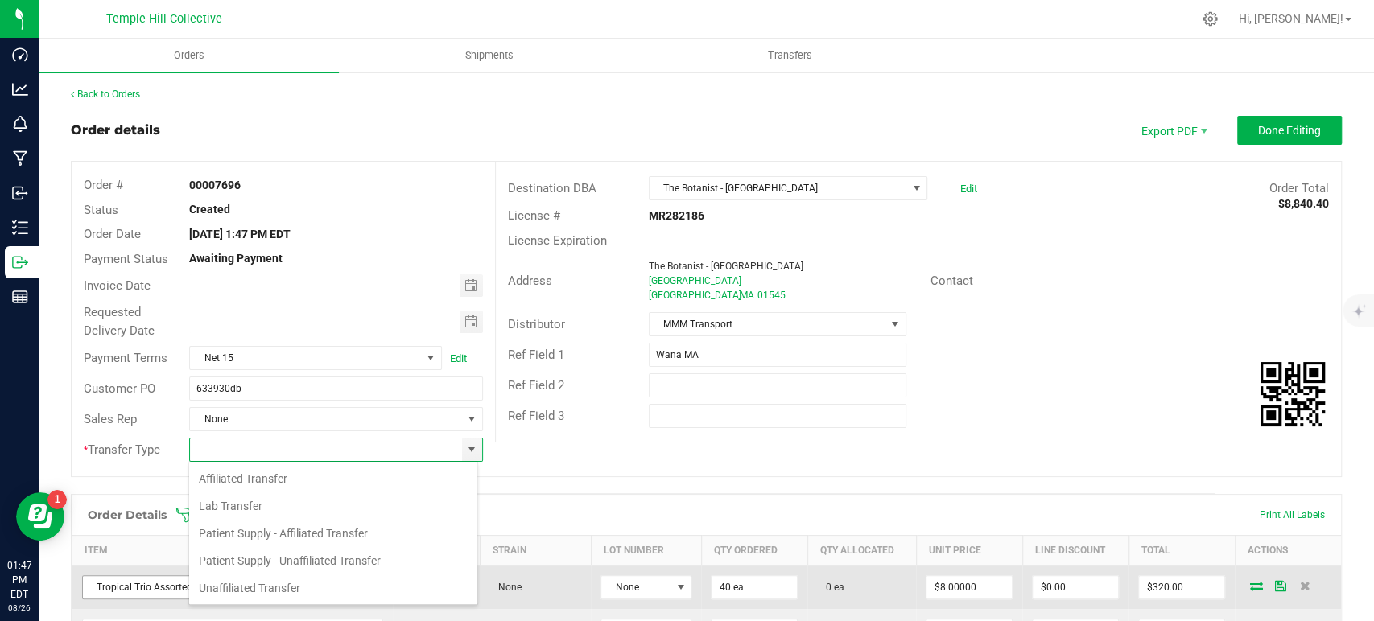
click at [315, 586] on li "Unaffiliated Transfer" at bounding box center [333, 588] width 288 height 27
type input "Unaffiliated Transfer"
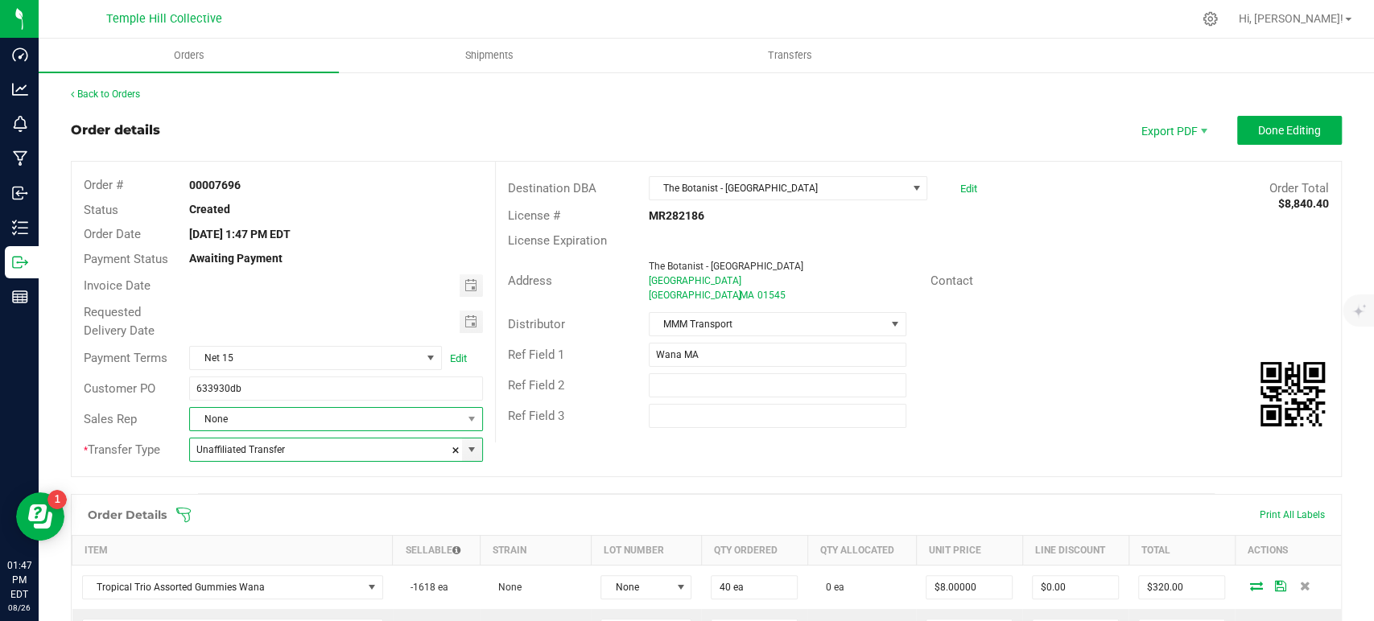
click at [316, 416] on span "None" at bounding box center [325, 419] width 271 height 23
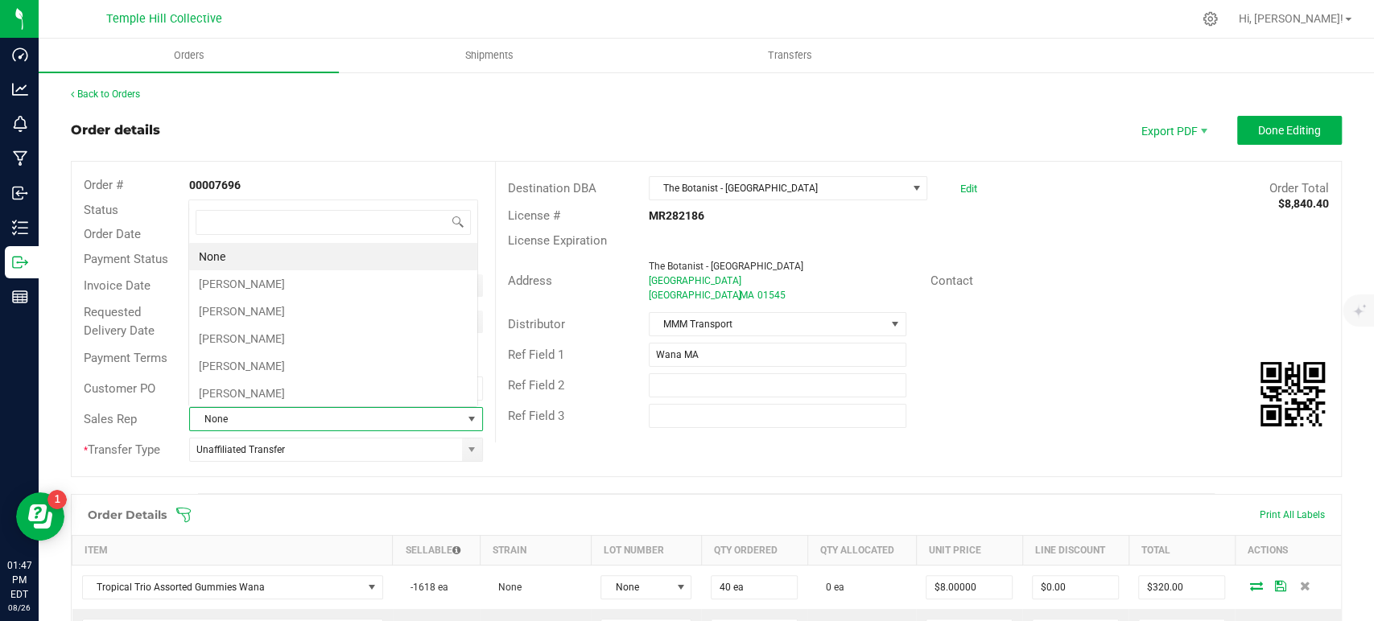
scroll to position [23, 286]
click at [297, 282] on li "[PERSON_NAME]" at bounding box center [333, 283] width 288 height 27
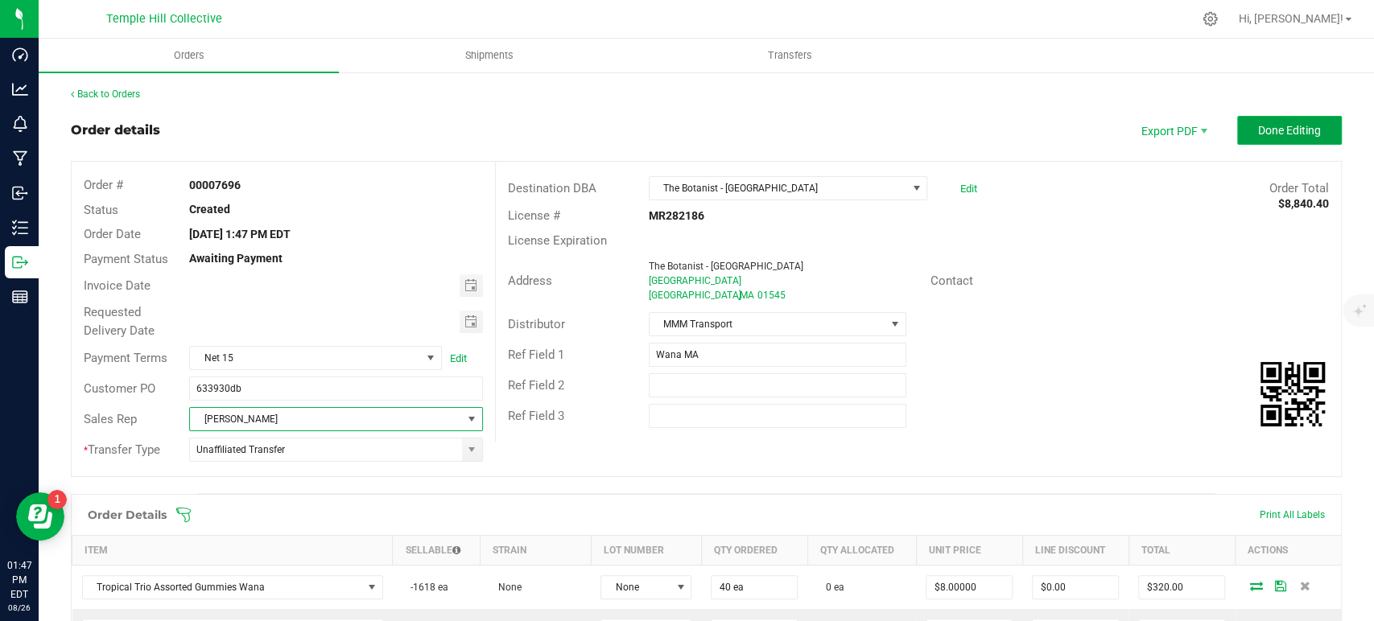
click at [1259, 133] on span "Done Editing" at bounding box center [1289, 130] width 63 height 13
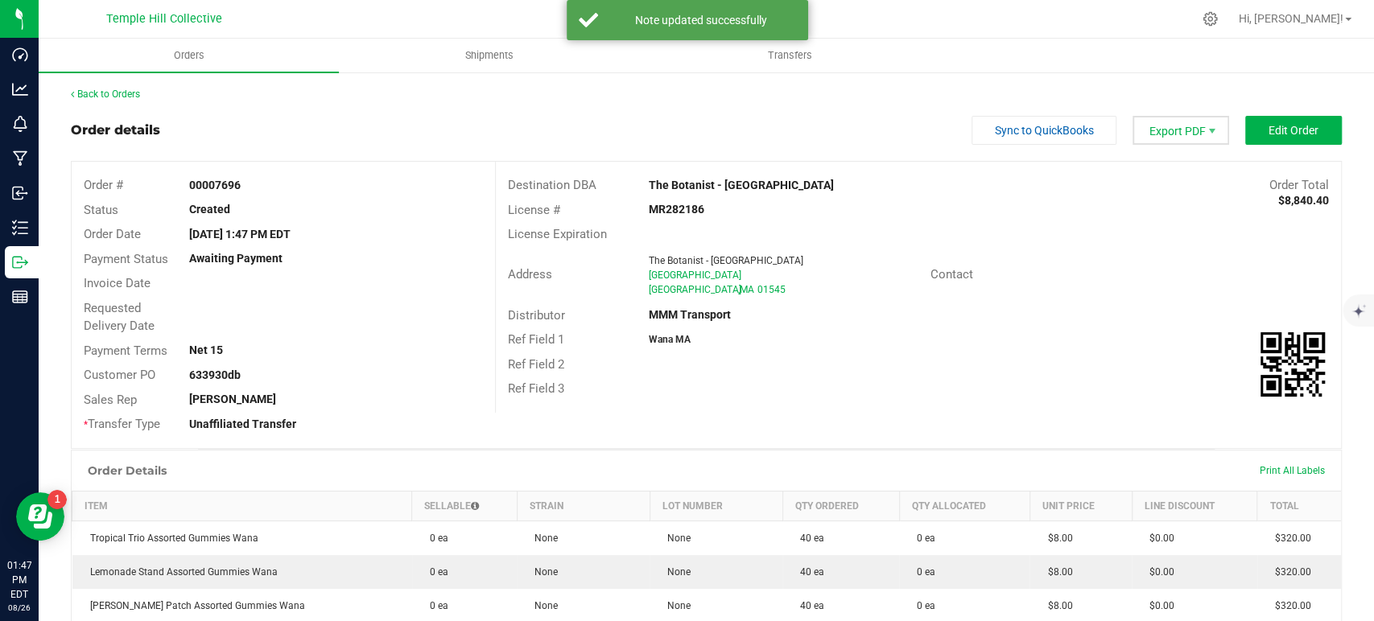
click at [1167, 138] on span "Export PDF" at bounding box center [1181, 130] width 97 height 29
click at [1164, 163] on span "Packing List PDF" at bounding box center [1170, 157] width 100 height 23
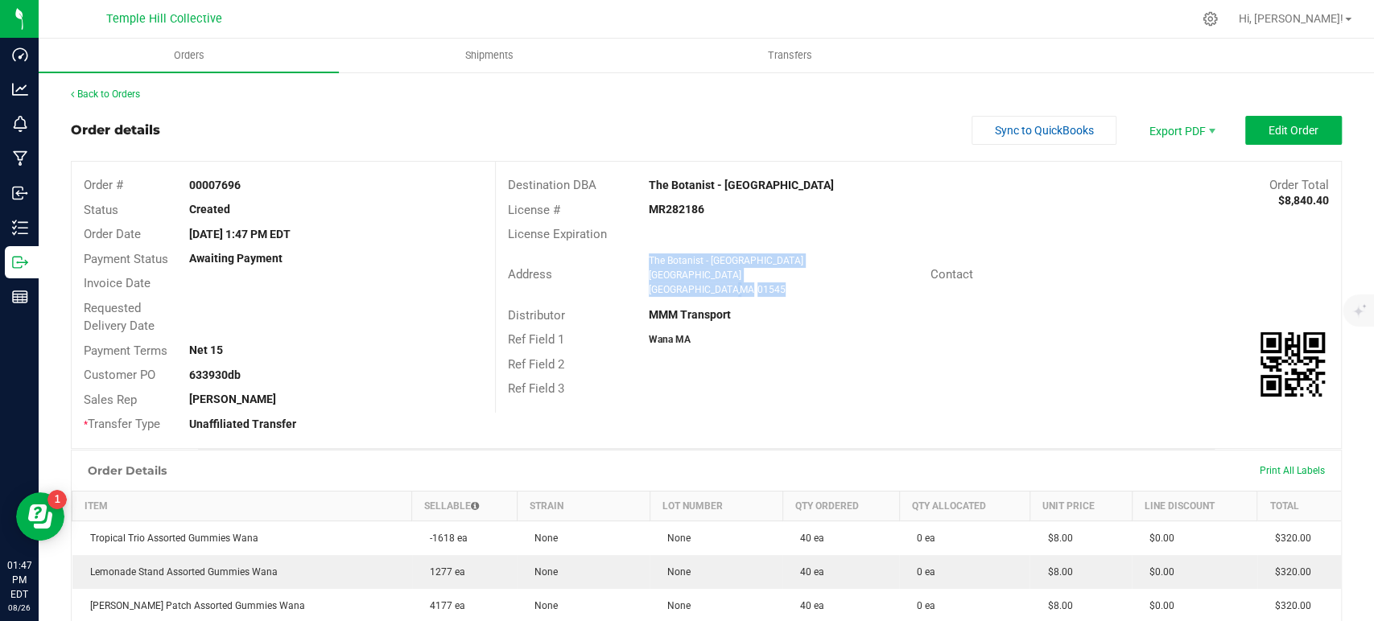
drag, startPoint x: 756, startPoint y: 288, endPoint x: 634, endPoint y: 264, distance: 123.9
click at [641, 264] on div "The Botanist - [GEOGRAPHIC_DATA] [STREET_ADDRESS]" at bounding box center [786, 275] width 290 height 43
copy ngx-name-and-address "The Botanist - [GEOGRAPHIC_DATA] [STREET_ADDRESS]"
click at [676, 204] on strong "MR282186" at bounding box center [677, 209] width 56 height 13
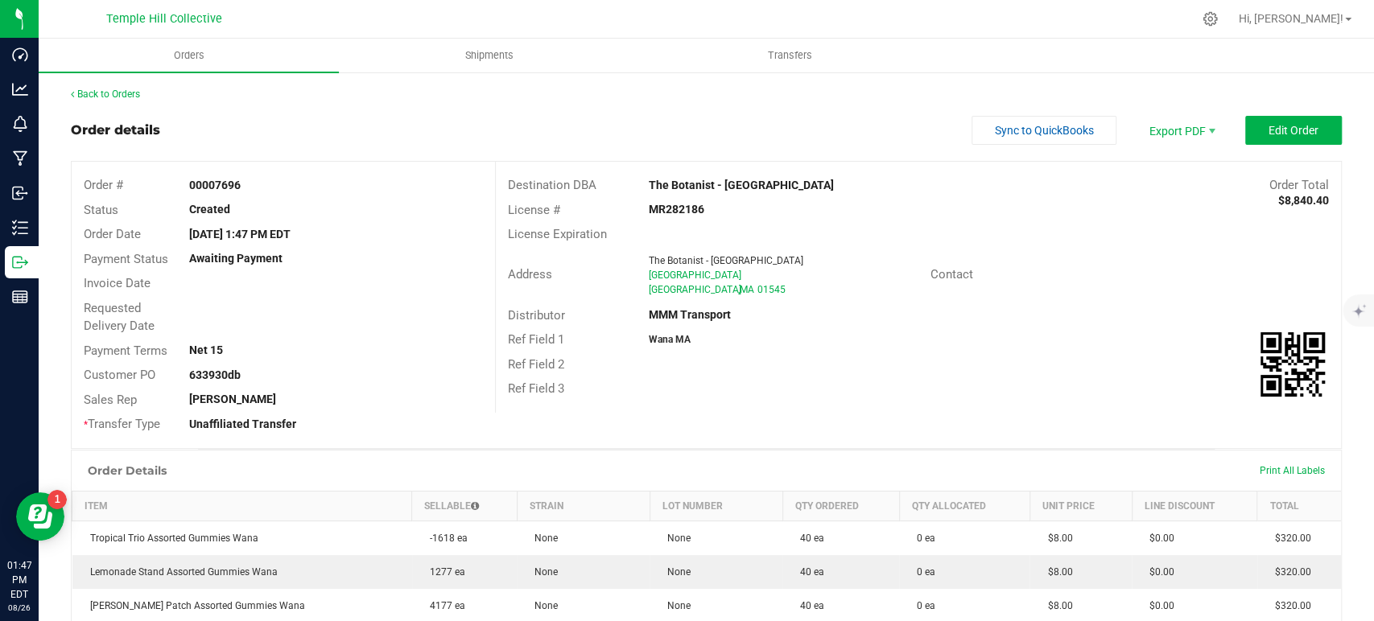
copy strong "MR282186"
click at [122, 94] on link "Back to Orders" at bounding box center [105, 94] width 69 height 11
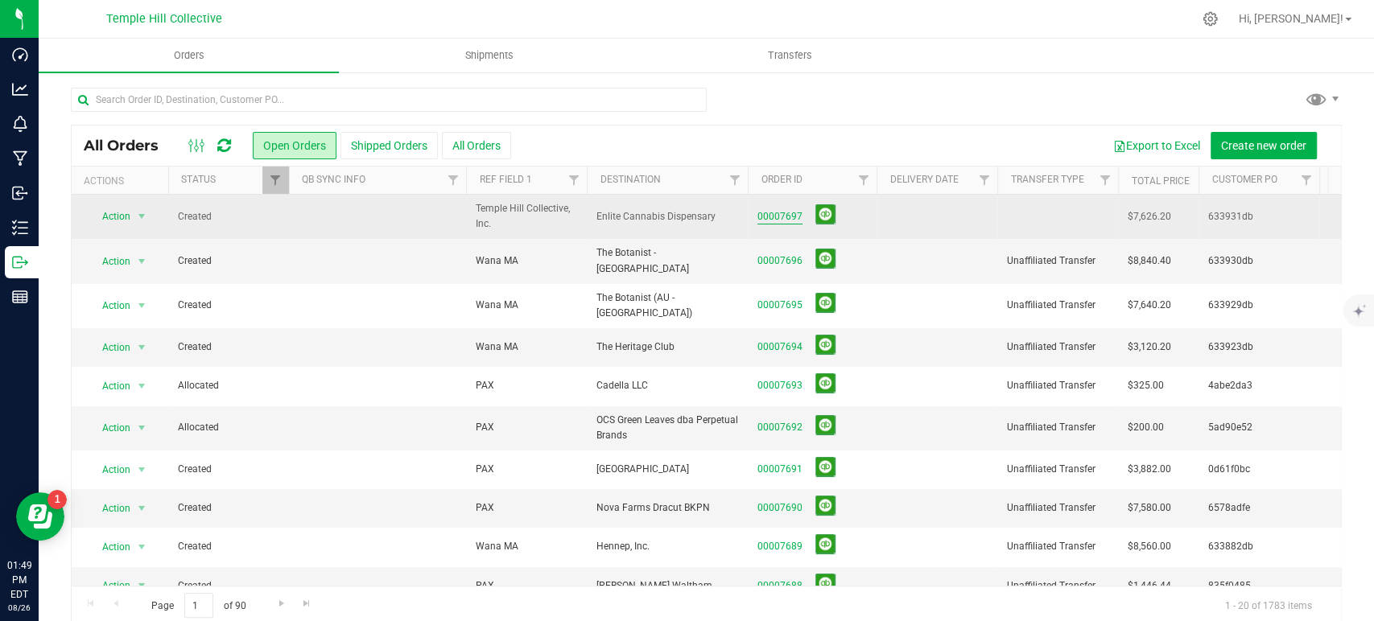
click at [792, 217] on link "00007697" at bounding box center [779, 216] width 45 height 15
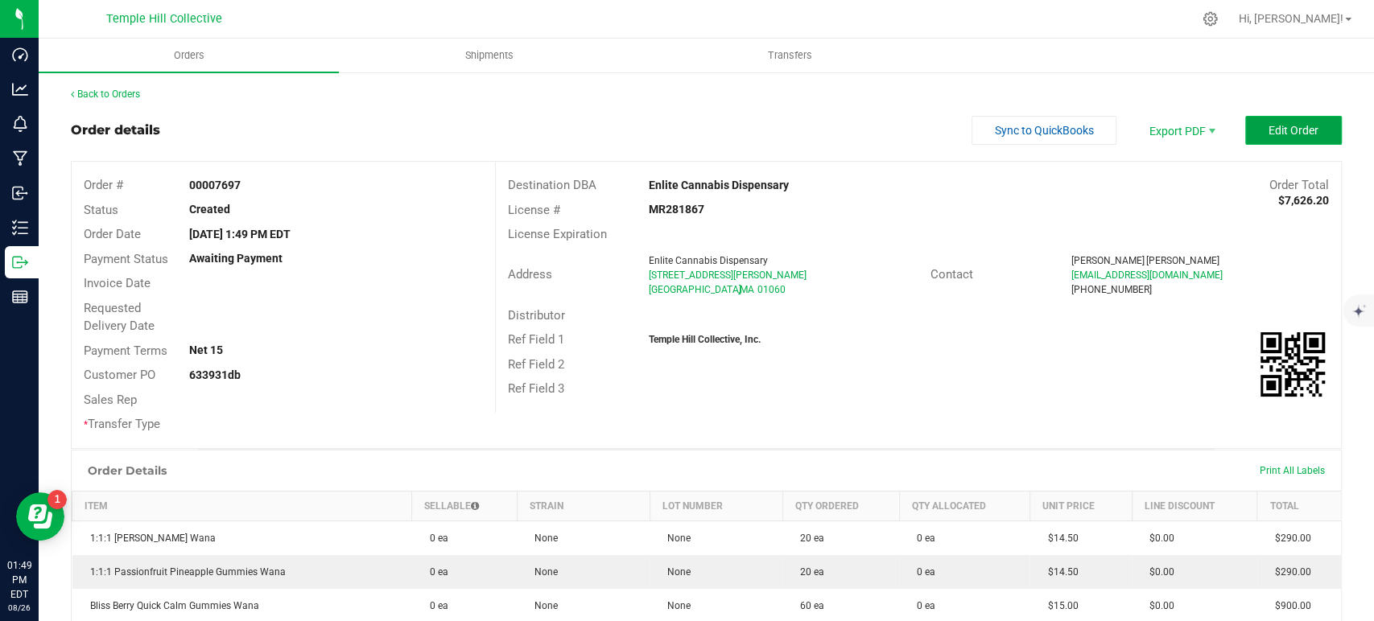
click at [1253, 132] on button "Edit Order" at bounding box center [1293, 130] width 97 height 29
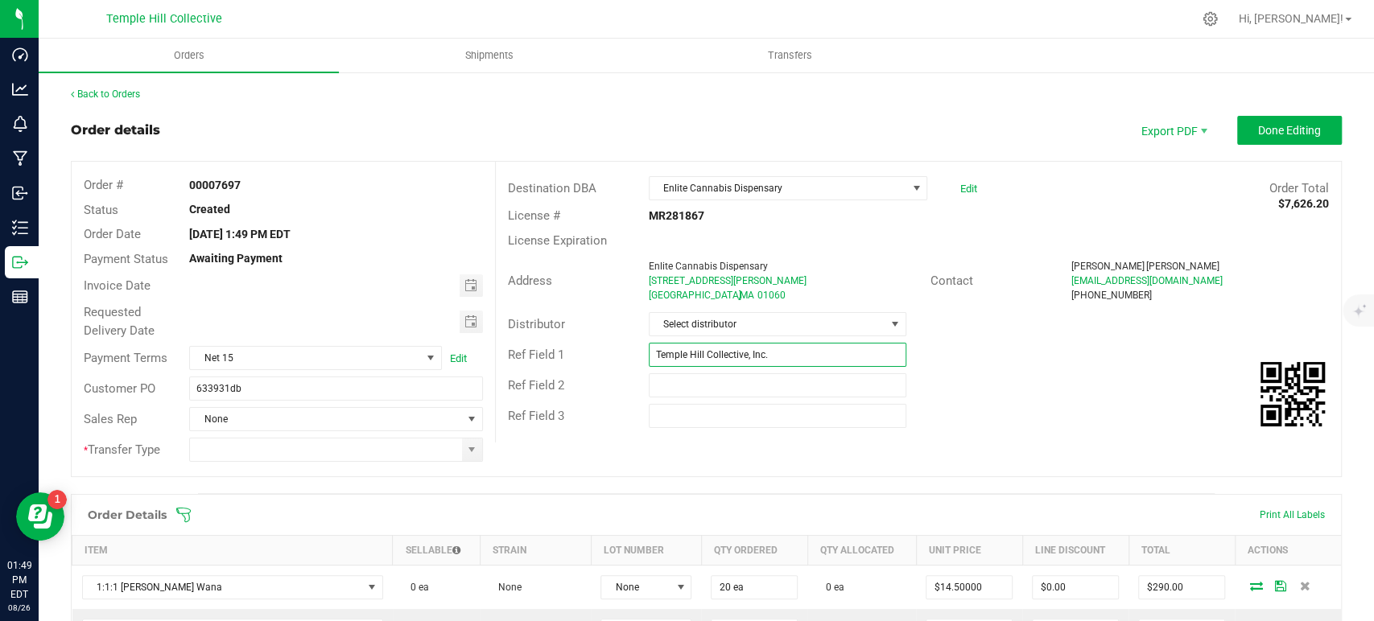
drag, startPoint x: 798, startPoint y: 355, endPoint x: 667, endPoint y: 362, distance: 130.6
click at [667, 362] on input "Temple Hill Collective, Inc." at bounding box center [778, 355] width 258 height 24
type input "T"
type input "Wana MA"
click at [732, 329] on span "Select distributor" at bounding box center [768, 324] width 236 height 23
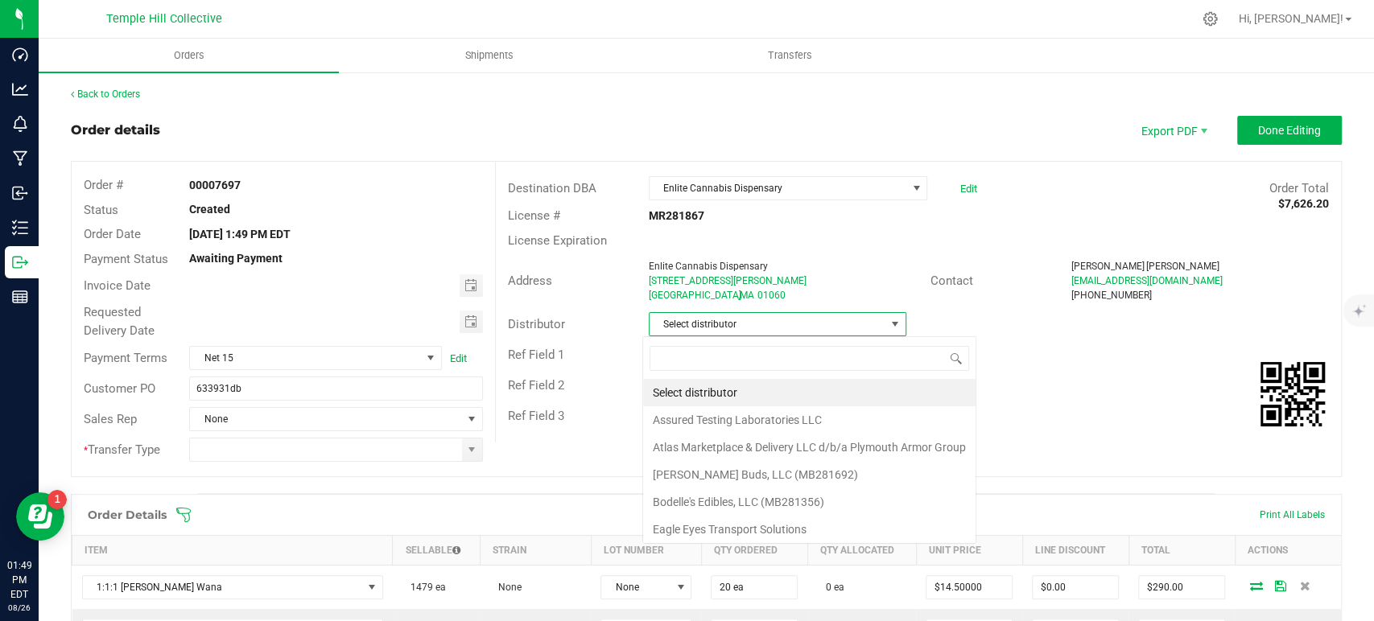
scroll to position [23, 254]
type input "mmm"
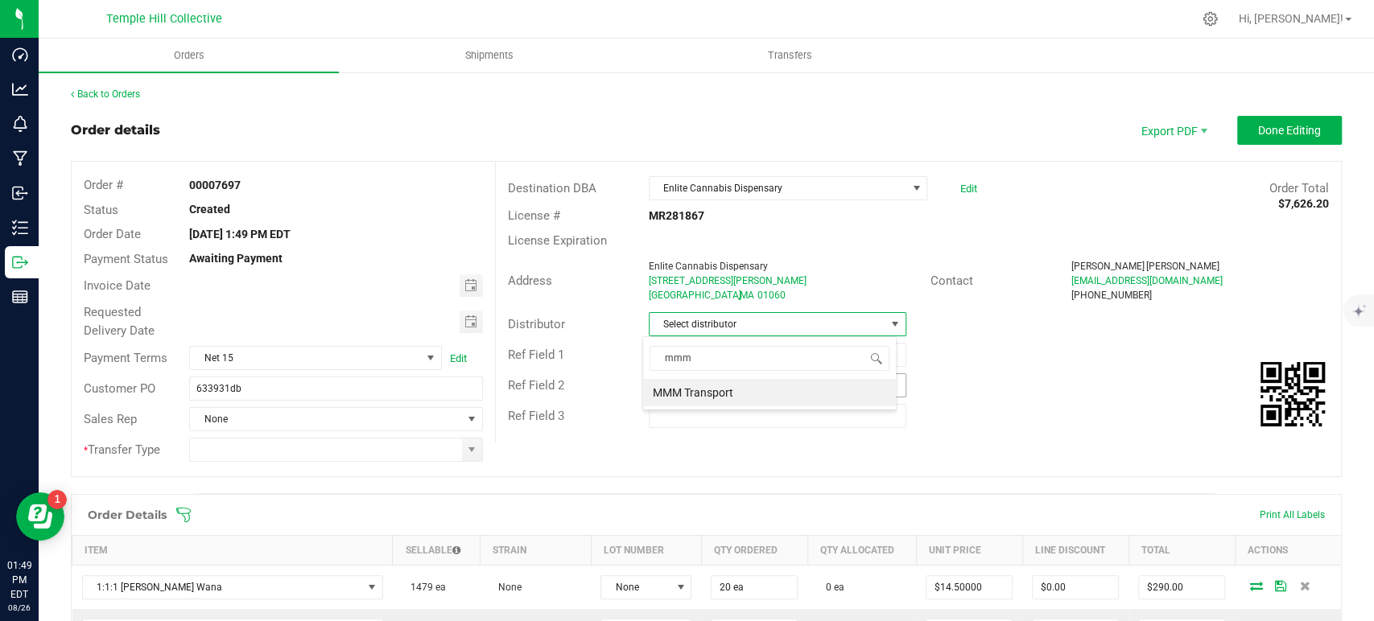
click at [733, 386] on li "MMM Transport" at bounding box center [769, 392] width 253 height 27
click at [473, 448] on span at bounding box center [471, 450] width 13 height 13
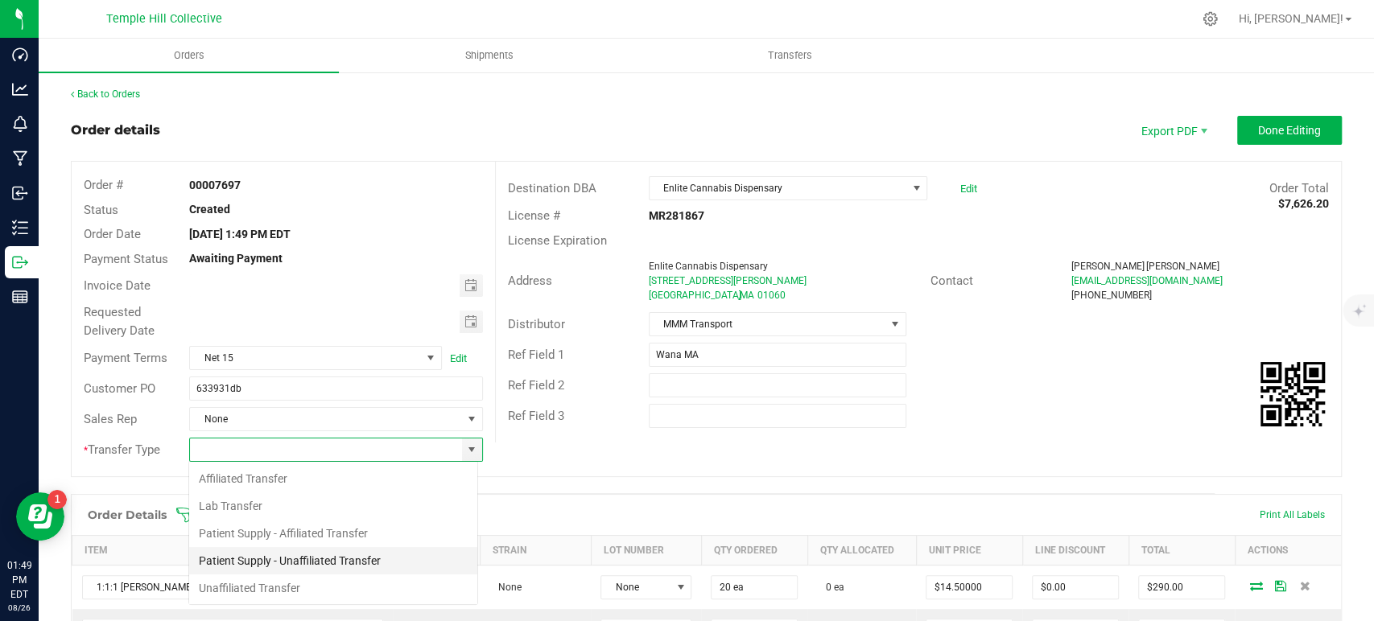
scroll to position [23, 290]
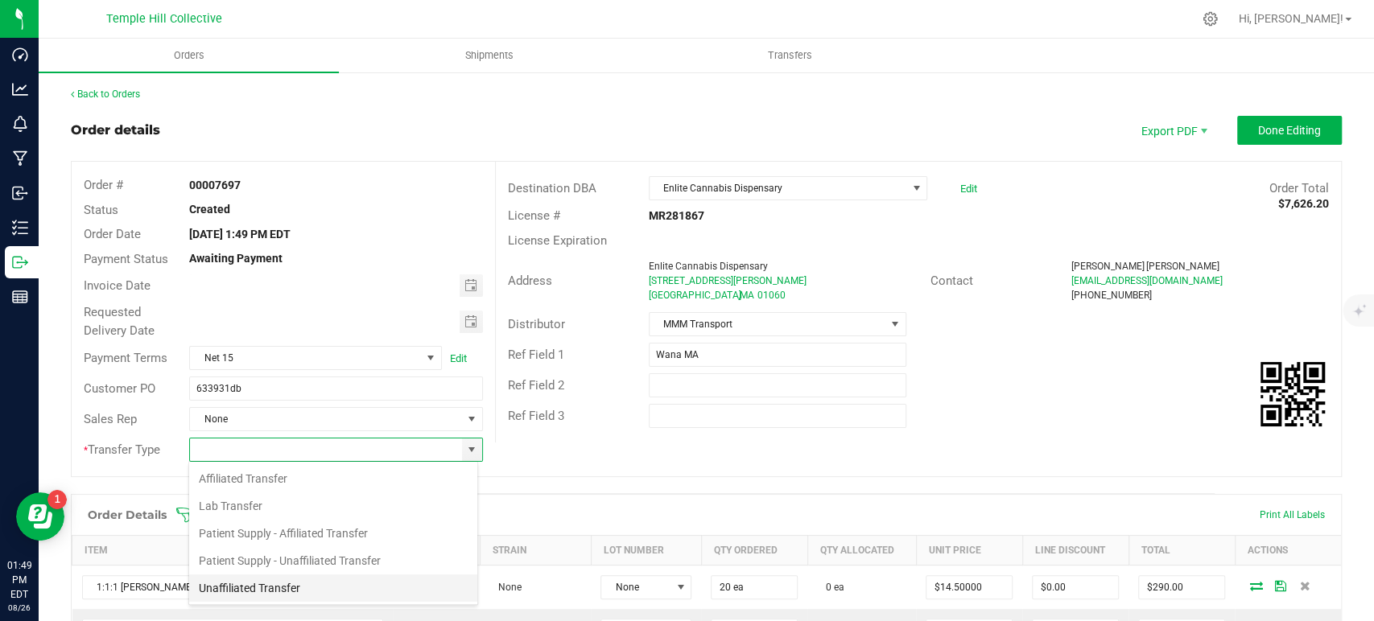
click at [300, 588] on li "Unaffiliated Transfer" at bounding box center [333, 588] width 288 height 27
type input "Unaffiliated Transfer"
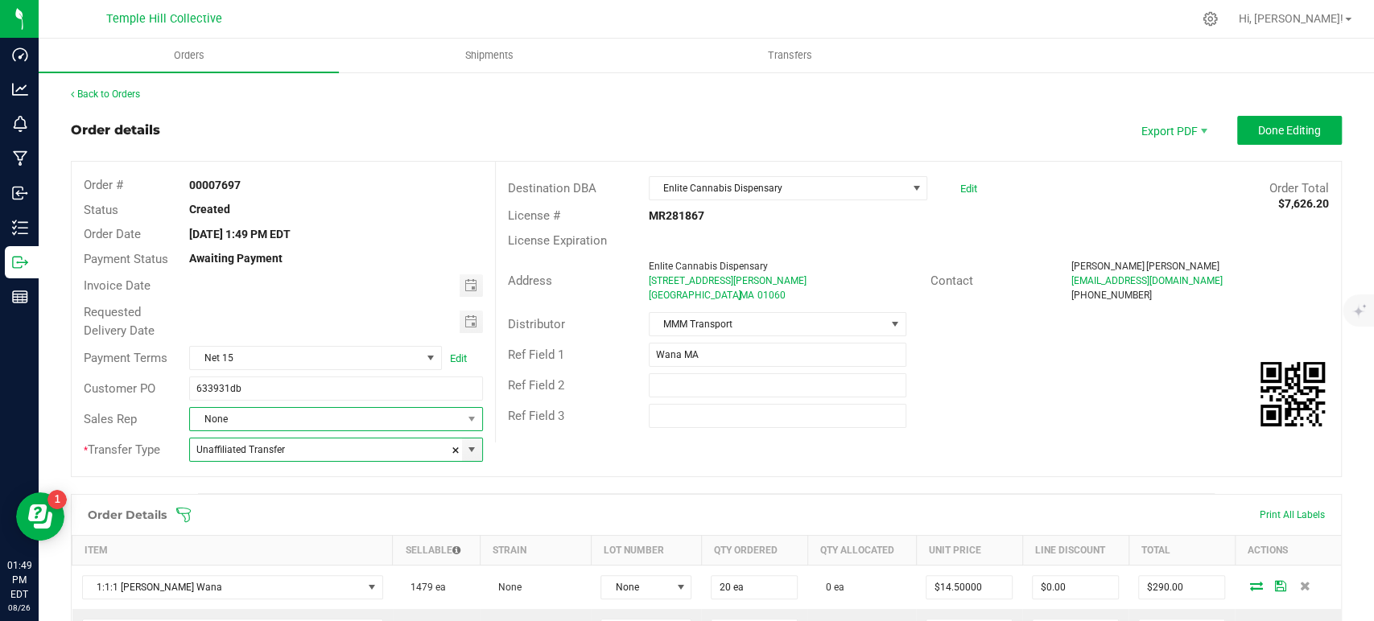
click at [303, 408] on span "None" at bounding box center [325, 419] width 271 height 23
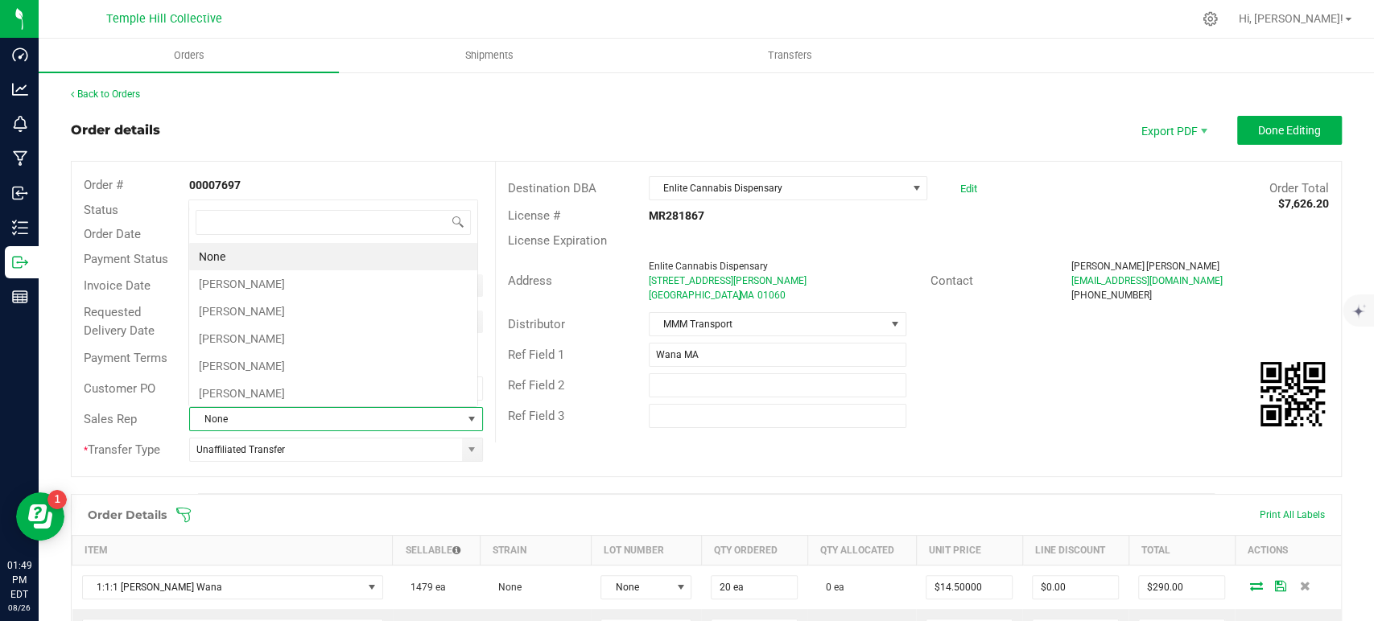
scroll to position [23, 286]
click at [269, 288] on li "[PERSON_NAME]" at bounding box center [333, 283] width 288 height 27
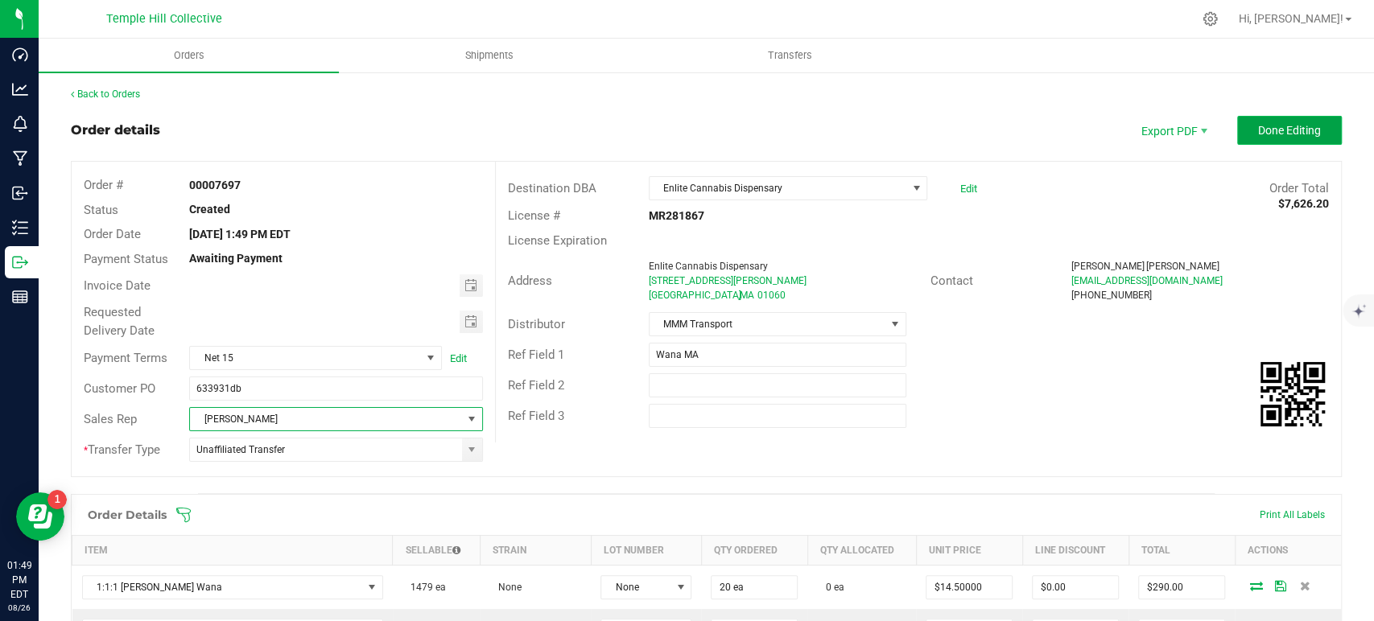
click at [1259, 141] on button "Done Editing" at bounding box center [1289, 130] width 105 height 29
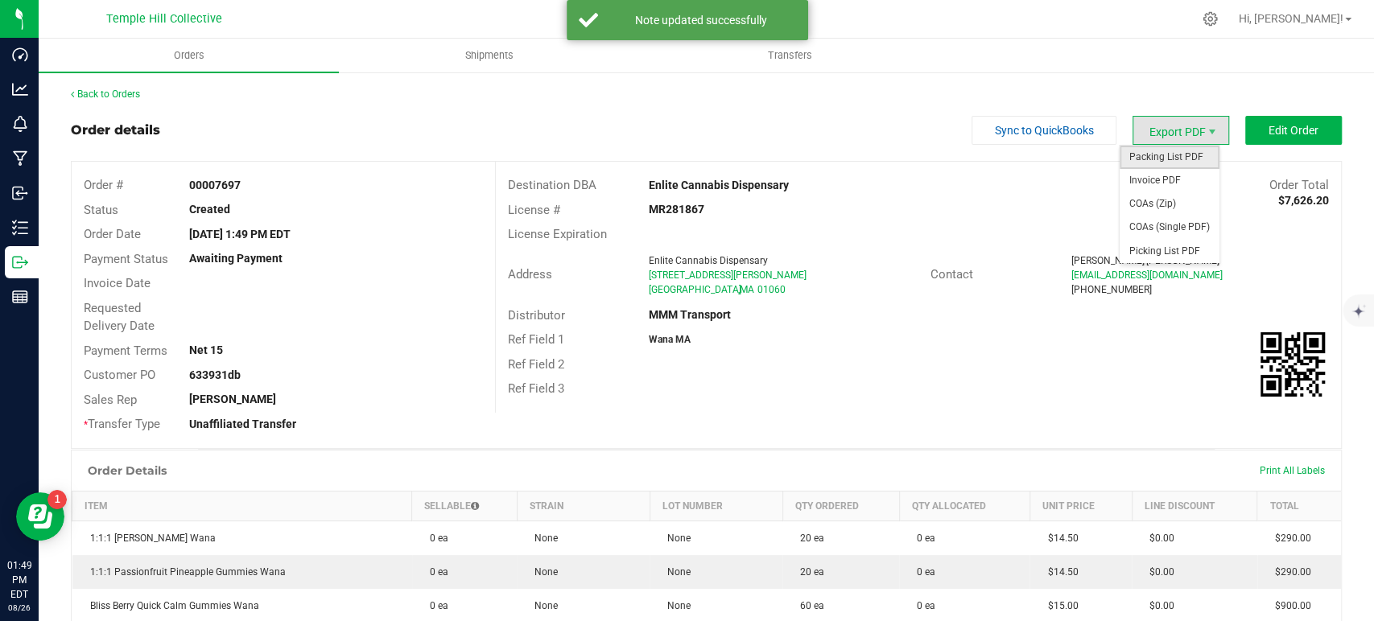
click at [1176, 159] on span "Packing List PDF" at bounding box center [1170, 157] width 100 height 23
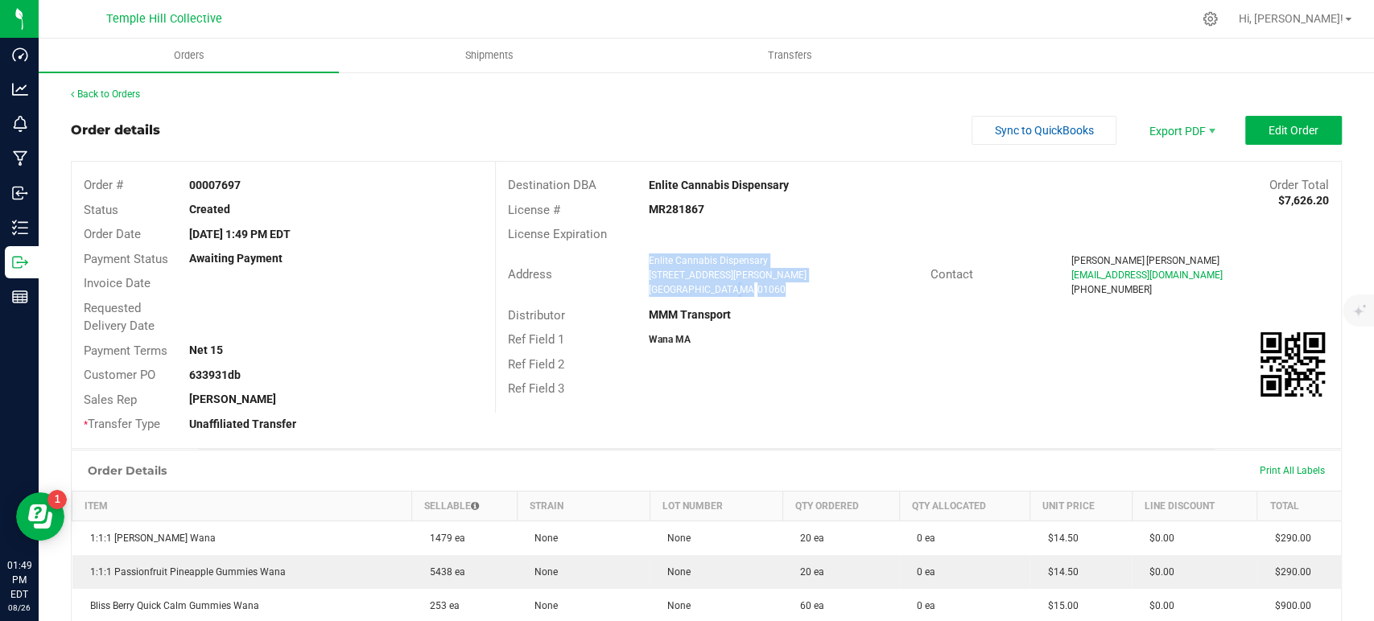
drag, startPoint x: 754, startPoint y: 288, endPoint x: 644, endPoint y: 262, distance: 113.4
click at [649, 262] on ngx-name-and-address "Enlite Cannabis Dispensary 391 Damon Rd Northampton , MA 01060" at bounding box center [784, 275] width 270 height 43
copy ngx-name-and-address "Enlite Cannabis Dispensary 391 Damon Rd Northampton , MA 01060"
click at [684, 211] on strong "MR281867" at bounding box center [677, 209] width 56 height 13
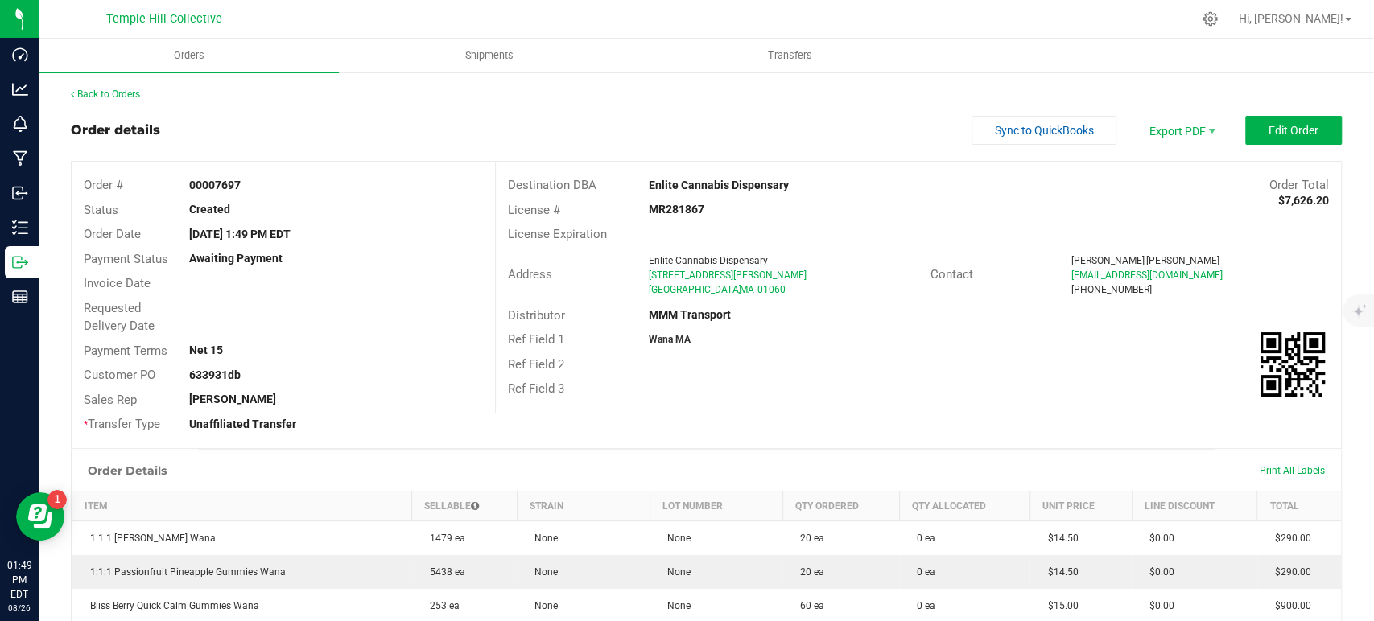
copy strong "MR281867"
click at [113, 89] on link "Back to Orders" at bounding box center [105, 94] width 69 height 11
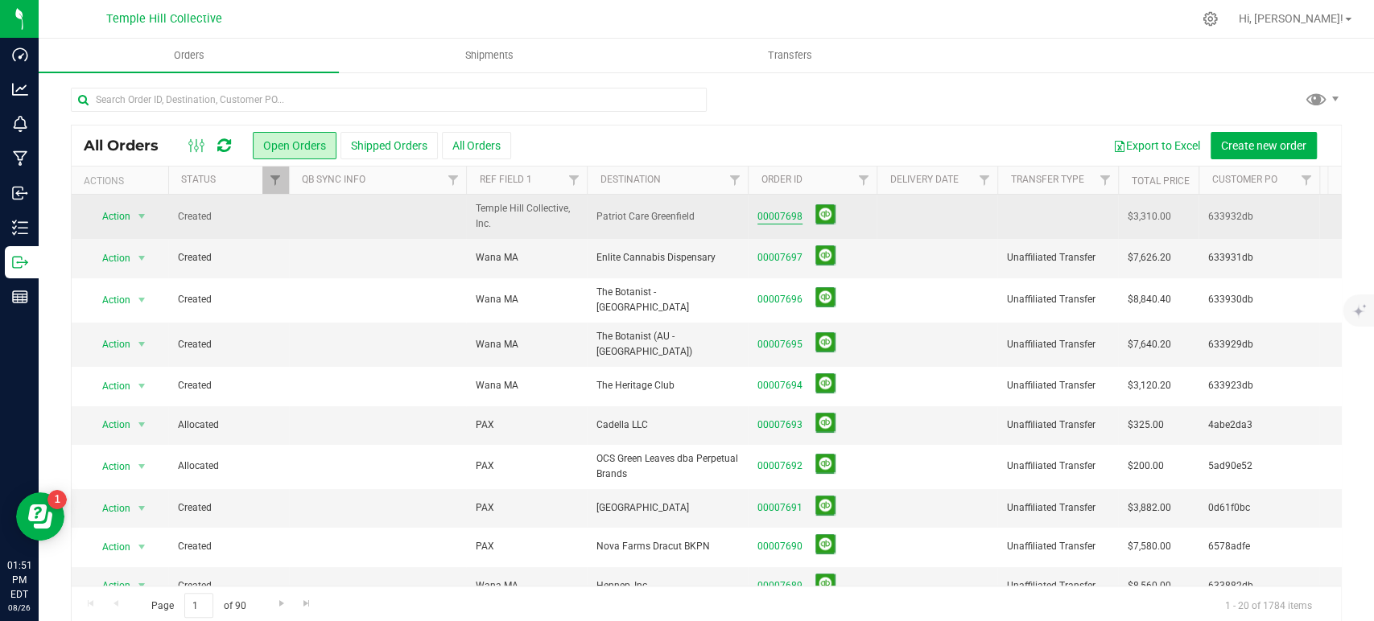
click at [789, 211] on link "00007698" at bounding box center [779, 216] width 45 height 15
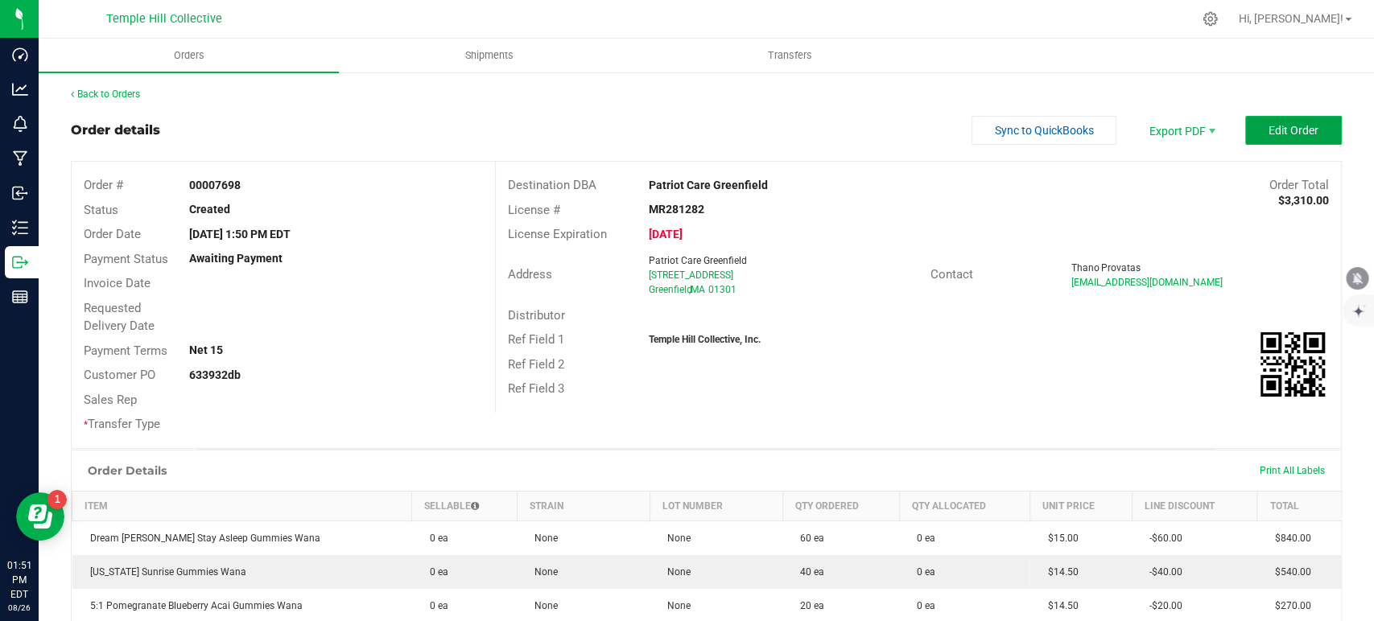
click at [1285, 140] on button "Edit Order" at bounding box center [1293, 130] width 97 height 29
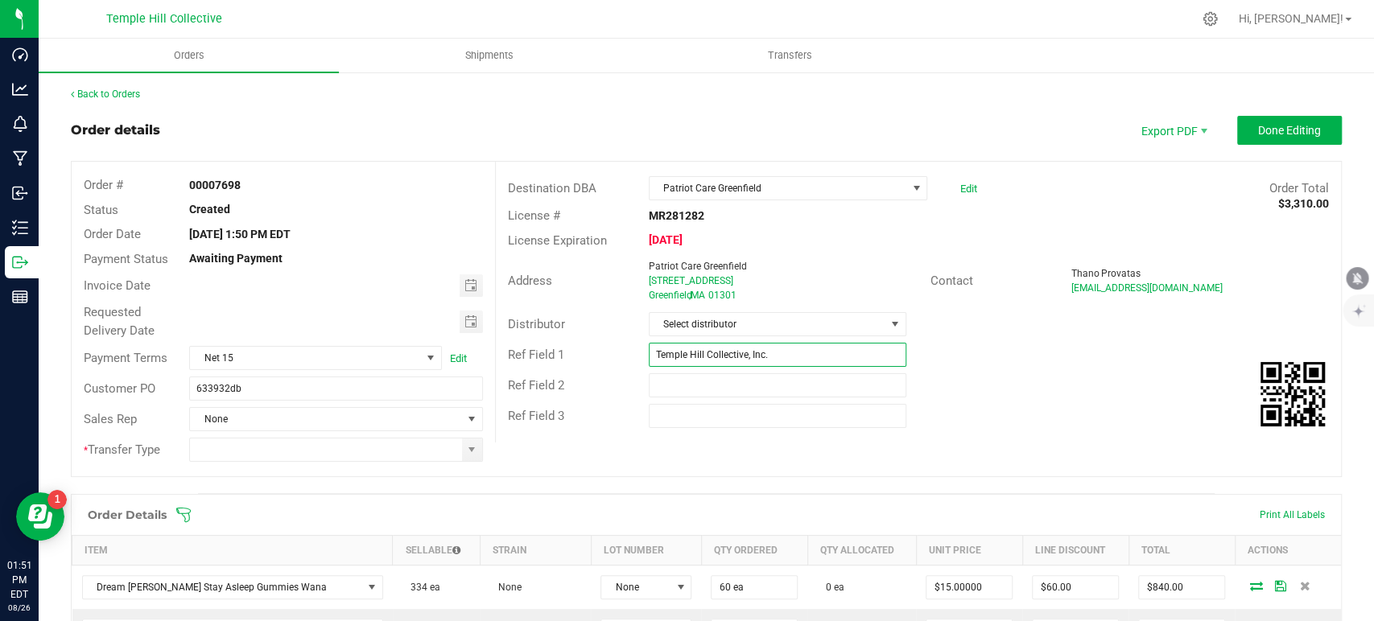
drag, startPoint x: 786, startPoint y: 353, endPoint x: 613, endPoint y: 355, distance: 173.1
click at [613, 355] on div "Ref Field 1 Temple Hill Collective, Inc." at bounding box center [918, 355] width 845 height 31
type input "Wana MA"
click at [738, 325] on span "Select distributor" at bounding box center [768, 324] width 236 height 23
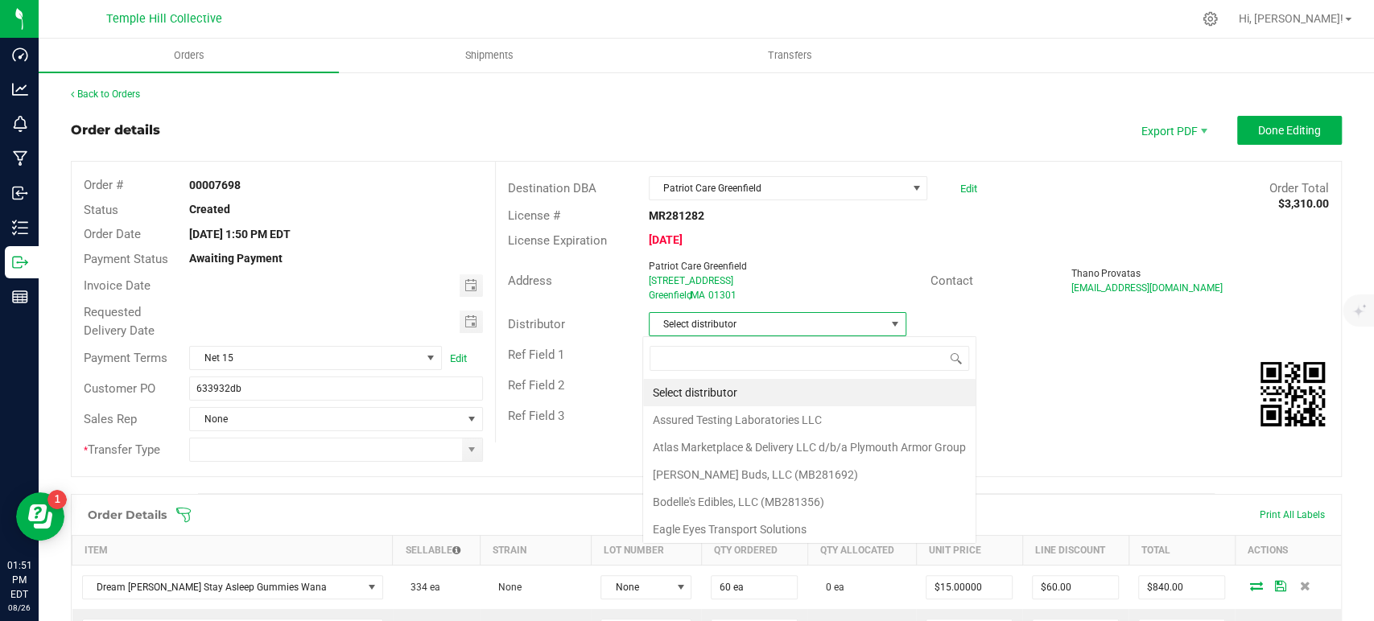
scroll to position [23, 254]
type input "mmm"
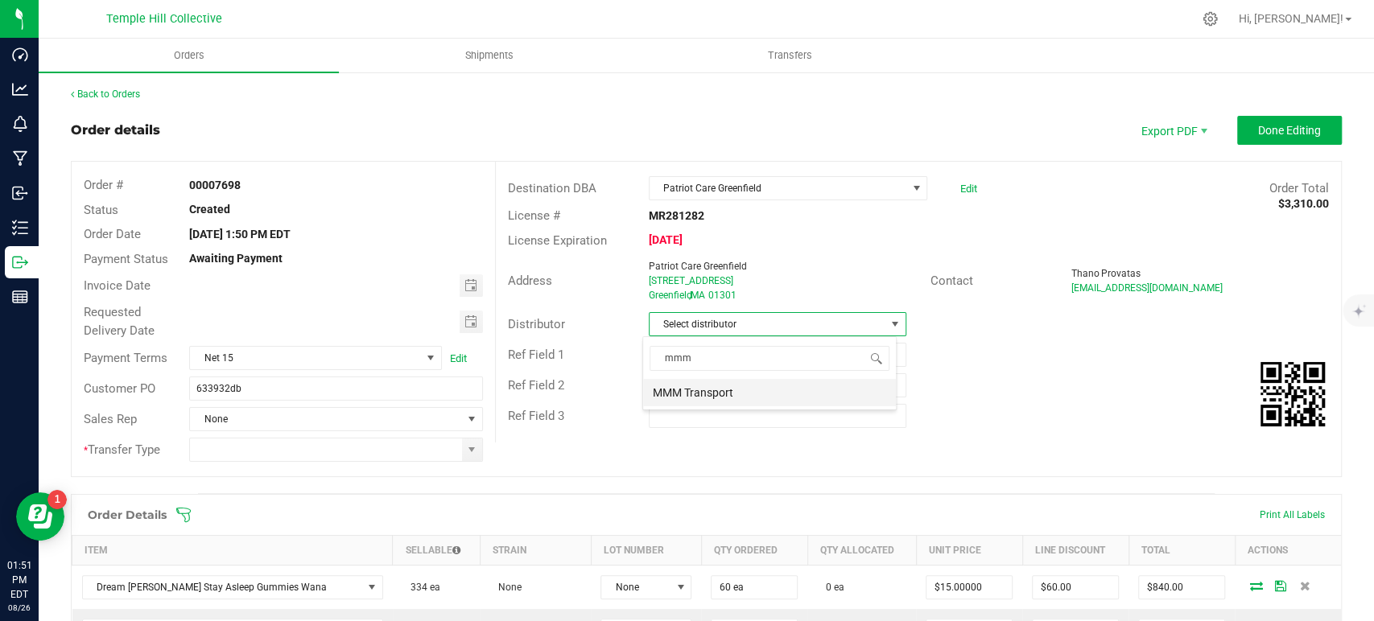
click at [734, 391] on li "MMM Transport" at bounding box center [769, 392] width 253 height 27
click at [462, 454] on span at bounding box center [472, 450] width 20 height 23
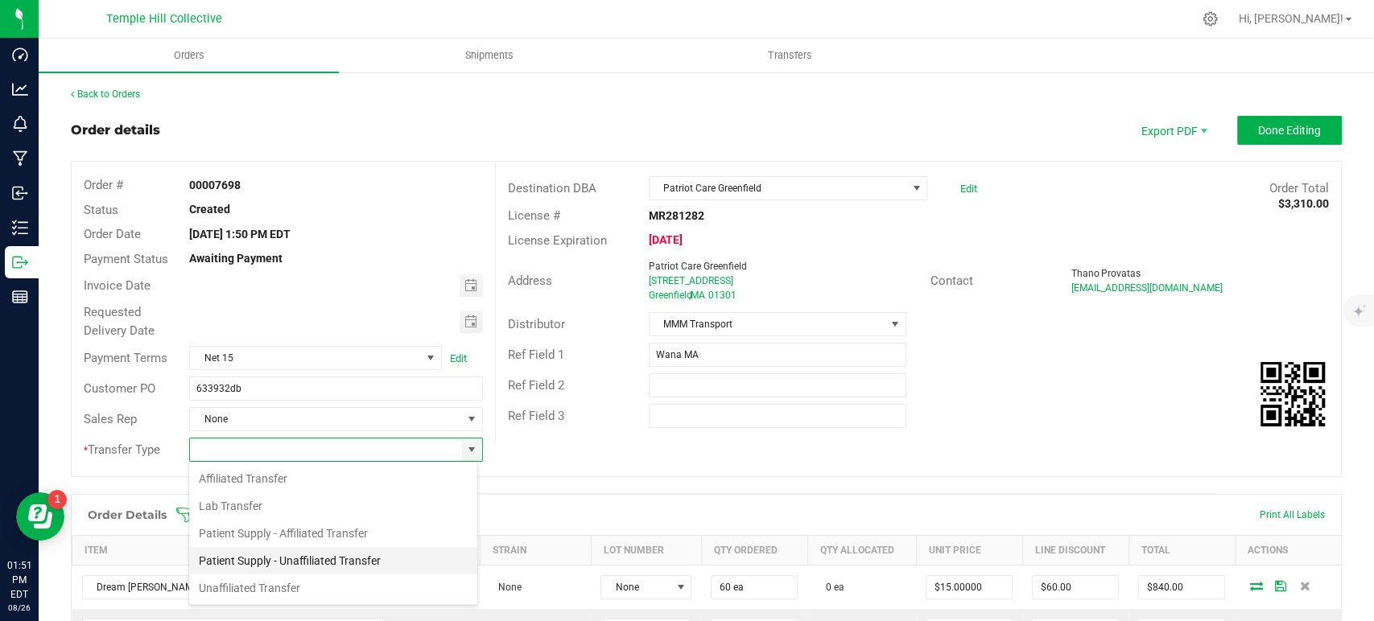
scroll to position [23, 290]
click at [258, 581] on li "Unaffiliated Transfer" at bounding box center [333, 588] width 288 height 27
type input "Unaffiliated Transfer"
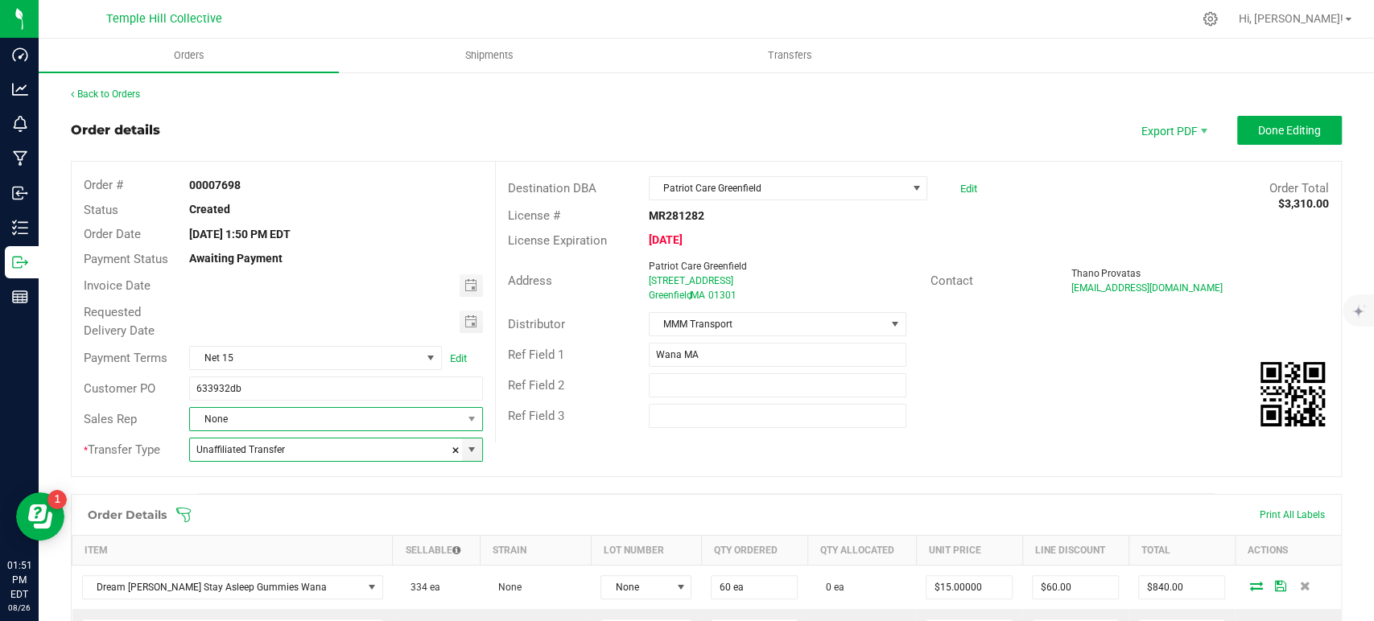
click at [287, 409] on span "None" at bounding box center [325, 419] width 271 height 23
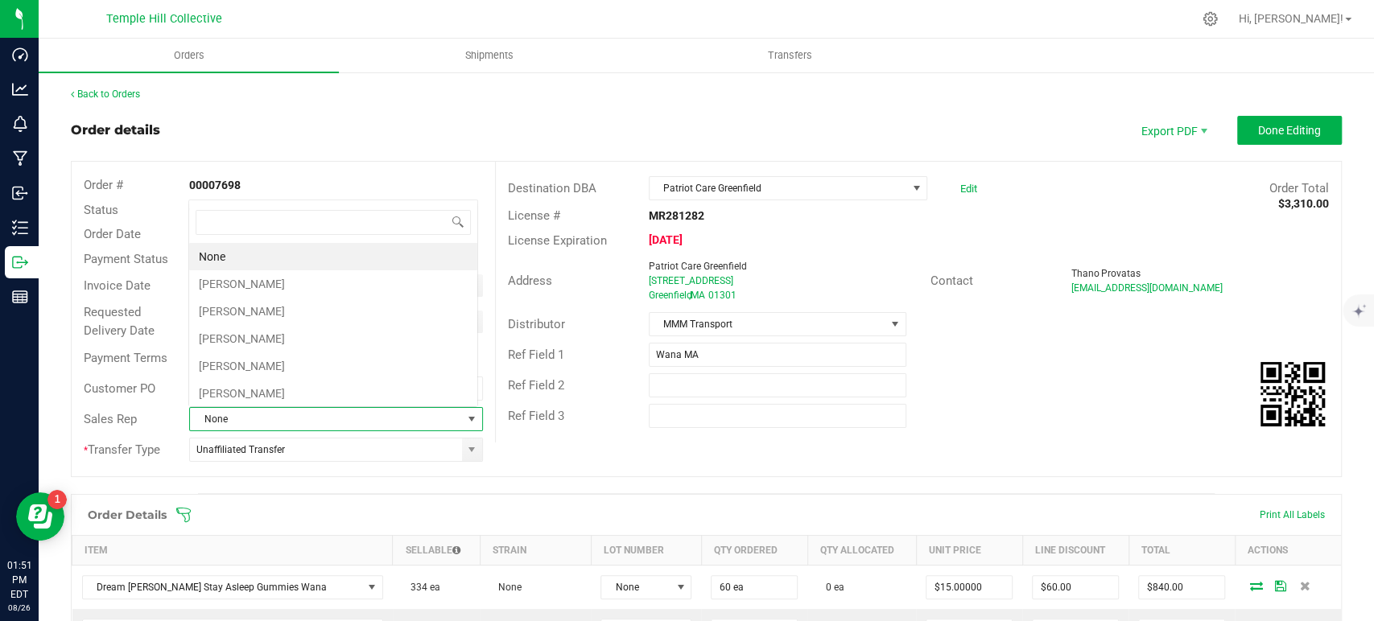
scroll to position [23, 286]
click at [275, 287] on li "[PERSON_NAME]" at bounding box center [333, 283] width 288 height 27
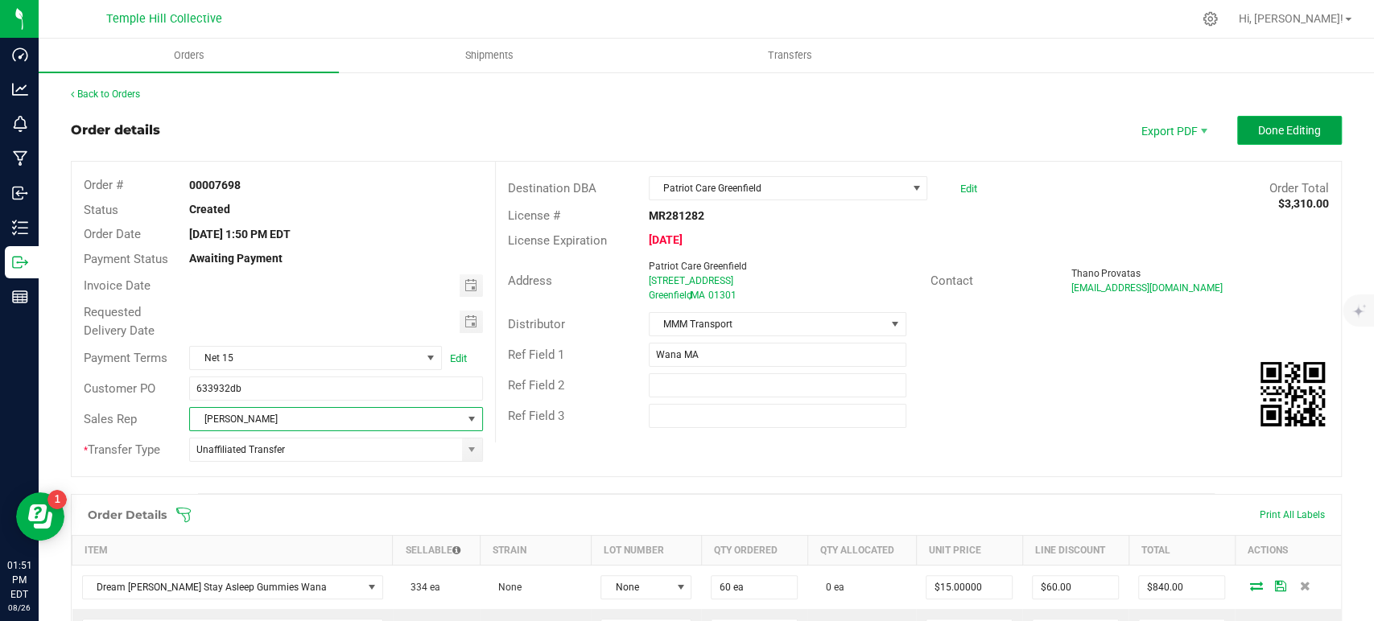
click at [1294, 135] on span "Done Editing" at bounding box center [1289, 130] width 63 height 13
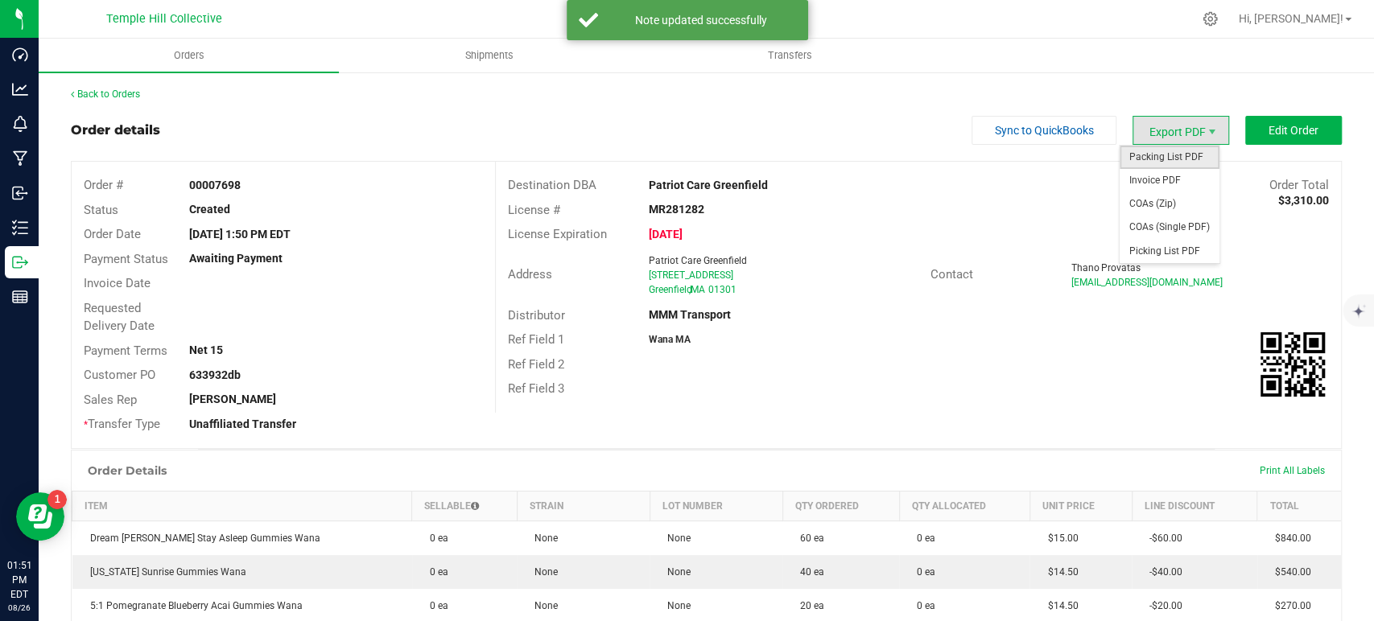
click at [1155, 159] on span "Packing List PDF" at bounding box center [1170, 157] width 100 height 23
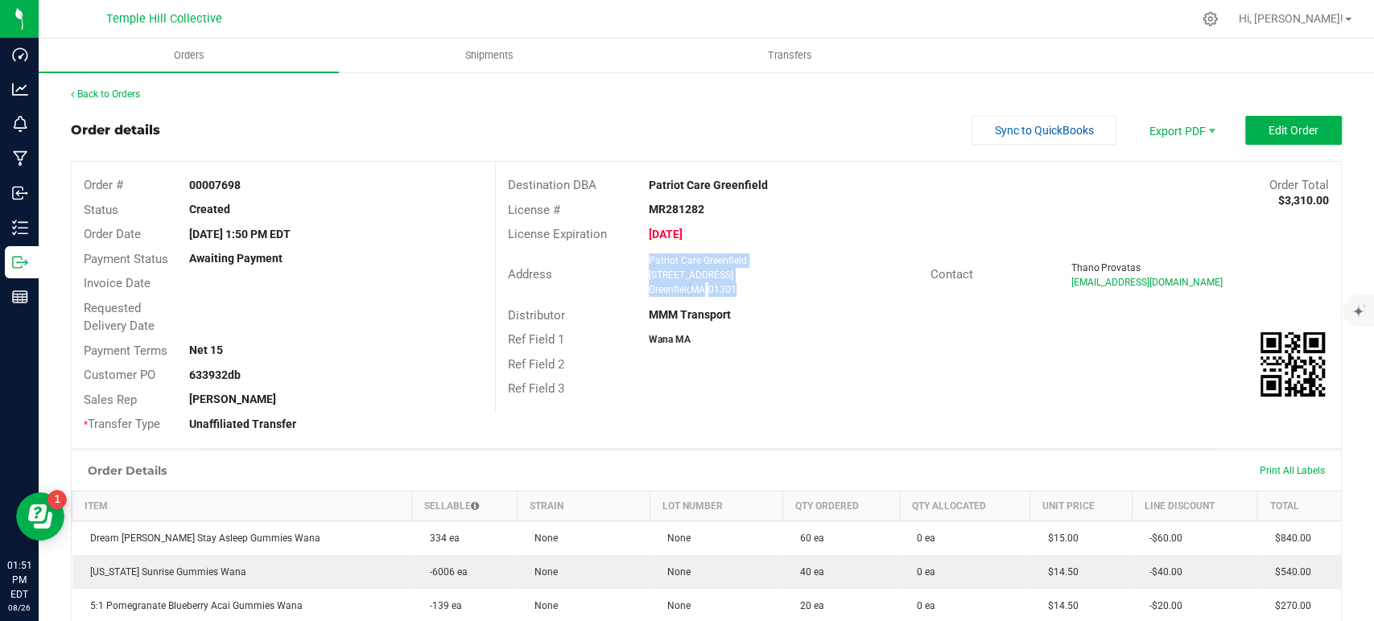
drag, startPoint x: 740, startPoint y: 291, endPoint x: 644, endPoint y: 258, distance: 101.1
click at [649, 258] on ngx-name-and-address "Patriot Care Greenfield 7 Legion Avenue Greenfield , MA 01301" at bounding box center [784, 275] width 270 height 43
copy ngx-name-and-address "Patriot Care Greenfield 7 Legion Avenue Greenfield , MA 01301"
click at [672, 201] on div "MR281282" at bounding box center [778, 209] width 282 height 17
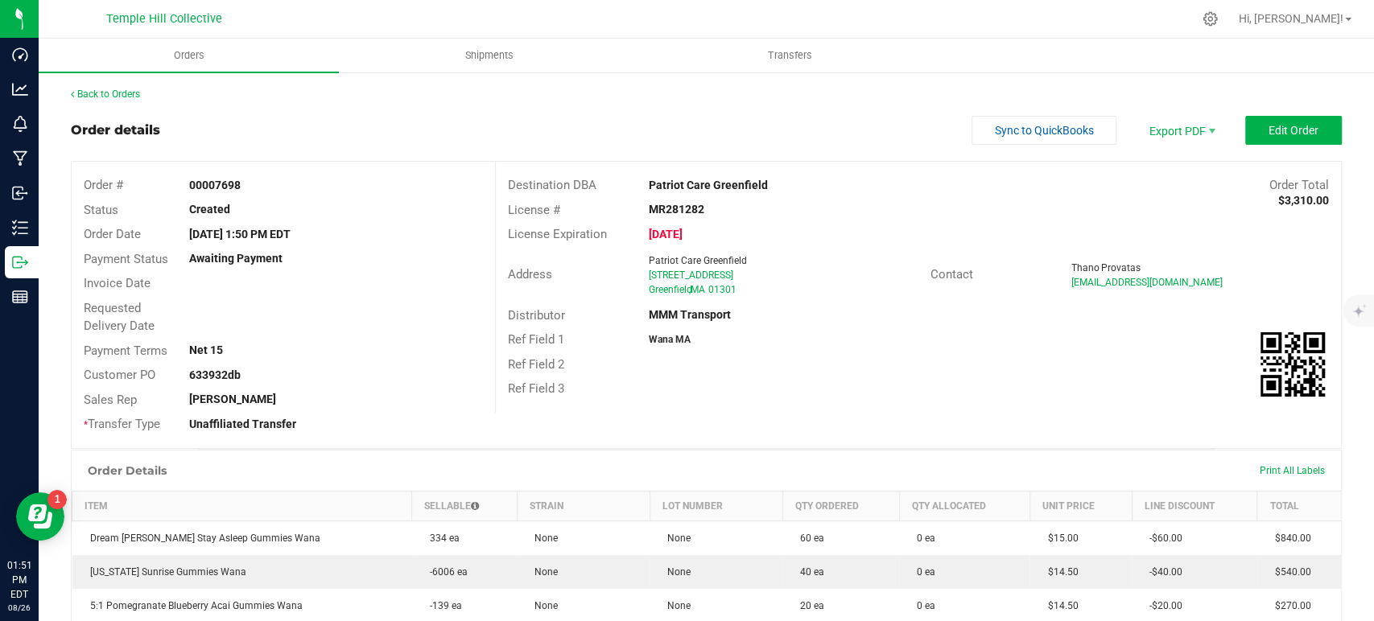
copy strong "MR281282"
click at [114, 96] on link "Back to Orders" at bounding box center [105, 94] width 69 height 11
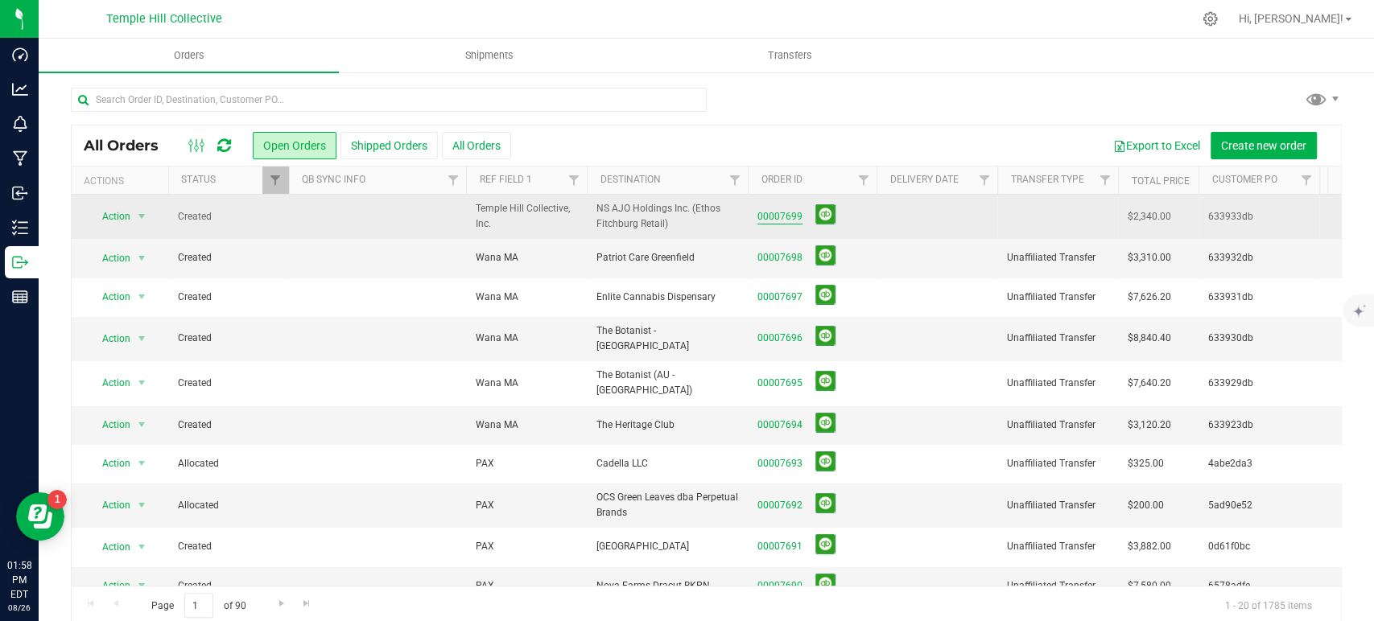
click at [778, 215] on link "00007699" at bounding box center [779, 216] width 45 height 15
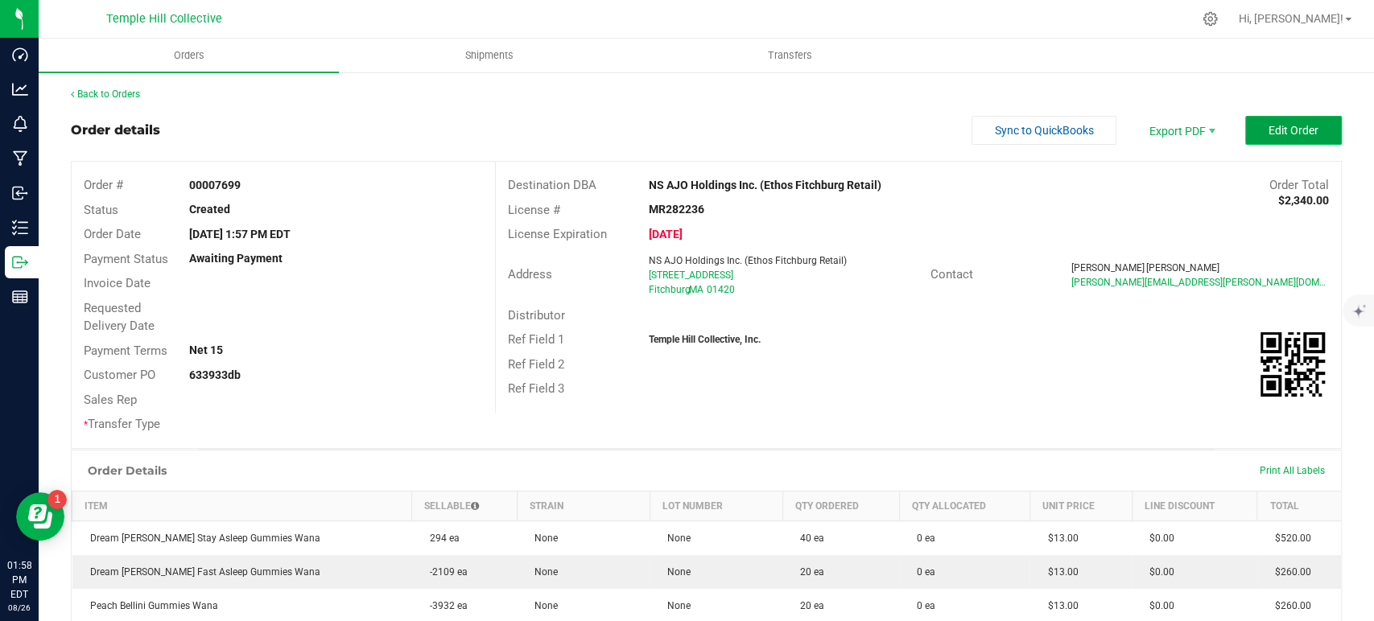
click at [1269, 129] on span "Edit Order" at bounding box center [1294, 130] width 50 height 13
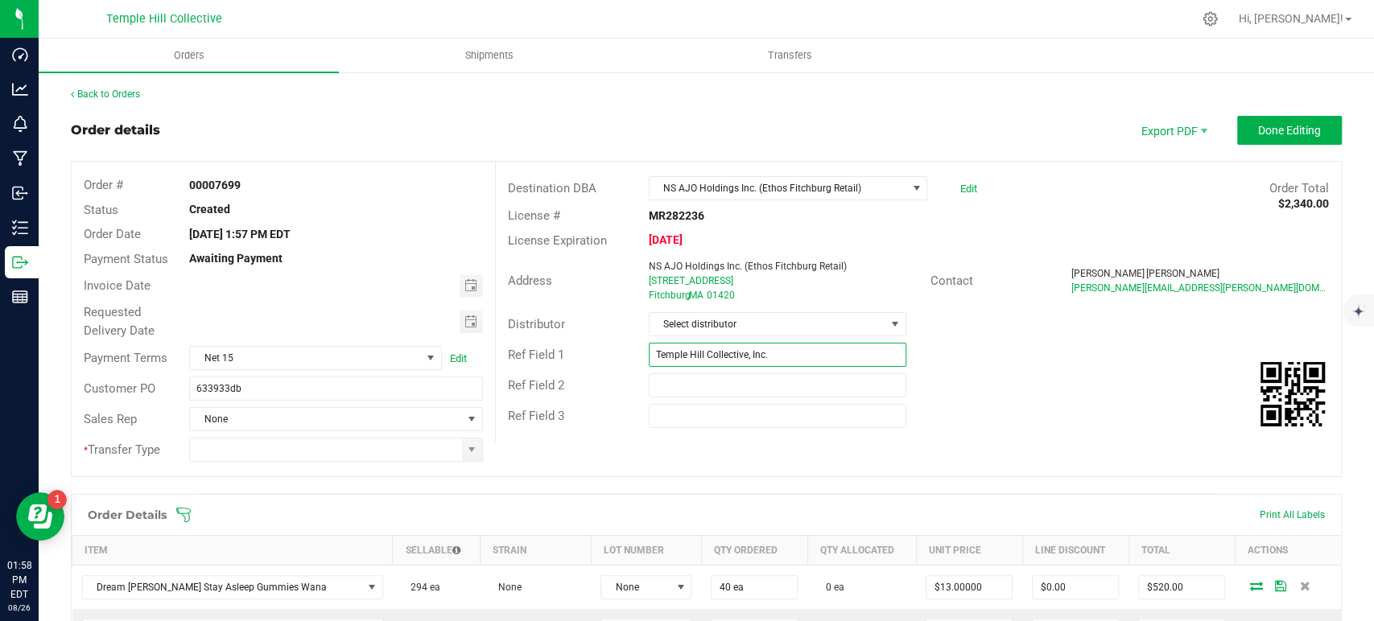
drag, startPoint x: 808, startPoint y: 356, endPoint x: 580, endPoint y: 355, distance: 228.6
click at [580, 355] on div "Ref Field 1 Temple Hill Collective, Inc." at bounding box center [918, 355] width 845 height 31
type input "Wana MA"
click at [730, 321] on span "Select distributor" at bounding box center [768, 324] width 236 height 23
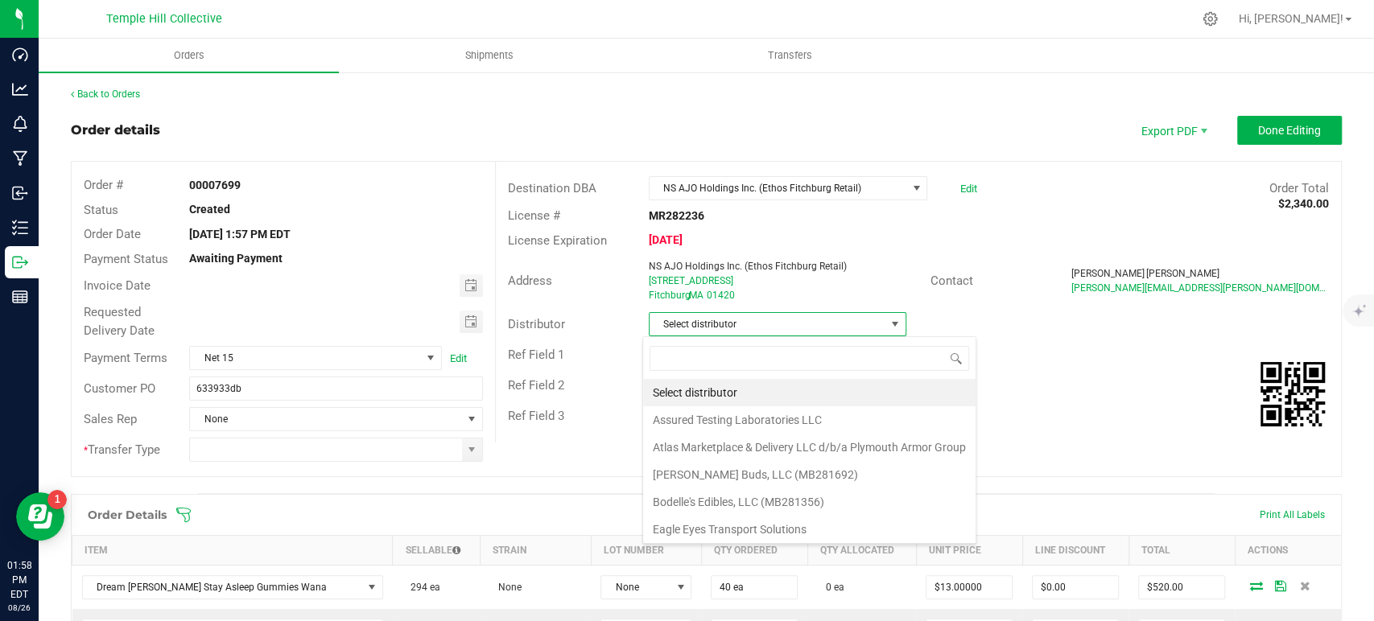
scroll to position [23, 254]
type input "mmm"
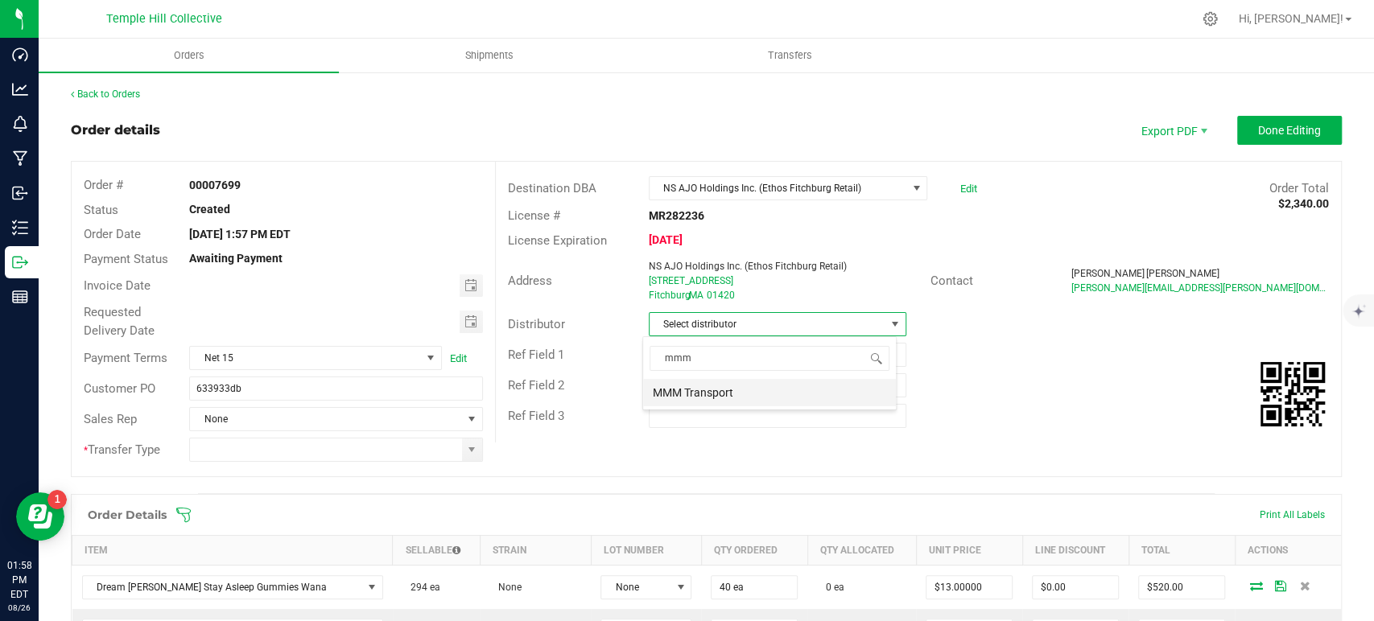
click at [738, 390] on li "MMM Transport" at bounding box center [769, 392] width 253 height 27
click at [473, 449] on span at bounding box center [472, 450] width 20 height 23
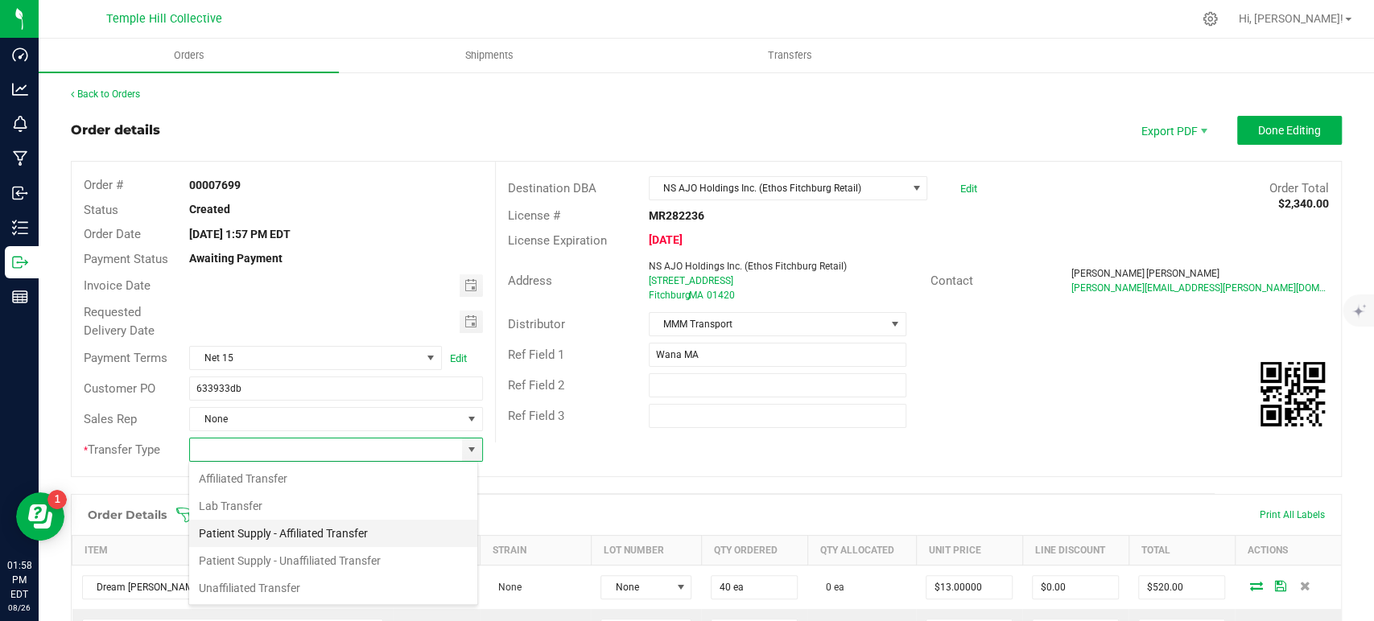
scroll to position [23, 290]
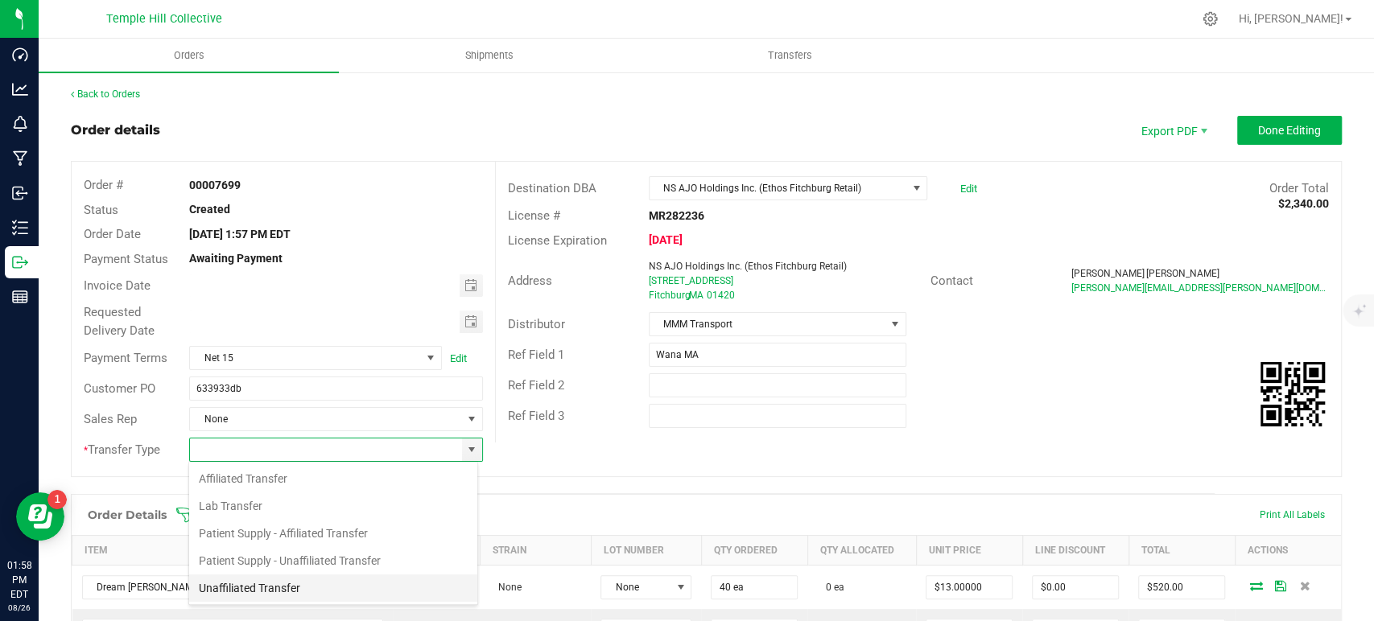
click at [275, 575] on li "Unaffiliated Transfer" at bounding box center [333, 588] width 288 height 27
type input "Unaffiliated Transfer"
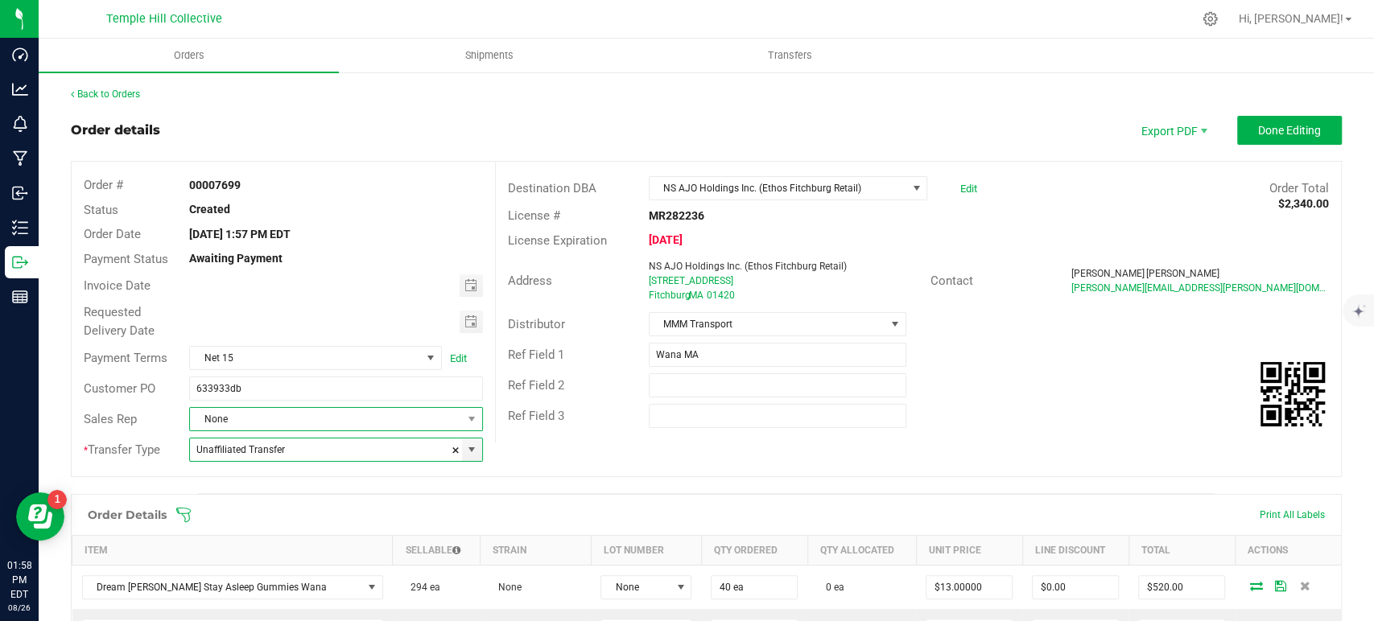
click at [299, 423] on span "None" at bounding box center [325, 419] width 271 height 23
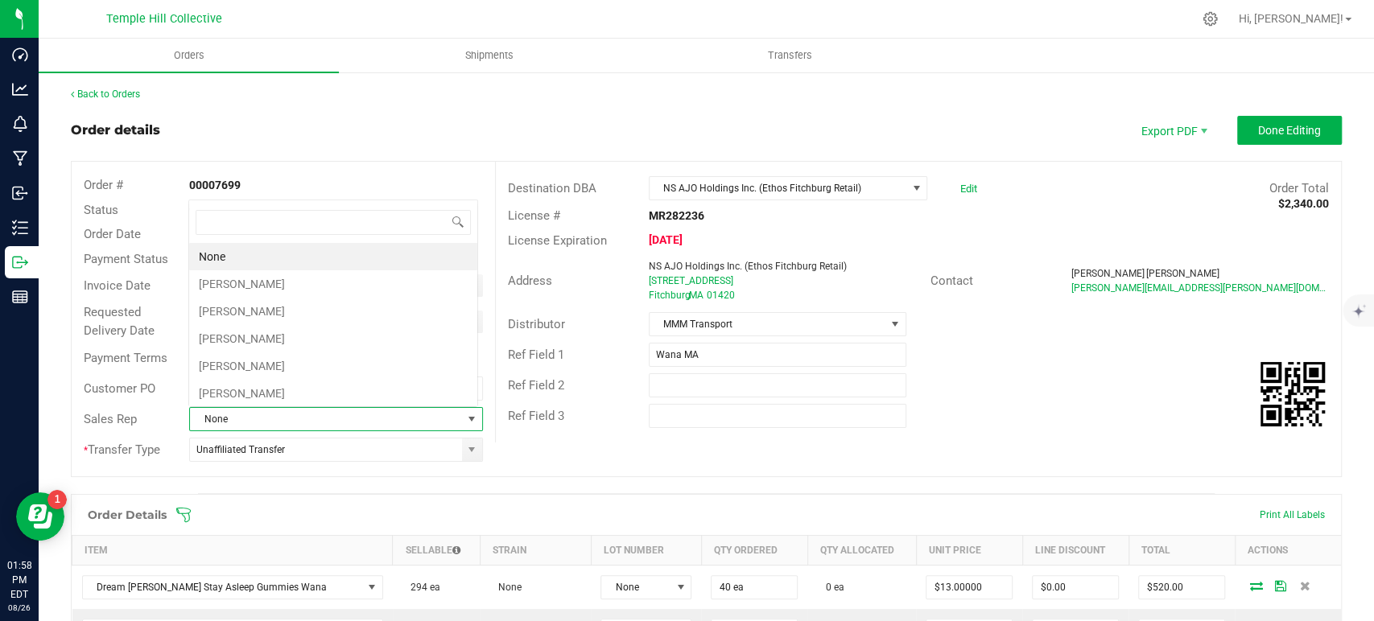
scroll to position [23, 286]
type input "chr"
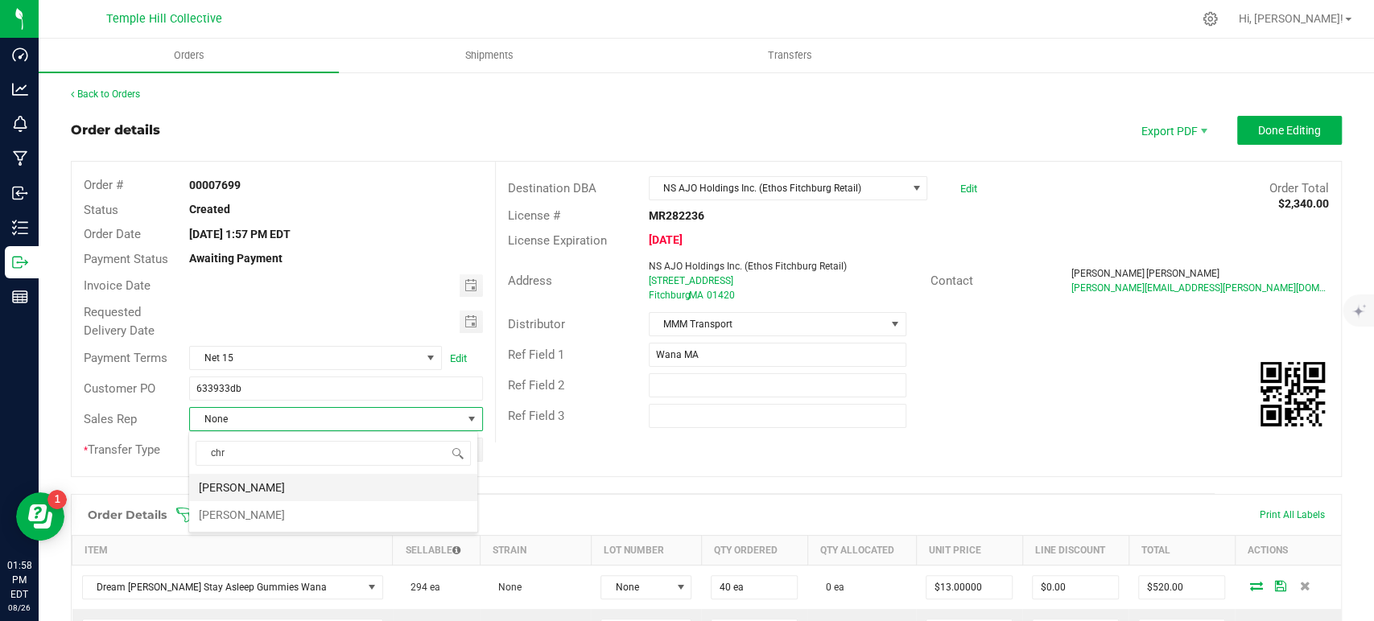
click at [287, 480] on li "[PERSON_NAME]" at bounding box center [333, 487] width 288 height 27
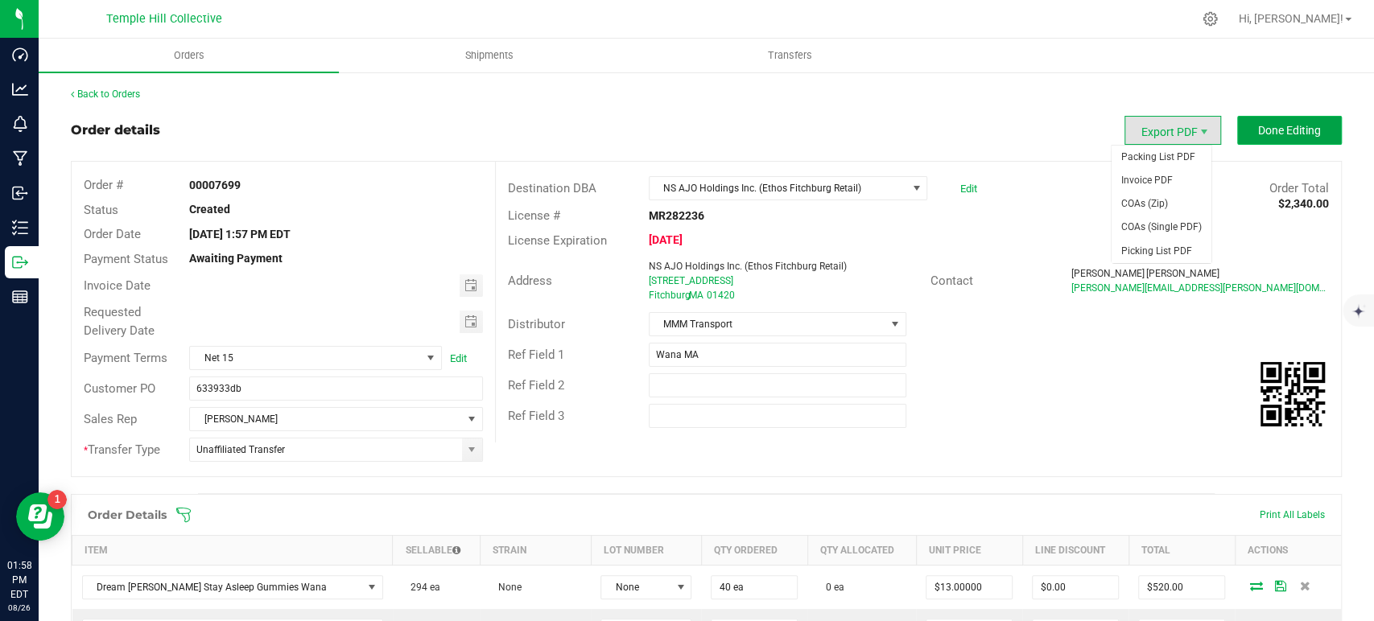
click at [1273, 134] on span "Done Editing" at bounding box center [1289, 130] width 63 height 13
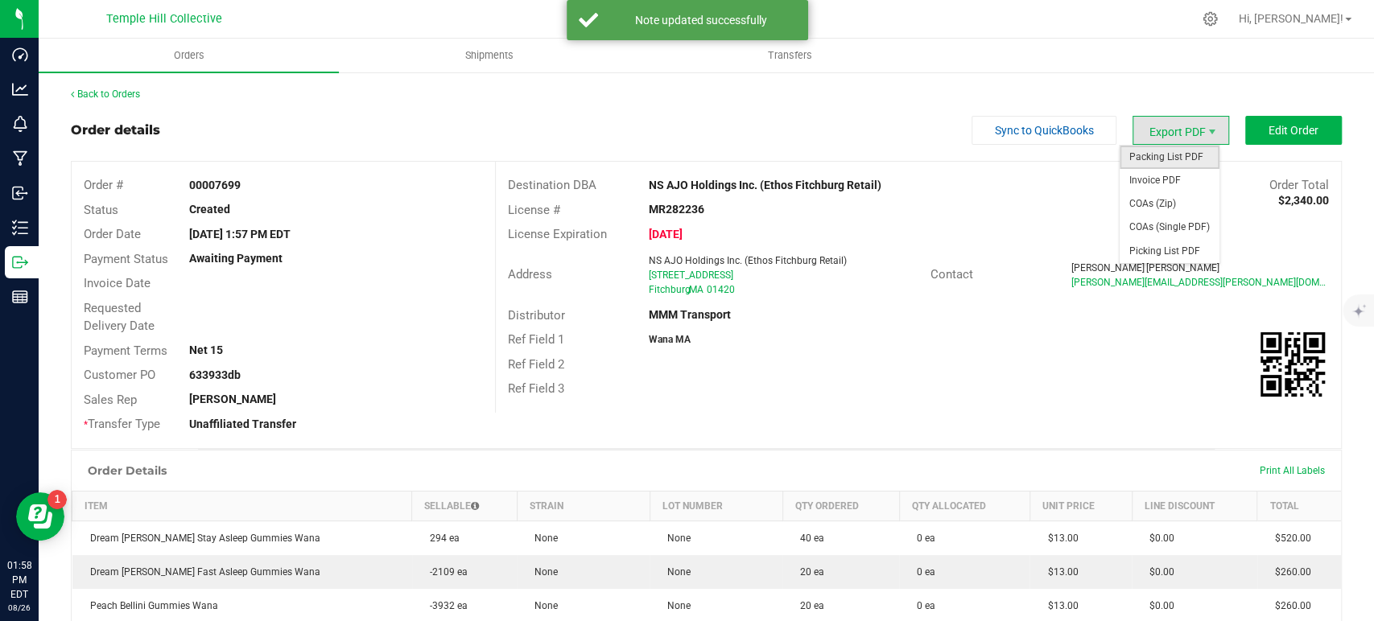
click at [1165, 159] on span "Packing List PDF" at bounding box center [1170, 157] width 100 height 23
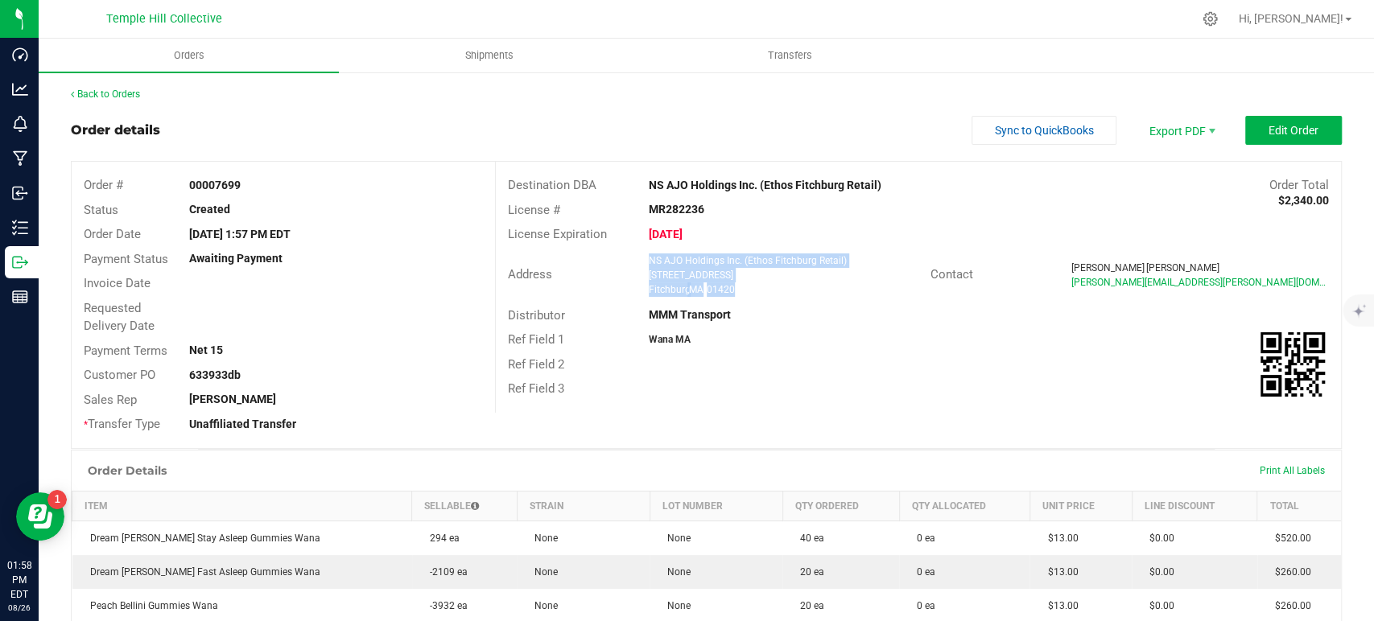
drag, startPoint x: 750, startPoint y: 295, endPoint x: 641, endPoint y: 258, distance: 115.6
click at [641, 258] on div "NS AJO Holdings Inc. (Ethos Fitchburg Retail) 20 Authority Drive Fitchburg , MA…" at bounding box center [786, 275] width 290 height 43
copy ngx-name-and-address "NS AJO Holdings Inc. (Ethos Fitchburg Retail) 20 Authority Drive Fitchburg , MA…"
click at [660, 203] on strong "MR282236" at bounding box center [677, 209] width 56 height 13
click at [661, 203] on strong "MR282236" at bounding box center [677, 209] width 56 height 13
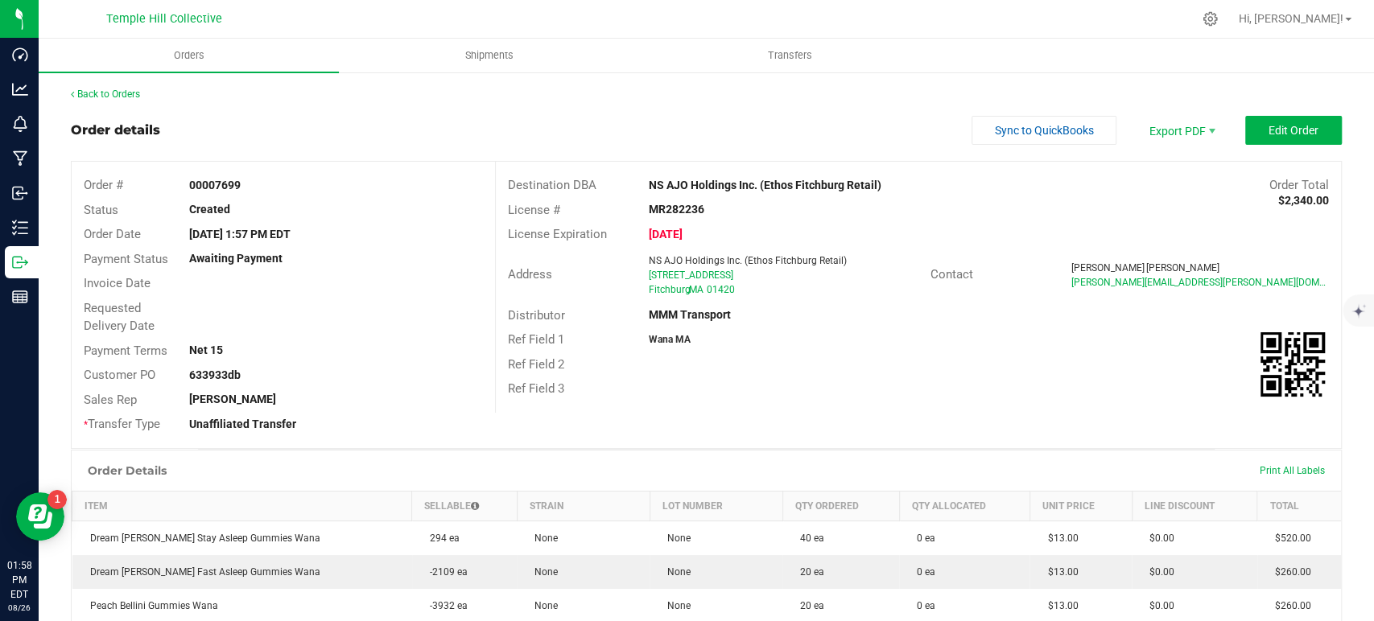
copy strong "MR282236"
click at [132, 95] on link "Back to Orders" at bounding box center [105, 94] width 69 height 11
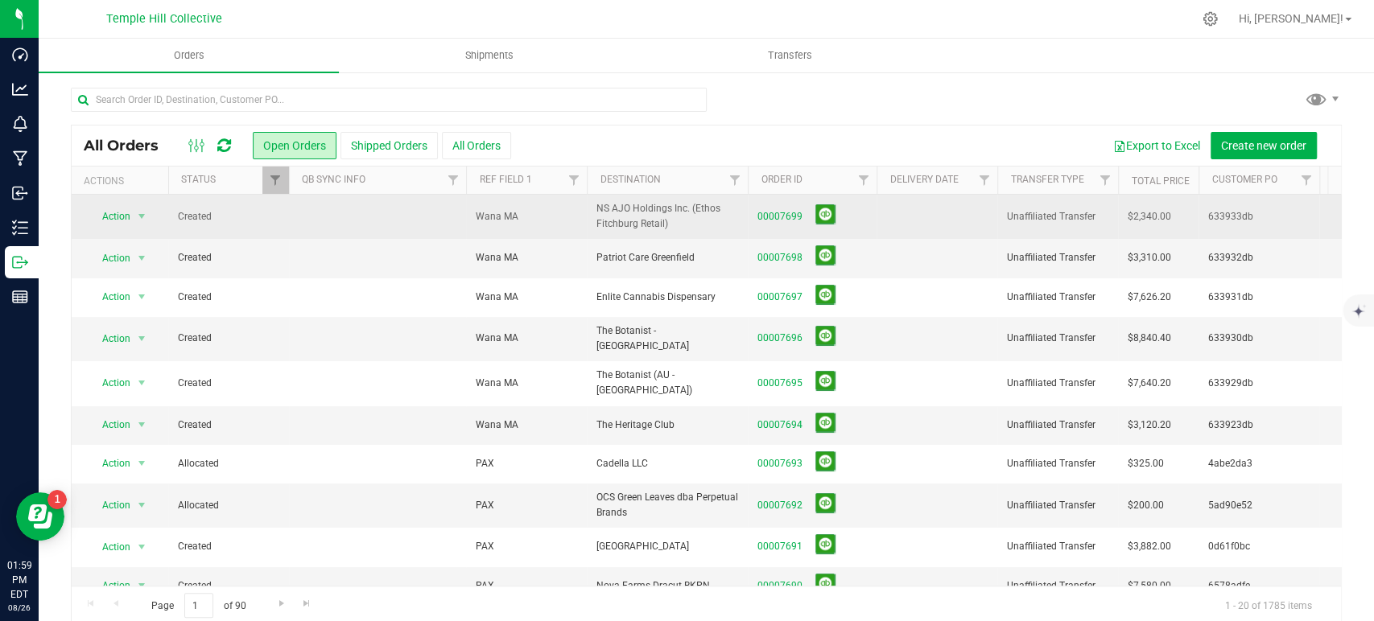
click at [765, 225] on span "00007699" at bounding box center [811, 216] width 109 height 25
click at [793, 214] on link "00007699" at bounding box center [779, 216] width 45 height 15
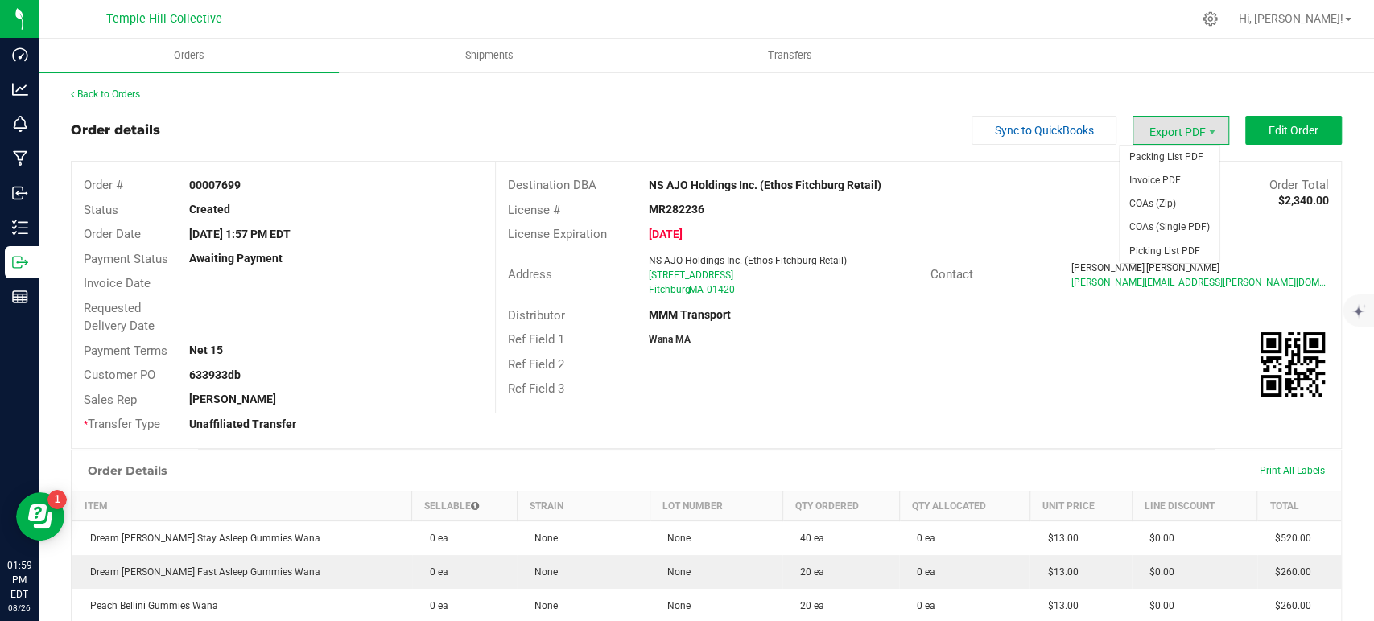
click at [1154, 140] on span "Export PDF" at bounding box center [1181, 130] width 97 height 29
click at [1146, 167] on span "Packing List PDF" at bounding box center [1170, 157] width 100 height 23
click at [122, 93] on link "Back to Orders" at bounding box center [105, 94] width 69 height 11
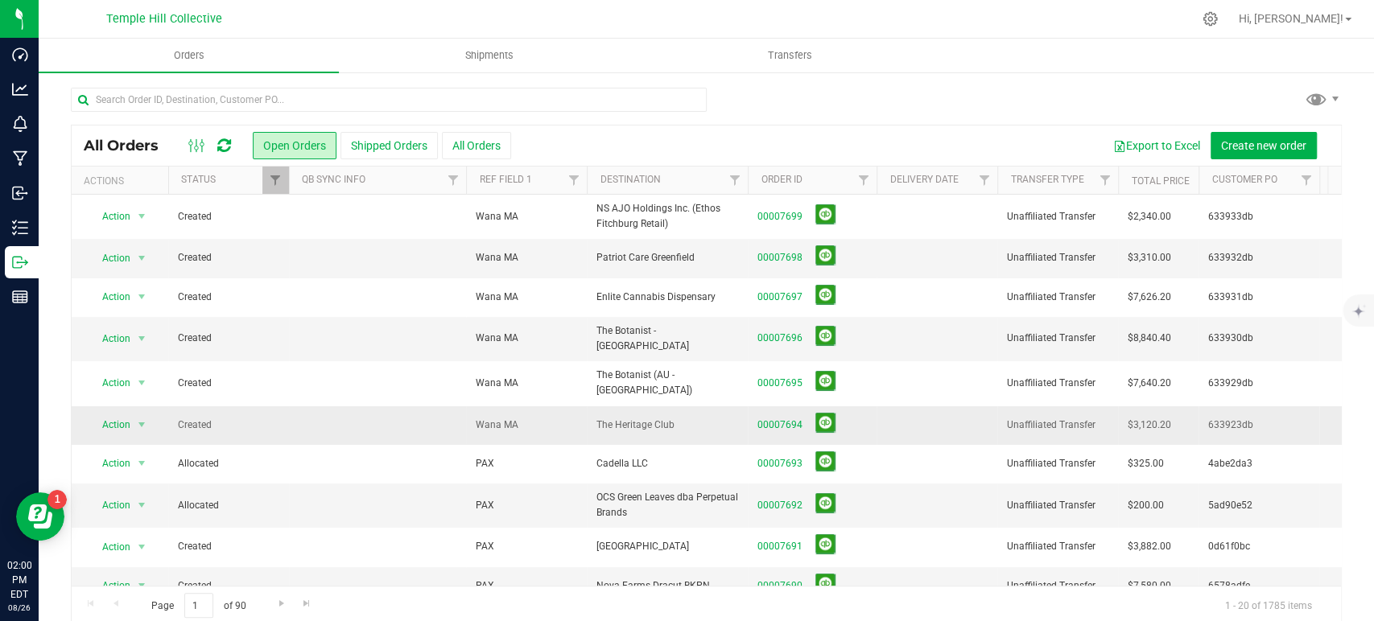
scroll to position [426, 0]
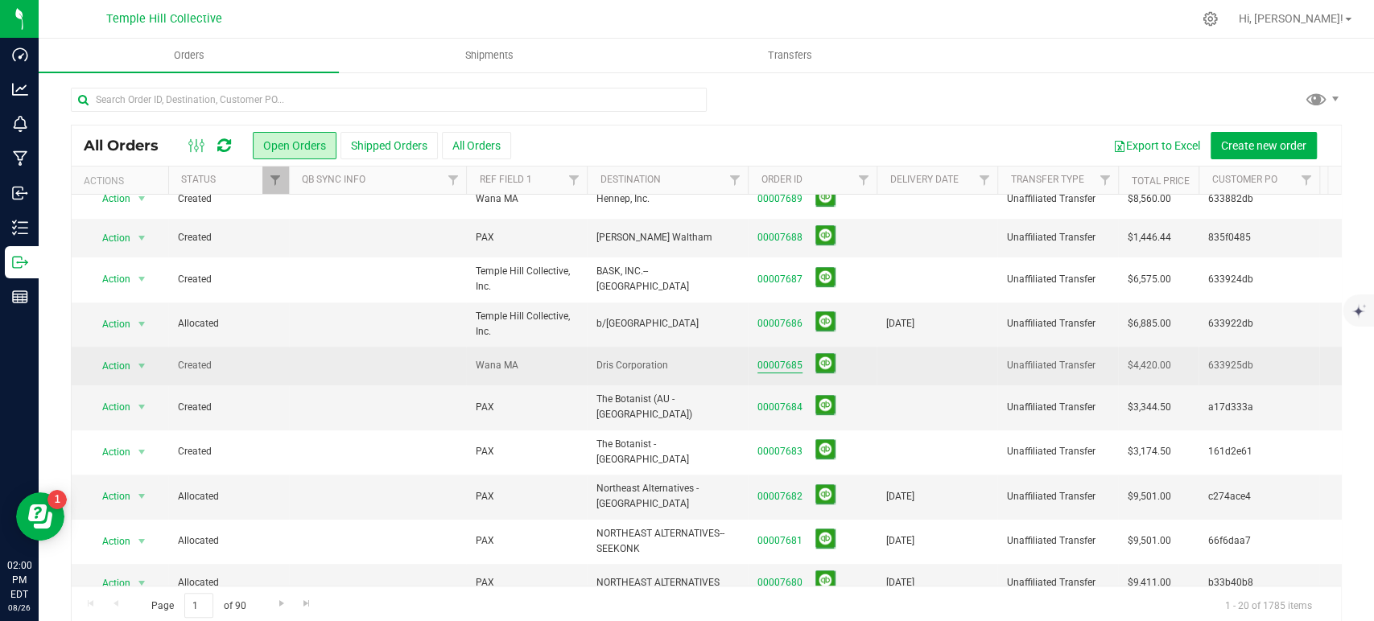
click at [782, 358] on link "00007685" at bounding box center [779, 365] width 45 height 15
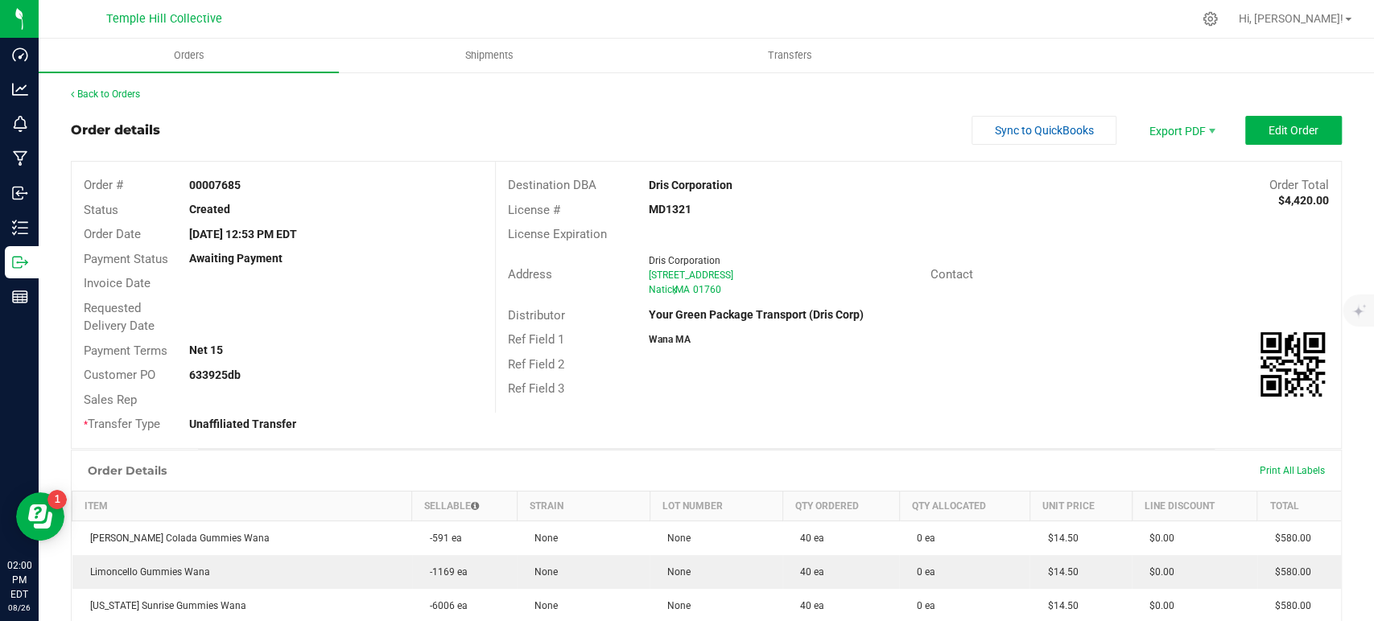
click at [1005, 345] on div "Ref Field 1 Wana MA" at bounding box center [918, 340] width 845 height 25
click at [122, 92] on link "Back to Orders" at bounding box center [105, 94] width 69 height 11
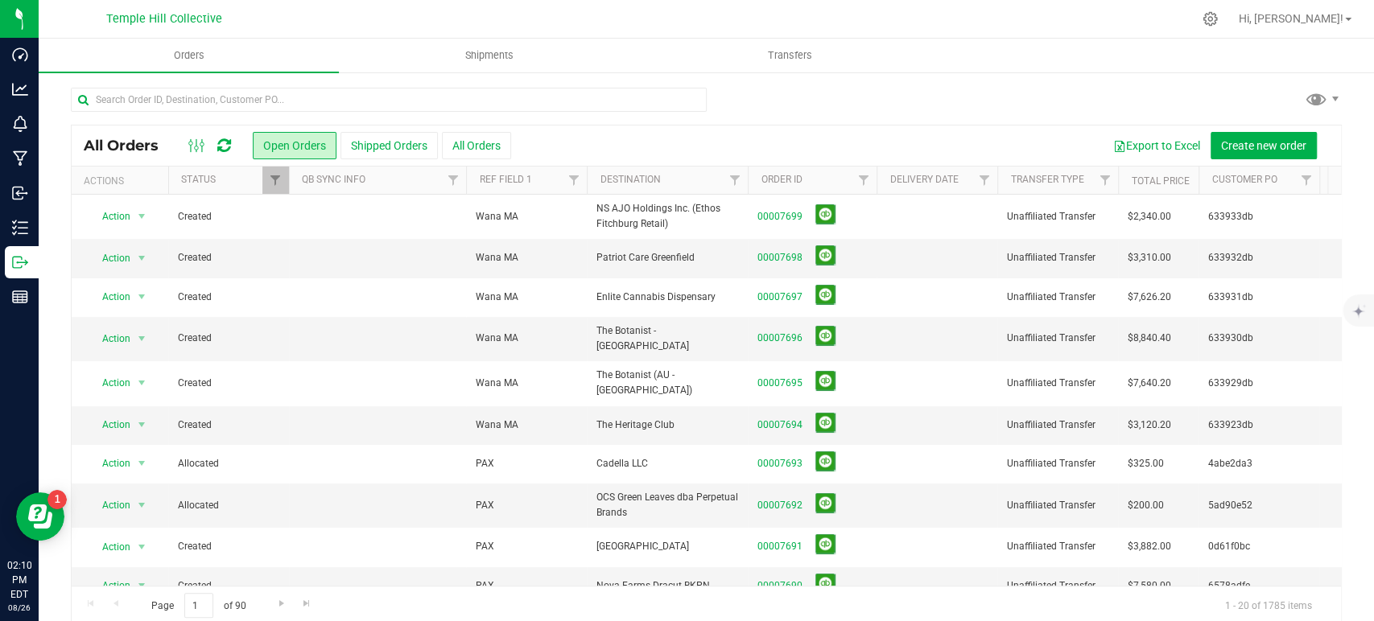
click at [930, 82] on div "All Orders Open Orders Shipped Orders All Orders Export to Excel Create new ord…" at bounding box center [706, 356] width 1335 height 571
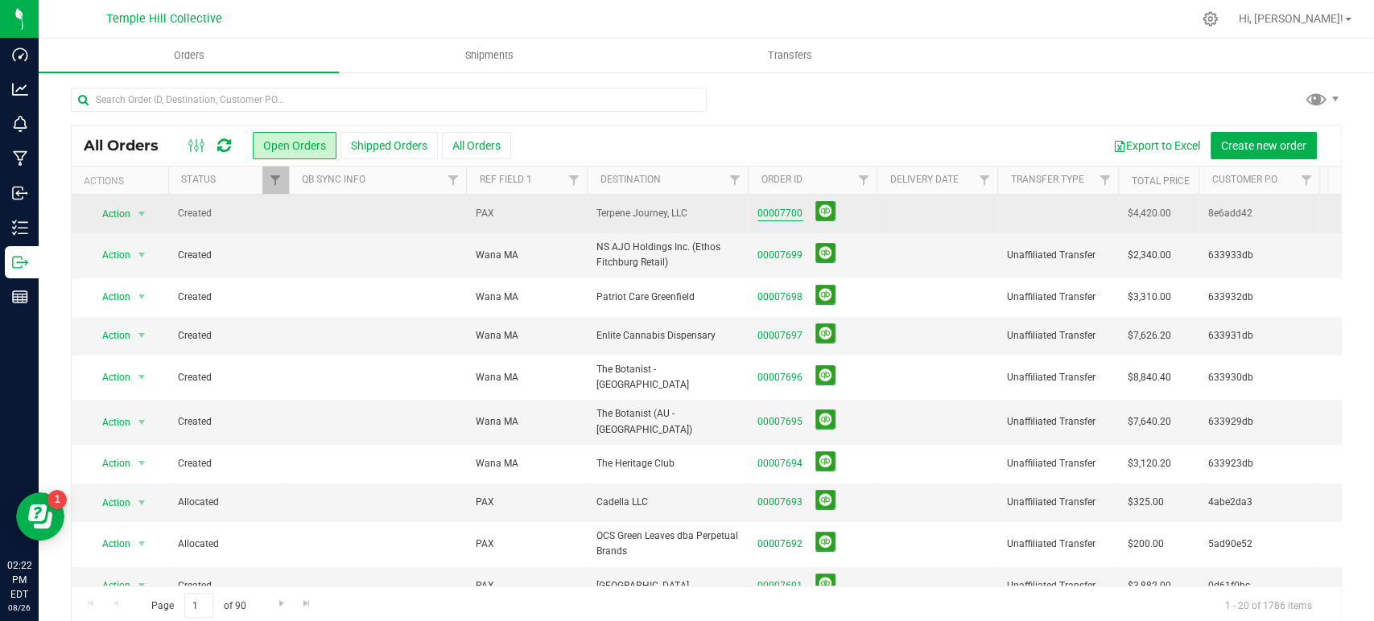
click at [790, 210] on link "00007700" at bounding box center [779, 213] width 45 height 15
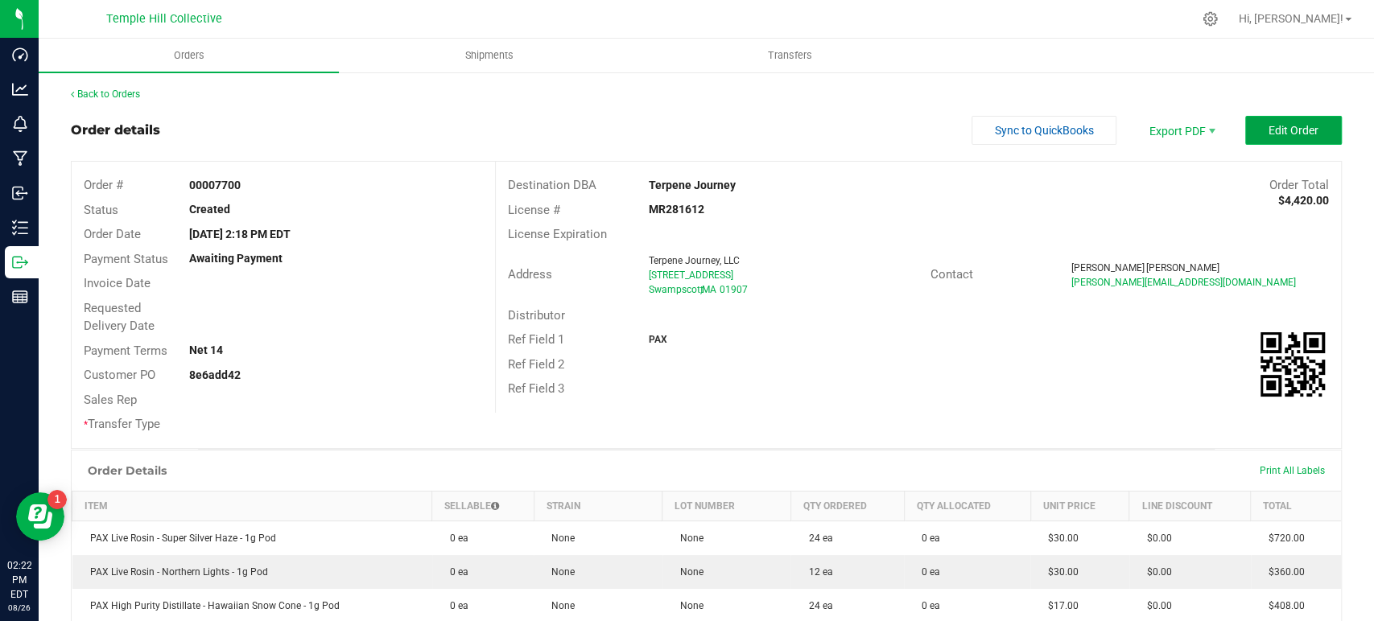
click at [1282, 138] on button "Edit Order" at bounding box center [1293, 130] width 97 height 29
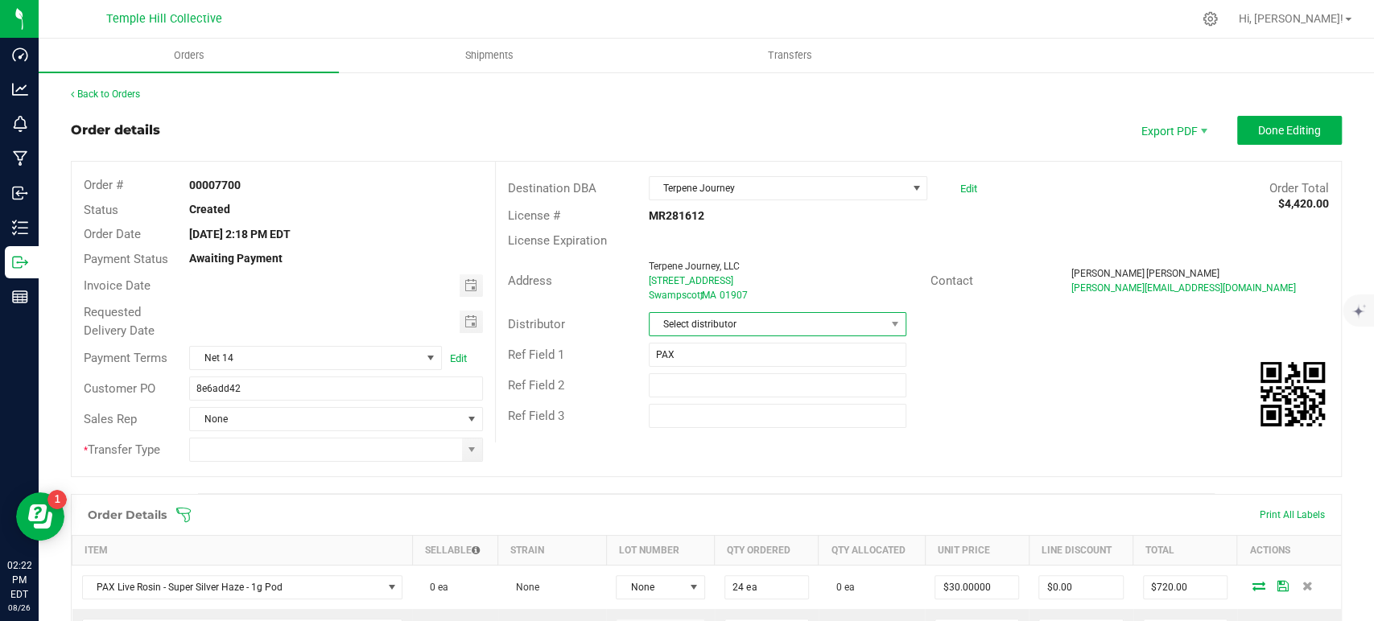
click at [674, 320] on span "Select distributor" at bounding box center [768, 324] width 236 height 23
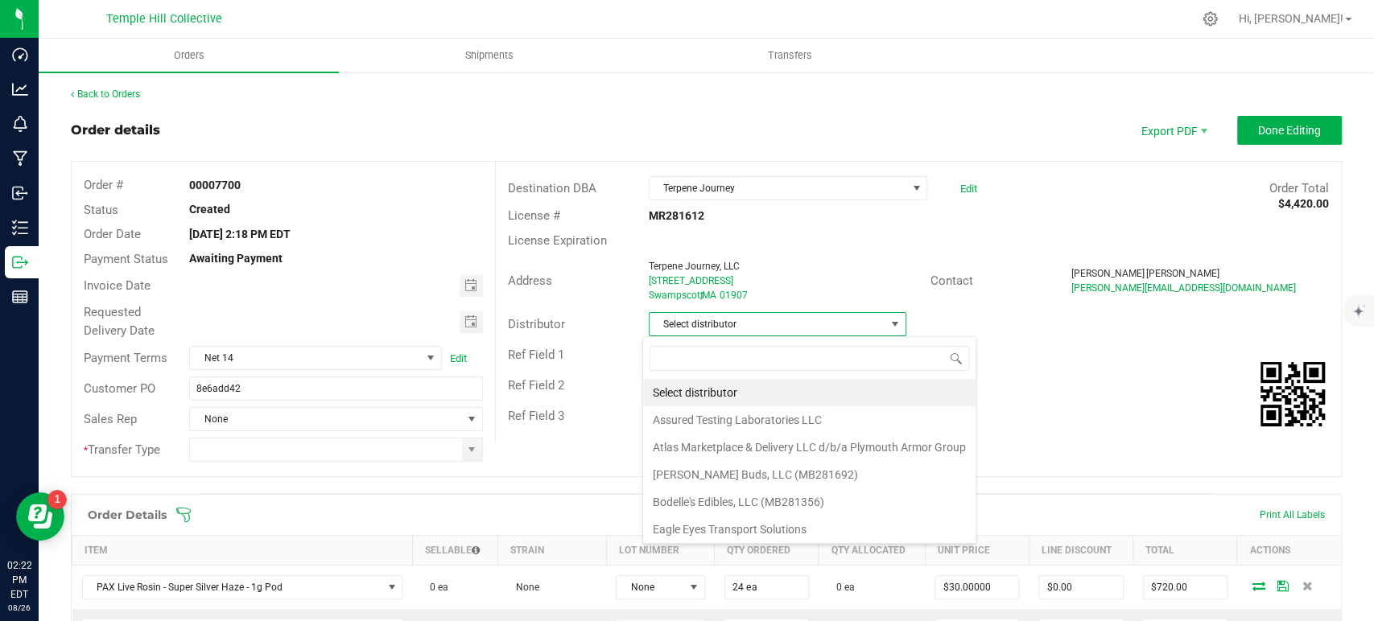
scroll to position [23, 254]
type input "mmm"
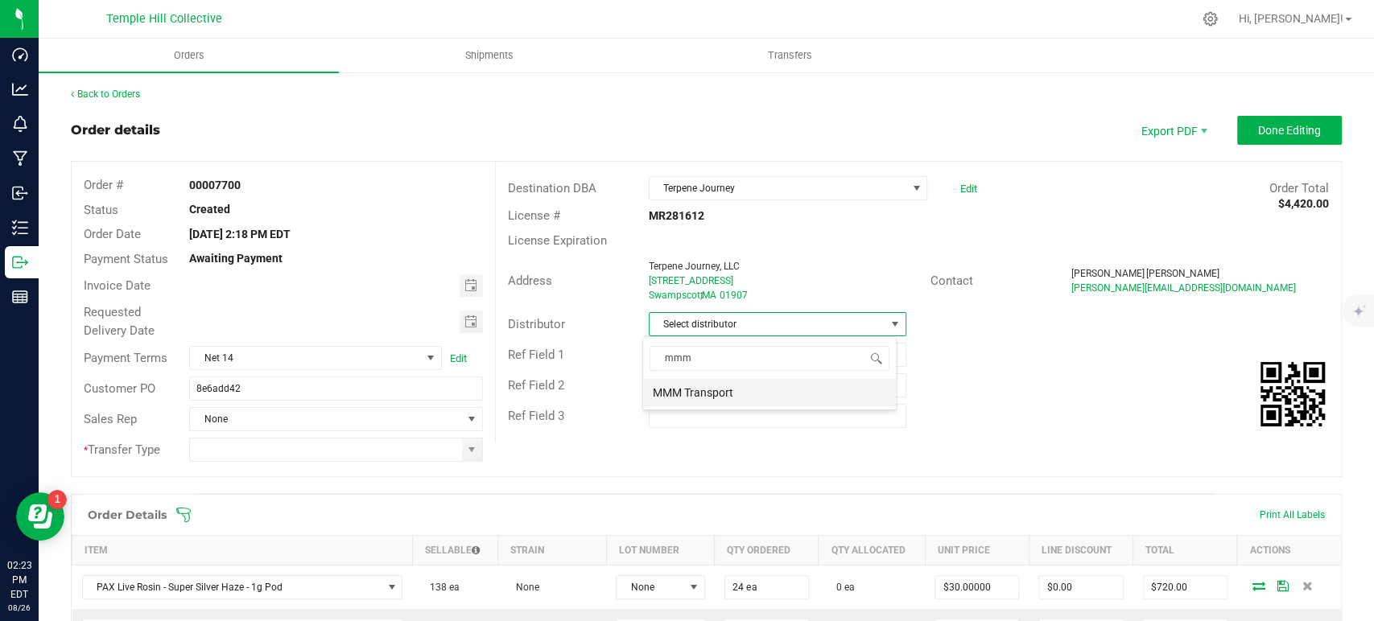
click at [702, 397] on li "MMM Transport" at bounding box center [769, 392] width 253 height 27
click at [465, 456] on span at bounding box center [472, 450] width 20 height 23
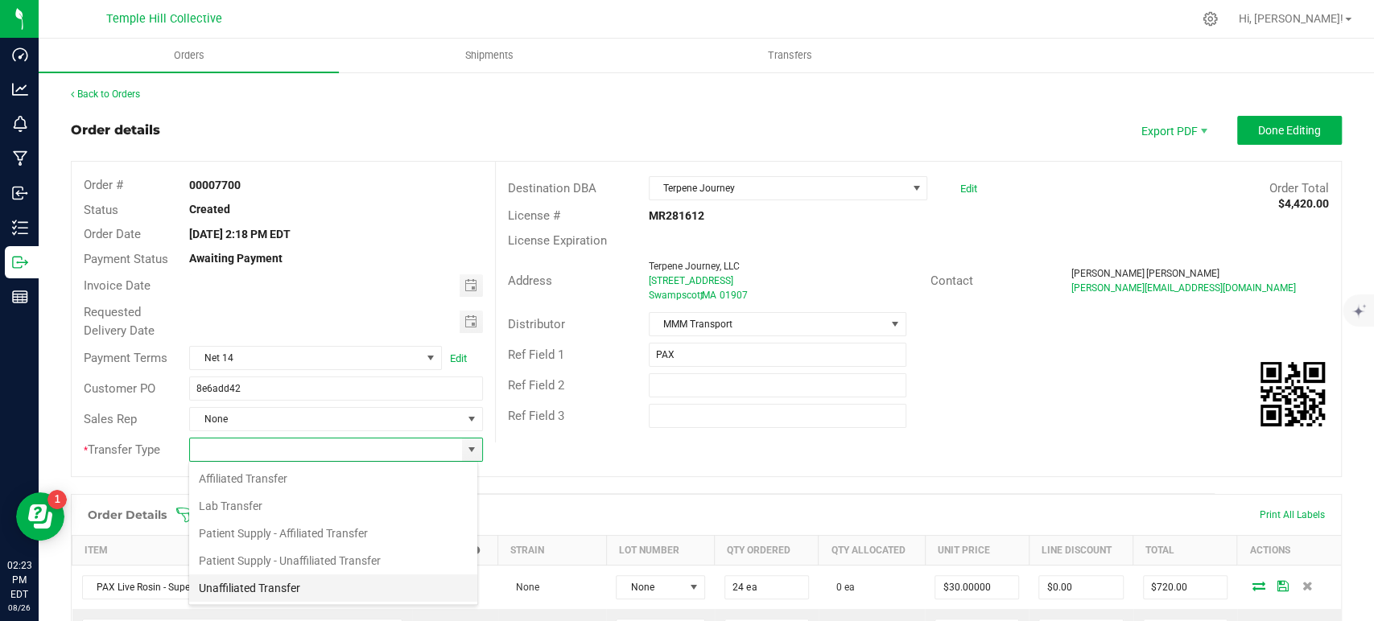
scroll to position [23, 290]
click at [322, 580] on li "Unaffiliated Transfer" at bounding box center [333, 588] width 288 height 27
type input "Unaffiliated Transfer"
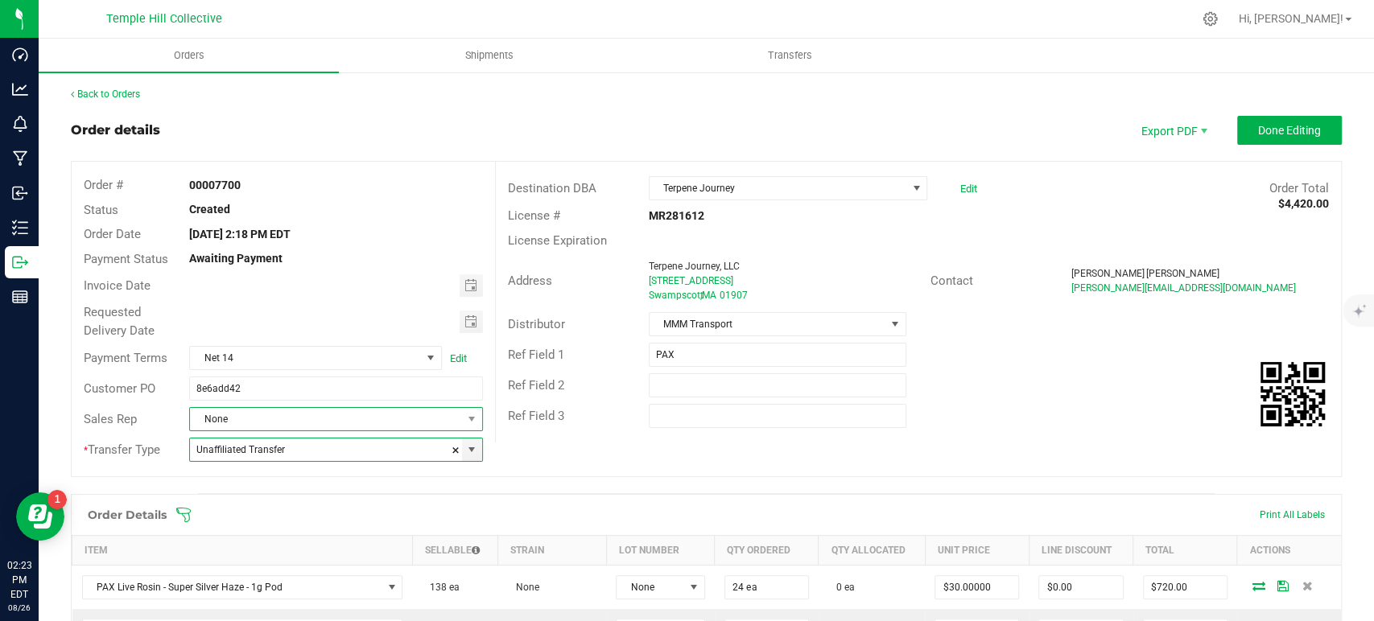
click at [324, 419] on span "None" at bounding box center [325, 419] width 271 height 23
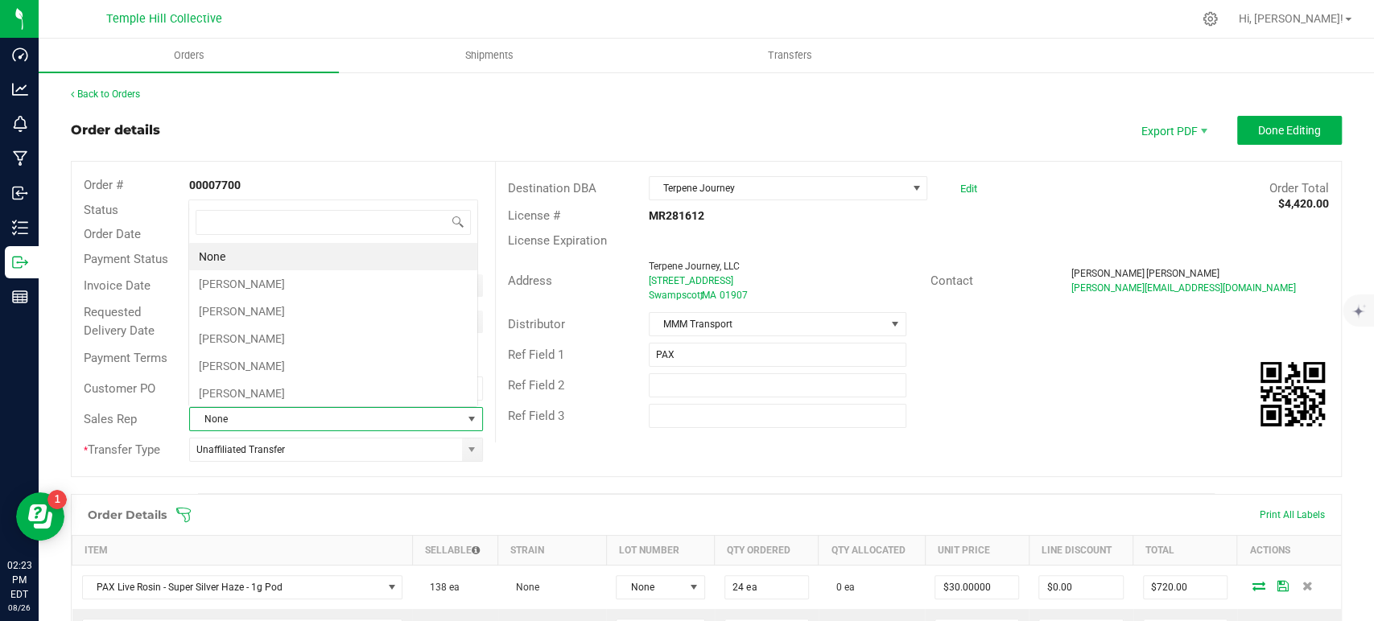
scroll to position [23, 286]
type input "marc"
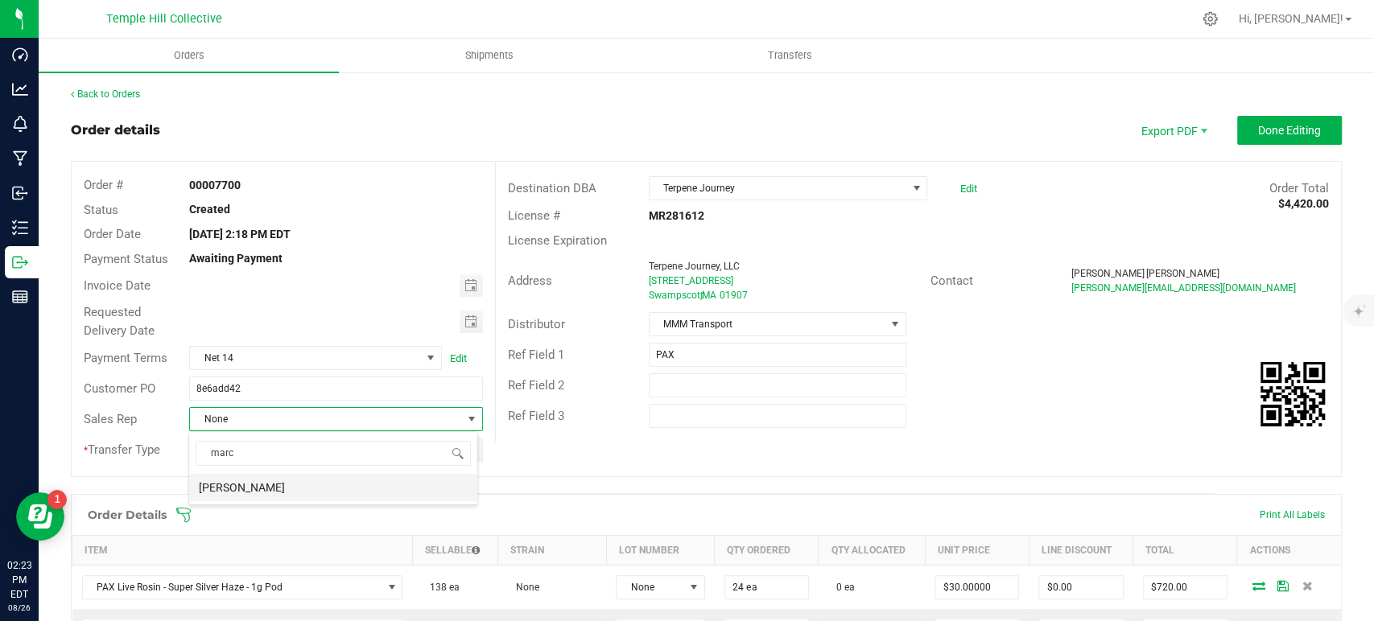
click at [319, 488] on li "[PERSON_NAME]" at bounding box center [333, 487] width 288 height 27
click at [1258, 135] on span "Done Editing" at bounding box center [1289, 130] width 63 height 13
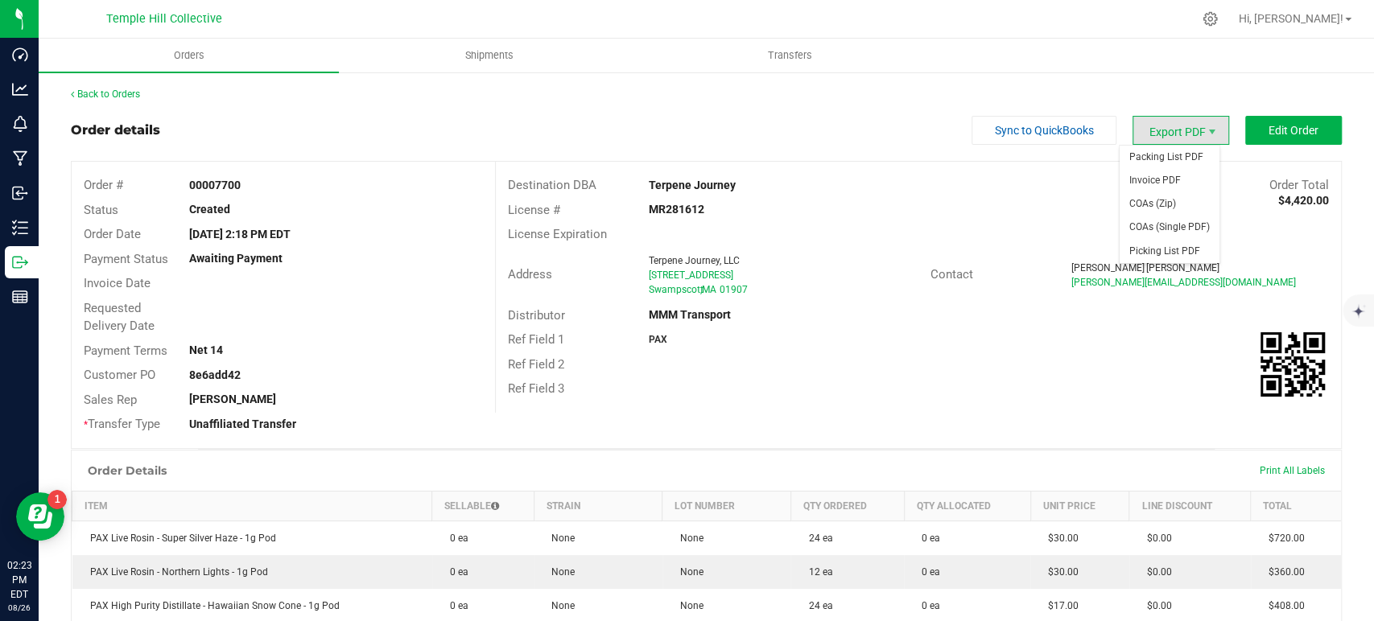
click at [1183, 141] on span "Export PDF" at bounding box center [1181, 130] width 97 height 29
click at [1178, 160] on span "Packing List PDF" at bounding box center [1170, 157] width 100 height 23
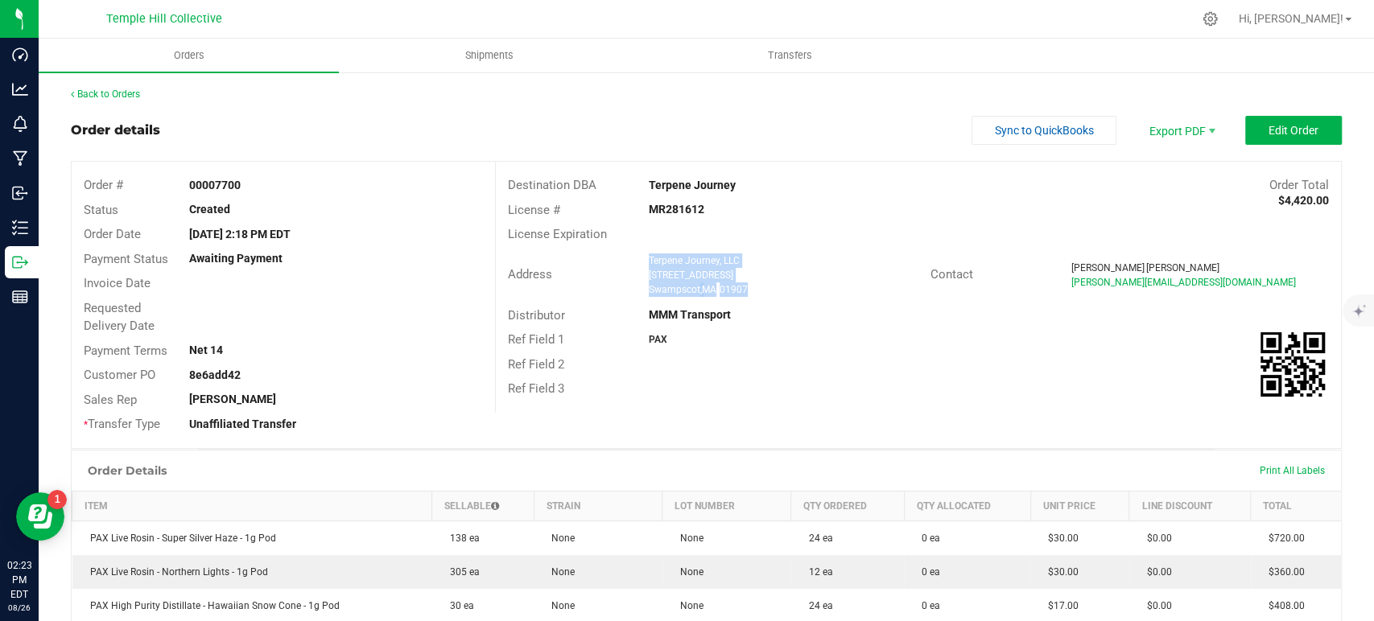
drag, startPoint x: 754, startPoint y: 290, endPoint x: 643, endPoint y: 261, distance: 114.8
click at [649, 261] on ngx-name-and-address "Terpene Journey, LLC [STREET_ADDRESS]" at bounding box center [784, 275] width 270 height 43
copy ngx-name-and-address "Terpene Journey, LLC [STREET_ADDRESS]"
click at [682, 203] on div "License # MR281612" at bounding box center [918, 210] width 845 height 25
click at [683, 203] on strong "MR281612" at bounding box center [677, 209] width 56 height 13
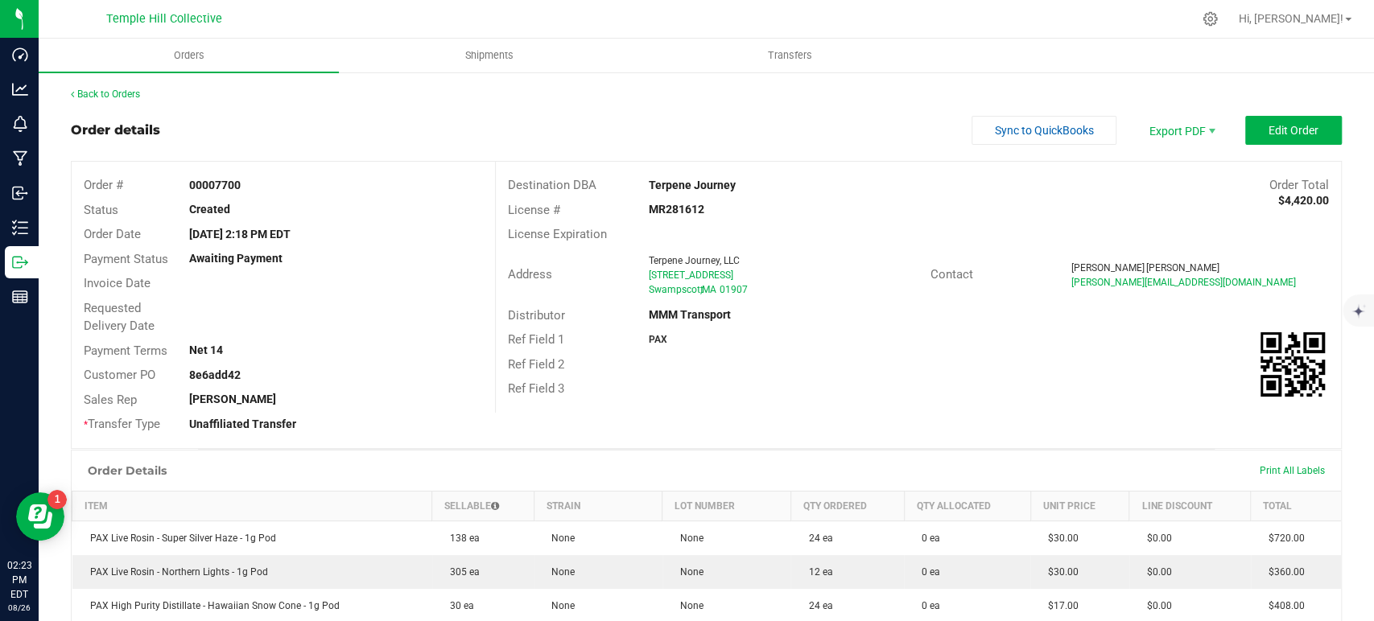
click at [683, 203] on strong "MR281612" at bounding box center [677, 209] width 56 height 13
copy strong "MR281612"
click at [118, 94] on link "Back to Orders" at bounding box center [105, 94] width 69 height 11
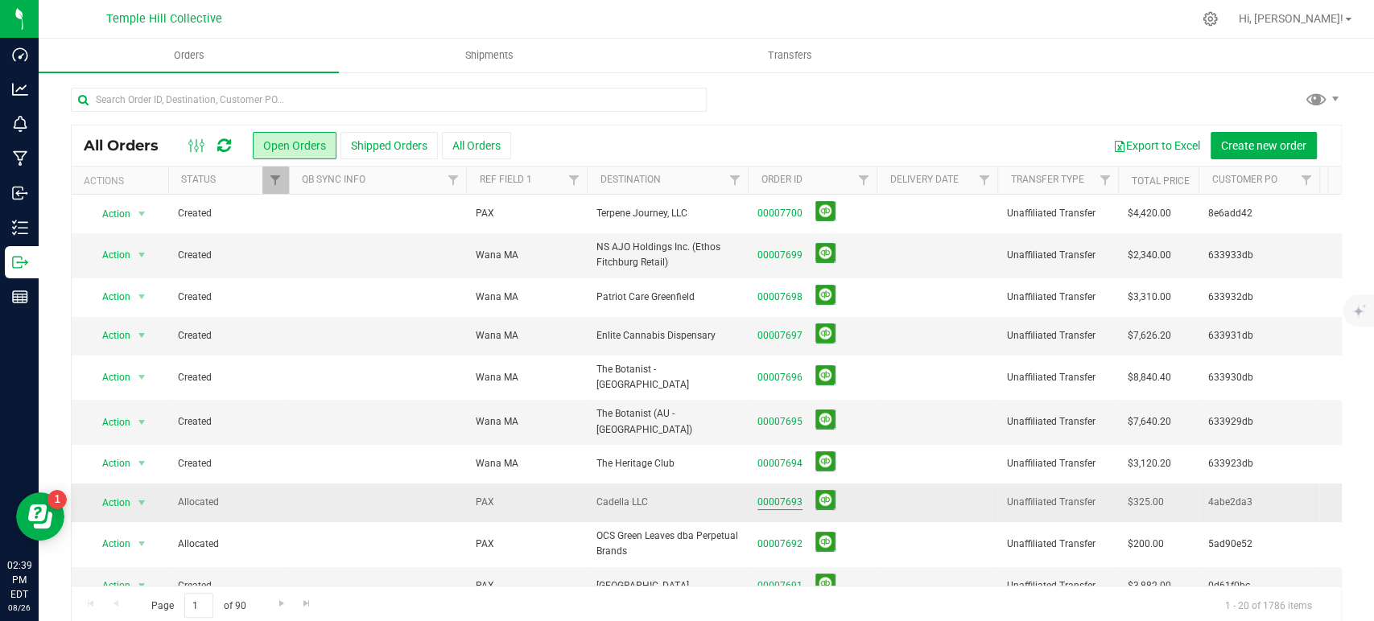
click at [787, 495] on link "00007693" at bounding box center [779, 502] width 45 height 15
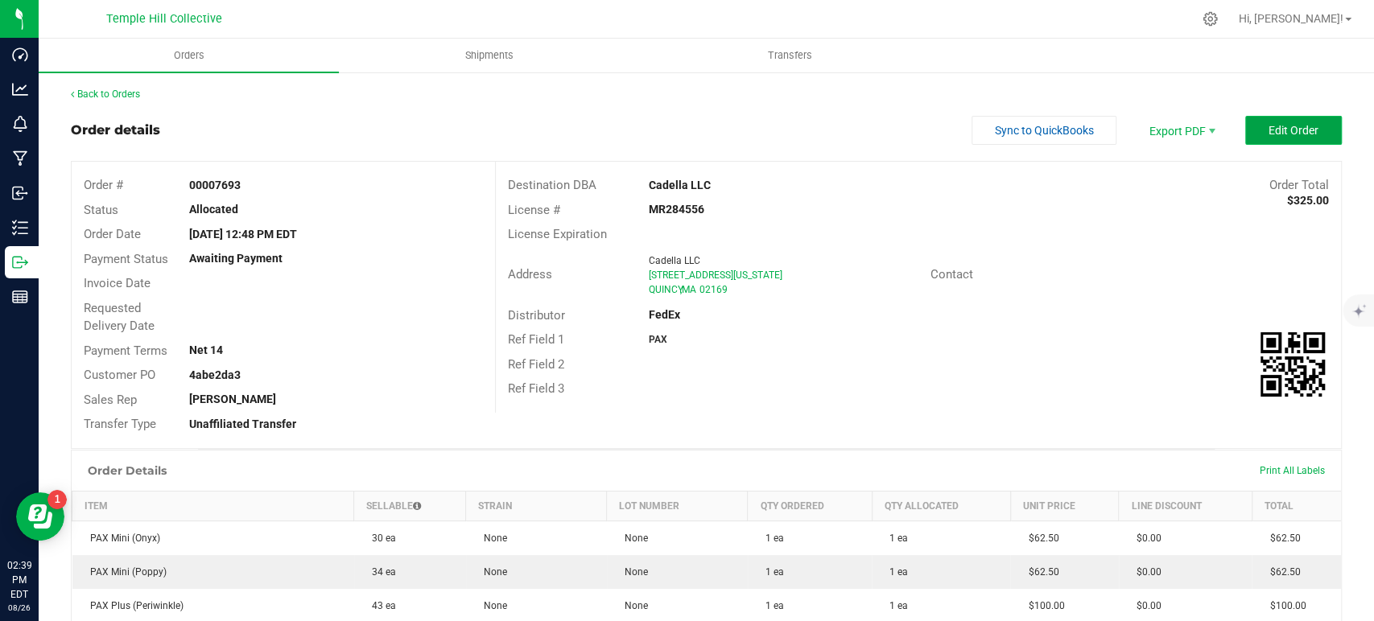
click at [1276, 137] on button "Edit Order" at bounding box center [1293, 130] width 97 height 29
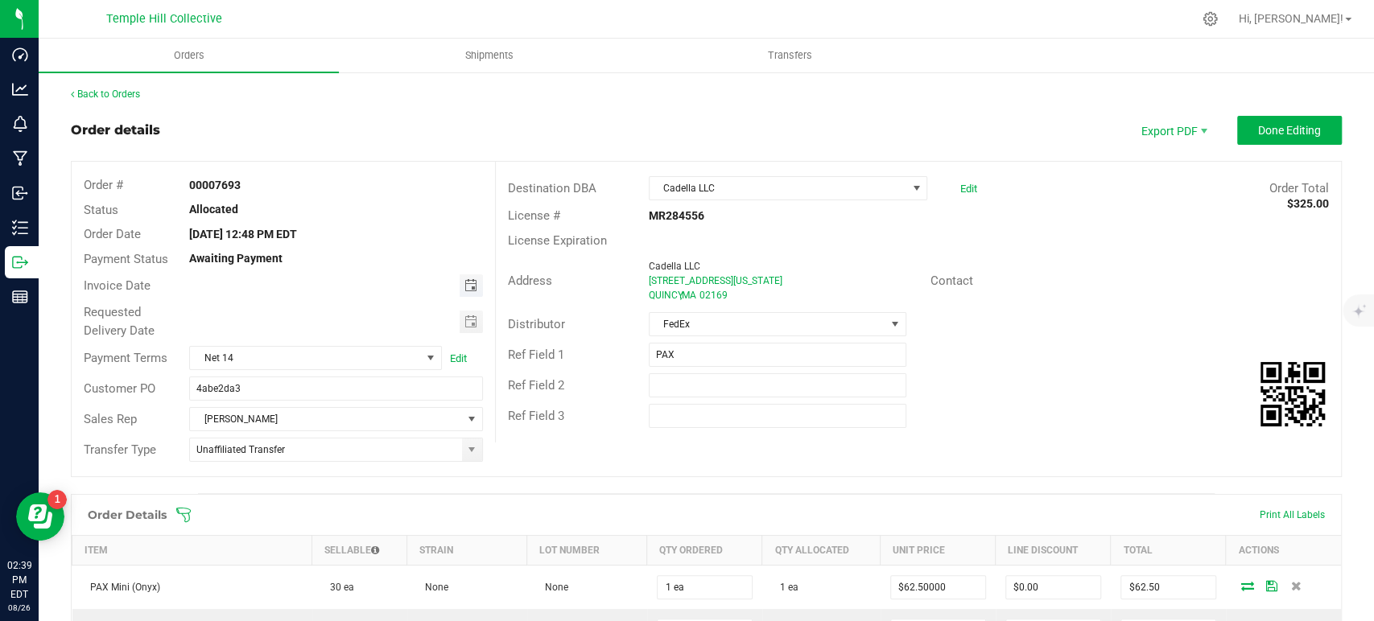
click at [464, 285] on span "Toggle calendar" at bounding box center [470, 285] width 13 height 13
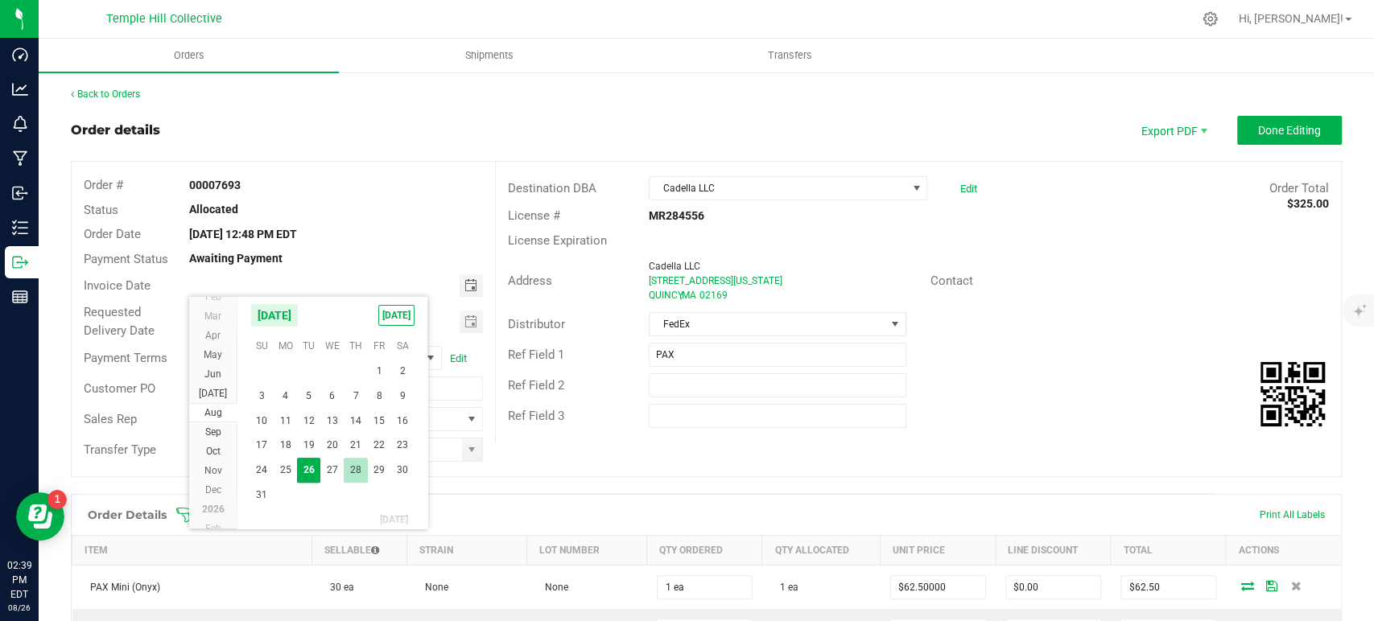
click at [354, 465] on span "28" at bounding box center [355, 470] width 23 height 25
type input "08/28/2025"
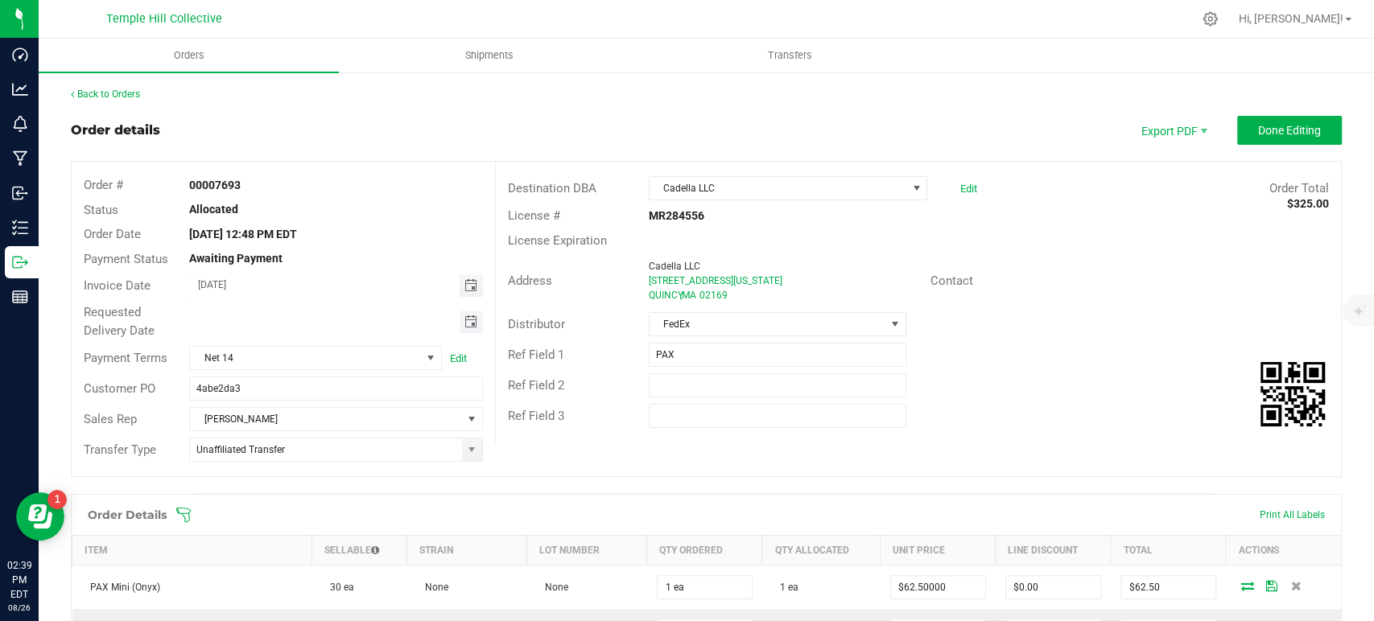
click at [465, 326] on span "Toggle calendar" at bounding box center [470, 322] width 13 height 13
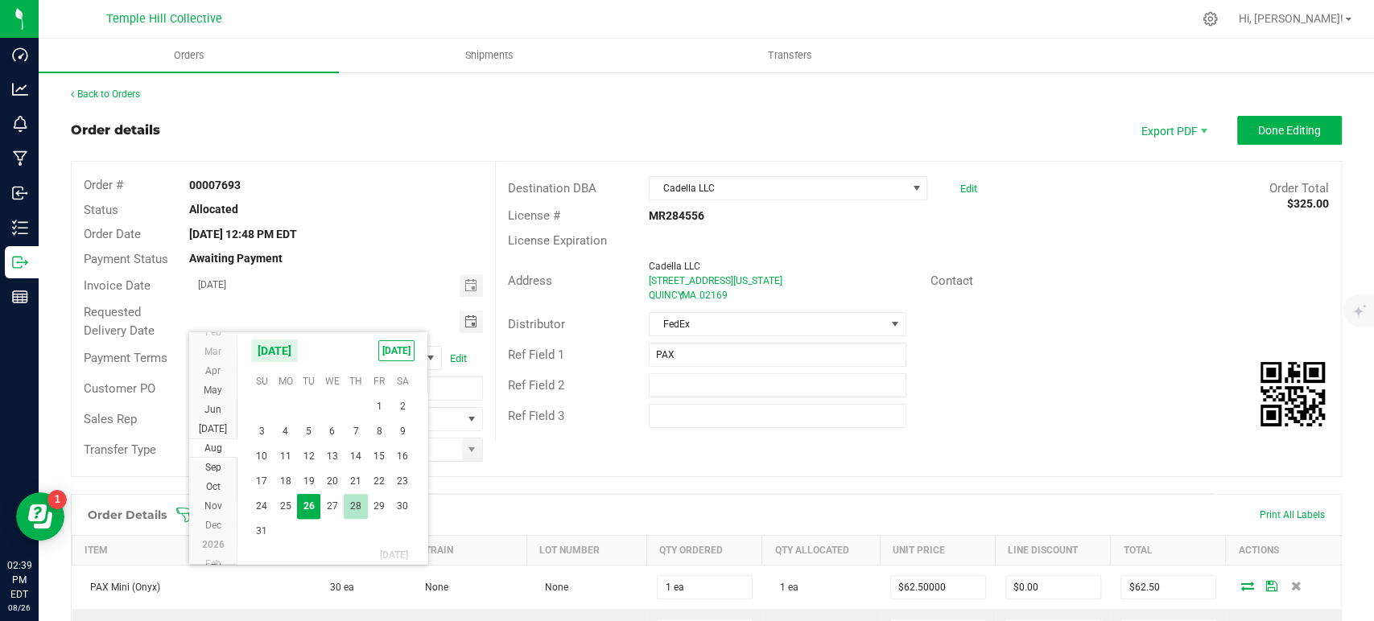
click at [361, 500] on span "28" at bounding box center [355, 506] width 23 height 25
type input "08/28/2025"
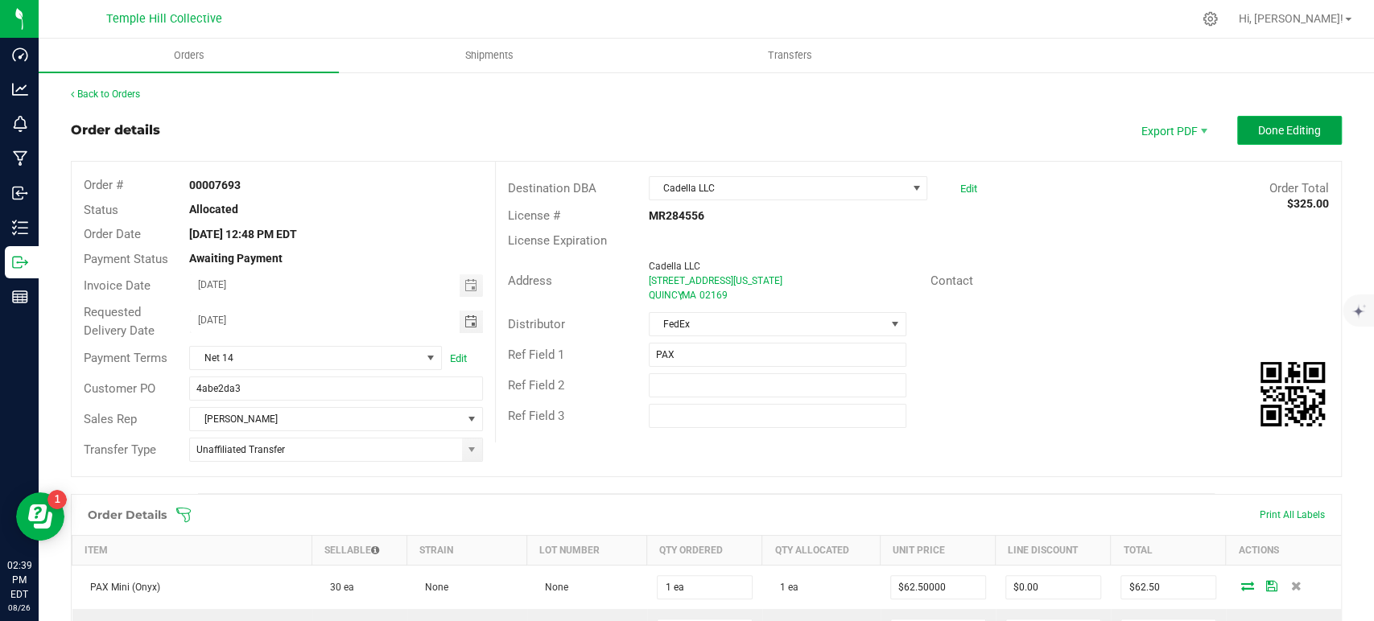
click at [1260, 126] on span "Done Editing" at bounding box center [1289, 130] width 63 height 13
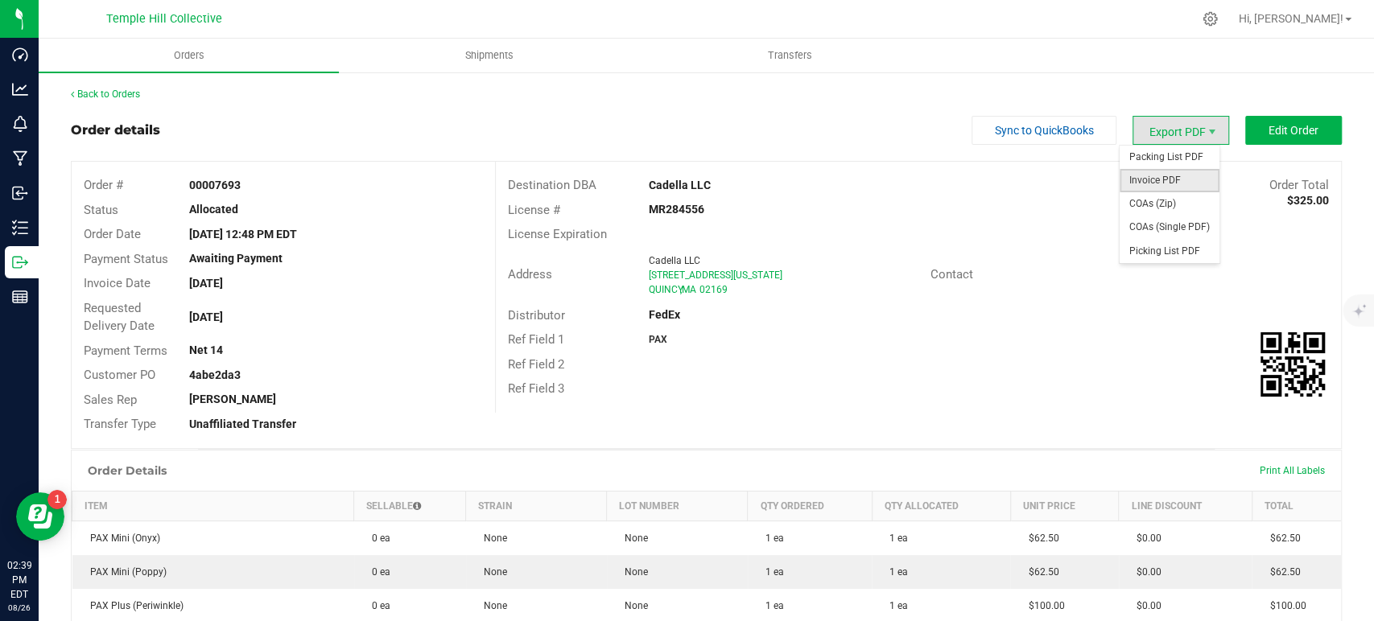
click at [1179, 176] on span "Invoice PDF" at bounding box center [1170, 180] width 100 height 23
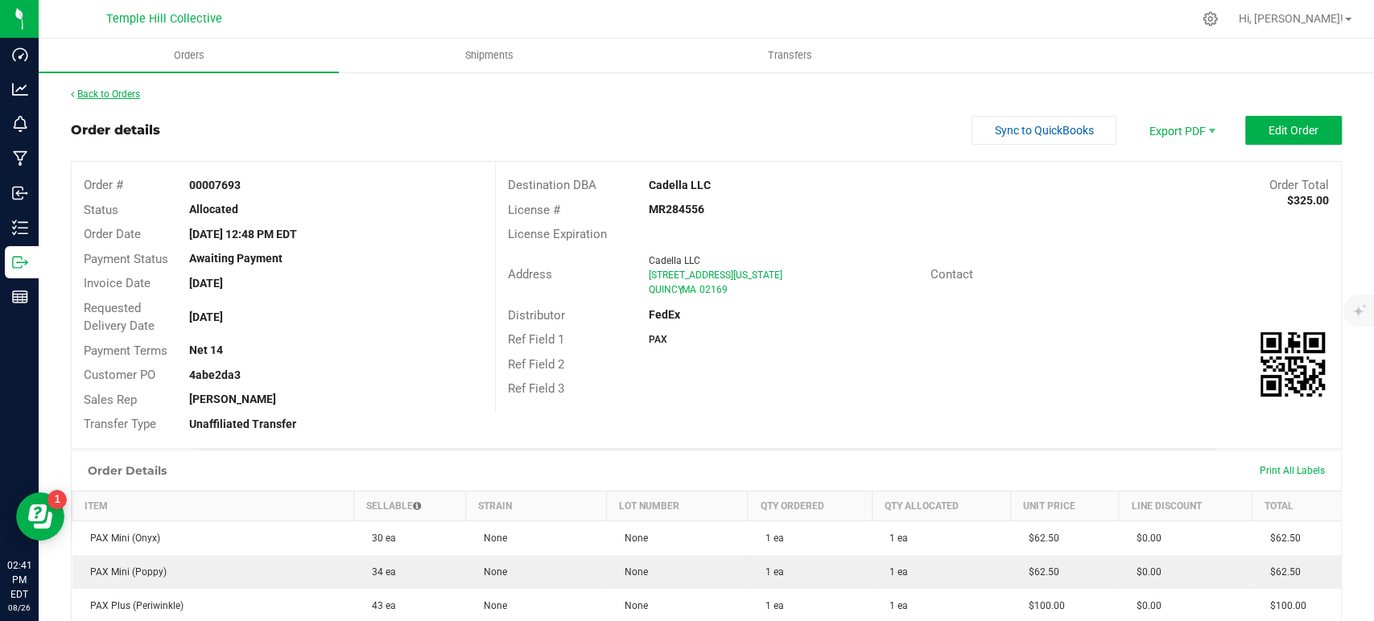
click at [117, 93] on link "Back to Orders" at bounding box center [105, 94] width 69 height 11
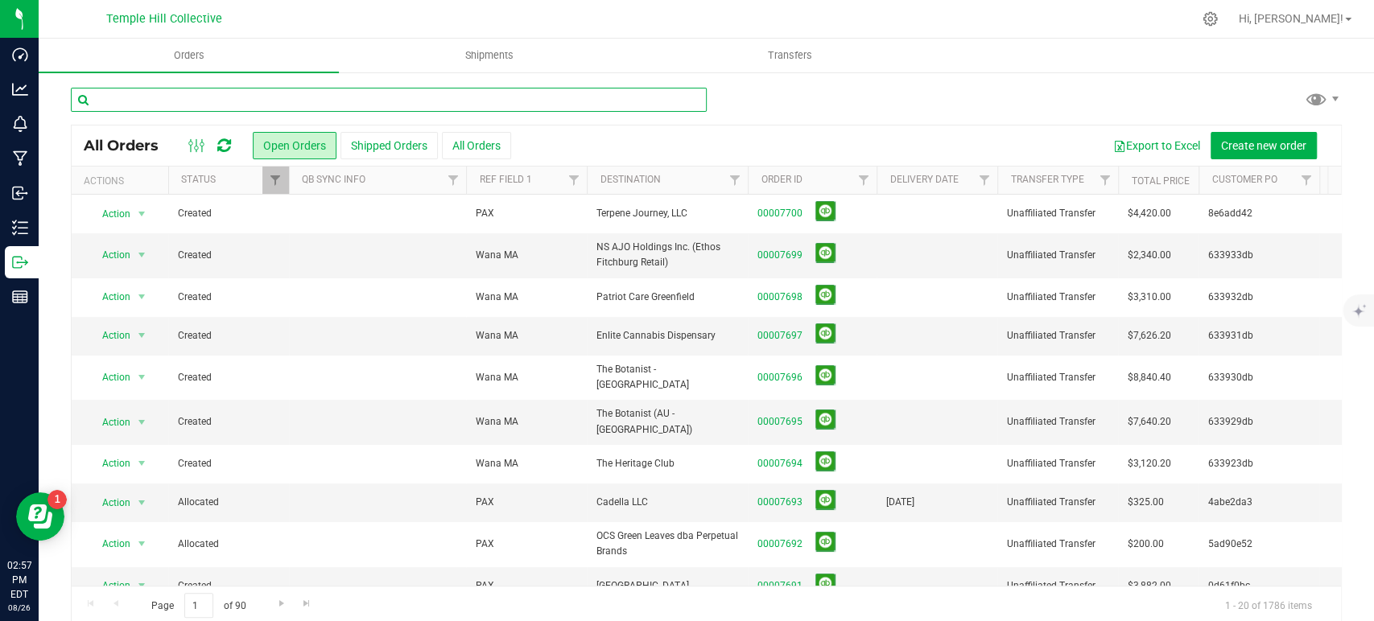
click at [473, 101] on input "text" at bounding box center [389, 100] width 636 height 24
paste input "MR283559"
type input "MR283559"
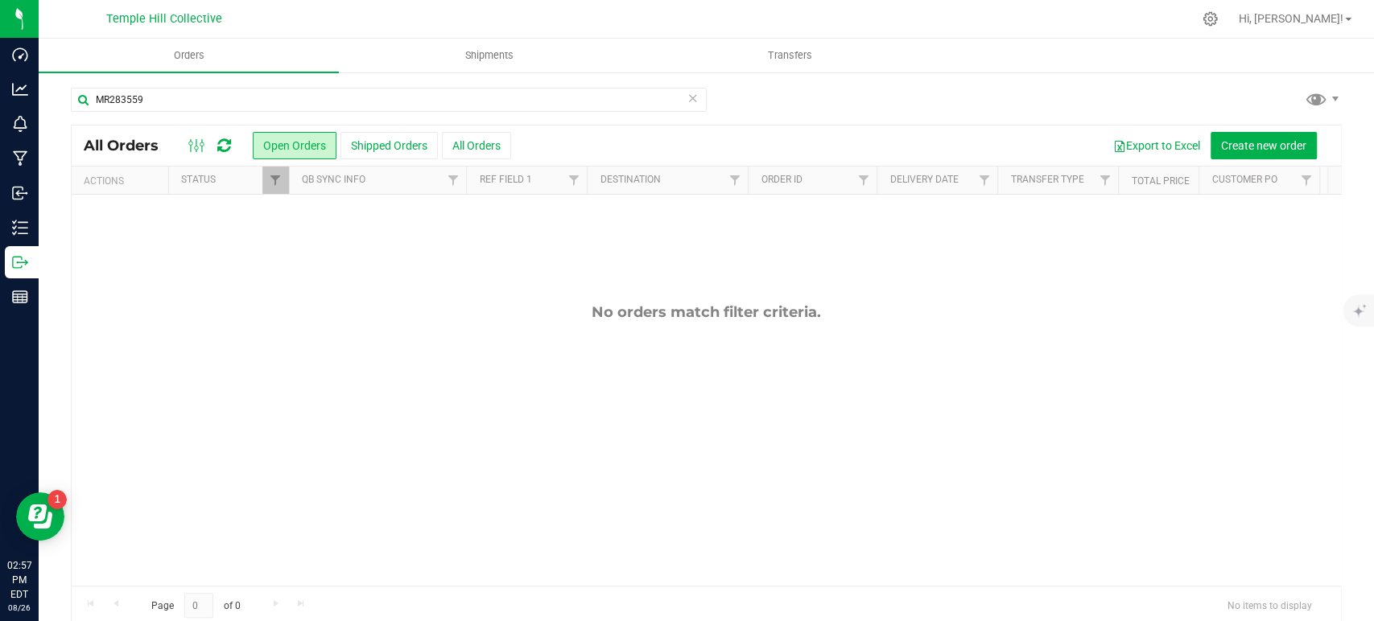
click at [687, 96] on icon at bounding box center [692, 97] width 11 height 19
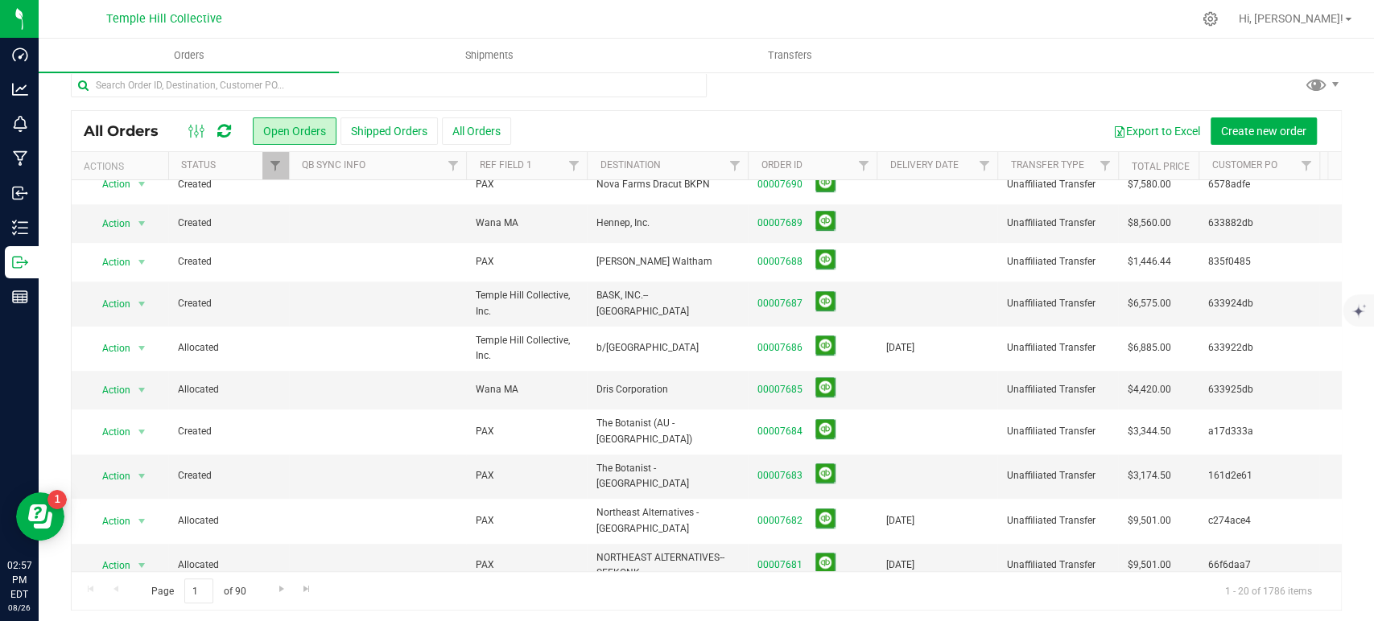
scroll to position [19, 0]
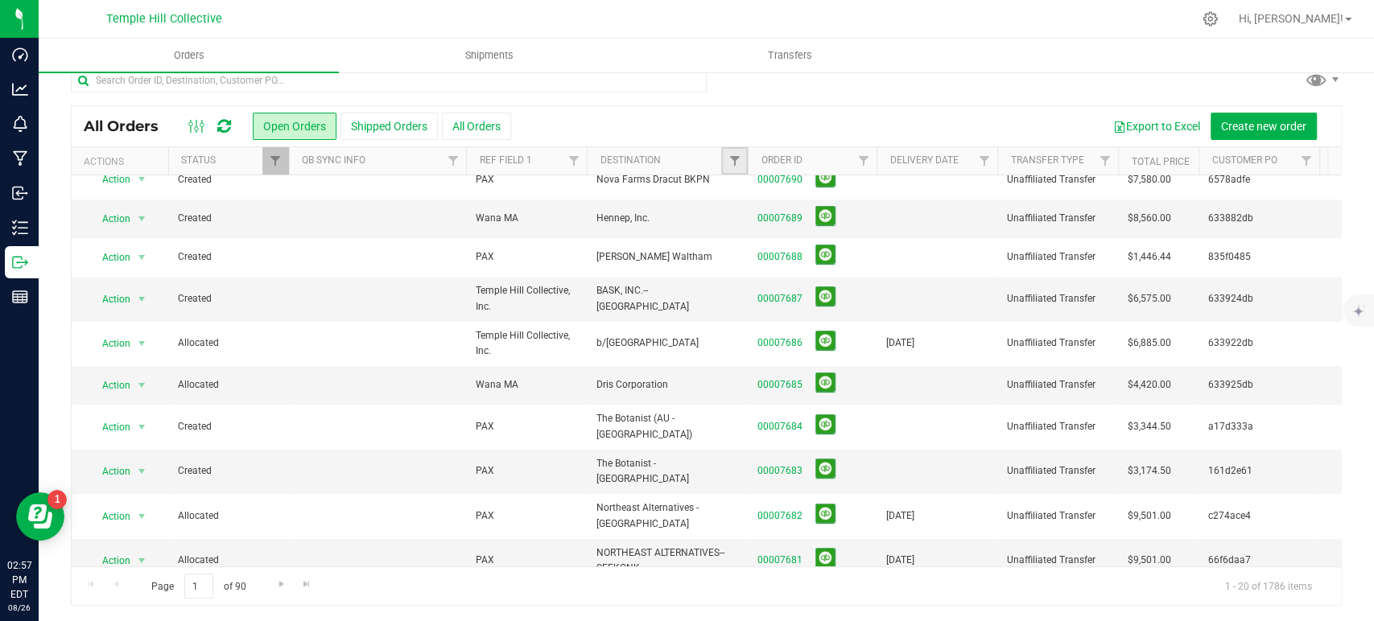
click at [732, 168] on link "Filter" at bounding box center [734, 160] width 27 height 27
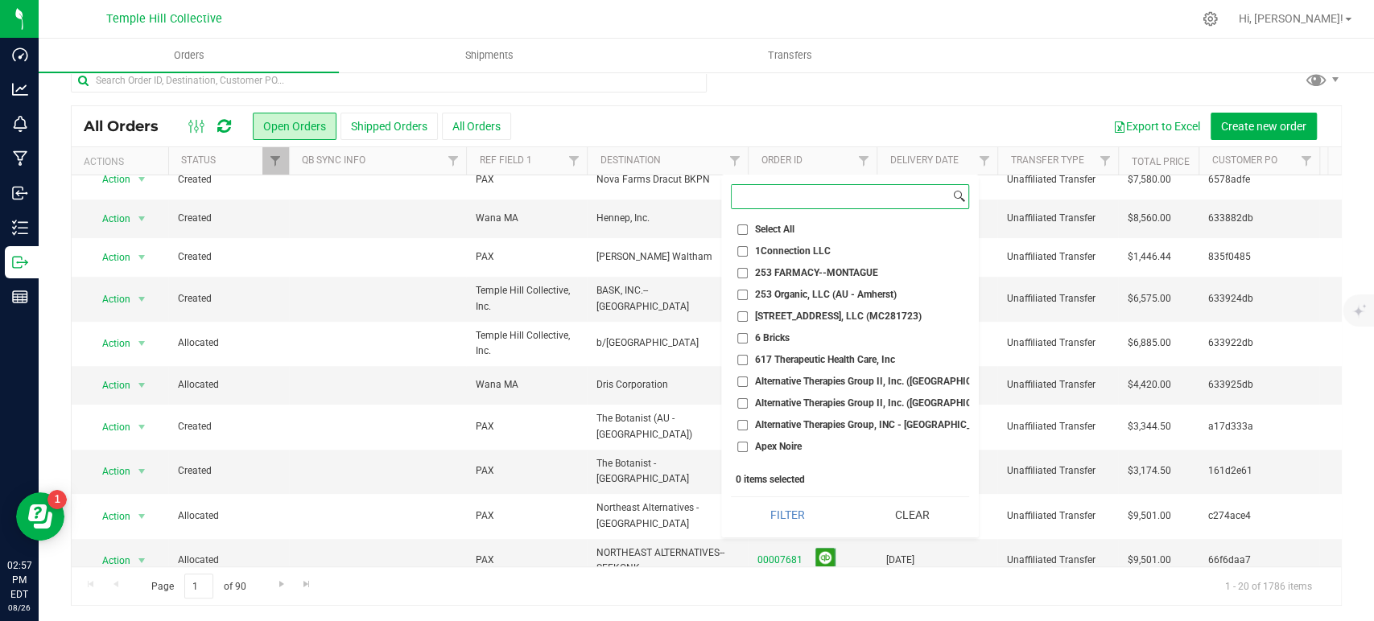
click at [781, 199] on input at bounding box center [841, 196] width 218 height 23
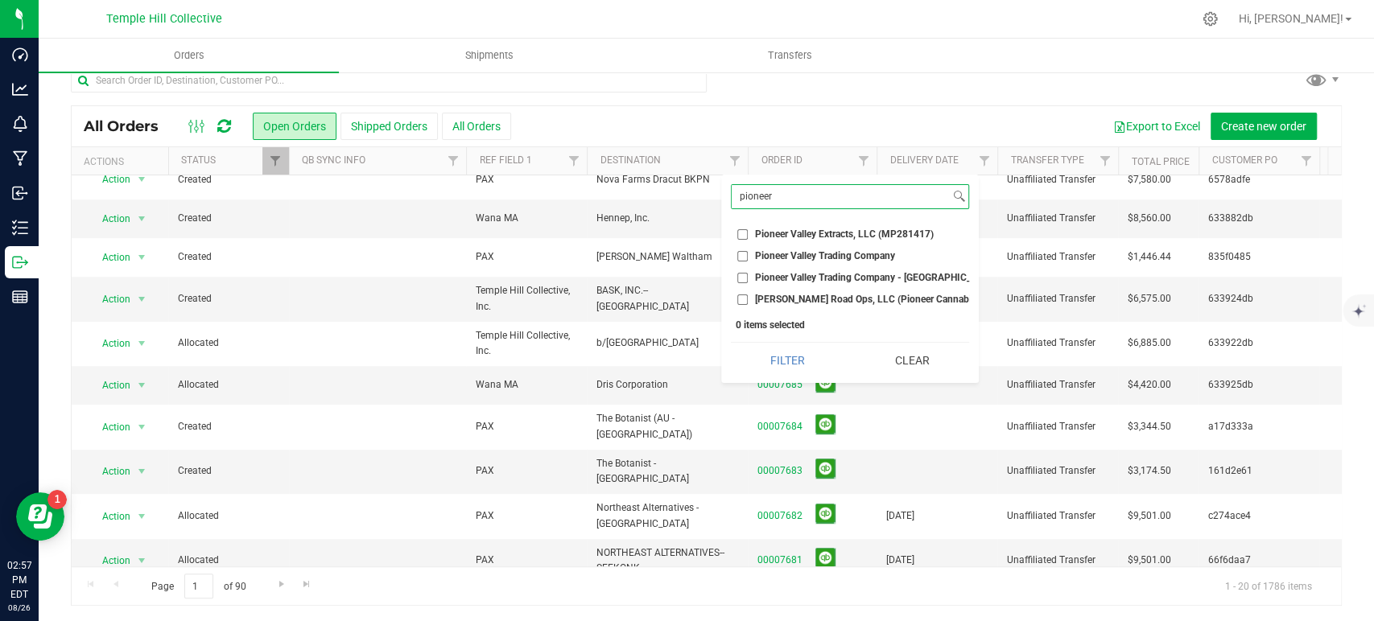
type input "pioneer"
click at [770, 298] on span "Webber Road Ops, LLC (Pioneer Cannabis Co.)" at bounding box center [875, 300] width 241 height 10
click at [748, 298] on input "Webber Road Ops, LLC (Pioneer Cannabis Co.)" at bounding box center [742, 300] width 10 height 10
checkbox input "true"
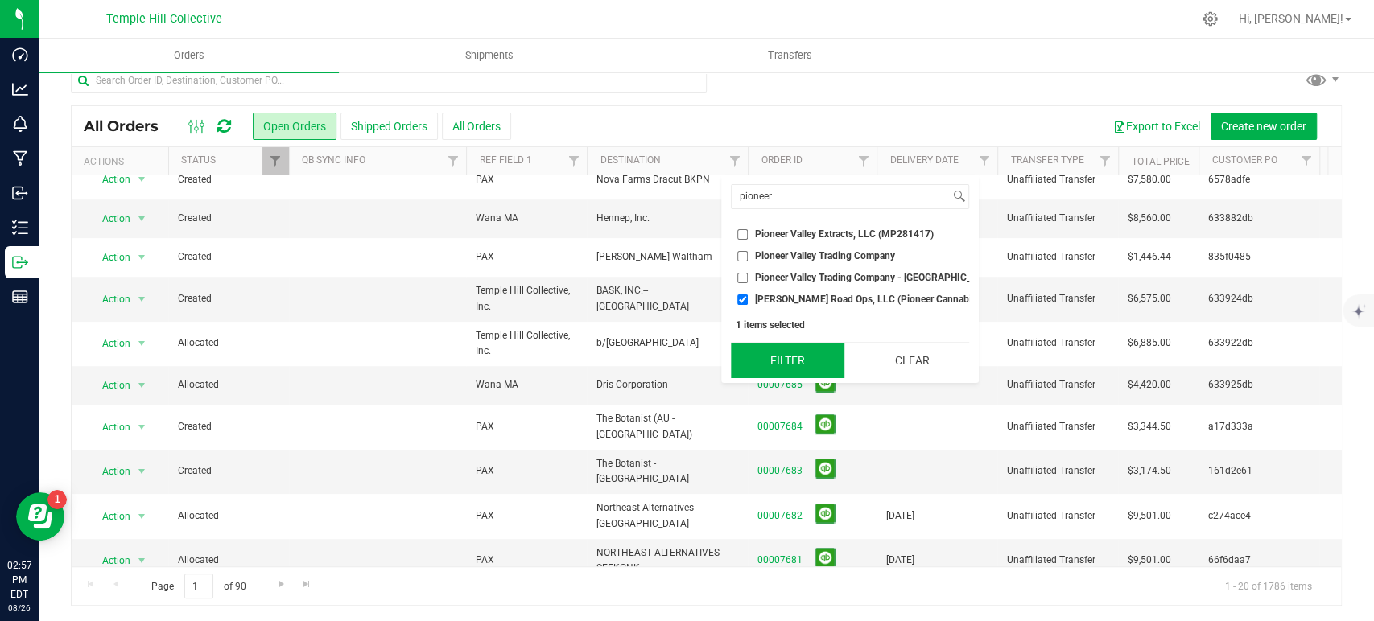
click at [786, 349] on button "Filter" at bounding box center [788, 360] width 114 height 35
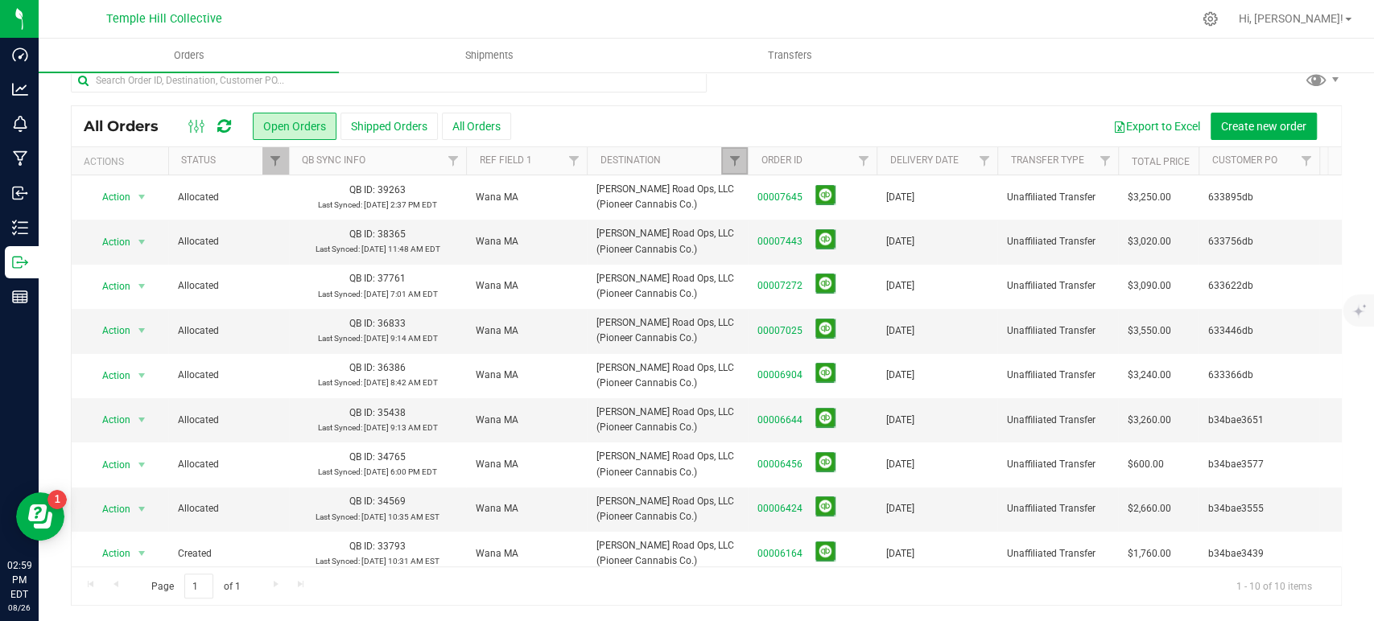
click at [741, 159] on link "Filter" at bounding box center [734, 160] width 27 height 27
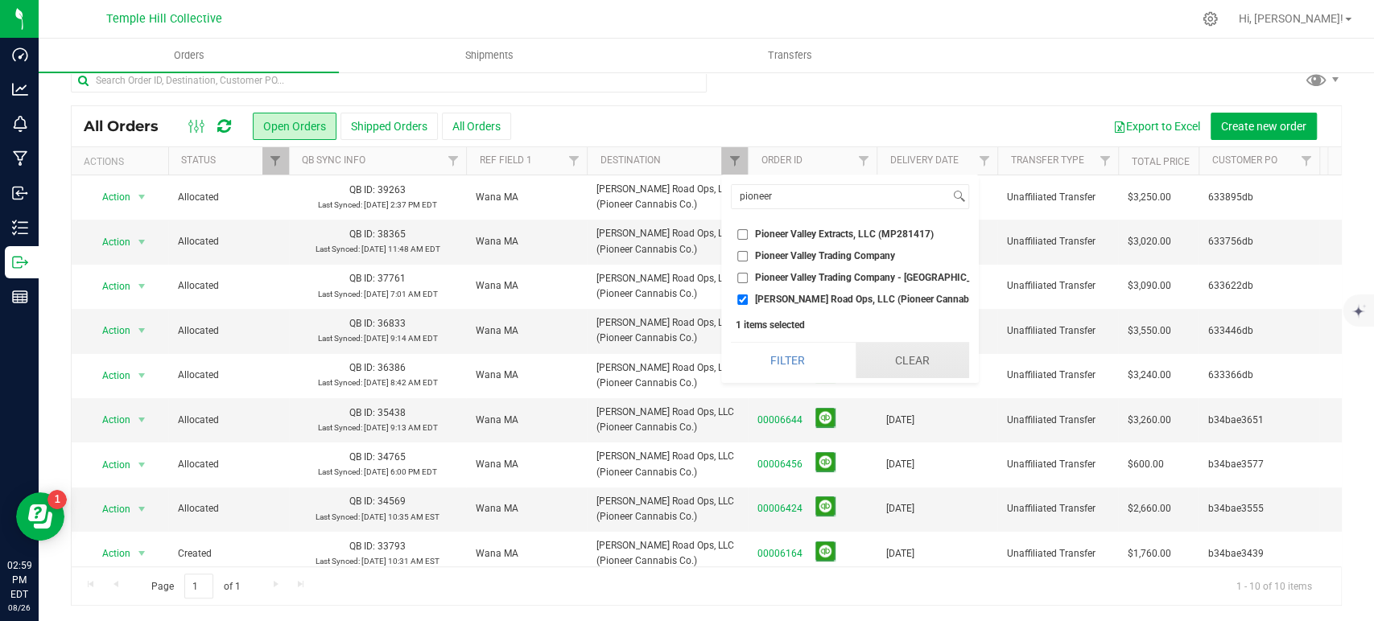
click at [895, 360] on button "Clear" at bounding box center [913, 360] width 114 height 35
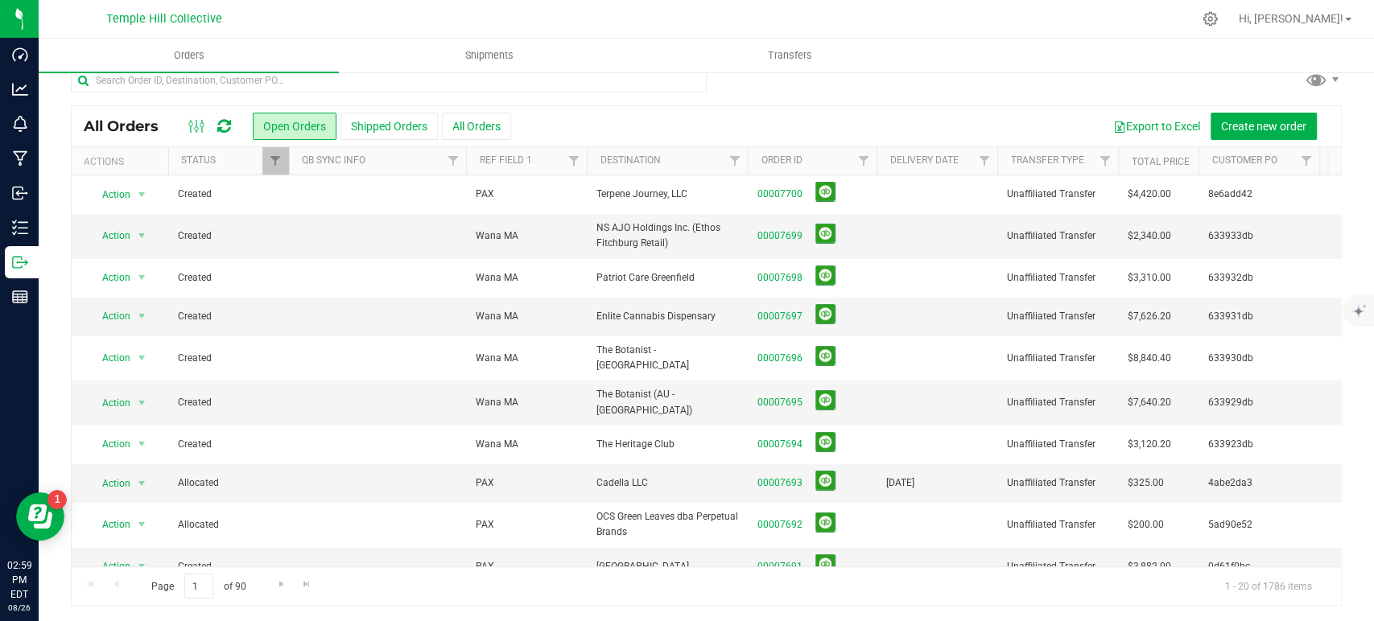
scroll to position [89, 0]
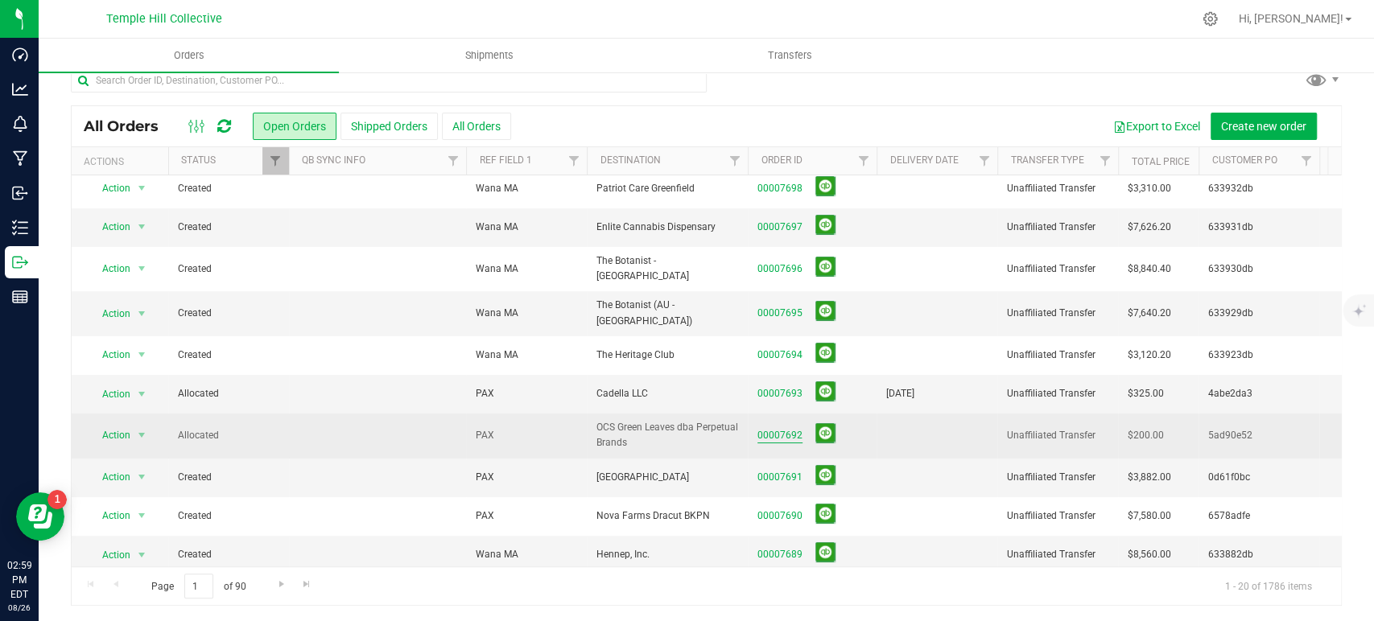
click at [786, 428] on link "00007692" at bounding box center [779, 435] width 45 height 15
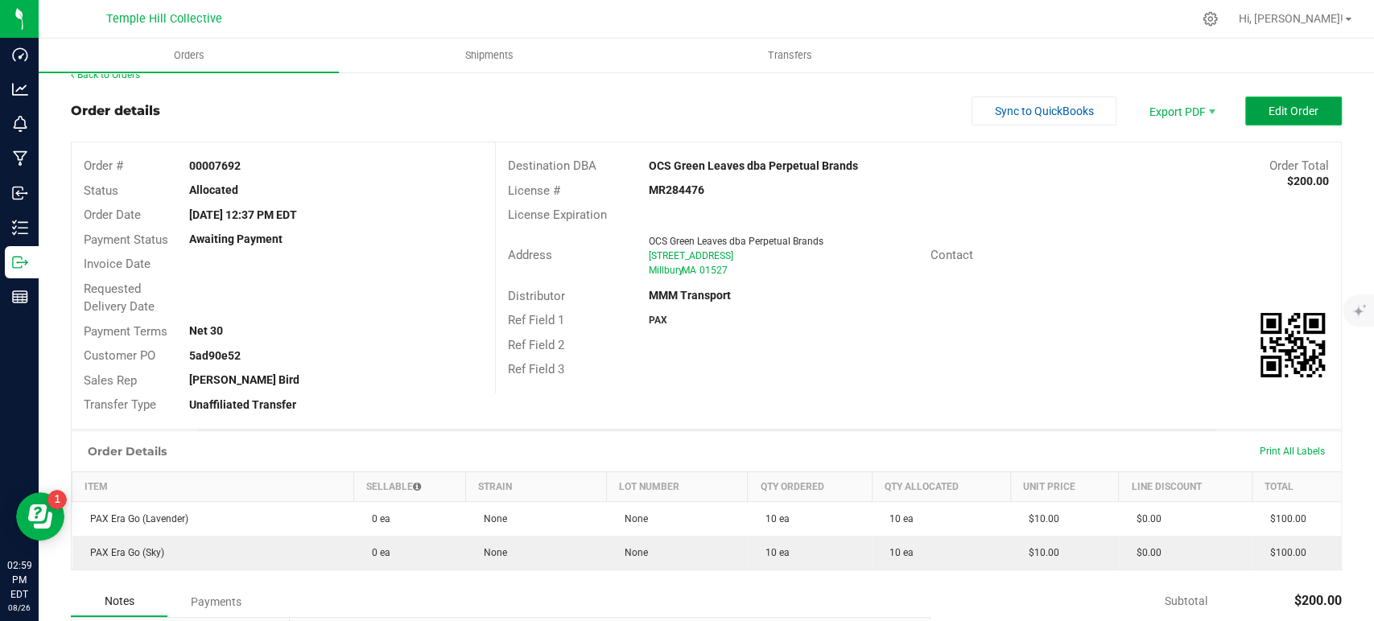
click at [1245, 121] on button "Edit Order" at bounding box center [1293, 111] width 97 height 29
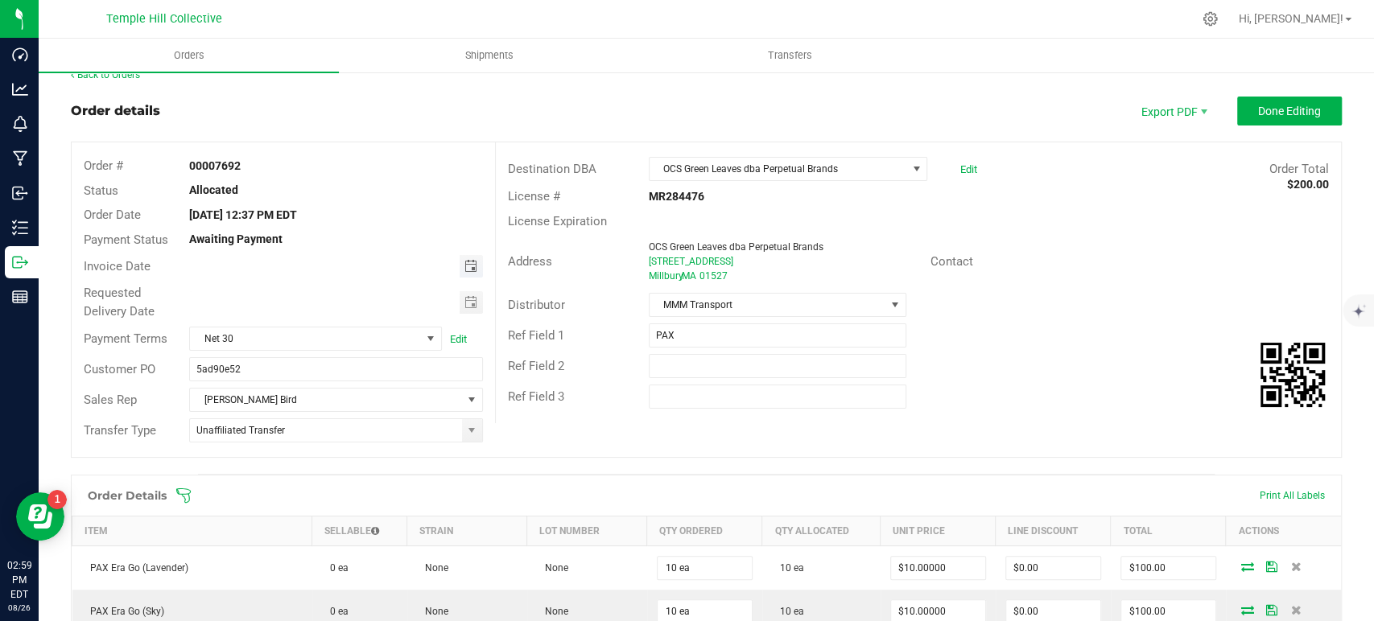
click at [467, 264] on span "Toggle calendar" at bounding box center [470, 266] width 13 height 13
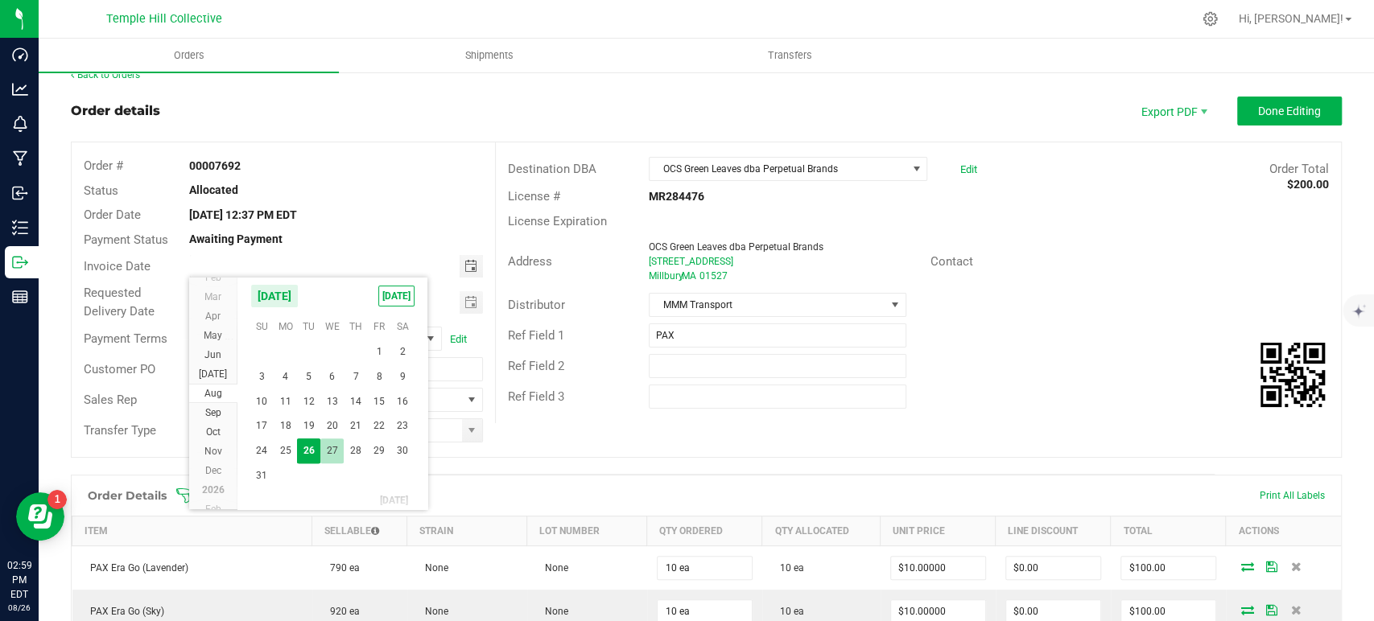
click at [330, 452] on span "27" at bounding box center [331, 451] width 23 height 25
type input "08/27/2025"
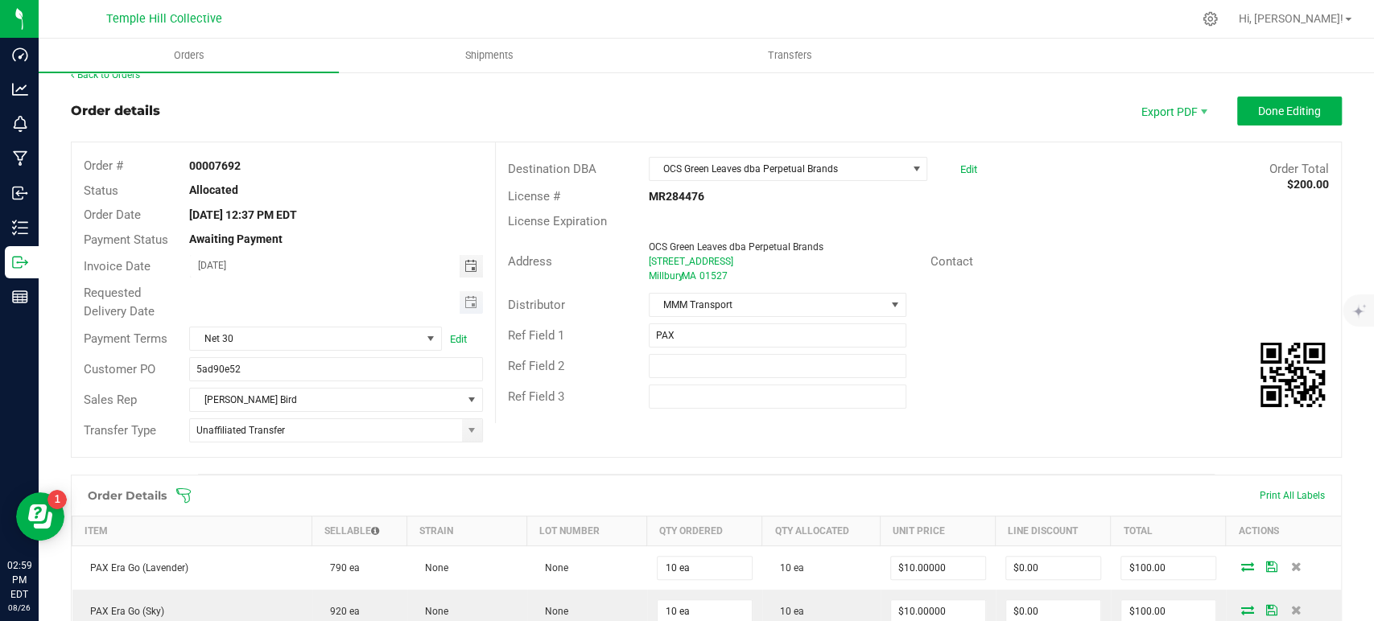
click at [472, 301] on span "Toggle calendar" at bounding box center [471, 302] width 23 height 23
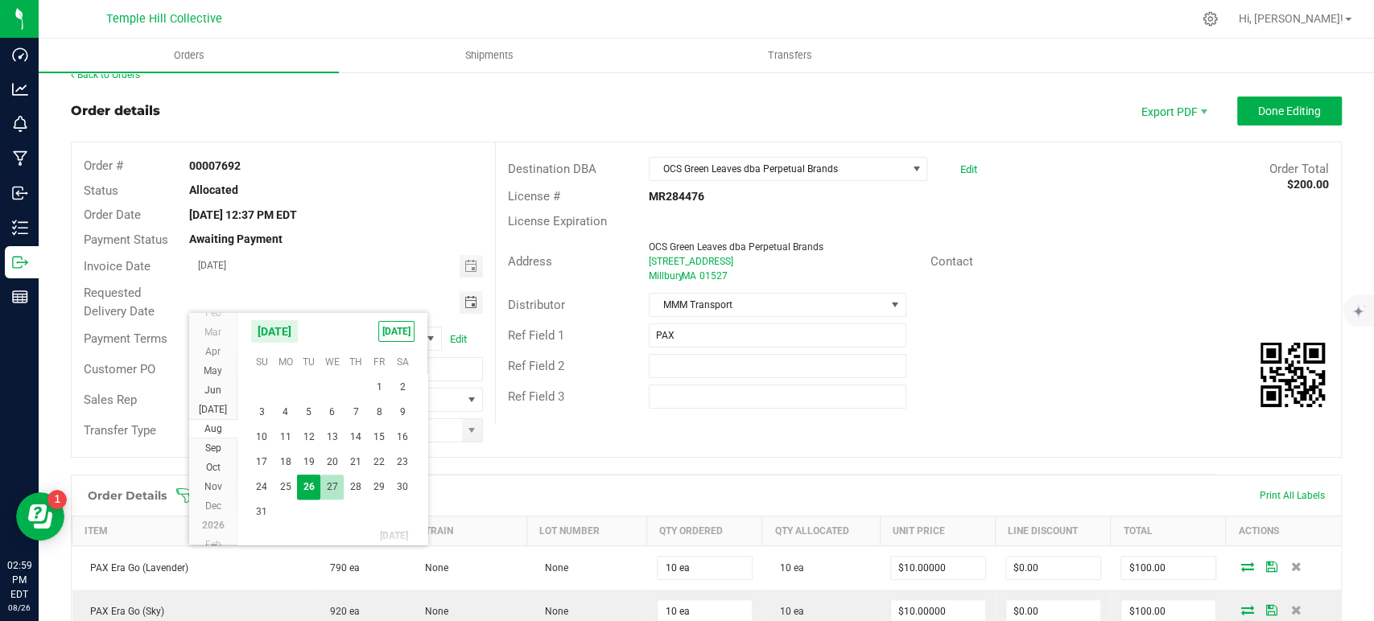
click at [334, 485] on span "27" at bounding box center [331, 487] width 23 height 25
type input "08/27/2025"
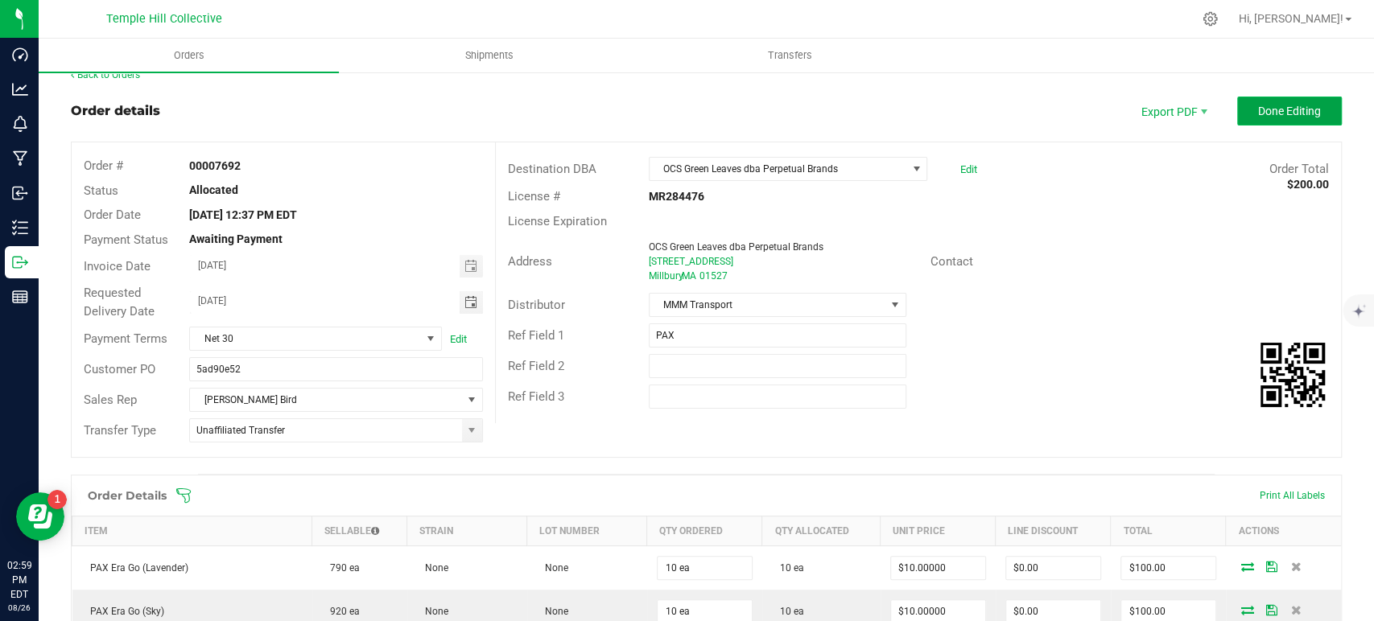
click at [1263, 112] on span "Done Editing" at bounding box center [1289, 111] width 63 height 13
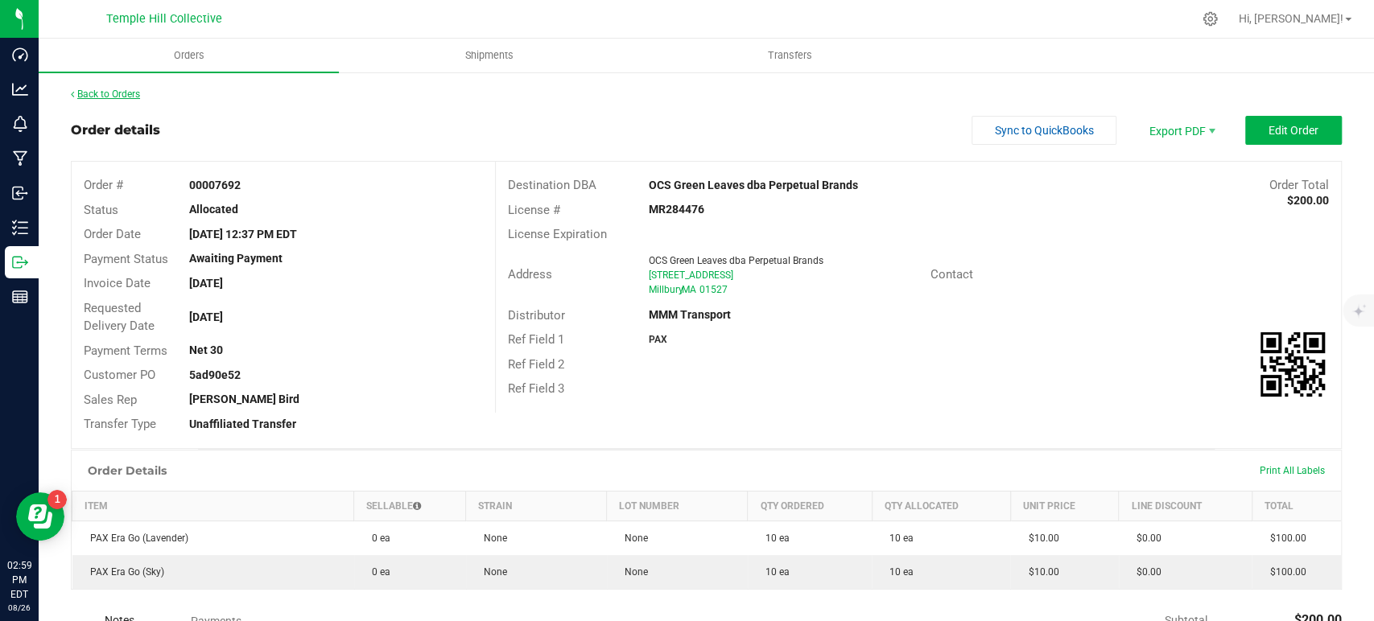
click at [124, 97] on link "Back to Orders" at bounding box center [105, 94] width 69 height 11
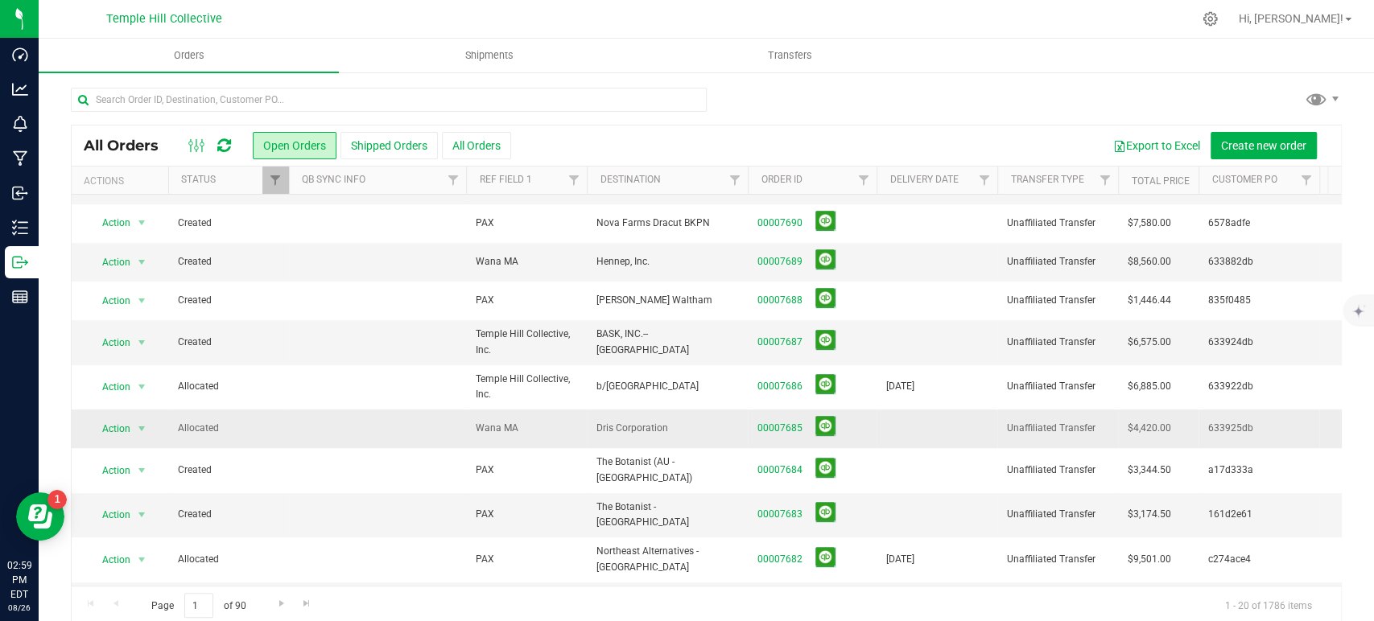
scroll to position [426, 0]
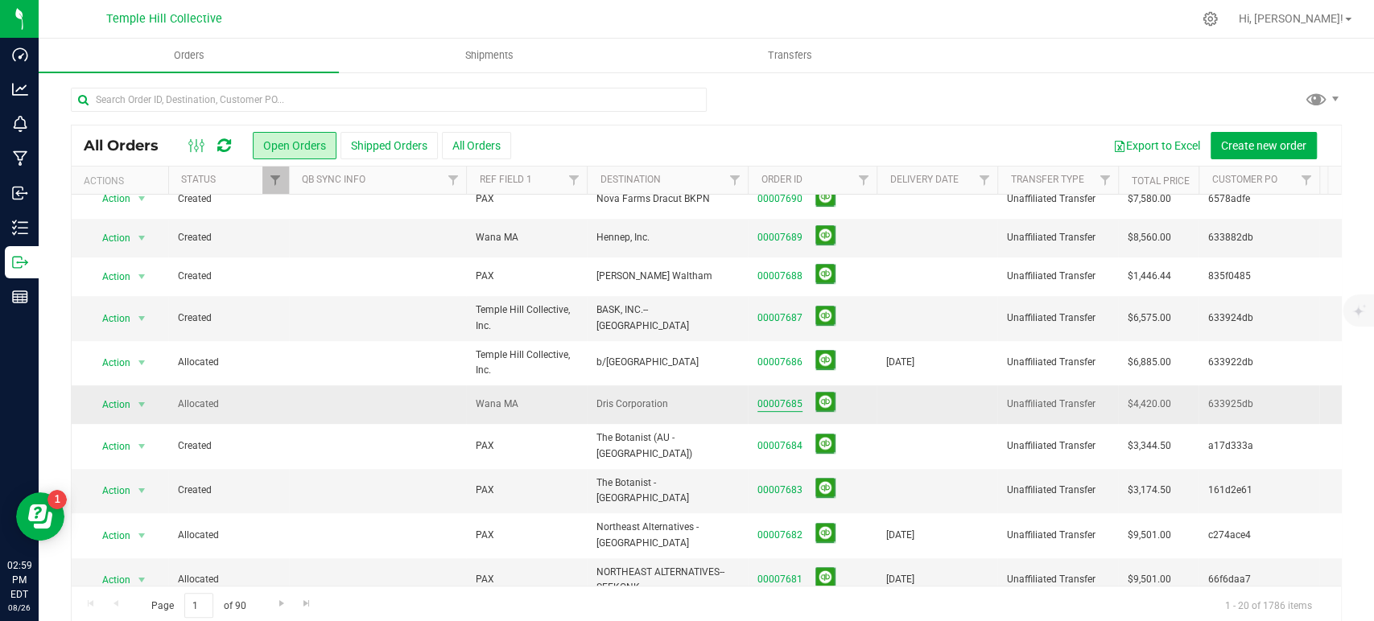
click at [785, 397] on link "00007685" at bounding box center [779, 404] width 45 height 15
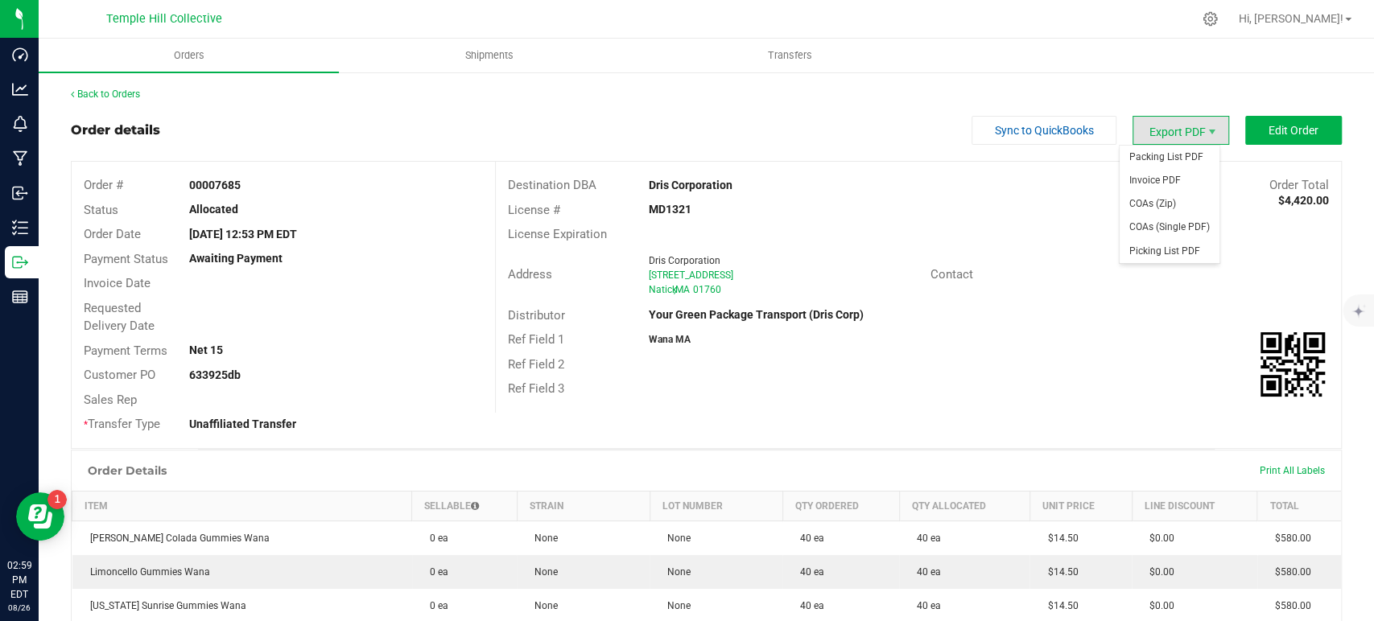
click at [1164, 133] on span "Export PDF" at bounding box center [1181, 130] width 97 height 29
click at [1172, 208] on span "COAs (Zip)" at bounding box center [1170, 203] width 100 height 23
click at [477, 58] on span "Shipments" at bounding box center [490, 55] width 92 height 14
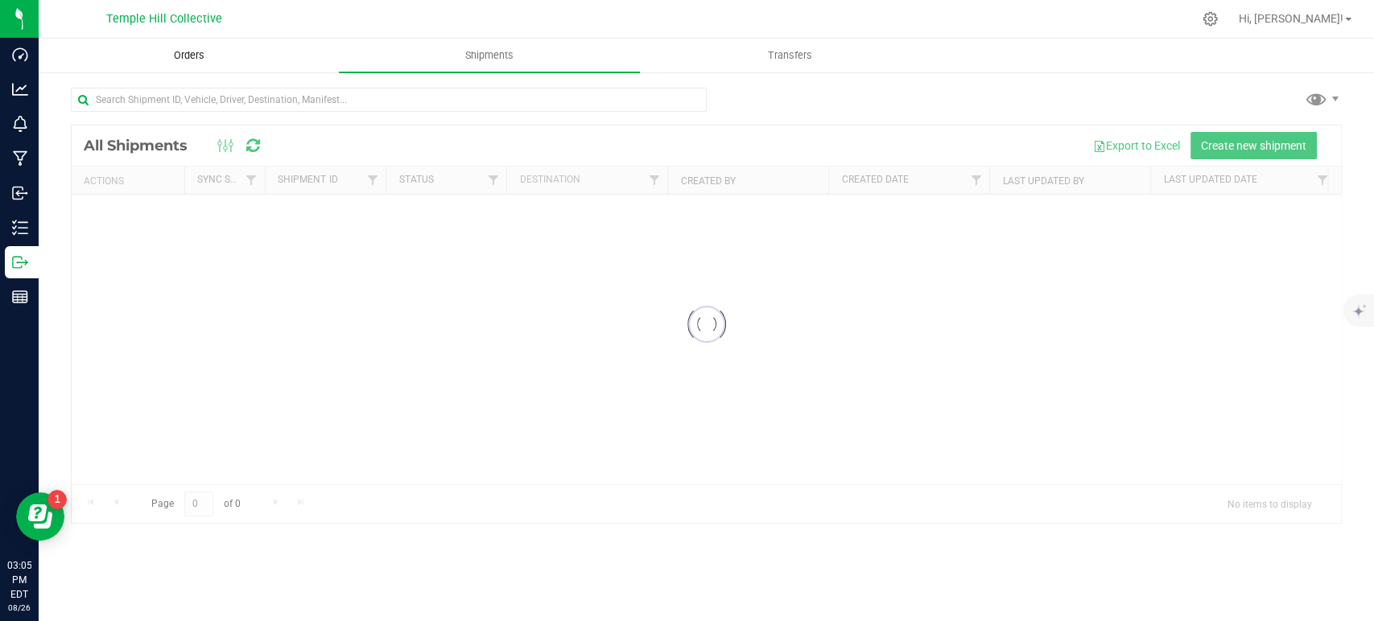
click at [189, 60] on span "Orders" at bounding box center [189, 55] width 74 height 14
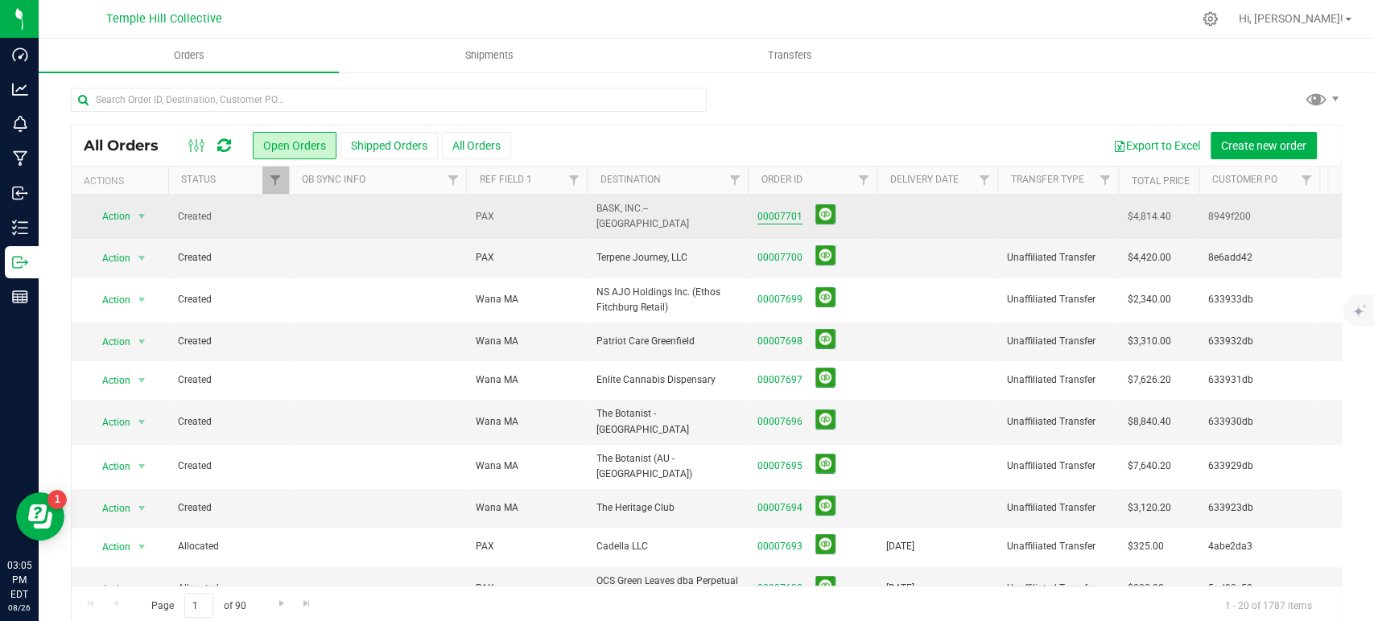
click at [770, 210] on link "00007701" at bounding box center [779, 216] width 45 height 15
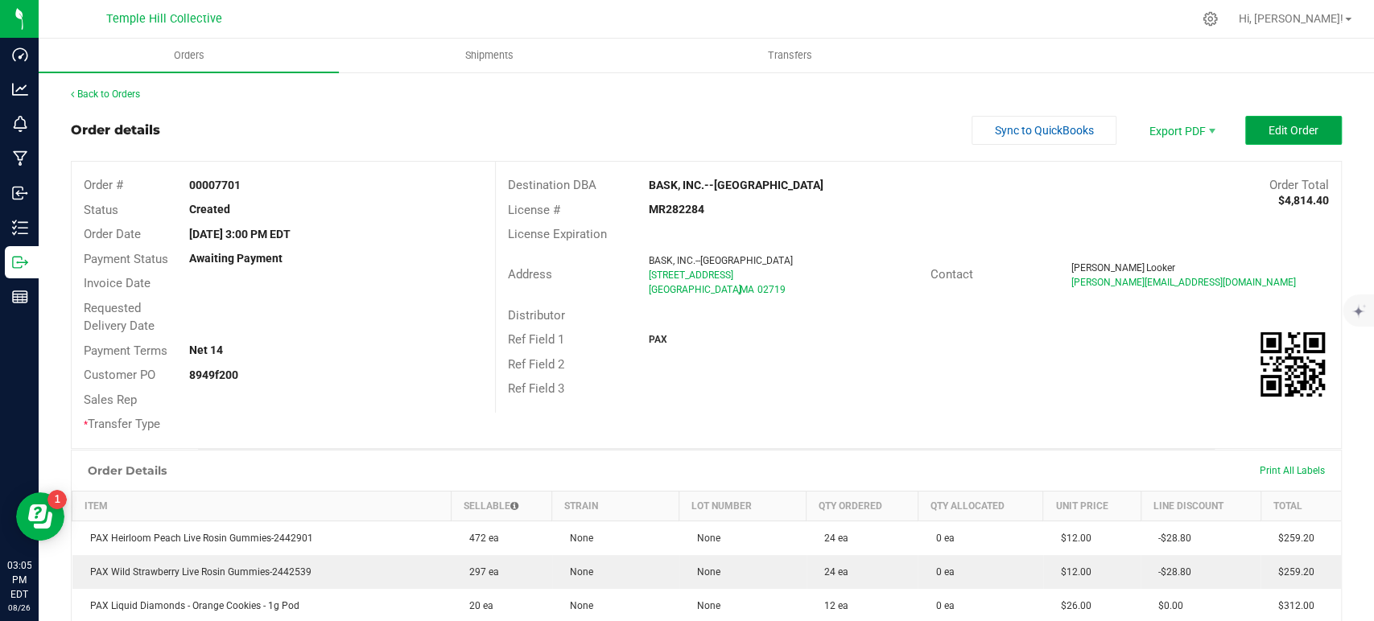
click at [1272, 131] on span "Edit Order" at bounding box center [1294, 130] width 50 height 13
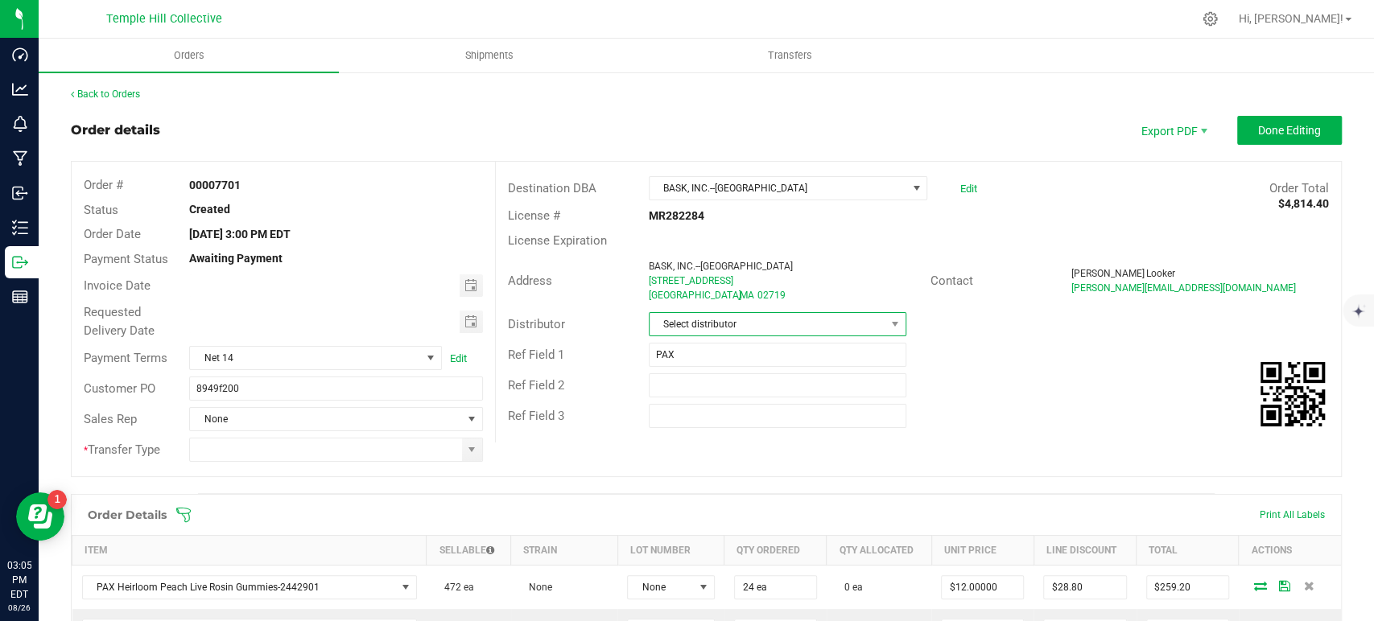
click at [695, 320] on span "Select distributor" at bounding box center [768, 324] width 236 height 23
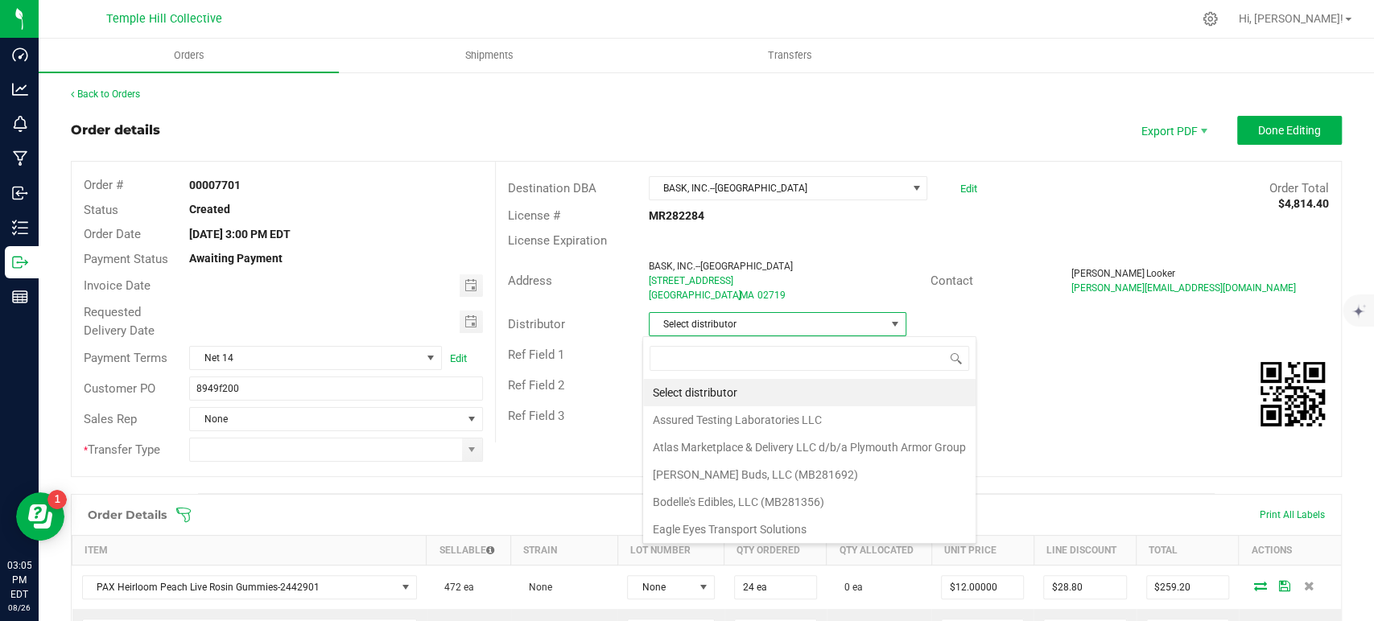
scroll to position [23, 254]
type input "mmm"
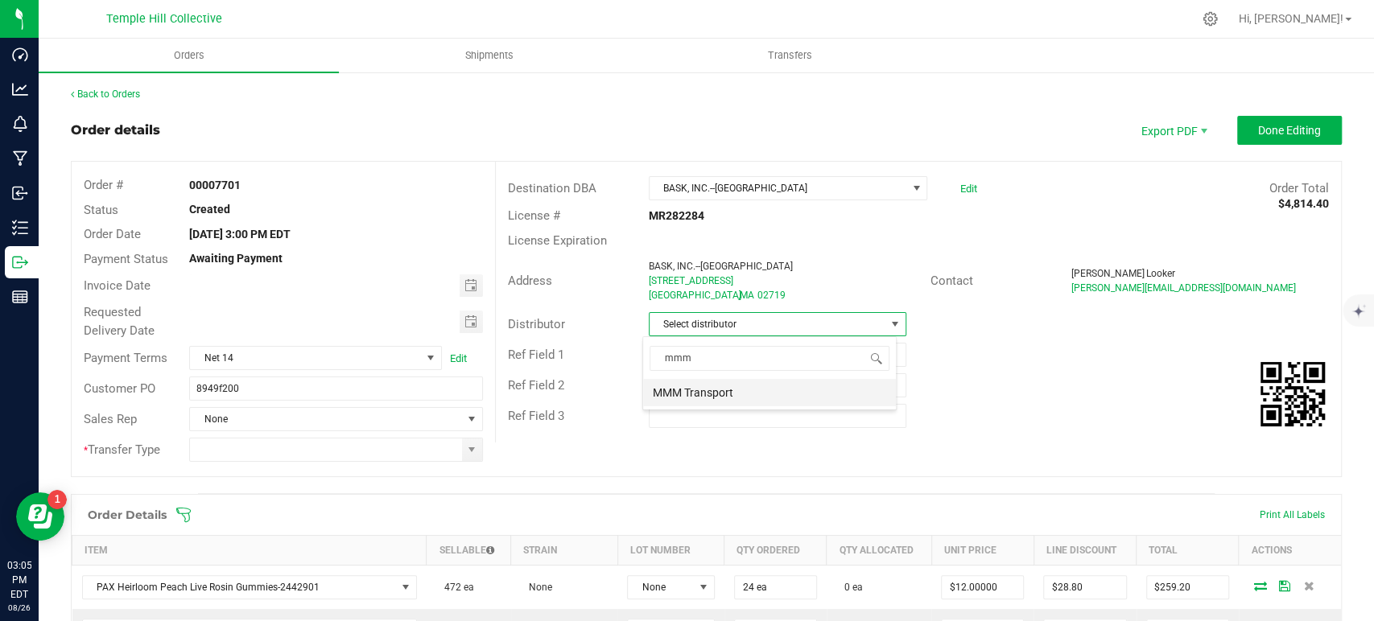
click at [714, 396] on li "MMM Transport" at bounding box center [769, 392] width 253 height 27
click at [465, 454] on span at bounding box center [471, 450] width 13 height 13
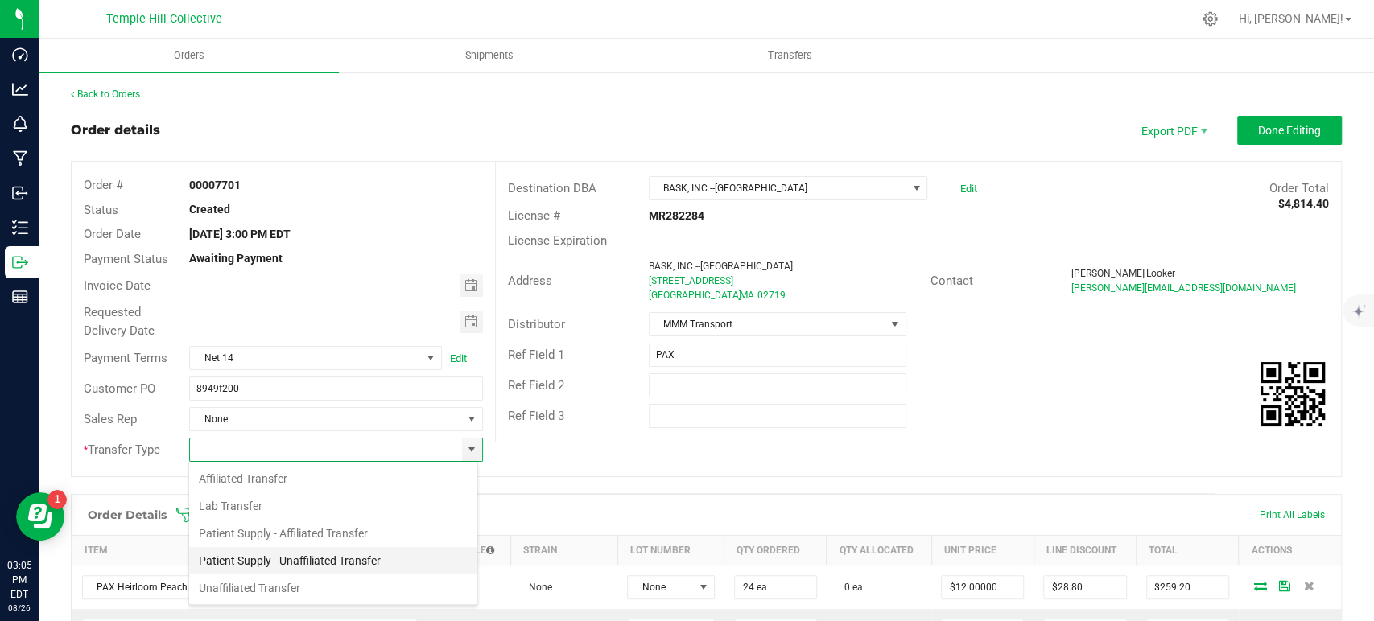
scroll to position [23, 290]
click at [345, 581] on li "Unaffiliated Transfer" at bounding box center [333, 588] width 288 height 27
type input "Unaffiliated Transfer"
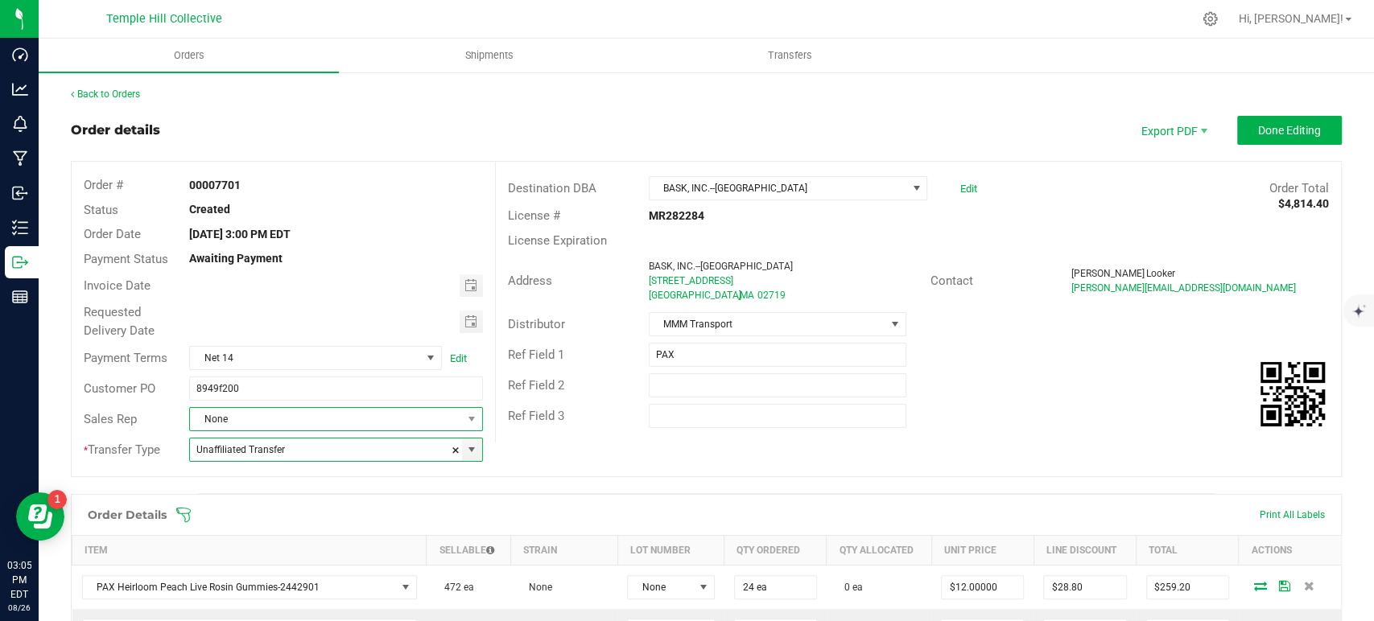
click at [378, 419] on span "None" at bounding box center [325, 419] width 271 height 23
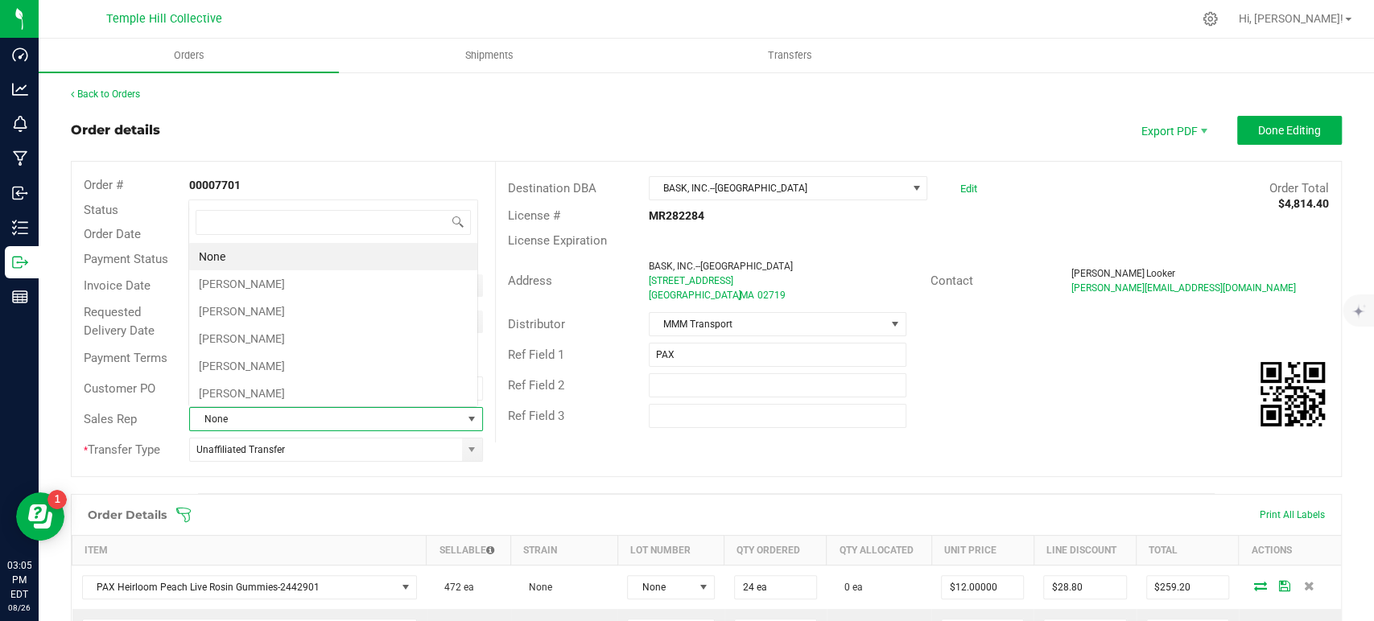
scroll to position [23, 286]
type input "coli"
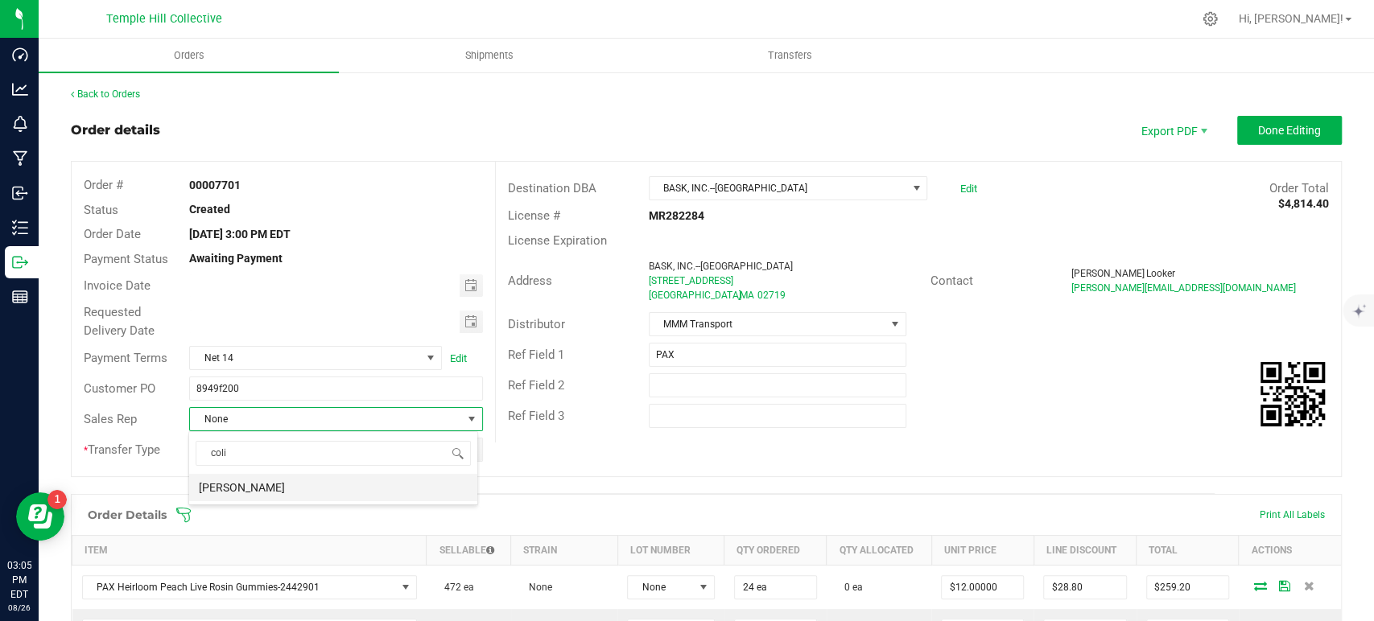
click at [339, 489] on li "[PERSON_NAME]" at bounding box center [333, 487] width 288 height 27
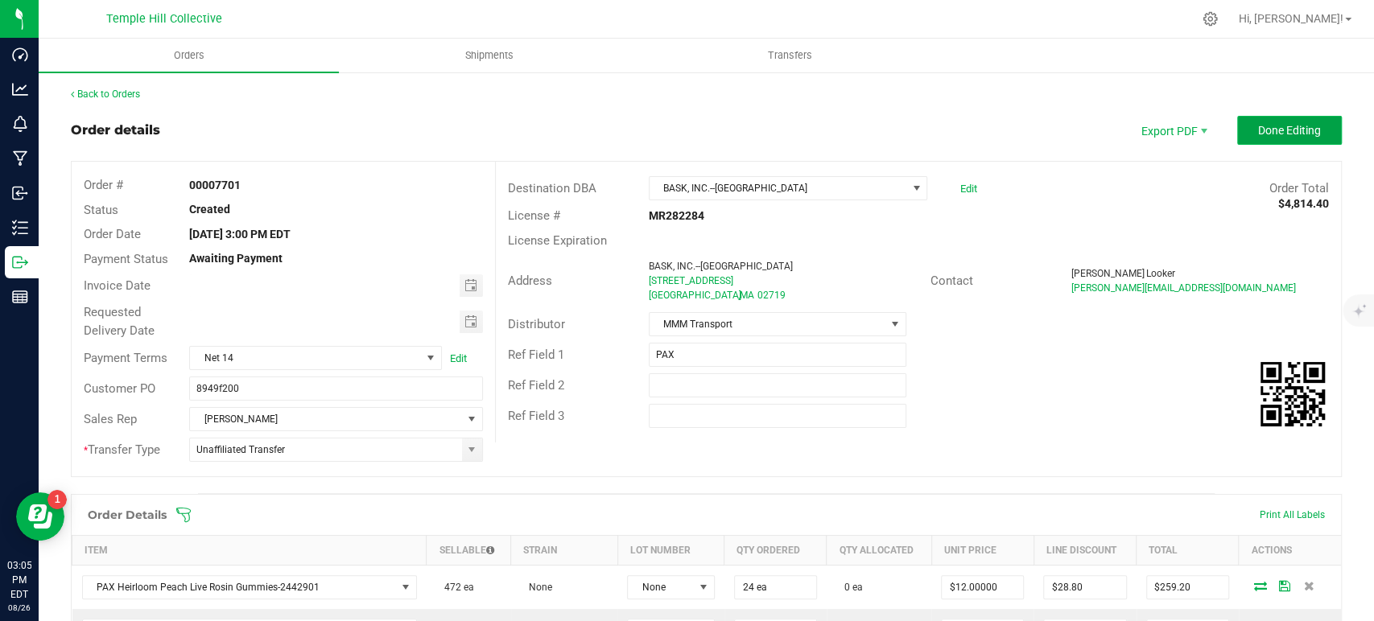
click at [1284, 129] on span "Done Editing" at bounding box center [1289, 130] width 63 height 13
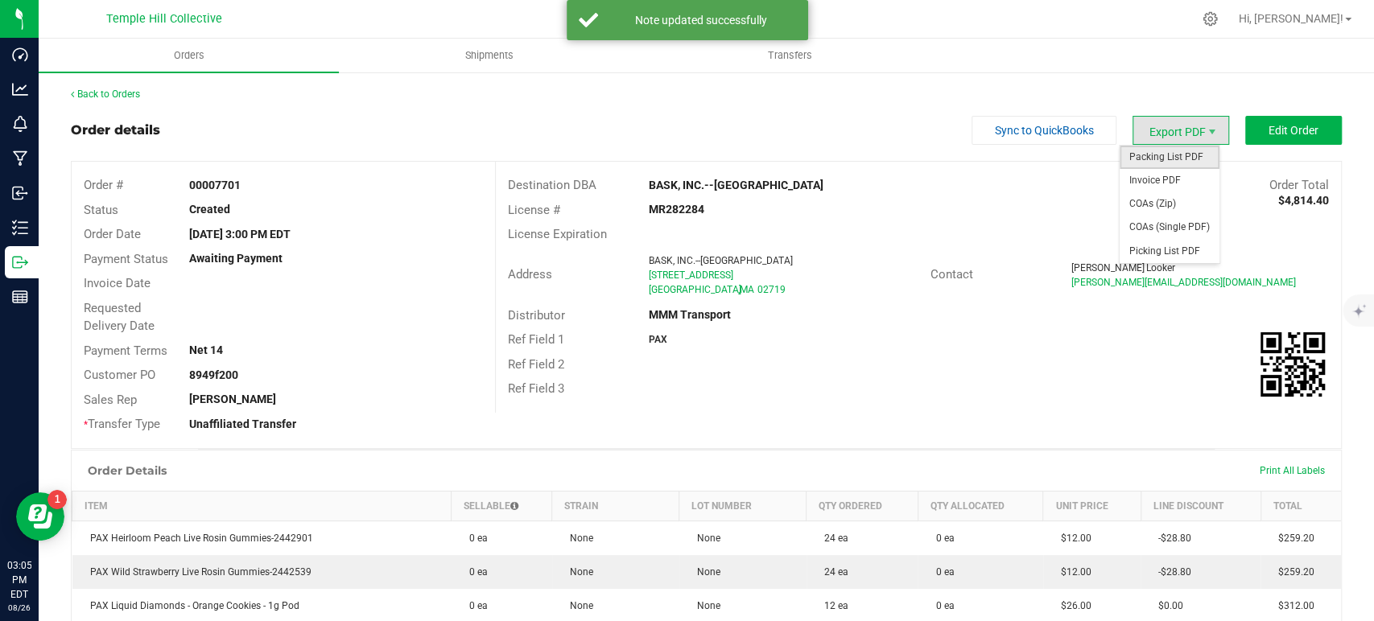
click at [1174, 153] on span "Packing List PDF" at bounding box center [1170, 157] width 100 height 23
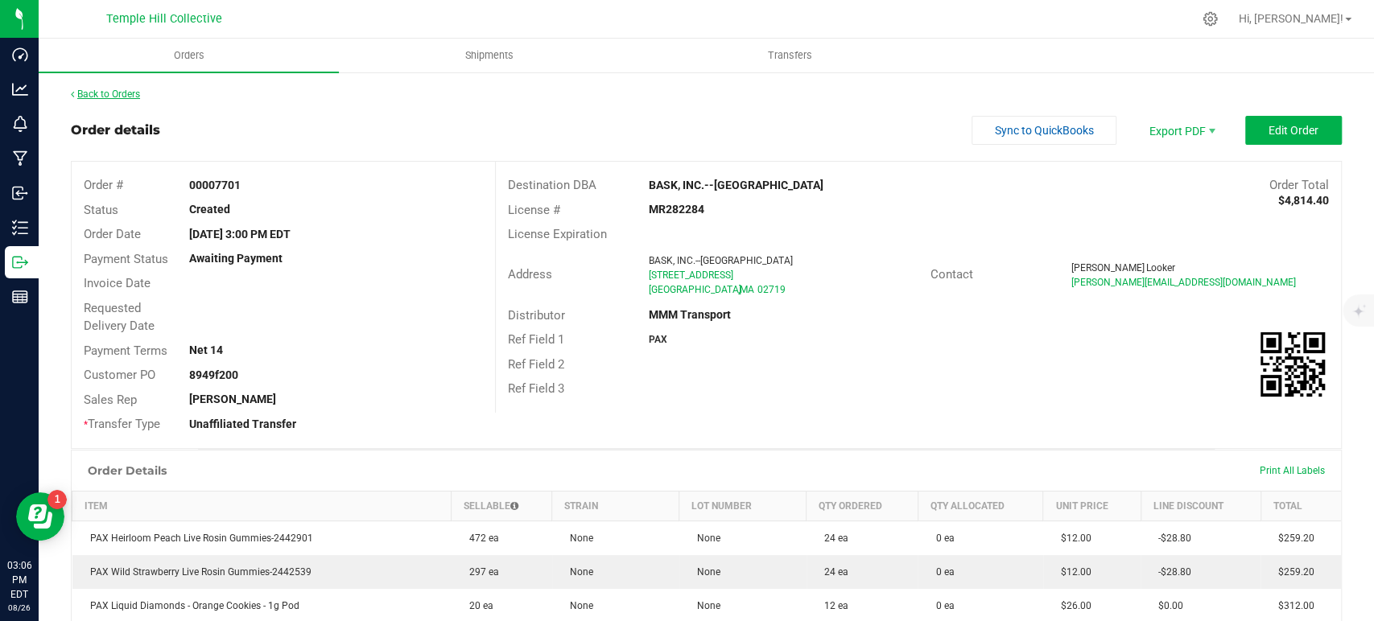
click at [133, 95] on link "Back to Orders" at bounding box center [105, 94] width 69 height 11
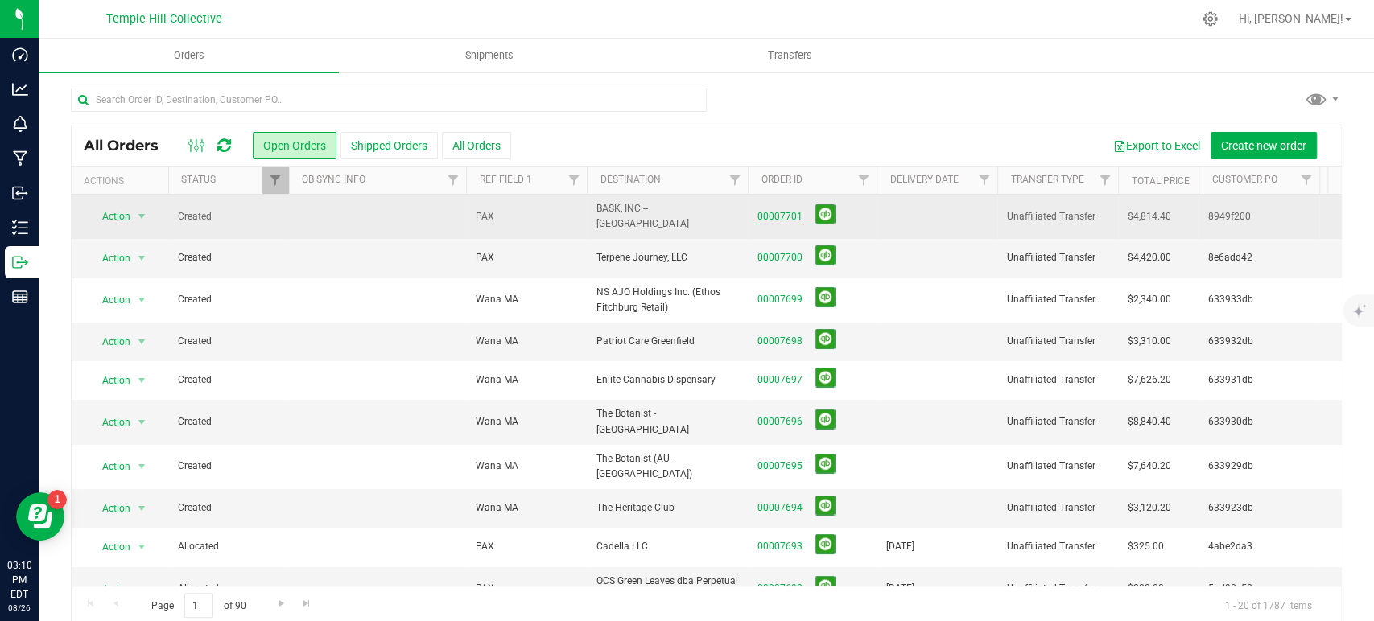
click at [795, 213] on link "00007701" at bounding box center [779, 216] width 45 height 15
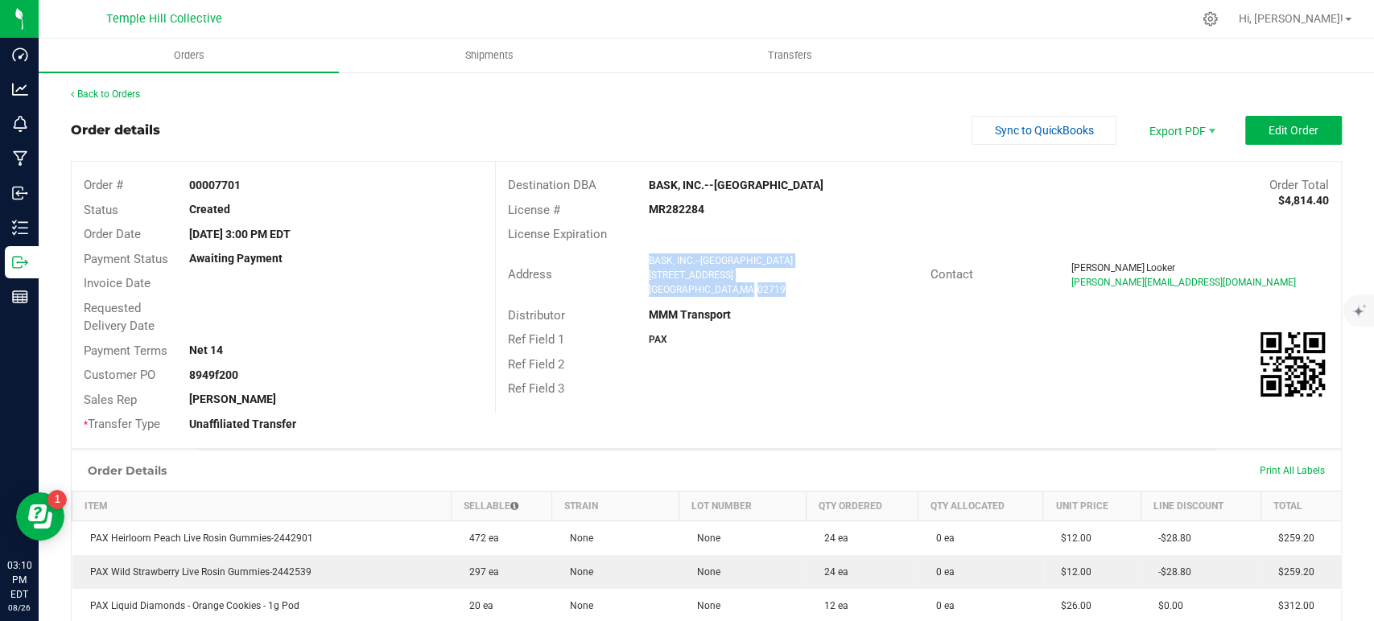
drag, startPoint x: 738, startPoint y: 291, endPoint x: 638, endPoint y: 261, distance: 104.4
click at [641, 261] on div "BASK, INC.--FAIRHAVEN 2 Pequod Rd Fairhaven , MA 02719" at bounding box center [786, 275] width 290 height 43
copy ngx-name-and-address "BASK, INC.--FAIRHAVEN 2 Pequod Rd Fairhaven , MA 02719"
click at [674, 206] on strong "MR282284" at bounding box center [677, 209] width 56 height 13
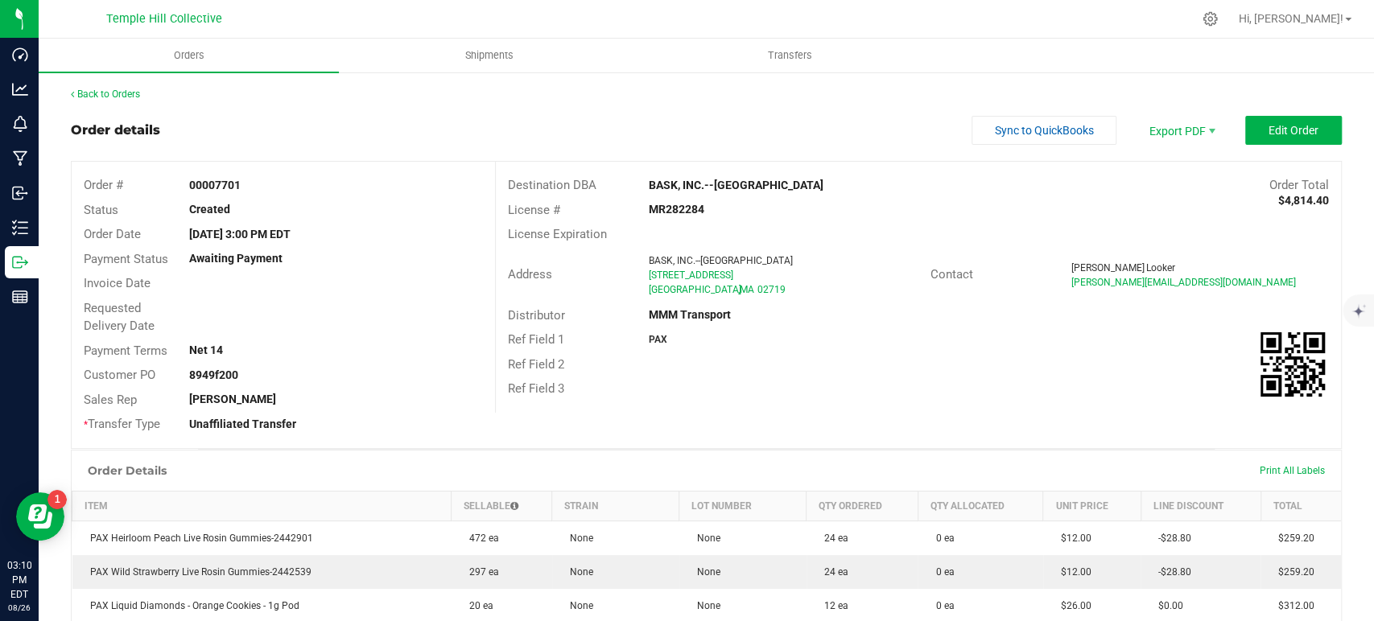
copy strong "MR282284"
click at [134, 94] on link "Back to Orders" at bounding box center [105, 94] width 69 height 11
